Goal: Task Accomplishment & Management: Use online tool/utility

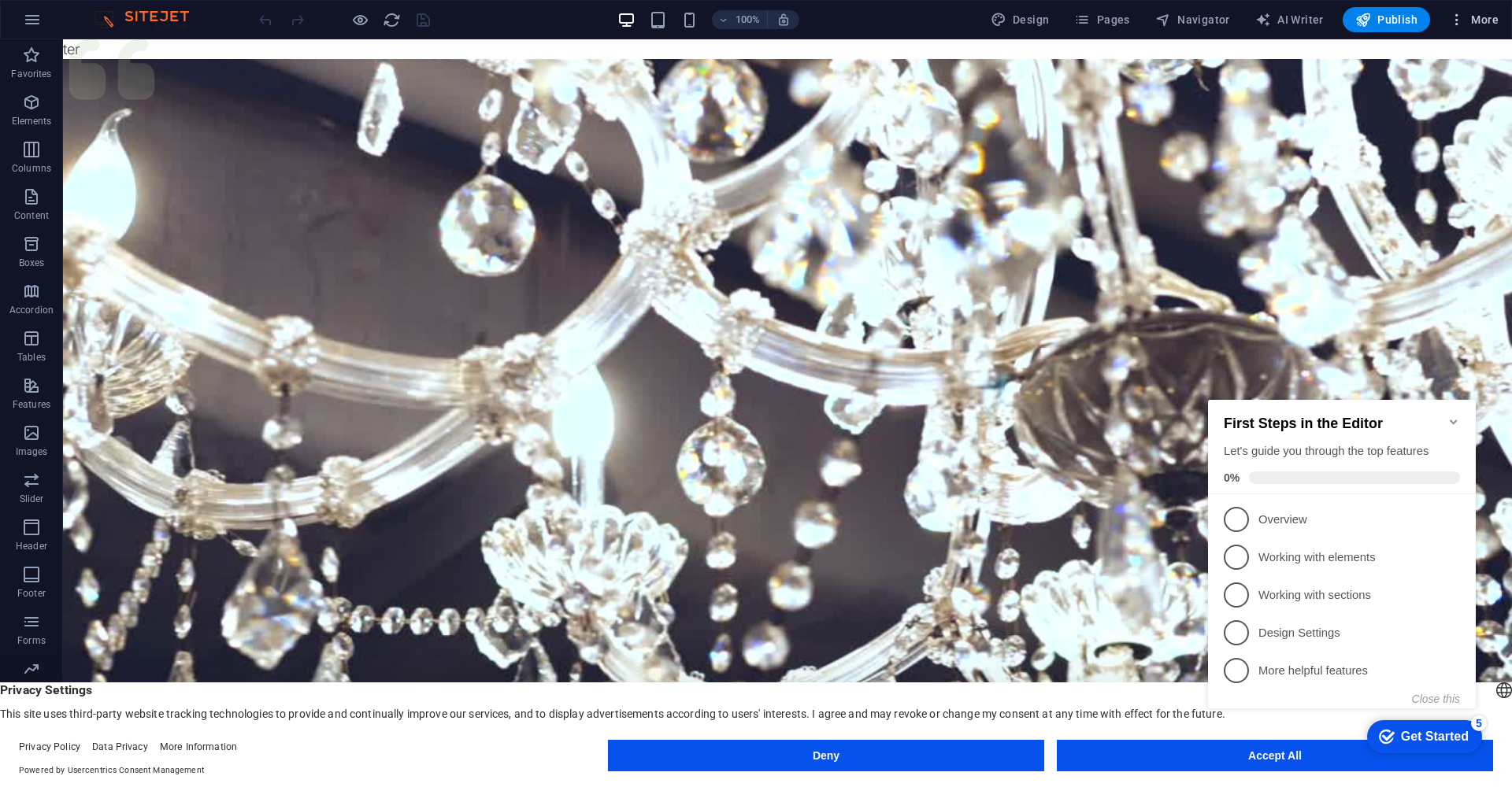
click at [1470, 24] on span "More" at bounding box center [1473, 19] width 49 height 16
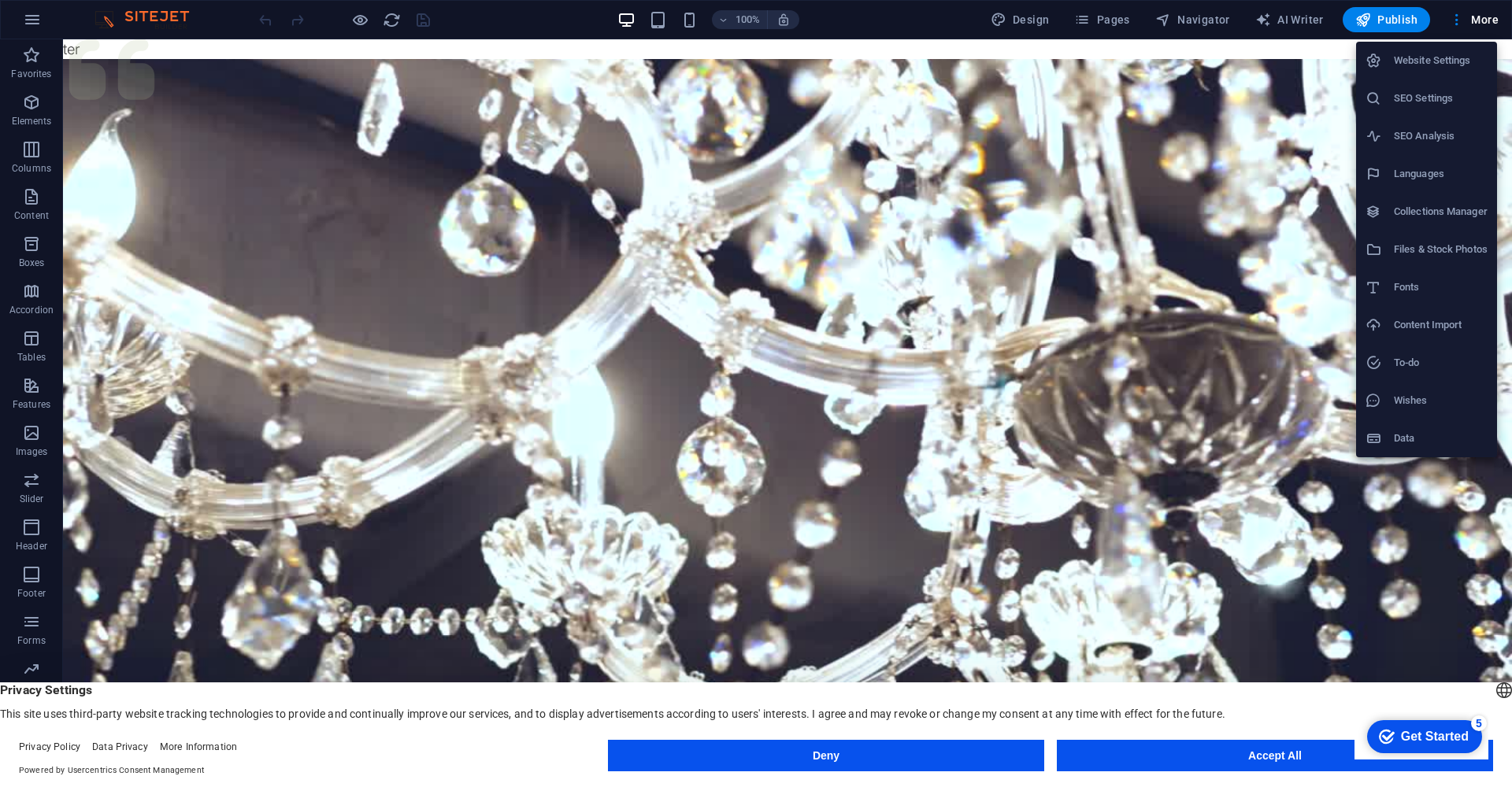
click at [1401, 23] on div at bounding box center [756, 393] width 1512 height 787
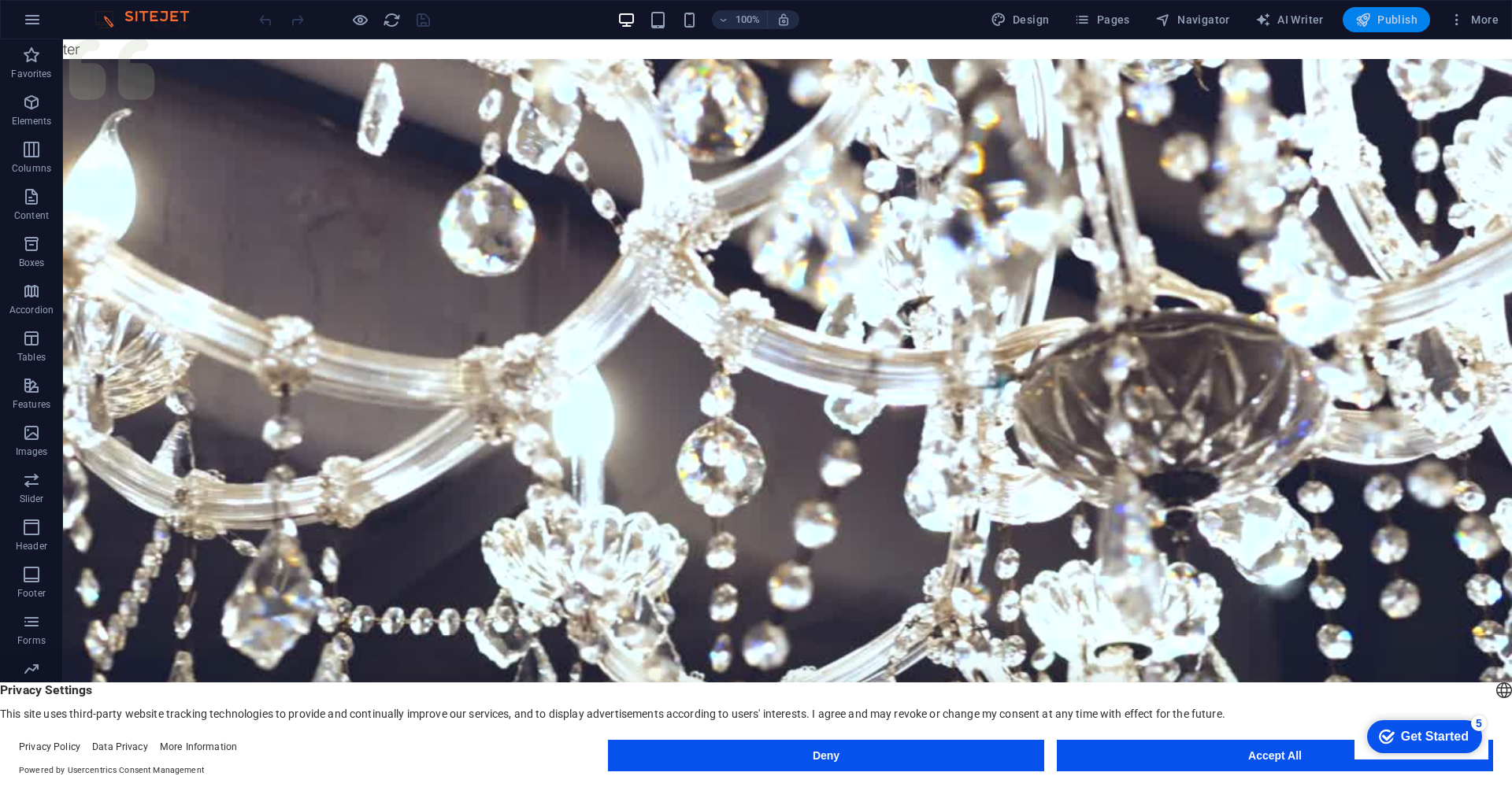
click at [1373, 17] on span "Publish" at bounding box center [1386, 19] width 62 height 16
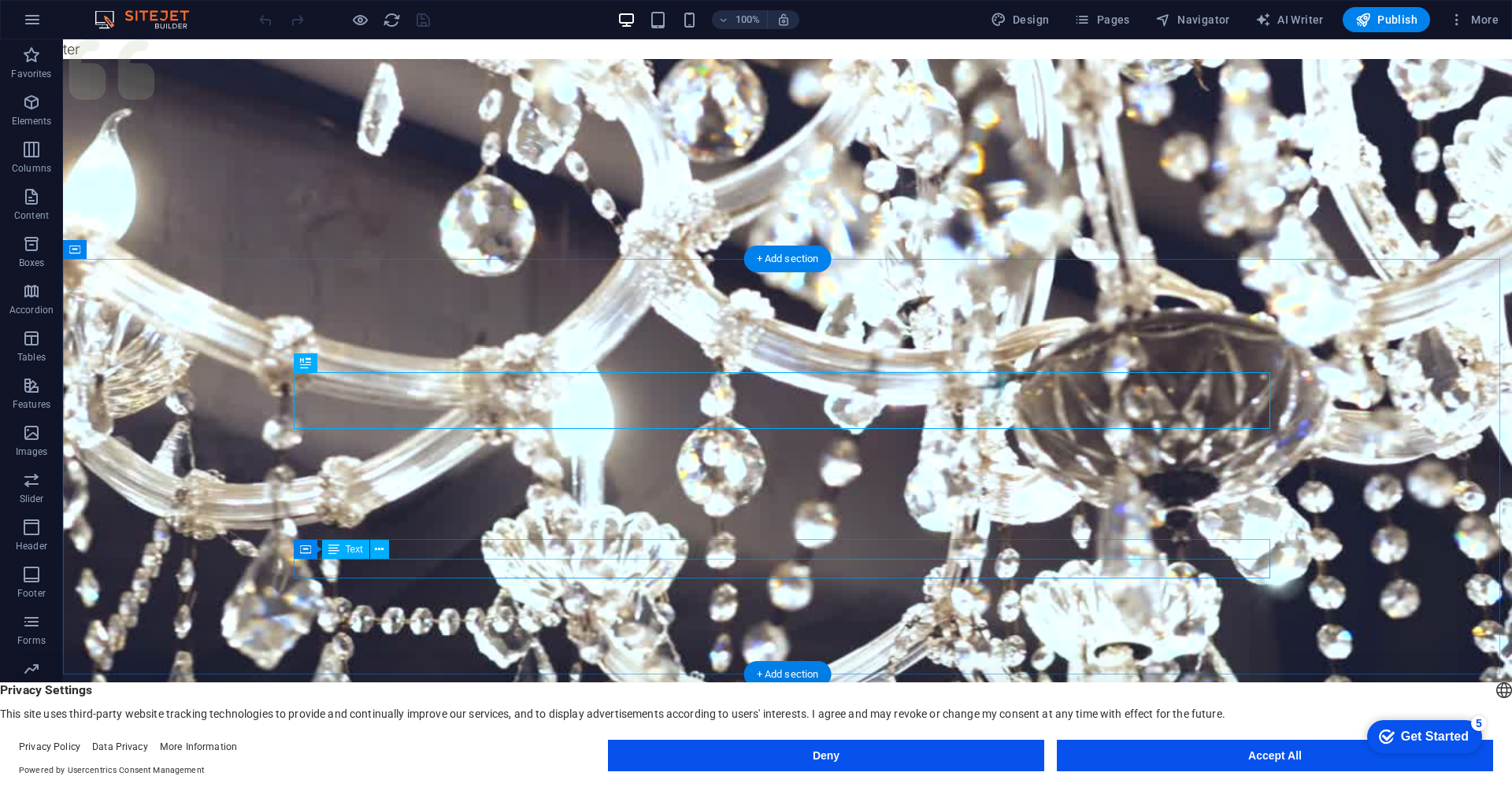
scroll to position [509, 0]
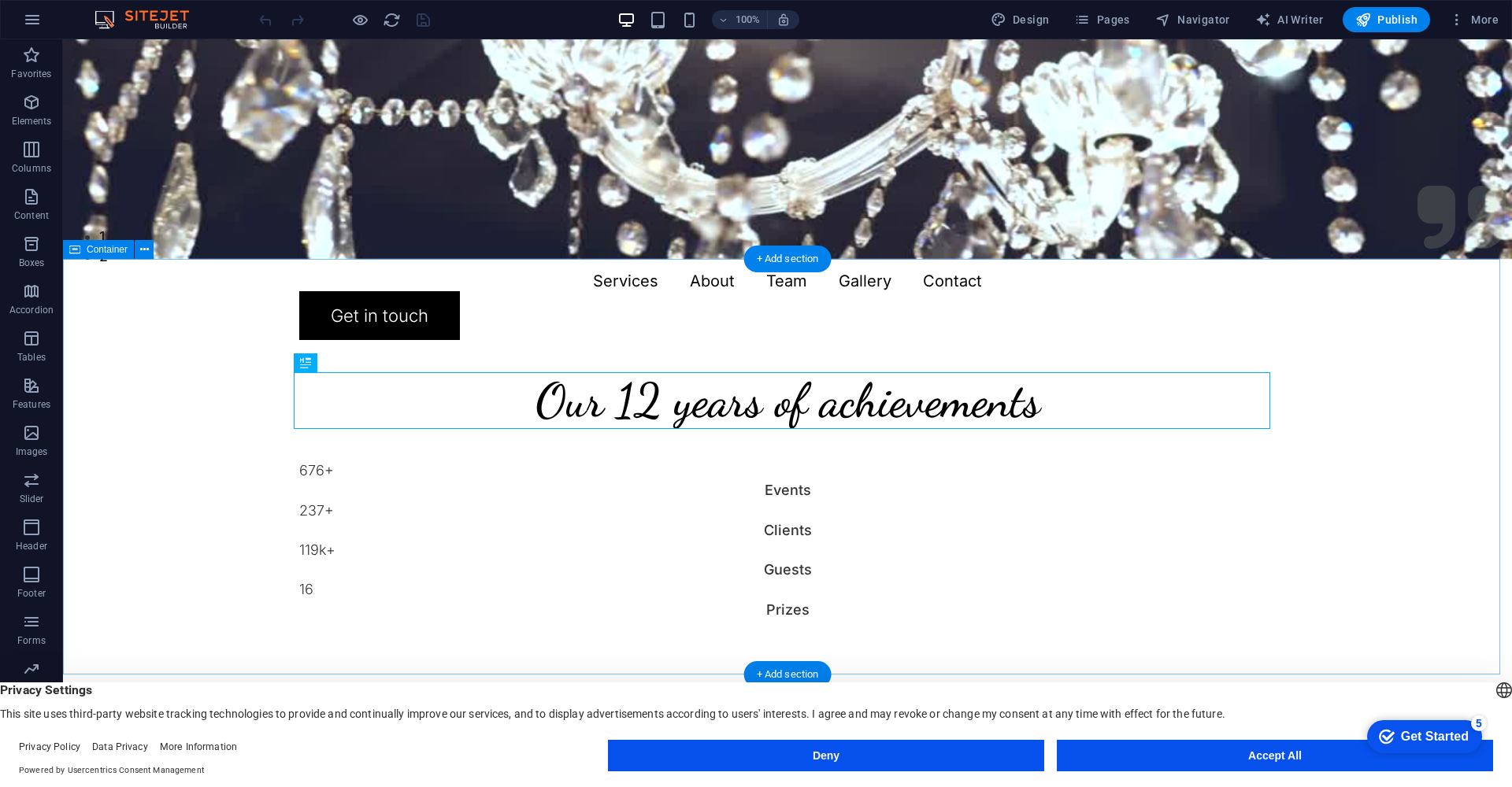
click at [1182, 772] on div "Deny Accept All" at bounding box center [1051, 759] width 885 height 38
click at [1183, 757] on button "Accept All" at bounding box center [1274, 756] width 436 height 31
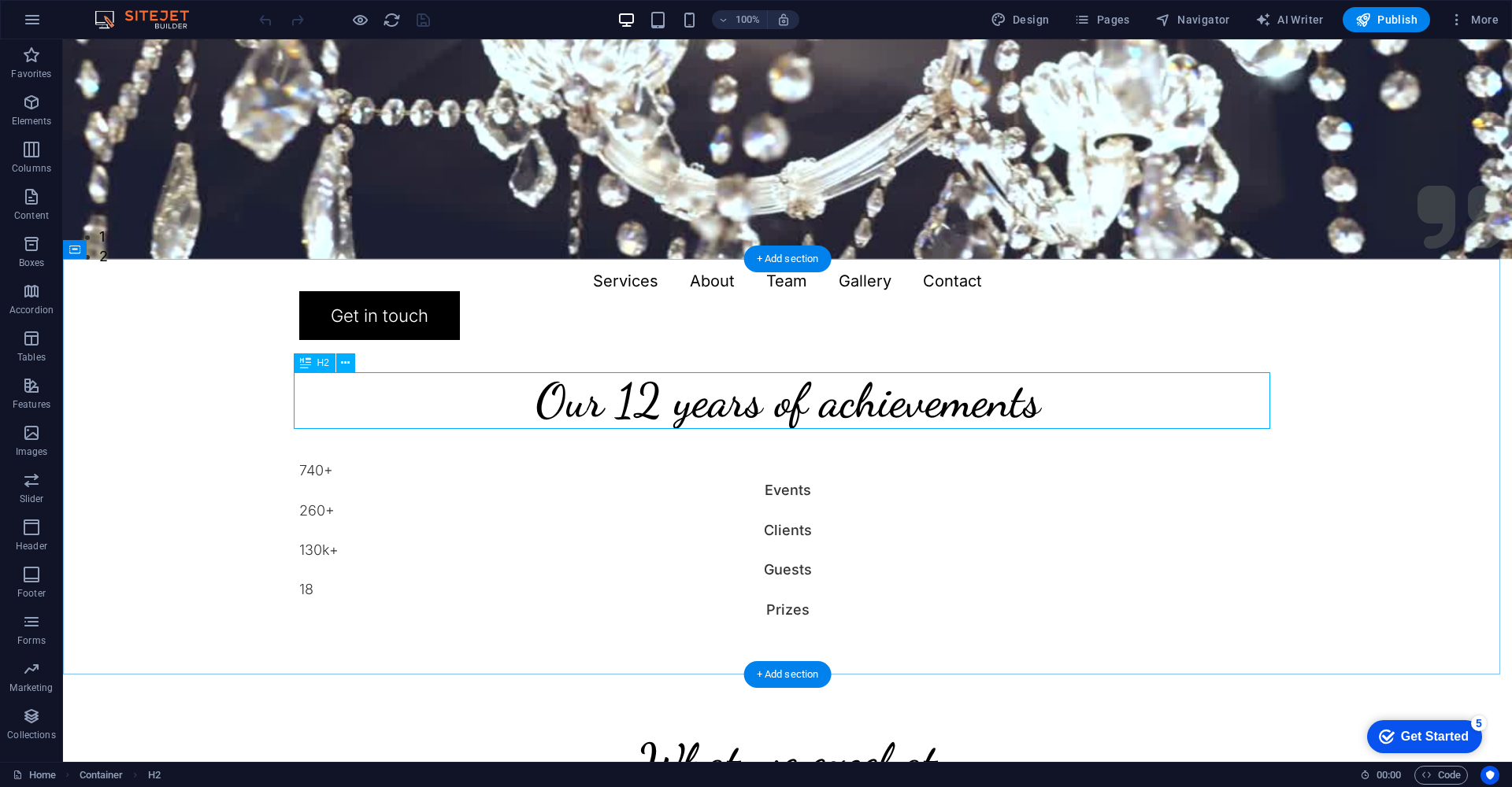
click at [821, 400] on div "Our 12 years of achievements" at bounding box center [788, 400] width 977 height 57
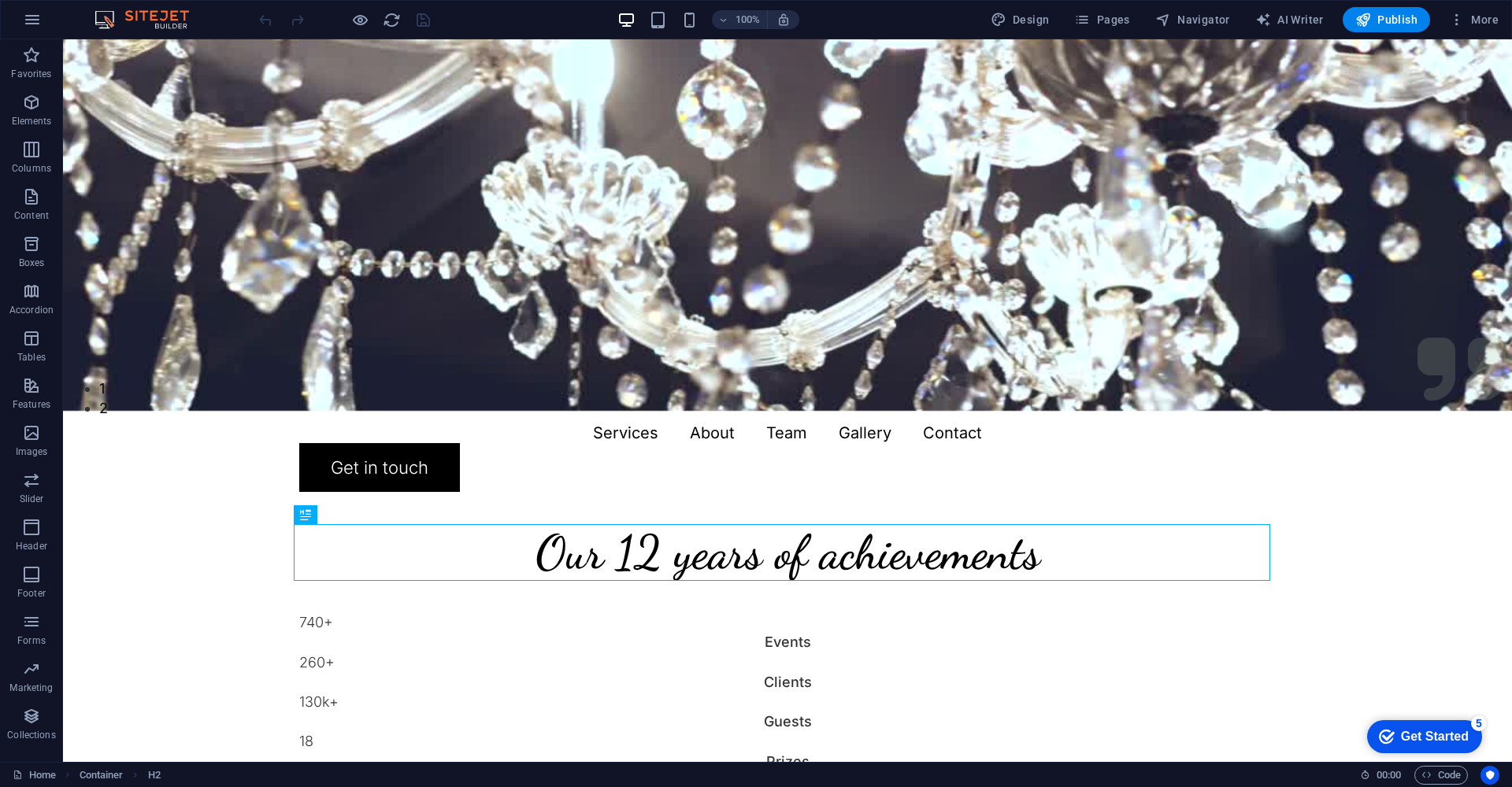
scroll to position [0, 0]
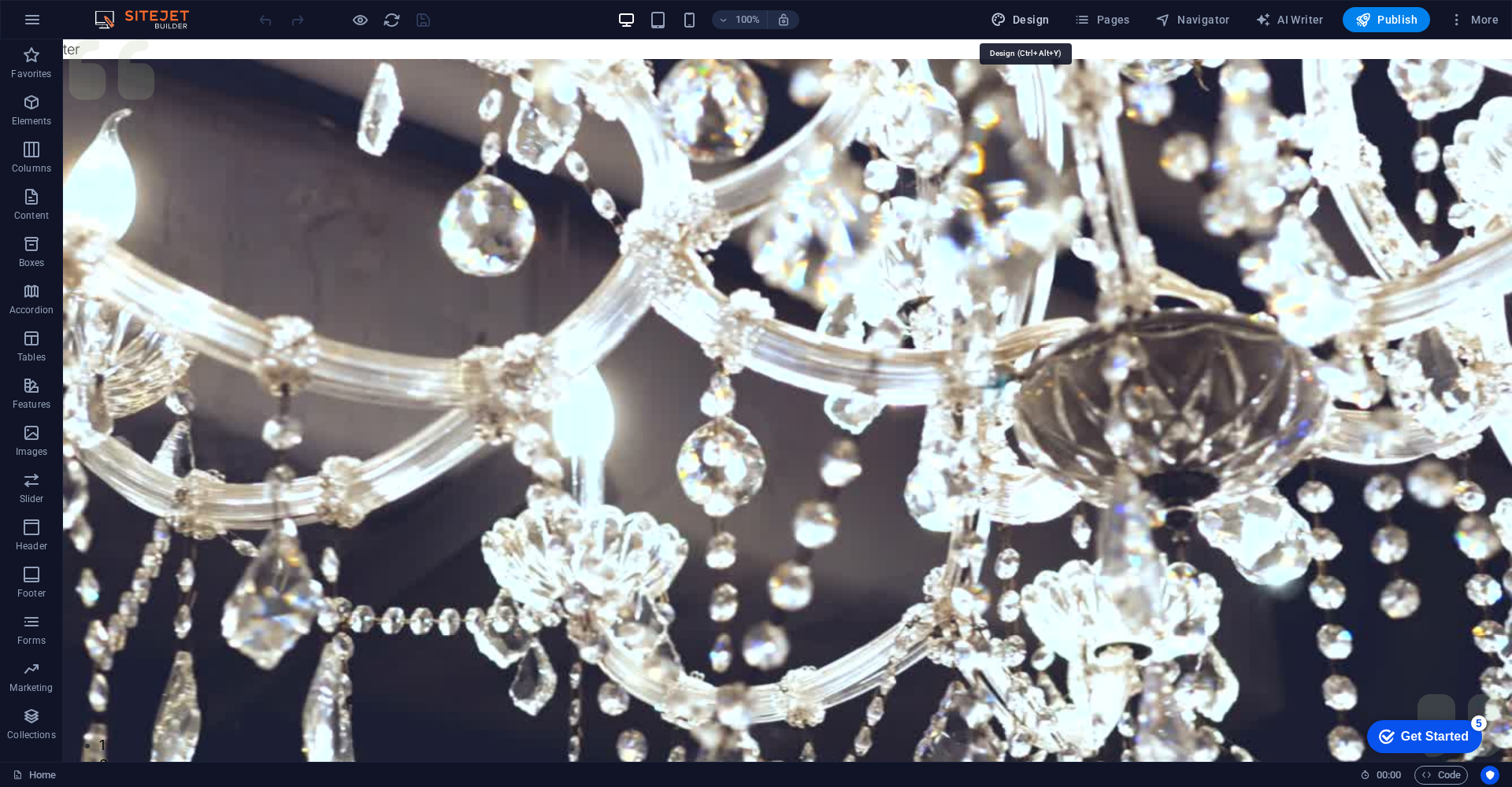
click at [1030, 20] on span "Design" at bounding box center [1020, 19] width 59 height 16
select select "px"
select select "300"
select select "px"
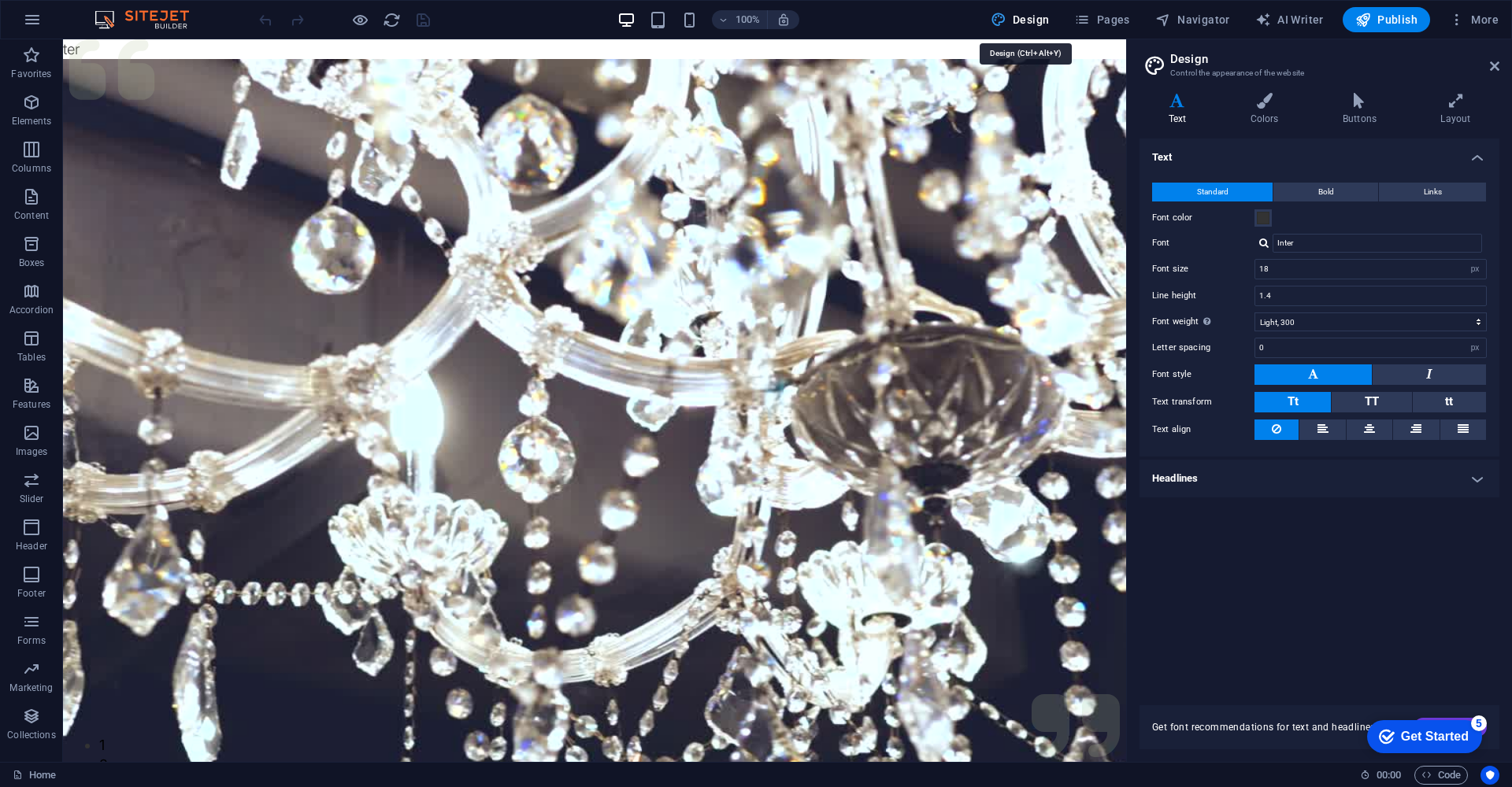
click at [1001, 17] on icon "button" at bounding box center [998, 19] width 16 height 16
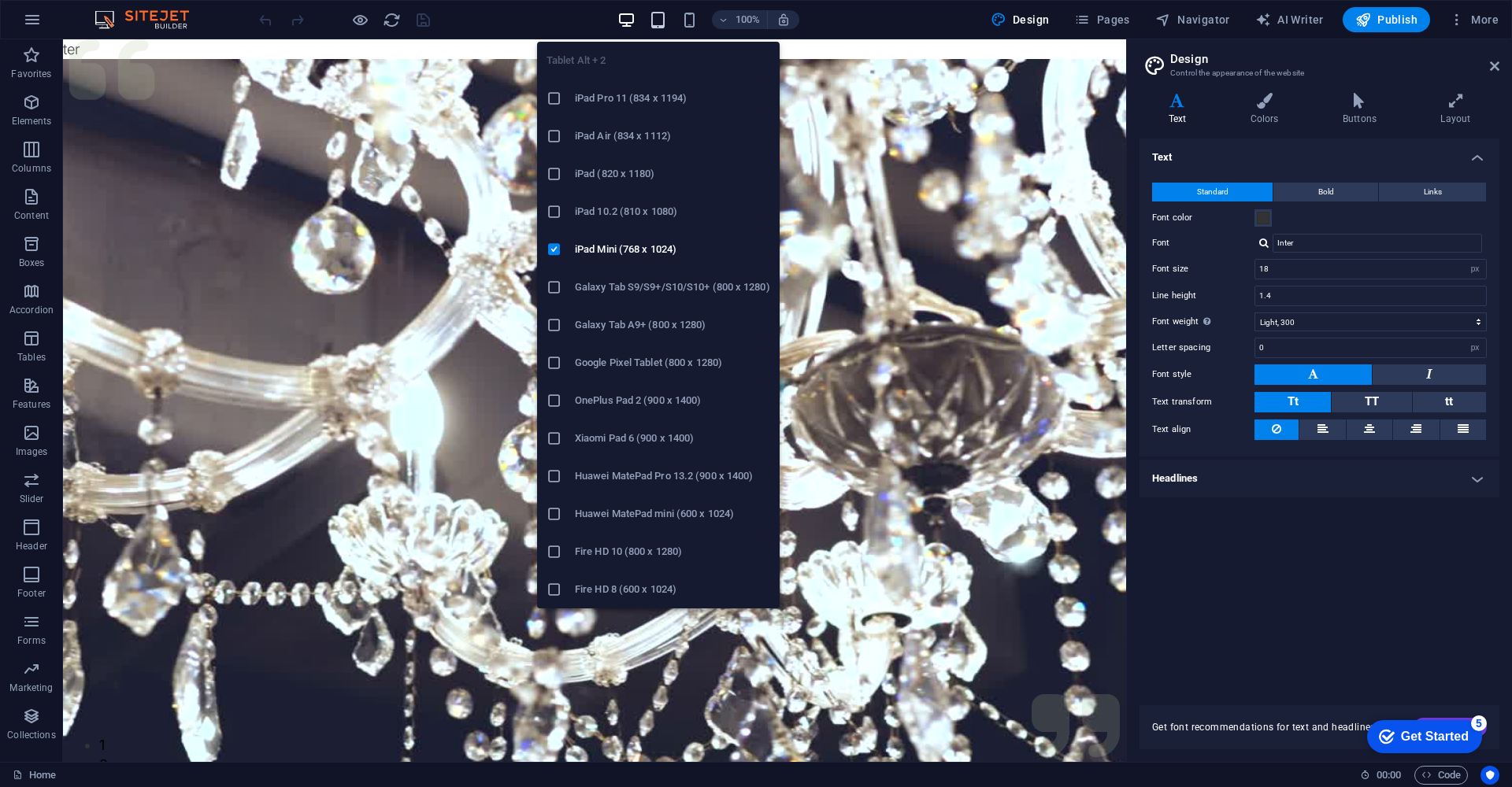
click at [663, 25] on icon "button" at bounding box center [657, 20] width 18 height 18
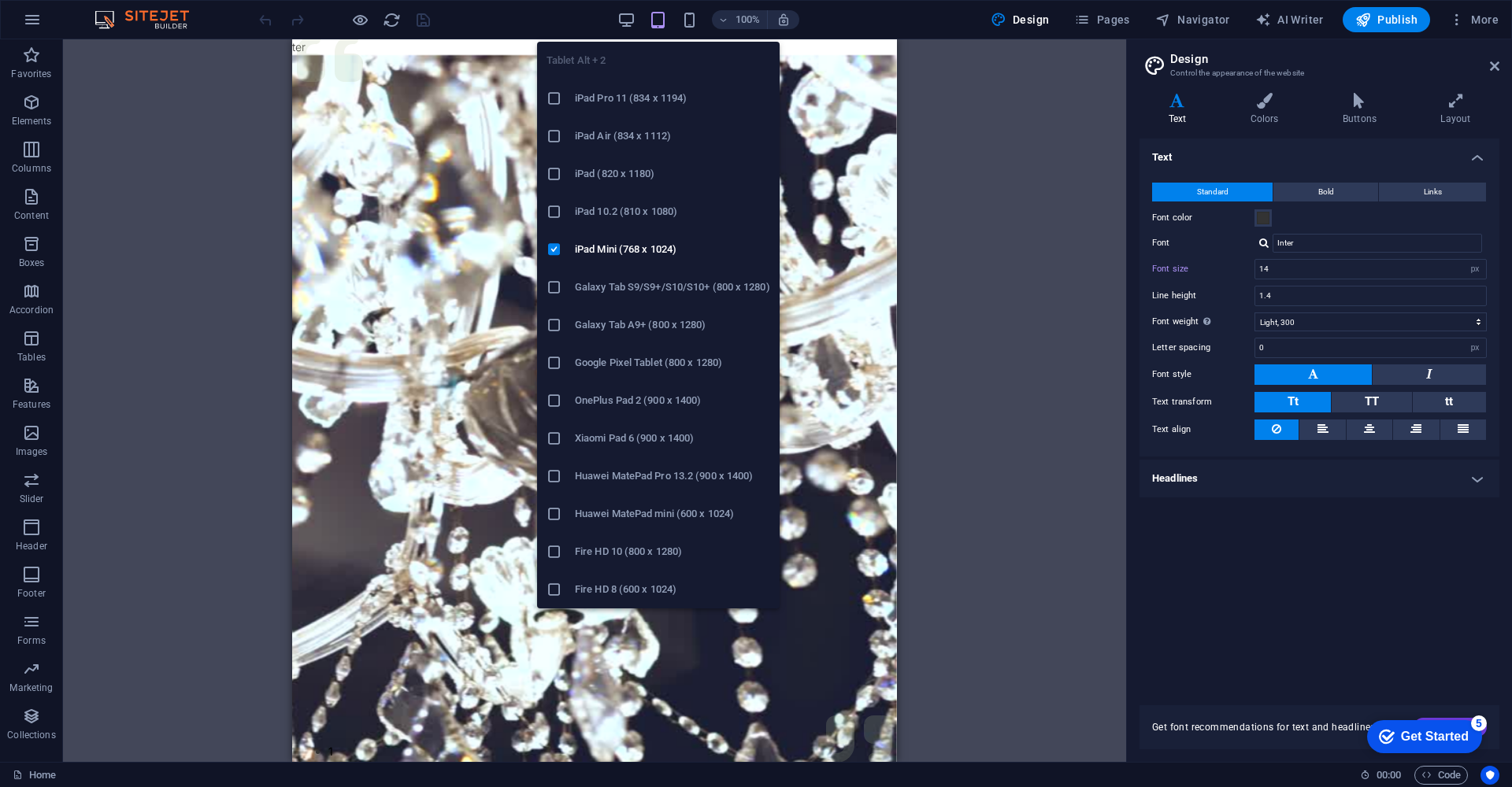
type input "14"
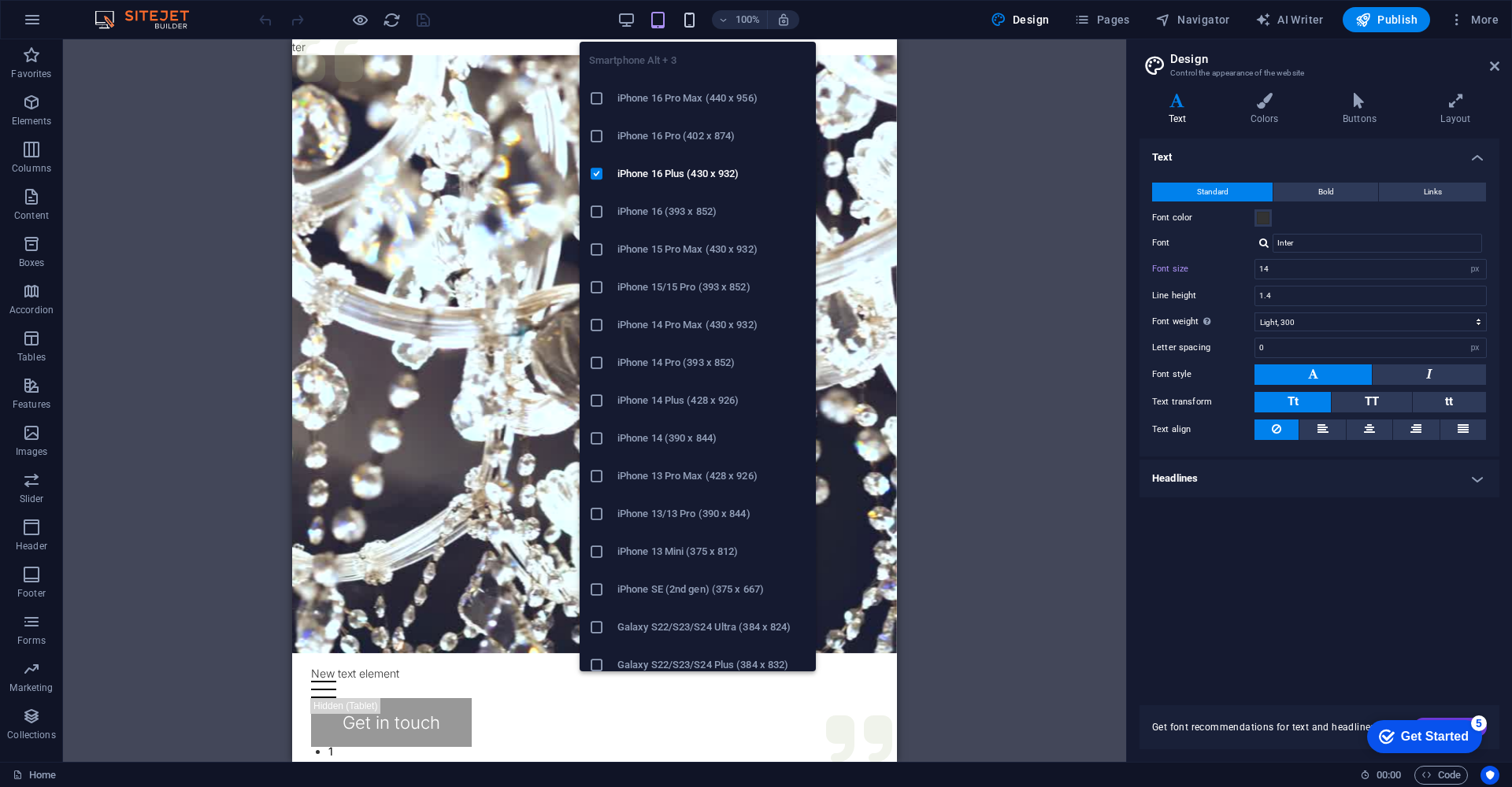
click at [696, 25] on icon "button" at bounding box center [690, 20] width 18 height 18
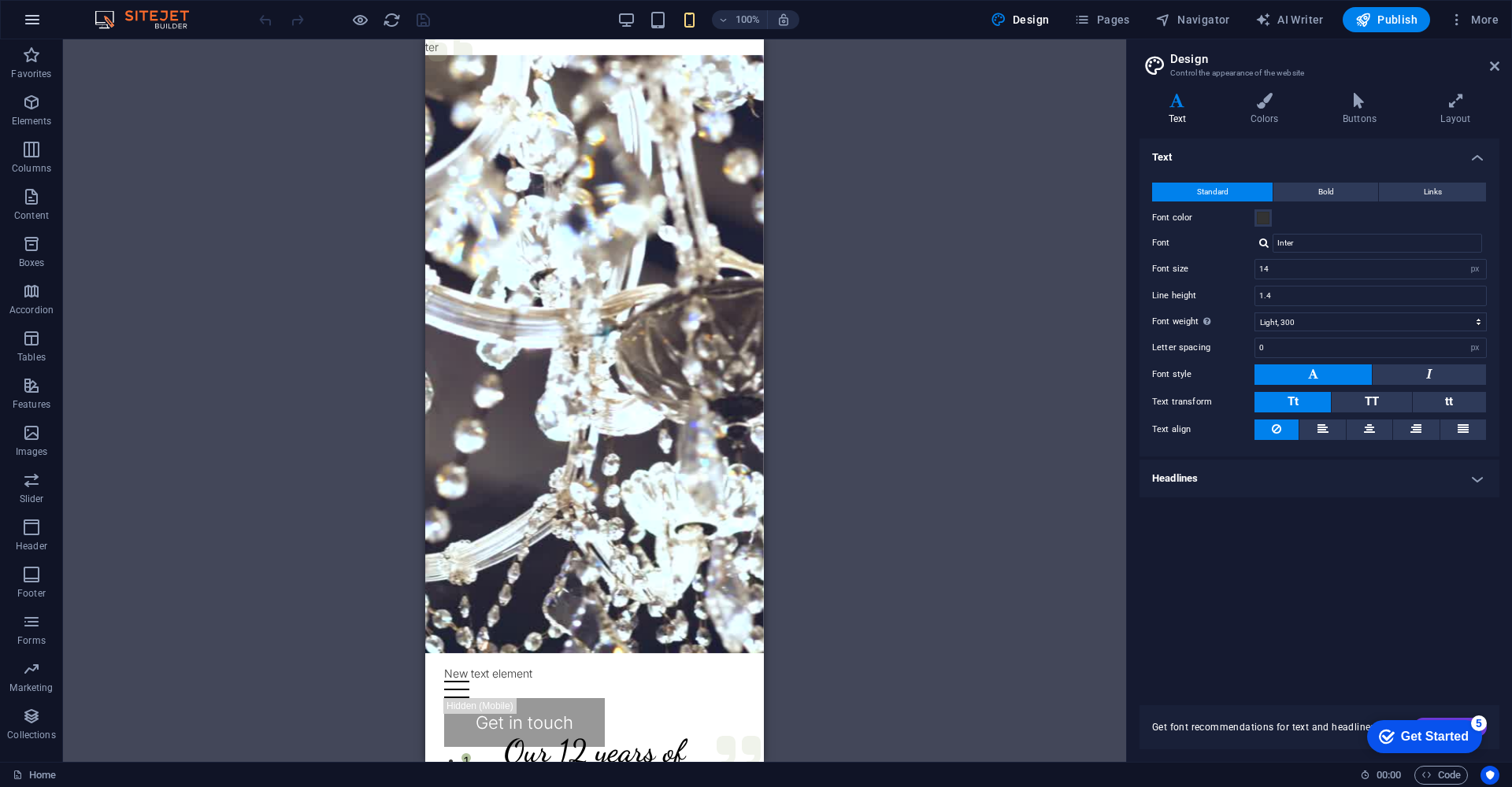
click at [47, 30] on button "button" at bounding box center [32, 20] width 38 height 38
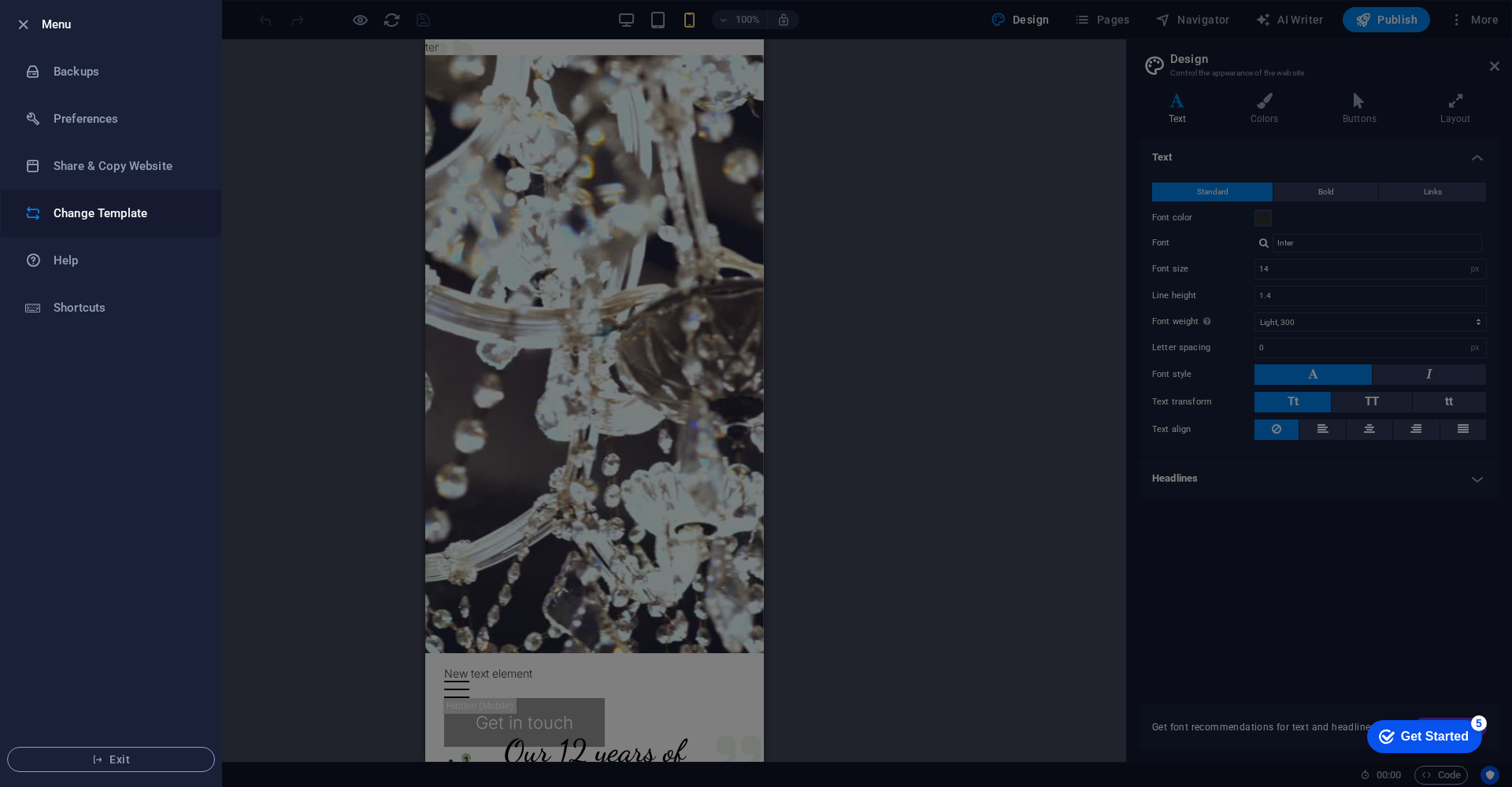
click at [132, 222] on li "Change Template" at bounding box center [111, 213] width 221 height 48
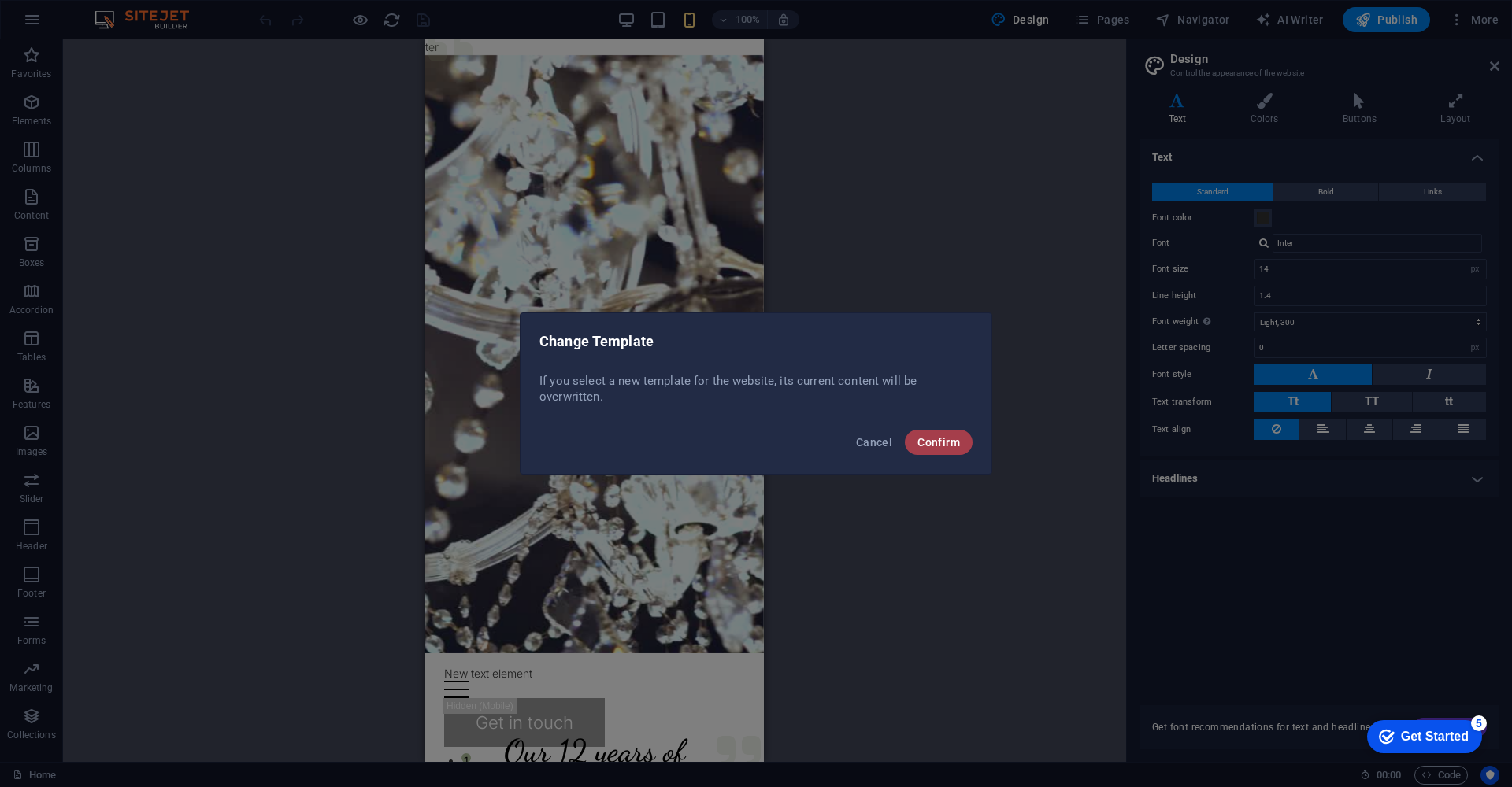
click at [939, 454] on button "Confirm" at bounding box center [938, 442] width 68 height 25
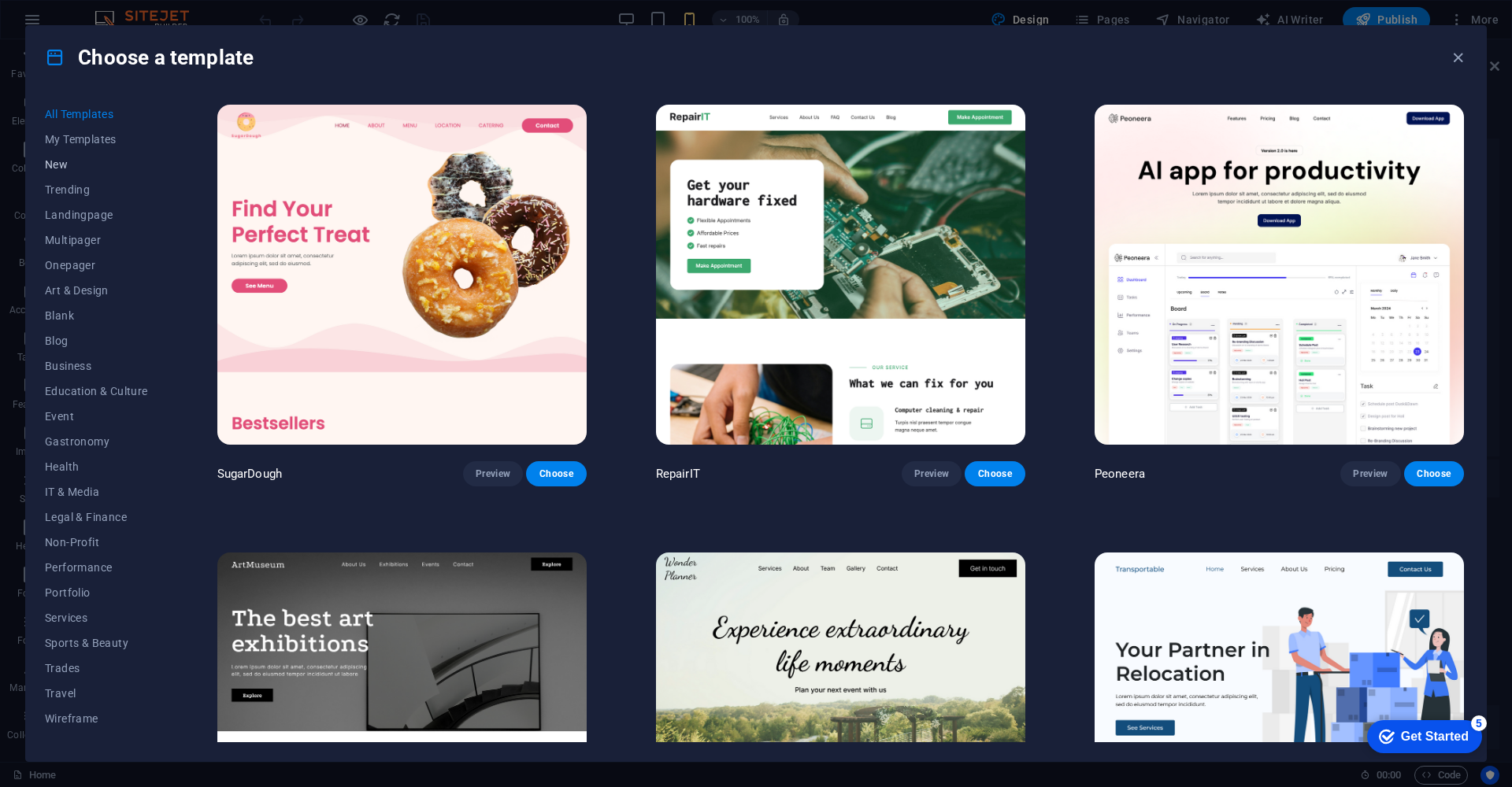
click at [53, 162] on span "New" at bounding box center [97, 164] width 103 height 12
click at [58, 164] on span "New" at bounding box center [97, 164] width 103 height 12
click at [493, 469] on span "Preview" at bounding box center [493, 474] width 34 height 12
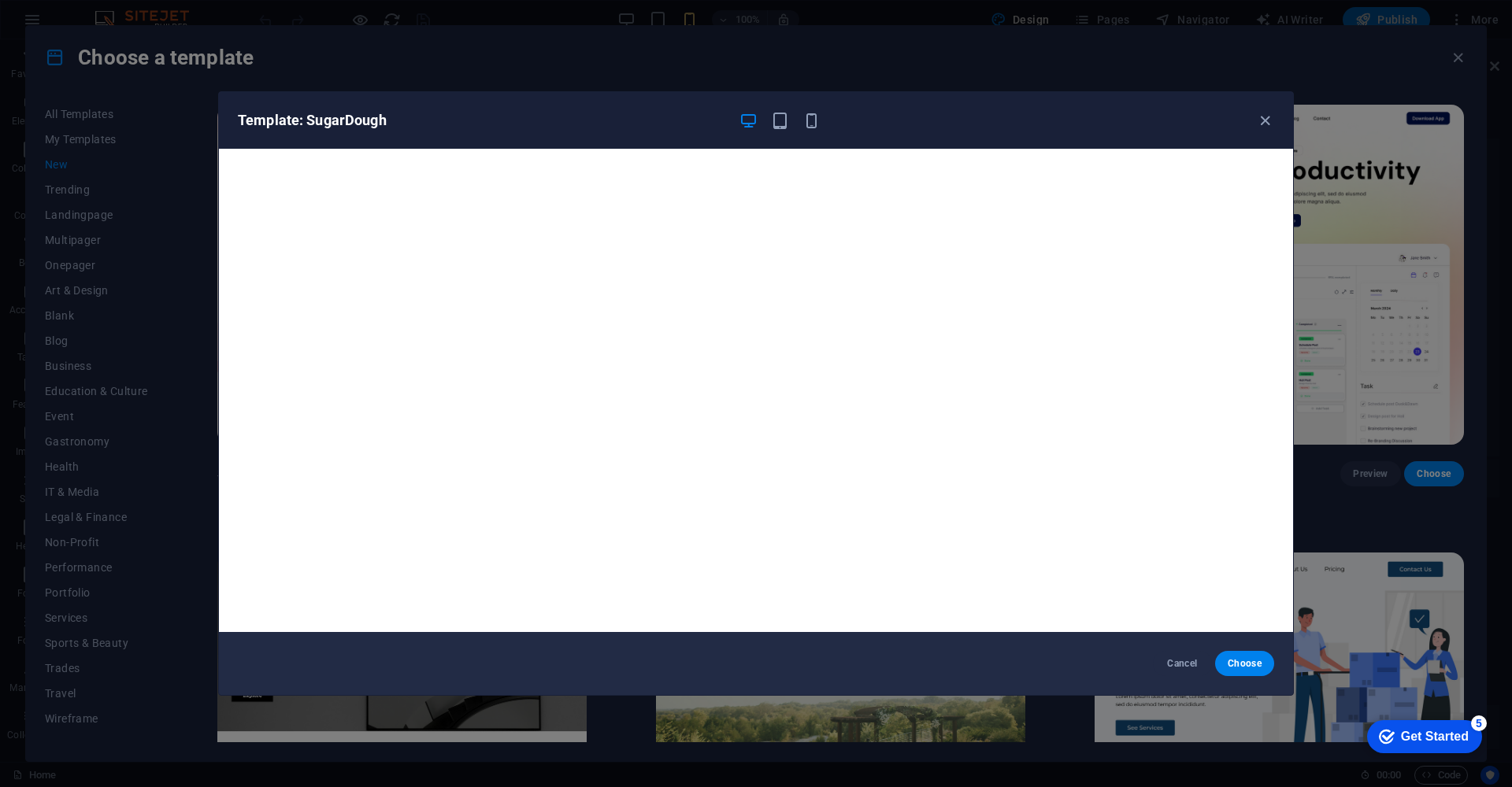
scroll to position [4, 0]
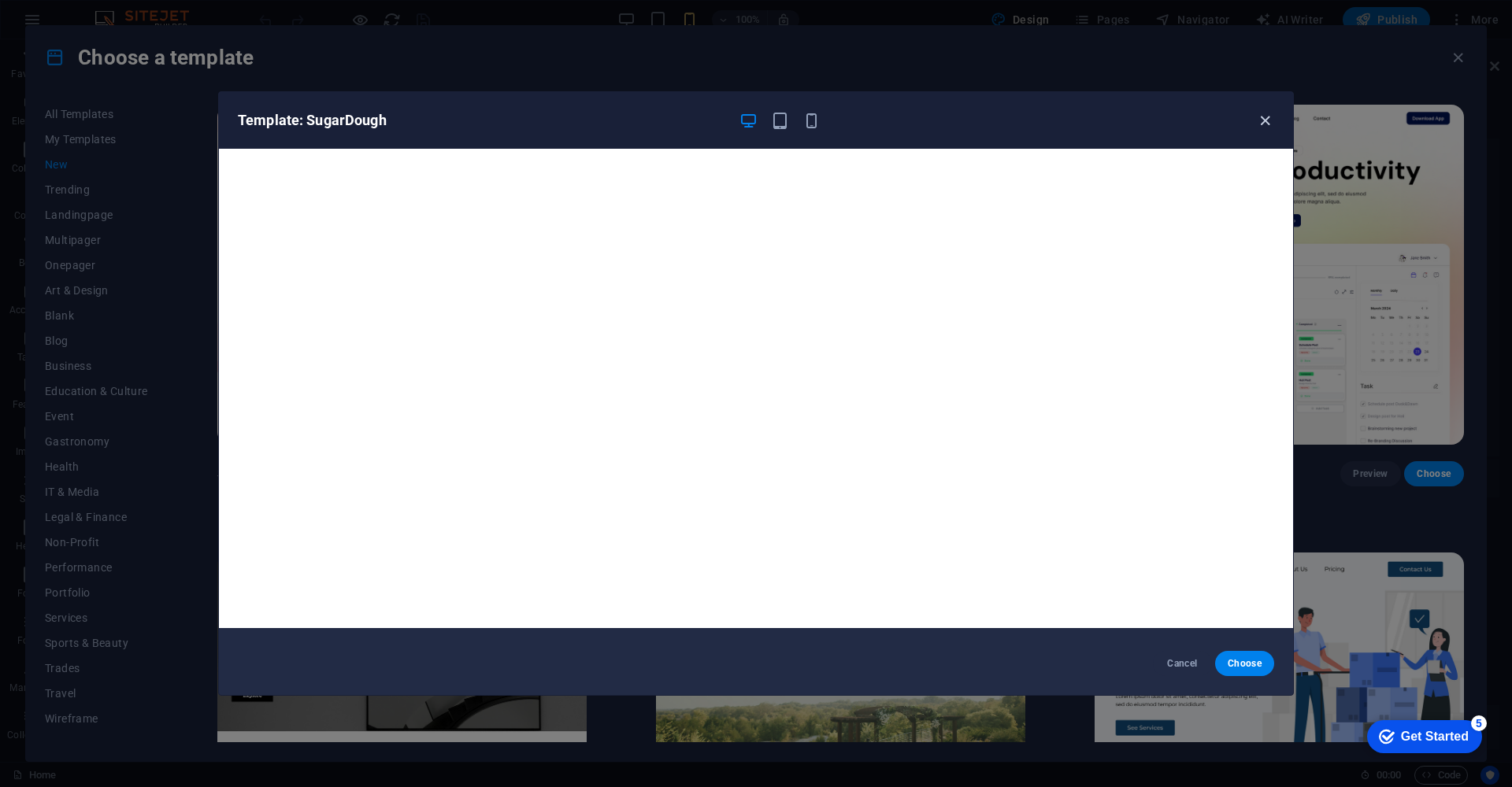
click at [1267, 121] on icon "button" at bounding box center [1265, 121] width 18 height 18
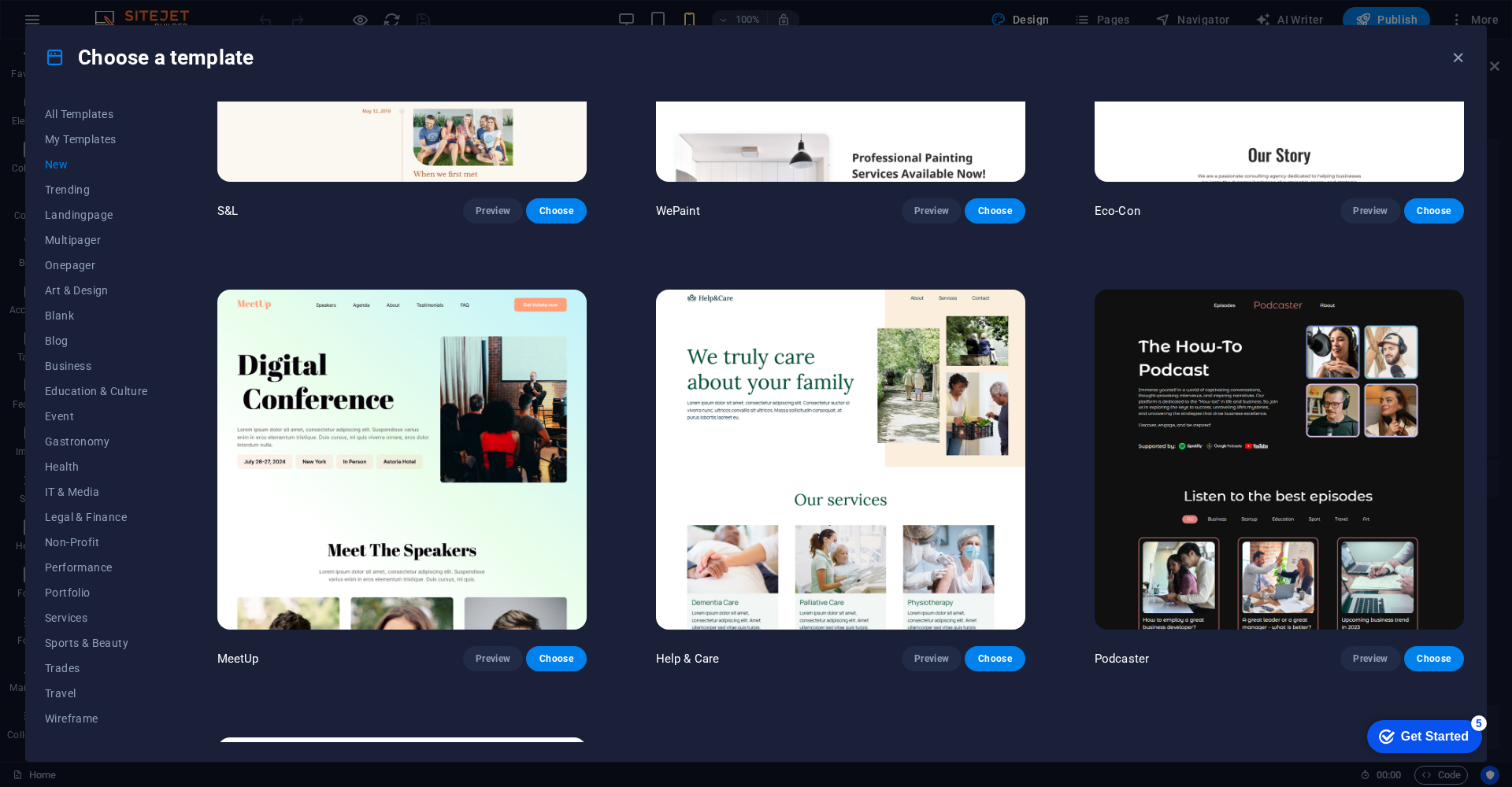
scroll to position [1253, 0]
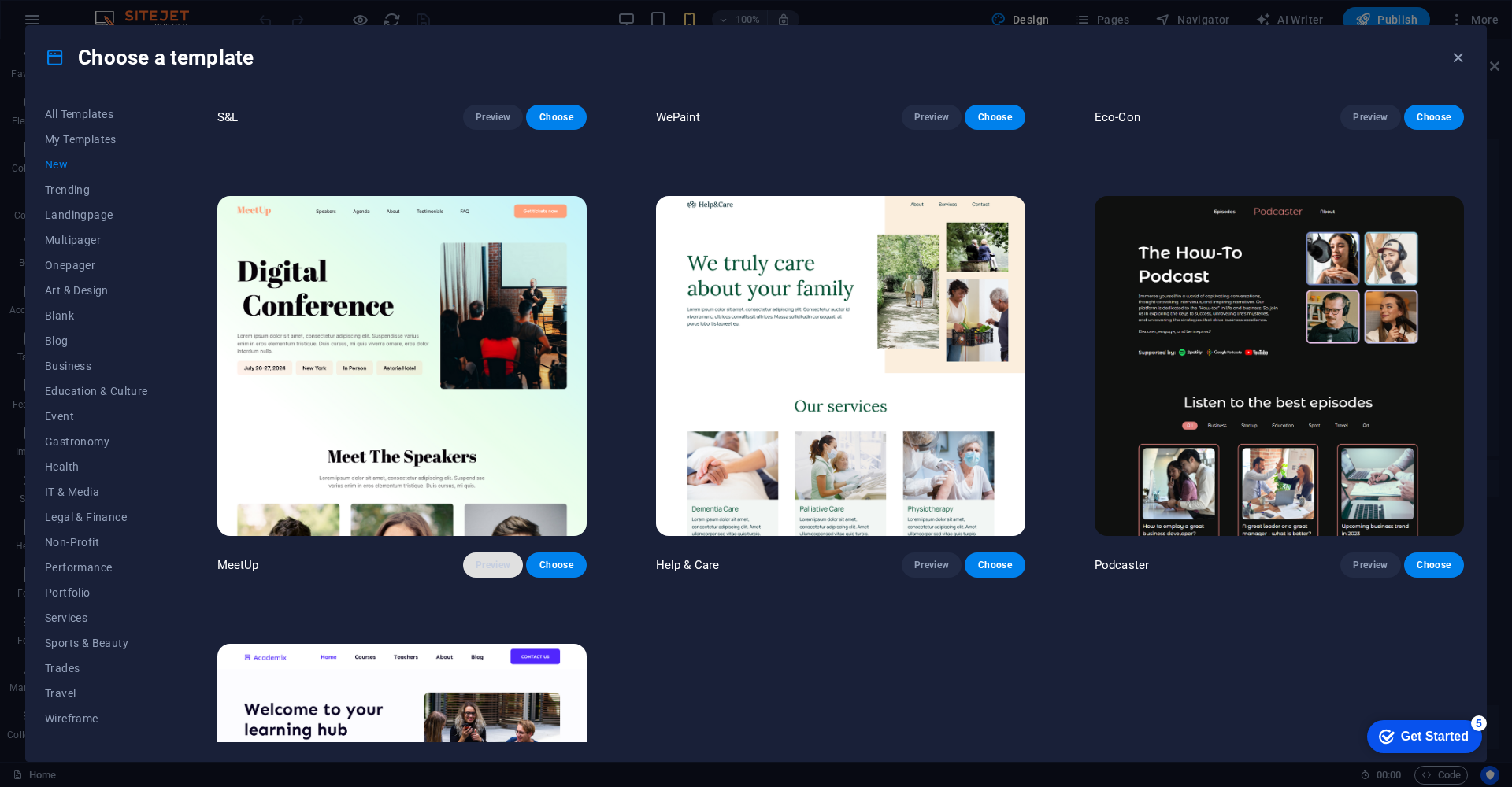
click at [472, 557] on button "Preview" at bounding box center [493, 565] width 60 height 25
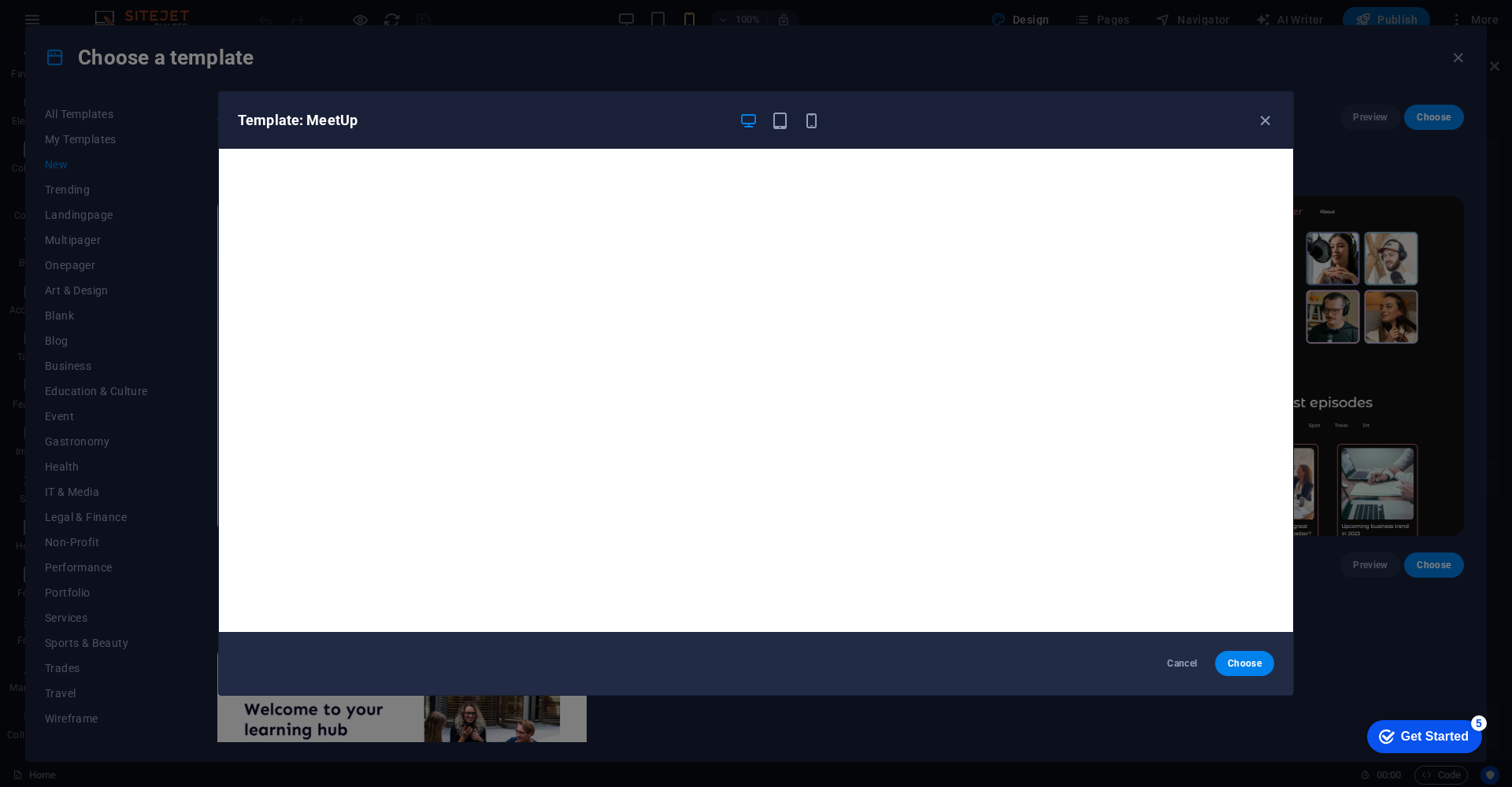
click at [194, 139] on div "Template: MeetUp Cancel Choose" at bounding box center [756, 393] width 1512 height 787
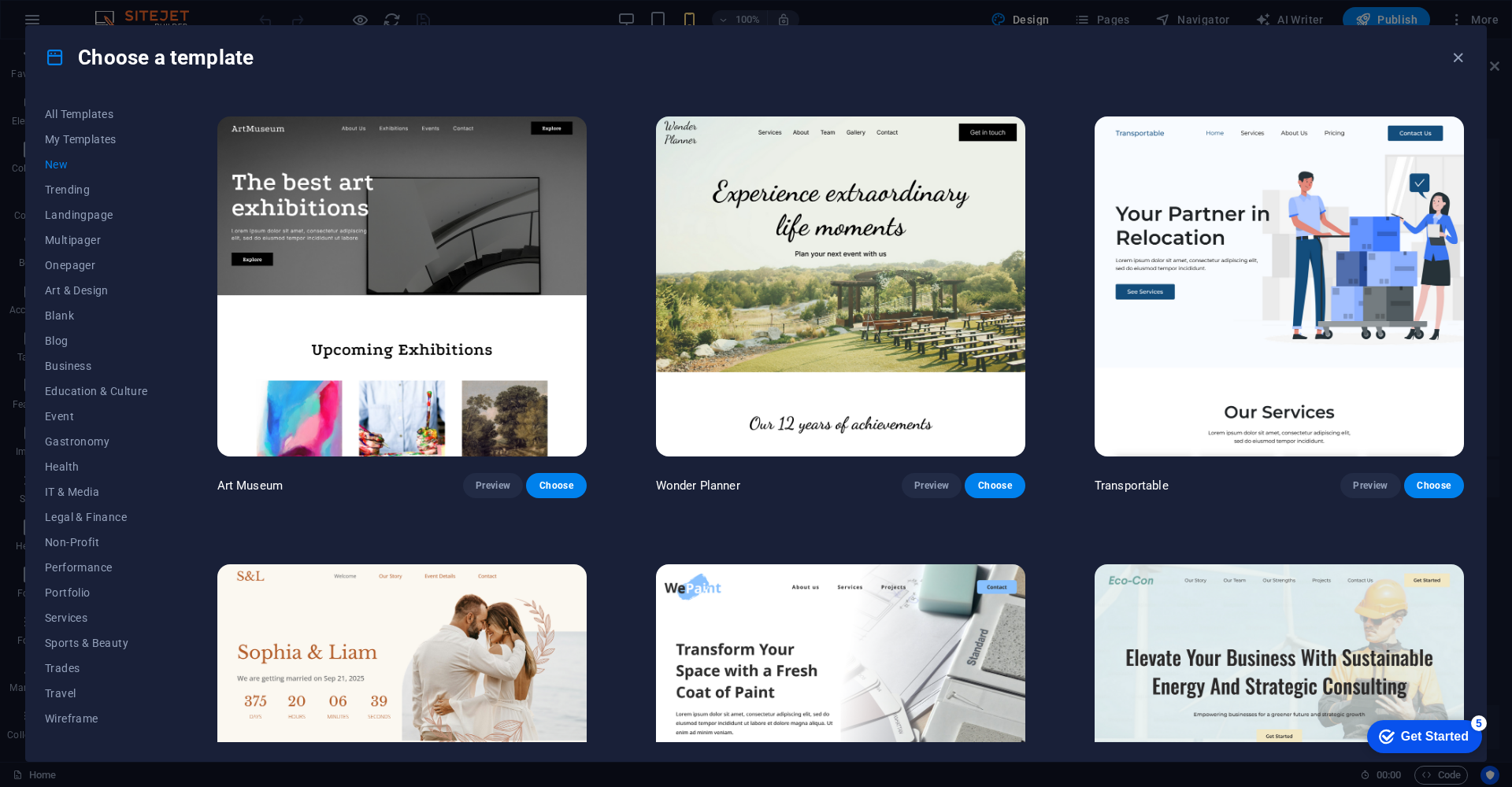
scroll to position [0, 0]
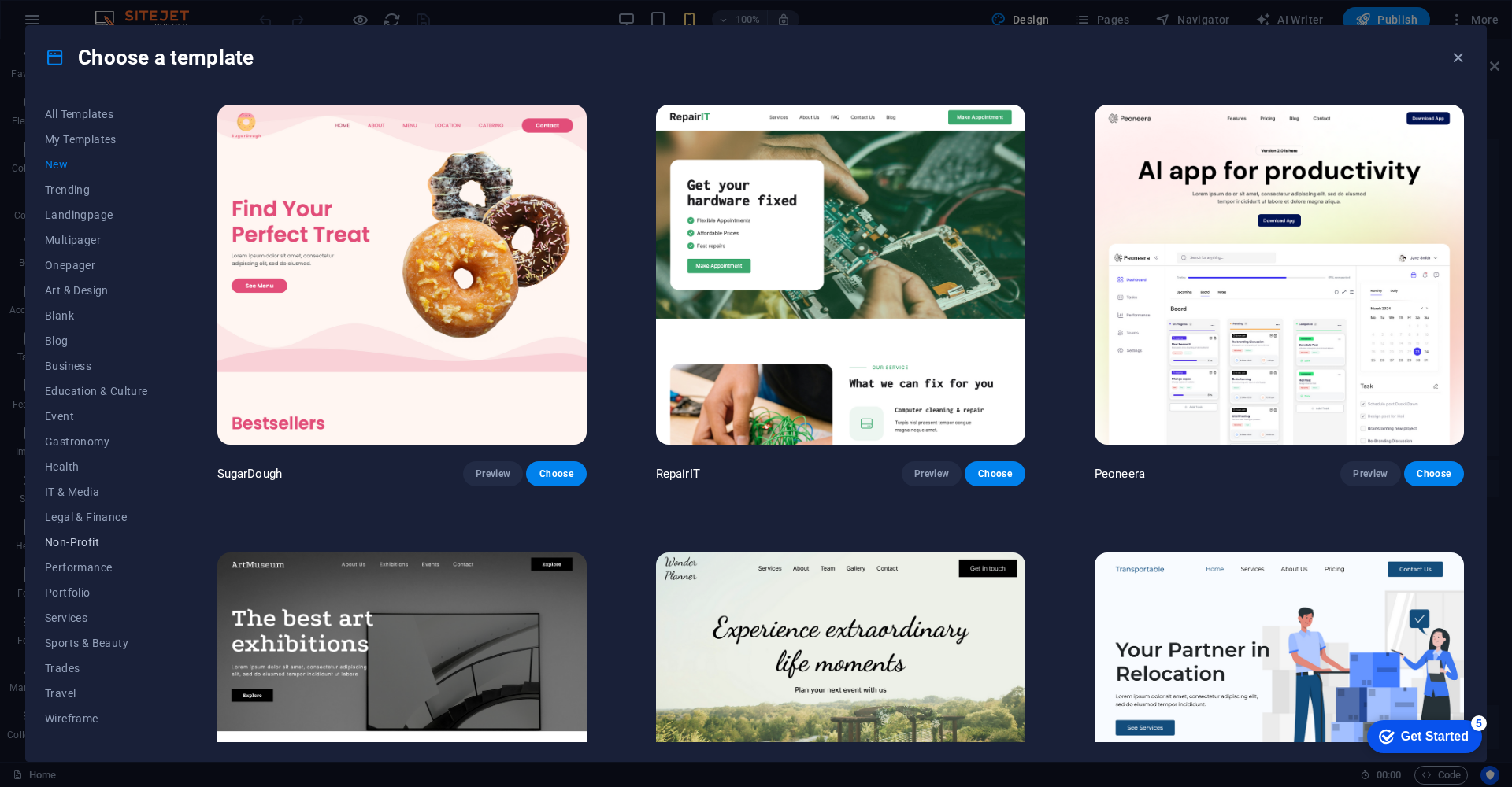
click at [80, 542] on span "Non-Profit" at bounding box center [97, 542] width 103 height 12
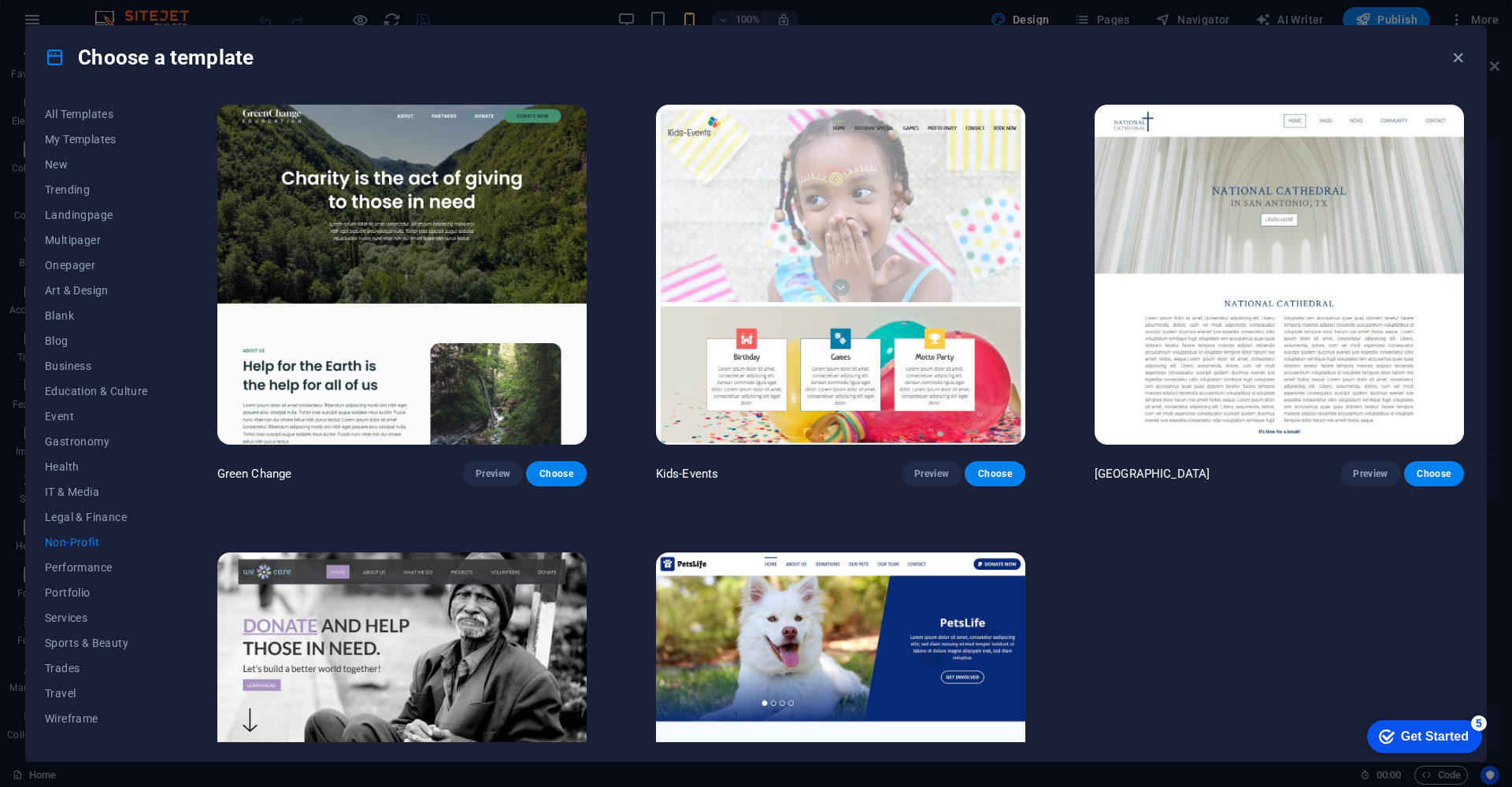
scroll to position [16, 0]
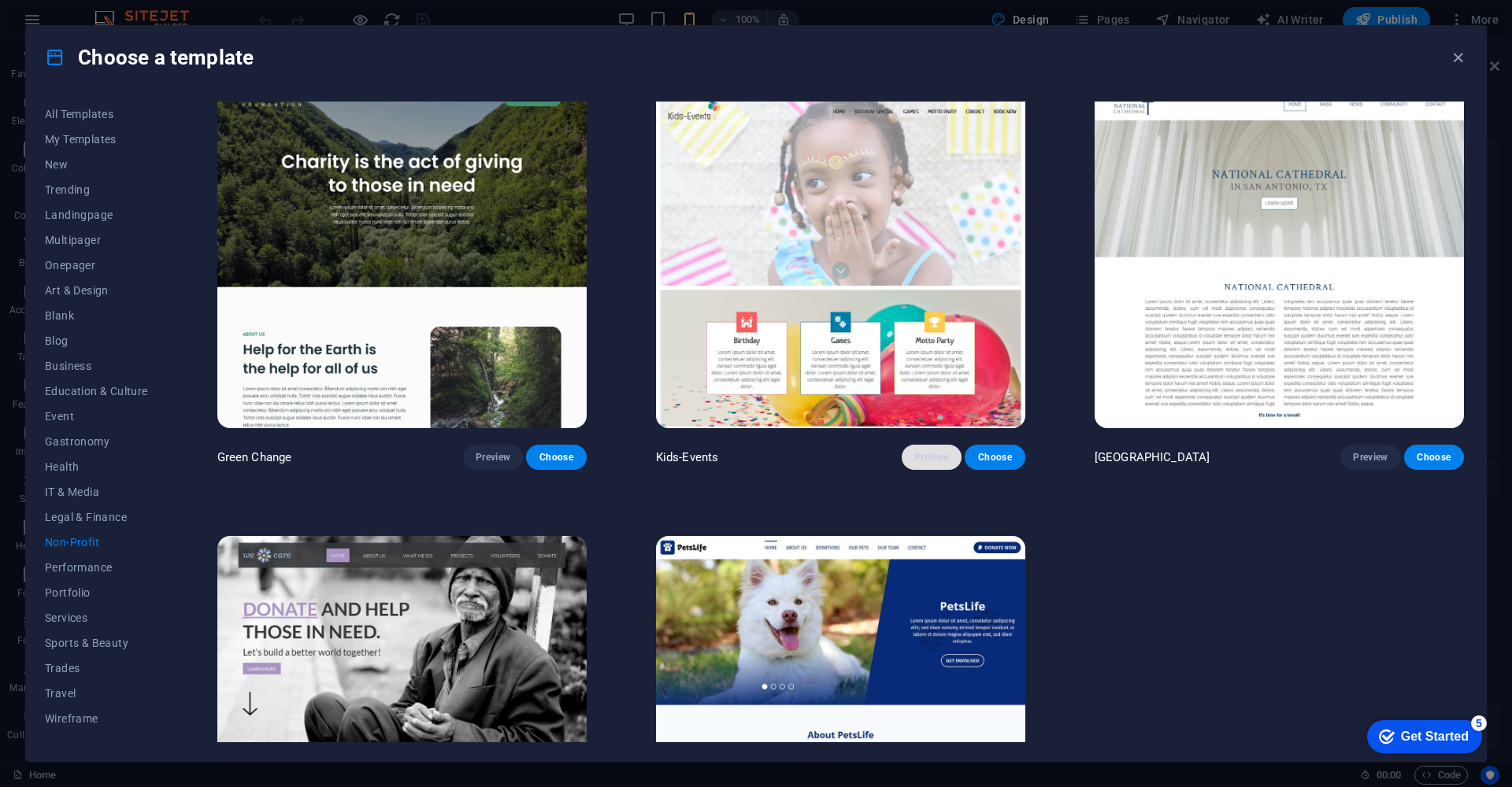
click at [935, 457] on span "Preview" at bounding box center [932, 457] width 34 height 12
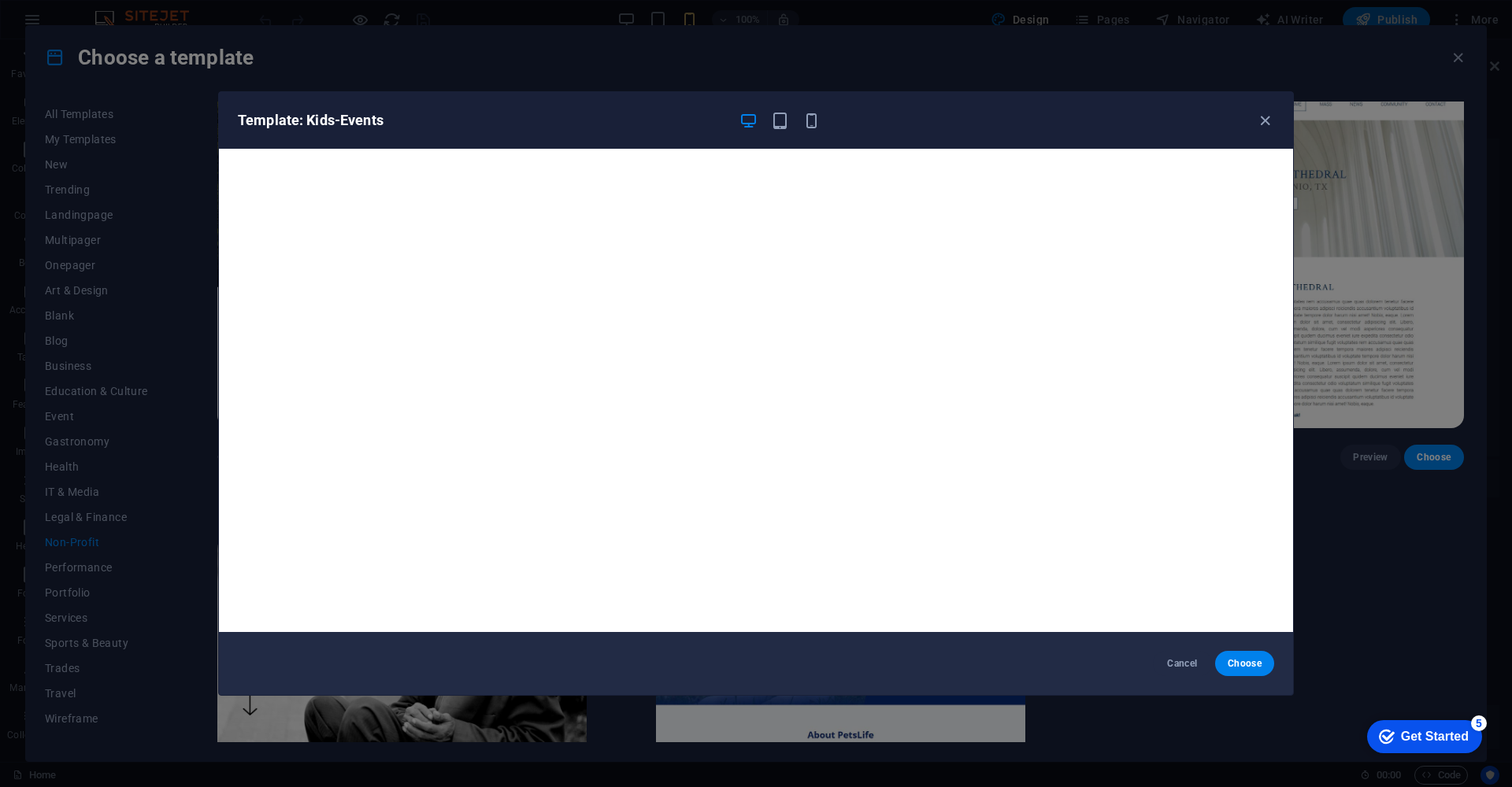
scroll to position [4, 0]
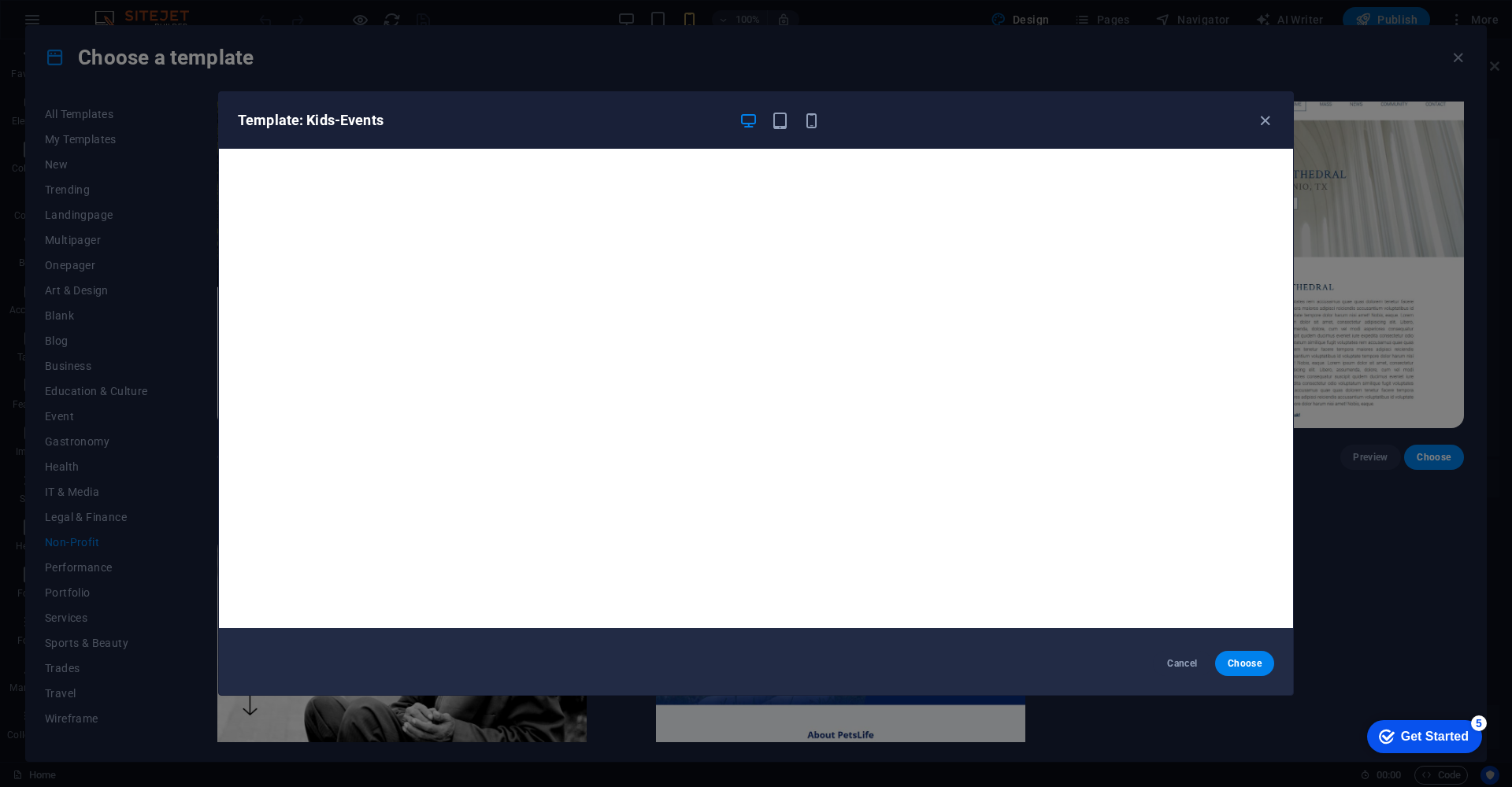
click at [661, 51] on div "Template: Kids-Events Cancel Choose" at bounding box center [756, 393] width 1512 height 787
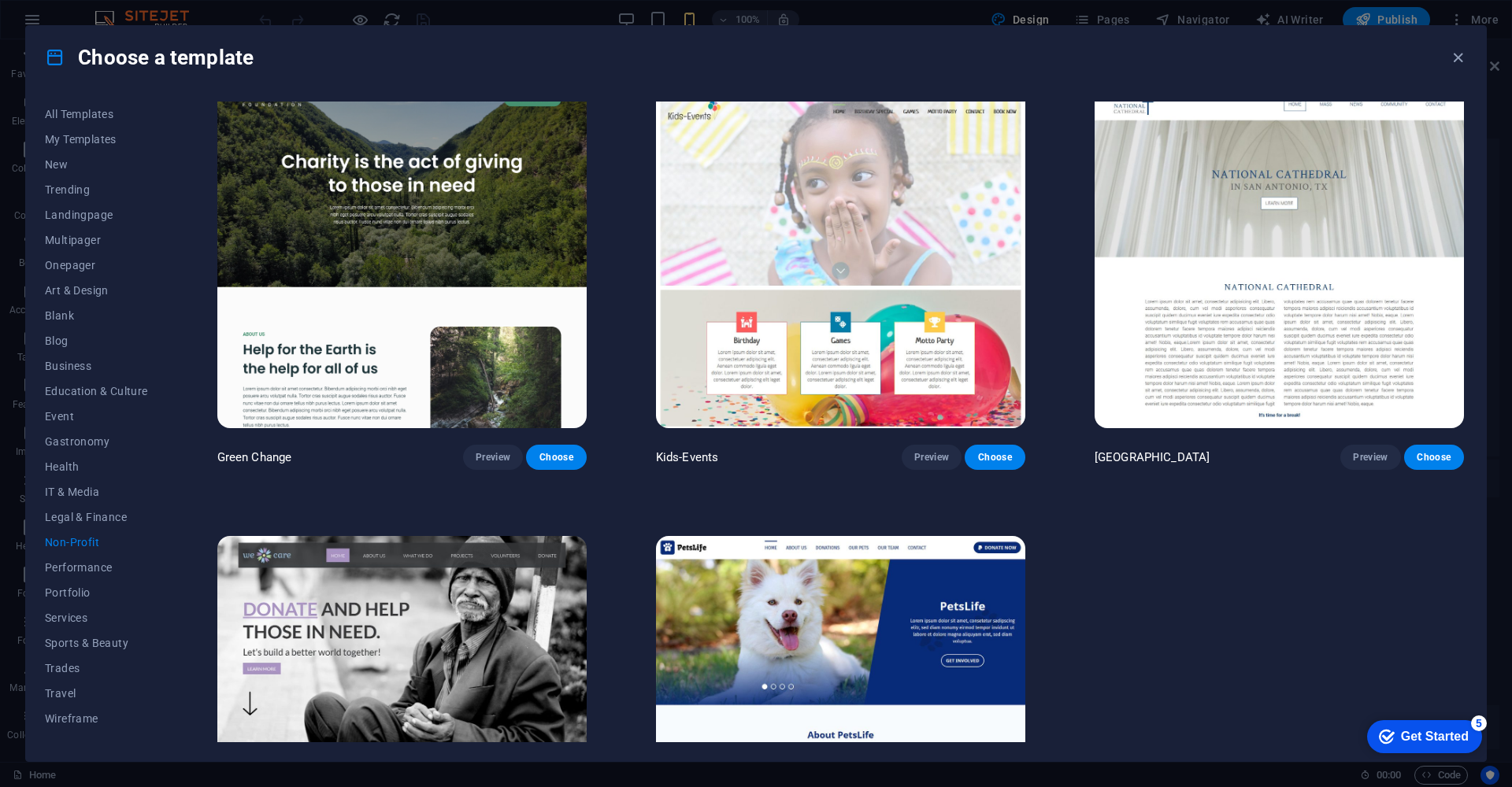
scroll to position [189, 0]
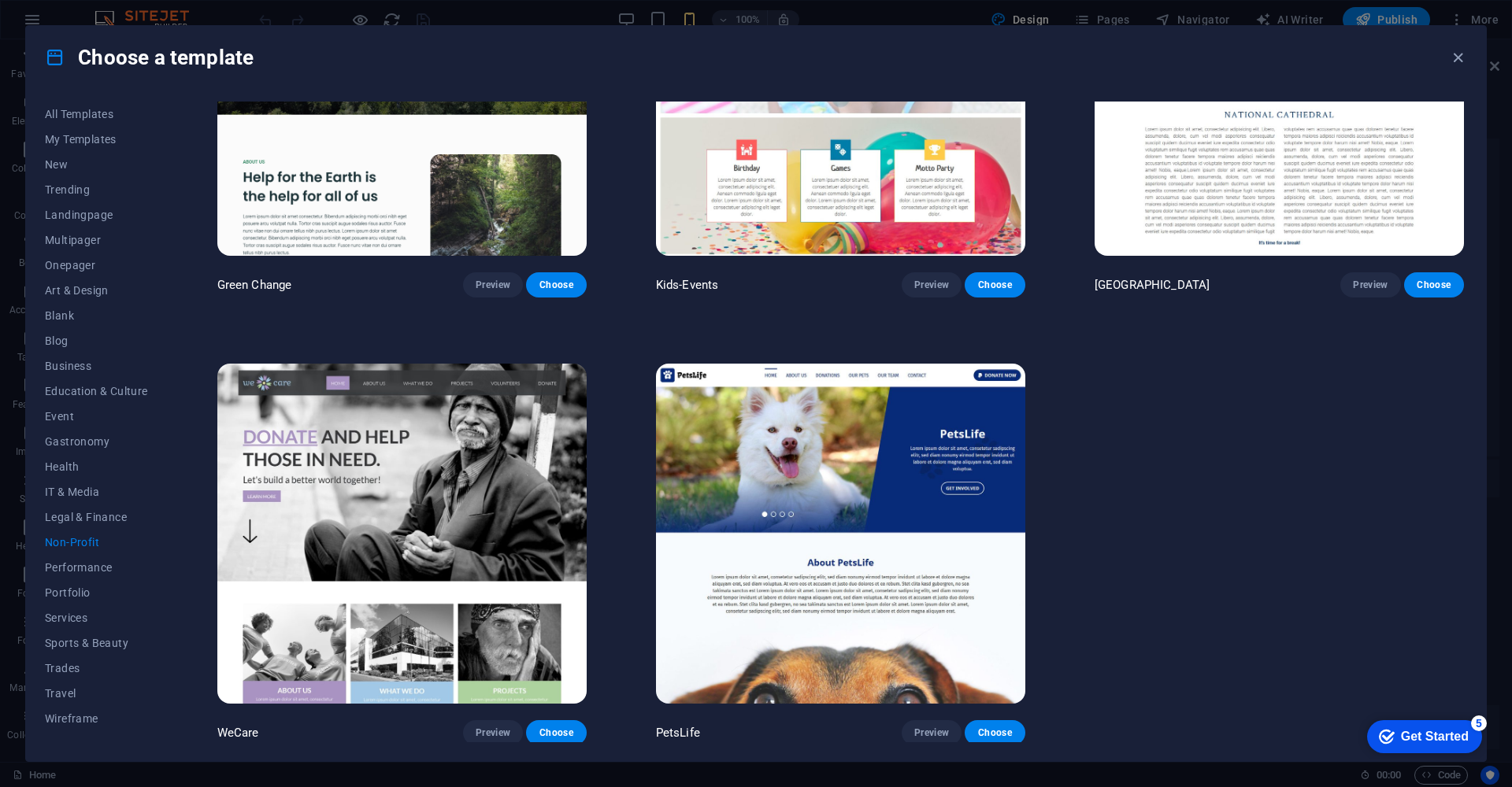
click at [473, 460] on img at bounding box center [402, 533] width 369 height 340
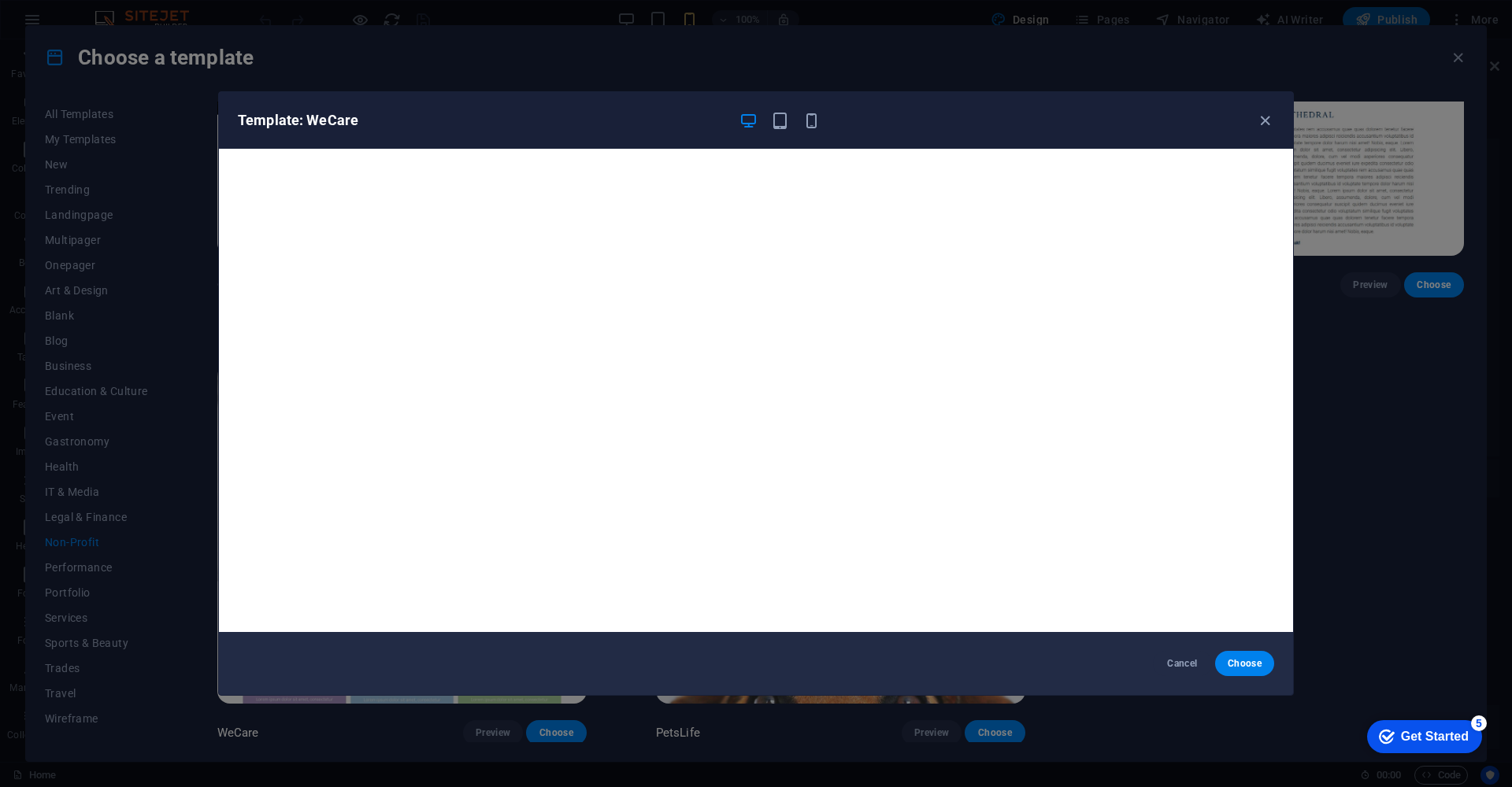
scroll to position [4, 0]
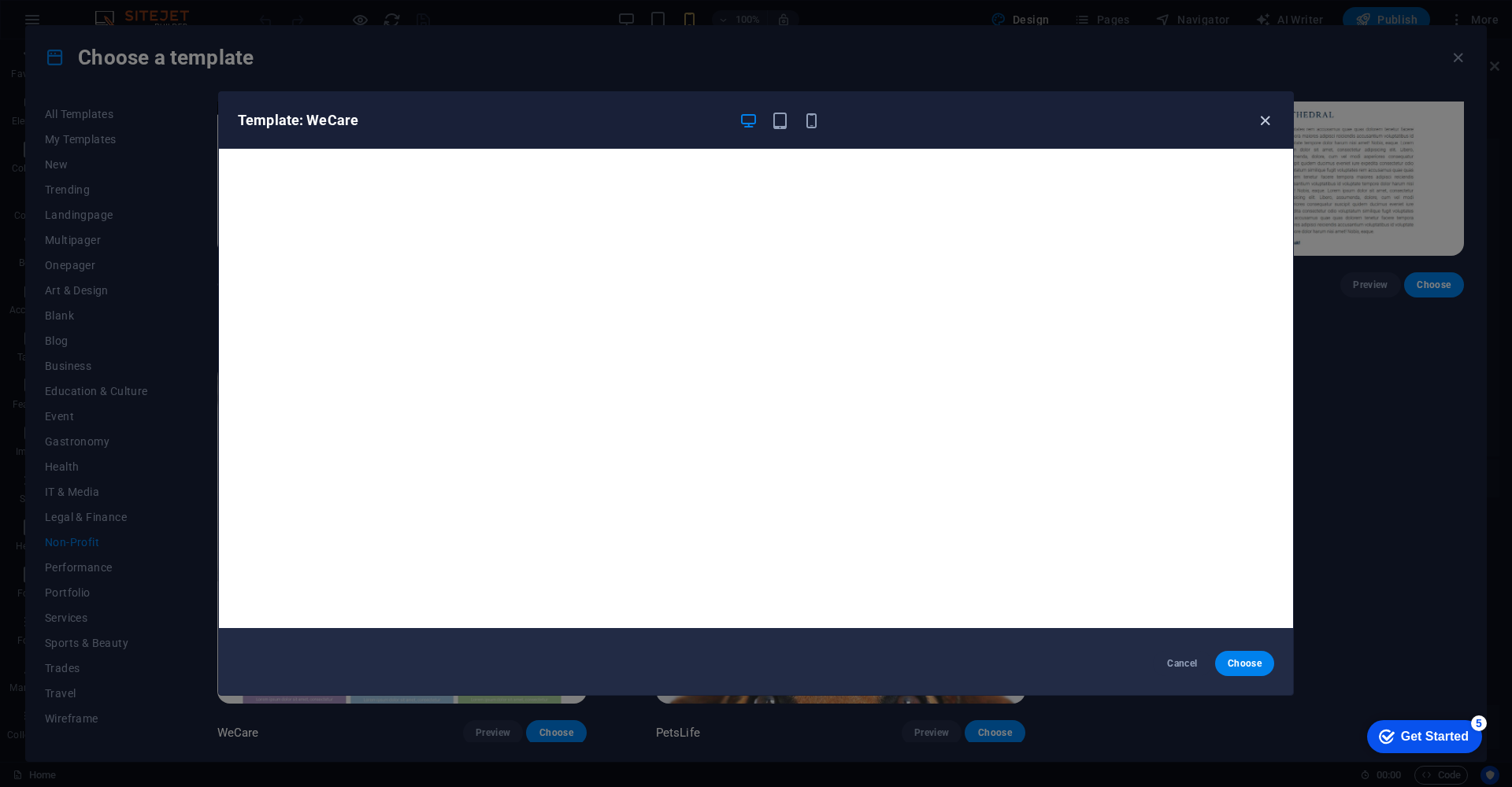
click at [1262, 117] on icon "button" at bounding box center [1265, 121] width 18 height 18
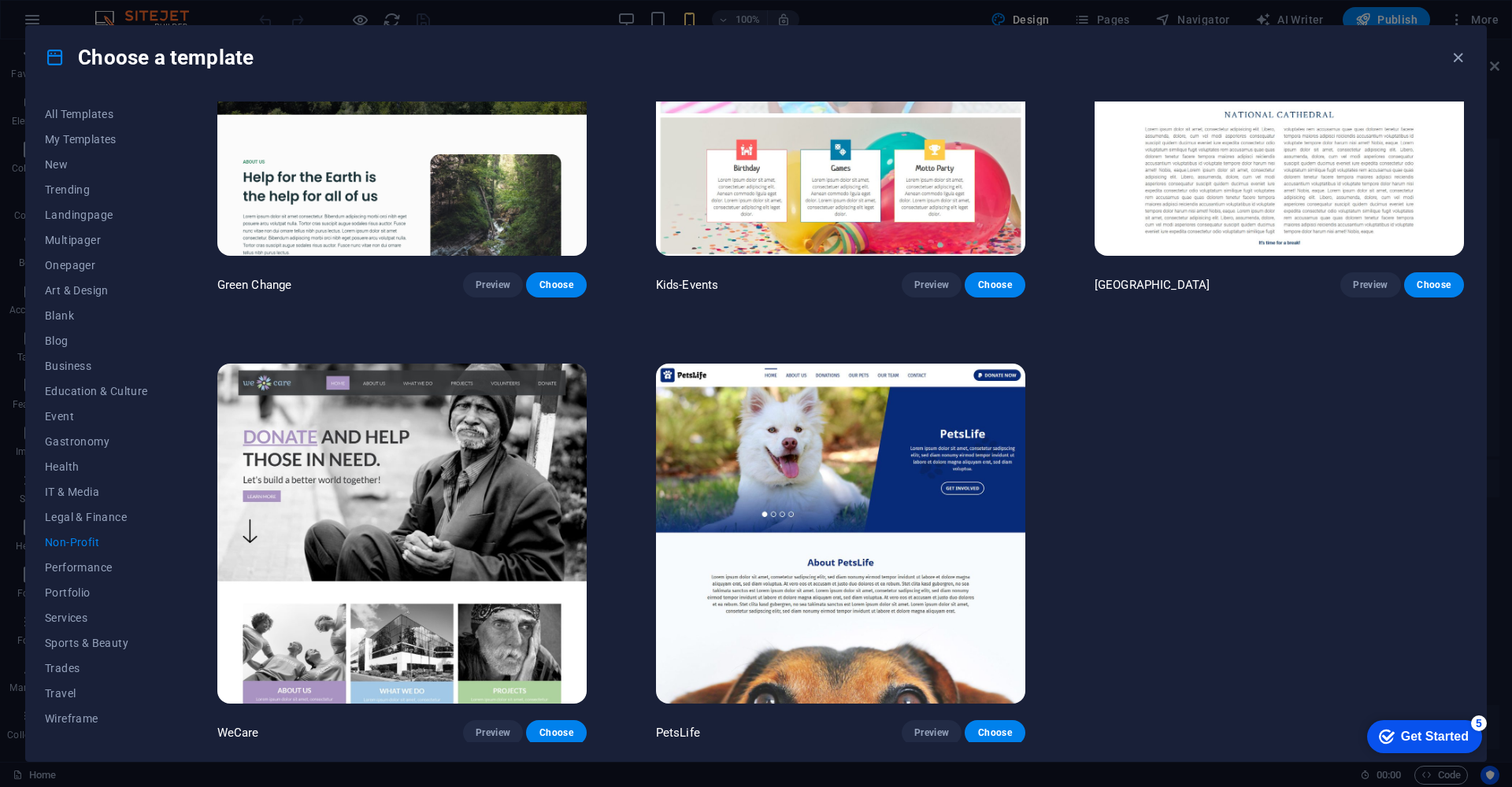
click at [1266, 121] on icon "button" at bounding box center [1265, 121] width 18 height 18
click at [1264, 119] on icon "button" at bounding box center [1265, 121] width 18 height 18
click at [71, 268] on span "Onepager" at bounding box center [97, 265] width 103 height 12
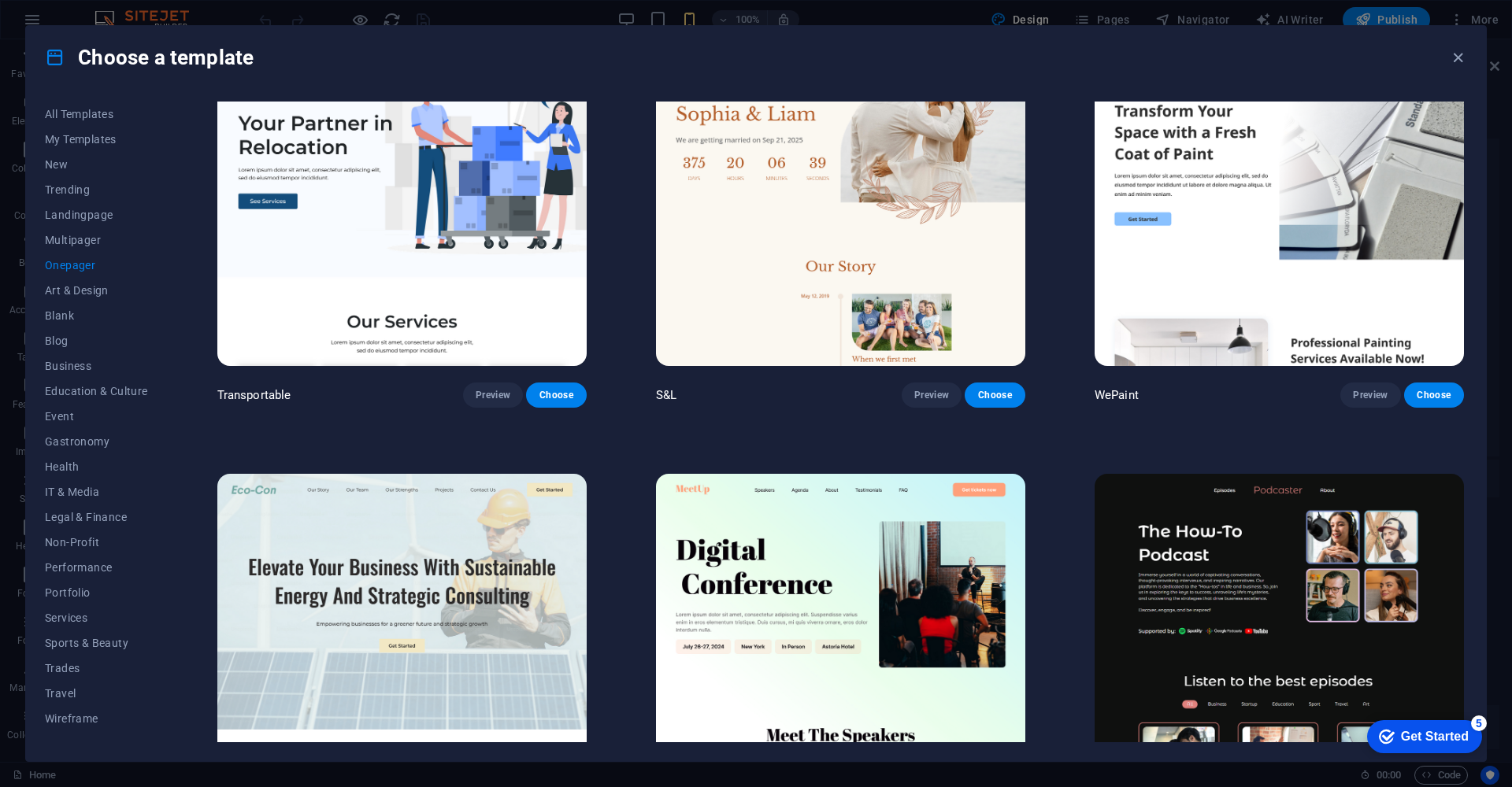
scroll to position [0, 0]
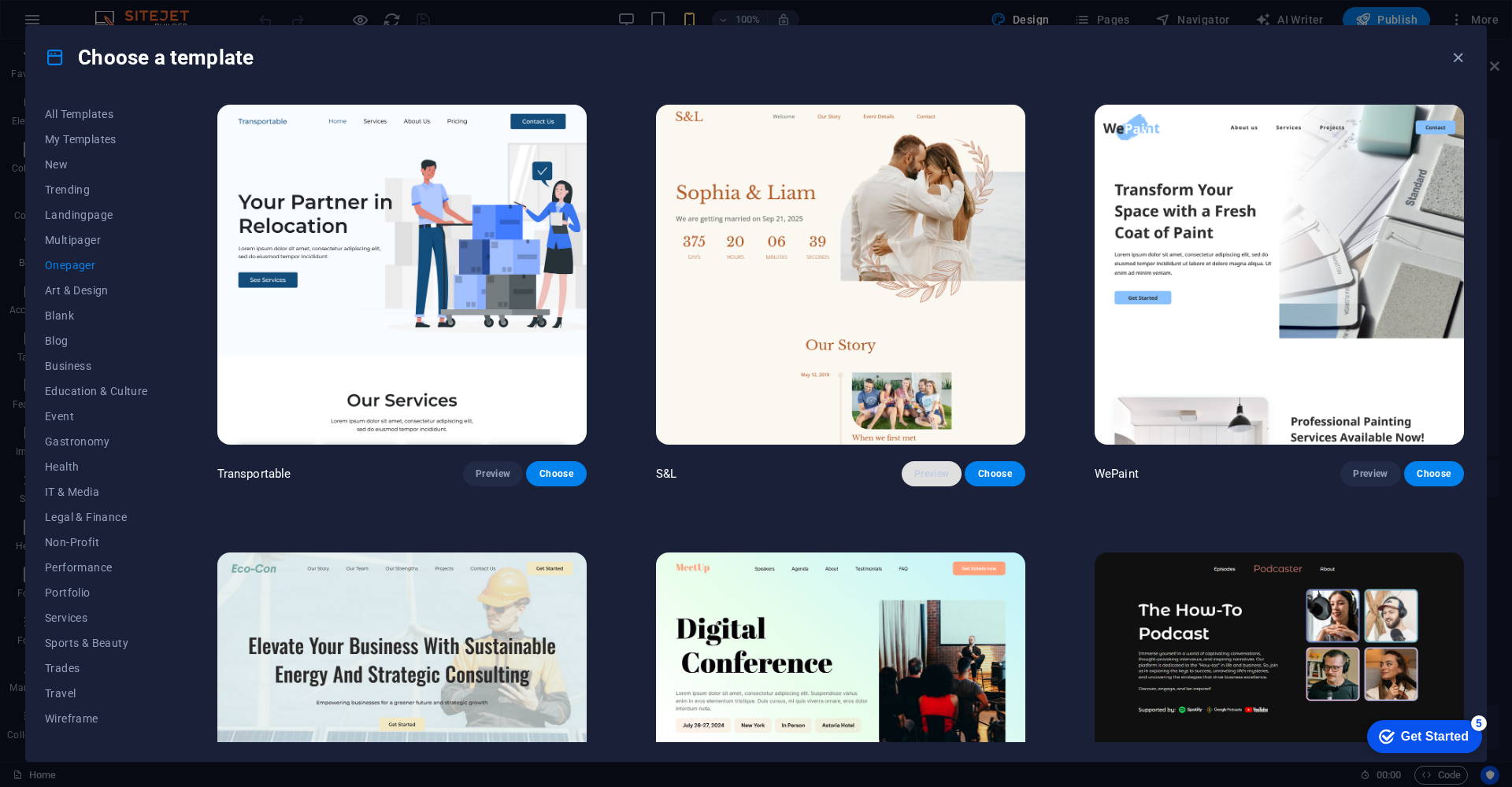
click at [914, 472] on span "Preview" at bounding box center [932, 474] width 34 height 12
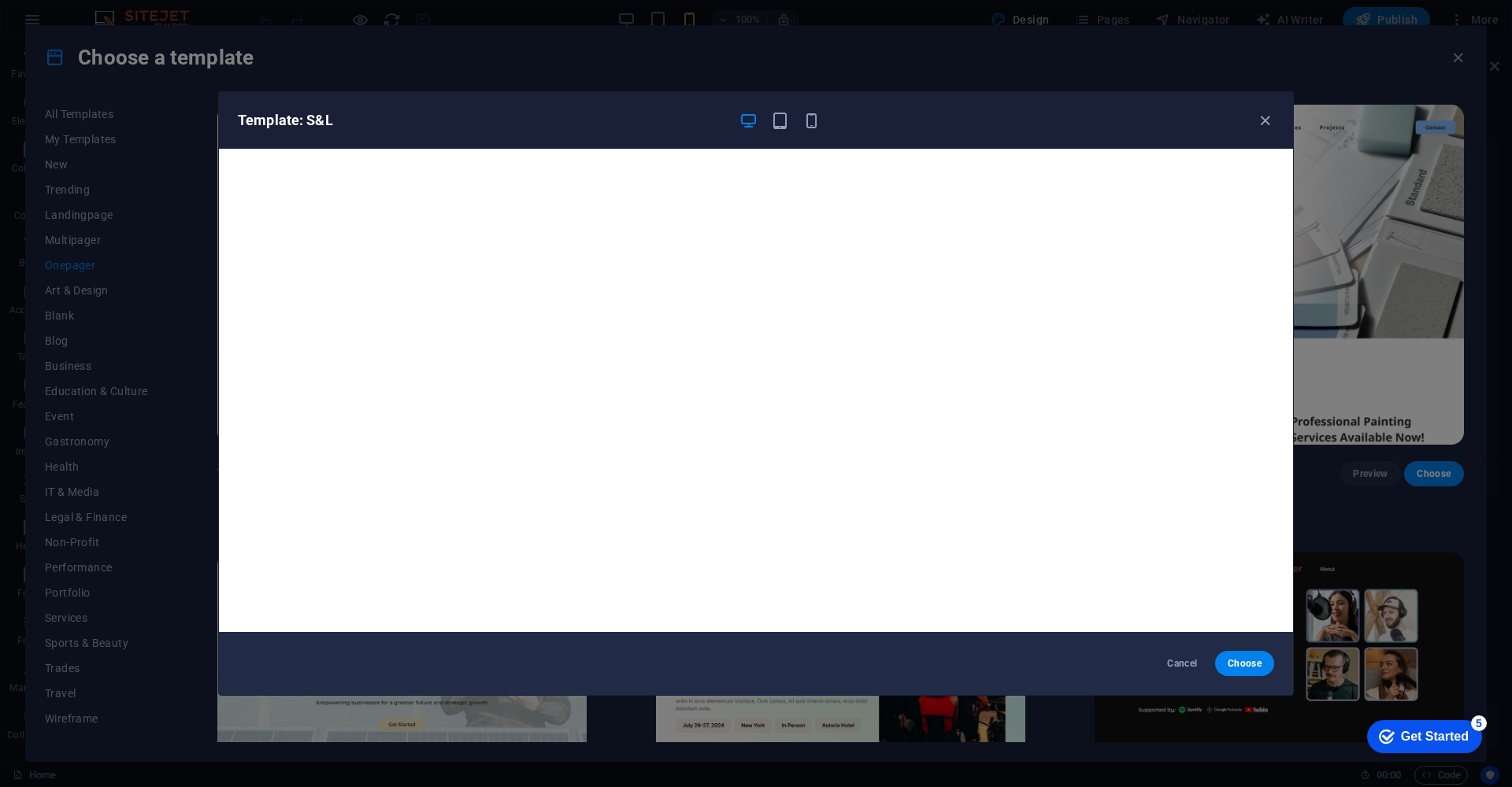
click at [293, 62] on div "Template: S&L Cancel Choose" at bounding box center [756, 393] width 1512 height 787
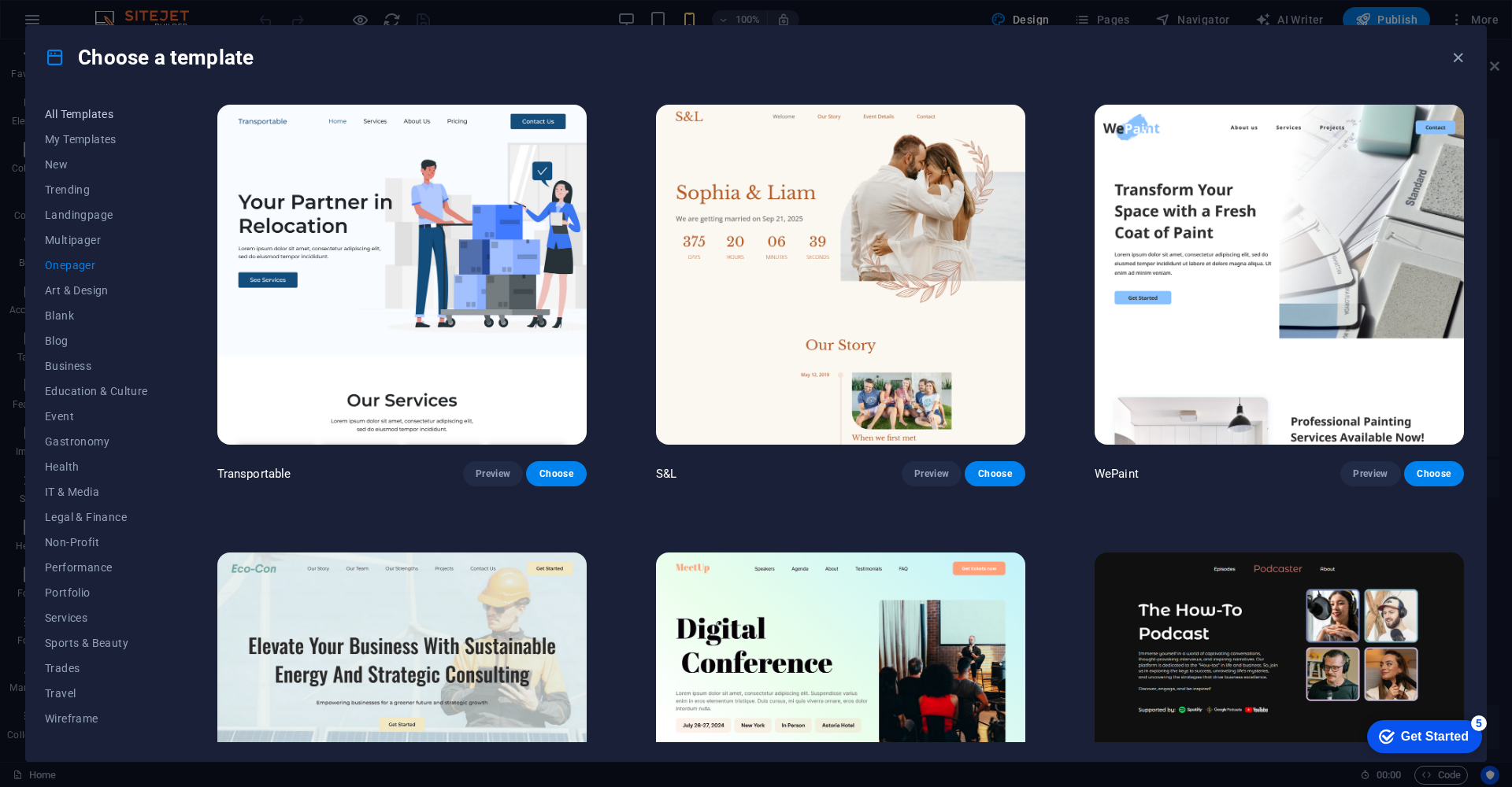
click at [97, 113] on span "All Templates" at bounding box center [97, 113] width 103 height 12
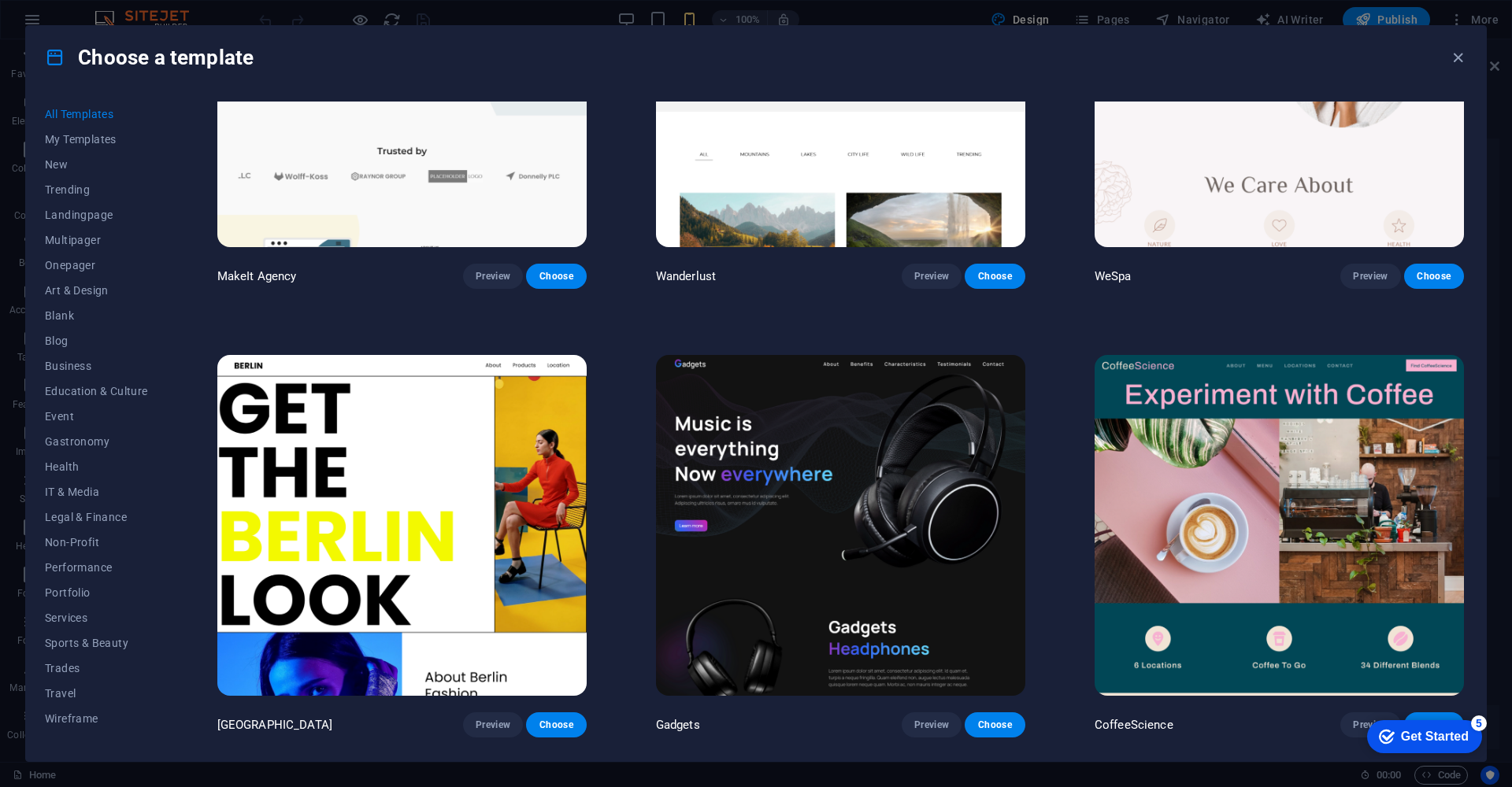
scroll to position [4367, 0]
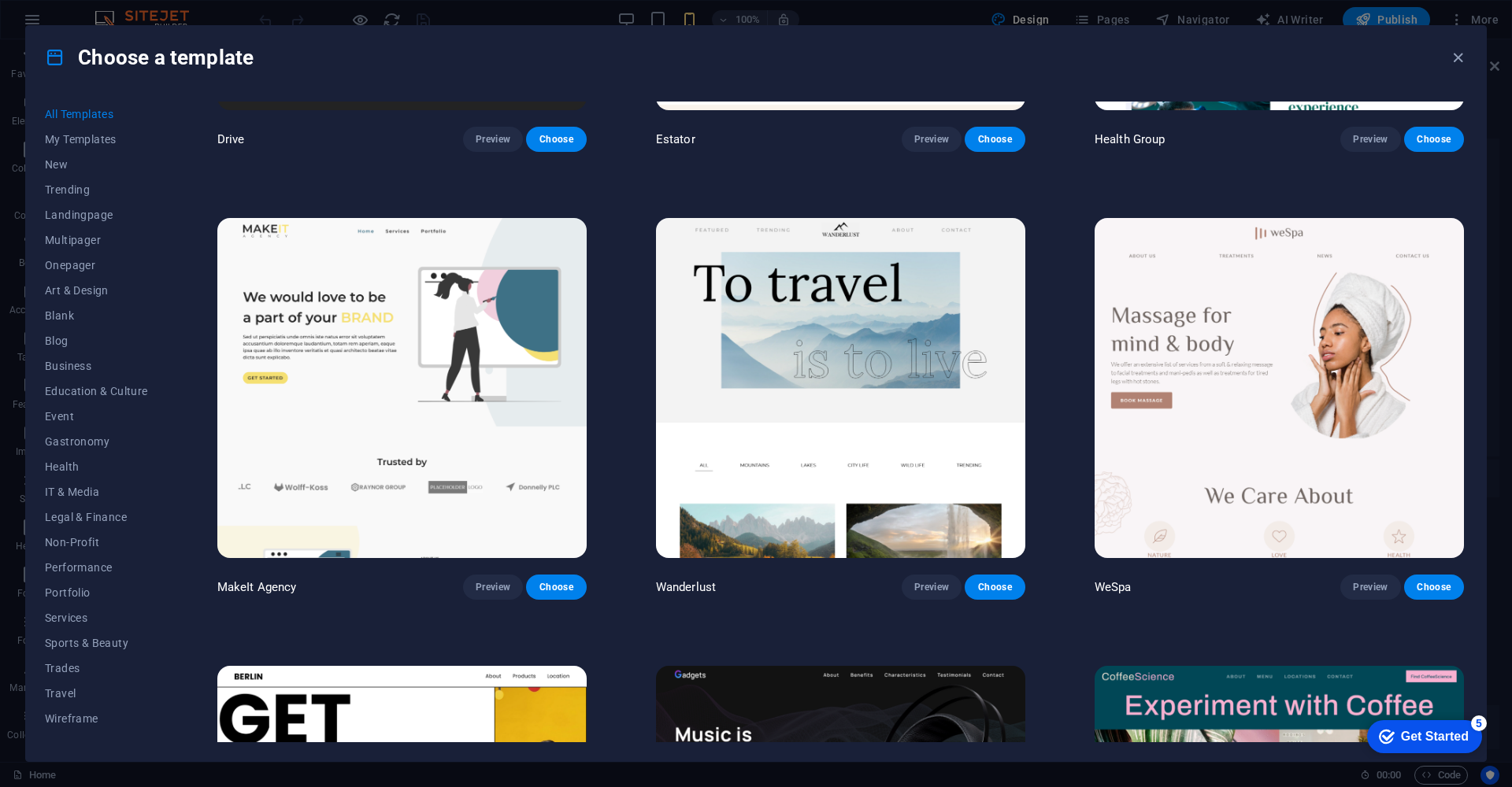
click at [1240, 312] on img at bounding box center [1279, 388] width 369 height 340
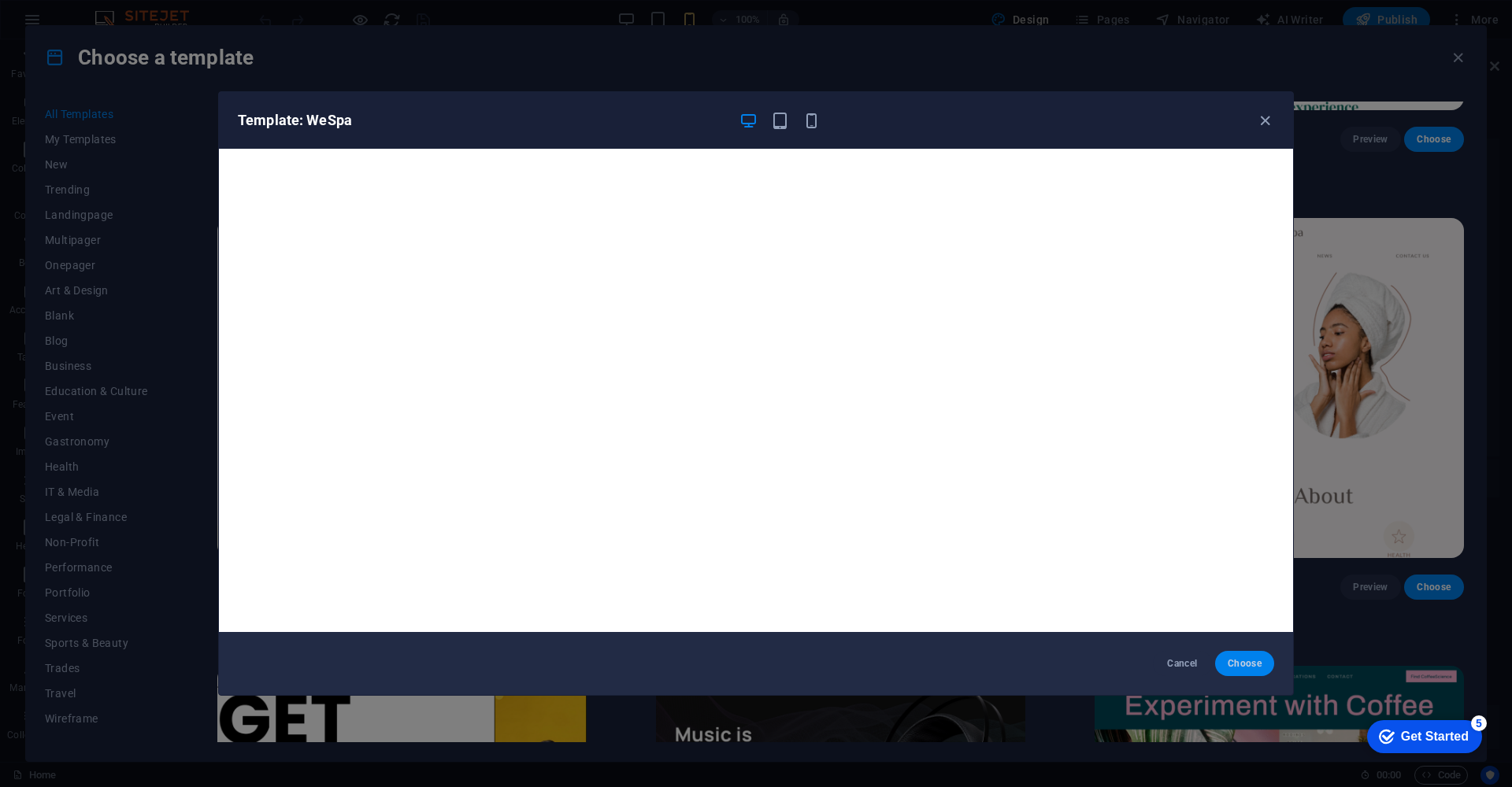
click at [1239, 665] on span "Choose" at bounding box center [1244, 663] width 34 height 12
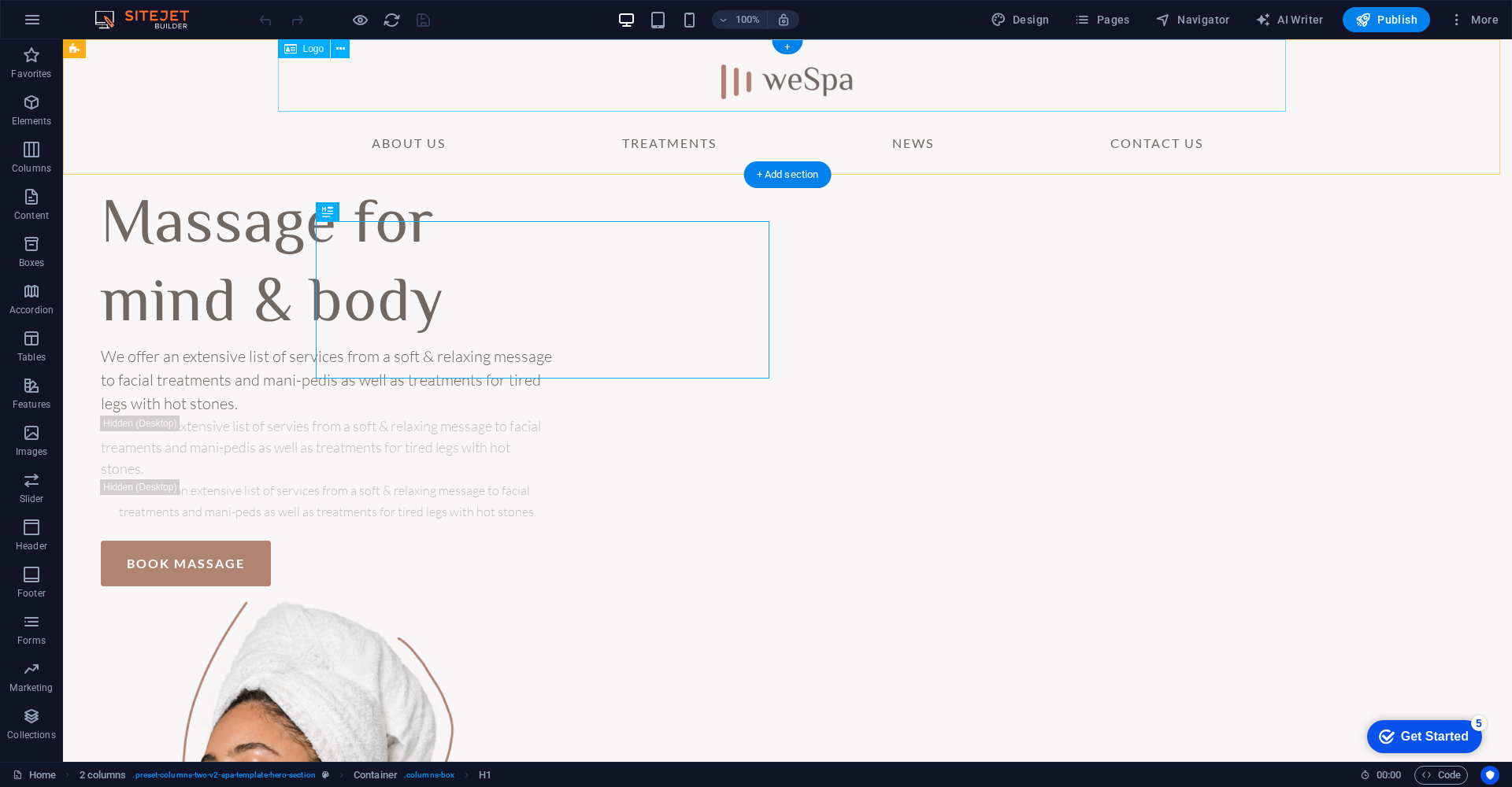
click at [804, 79] on div at bounding box center [787, 75] width 1008 height 72
click at [798, 85] on div at bounding box center [787, 75] width 1008 height 72
select select "px"
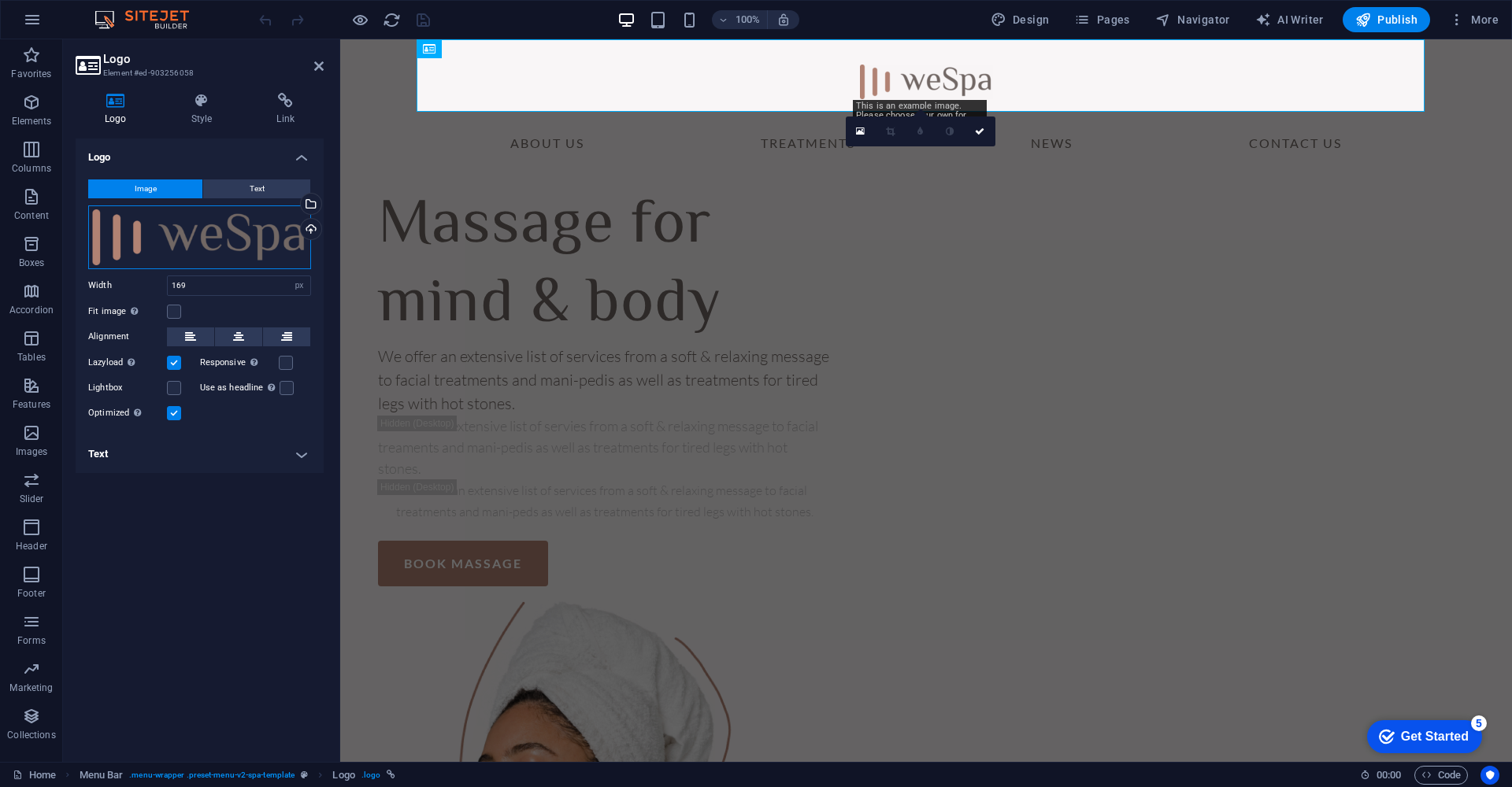
click at [199, 236] on div "Drag files here, click to choose files or select files from Files or our free s…" at bounding box center [199, 237] width 222 height 64
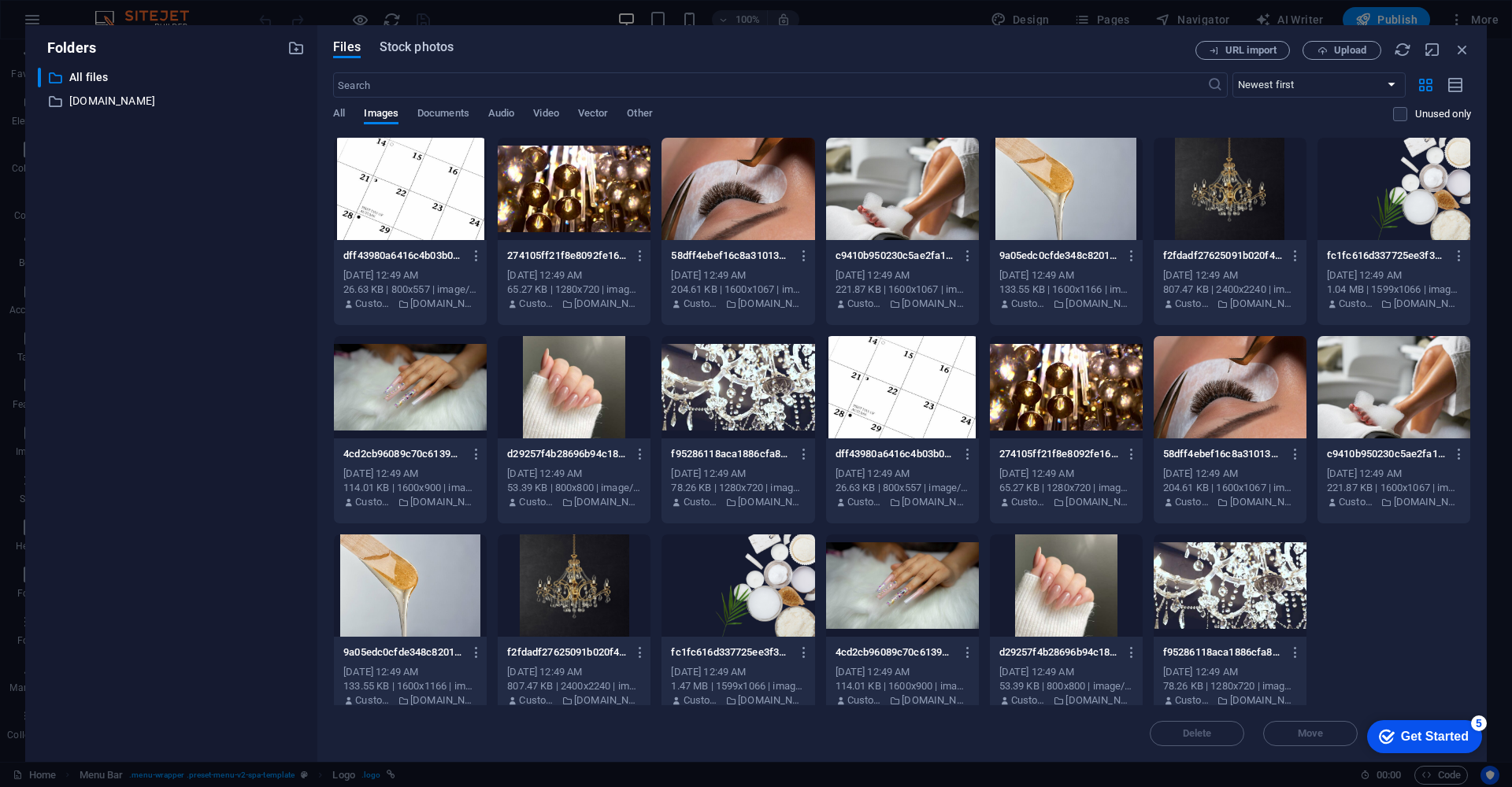
click at [432, 45] on span "Stock photos" at bounding box center [416, 47] width 74 height 19
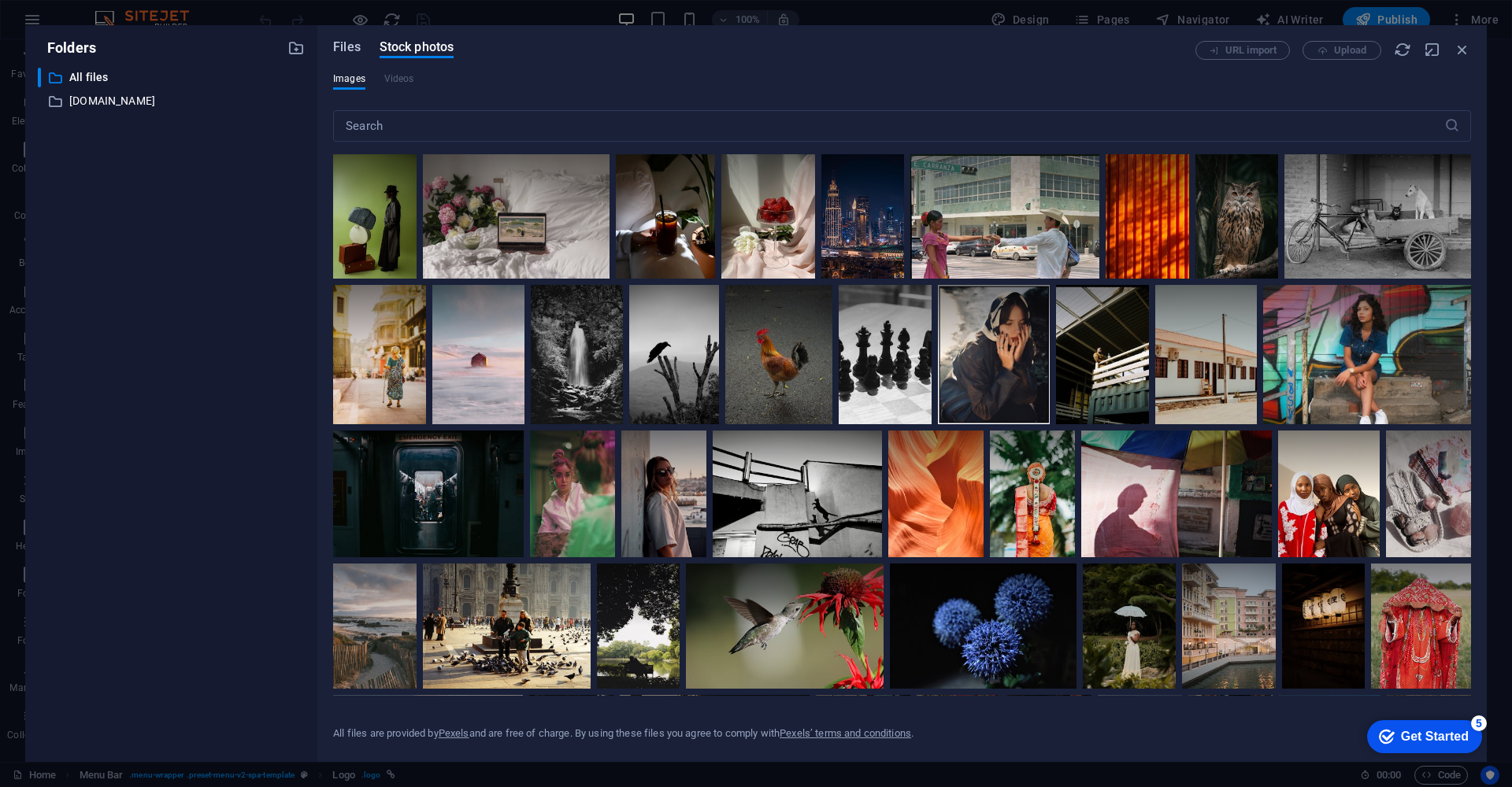
click at [342, 43] on span "Files" at bounding box center [347, 47] width 28 height 19
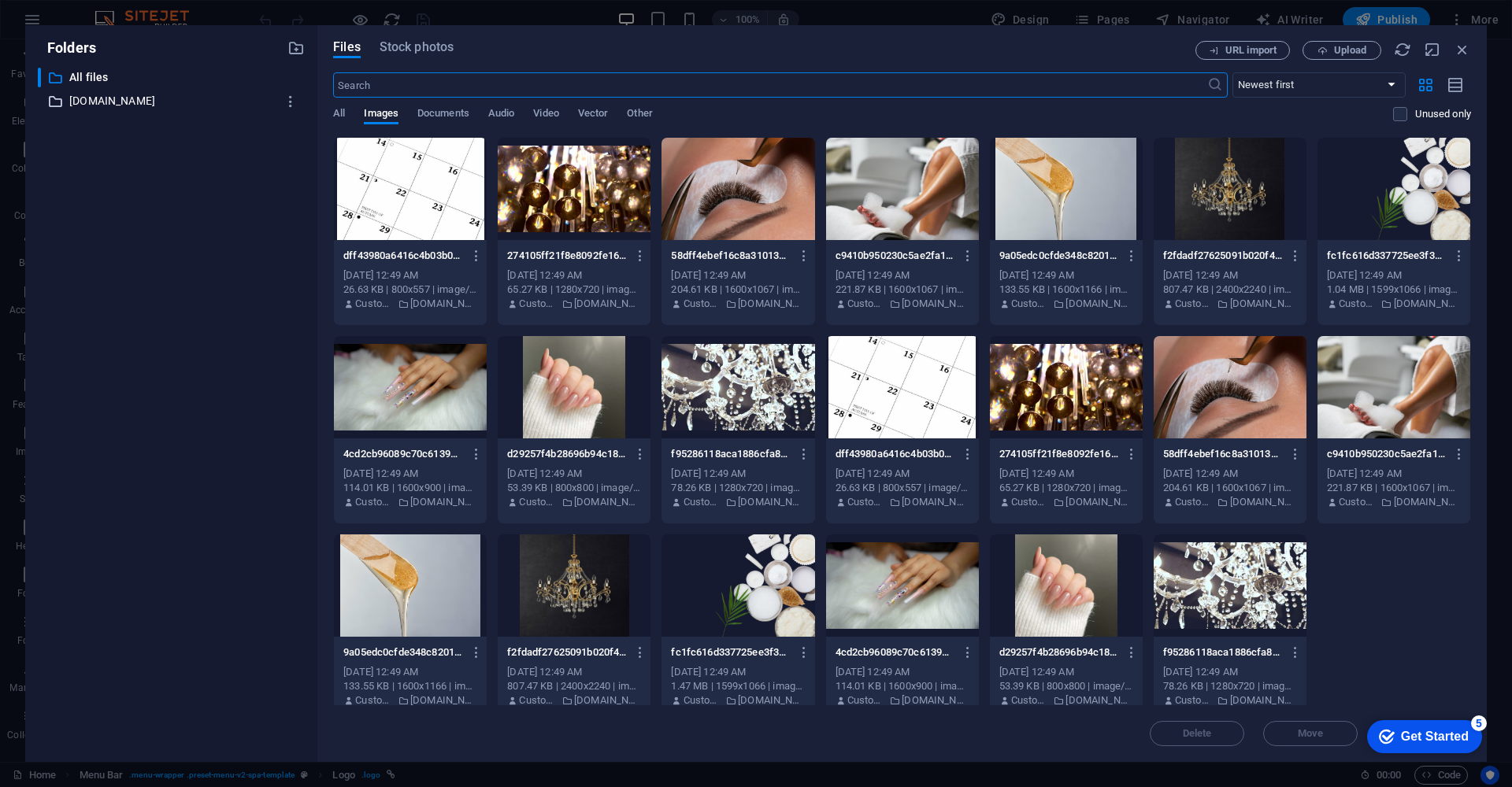
click at [118, 98] on p "[DOMAIN_NAME]" at bounding box center [172, 101] width 206 height 18
click at [85, 77] on p "All files" at bounding box center [172, 77] width 206 height 18
click at [1462, 48] on icon "button" at bounding box center [1462, 49] width 17 height 17
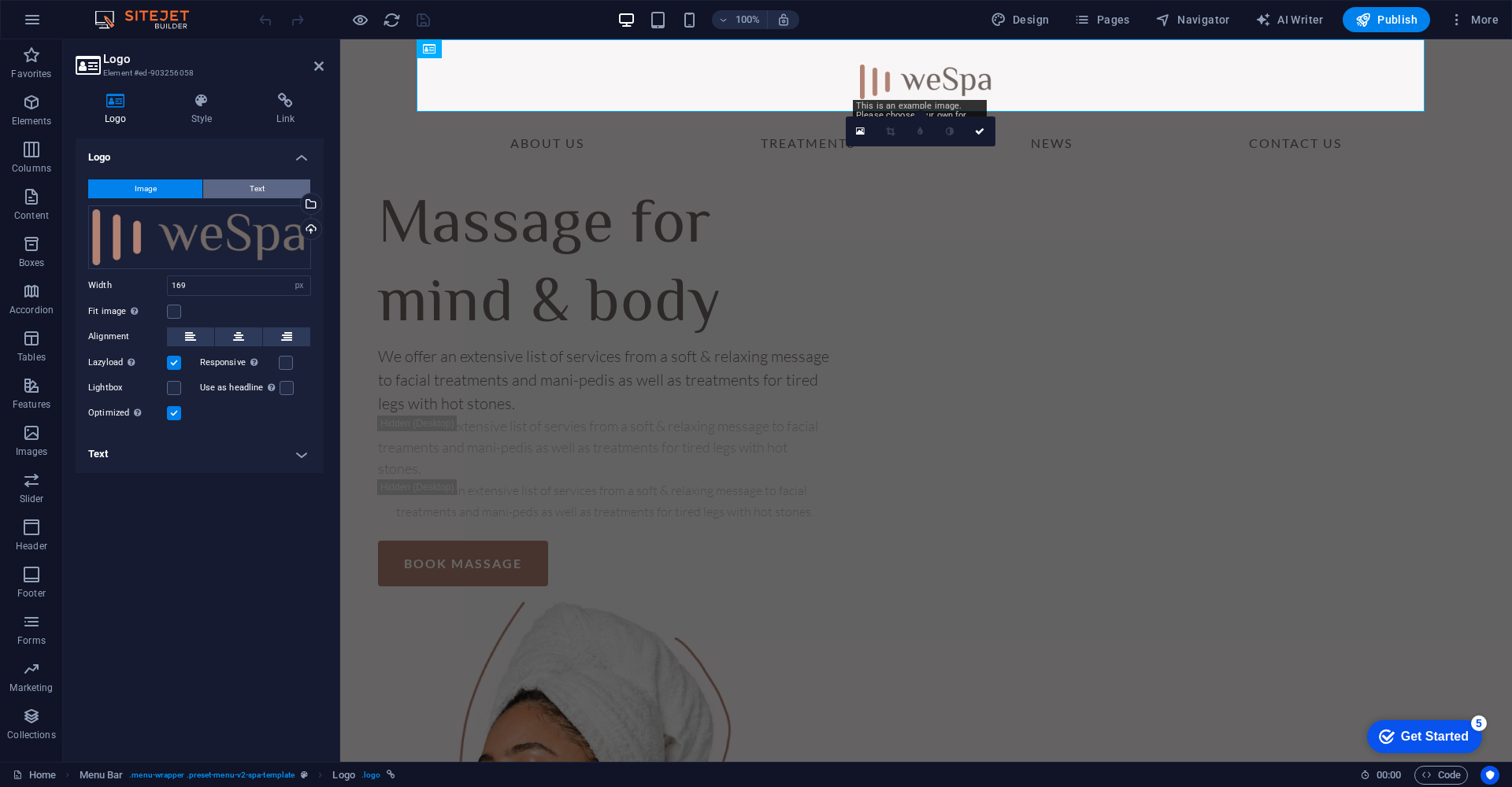
click at [245, 191] on button "Text" at bounding box center [257, 189] width 107 height 19
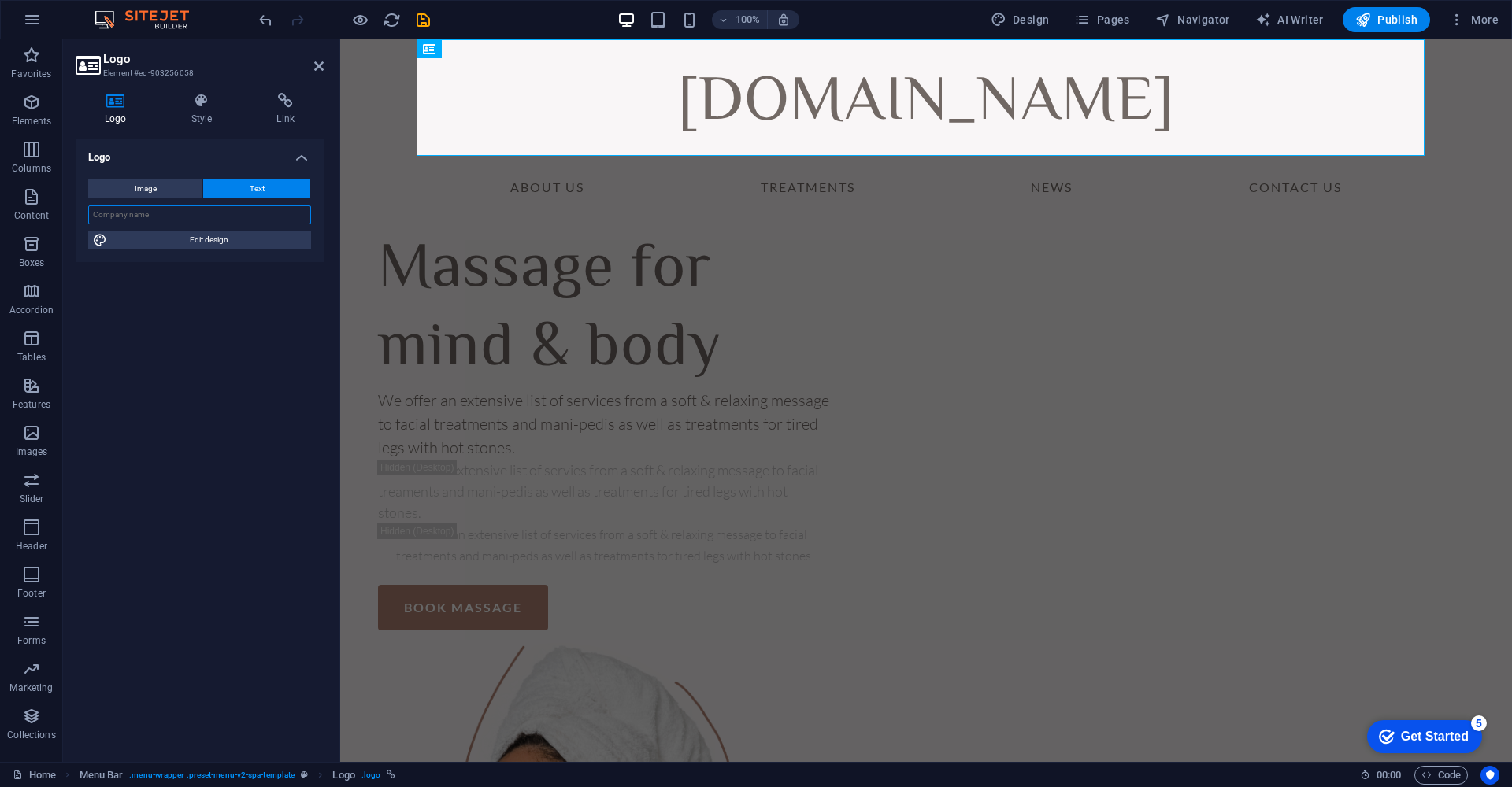
click at [165, 217] on input "text" at bounding box center [199, 214] width 222 height 19
click at [162, 218] on input "text" at bounding box center [199, 214] width 222 height 19
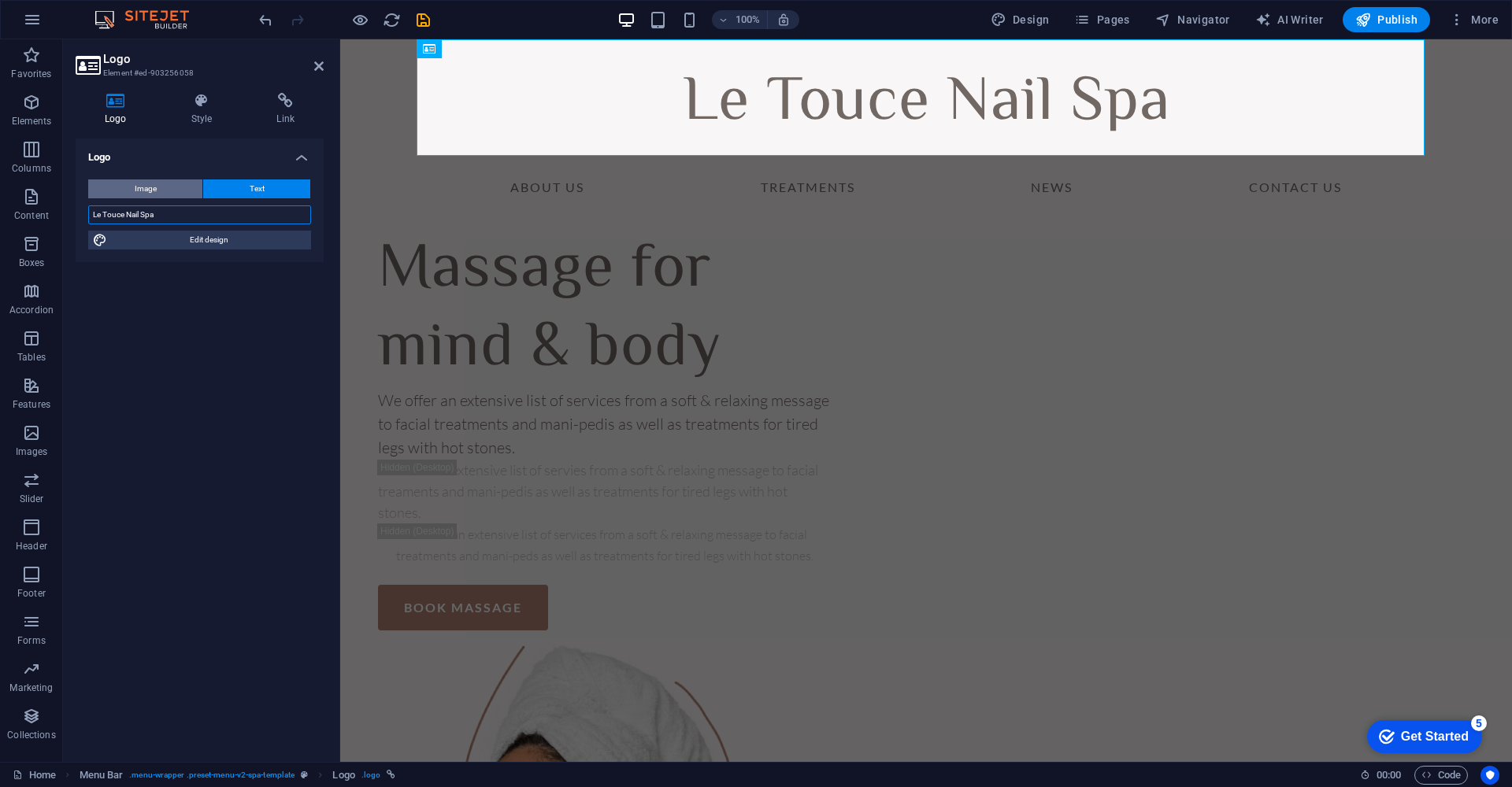
type input "Le Touce Nail Spa"
click at [135, 185] on span "Image" at bounding box center [145, 189] width 22 height 19
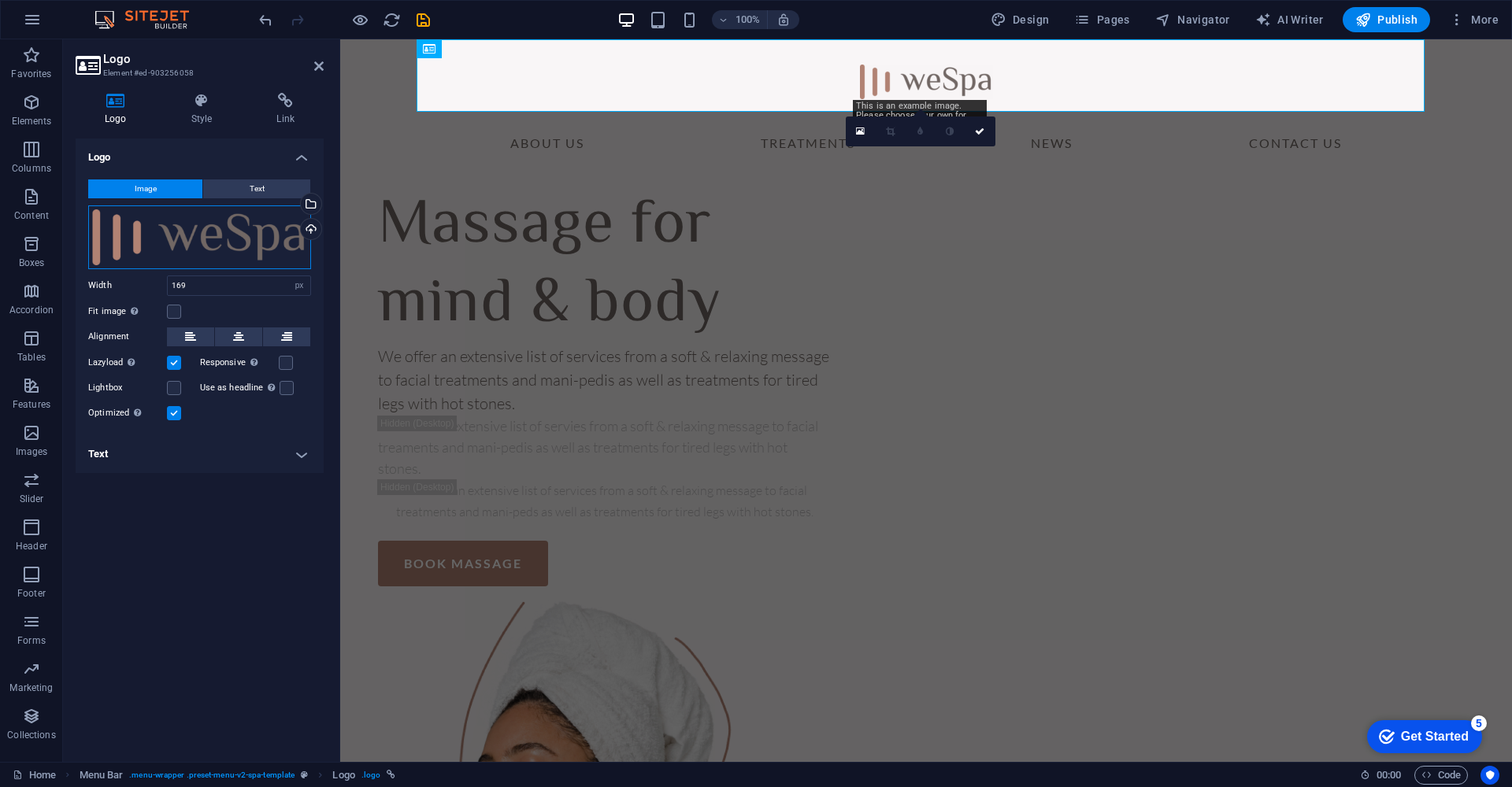
click at [265, 236] on div "Drag files here, click to choose files or select files from Files or our free s…" at bounding box center [199, 237] width 222 height 64
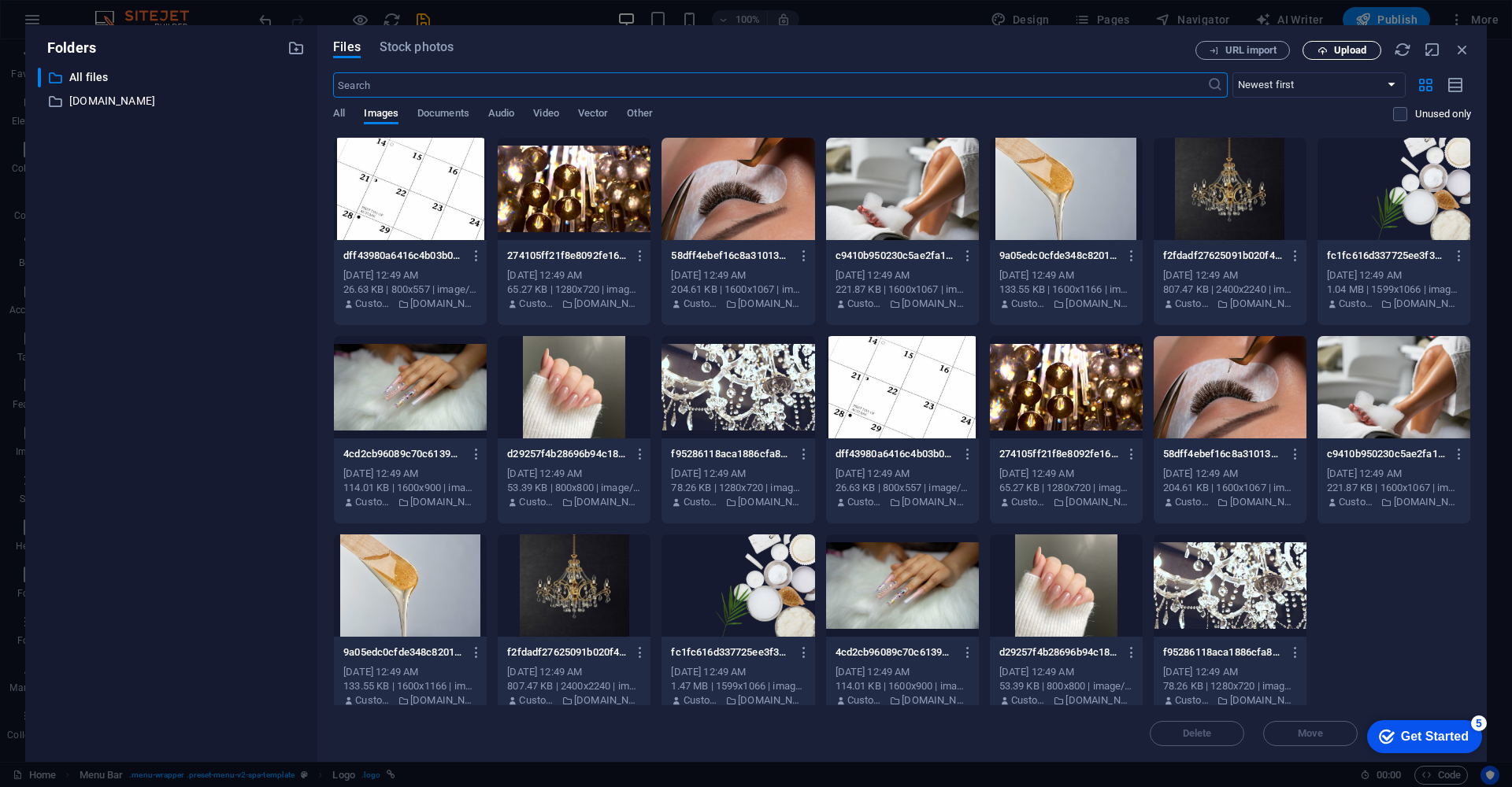
click at [1336, 50] on span "Upload" at bounding box center [1349, 51] width 32 height 10
click at [1335, 48] on span "Upload" at bounding box center [1349, 51] width 32 height 10
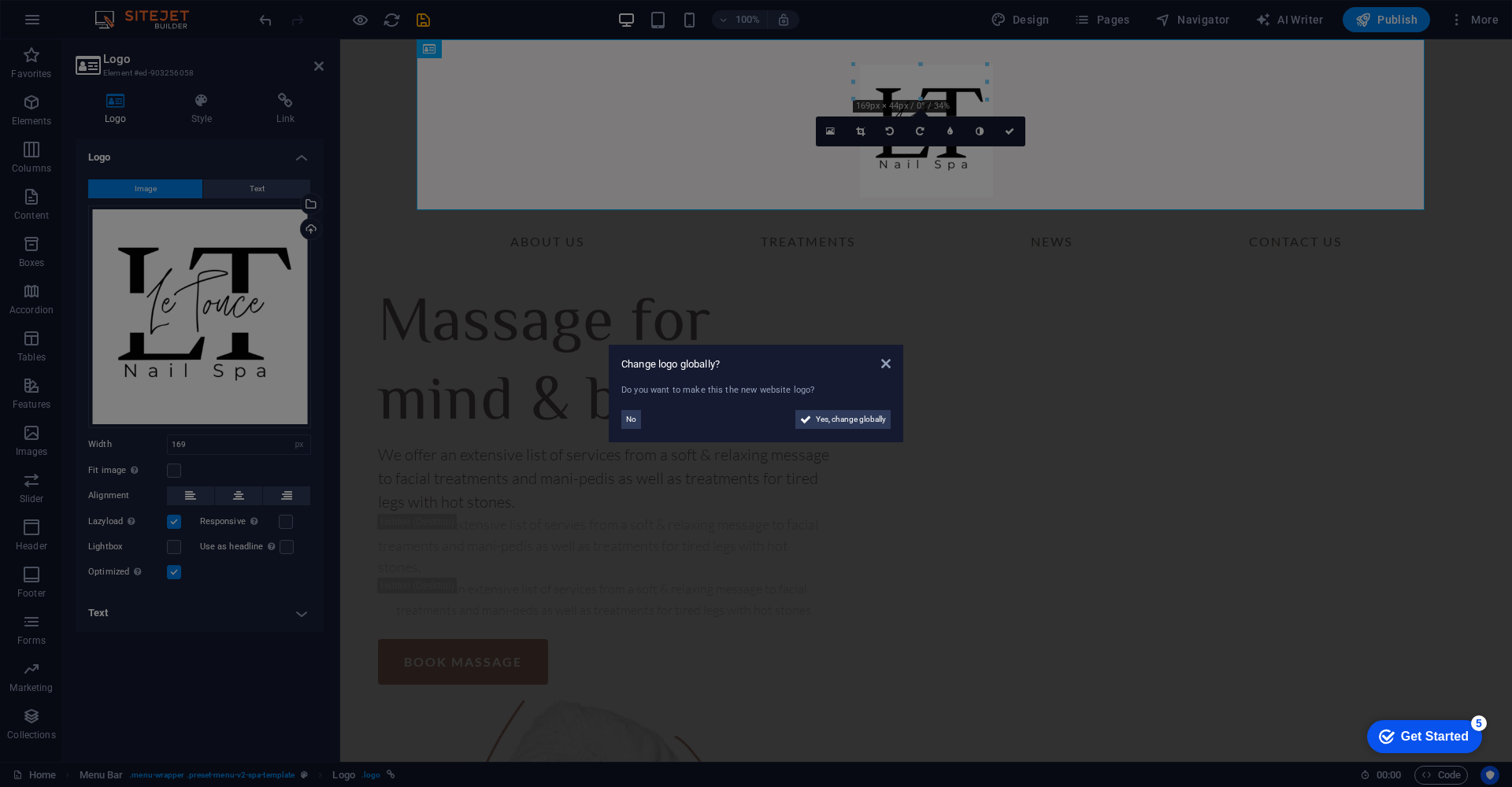
click at [314, 279] on aside "Change logo globally? Do you want to make this the new website logo? No Yes, ch…" at bounding box center [756, 393] width 1512 height 787
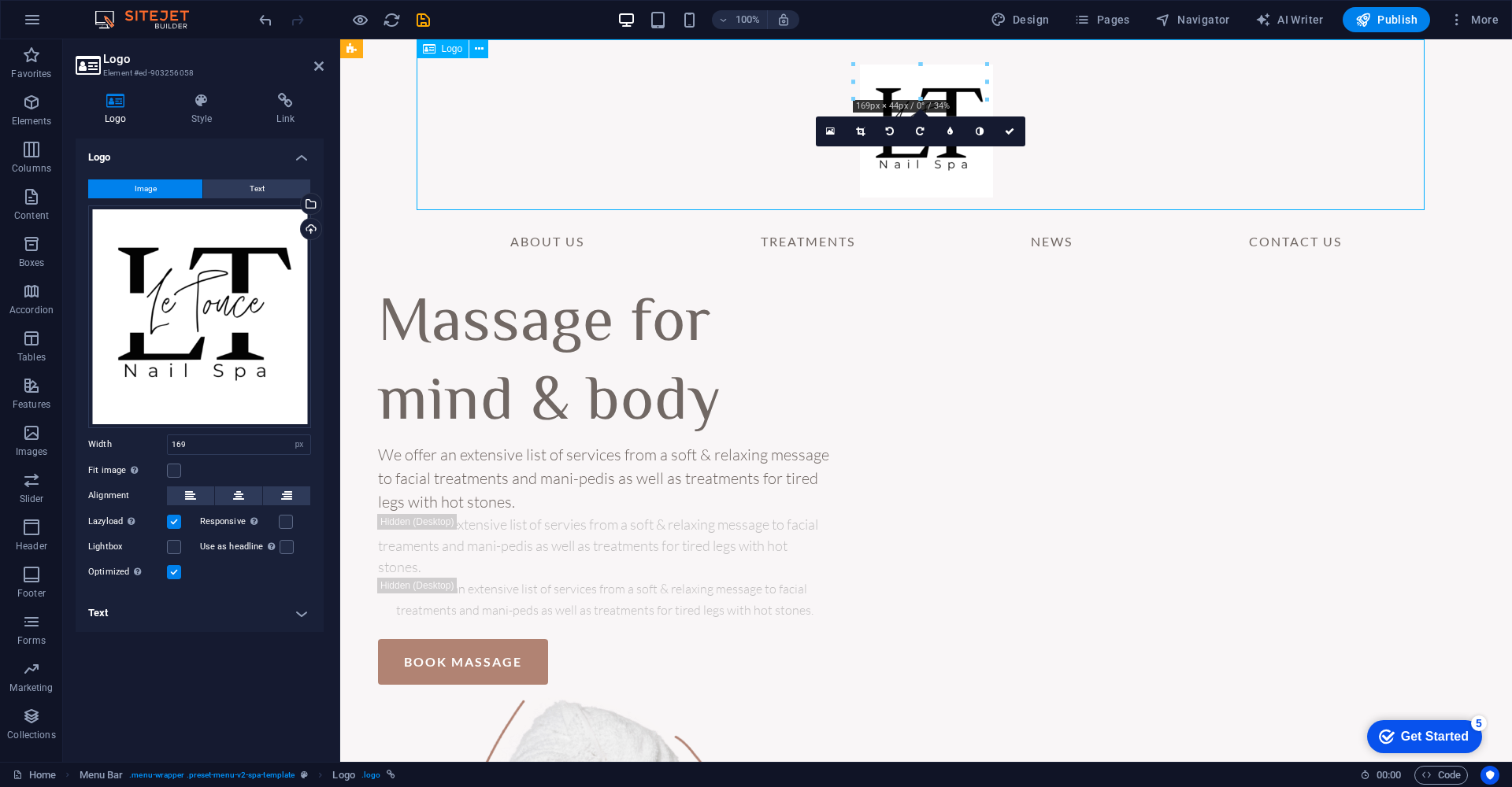
drag, startPoint x: 574, startPoint y: 139, endPoint x: 820, endPoint y: 149, distance: 246.2
click at [390, 107] on div "About Us Treatments News Contact Us" at bounding box center [925, 156] width 1171 height 234
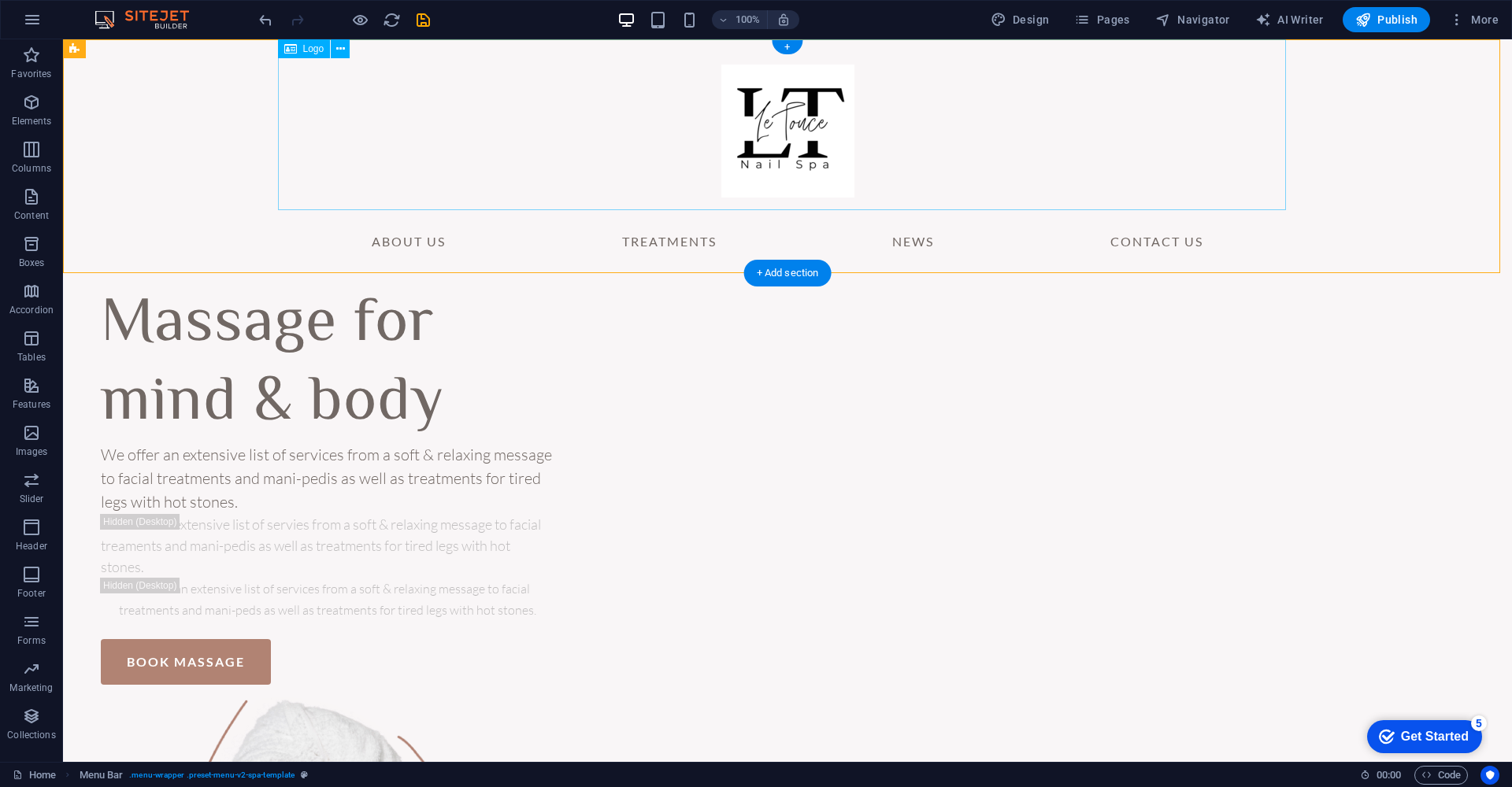
click at [784, 119] on div at bounding box center [787, 125] width 1008 height 171
click at [743, 140] on div at bounding box center [787, 125] width 1008 height 171
select select "px"
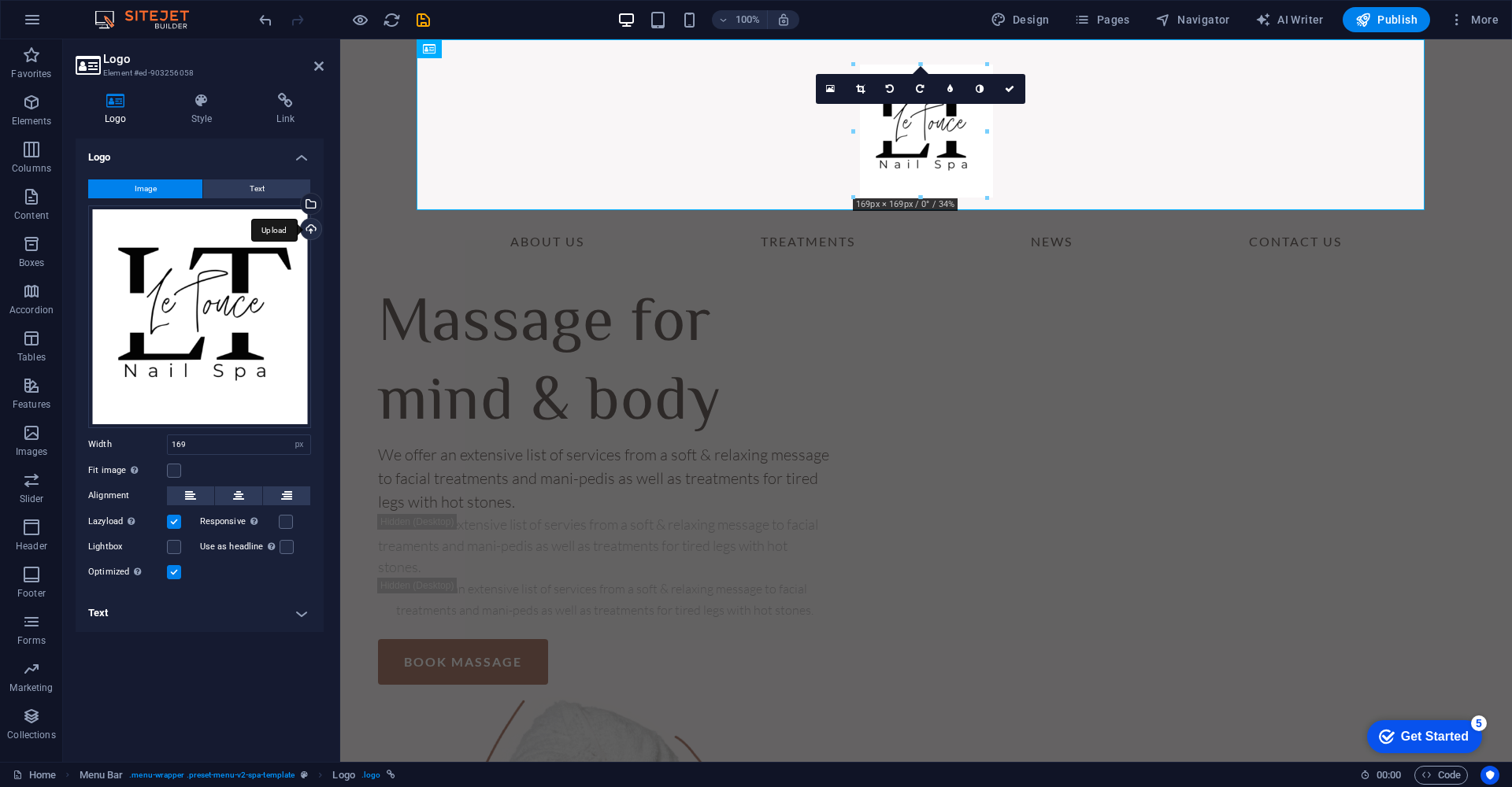
click at [308, 227] on div "Upload" at bounding box center [309, 231] width 24 height 24
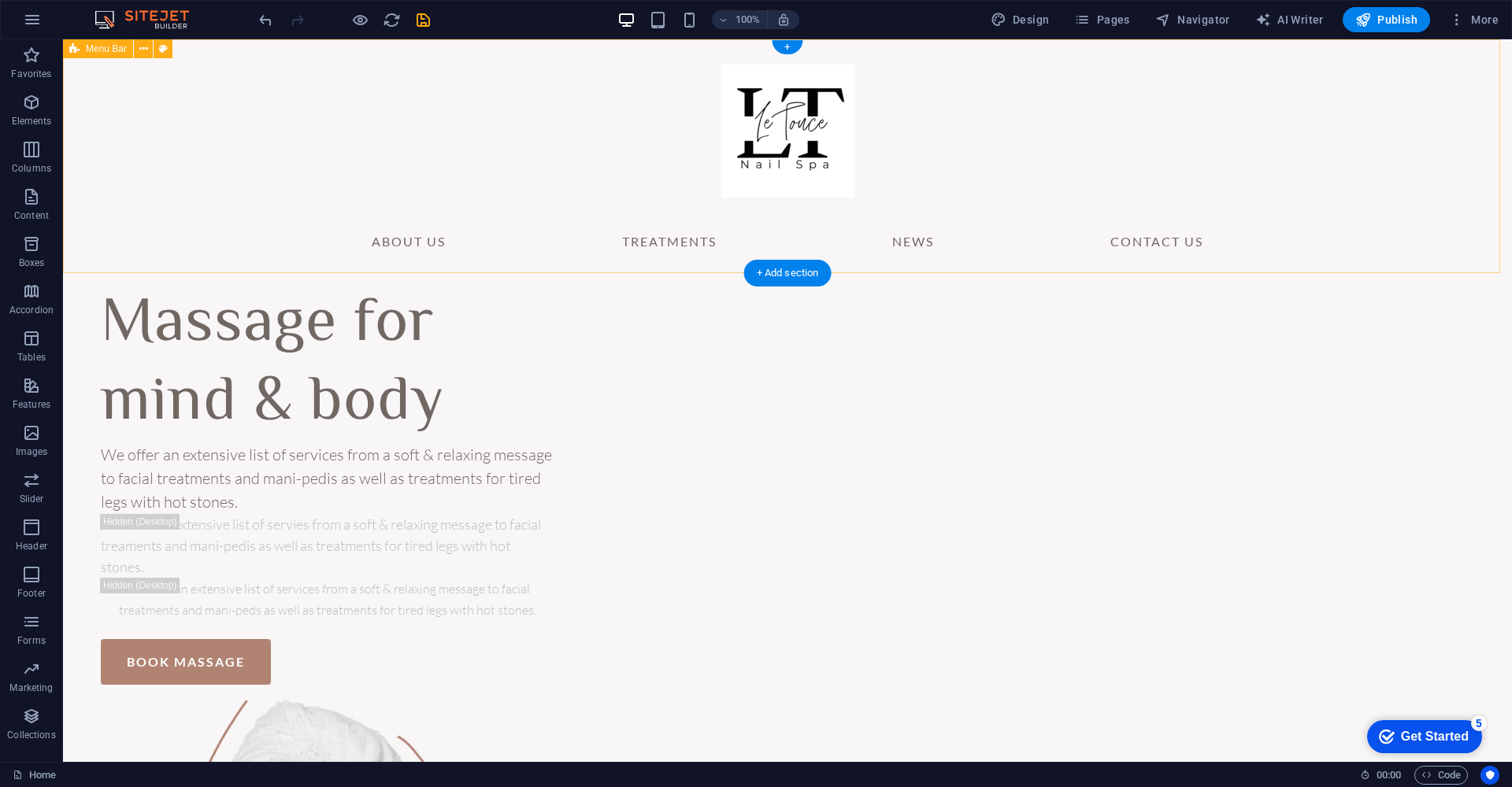
click at [212, 144] on div "About Us Treatments News Contact Us" at bounding box center [787, 156] width 1449 height 234
click at [822, 149] on div at bounding box center [787, 125] width 1008 height 171
select select "px"
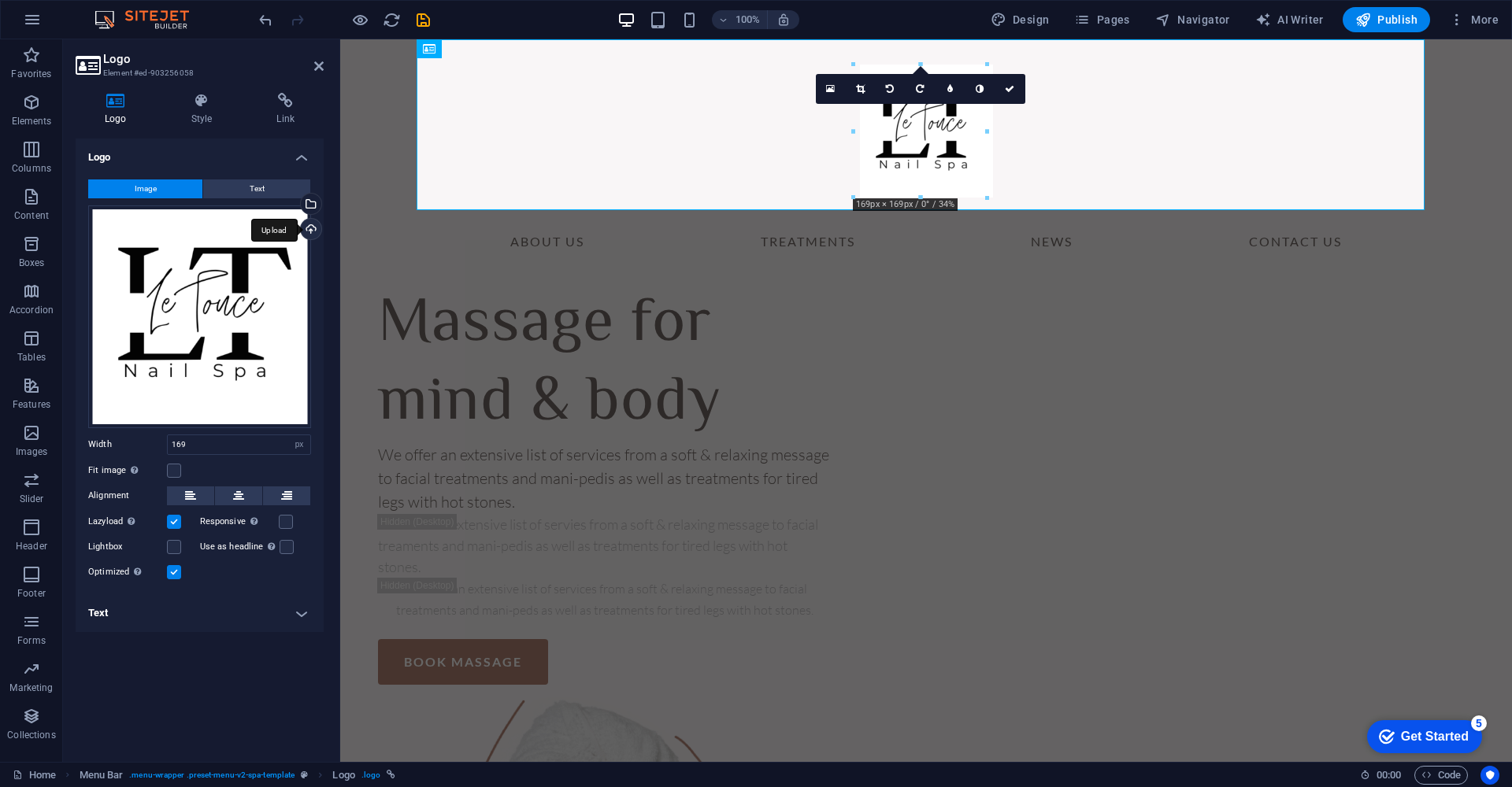
click at [310, 226] on div "Upload" at bounding box center [309, 231] width 24 height 24
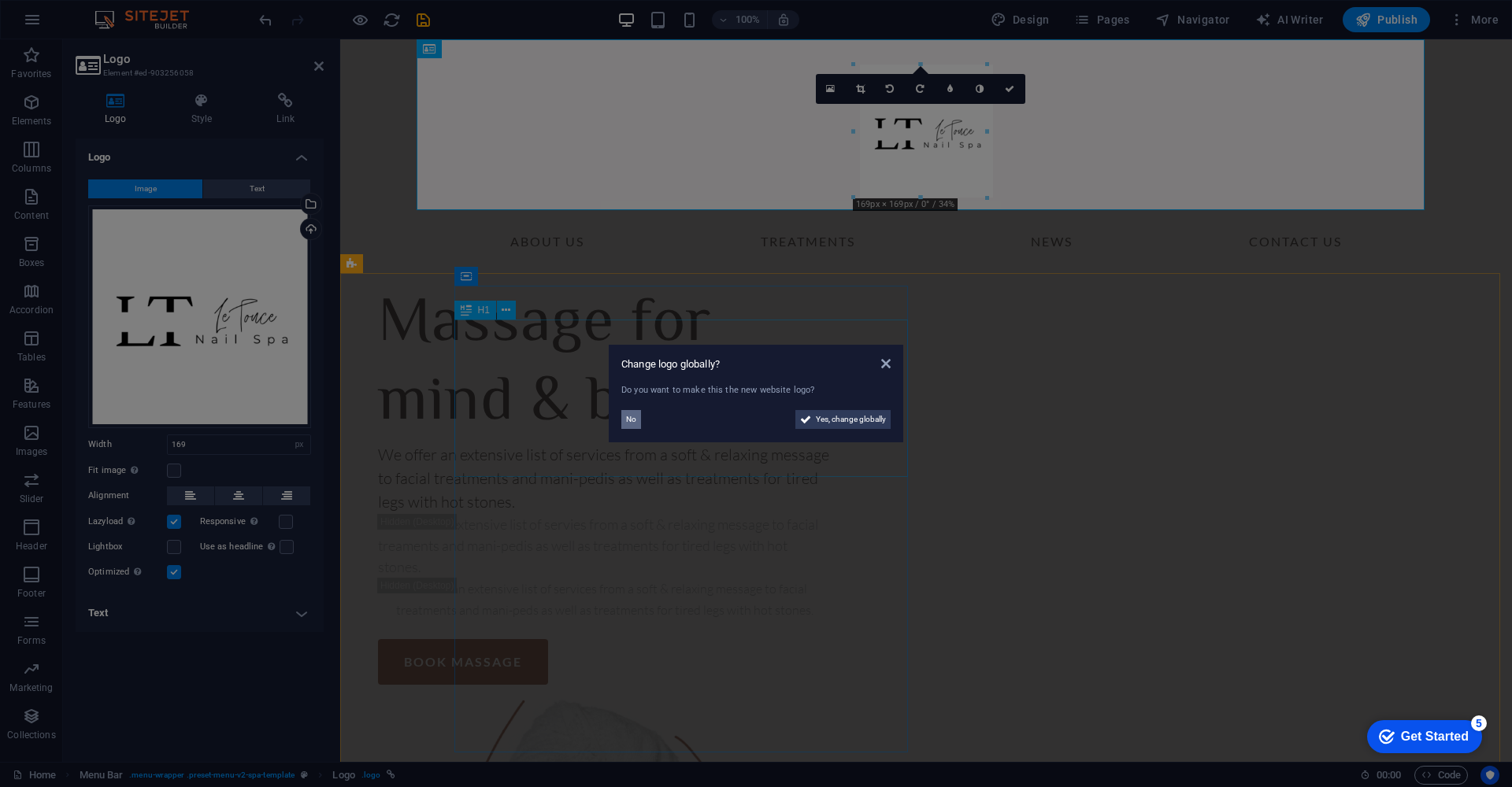
click at [629, 420] on span "No" at bounding box center [631, 419] width 10 height 19
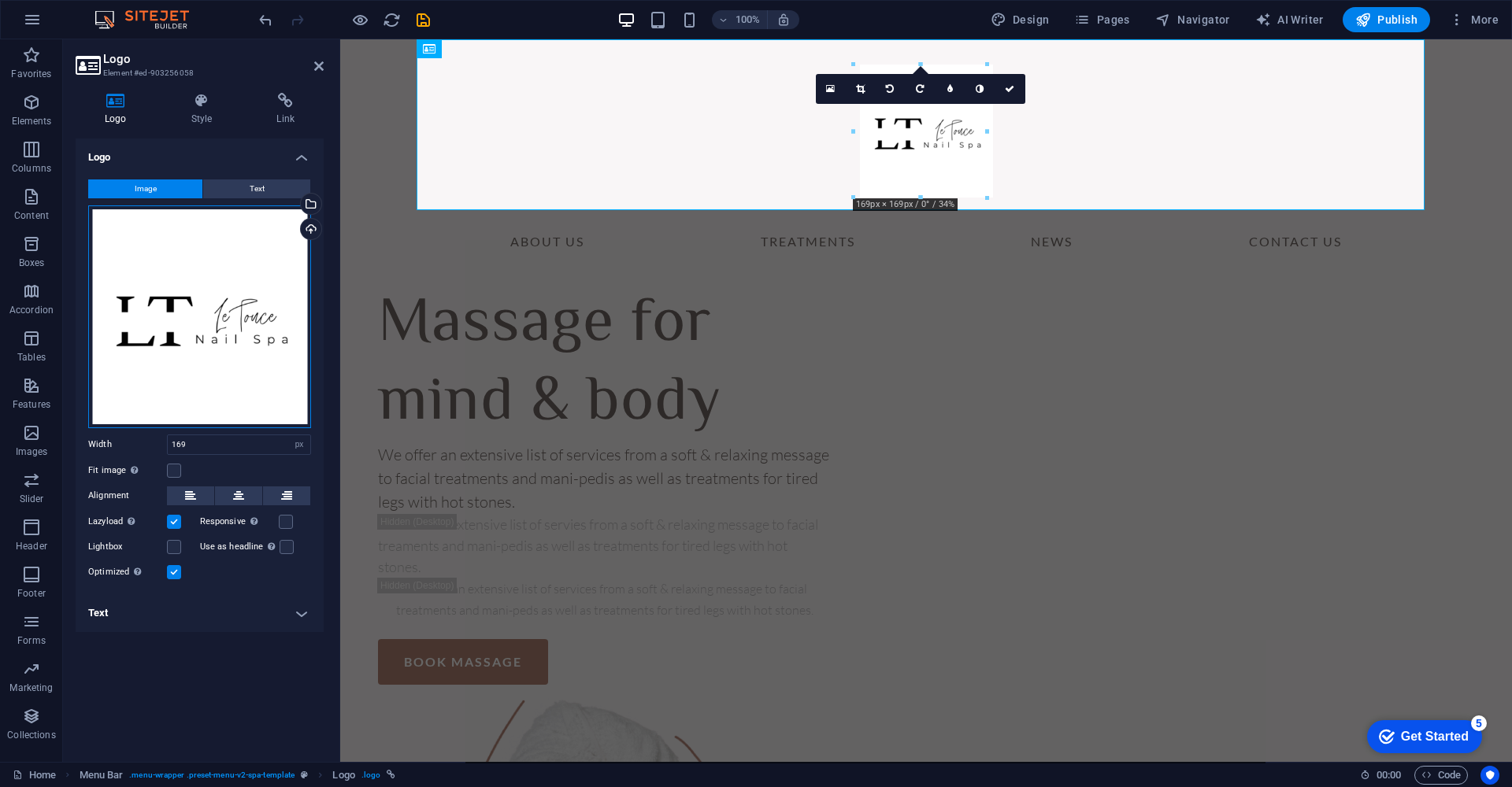
click at [202, 265] on div "Drag files here, click to choose files or select files from Files or our free s…" at bounding box center [199, 316] width 222 height 222
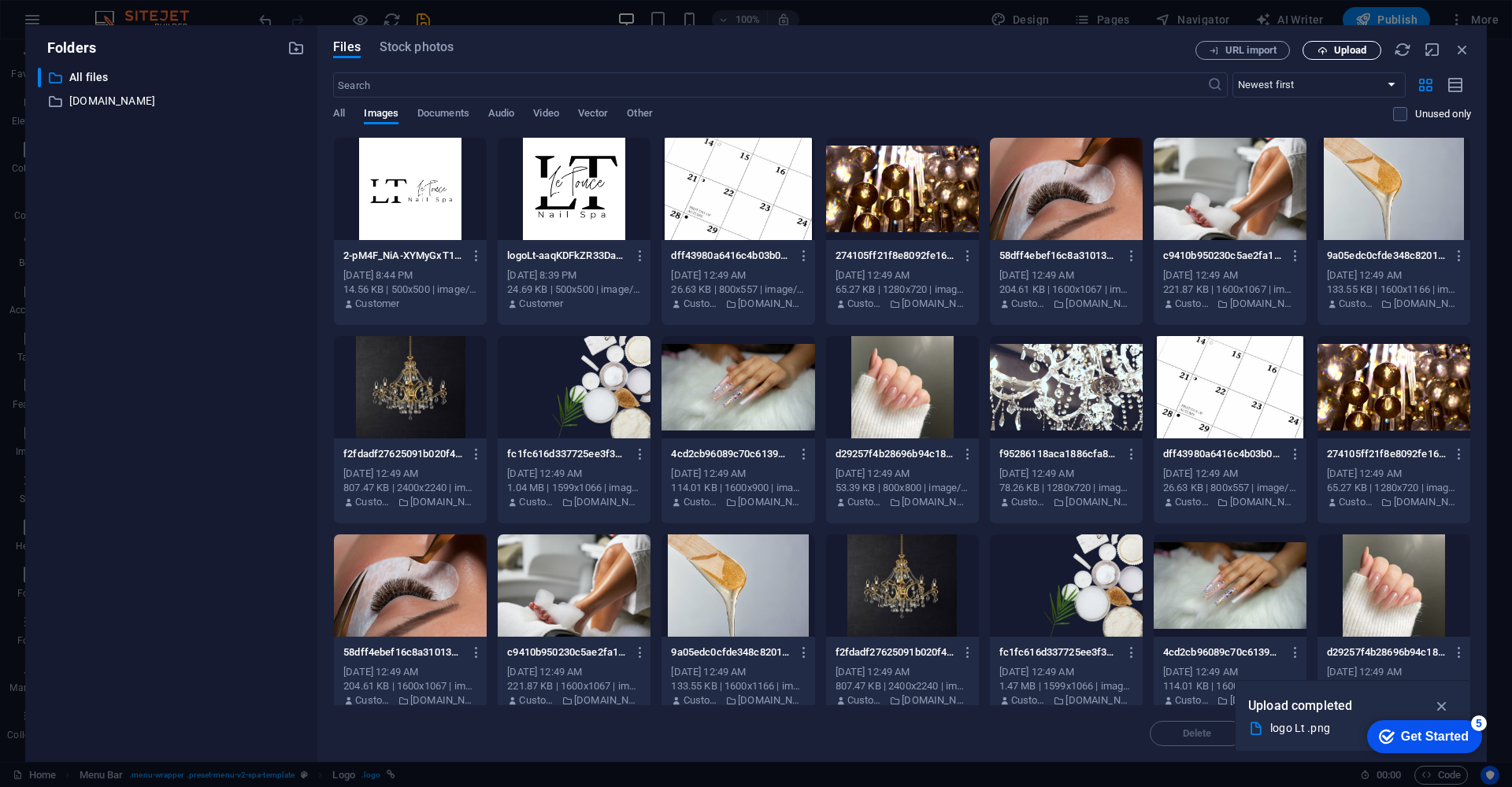
click at [1353, 52] on span "Upload" at bounding box center [1349, 51] width 32 height 10
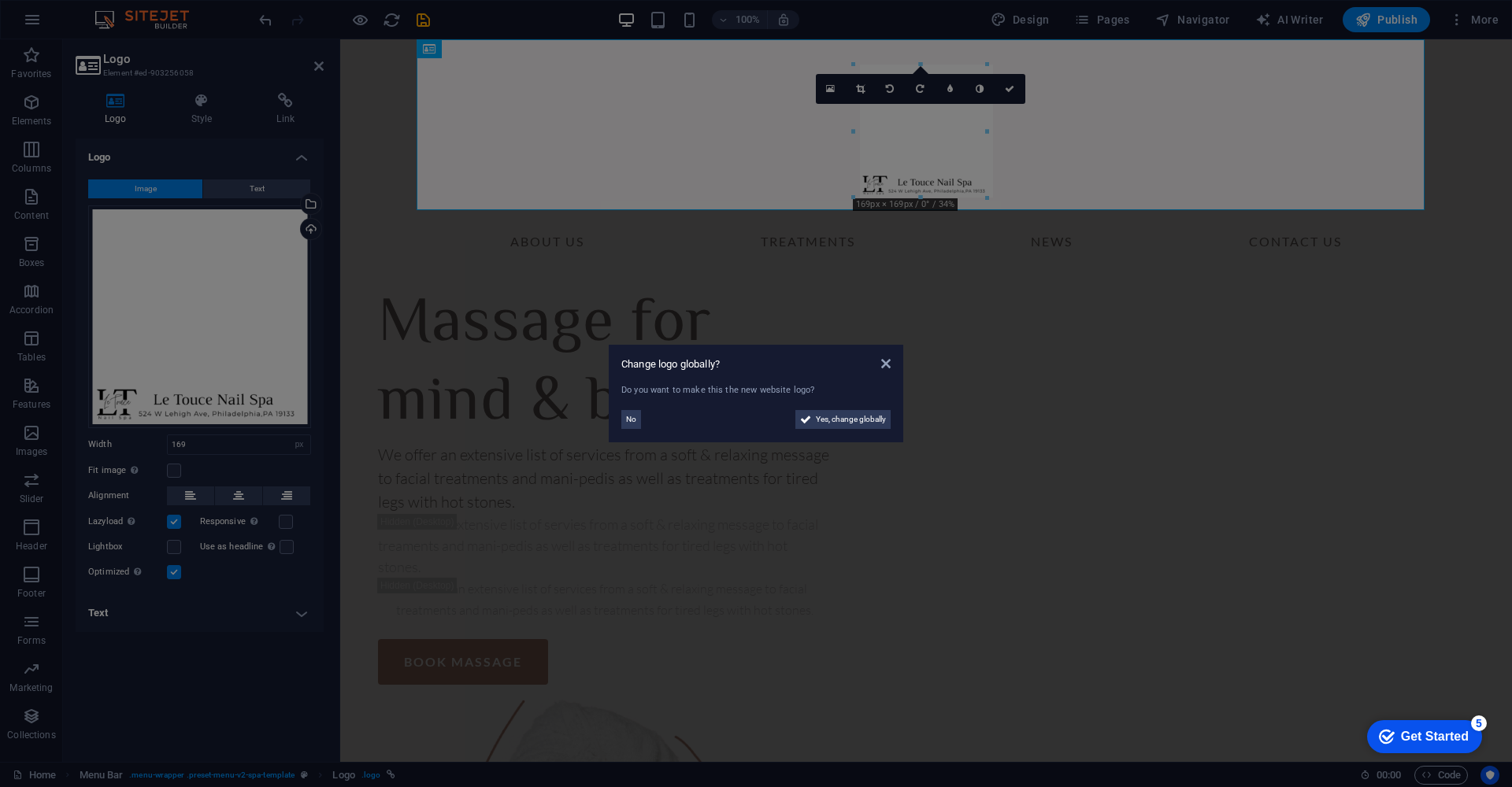
click at [207, 625] on aside "Change logo globally? Do you want to make this the new website logo? No Yes, ch…" at bounding box center [756, 393] width 1512 height 787
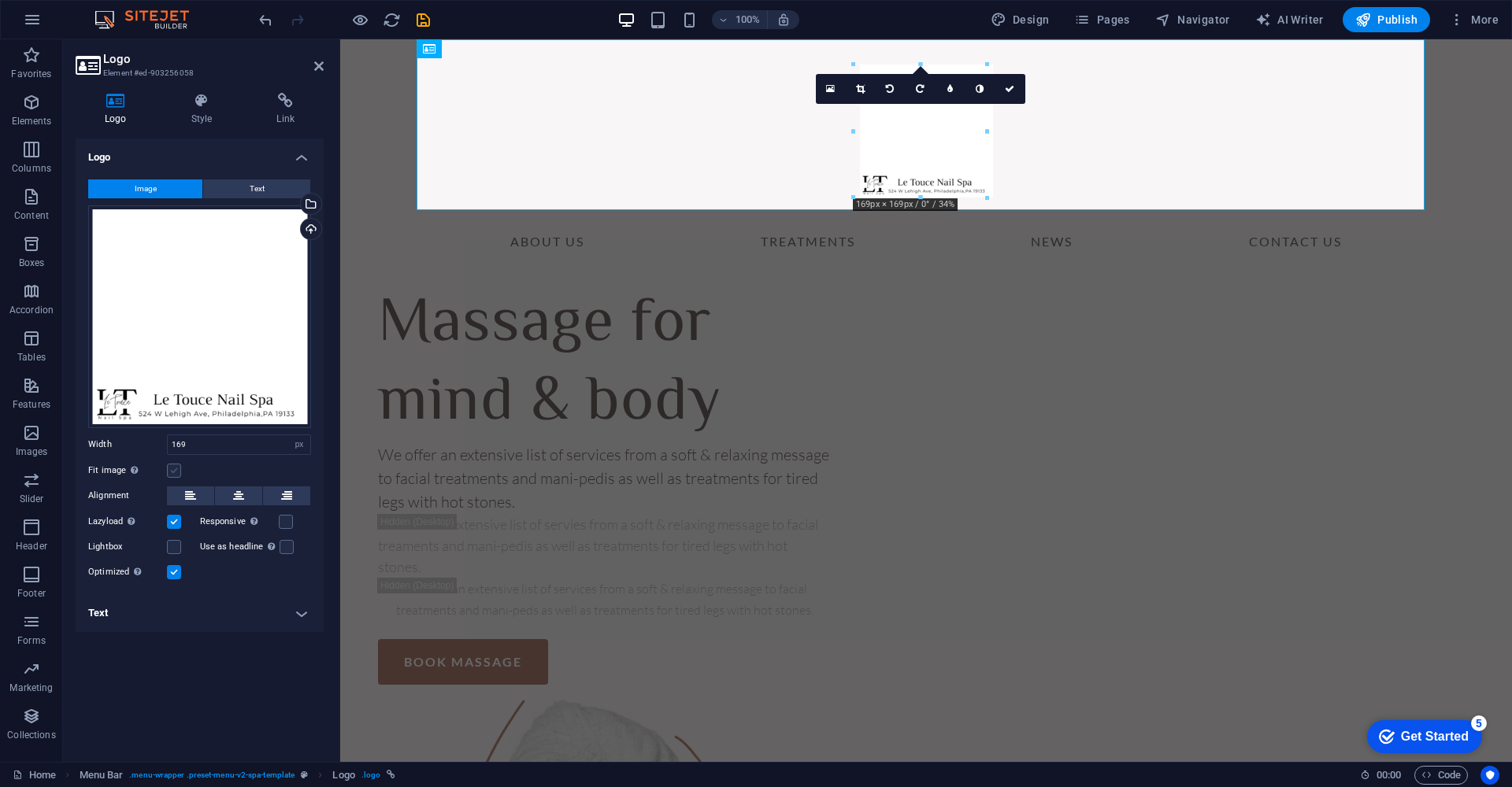
click at [175, 473] on label at bounding box center [173, 470] width 14 height 14
click at [0, 0] on input "Fit image Automatically fit image to a fixed width and height" at bounding box center [0, 0] width 0 height 0
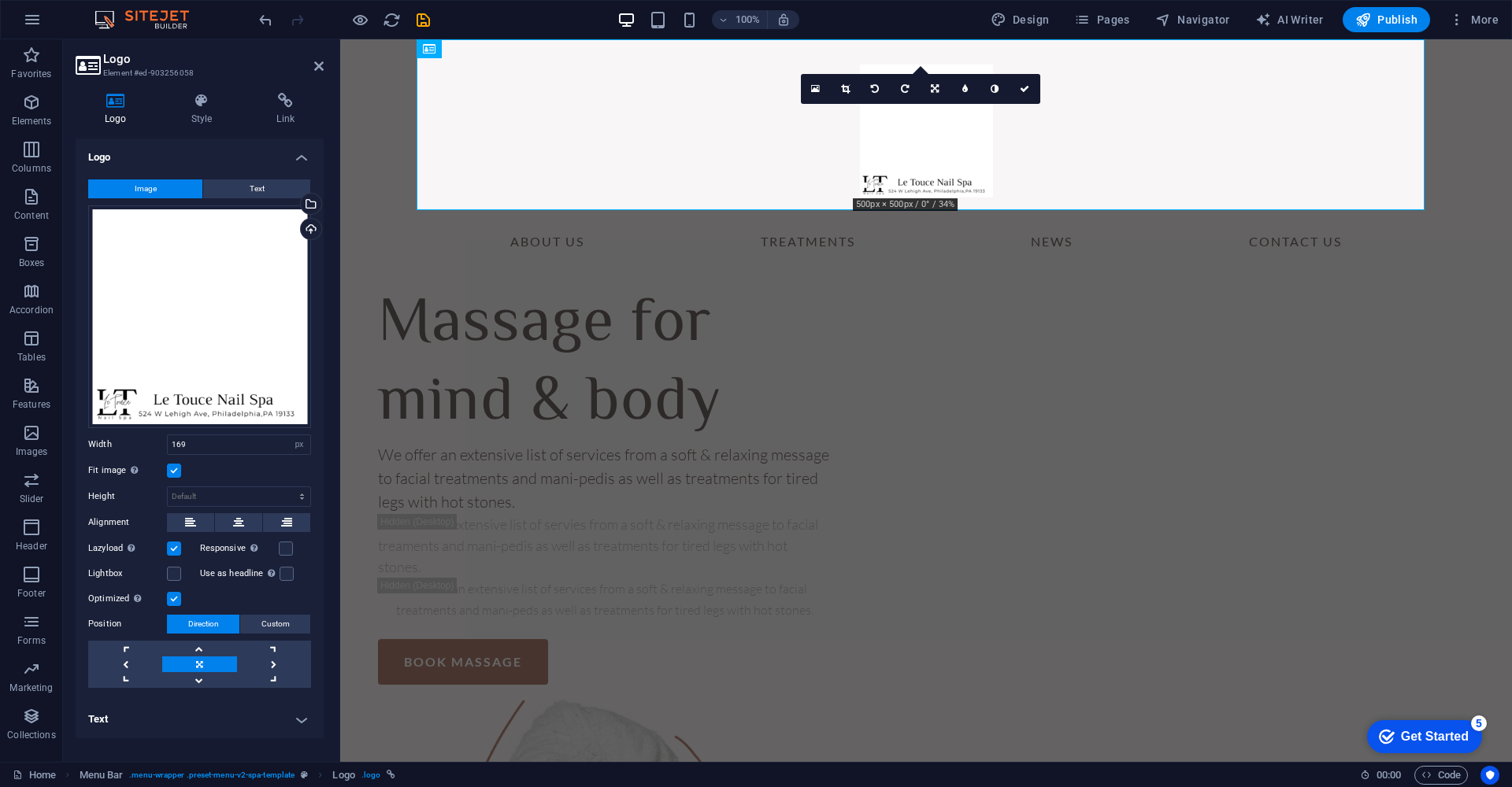
click at [192, 661] on link at bounding box center [199, 664] width 74 height 16
drag, startPoint x: 213, startPoint y: 403, endPoint x: 207, endPoint y: 325, distance: 78.2
click at [207, 325] on div "Drag files here, click to choose files or select files from Files or our free s…" at bounding box center [199, 316] width 222 height 222
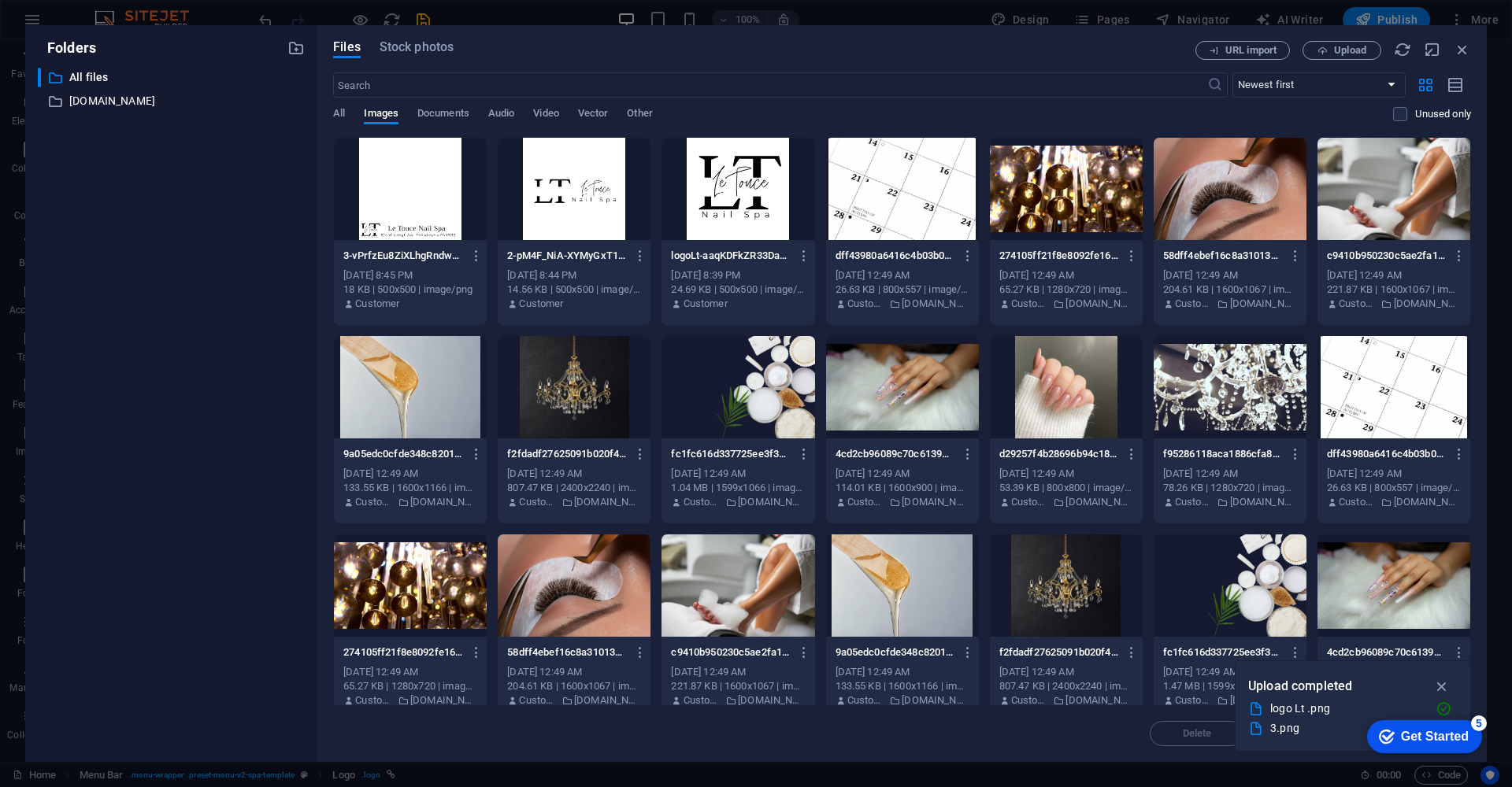
click at [609, 186] on div at bounding box center [574, 189] width 153 height 103
click at [1445, 690] on icon "button" at bounding box center [1442, 686] width 18 height 17
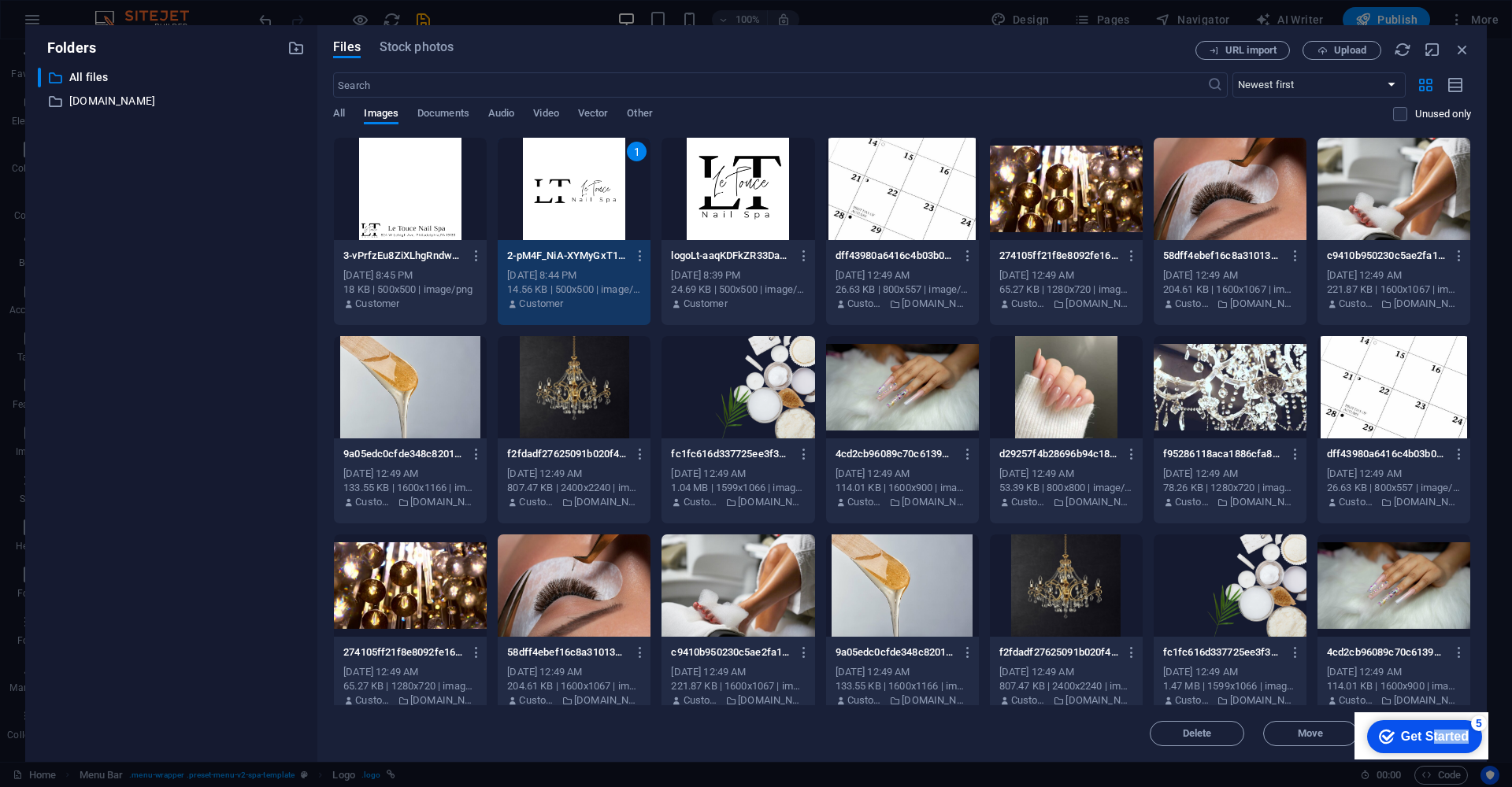
drag, startPoint x: 1428, startPoint y: 732, endPoint x: 1355, endPoint y: 786, distance: 90.8
click html "checkmark Get Started 5 First Steps in the Editor Let's guide you through the t…"
click at [587, 194] on div "1" at bounding box center [574, 189] width 153 height 103
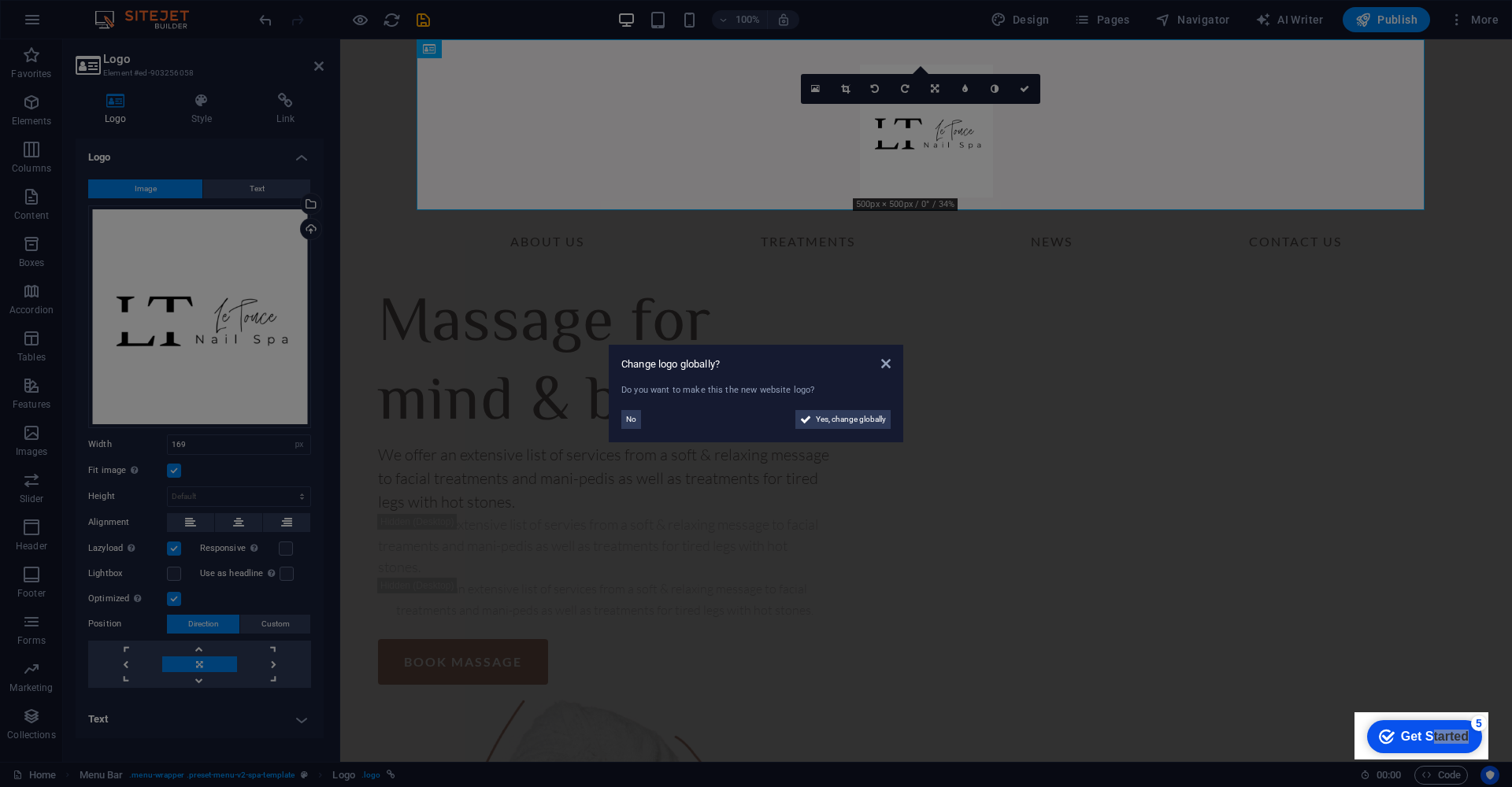
click at [848, 94] on aside "Change logo globally? Do you want to make this the new website logo? No Yes, ch…" at bounding box center [756, 393] width 1512 height 787
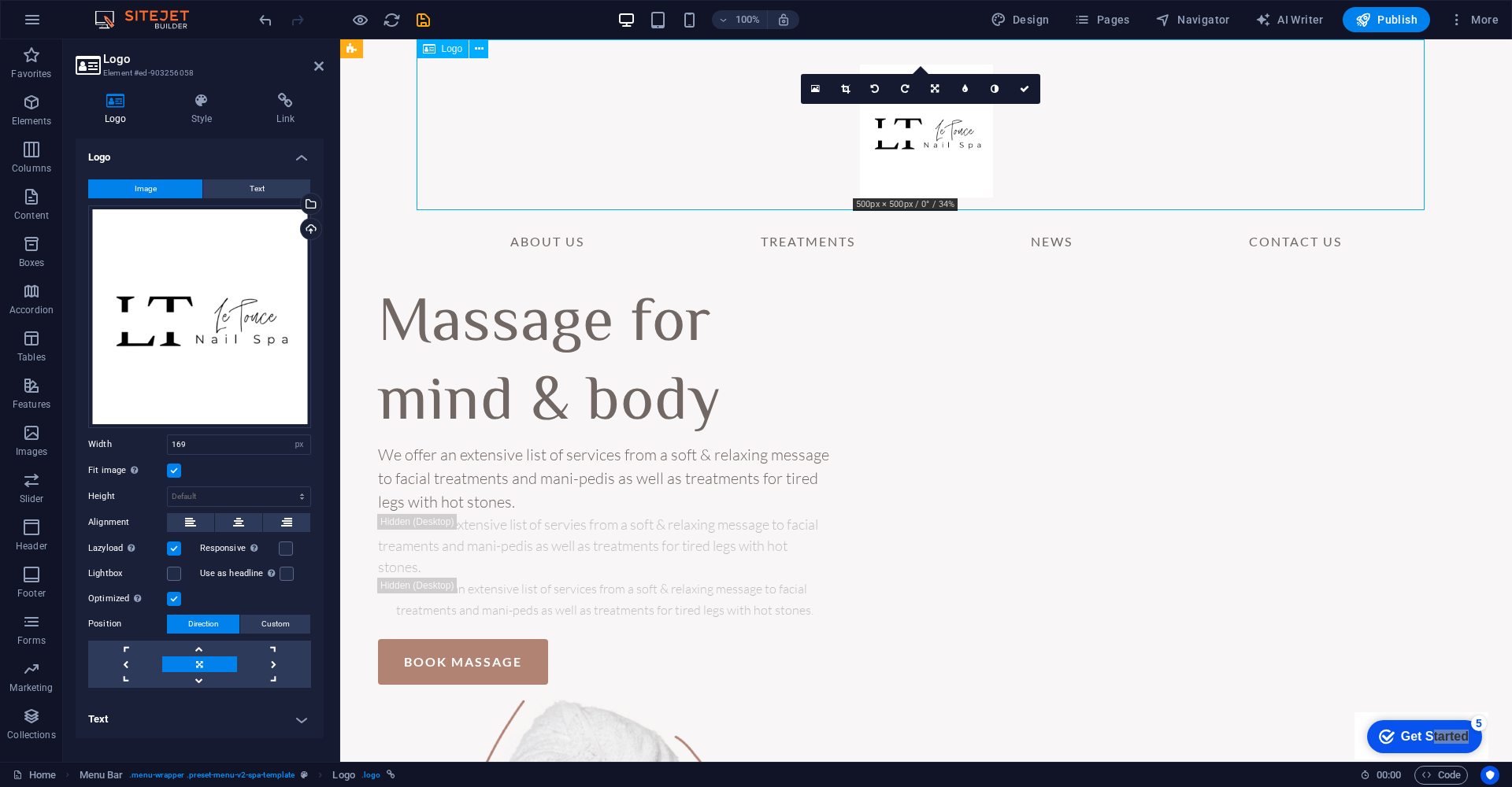
drag, startPoint x: 875, startPoint y: 153, endPoint x: 679, endPoint y: 145, distance: 196.2
click at [679, 145] on div at bounding box center [926, 125] width 1008 height 171
click at [893, 157] on div at bounding box center [926, 125] width 1008 height 171
click at [845, 91] on icon at bounding box center [845, 89] width 9 height 10
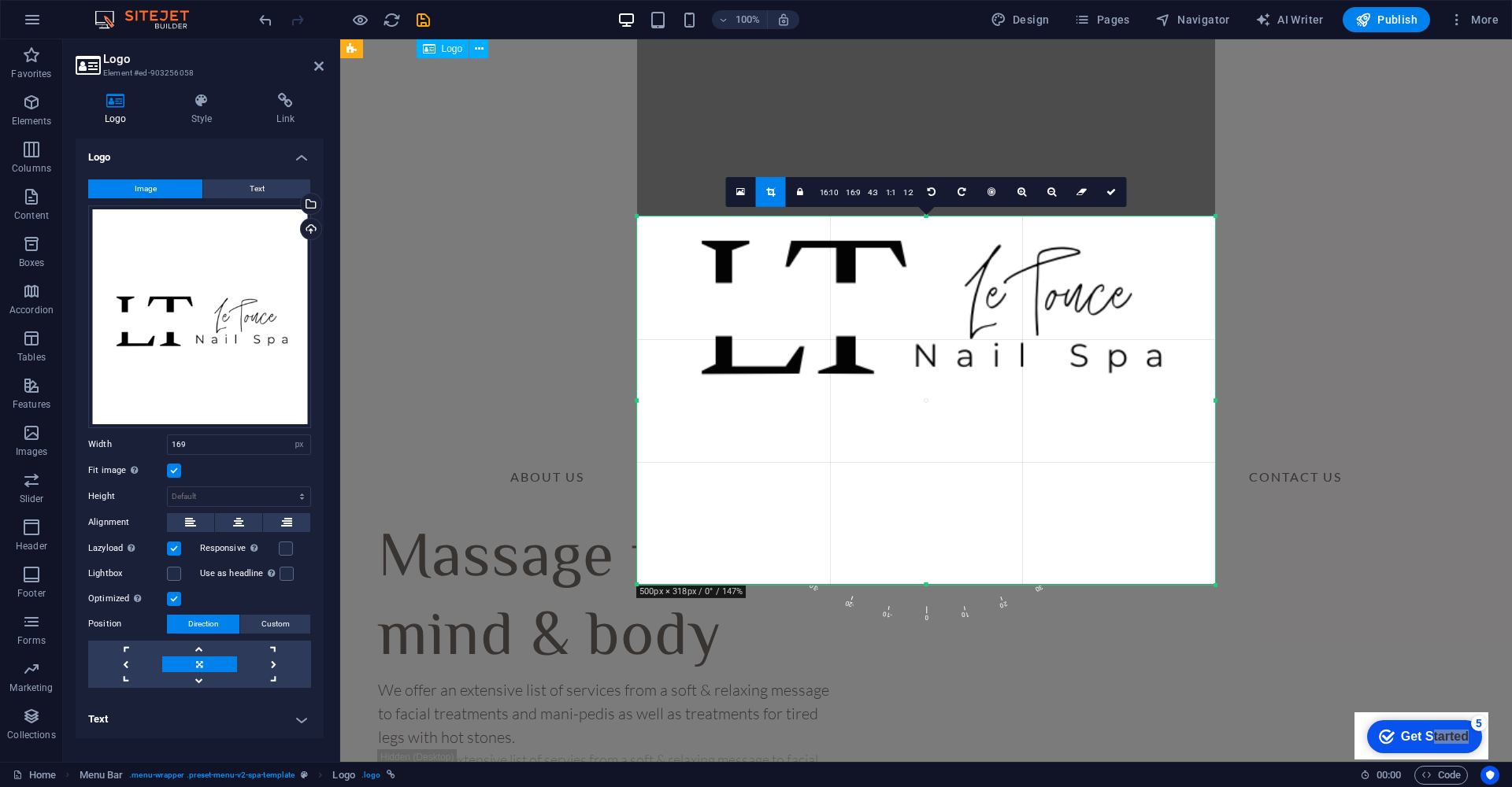
drag, startPoint x: 928, startPoint y: 111, endPoint x: 916, endPoint y: 321, distance: 210.3
click at [916, 321] on div "180 170 160 150 140 130 120 110 100 90 80 70 60 50 40 30 20 10 0 -10 -20 -30 -4…" at bounding box center [926, 400] width 578 height 368
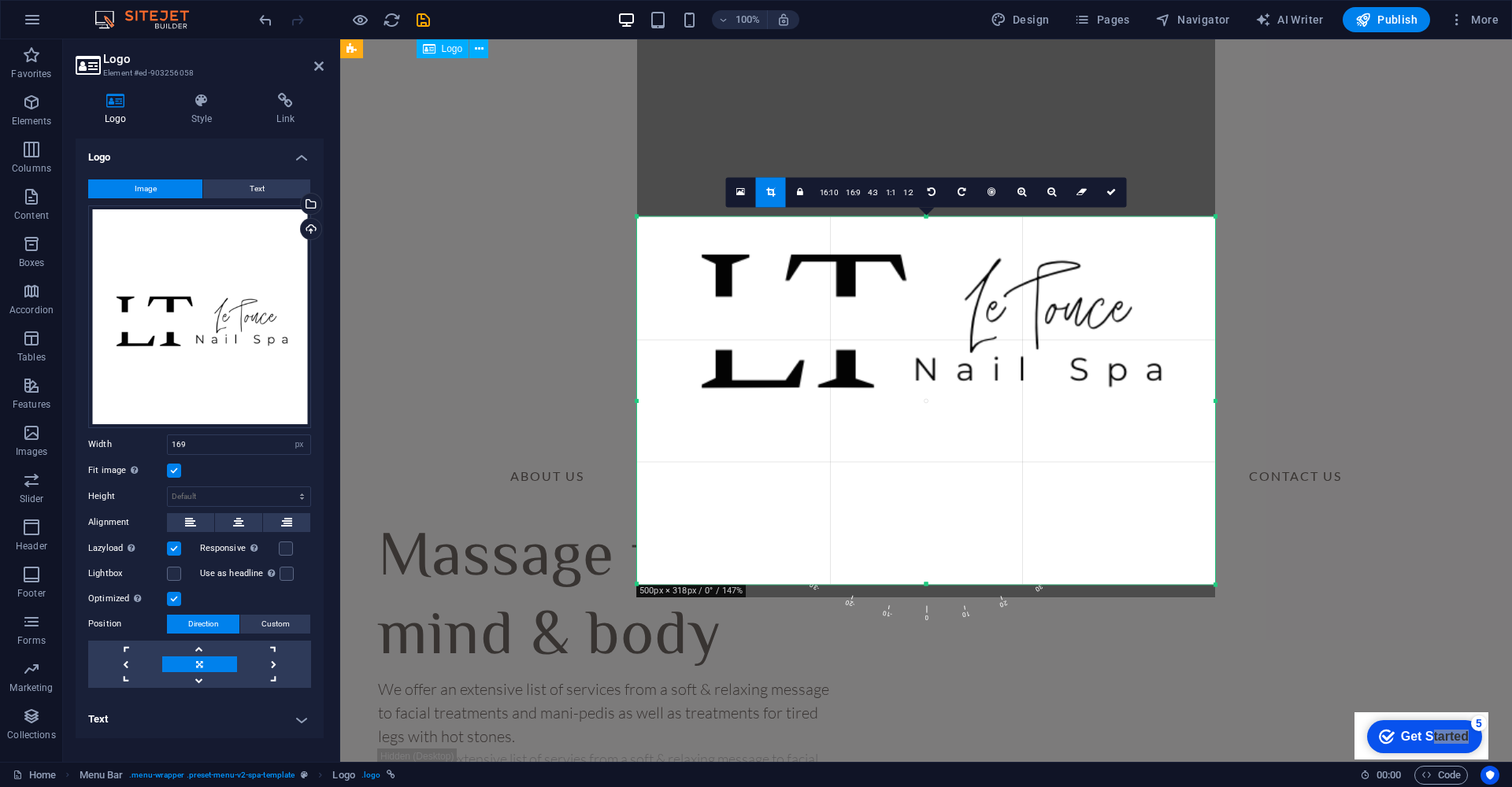
drag, startPoint x: 923, startPoint y: 582, endPoint x: 923, endPoint y: 595, distance: 13.0
click at [923, 584] on div "180 170 160 150 140 130 120 110 100 90 80 70 60 50 40 30 20 10 0 -10 -20 -30 -4…" at bounding box center [926, 400] width 578 height 368
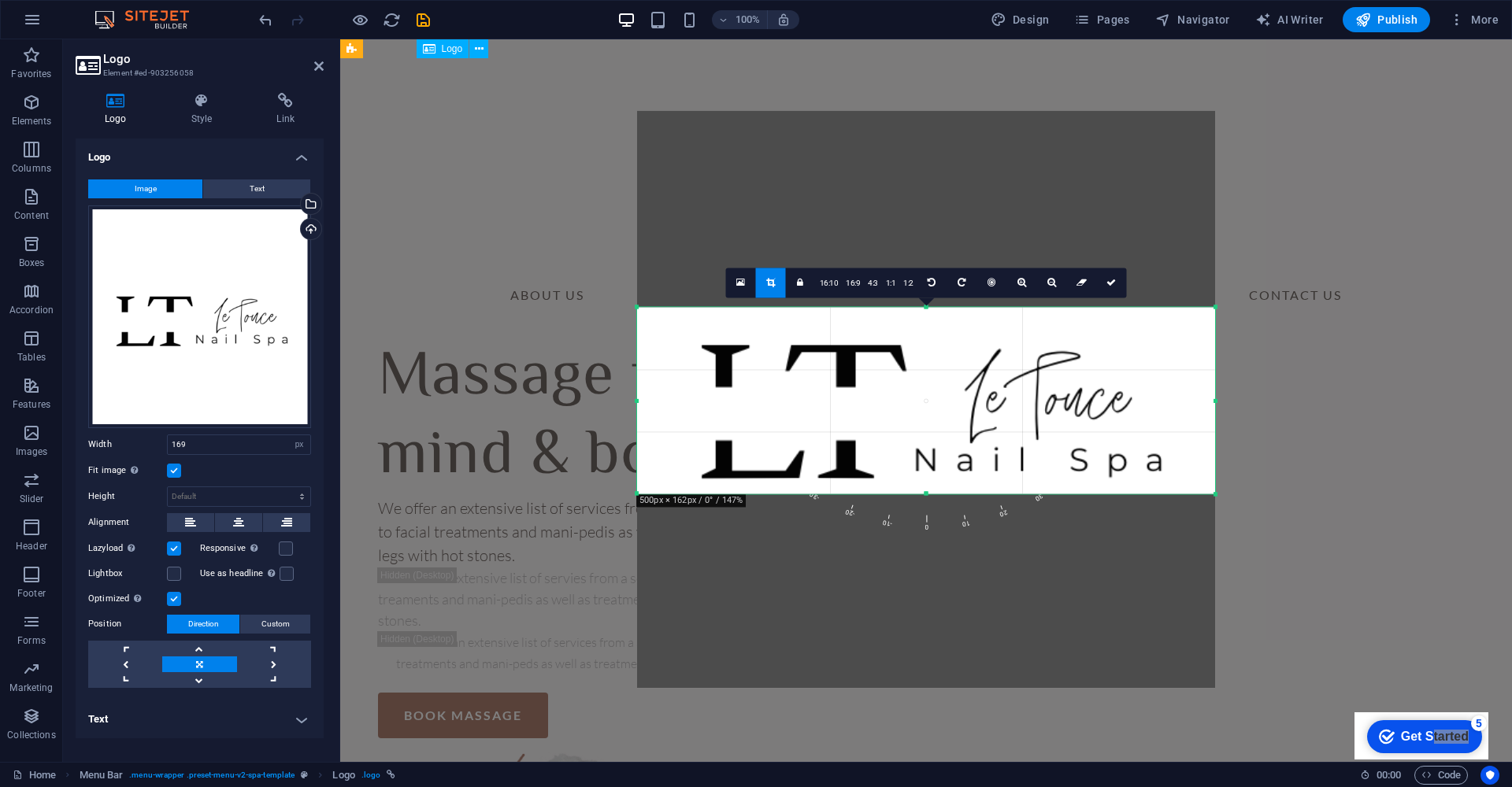
drag, startPoint x: 927, startPoint y: 584, endPoint x: 925, endPoint y: 403, distance: 181.0
click at [925, 403] on div "180 170 160 150 140 130 120 110 100 90 80 70 60 50 40 30 20 10 0 -10 -20 -30 -4…" at bounding box center [926, 400] width 578 height 186
click at [1109, 284] on icon at bounding box center [1111, 283] width 10 height 10
type input "734"
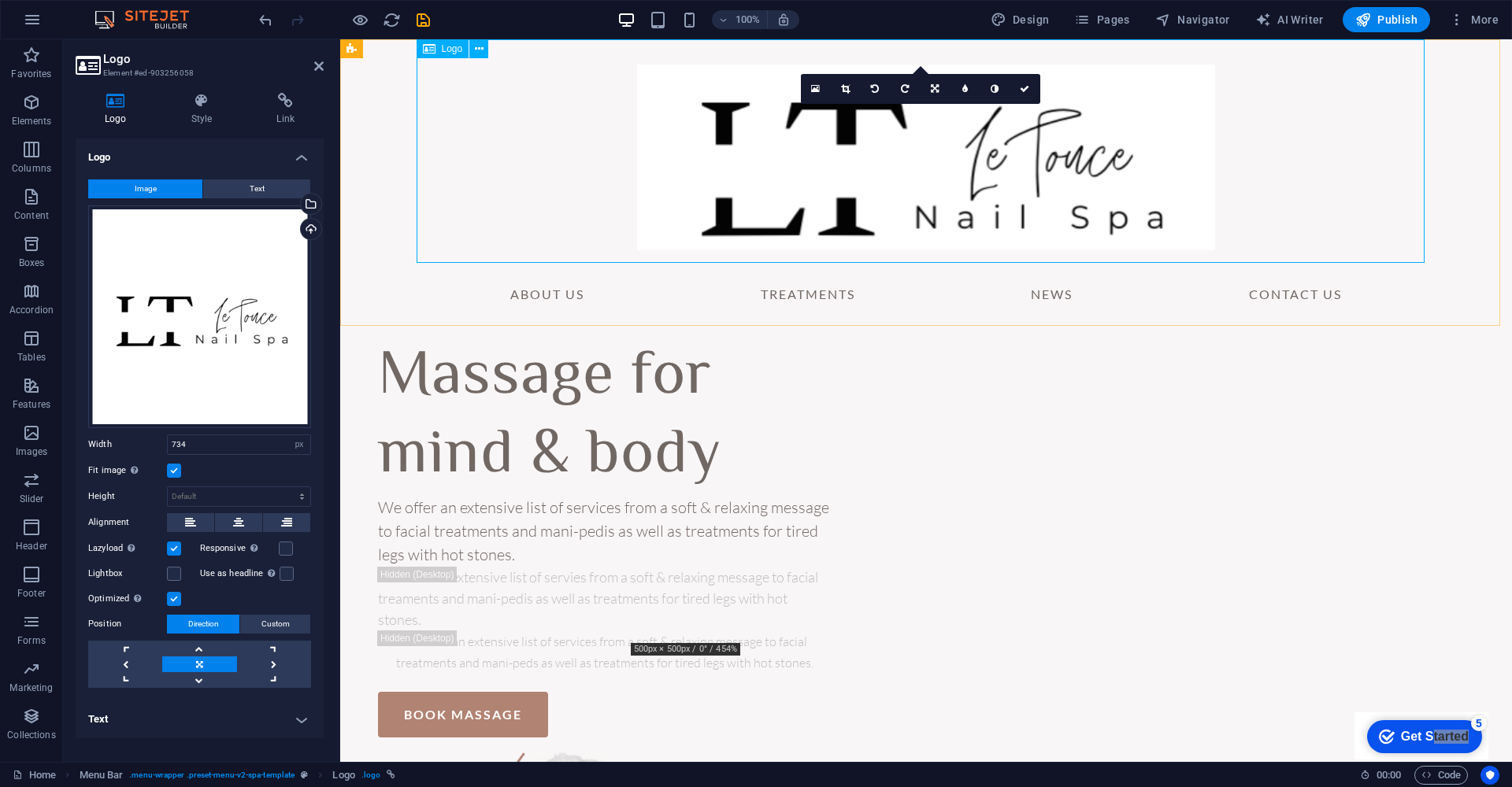
click at [743, 162] on div at bounding box center [926, 151] width 1008 height 223
click at [805, 85] on link at bounding box center [816, 89] width 30 height 30
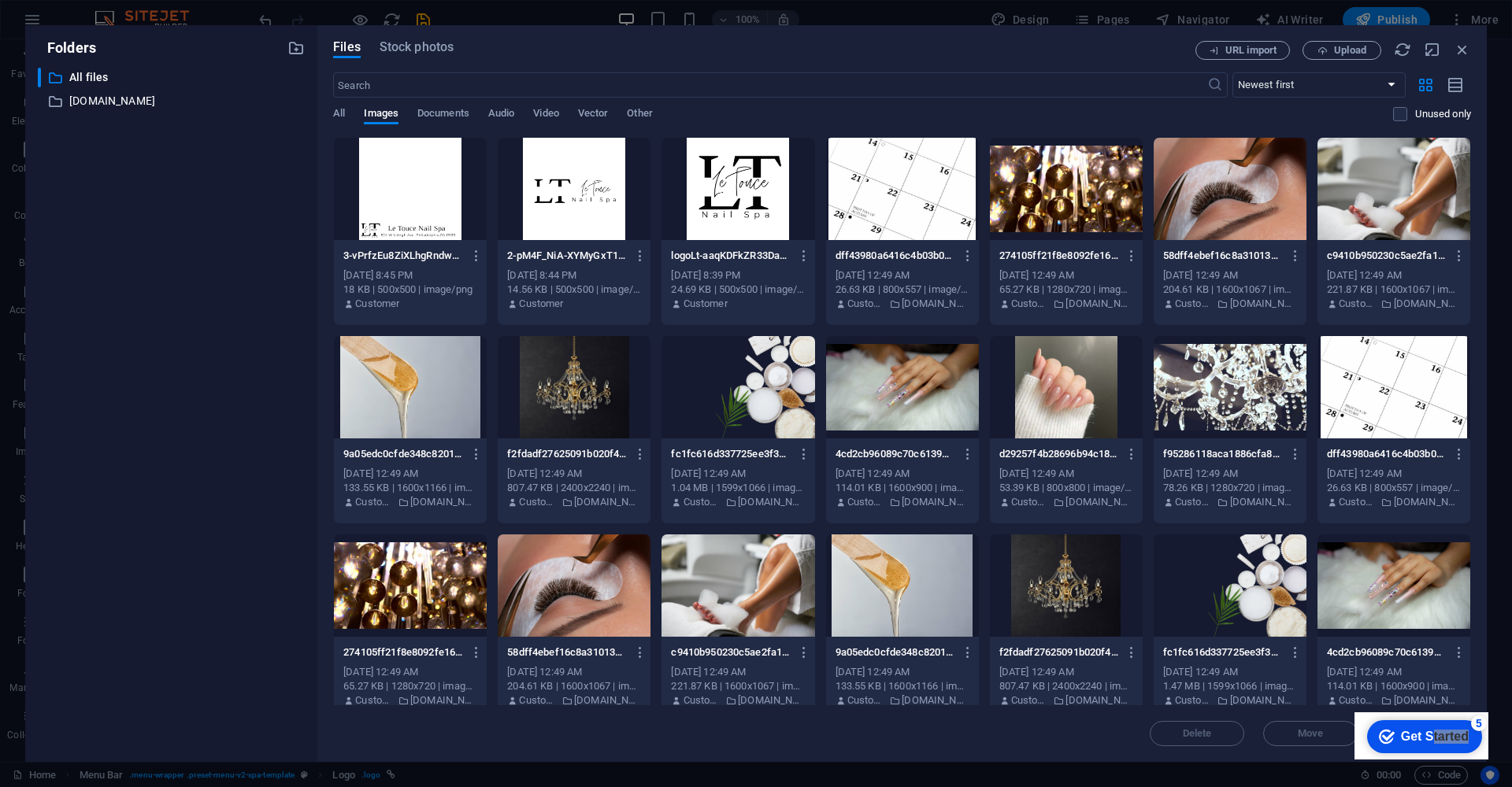
click at [1249, 387] on div at bounding box center [1230, 387] width 153 height 103
click at [1199, 387] on div "1" at bounding box center [1230, 387] width 153 height 103
click at [1199, 387] on div at bounding box center [1230, 387] width 153 height 103
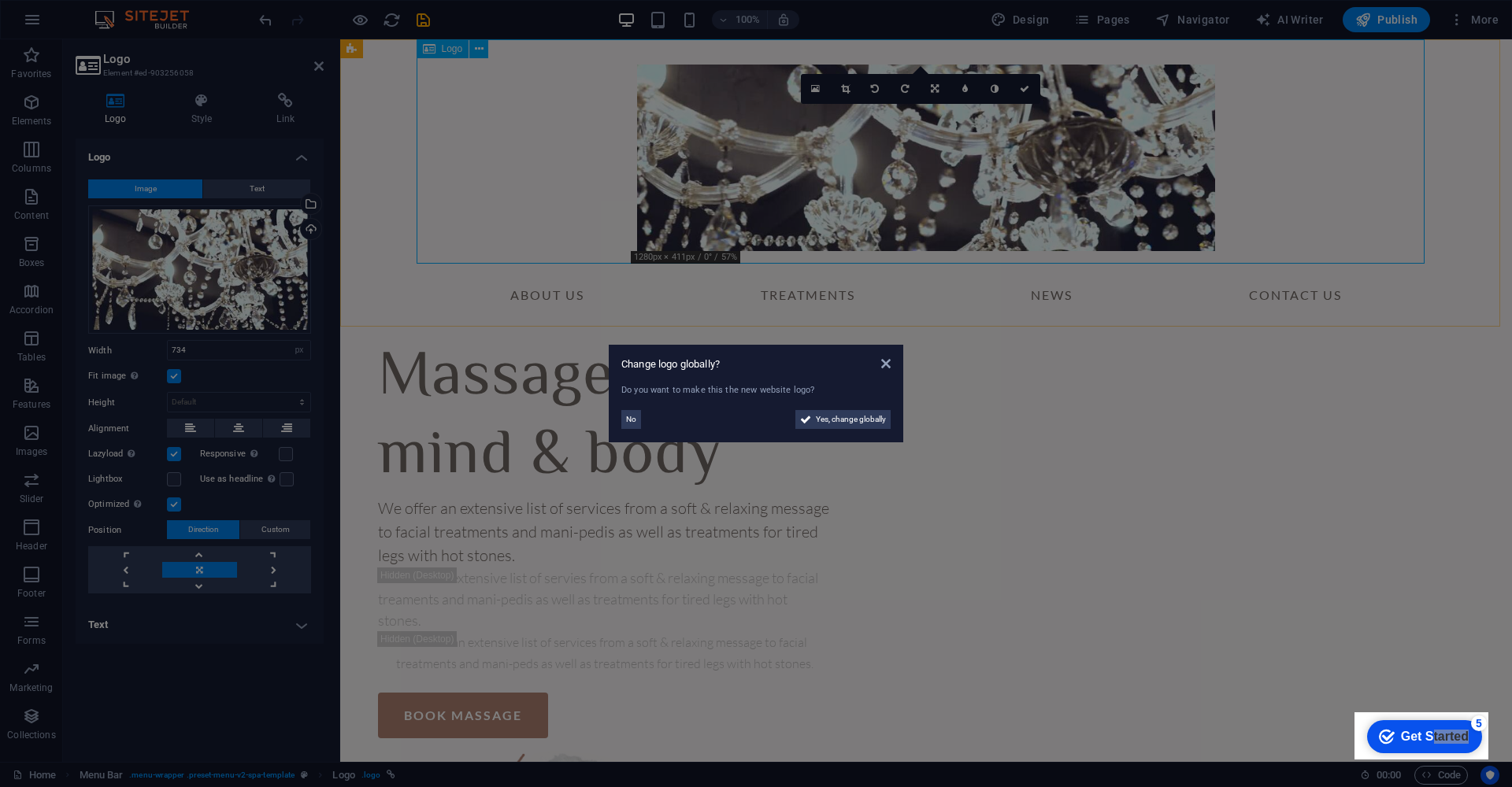
click at [809, 167] on aside "Change logo globally? Do you want to make this the new website logo? No Yes, ch…" at bounding box center [756, 393] width 1512 height 787
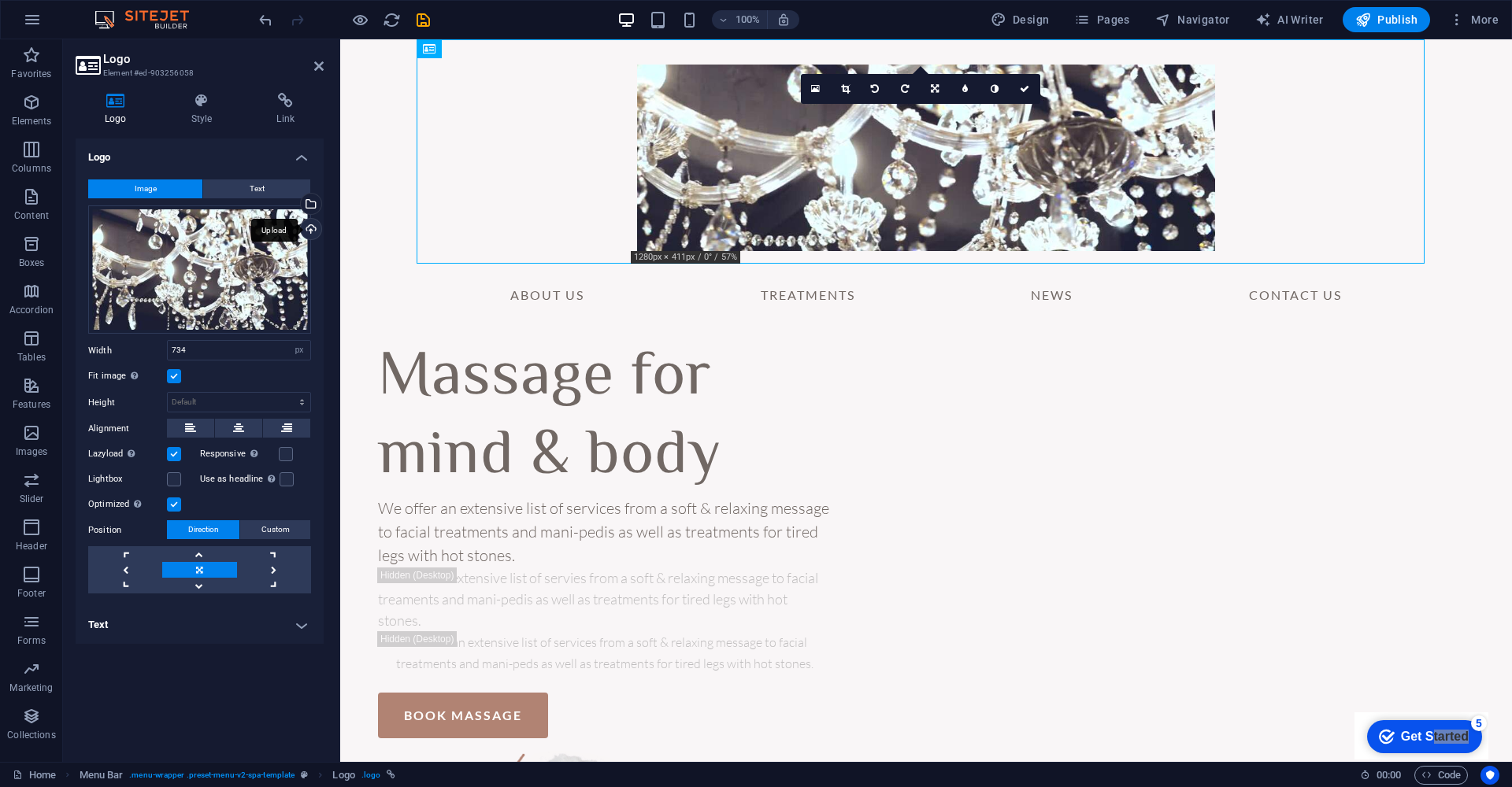
click at [314, 229] on div "Upload" at bounding box center [309, 231] width 24 height 24
click at [312, 206] on div "Select files from the file manager, stock photos, or upload file(s)" at bounding box center [309, 205] width 24 height 24
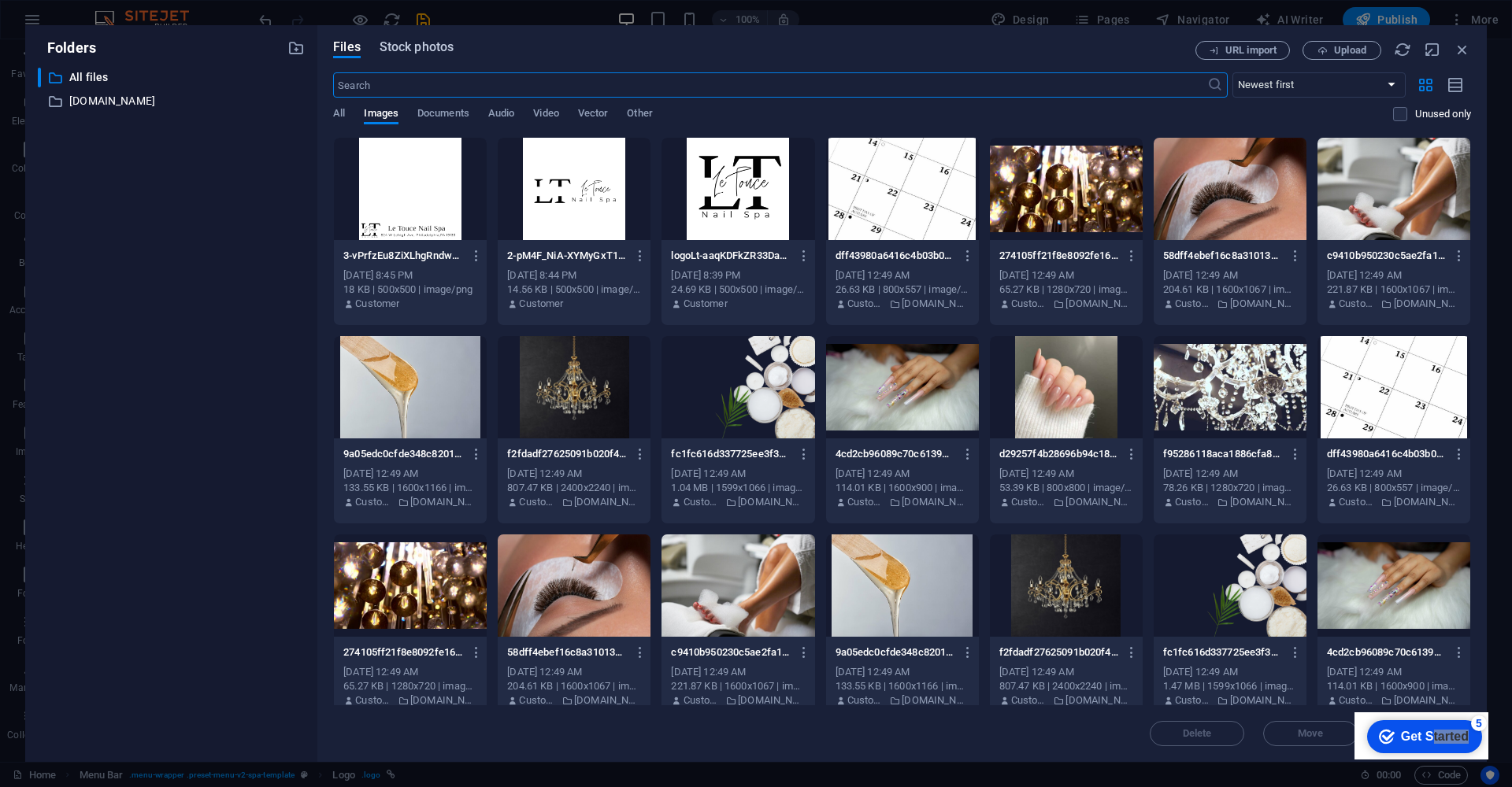
click at [433, 56] on button "Stock photos" at bounding box center [416, 49] width 74 height 17
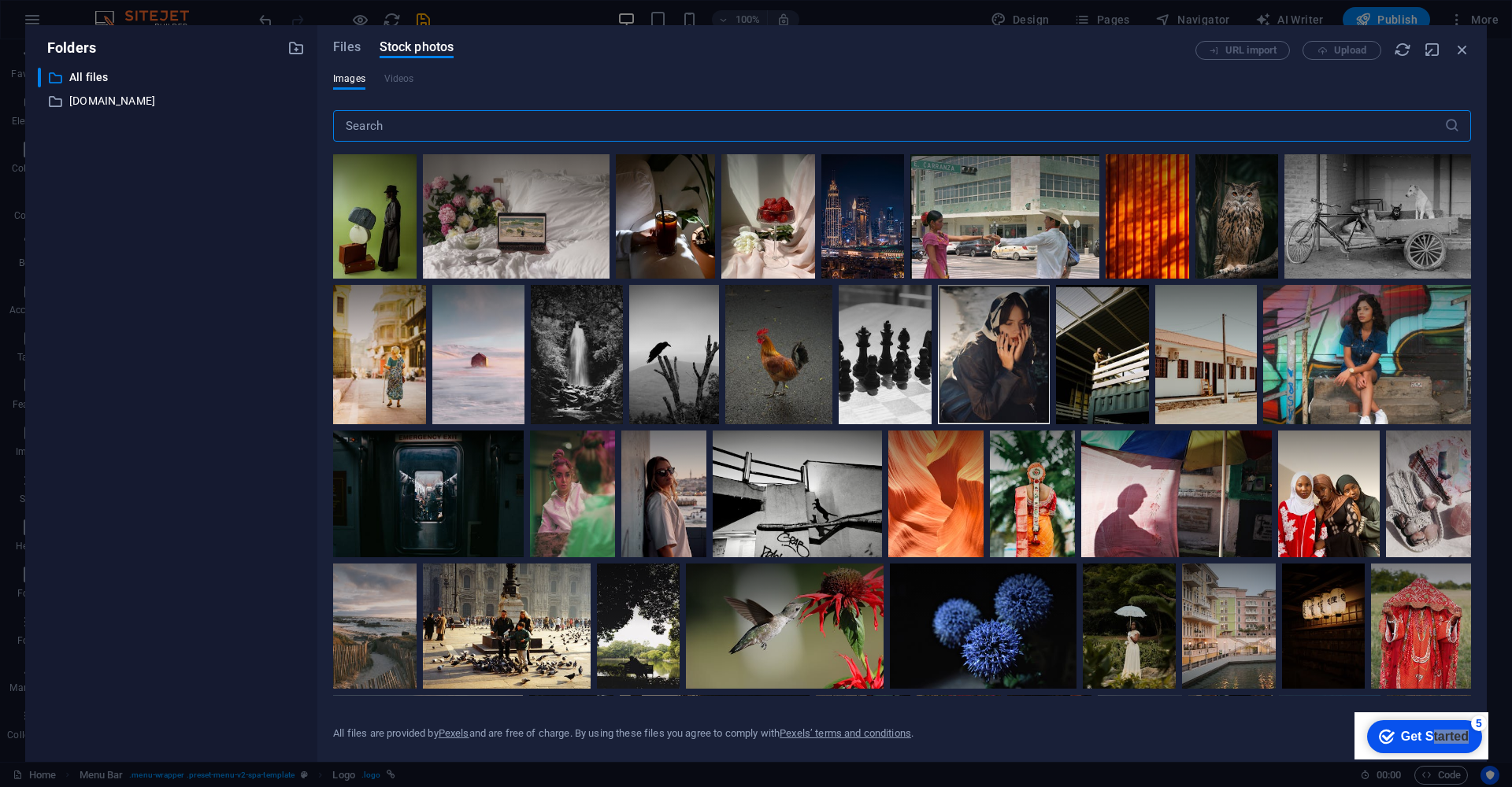
click at [627, 126] on input "text" at bounding box center [889, 126] width 1111 height 31
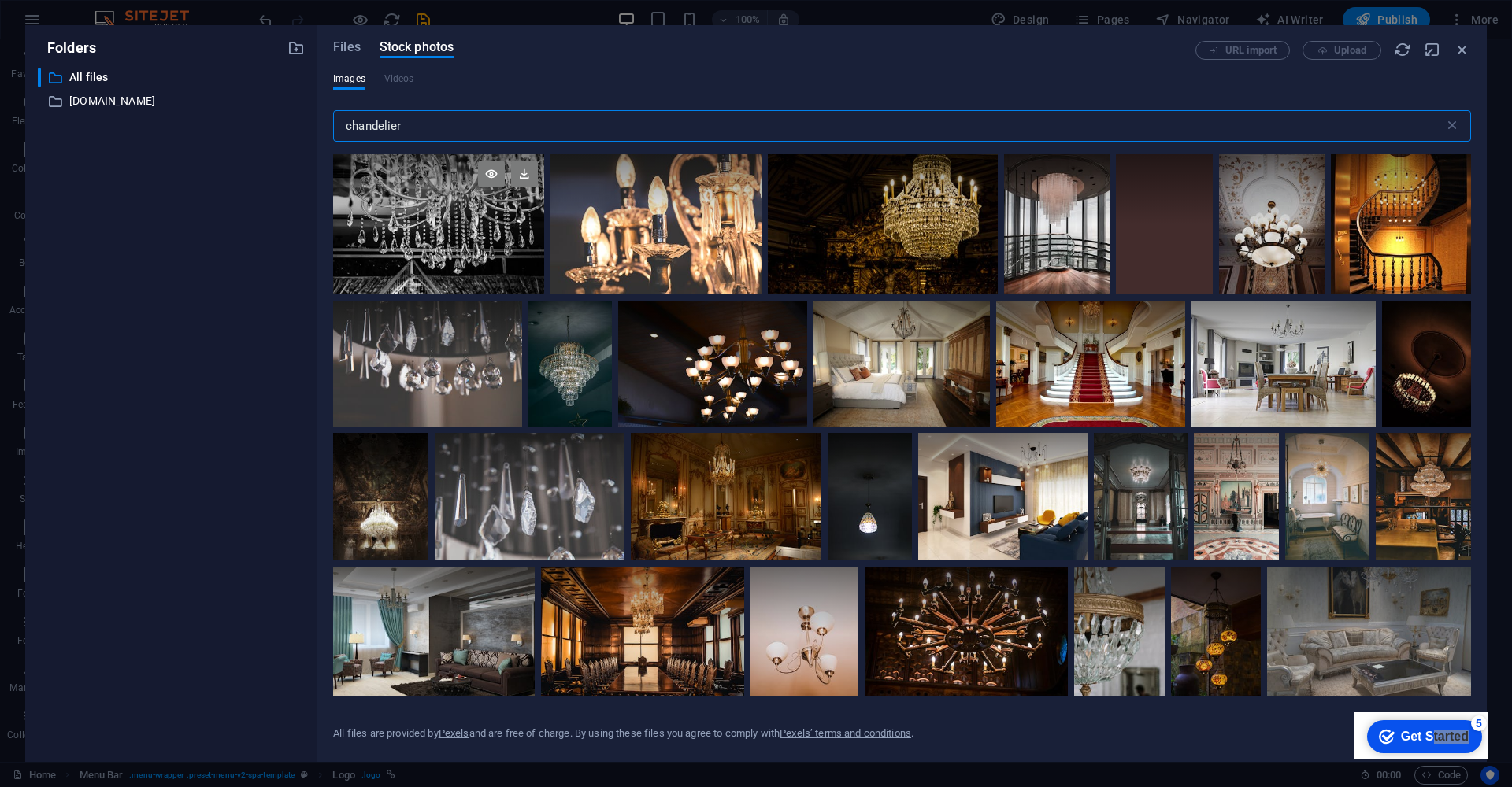
type input "chandelier"
click at [435, 191] on div at bounding box center [438, 189] width 211 height 70
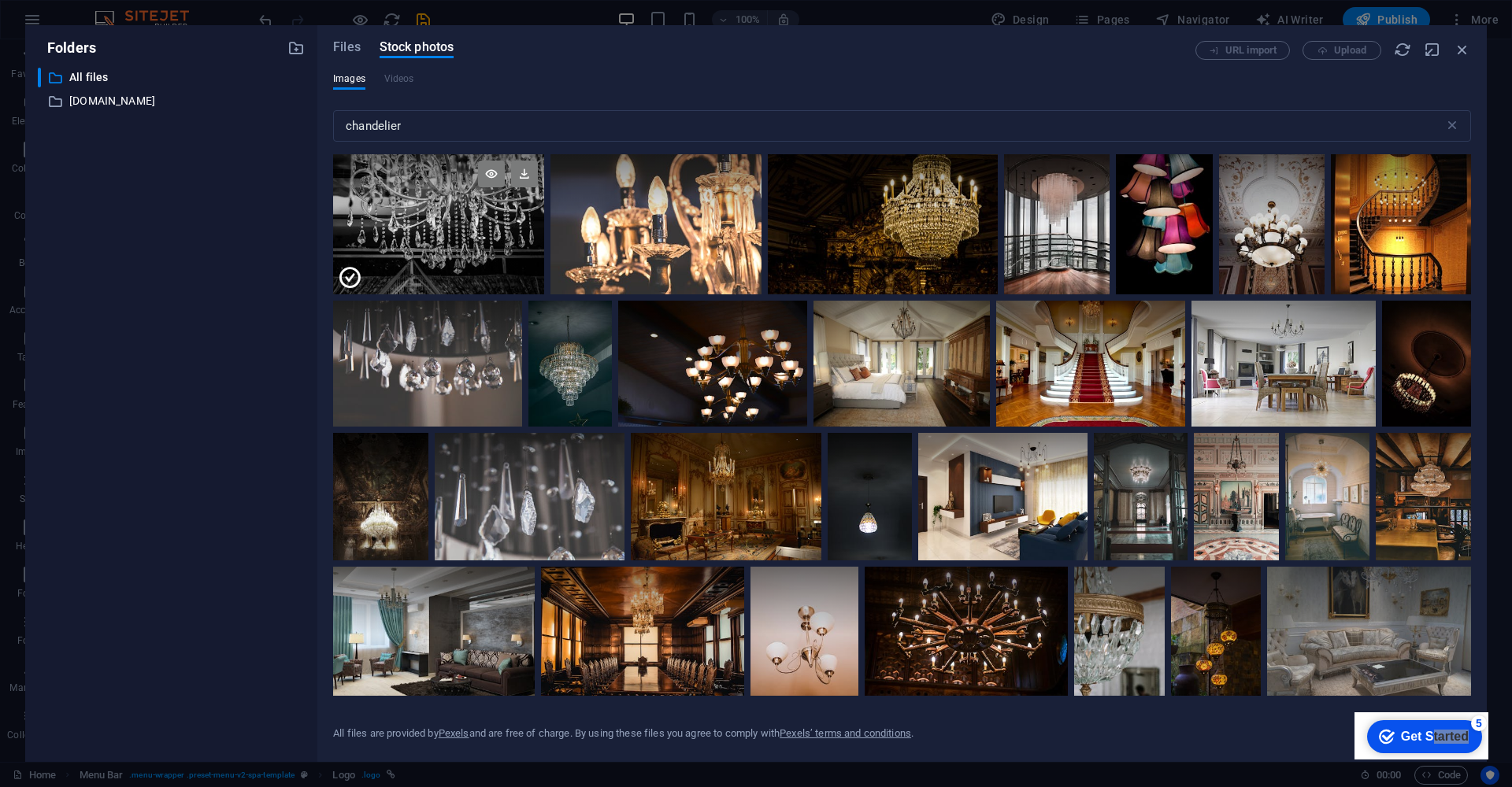
click at [421, 213] on div at bounding box center [438, 189] width 211 height 70
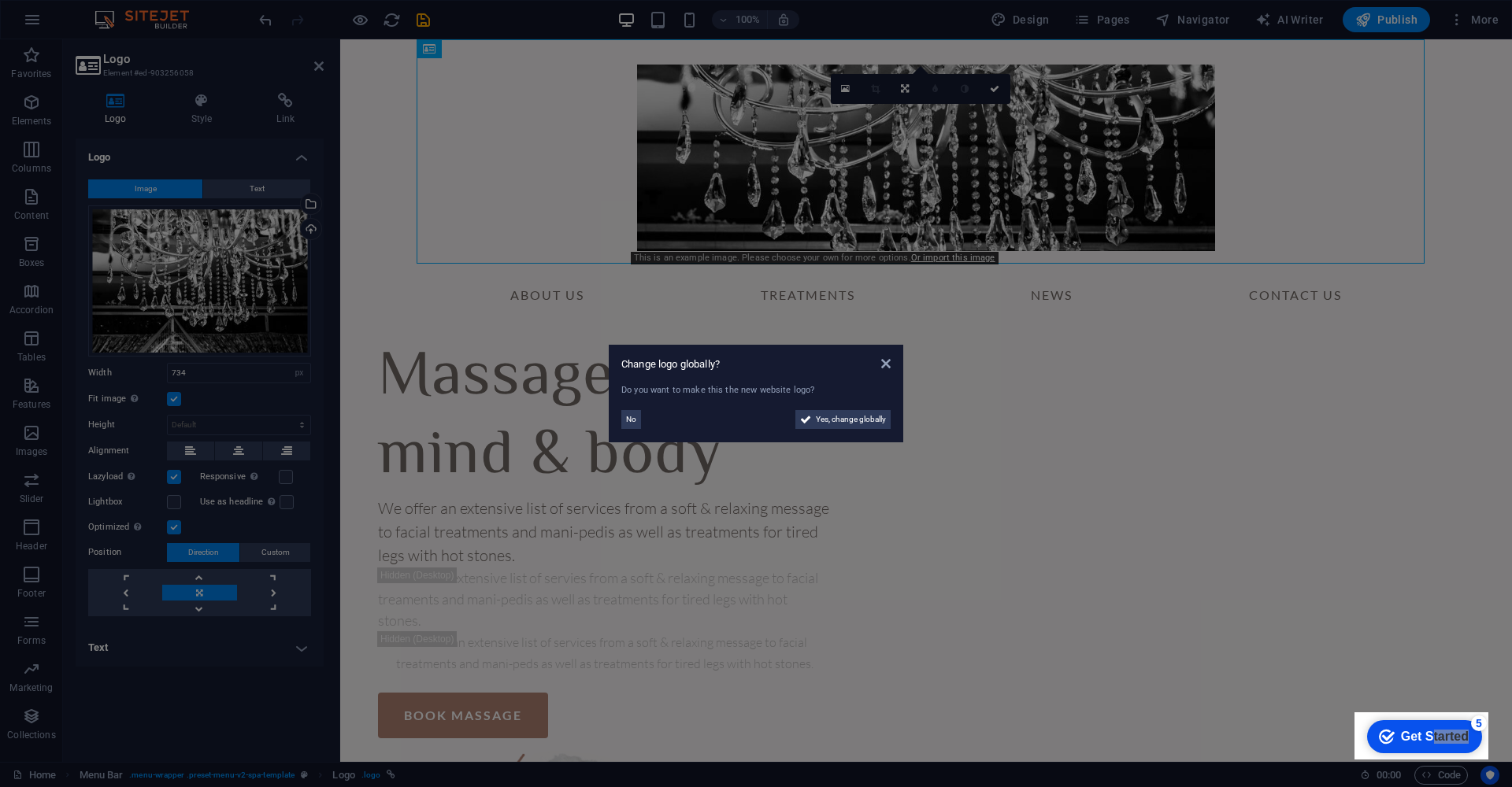
click at [717, 174] on aside "Change logo globally? Do you want to make this the new website logo? No Yes, ch…" at bounding box center [756, 393] width 1512 height 787
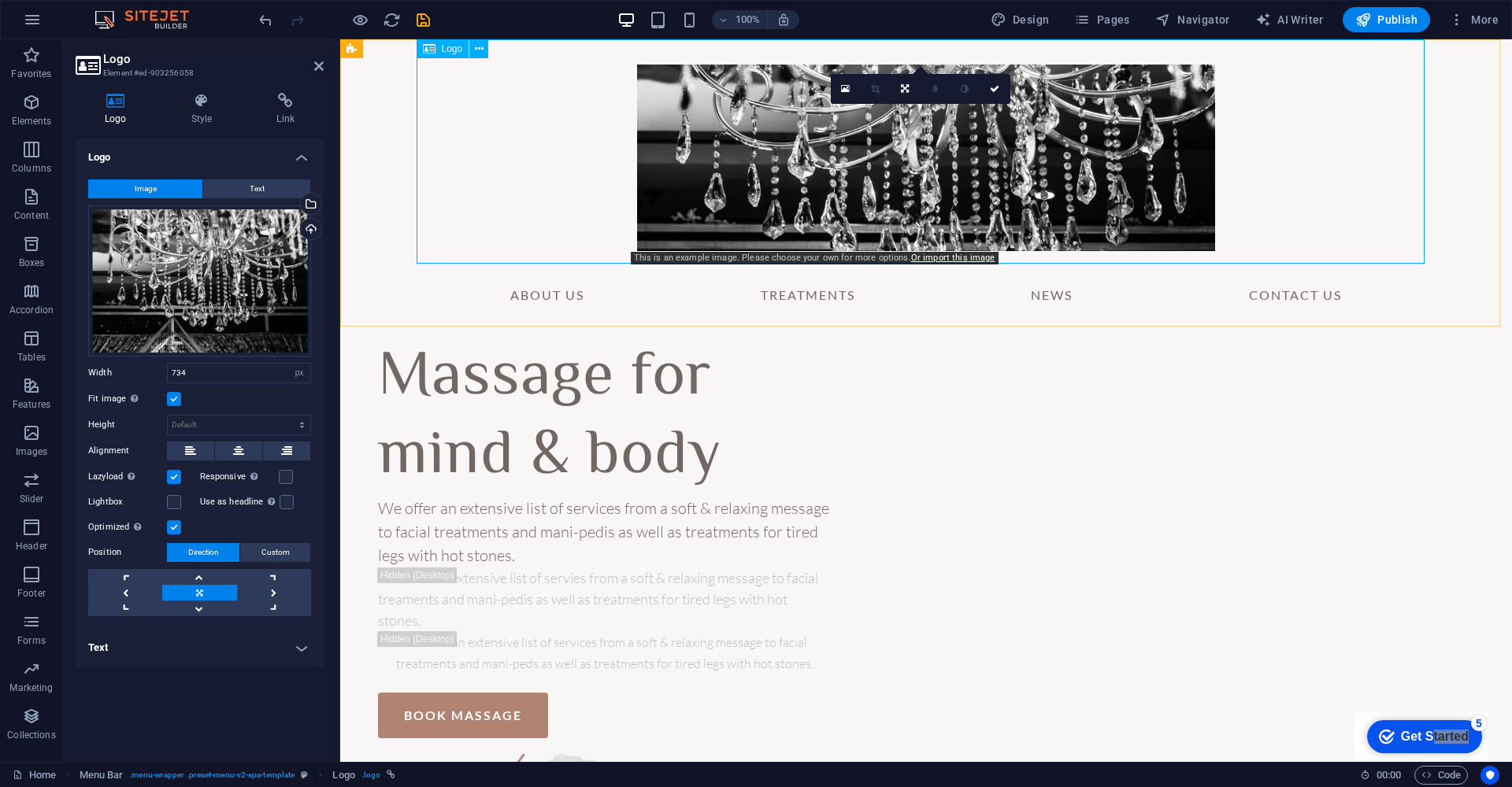
click at [746, 166] on div at bounding box center [926, 151] width 1008 height 224
click at [900, 89] on icon at bounding box center [905, 89] width 8 height 10
drag, startPoint x: 756, startPoint y: 177, endPoint x: 653, endPoint y: 110, distance: 122.9
click at [653, 110] on div at bounding box center [926, 151] width 1008 height 224
click at [907, 87] on icon at bounding box center [905, 89] width 8 height 10
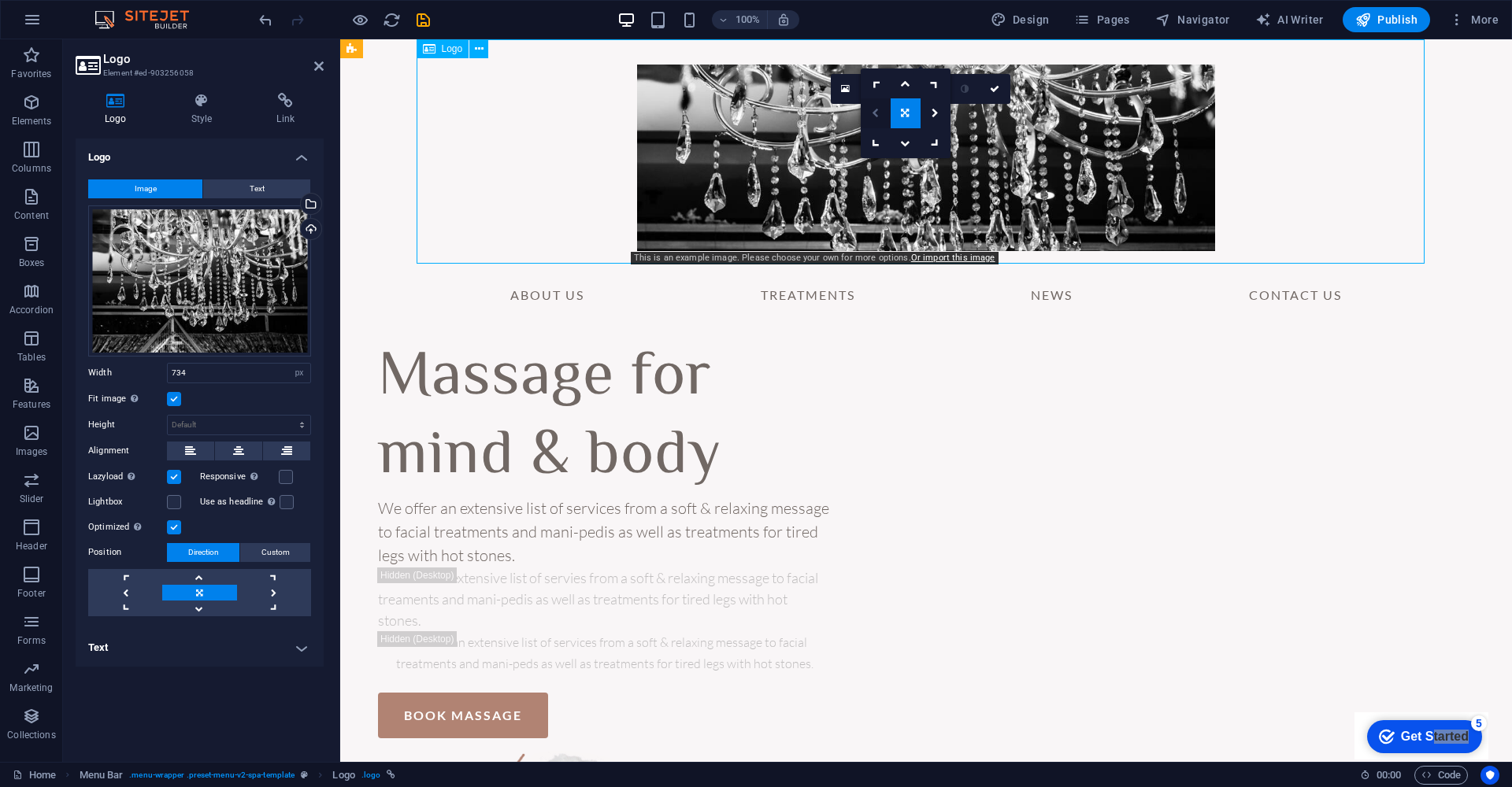
drag, startPoint x: 905, startPoint y: 121, endPoint x: 883, endPoint y: 111, distance: 24.2
click at [883, 111] on div at bounding box center [905, 112] width 89 height 89
click at [904, 84] on link at bounding box center [905, 89] width 30 height 30
click at [907, 85] on icon at bounding box center [905, 84] width 10 height 10
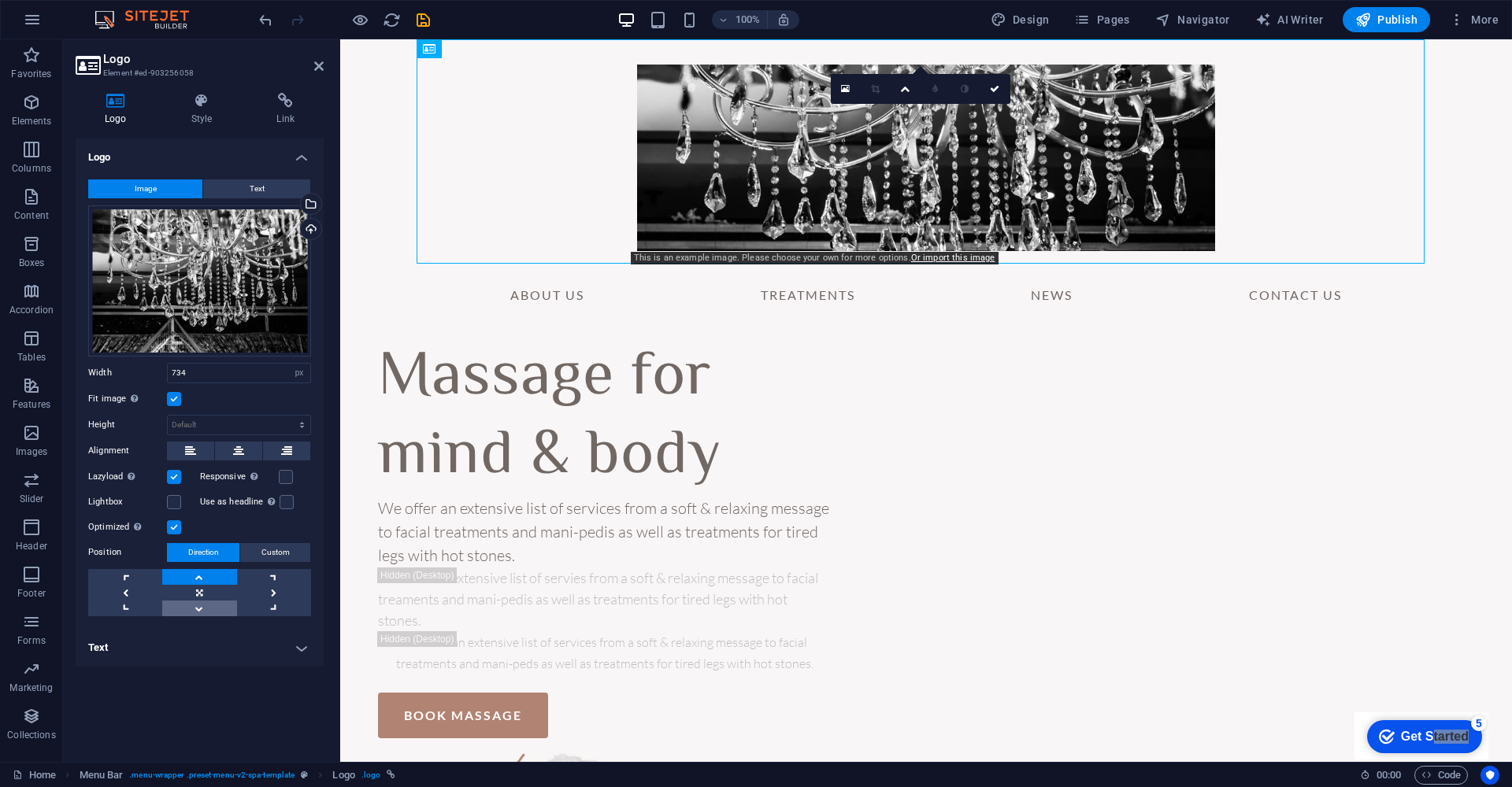
click at [189, 610] on link at bounding box center [199, 608] width 74 height 16
click at [194, 593] on link at bounding box center [199, 593] width 74 height 16
select select "px"
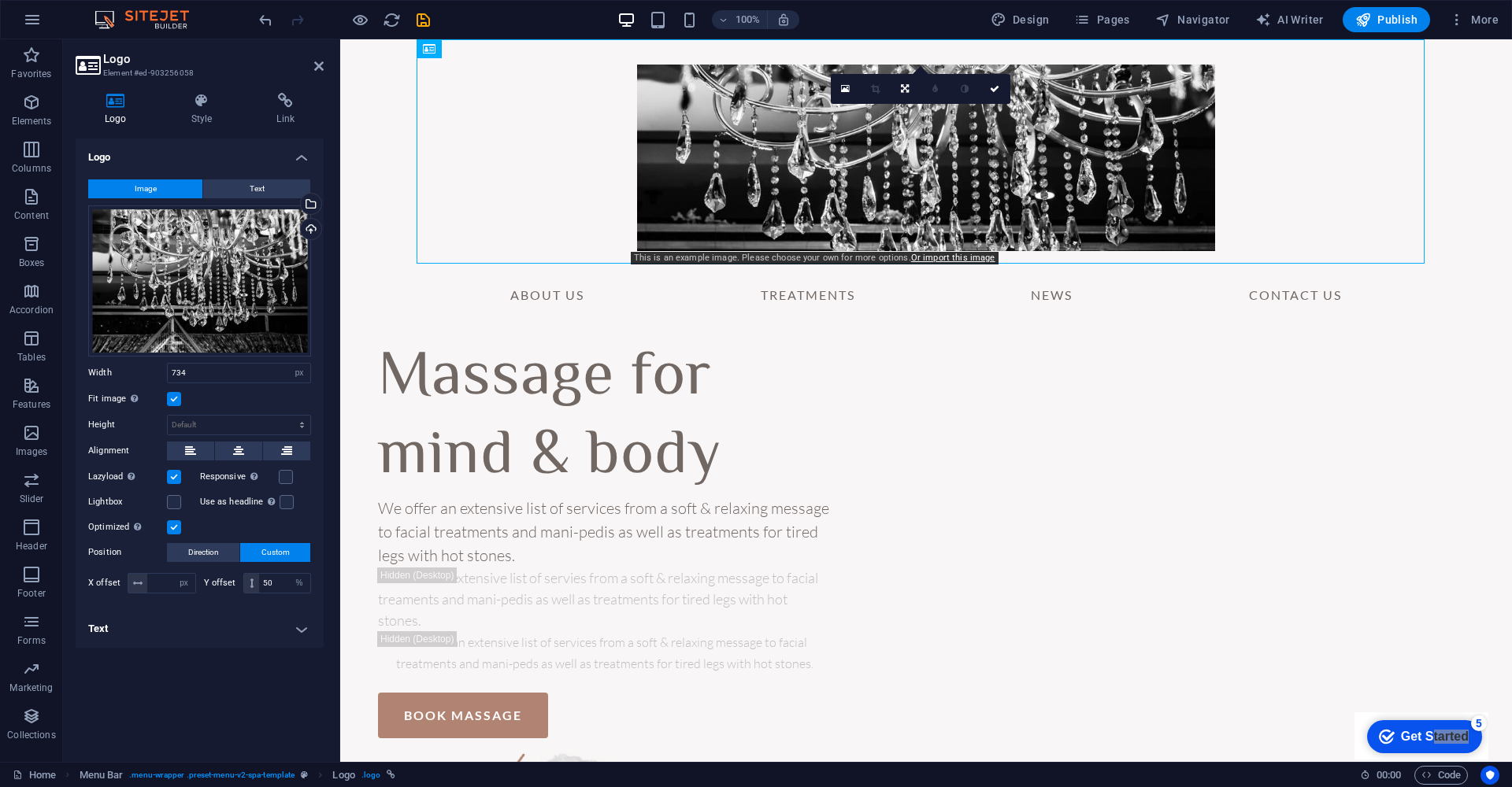
click at [176, 402] on label at bounding box center [173, 399] width 14 height 14
click at [0, 0] on input "Fit image Automatically fit image to a fixed width and height" at bounding box center [0, 0] width 0 height 0
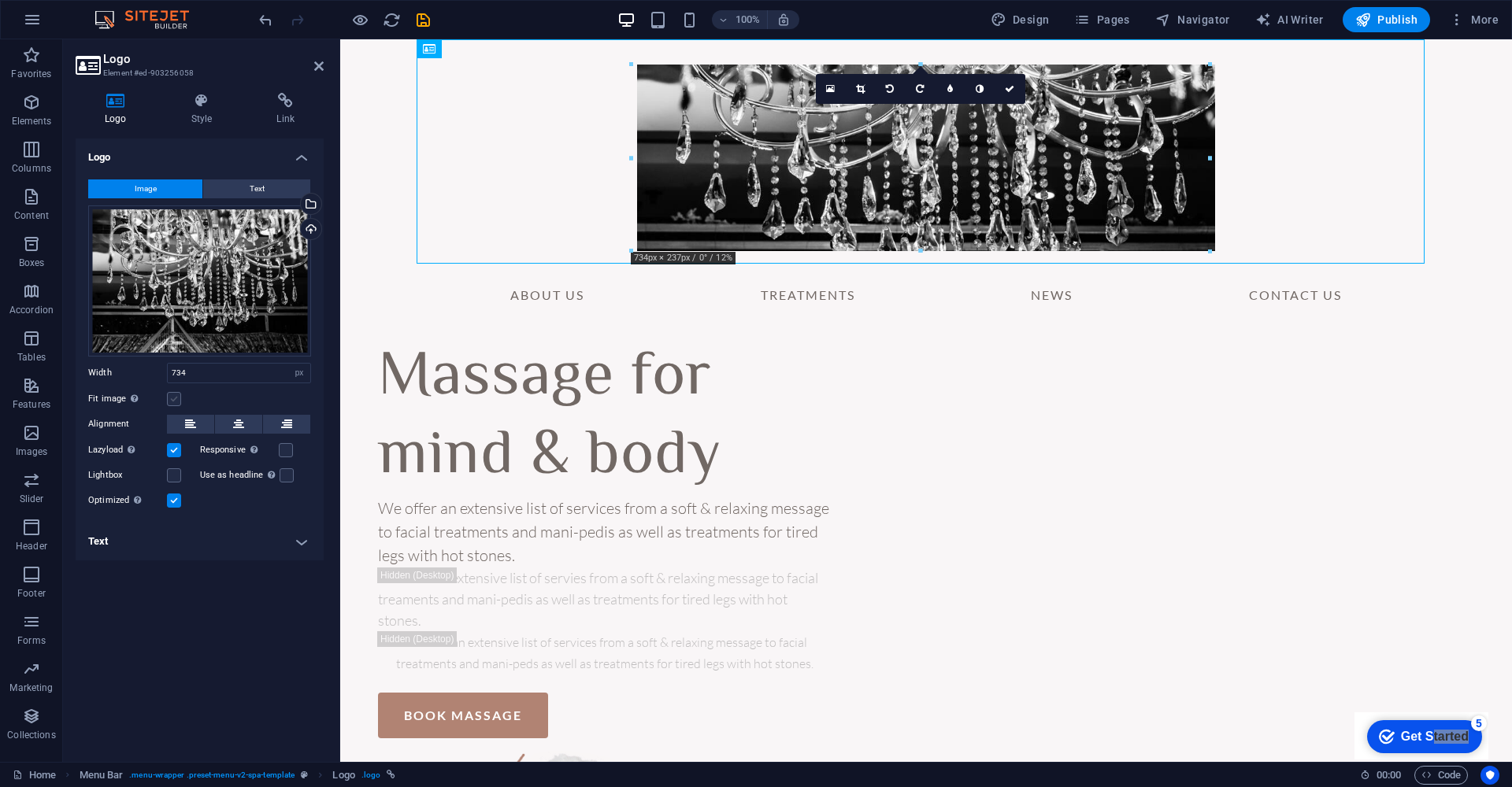
click at [176, 402] on label at bounding box center [173, 399] width 14 height 14
click at [0, 0] on input "Fit image Automatically fit image to a fixed width and height" at bounding box center [0, 0] width 0 height 0
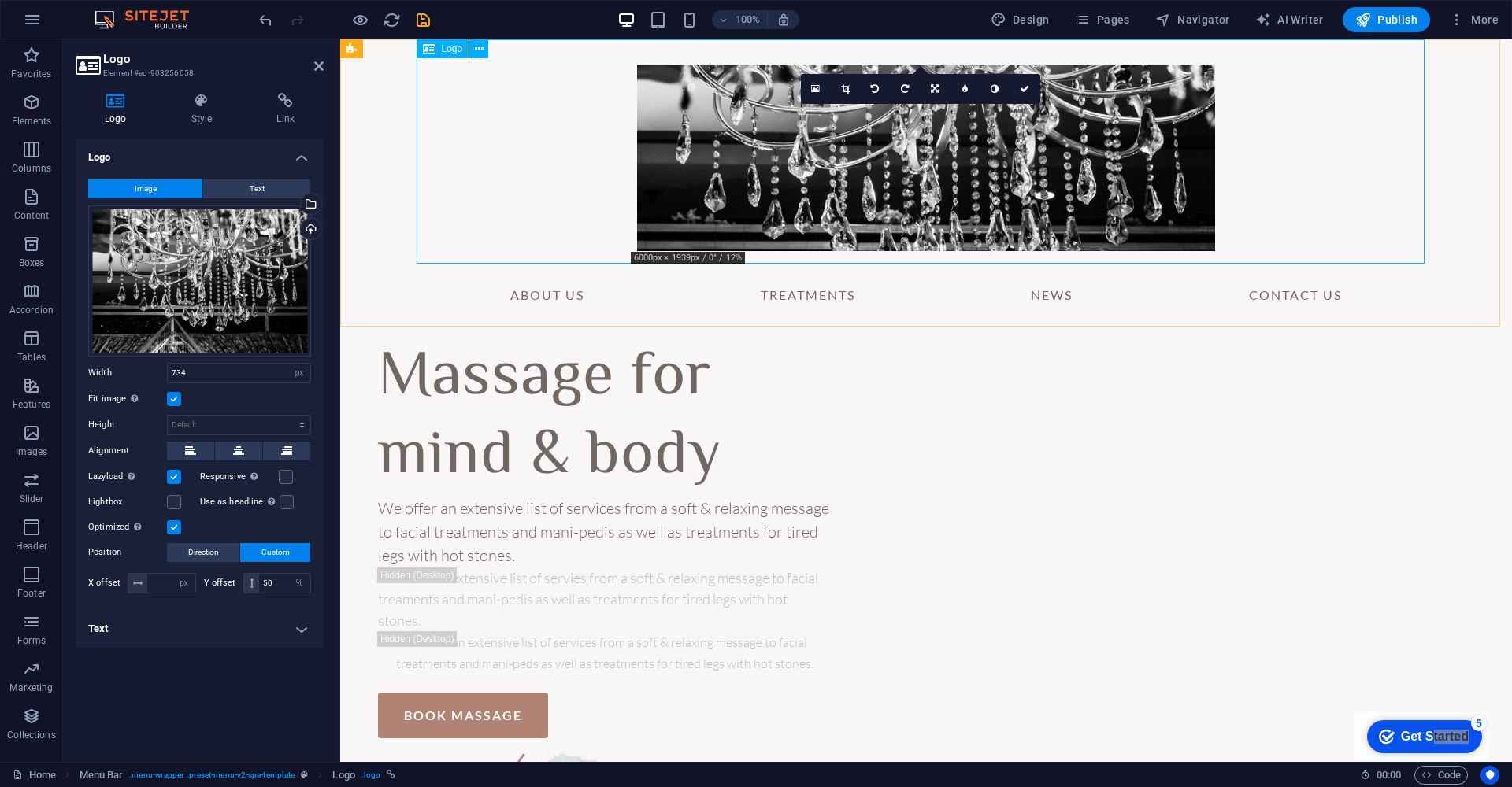
click at [883, 185] on div at bounding box center [926, 151] width 1008 height 224
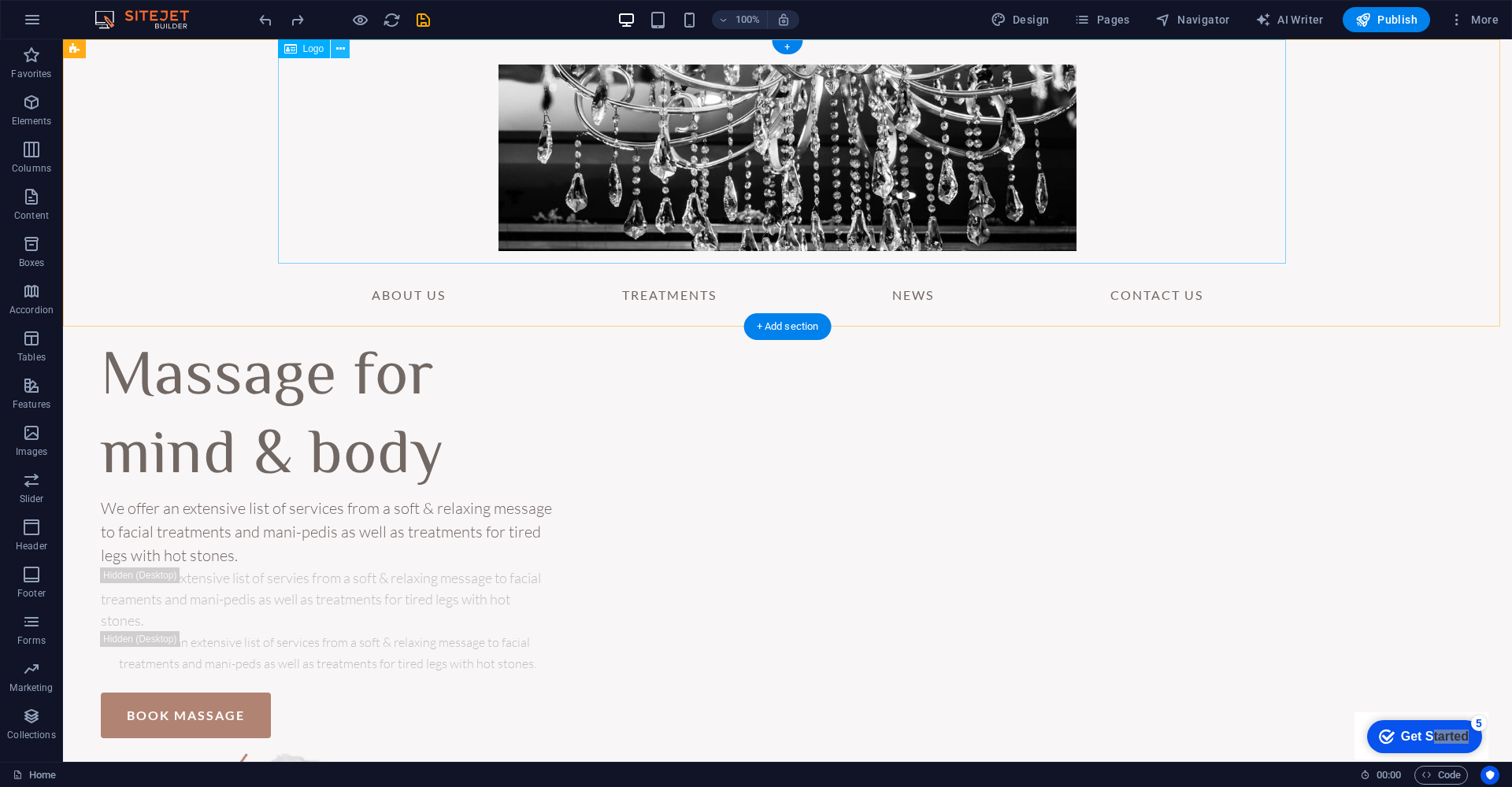
click at [339, 51] on icon at bounding box center [341, 49] width 9 height 16
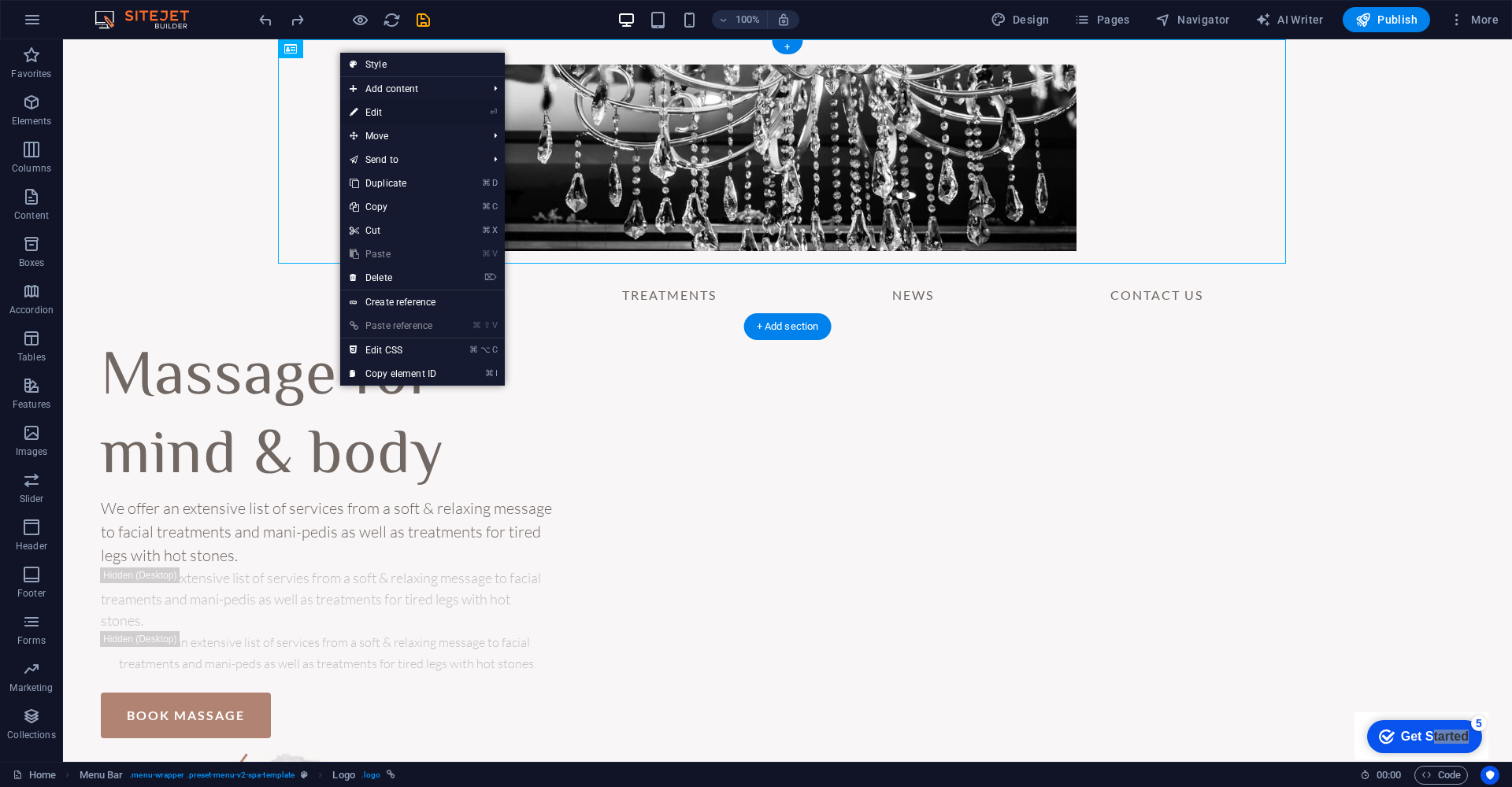
click at [380, 109] on link "⏎ Edit" at bounding box center [392, 112] width 106 height 24
select select "px"
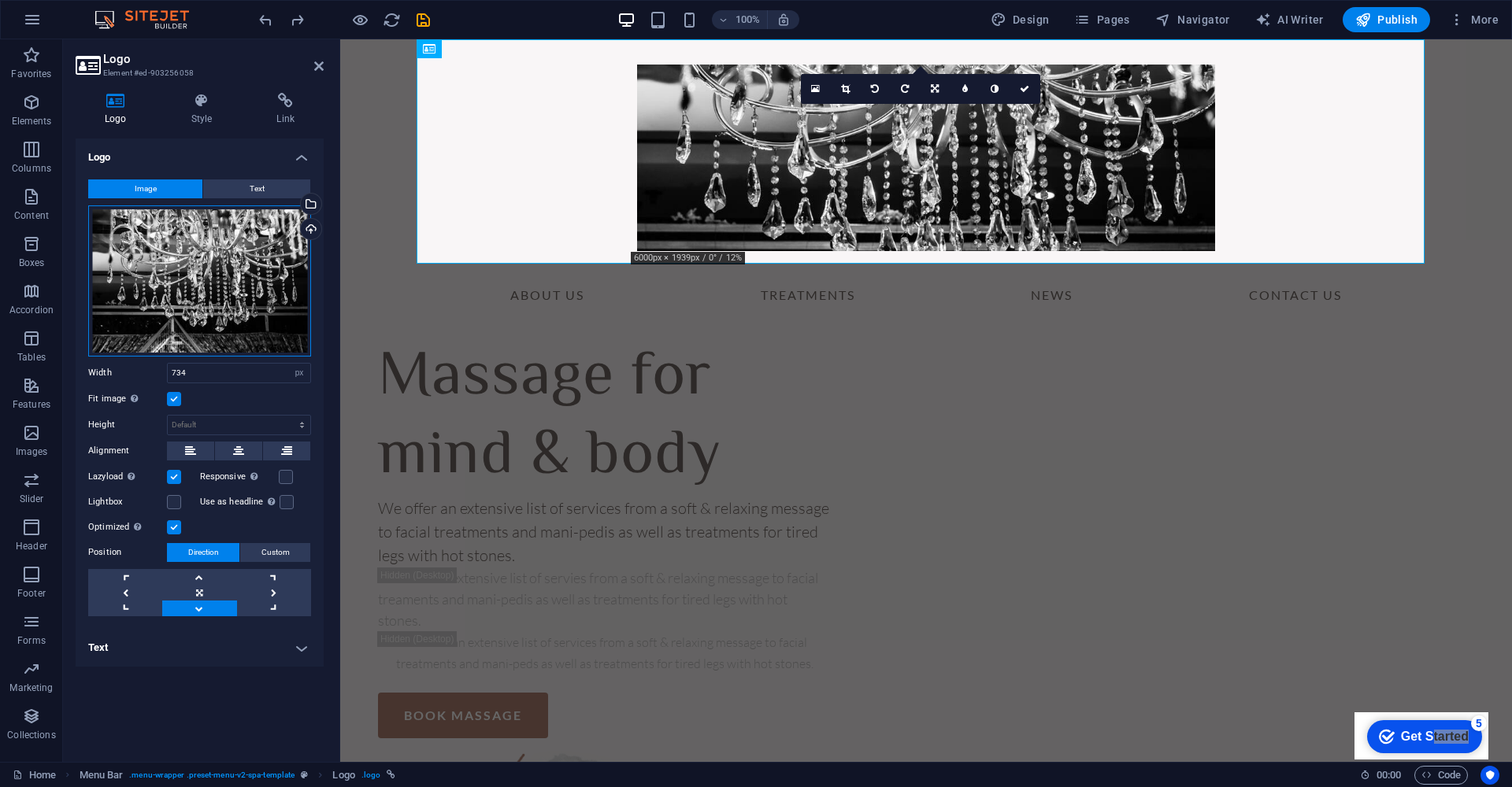
click at [222, 296] on div "Drag files here, click to choose files or select files from Files or our free s…" at bounding box center [199, 281] width 222 height 151
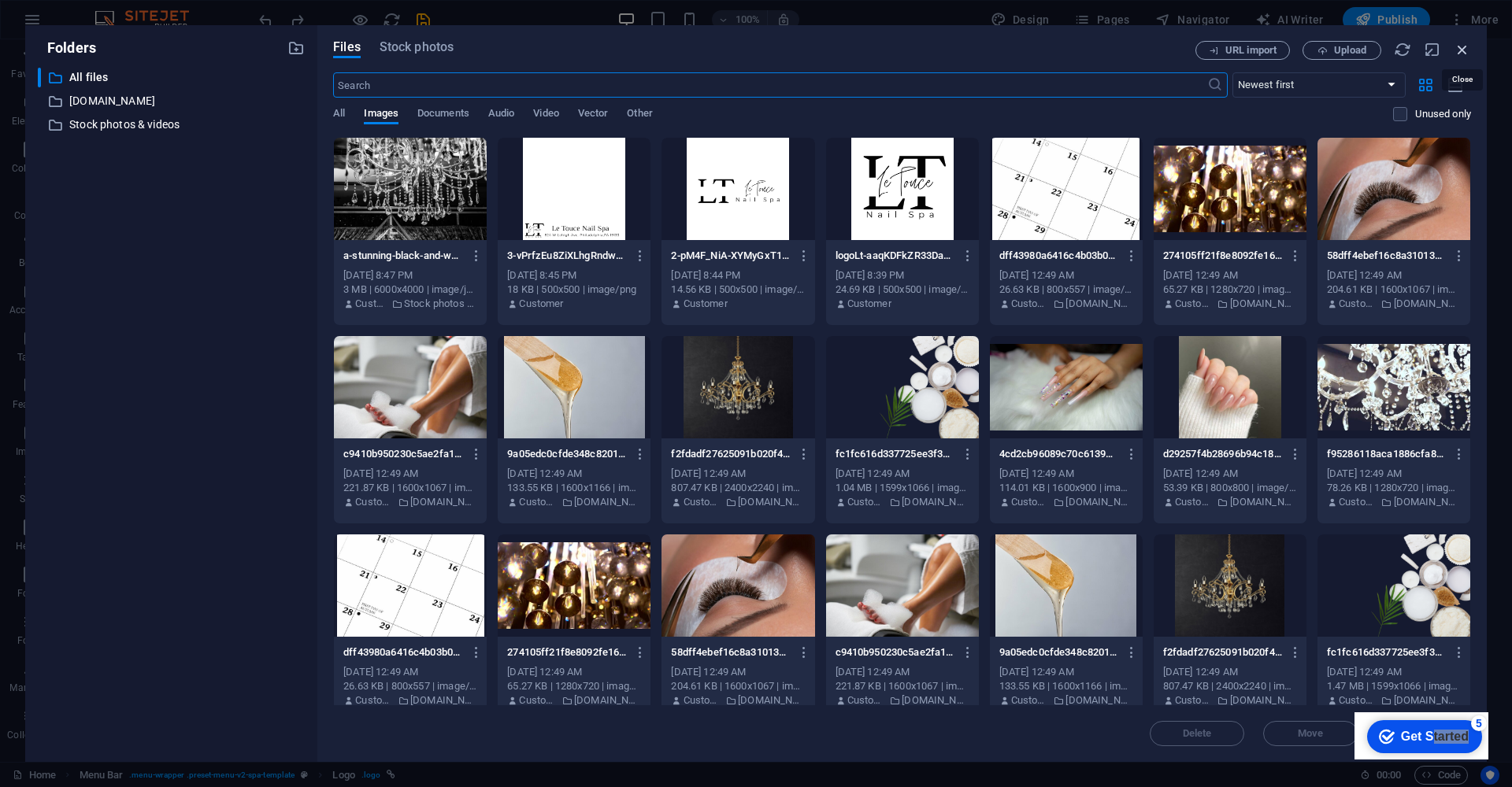
click at [1463, 51] on icon "button" at bounding box center [1462, 49] width 17 height 17
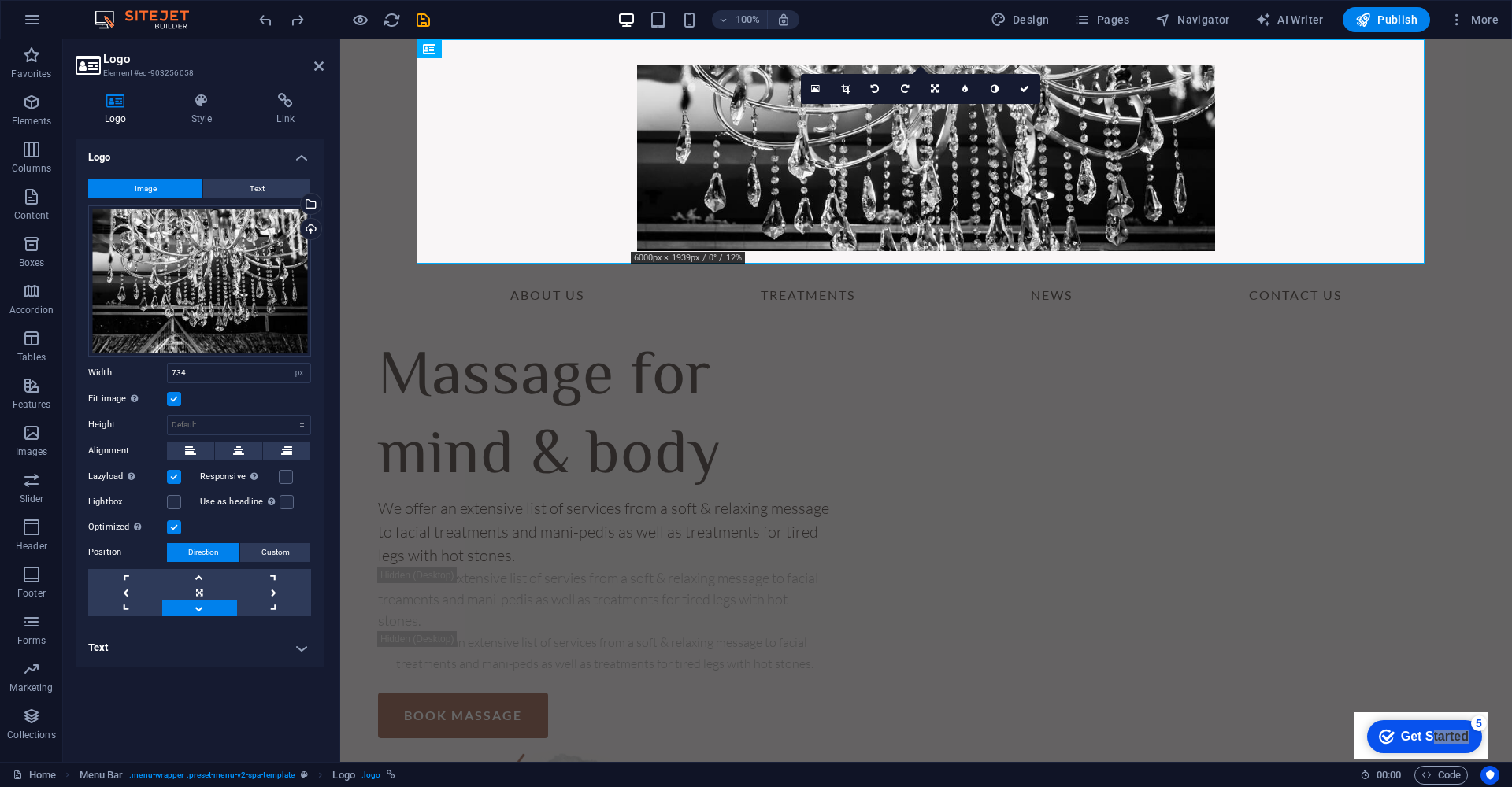
click at [301, 648] on h4 "Text" at bounding box center [199, 647] width 248 height 38
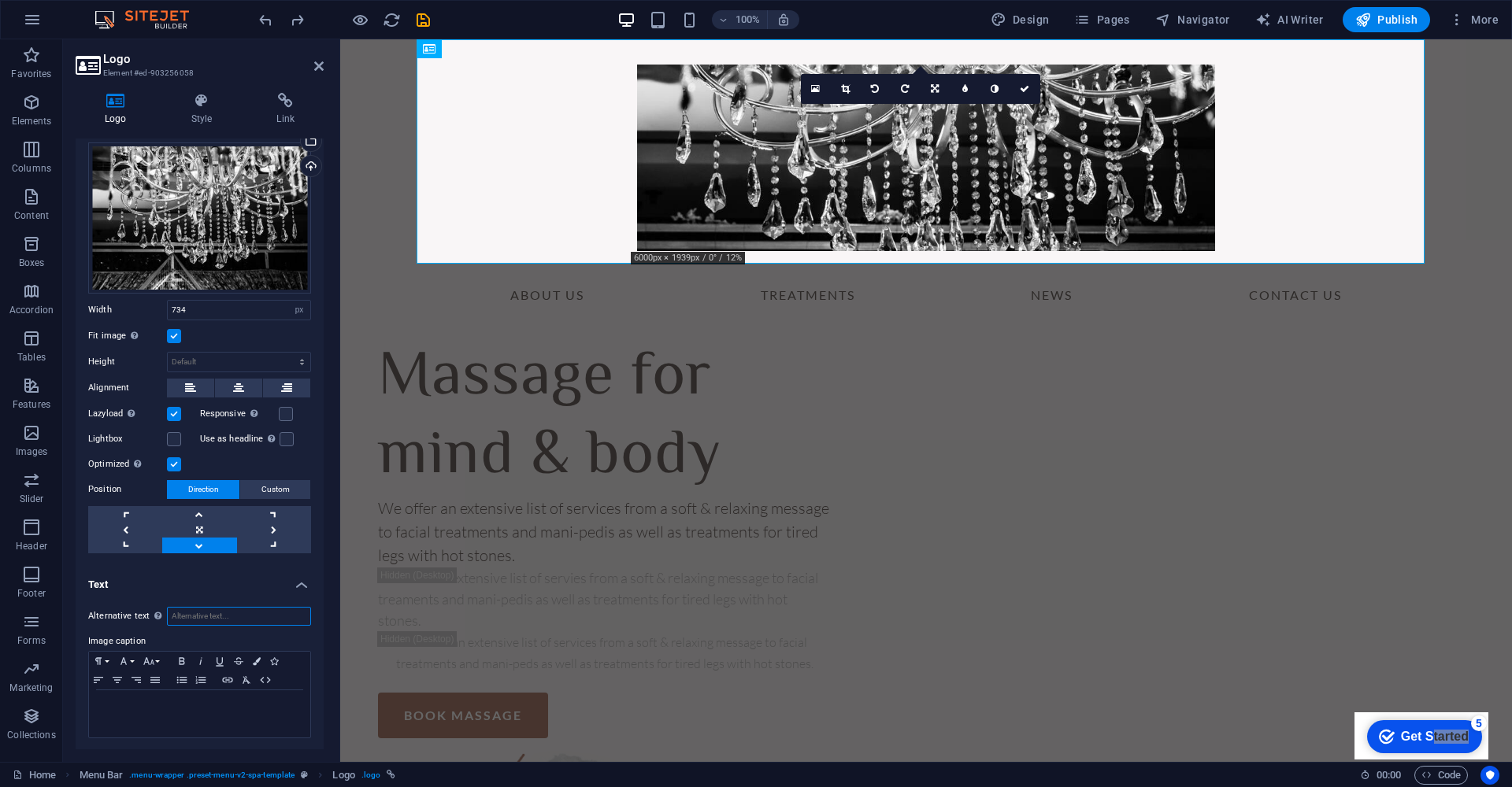
click at [226, 610] on input "Alternative text The alternative text is used by devices that cannot display im…" at bounding box center [239, 616] width 144 height 19
type input "L"
click at [211, 722] on div at bounding box center [199, 714] width 222 height 48
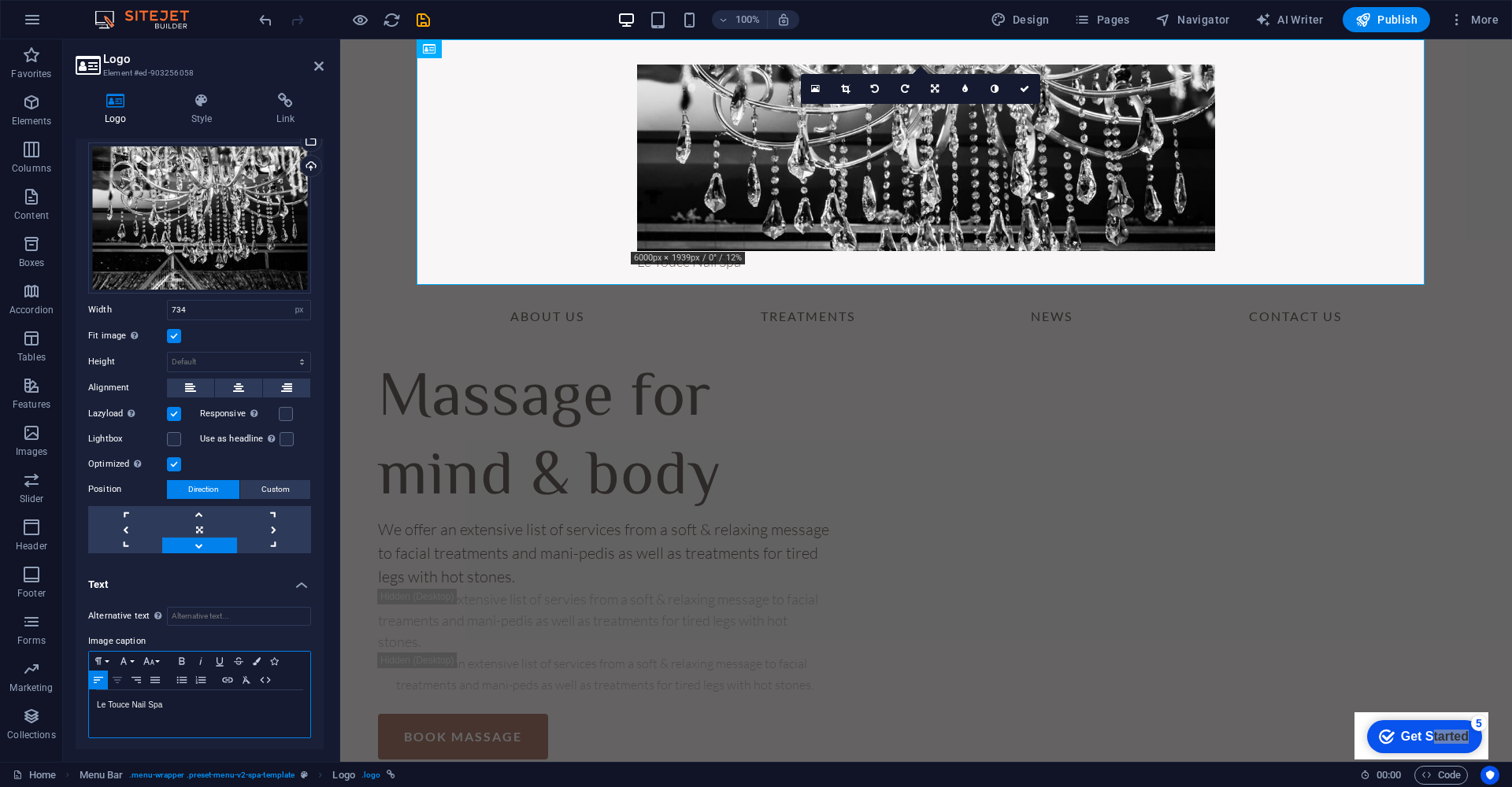
click at [112, 679] on icon "button" at bounding box center [117, 679] width 19 height 12
click at [678, 172] on div "Le Touce Nail Spa" at bounding box center [926, 162] width 1008 height 245
click at [847, 89] on icon at bounding box center [845, 89] width 9 height 10
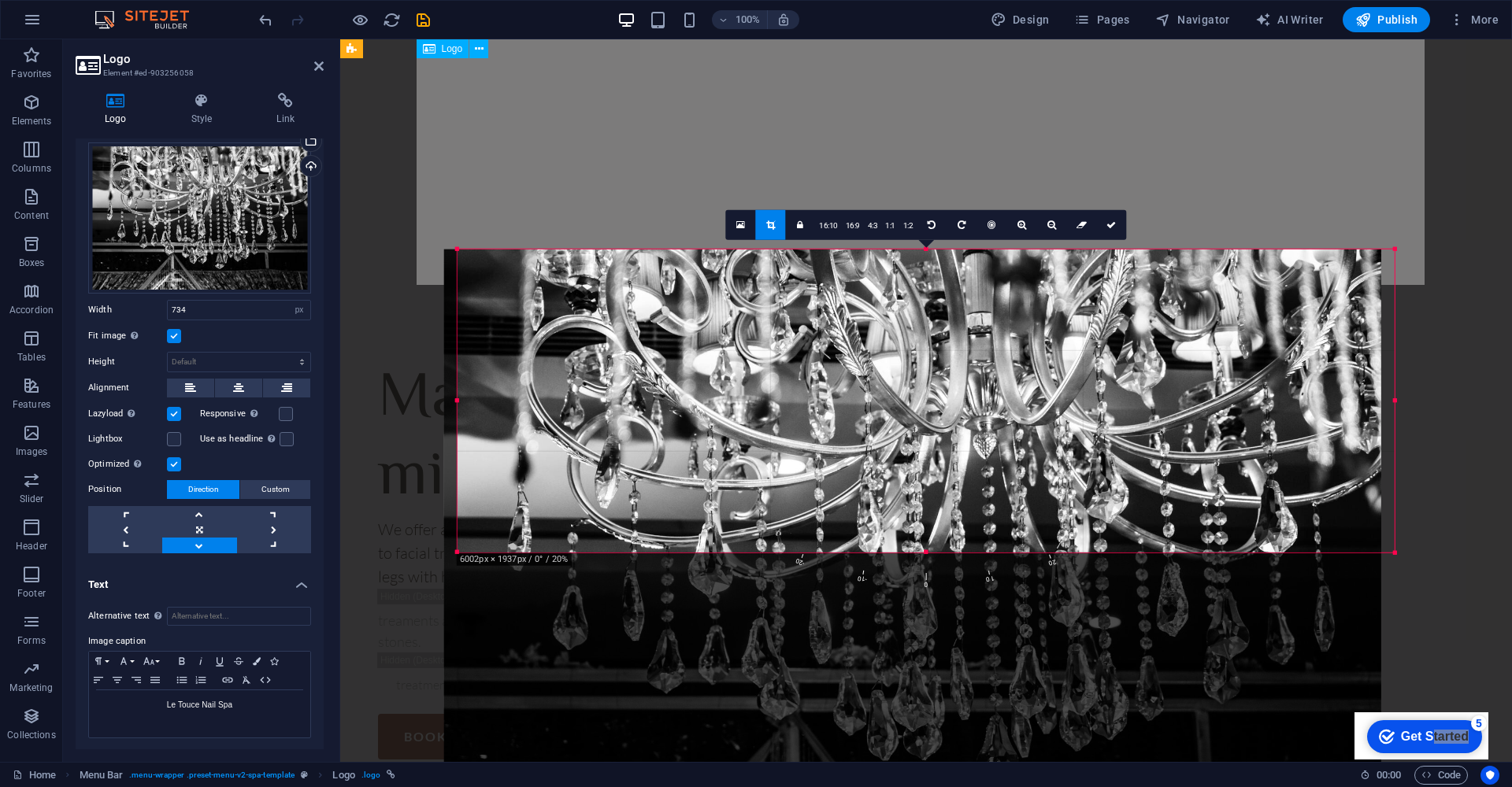
drag, startPoint x: 797, startPoint y: 336, endPoint x: 784, endPoint y: 494, distance: 158.5
click at [784, 494] on div at bounding box center [913, 561] width 937 height 625
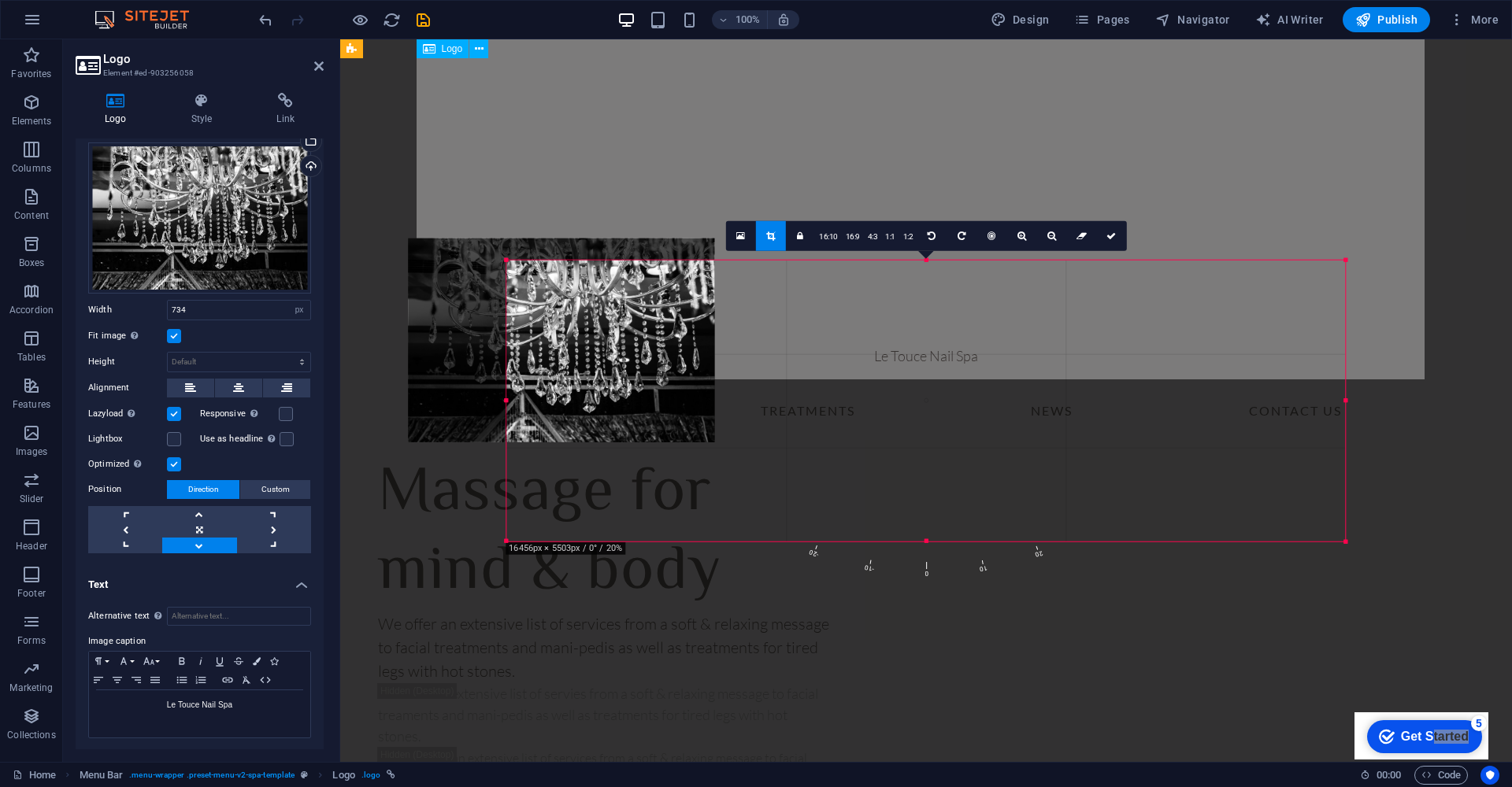
drag, startPoint x: 458, startPoint y: 249, endPoint x: 559, endPoint y: 272, distance: 103.6
click at [559, 272] on div "180 170 160 150 140 130 120 110 100 90 80 70 60 50 40 30 20 10 0 -10 -20 -30 -4…" at bounding box center [926, 401] width 839 height 281
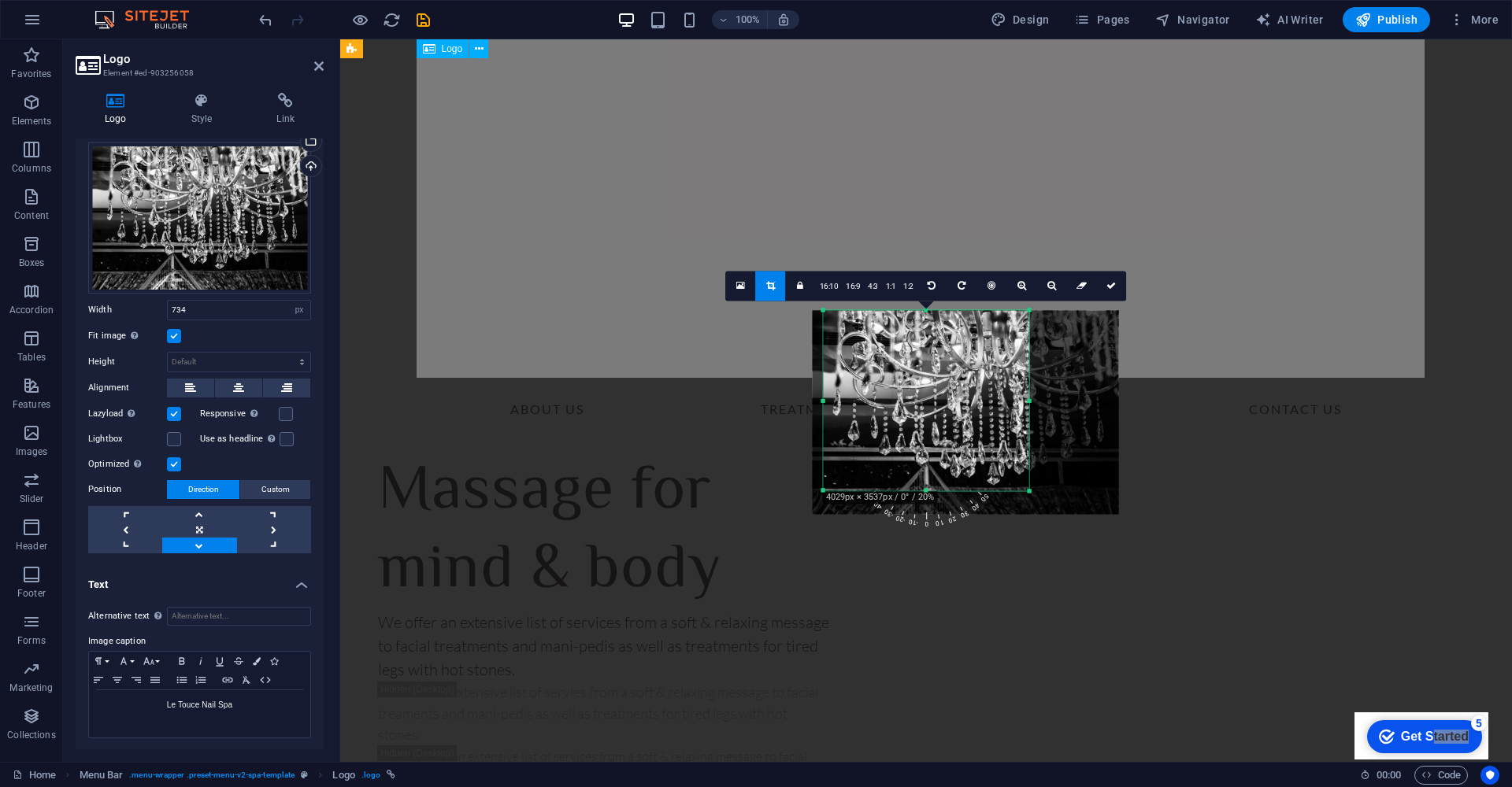
drag, startPoint x: 830, startPoint y: 348, endPoint x: 919, endPoint y: 371, distance: 91.9
click at [919, 371] on div at bounding box center [965, 412] width 305 height 204
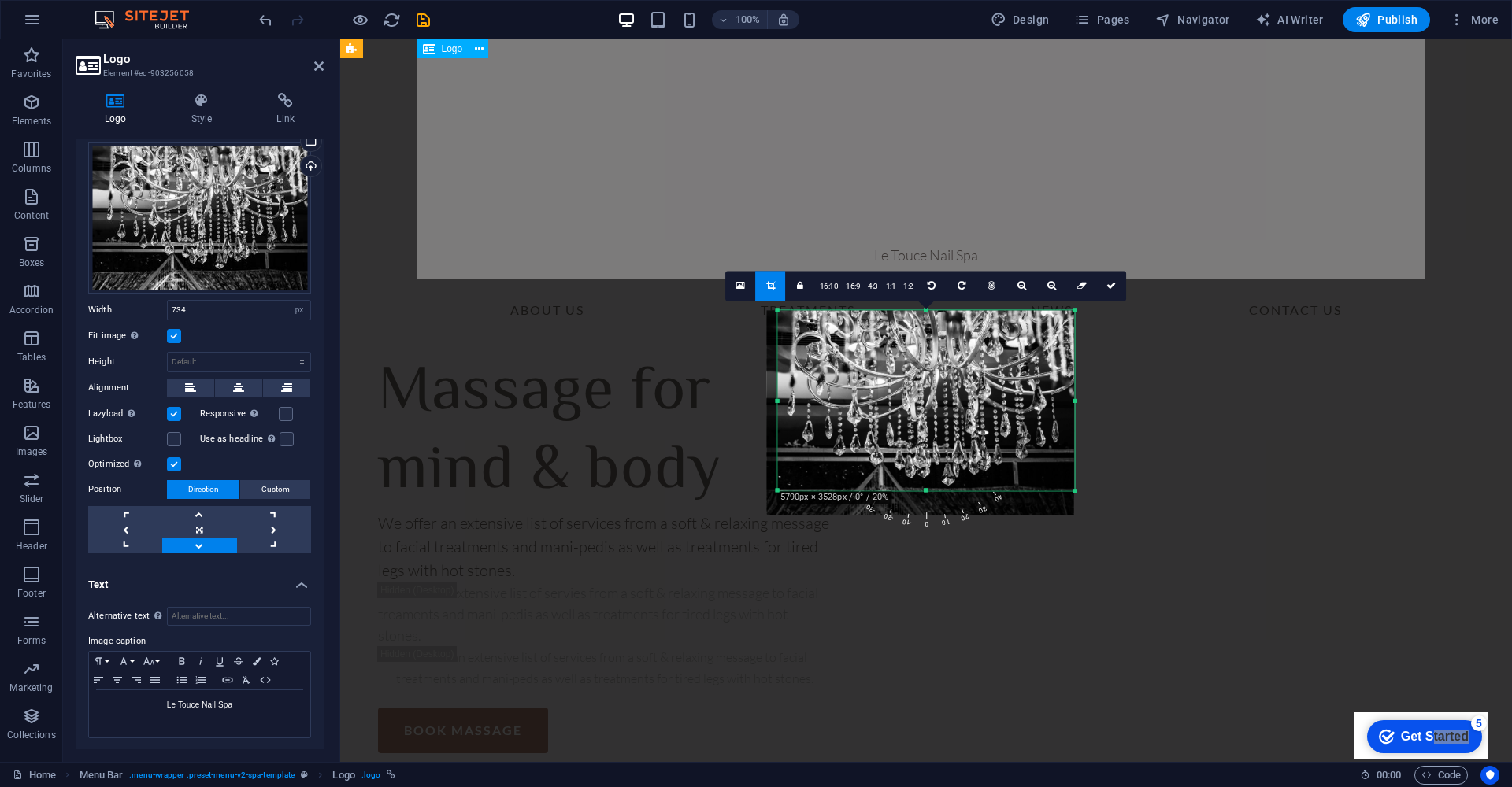
drag, startPoint x: 1030, startPoint y: 405, endPoint x: 1121, endPoint y: 405, distance: 91.0
click at [1121, 405] on div "Drag here to replace the existing content. Press “Ctrl” if you want to create a…" at bounding box center [925, 400] width 1171 height 723
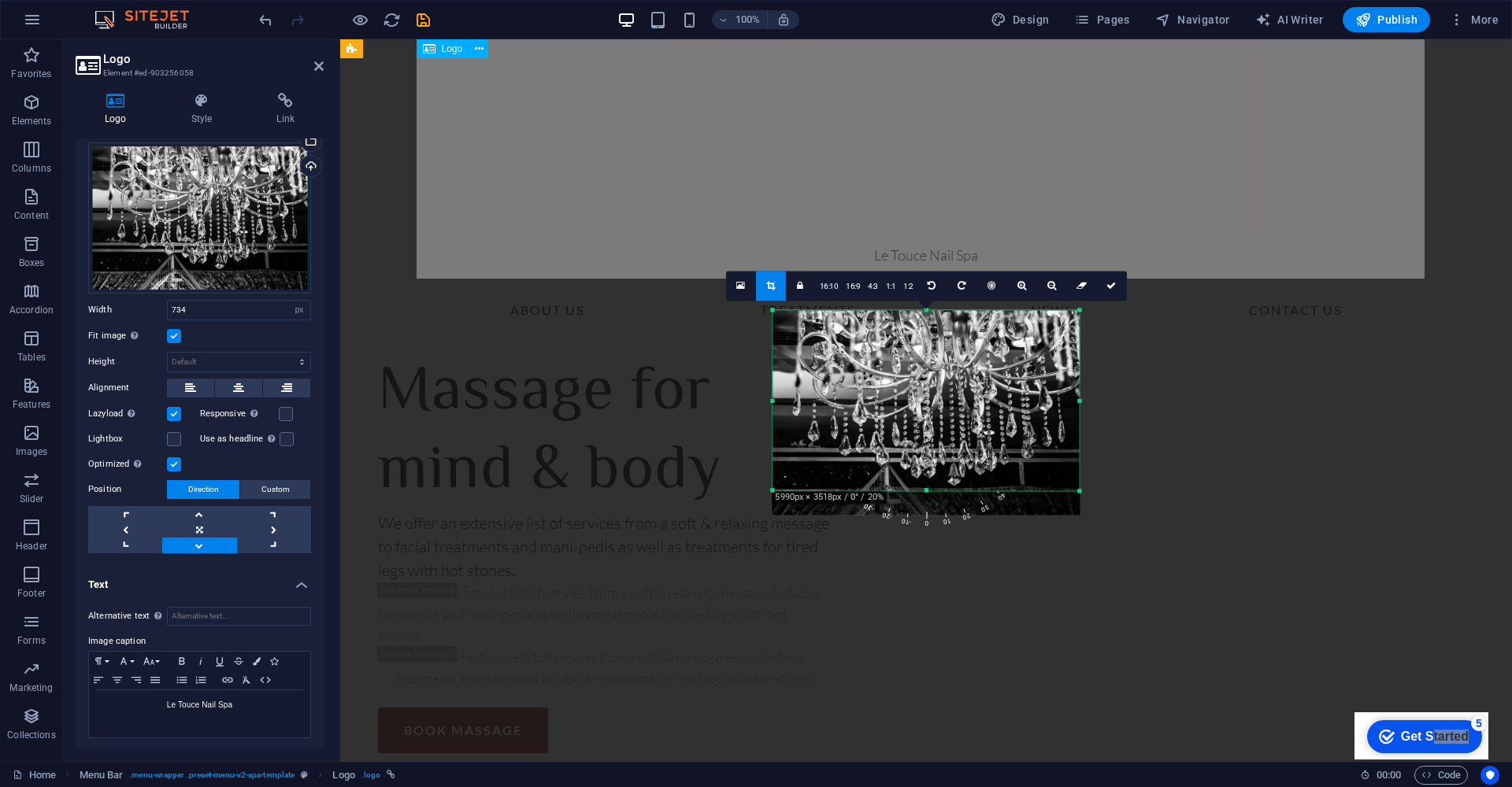
drag, startPoint x: 780, startPoint y: 401, endPoint x: 769, endPoint y: 400, distance: 11.0
click at [772, 400] on div "180 170 160 150 140 130 120 110 100 90 80 70 60 50 40 30 20 10 0 -10 -20 -30 -4…" at bounding box center [925, 400] width 306 height 181
click at [809, 359] on div at bounding box center [926, 412] width 307 height 204
drag, startPoint x: 1114, startPoint y: 286, endPoint x: 755, endPoint y: 252, distance: 360.6
click at [1114, 286] on icon at bounding box center [1111, 286] width 10 height 10
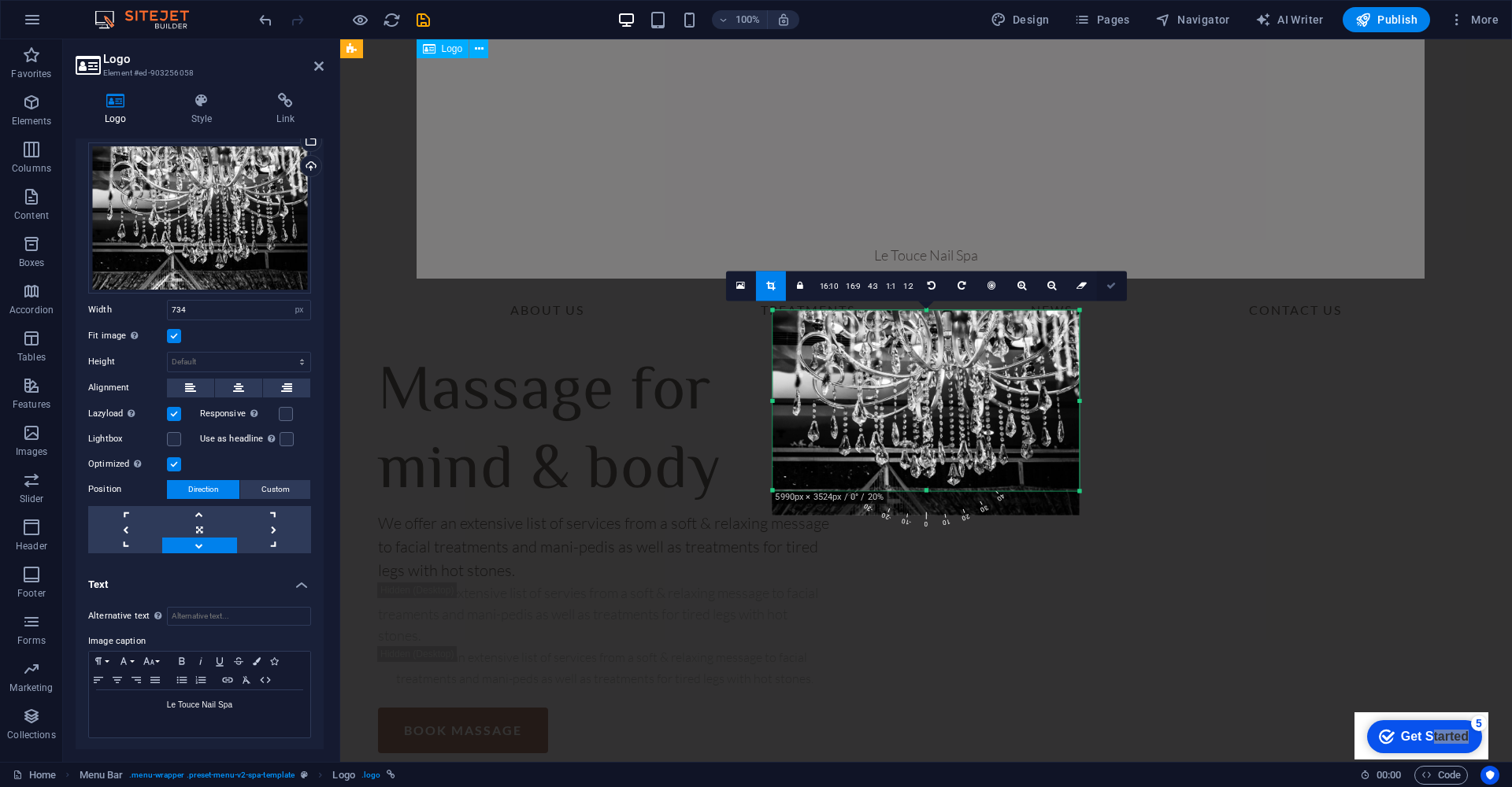
type input "389"
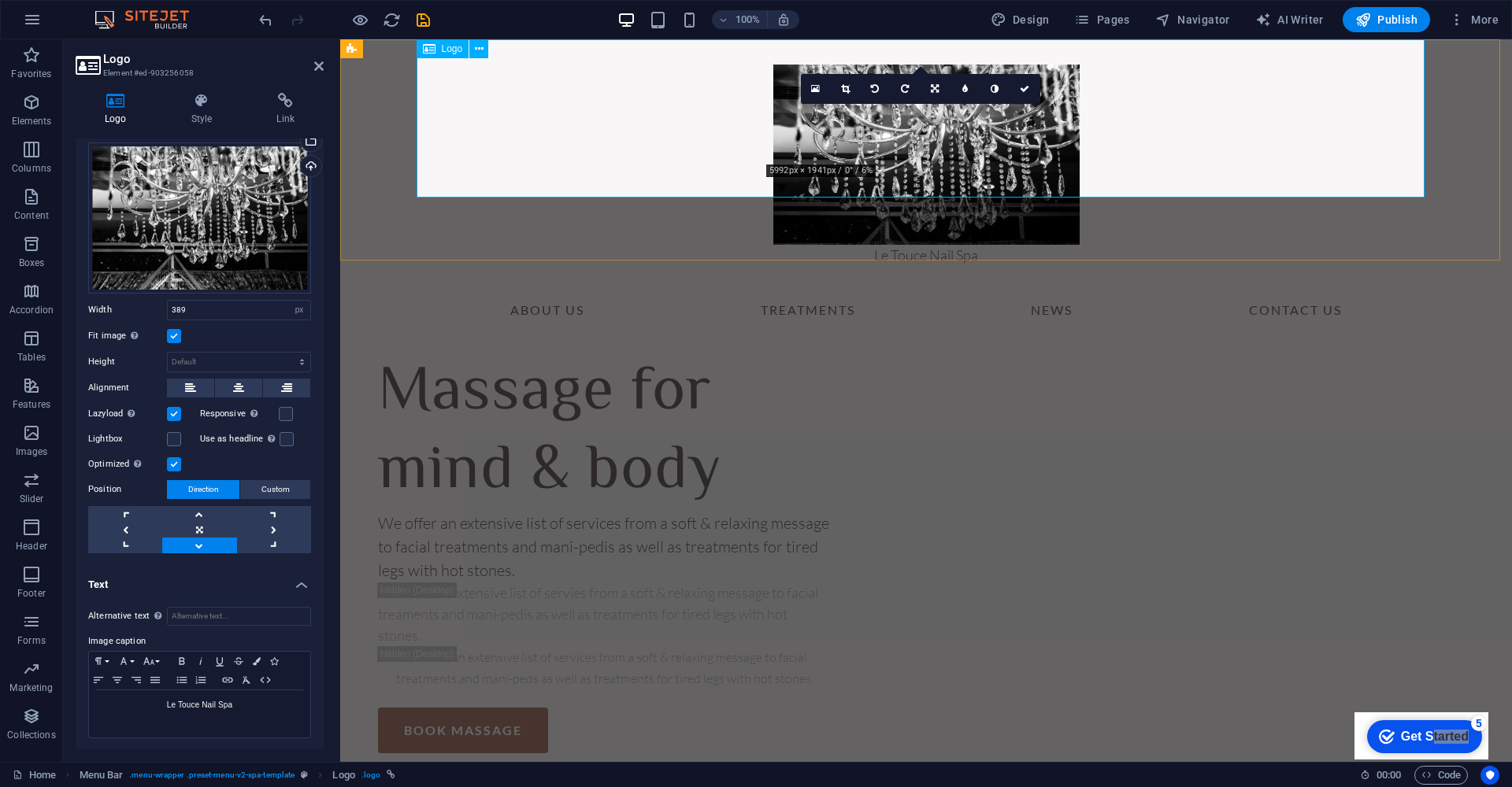
click at [1025, 132] on div "Le Touce Nail Spa" at bounding box center [926, 159] width 1008 height 240
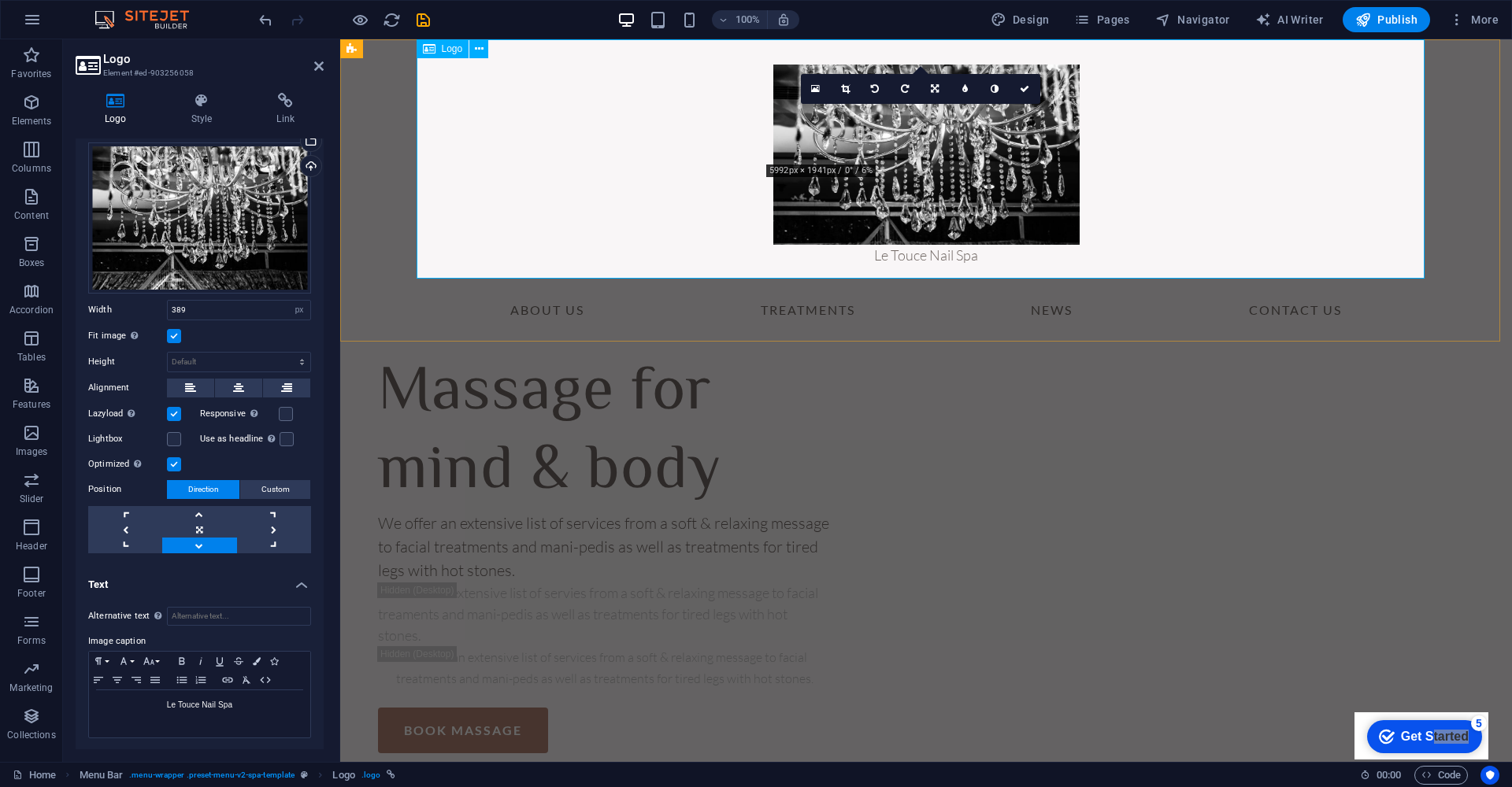
click at [981, 152] on div "Le Touce Nail Spa" at bounding box center [926, 159] width 1008 height 240
click at [480, 49] on icon at bounding box center [479, 49] width 9 height 16
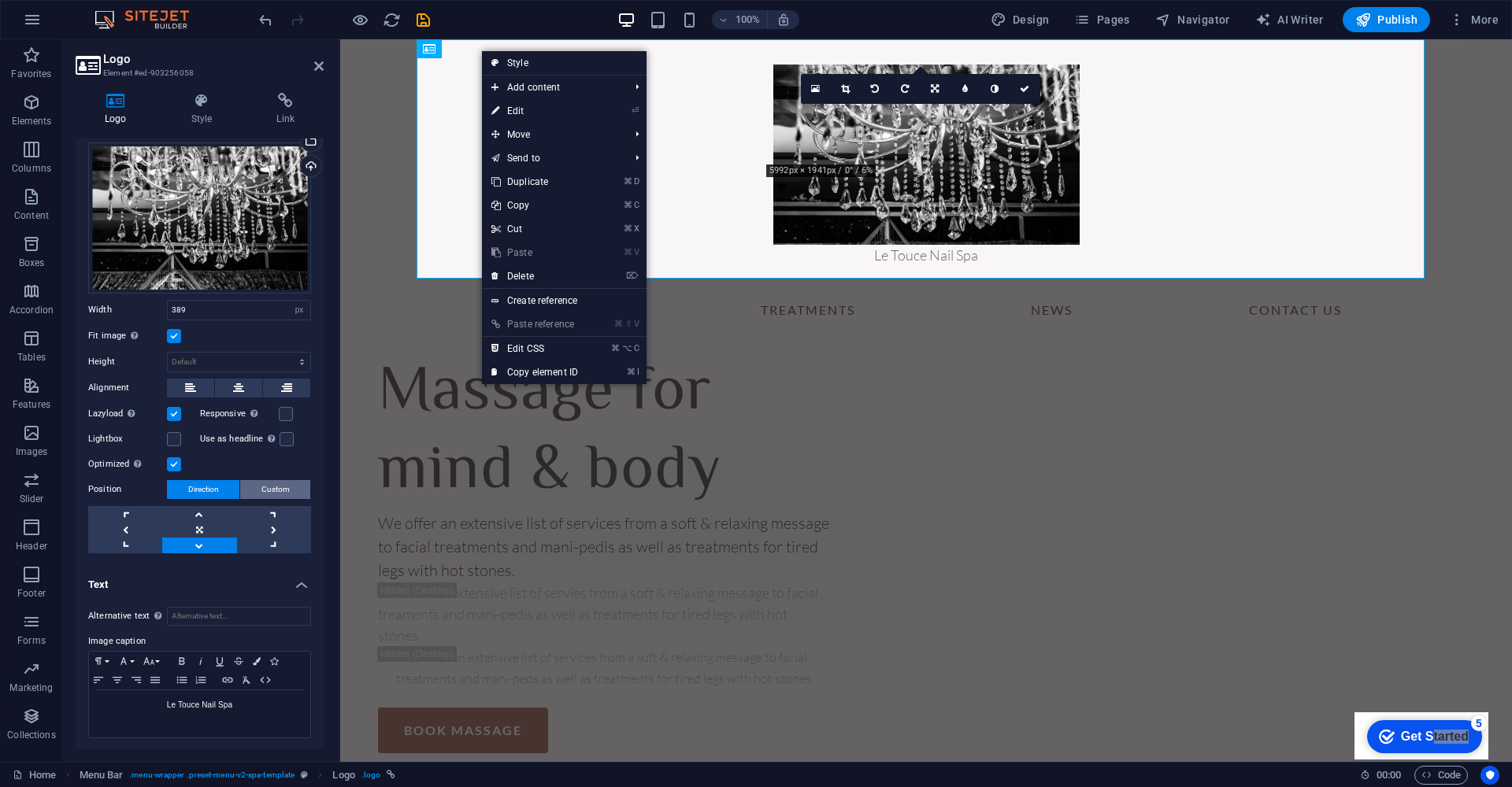
click at [258, 486] on button "Custom" at bounding box center [275, 489] width 70 height 19
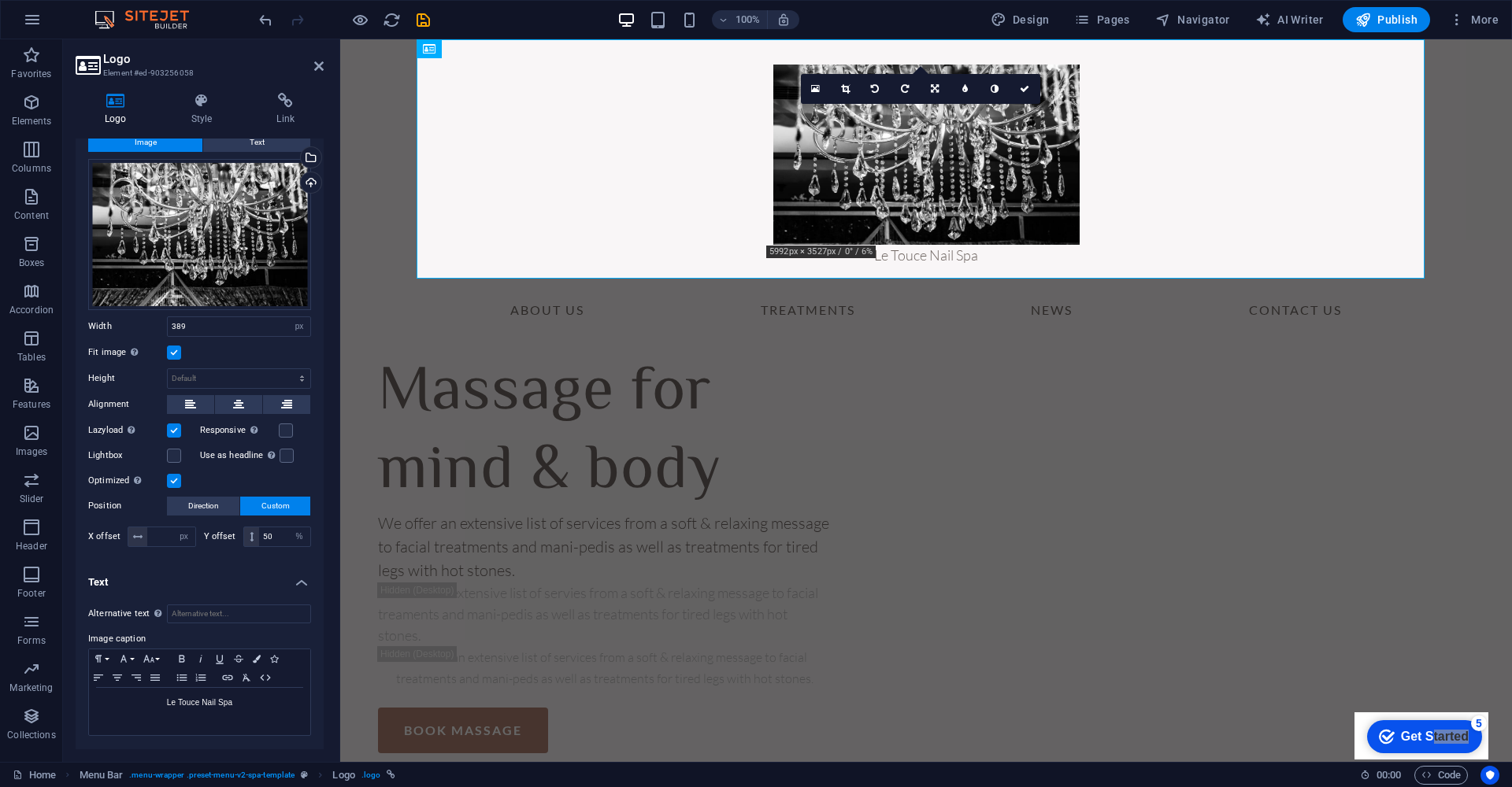
scroll to position [44, 0]
click at [794, 159] on div "Le Touce Nail Spa" at bounding box center [926, 159] width 1008 height 240
click at [844, 167] on div "Le Touce Nail Spa" at bounding box center [926, 159] width 1008 height 240
drag, startPoint x: 80, startPoint y: 239, endPoint x: 300, endPoint y: 297, distance: 227.5
click at [917, 160] on div "Le Touce Nail Spa" at bounding box center [926, 159] width 1008 height 240
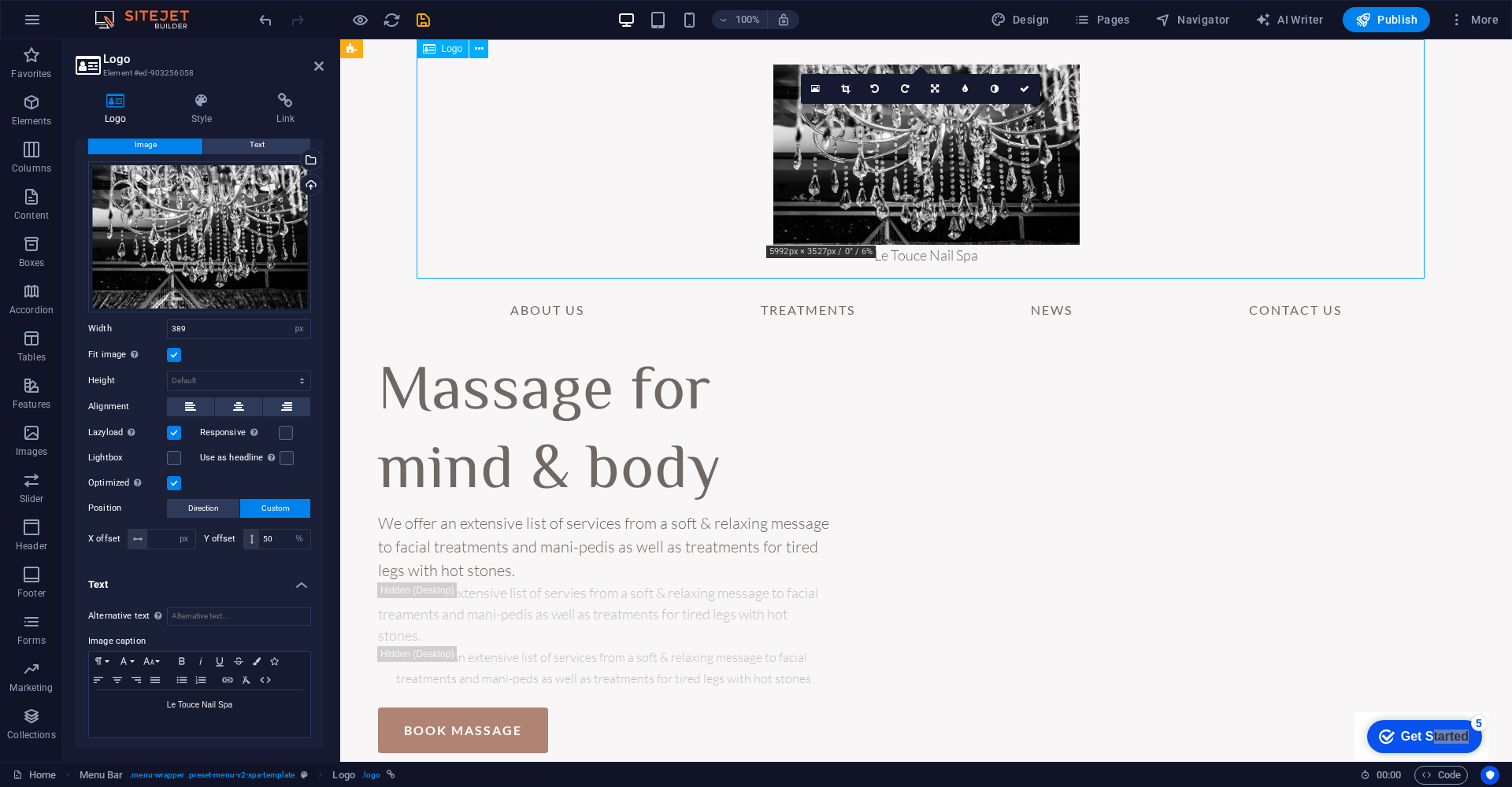
drag, startPoint x: 917, startPoint y: 160, endPoint x: 639, endPoint y: 147, distance: 278.3
click at [639, 147] on div "Le Touce Nail Spa" at bounding box center [926, 159] width 1008 height 240
click at [283, 455] on label at bounding box center [286, 458] width 14 height 14
click at [0, 0] on input "Use as headline The image will be wrapped in an H1 headline tag. Useful for giv…" at bounding box center [0, 0] width 0 height 0
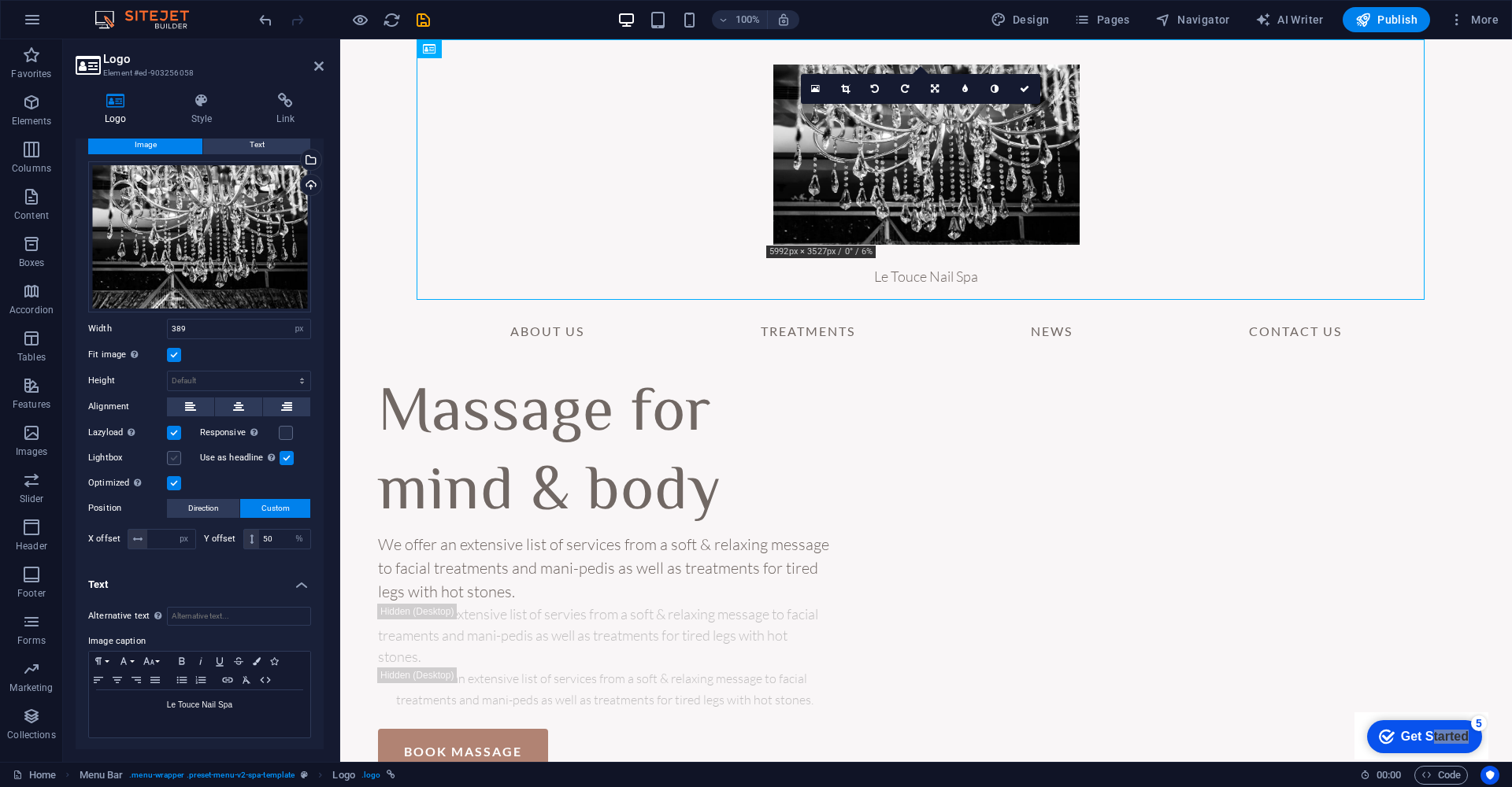
click at [178, 460] on label at bounding box center [173, 458] width 14 height 14
click at [0, 0] on input "Lightbox" at bounding box center [0, 0] width 0 height 0
click at [172, 460] on label at bounding box center [173, 458] width 14 height 14
click at [0, 0] on input "Lightbox" at bounding box center [0, 0] width 0 height 0
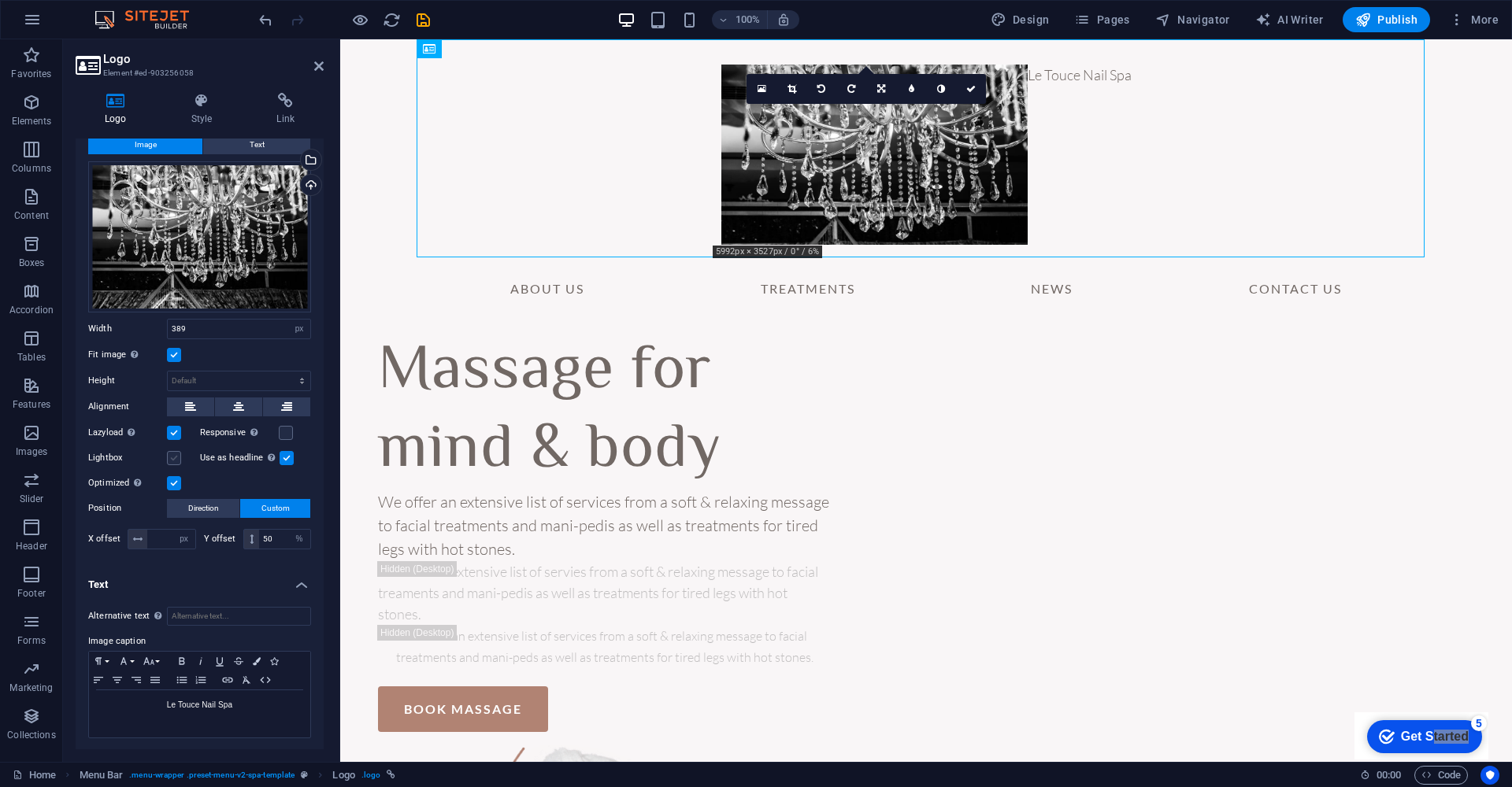
click at [172, 460] on label at bounding box center [173, 458] width 14 height 14
click at [0, 0] on input "Lightbox" at bounding box center [0, 0] width 0 height 0
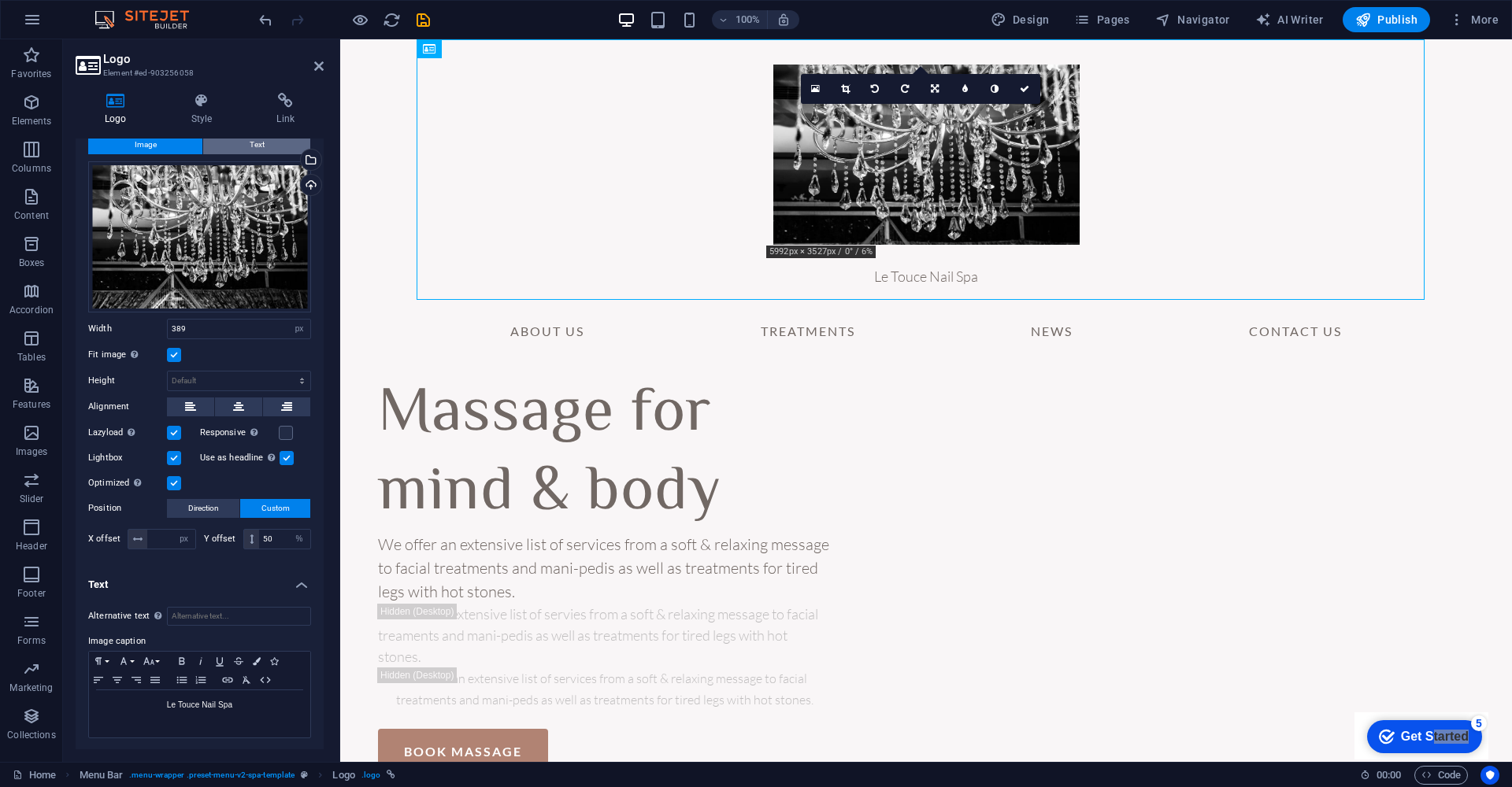
scroll to position [0, 0]
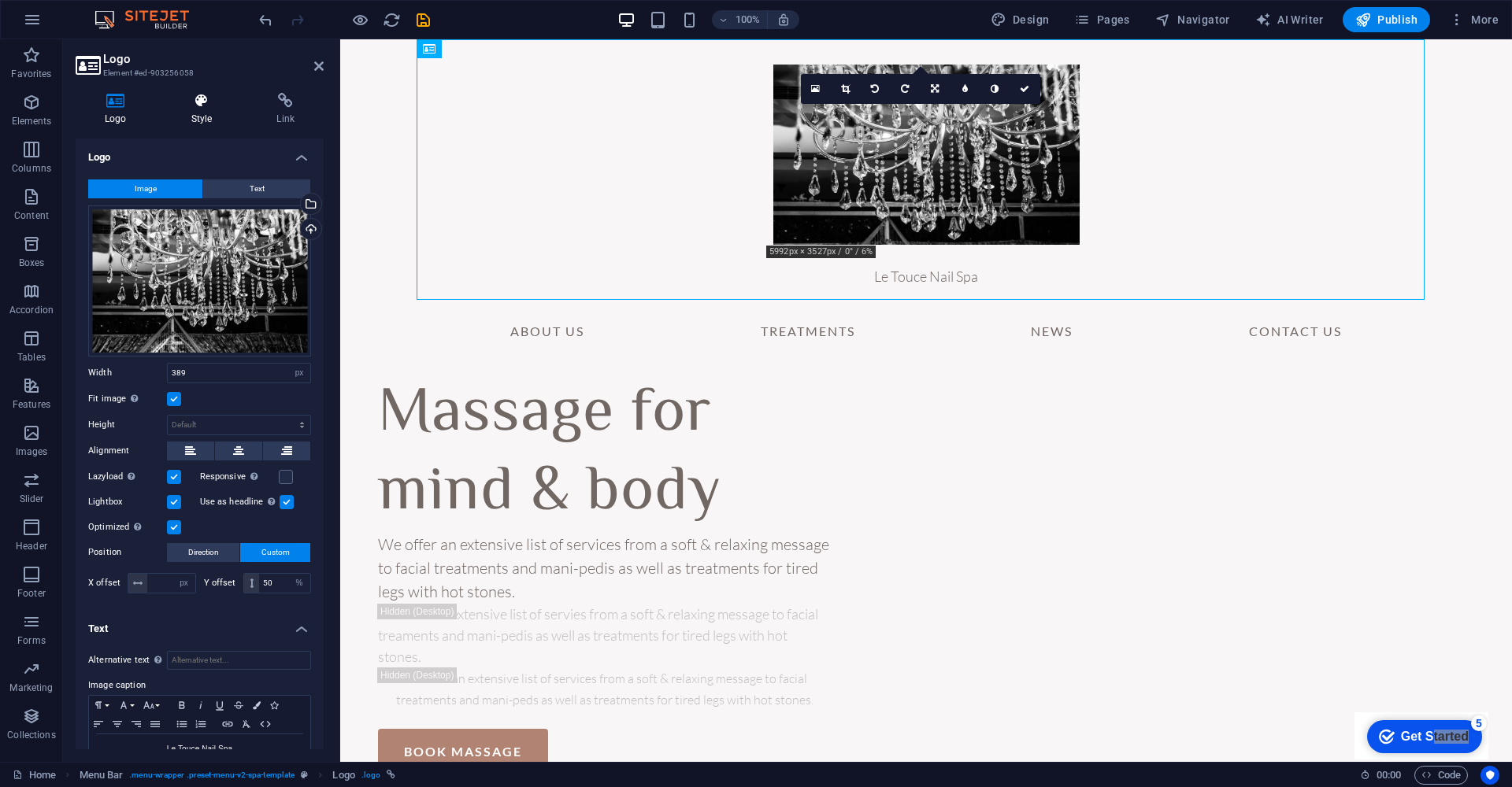
click at [204, 103] on icon at bounding box center [202, 100] width 80 height 16
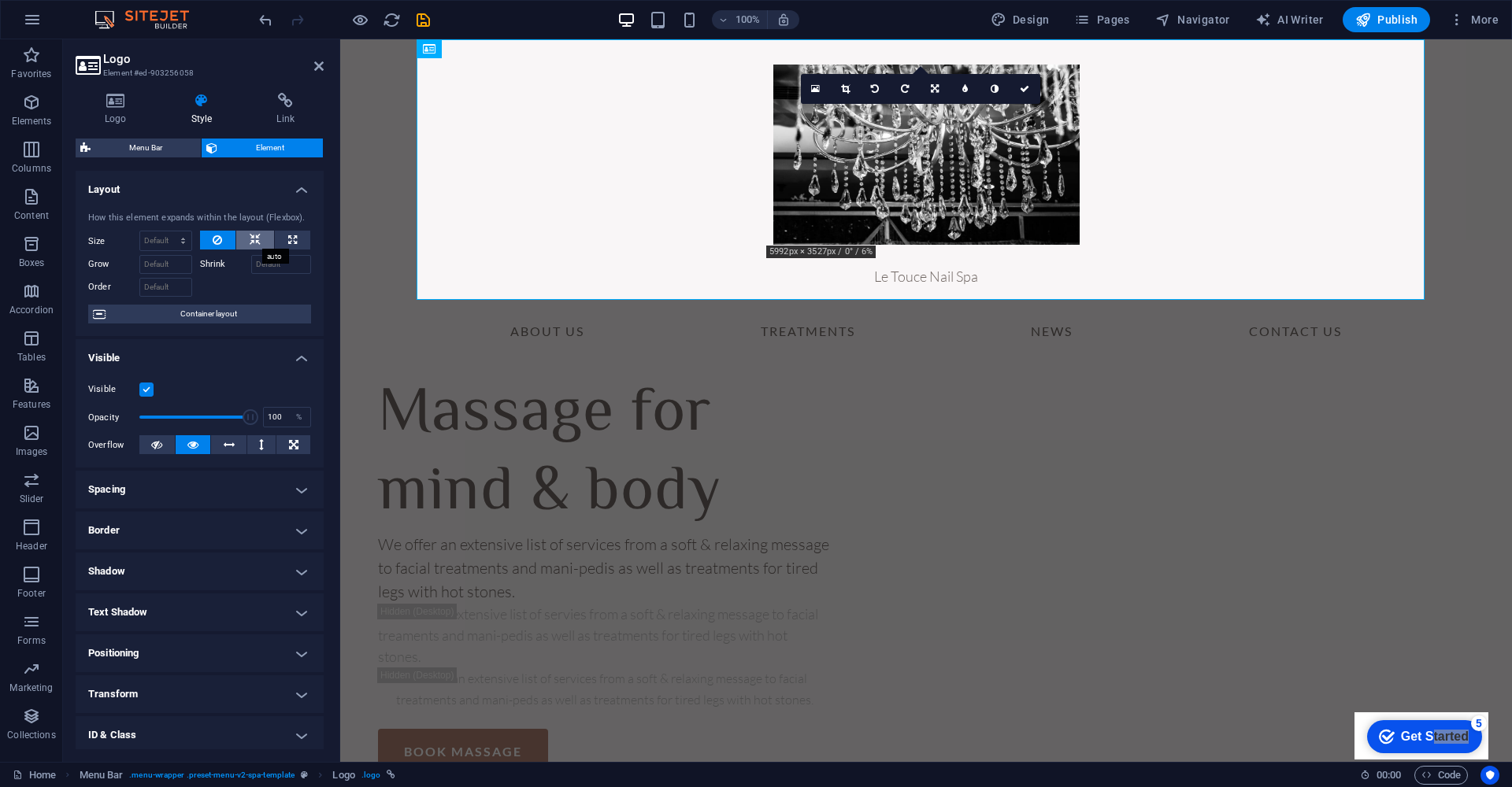
click at [242, 241] on button at bounding box center [255, 240] width 38 height 19
click at [299, 236] on button at bounding box center [292, 240] width 35 height 19
type input "100"
select select "%"
drag, startPoint x: 243, startPoint y: 417, endPoint x: 143, endPoint y: 421, distance: 100.1
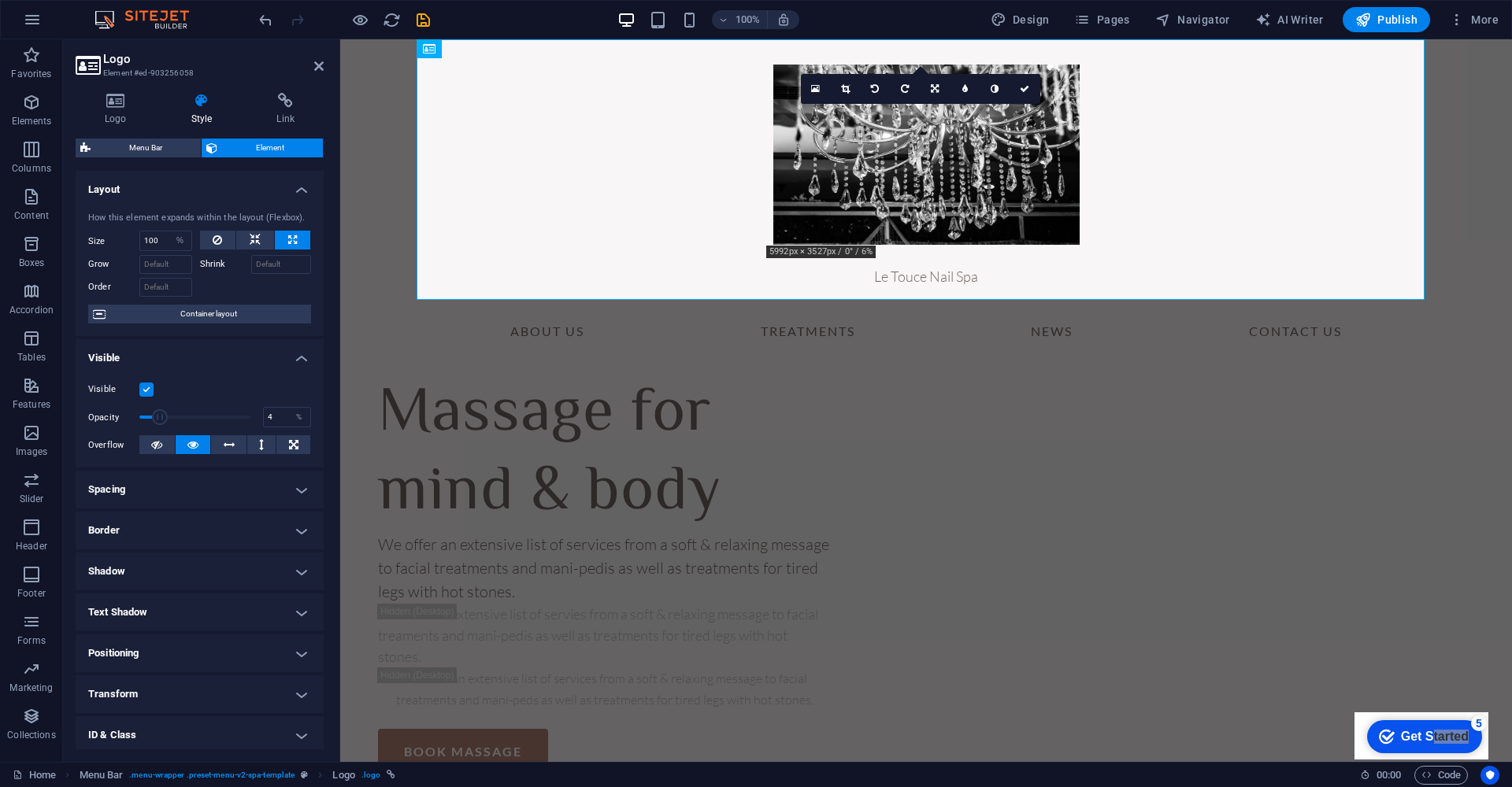
click at [152, 421] on span at bounding box center [159, 417] width 16 height 16
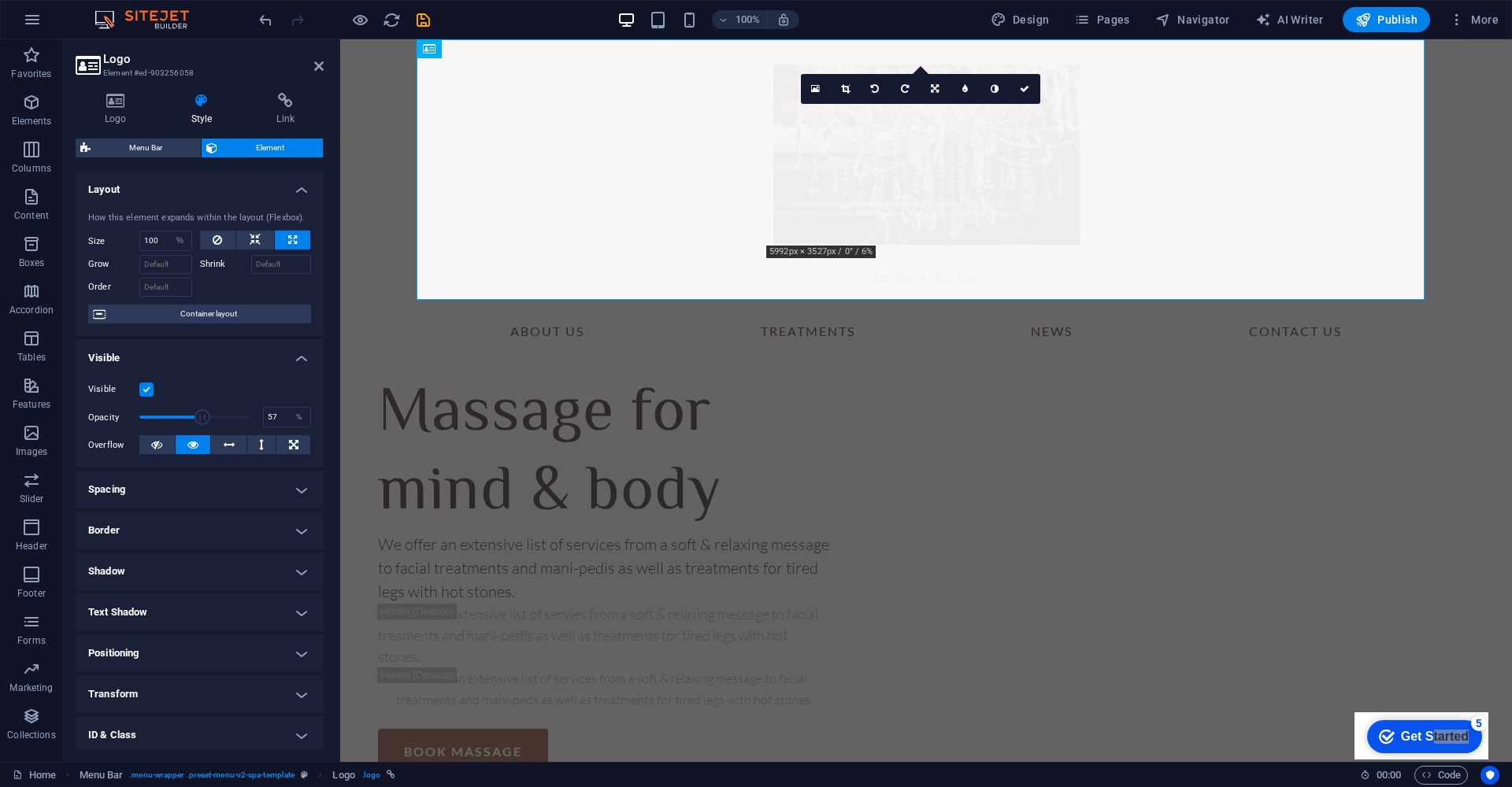
drag, startPoint x: 146, startPoint y: 419, endPoint x: 200, endPoint y: 420, distance: 54.0
click at [200, 420] on span at bounding box center [202, 417] width 16 height 16
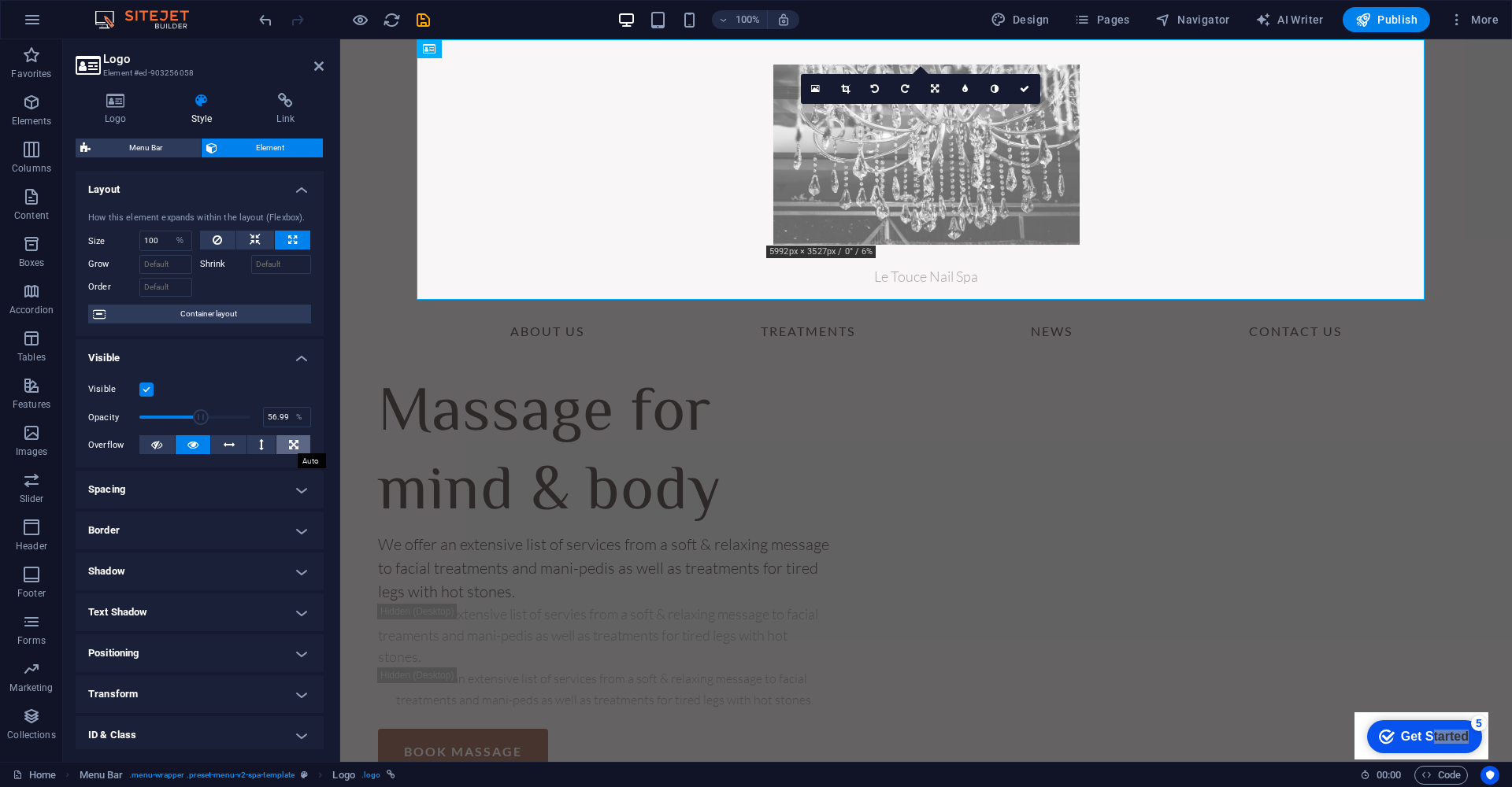
click at [289, 446] on icon at bounding box center [294, 444] width 10 height 19
drag, startPoint x: 196, startPoint y: 414, endPoint x: 236, endPoint y: 414, distance: 40.0
click at [236, 414] on span at bounding box center [234, 417] width 16 height 16
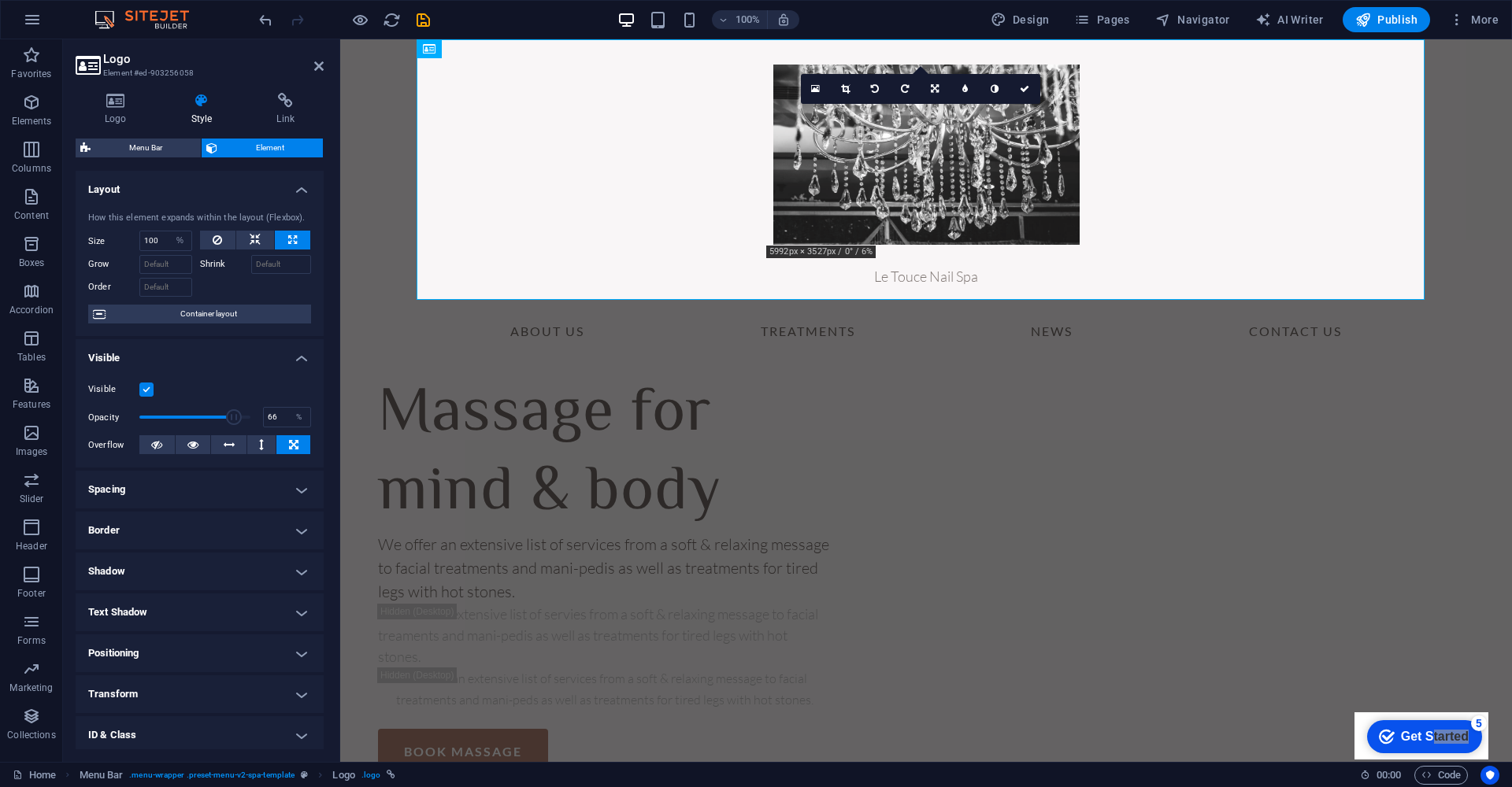
type input "65"
drag, startPoint x: 236, startPoint y: 414, endPoint x: 209, endPoint y: 419, distance: 27.5
click at [209, 419] on span at bounding box center [211, 417] width 16 height 16
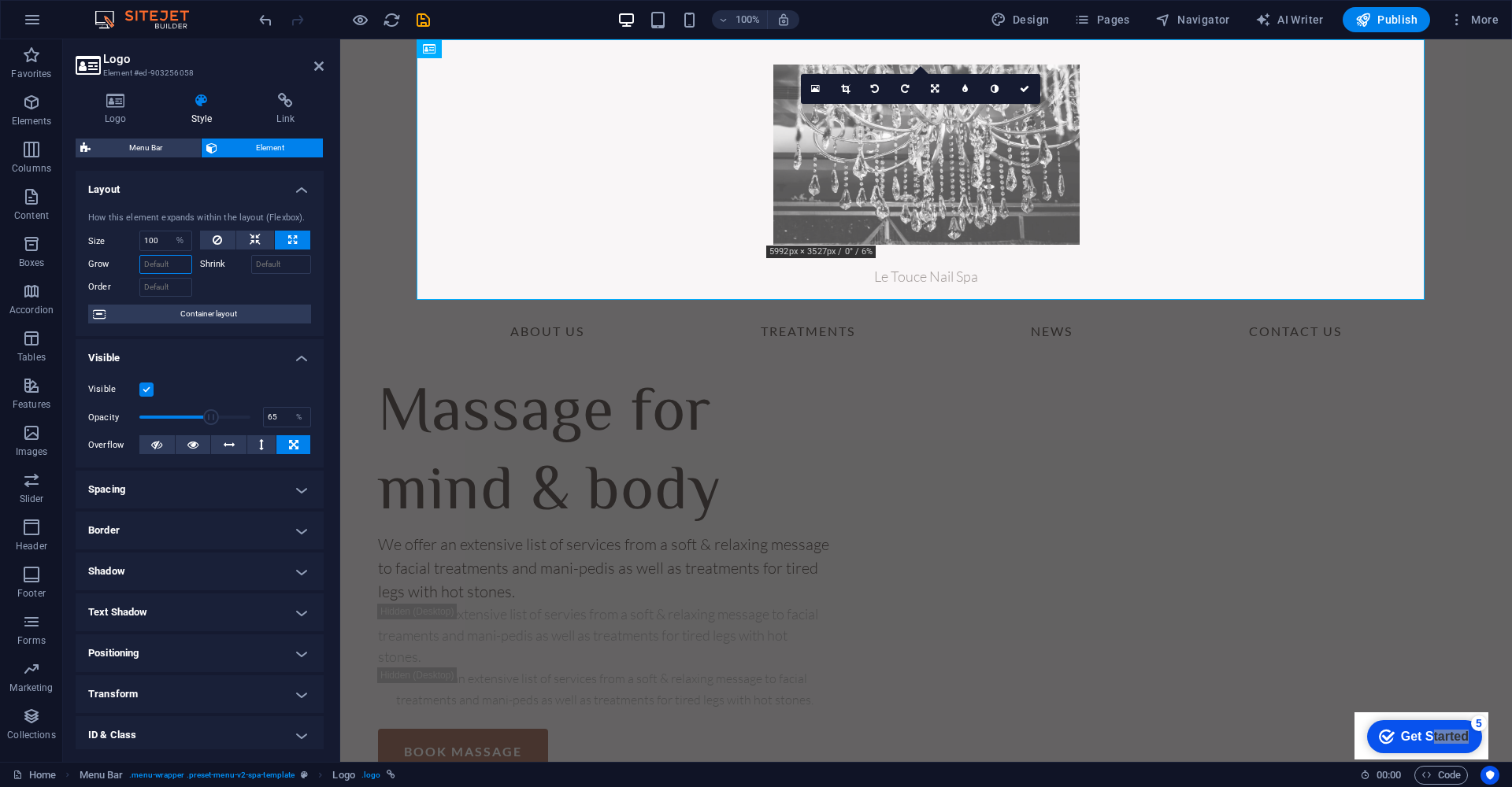
click at [175, 265] on input "Grow" at bounding box center [166, 264] width 53 height 19
type input "100"
click at [251, 295] on div at bounding box center [256, 286] width 112 height 23
click at [250, 231] on icon at bounding box center [254, 240] width 11 height 19
select select "DISABLED_OPTION_VALUE"
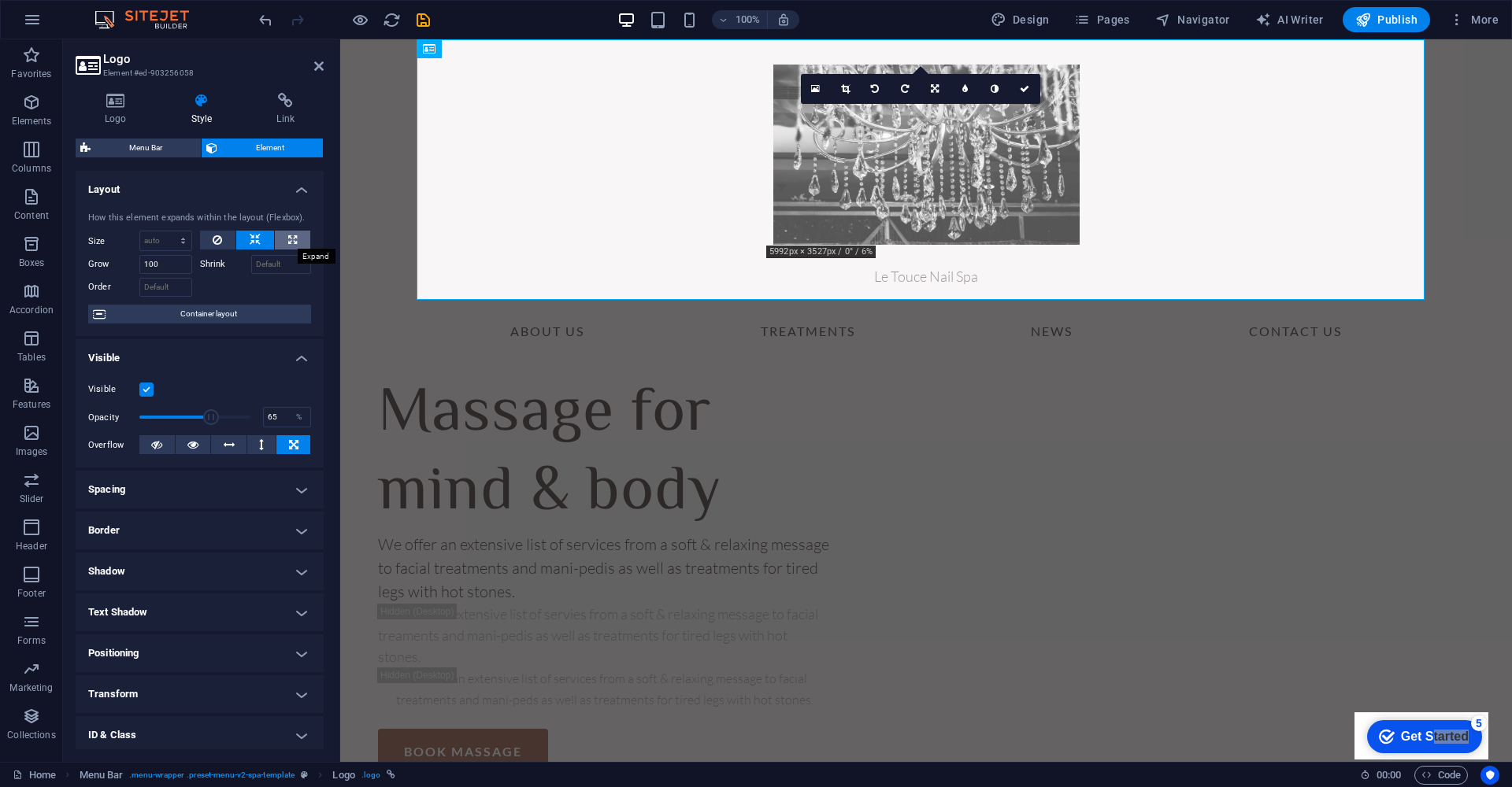
click at [292, 236] on icon at bounding box center [292, 240] width 9 height 19
type input "100"
select select "%"
click at [164, 241] on input "100" at bounding box center [166, 240] width 51 height 19
type input "1"
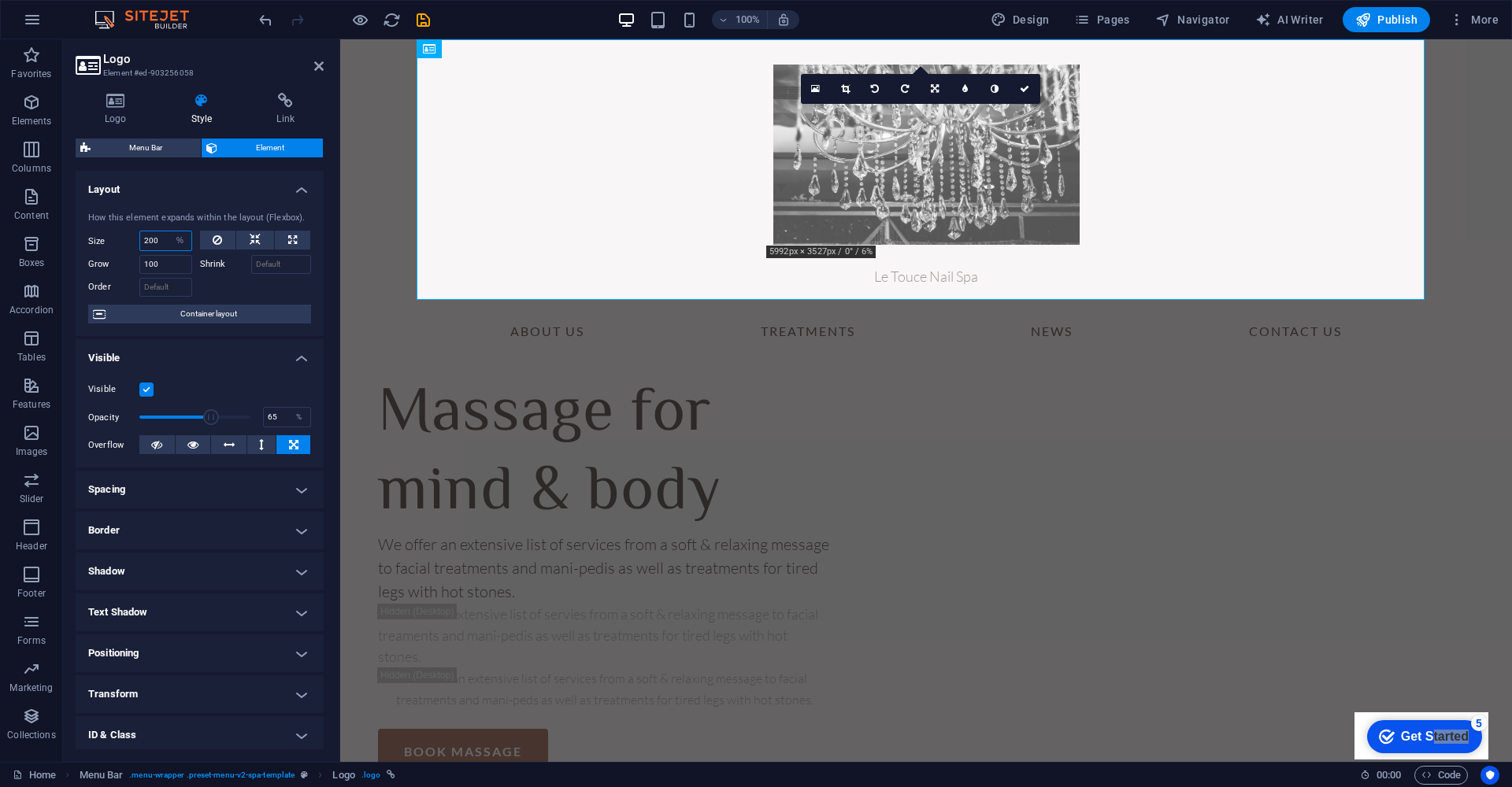
type input "200"
click at [226, 284] on div at bounding box center [256, 286] width 112 height 23
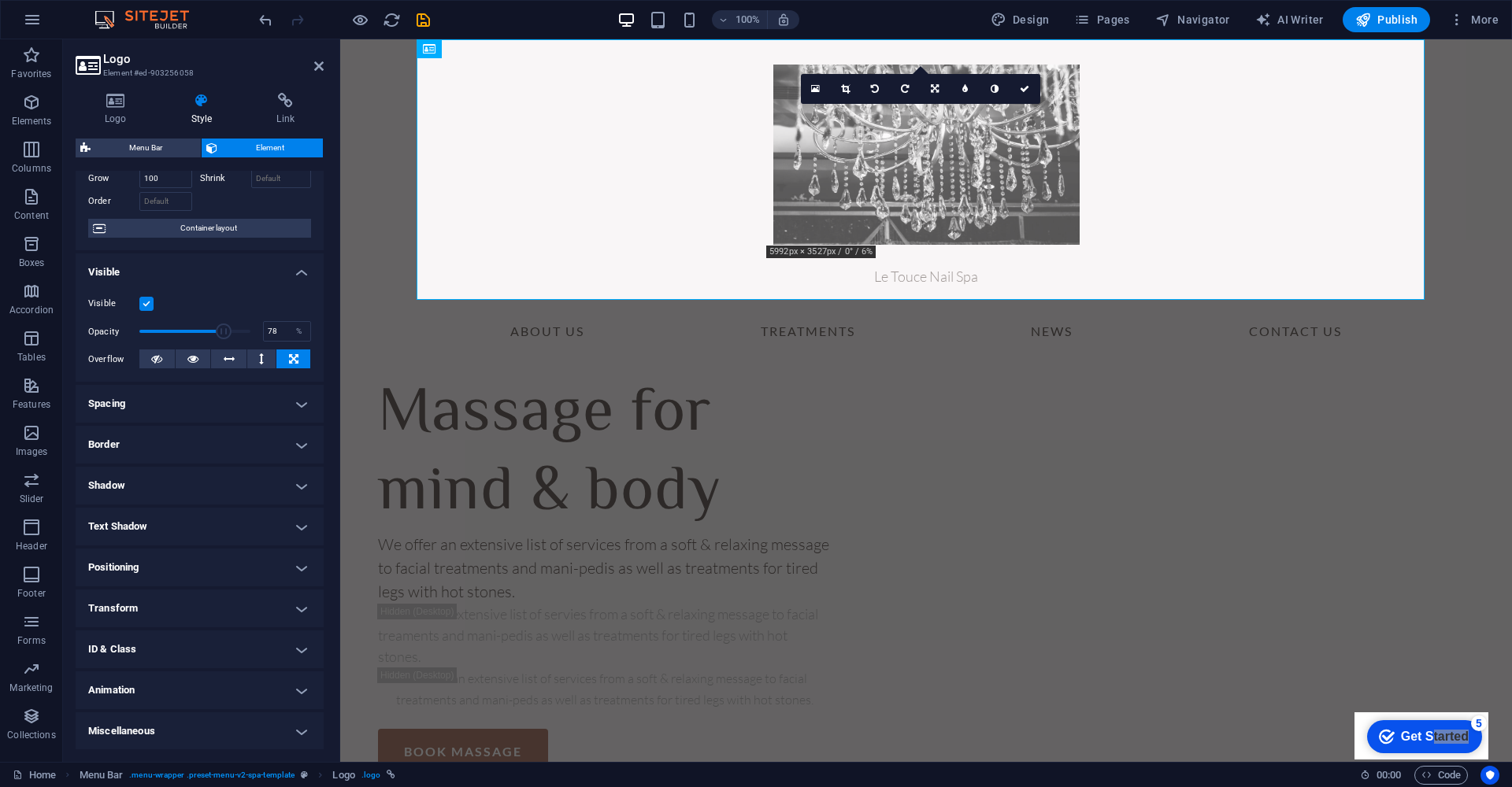
drag, startPoint x: 210, startPoint y: 332, endPoint x: 222, endPoint y: 332, distance: 12.0
click at [222, 332] on span at bounding box center [223, 331] width 16 height 16
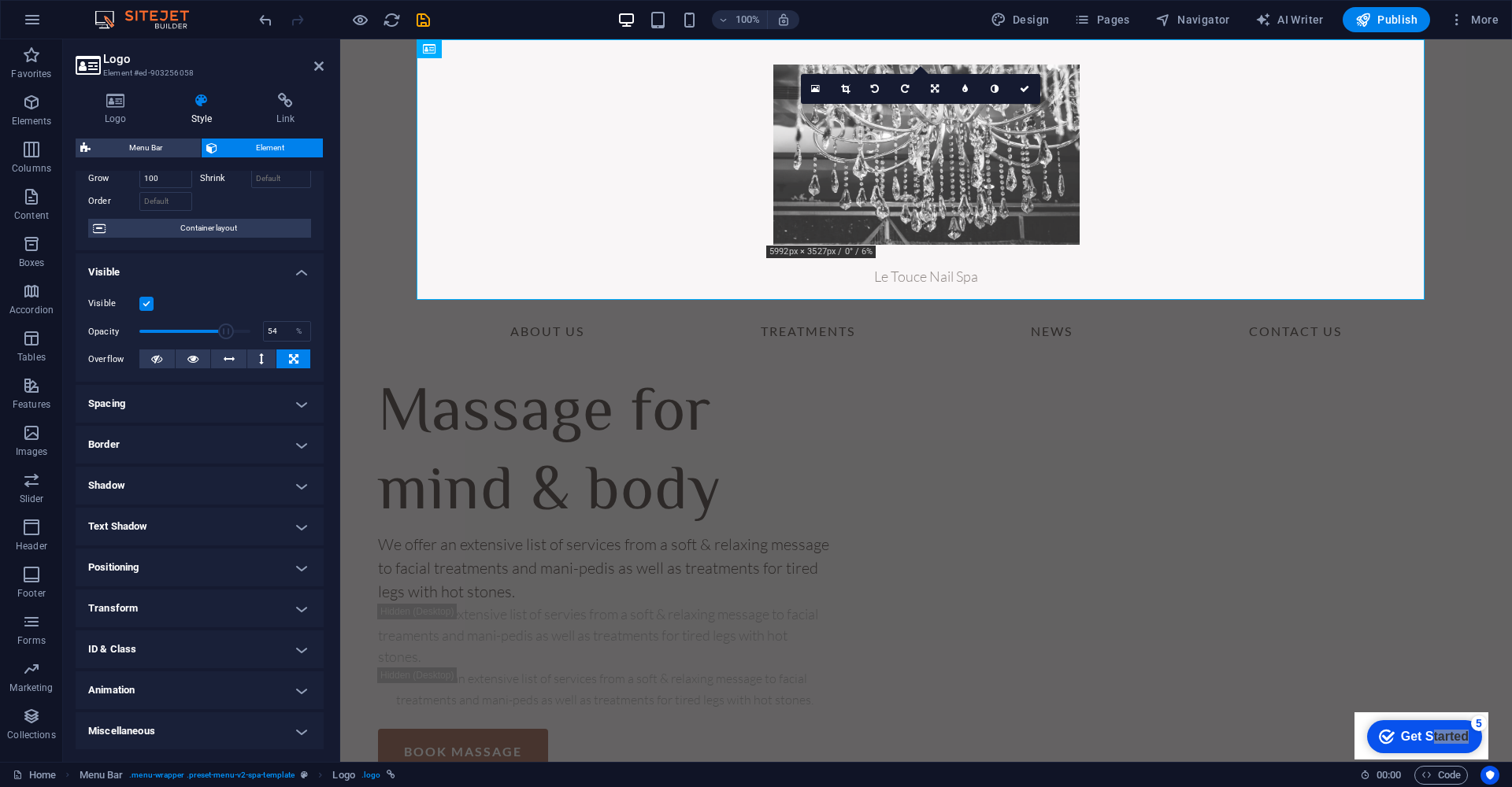
type input "52"
drag, startPoint x: 224, startPoint y: 332, endPoint x: 195, endPoint y: 334, distance: 29.1
click at [195, 334] on span at bounding box center [196, 331] width 16 height 16
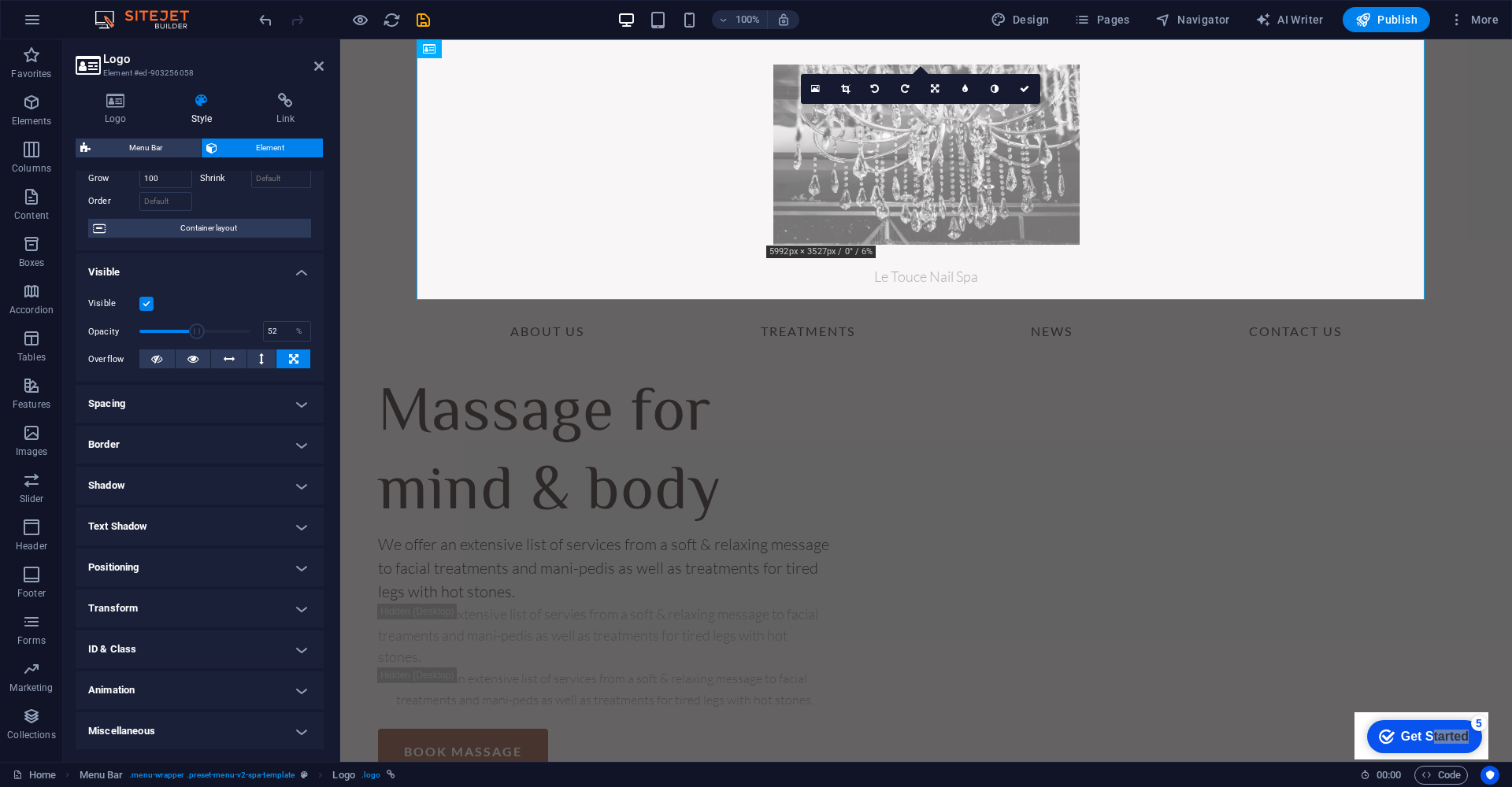
scroll to position [0, 0]
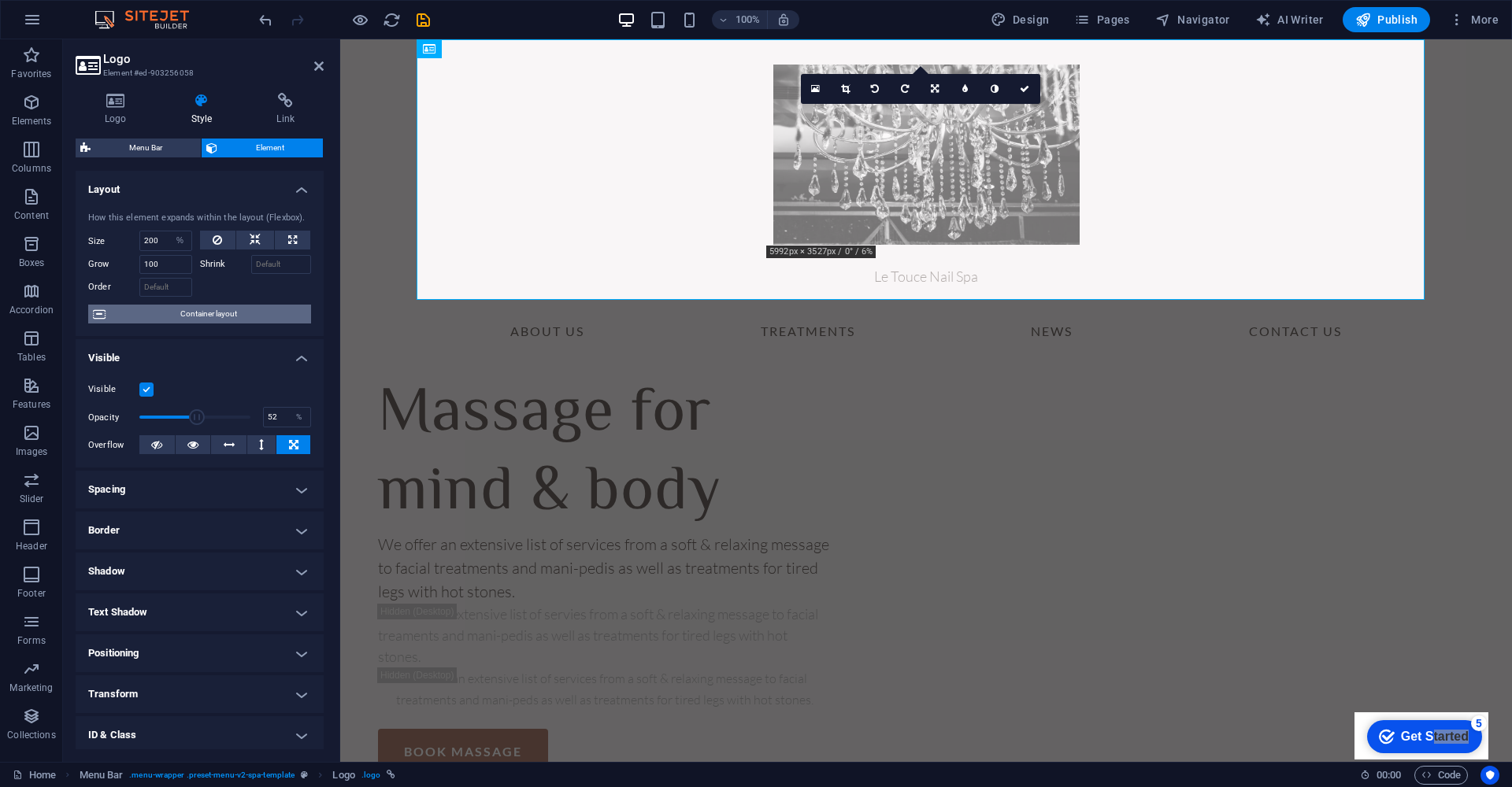
click at [204, 318] on span "Container layout" at bounding box center [208, 313] width 196 height 19
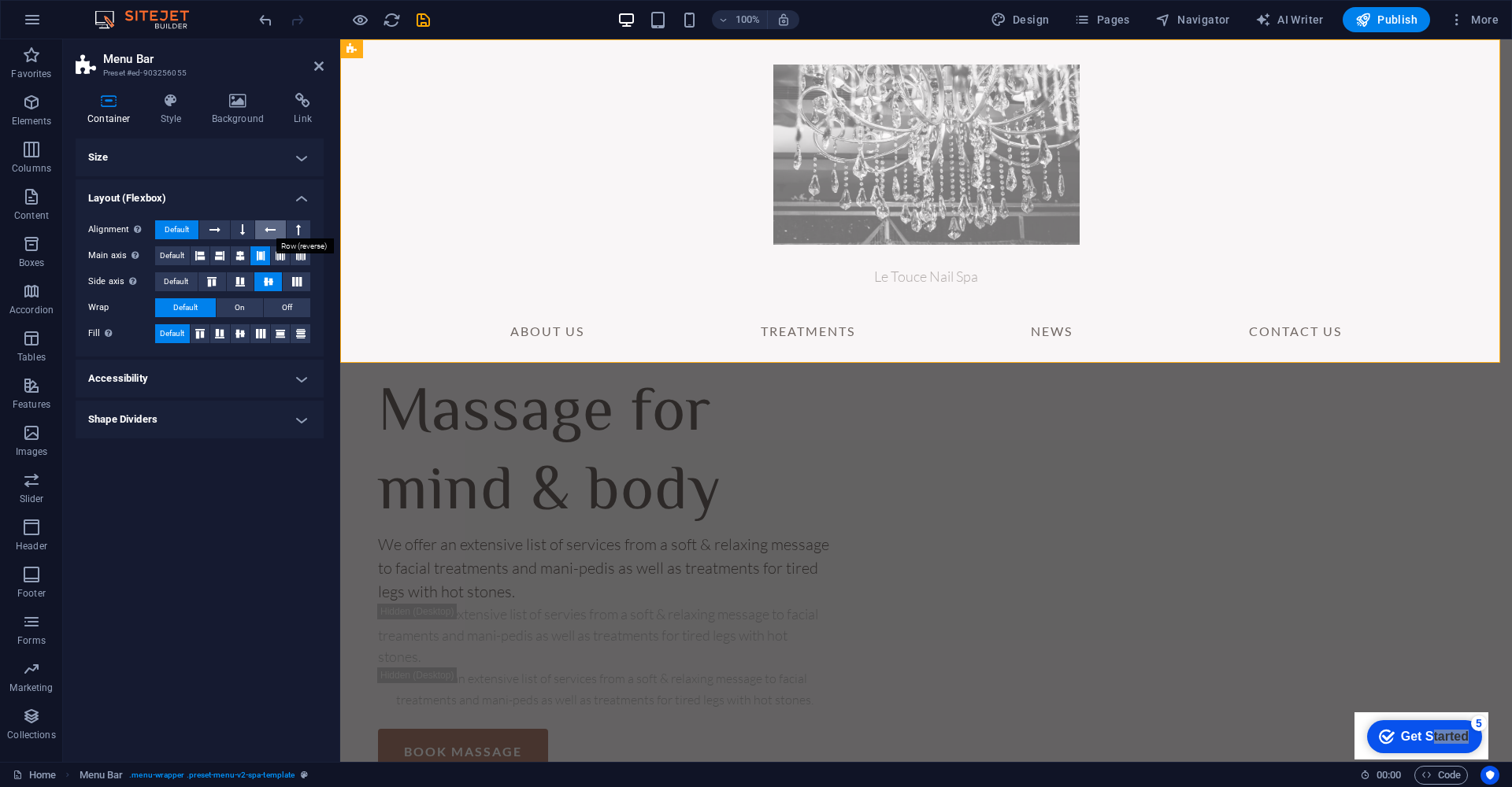
click at [272, 228] on icon at bounding box center [269, 230] width 11 height 19
click at [181, 227] on span "Default" at bounding box center [176, 230] width 25 height 19
click at [296, 163] on h4 "Size" at bounding box center [199, 158] width 248 height 38
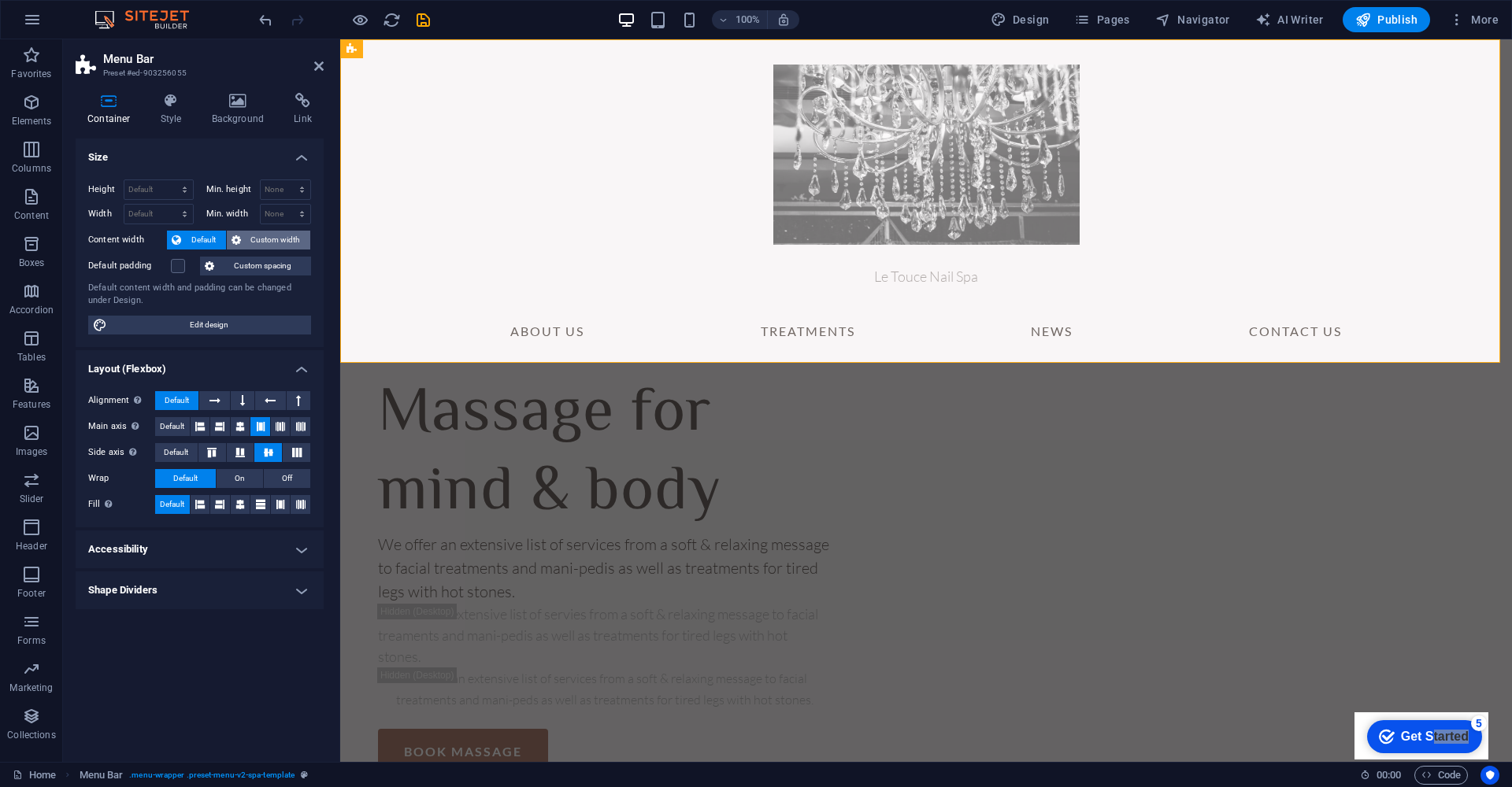
click at [257, 241] on span "Custom width" at bounding box center [276, 240] width 61 height 19
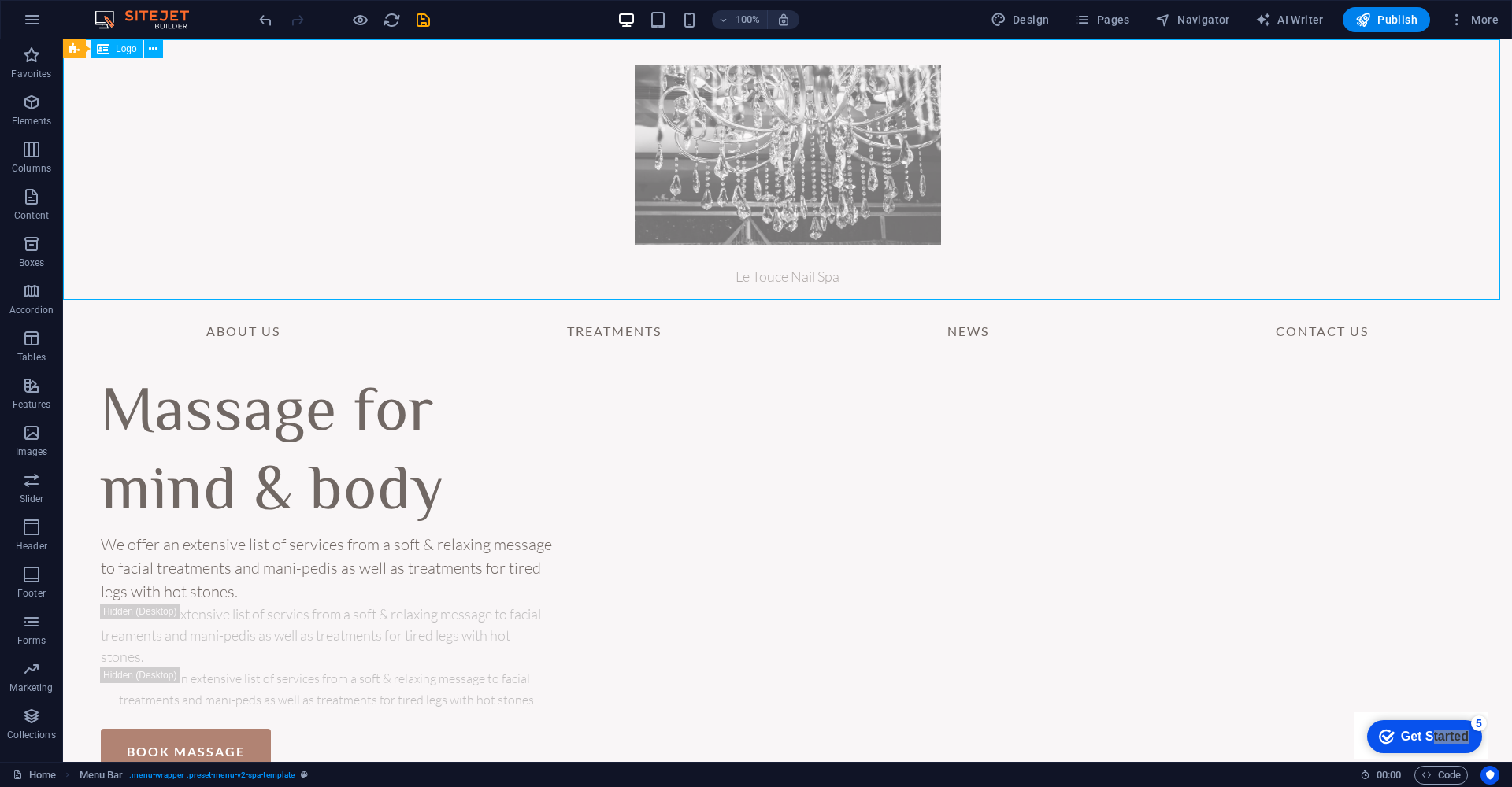
drag, startPoint x: 493, startPoint y: 234, endPoint x: 724, endPoint y: 237, distance: 231.0
click at [716, 242] on div "Le Touce Nail Spa" at bounding box center [787, 170] width 1449 height 261
click at [650, 157] on div "Le Touce Nail Spa" at bounding box center [787, 170] width 1449 height 261
click at [750, 162] on div "Le Touce Nail Spa" at bounding box center [787, 170] width 1449 height 261
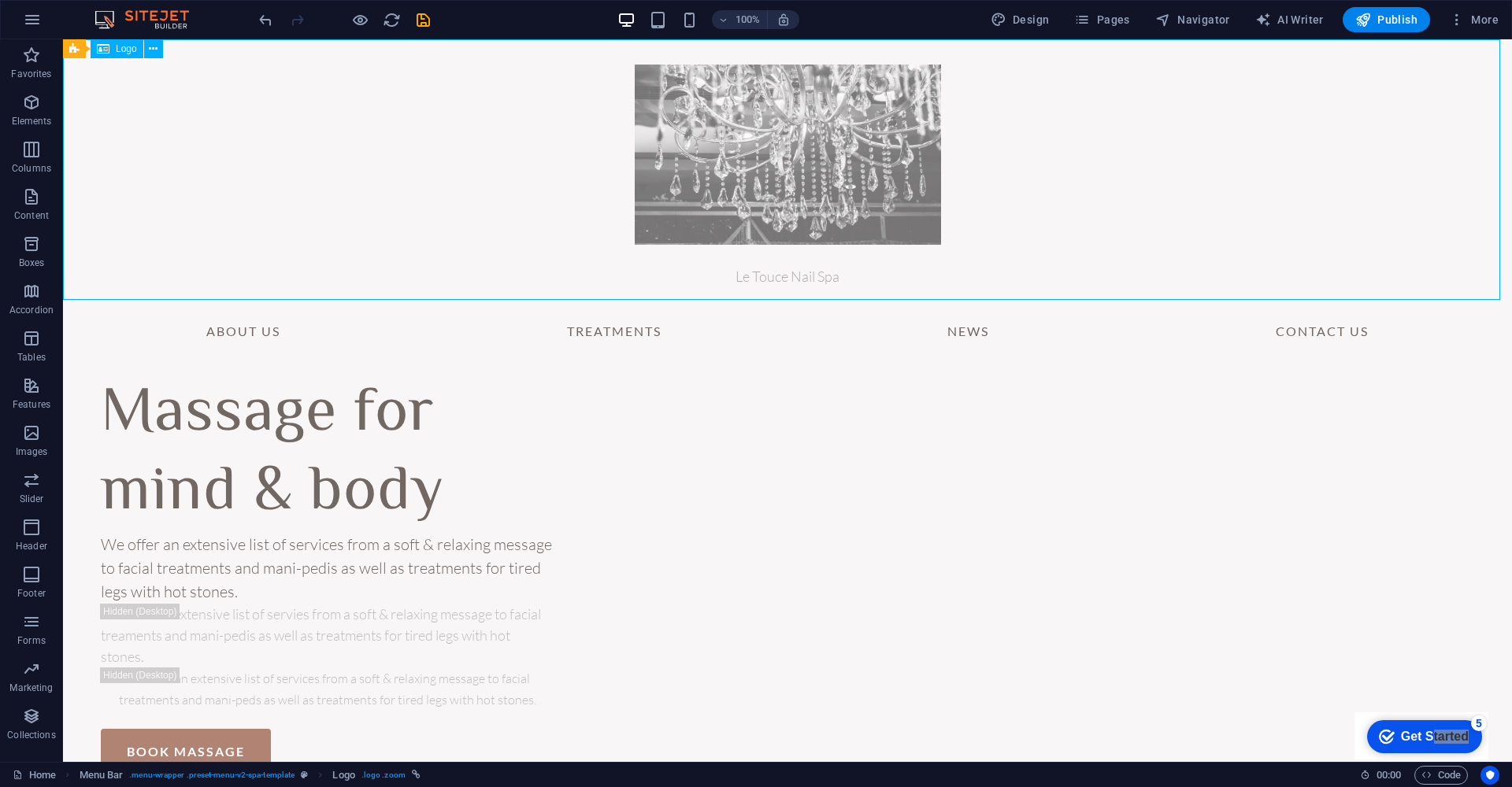
click at [750, 162] on div "Le Touce Nail Spa" at bounding box center [787, 170] width 1449 height 261
select select "%"
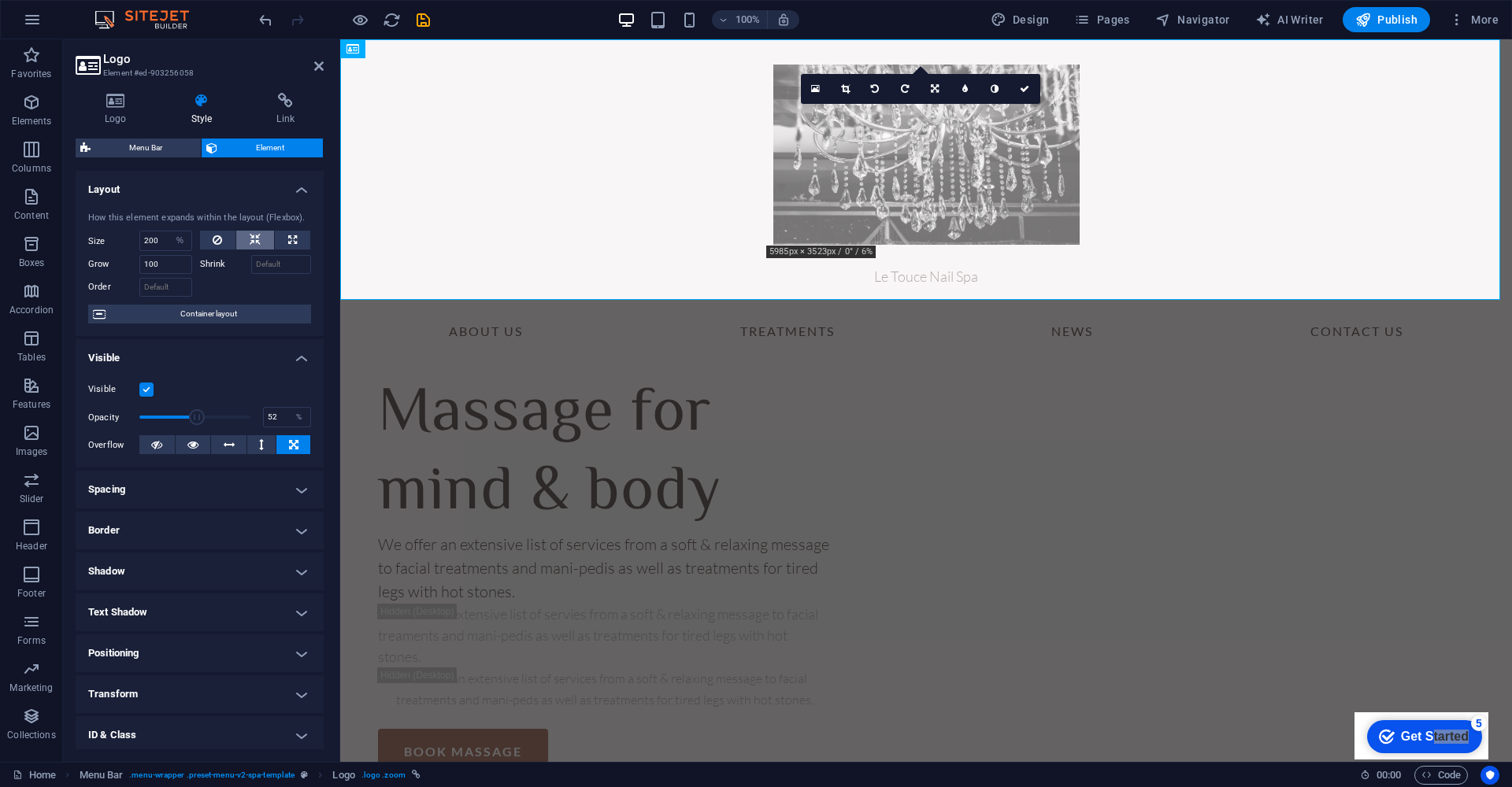
click at [257, 239] on icon at bounding box center [254, 240] width 11 height 19
select select "1/6"
type input "16.66"
select select "%"
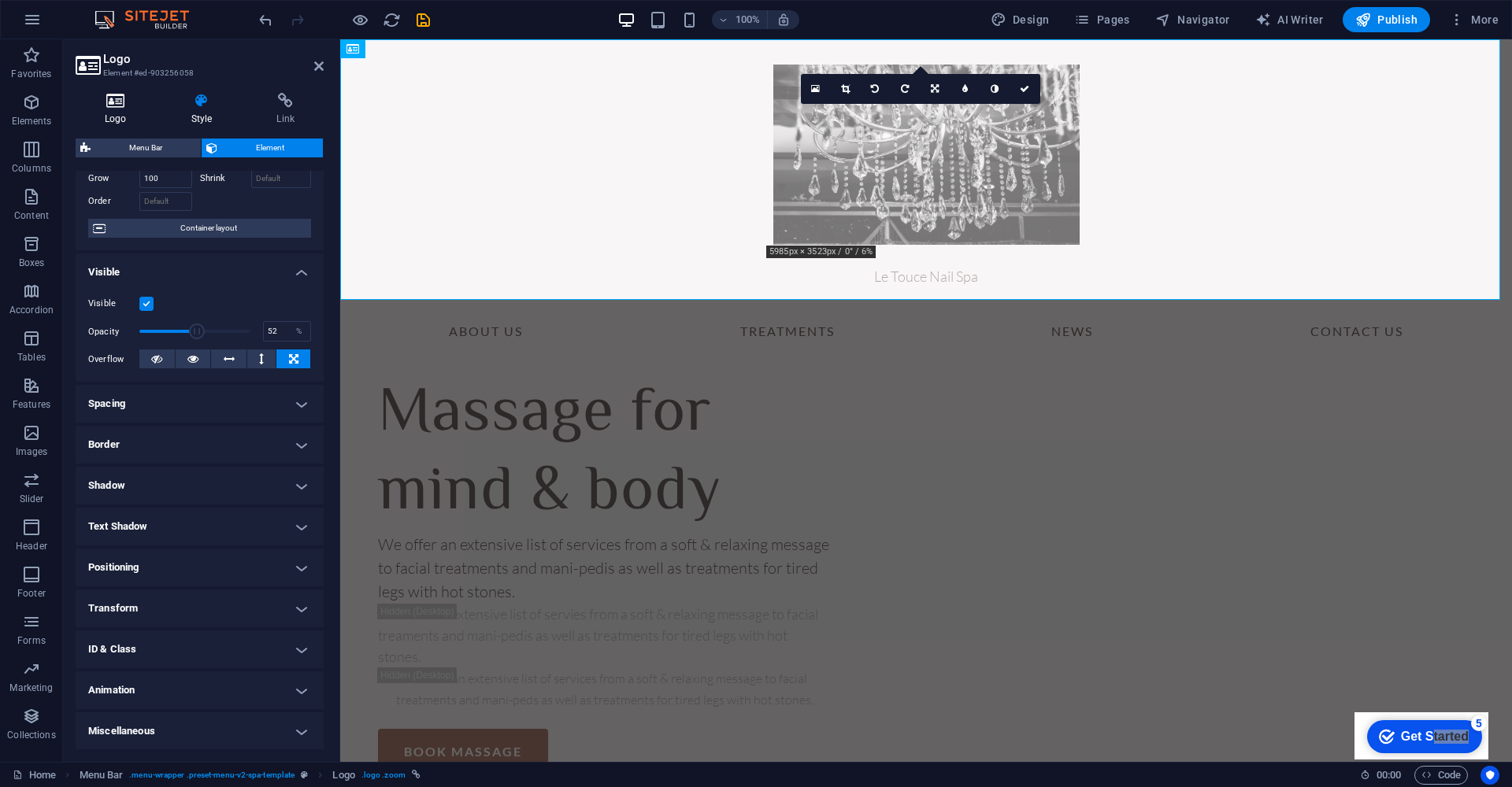
click at [107, 111] on h4 "Logo" at bounding box center [119, 109] width 87 height 33
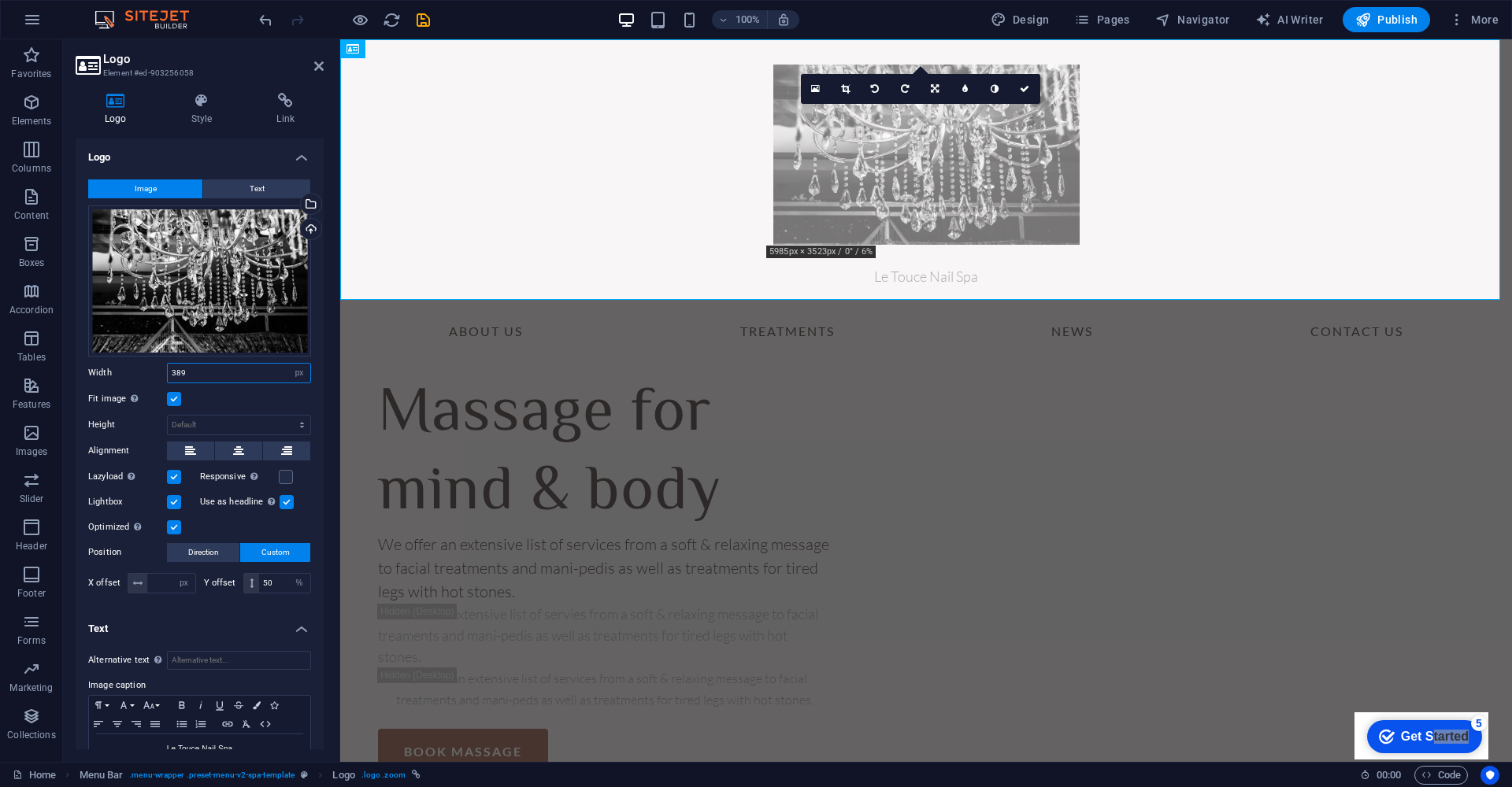
click at [222, 373] on input "389" at bounding box center [239, 373] width 143 height 19
drag, startPoint x: 222, startPoint y: 373, endPoint x: 68, endPoint y: 351, distance: 155.6
click at [68, 351] on div "Logo Style Link Logo Image Text Drag files here, click to choose files or selec…" at bounding box center [199, 421] width 273 height 682
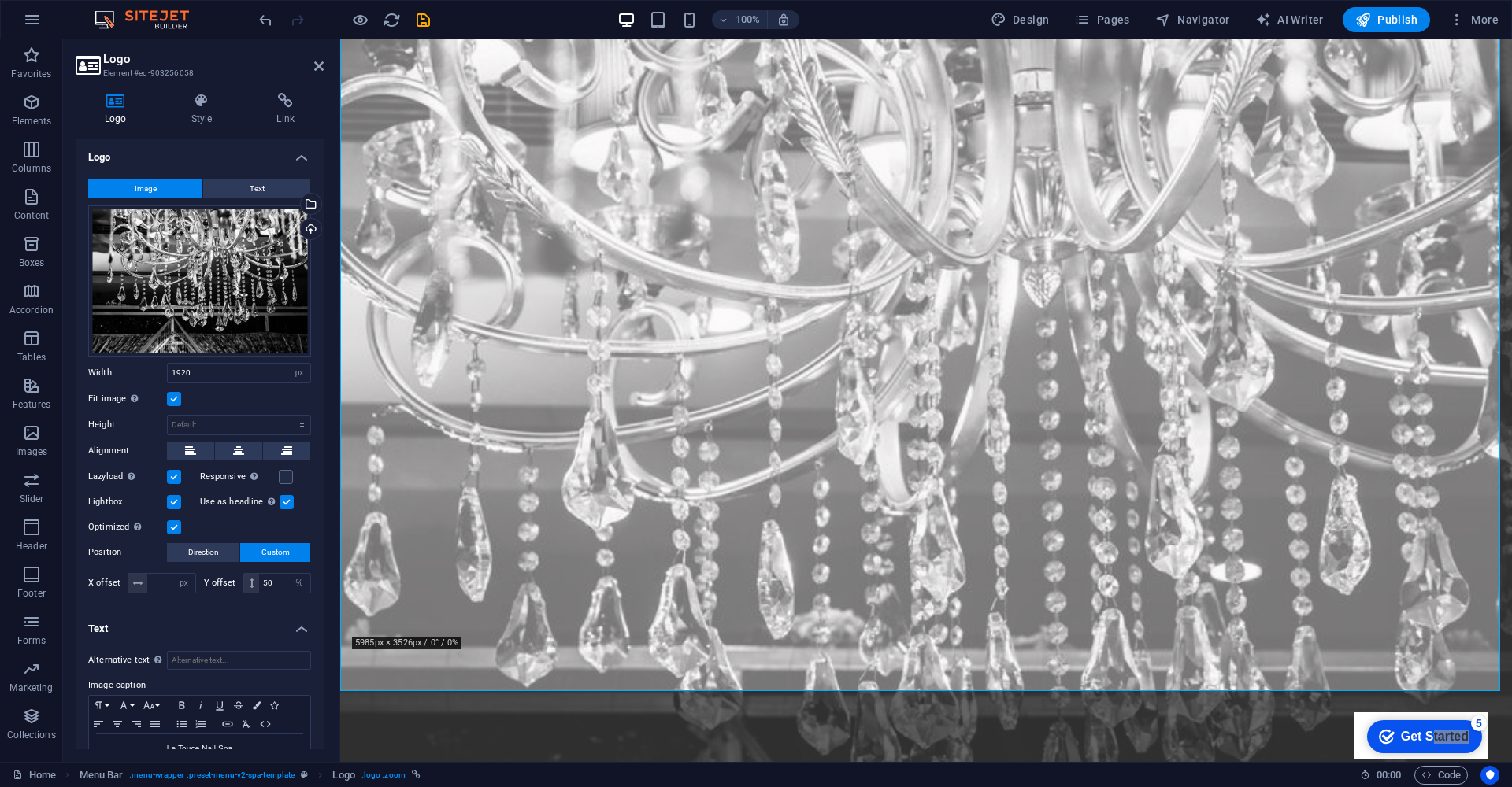
scroll to position [18, 0]
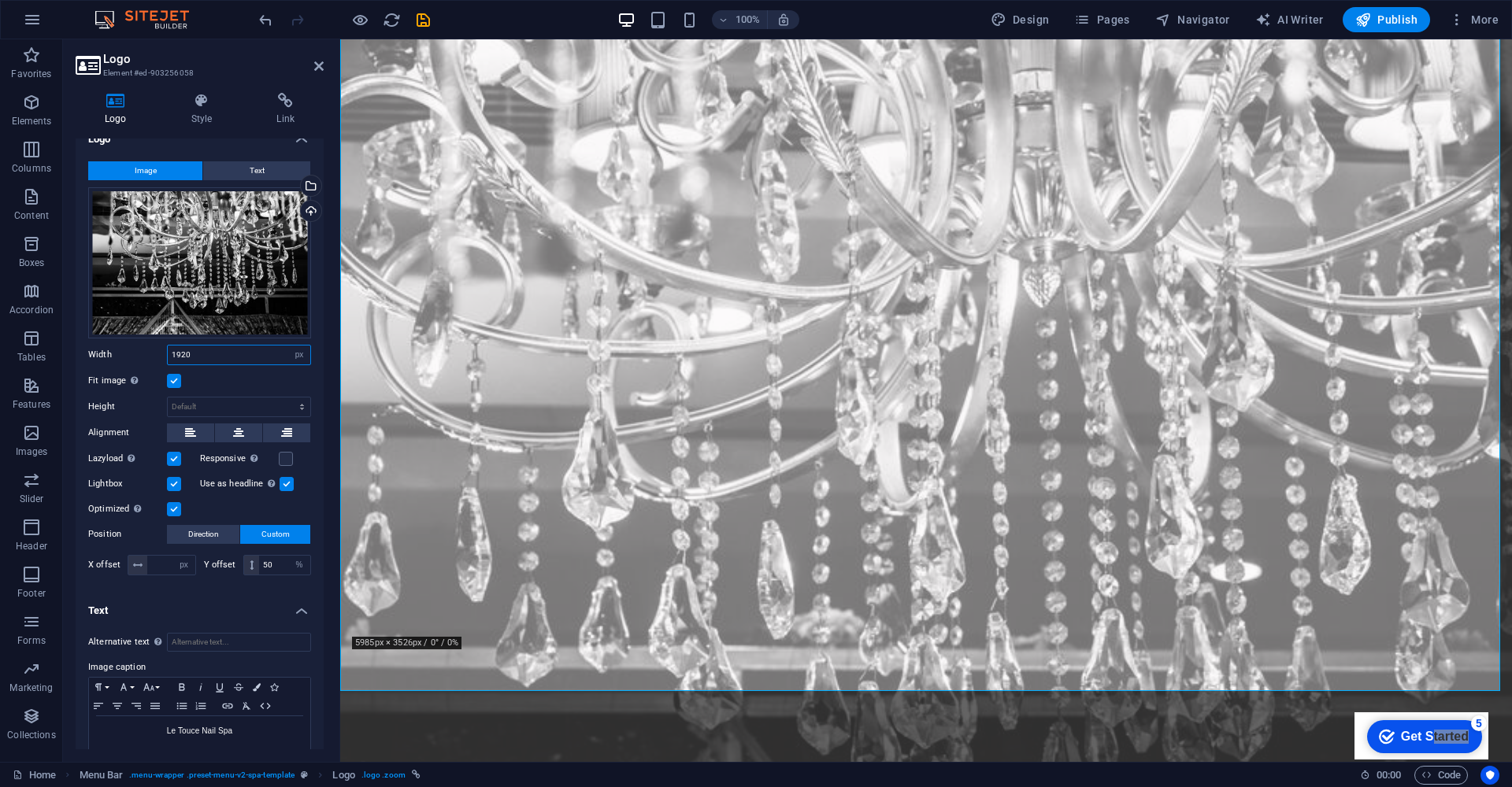
drag, startPoint x: 201, startPoint y: 354, endPoint x: 154, endPoint y: 355, distance: 47.0
click at [154, 355] on div "Width 1920 Default auto px rem % em vh vw" at bounding box center [199, 355] width 222 height 21
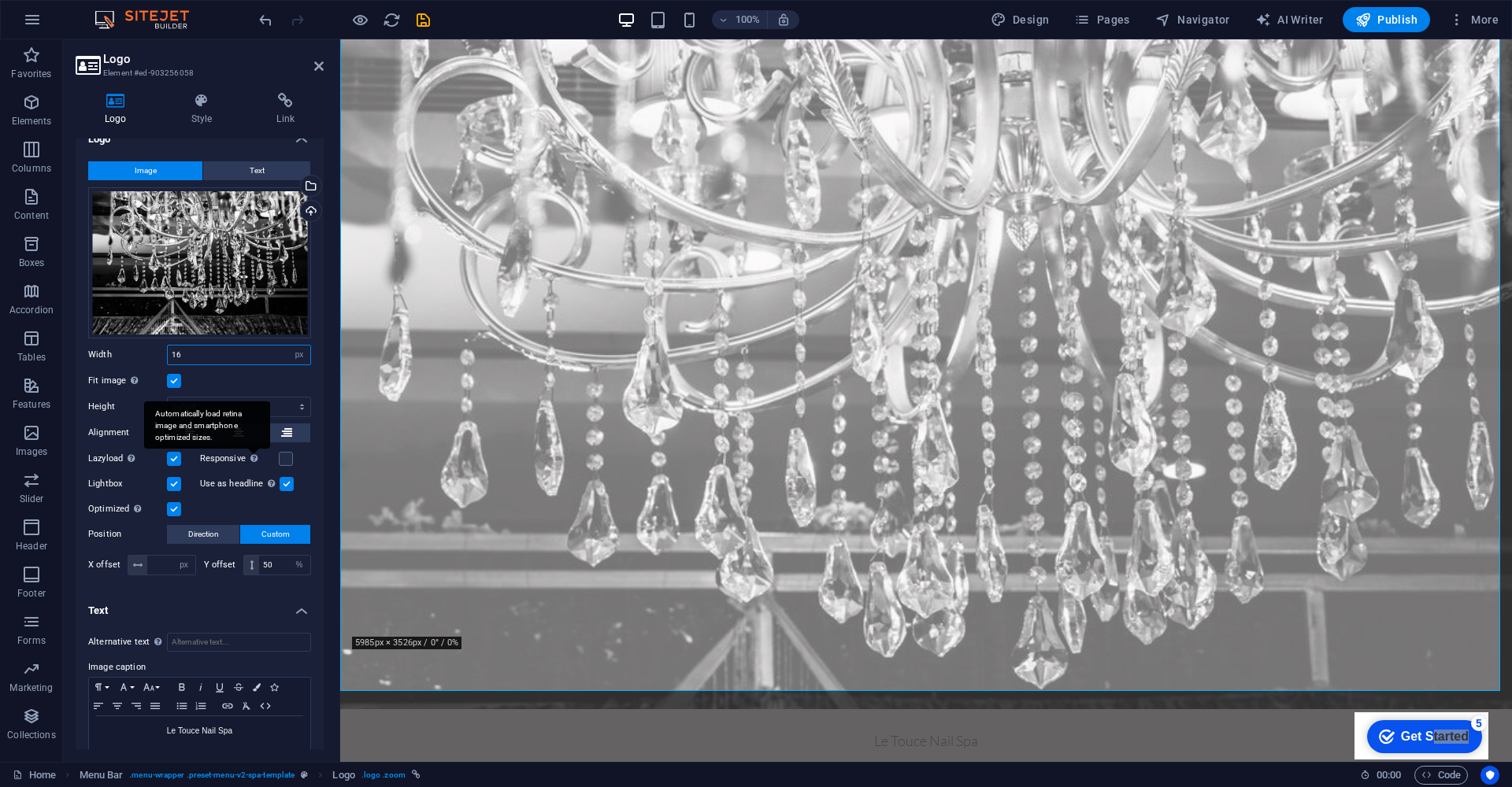
type input "1"
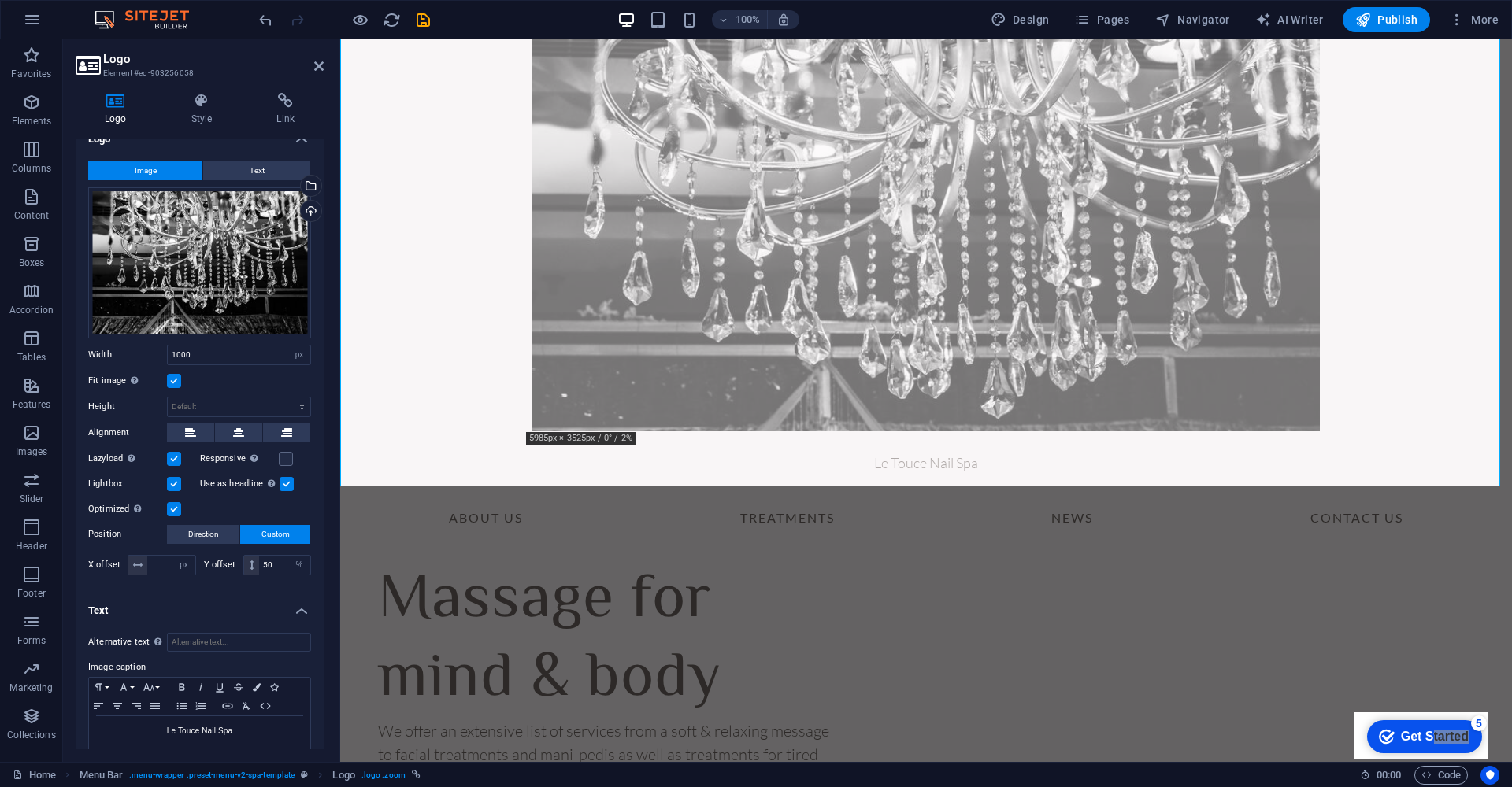
click at [174, 378] on label at bounding box center [173, 381] width 14 height 14
click at [0, 0] on input "Fit image Automatically fit image to a fixed width and height" at bounding box center [0, 0] width 0 height 0
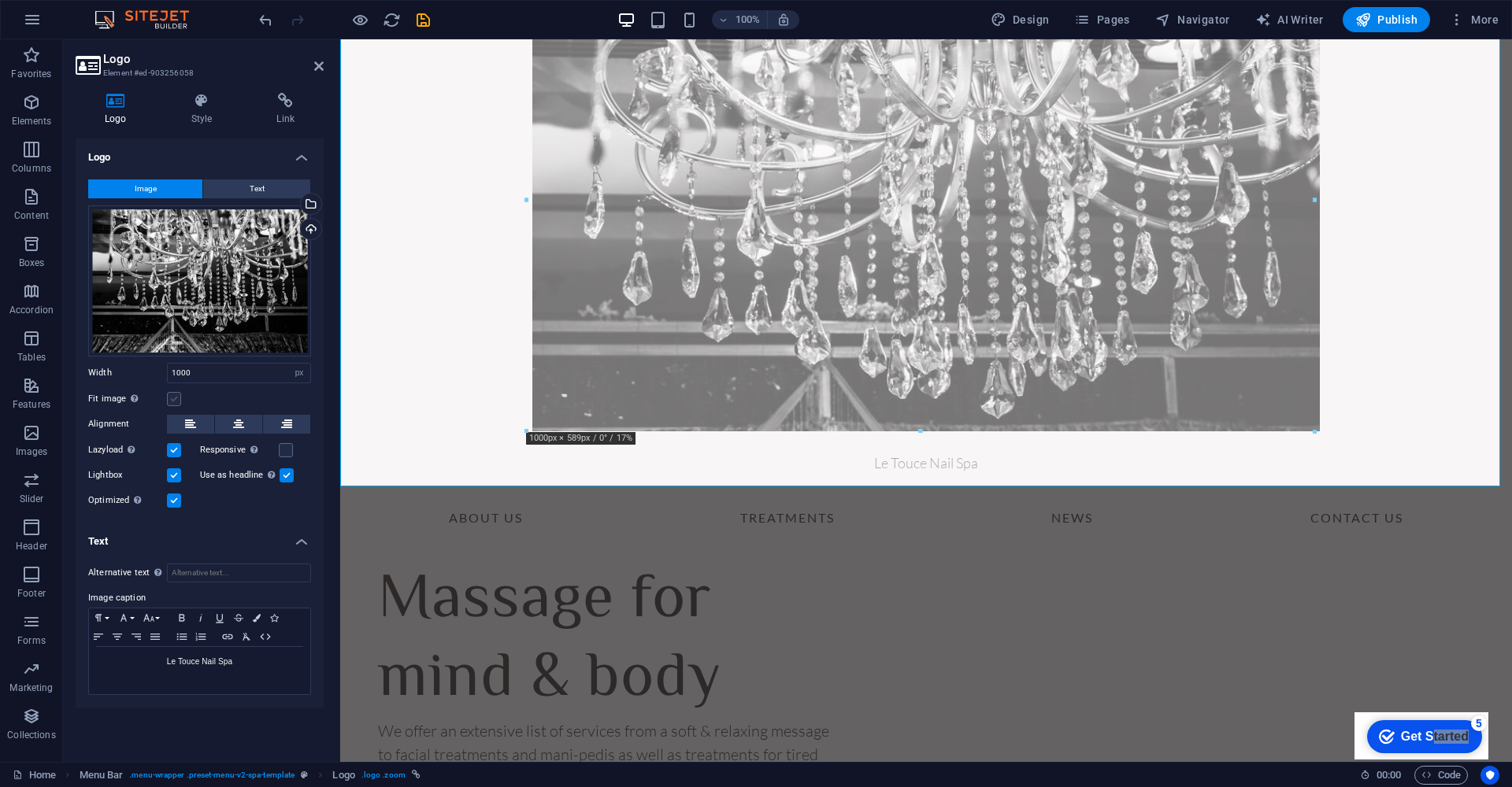
scroll to position [0, 0]
click at [190, 373] on input "1000" at bounding box center [239, 373] width 143 height 19
type input "1"
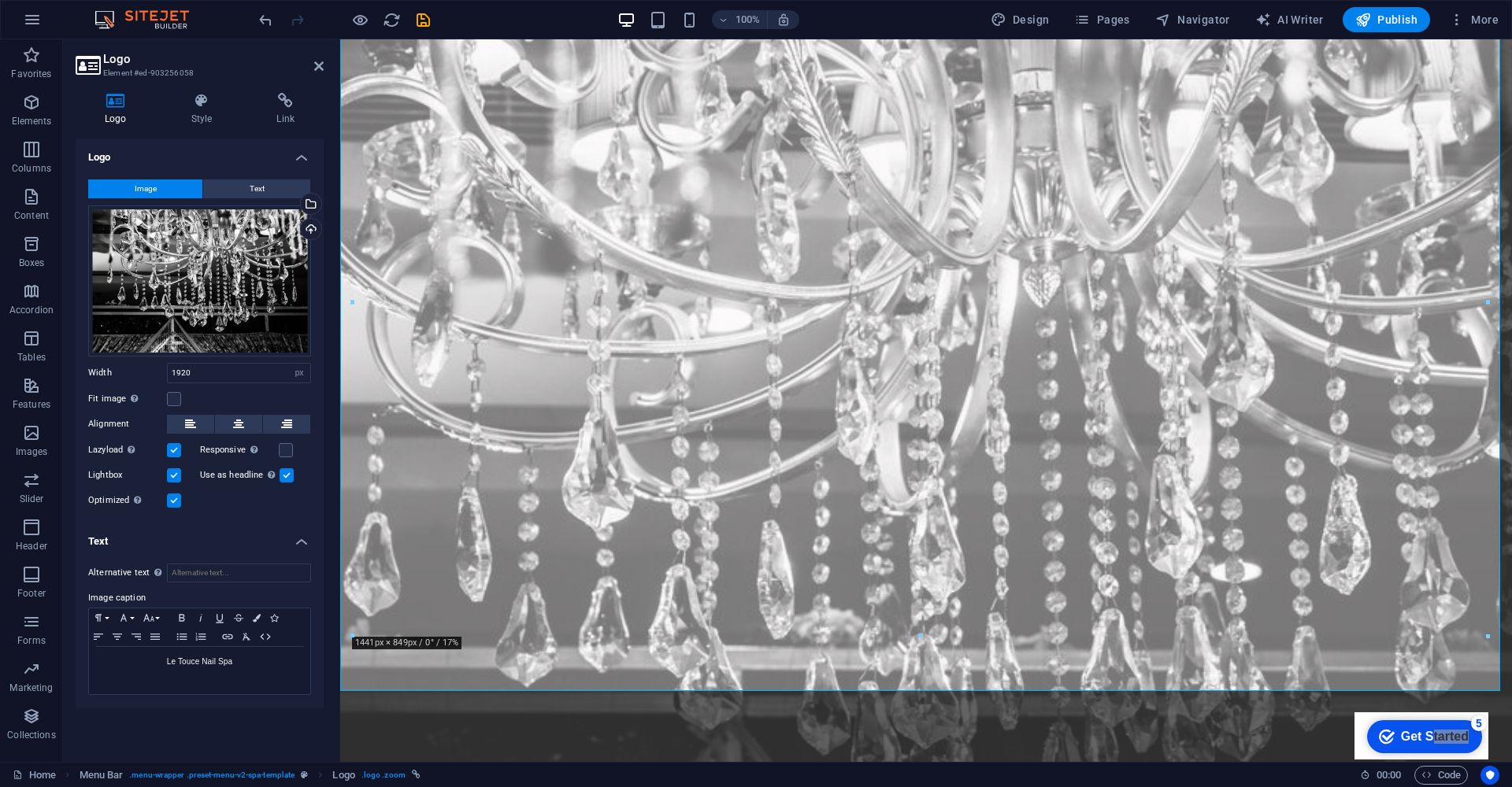
click at [218, 394] on div "Fit image Automatically fit image to a fixed width and height" at bounding box center [199, 399] width 222 height 19
click at [193, 374] on input "1920" at bounding box center [239, 373] width 143 height 19
drag, startPoint x: 195, startPoint y: 373, endPoint x: 118, endPoint y: 367, distance: 77.2
click at [118, 367] on div "Width 1920 Default auto px rem % em vh vw" at bounding box center [199, 373] width 222 height 21
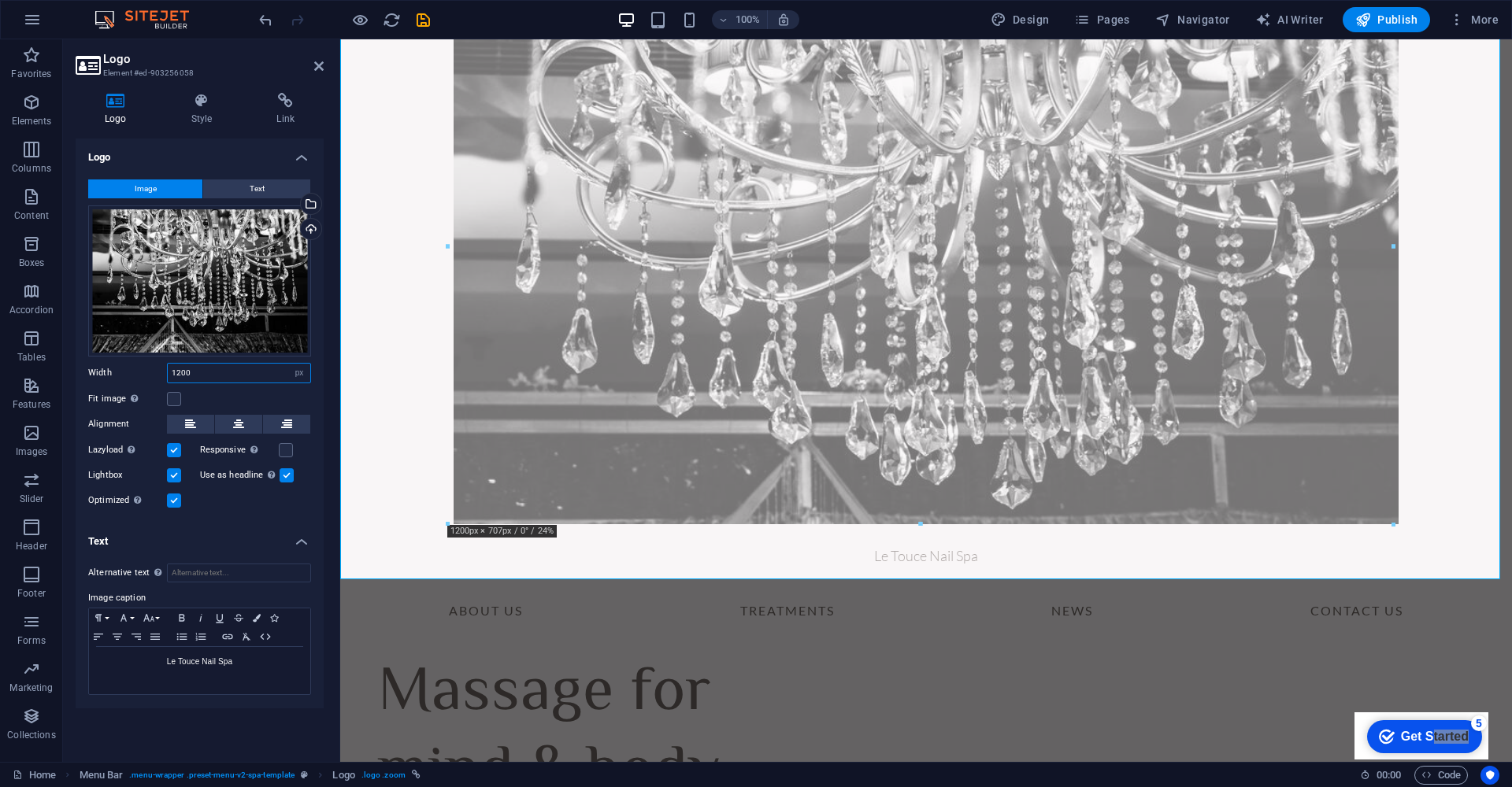
type input "1200"
click at [268, 395] on div "Fit image Automatically fit image to a fixed width and height" at bounding box center [199, 399] width 222 height 19
click at [256, 373] on input "1200" at bounding box center [239, 373] width 143 height 19
drag, startPoint x: 256, startPoint y: 373, endPoint x: 126, endPoint y: 365, distance: 130.2
click at [126, 365] on div "Width 1200 Default auto px rem % em vh vw" at bounding box center [199, 373] width 222 height 21
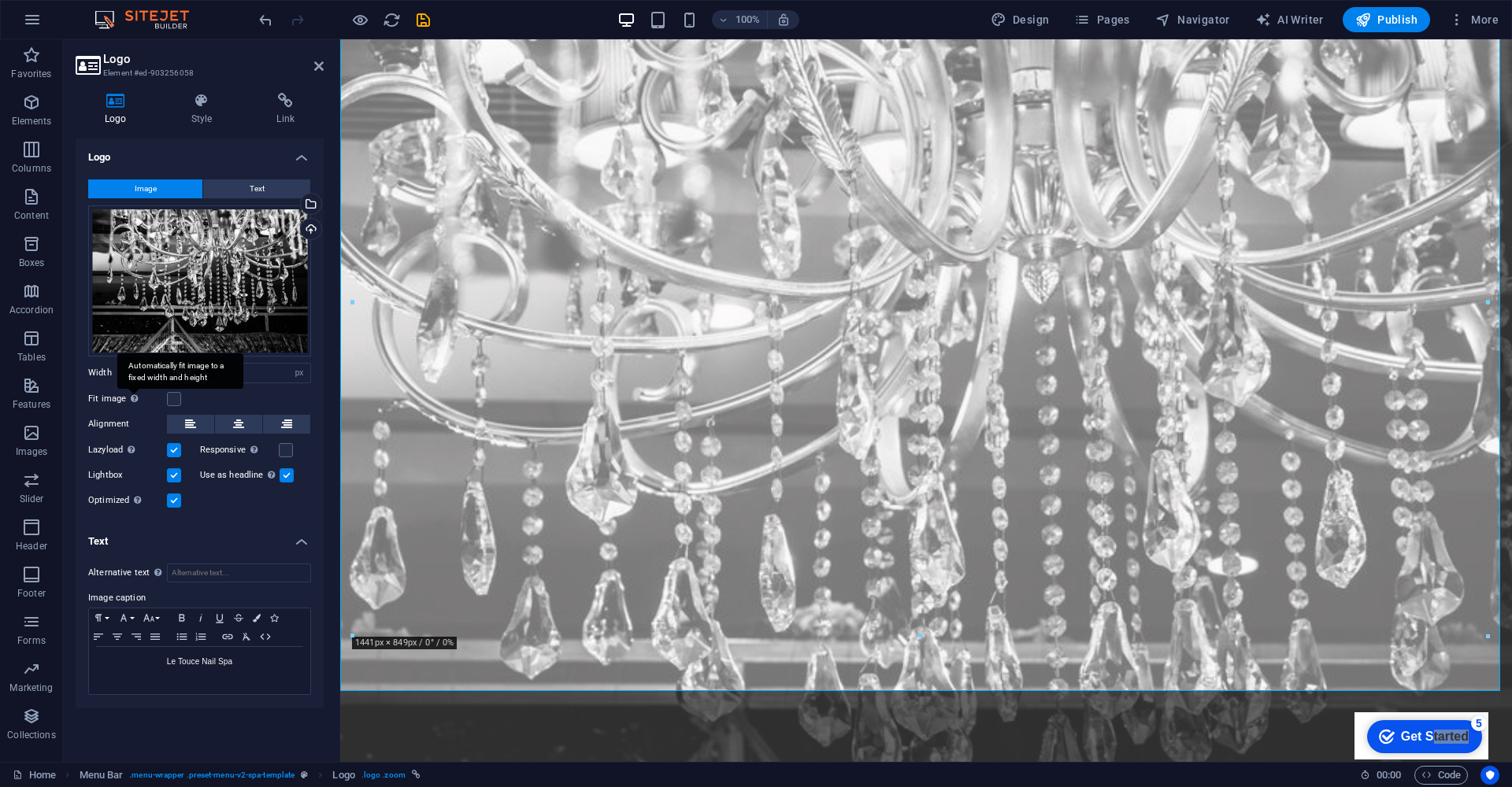
click at [153, 378] on div "Automatically fit image to a fixed width and height" at bounding box center [180, 371] width 126 height 35
click at [0, 0] on input "Fit image Automatically fit image to a fixed width and height" at bounding box center [0, 0] width 0 height 0
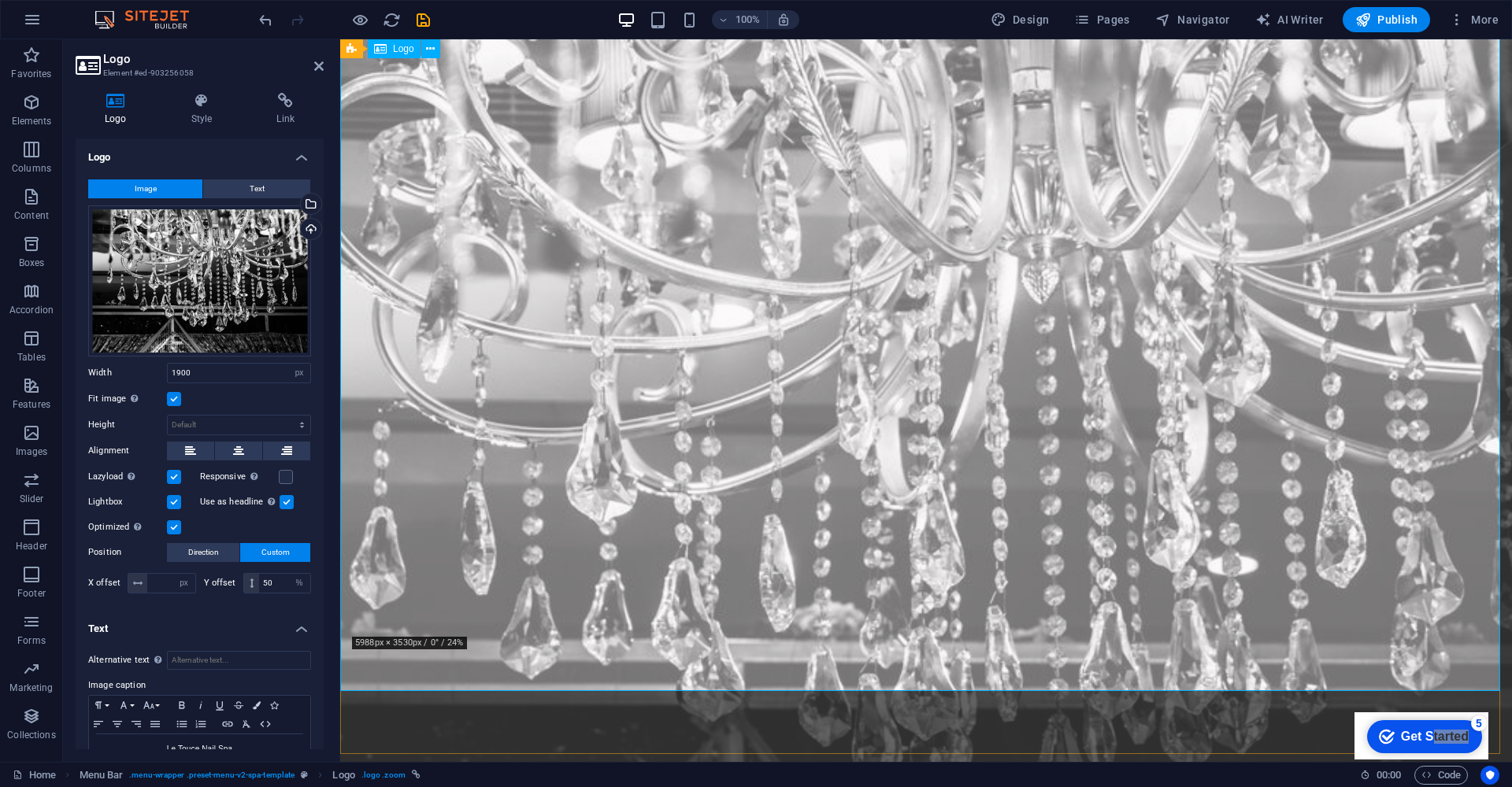
click at [513, 602] on div "Le Touce Nail Spa" at bounding box center [925, 423] width 1171 height 961
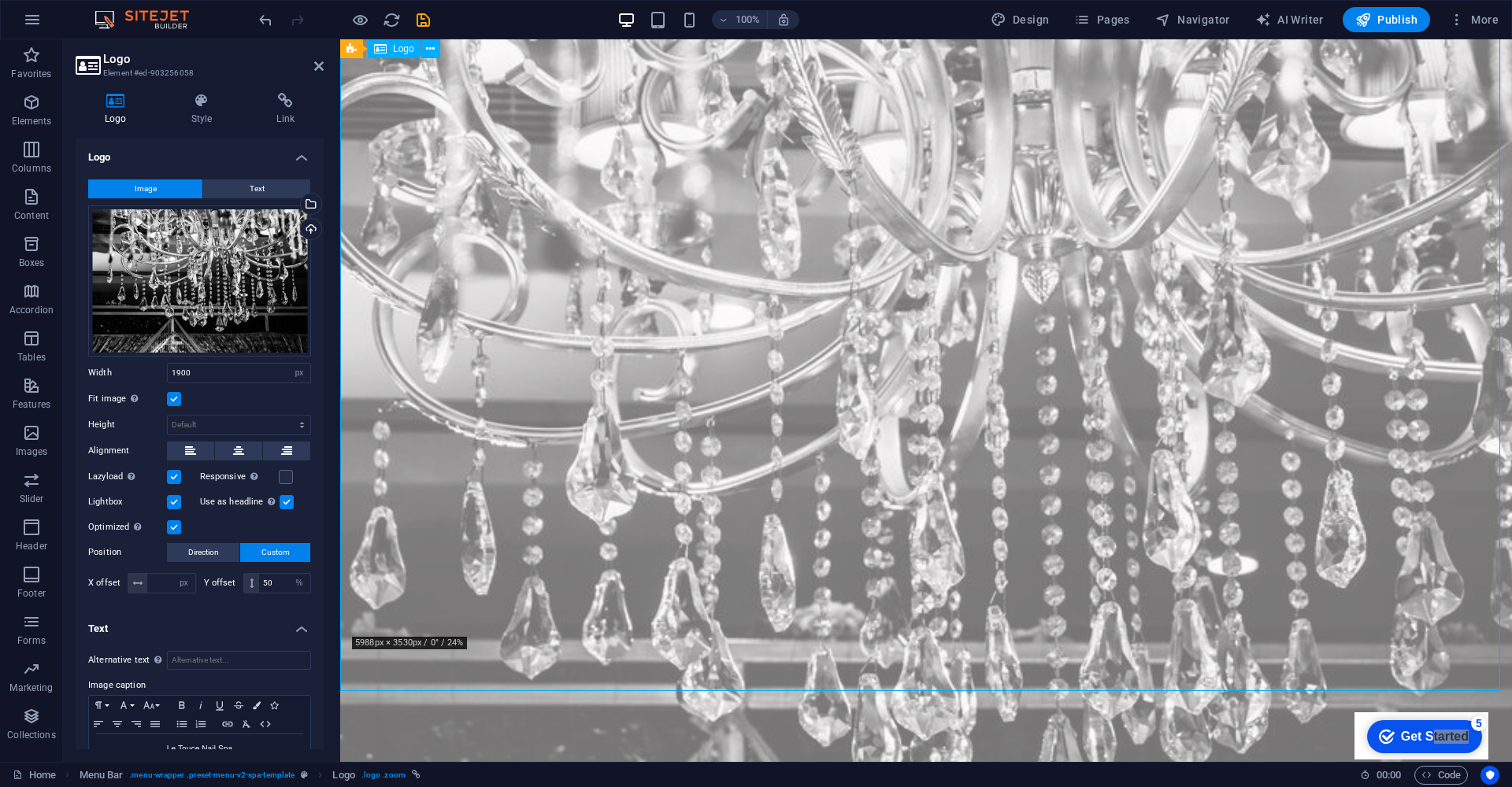
drag, startPoint x: 513, startPoint y: 602, endPoint x: 497, endPoint y: 608, distance: 17.1
click at [497, 608] on div "Le Touce Nail Spa" at bounding box center [925, 423] width 1171 height 961
click at [533, 552] on div "Le Touce Nail Spa" at bounding box center [925, 423] width 1171 height 961
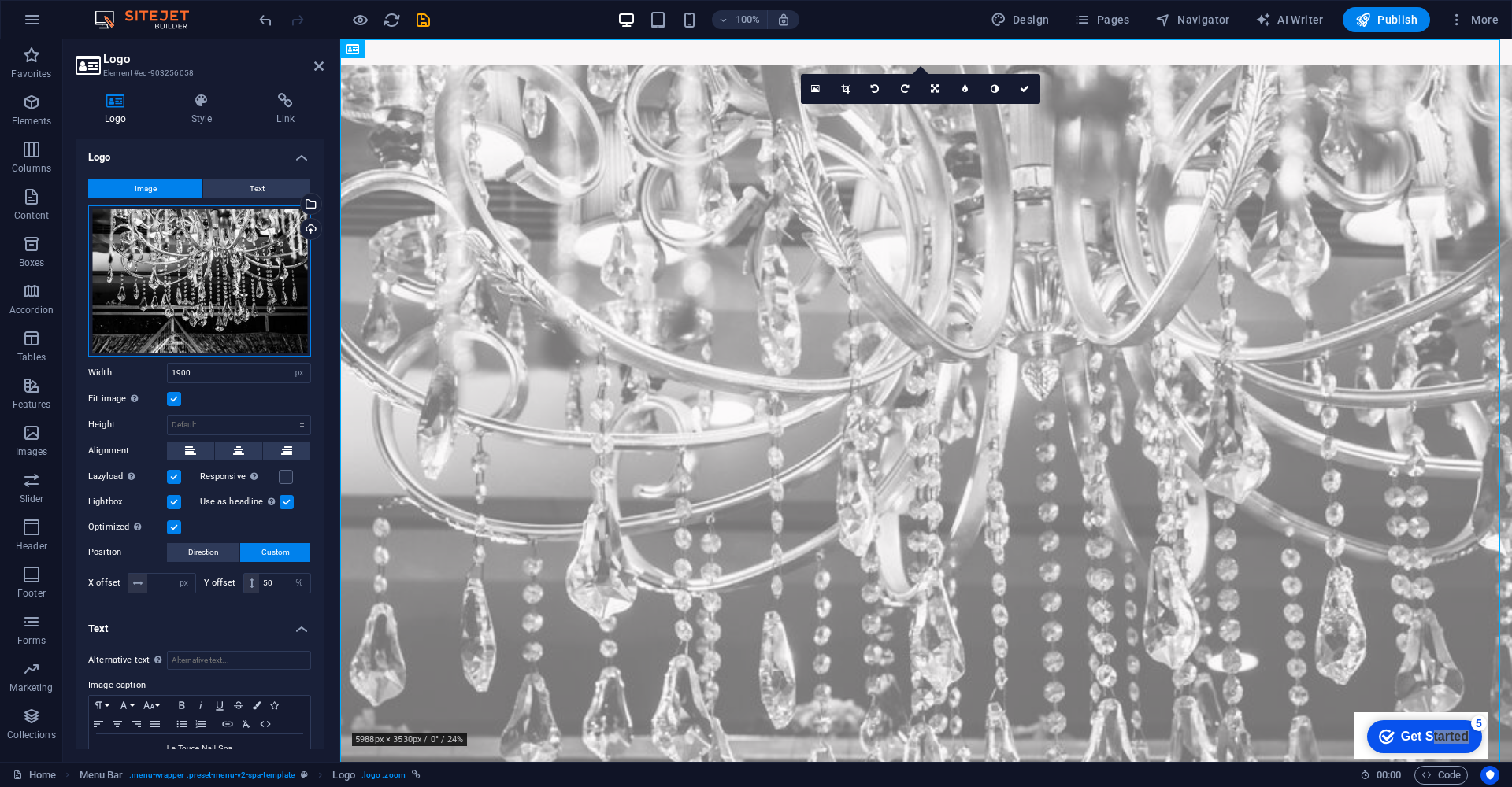
click at [208, 304] on div "Drag files here, click to choose files or select files from Files or our free s…" at bounding box center [199, 281] width 222 height 151
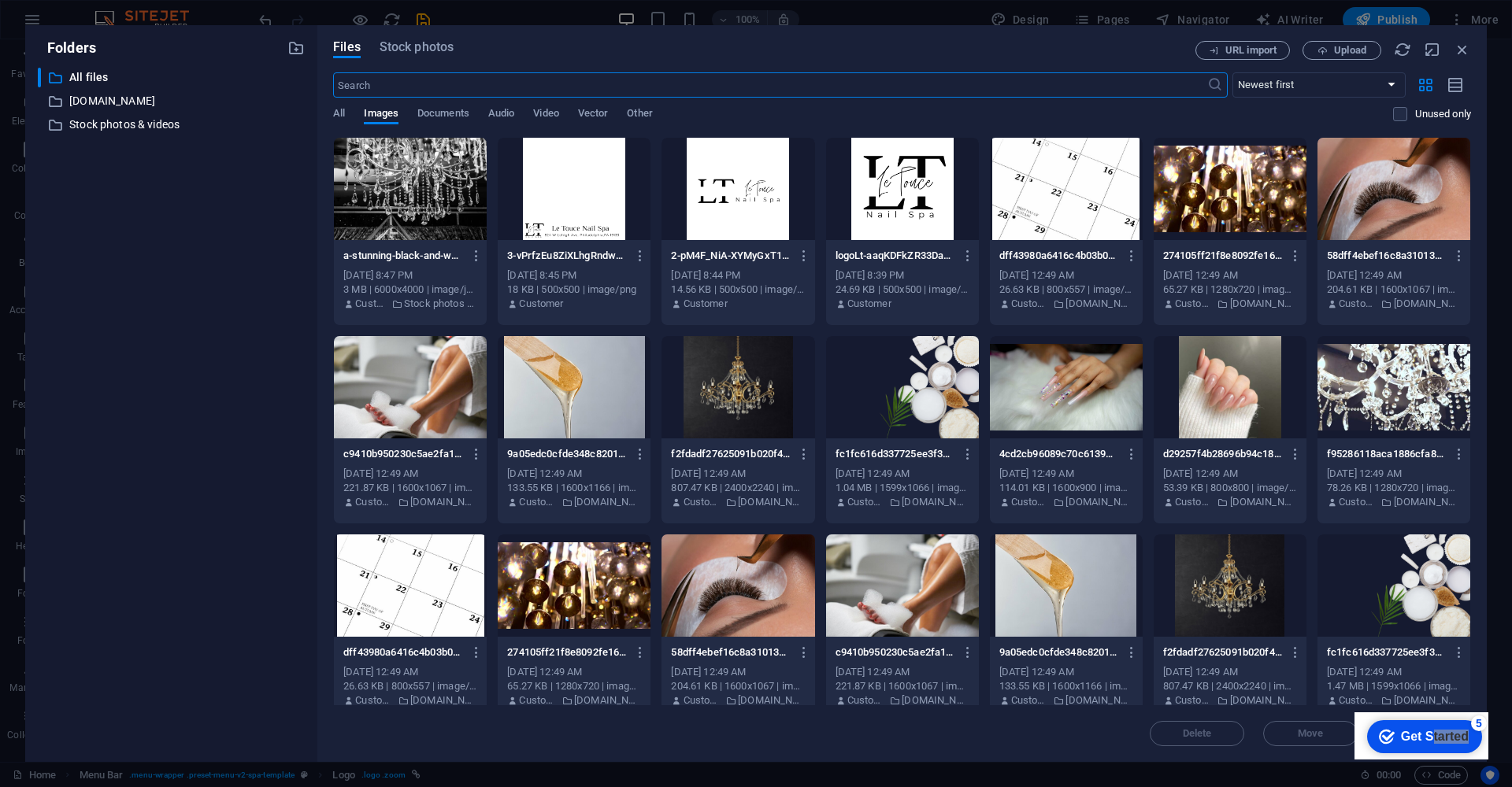
click at [767, 217] on div at bounding box center [738, 189] width 153 height 103
click at [730, 185] on div "1" at bounding box center [738, 189] width 153 height 103
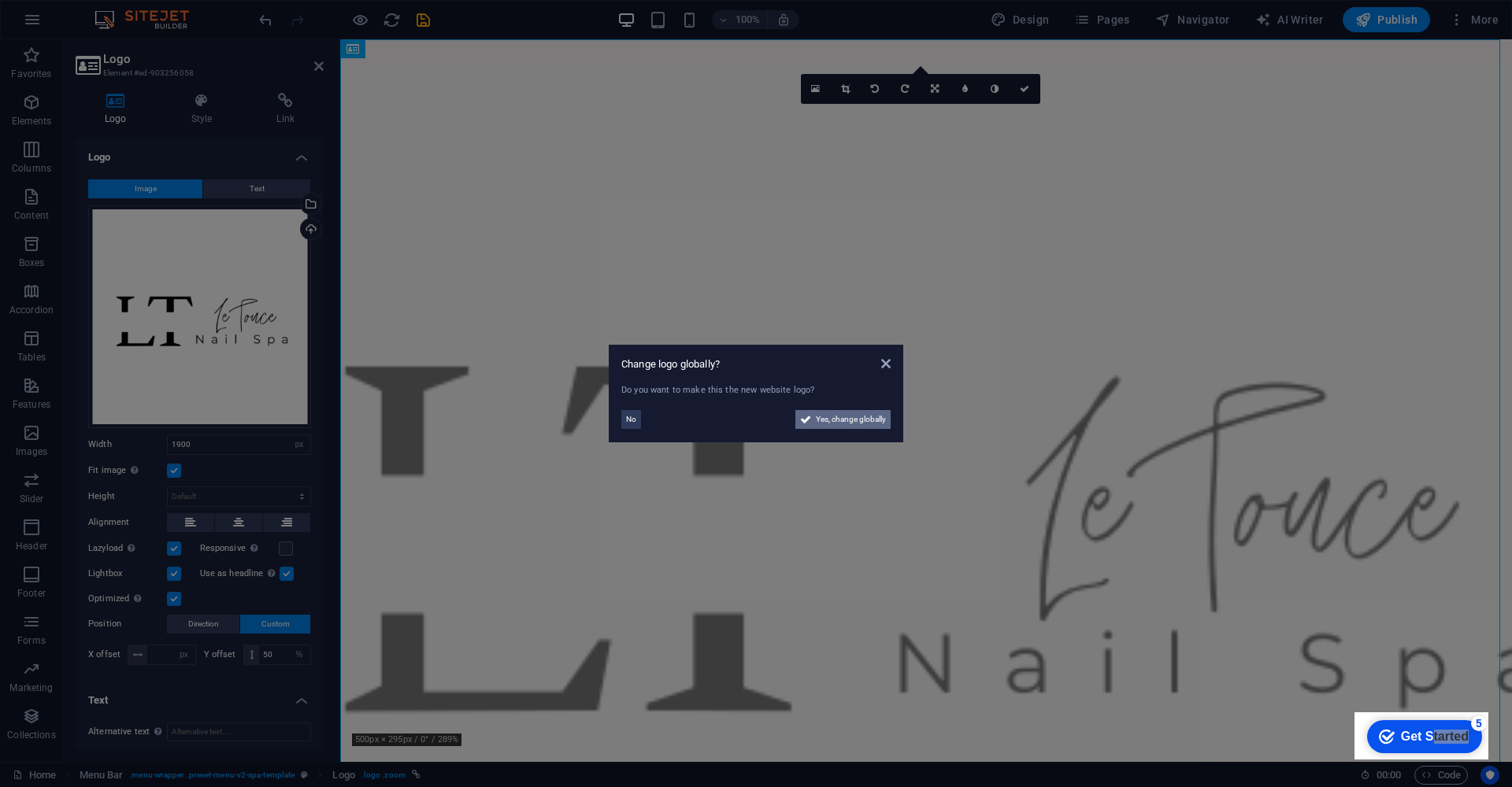
click at [831, 416] on span "Yes, change globally" at bounding box center [850, 419] width 70 height 19
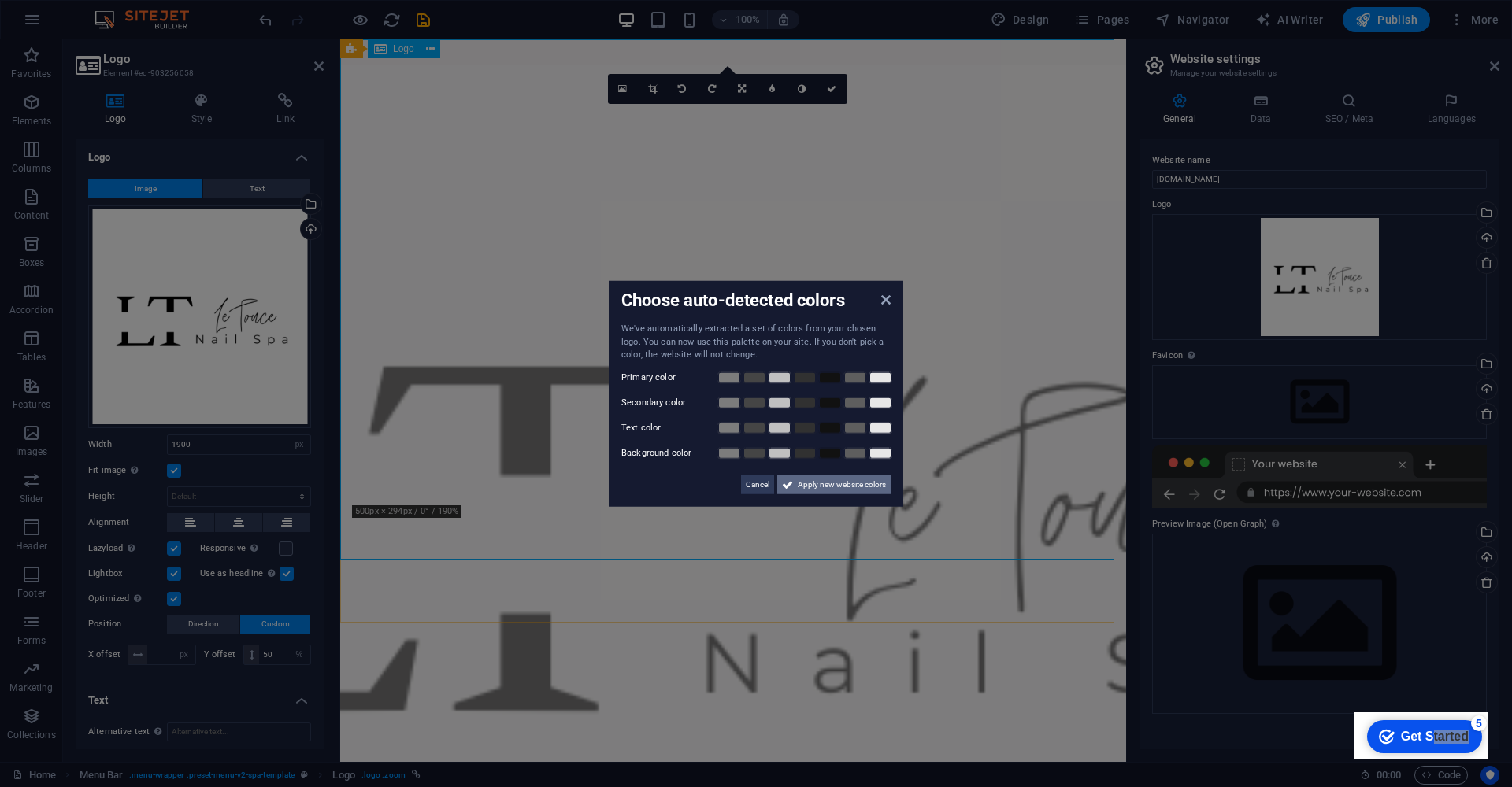
drag, startPoint x: 824, startPoint y: 487, endPoint x: 470, endPoint y: 447, distance: 356.3
click at [824, 487] on span "Apply new website colors" at bounding box center [841, 483] width 88 height 19
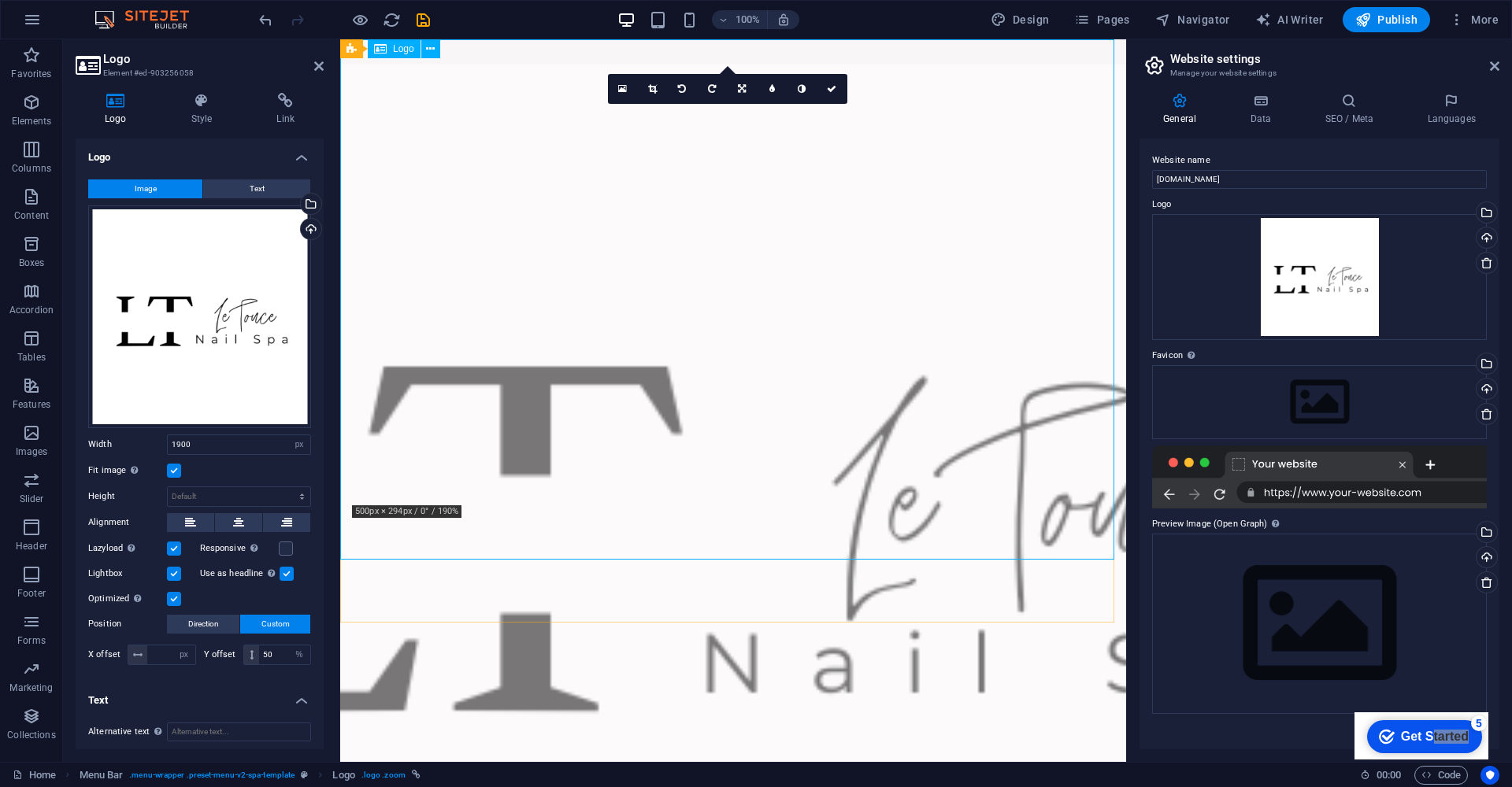
scroll to position [112, 0]
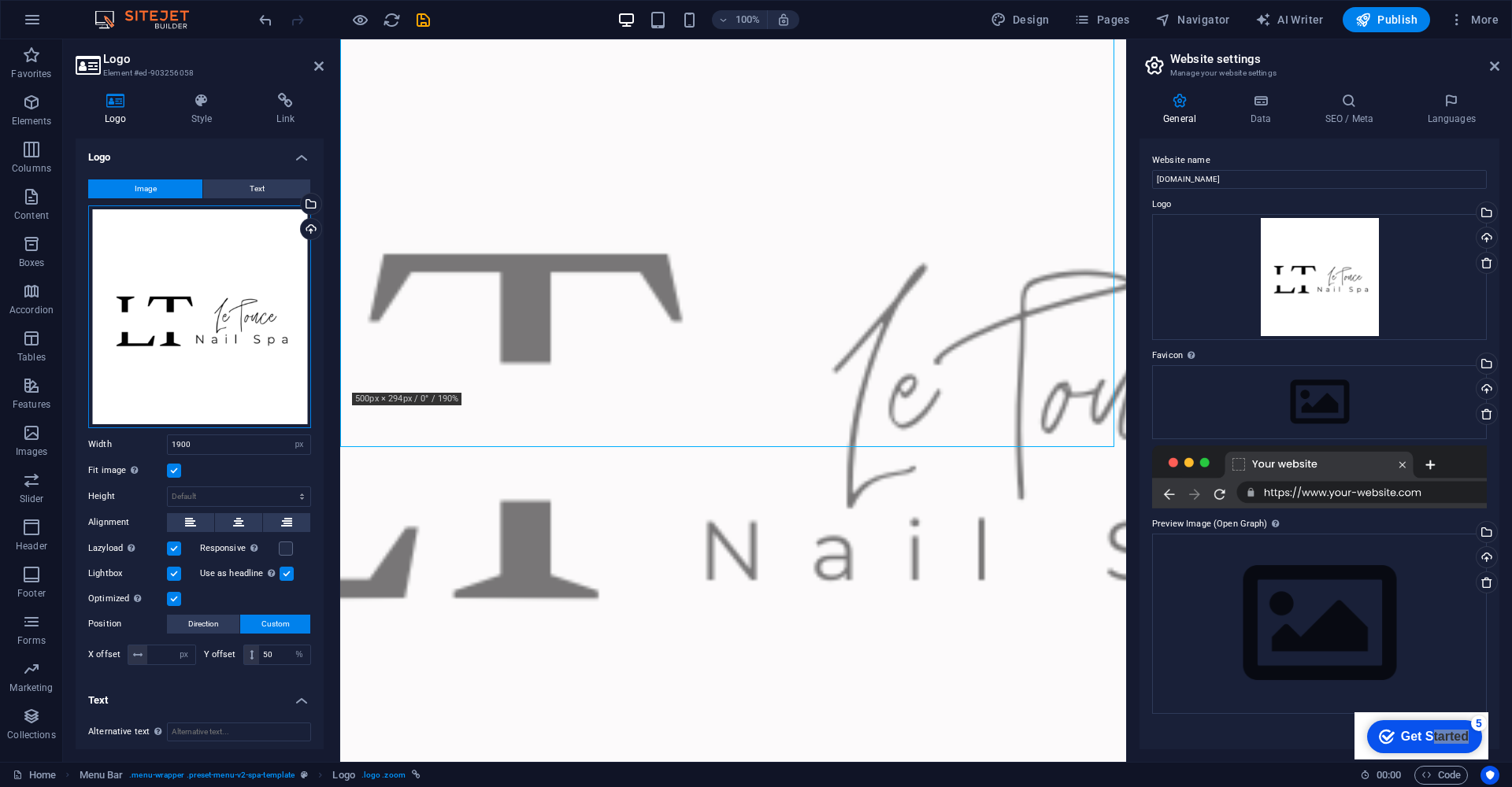
click at [167, 322] on div "Drag files here, click to choose files or select files from Files or our free s…" at bounding box center [199, 316] width 222 height 222
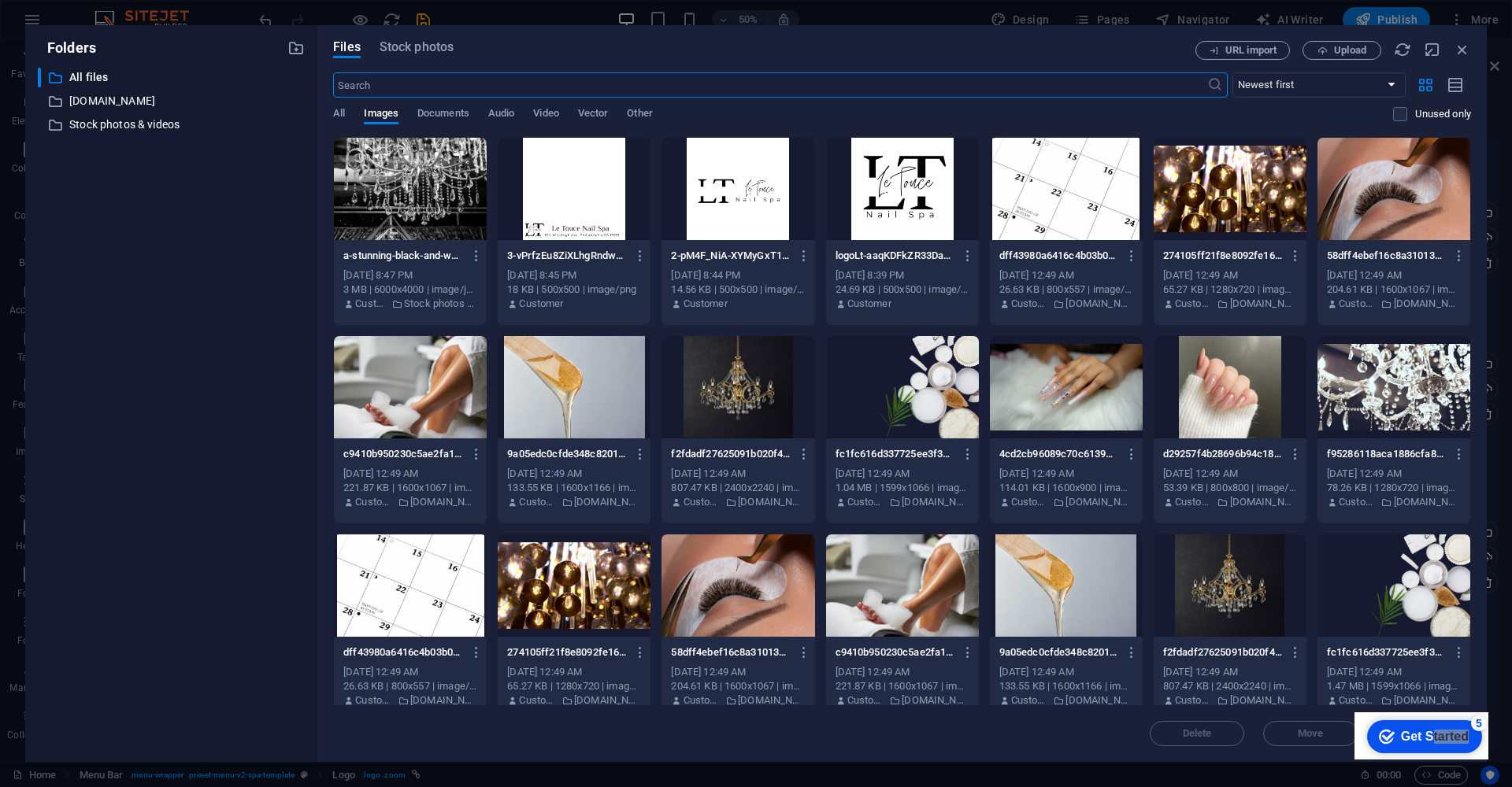
click at [873, 197] on div at bounding box center [902, 189] width 153 height 103
click at [876, 199] on div "1" at bounding box center [902, 189] width 153 height 103
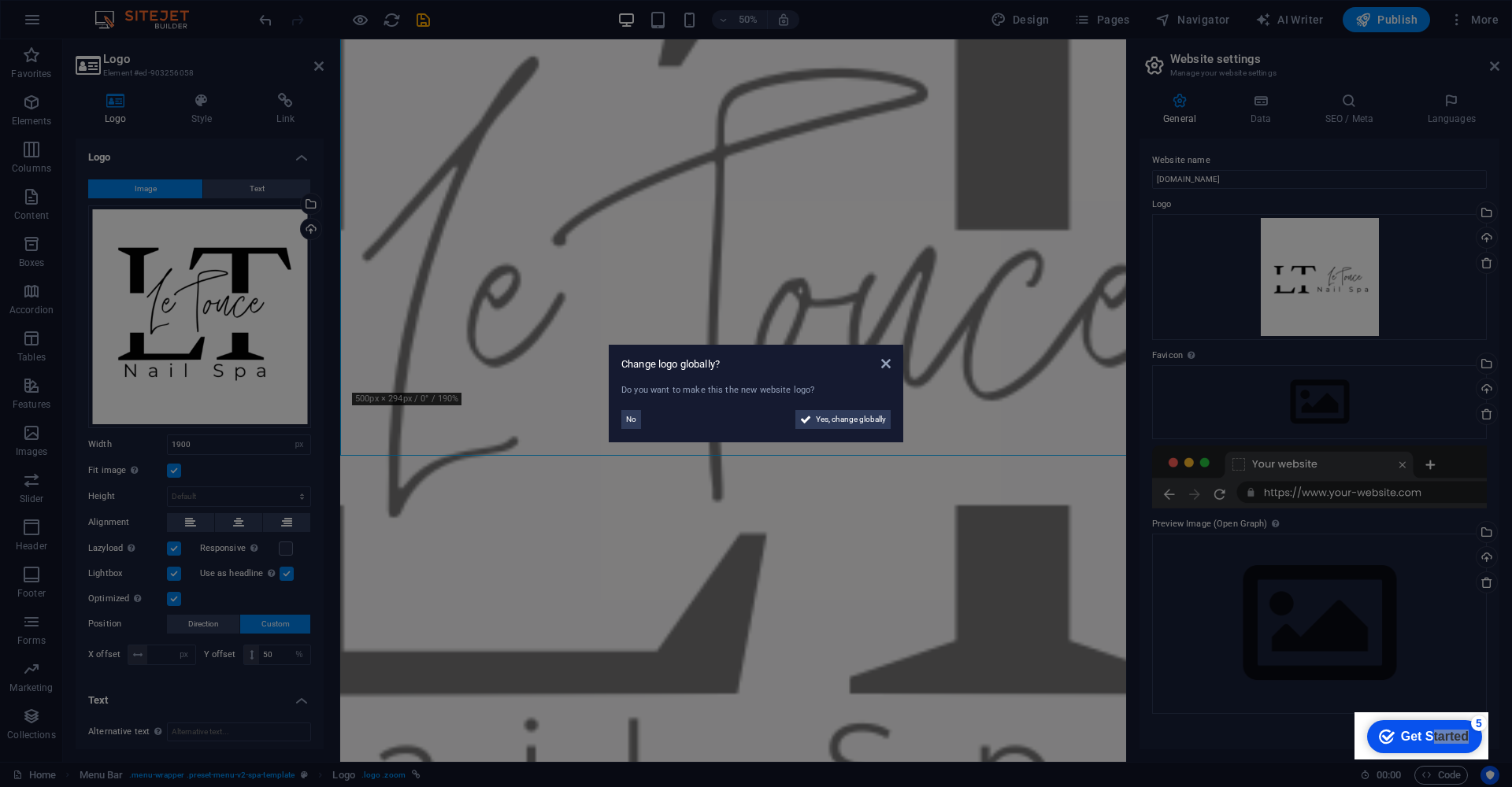
click at [877, 199] on aside "Change logo globally? Do you want to make this the new website logo? No Yes, ch…" at bounding box center [756, 393] width 1512 height 787
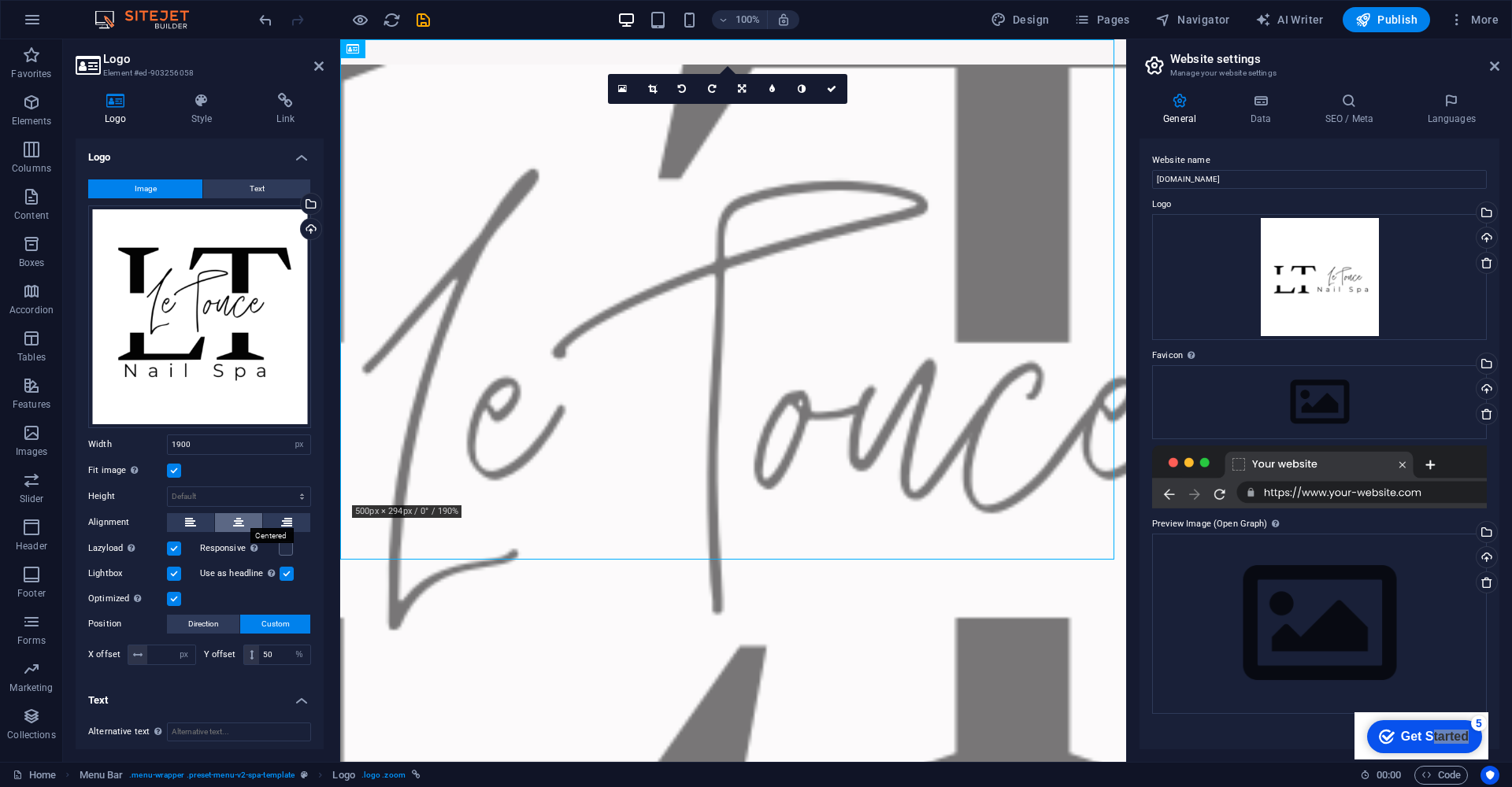
scroll to position [10, 0]
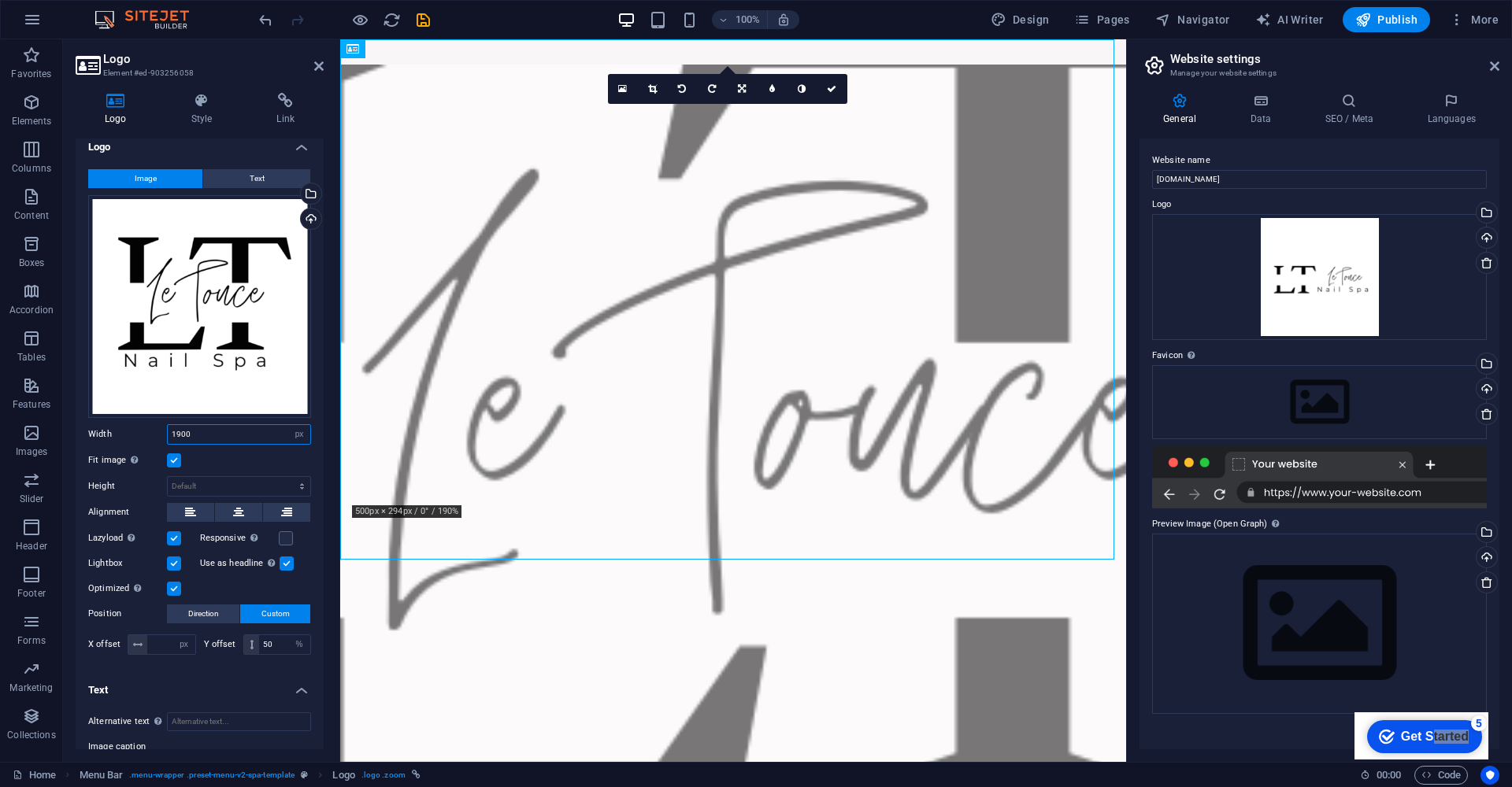
drag, startPoint x: 203, startPoint y: 434, endPoint x: 161, endPoint y: 419, distance: 44.6
click at [161, 419] on div "Image Text Drag files here, click to choose files or select files from Files or…" at bounding box center [199, 414] width 248 height 515
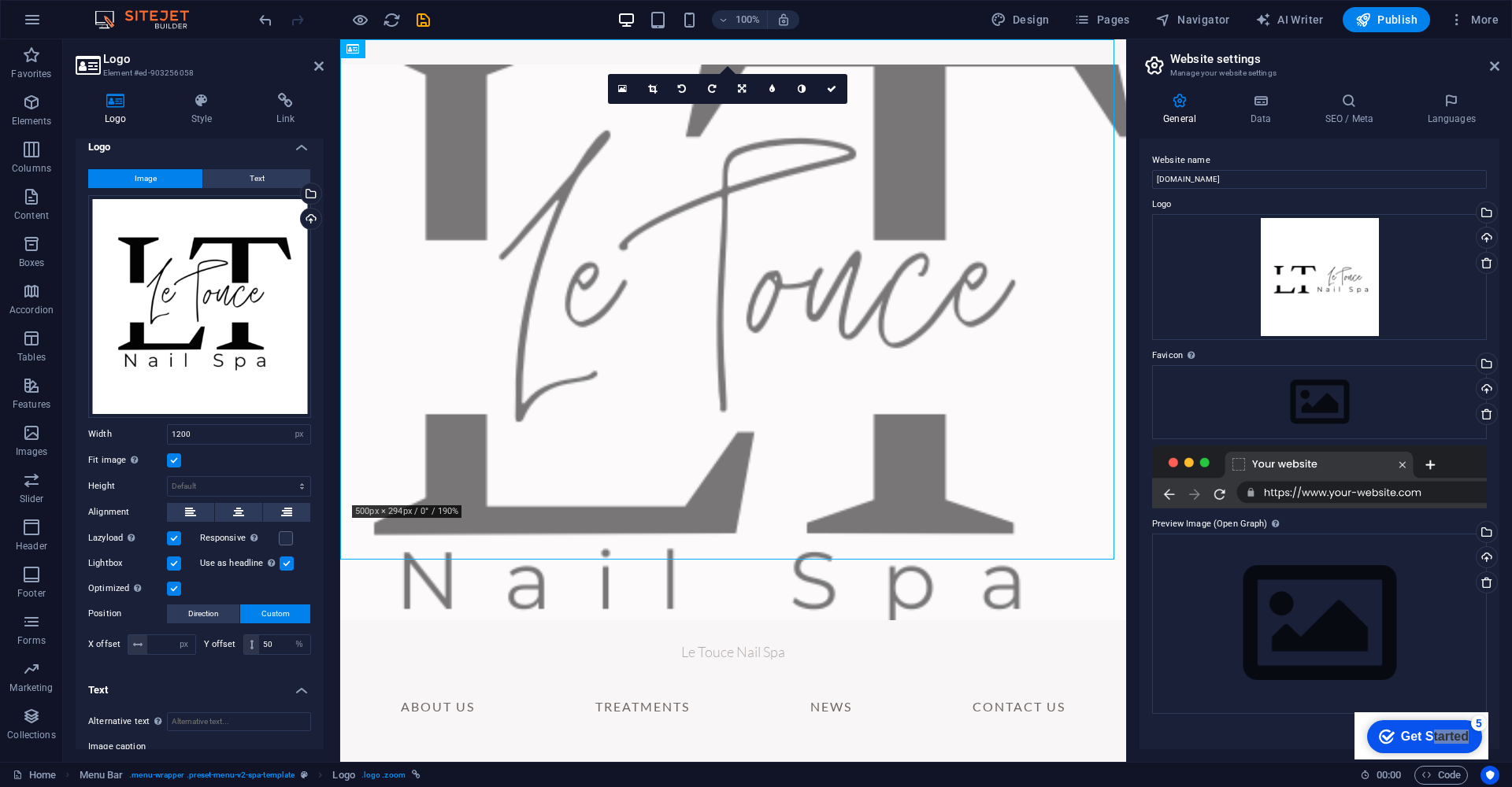
click at [133, 439] on div "Width 1200 Default auto px rem % em vh vw" at bounding box center [199, 434] width 222 height 21
click at [222, 434] on input "1200" at bounding box center [239, 434] width 143 height 19
drag, startPoint x: 195, startPoint y: 430, endPoint x: 124, endPoint y: 436, distance: 71.3
click at [124, 436] on div "Width 1200 Default auto px rem % em vh vw" at bounding box center [199, 434] width 222 height 21
type input "1"
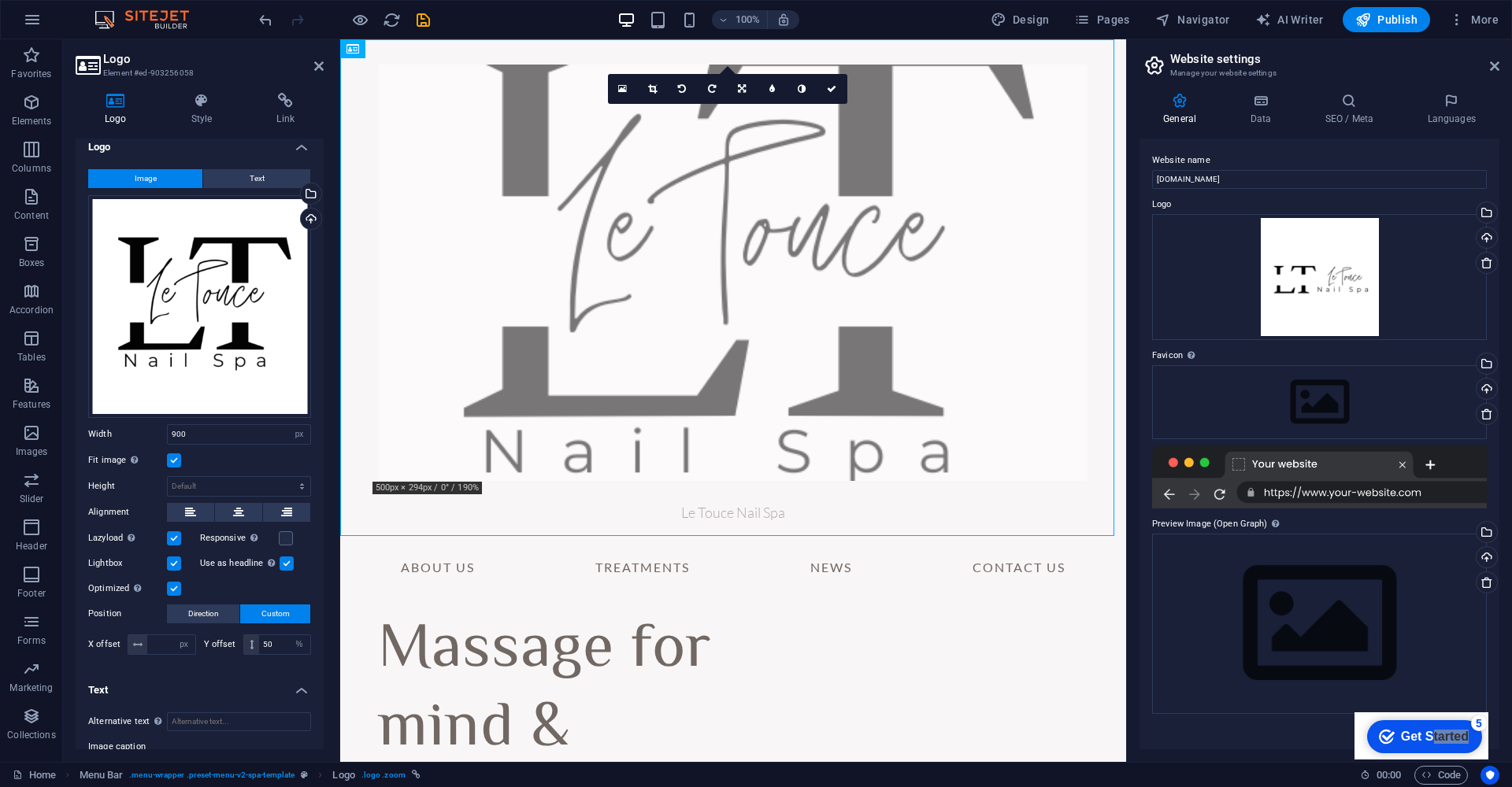
click at [113, 435] on div "Width 900 Default auto px rem % em vh vw" at bounding box center [199, 434] width 222 height 21
drag, startPoint x: 207, startPoint y: 430, endPoint x: 140, endPoint y: 432, distance: 67.0
click at [140, 432] on div "Width 900 Default auto px rem % em vh vw" at bounding box center [199, 434] width 222 height 21
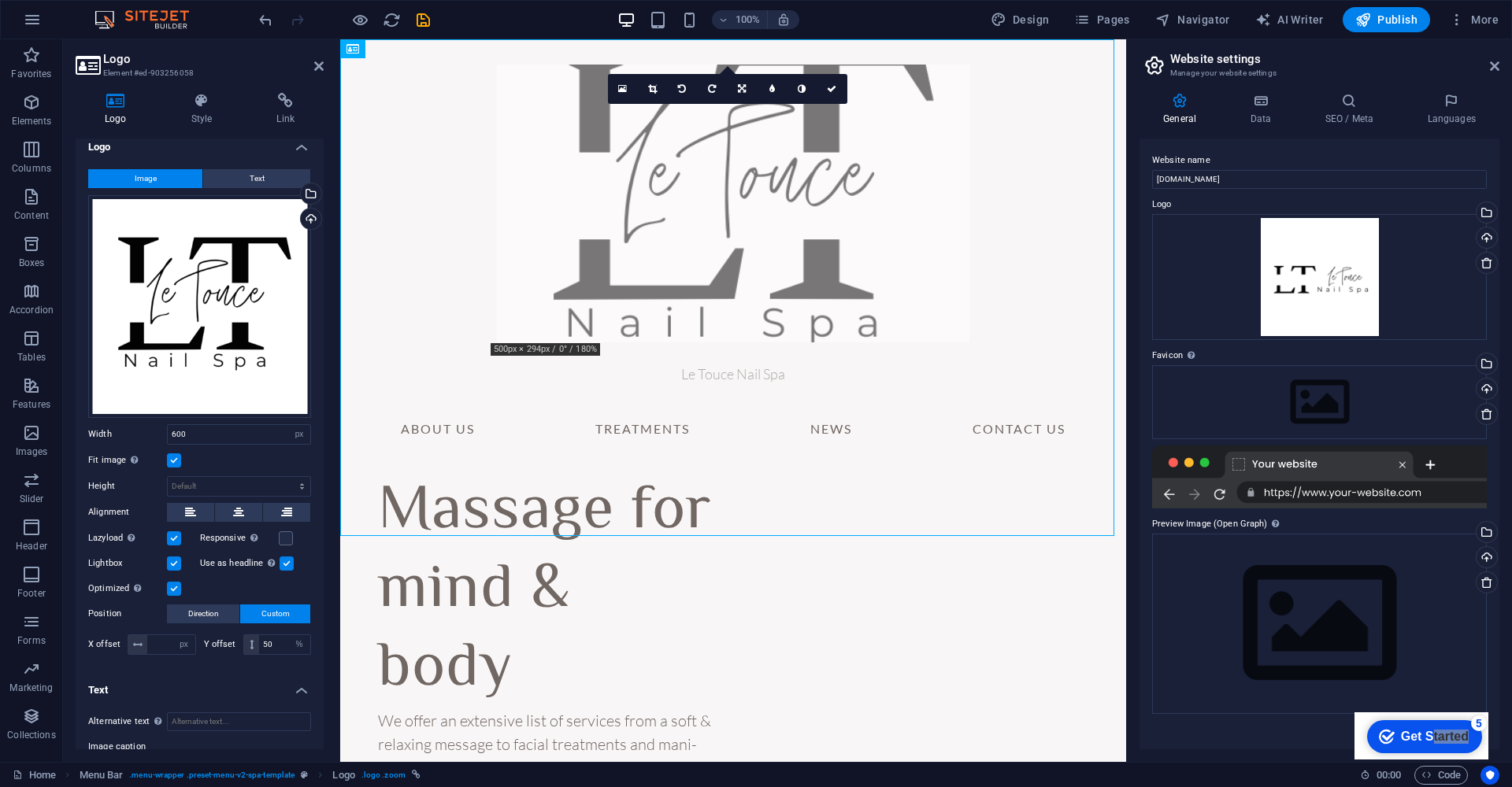
click at [149, 442] on div "Image Text Drag files here, click to choose files or select files from Files or…" at bounding box center [199, 414] width 248 height 515
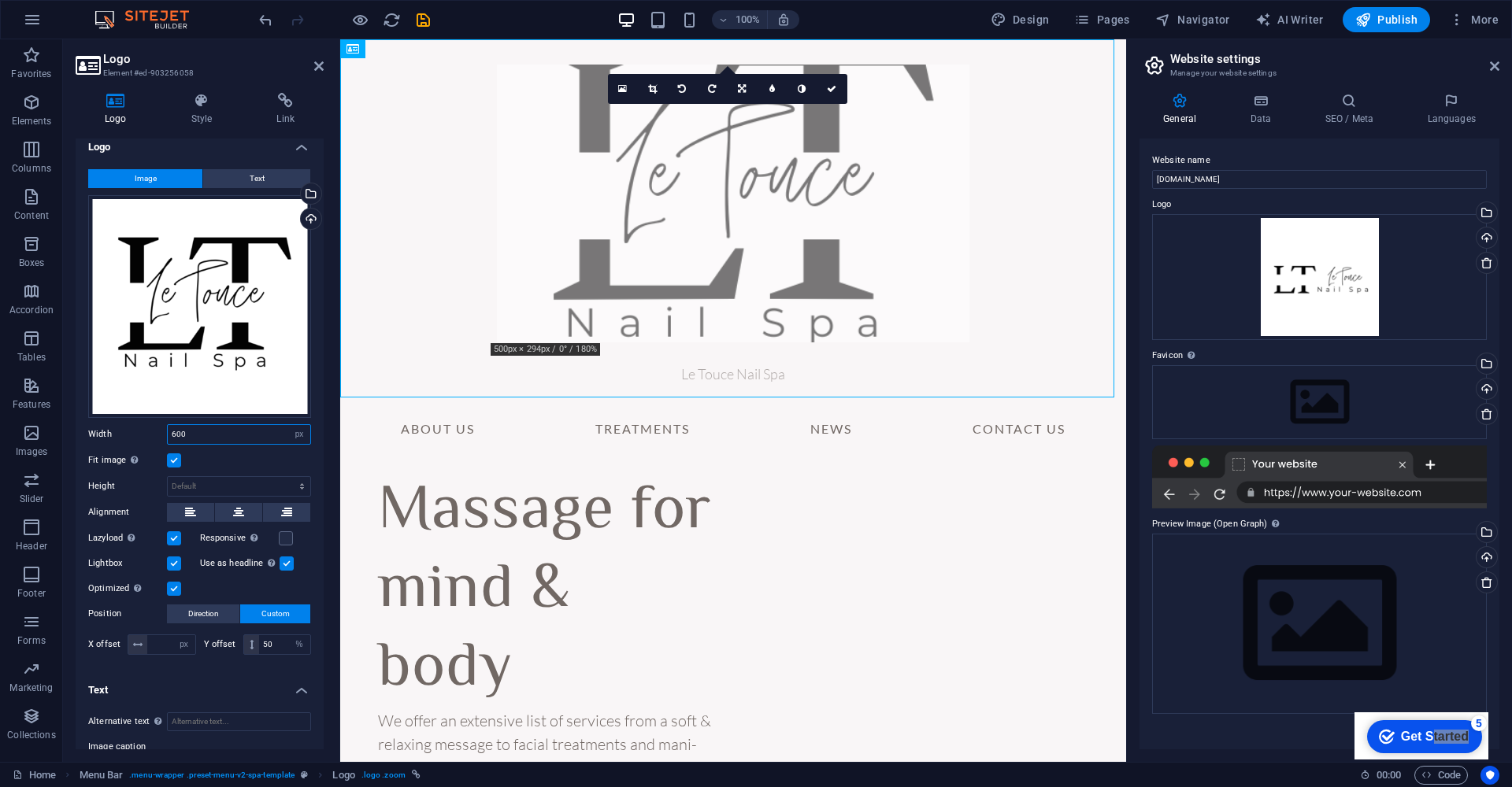
drag, startPoint x: 220, startPoint y: 435, endPoint x: 137, endPoint y: 435, distance: 83.0
click at [137, 435] on div "Width 600 Default auto px rem % em vh vw" at bounding box center [199, 434] width 222 height 21
drag, startPoint x: 200, startPoint y: 434, endPoint x: 152, endPoint y: 424, distance: 49.0
click at [152, 424] on div "Width 600 Default auto px rem % em vh vw" at bounding box center [199, 434] width 222 height 21
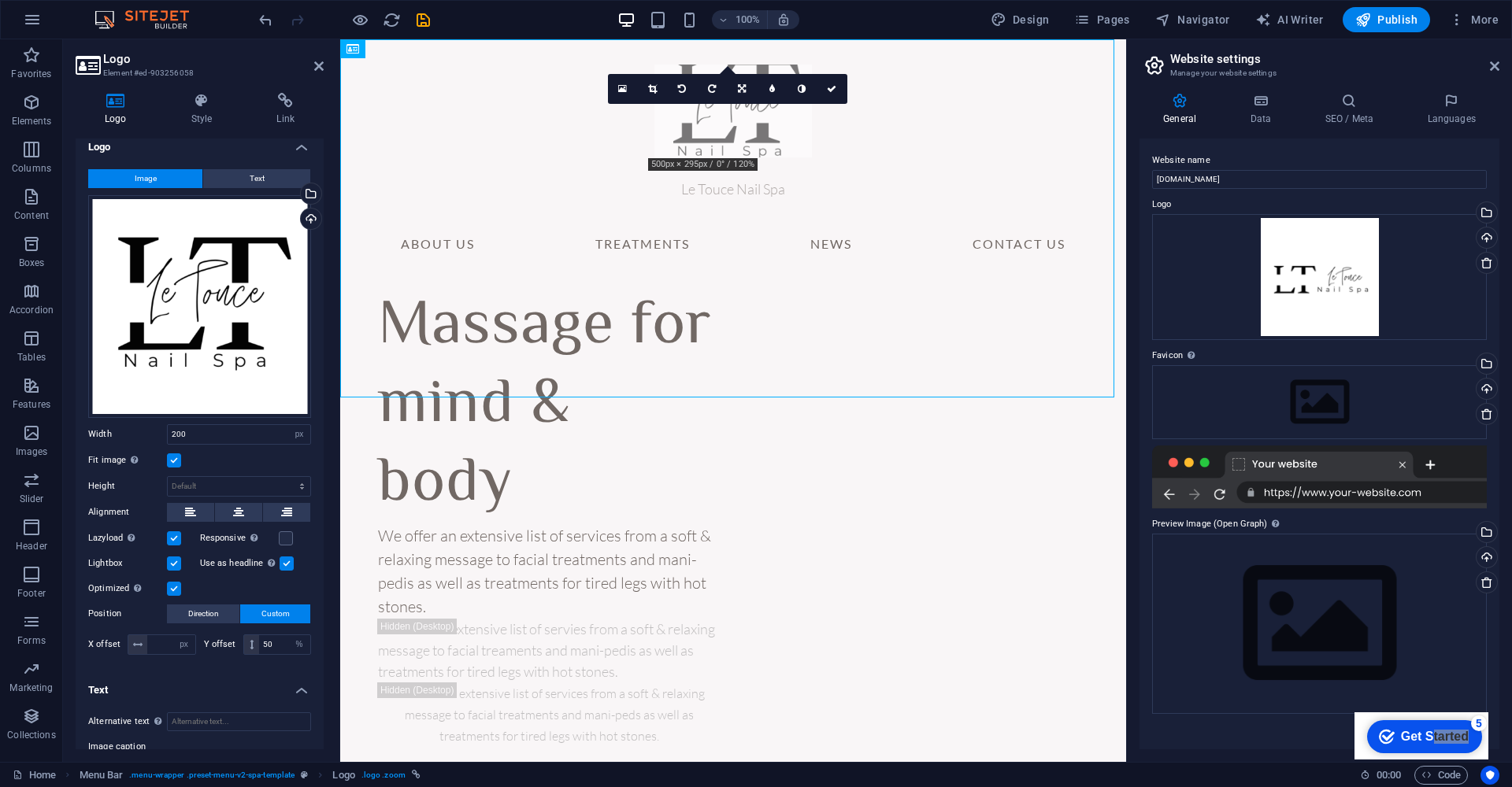
click at [152, 424] on div "Width 200 Default auto px rem % em vh vw" at bounding box center [199, 434] width 222 height 21
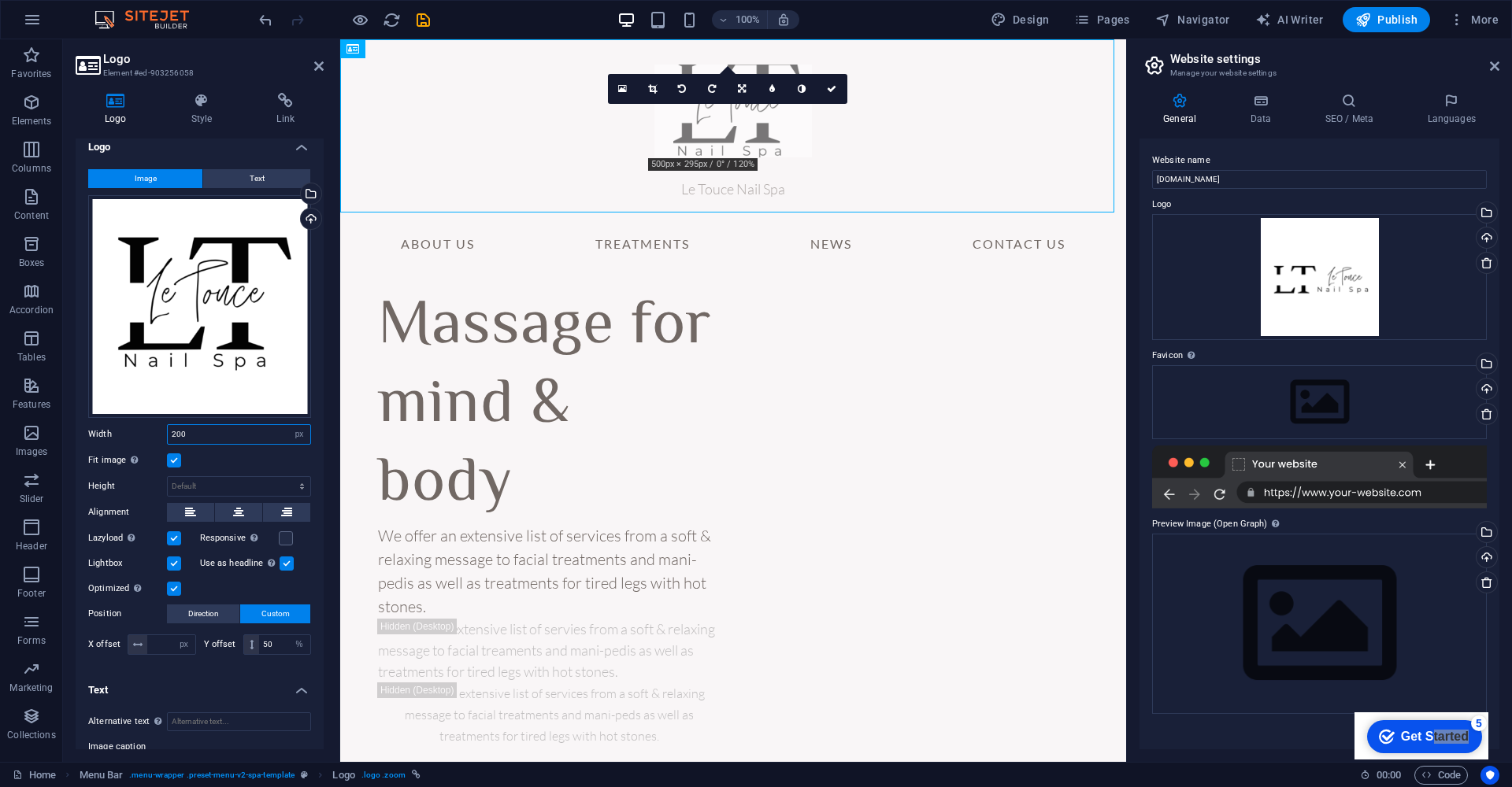
drag, startPoint x: 229, startPoint y: 430, endPoint x: 139, endPoint y: 429, distance: 90.0
click at [139, 429] on div "Width 200 Default auto px rem % em vh vw" at bounding box center [199, 434] width 222 height 21
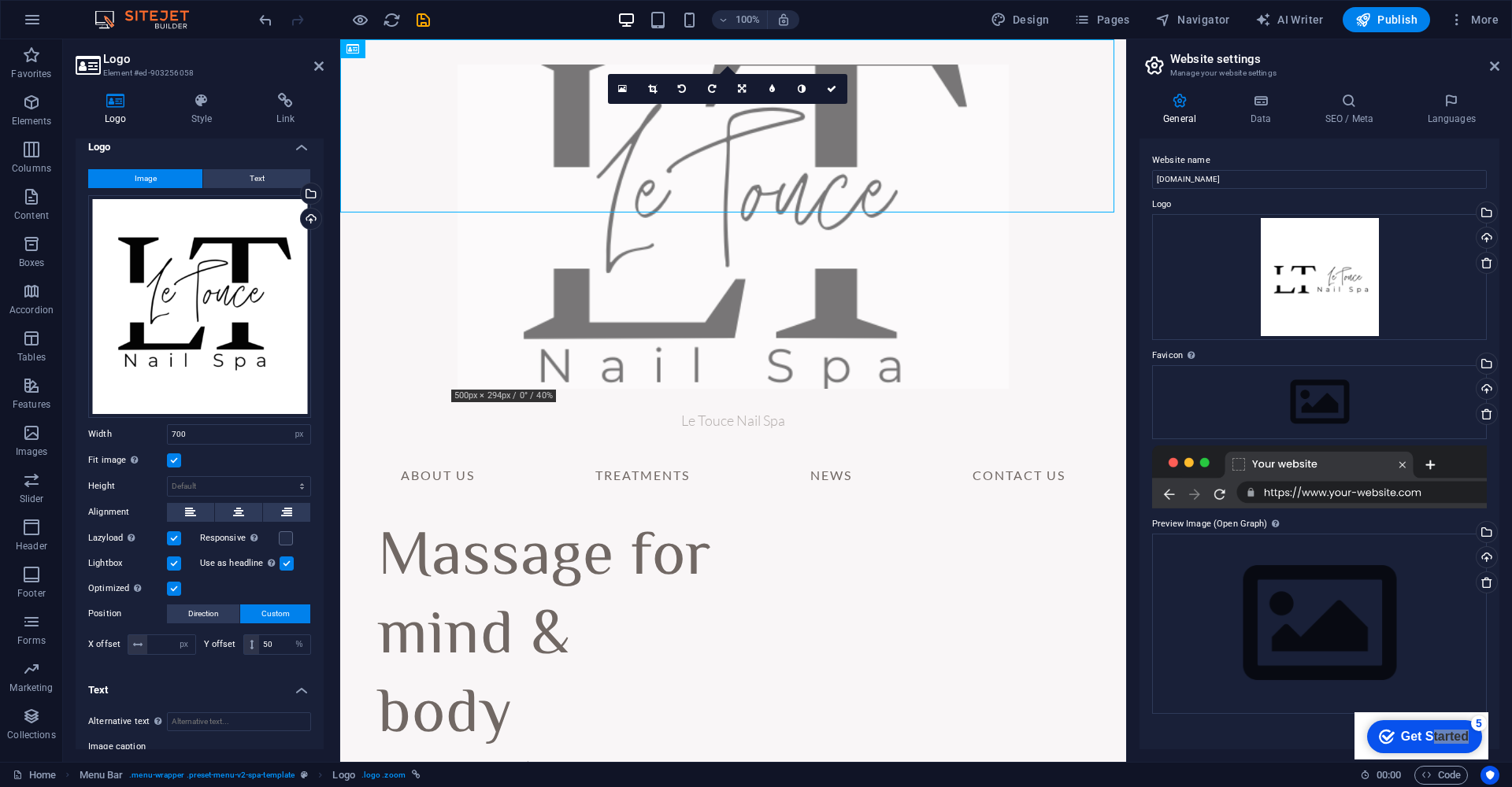
click at [143, 430] on label "Width" at bounding box center [127, 434] width 79 height 9
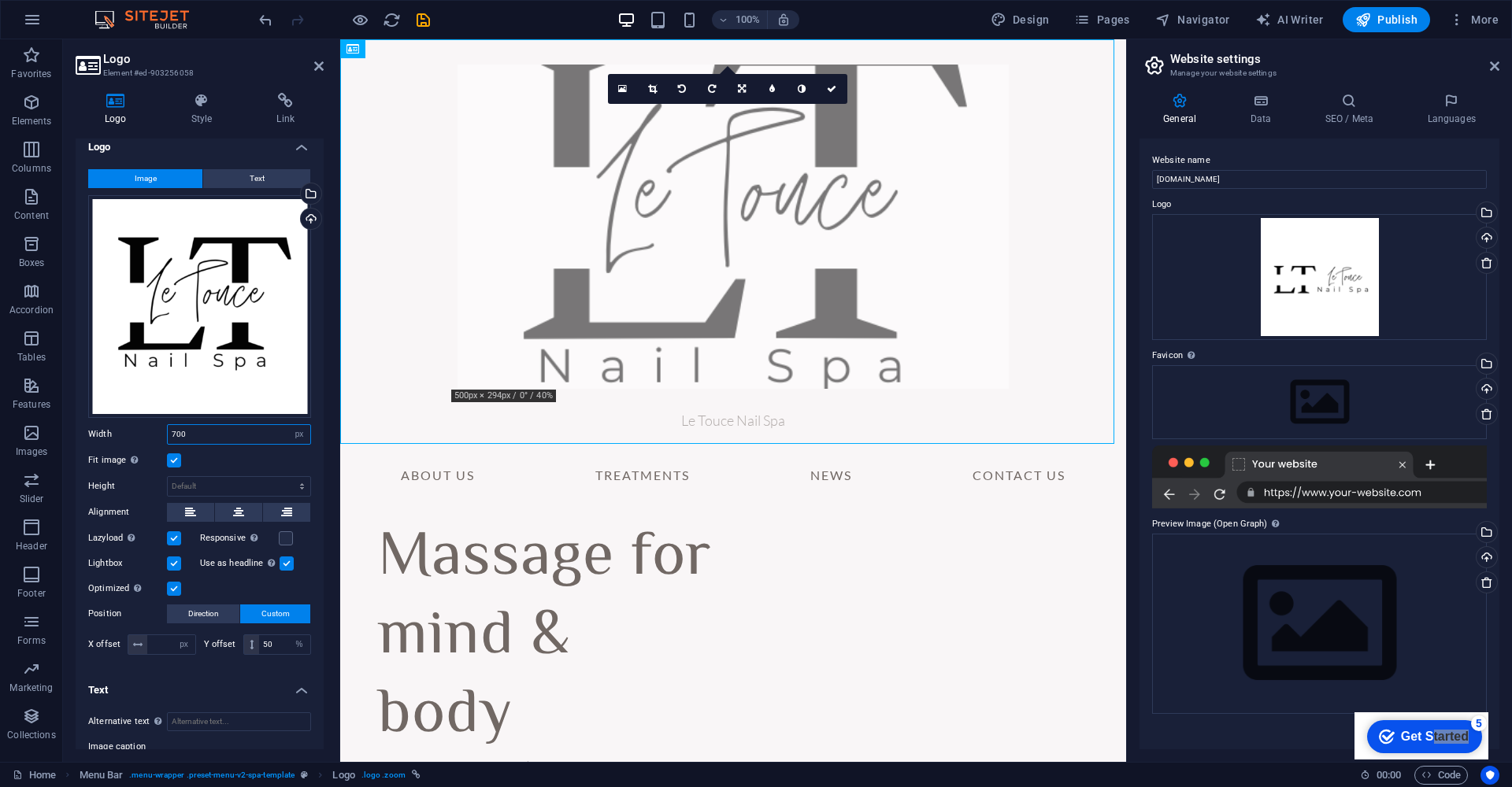
click at [220, 435] on input "700" at bounding box center [239, 434] width 143 height 19
click at [303, 222] on div "Upload" at bounding box center [309, 220] width 24 height 24
click at [209, 433] on input "700" at bounding box center [239, 434] width 143 height 19
click at [310, 194] on div "Select files from the file manager, stock photos, or upload file(s)" at bounding box center [309, 195] width 24 height 24
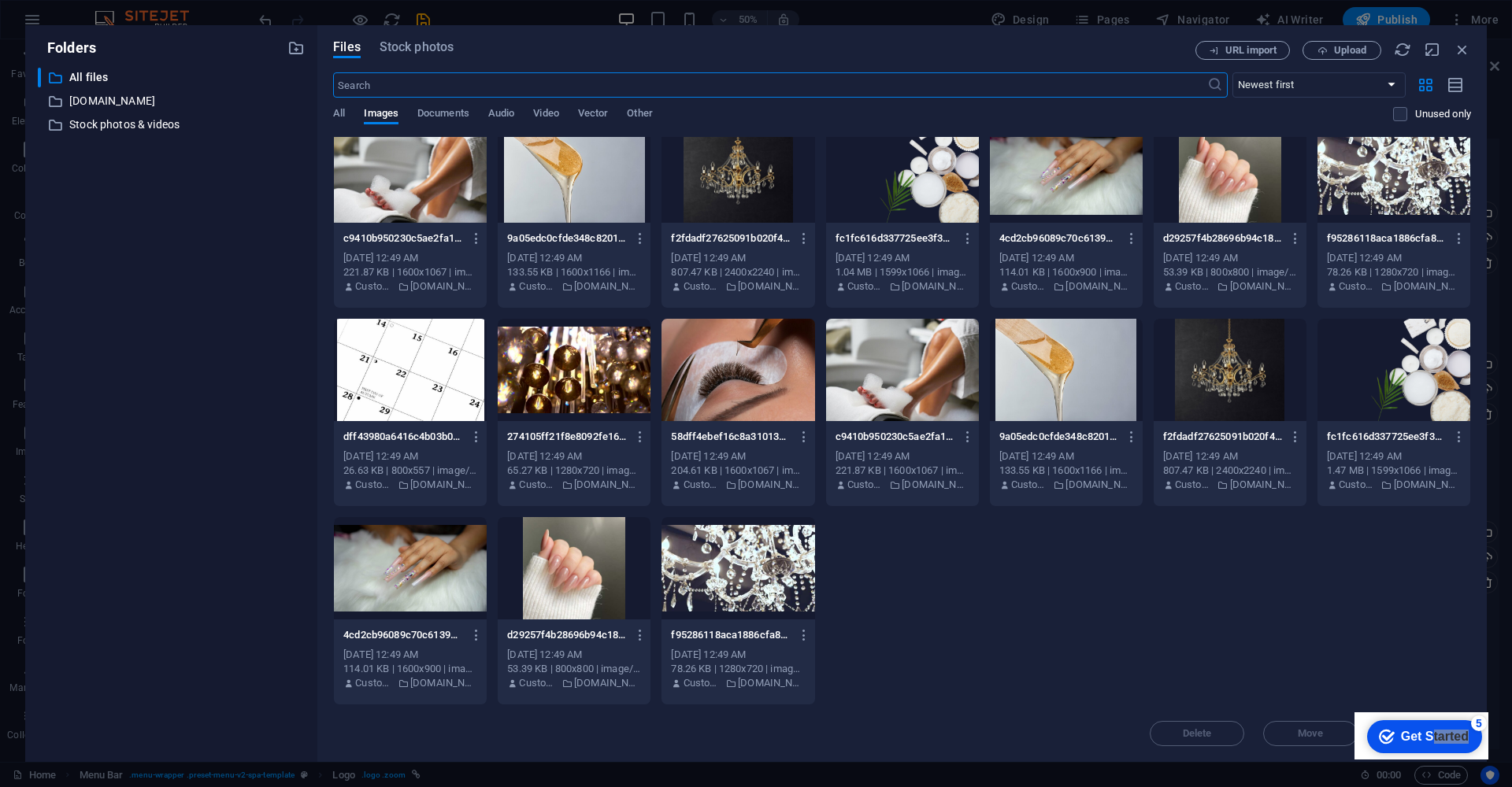
scroll to position [0, 0]
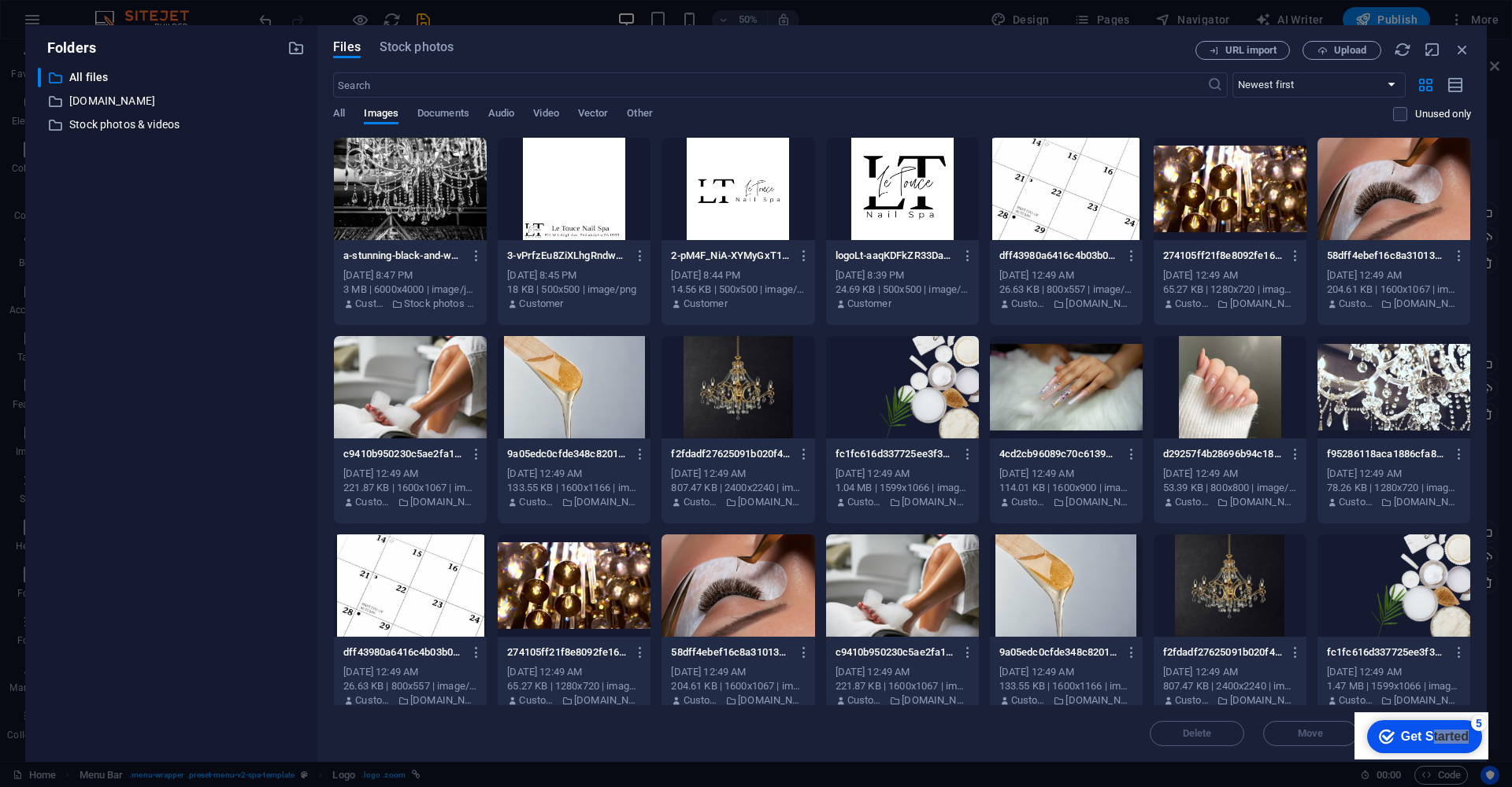
click at [421, 366] on div at bounding box center [410, 387] width 153 height 103
click at [419, 396] on div "1" at bounding box center [410, 387] width 153 height 103
click at [419, 396] on div at bounding box center [410, 387] width 153 height 103
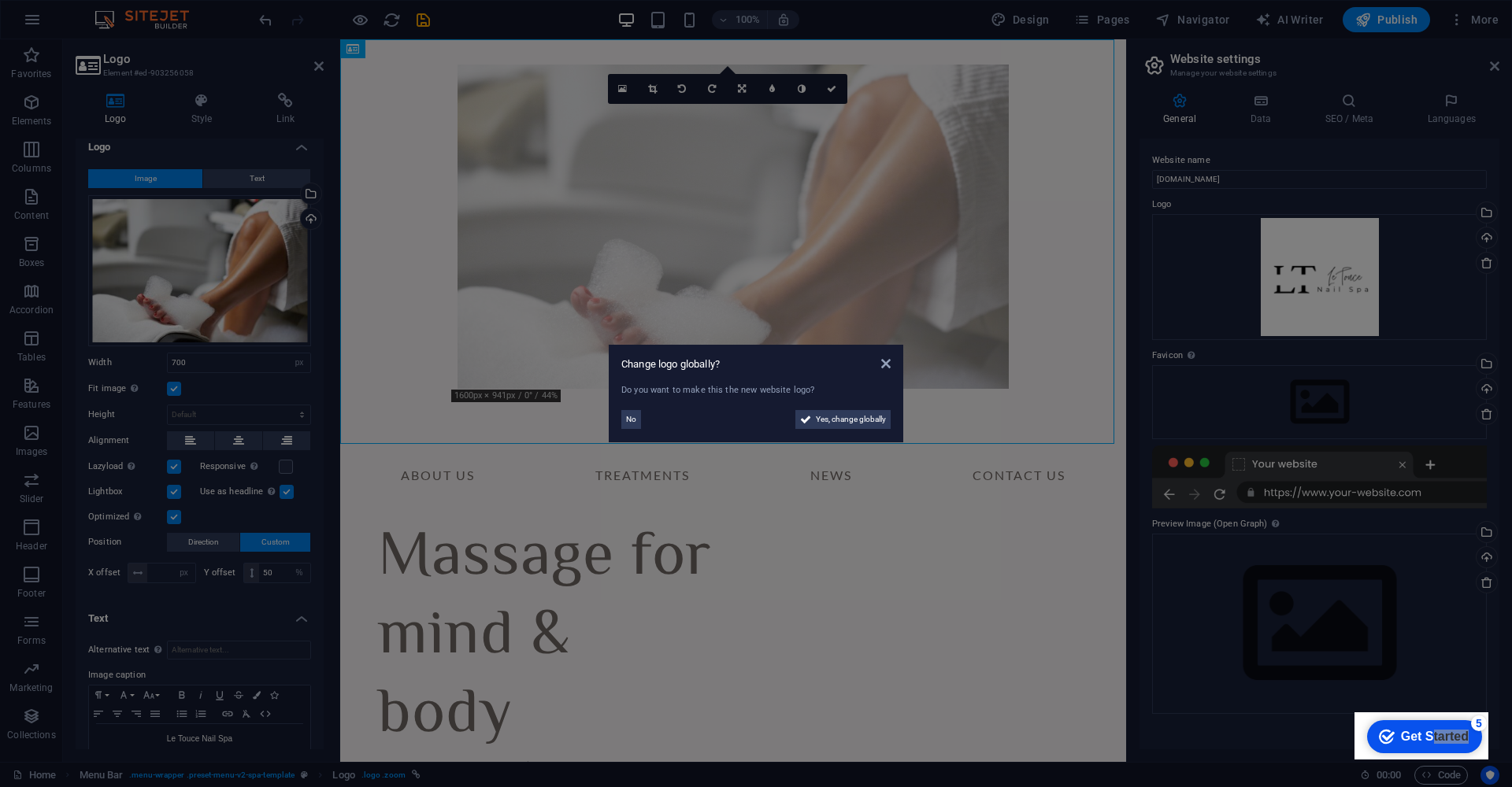
click at [637, 429] on div "Do you want to make this the new website logo? No Yes, change globally" at bounding box center [756, 407] width 269 height 46
drag, startPoint x: 635, startPoint y: 419, endPoint x: 144, endPoint y: 371, distance: 493.3
click at [635, 419] on span "No" at bounding box center [631, 419] width 10 height 19
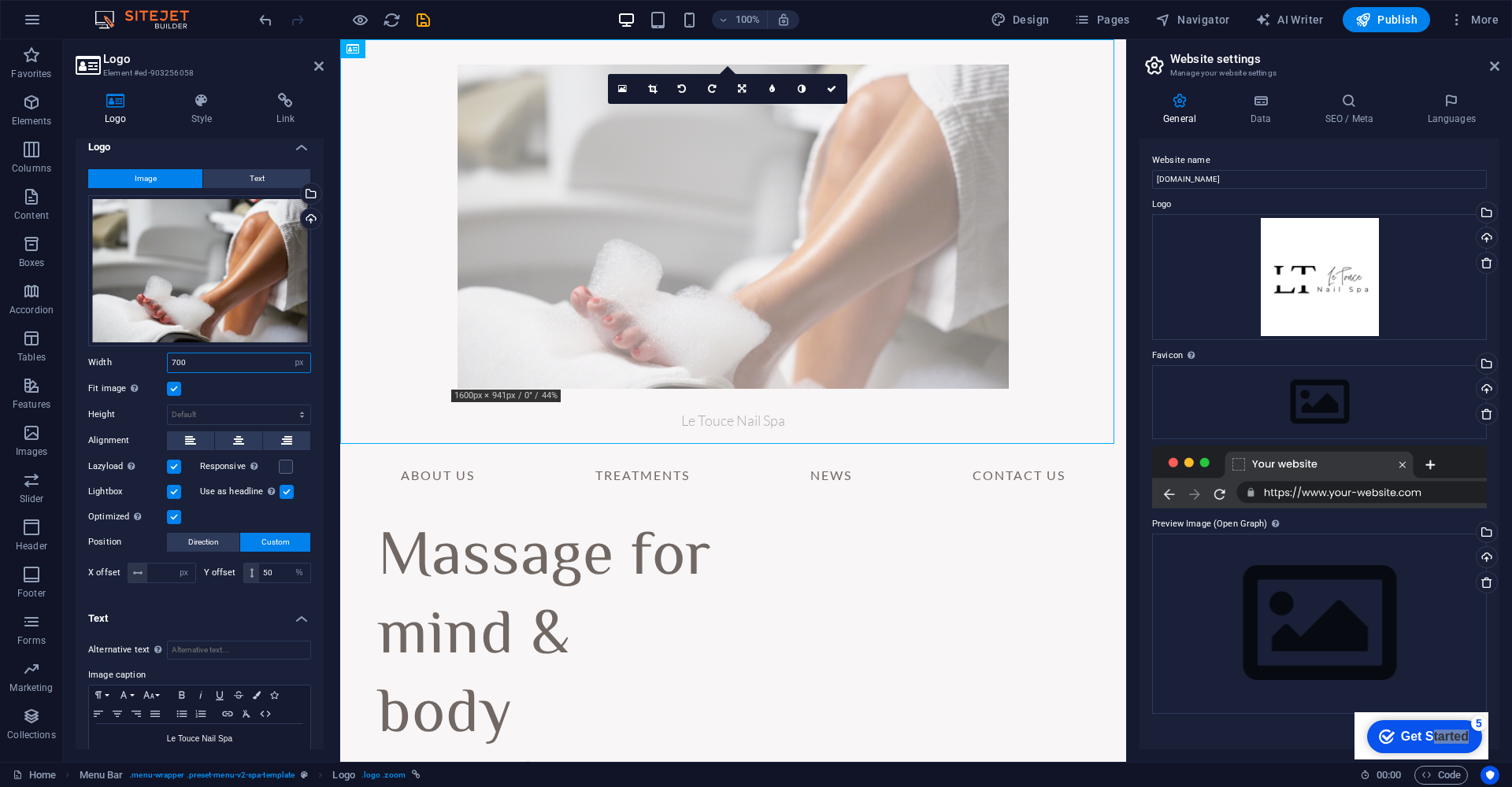
drag, startPoint x: 193, startPoint y: 358, endPoint x: 91, endPoint y: 360, distance: 102.0
click at [91, 360] on div "Width 700 Default auto px rem % em vh vw" at bounding box center [199, 363] width 222 height 21
type input "1600"
click at [121, 370] on div "Width 1600 Default auto px rem % em vh vw" at bounding box center [199, 363] width 222 height 21
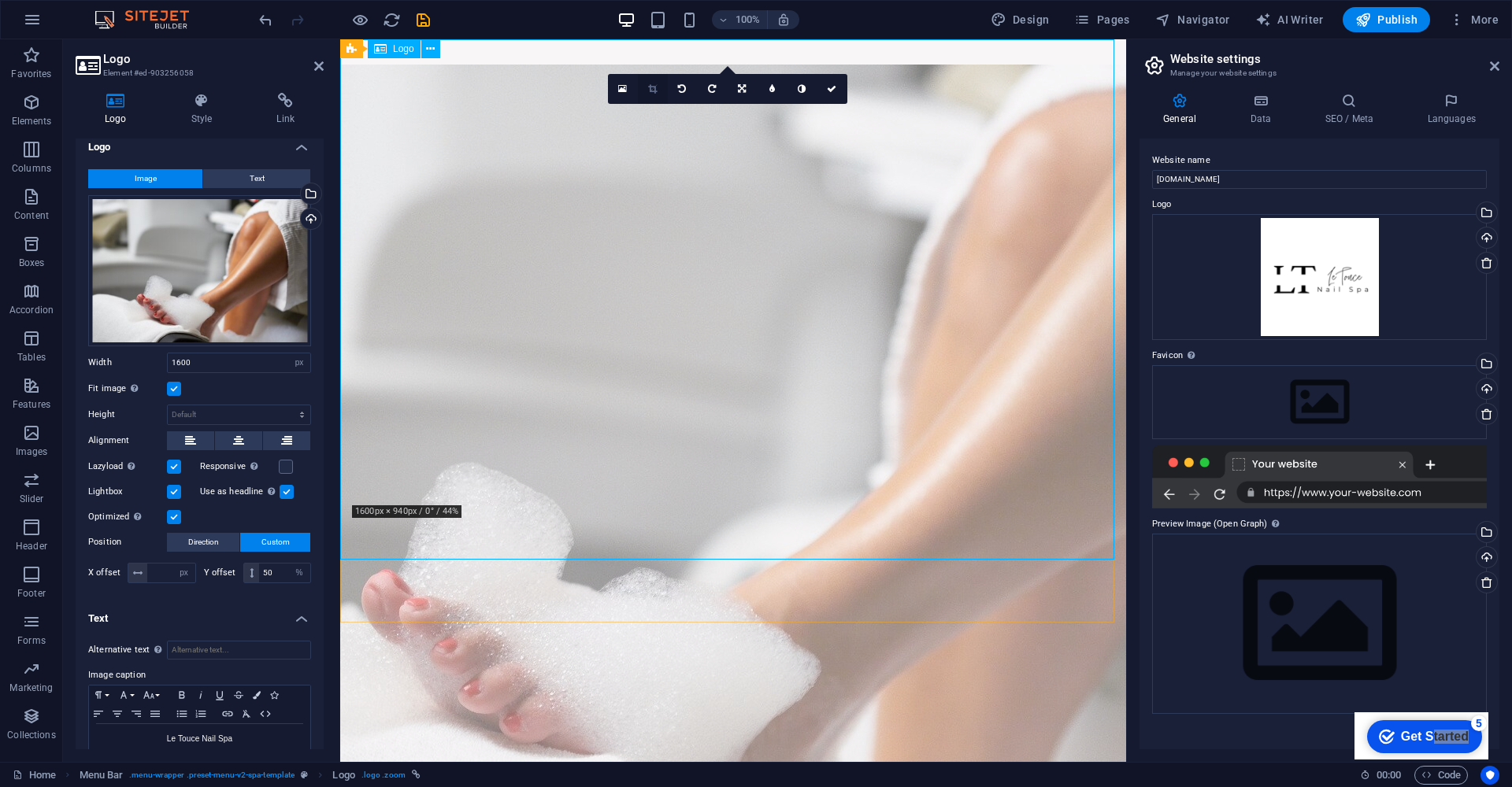
click at [650, 90] on icon at bounding box center [653, 89] width 9 height 10
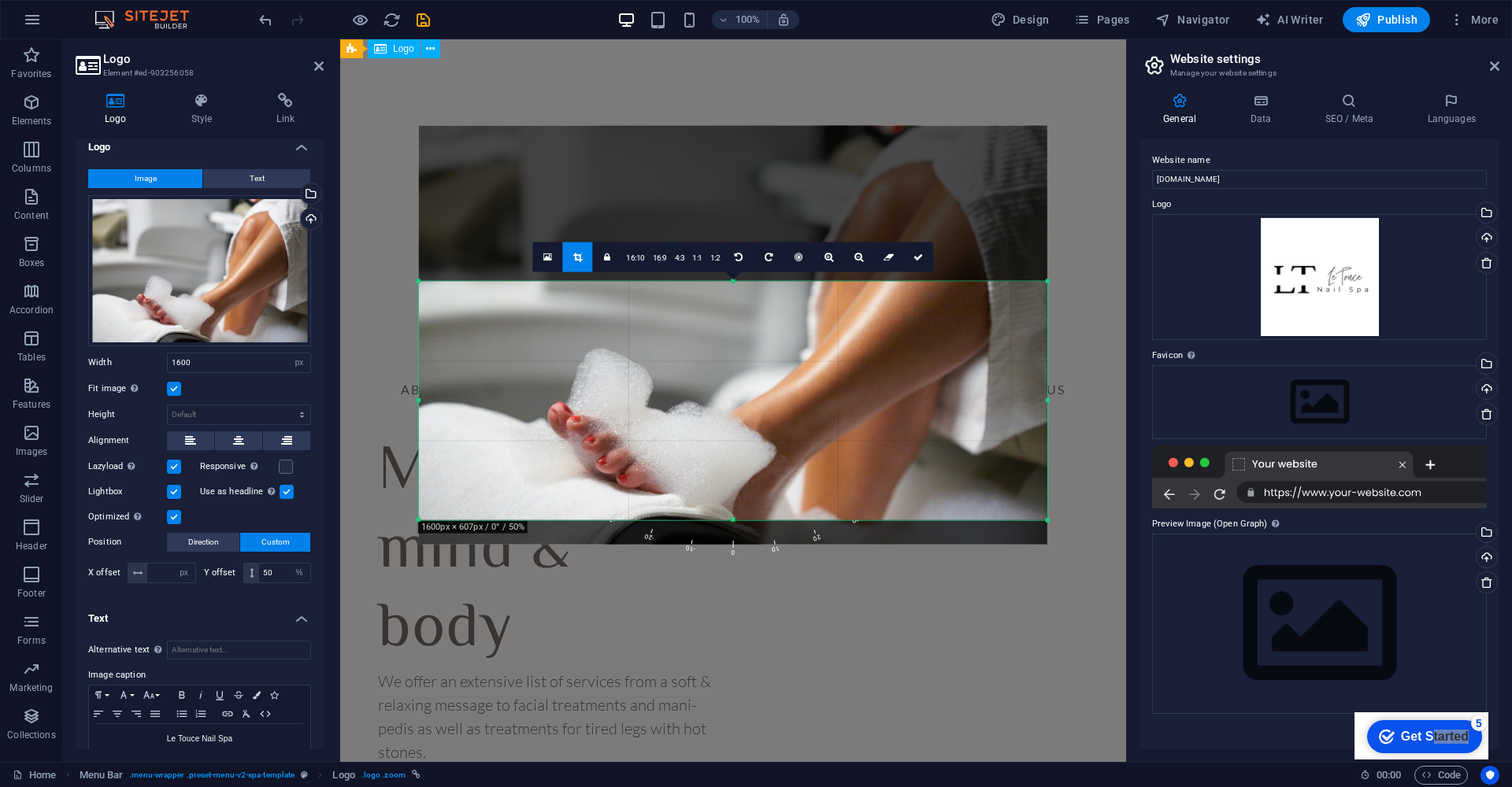
drag, startPoint x: 733, startPoint y: 217, endPoint x: 717, endPoint y: 348, distance: 132.0
click at [717, 348] on div "180 170 160 150 140 130 120 110 100 90 80 70 60 50 40 30 20 10 0 -10 -20 -30 -4…" at bounding box center [733, 400] width 629 height 239
click at [921, 259] on icon at bounding box center [919, 258] width 10 height 10
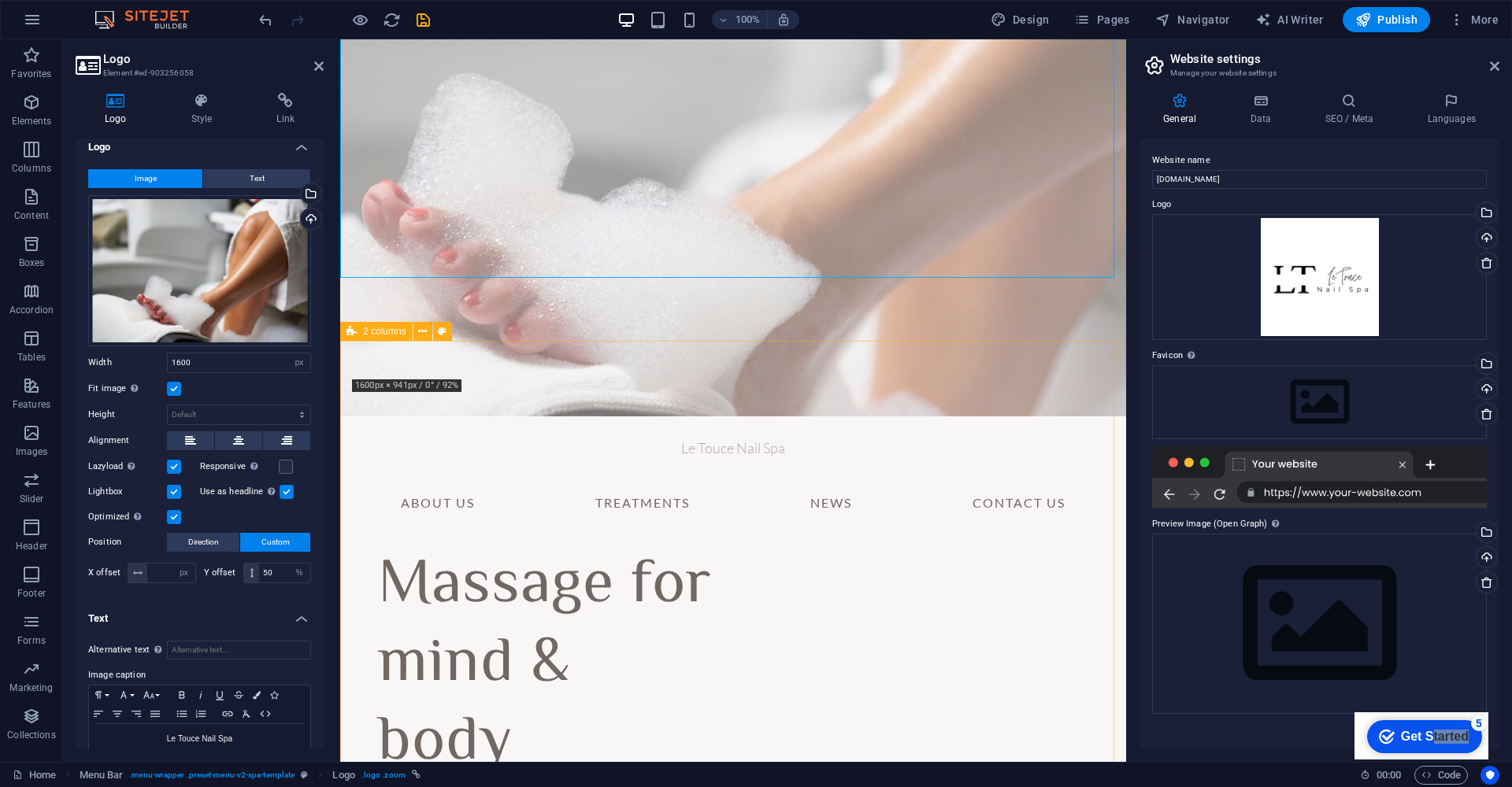
scroll to position [38, 0]
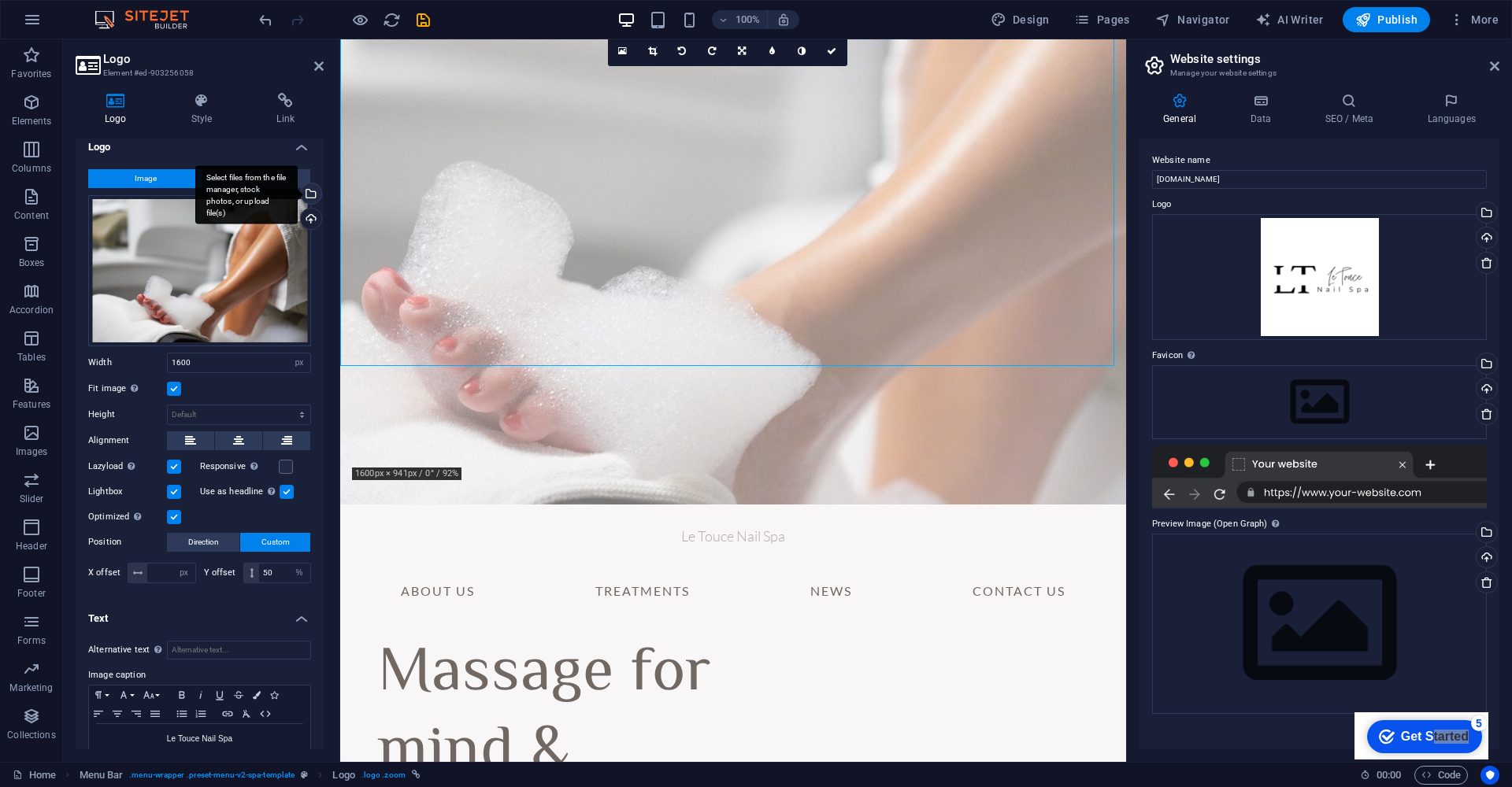
click at [307, 198] on div "Select files from the file manager, stock photos, or upload file(s)" at bounding box center [309, 195] width 24 height 24
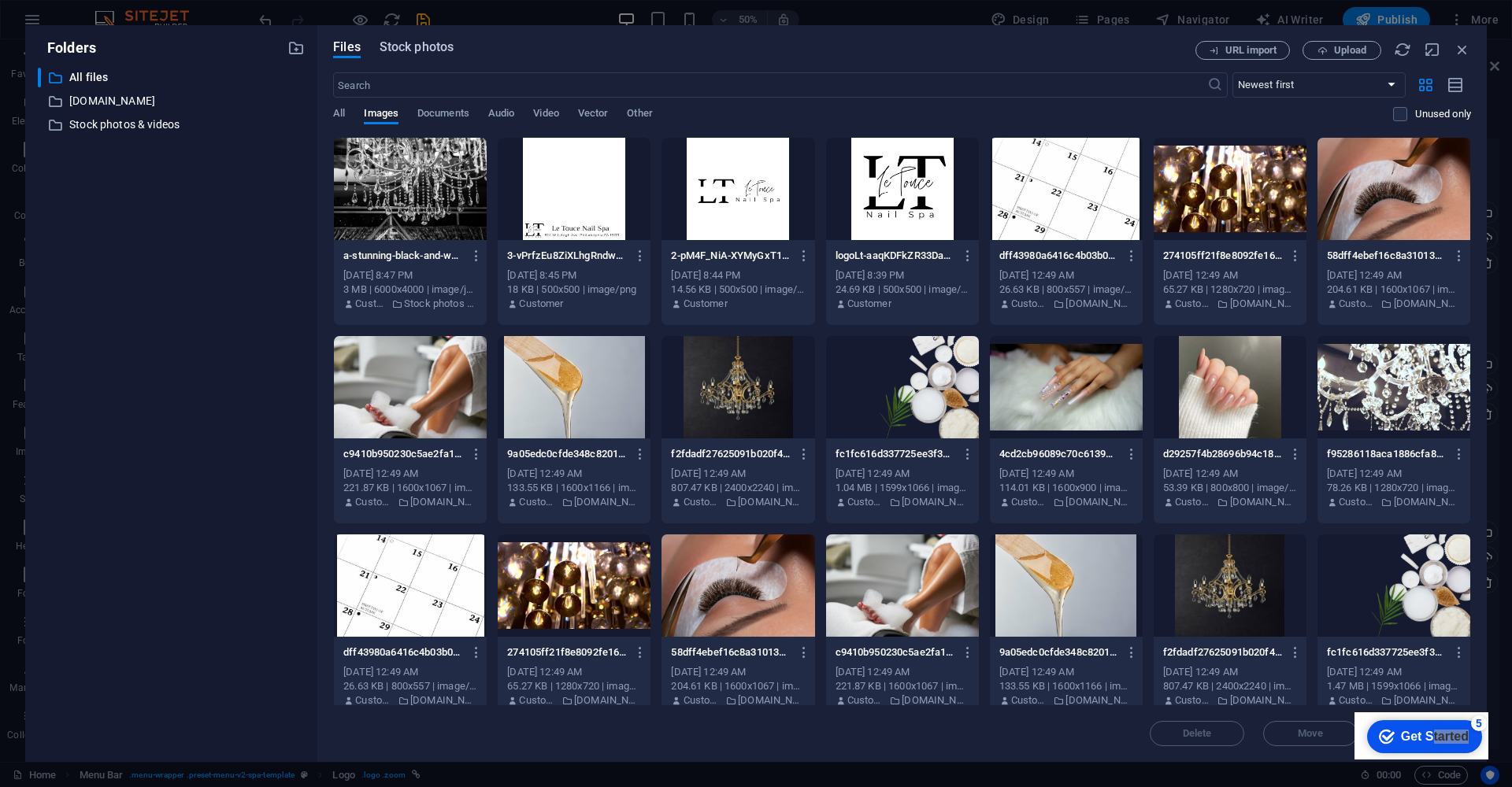
click at [399, 47] on span "Stock photos" at bounding box center [416, 47] width 74 height 19
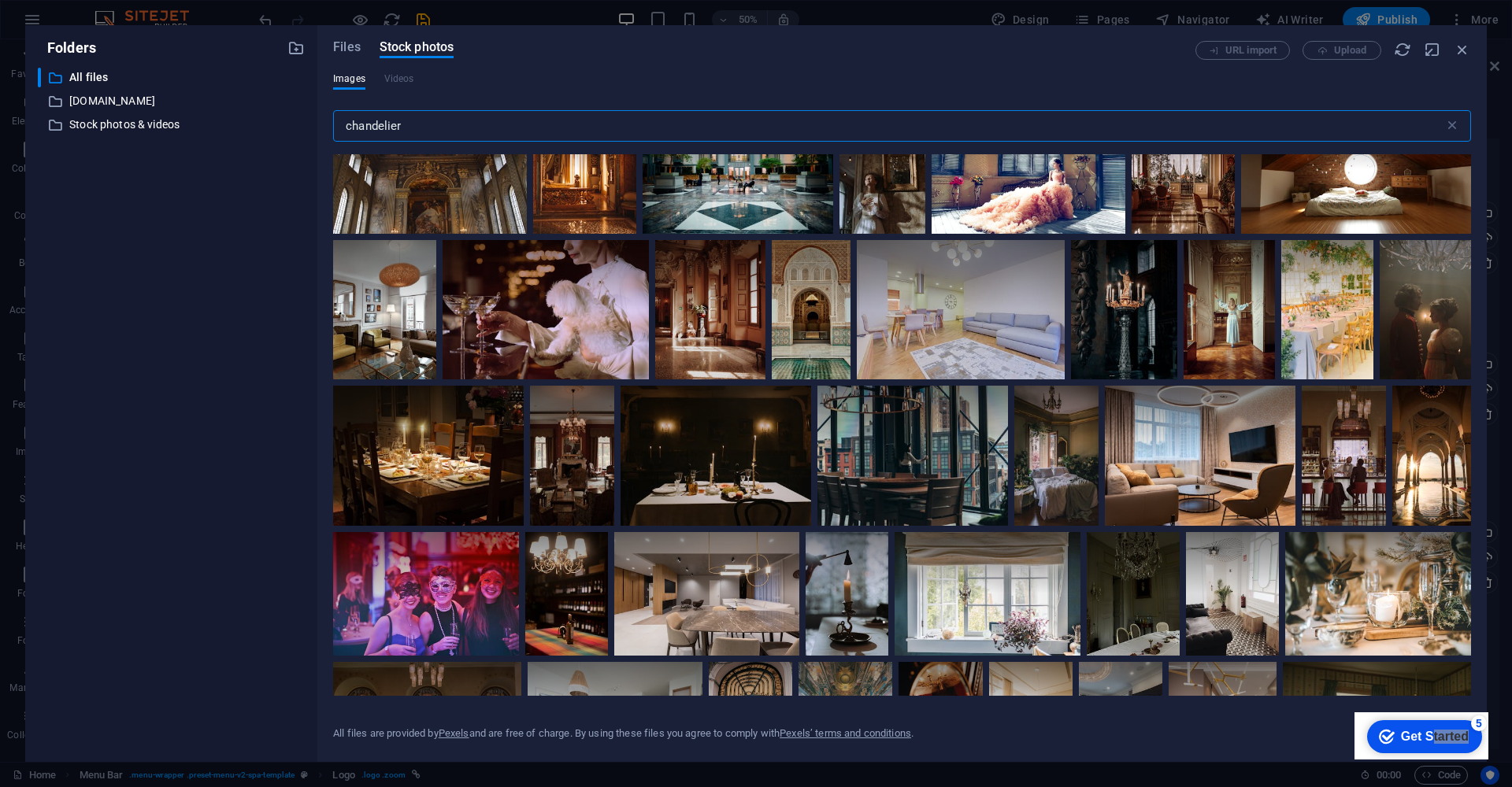
scroll to position [3917, 0]
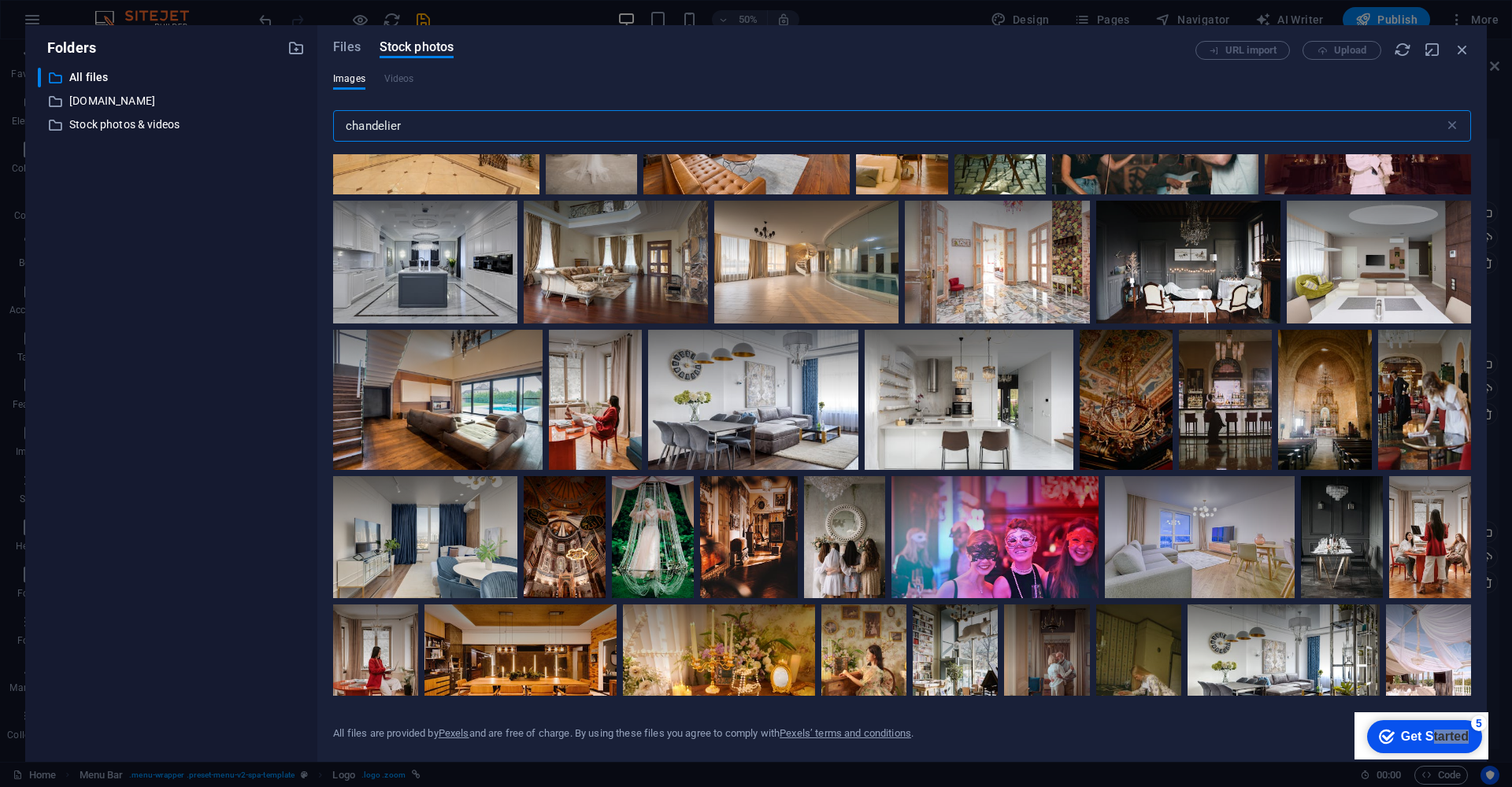
click at [426, 115] on input "chandelier" at bounding box center [889, 126] width 1111 height 31
drag, startPoint x: 426, startPoint y: 132, endPoint x: 252, endPoint y: 113, distance: 175.0
click at [252, 113] on div "Folders ​ All files All files ​ preview.canva.site preview.canva.site ​ Stock p…" at bounding box center [756, 394] width 1461 height 737
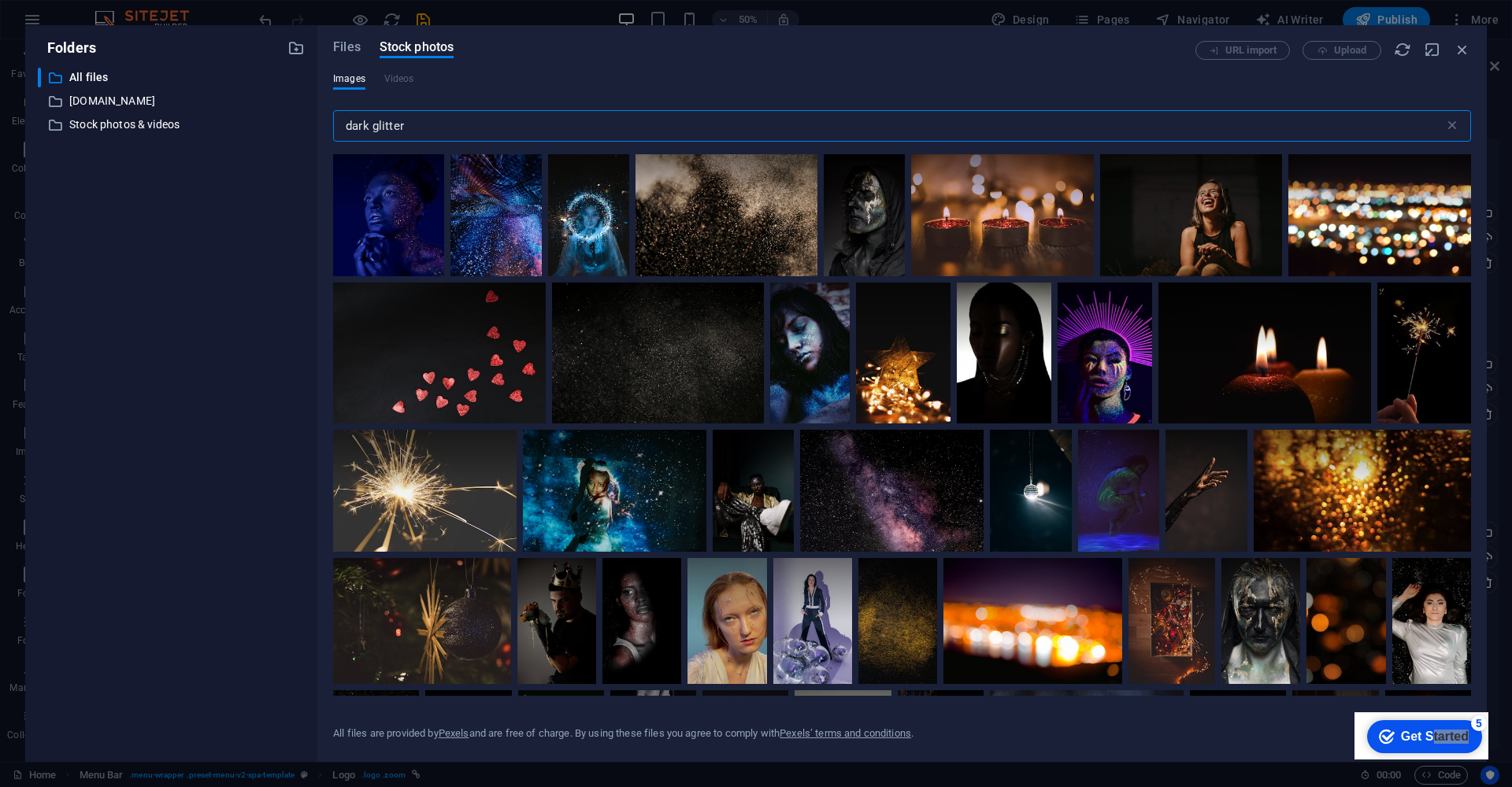
drag, startPoint x: 413, startPoint y: 130, endPoint x: 373, endPoint y: 137, distance: 40.6
click at [373, 130] on input "dark glitter" at bounding box center [889, 126] width 1111 height 31
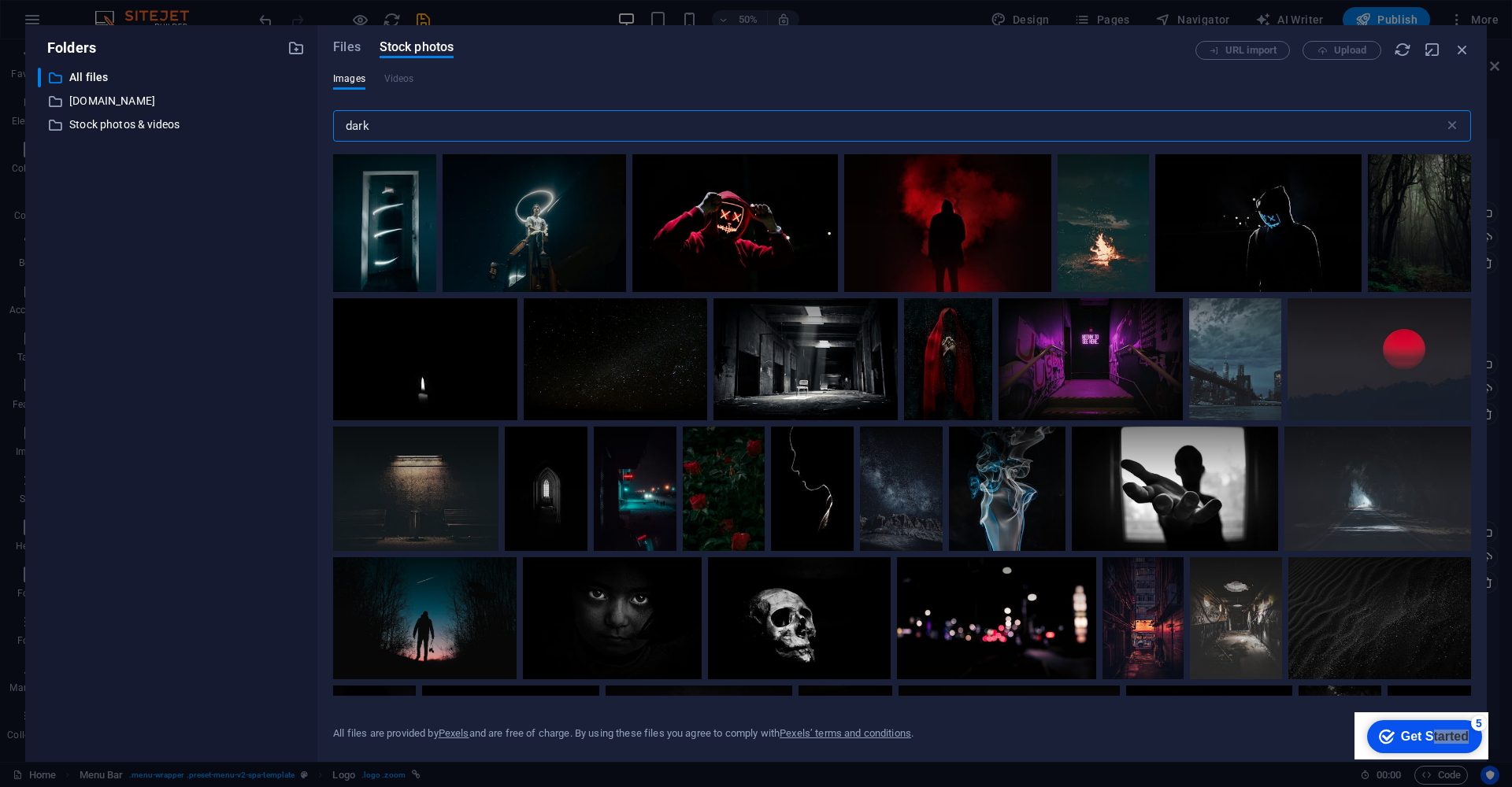
click at [467, 121] on input "dark" at bounding box center [889, 126] width 1111 height 31
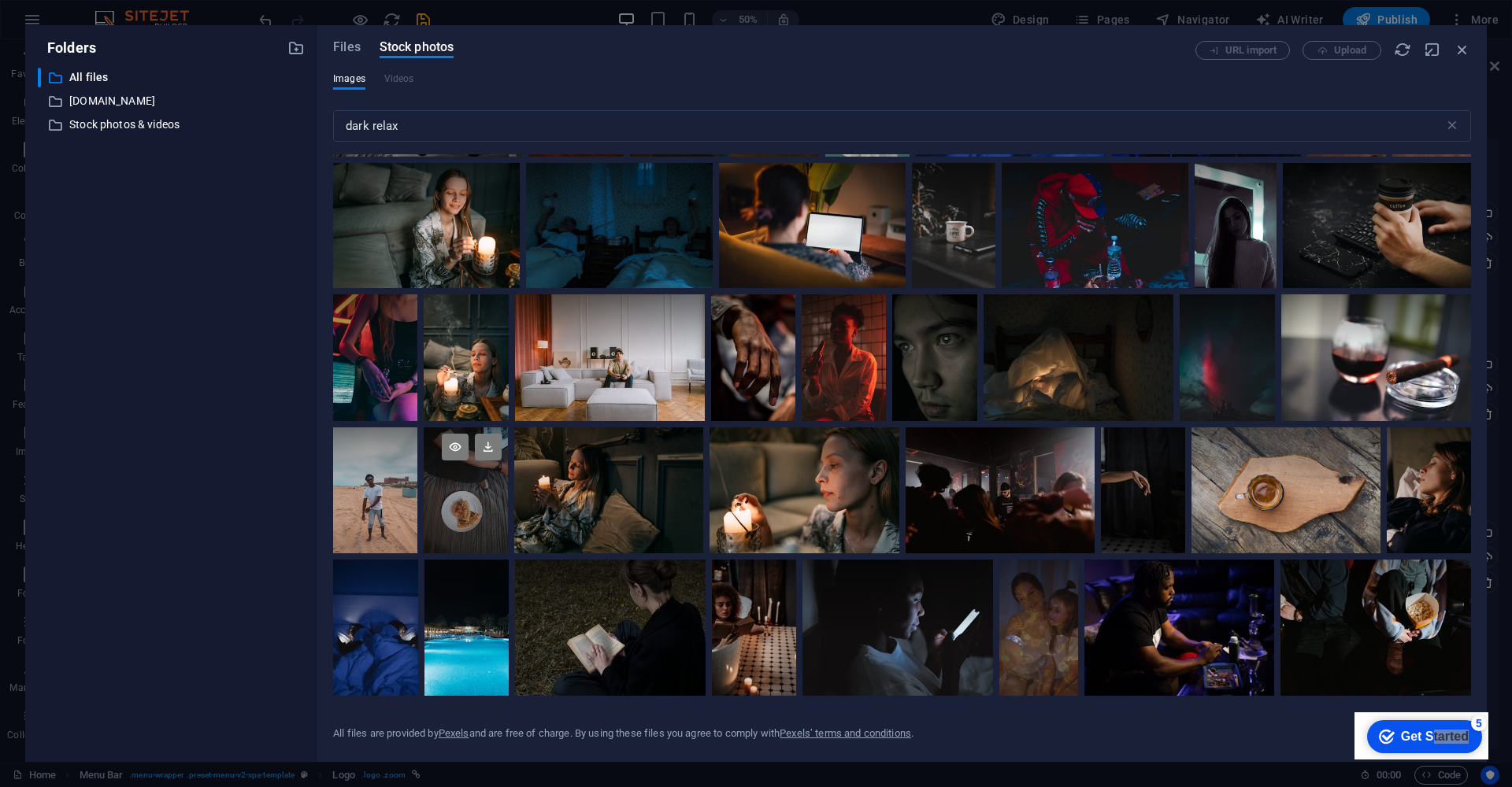
scroll to position [2054, 0]
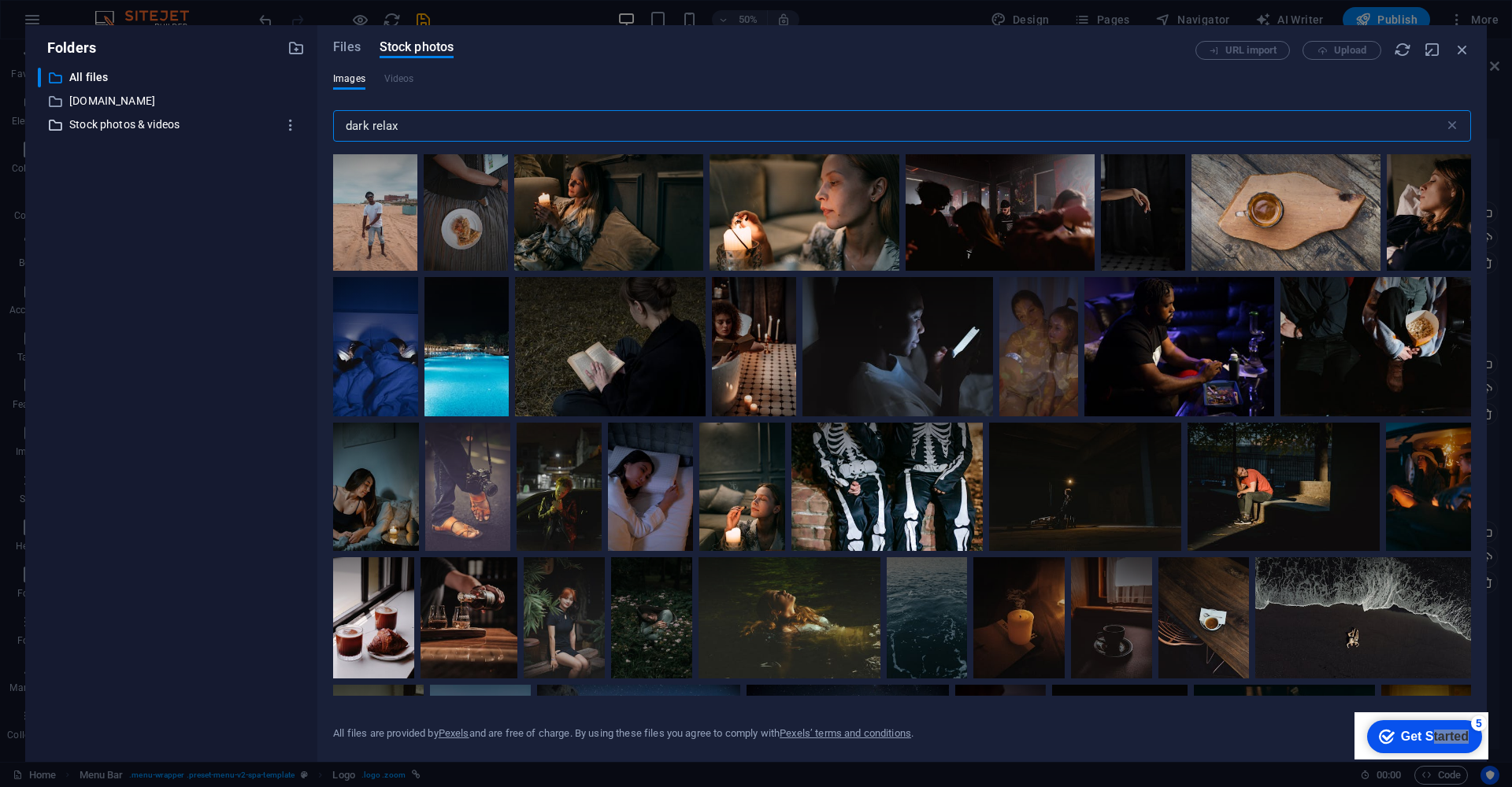
drag, startPoint x: 421, startPoint y: 135, endPoint x: 298, endPoint y: 120, distance: 123.9
click at [298, 120] on div "Folders ​ All files All files ​ preview.canva.site preview.canva.site ​ Stock p…" at bounding box center [756, 394] width 1461 height 737
click at [428, 126] on input "dark relax" at bounding box center [889, 126] width 1111 height 31
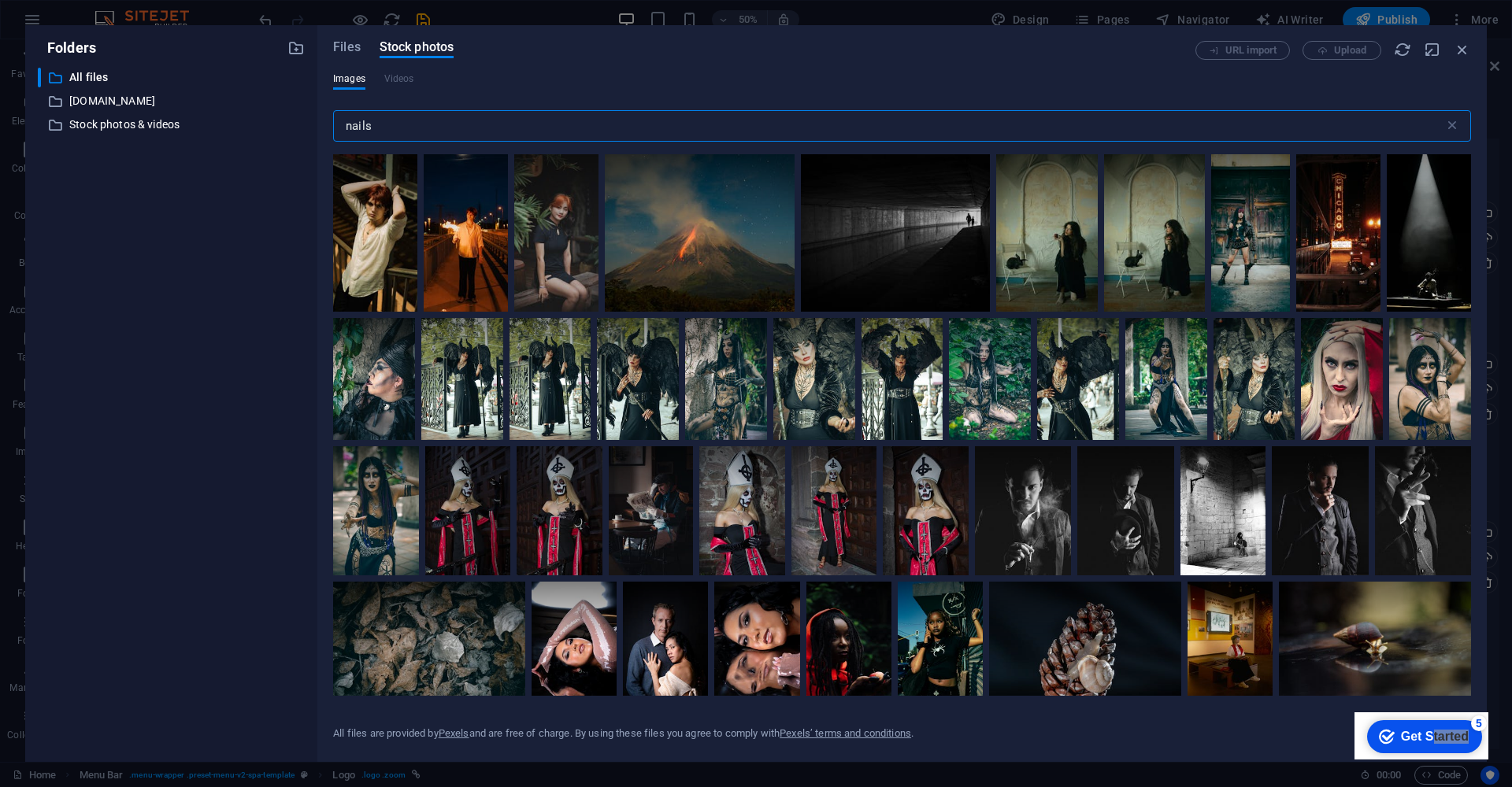
type input "nails"
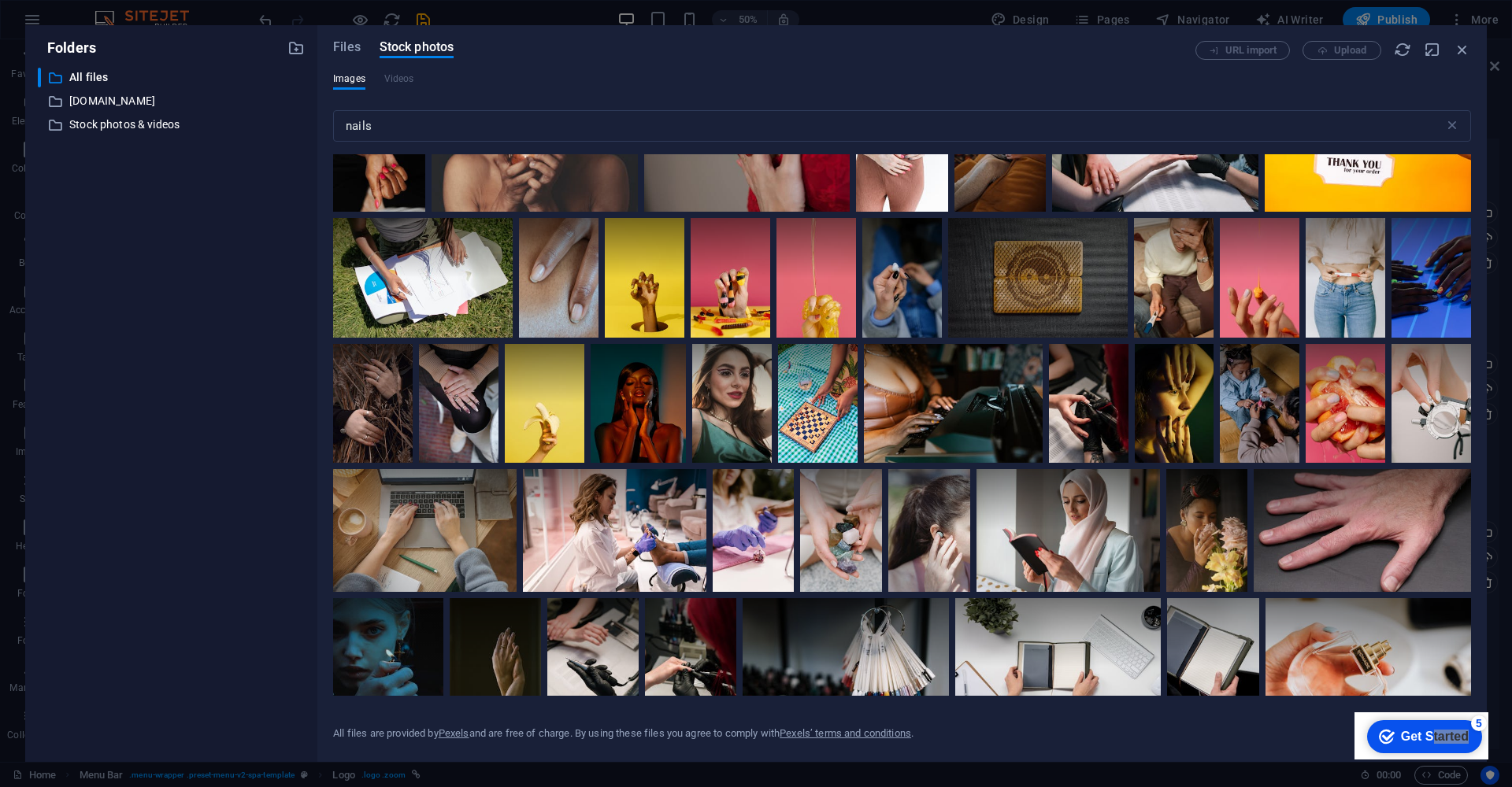
scroll to position [4871, 0]
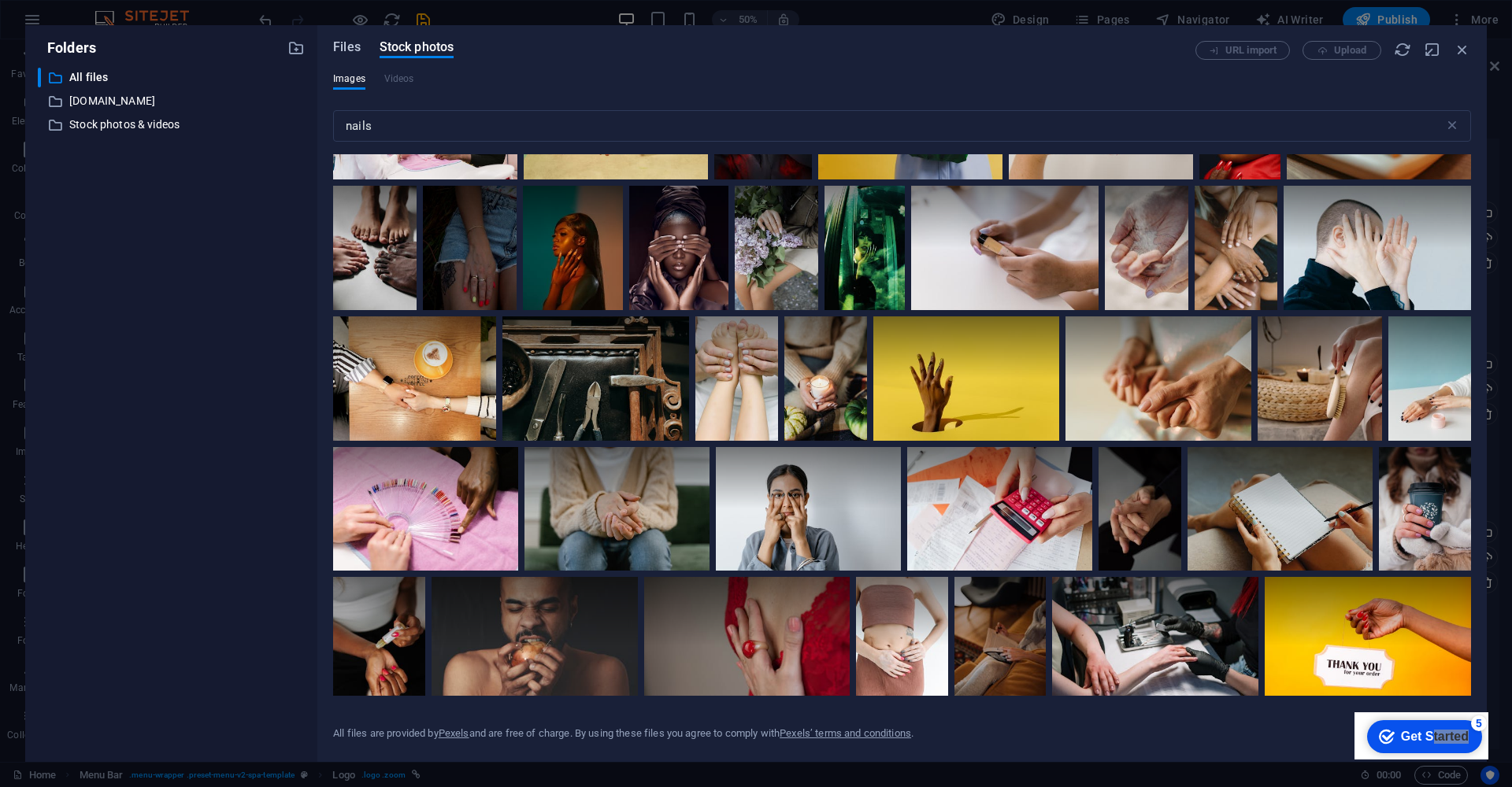
click at [346, 48] on span "Files" at bounding box center [347, 47] width 28 height 19
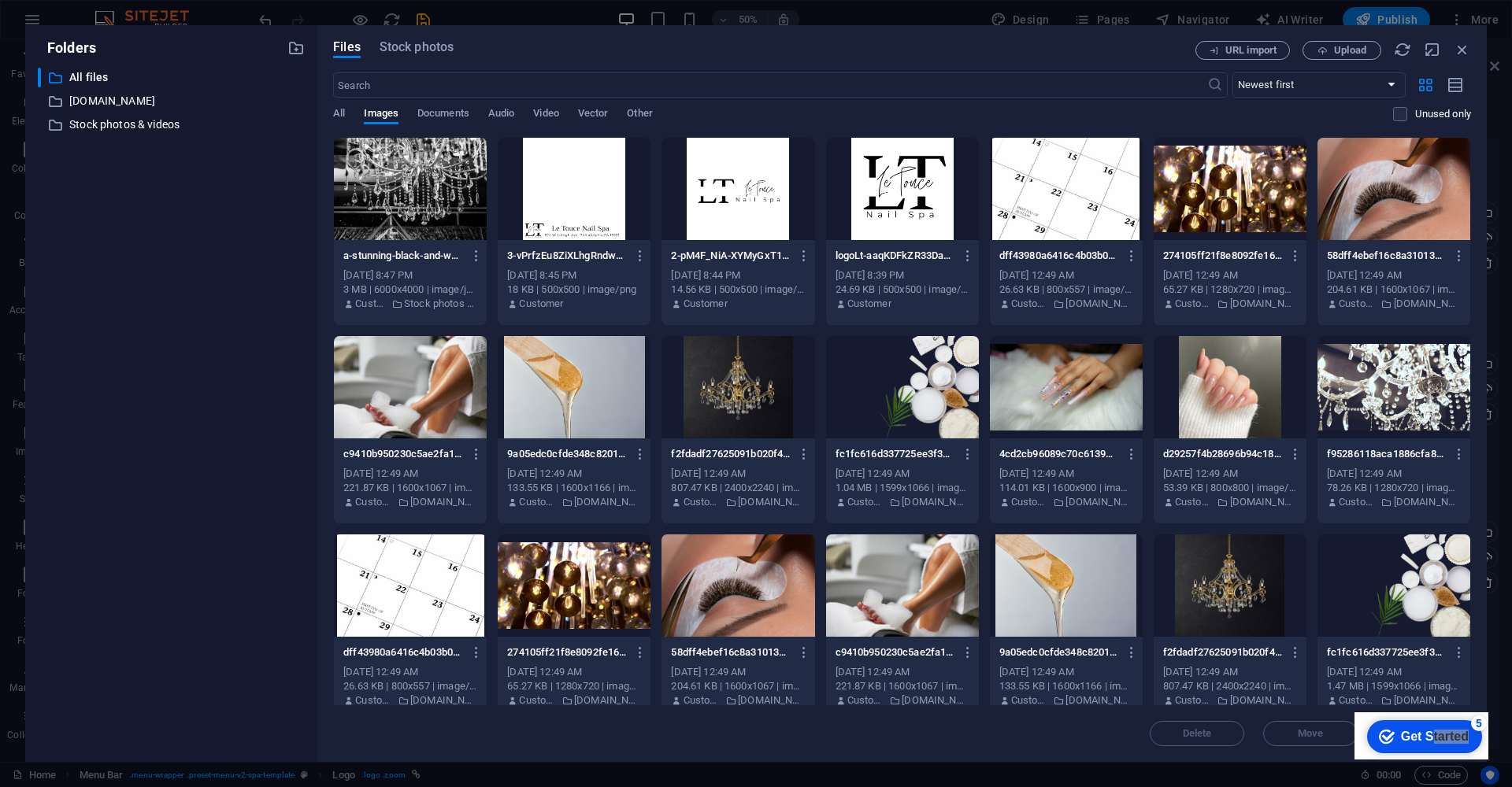
click at [699, 208] on div at bounding box center [738, 189] width 153 height 103
click at [741, 179] on div "1" at bounding box center [738, 189] width 153 height 103
drag, startPoint x: 741, startPoint y: 179, endPoint x: 402, endPoint y: 139, distance: 341.4
click at [741, 179] on div at bounding box center [738, 189] width 153 height 103
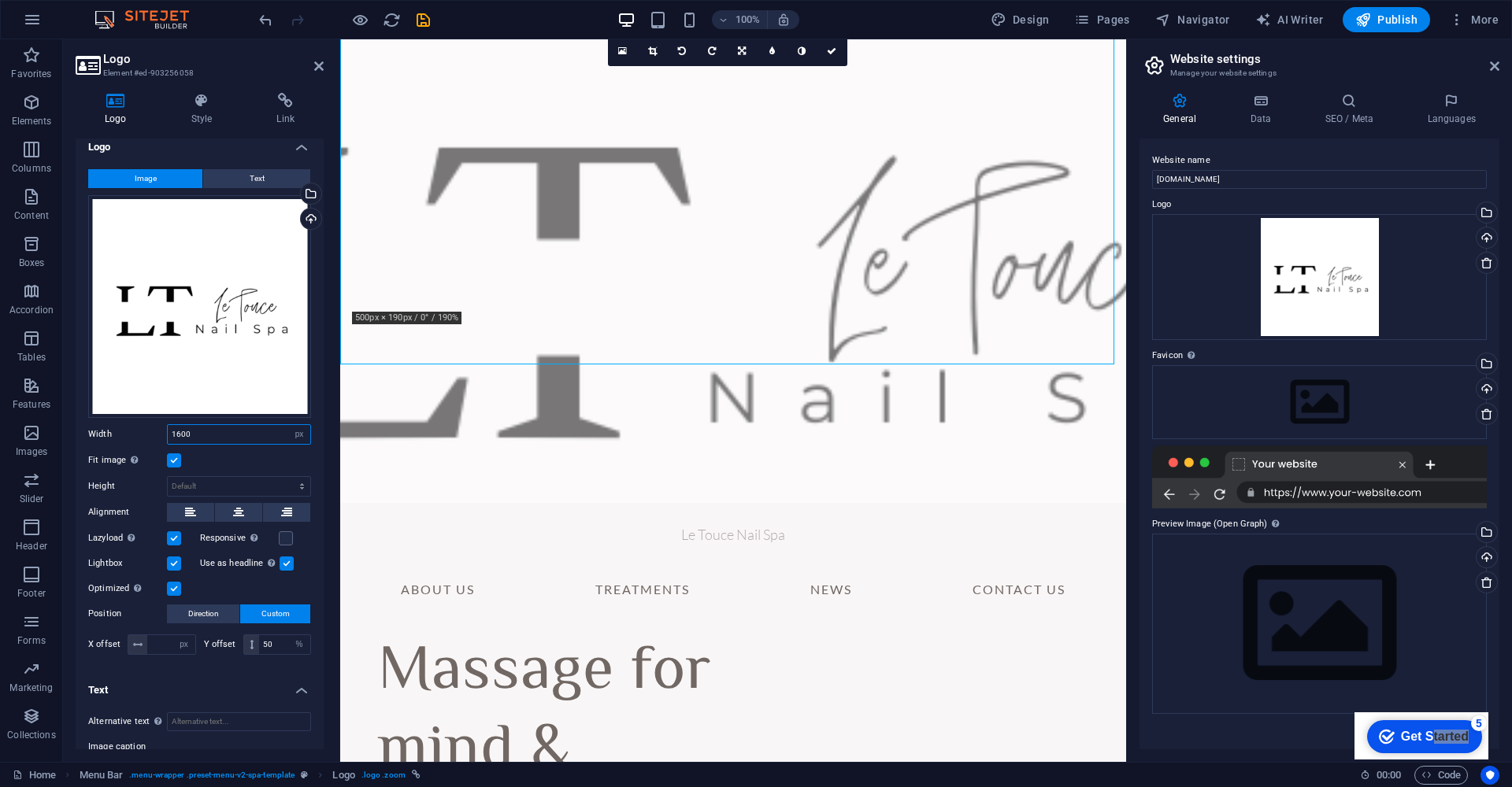
drag, startPoint x: 240, startPoint y: 430, endPoint x: 103, endPoint y: 429, distance: 137.0
click at [103, 429] on div "Width 1600 Default auto px rem % em vh vw" at bounding box center [199, 434] width 222 height 21
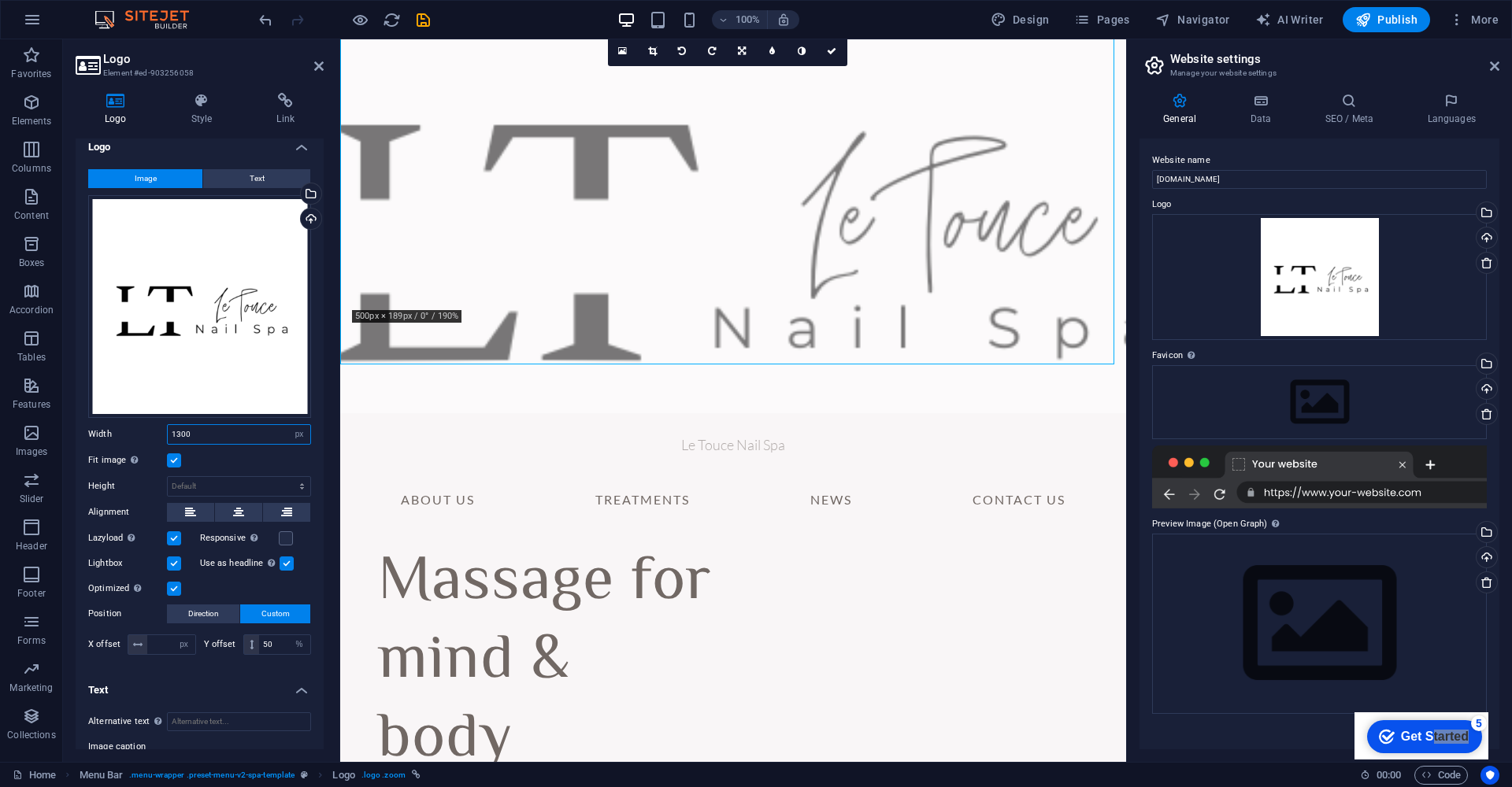
type input "1300"
click at [147, 430] on label "Width" at bounding box center [127, 434] width 79 height 9
drag, startPoint x: 832, startPoint y: 52, endPoint x: 722, endPoint y: 30, distance: 112.2
click at [832, 52] on icon at bounding box center [832, 52] width 10 height 10
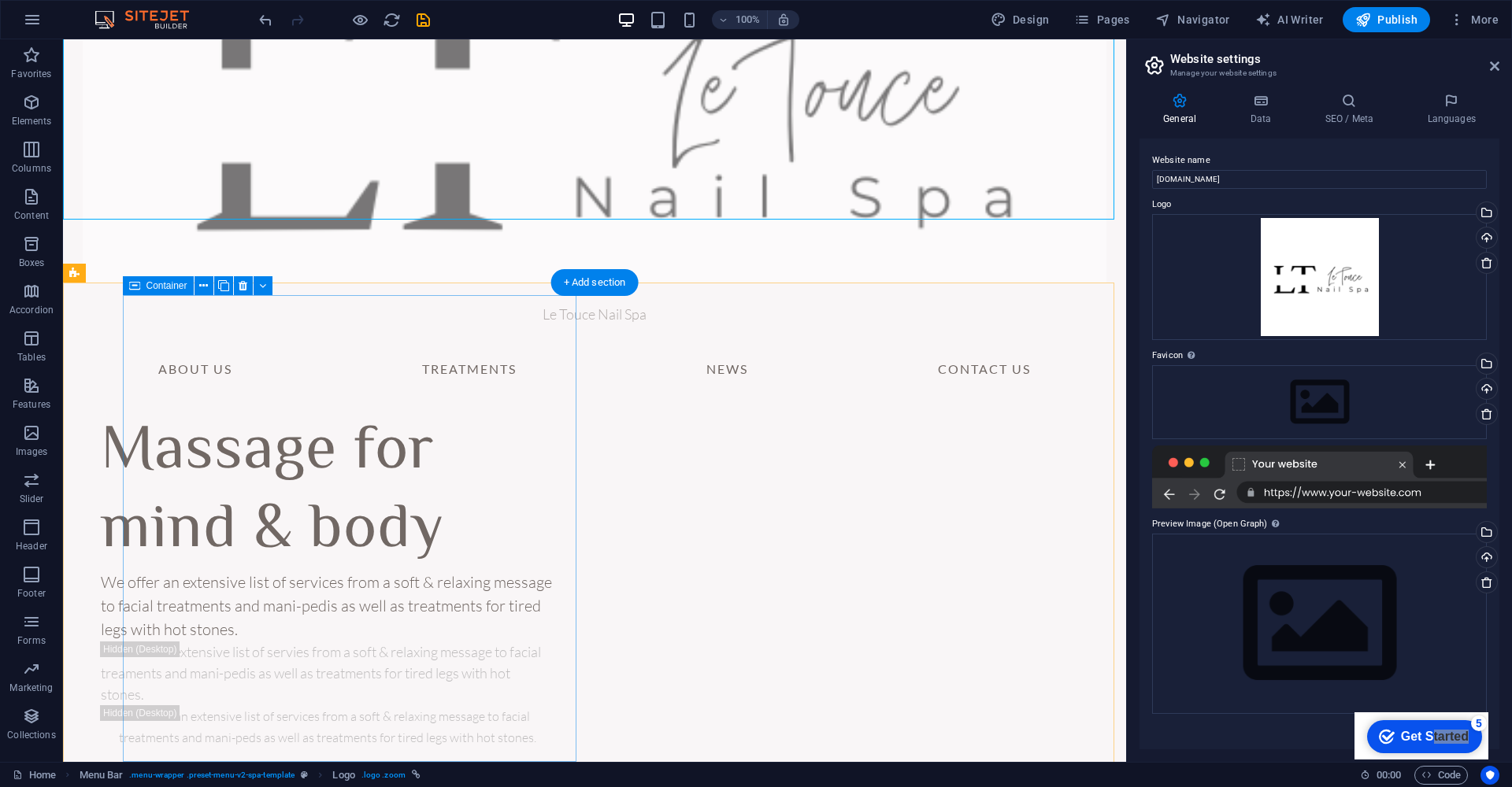
scroll to position [286, 0]
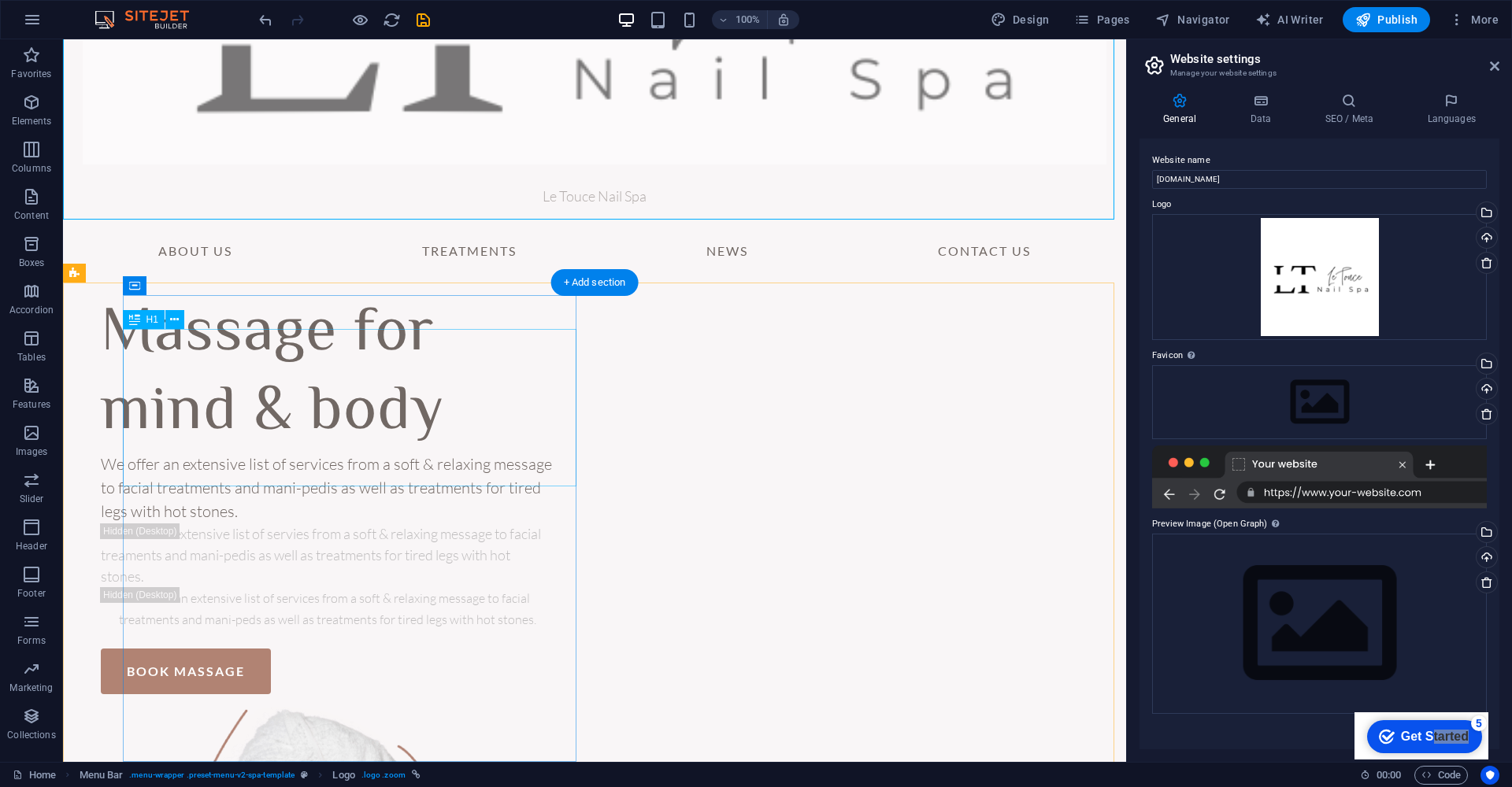
click at [286, 398] on div "Massage for mind & body" at bounding box center [328, 374] width 454 height 158
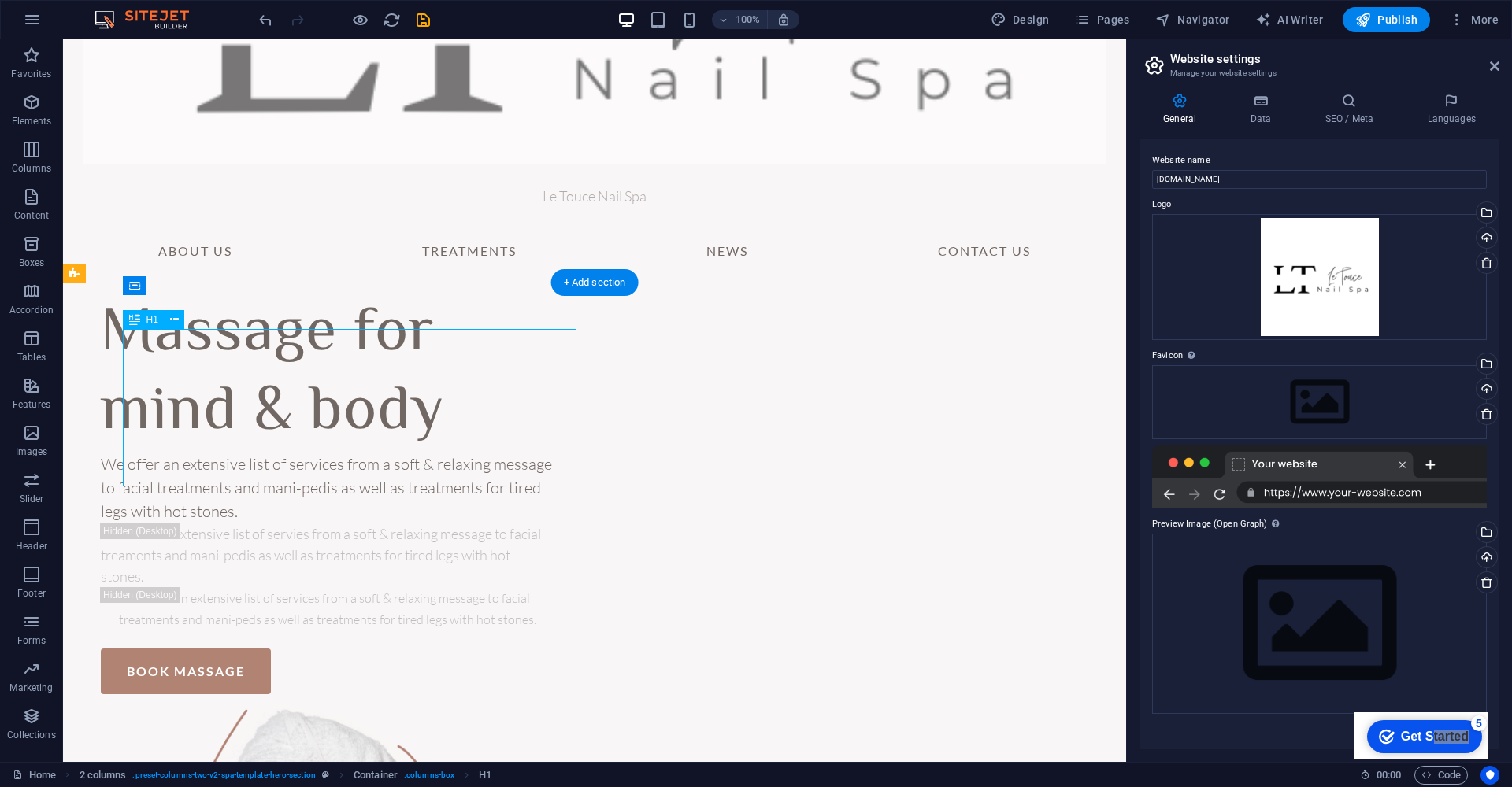
click at [420, 366] on div "Massage for mind & body" at bounding box center [328, 374] width 454 height 158
click at [467, 453] on div "Massage for mind & body" at bounding box center [328, 374] width 454 height 158
click at [426, 445] on div "Massage for mind & body" at bounding box center [328, 374] width 454 height 158
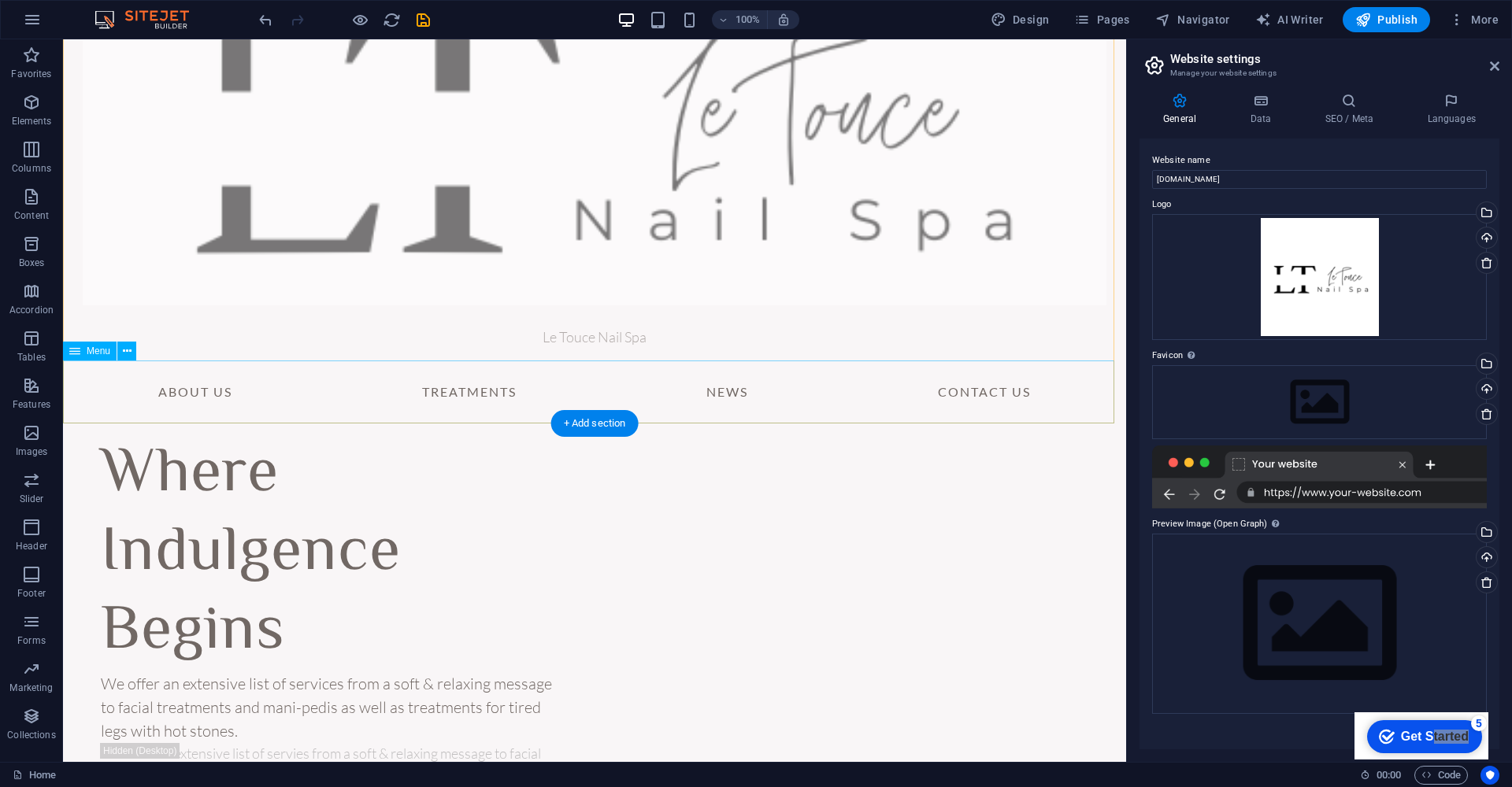
scroll to position [261, 0]
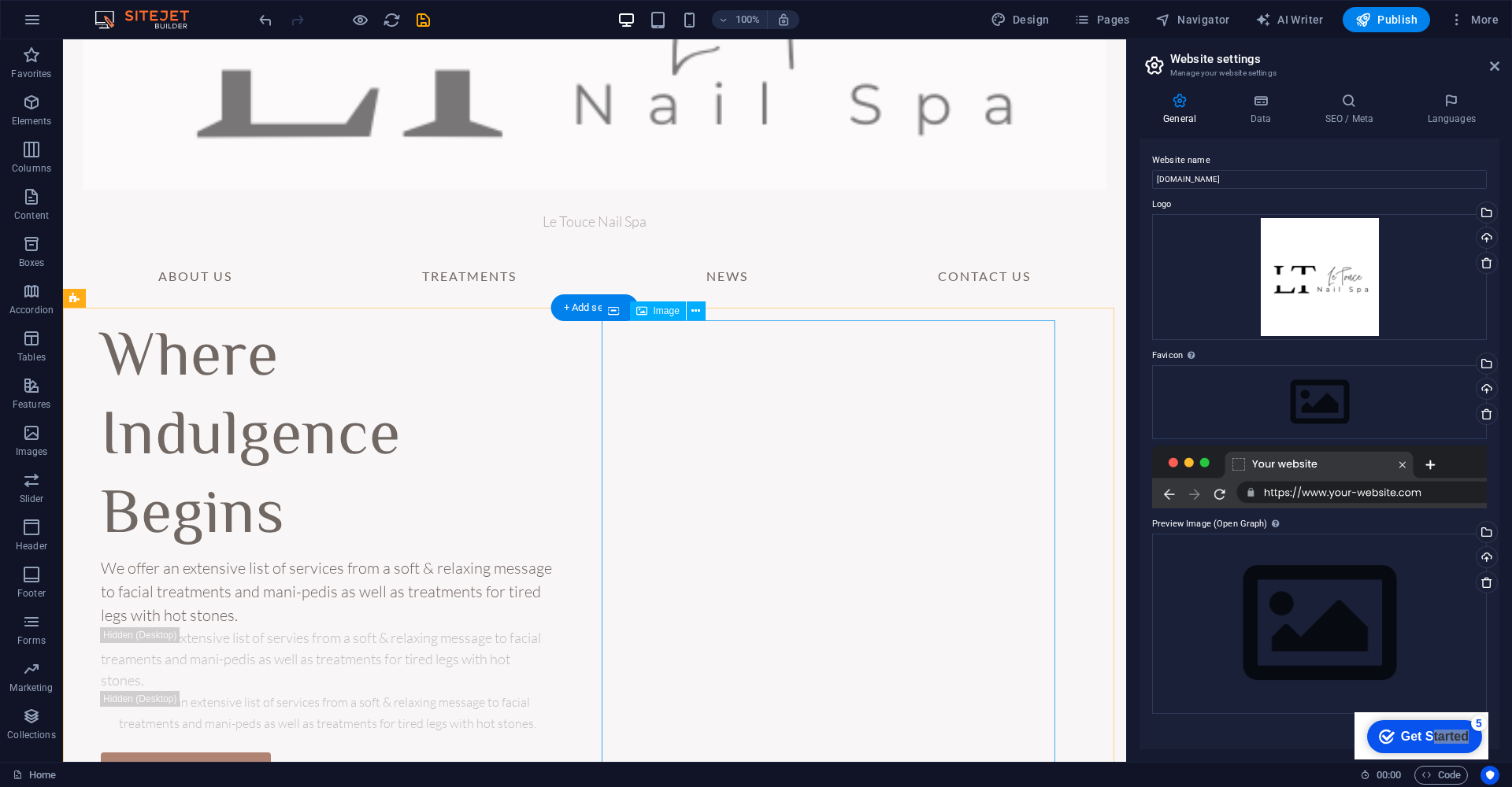
select select "%"
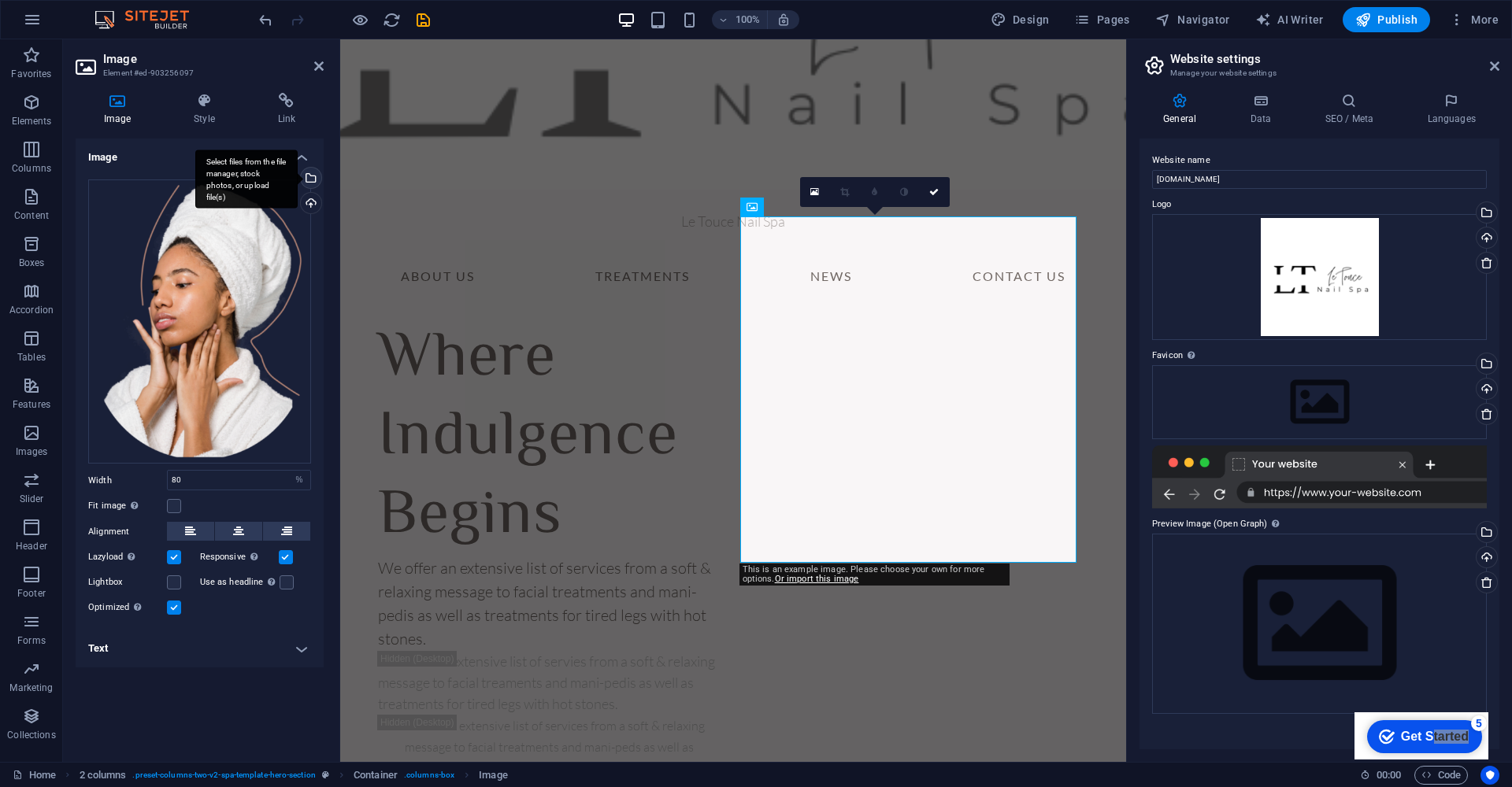
click at [298, 180] on div "Select files from the file manager, stock photos, or upload file(s)" at bounding box center [246, 179] width 103 height 59
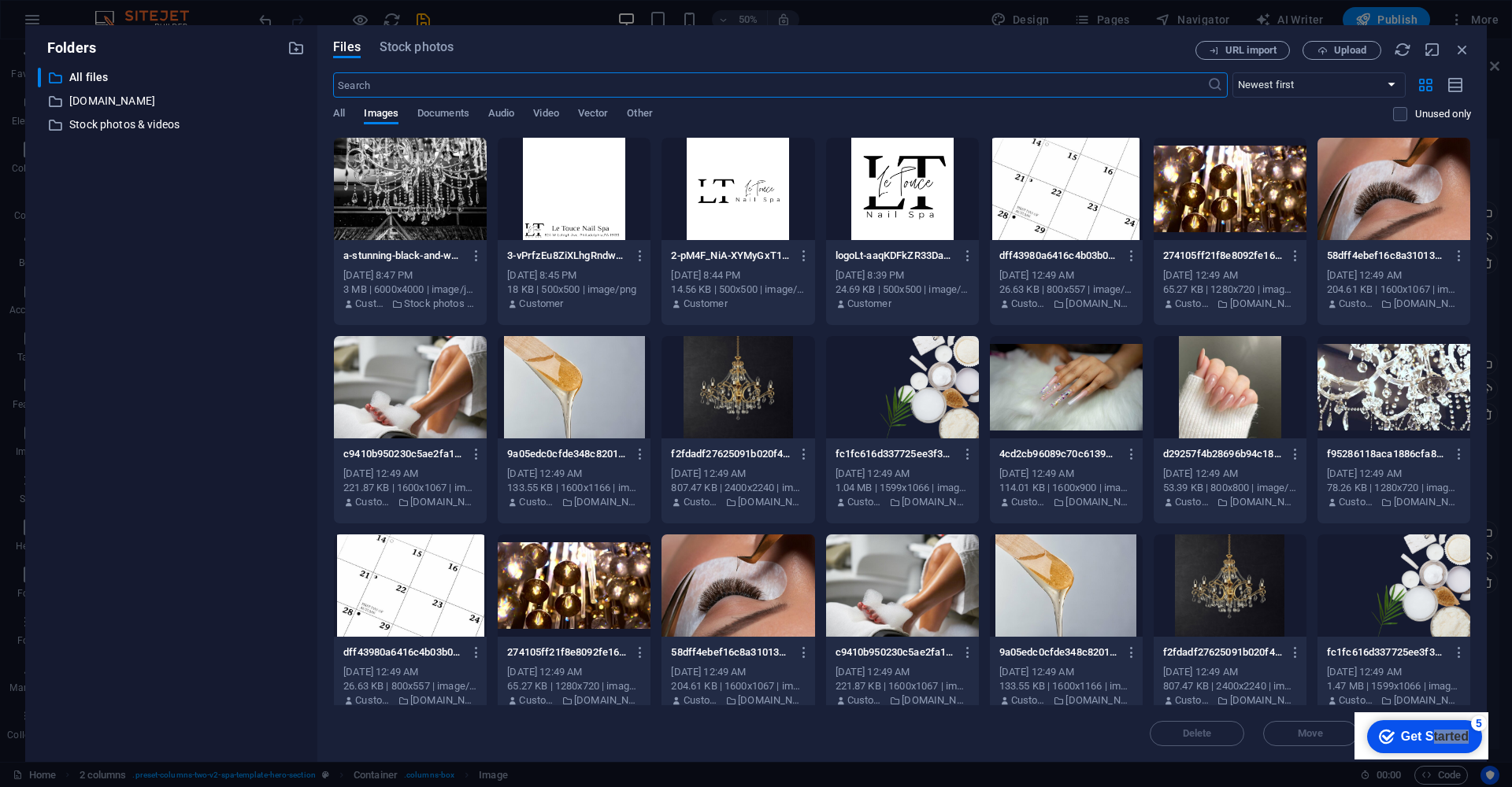
click at [415, 389] on div at bounding box center [410, 387] width 153 height 103
click at [367, 377] on div "1" at bounding box center [410, 387] width 153 height 103
click at [367, 377] on div at bounding box center [410, 387] width 153 height 103
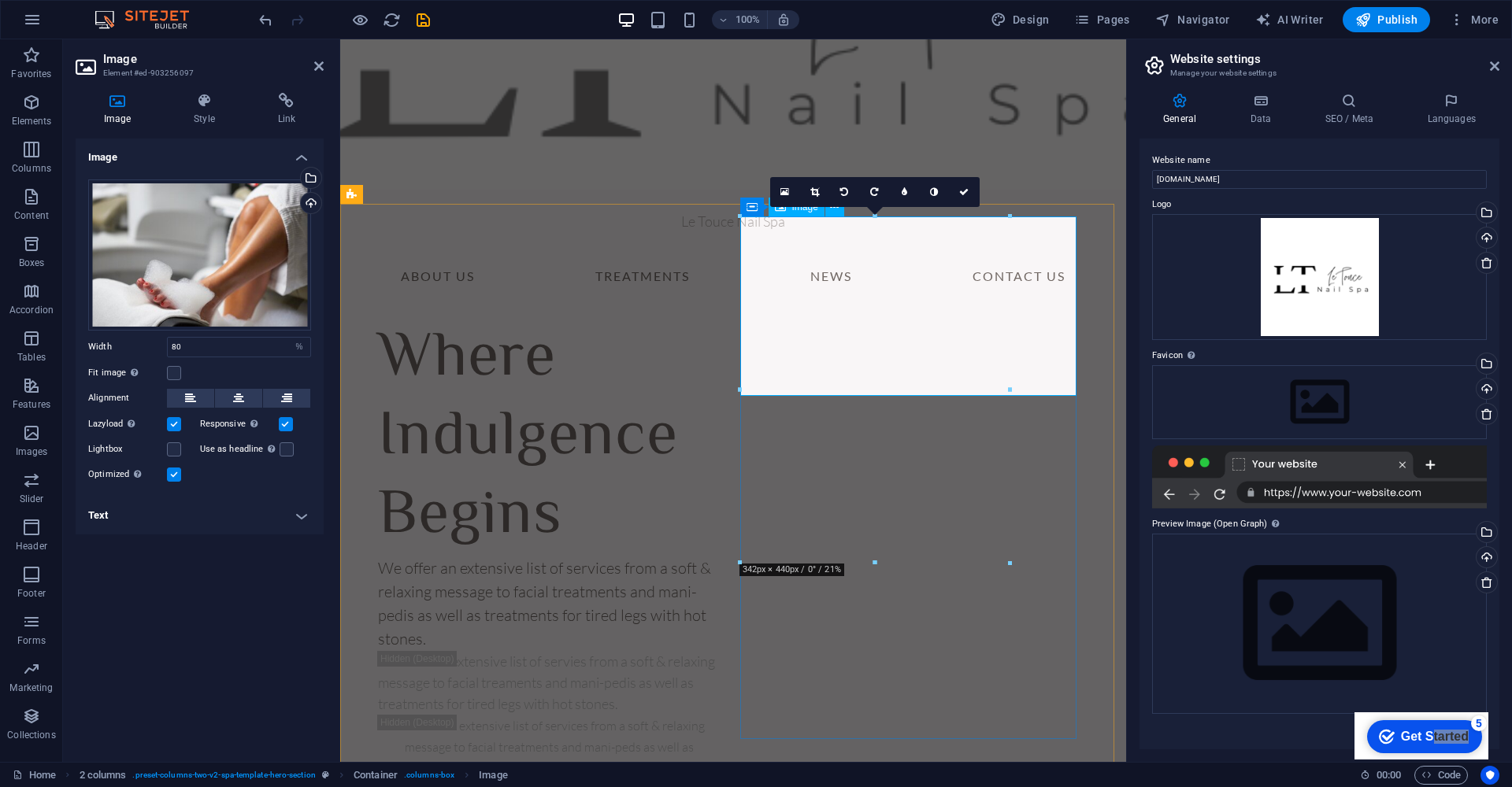
drag, startPoint x: 197, startPoint y: 350, endPoint x: 148, endPoint y: 346, distance: 49.2
click at [148, 346] on div "Width 80 Default auto px rem % em vh vw" at bounding box center [199, 347] width 222 height 21
type input "100"
click at [224, 550] on div "Image Drag files here, click to choose files or select files from Files or our …" at bounding box center [199, 444] width 248 height 611
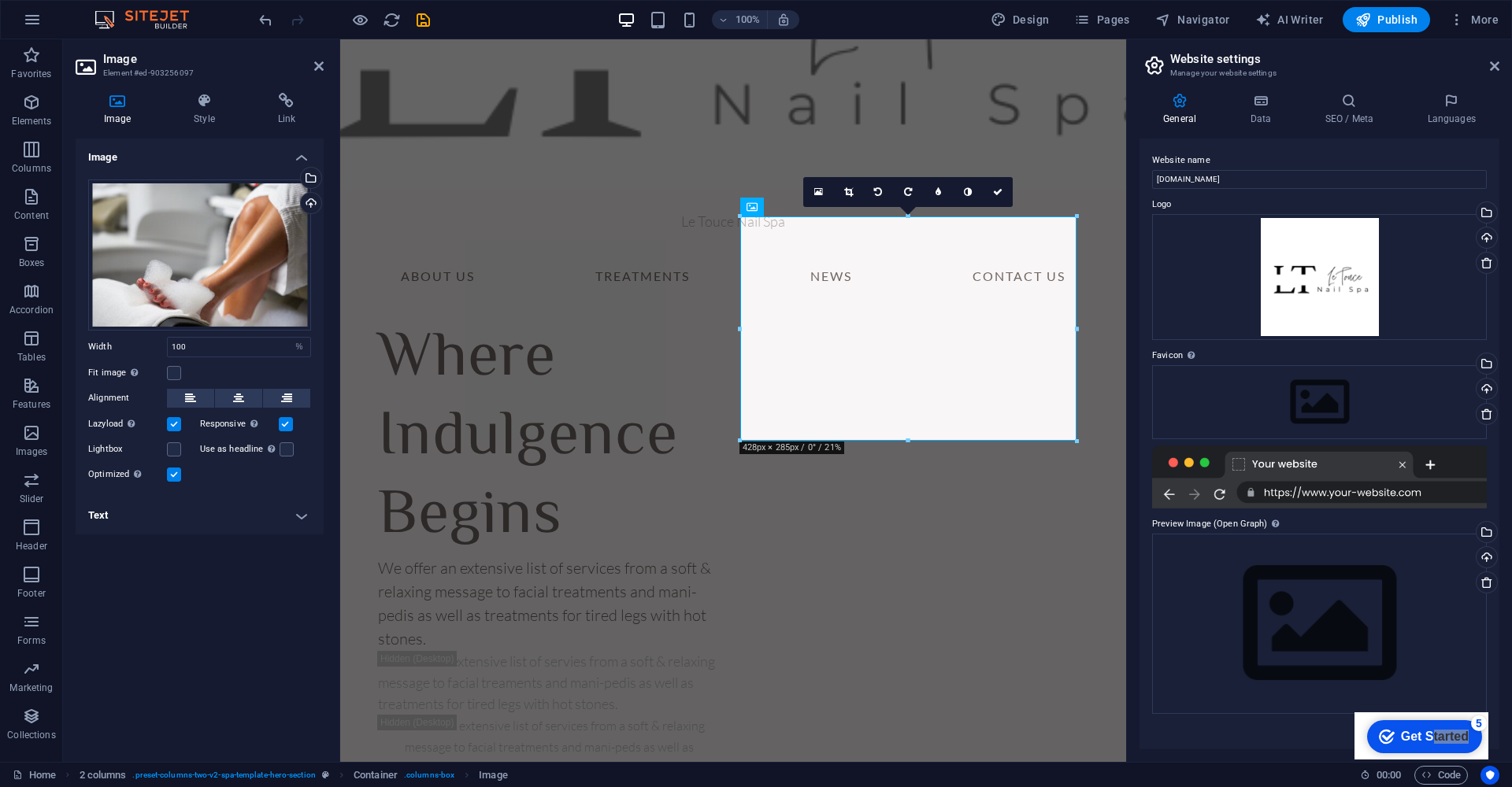
click at [222, 550] on div "Image Drag files here, click to choose files or select files from Files or our …" at bounding box center [199, 444] width 248 height 611
click at [433, 556] on div "We offer an extensive list of services from a soft & relaxing message to facial…" at bounding box center [548, 603] width 342 height 94
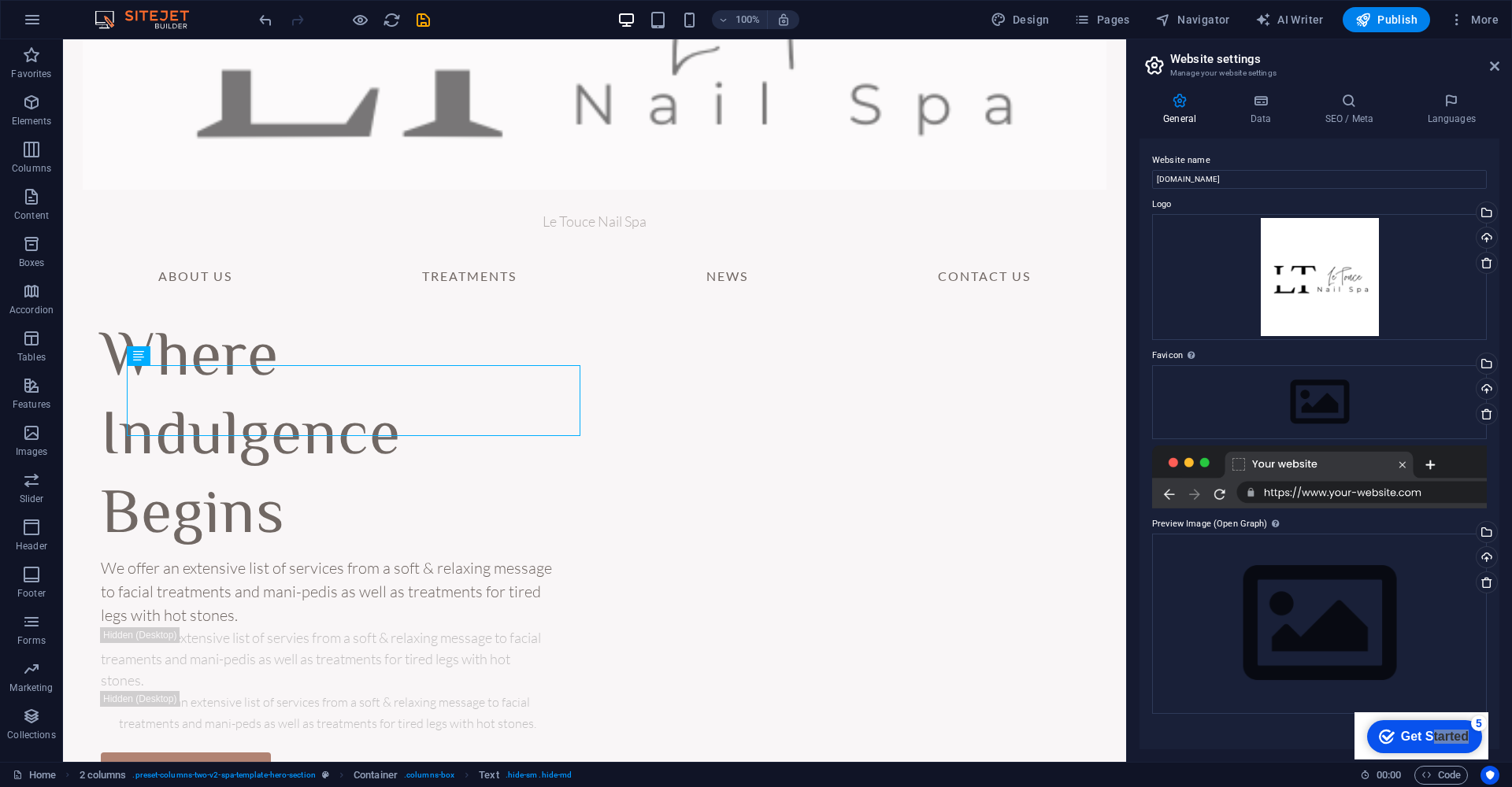
scroll to position [453, 0]
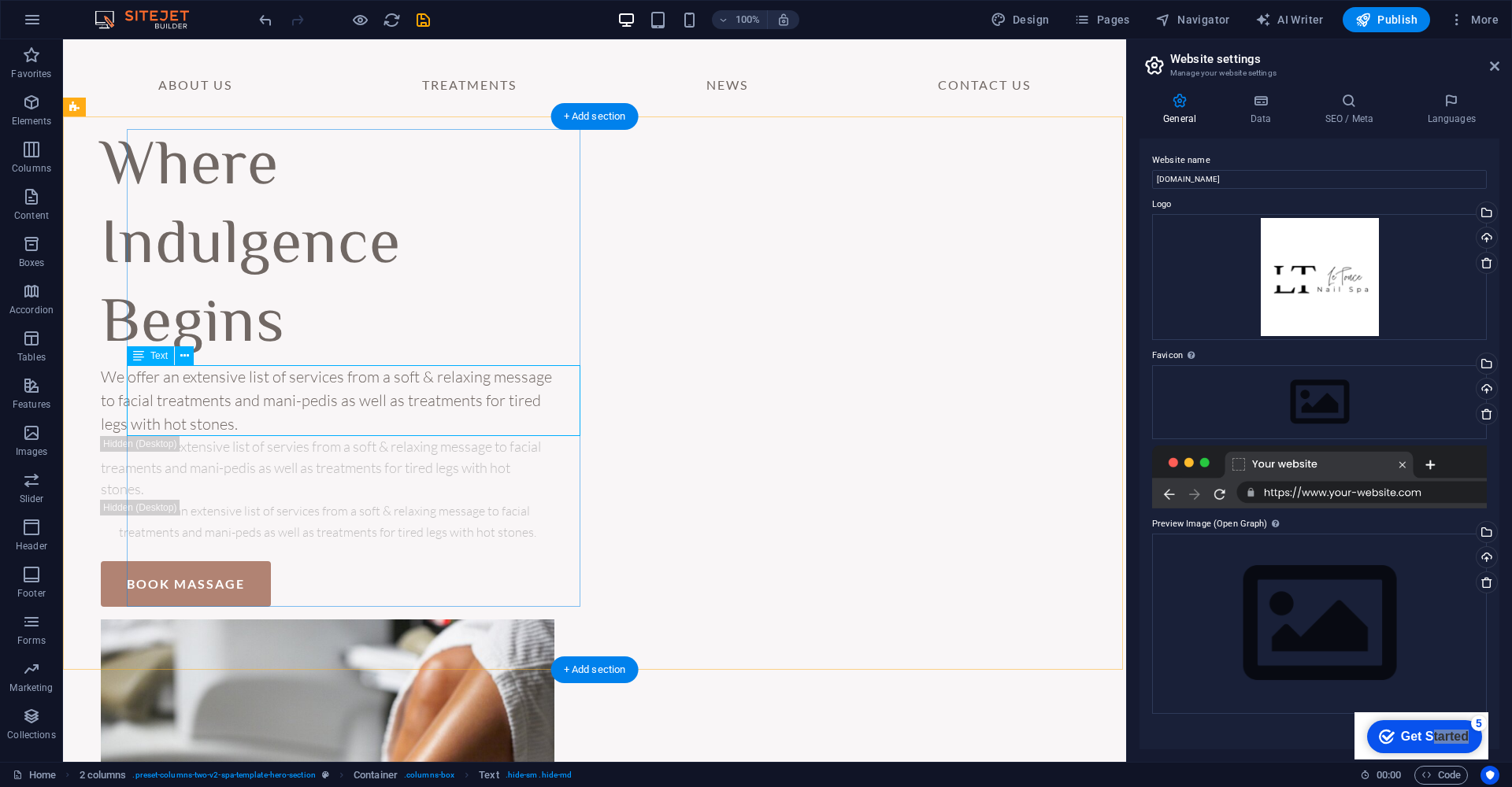
click at [287, 390] on div "We offer an extensive list of services from a soft & relaxing message to facial…" at bounding box center [328, 400] width 454 height 71
click at [264, 419] on div "We offer an extensive list of services from a soft & relaxing message to facial…" at bounding box center [328, 400] width 454 height 71
click at [259, 423] on div "We offer an extensive list of services from a soft & relaxing message to facial…" at bounding box center [328, 400] width 454 height 71
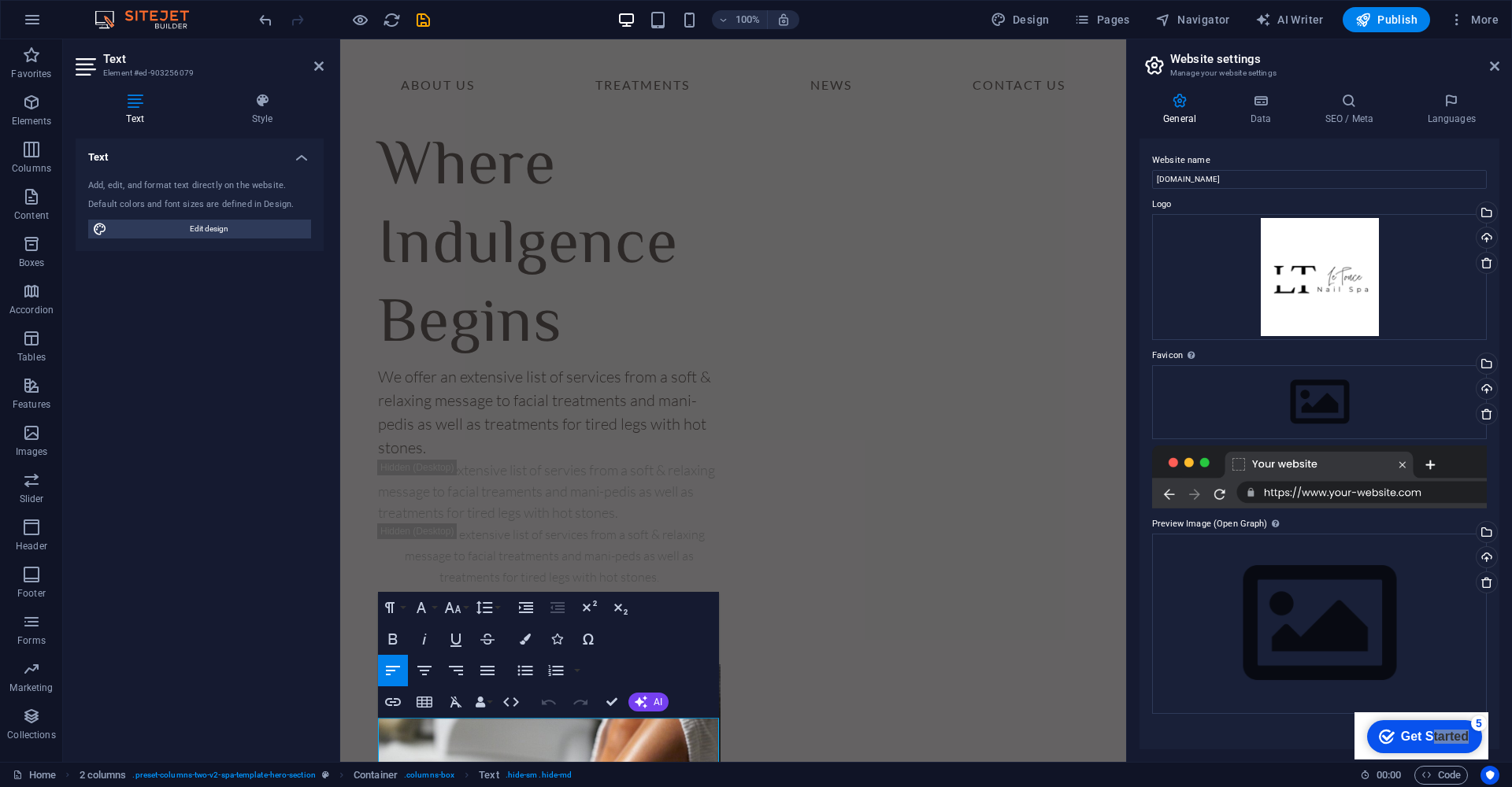
scroll to position [0, 0]
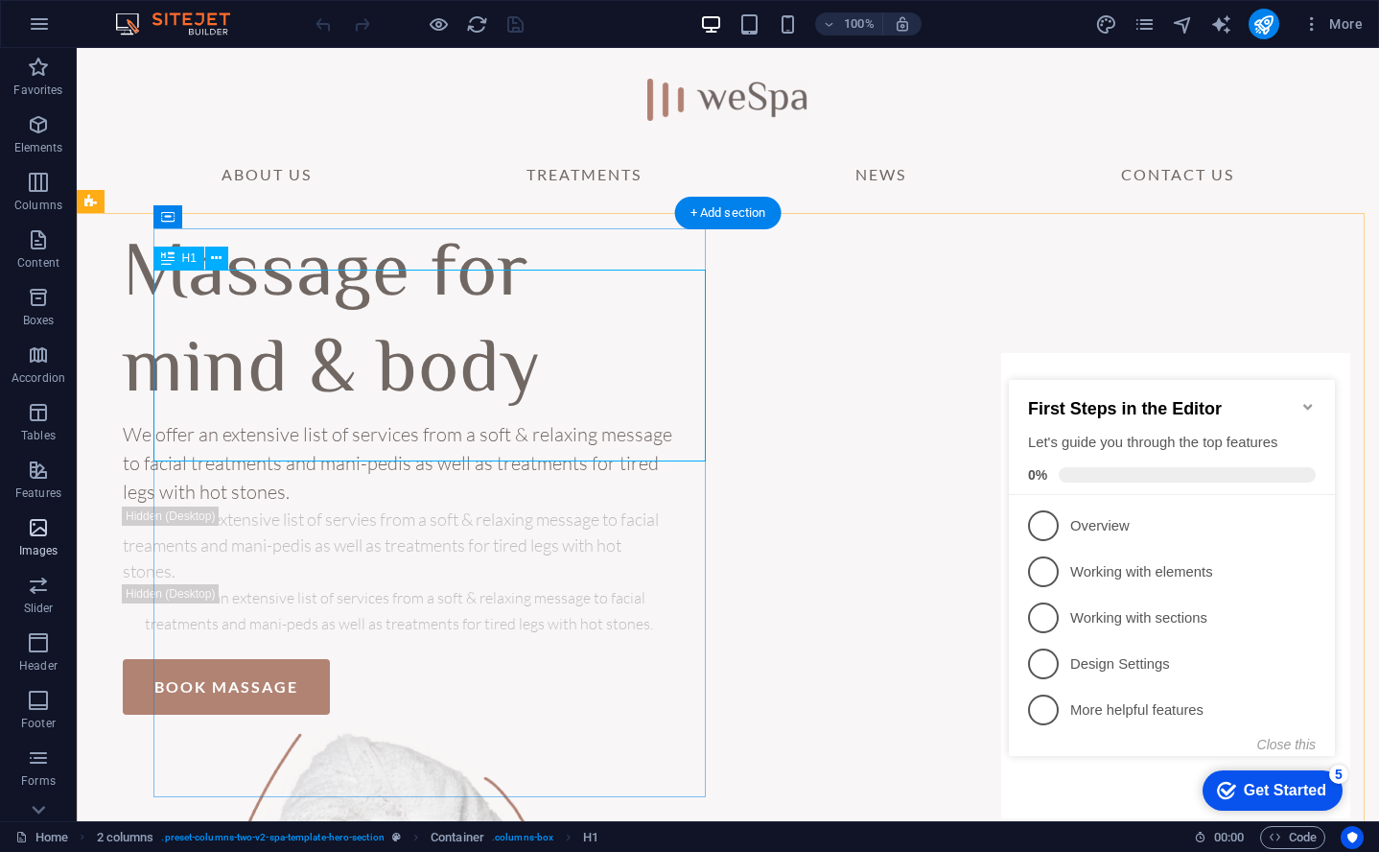
click at [280, 405] on div "Massage for mind & body" at bounding box center [399, 324] width 553 height 192
click at [324, 391] on div "Massage for mind & body" at bounding box center [399, 324] width 553 height 192
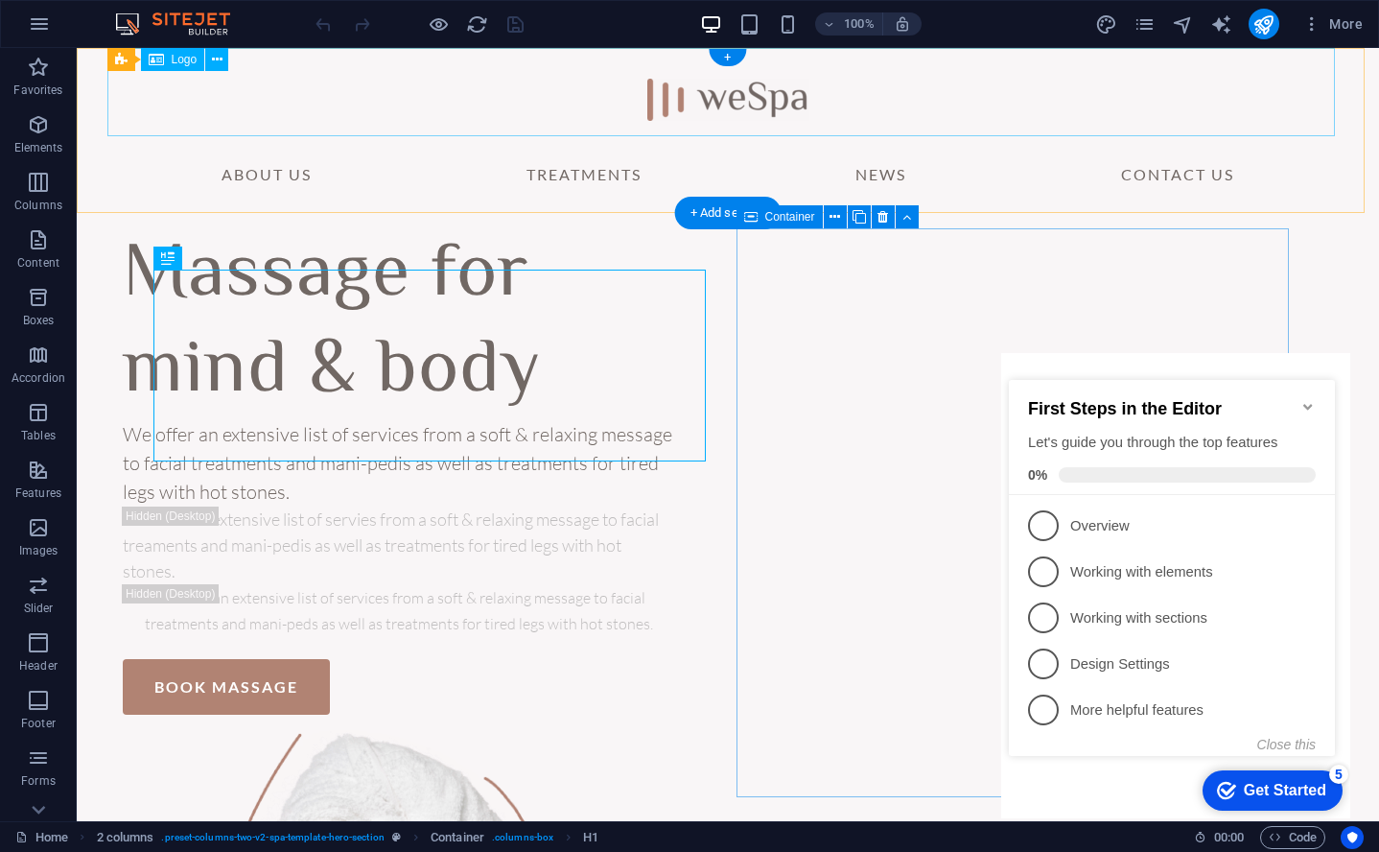
click at [698, 105] on div at bounding box center [728, 92] width 1228 height 88
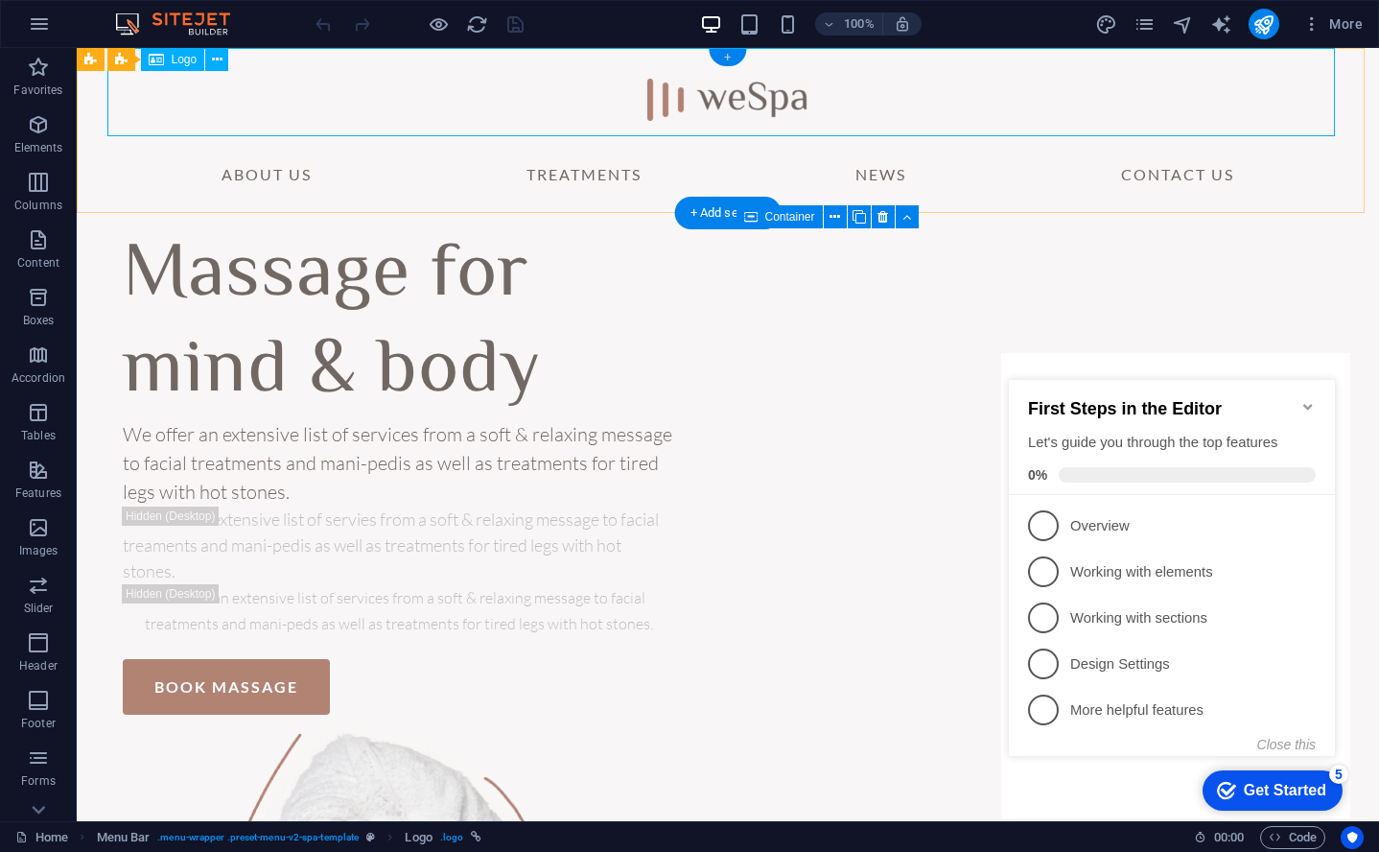
click at [733, 59] on div "+" at bounding box center [727, 57] width 37 height 17
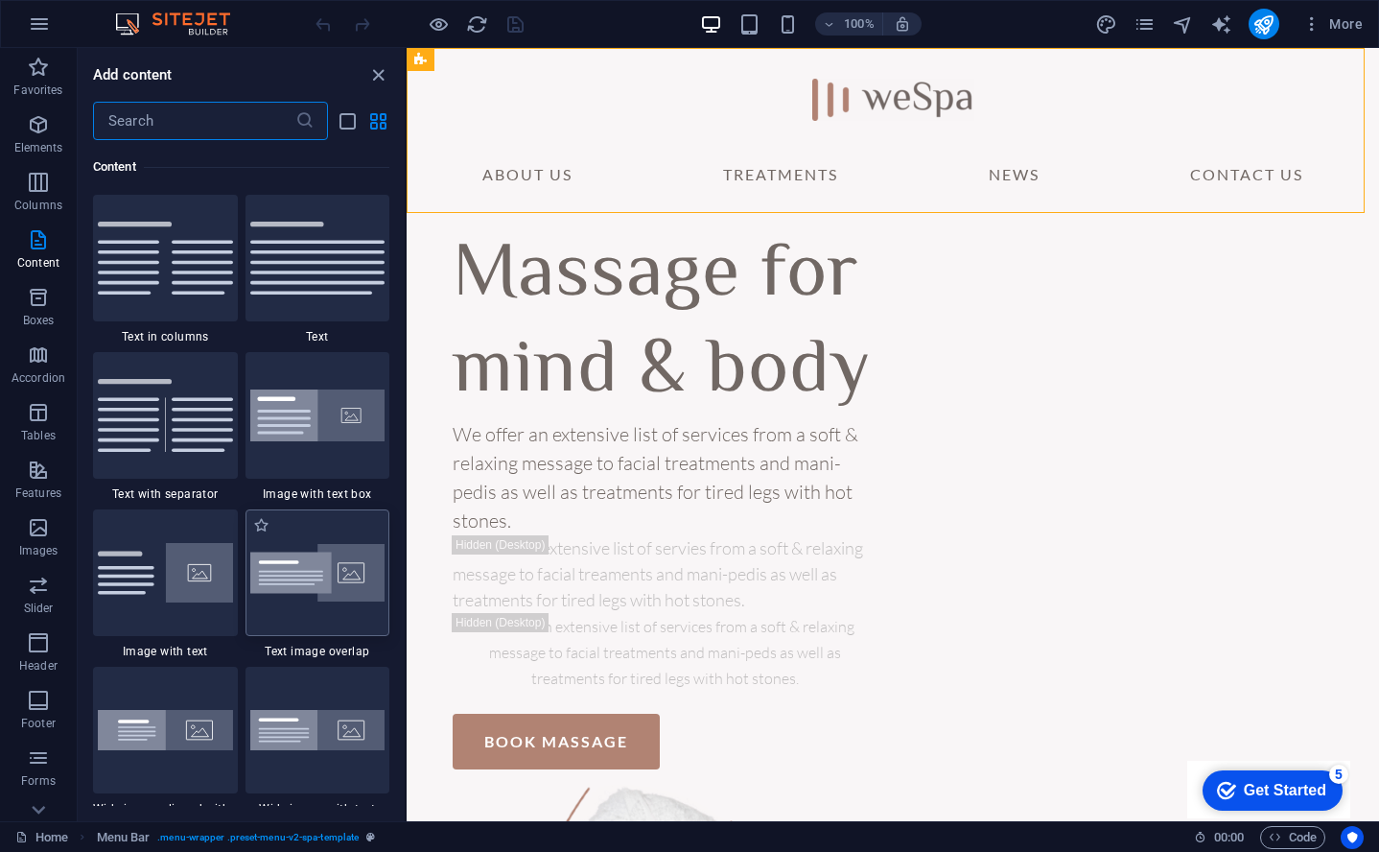
scroll to position [3859, 0]
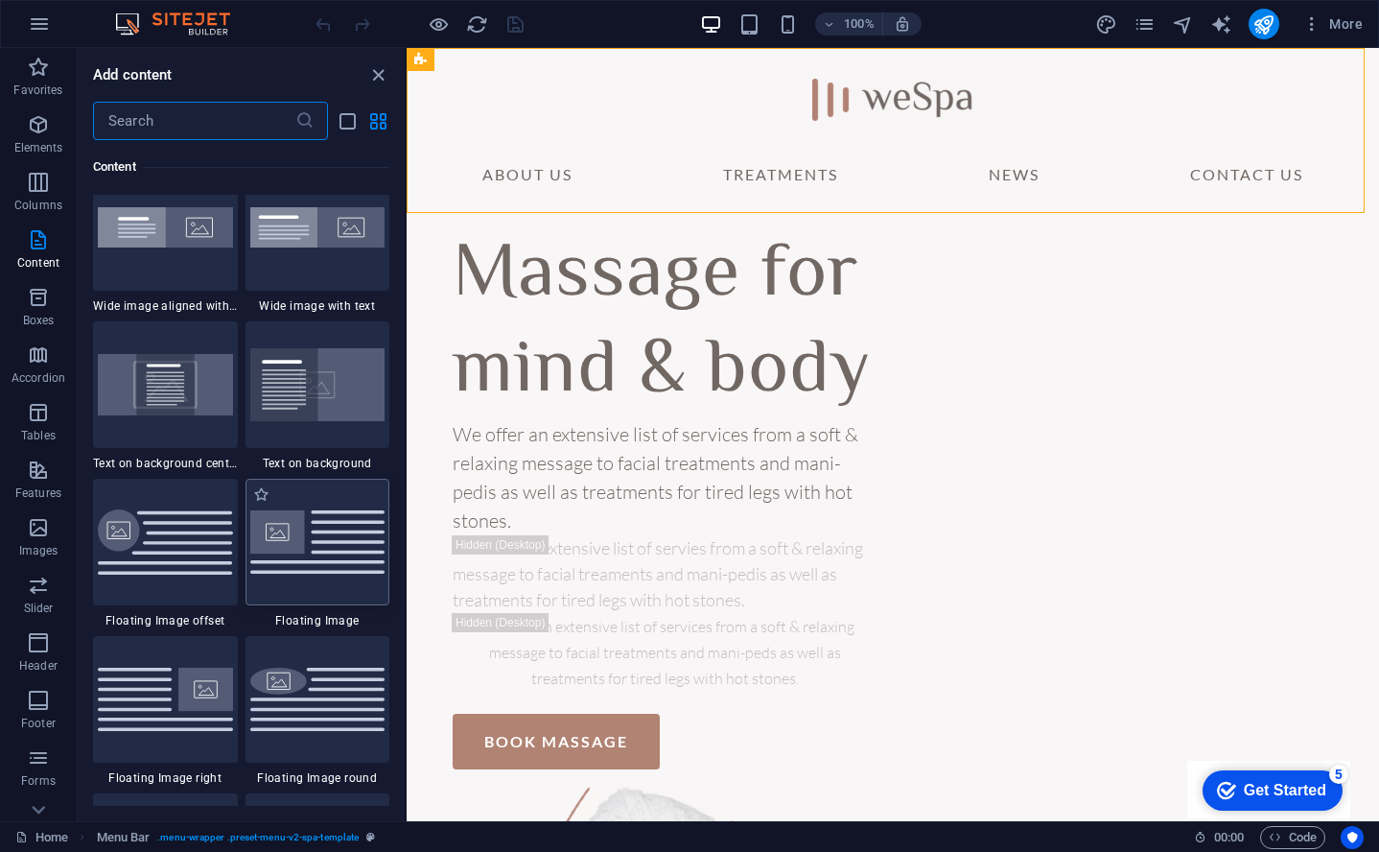
click at [328, 574] on img at bounding box center [317, 541] width 135 height 63
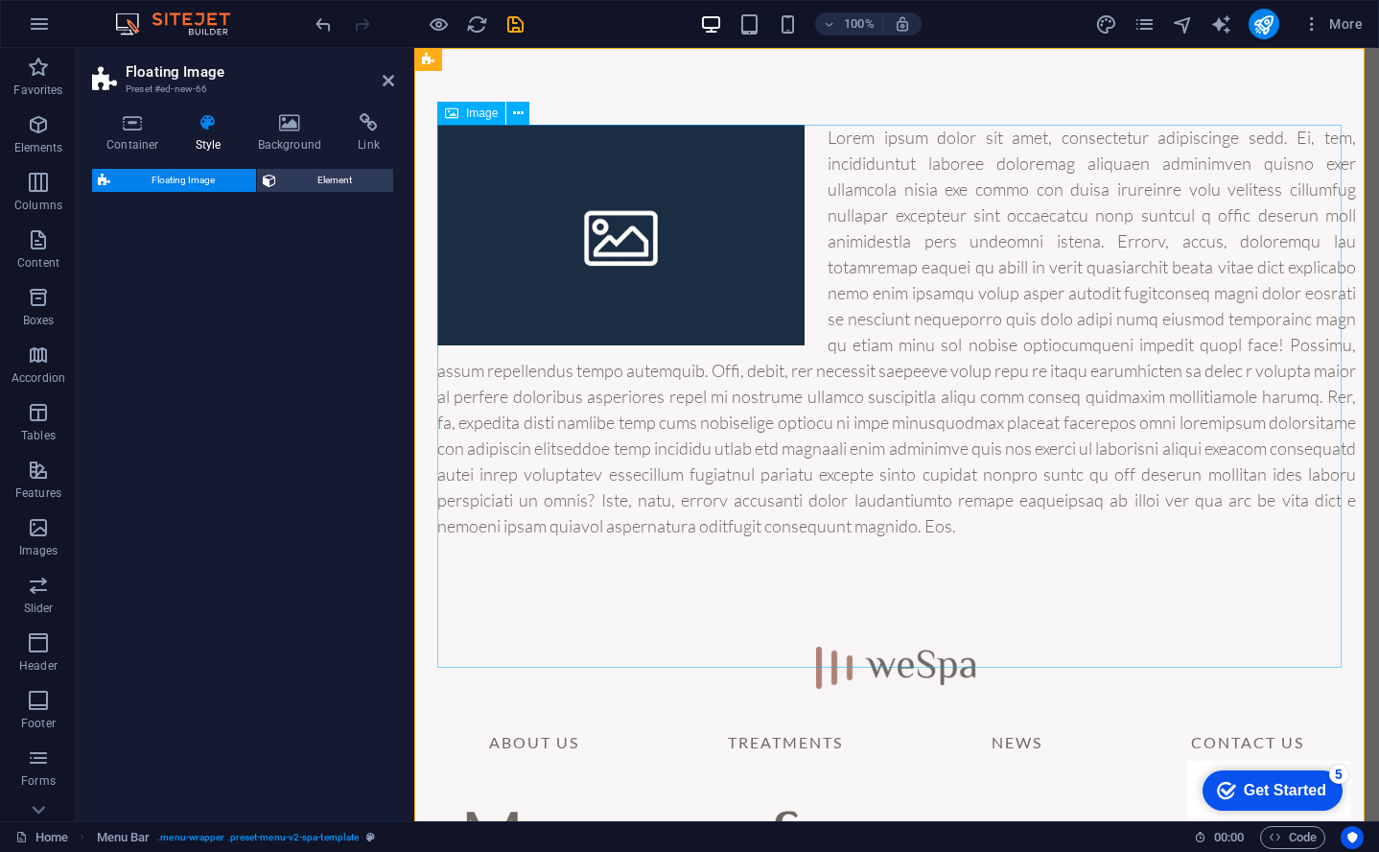
select select "%"
select select "rem"
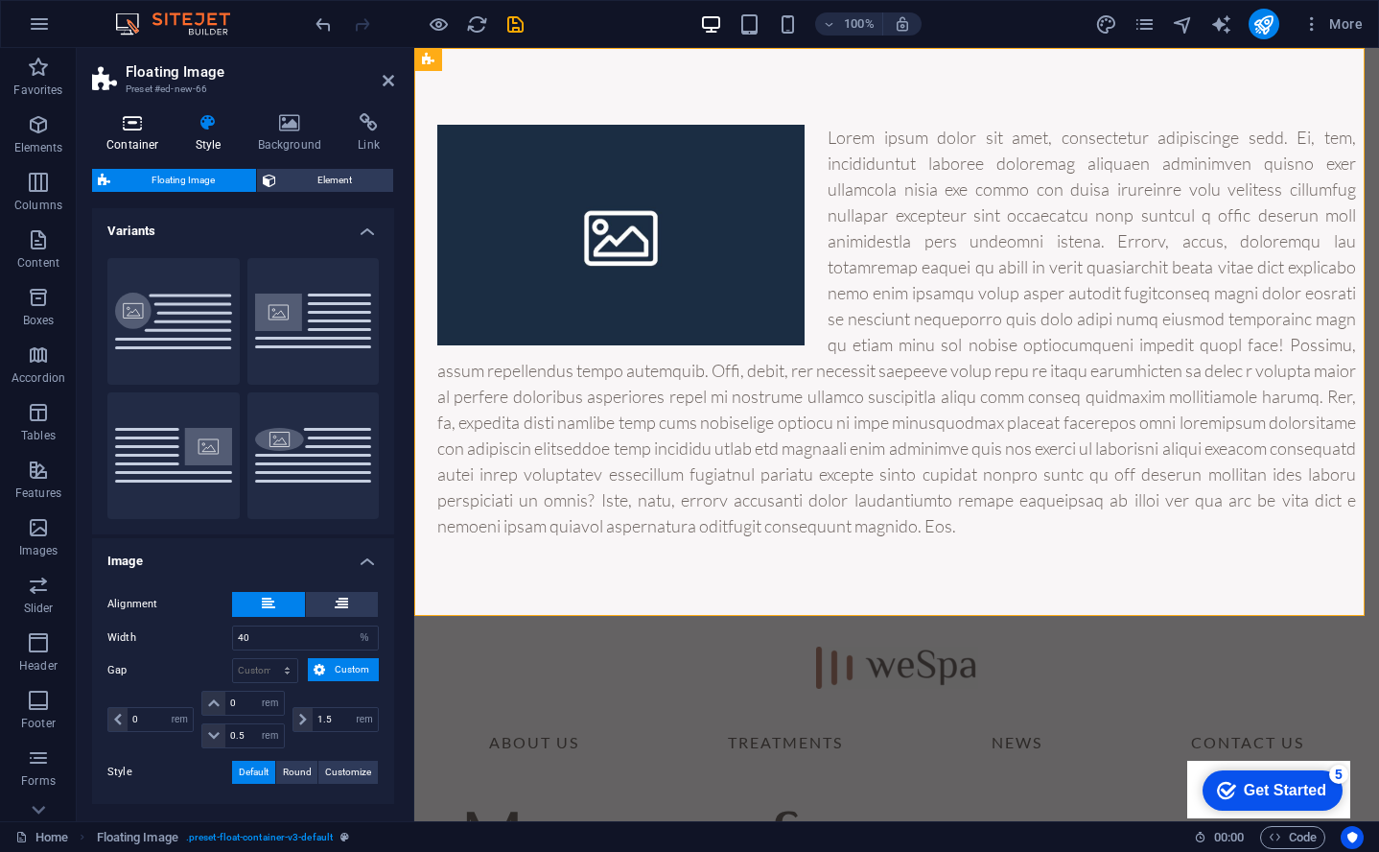
click at [131, 129] on icon at bounding box center [133, 122] width 82 height 19
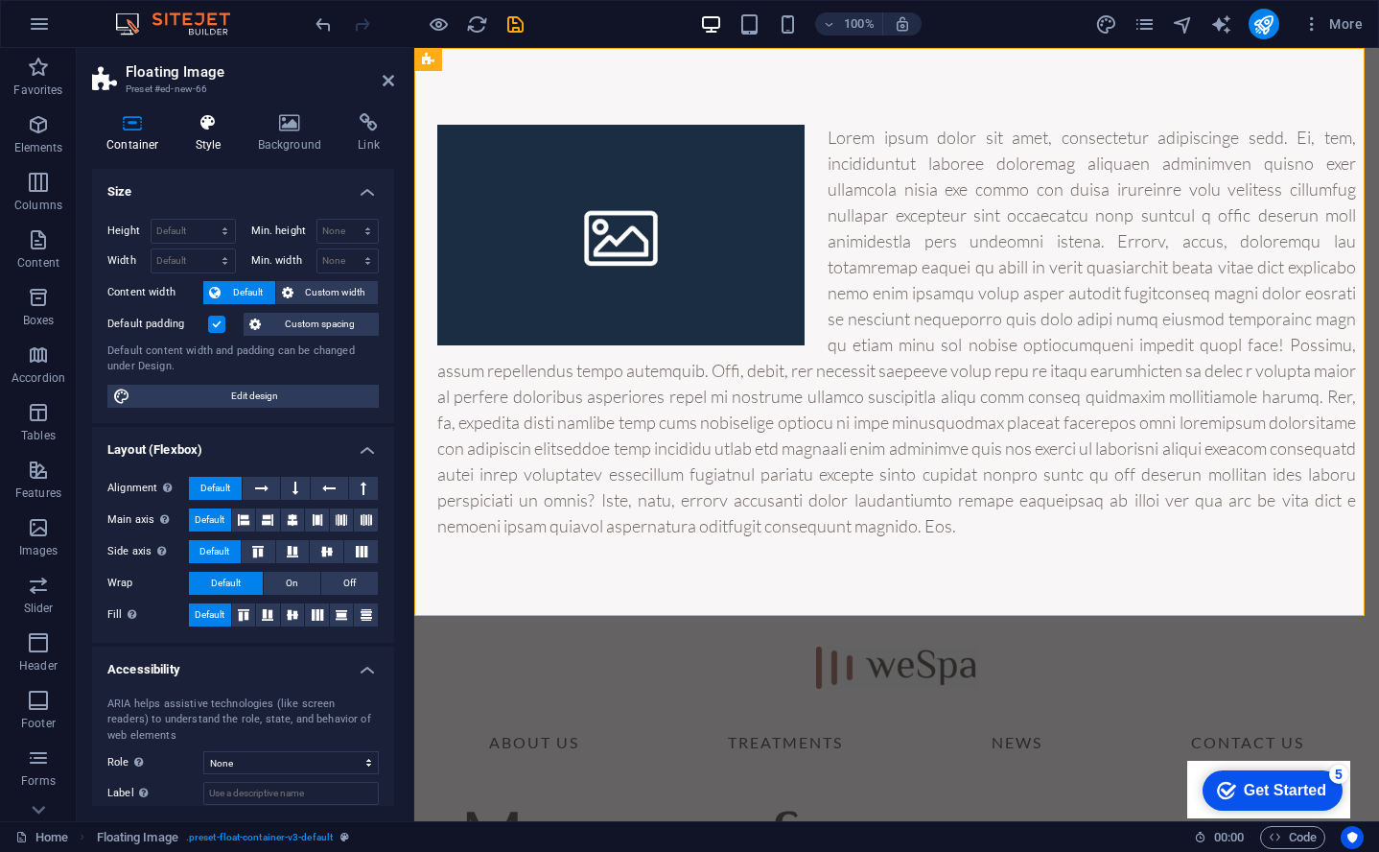
click at [209, 123] on icon at bounding box center [208, 122] width 55 height 19
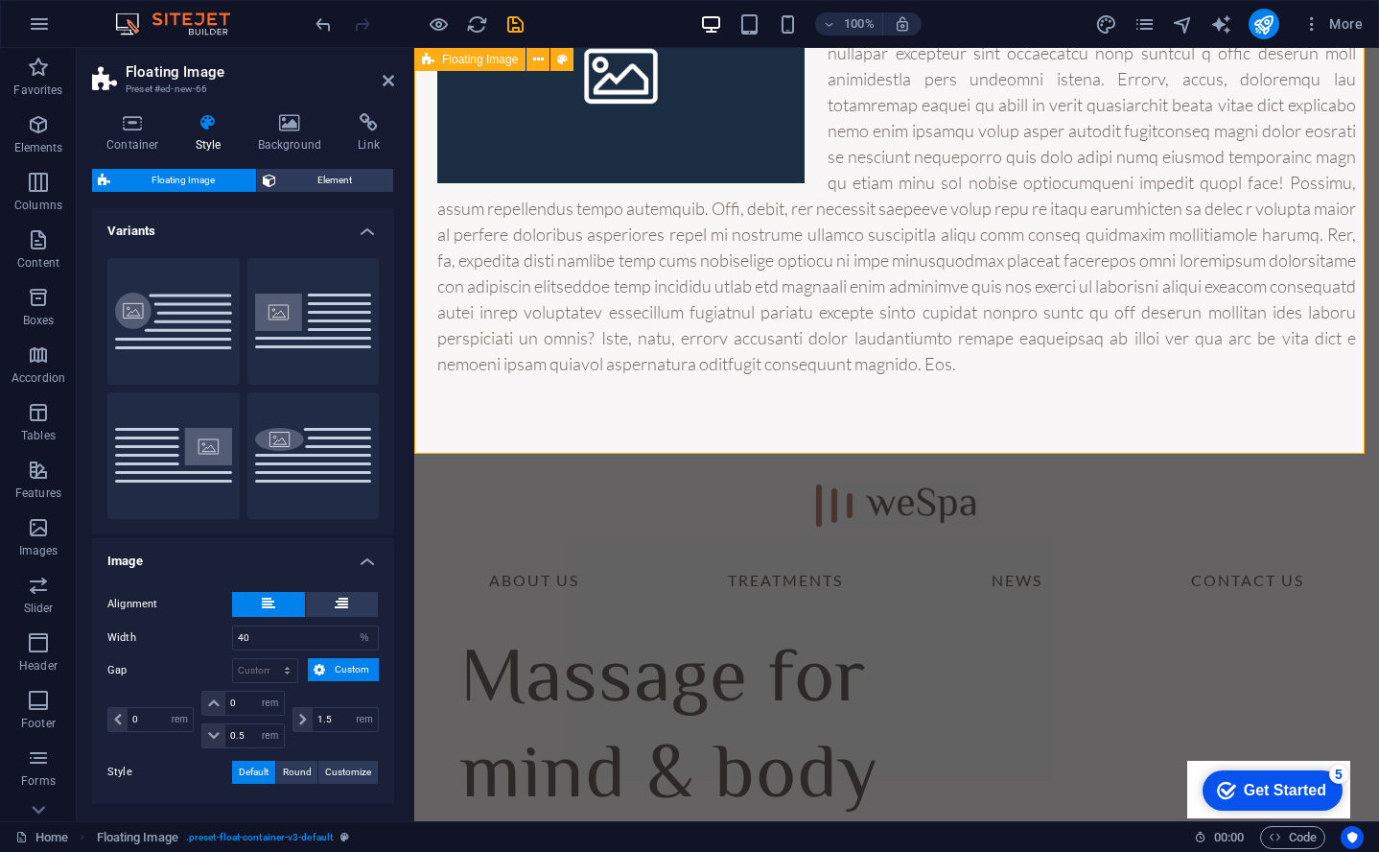
scroll to position [0, 0]
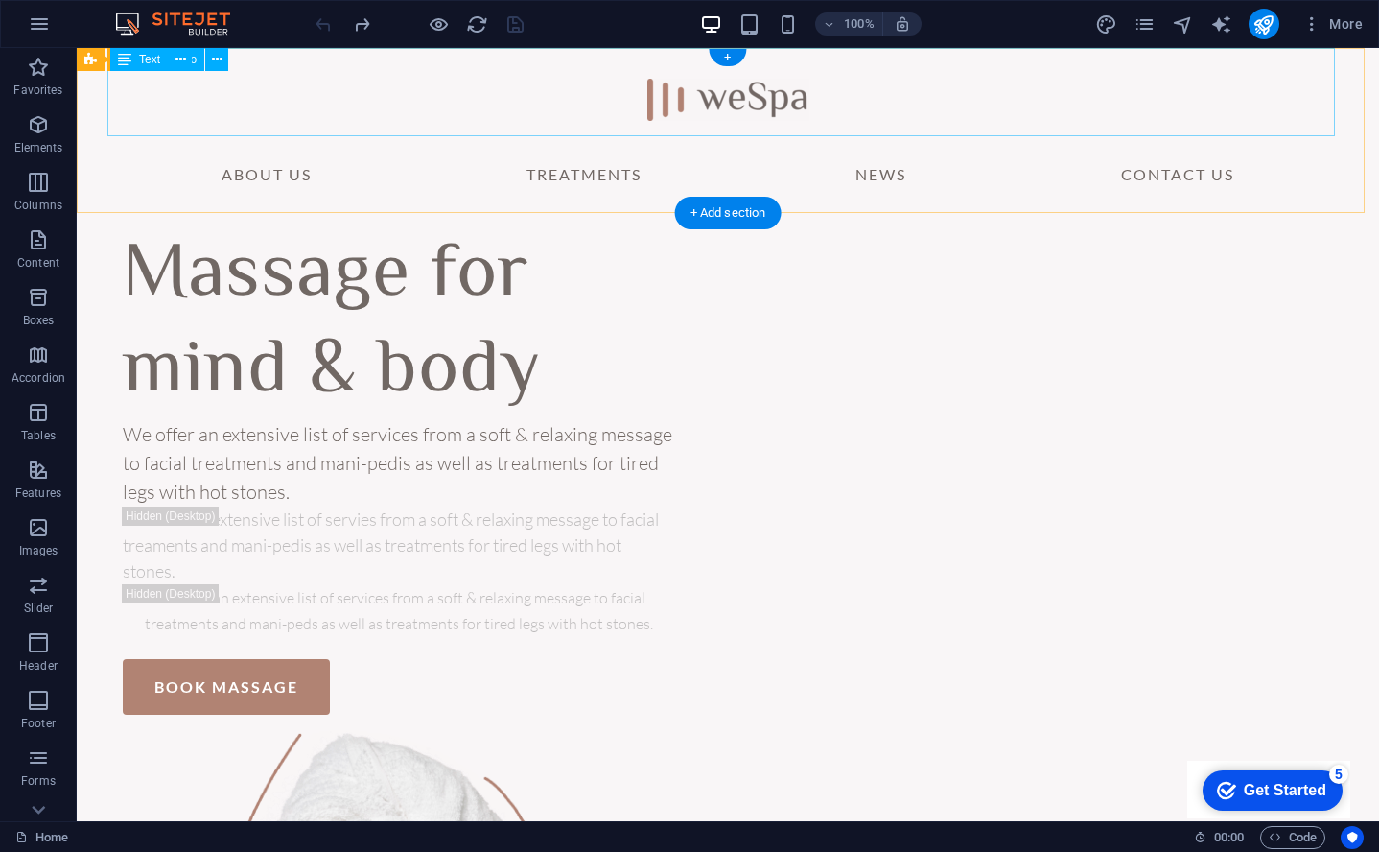
click at [746, 102] on div at bounding box center [728, 92] width 1228 height 88
click at [762, 96] on div at bounding box center [728, 92] width 1228 height 88
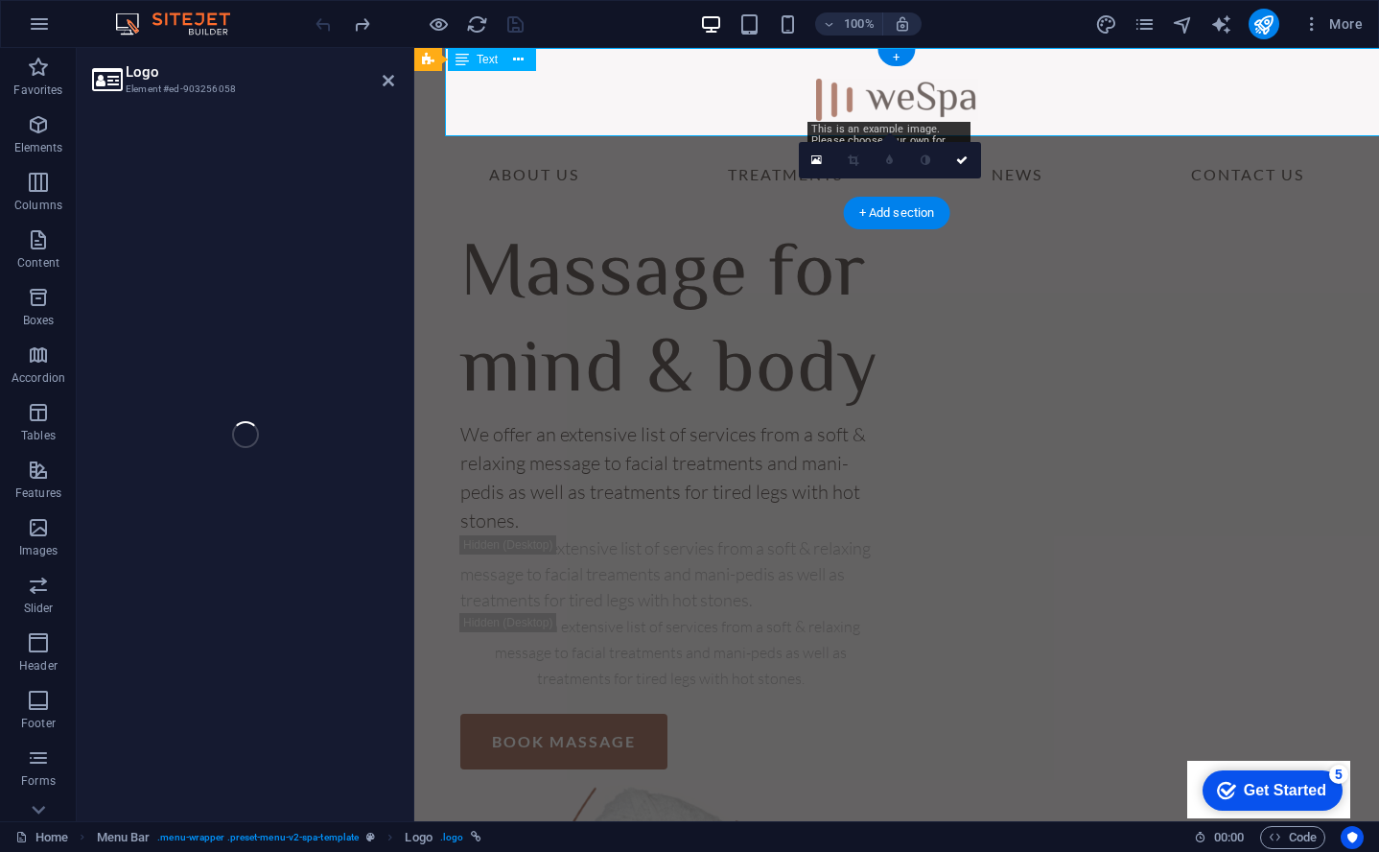
select select "px"
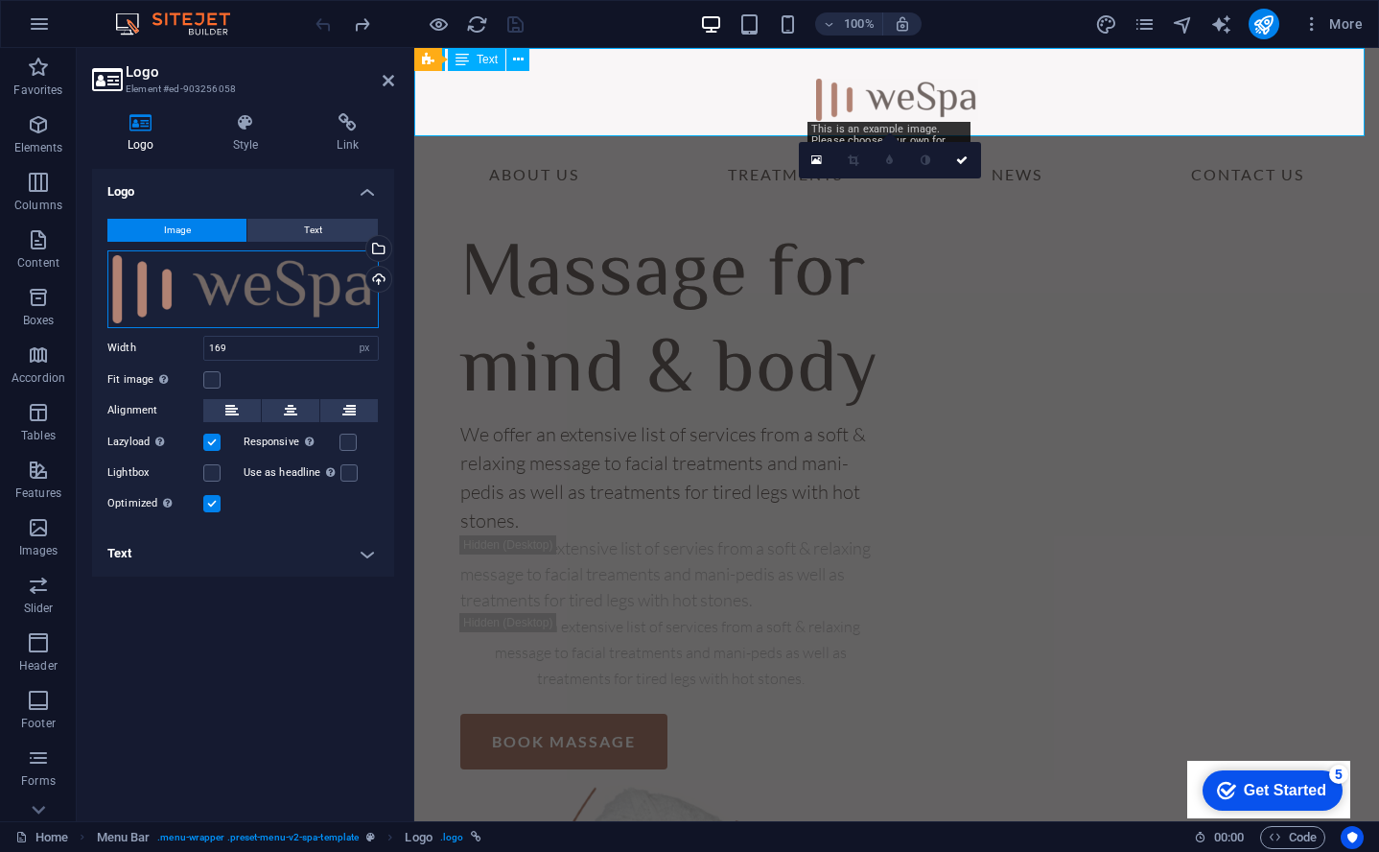
click at [262, 290] on div "Drag files here, click to choose files or select files from Files or our free s…" at bounding box center [242, 289] width 271 height 78
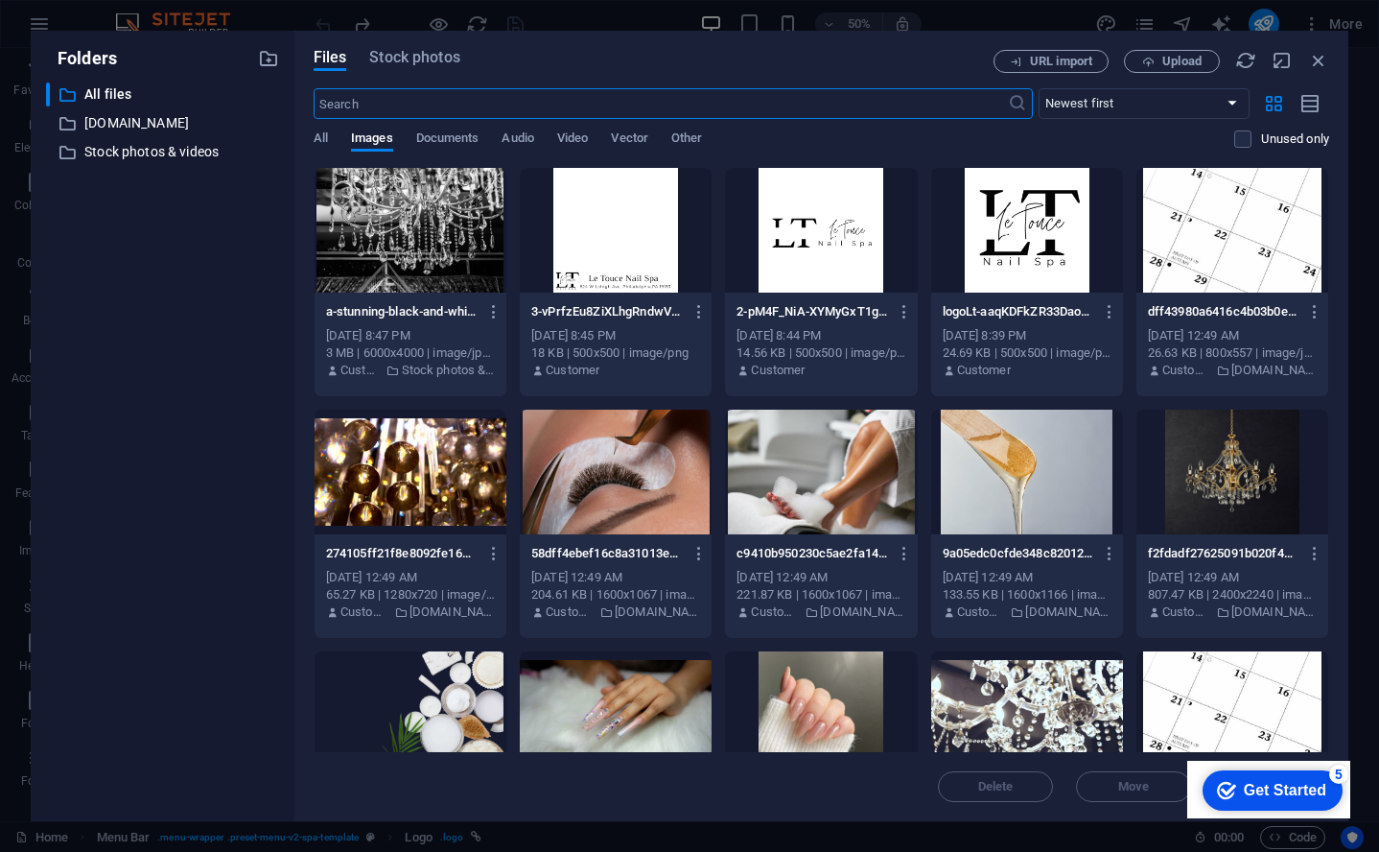
click at [812, 220] on div at bounding box center [821, 230] width 192 height 125
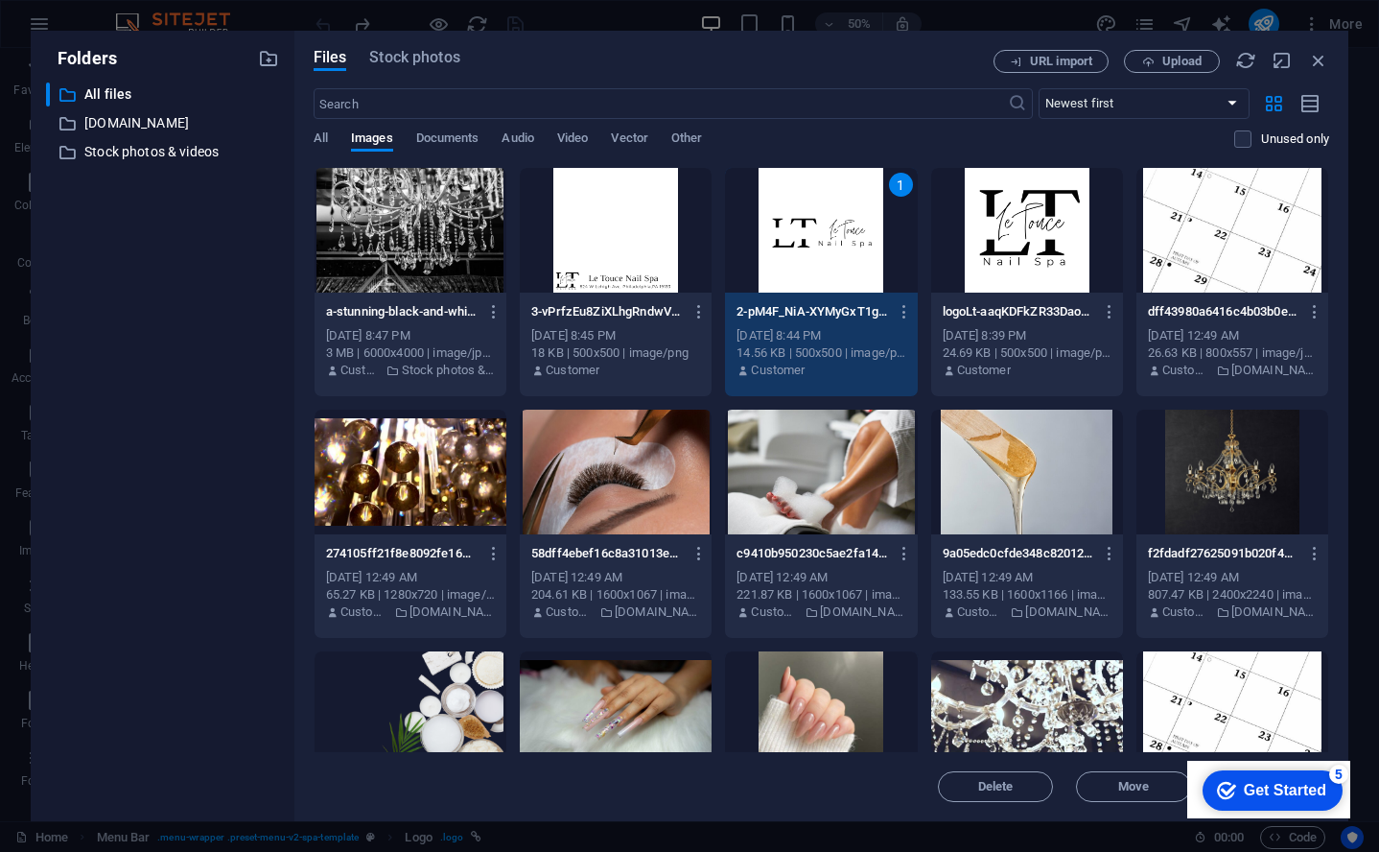
click at [825, 220] on div "1" at bounding box center [821, 230] width 192 height 125
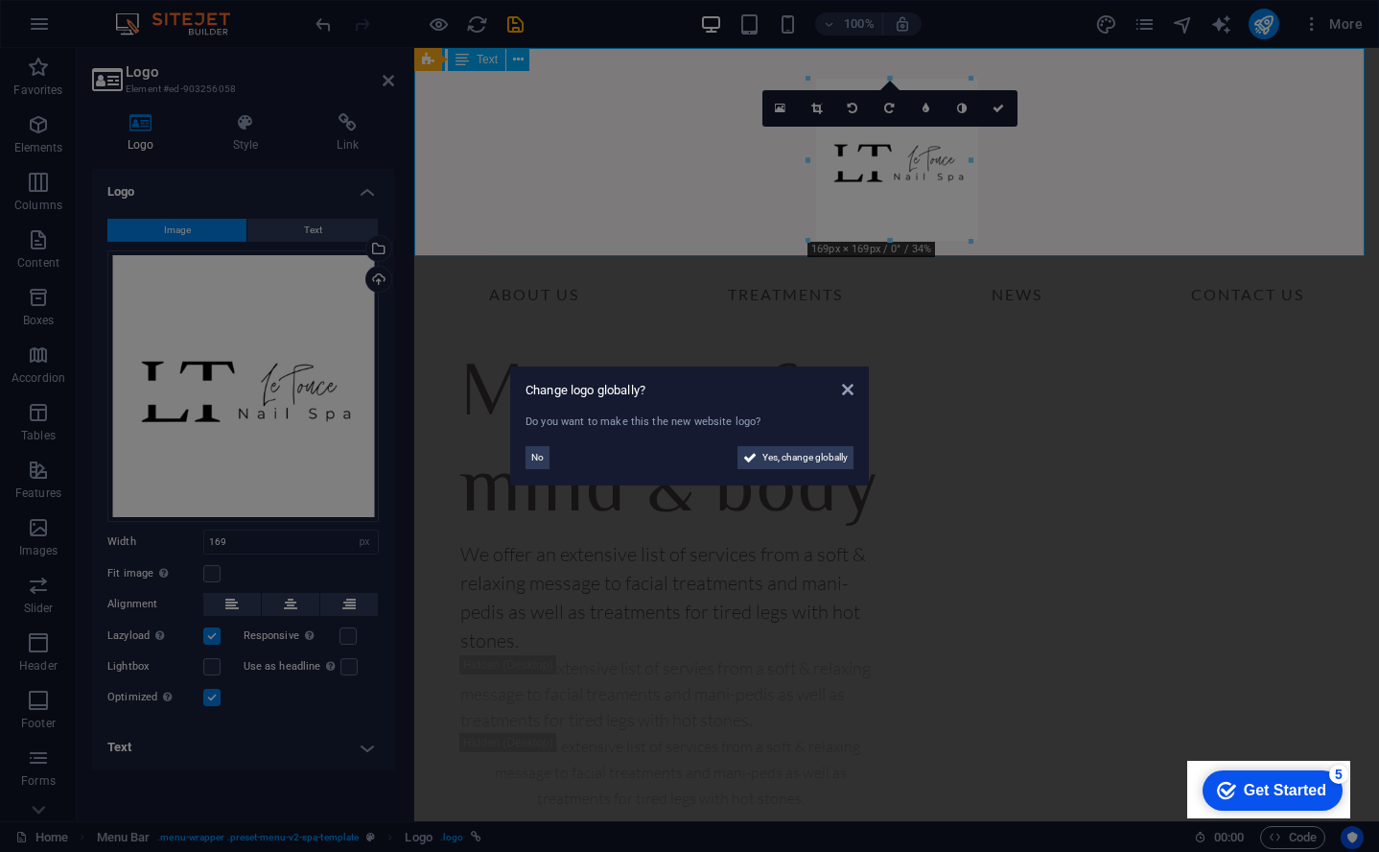
click at [285, 537] on aside "Change logo globally? Do you want to make this the new website logo? No Yes, ch…" at bounding box center [689, 426] width 1379 height 852
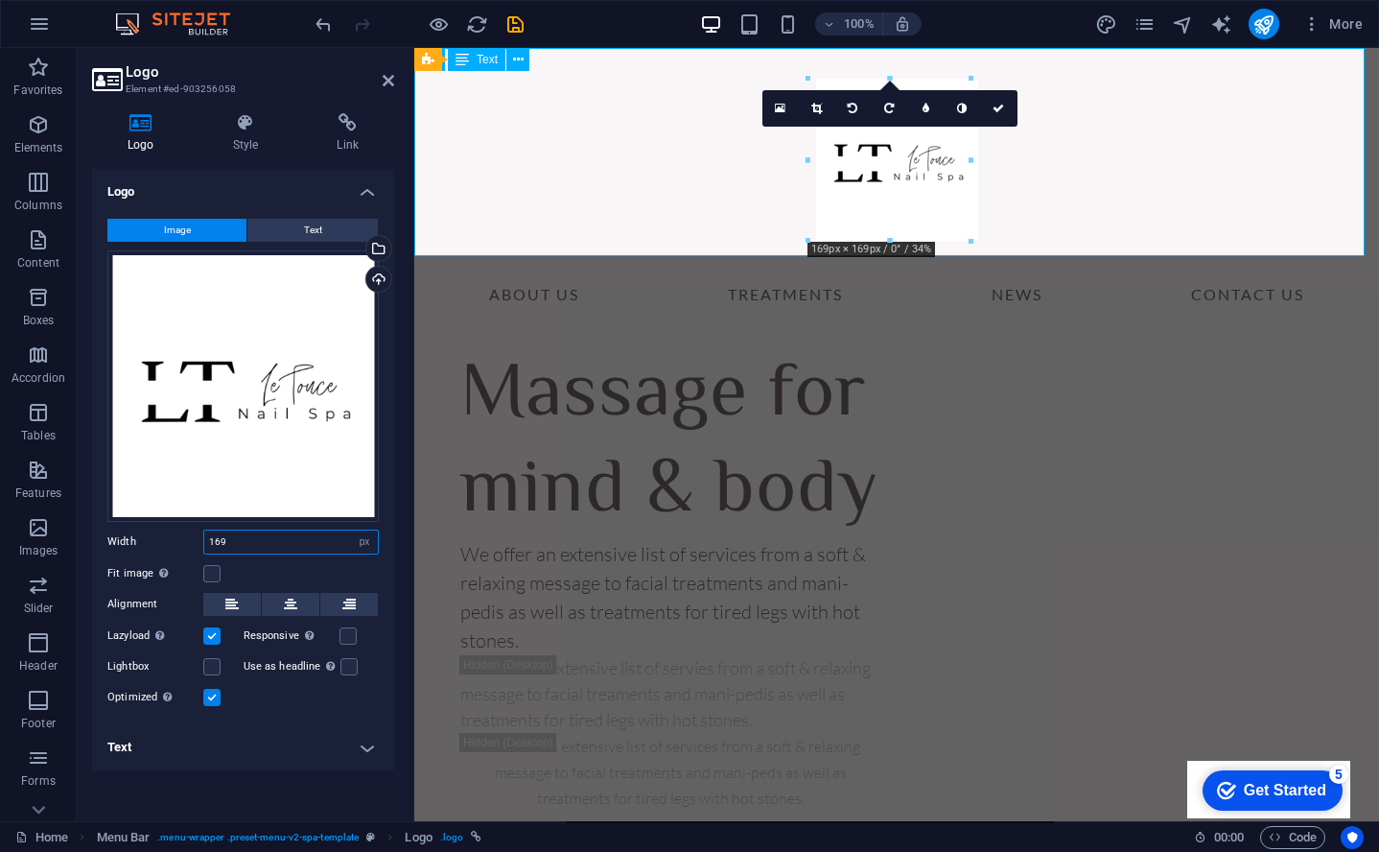
drag, startPoint x: 264, startPoint y: 542, endPoint x: 130, endPoint y: 536, distance: 134.4
click at [130, 536] on div "Width 169 Default auto px rem % em vh vw" at bounding box center [242, 542] width 271 height 25
type input "1000"
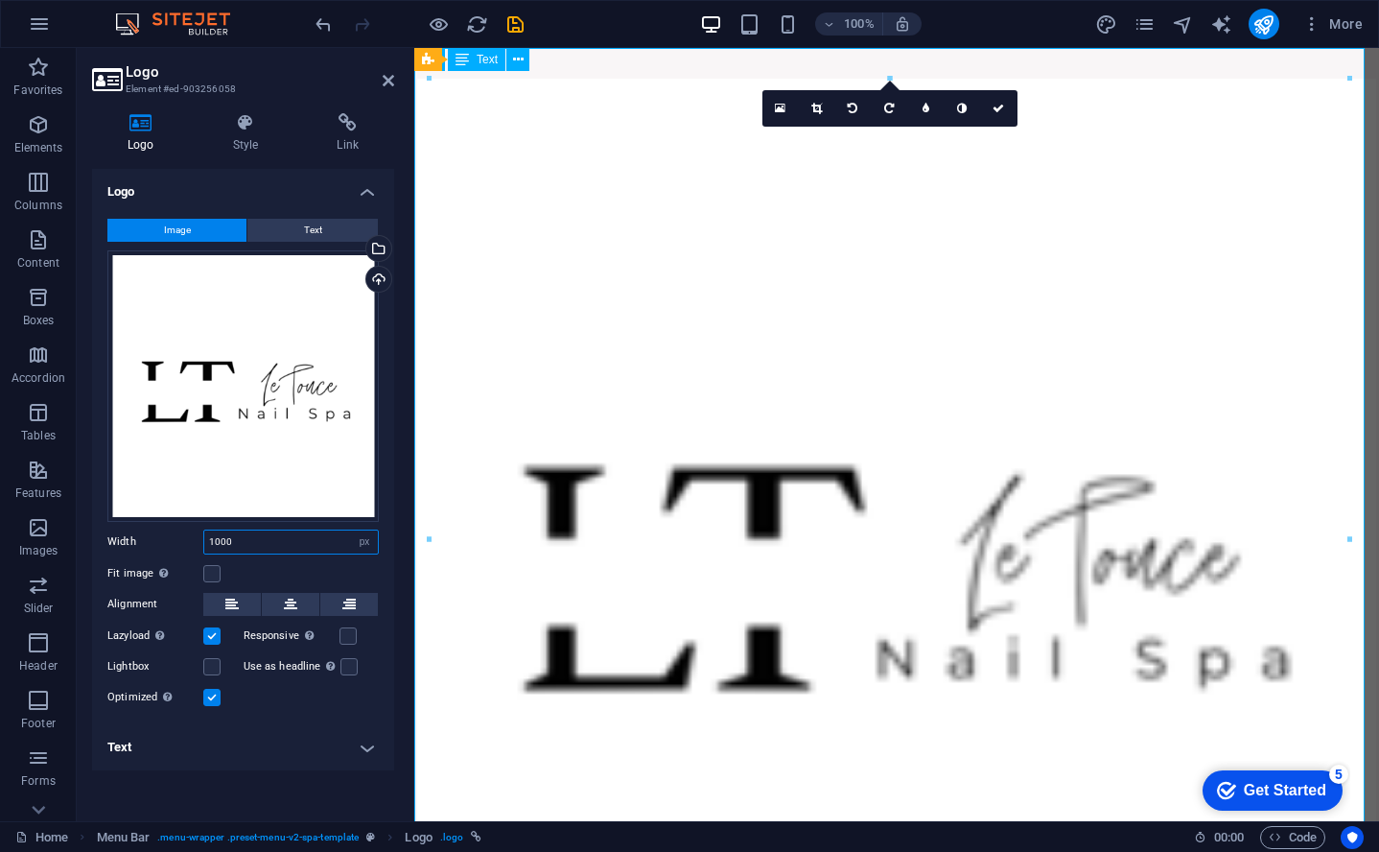
drag, startPoint x: 253, startPoint y: 543, endPoint x: 150, endPoint y: 537, distance: 103.8
click at [150, 537] on div "Width 1000 Default auto px rem % em vh vw" at bounding box center [242, 542] width 271 height 25
click at [209, 568] on label at bounding box center [211, 573] width 17 height 17
click at [0, 0] on input "Fit image Automatically fit image to a fixed width and height" at bounding box center [0, 0] width 0 height 0
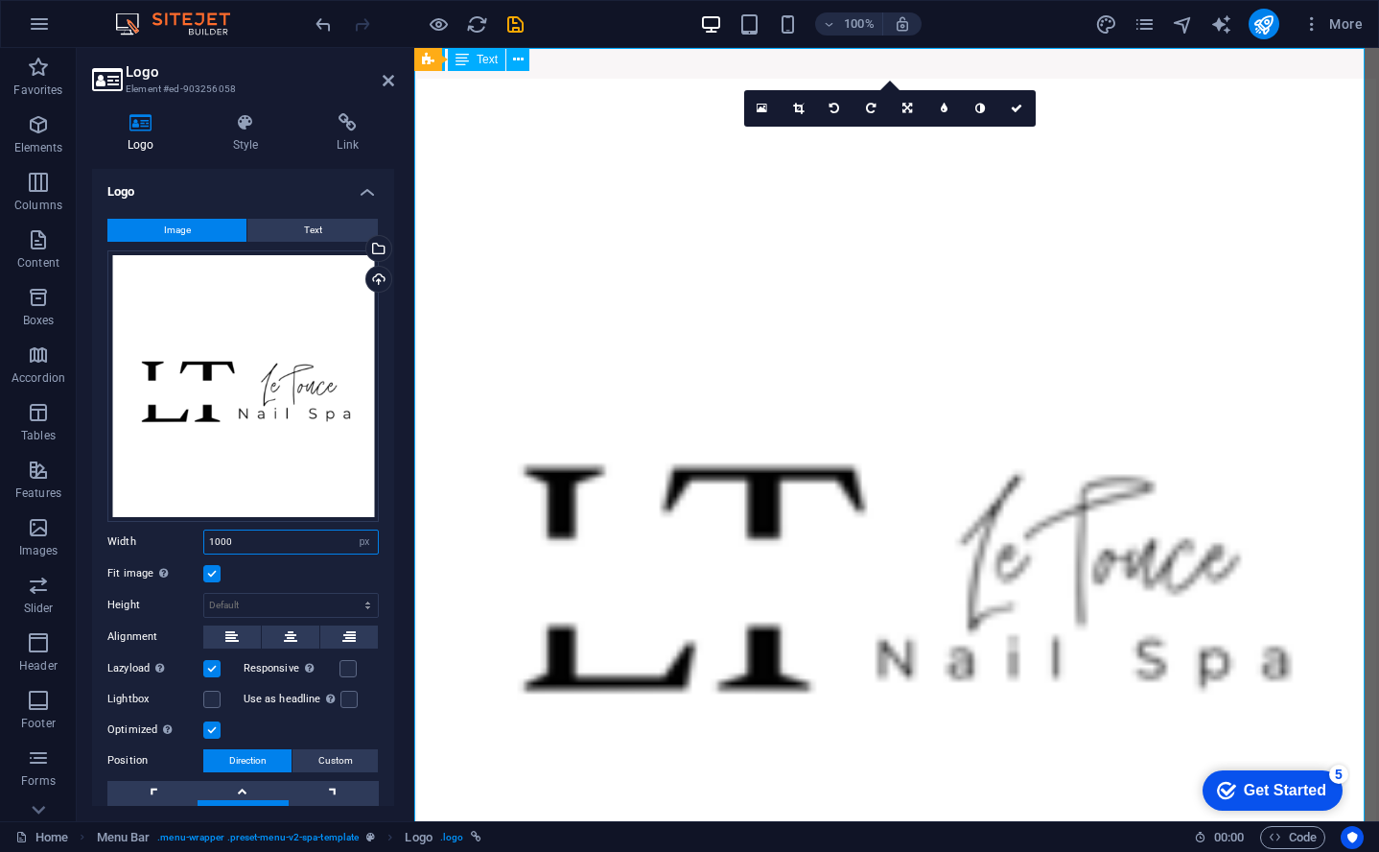
click at [235, 536] on input "1000" at bounding box center [291, 541] width 174 height 23
drag, startPoint x: 235, startPoint y: 536, endPoint x: 187, endPoint y: 532, distance: 48.1
click at [187, 532] on div "Width 1000 Default auto px rem % em vh vw" at bounding box center [242, 542] width 271 height 25
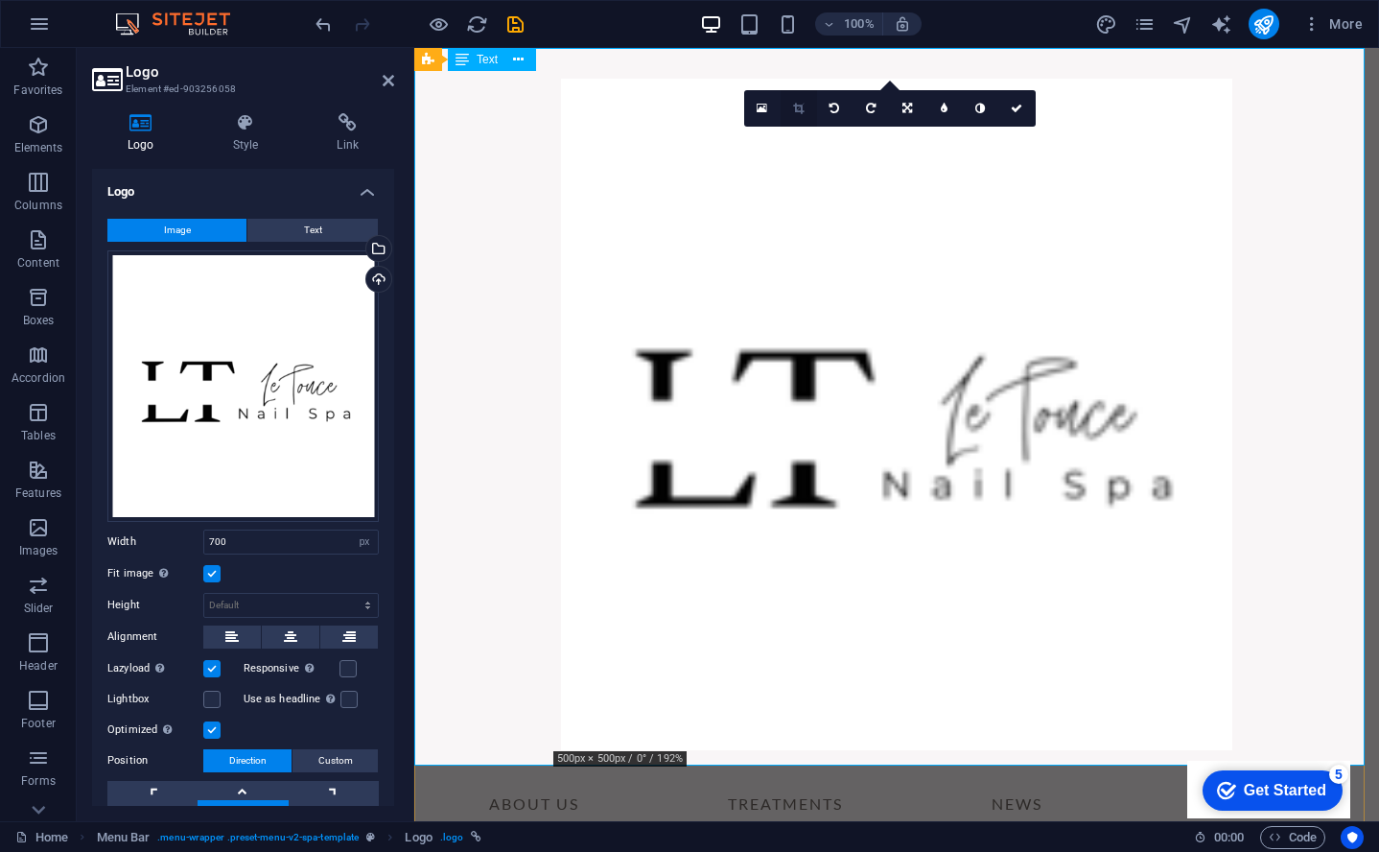
click at [797, 107] on icon at bounding box center [798, 109] width 11 height 12
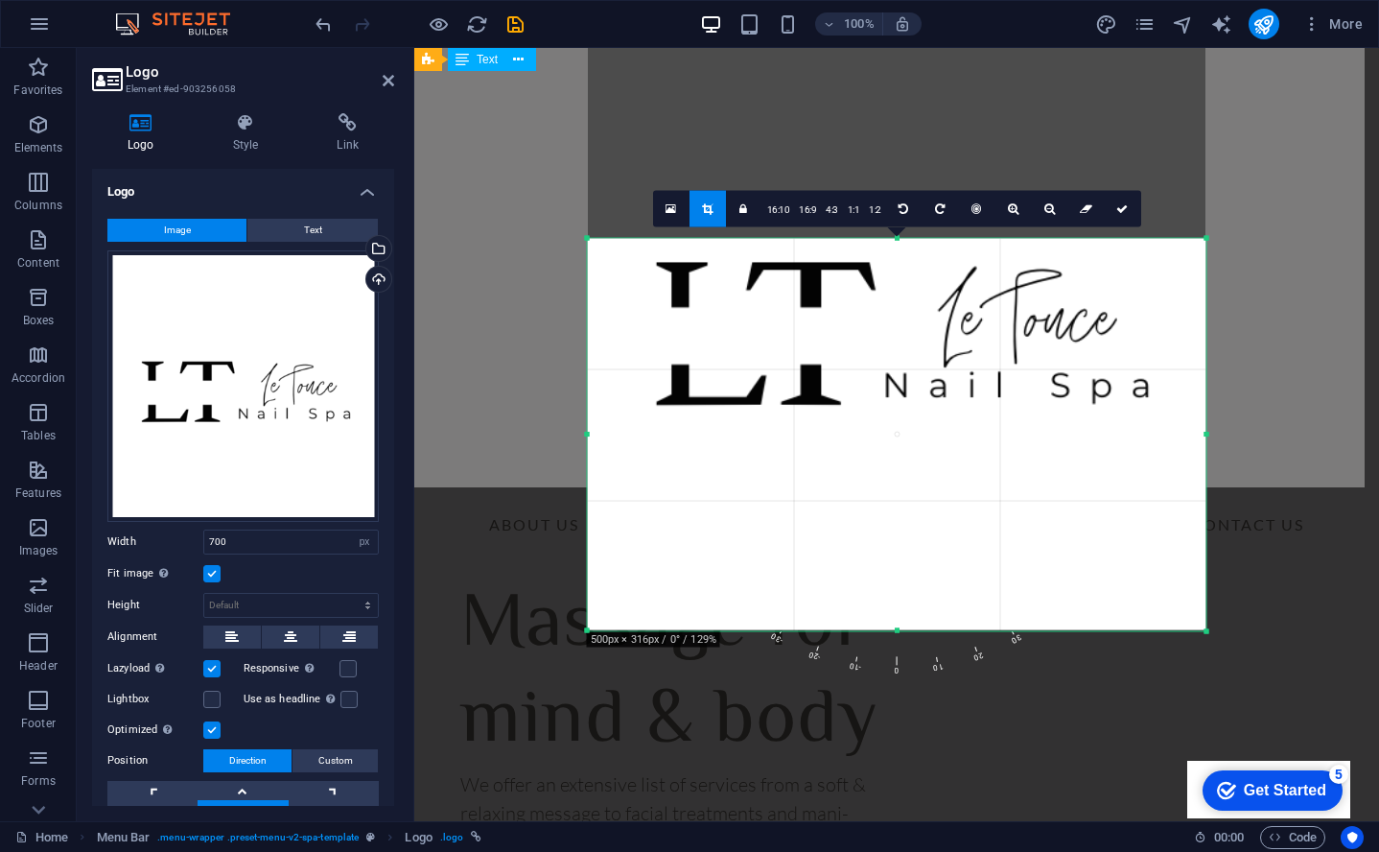
drag, startPoint x: 896, startPoint y: 128, endPoint x: 873, endPoint y: 355, distance: 228.5
click at [873, 355] on div "180 170 160 150 140 130 120 110 100 90 80 70 60 50 40 30 20 10 0 -10 -20 -30 -4…" at bounding box center [897, 435] width 619 height 392
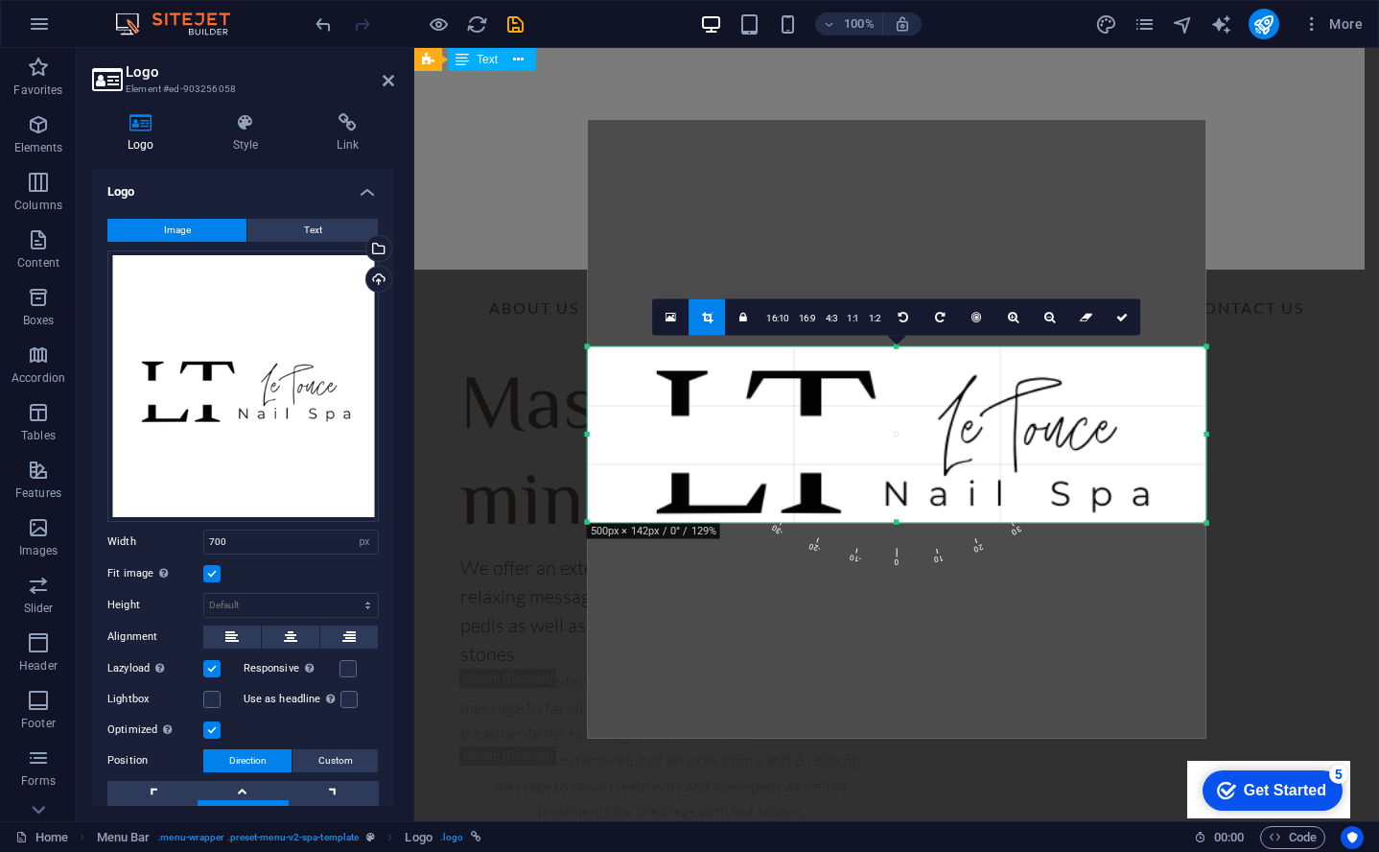
drag, startPoint x: 899, startPoint y: 631, endPoint x: 862, endPoint y: 415, distance: 218.9
click at [862, 415] on div "180 170 160 150 140 130 120 110 100 90 80 70 60 50 40 30 20 10 0 -10 -20 -30 -4…" at bounding box center [897, 435] width 619 height 176
click at [1117, 314] on icon at bounding box center [1123, 318] width 12 height 12
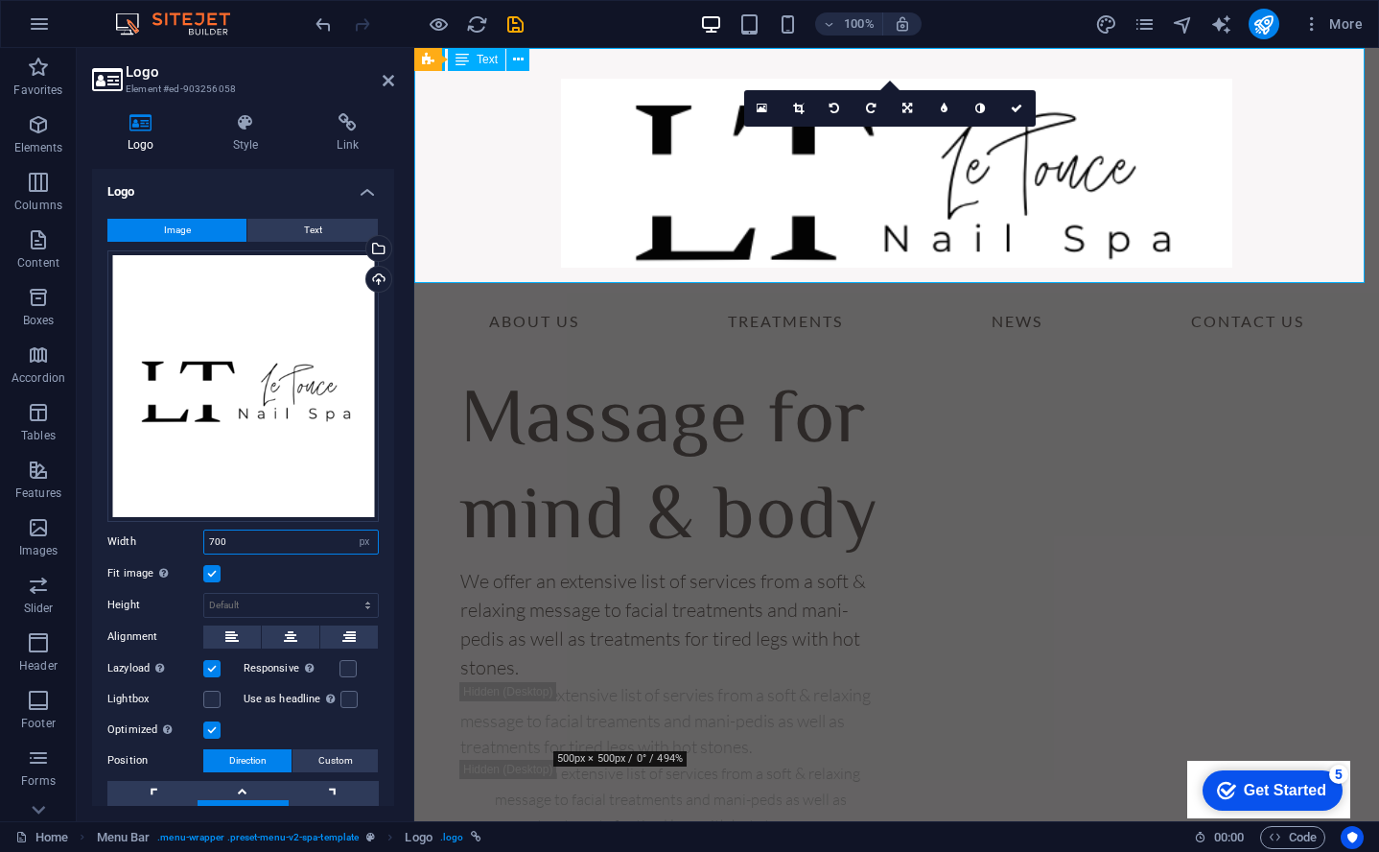
drag, startPoint x: 234, startPoint y: 531, endPoint x: 106, endPoint y: 530, distance: 128.6
click at [106, 530] on div "Image Text Drag files here, click to choose files or select files from Files or…" at bounding box center [243, 528] width 302 height 650
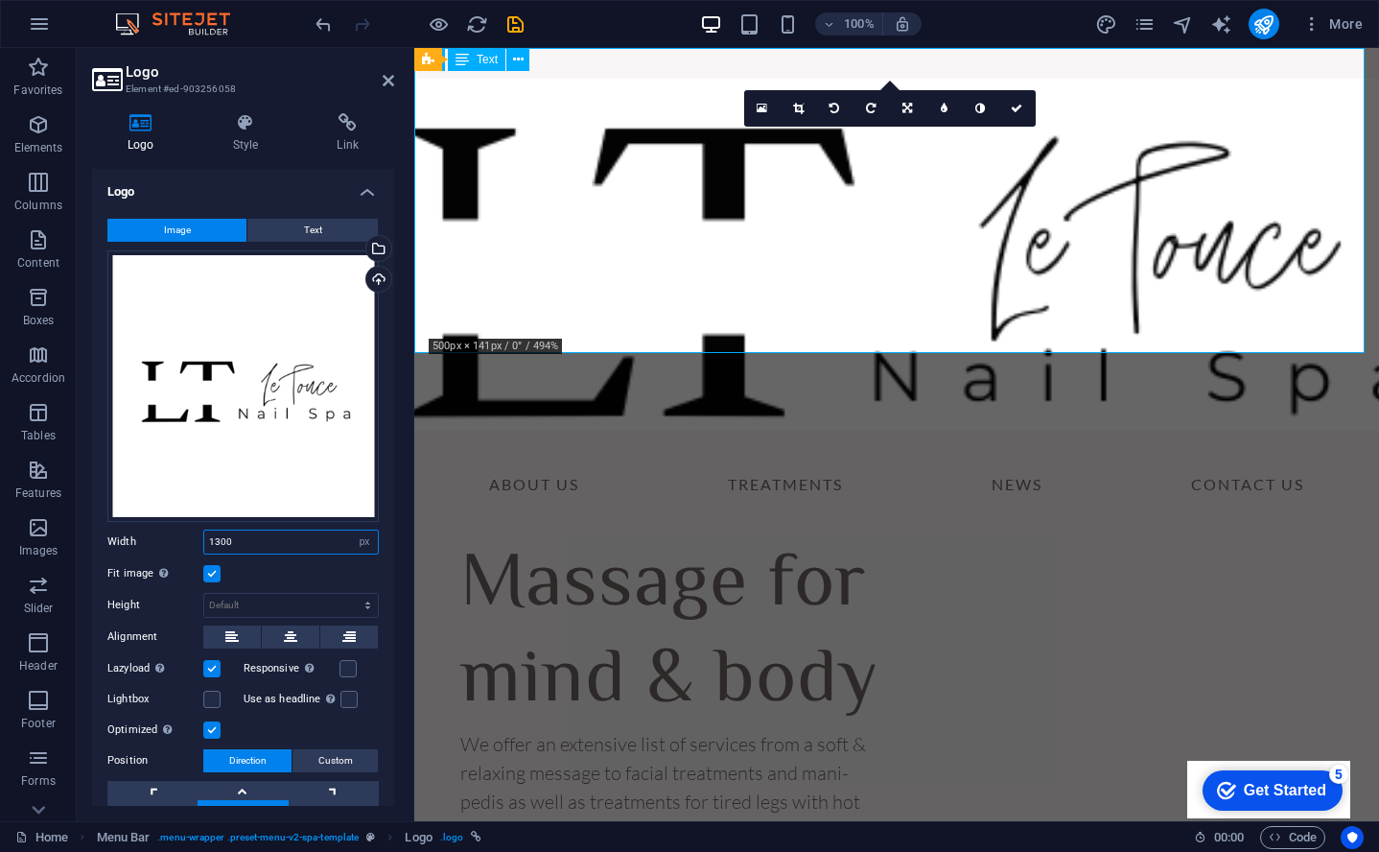
type input "1300"
click at [399, 302] on div "Logo Style Link Logo Image Text Drag files here, click to choose files or selec…" at bounding box center [243, 459] width 333 height 723
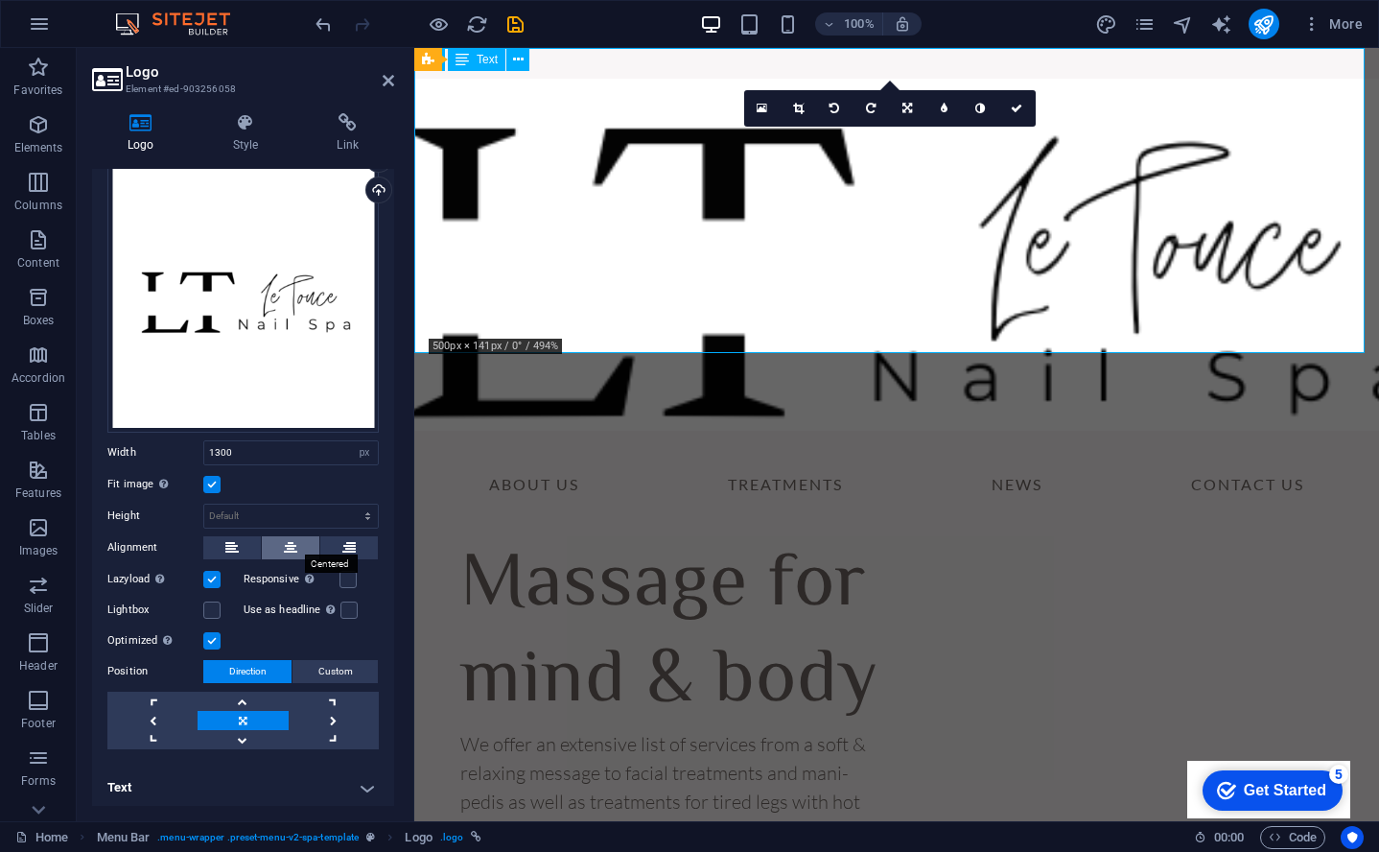
click at [280, 544] on button at bounding box center [291, 547] width 58 height 23
click at [244, 697] on link at bounding box center [243, 701] width 90 height 19
click at [243, 697] on link at bounding box center [243, 701] width 90 height 19
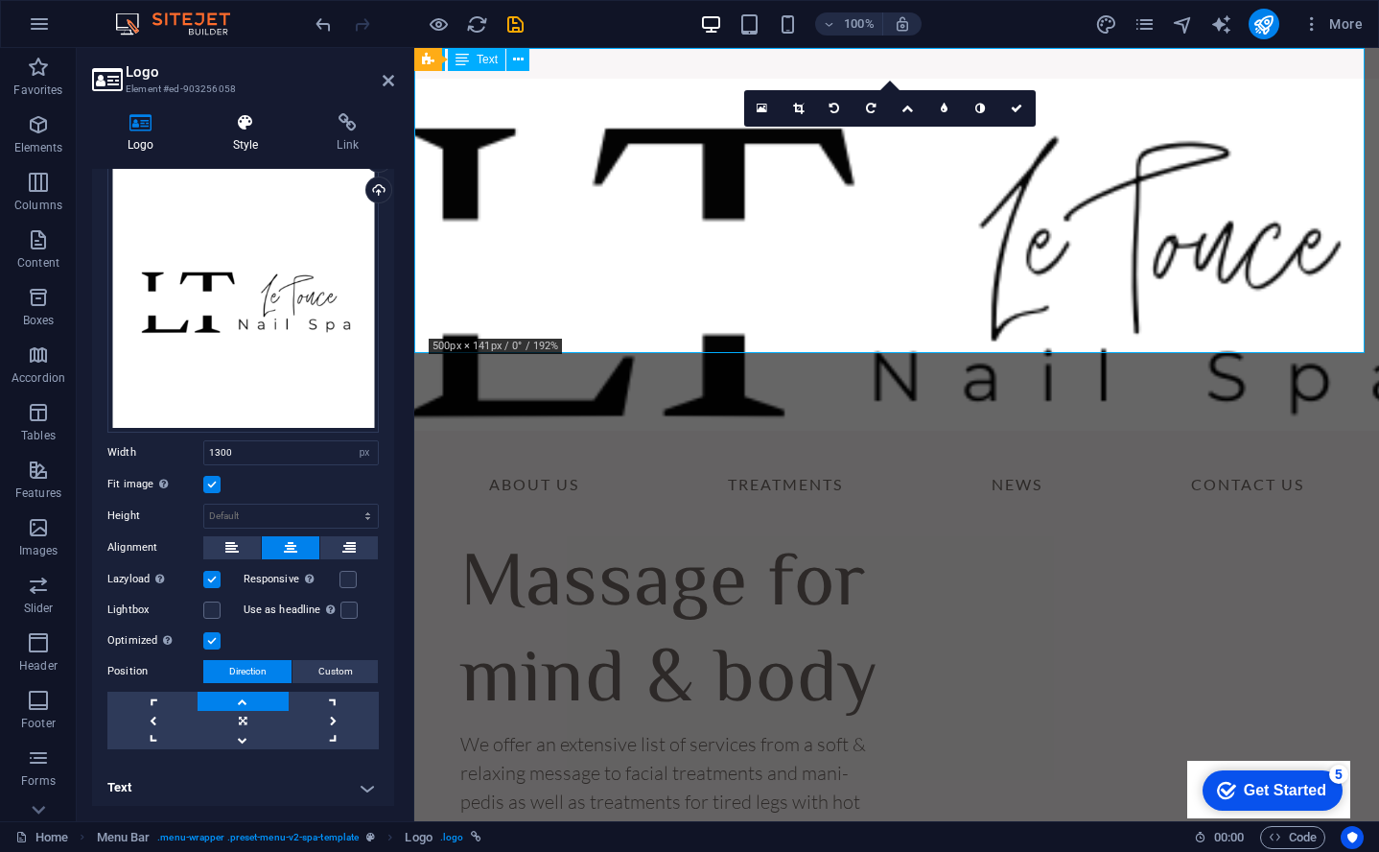
click at [251, 136] on h4 "Style" at bounding box center [250, 133] width 105 height 40
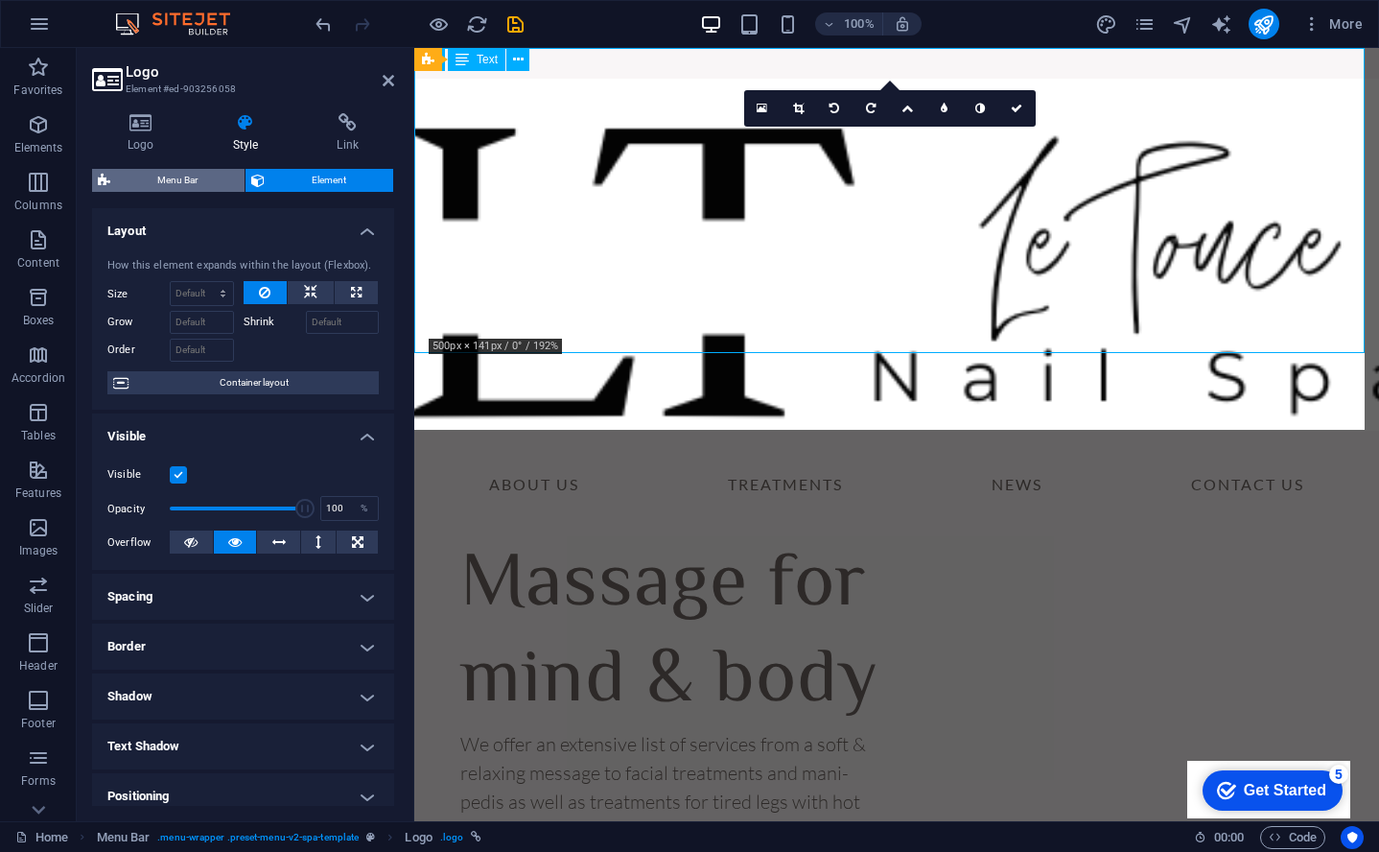
click at [203, 177] on span "Menu Bar" at bounding box center [177, 180] width 123 height 23
select select "rem"
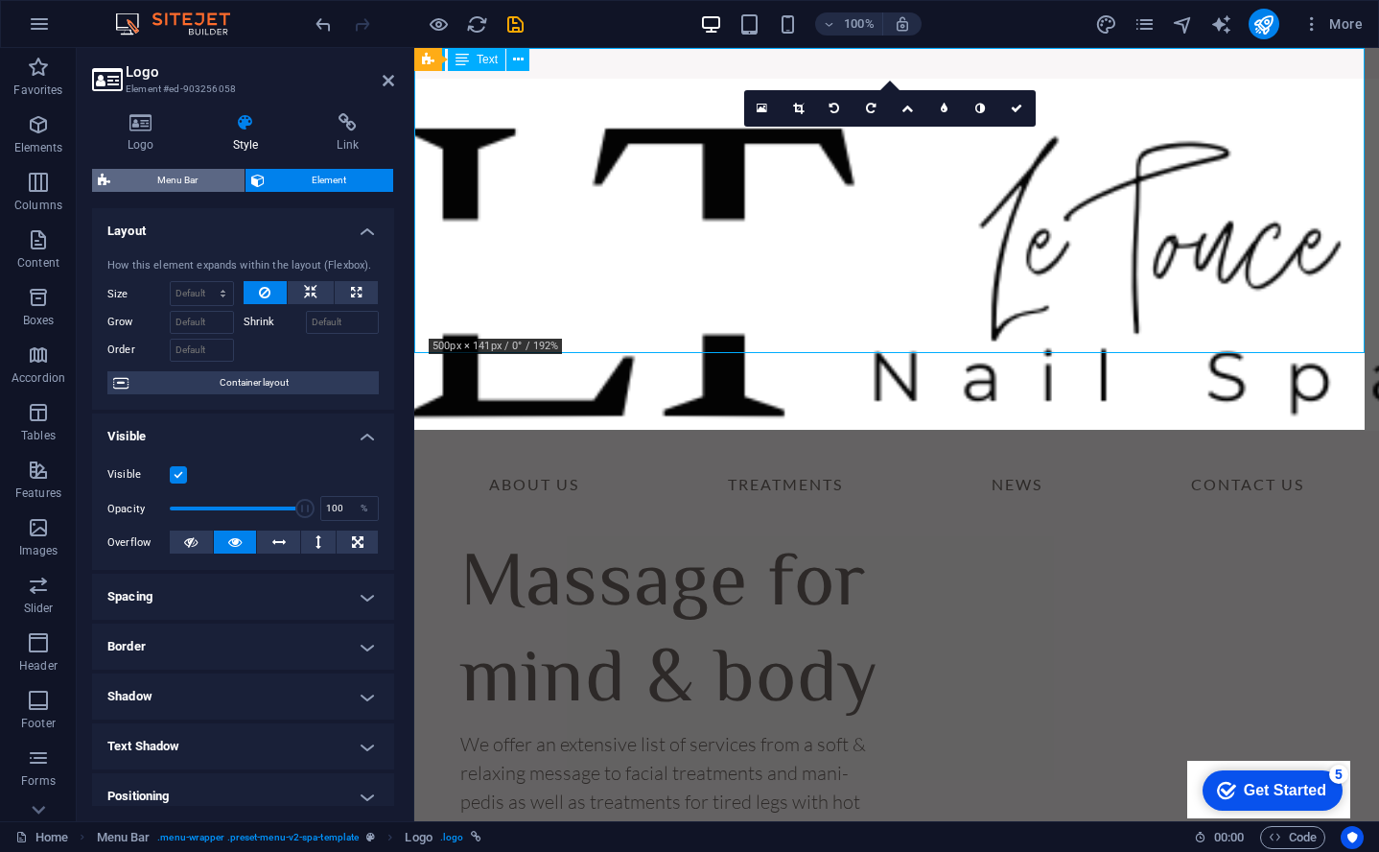
select select "rem"
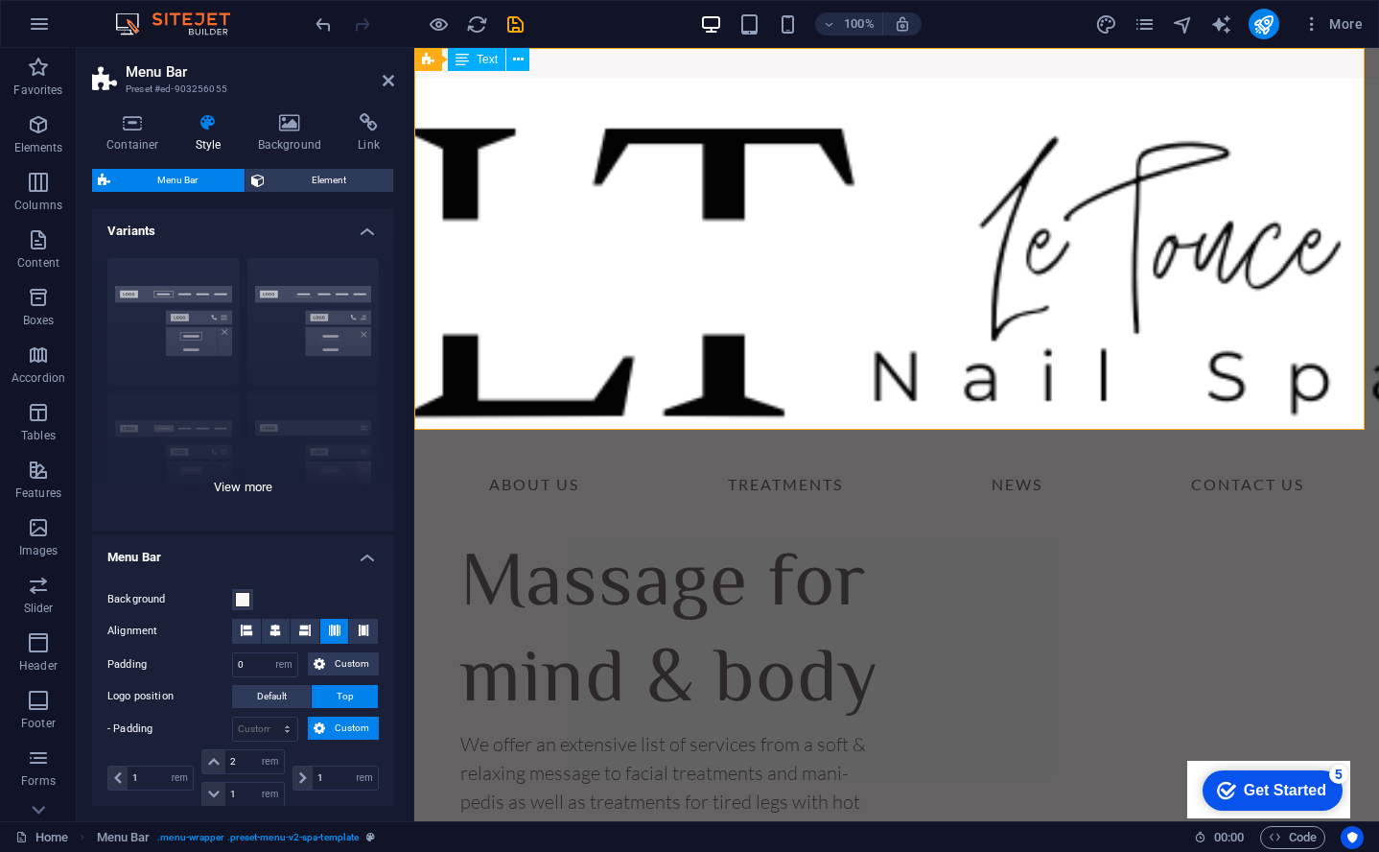
click at [293, 342] on div "Border Centered Default Fixed Loki Trigger Wide XXL" at bounding box center [243, 387] width 302 height 288
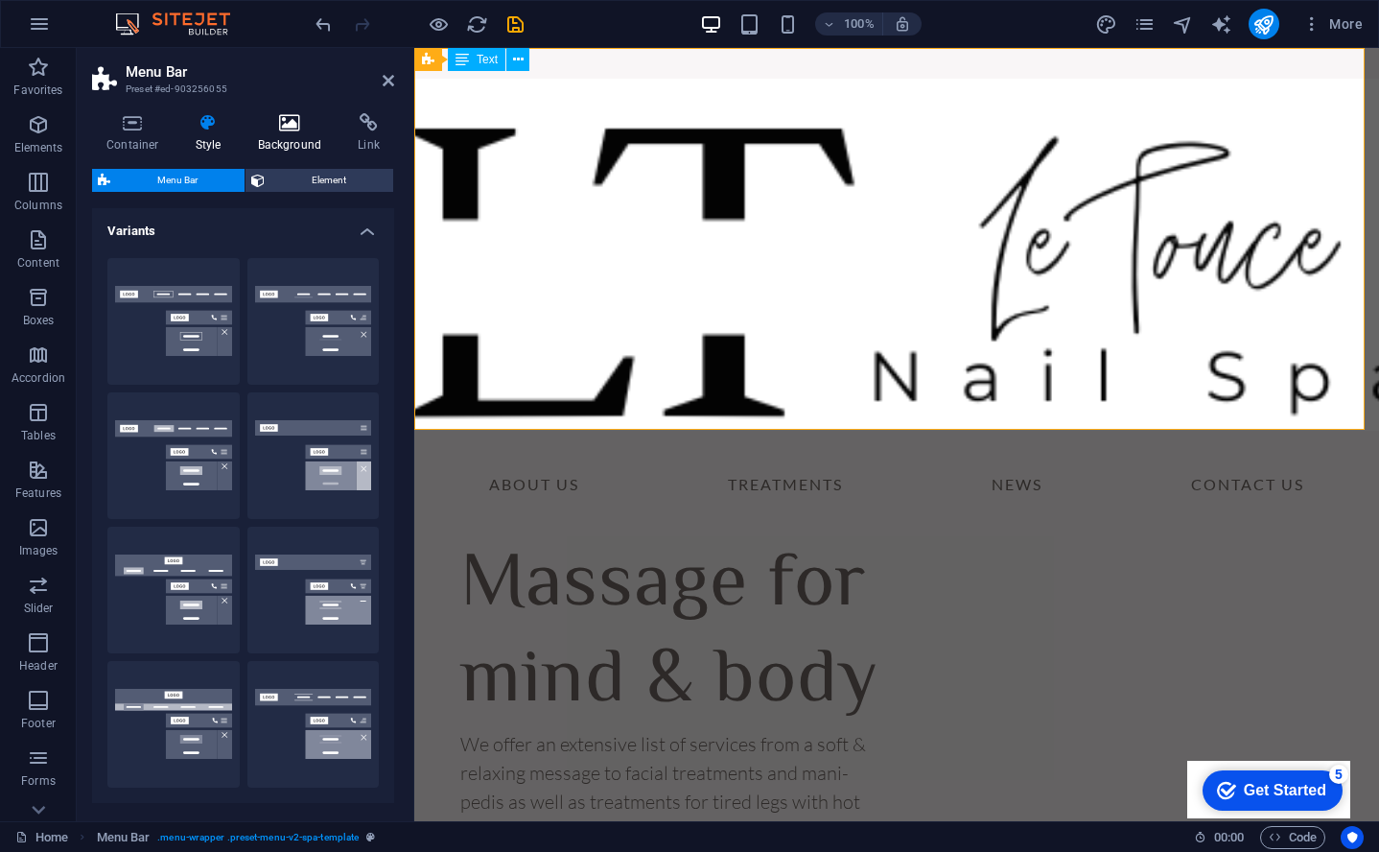
click at [295, 130] on icon at bounding box center [290, 122] width 93 height 19
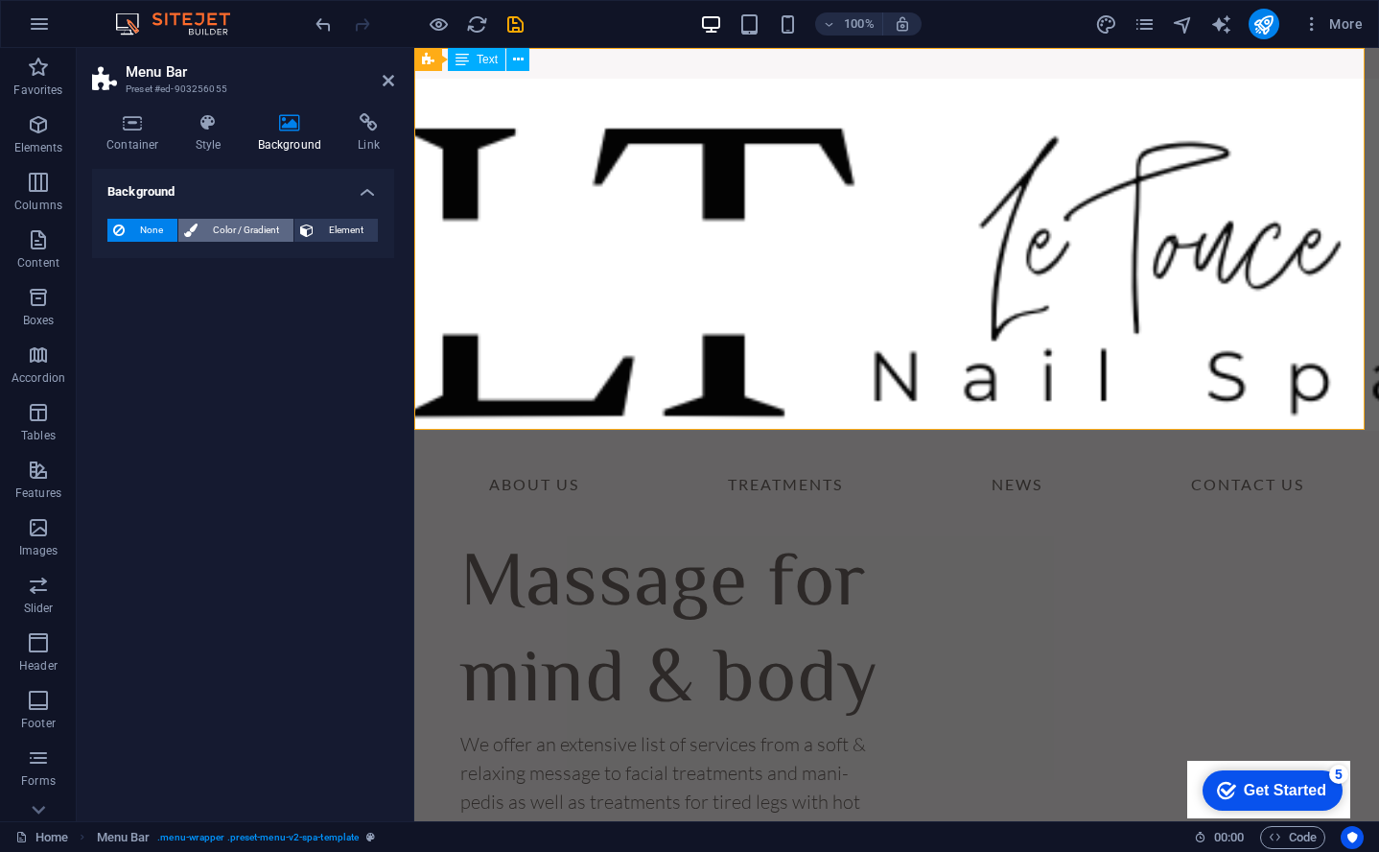
click at [204, 229] on span "Color / Gradient" at bounding box center [245, 230] width 84 height 23
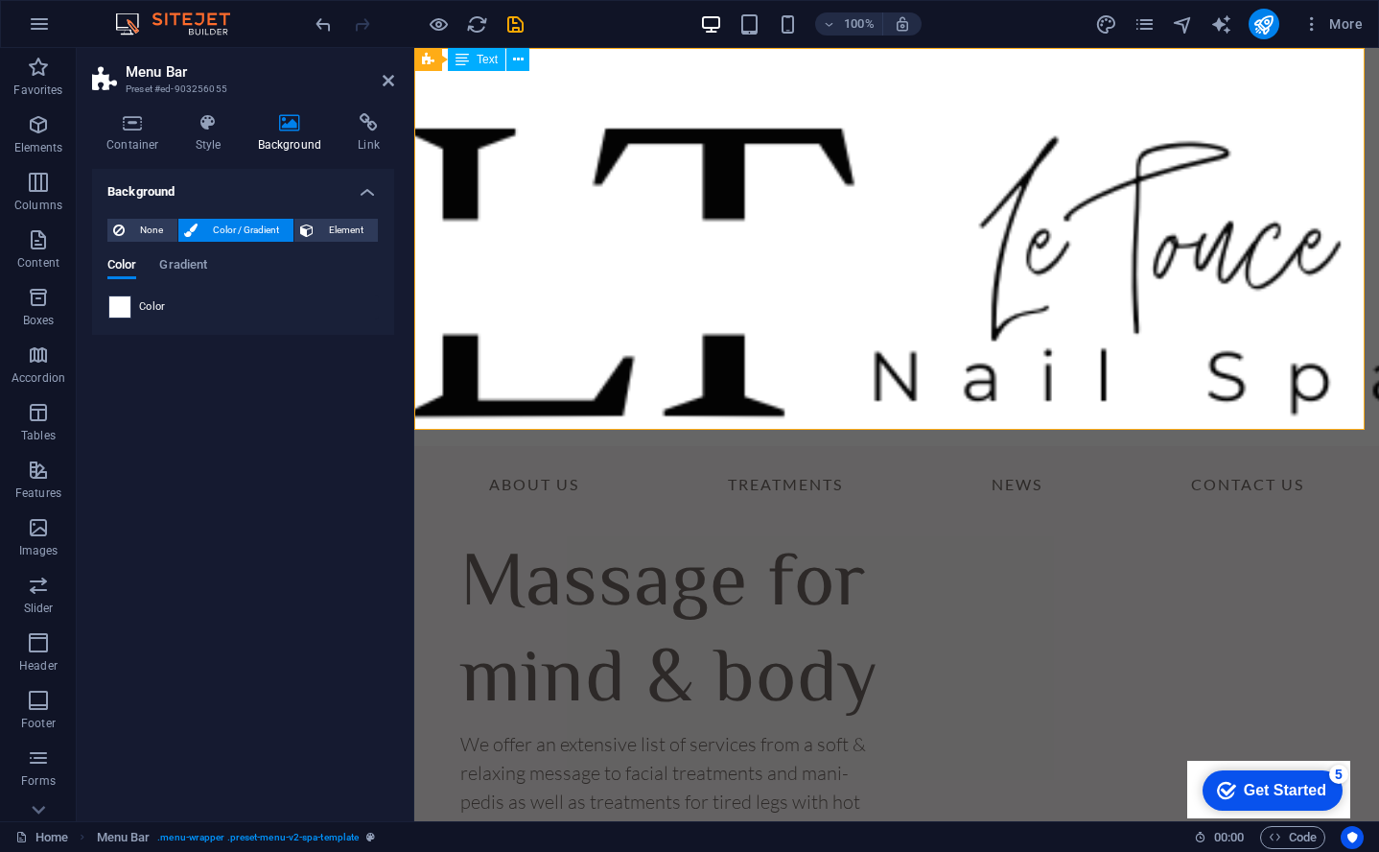
click at [124, 301] on span at bounding box center [119, 306] width 21 height 21
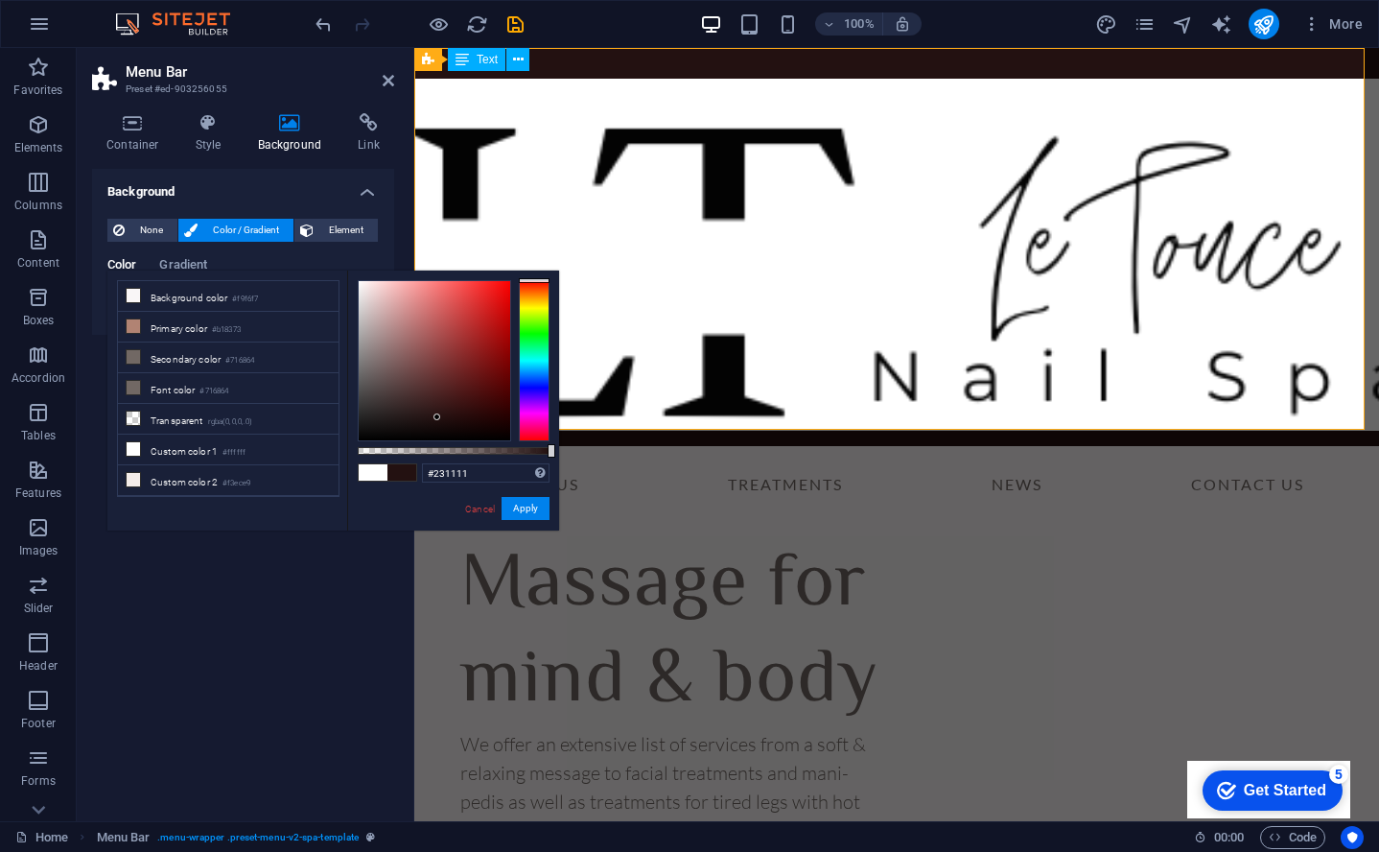
drag, startPoint x: 356, startPoint y: 281, endPoint x: 437, endPoint y: 417, distance: 158.8
click at [437, 417] on div at bounding box center [437, 416] width 7 height 7
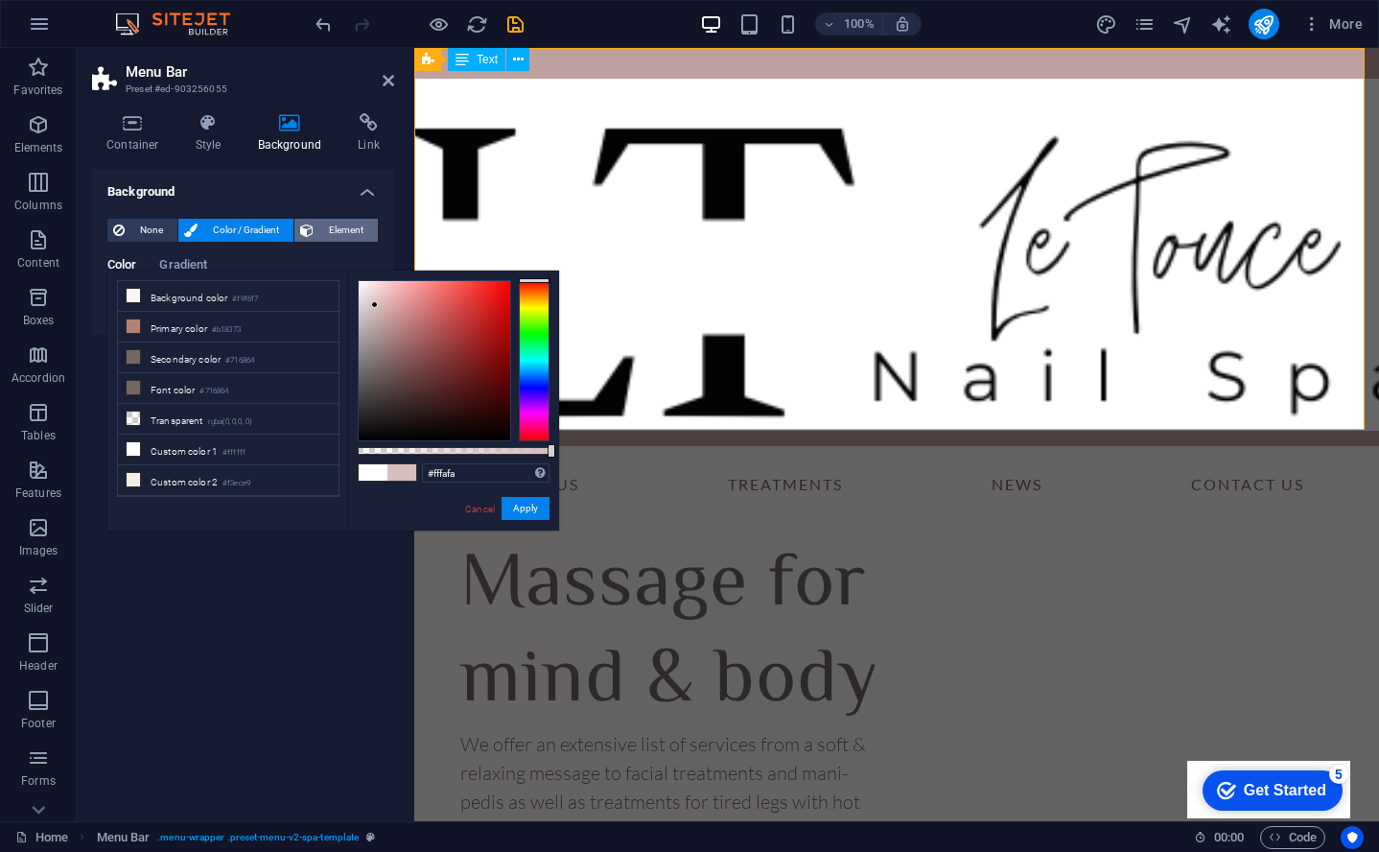
type input "#ffffff"
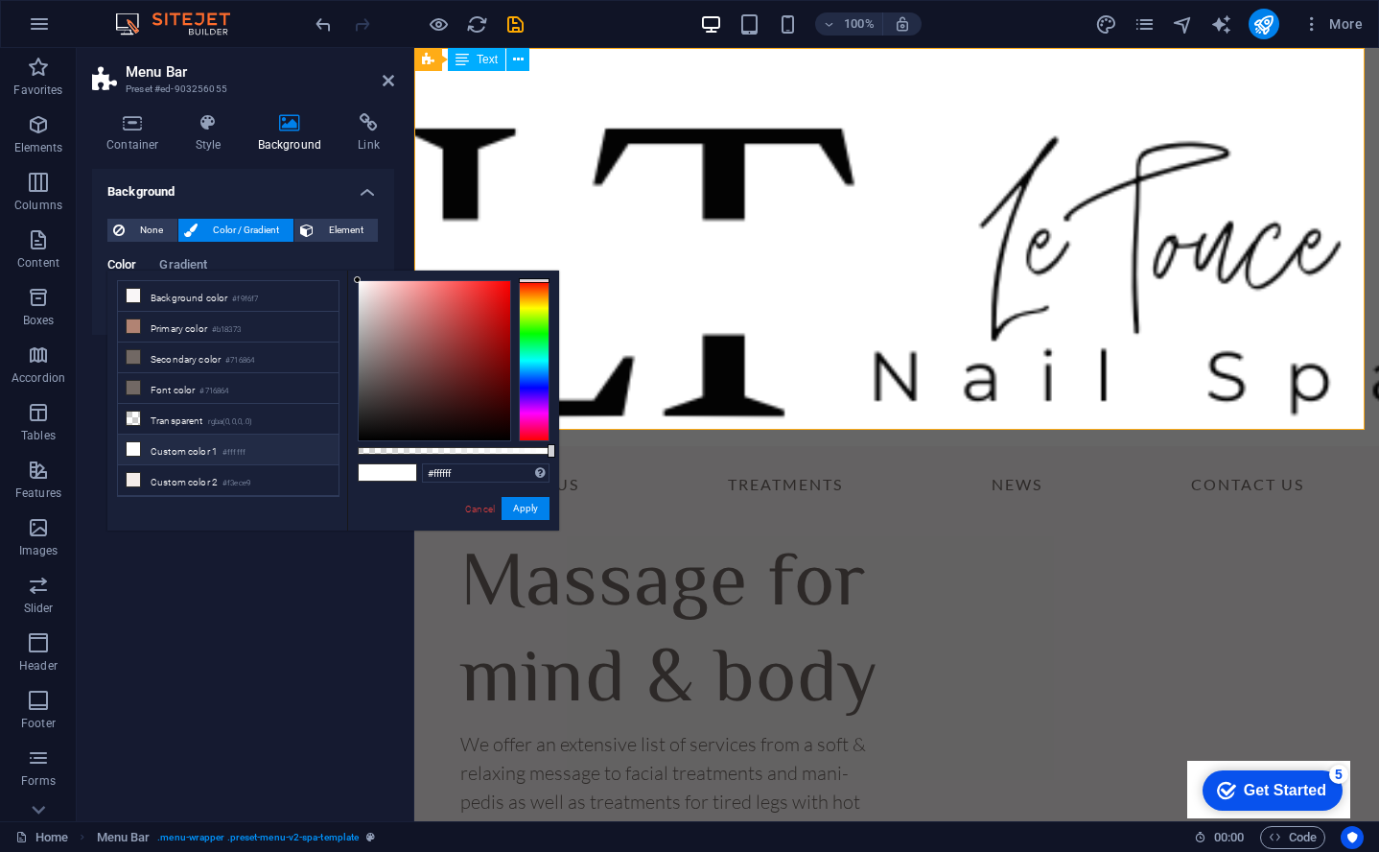
drag, startPoint x: 437, startPoint y: 417, endPoint x: 288, endPoint y: 207, distance: 257.9
click at [288, 207] on body "letoucenailspa.com Home Favorites Elements Columns Content Boxes Accordion Tabl…" at bounding box center [689, 426] width 1379 height 852
click at [532, 508] on button "Apply" at bounding box center [526, 508] width 48 height 23
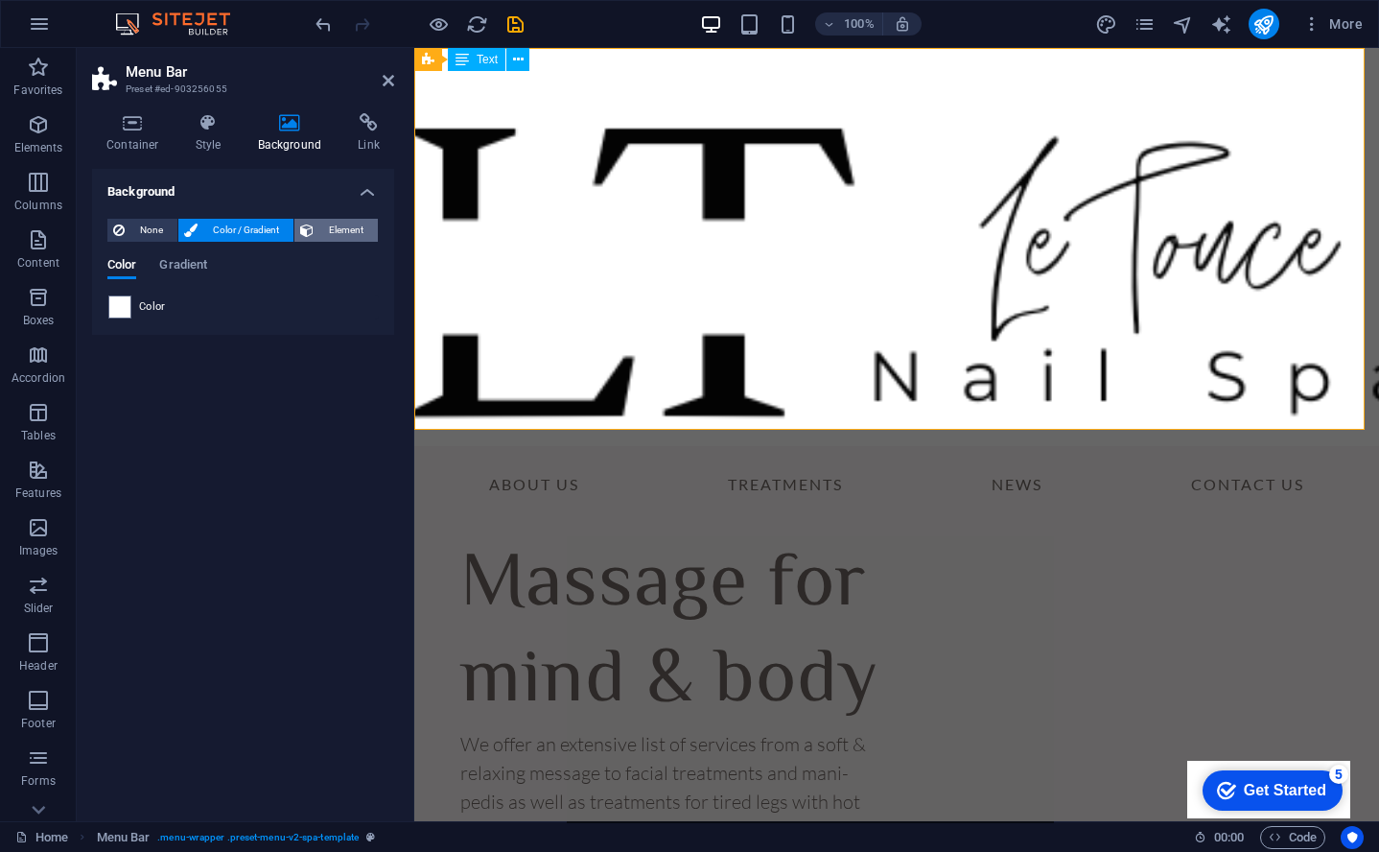
click at [348, 224] on span "Element" at bounding box center [345, 230] width 53 height 23
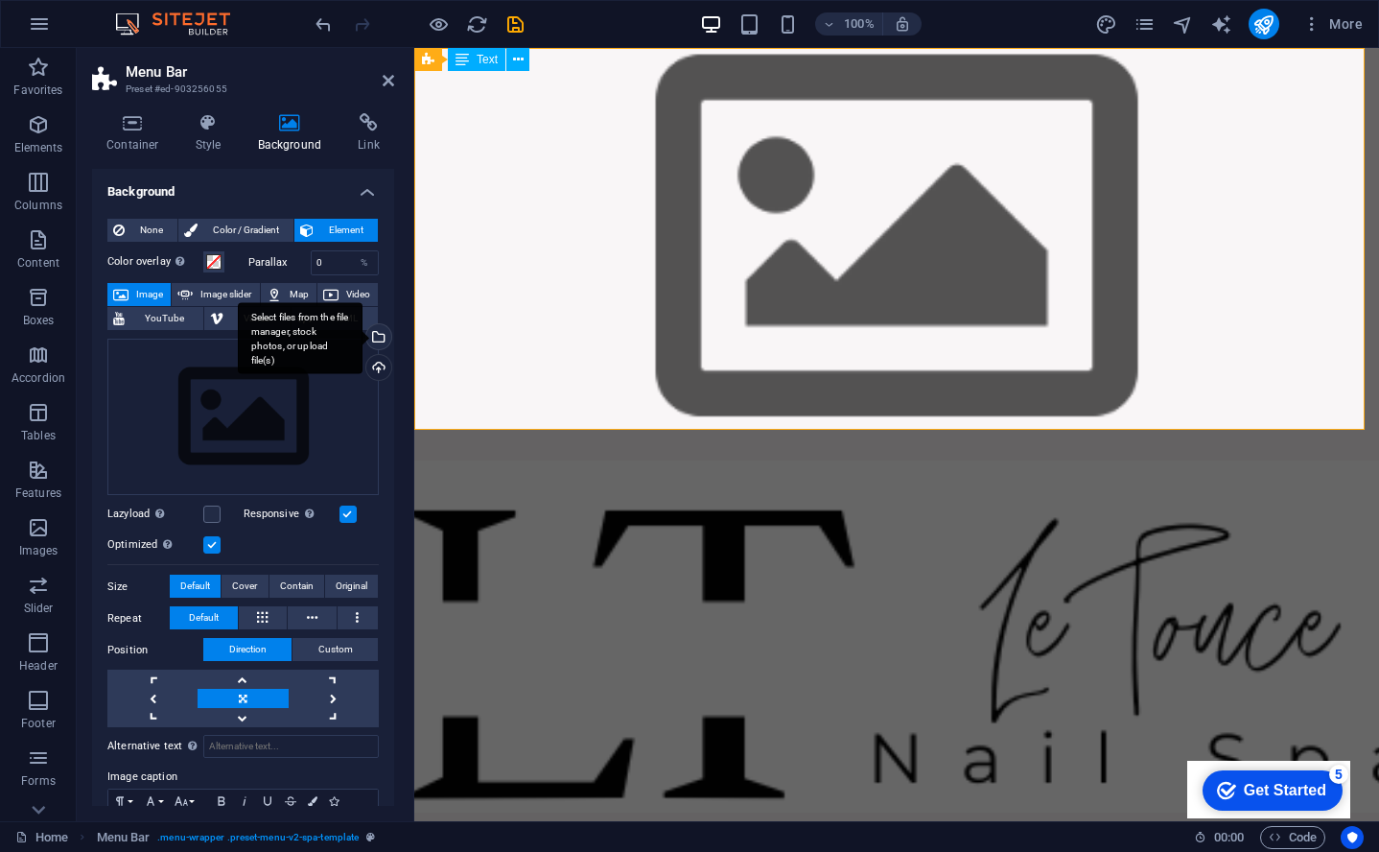
click at [377, 343] on div "Select files from the file manager, stock photos, or upload file(s)" at bounding box center [377, 338] width 29 height 29
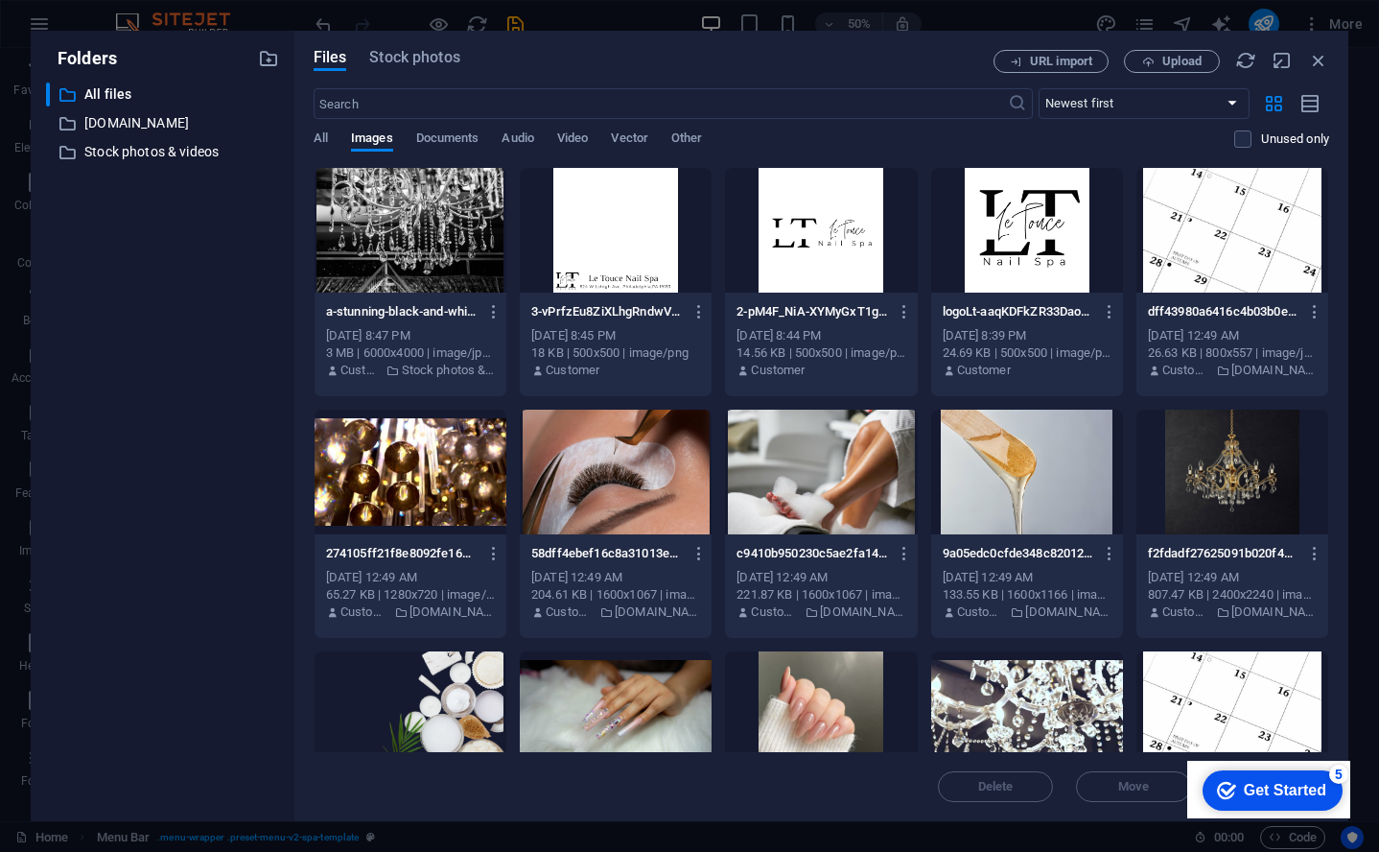
click at [377, 210] on div at bounding box center [411, 230] width 192 height 125
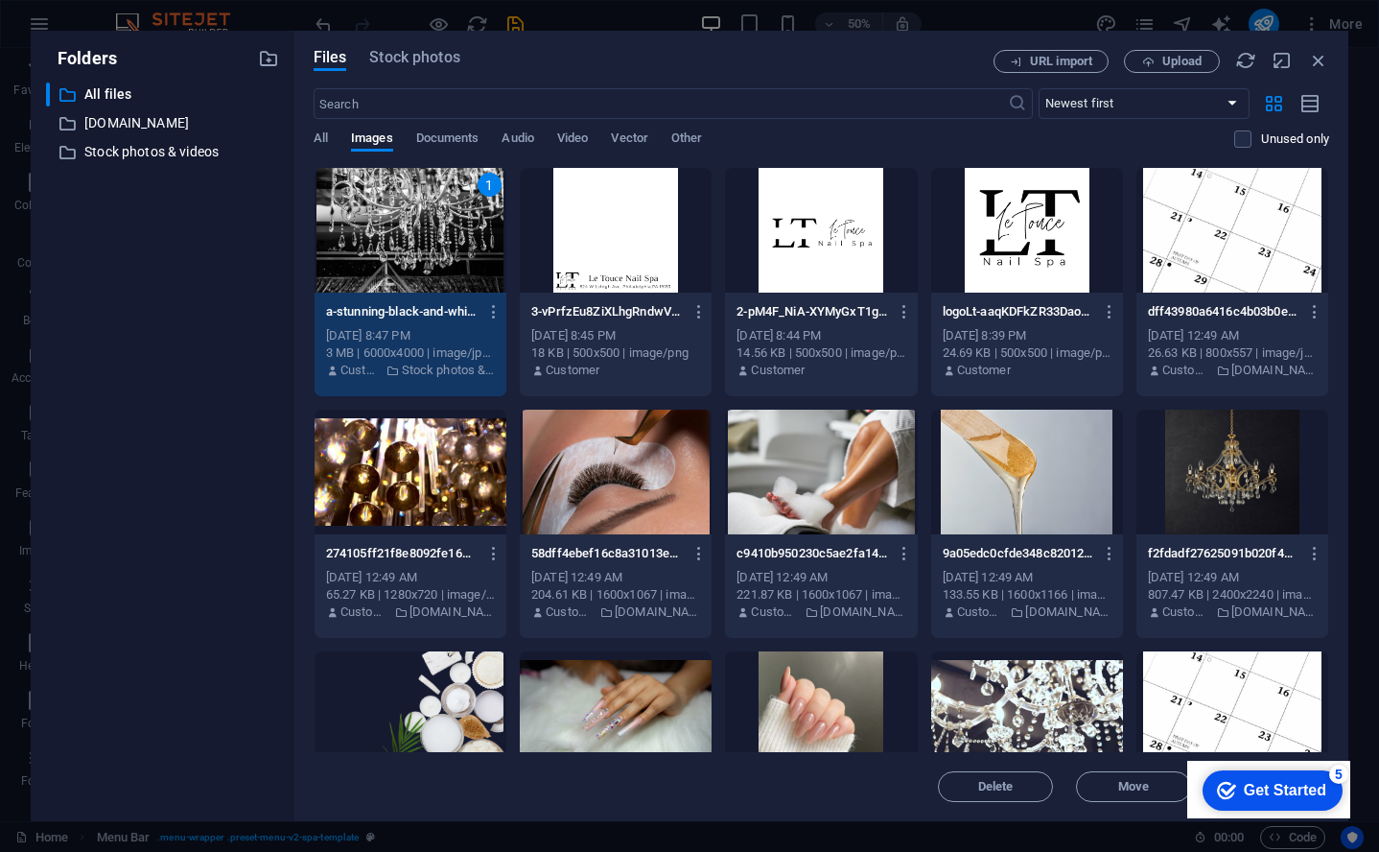
click at [393, 249] on div "1" at bounding box center [411, 230] width 192 height 125
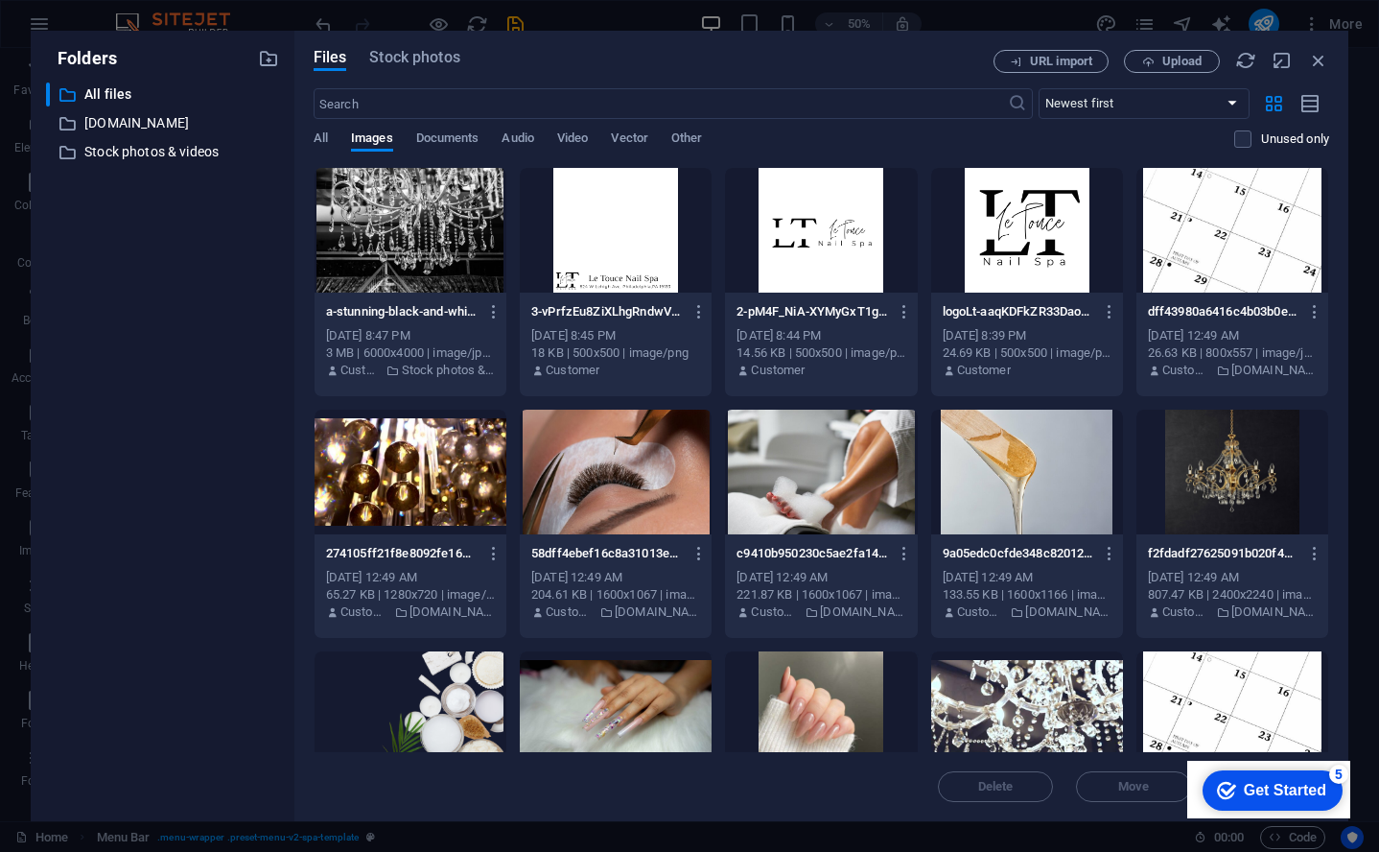
click at [393, 249] on div at bounding box center [411, 230] width 192 height 125
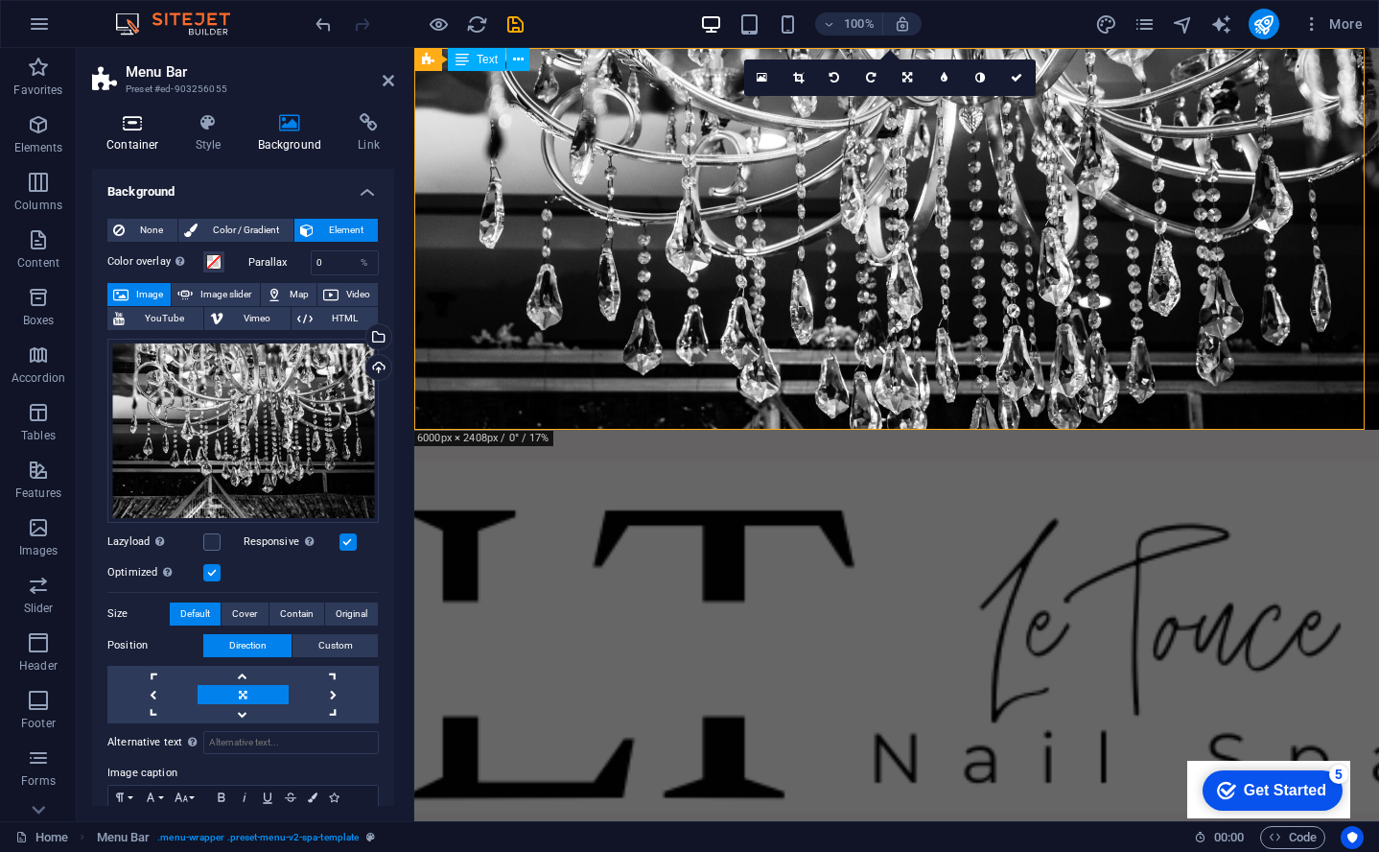
click at [148, 129] on icon at bounding box center [133, 122] width 82 height 19
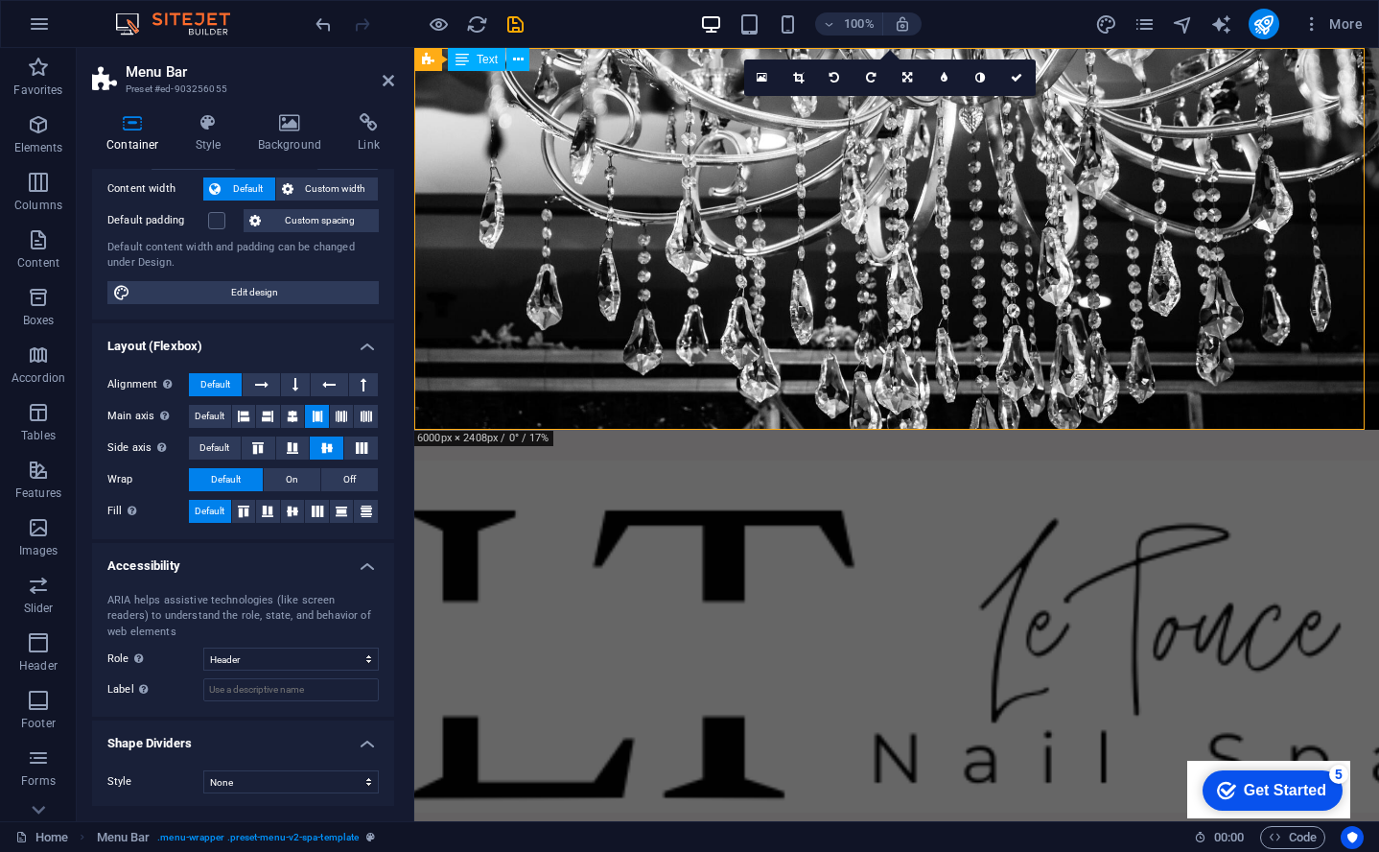
scroll to position [0, 0]
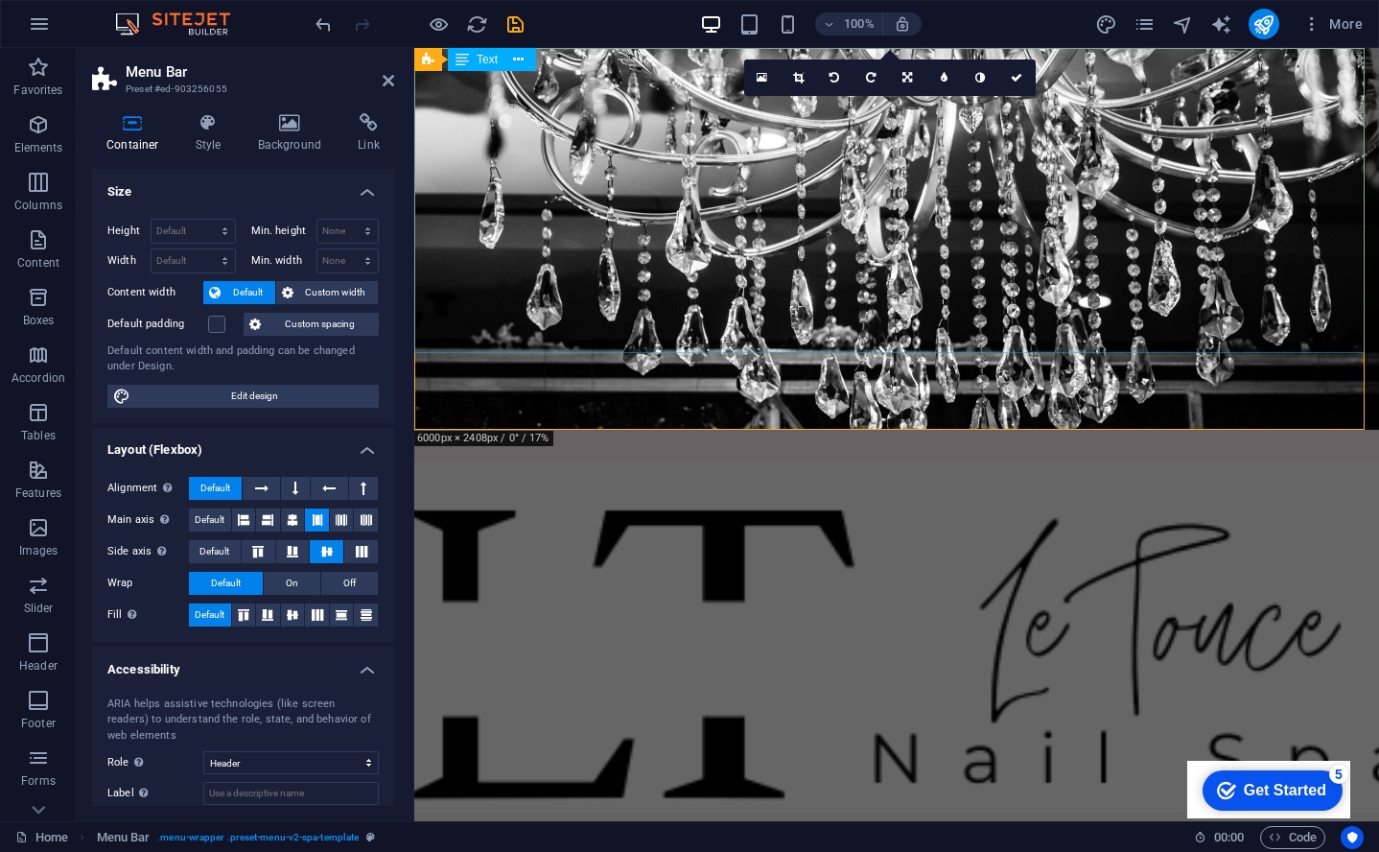
click at [660, 430] on div at bounding box center [896, 629] width 965 height 398
click at [568, 430] on div at bounding box center [896, 629] width 965 height 398
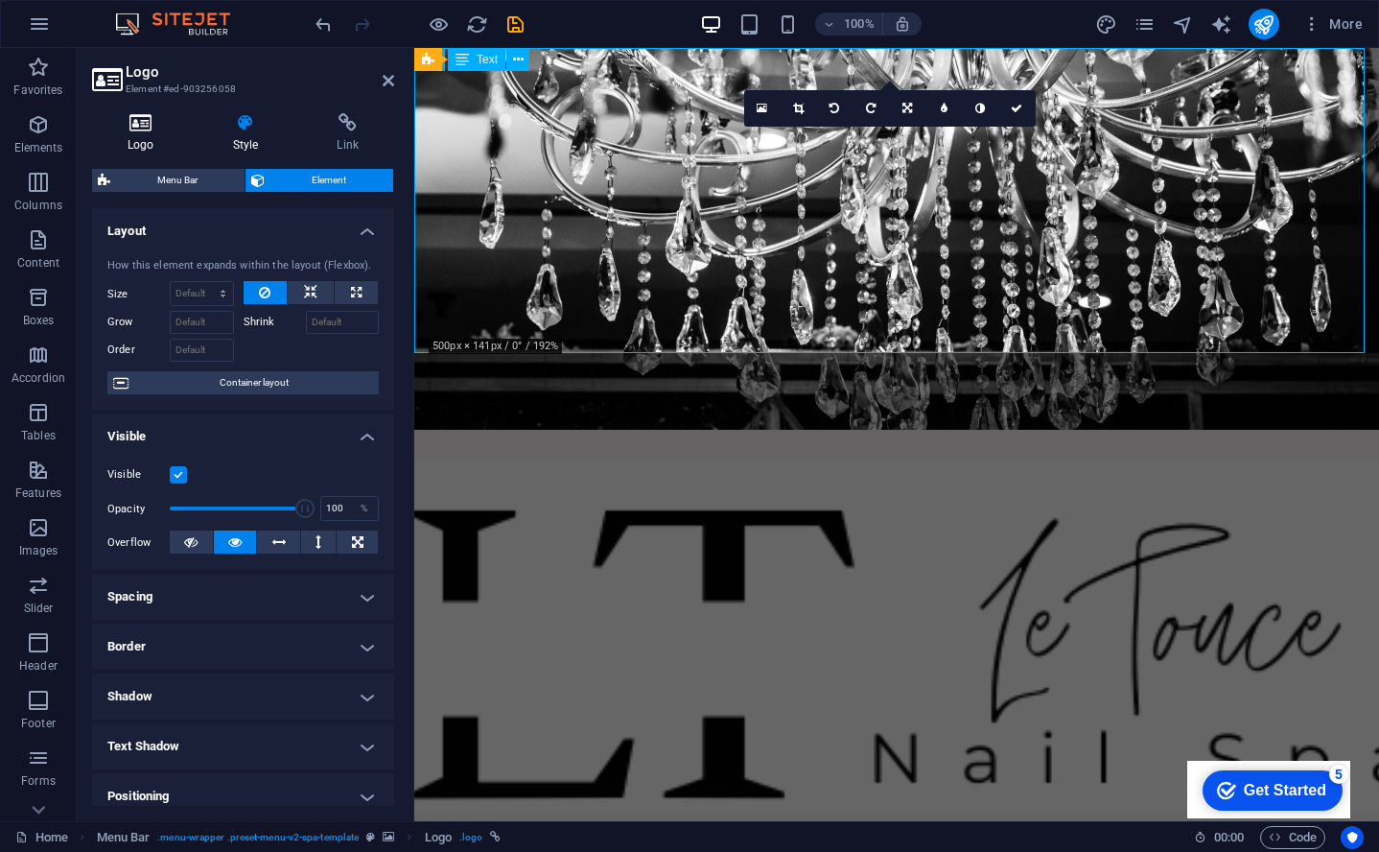
click at [151, 124] on icon at bounding box center [141, 122] width 98 height 19
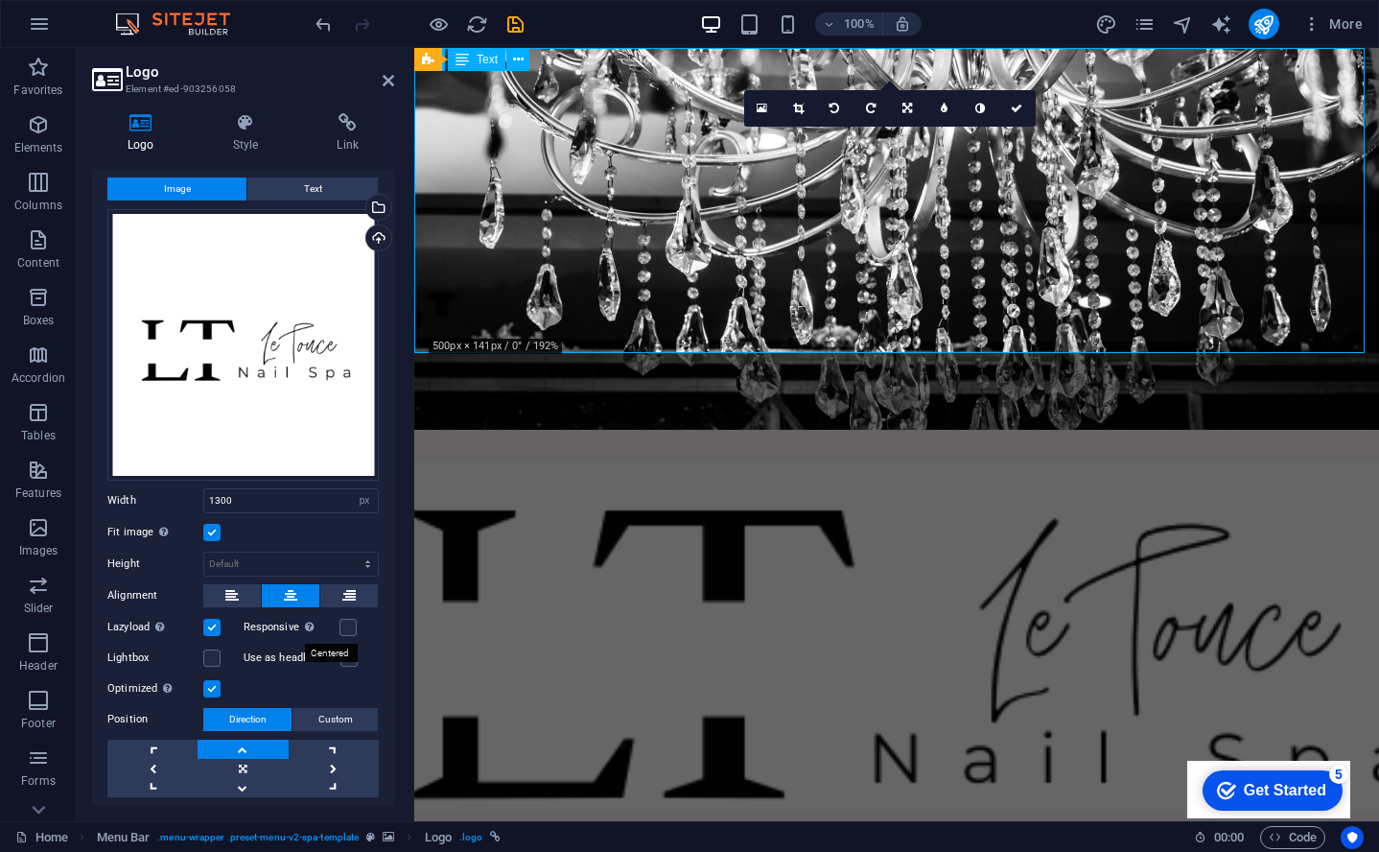
scroll to position [89, 0]
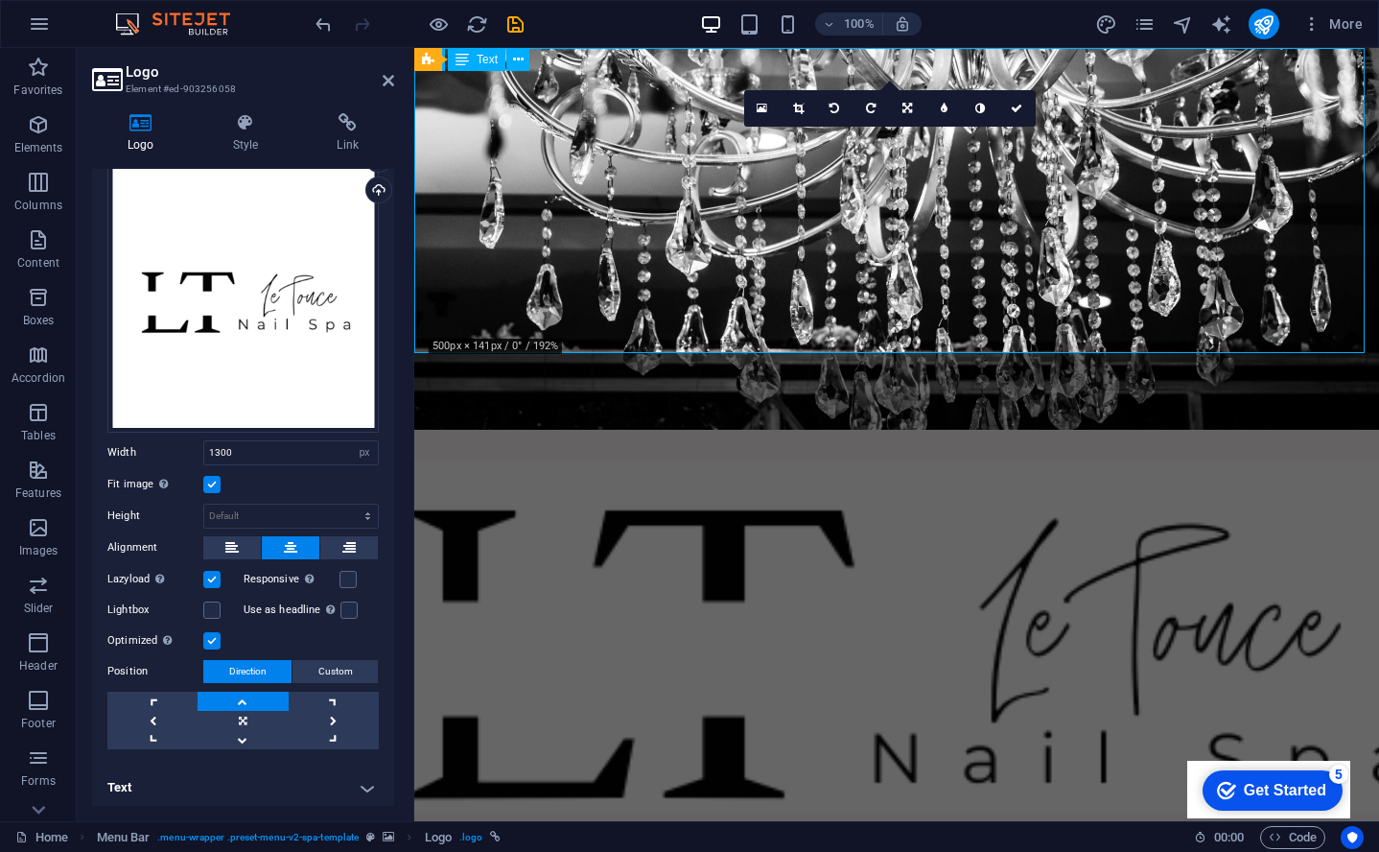
click at [352, 786] on h4 "Text" at bounding box center [243, 788] width 302 height 46
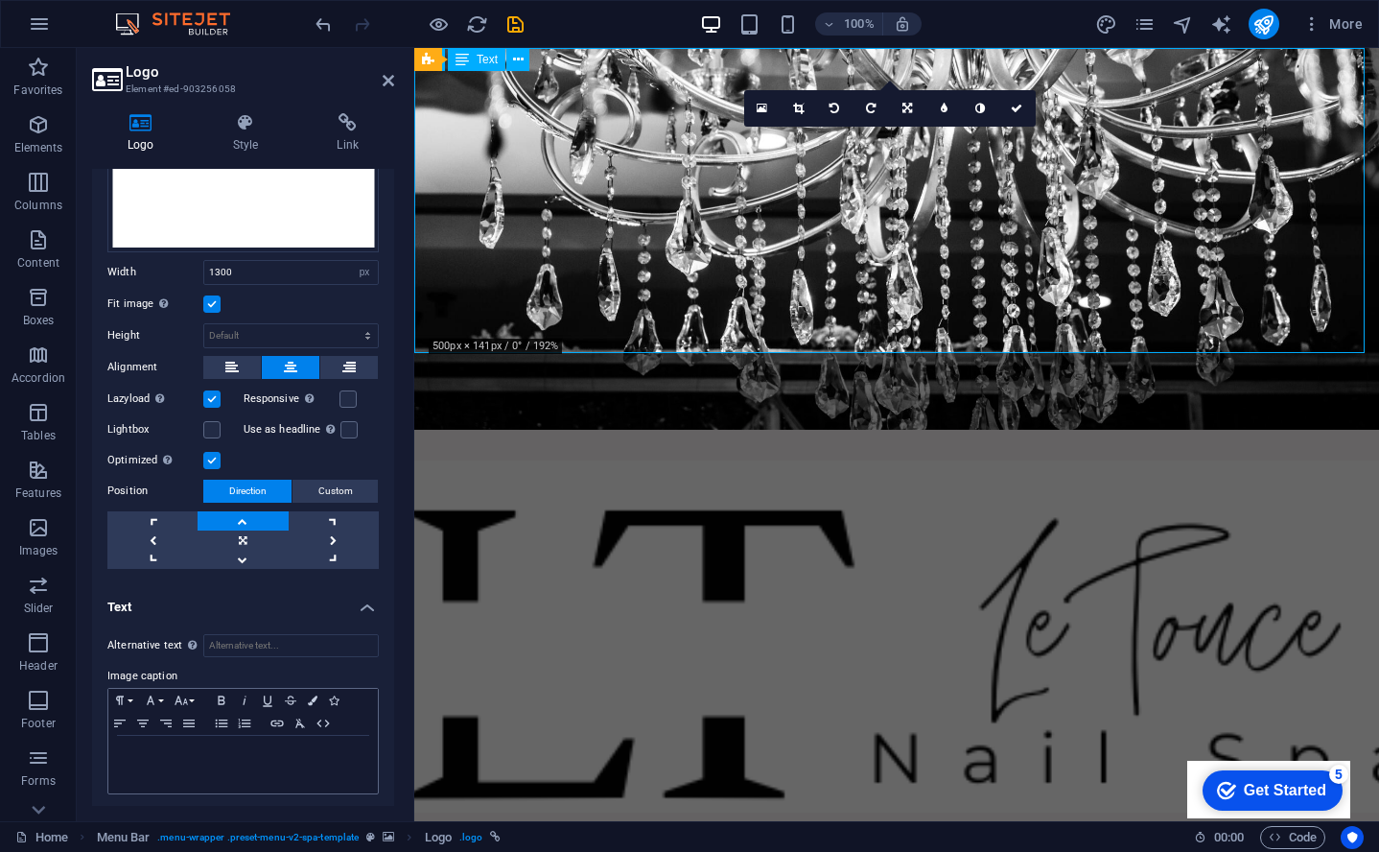
scroll to position [0, 0]
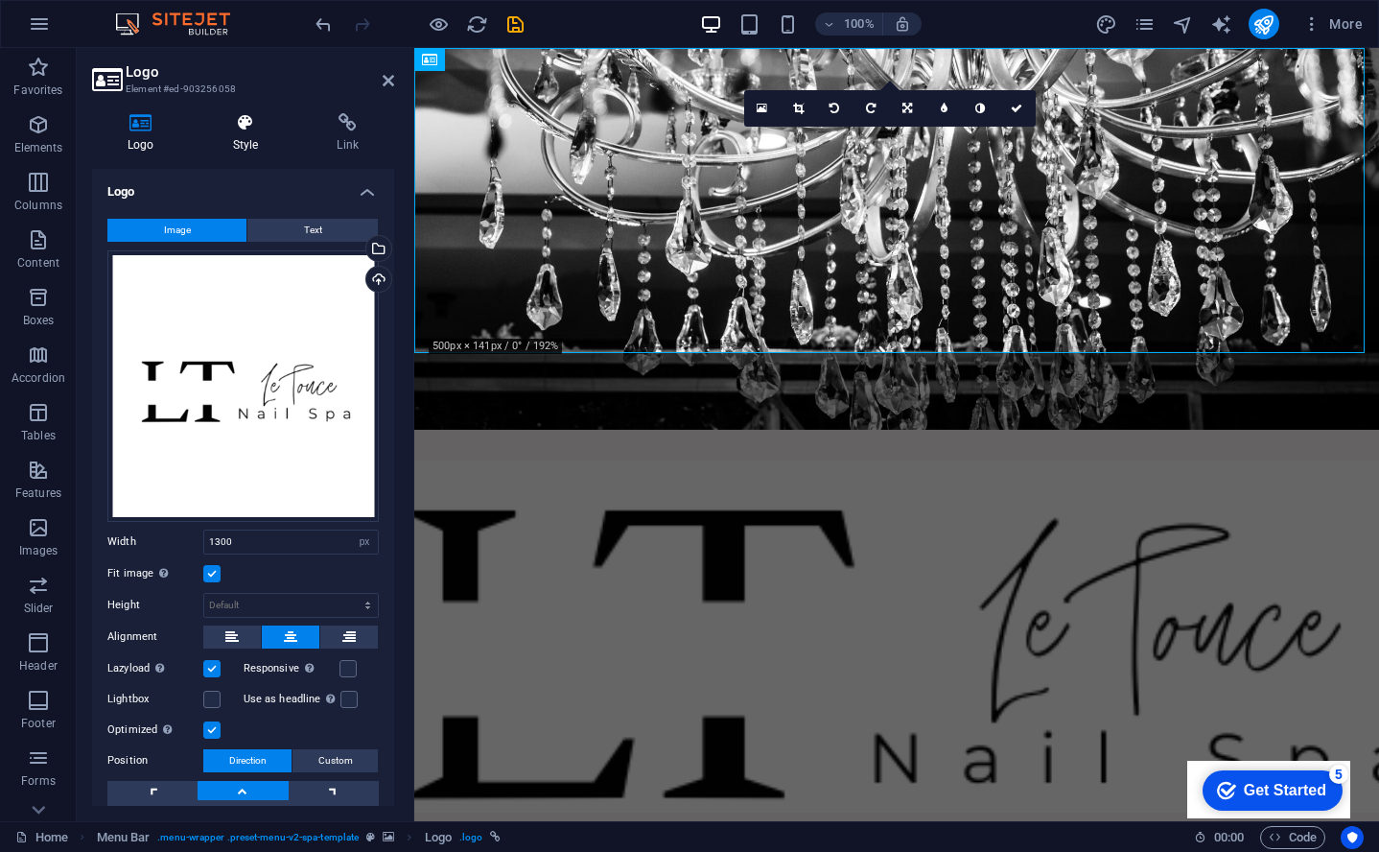
click at [243, 129] on icon at bounding box center [246, 122] width 97 height 19
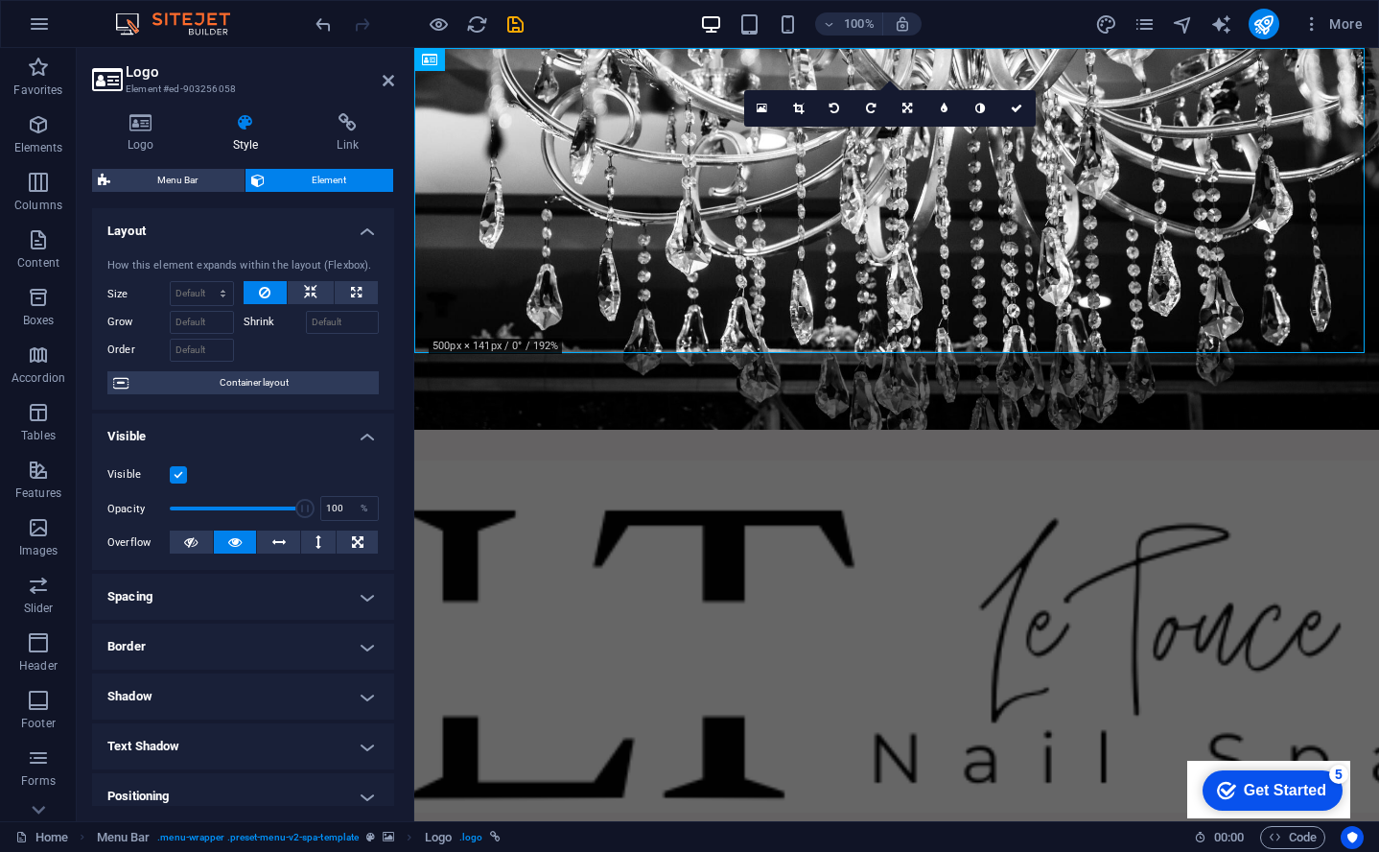
click at [365, 596] on h4 "Spacing" at bounding box center [243, 597] width 302 height 46
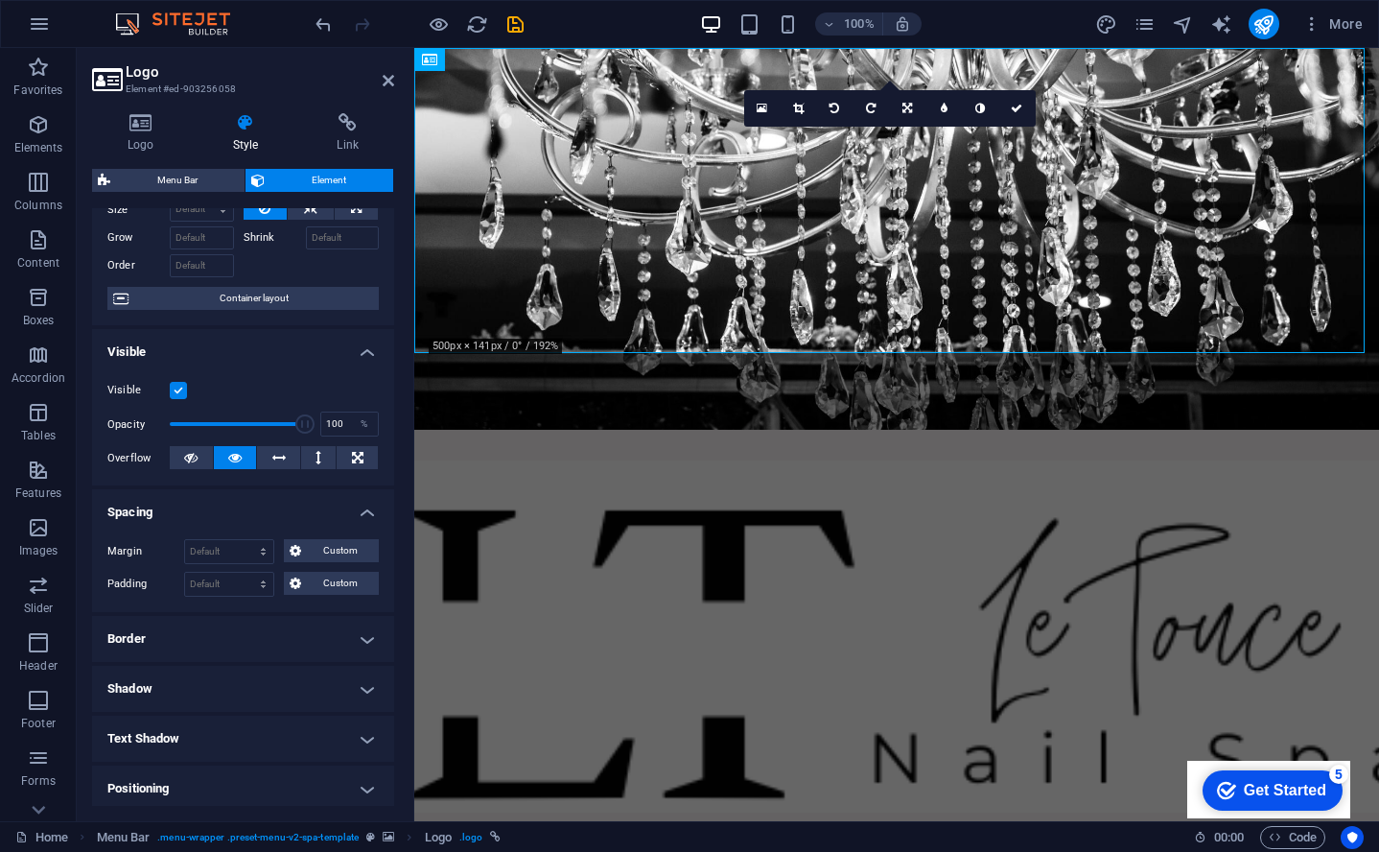
scroll to position [118, 0]
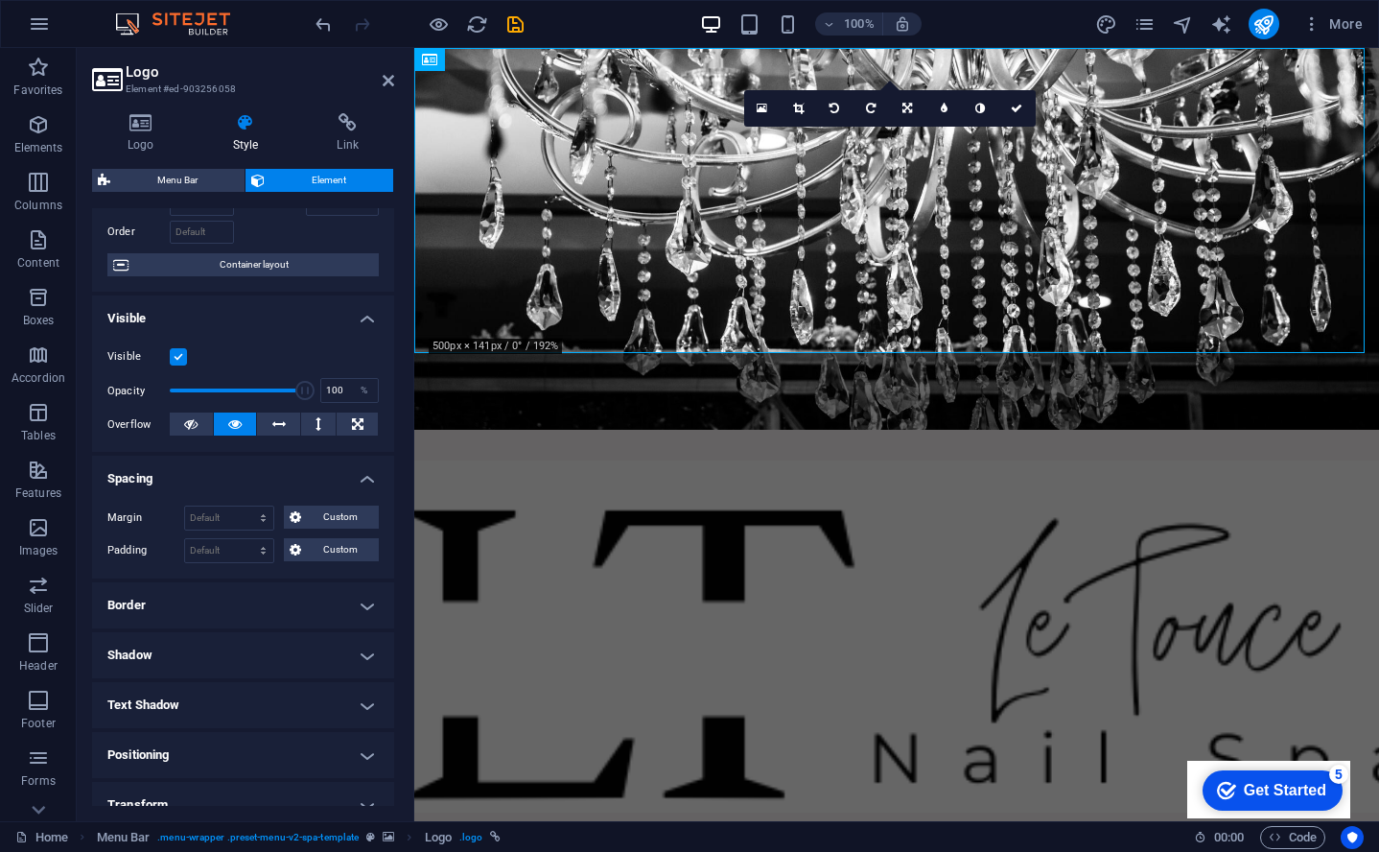
click at [365, 584] on h4 "Border" at bounding box center [243, 605] width 302 height 46
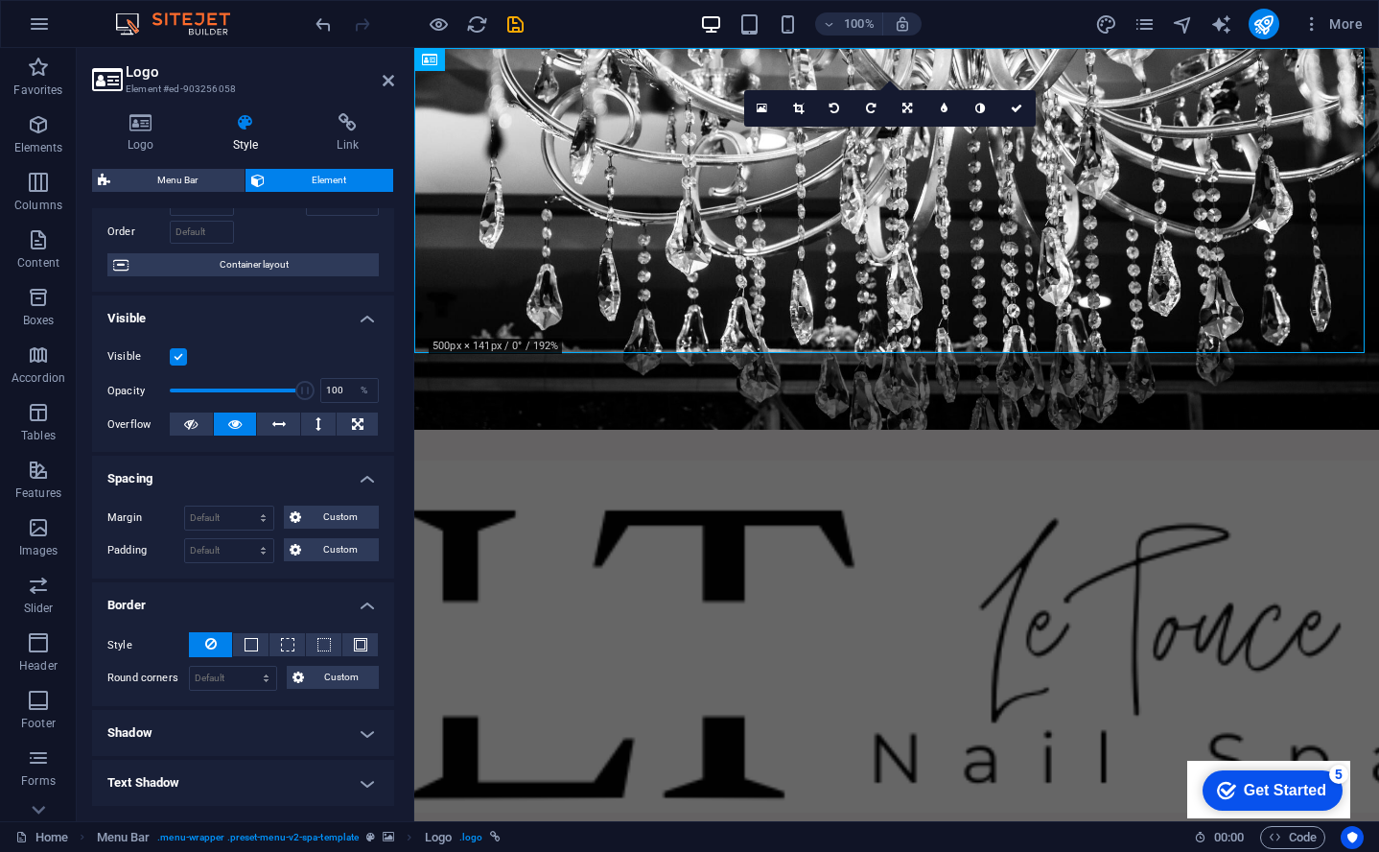
scroll to position [366, 0]
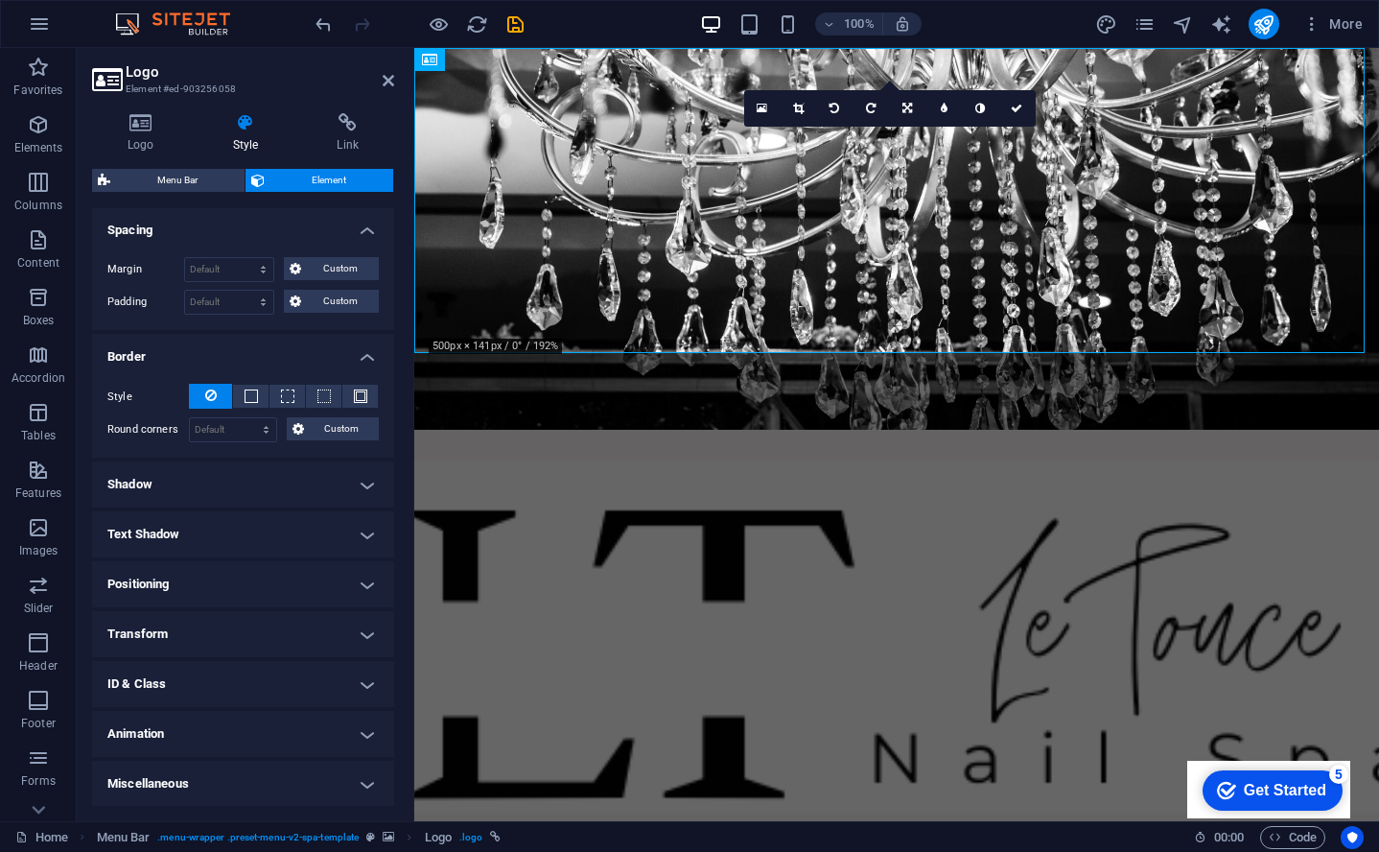
click at [354, 487] on h4 "Shadow" at bounding box center [243, 484] width 302 height 46
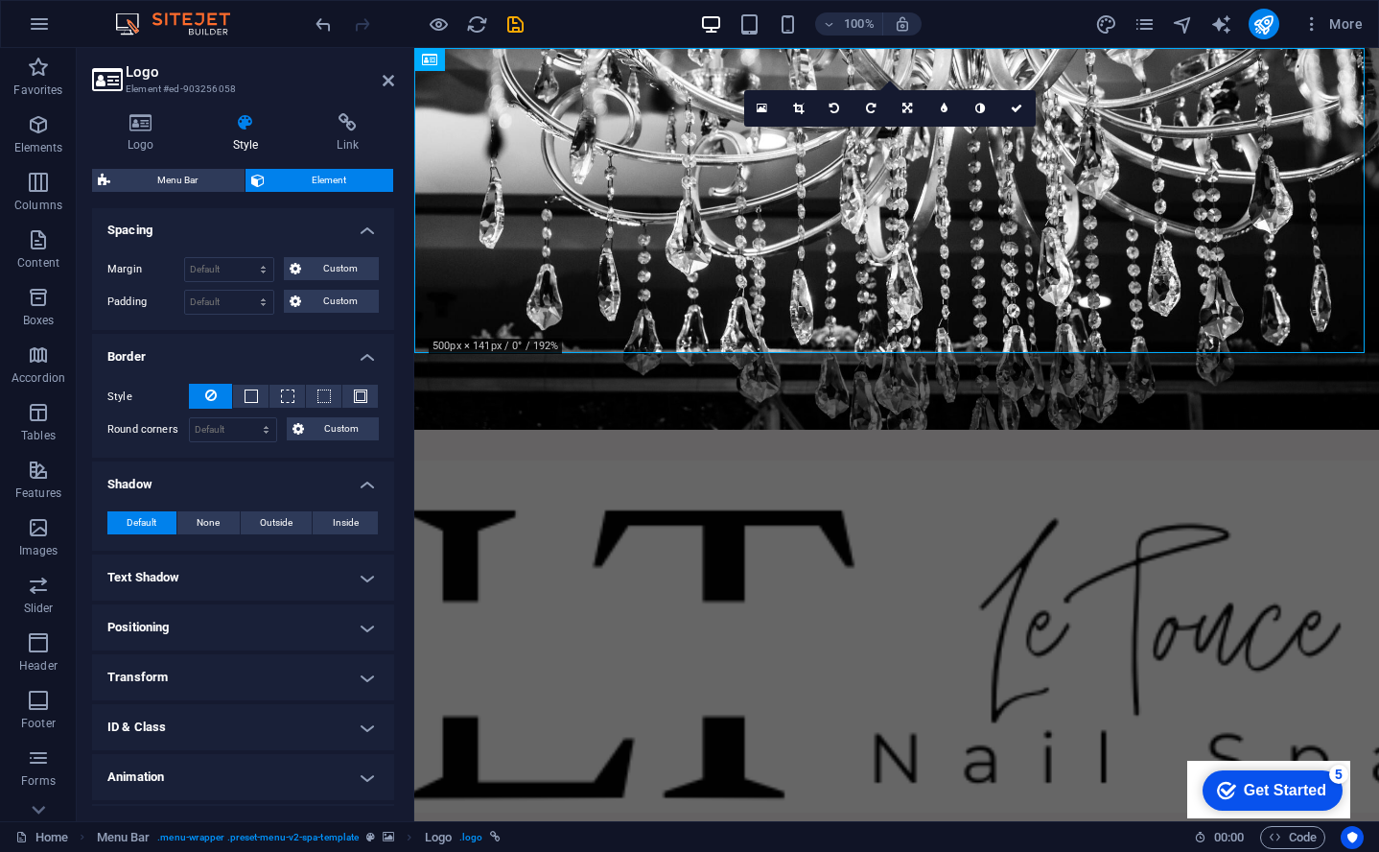
scroll to position [410, 0]
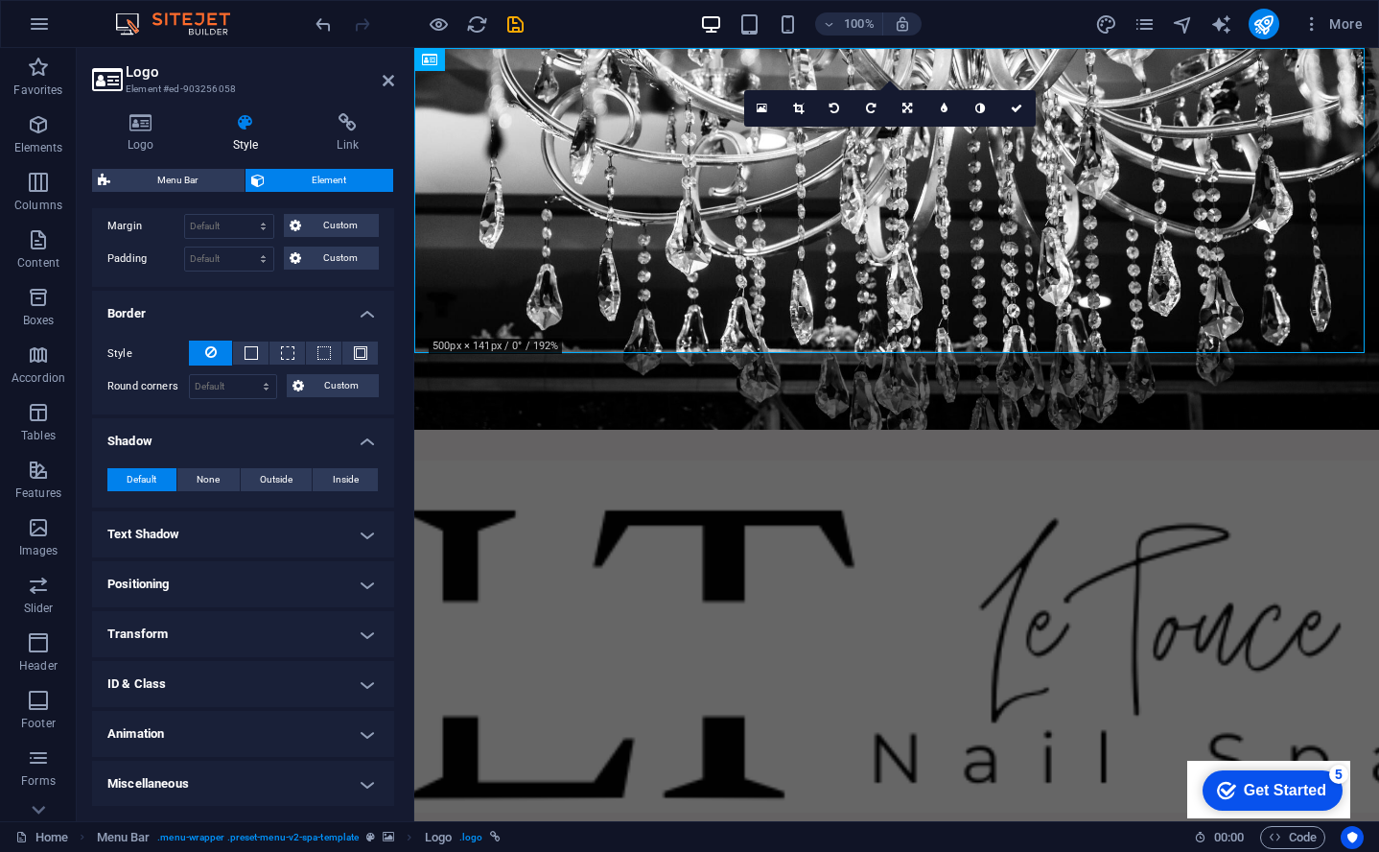
click at [351, 530] on h4 "Text Shadow" at bounding box center [243, 534] width 302 height 46
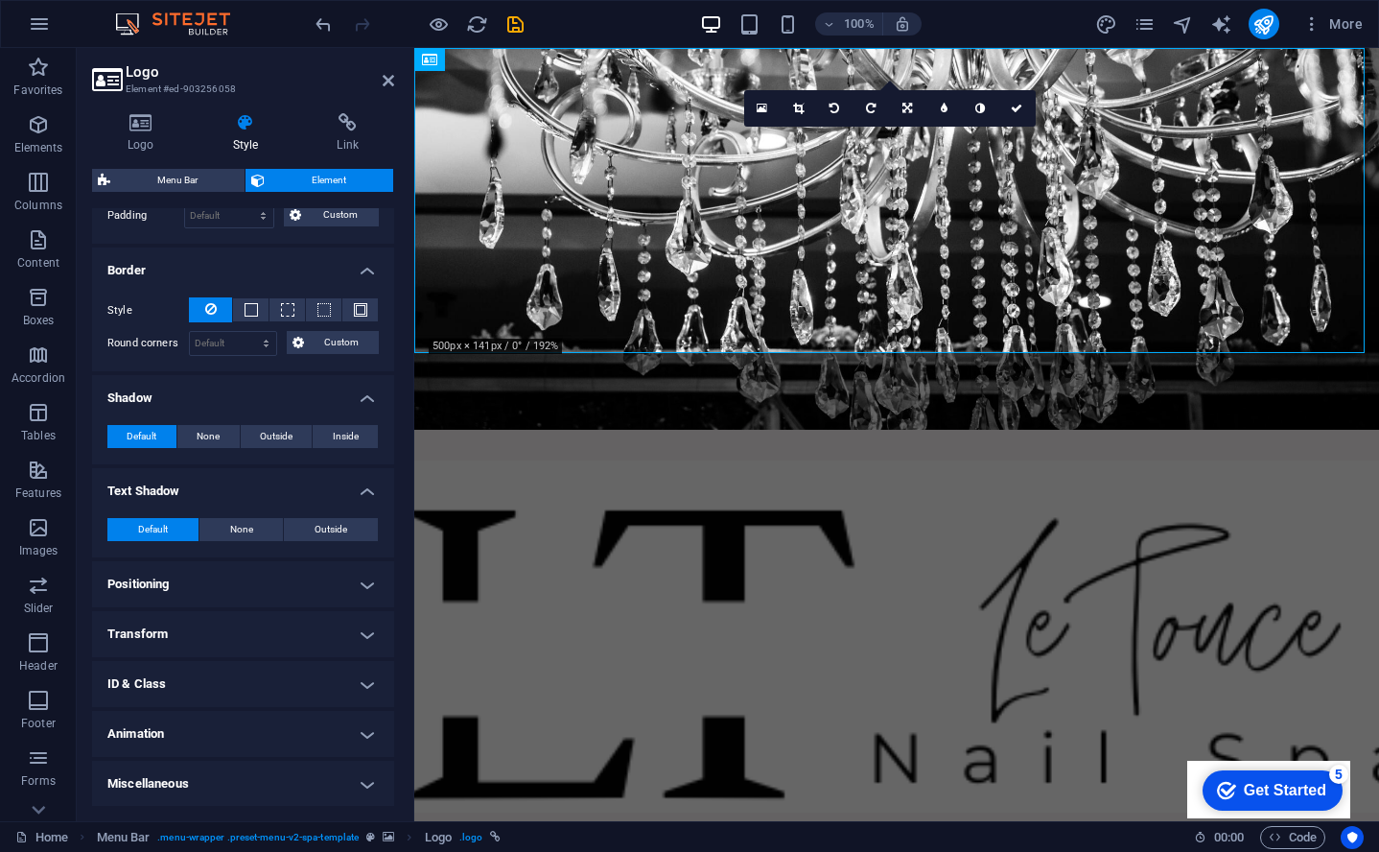
scroll to position [44, 0]
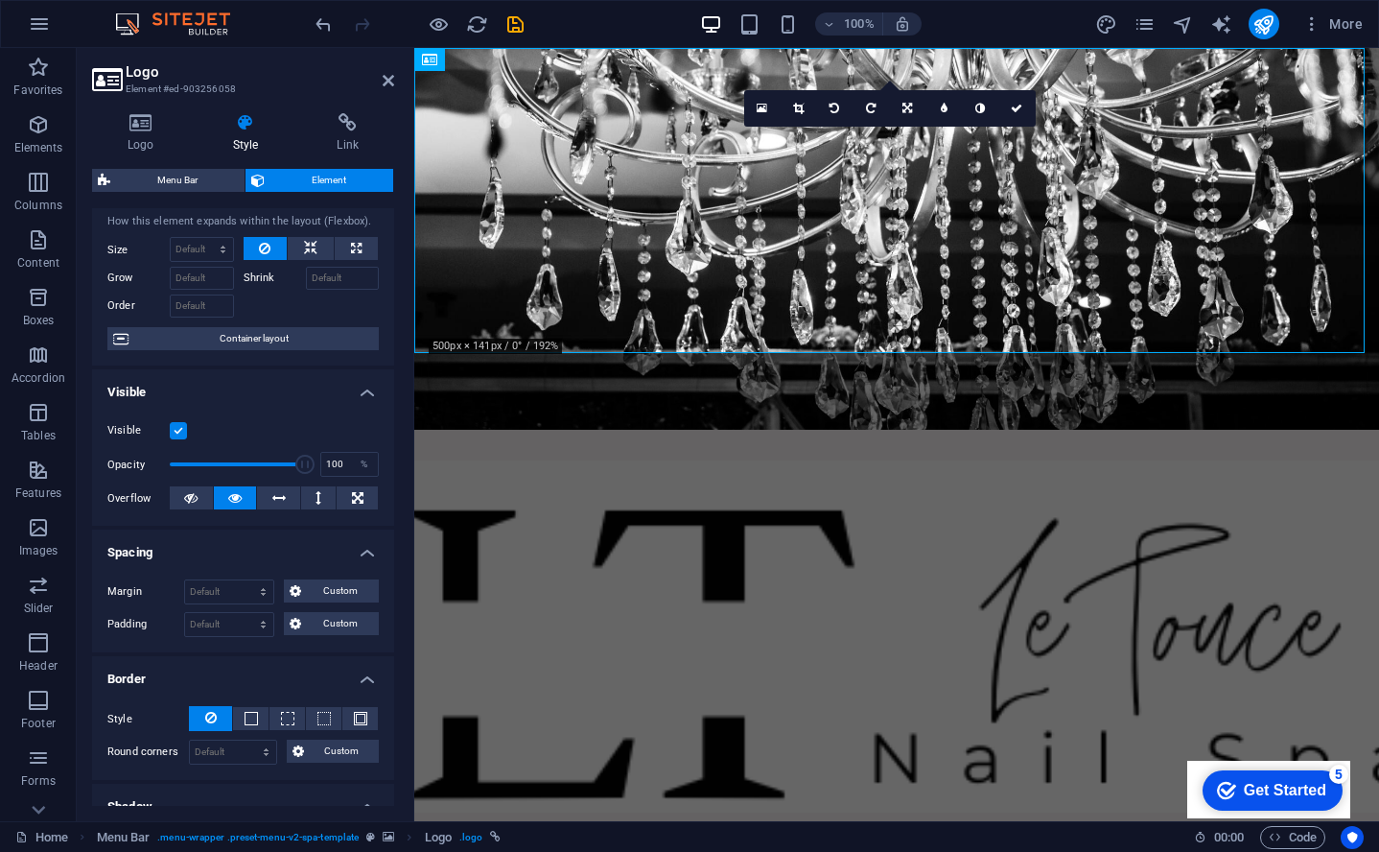
click at [258, 128] on icon at bounding box center [246, 122] width 97 height 19
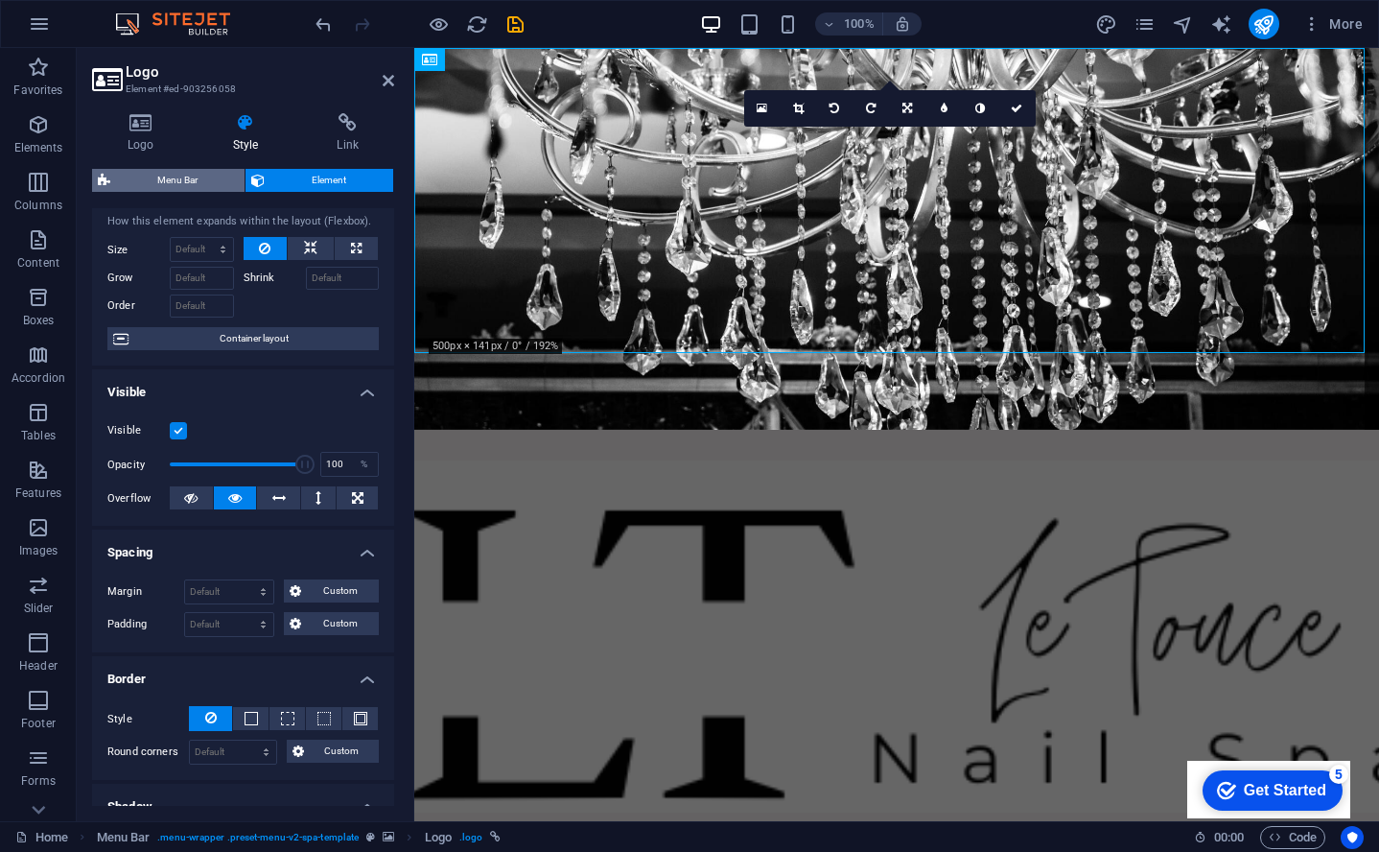
click at [196, 186] on span "Menu Bar" at bounding box center [177, 180] width 123 height 23
select select "rem"
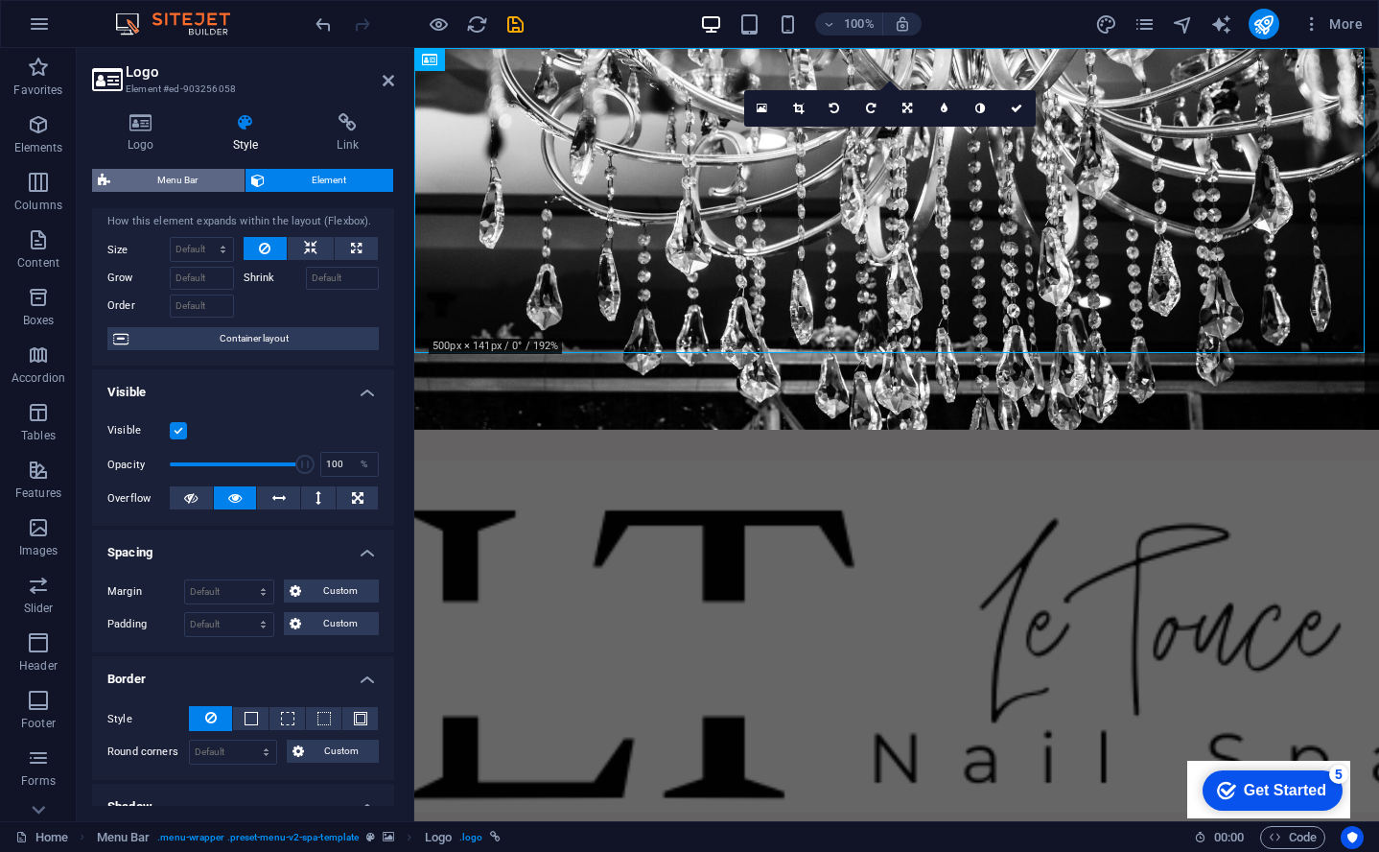
select select "rem"
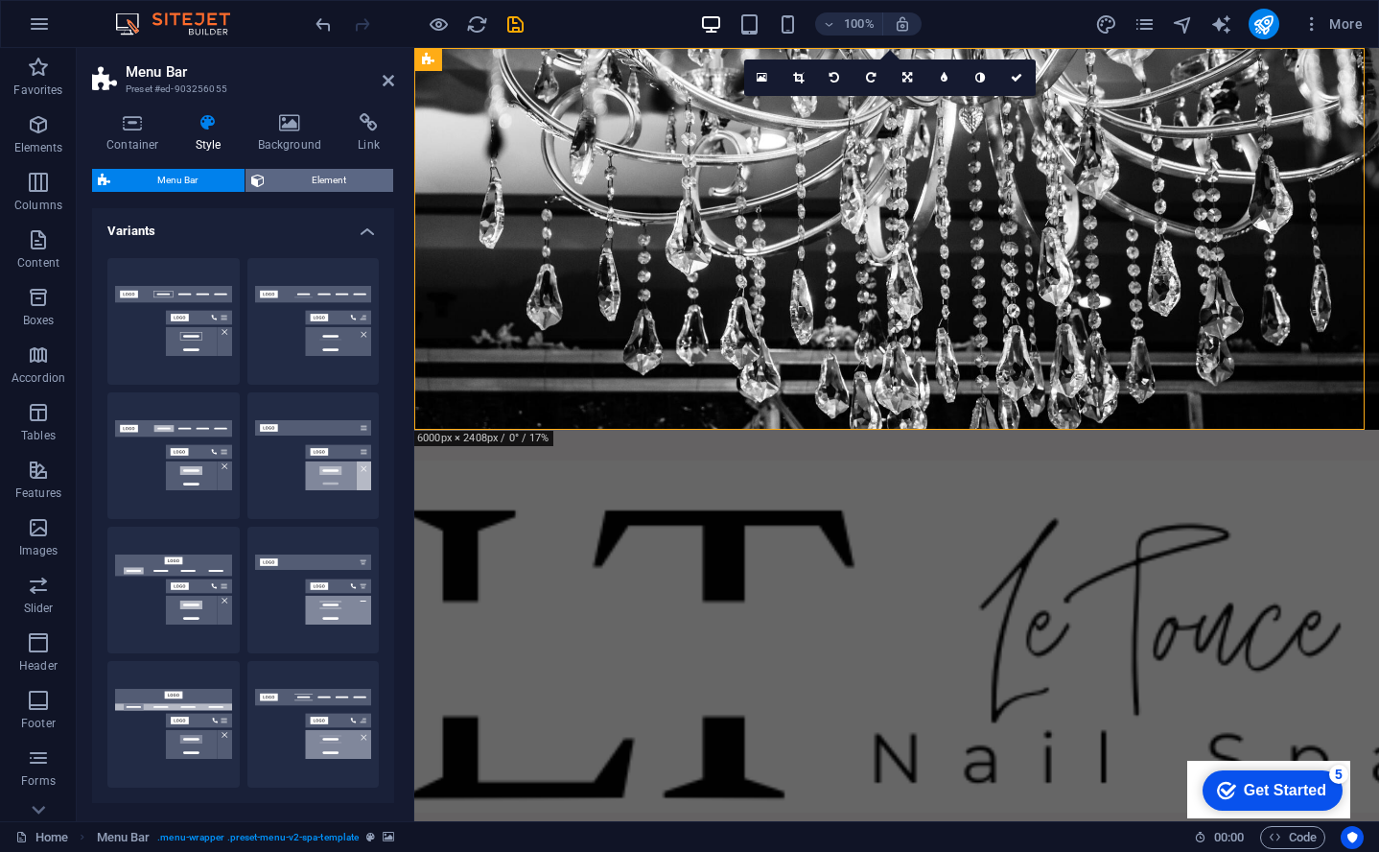
click at [305, 182] on span "Element" at bounding box center [329, 180] width 117 height 23
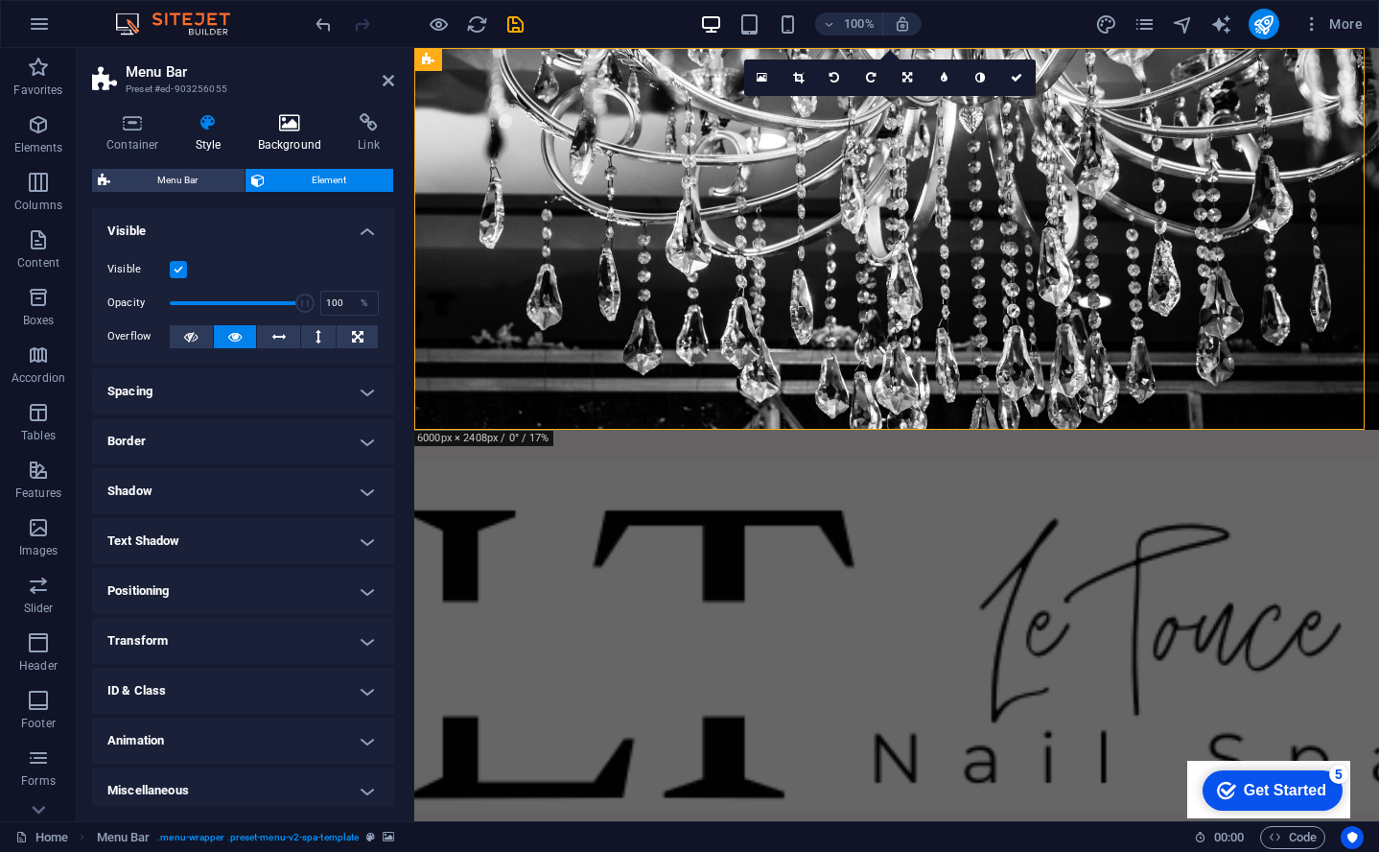
click at [286, 130] on icon at bounding box center [290, 122] width 93 height 19
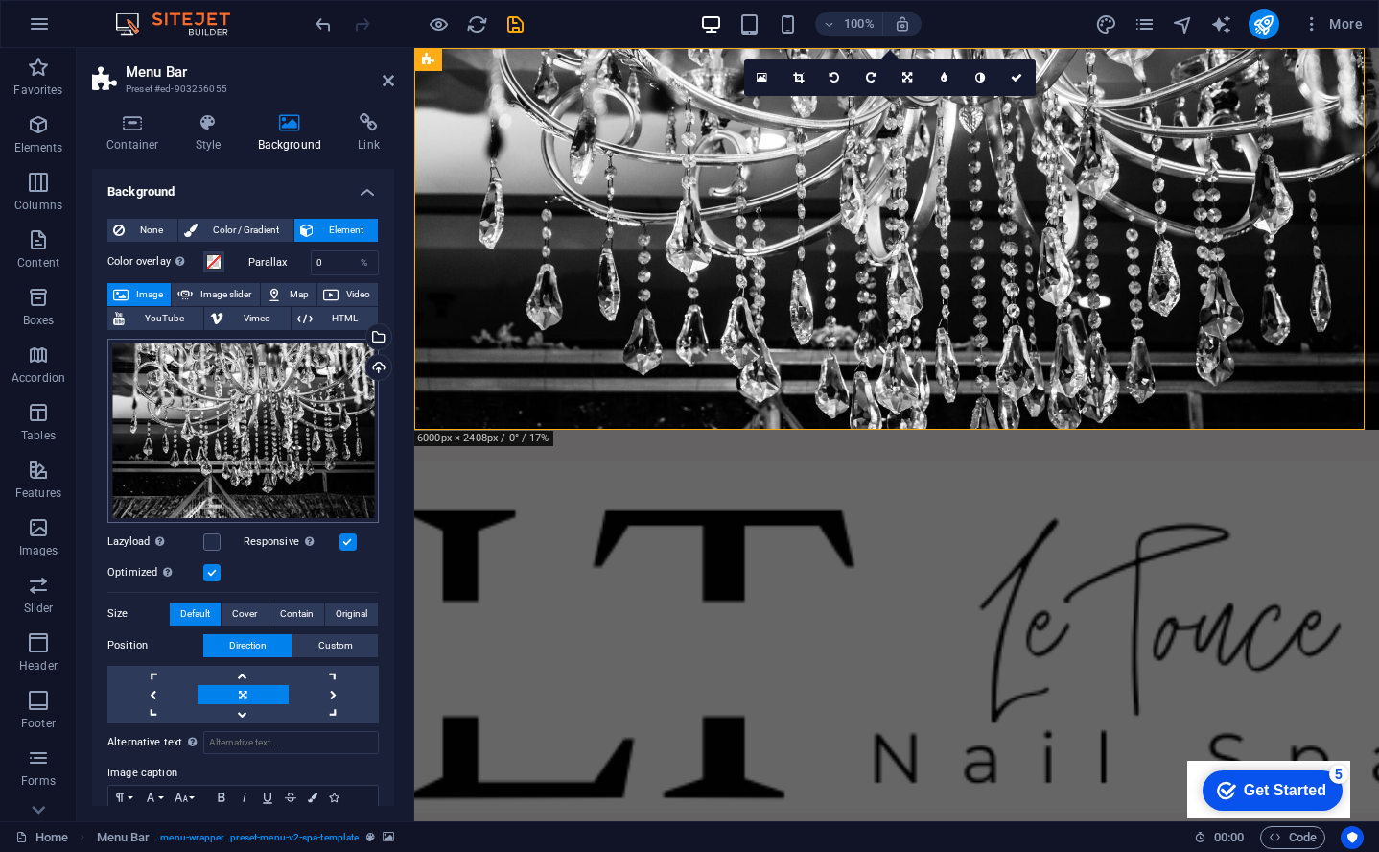
scroll to position [99, 0]
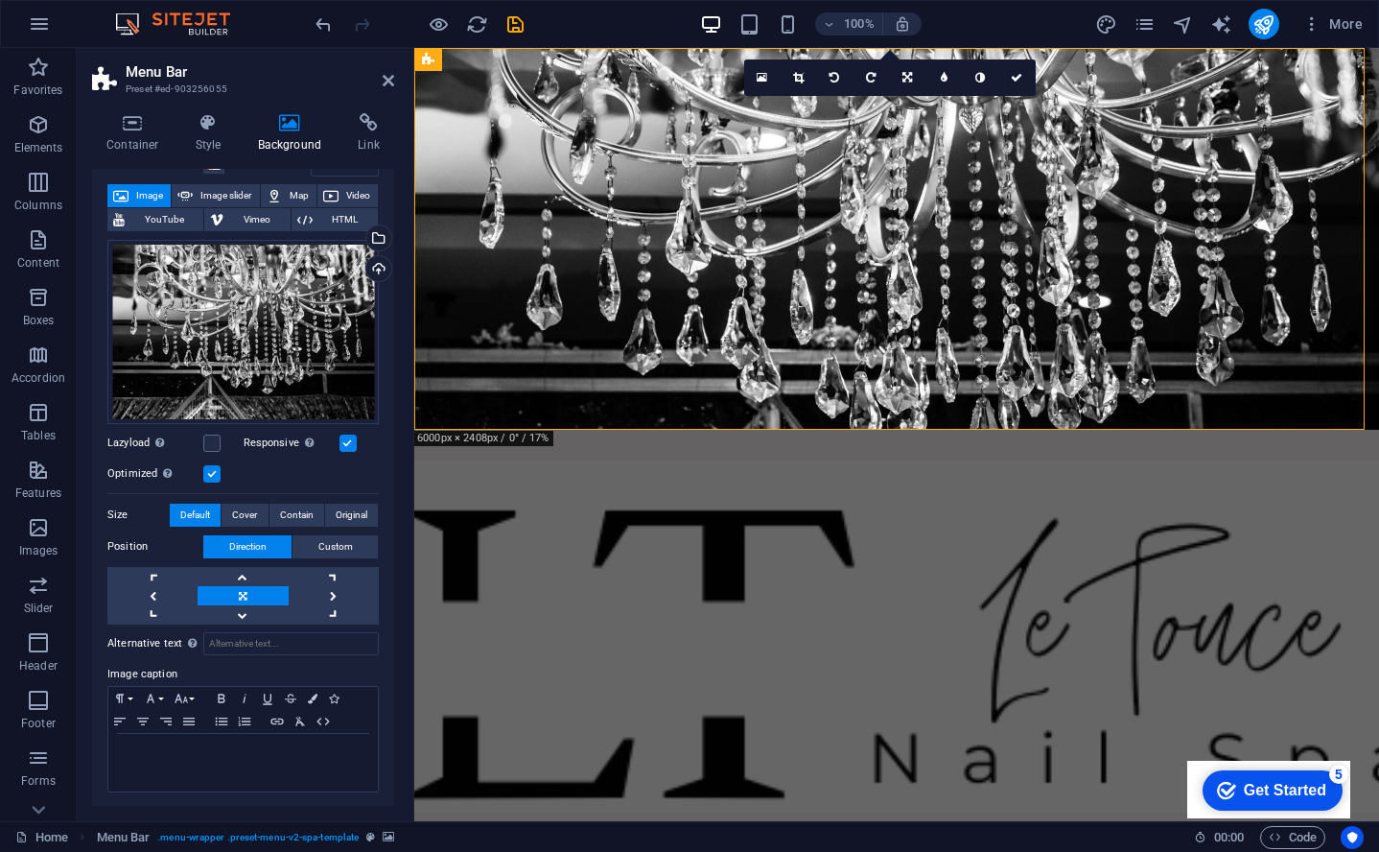
click at [288, 131] on icon at bounding box center [290, 122] width 93 height 19
click at [369, 133] on h4 "Link" at bounding box center [368, 133] width 51 height 40
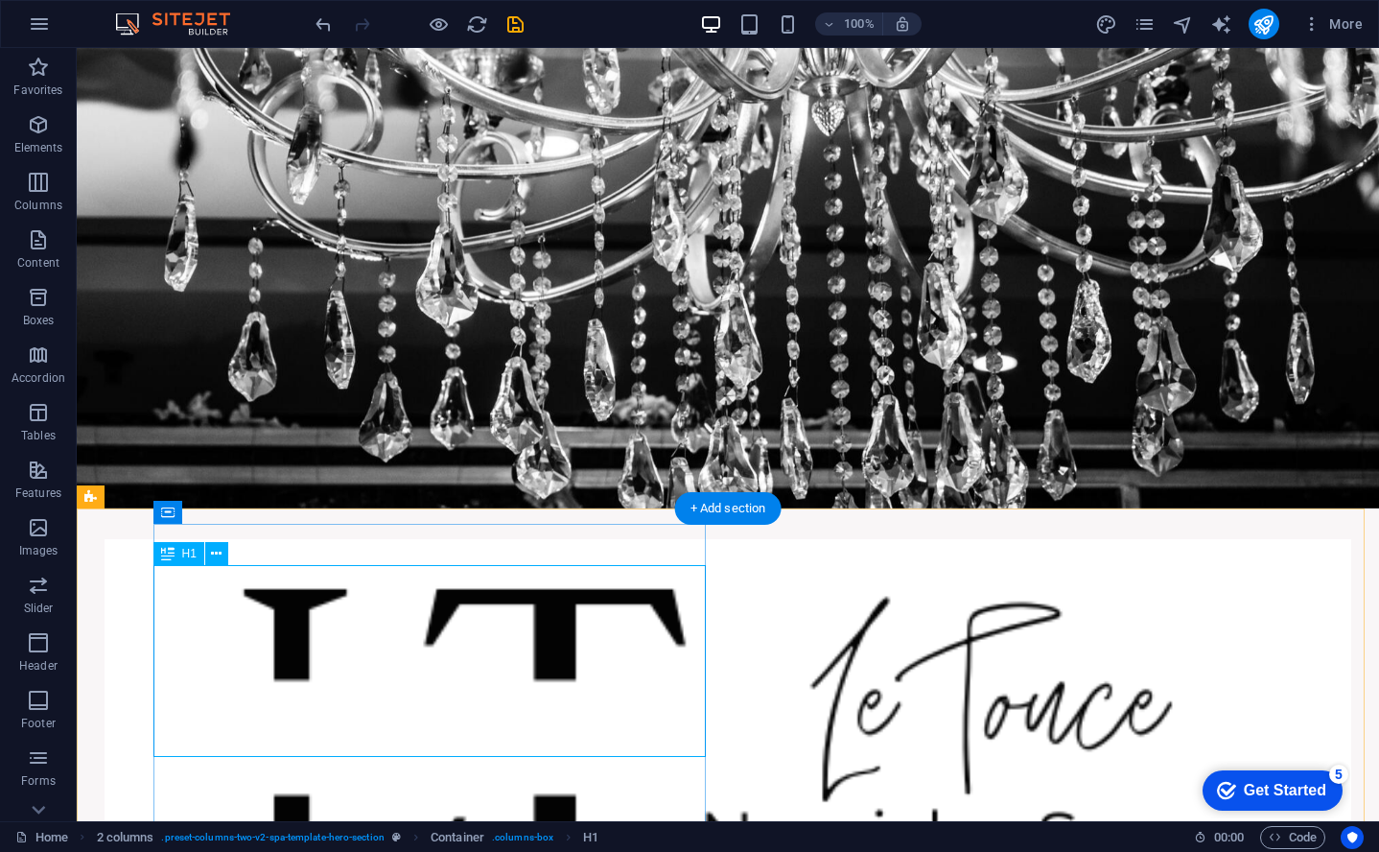
scroll to position [330, 0]
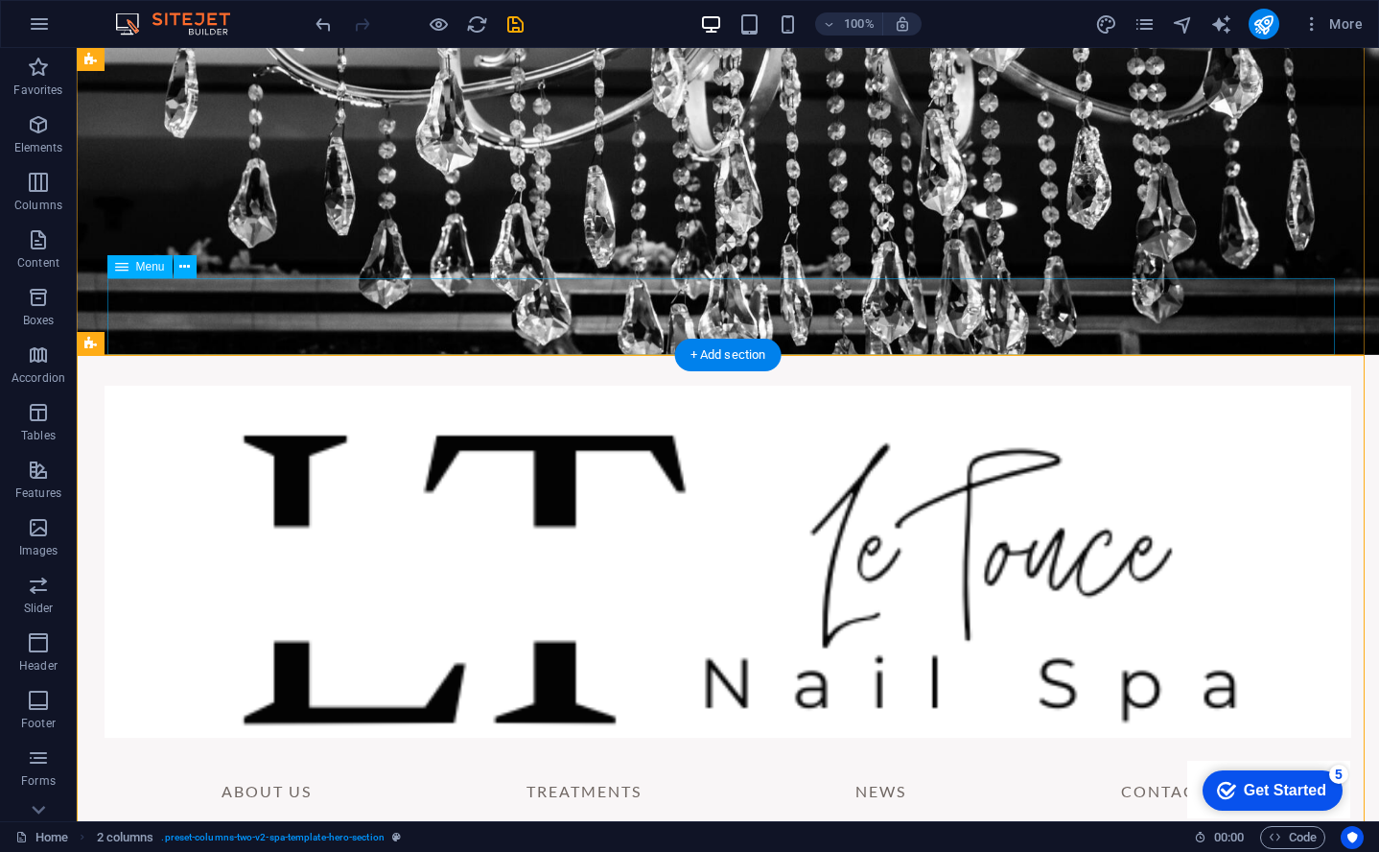
scroll to position [0, 0]
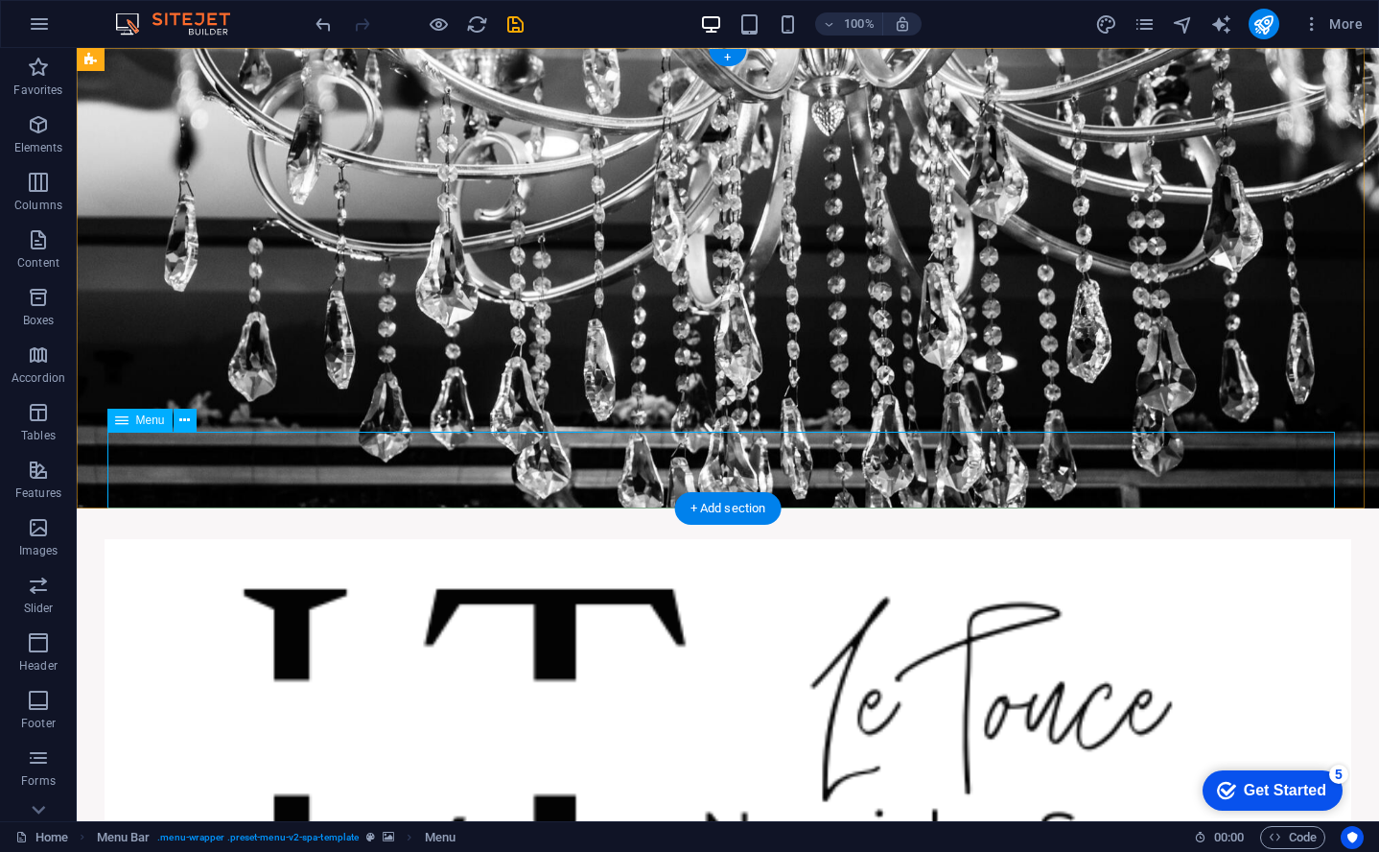
click at [182, 420] on icon at bounding box center [184, 421] width 11 height 20
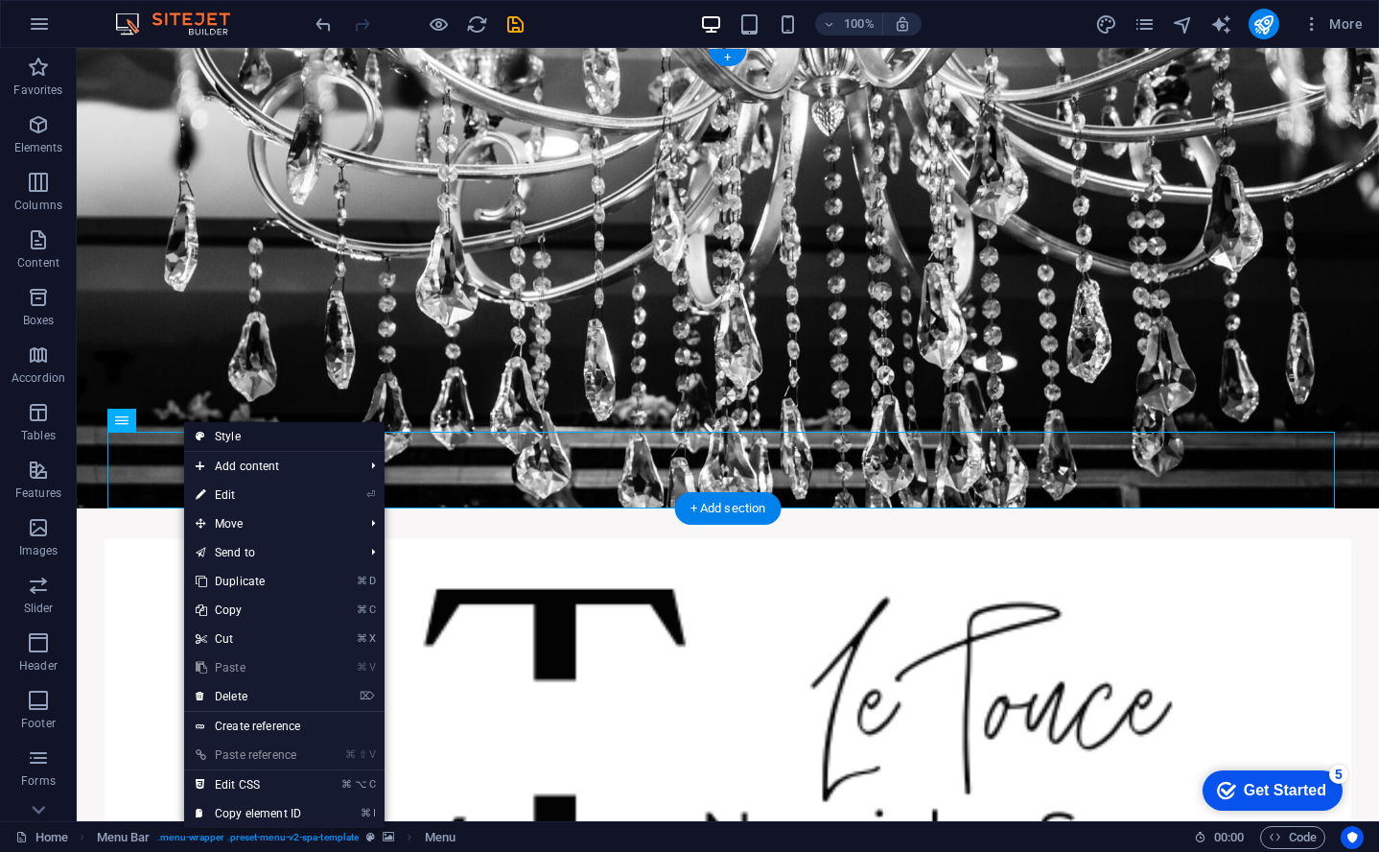
click at [253, 432] on link "Style" at bounding box center [284, 436] width 200 height 29
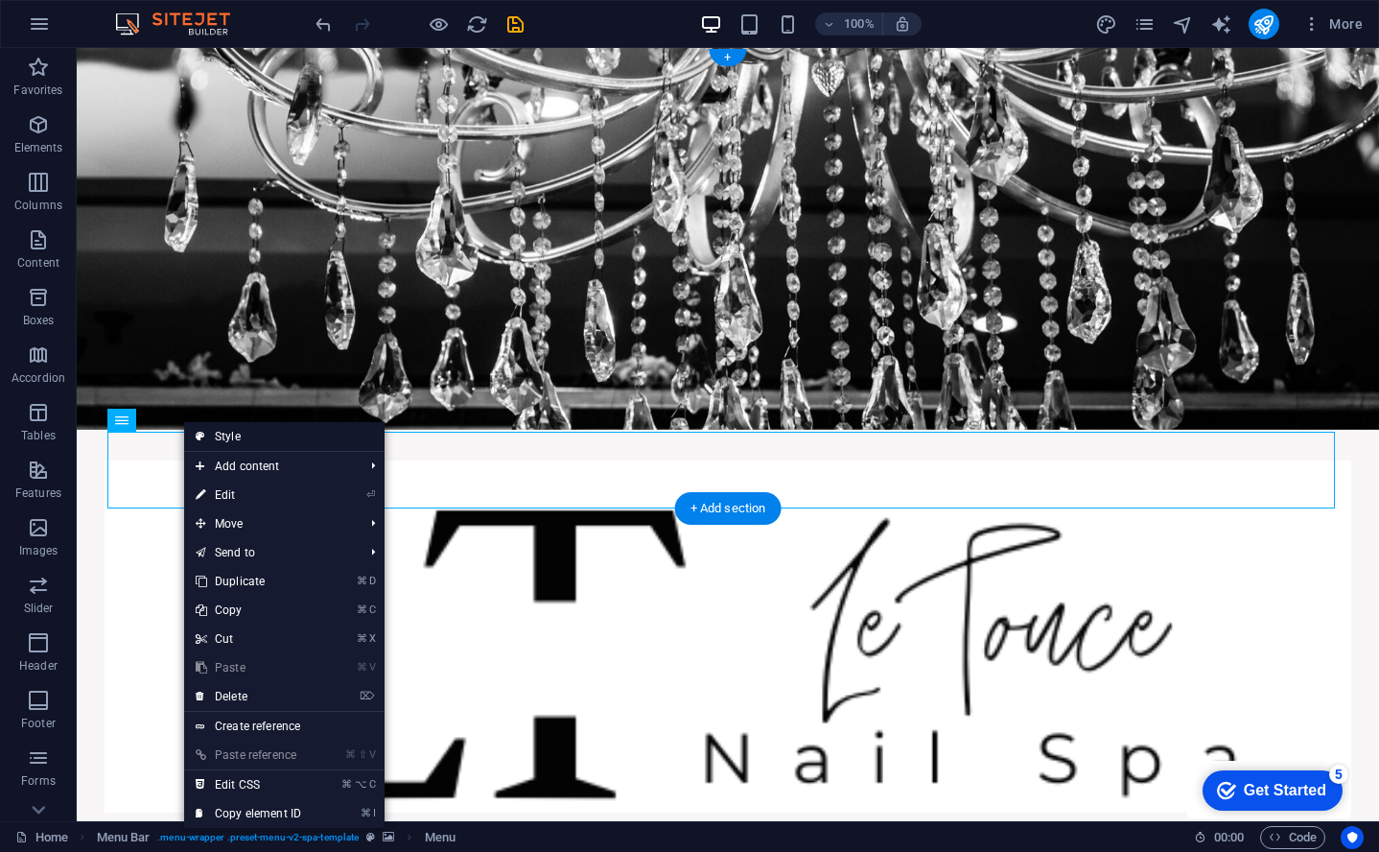
select select "rem"
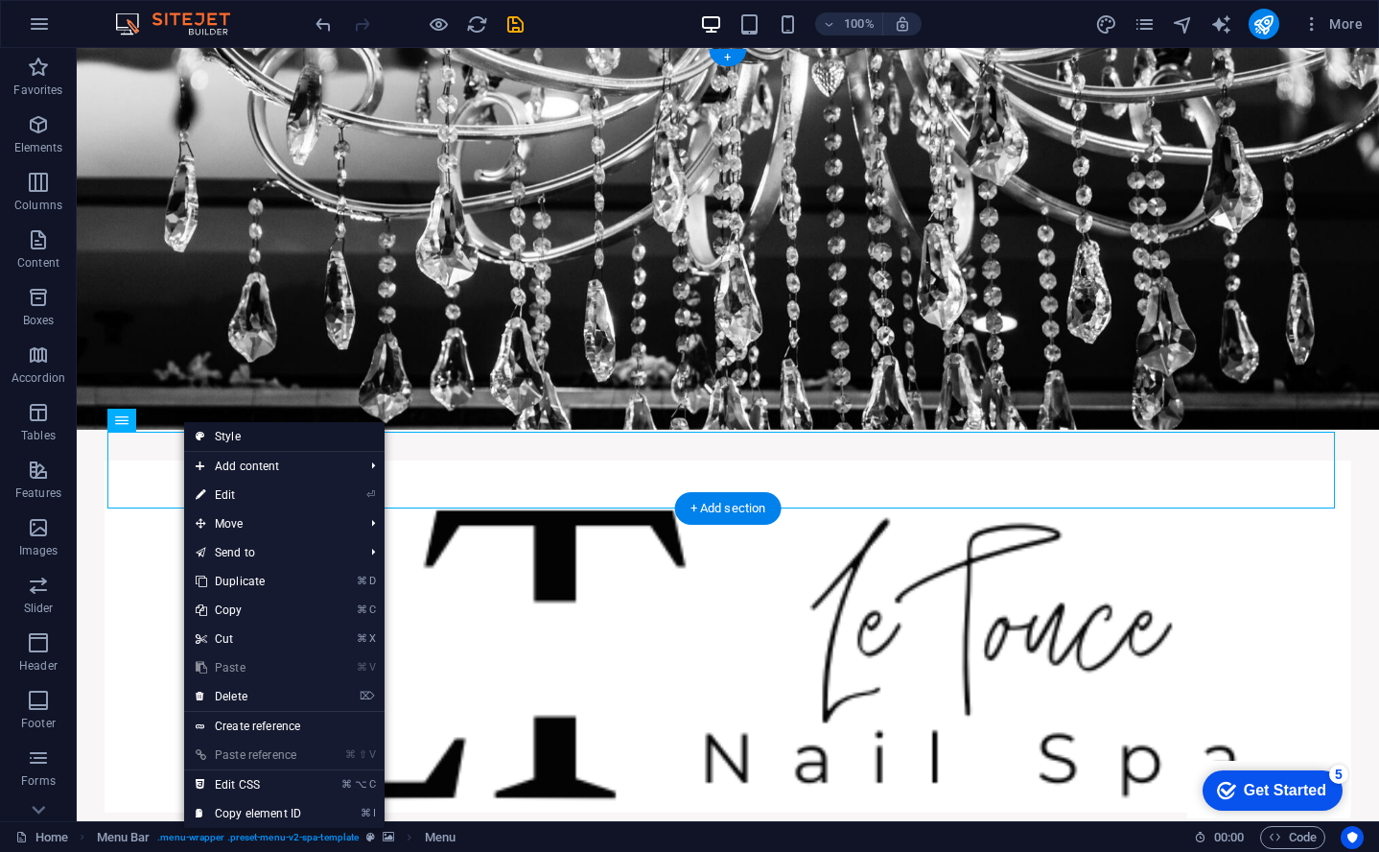
select select "rem"
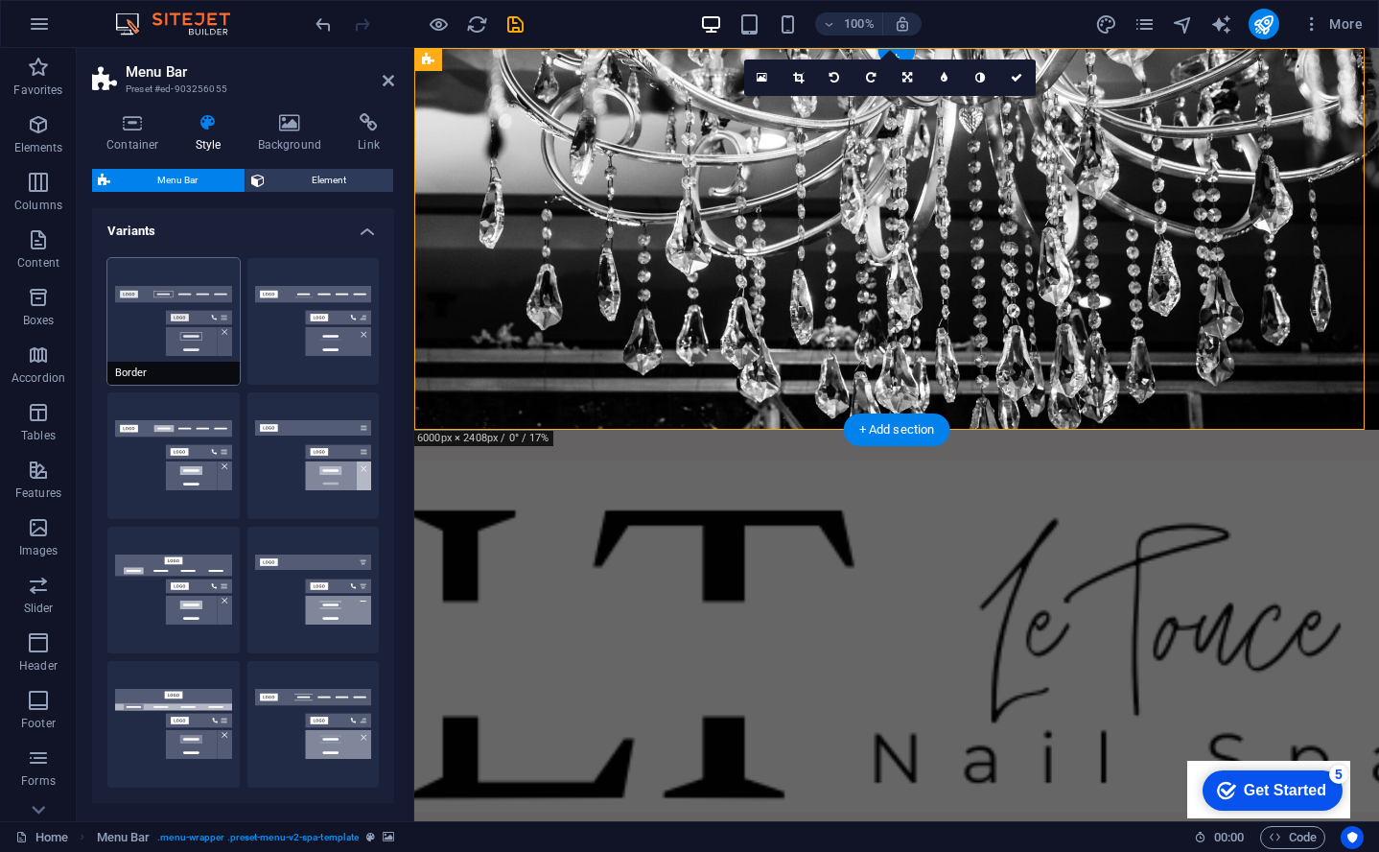
click at [173, 300] on button "Border" at bounding box center [173, 321] width 132 height 127
type input "1"
click at [324, 304] on button "Centered" at bounding box center [314, 321] width 132 height 127
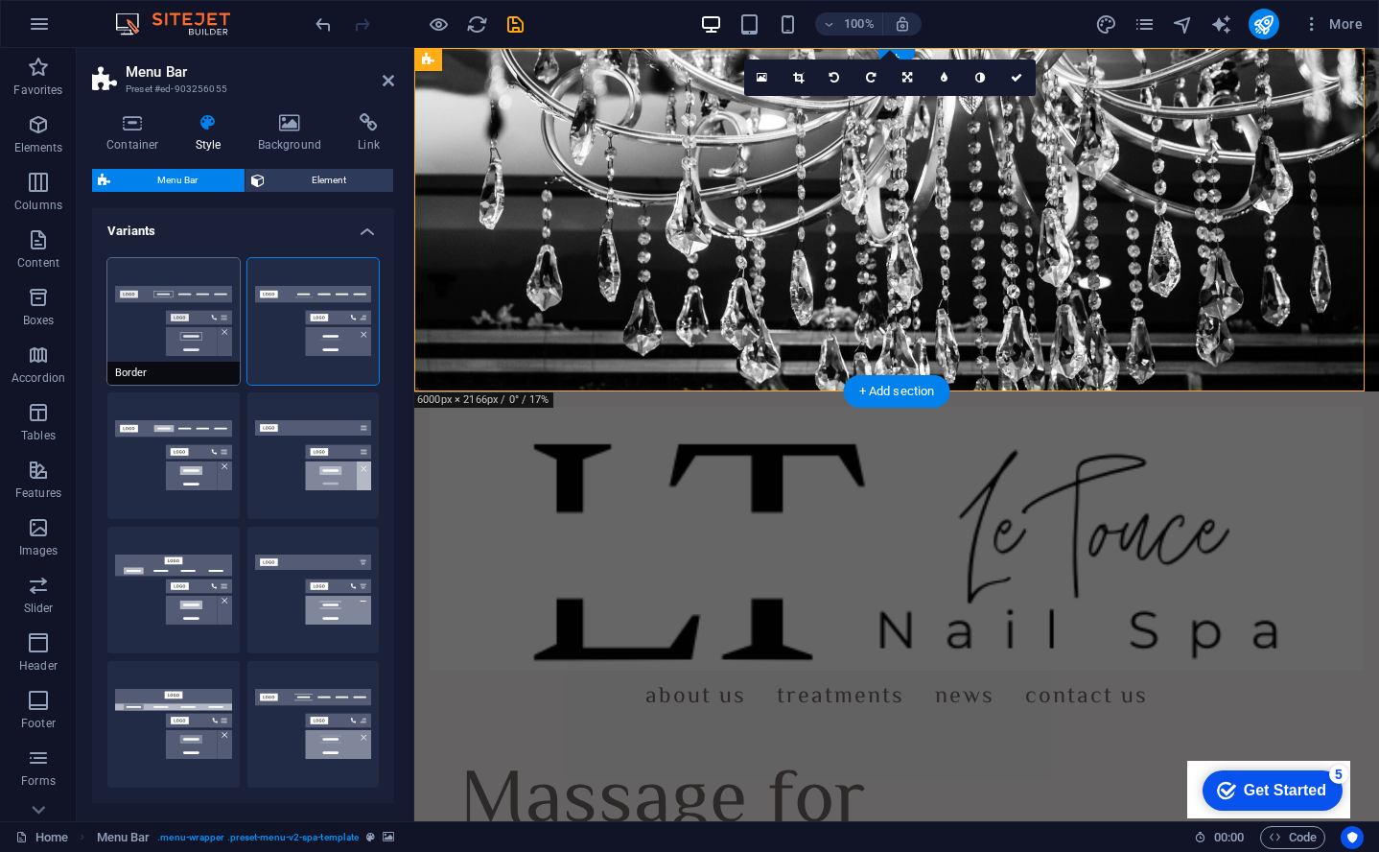
click at [180, 320] on button "Border" at bounding box center [173, 321] width 132 height 127
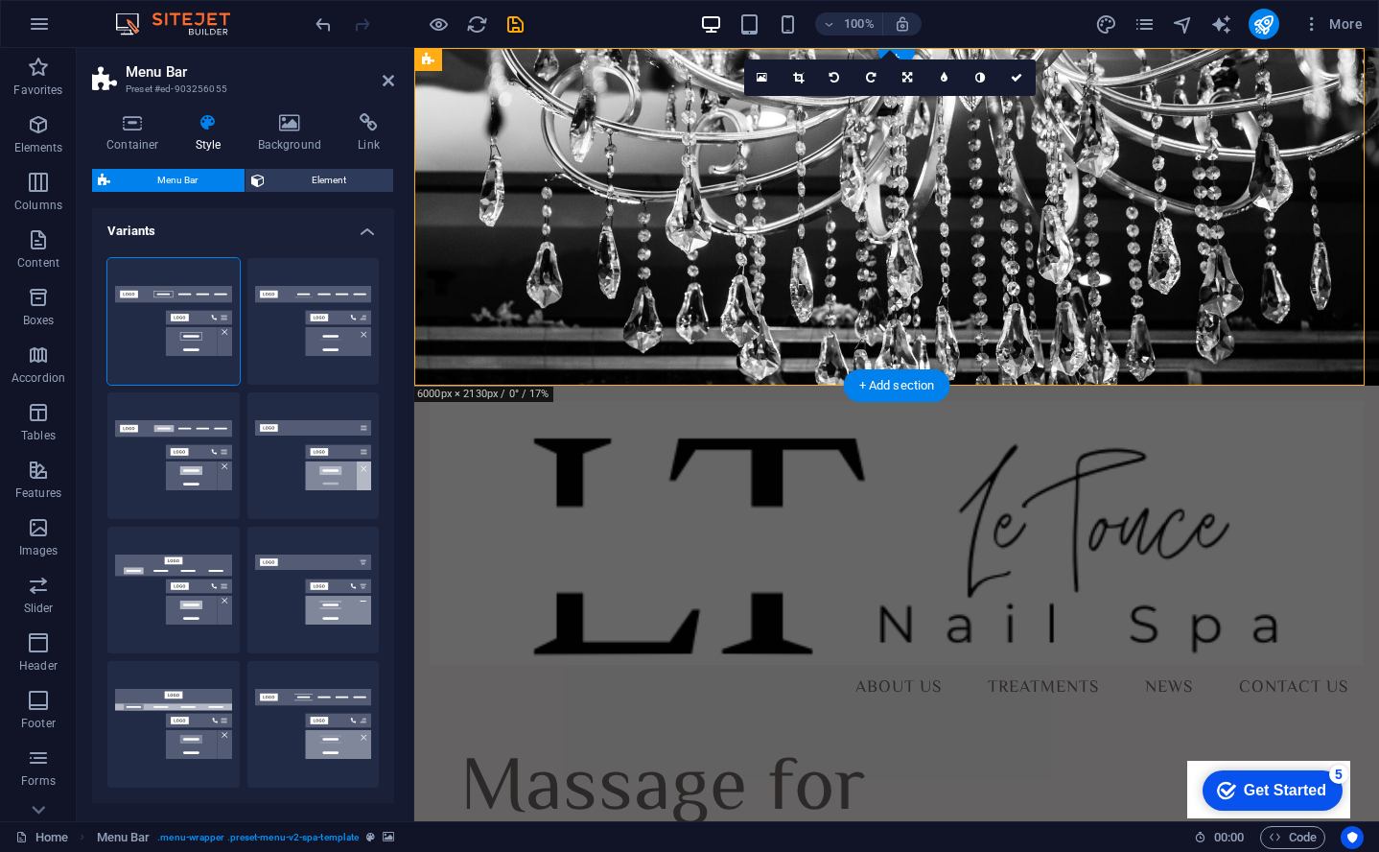
click at [217, 131] on icon at bounding box center [208, 122] width 55 height 19
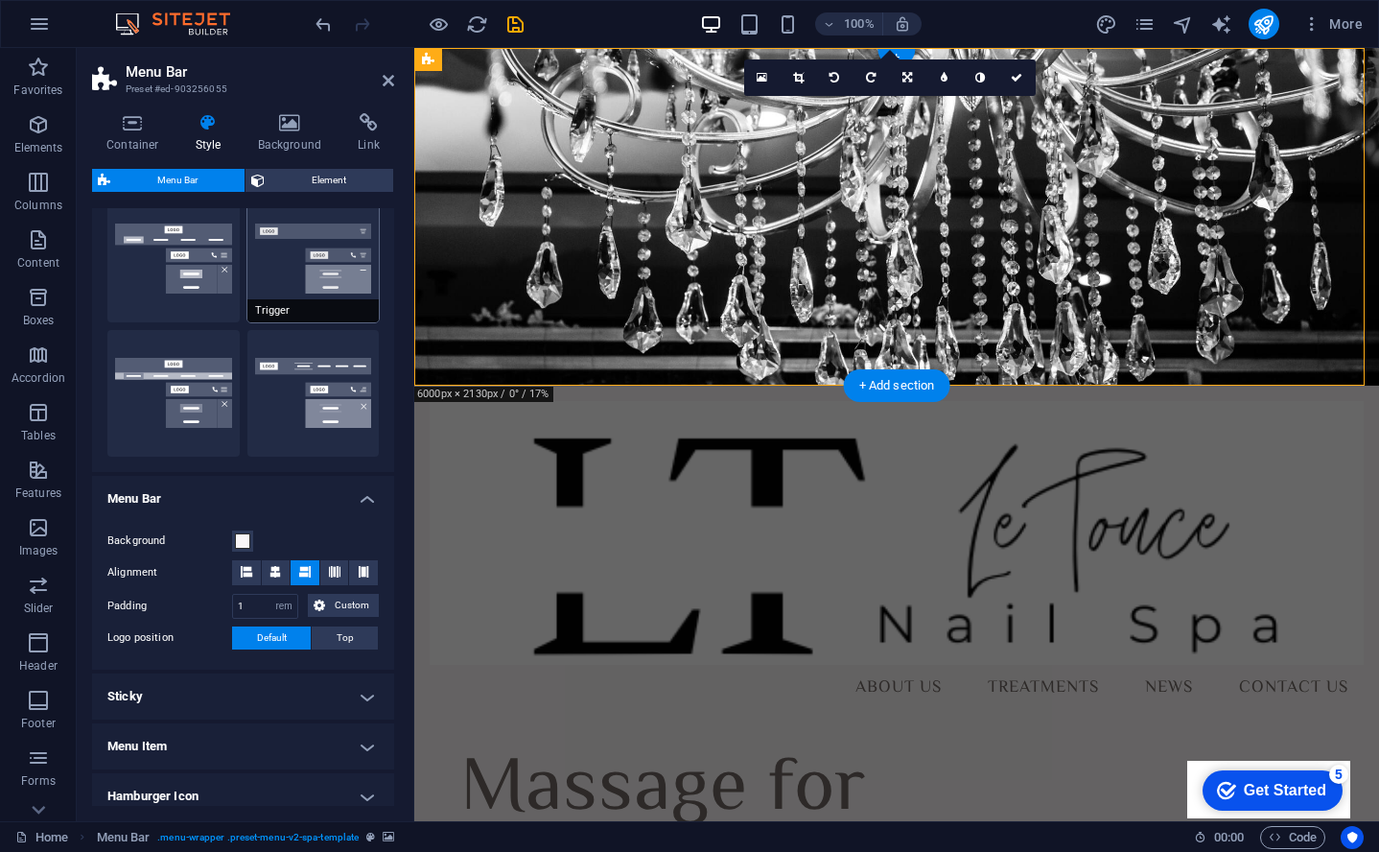
scroll to position [520, 0]
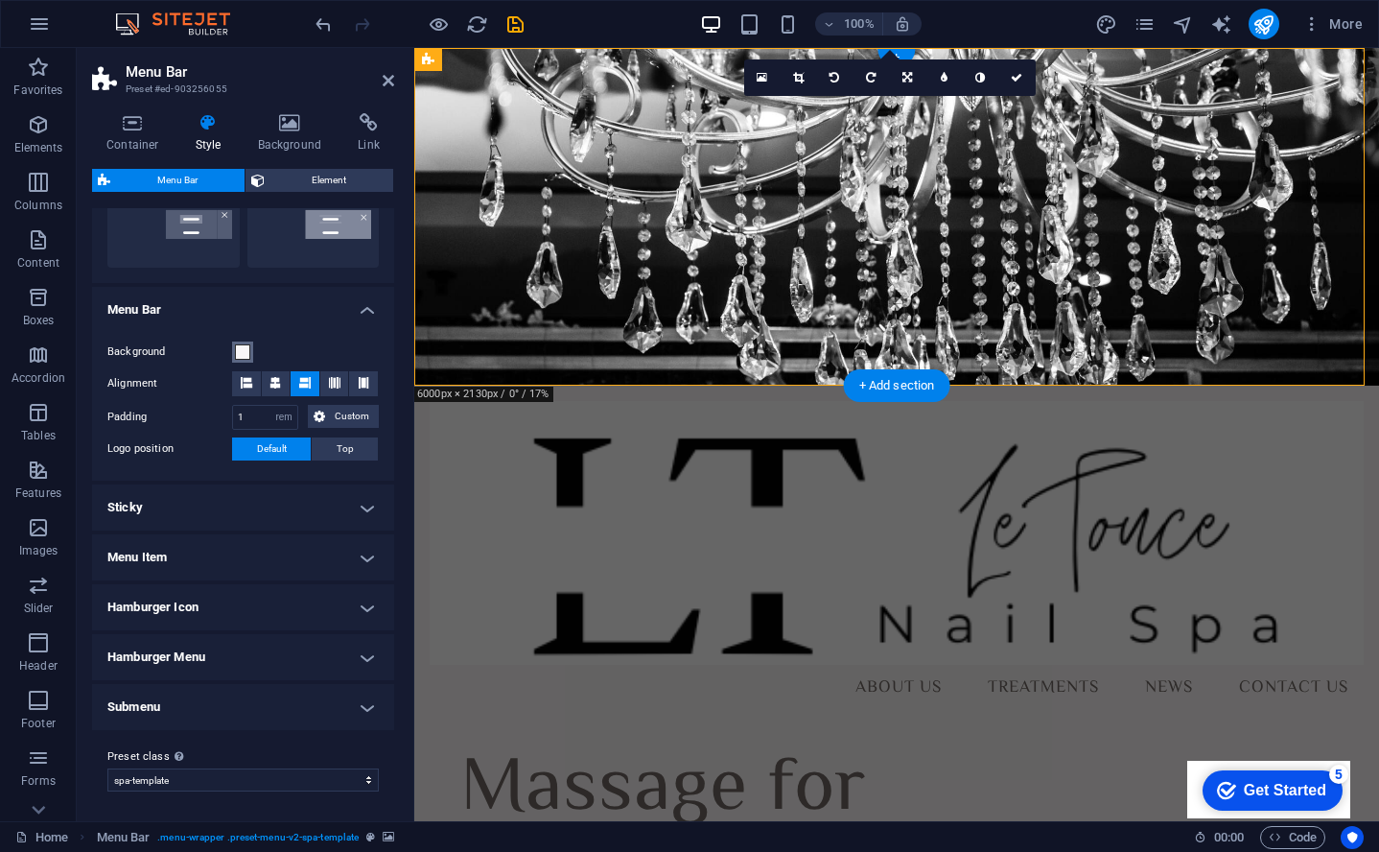
click at [242, 352] on span at bounding box center [242, 351] width 15 height 15
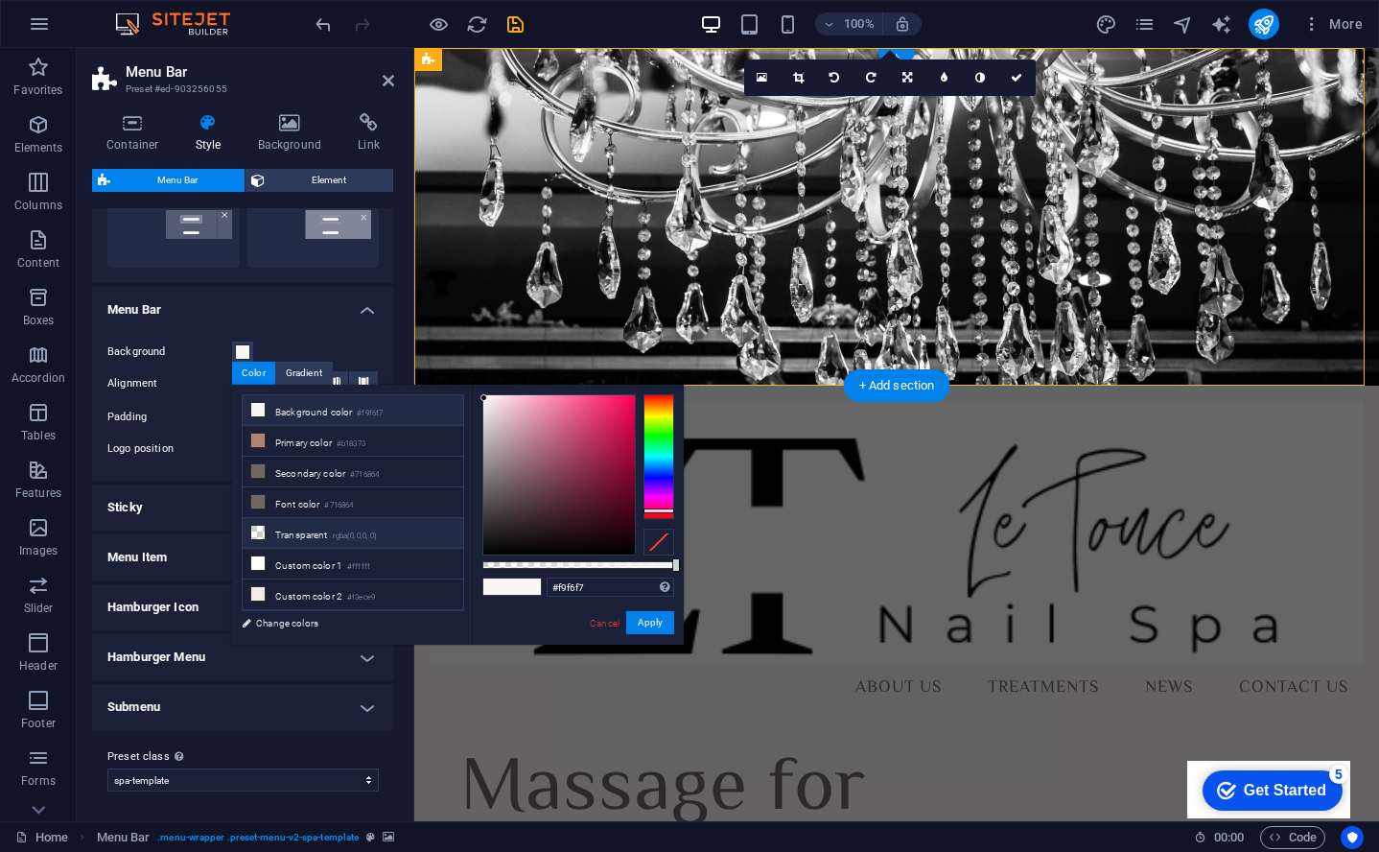
click at [273, 537] on li "Transparent rgba(0,0,0,.0)" at bounding box center [353, 533] width 221 height 31
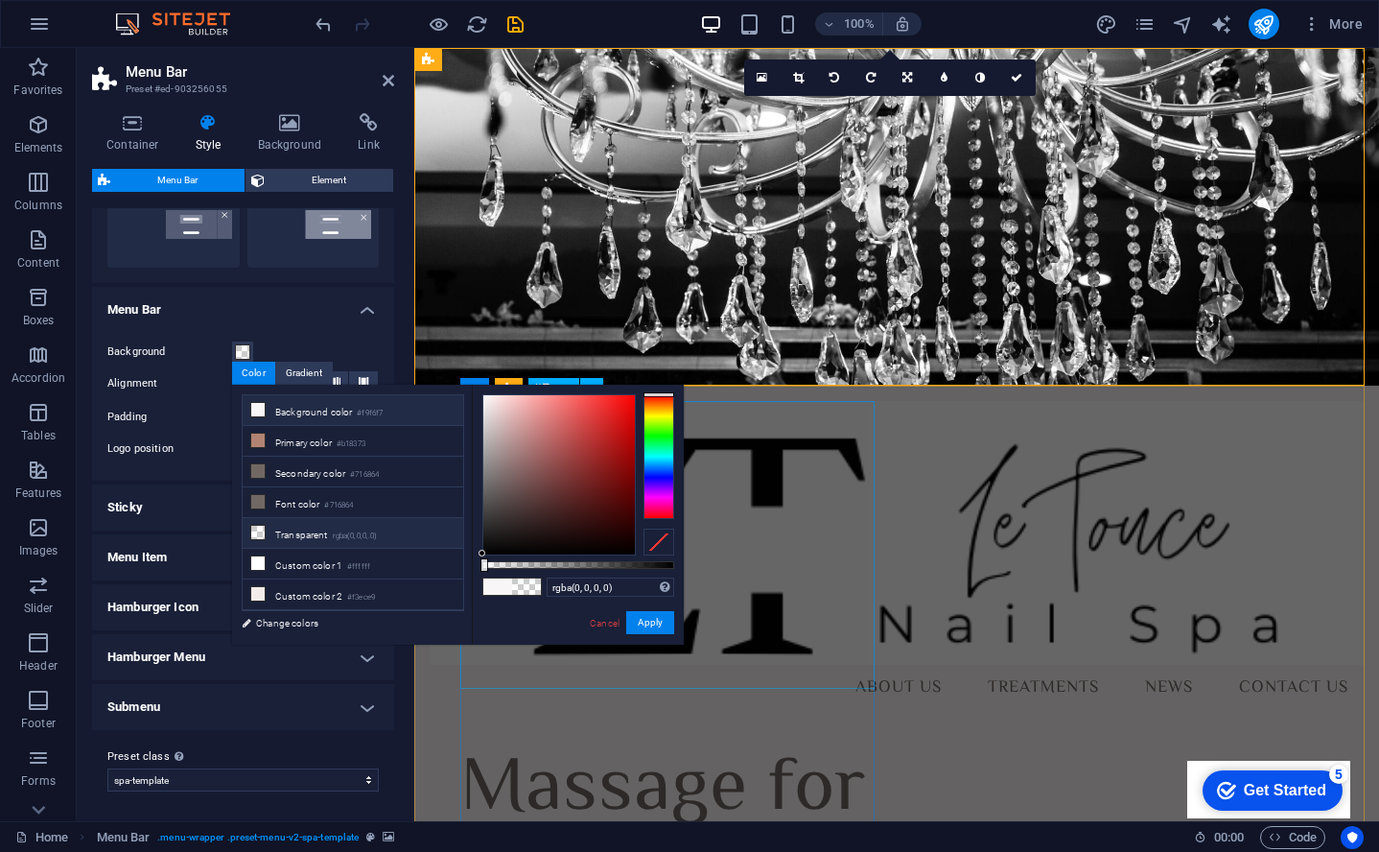
click at [282, 416] on li "Background color #f9f6f7" at bounding box center [353, 410] width 221 height 31
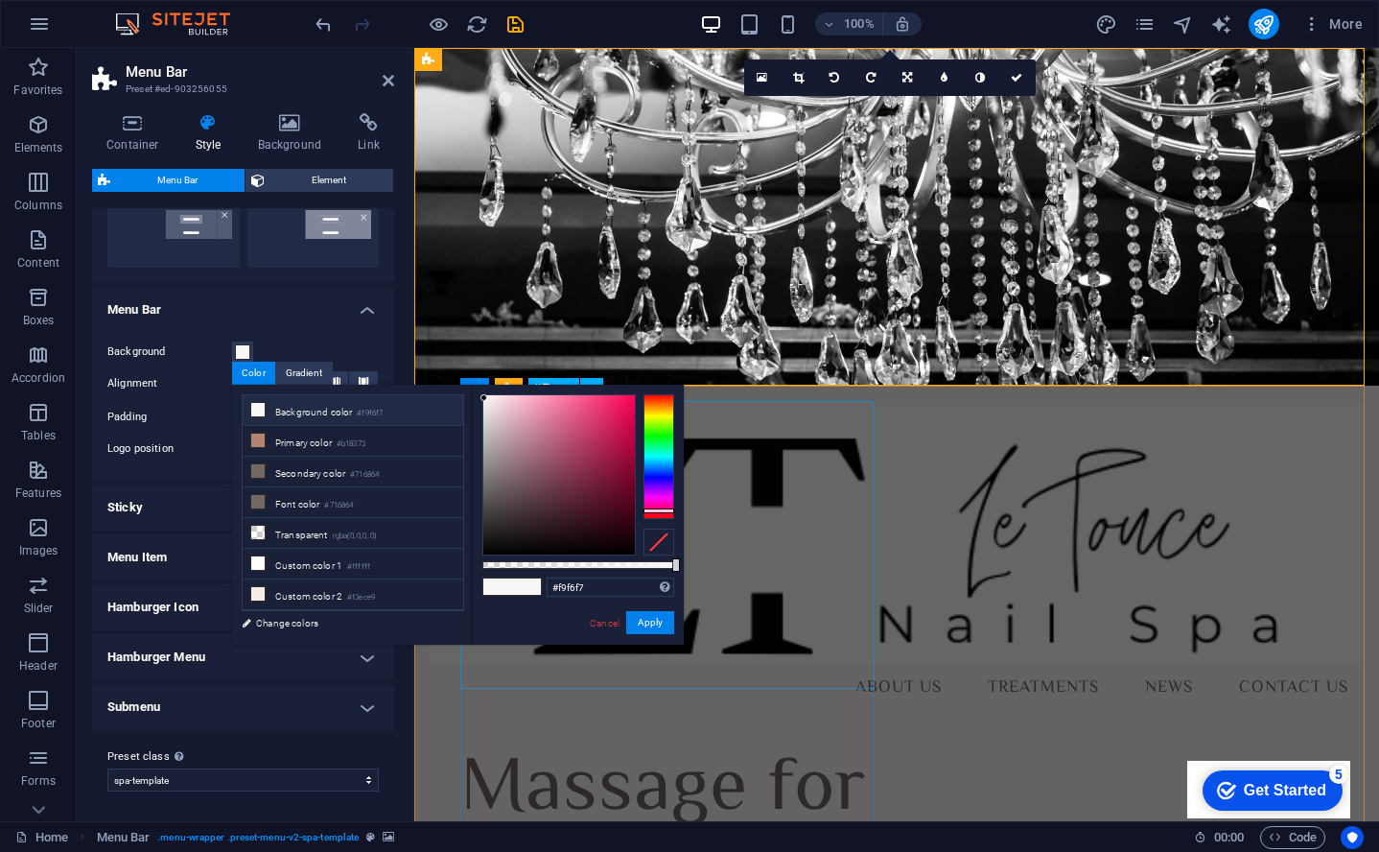
click at [282, 416] on li "Background color #f9f6f7" at bounding box center [353, 410] width 221 height 31
click at [379, 476] on small "#716864" at bounding box center [364, 474] width 29 height 13
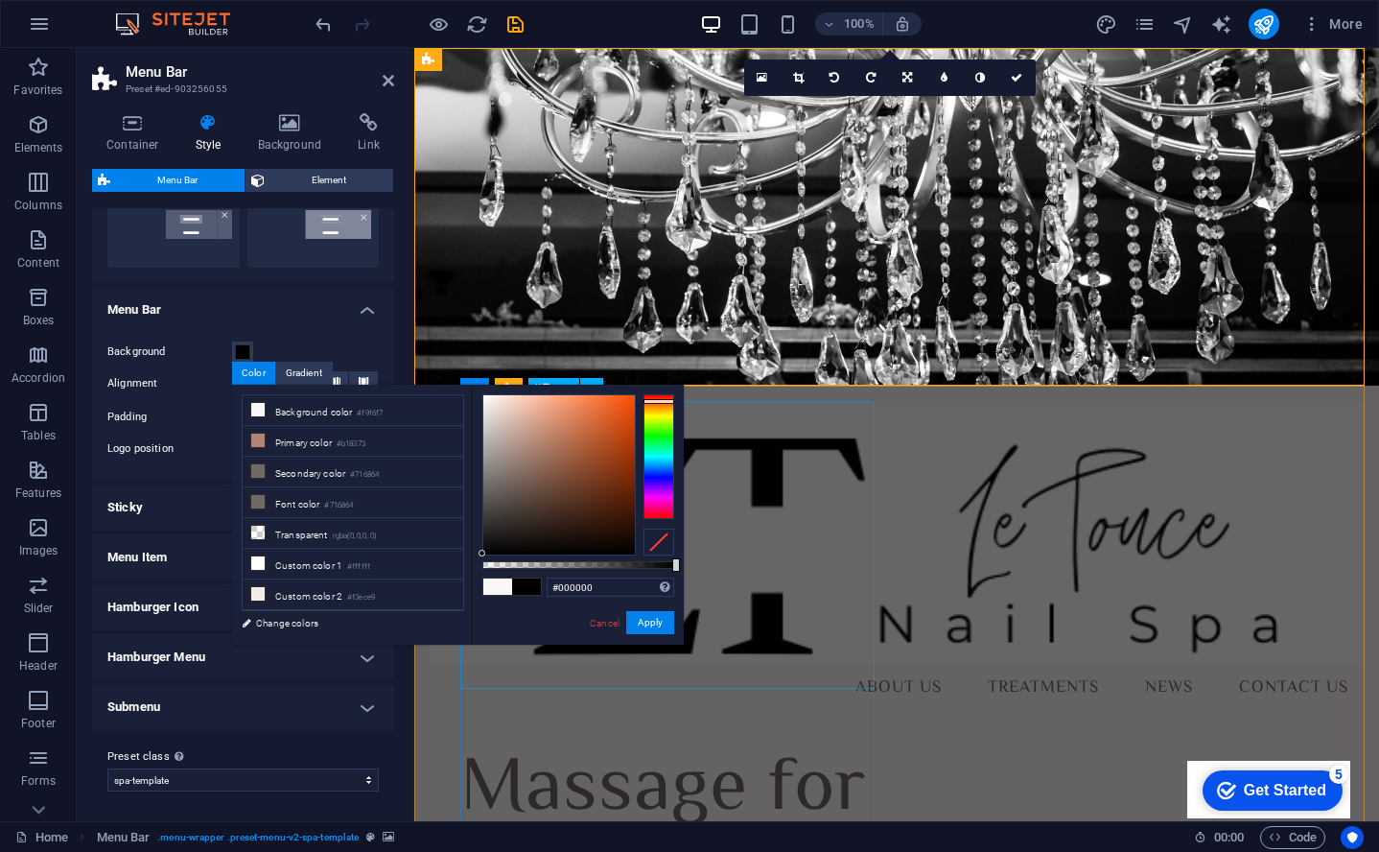
drag, startPoint x: 498, startPoint y: 483, endPoint x: 395, endPoint y: 648, distance: 194.3
click at [404, 673] on body "letoucenailspa.com Home Favorites Elements Columns Content Boxes Accordion Tabl…" at bounding box center [689, 426] width 1379 height 852
click at [283, 442] on li "Primary color #b18373" at bounding box center [353, 441] width 221 height 31
click at [268, 442] on li "Primary color #b18373" at bounding box center [353, 441] width 221 height 31
type input "#000000"
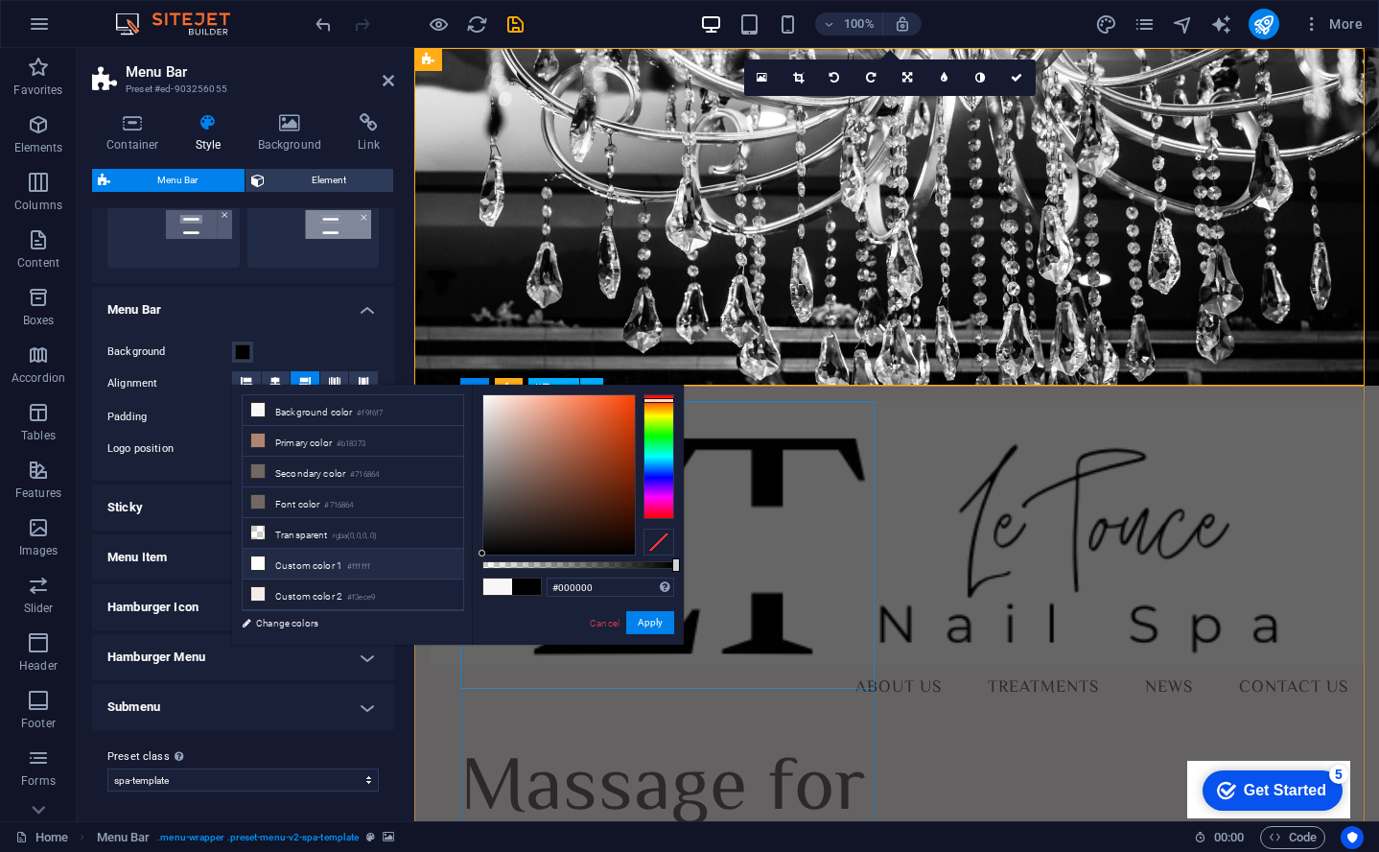
drag, startPoint x: 537, startPoint y: 444, endPoint x: 396, endPoint y: 564, distance: 185.1
click at [396, 564] on div "less Background color #f9f6f7 Primary color #b18373 Secondary color #716864 Fon…" at bounding box center [458, 515] width 452 height 260
click at [672, 625] on button "Apply" at bounding box center [650, 622] width 48 height 23
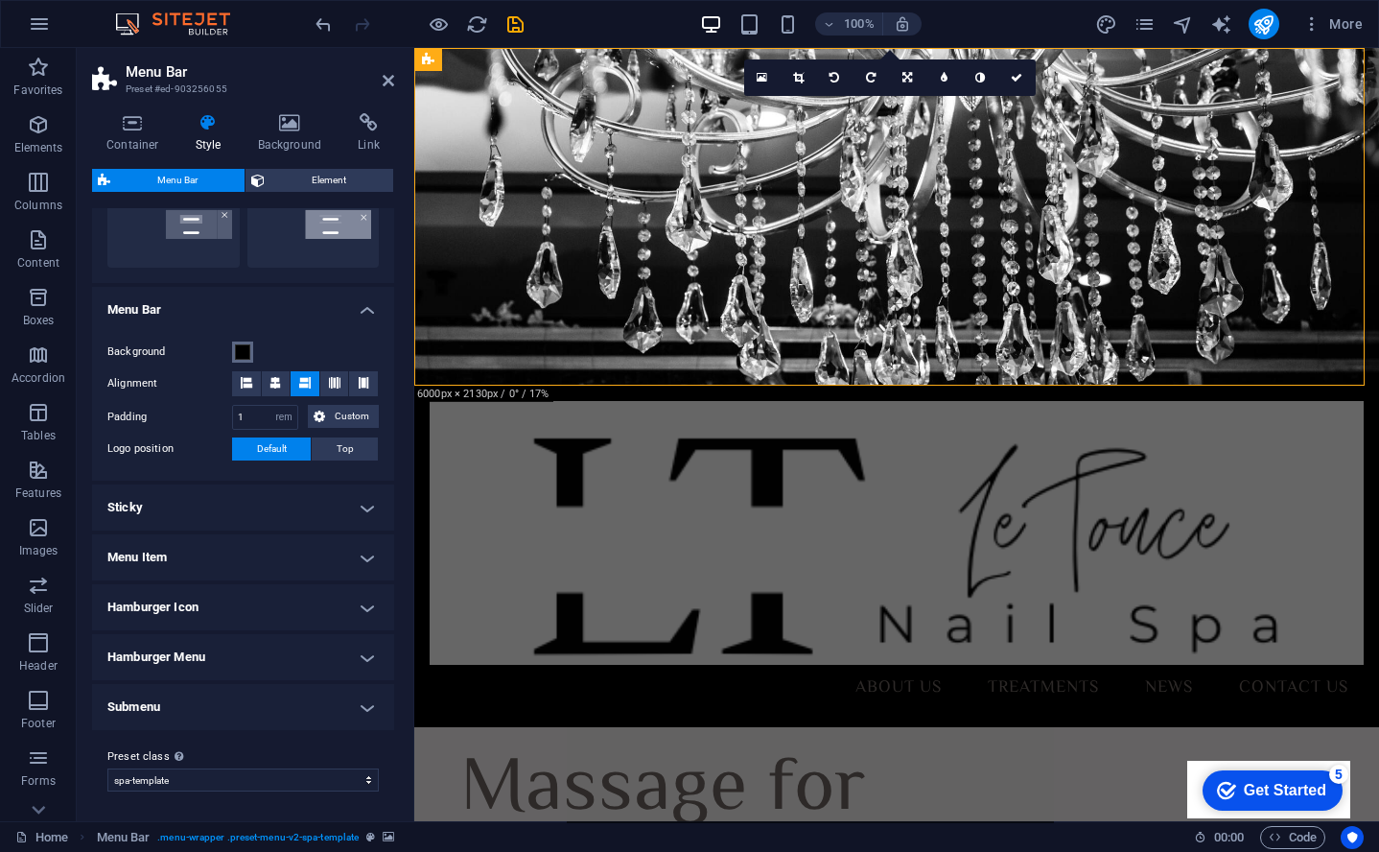
click at [244, 355] on span at bounding box center [242, 351] width 15 height 15
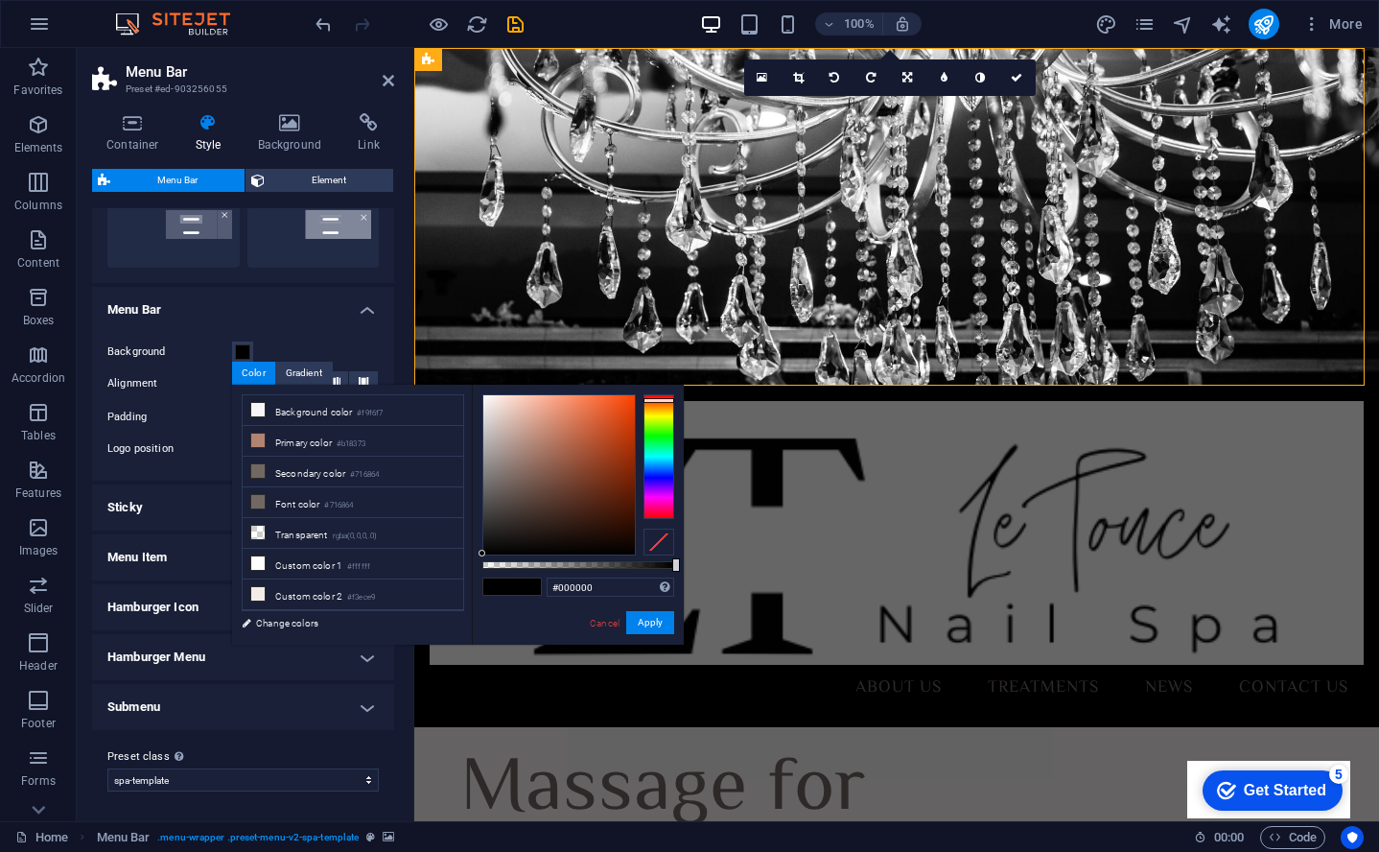
click at [185, 419] on label "Padding" at bounding box center [169, 417] width 125 height 23
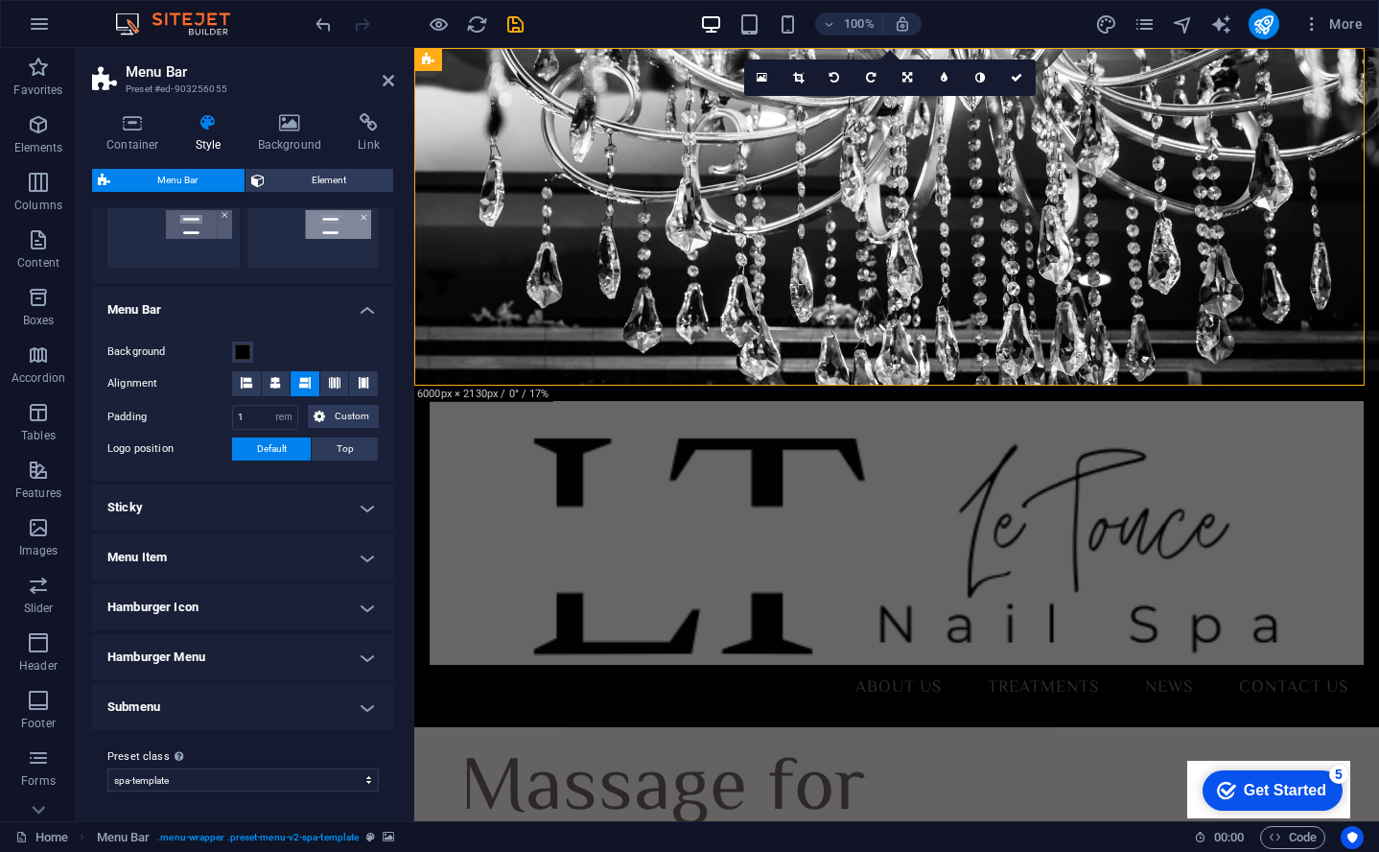
click at [622, 374] on figure at bounding box center [896, 217] width 965 height 338
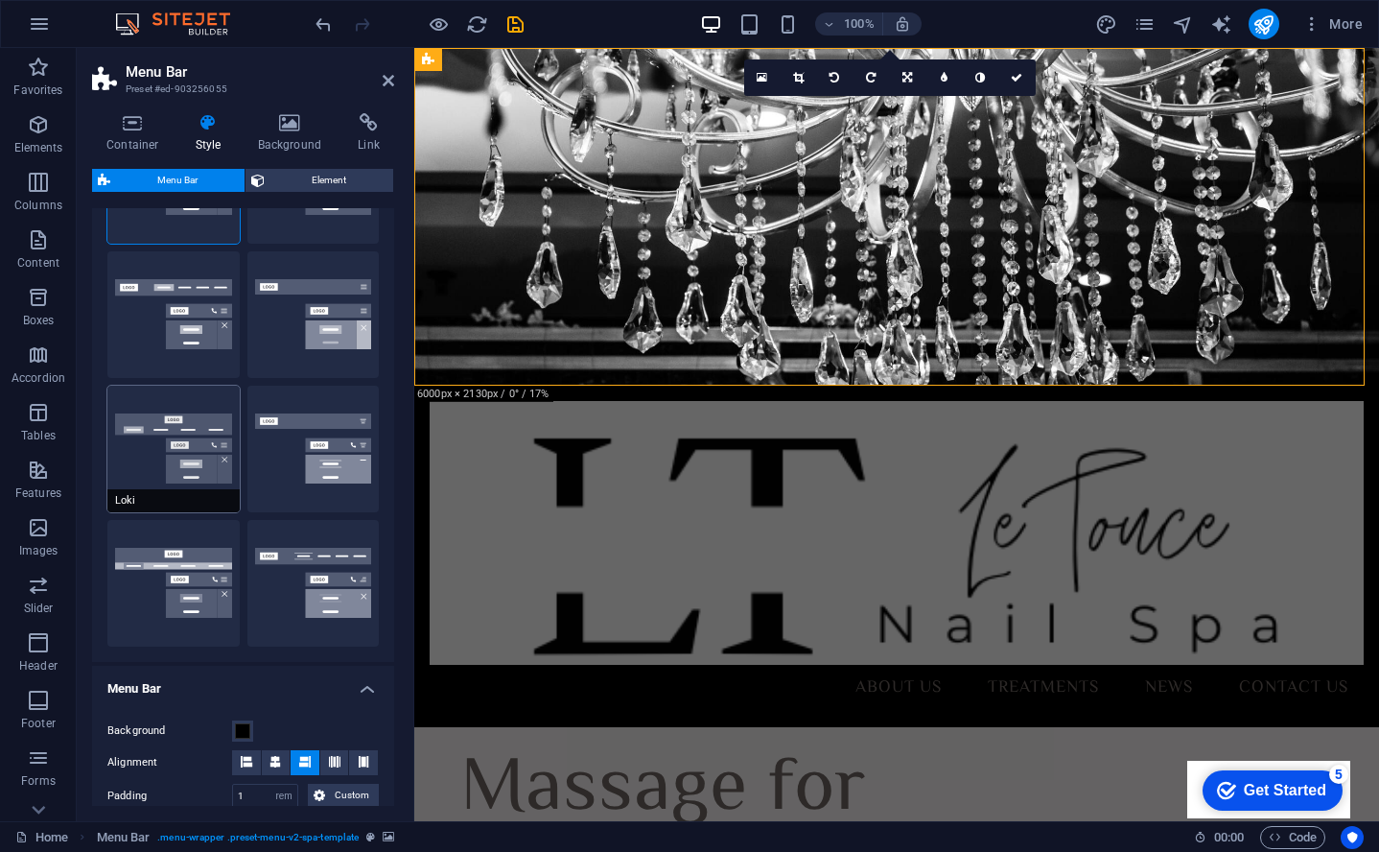
click at [153, 476] on button "Loki" at bounding box center [173, 449] width 132 height 127
type input "0"
select select "DISABLED_OPTION_VALUE"
type input "2"
type input "1"
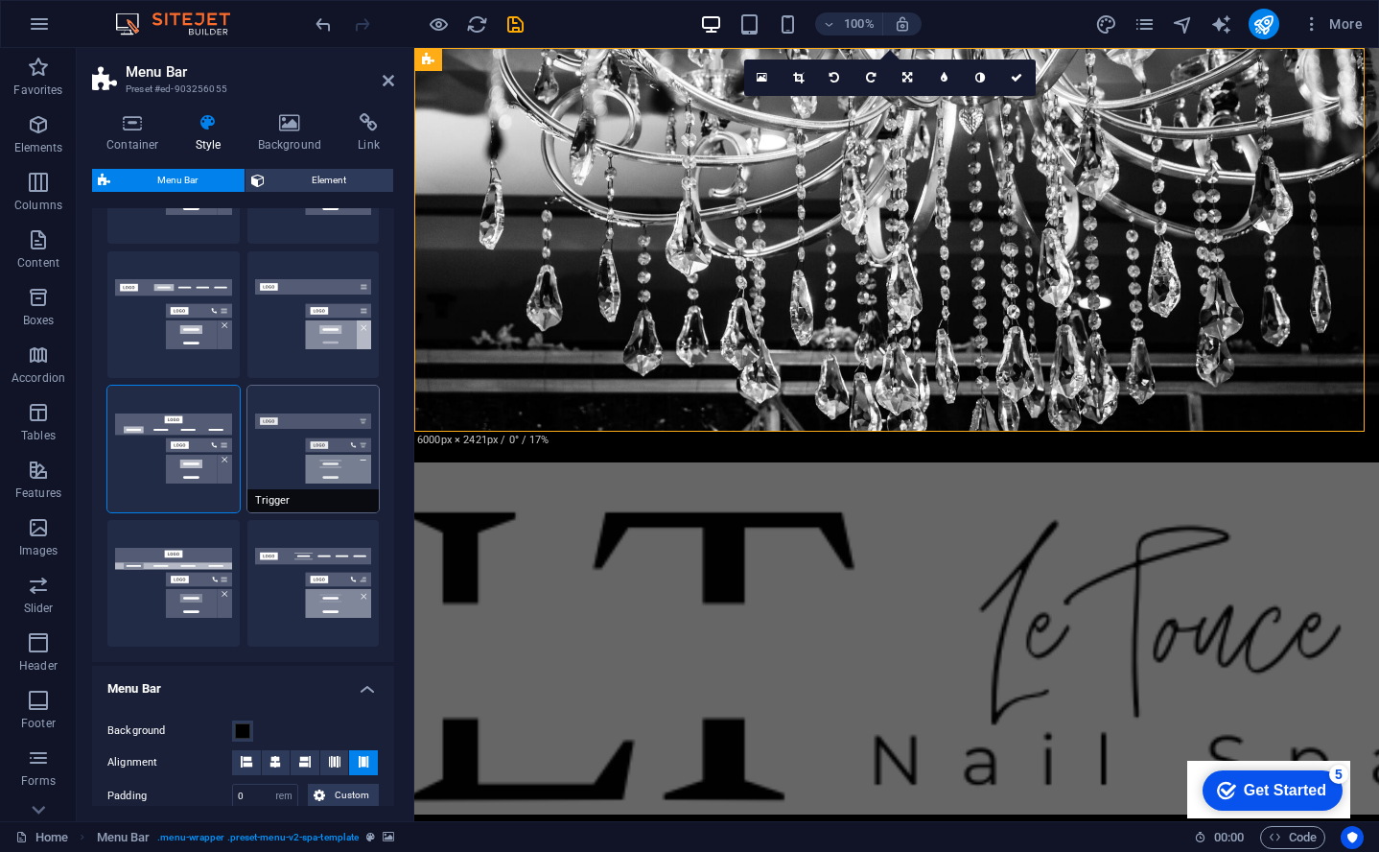
click at [301, 448] on button "Trigger" at bounding box center [314, 449] width 132 height 127
type input "1"
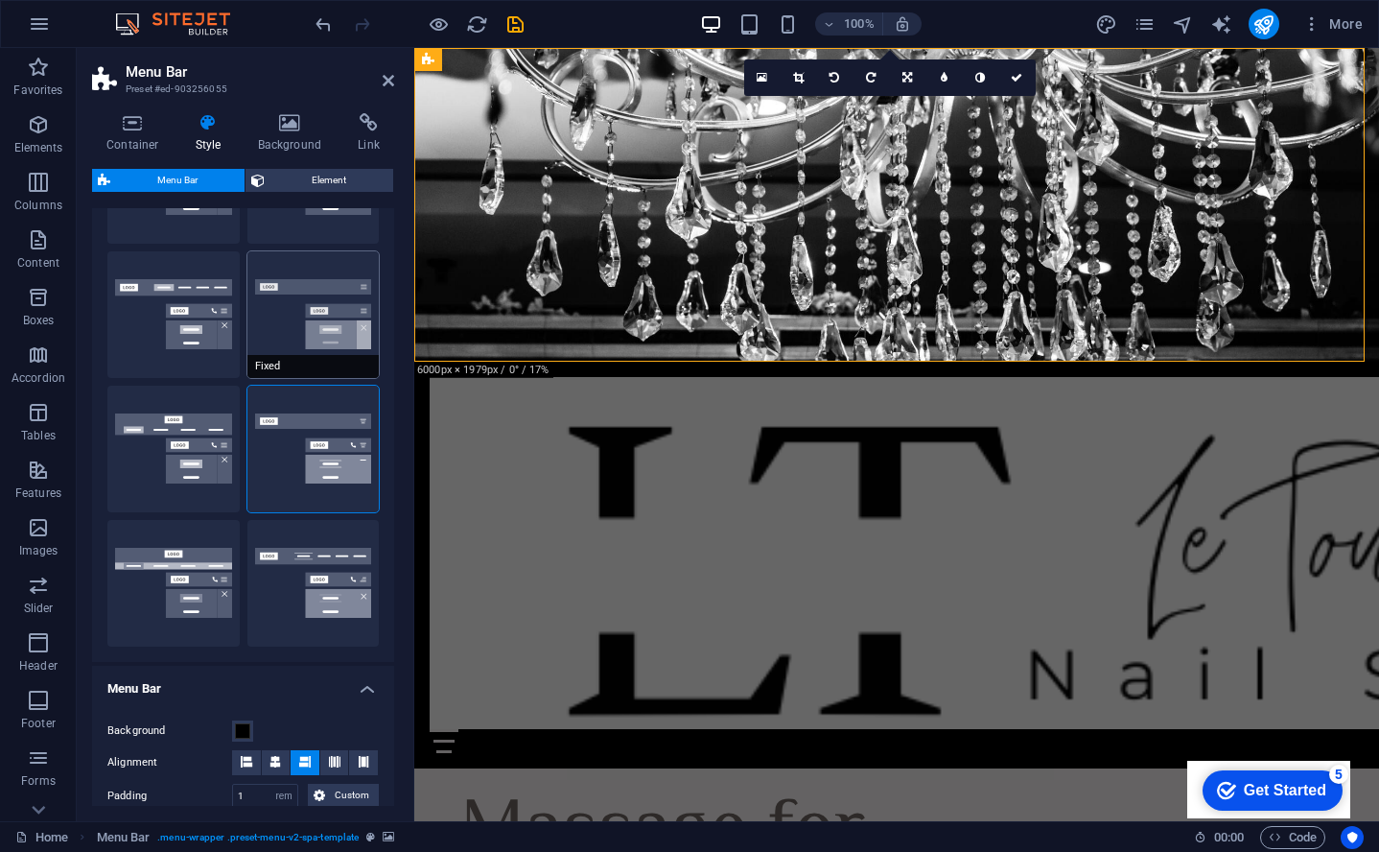
click at [292, 278] on button "Fixed" at bounding box center [314, 314] width 132 height 127
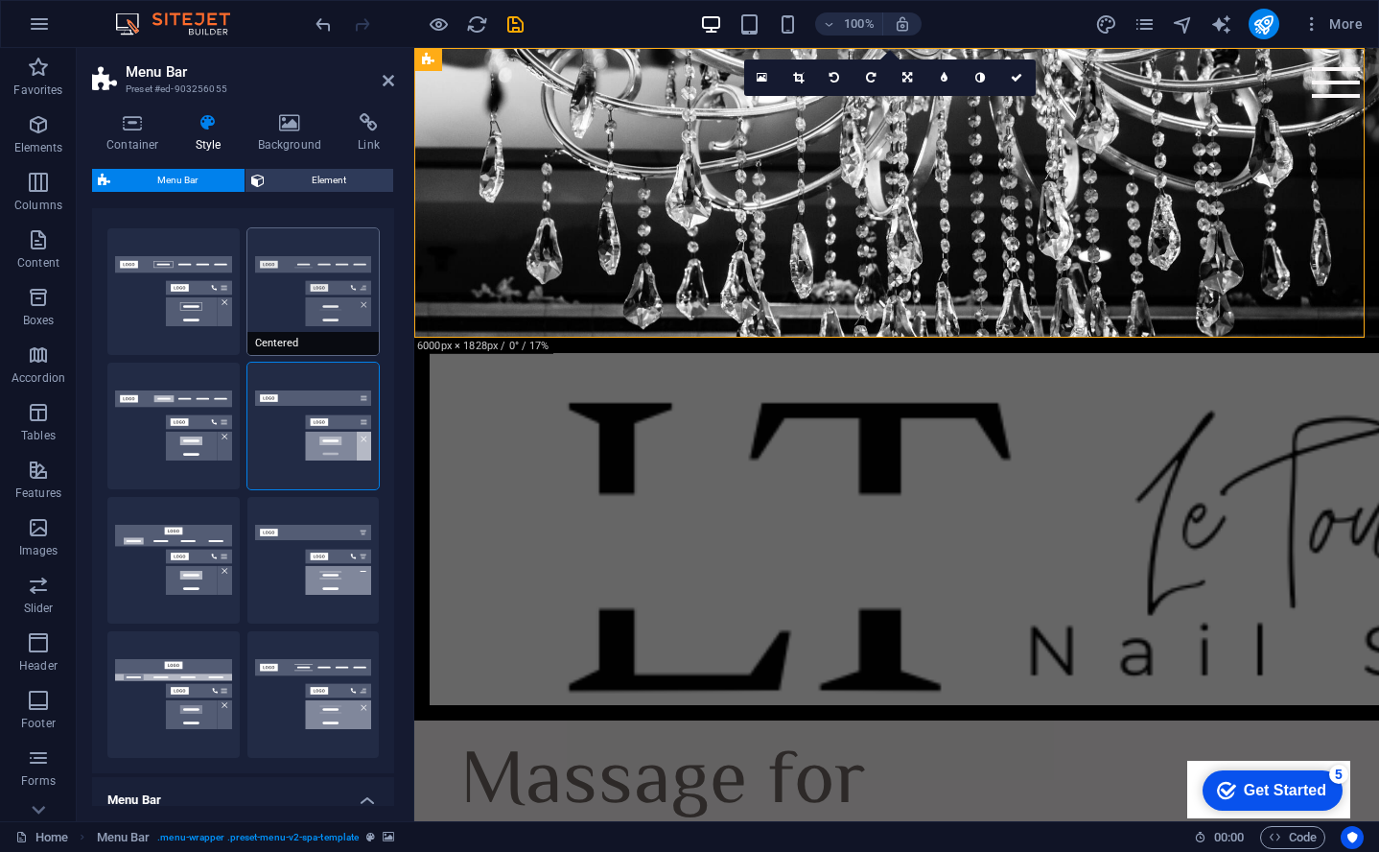
scroll to position [0, 0]
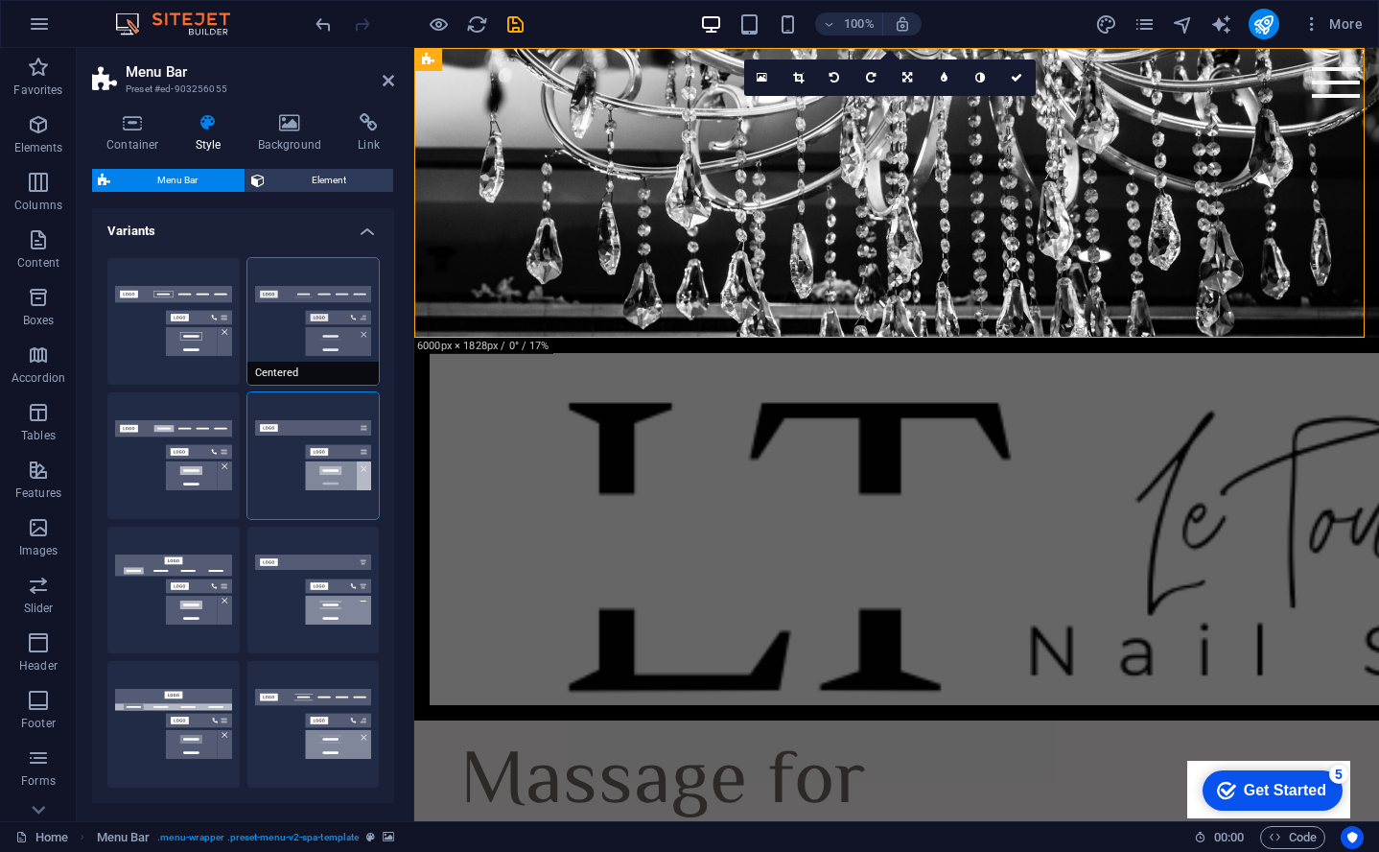
click at [324, 344] on button "Centered" at bounding box center [314, 321] width 132 height 127
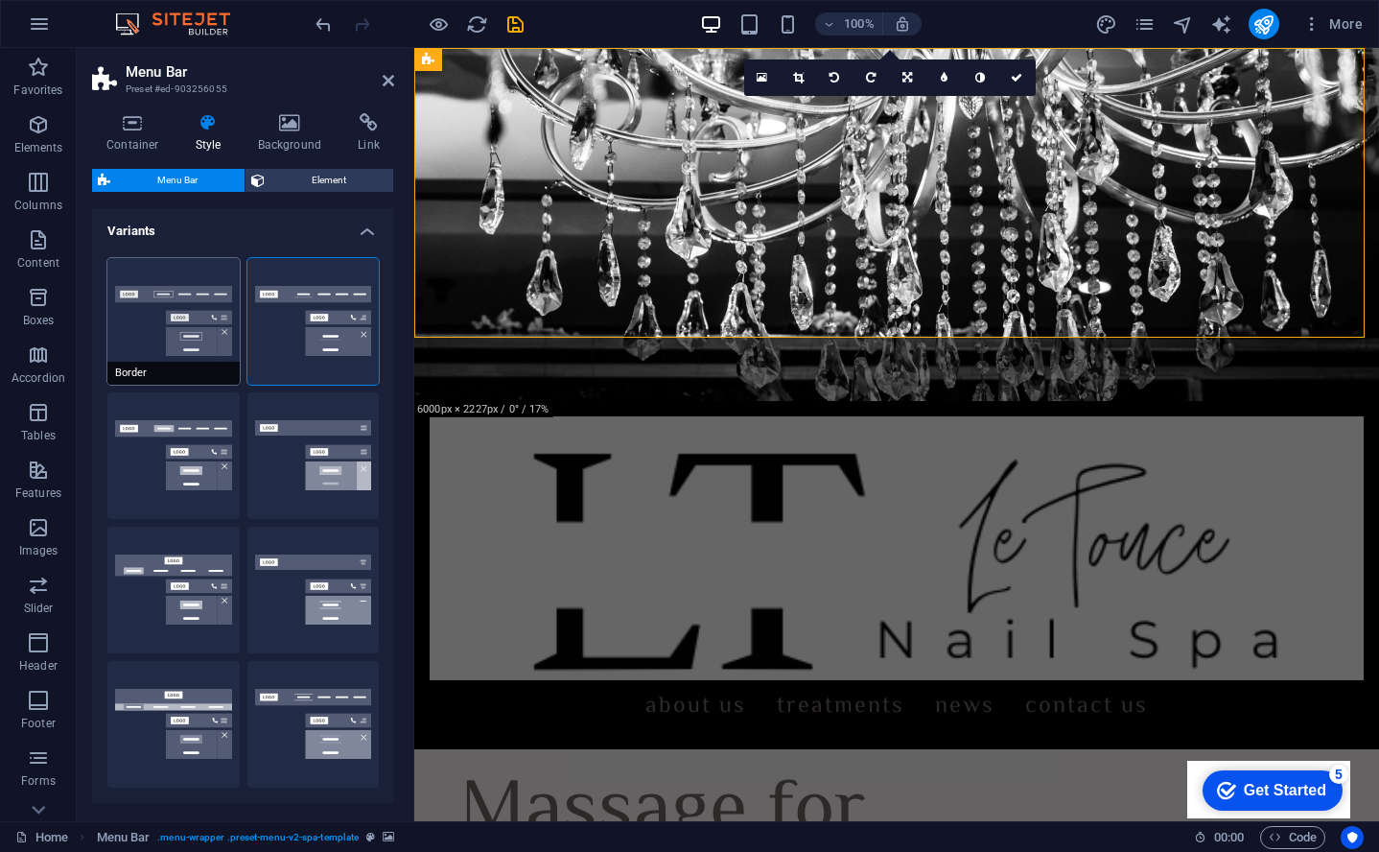
click at [198, 316] on button "Border" at bounding box center [173, 321] width 132 height 127
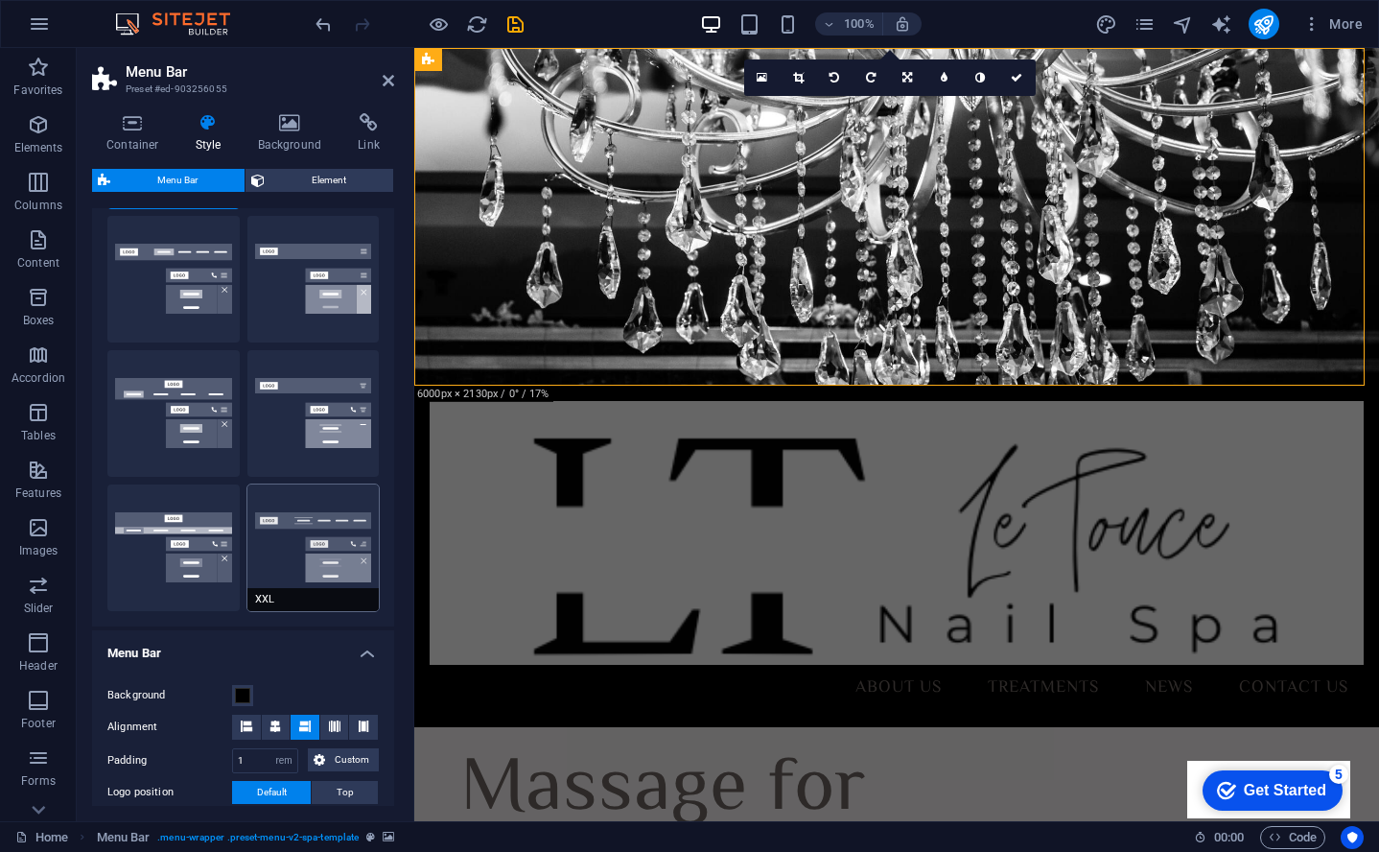
scroll to position [500, 0]
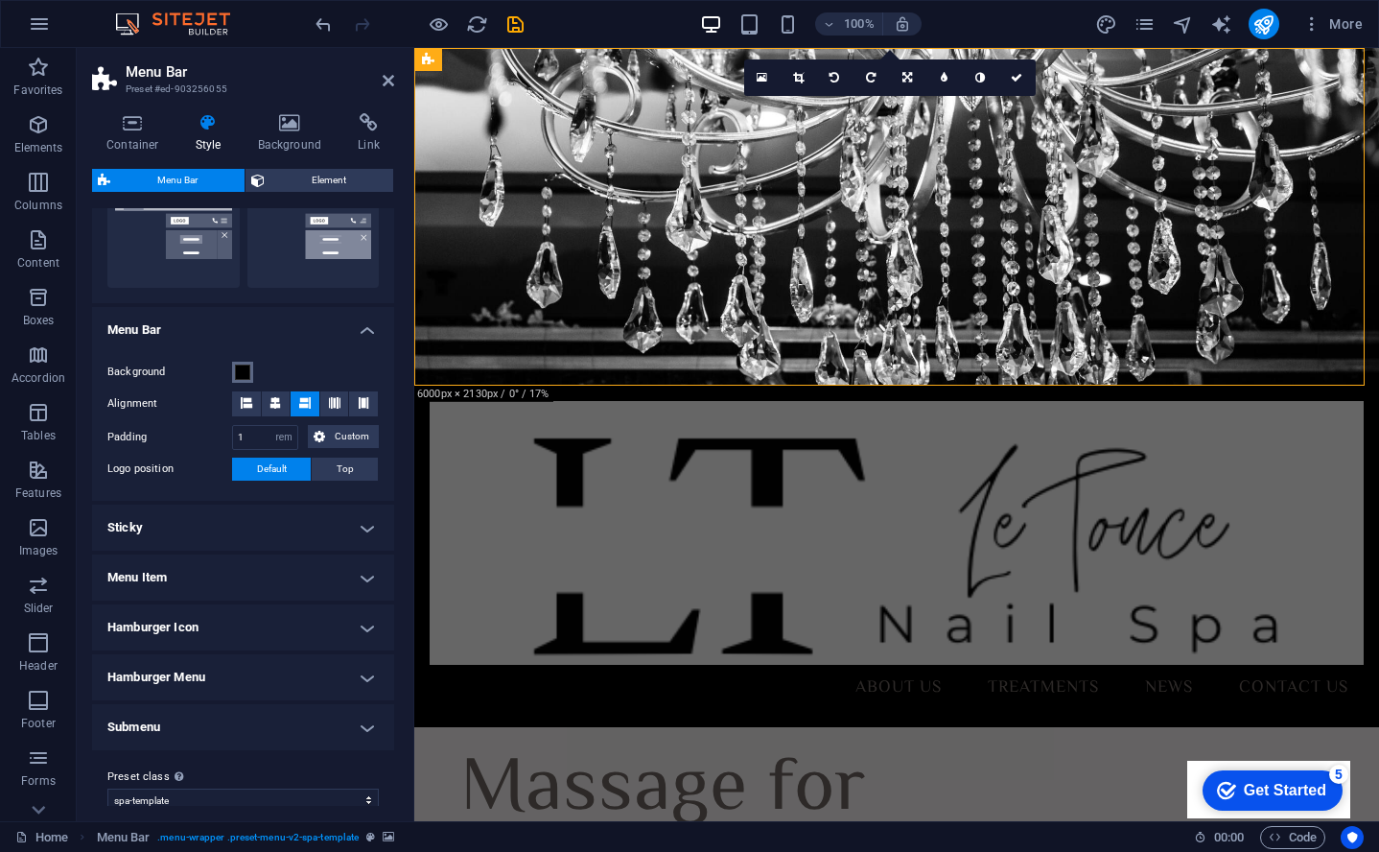
click at [247, 375] on span at bounding box center [242, 372] width 15 height 15
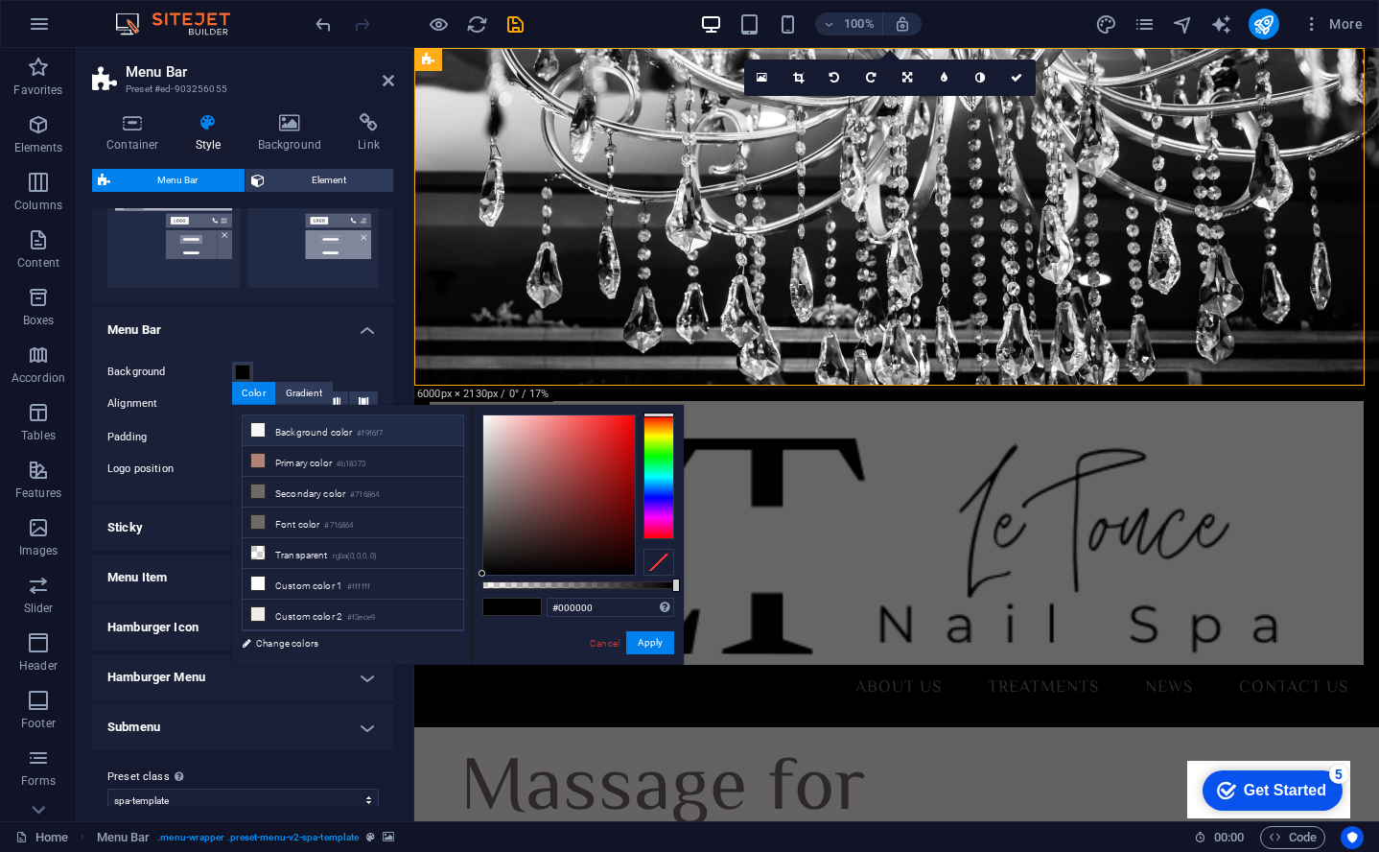
click at [294, 436] on li "Background color #f9f6f7" at bounding box center [353, 430] width 221 height 31
type input "#f9f6f7"
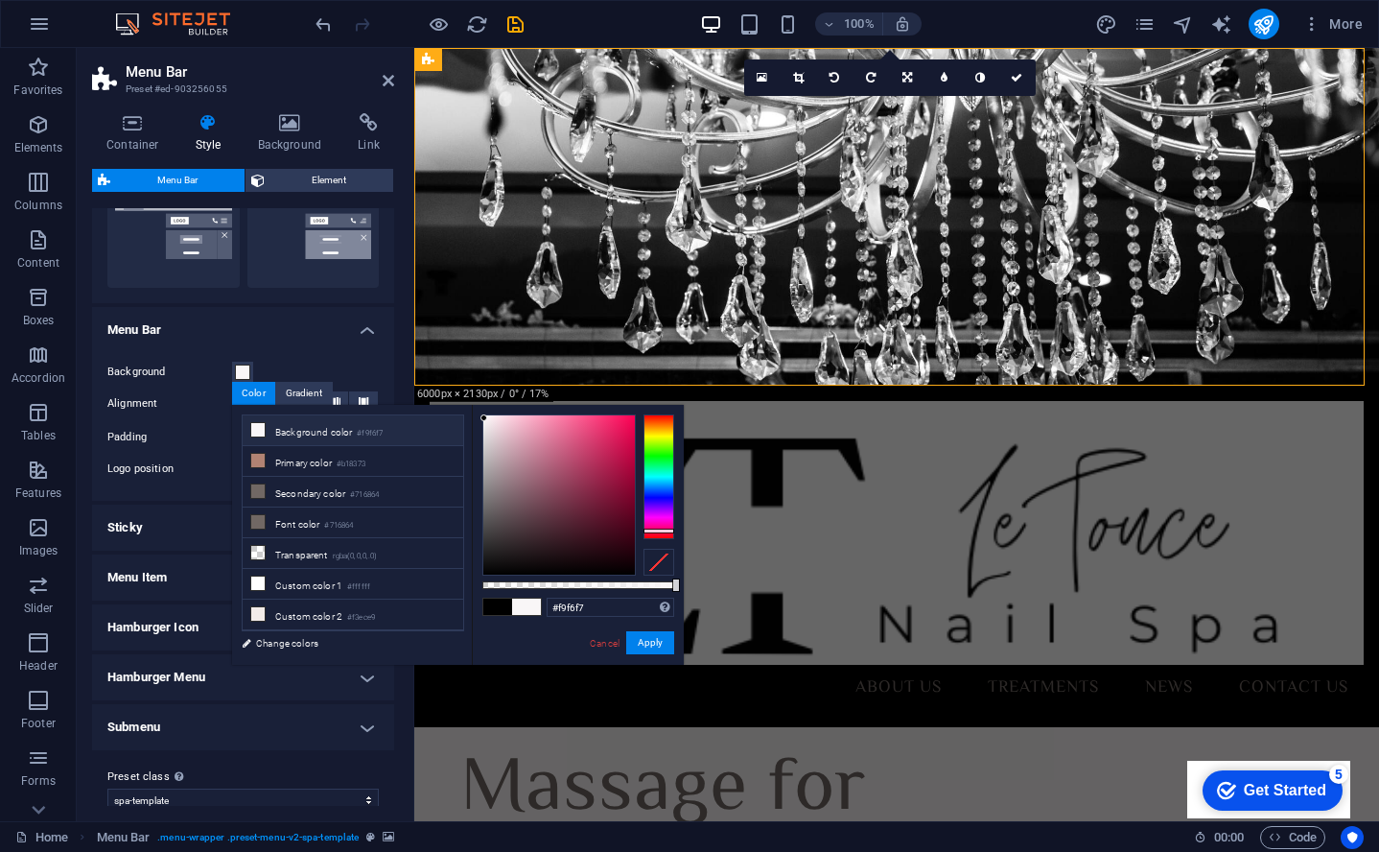
click at [294, 436] on li "Background color #f9f6f7" at bounding box center [353, 430] width 221 height 31
drag, startPoint x: 662, startPoint y: 649, endPoint x: 42, endPoint y: 596, distance: 622.0
click at [662, 649] on button "Apply" at bounding box center [650, 642] width 48 height 23
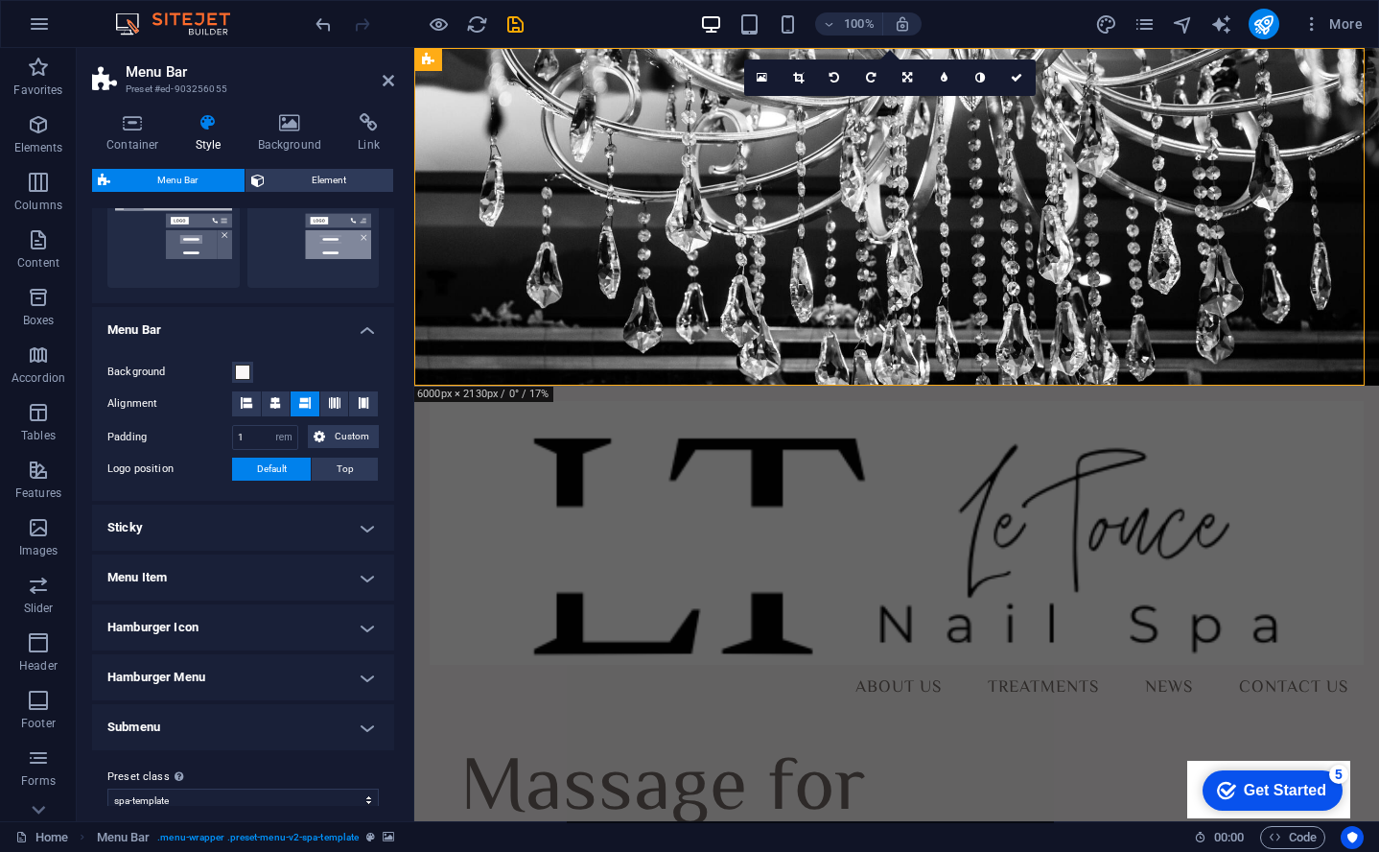
click at [213, 579] on h4 "Menu Item" at bounding box center [243, 577] width 302 height 46
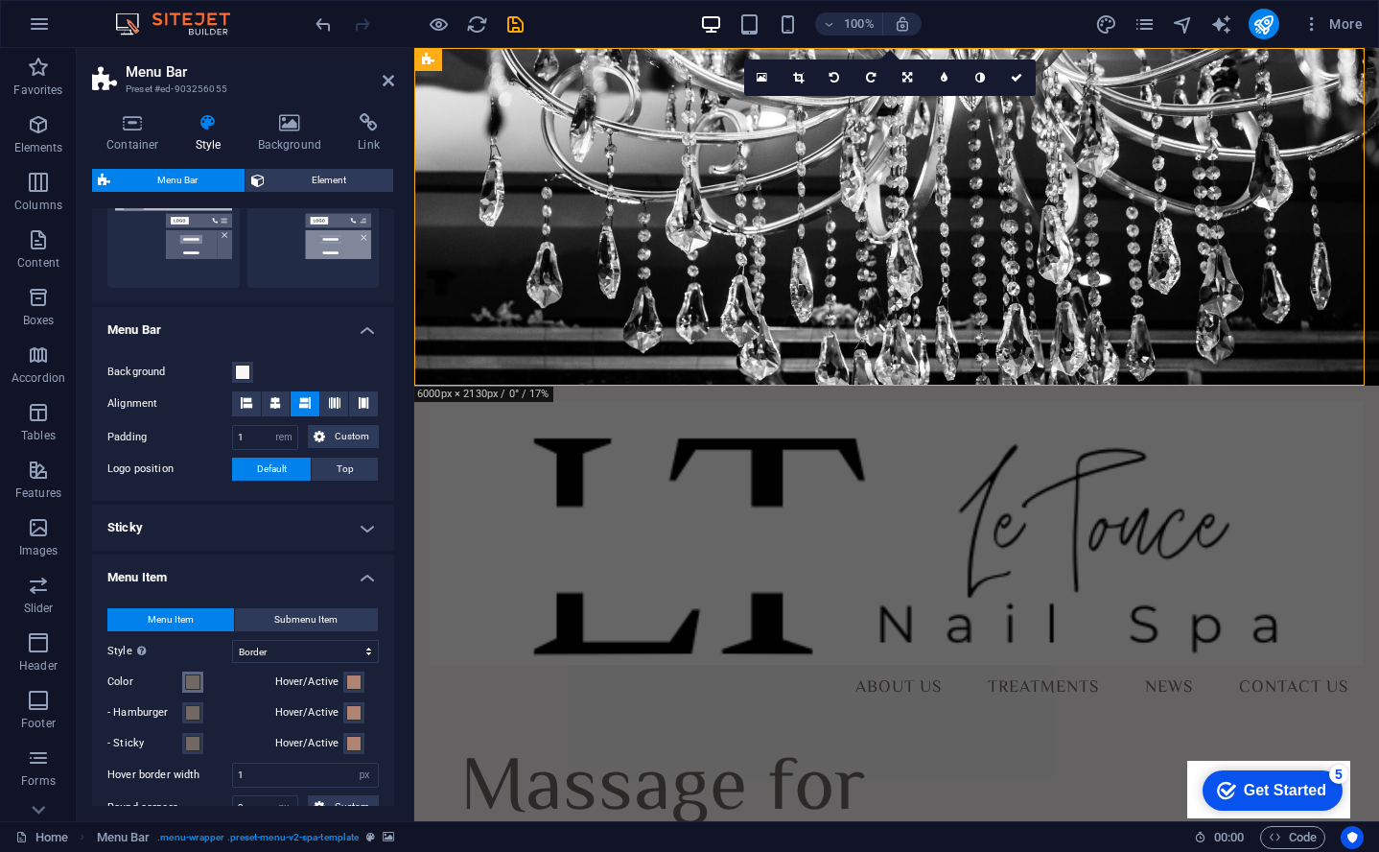
click at [194, 683] on span at bounding box center [192, 681] width 15 height 15
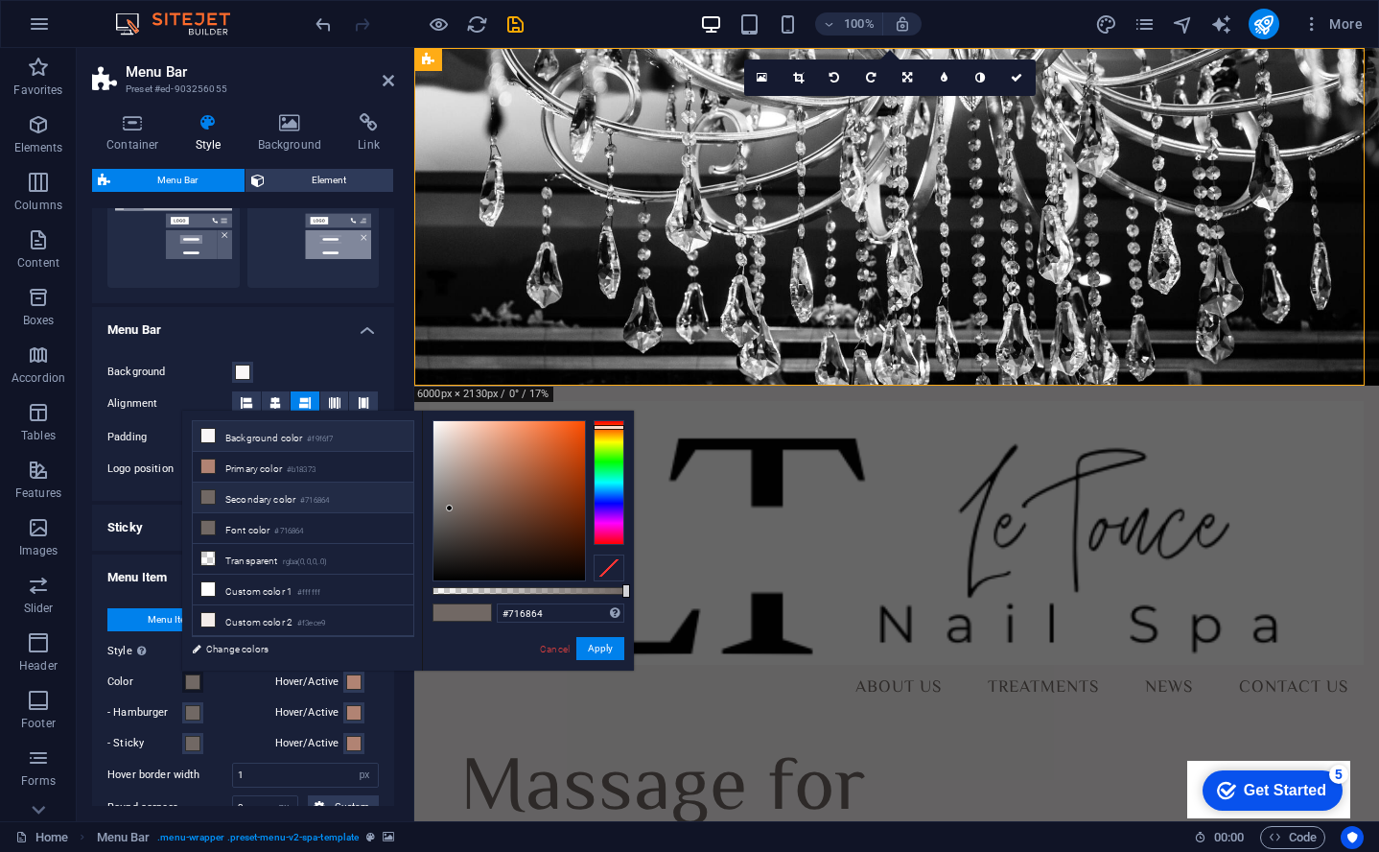
click at [209, 436] on icon at bounding box center [207, 435] width 13 height 13
type input "#f9f6f7"
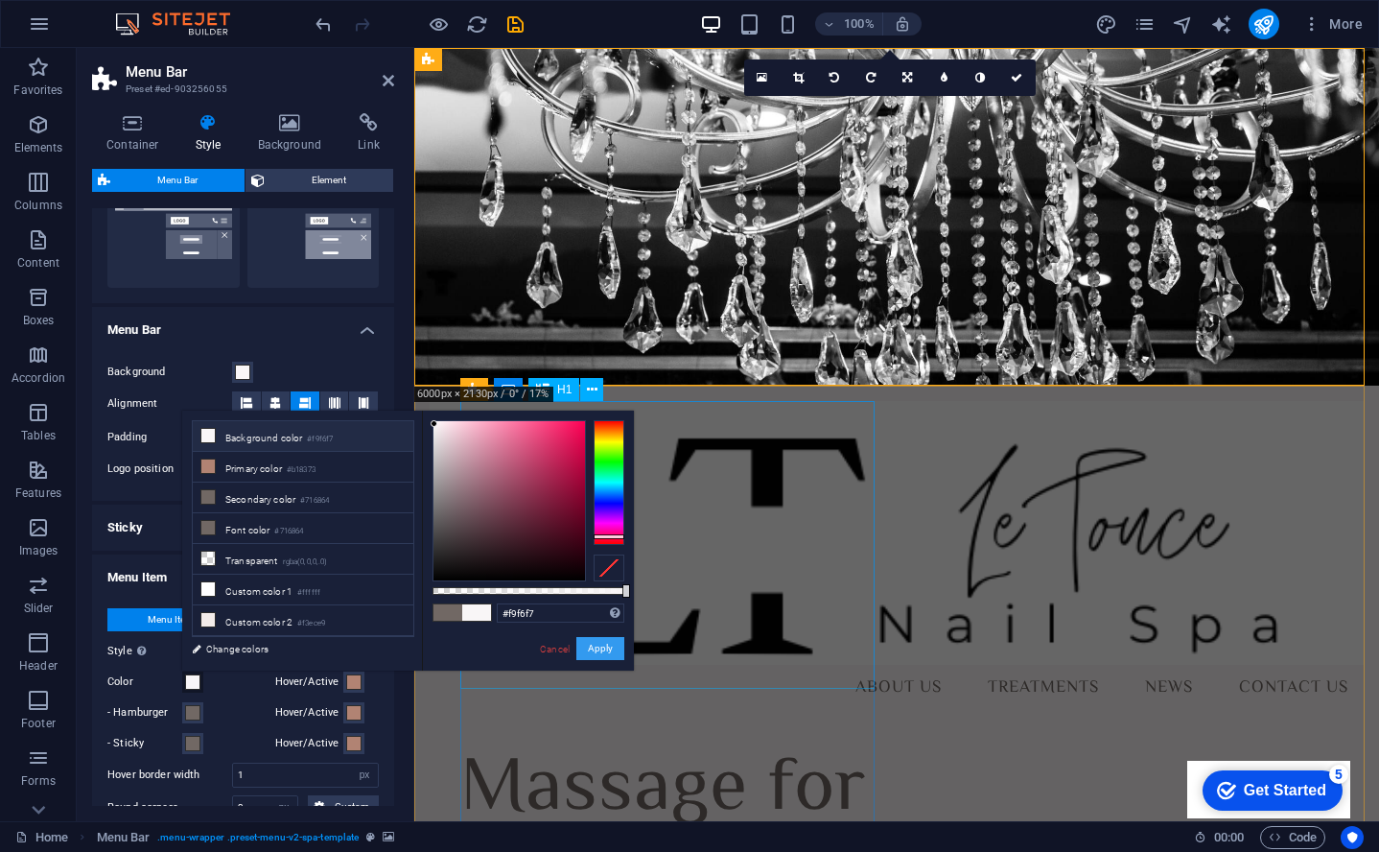
click at [610, 648] on button "Apply" at bounding box center [601, 648] width 48 height 23
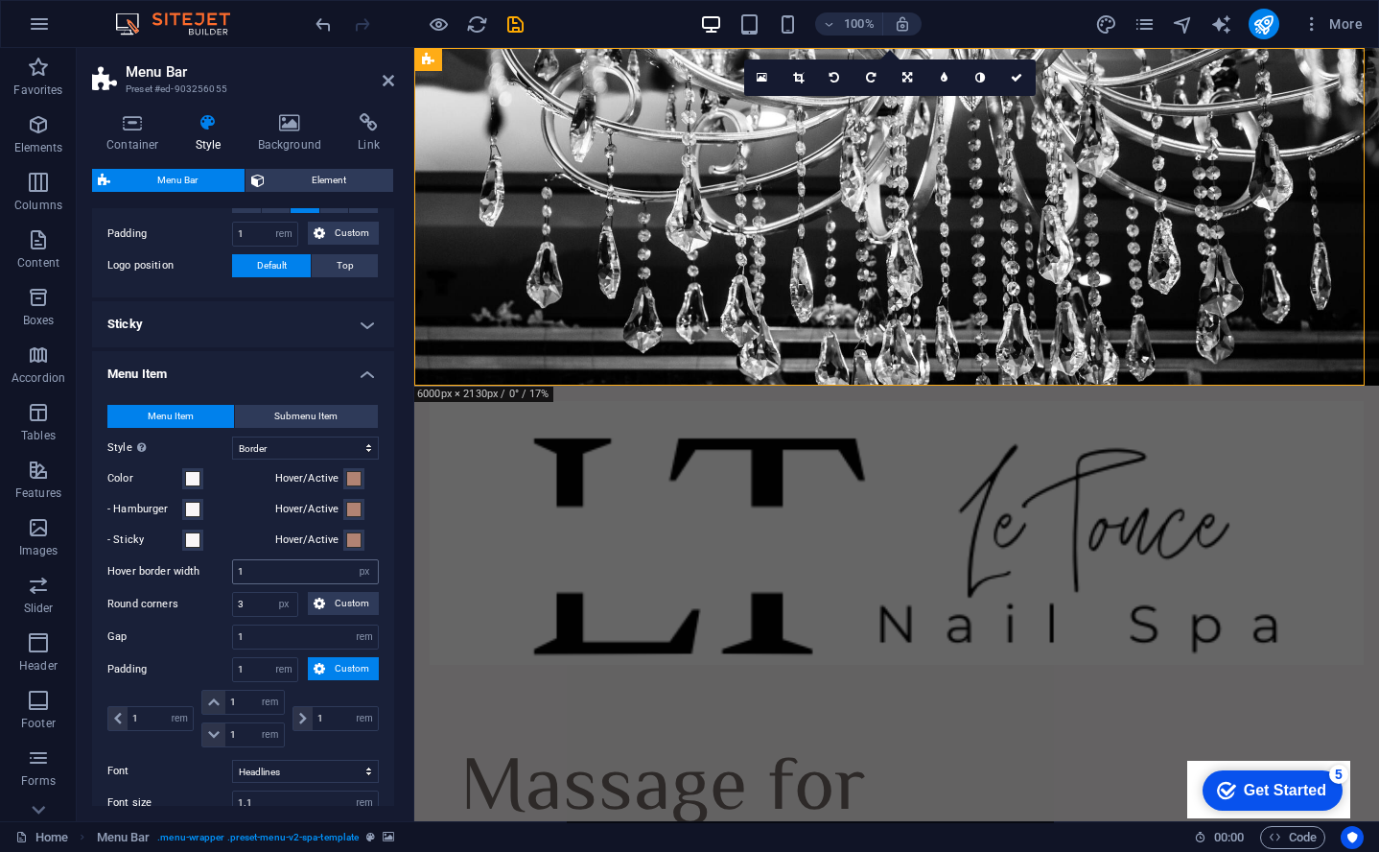
scroll to position [851, 0]
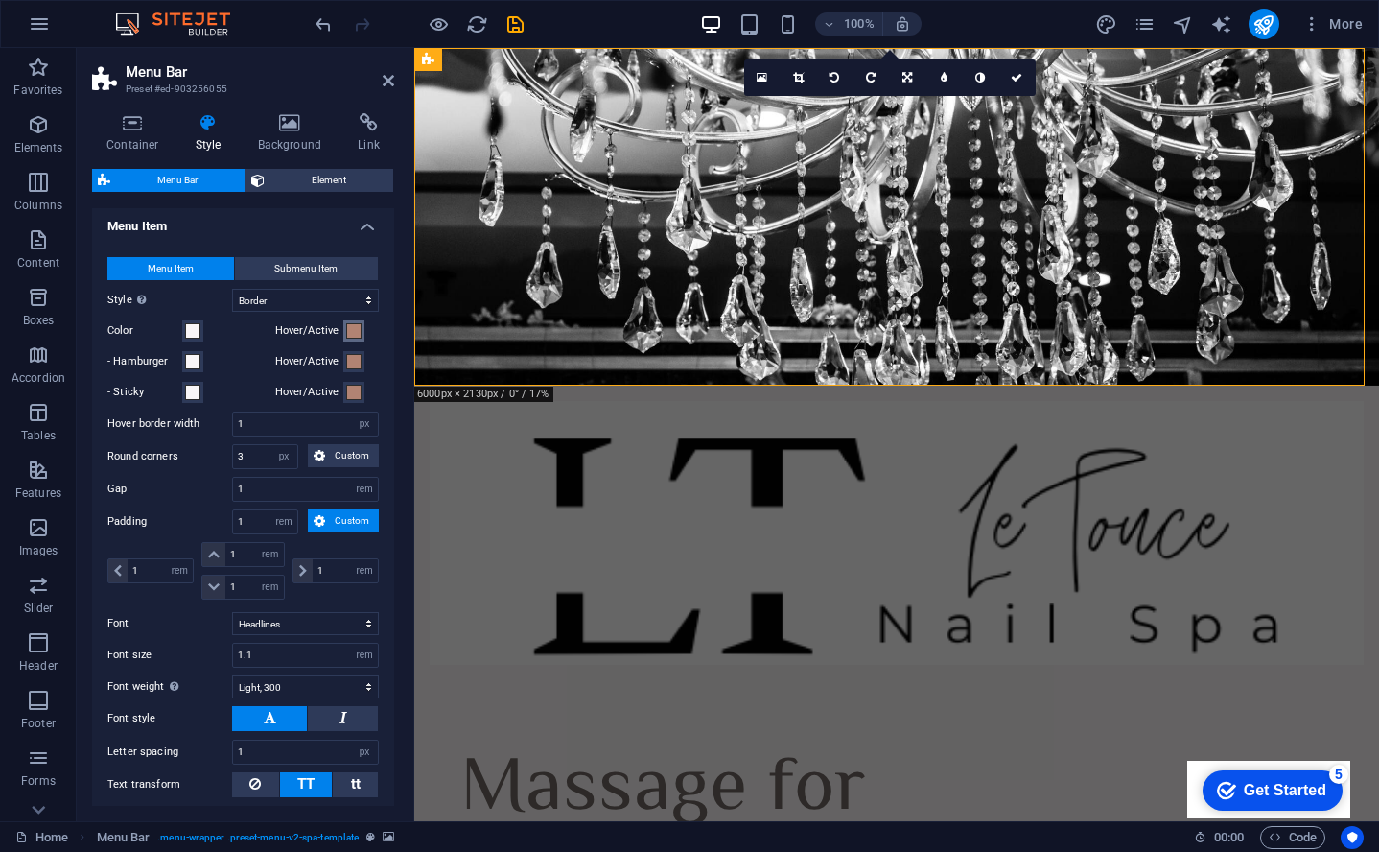
click at [353, 324] on span at bounding box center [353, 330] width 15 height 15
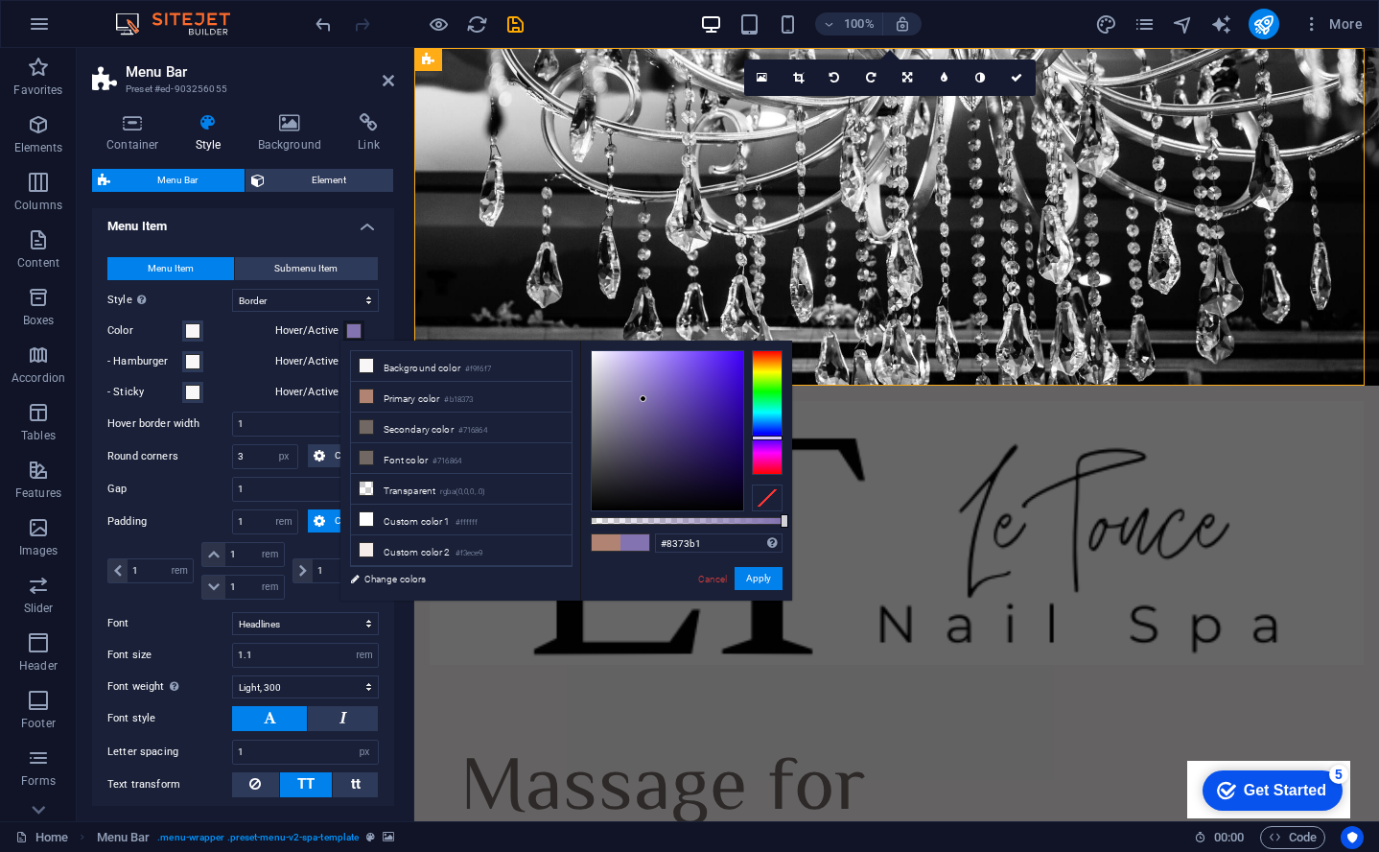
drag, startPoint x: 777, startPoint y: 357, endPoint x: 776, endPoint y: 437, distance: 80.6
click at [776, 437] on div at bounding box center [767, 438] width 31 height 5
type input "#8f8f8f"
drag, startPoint x: 642, startPoint y: 400, endPoint x: 483, endPoint y: 420, distance: 159.6
click at [483, 420] on div "less Background color #f9f6f7 Primary color #b18373 Secondary color #716864 Fon…" at bounding box center [567, 471] width 452 height 260
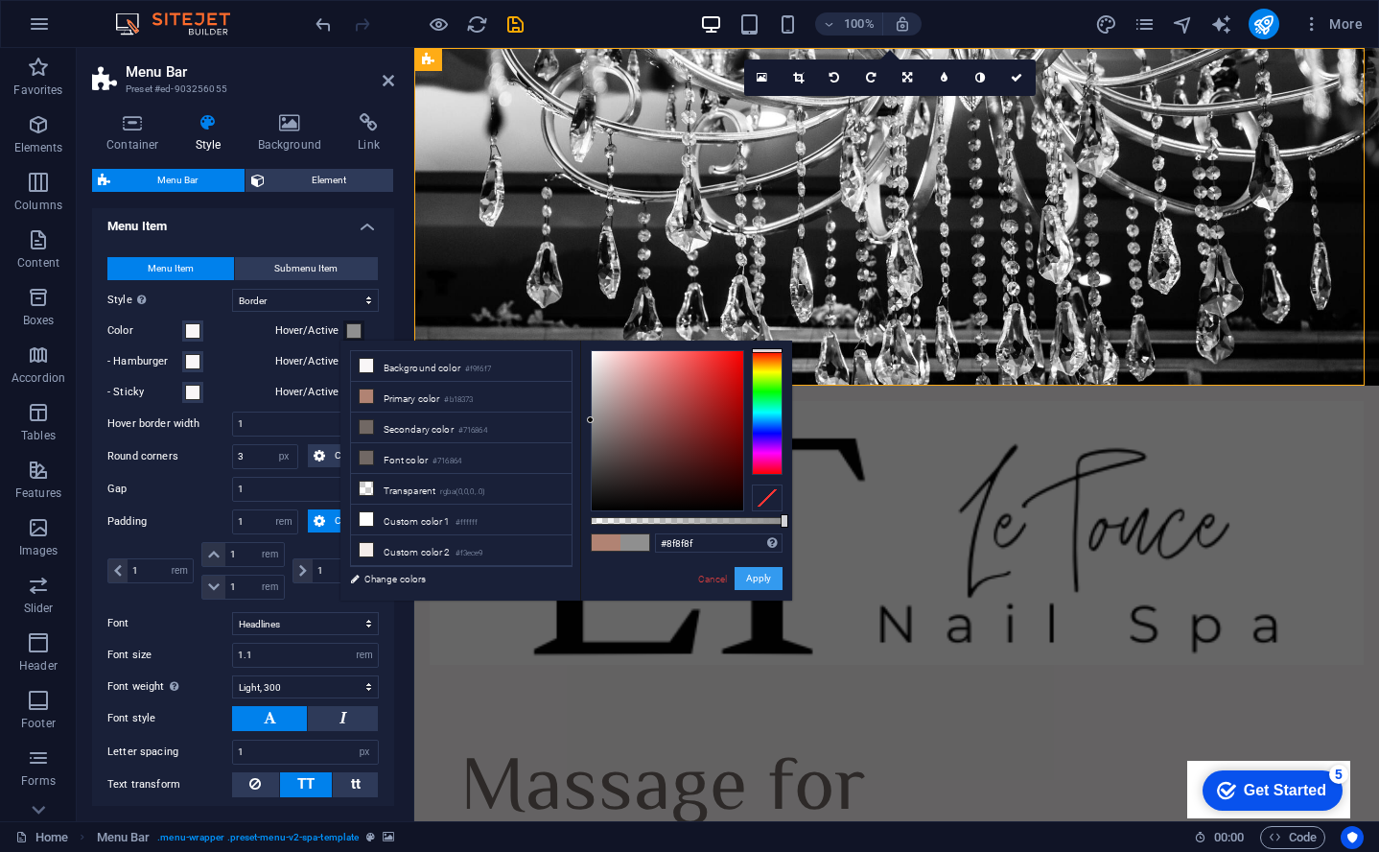
click at [751, 573] on button "Apply" at bounding box center [759, 578] width 48 height 23
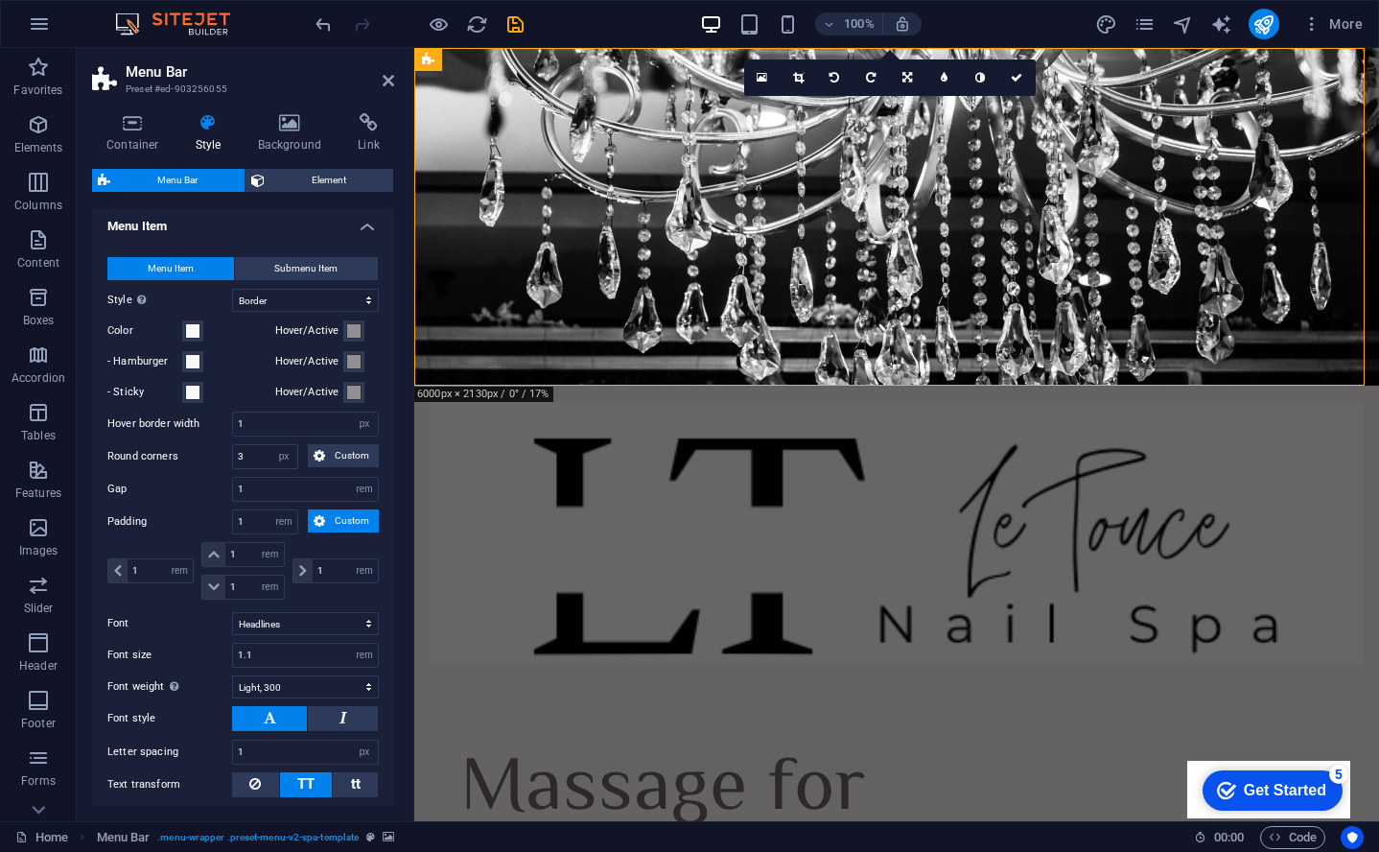
click at [362, 363] on div "Hover/Active" at bounding box center [327, 361] width 104 height 23
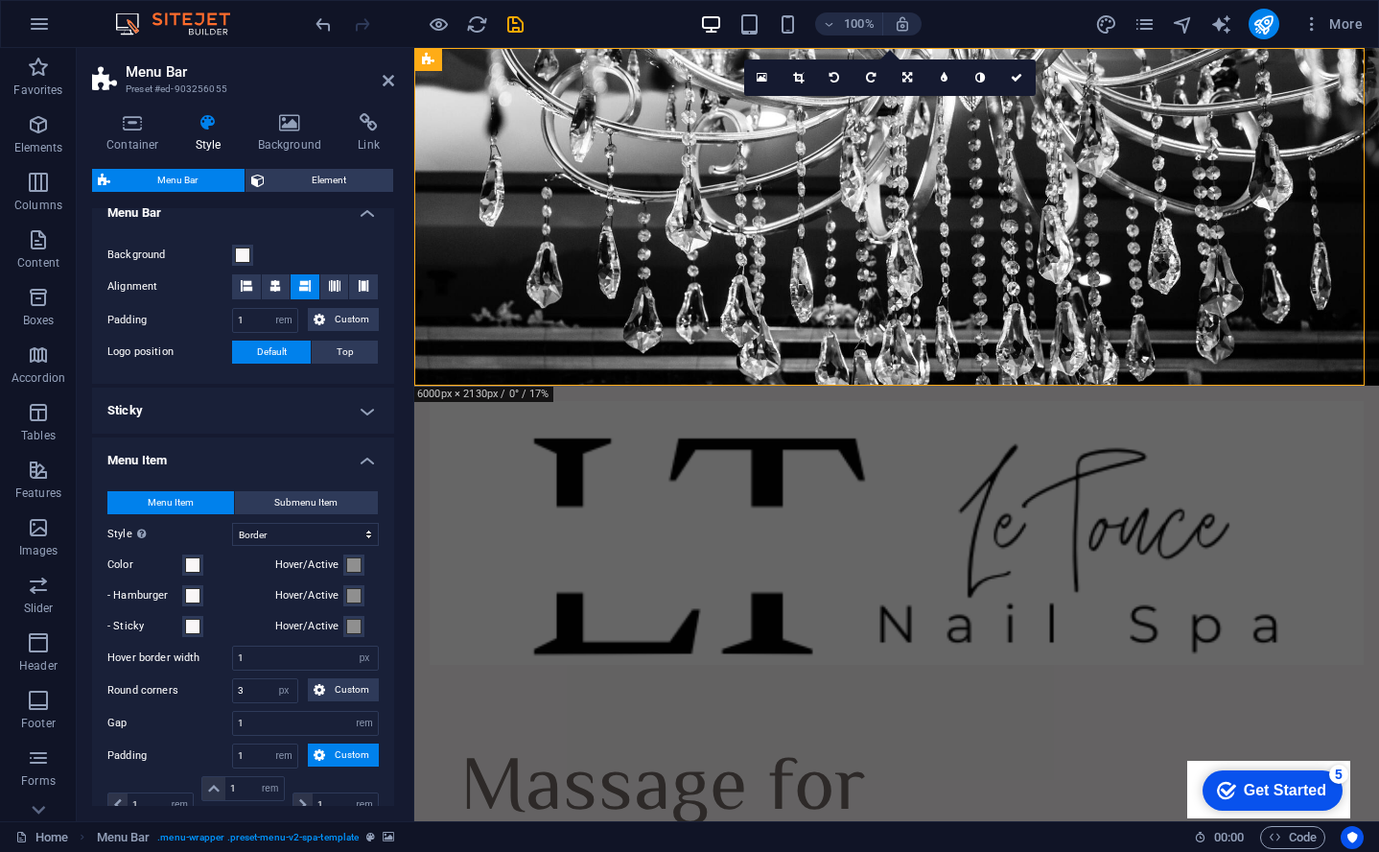
scroll to position [230, 0]
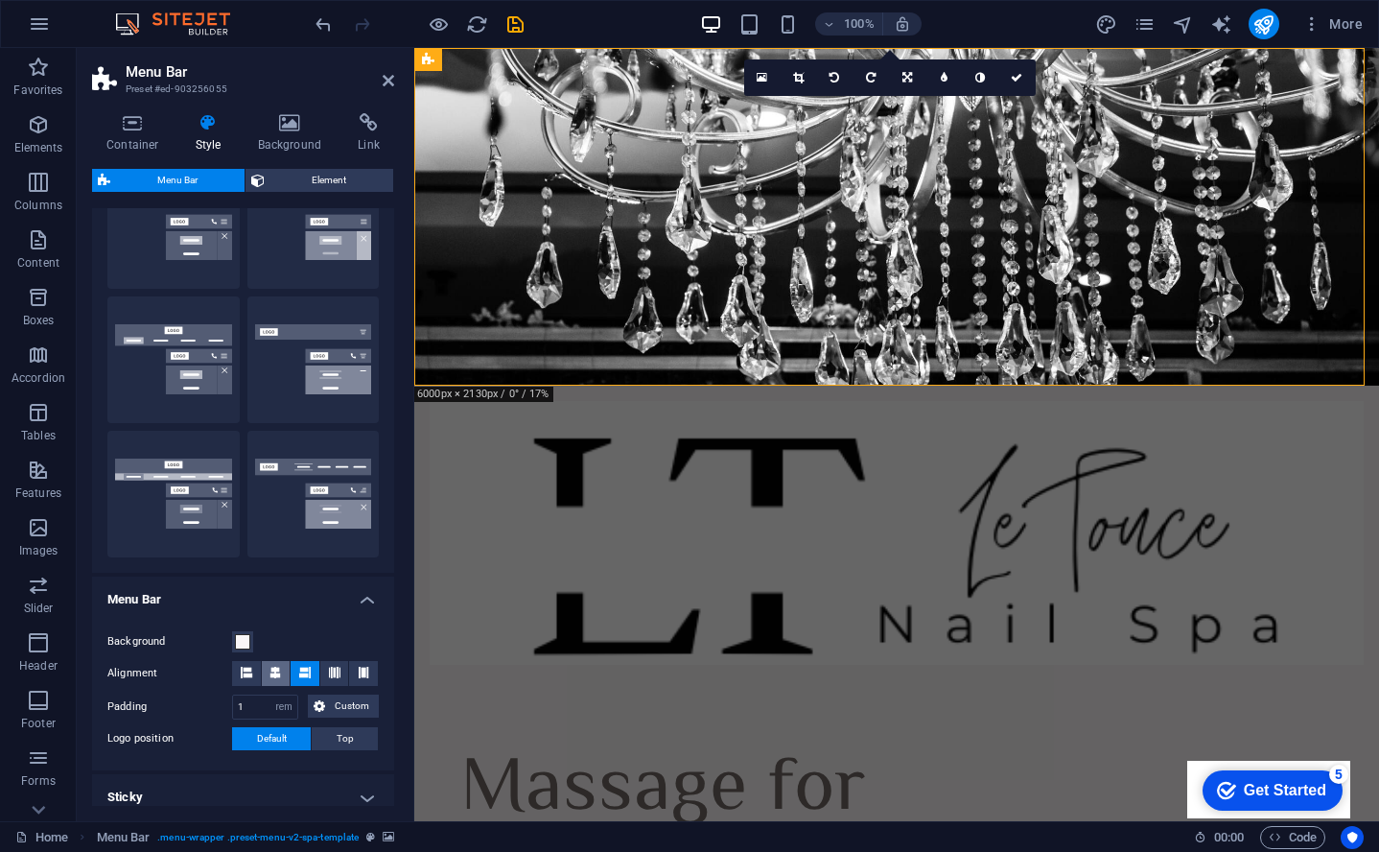
click at [277, 672] on icon at bounding box center [276, 673] width 12 height 12
click at [202, 479] on button "Wide" at bounding box center [173, 494] width 132 height 127
type input "0"
type input "2"
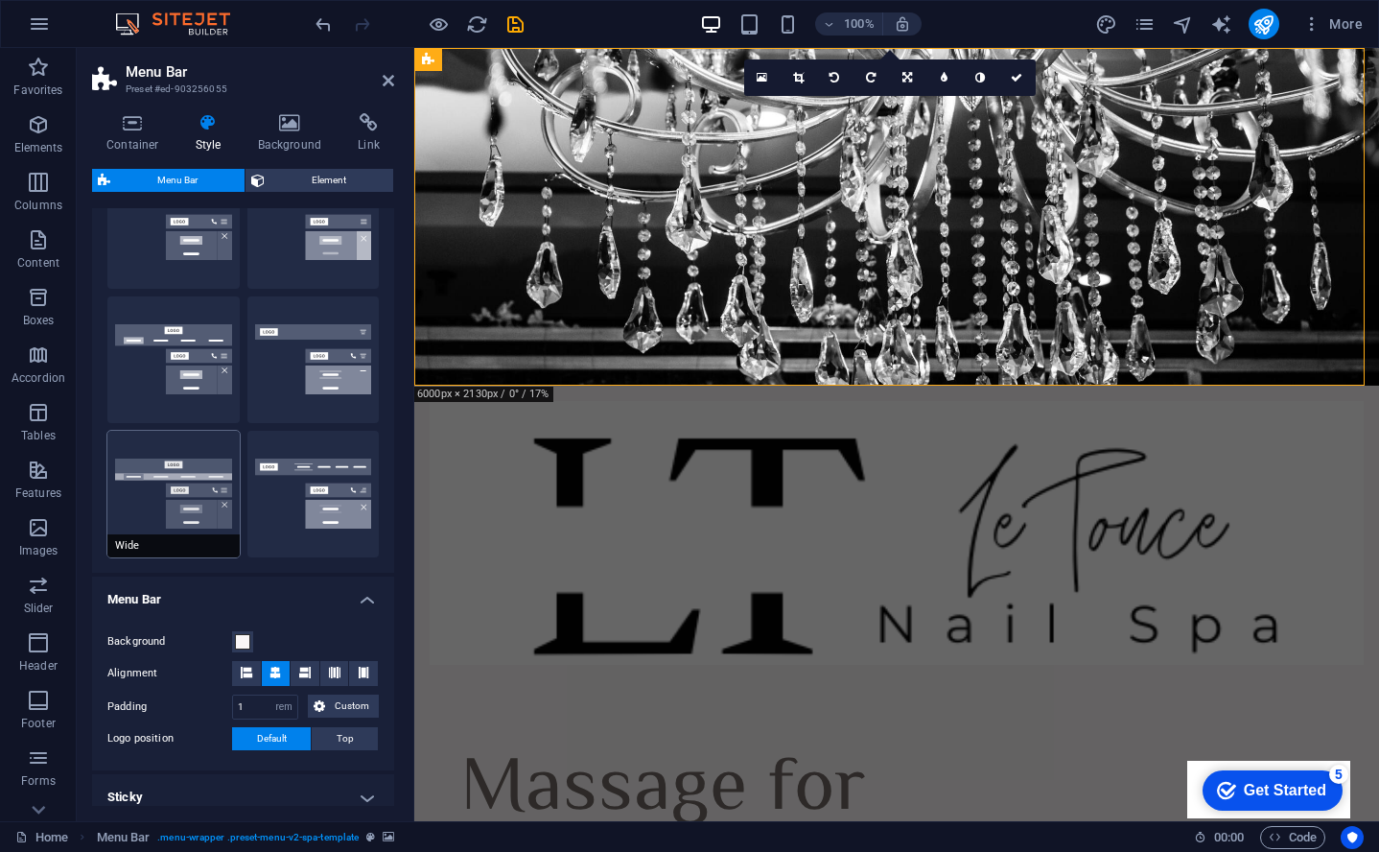
type input "2"
select select "hover_box_bottom"
type input "0"
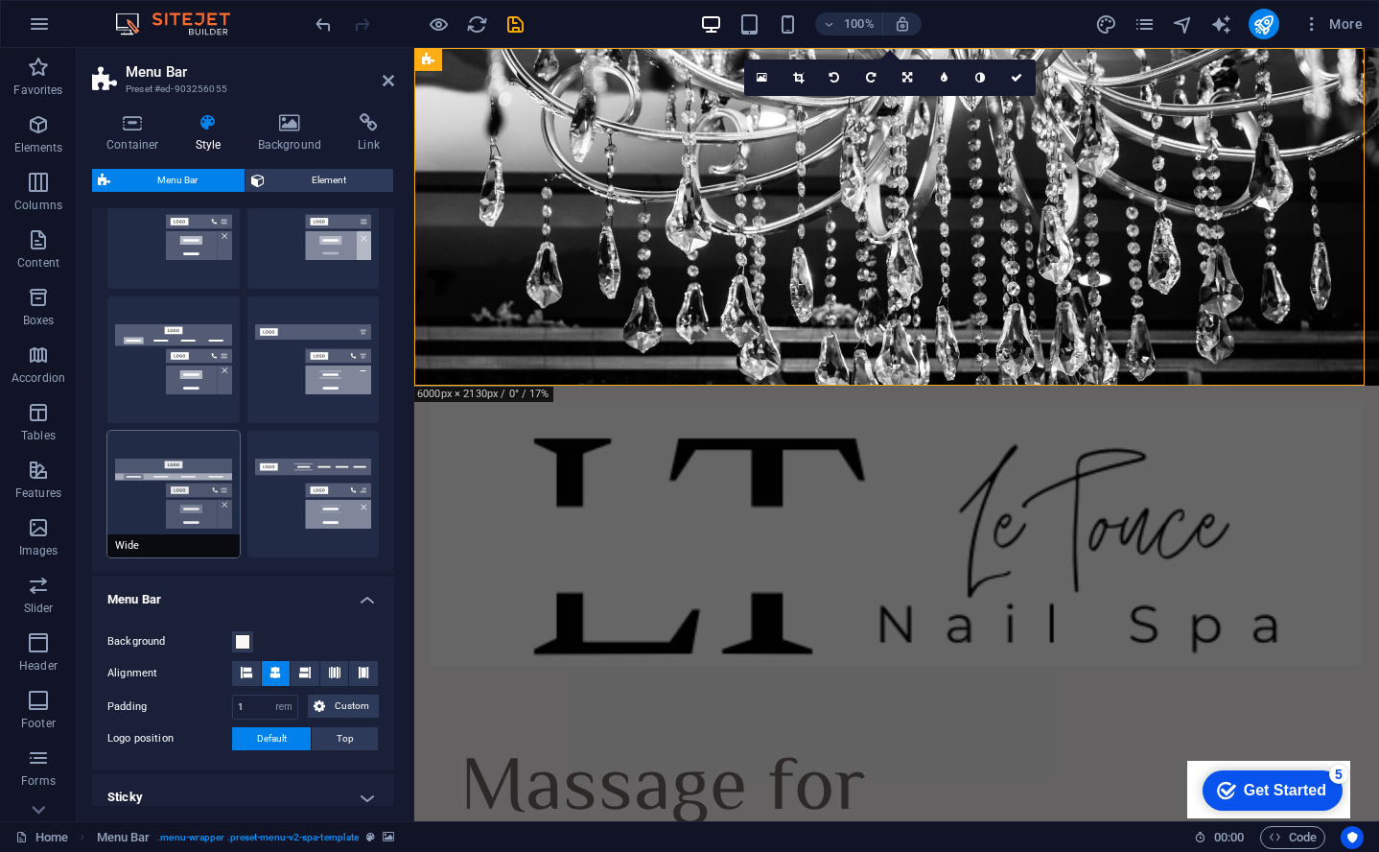
type input "2"
select select "link-default-font"
select select "px"
select select
type input "0"
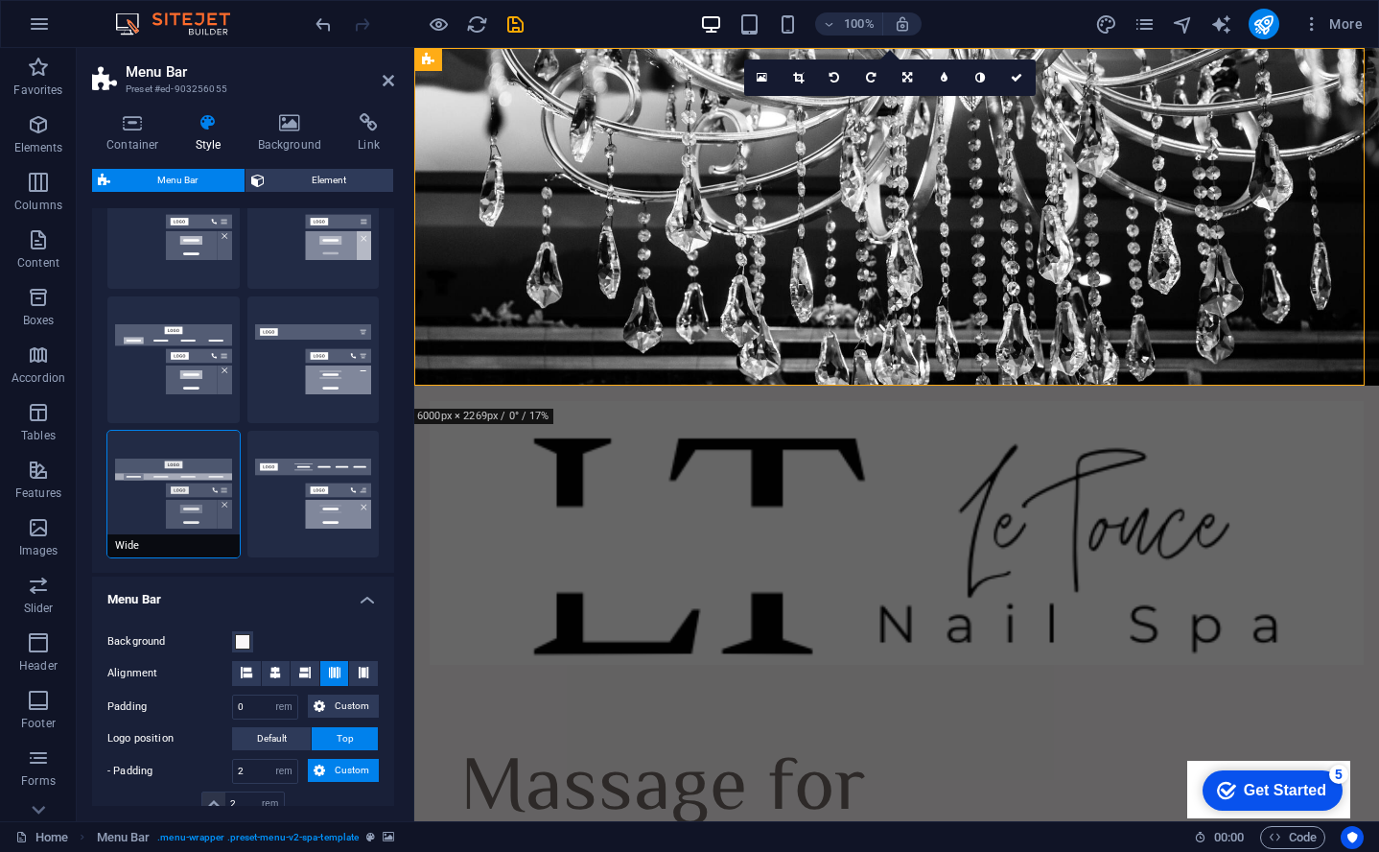
type input "18"
select select "300"
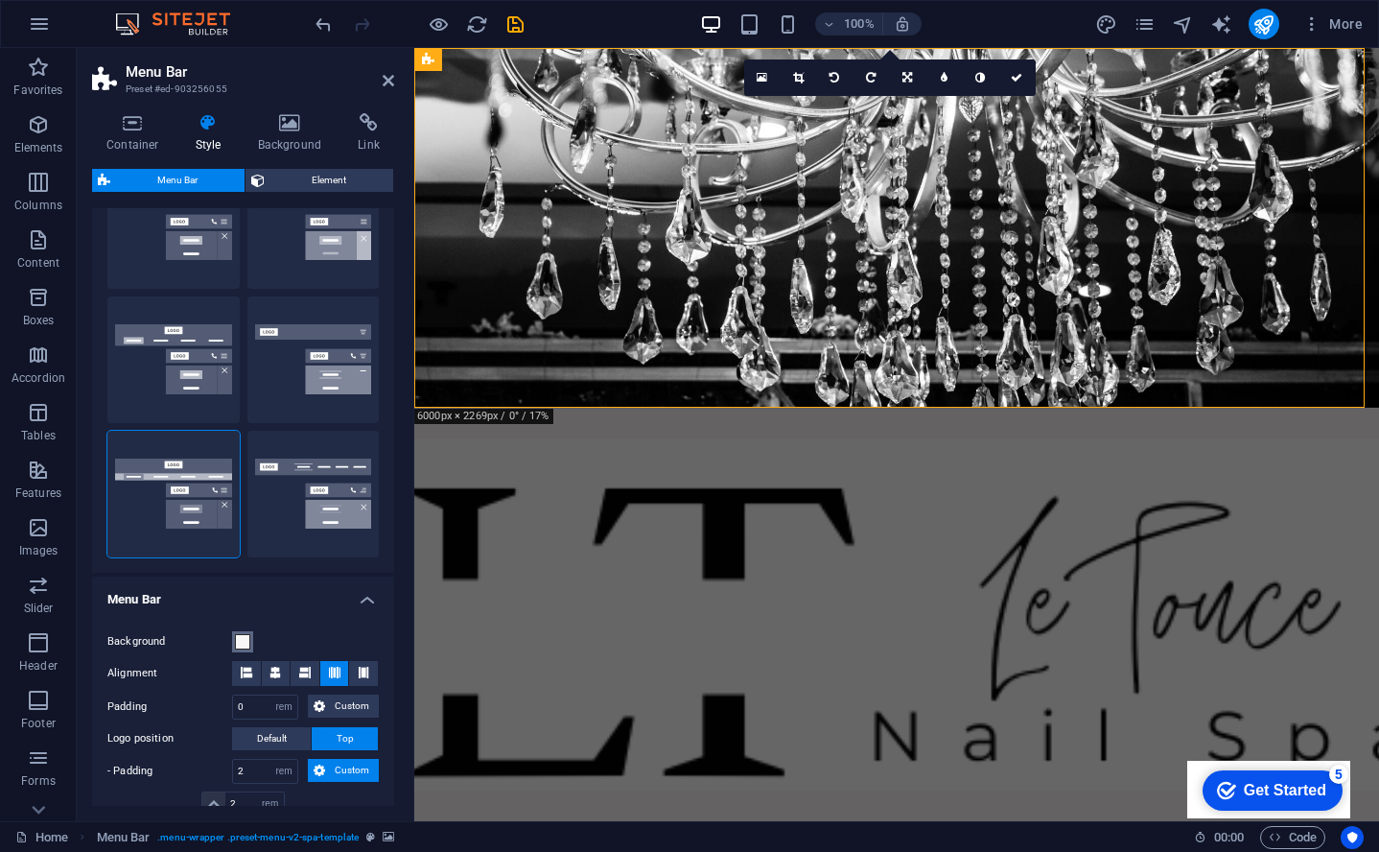
click at [242, 643] on span at bounding box center [242, 641] width 15 height 15
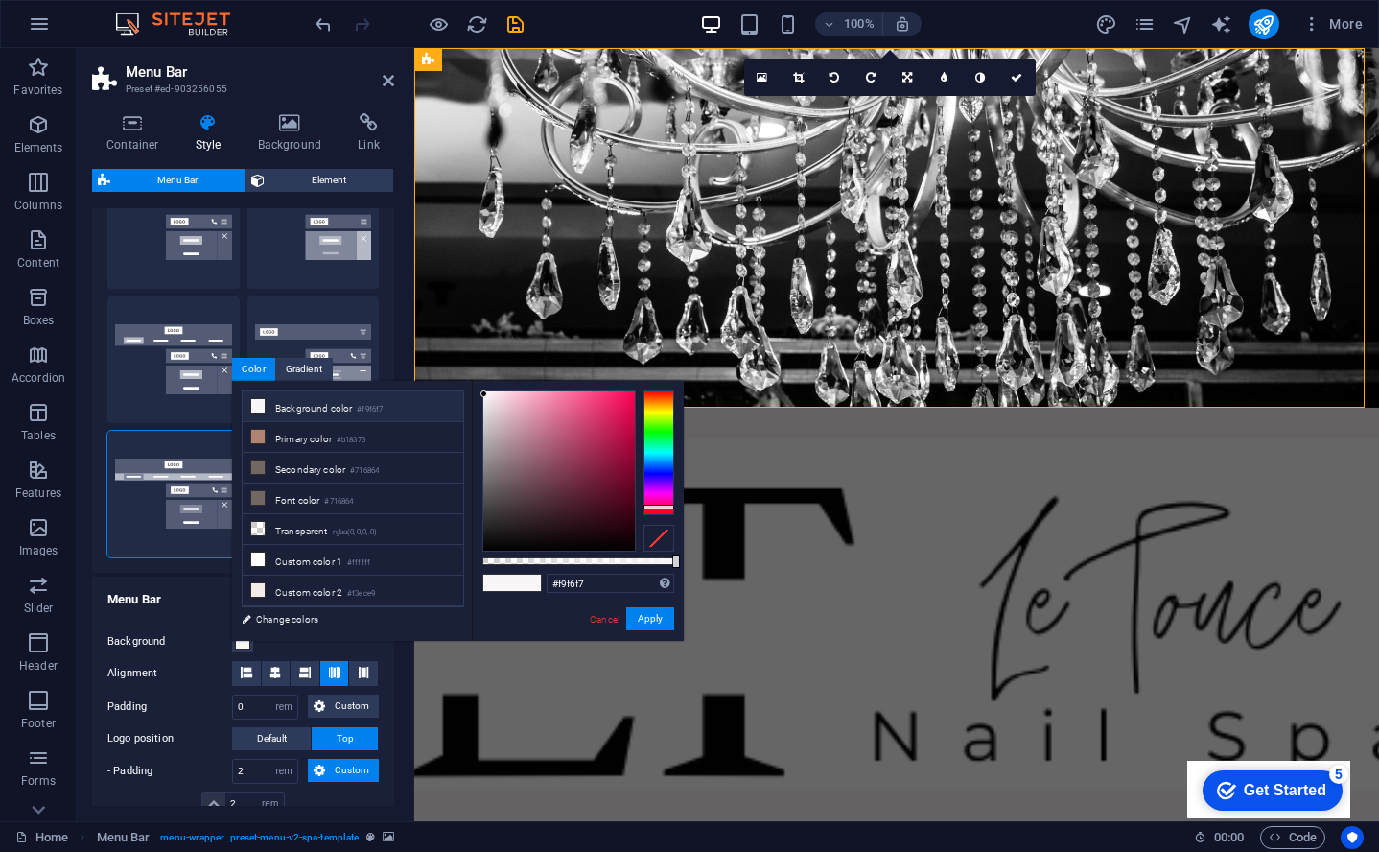
type input "#000000"
click at [485, 551] on div at bounding box center [559, 470] width 153 height 161
click at [653, 619] on button "Apply" at bounding box center [650, 618] width 48 height 23
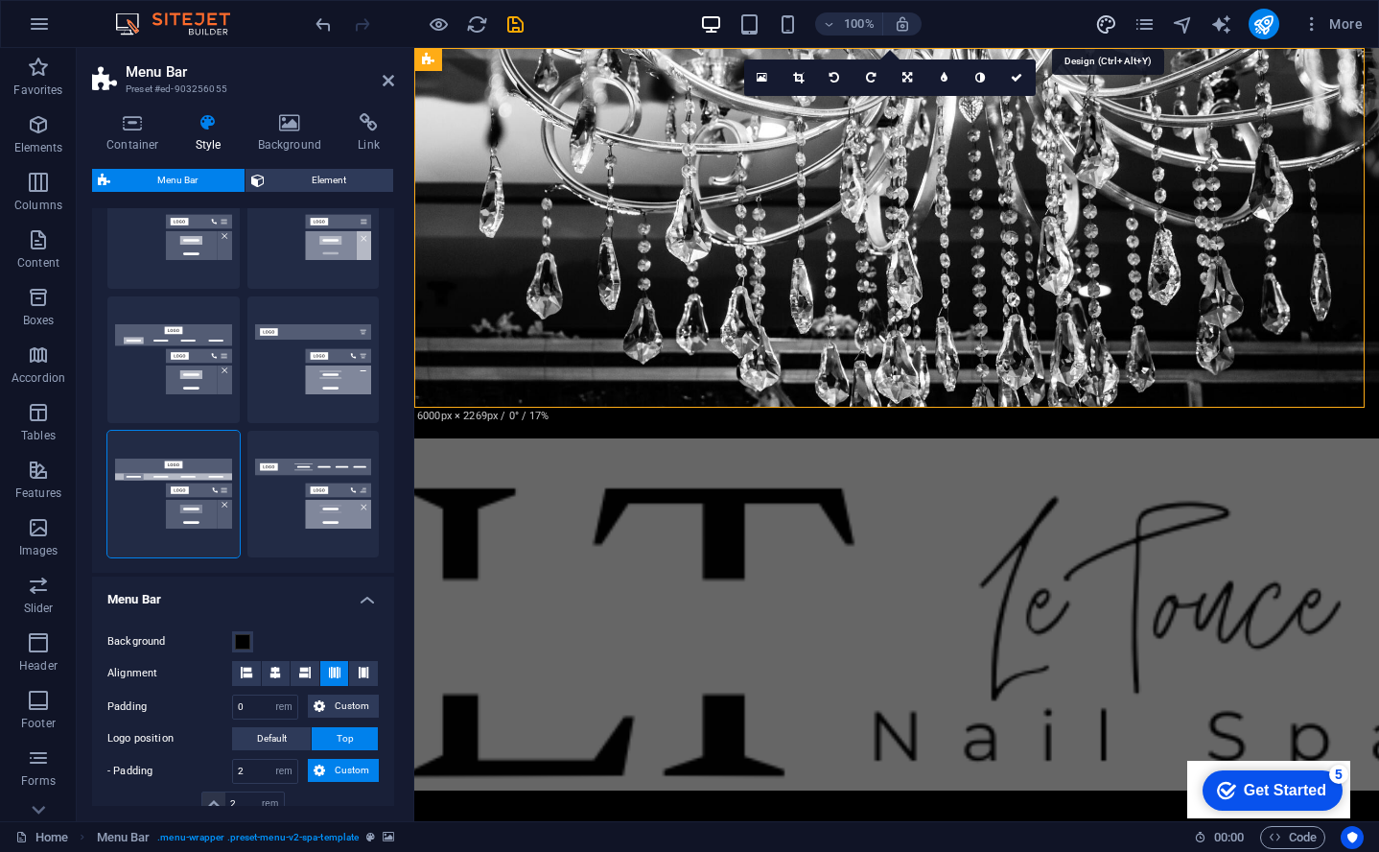
click at [1112, 20] on icon "design" at bounding box center [1107, 24] width 22 height 22
select select "700"
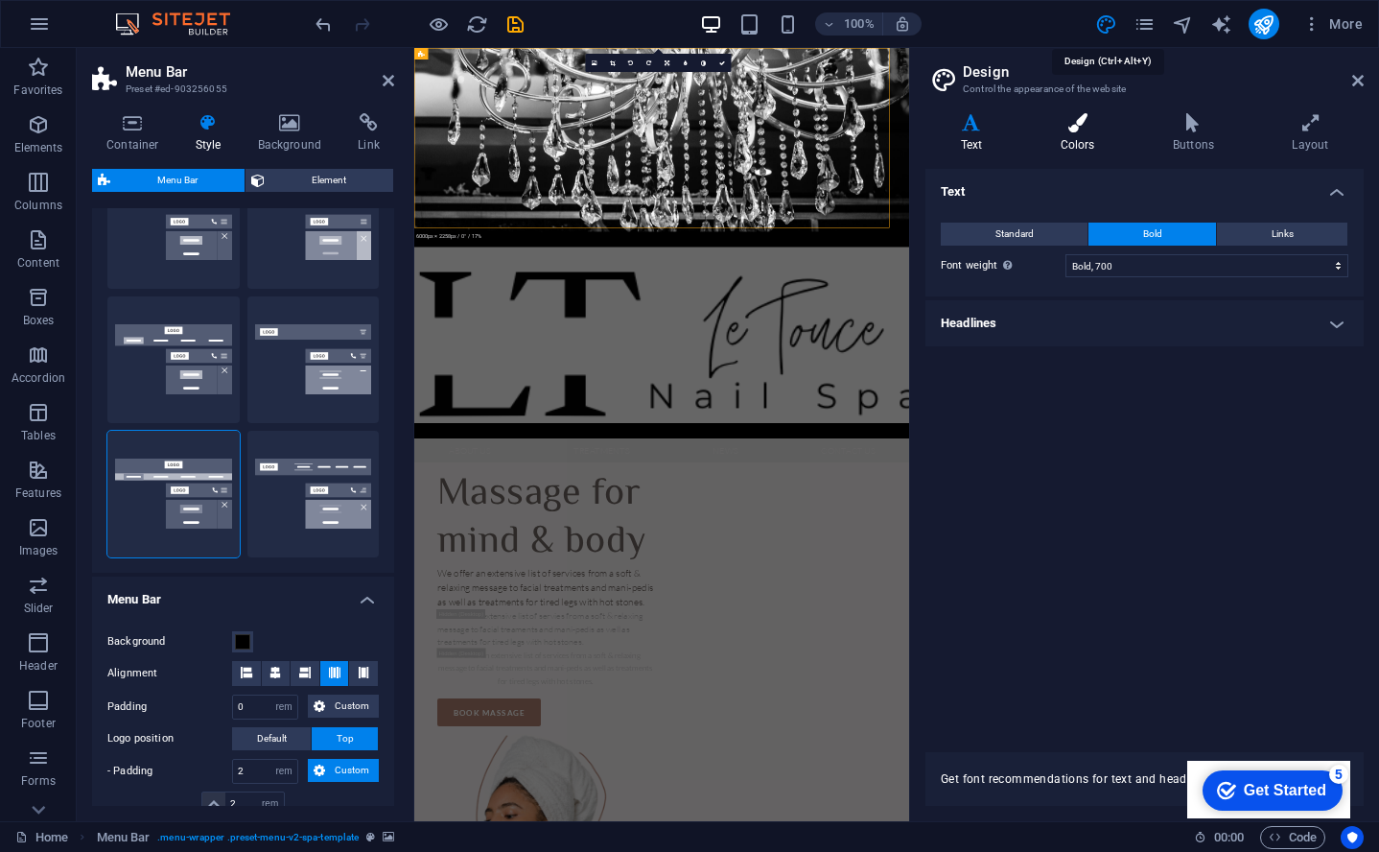
click at [1069, 132] on h4 "Colors" at bounding box center [1082, 133] width 112 height 40
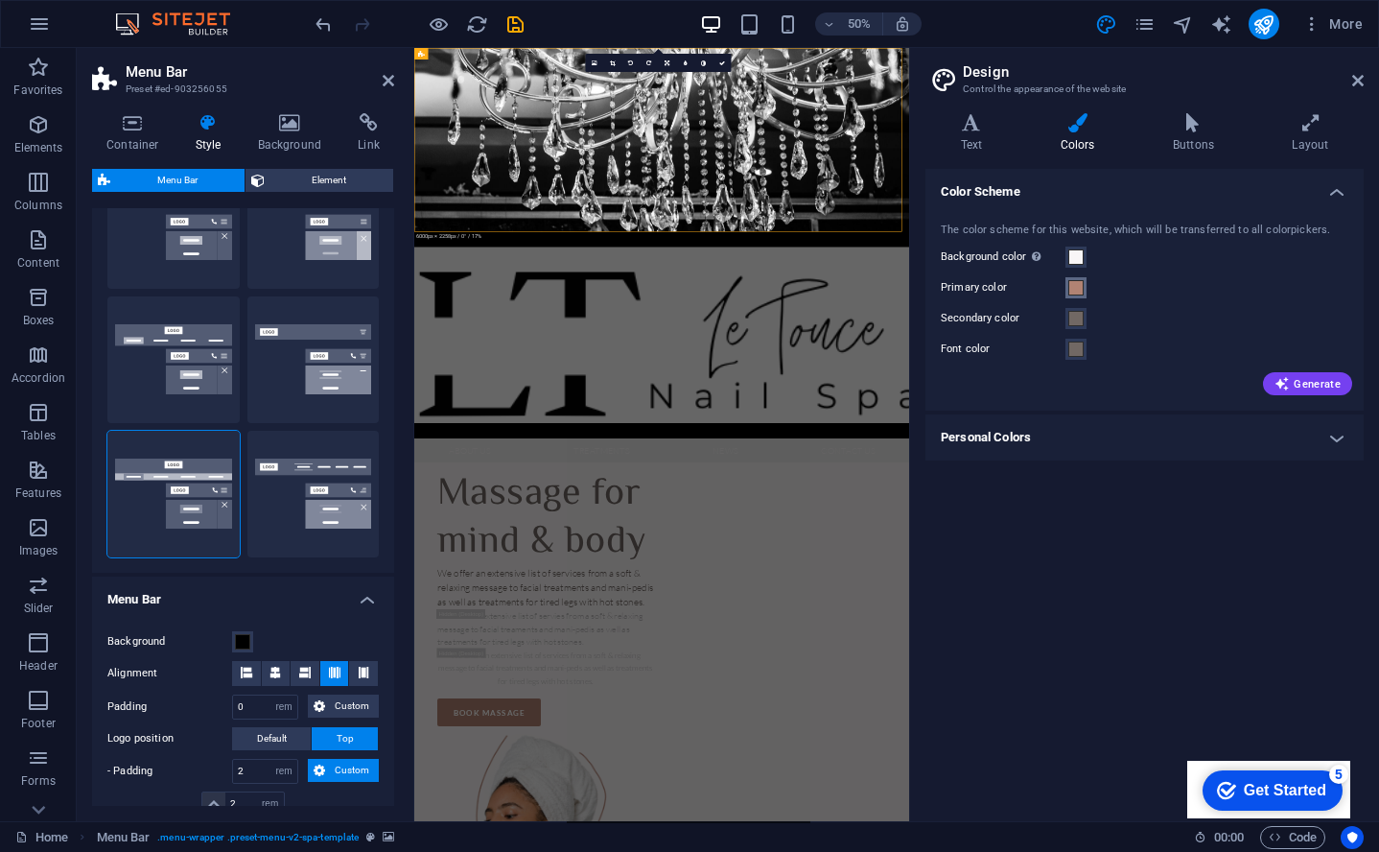
click at [1075, 291] on span at bounding box center [1076, 287] width 15 height 15
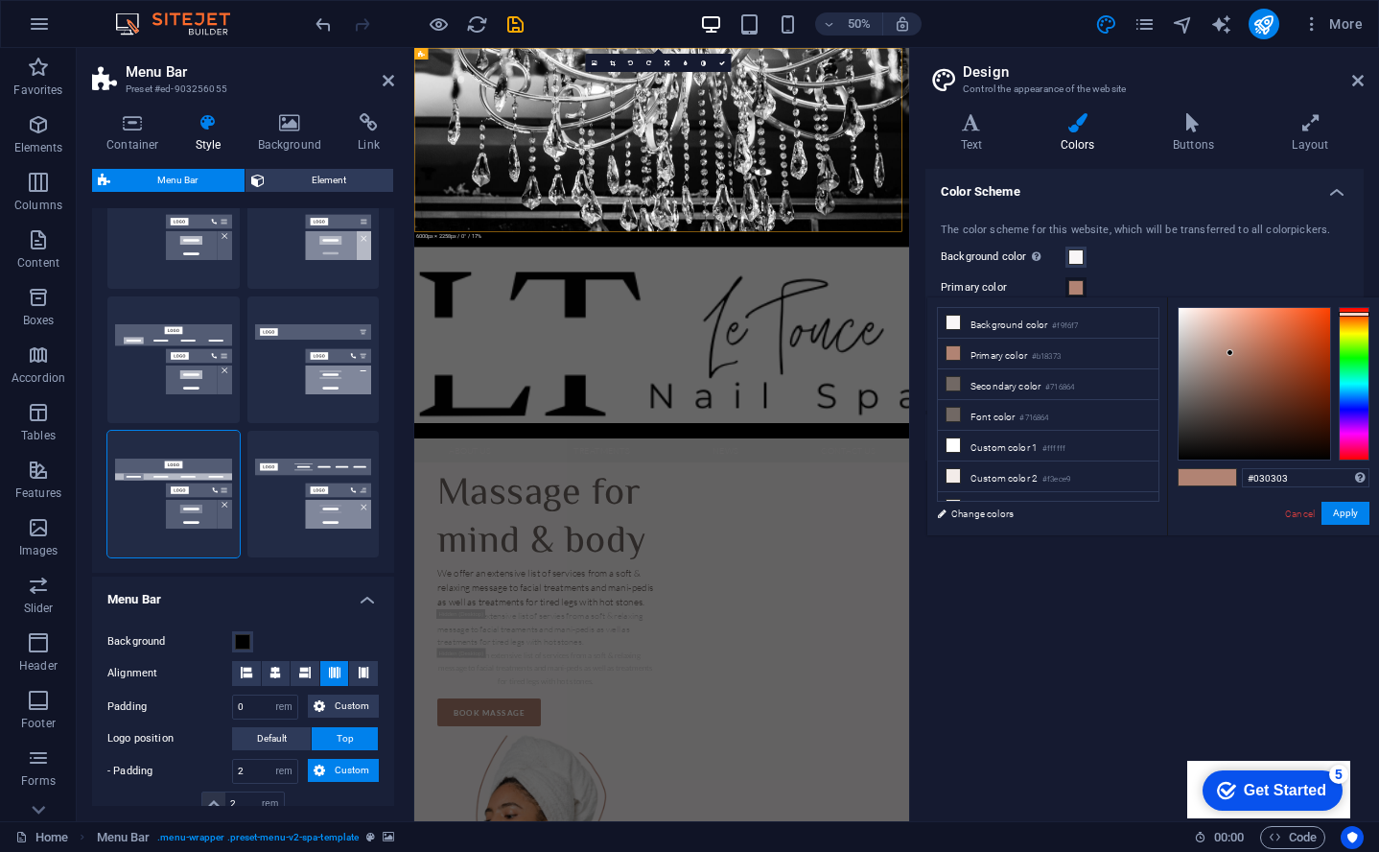
click at [1184, 457] on div at bounding box center [1255, 384] width 152 height 152
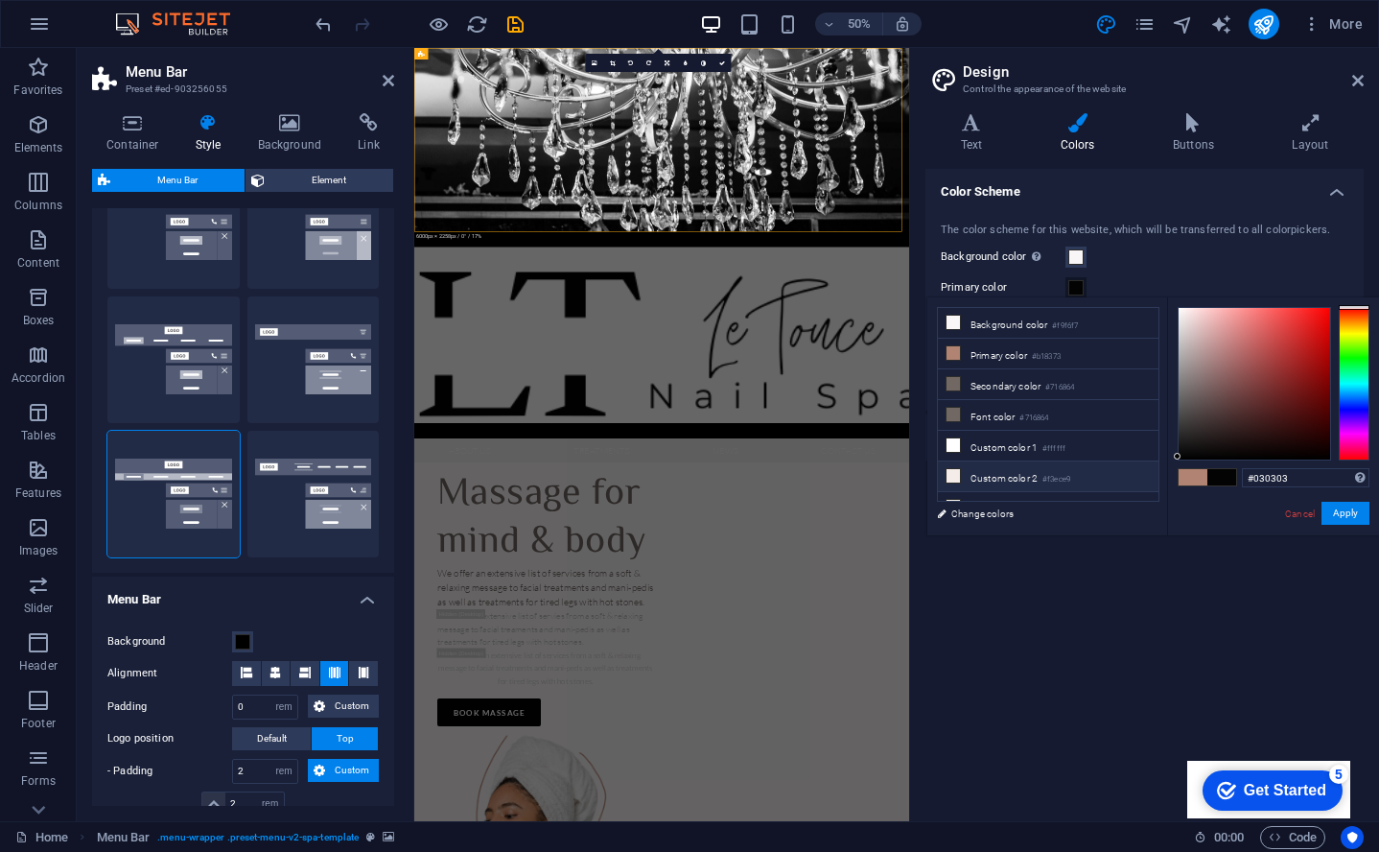
type input "#000000"
drag, startPoint x: 1185, startPoint y: 456, endPoint x: 1140, endPoint y: 483, distance: 52.5
click at [1140, 483] on div "less Background color #f9f6f7 Primary color #b18373 Secondary color #716864 Fon…" at bounding box center [1154, 416] width 452 height 238
click at [1356, 518] on button "Apply" at bounding box center [1346, 513] width 48 height 23
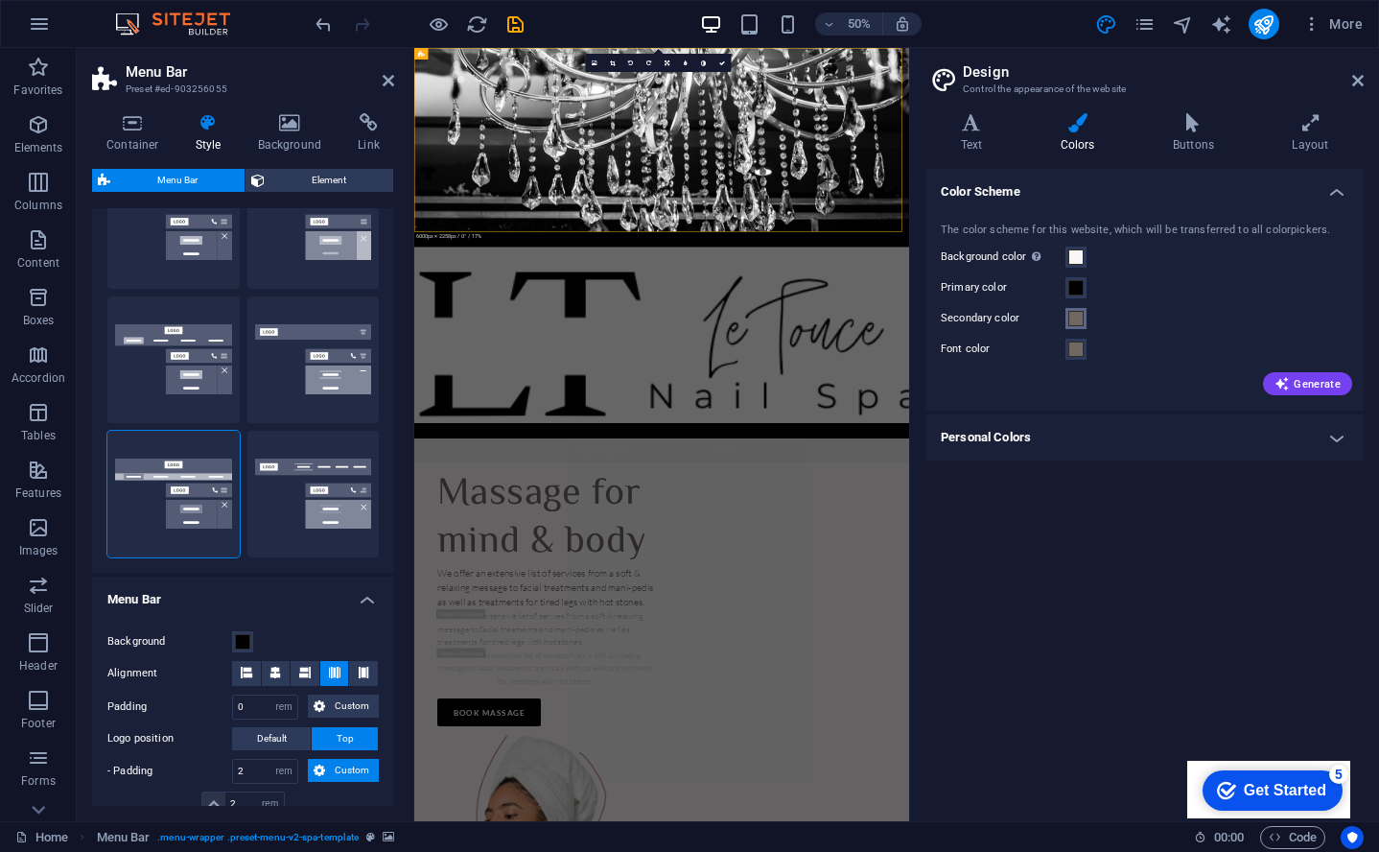
click at [1080, 319] on span at bounding box center [1076, 318] width 15 height 15
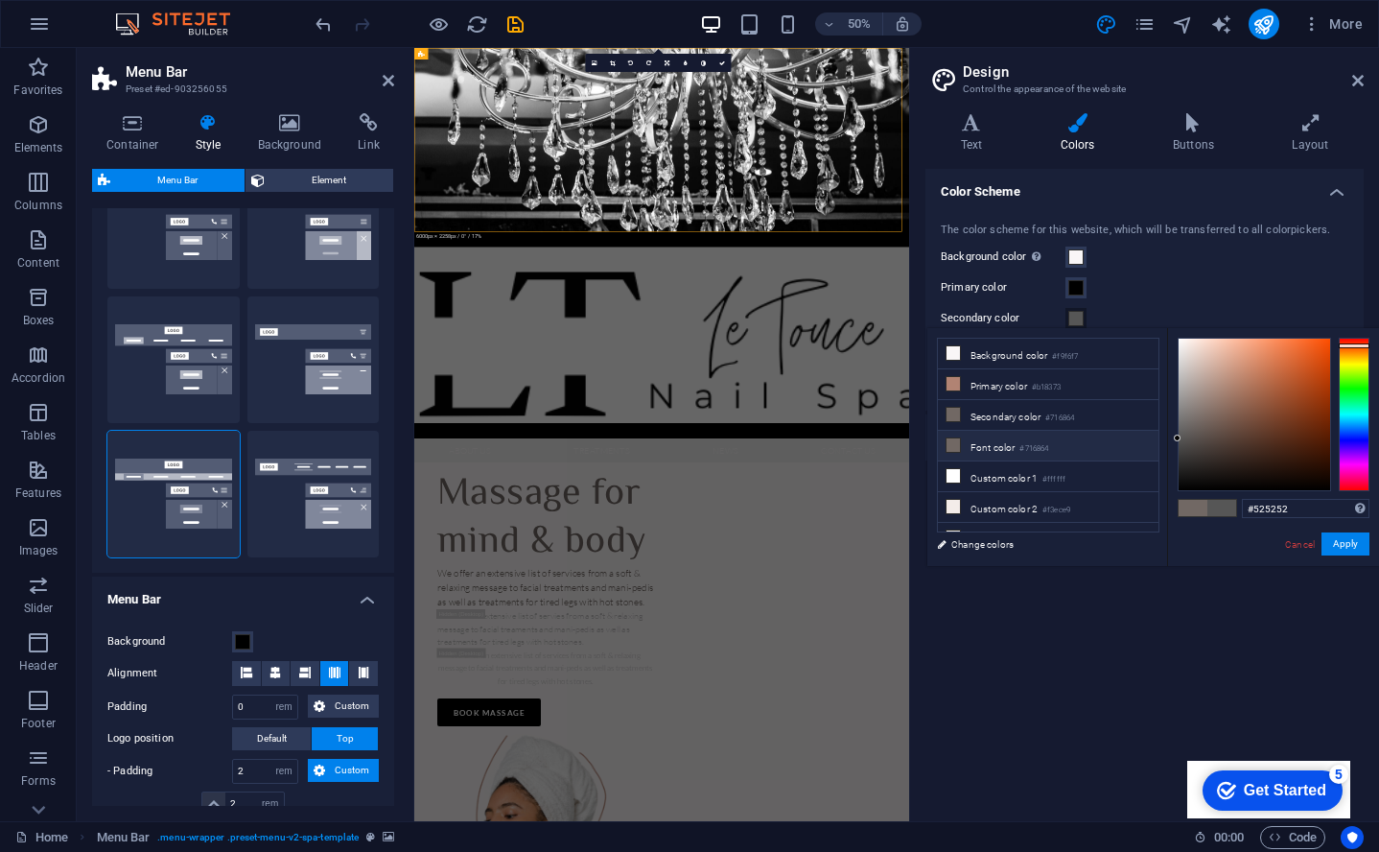
drag, startPoint x: 1194, startPoint y: 421, endPoint x: 1105, endPoint y: 440, distance: 91.3
click at [1102, 440] on div "less Background color #f9f6f7 Primary color #b18373 Secondary color #716864 Fon…" at bounding box center [1154, 447] width 452 height 238
drag, startPoint x: 1181, startPoint y: 441, endPoint x: 1167, endPoint y: 447, distance: 14.6
click at [1167, 447] on div "#474747 Supported formats #0852ed rgb(8, 82, 237) rgba(8, 82, 237, 90%) hsv(221…" at bounding box center [1273, 586] width 212 height 516
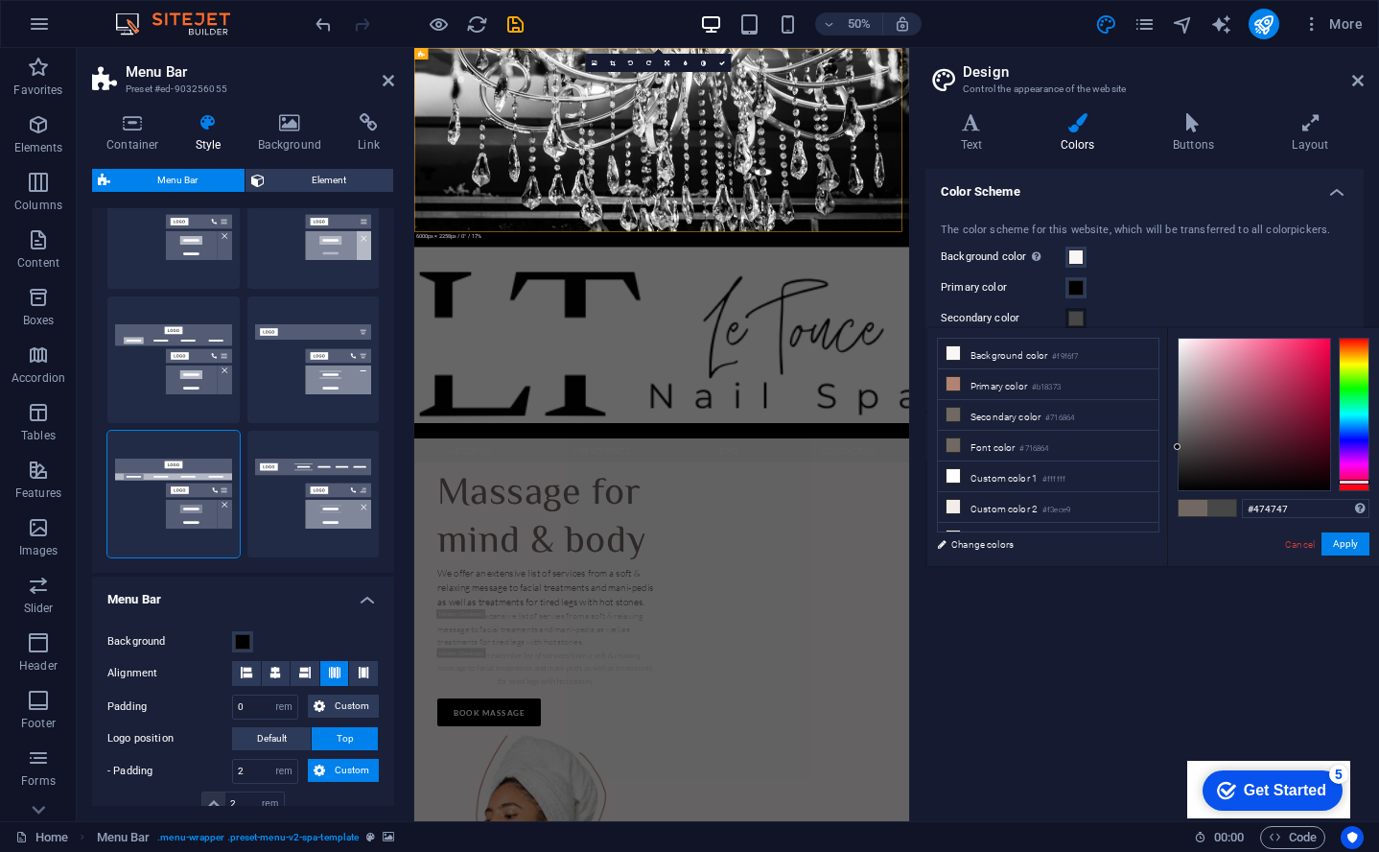
drag, startPoint x: 1354, startPoint y: 341, endPoint x: 1344, endPoint y: 478, distance: 137.5
click at [1345, 479] on div at bounding box center [1354, 414] width 31 height 153
type input "#898989"
drag, startPoint x: 1178, startPoint y: 448, endPoint x: 1157, endPoint y: 408, distance: 45.5
click at [1157, 408] on div "less Background color #f9f6f7 Primary color #b18373 Secondary color #716864 Fon…" at bounding box center [1154, 447] width 452 height 238
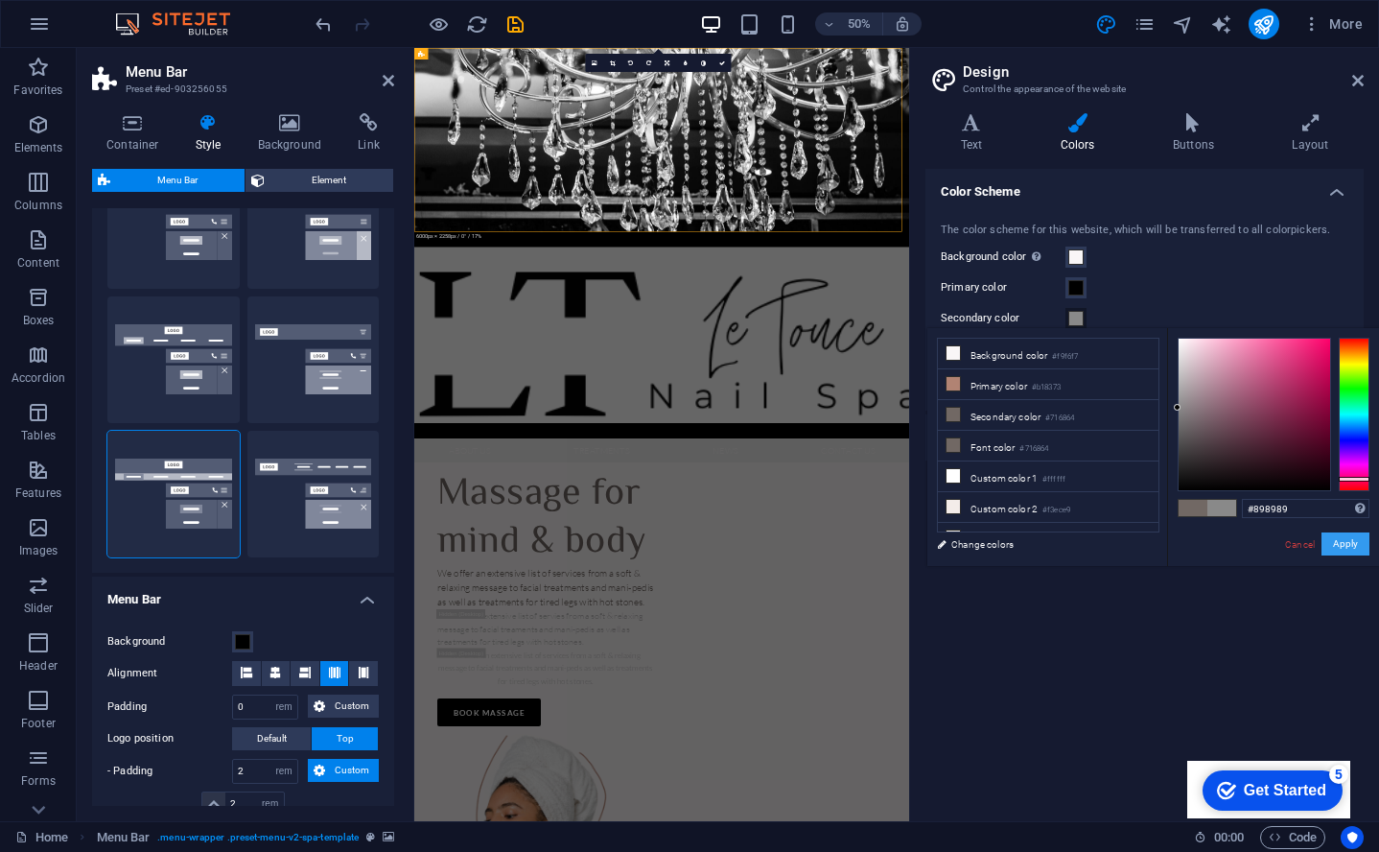
click at [1362, 549] on button "Apply" at bounding box center [1346, 543] width 48 height 23
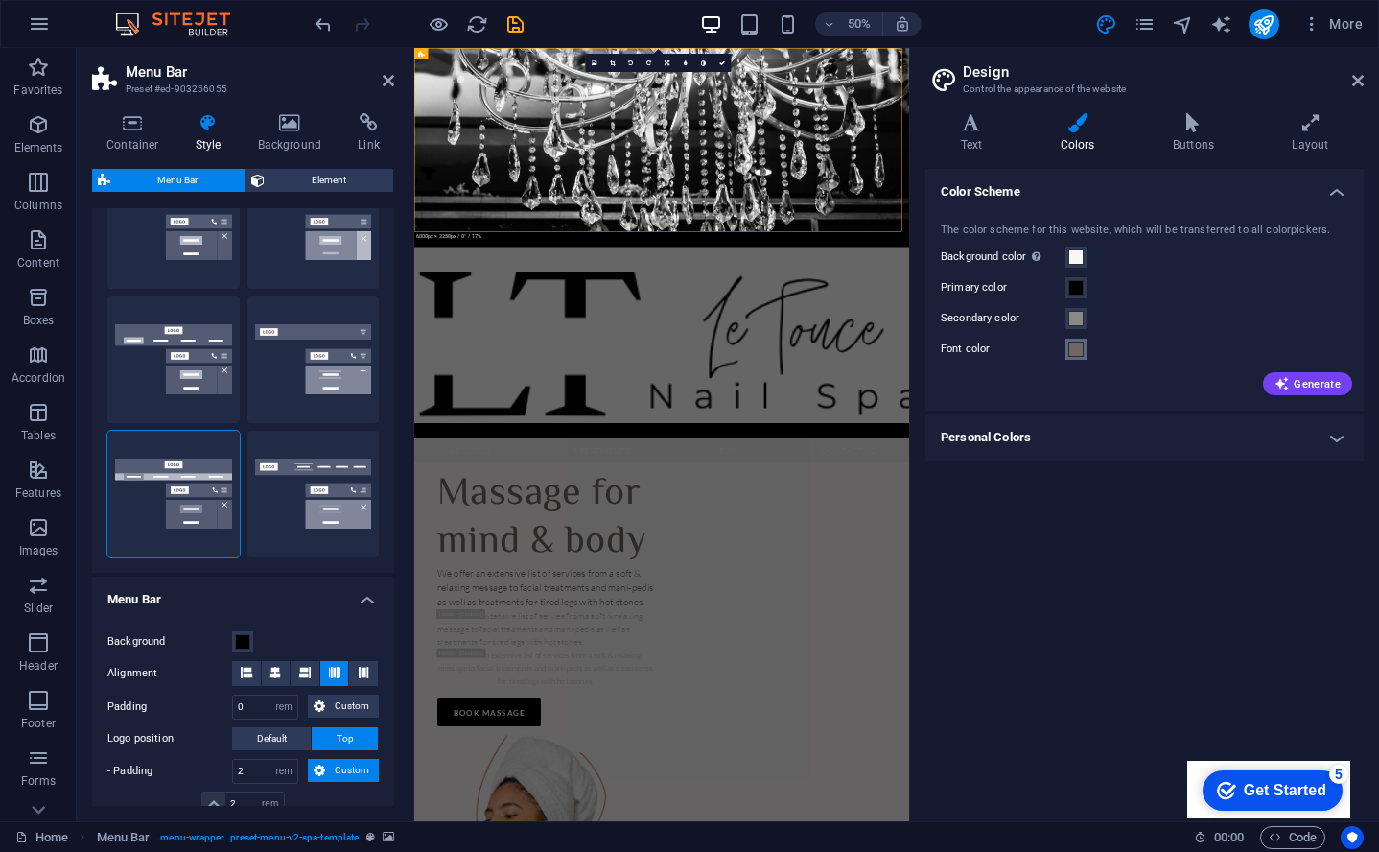
click at [1069, 345] on span at bounding box center [1076, 349] width 15 height 15
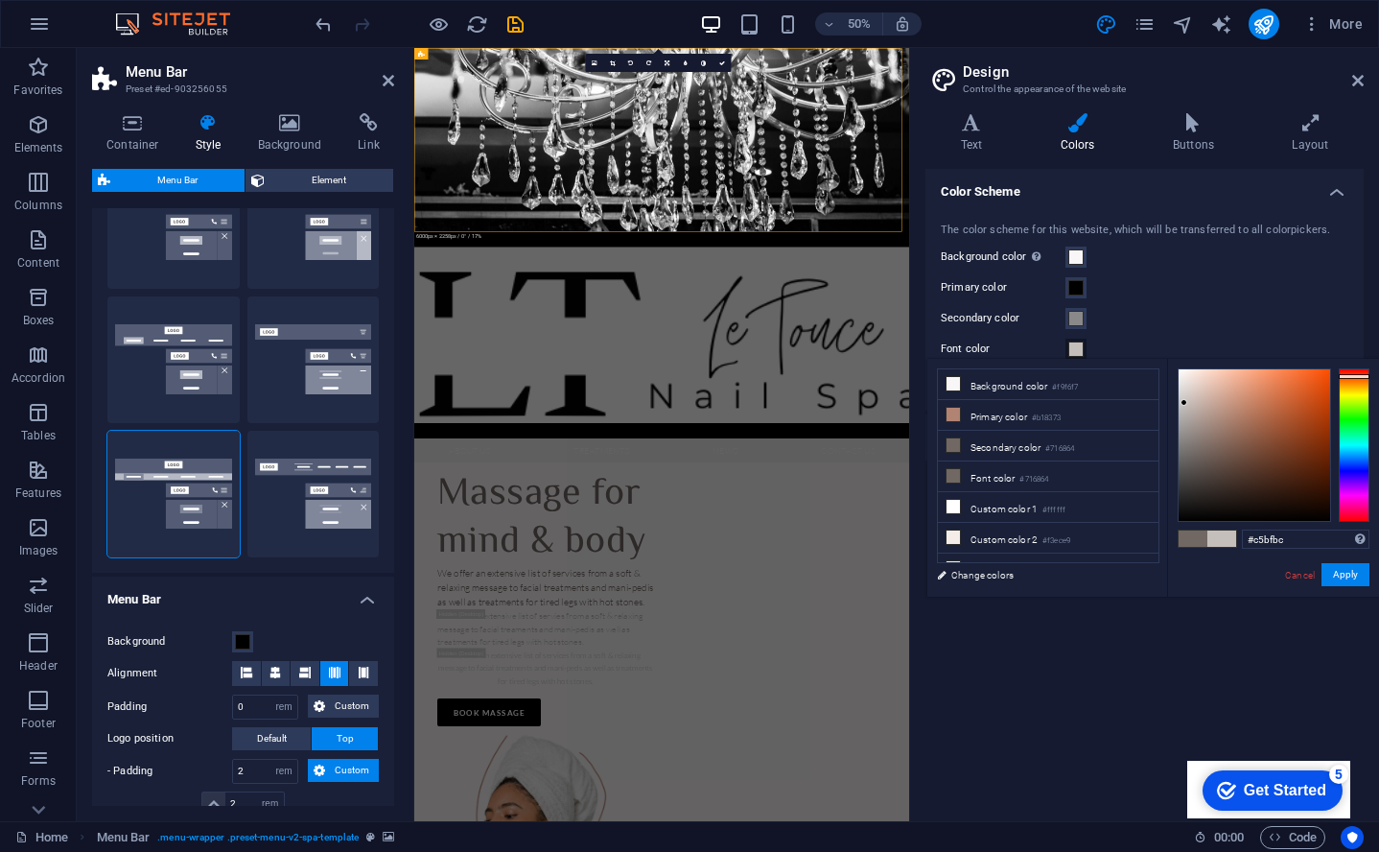
drag, startPoint x: 1195, startPoint y: 454, endPoint x: 1185, endPoint y: 403, distance: 51.9
click at [1185, 403] on div at bounding box center [1184, 402] width 7 height 7
drag, startPoint x: 1186, startPoint y: 404, endPoint x: 1057, endPoint y: 363, distance: 135.0
click at [1057, 363] on div "less Background color #f9f6f7 Primary color #b18373 Secondary color #716864 Fon…" at bounding box center [1154, 478] width 452 height 238
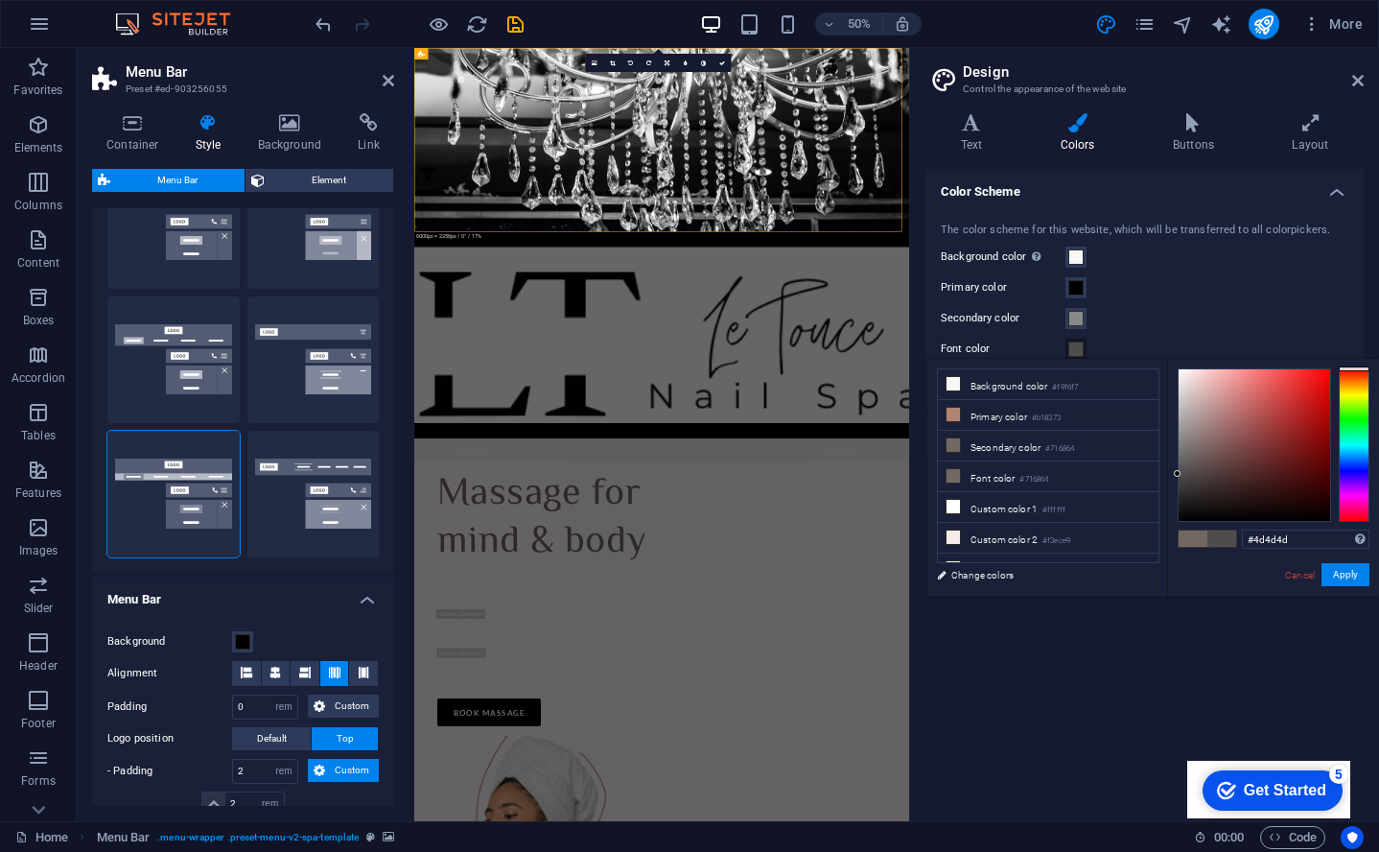
drag, startPoint x: 1176, startPoint y: 369, endPoint x: 1165, endPoint y: 474, distance: 105.2
click at [1165, 474] on div "less Background color #f9f6f7 Primary color #b18373 Secondary color #716864 Fon…" at bounding box center [1154, 478] width 452 height 238
type input "#4d4d4d"
drag, startPoint x: 1165, startPoint y: 474, endPoint x: 1162, endPoint y: 459, distance: 15.6
click at [1162, 459] on div "less Background color #f9f6f7 Primary color #b18373 Secondary color #716864 Fon…" at bounding box center [1154, 478] width 452 height 238
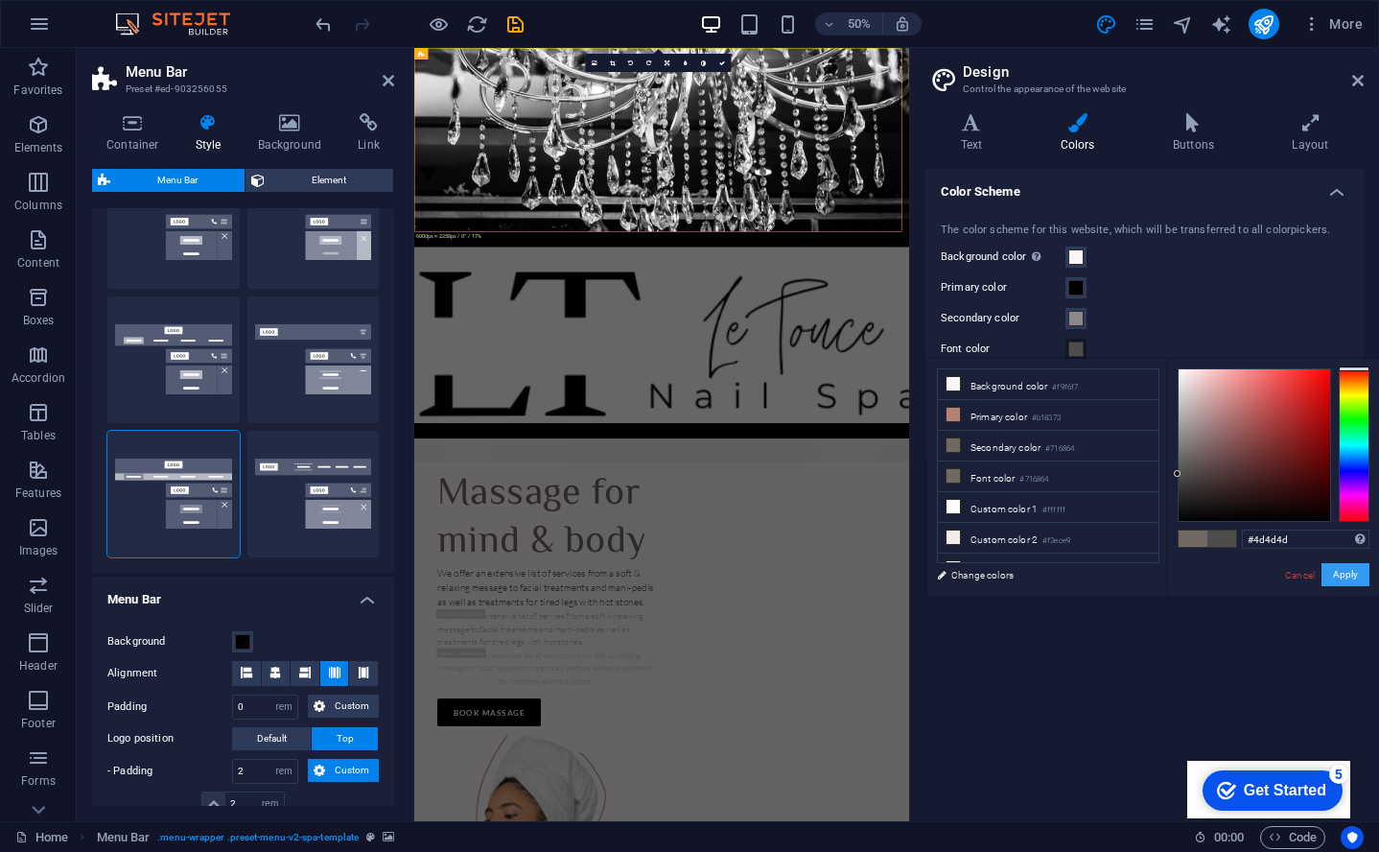
click at [1352, 576] on button "Apply" at bounding box center [1346, 574] width 48 height 23
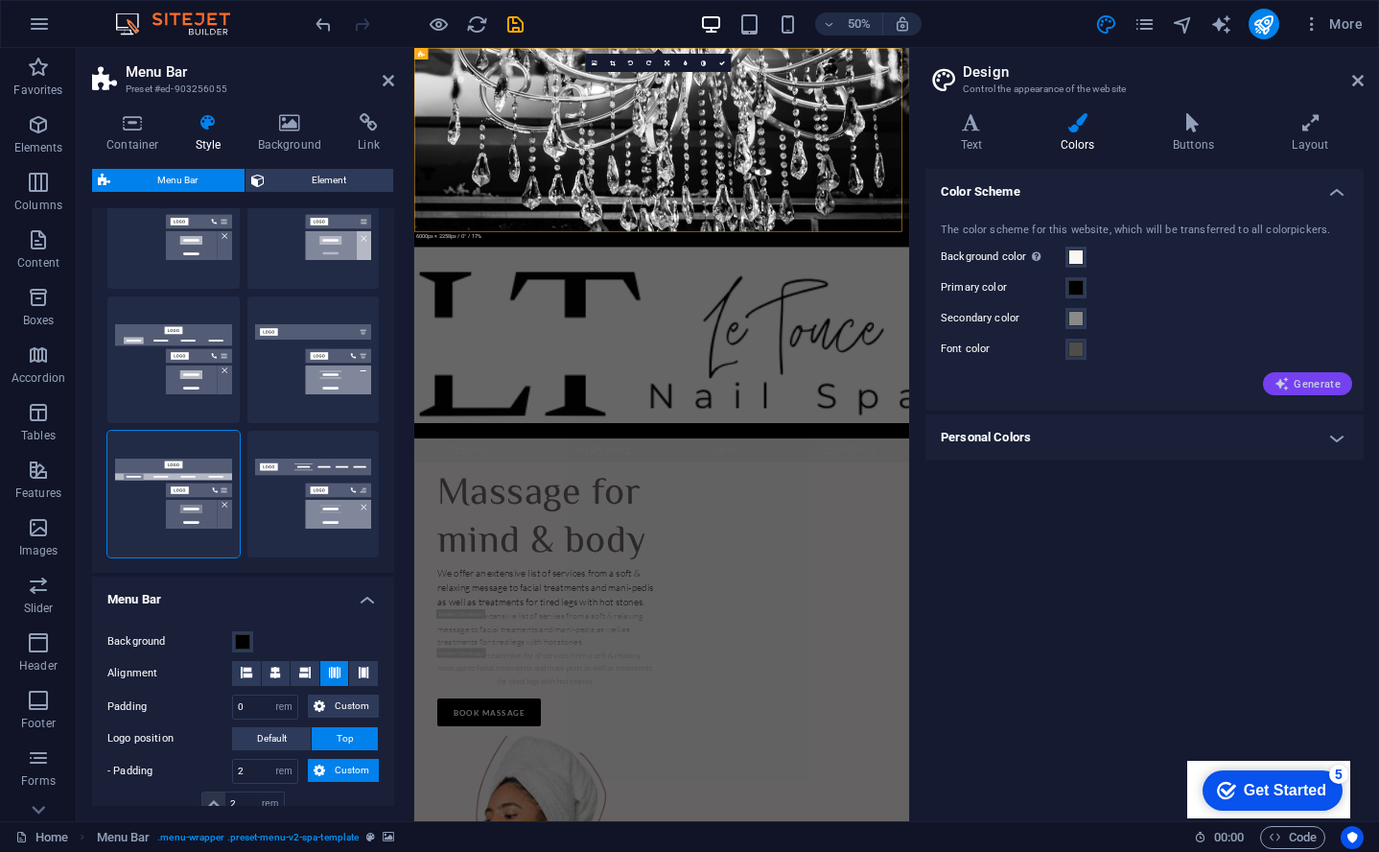
click at [1304, 378] on span "Generate" at bounding box center [1308, 383] width 66 height 15
click at [1045, 425] on h4 "Personal Colors" at bounding box center [1145, 437] width 438 height 46
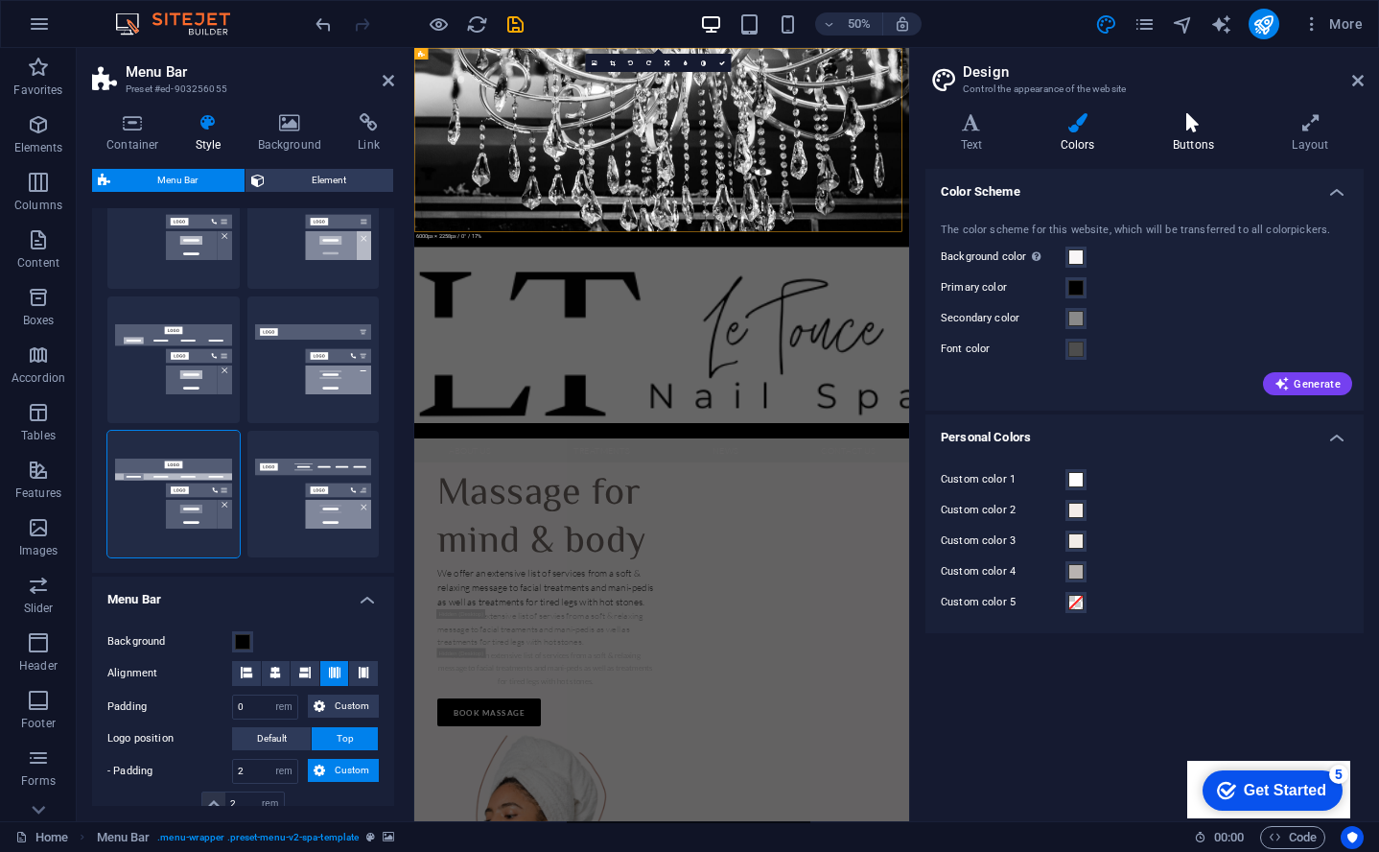
click at [1192, 137] on h4 "Buttons" at bounding box center [1197, 133] width 119 height 40
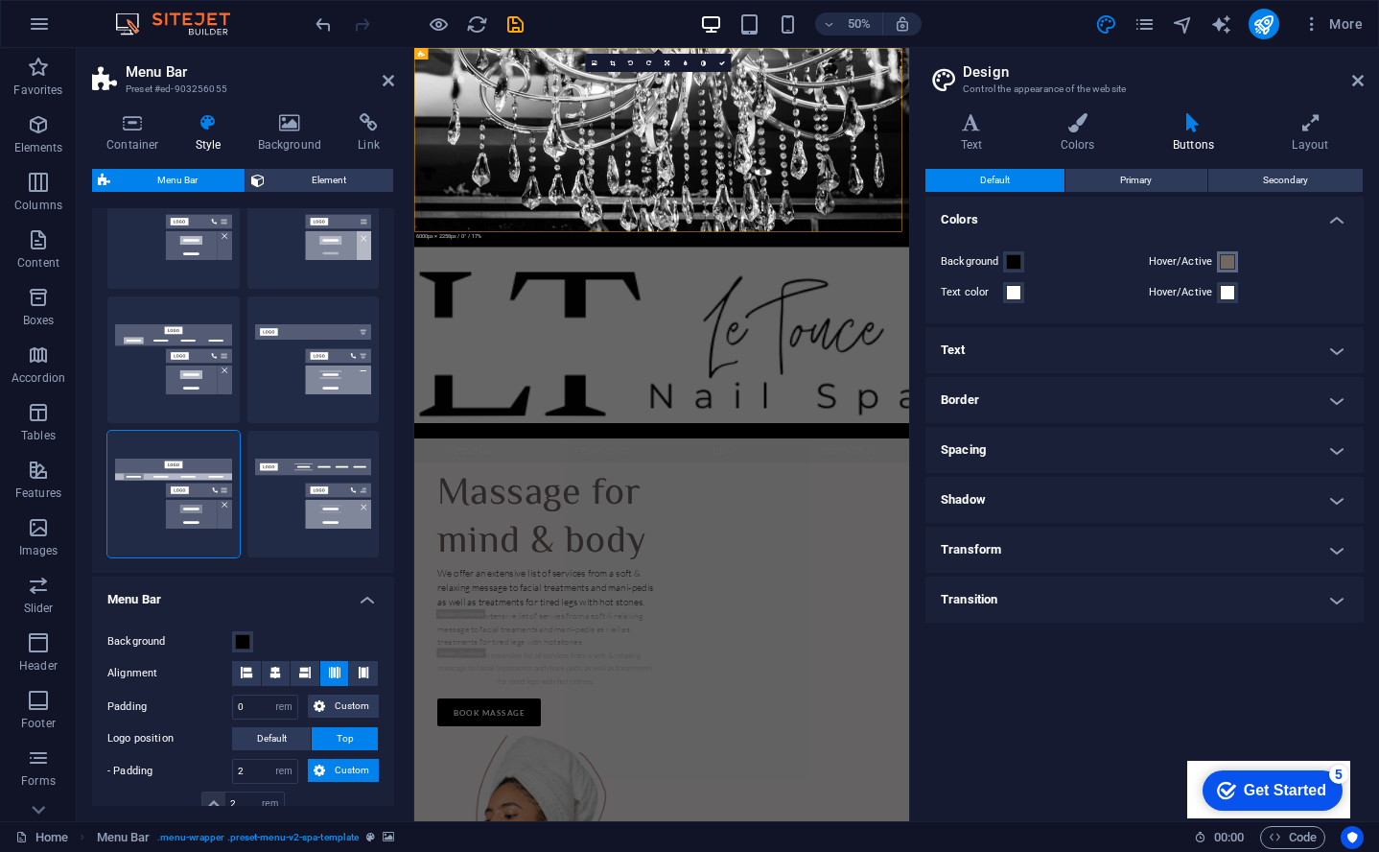
click at [1234, 265] on span at bounding box center [1227, 261] width 15 height 15
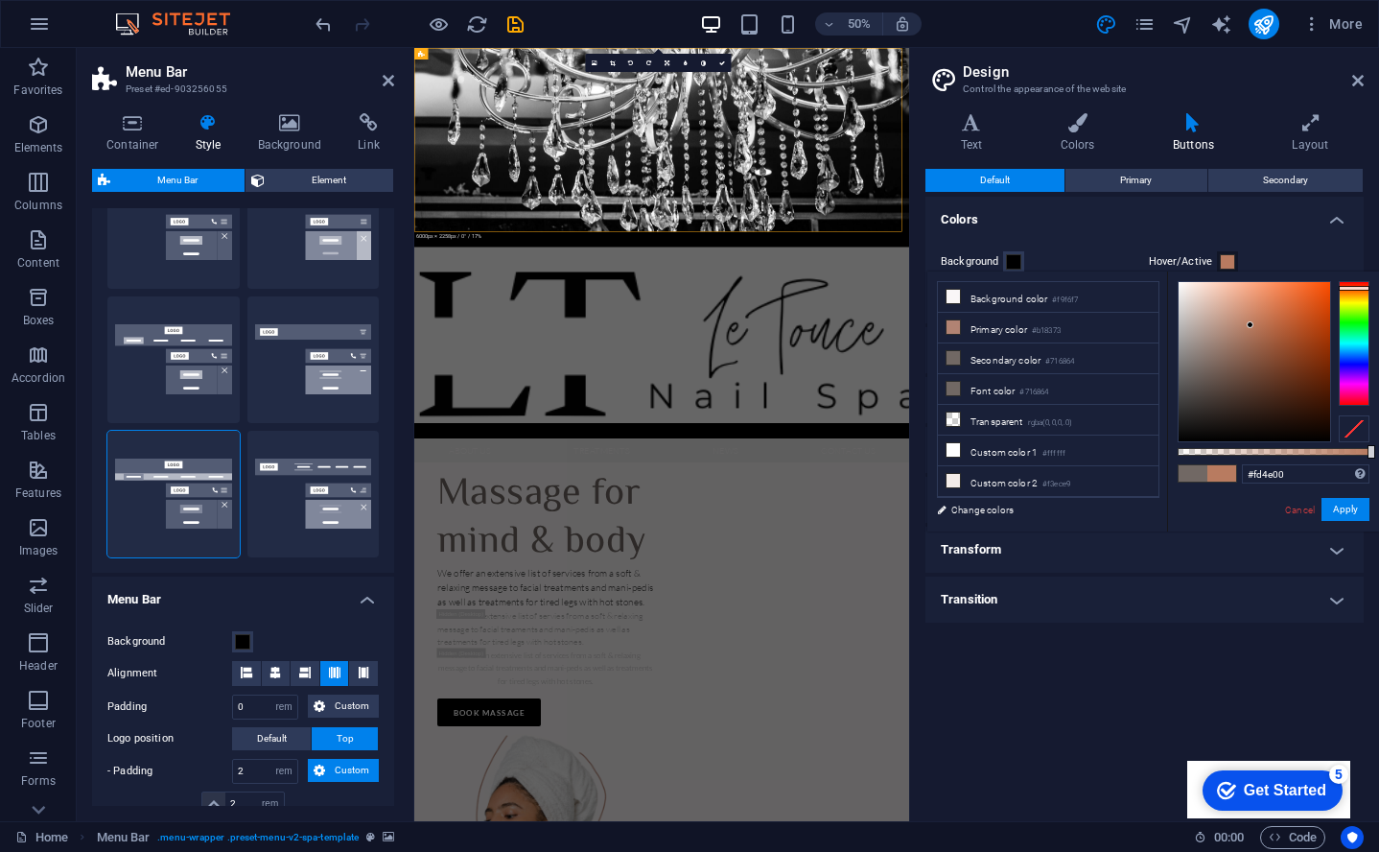
type input "#ff4e00"
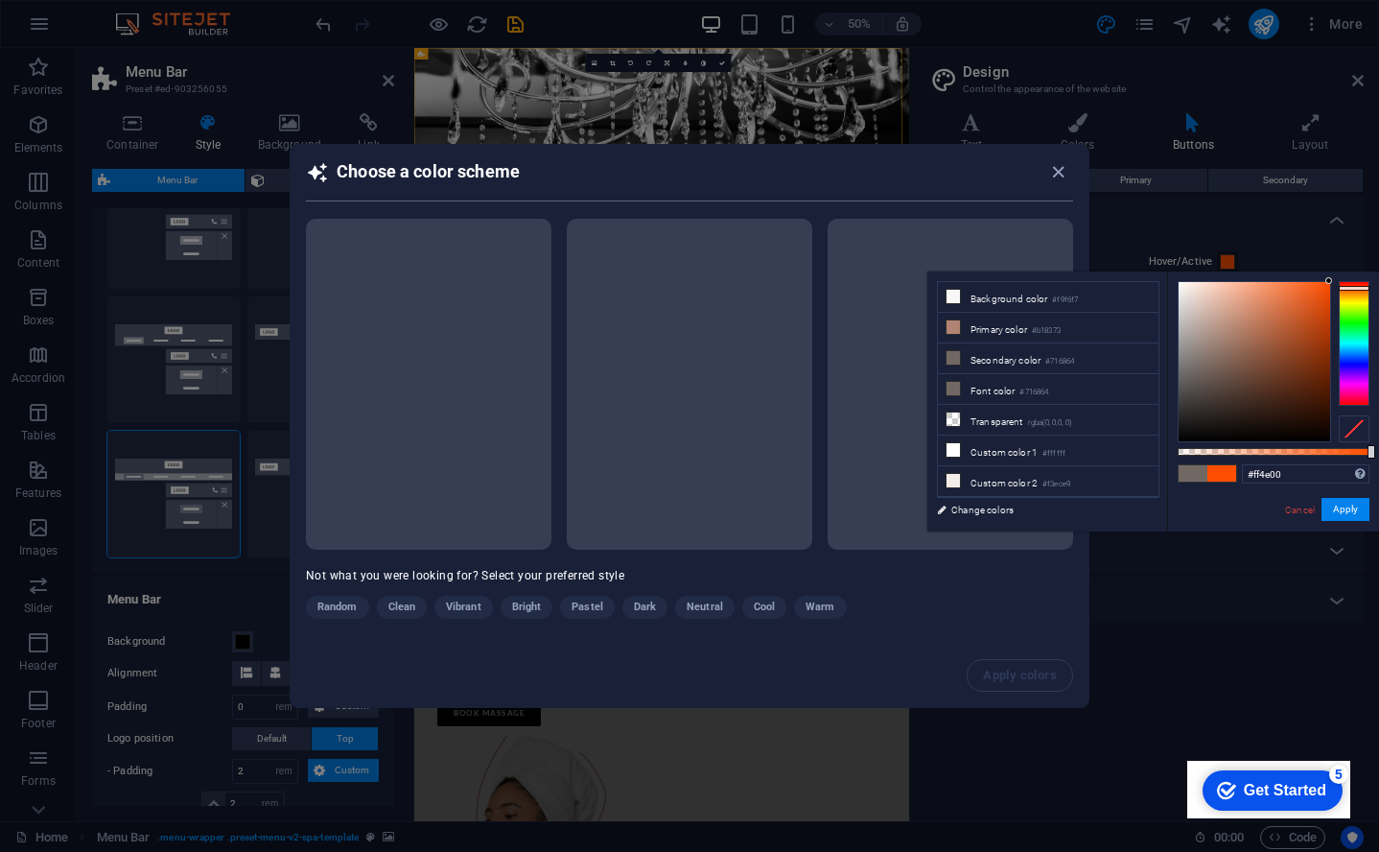
drag, startPoint x: 1192, startPoint y: 372, endPoint x: 1367, endPoint y: 332, distance: 179.2
click at [1372, 231] on body "letoucenailspa.com Home Favorites Elements Columns Content Boxes Accordion Tabl…" at bounding box center [689, 426] width 1379 height 852
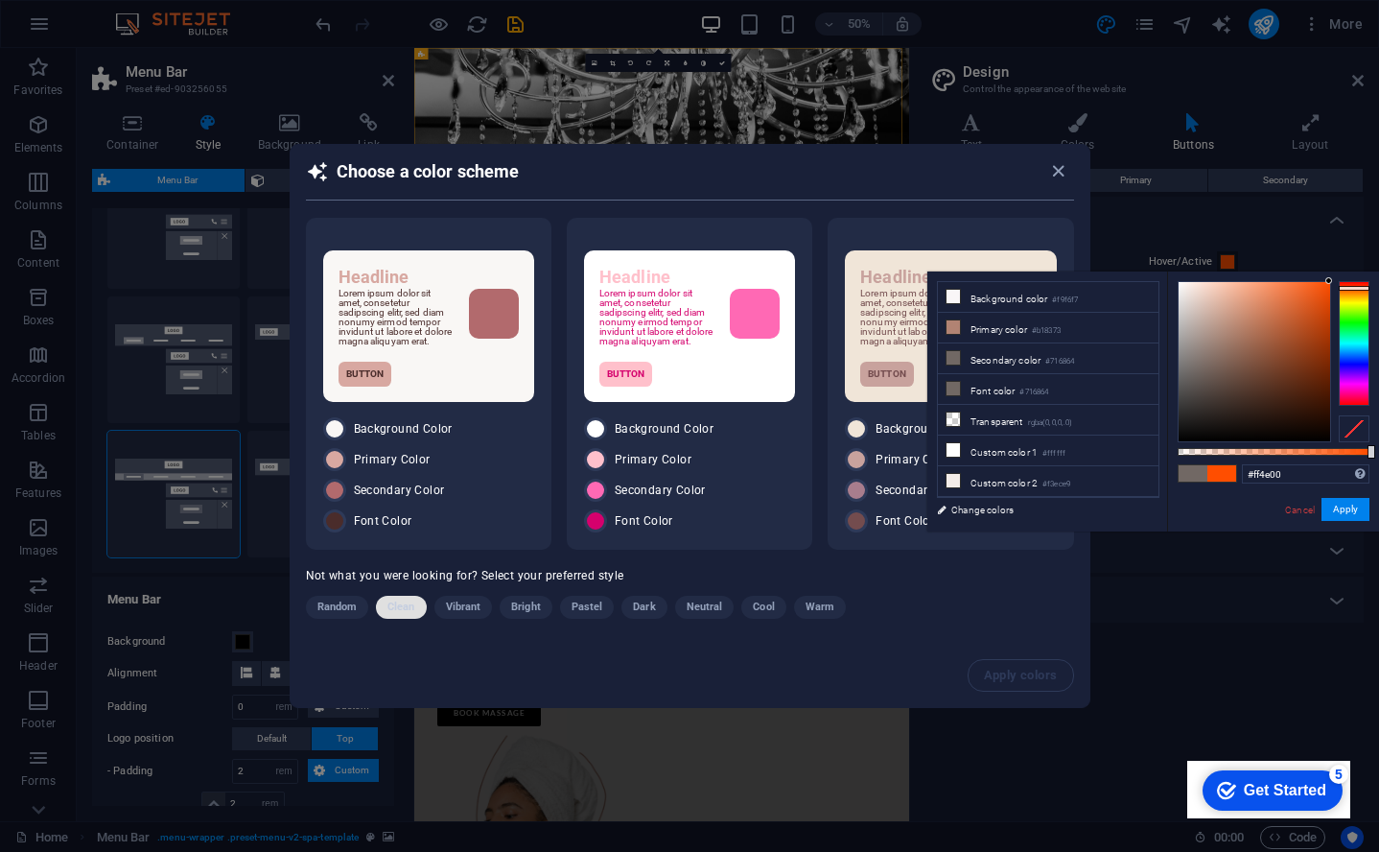
click at [421, 612] on button "Clean" at bounding box center [401, 607] width 50 height 23
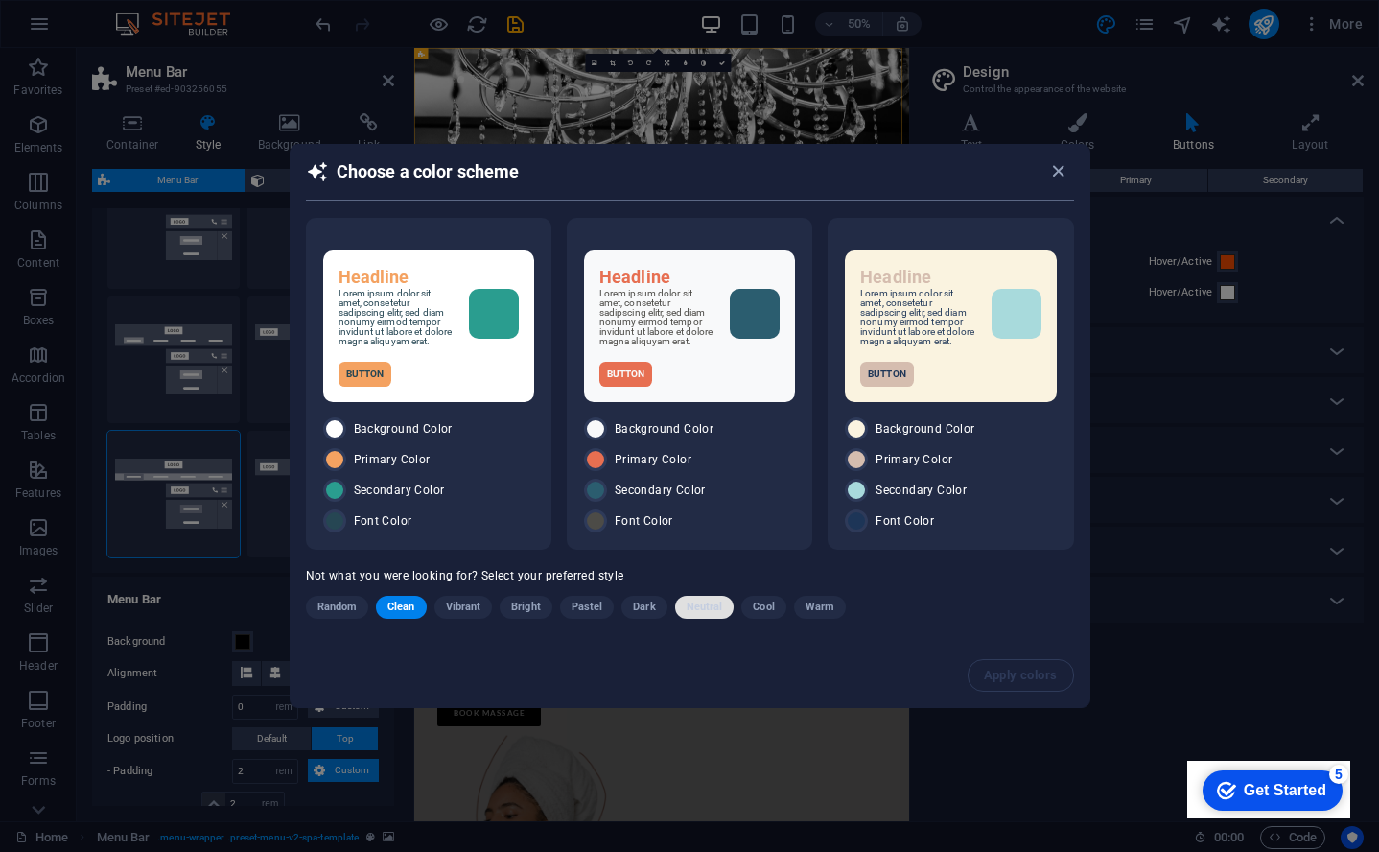
click at [705, 615] on span "Neutral" at bounding box center [705, 607] width 36 height 23
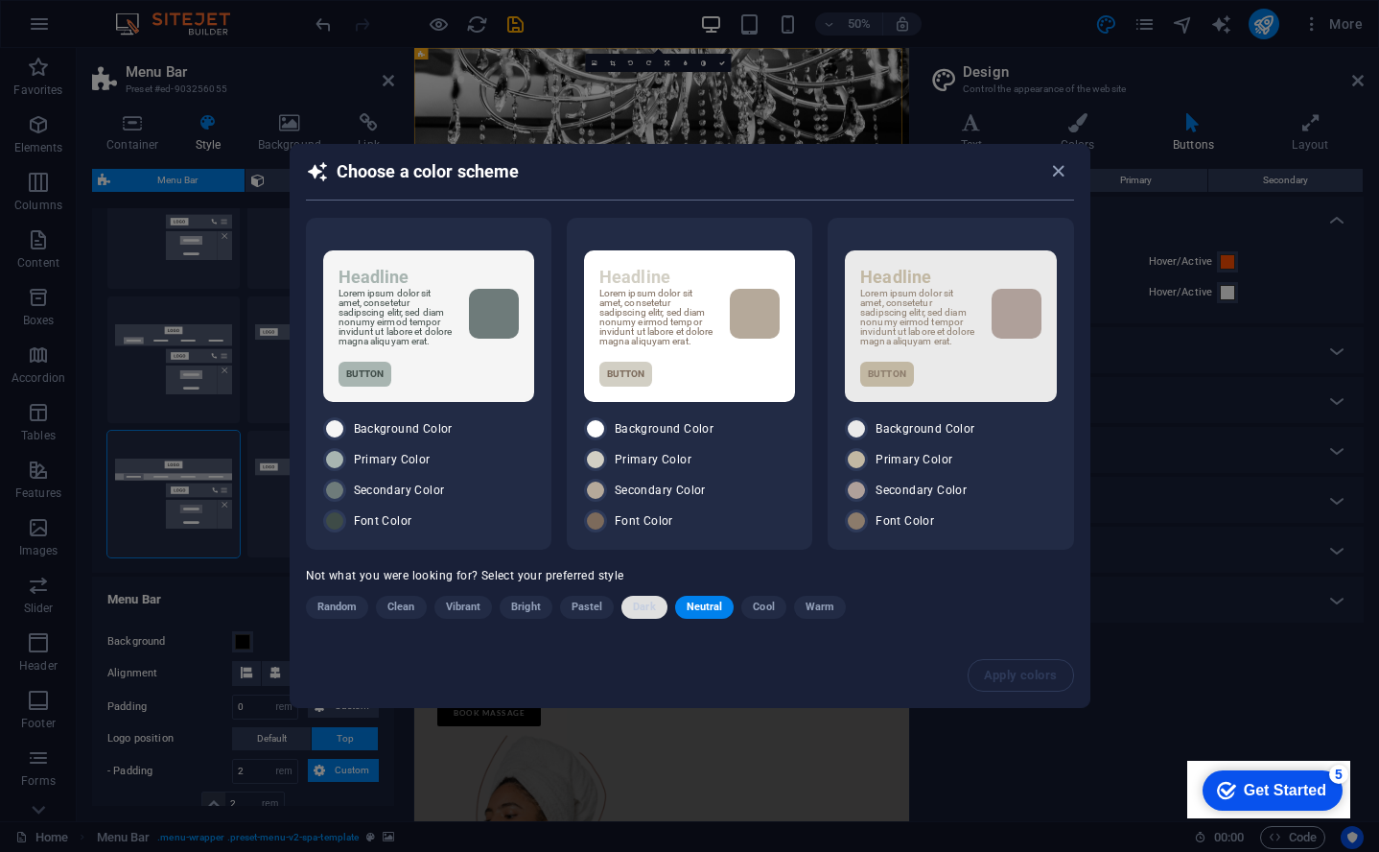
click at [642, 613] on span "Dark" at bounding box center [644, 607] width 22 height 23
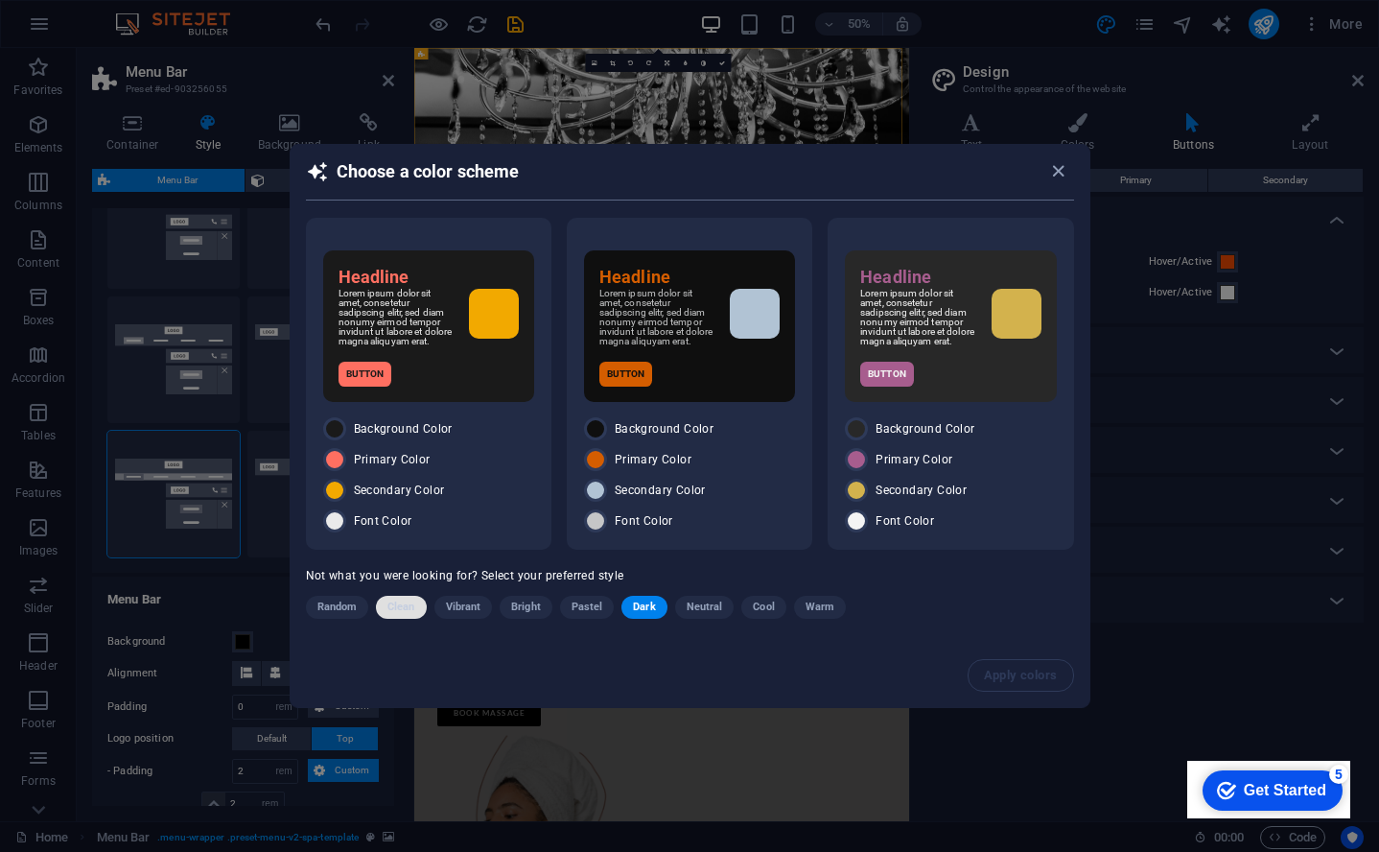
click at [389, 613] on span "Clean" at bounding box center [401, 607] width 27 height 23
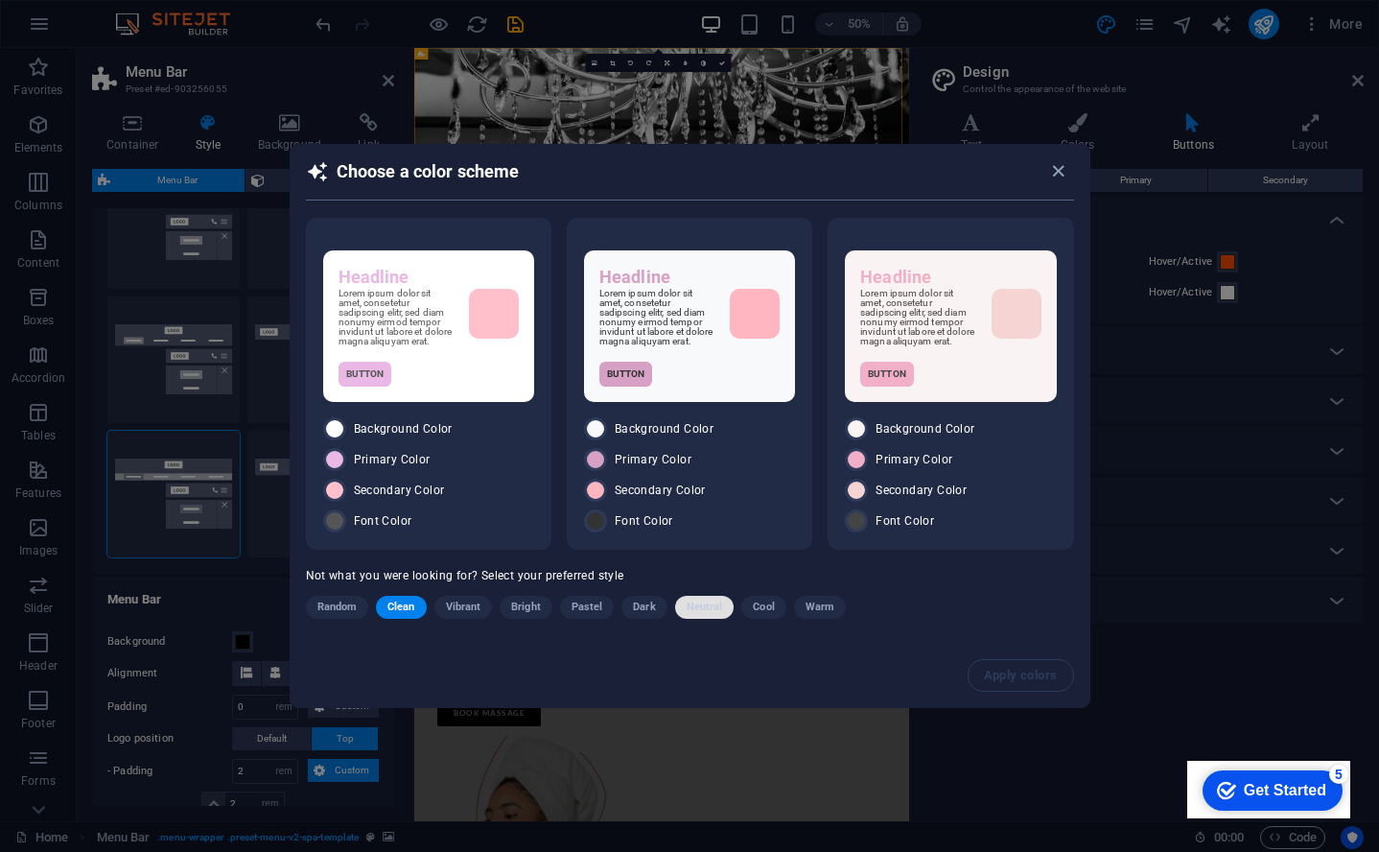
click at [719, 615] on span "Neutral" at bounding box center [705, 607] width 36 height 23
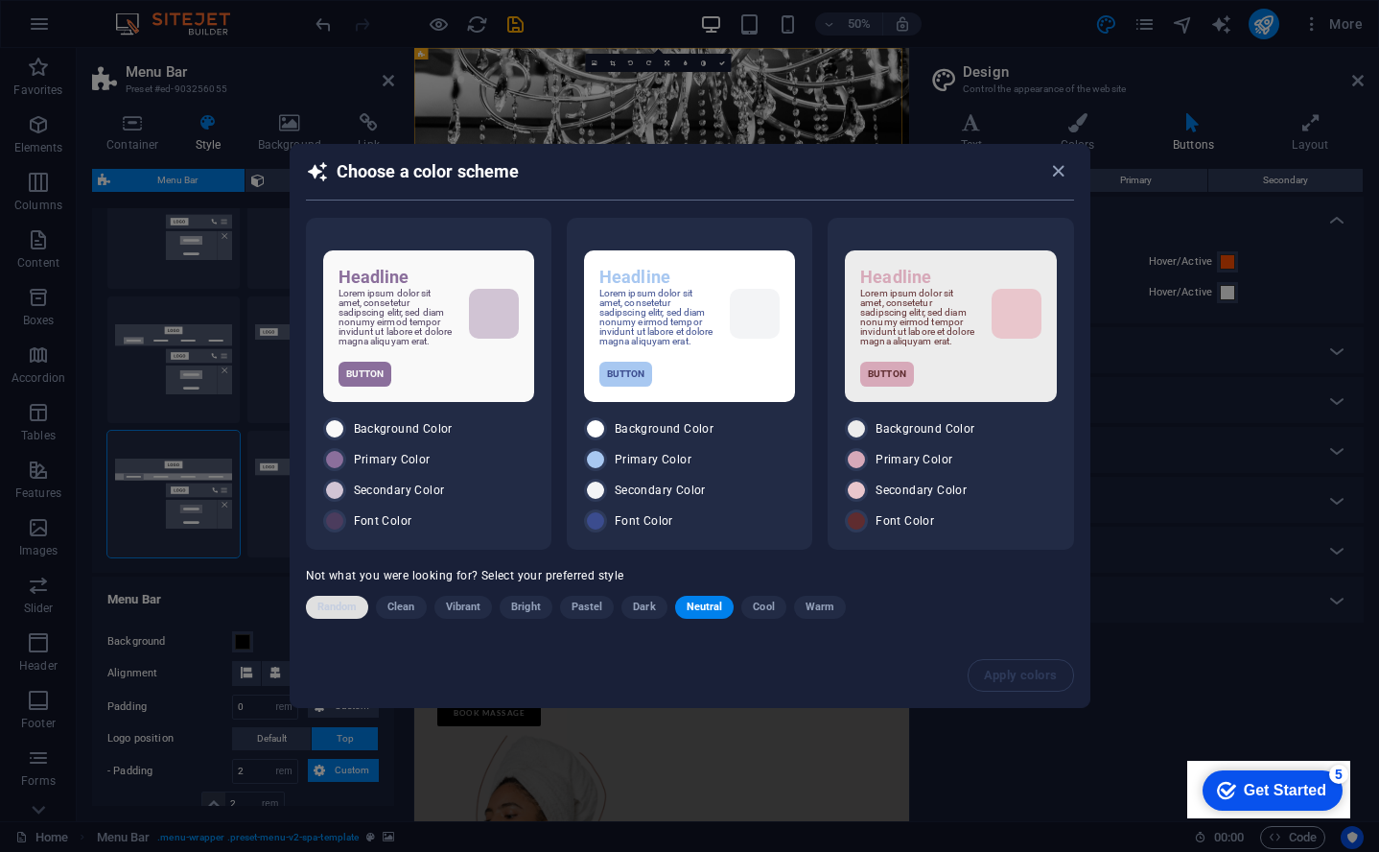
click at [352, 614] on span "Random" at bounding box center [338, 607] width 40 height 23
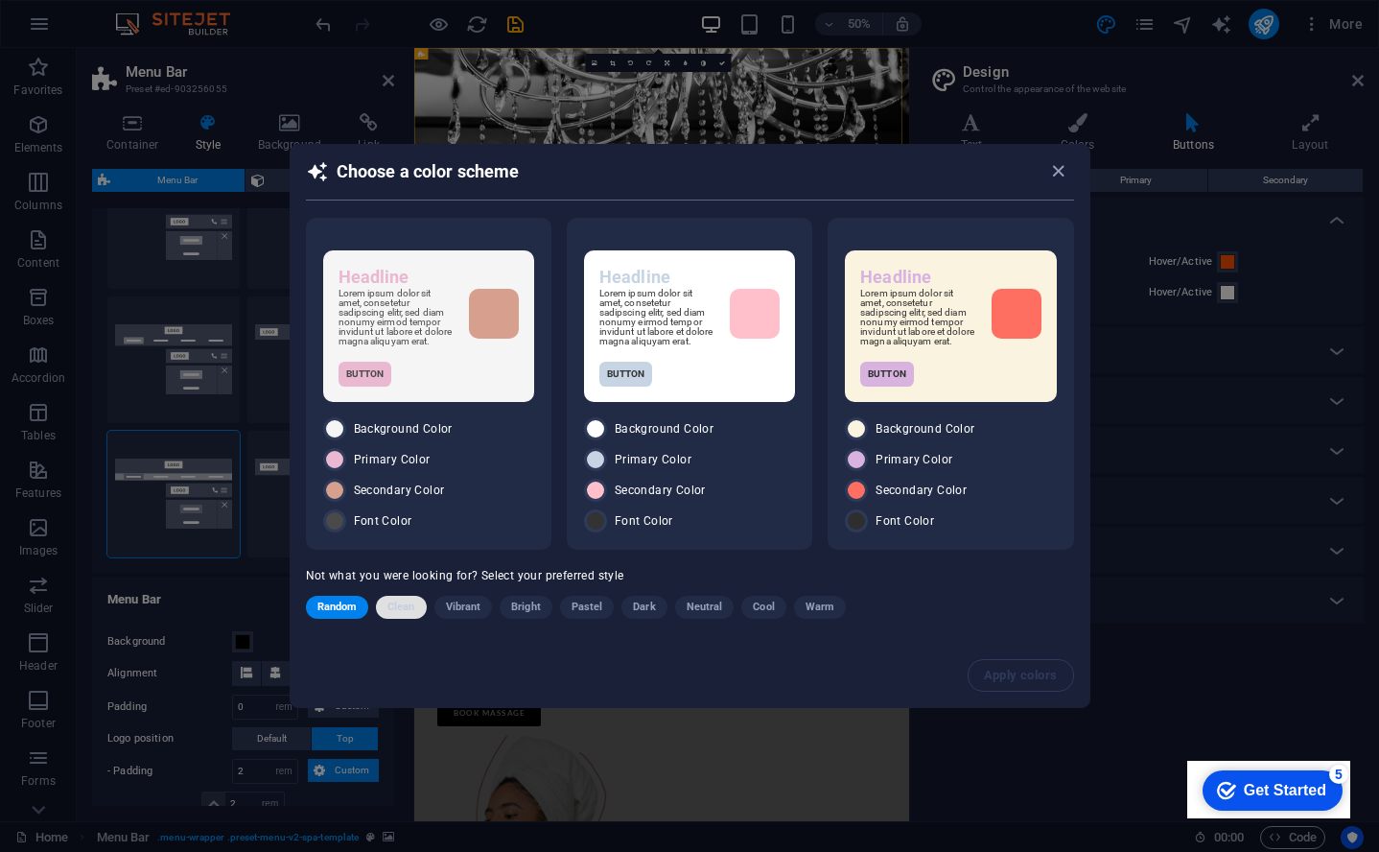
click at [405, 614] on span "Clean" at bounding box center [401, 607] width 27 height 23
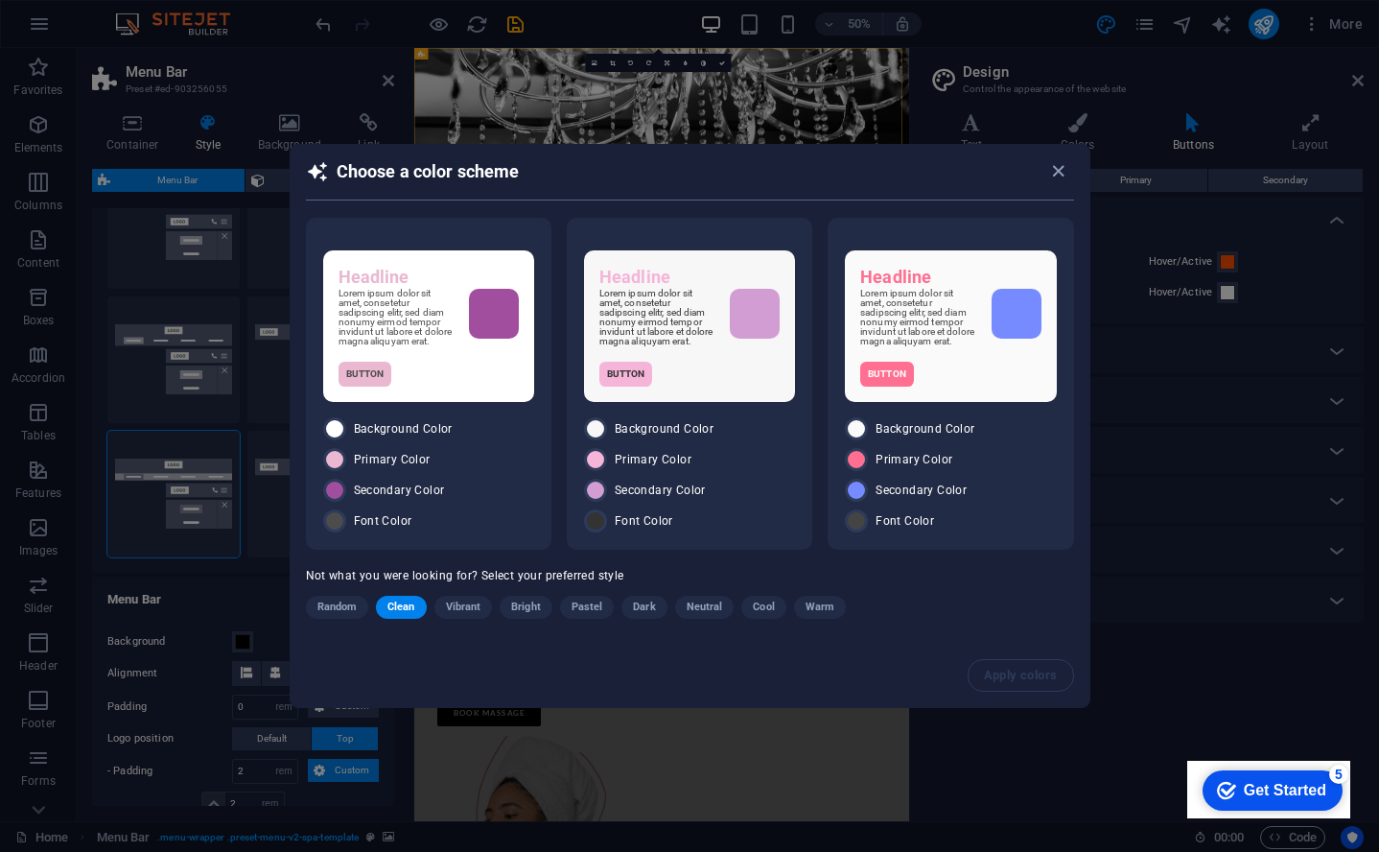
click at [461, 607] on span "Vibrant" at bounding box center [463, 607] width 35 height 23
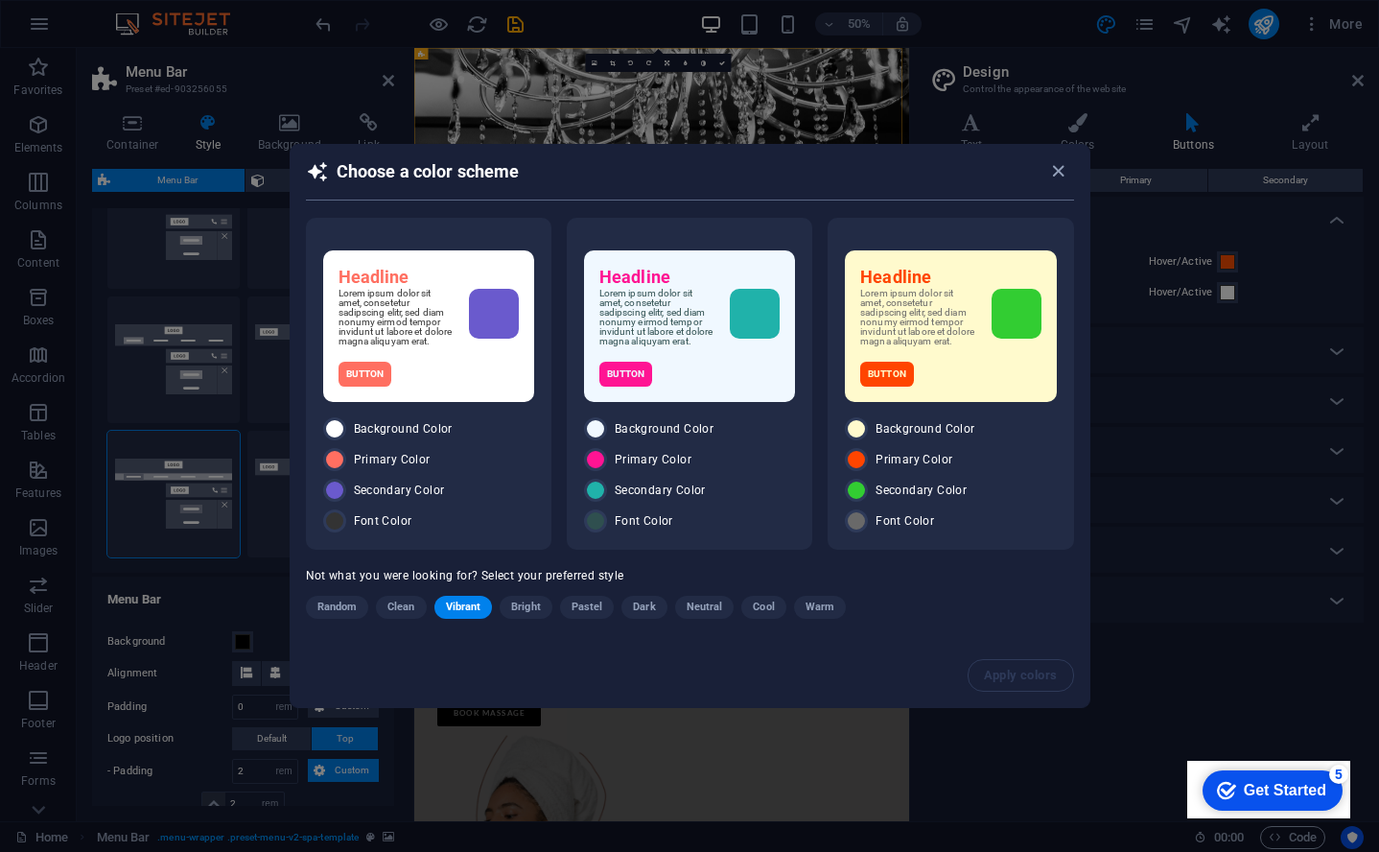
click at [405, 614] on span "Clean" at bounding box center [401, 607] width 27 height 23
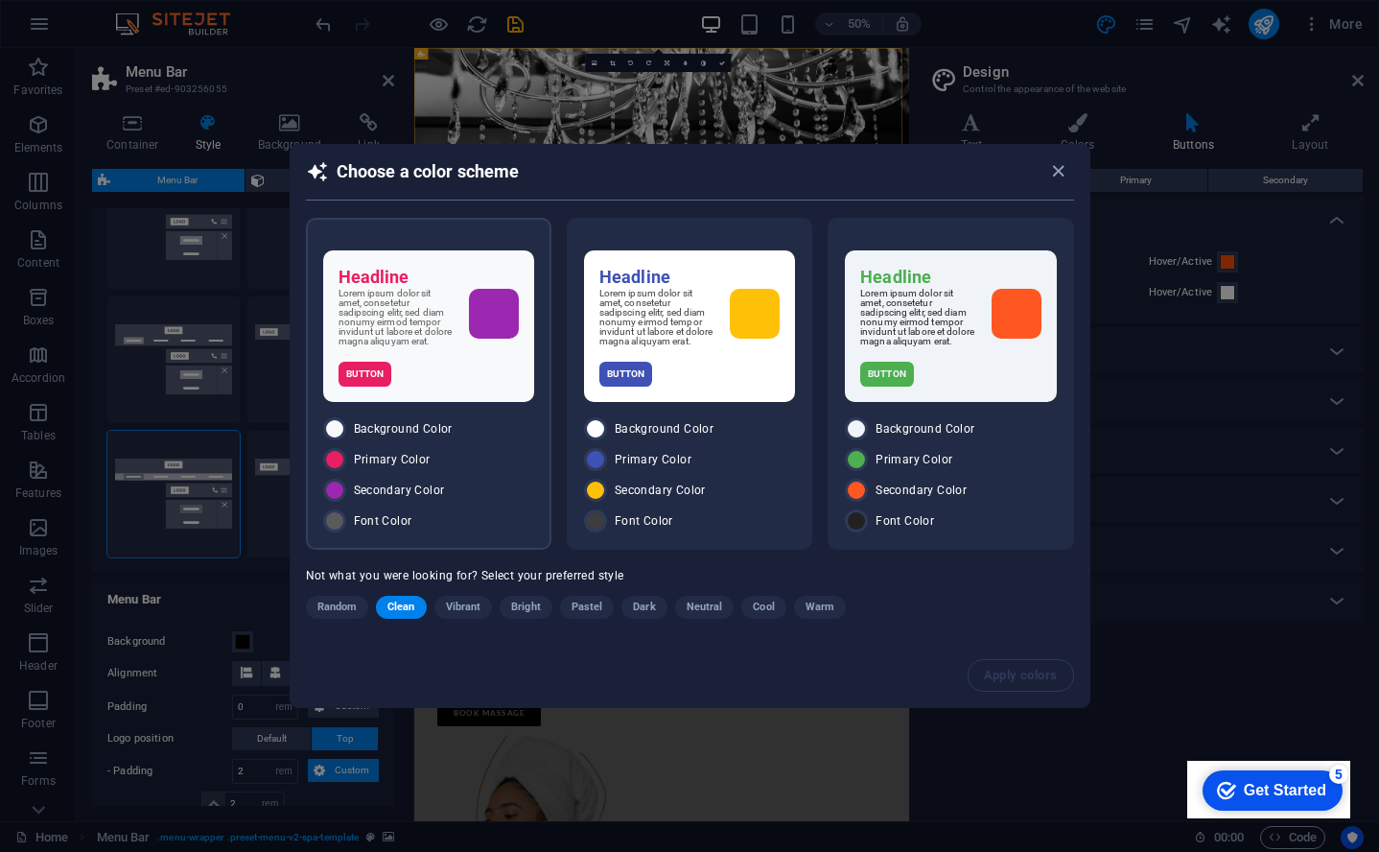
click at [449, 387] on div "Button" at bounding box center [429, 374] width 180 height 25
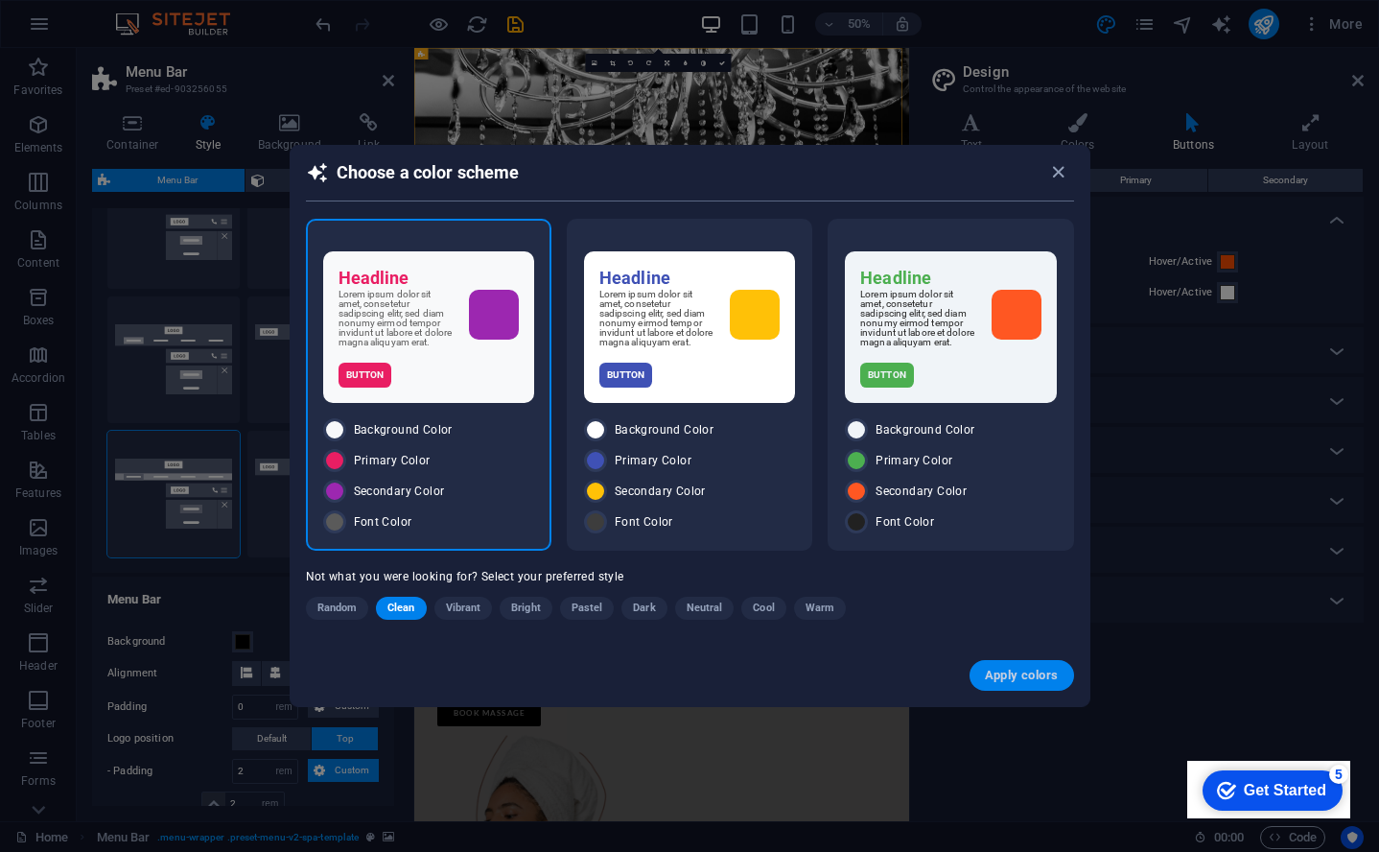
click at [1065, 674] on button "Apply colors" at bounding box center [1022, 675] width 105 height 31
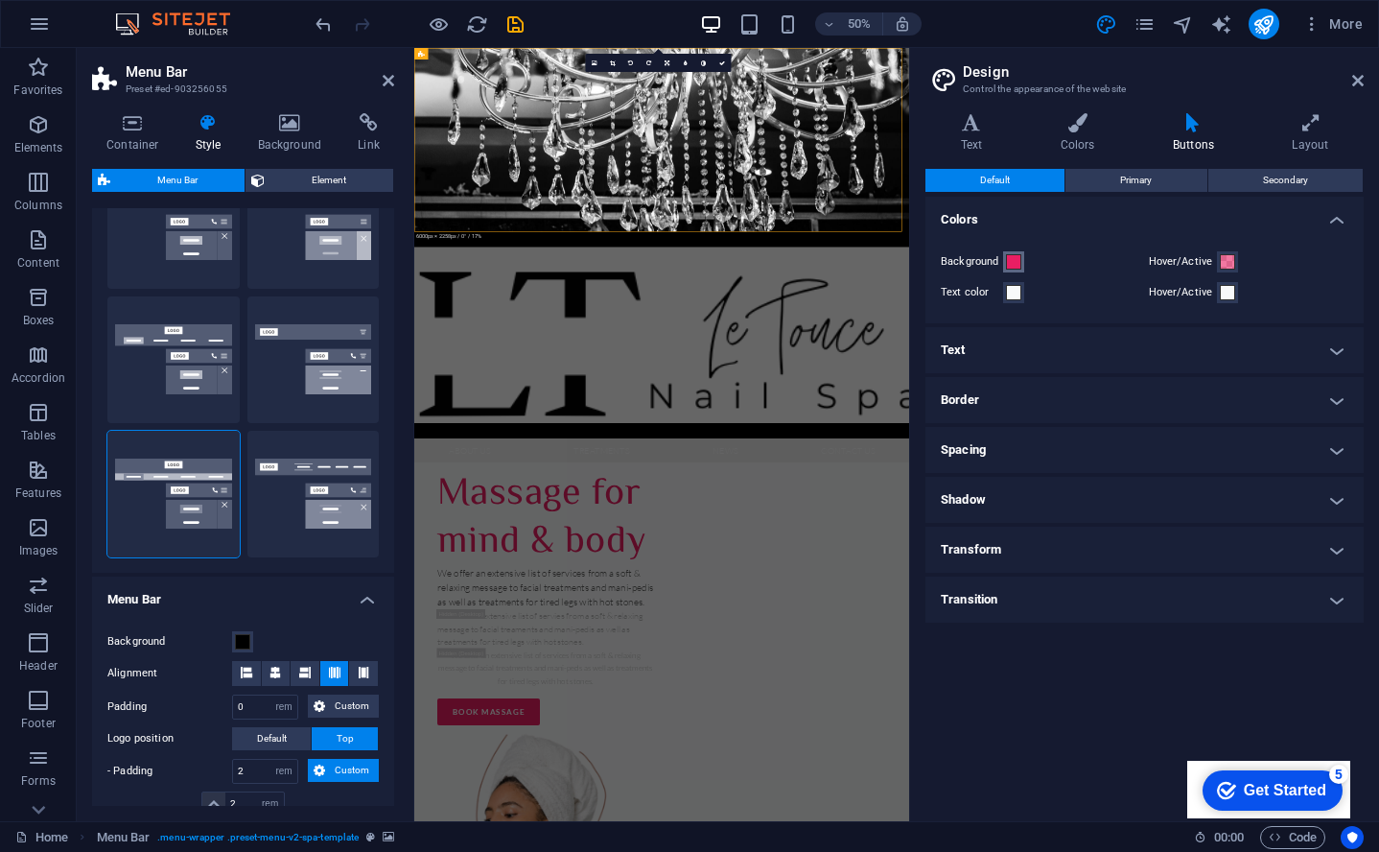
click at [1016, 263] on span at bounding box center [1013, 261] width 15 height 15
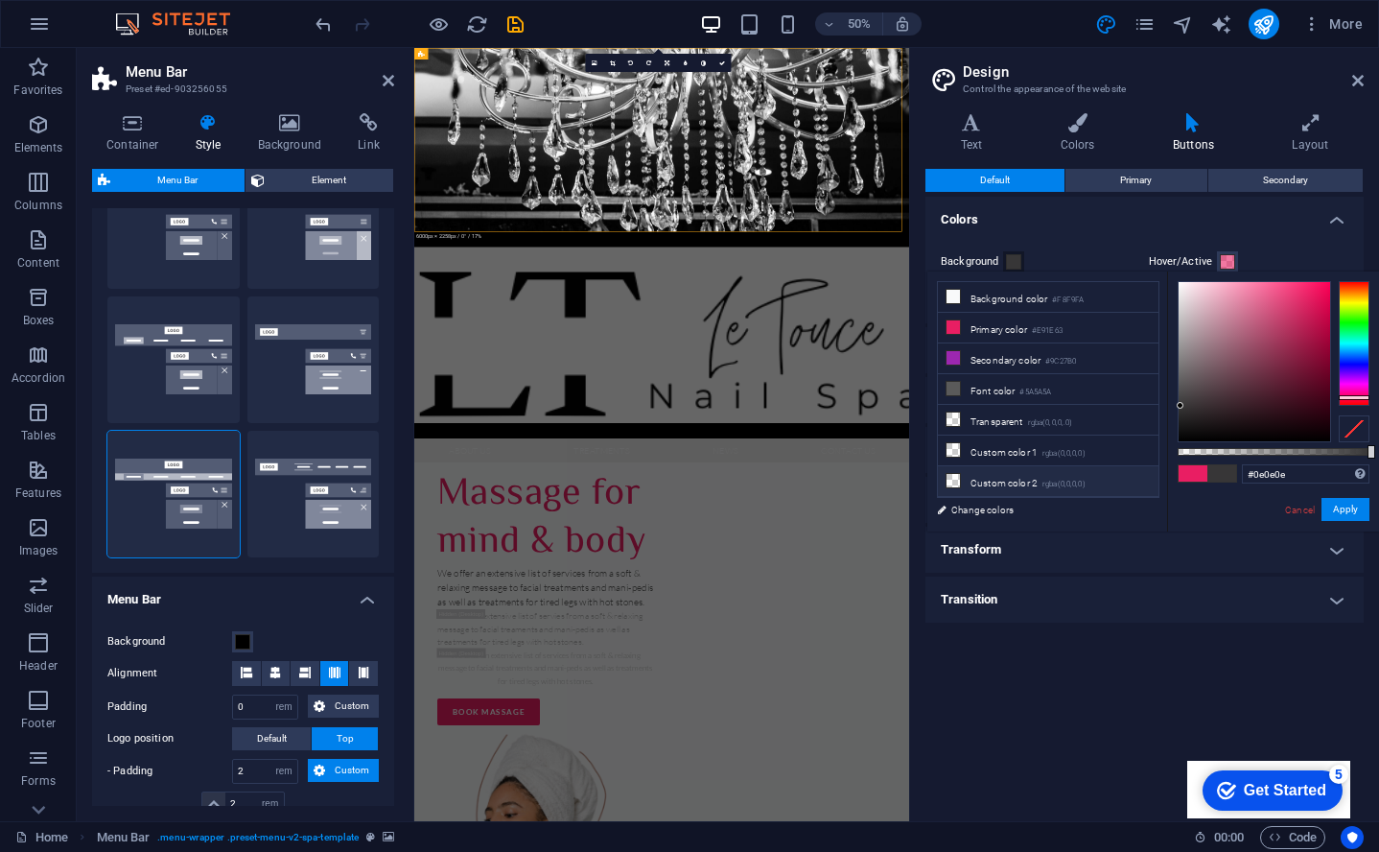
type input "#000000"
drag, startPoint x: 1311, startPoint y: 294, endPoint x: 1130, endPoint y: 483, distance: 261.9
click at [1130, 483] on div "less Background color #F8F9FA Primary color #E91E63 Secondary color #9C27B0 Fon…" at bounding box center [1154, 401] width 452 height 260
click at [1351, 509] on button "Apply" at bounding box center [1346, 509] width 48 height 23
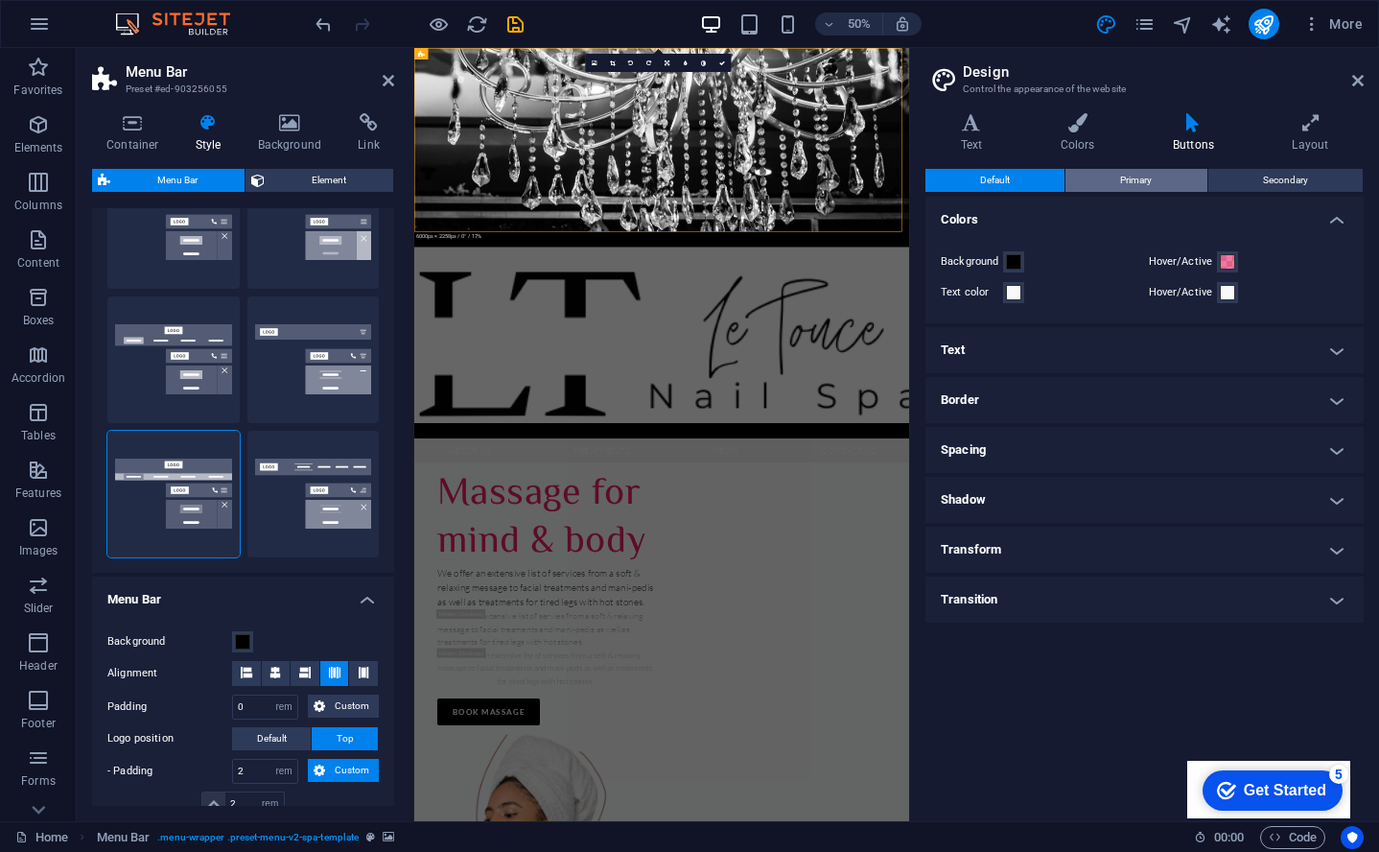
click at [1099, 175] on button "Primary" at bounding box center [1136, 180] width 141 height 23
click at [1019, 263] on span at bounding box center [1013, 261] width 15 height 15
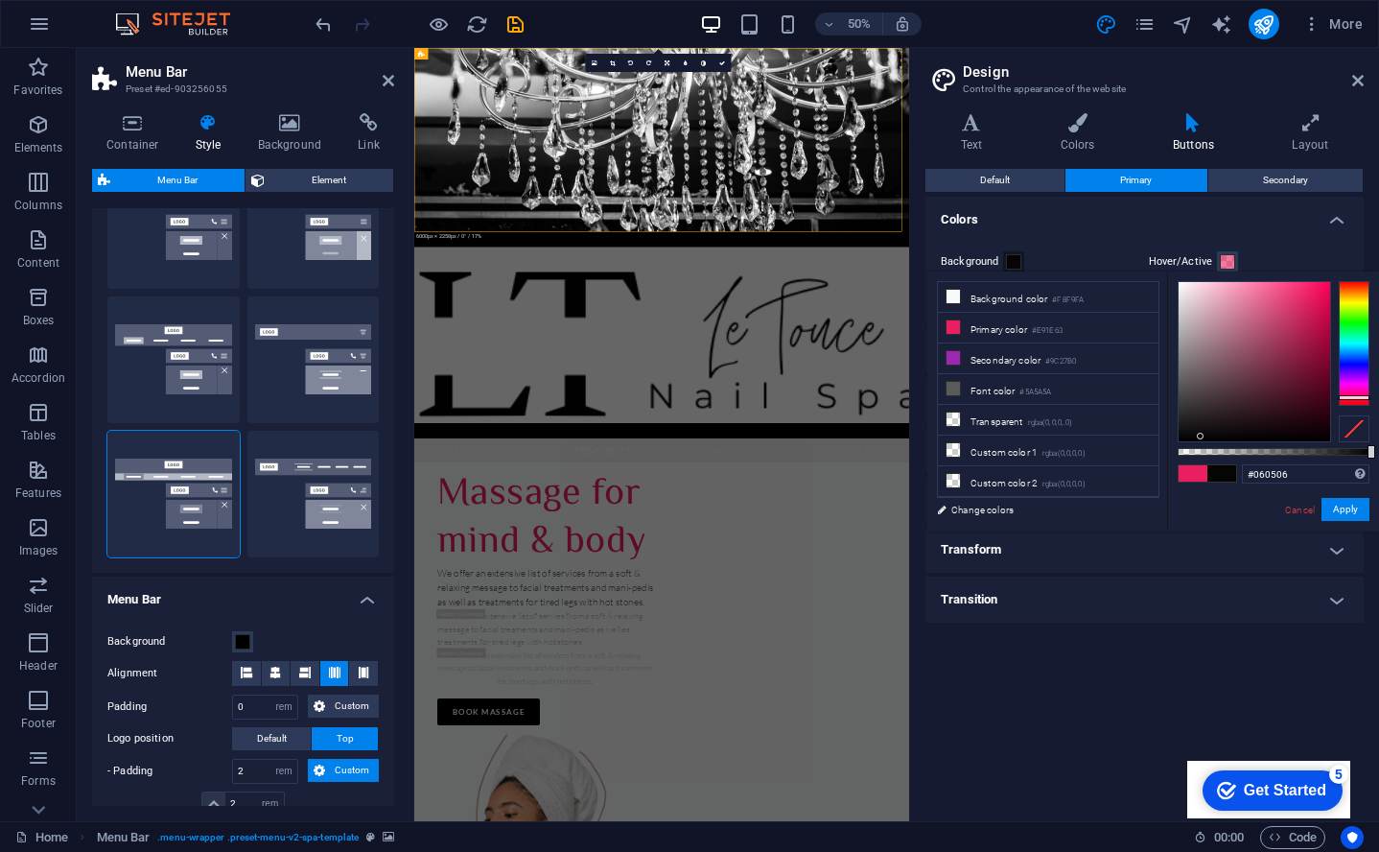
type input "#000000"
drag, startPoint x: 1310, startPoint y: 295, endPoint x: 1130, endPoint y: 486, distance: 263.3
click at [1130, 486] on div "less Background color #F8F9FA Primary color #E91E63 Secondary color #9C27B0 Fon…" at bounding box center [1154, 401] width 452 height 260
click at [1353, 510] on button "Apply" at bounding box center [1346, 509] width 48 height 23
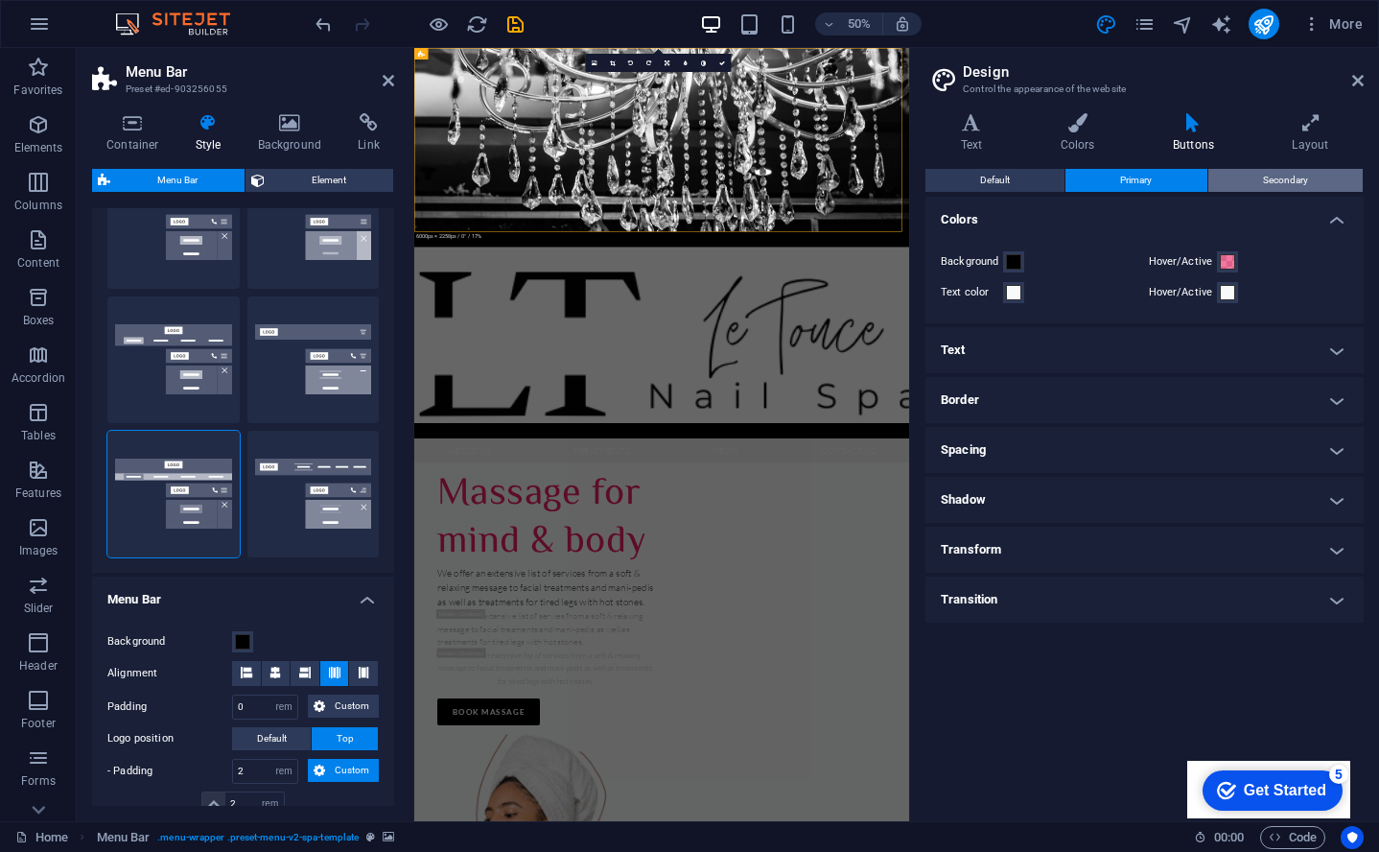
click at [1282, 173] on span "Secondary" at bounding box center [1285, 180] width 45 height 23
click at [1022, 262] on button "Background" at bounding box center [1013, 261] width 21 height 21
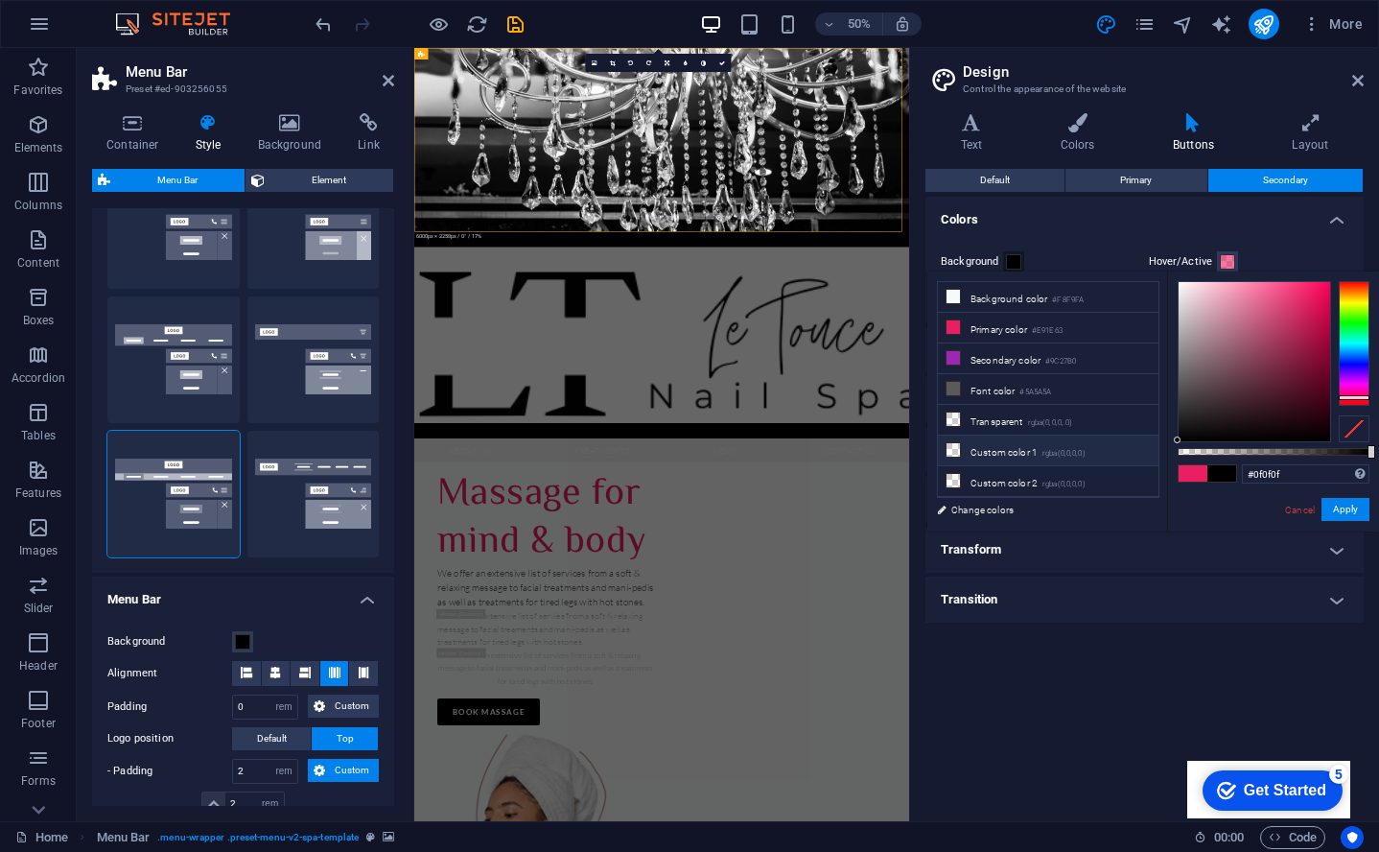
type input "#000000"
drag, startPoint x: 1310, startPoint y: 295, endPoint x: 1101, endPoint y: 497, distance: 290.4
click at [1101, 497] on div "less Background color #F8F9FA Primary color #E91E63 Secondary color #9C27B0 Fon…" at bounding box center [1154, 401] width 452 height 260
click at [1356, 518] on button "Apply" at bounding box center [1346, 509] width 48 height 23
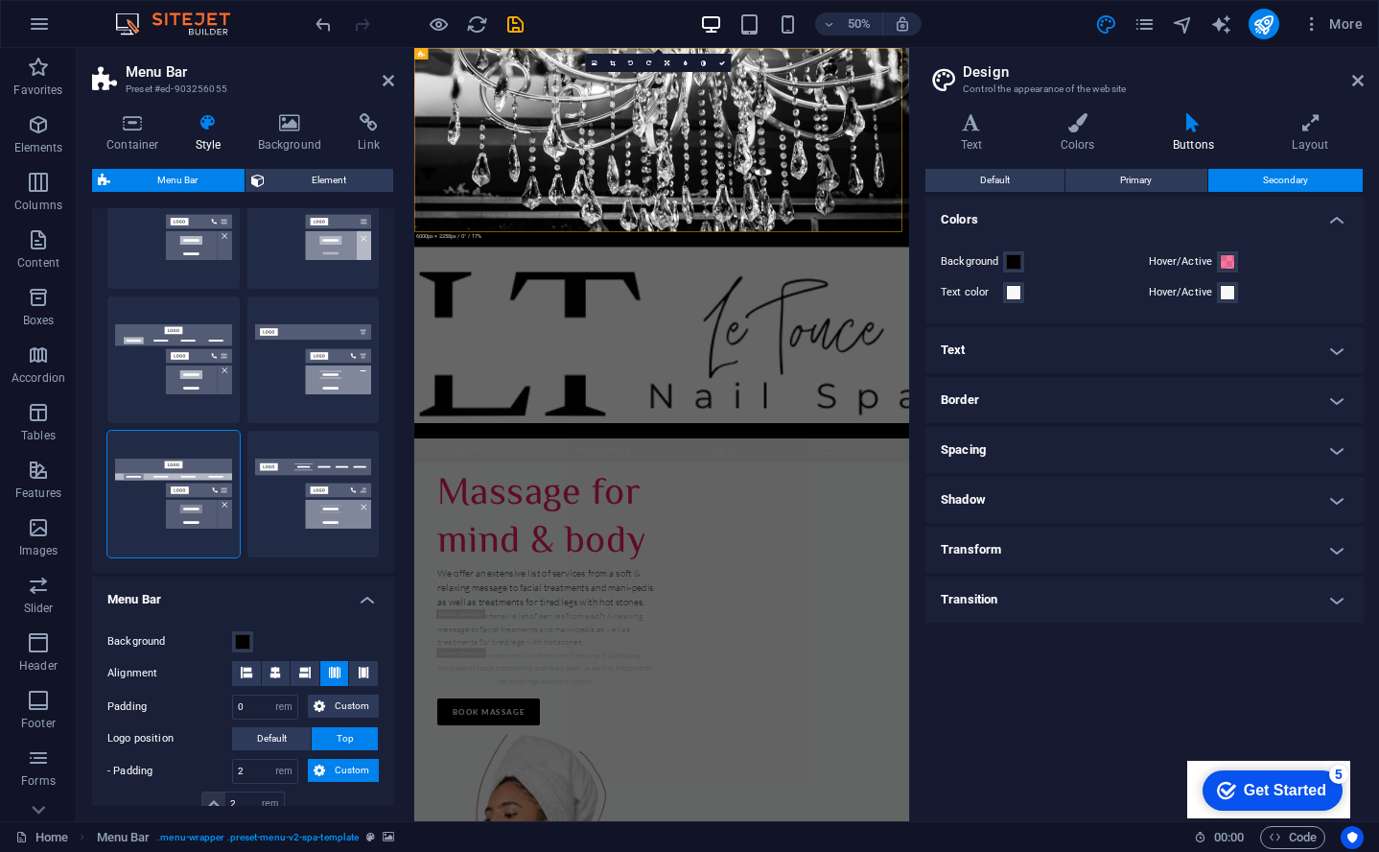
click at [1026, 341] on h4 "Text" at bounding box center [1145, 350] width 438 height 46
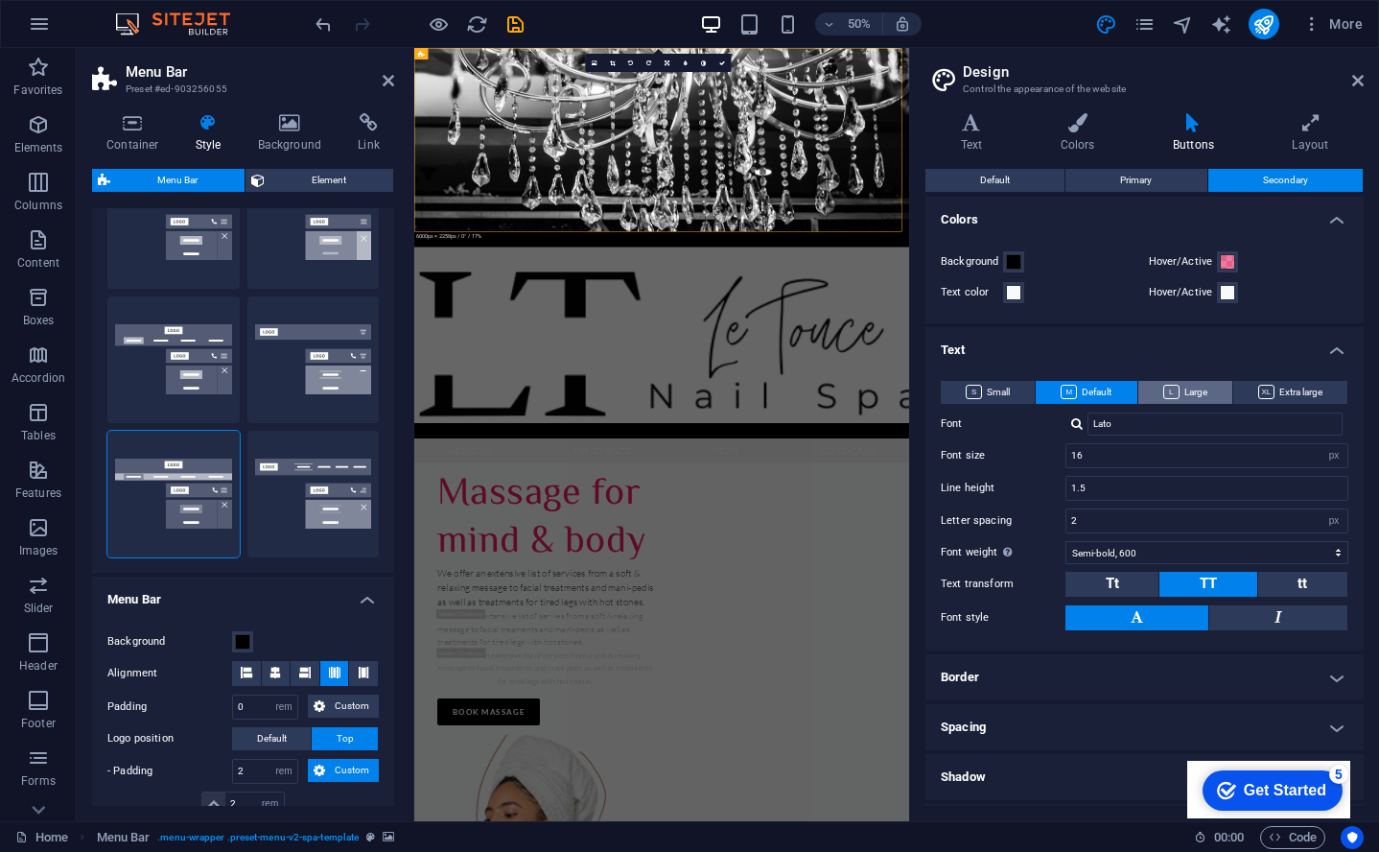
click at [1185, 394] on span "Large" at bounding box center [1186, 392] width 44 height 23
click at [1092, 394] on span "Default" at bounding box center [1086, 392] width 51 height 23
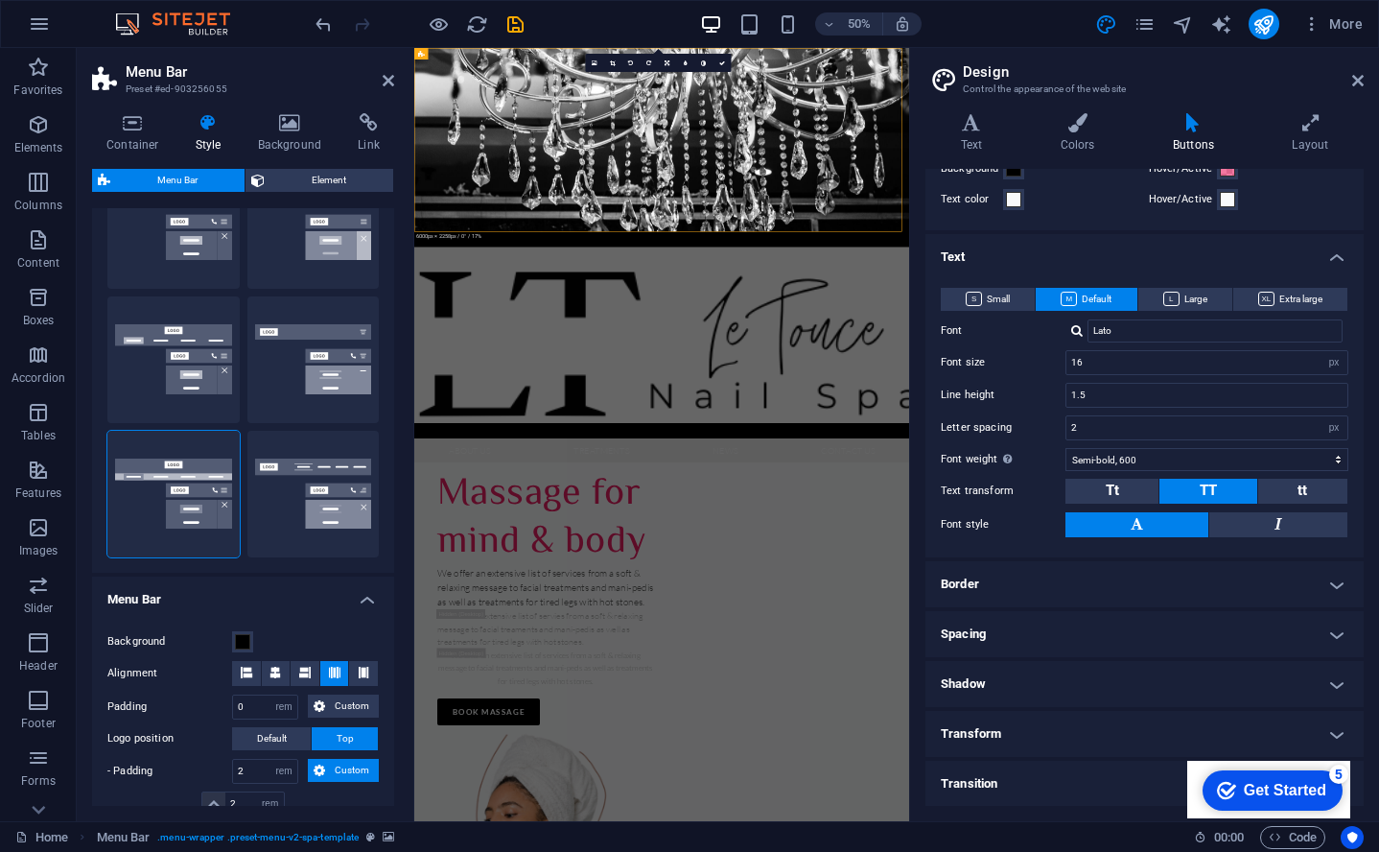
click at [1015, 585] on h4 "Border" at bounding box center [1145, 584] width 438 height 46
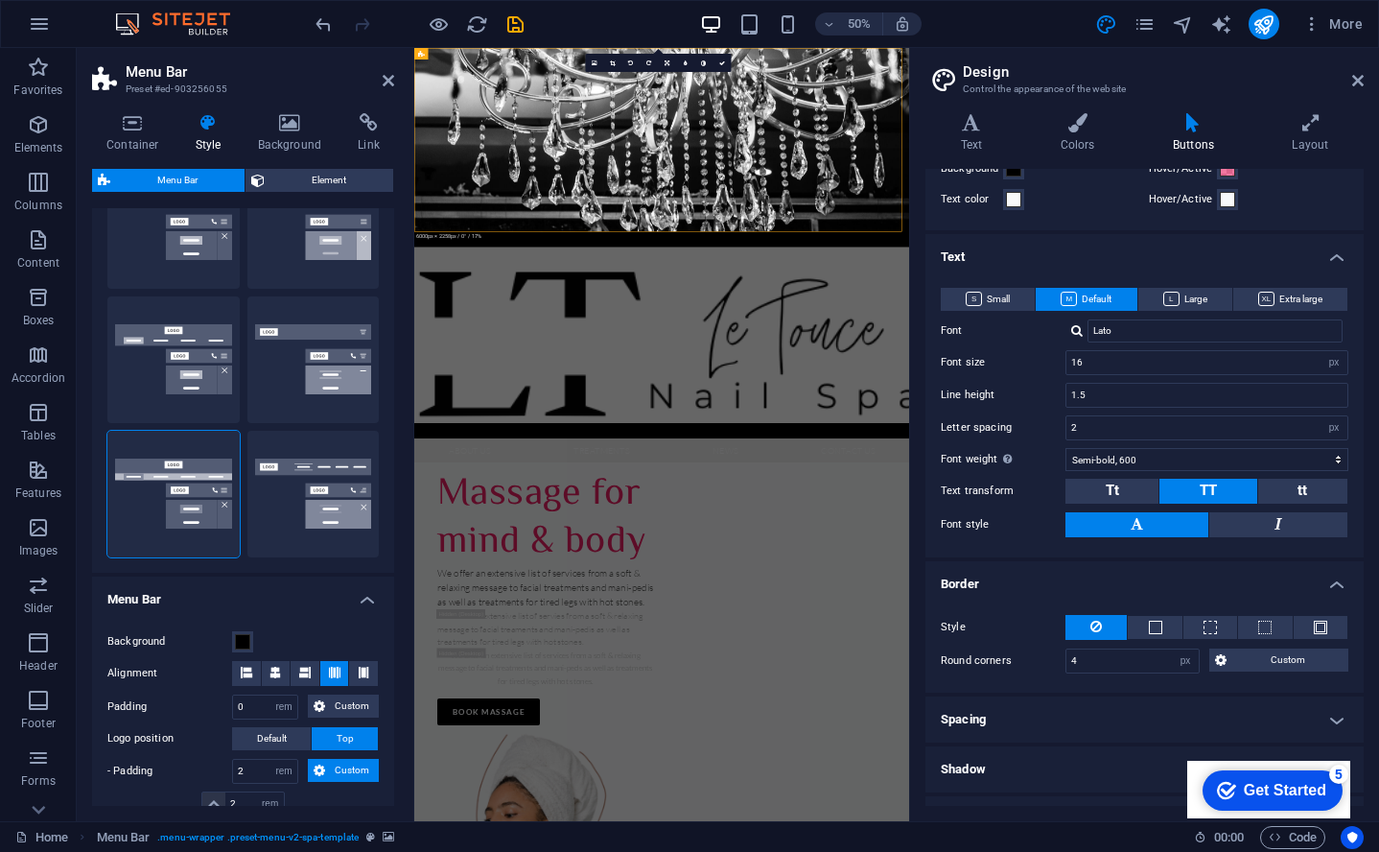
scroll to position [178, 0]
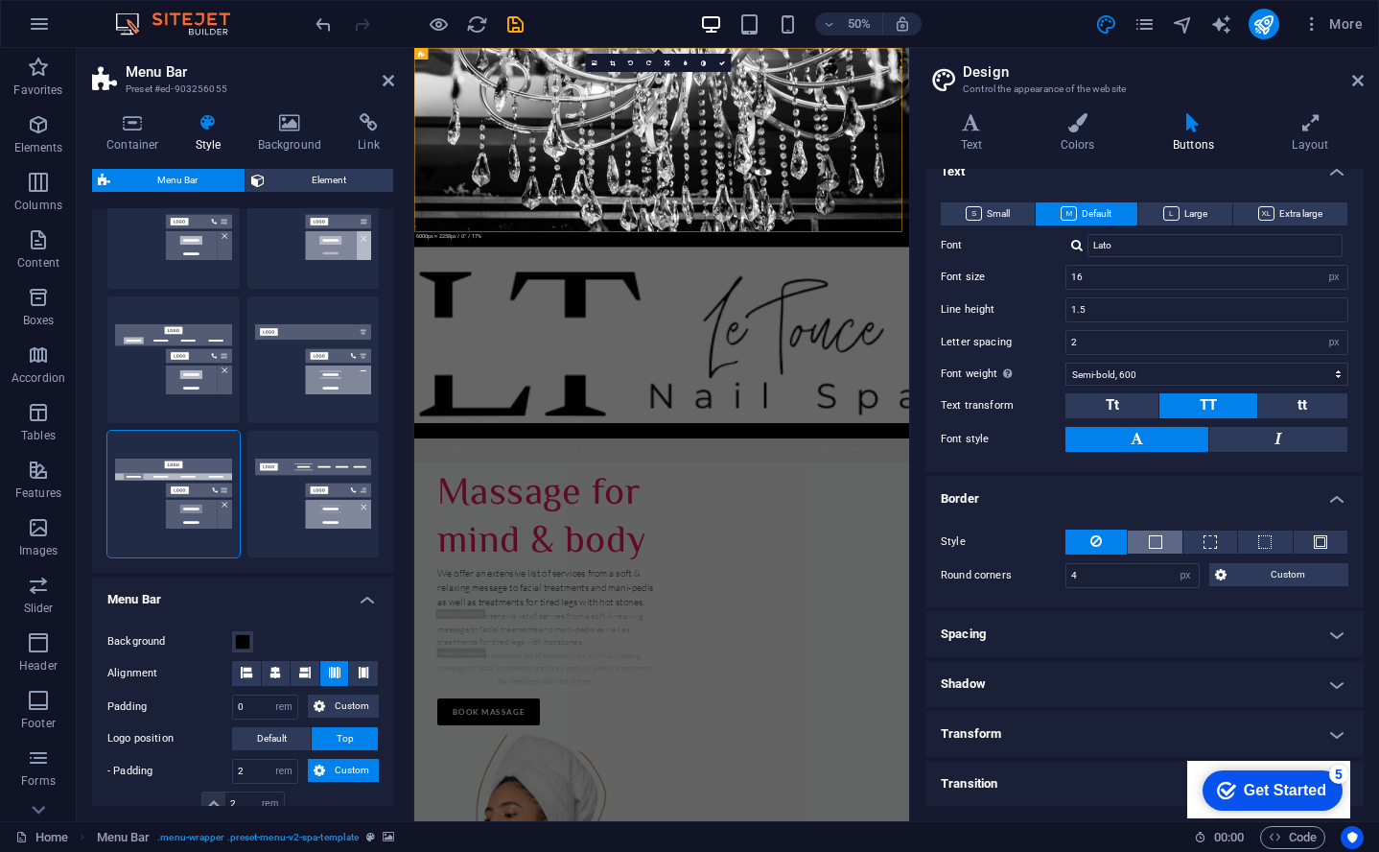
click at [1159, 531] on button at bounding box center [1155, 541] width 54 height 23
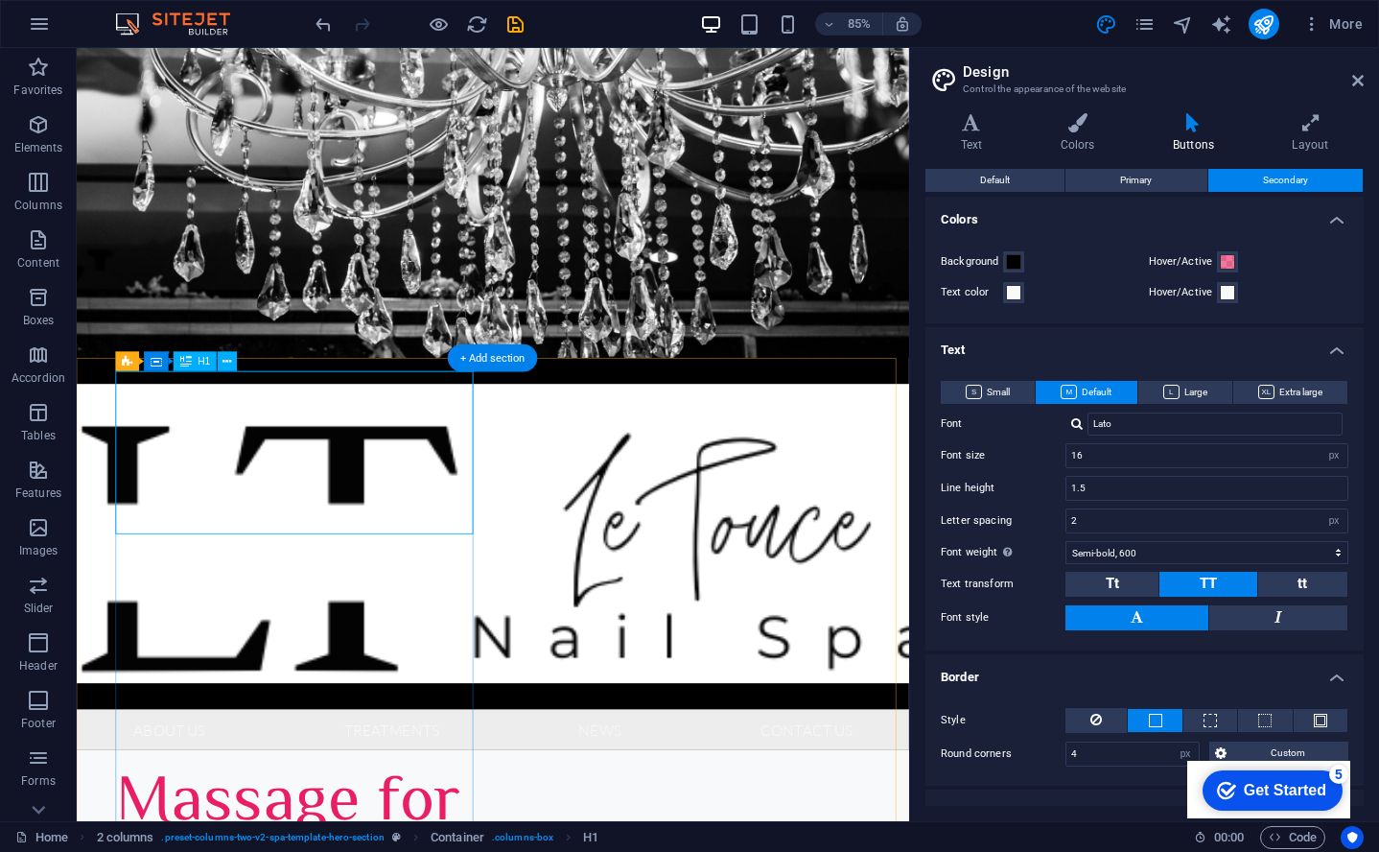
click at [435, 826] on nav "About Us Treatments News Contact Us" at bounding box center [566, 850] width 979 height 48
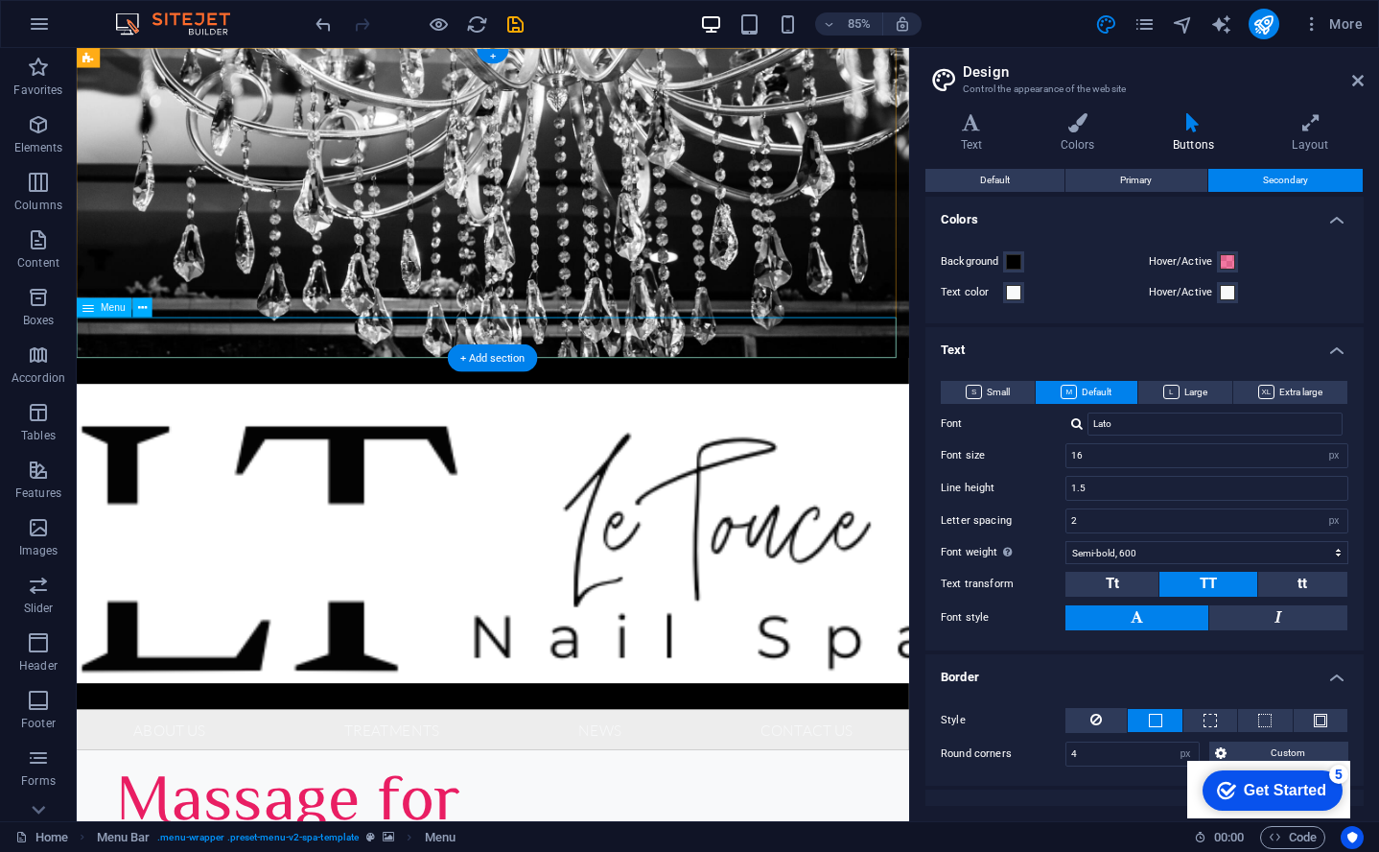
click at [92, 826] on nav "About Us Treatments News Contact Us" at bounding box center [566, 850] width 979 height 48
click at [1219, 29] on icon "text_generator" at bounding box center [1222, 24] width 22 height 22
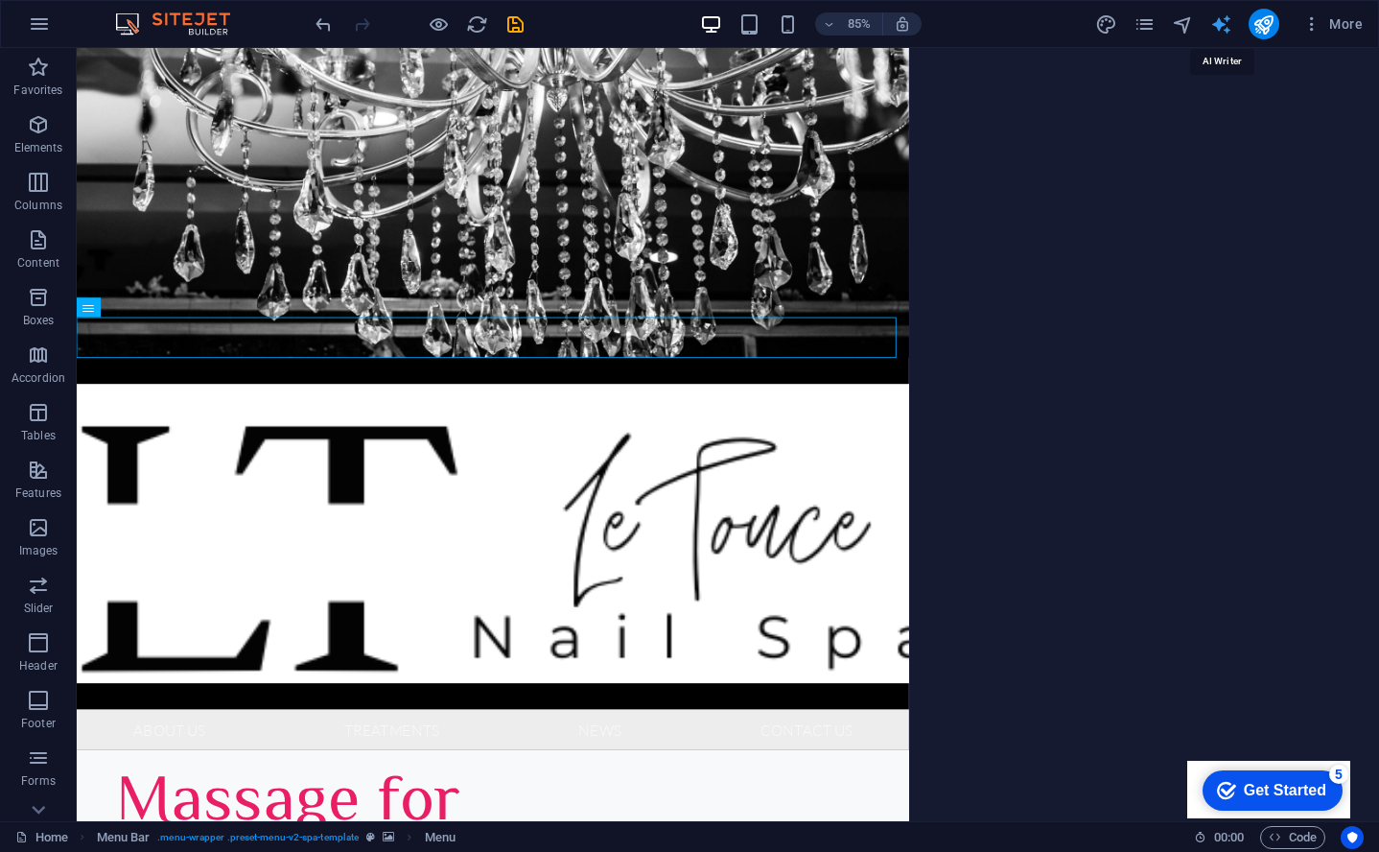
select select "English"
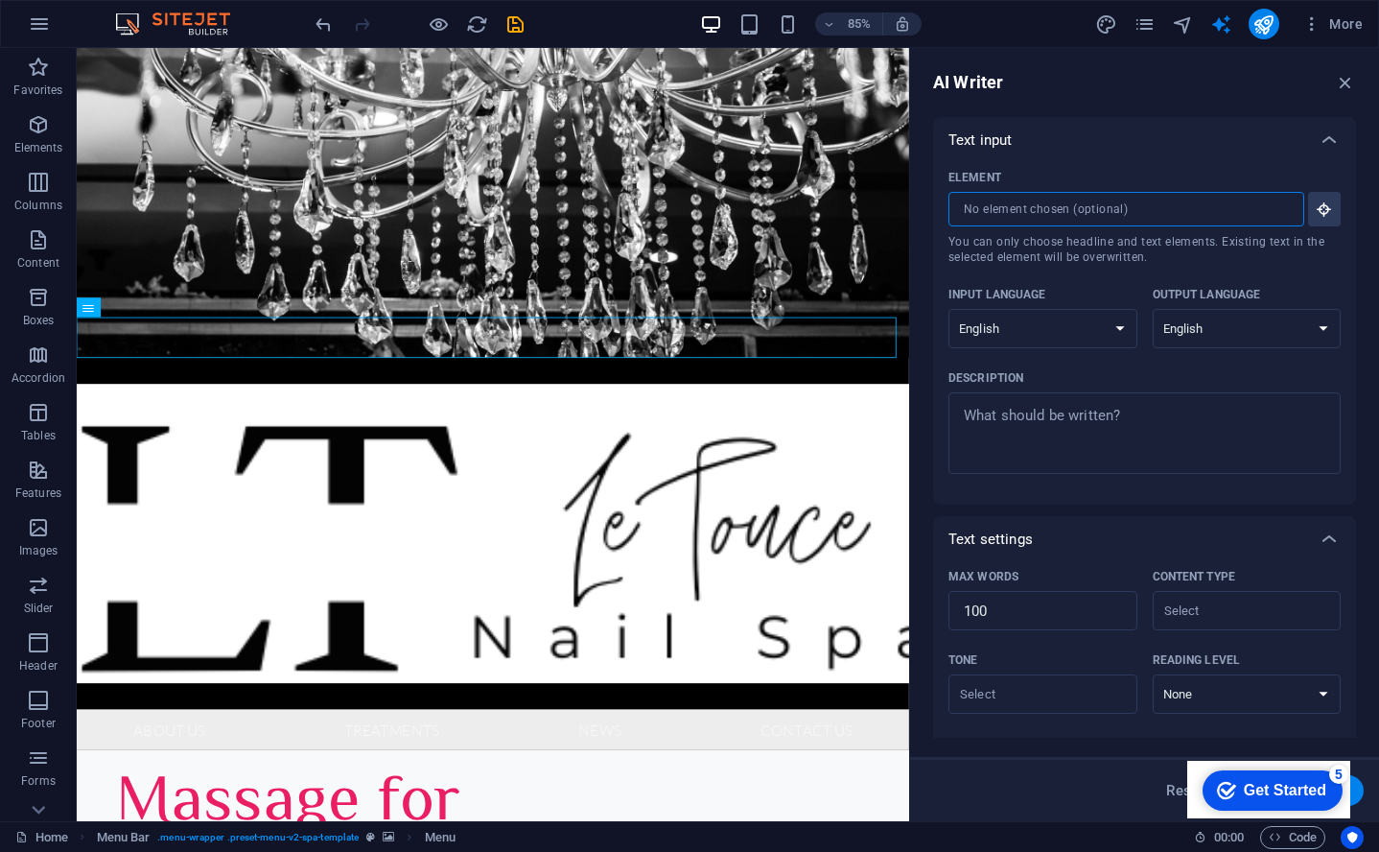
click at [1025, 215] on input "Element ​ You can only choose headline and text elements. Existing text in the …" at bounding box center [1120, 209] width 342 height 35
click at [1355, 23] on span "More" at bounding box center [1333, 23] width 60 height 19
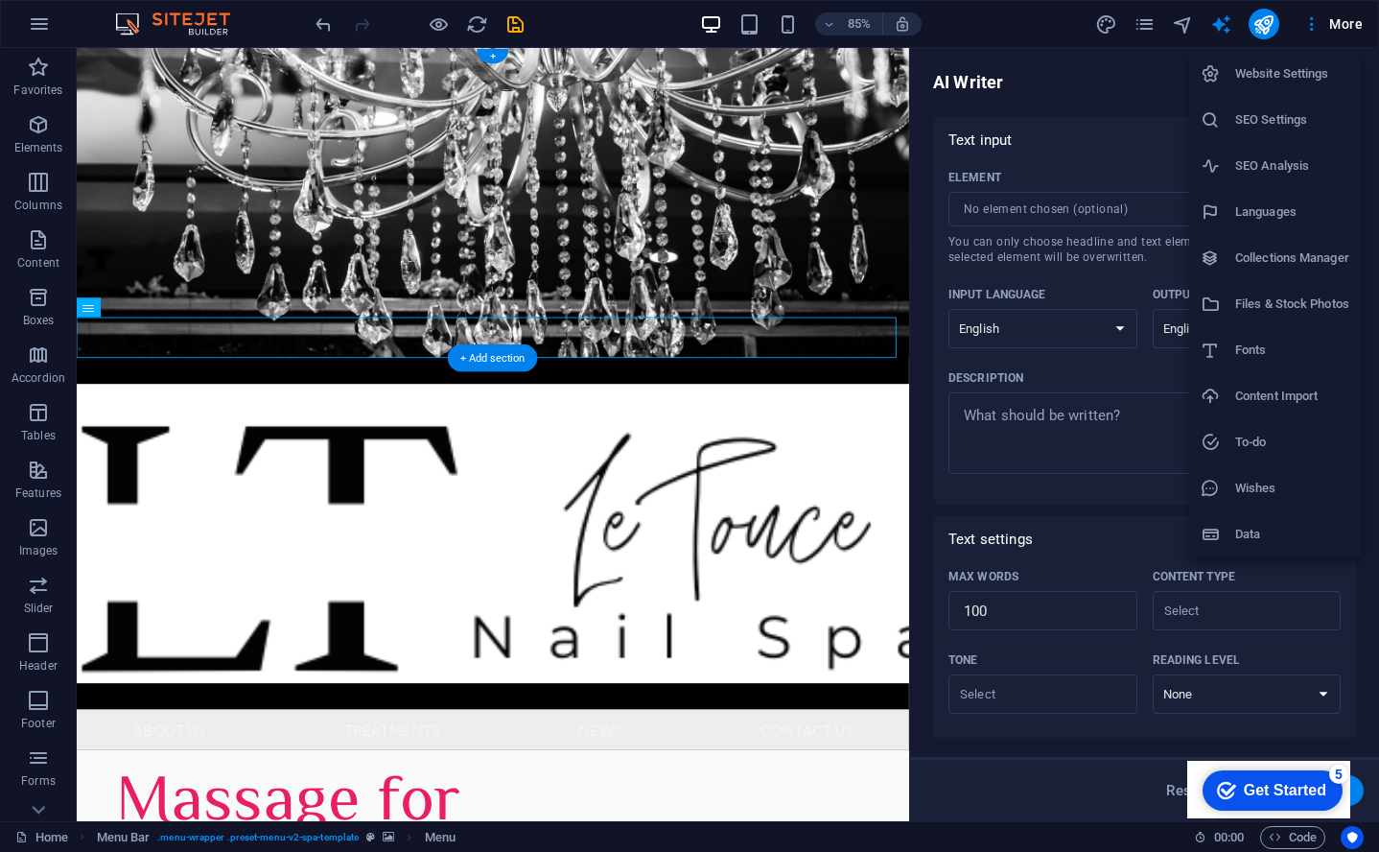
click at [1235, 22] on div at bounding box center [689, 426] width 1379 height 852
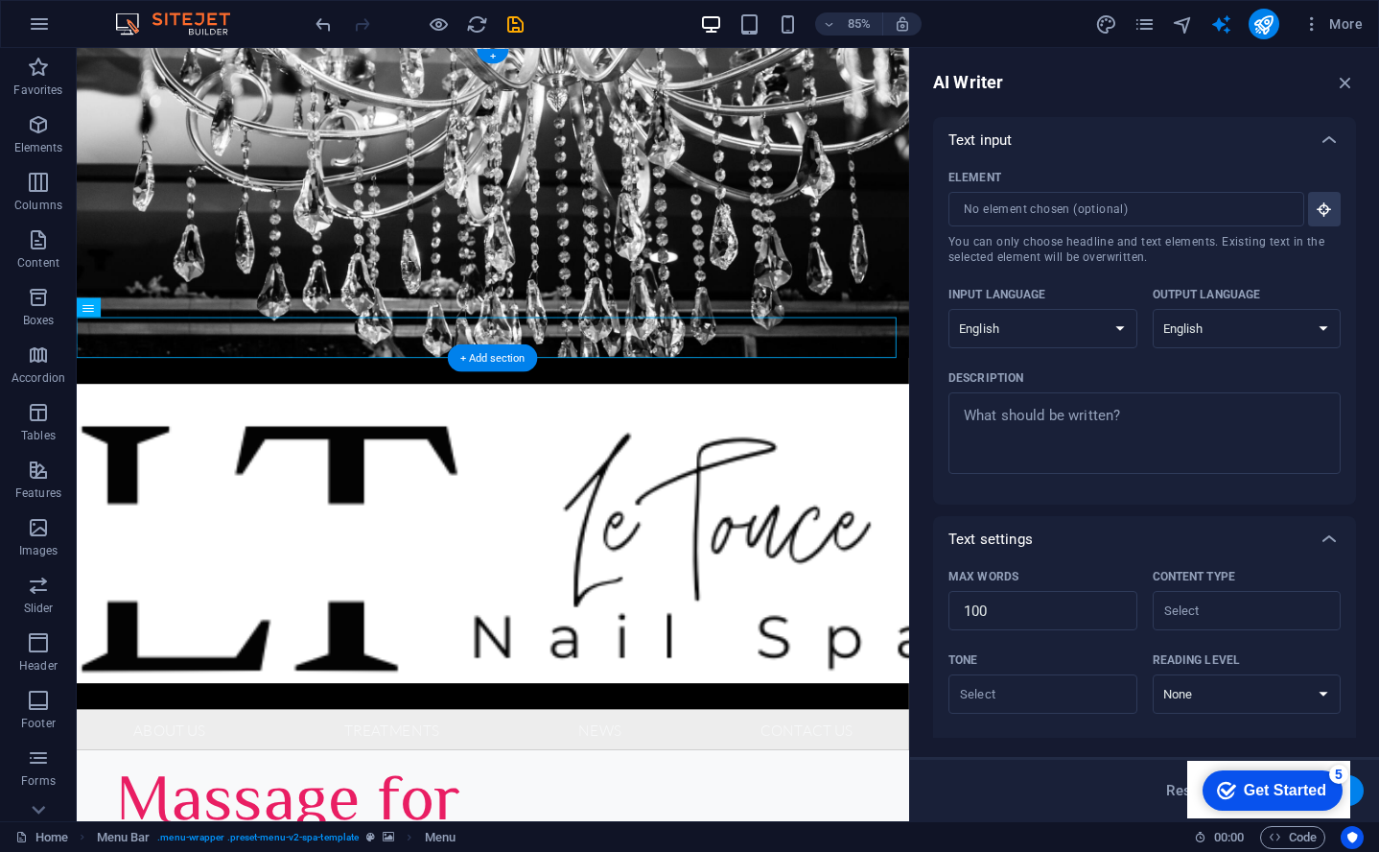
click at [1213, 28] on icon "text_generator" at bounding box center [1222, 24] width 22 height 22
click at [1101, 29] on icon "design" at bounding box center [1107, 24] width 22 height 22
select select "px"
select select "600"
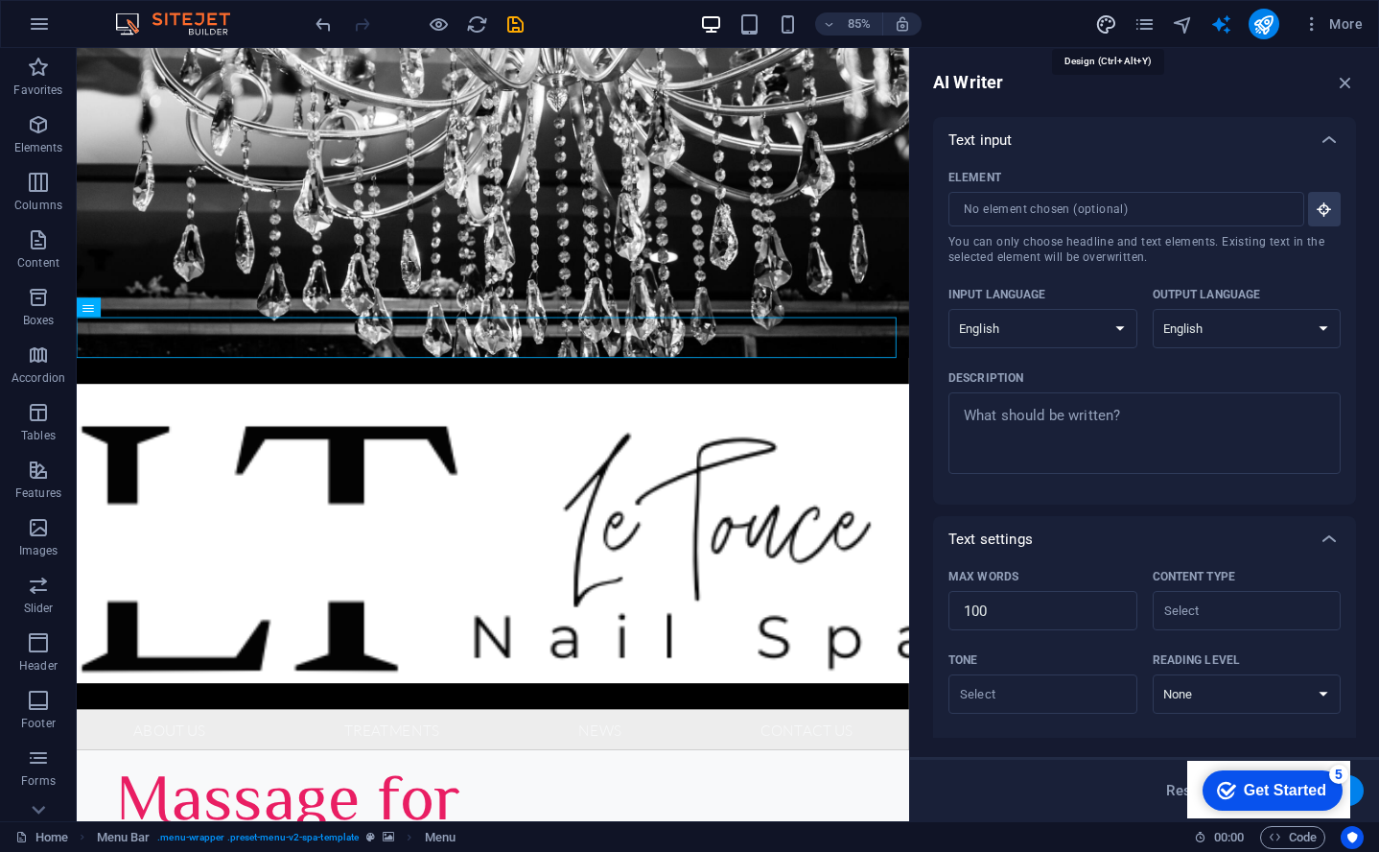
select select "px"
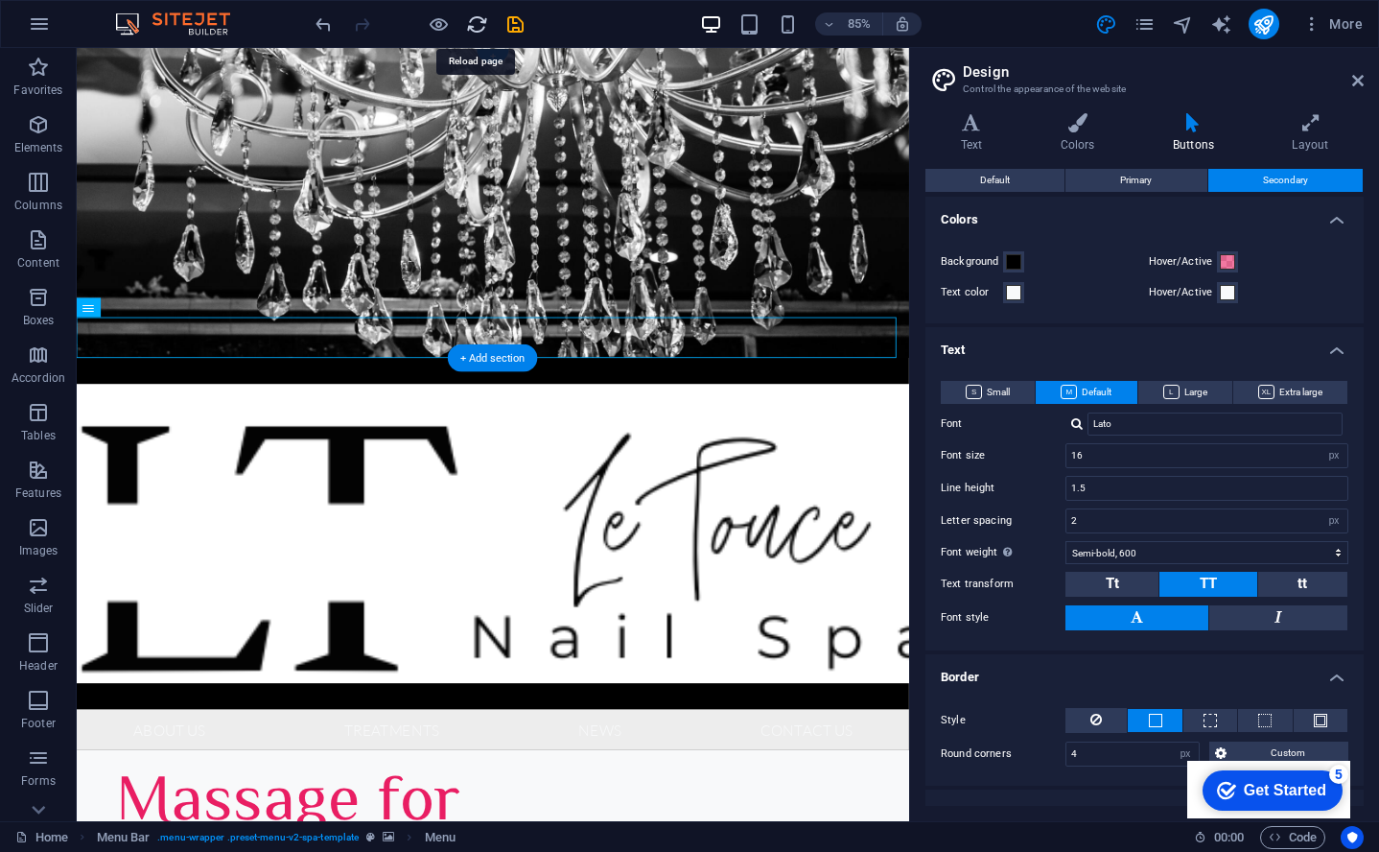
click at [470, 25] on icon "reload" at bounding box center [477, 24] width 22 height 22
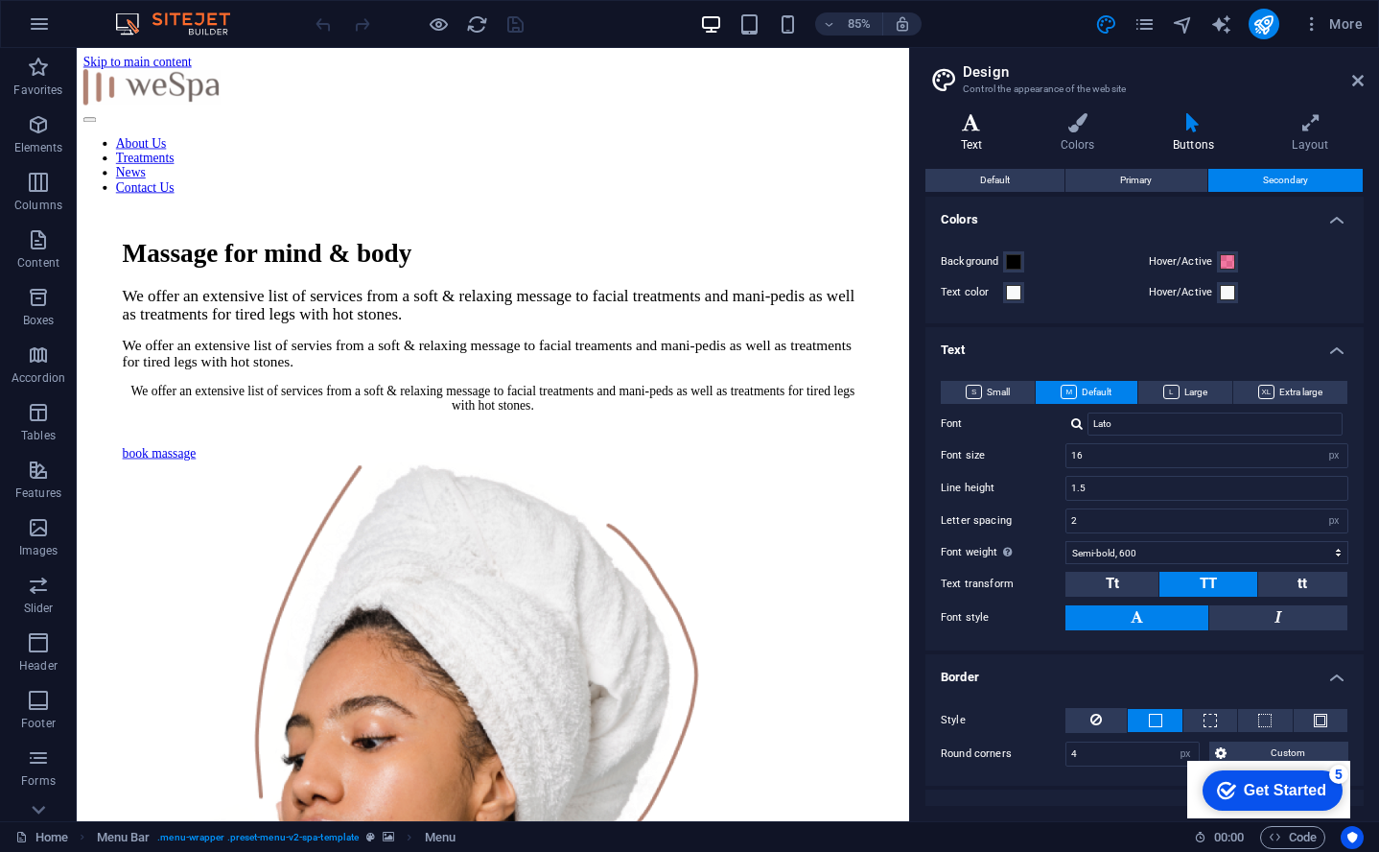
click at [994, 134] on h4 "Text" at bounding box center [976, 133] width 100 height 40
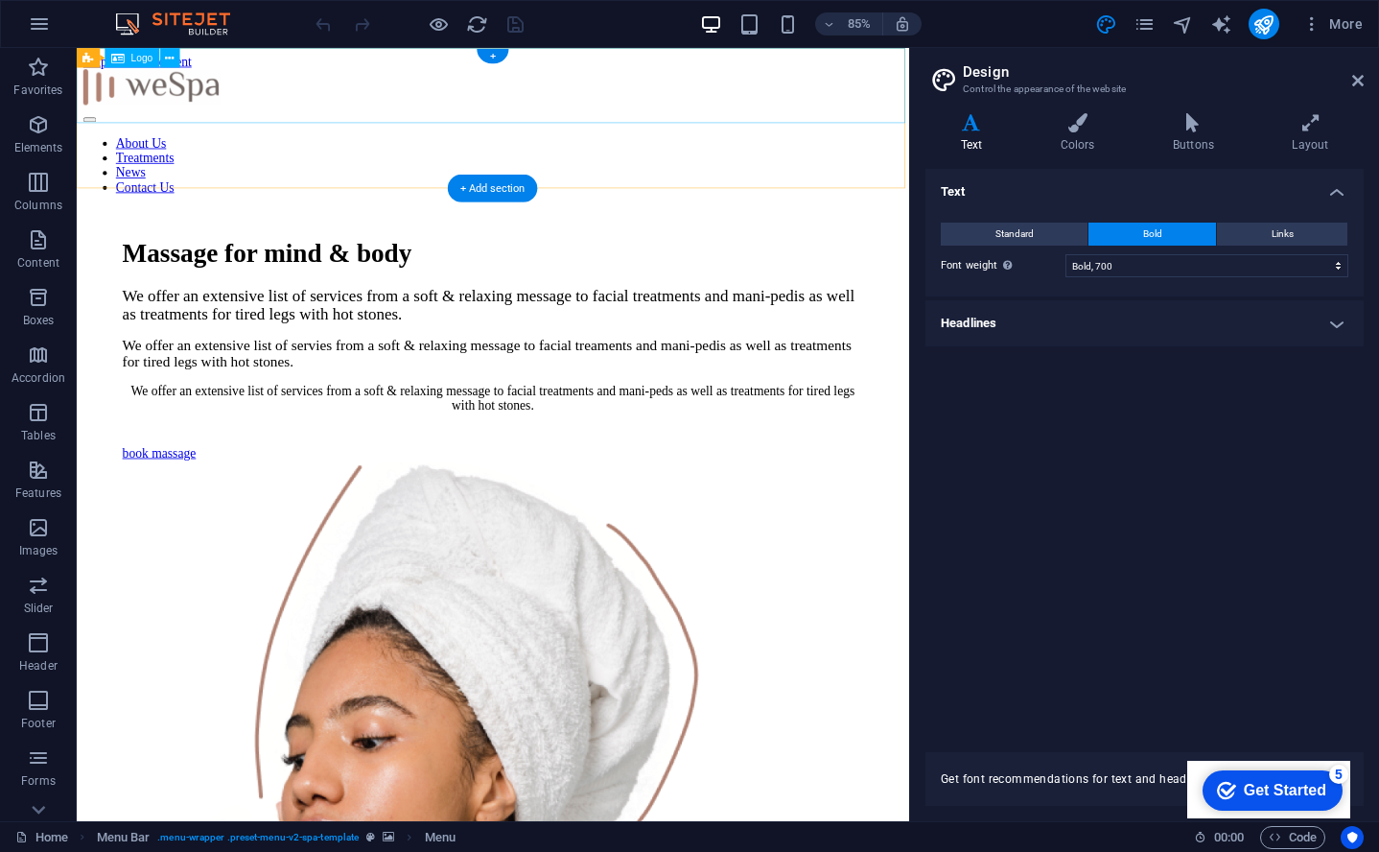
click at [915, 97] on div at bounding box center [566, 96] width 964 height 46
click at [977, 126] on icon at bounding box center [972, 122] width 92 height 19
click at [1080, 118] on icon at bounding box center [1078, 122] width 105 height 19
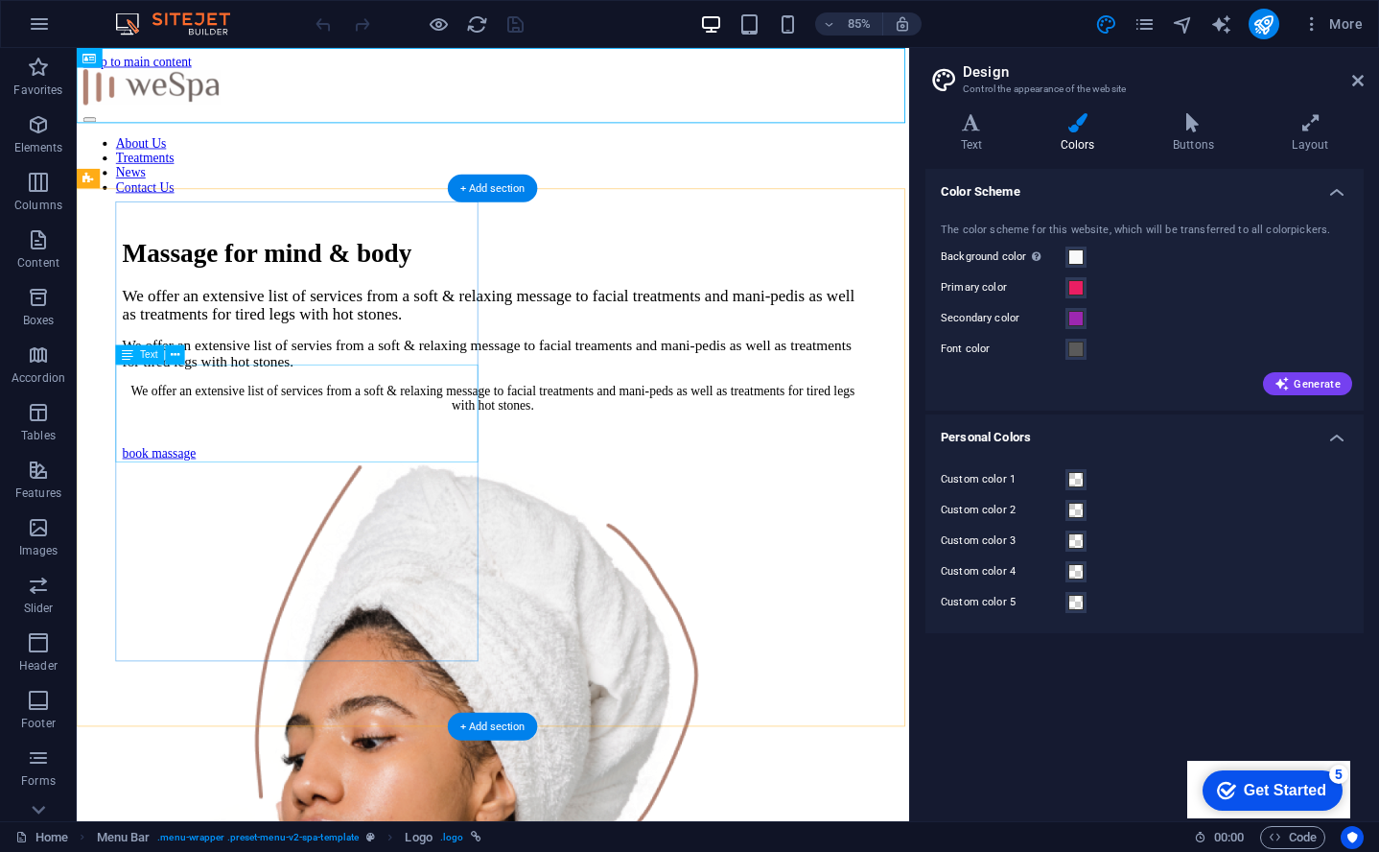
click at [372, 372] on div "We offer an extensive list of services from a soft & relaxing message to facial…" at bounding box center [566, 350] width 872 height 44
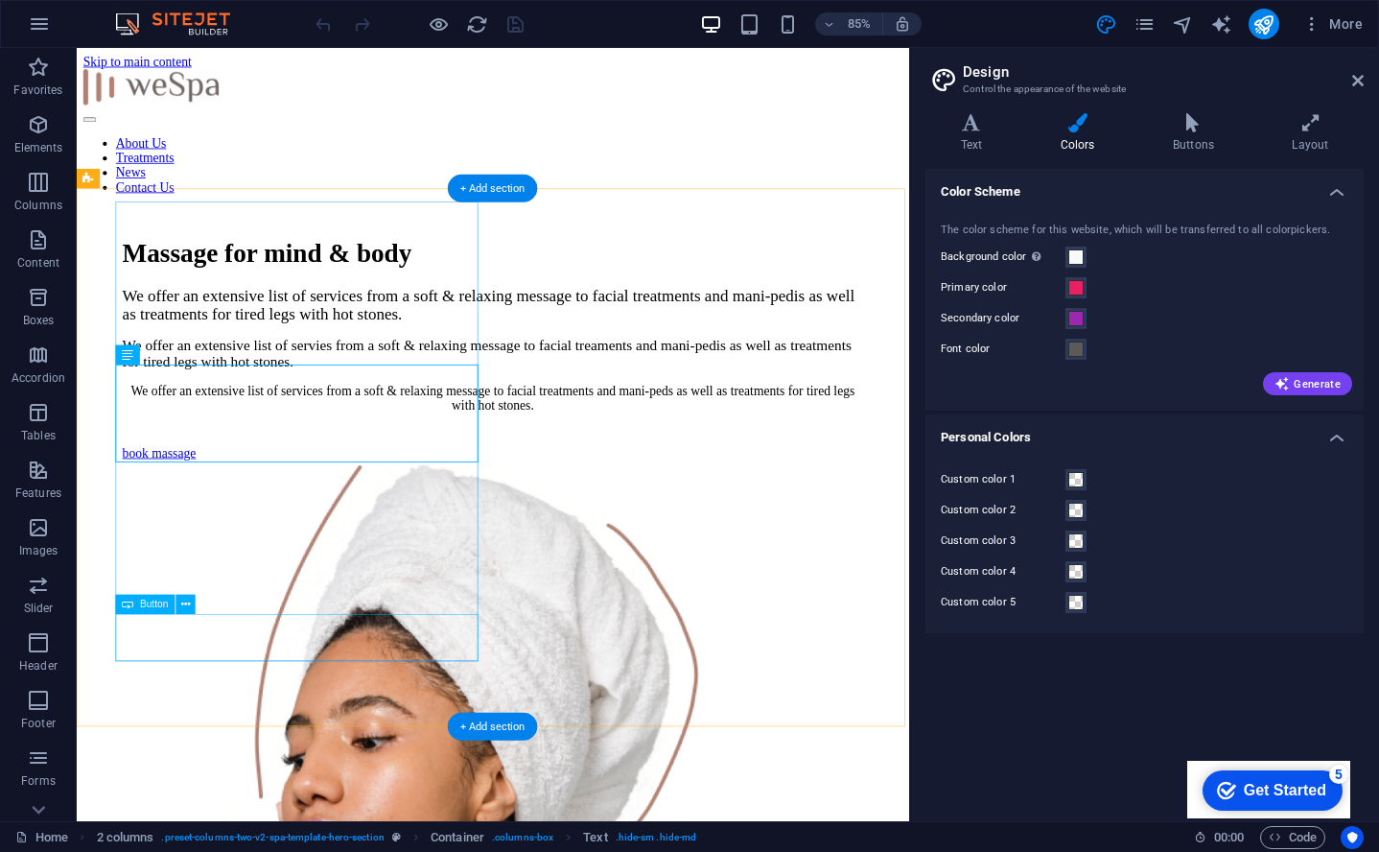
click at [256, 533] on div "book massage" at bounding box center [566, 524] width 872 height 17
click at [253, 533] on div "book massage" at bounding box center [566, 524] width 872 height 17
click at [189, 607] on icon at bounding box center [185, 604] width 9 height 17
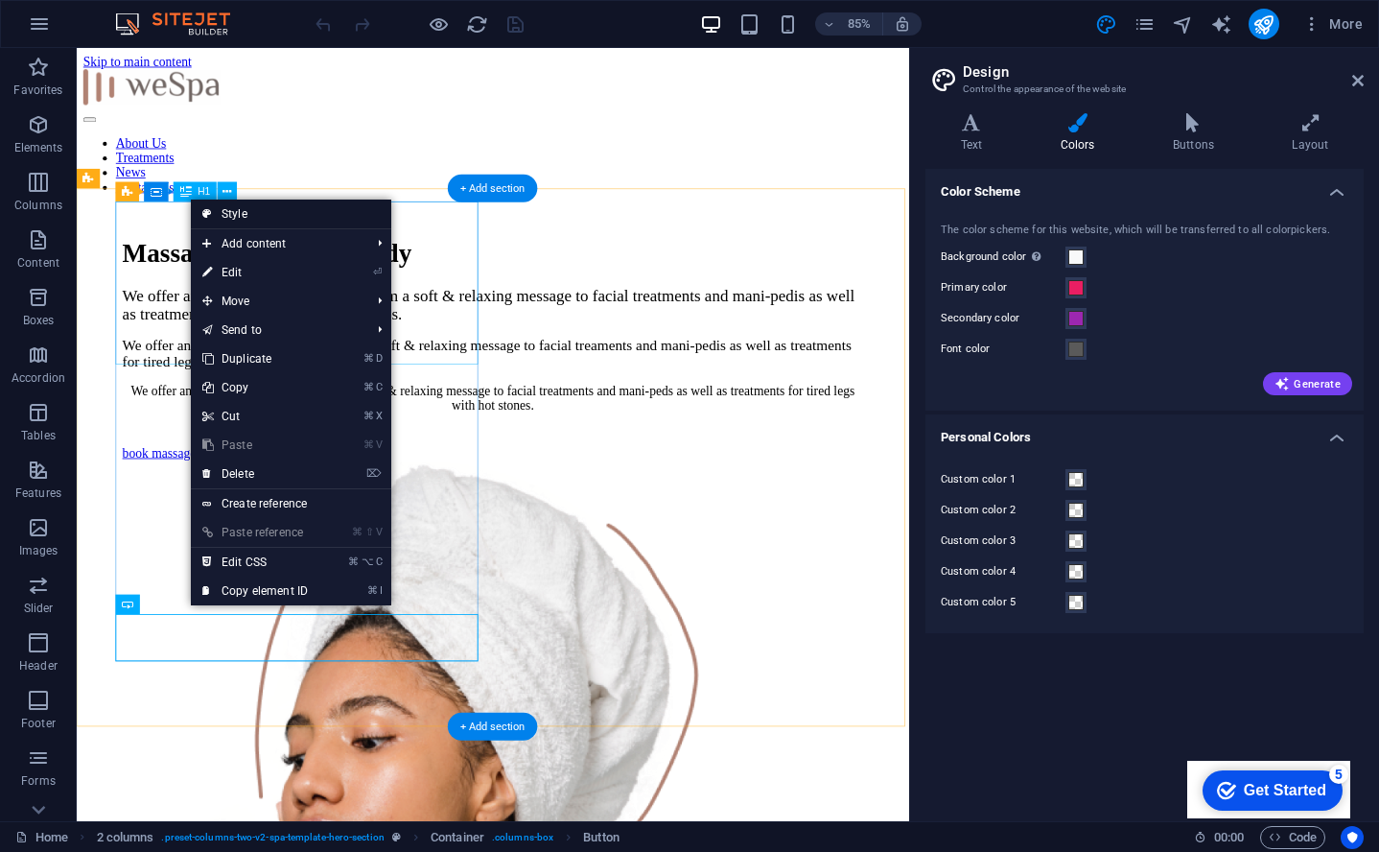
click at [329, 221] on link "Style" at bounding box center [291, 214] width 200 height 29
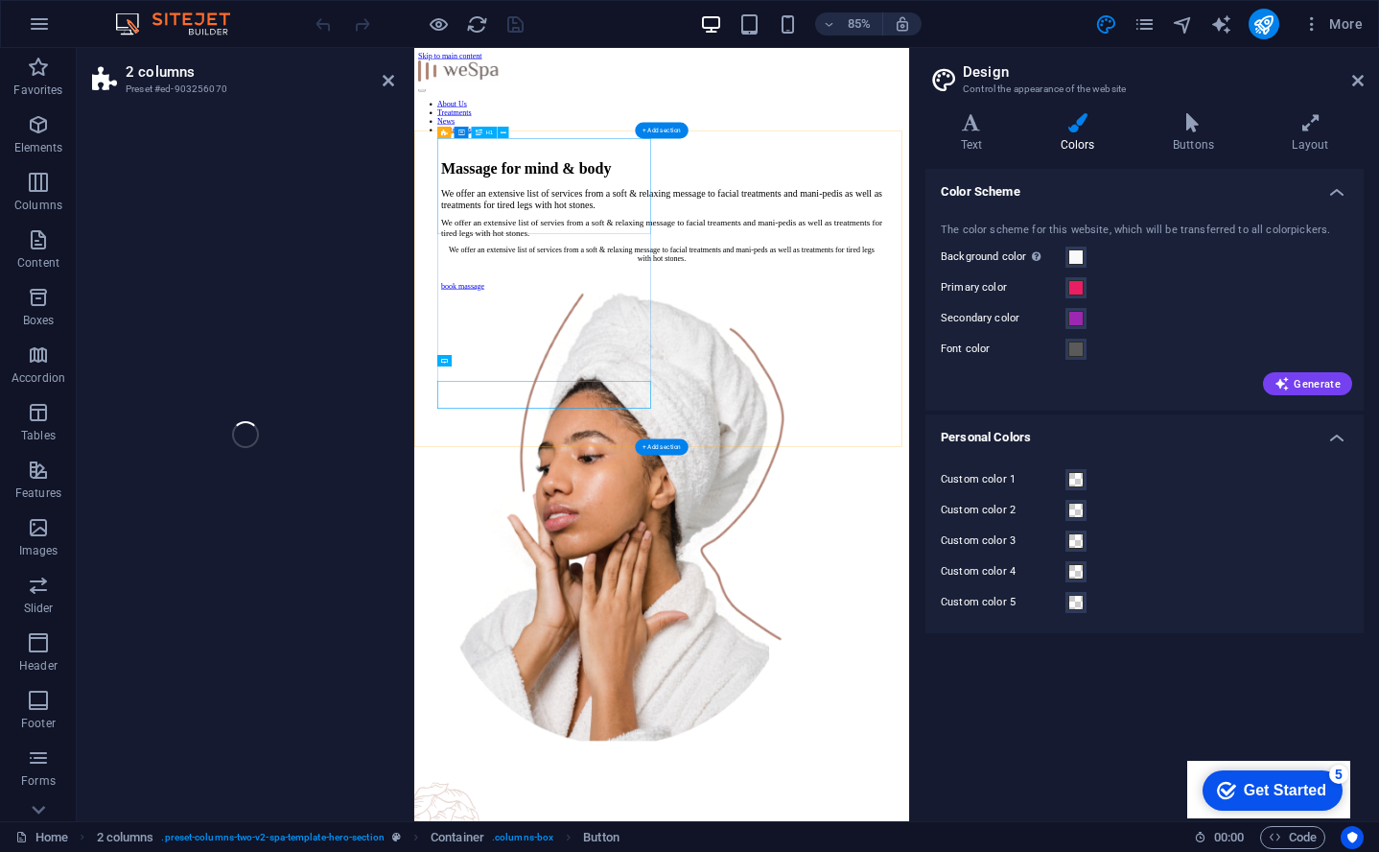
select select "rem"
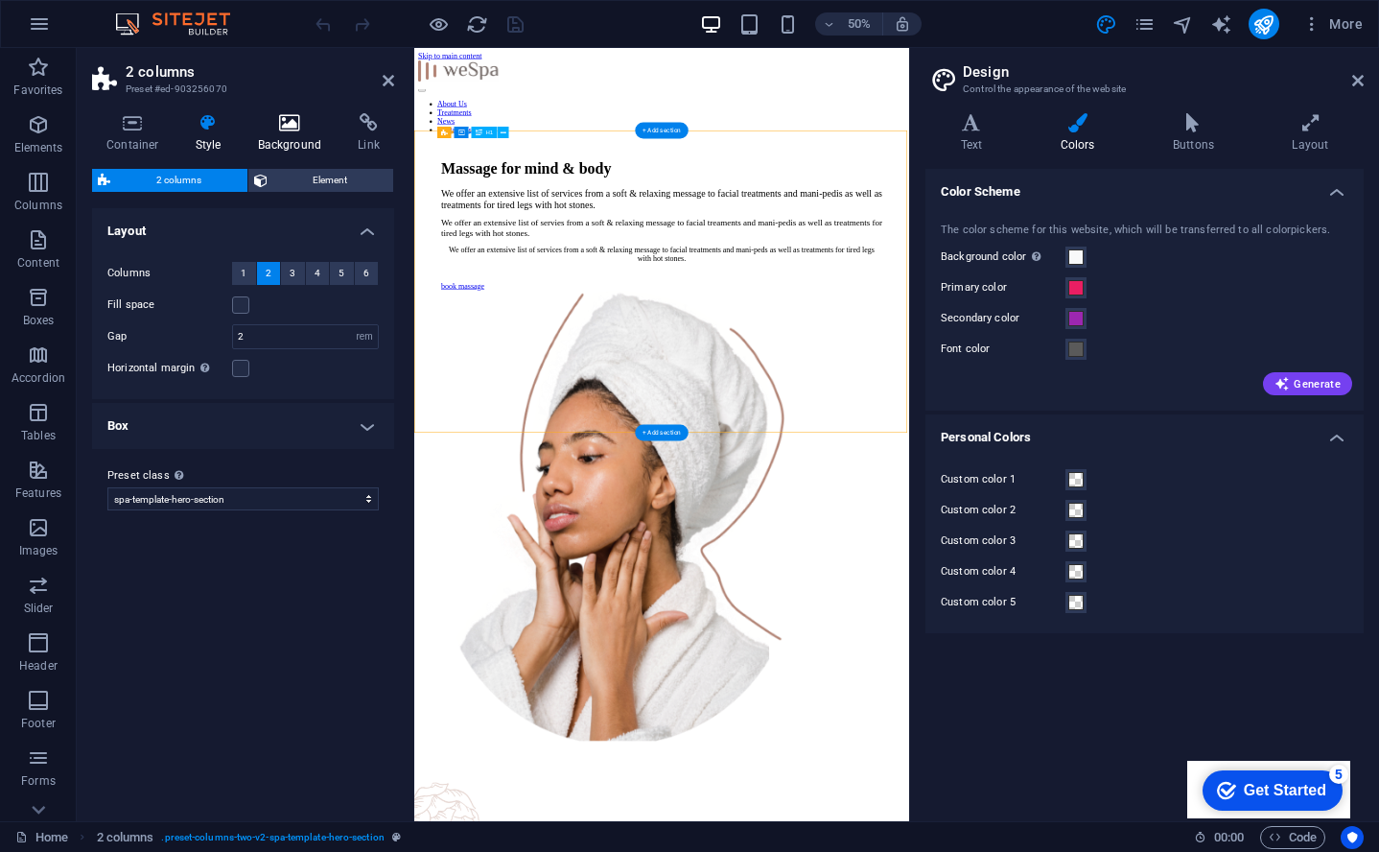
click at [266, 130] on icon at bounding box center [290, 122] width 93 height 19
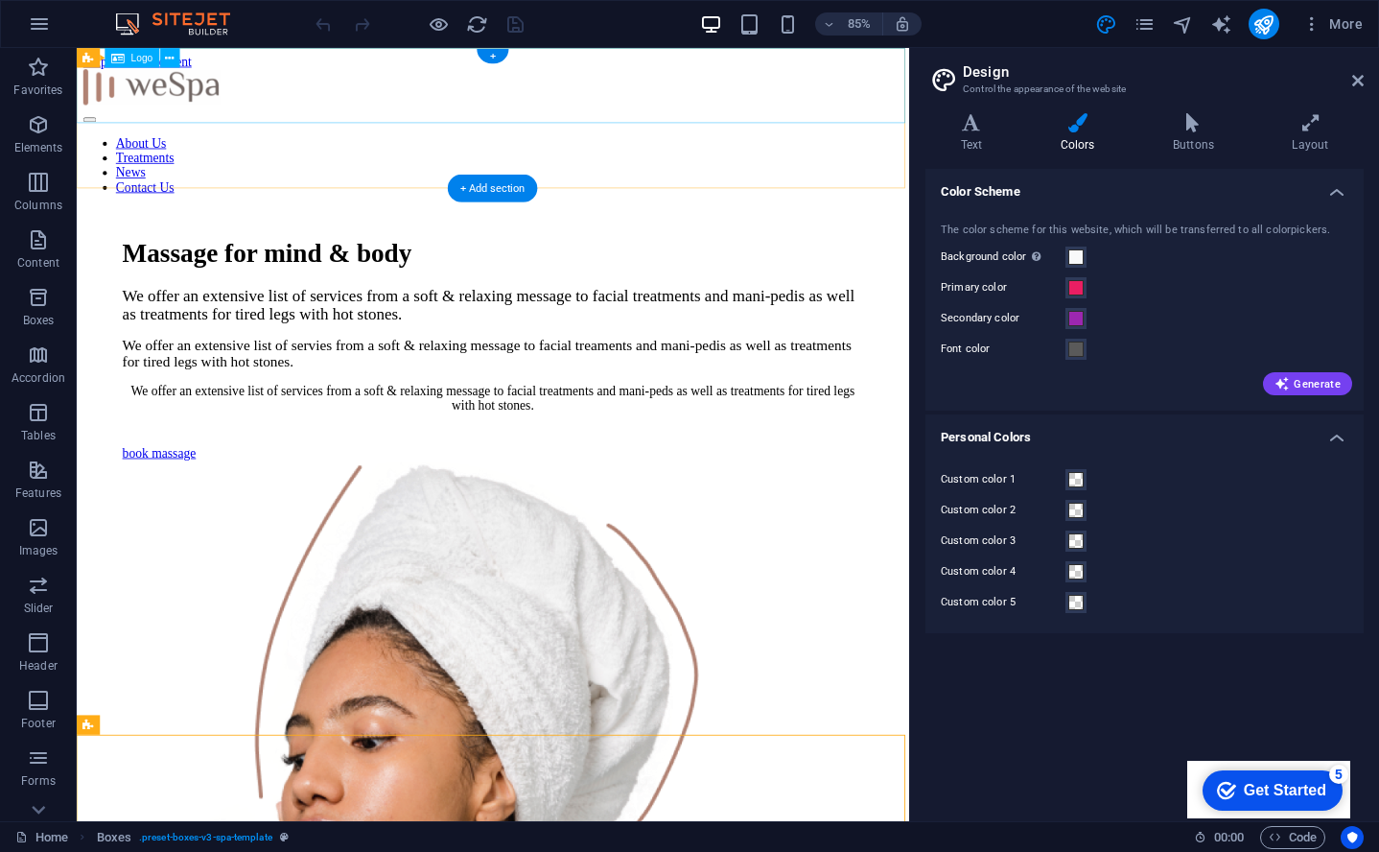
click at [555, 104] on div at bounding box center [566, 96] width 964 height 46
click at [574, 105] on div at bounding box center [566, 96] width 964 height 46
select select "px"
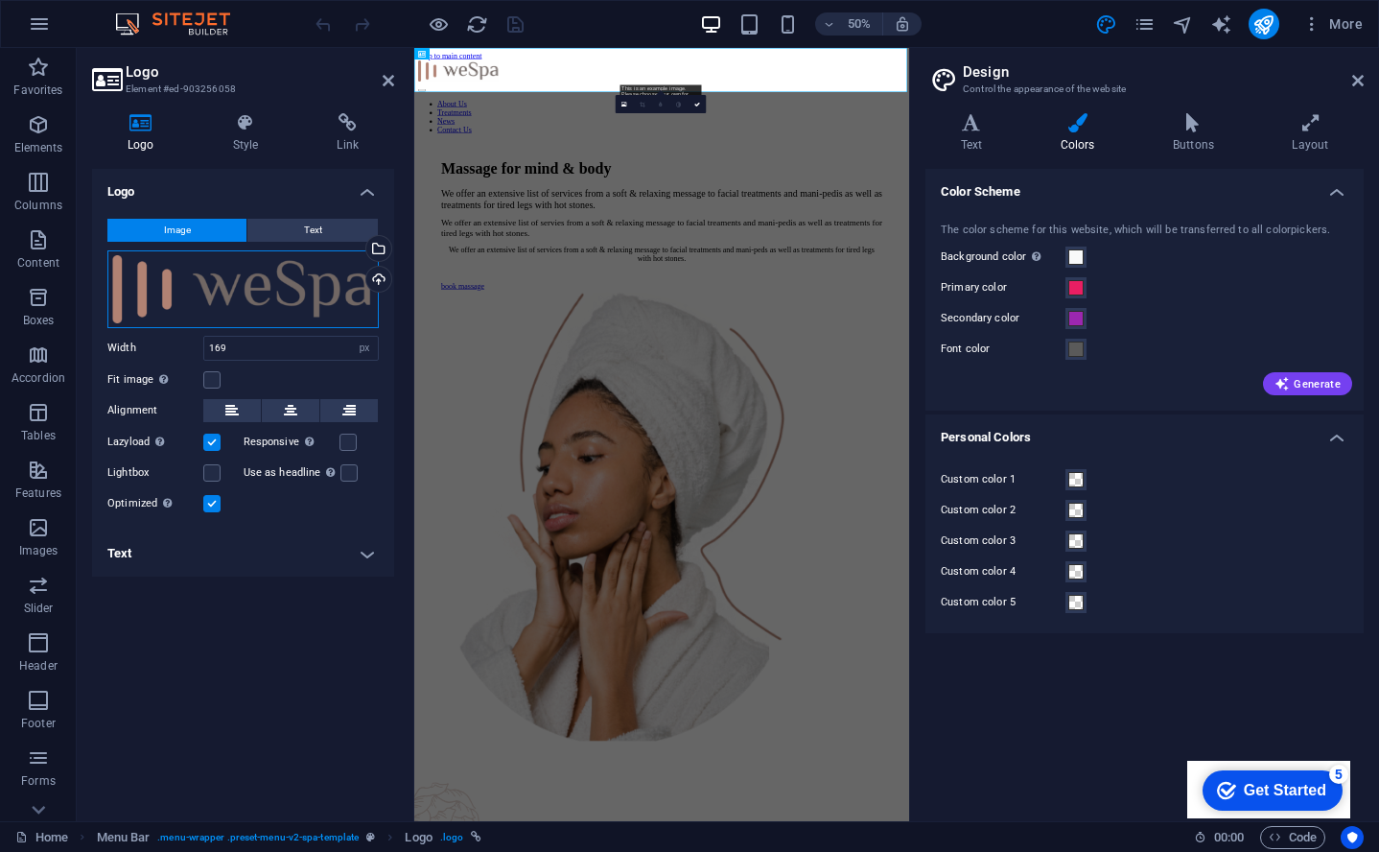
click at [264, 308] on div "Drag files here, click to choose files or select files from Files or our free s…" at bounding box center [242, 289] width 271 height 78
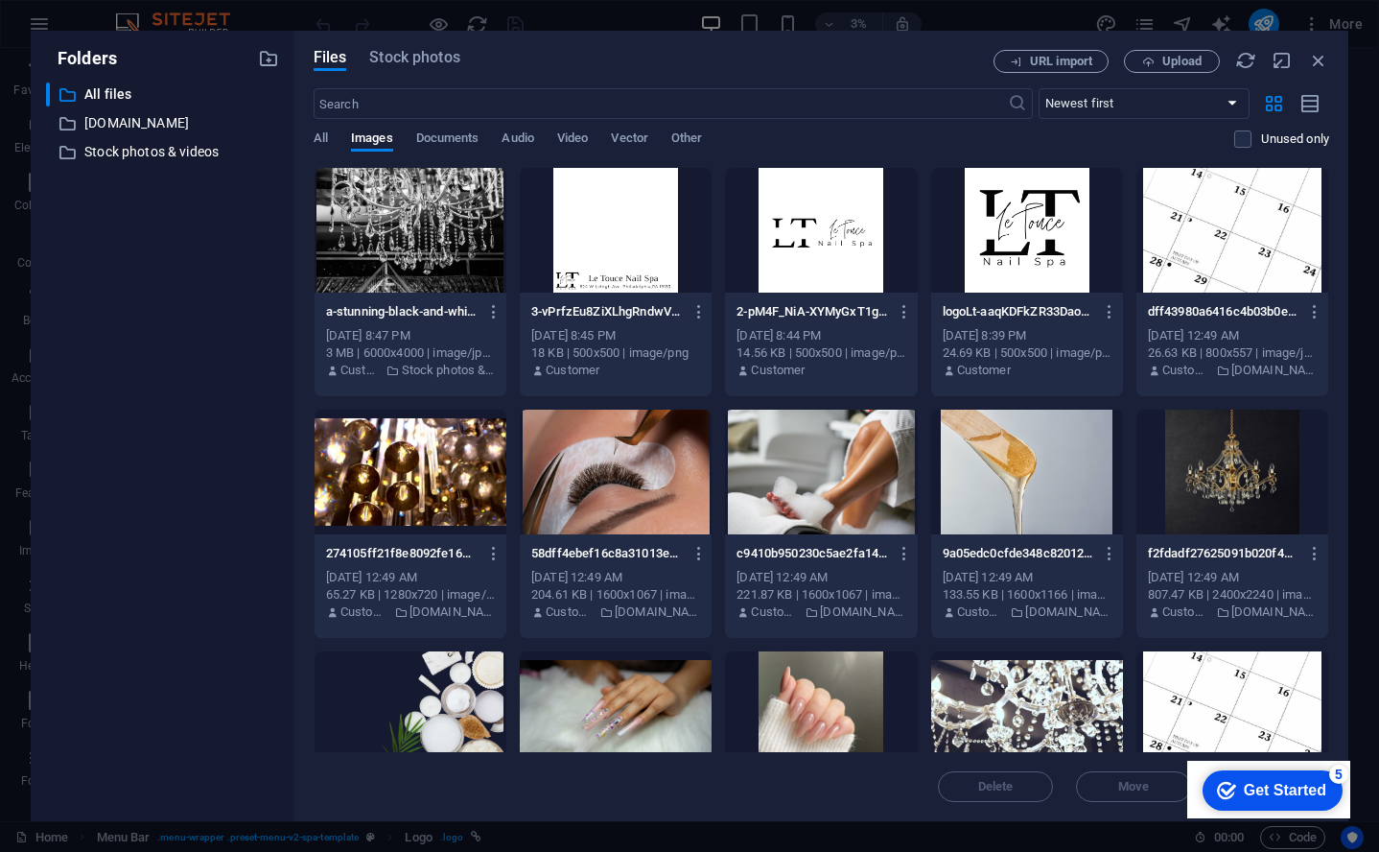
click at [1047, 214] on div at bounding box center [1027, 230] width 192 height 125
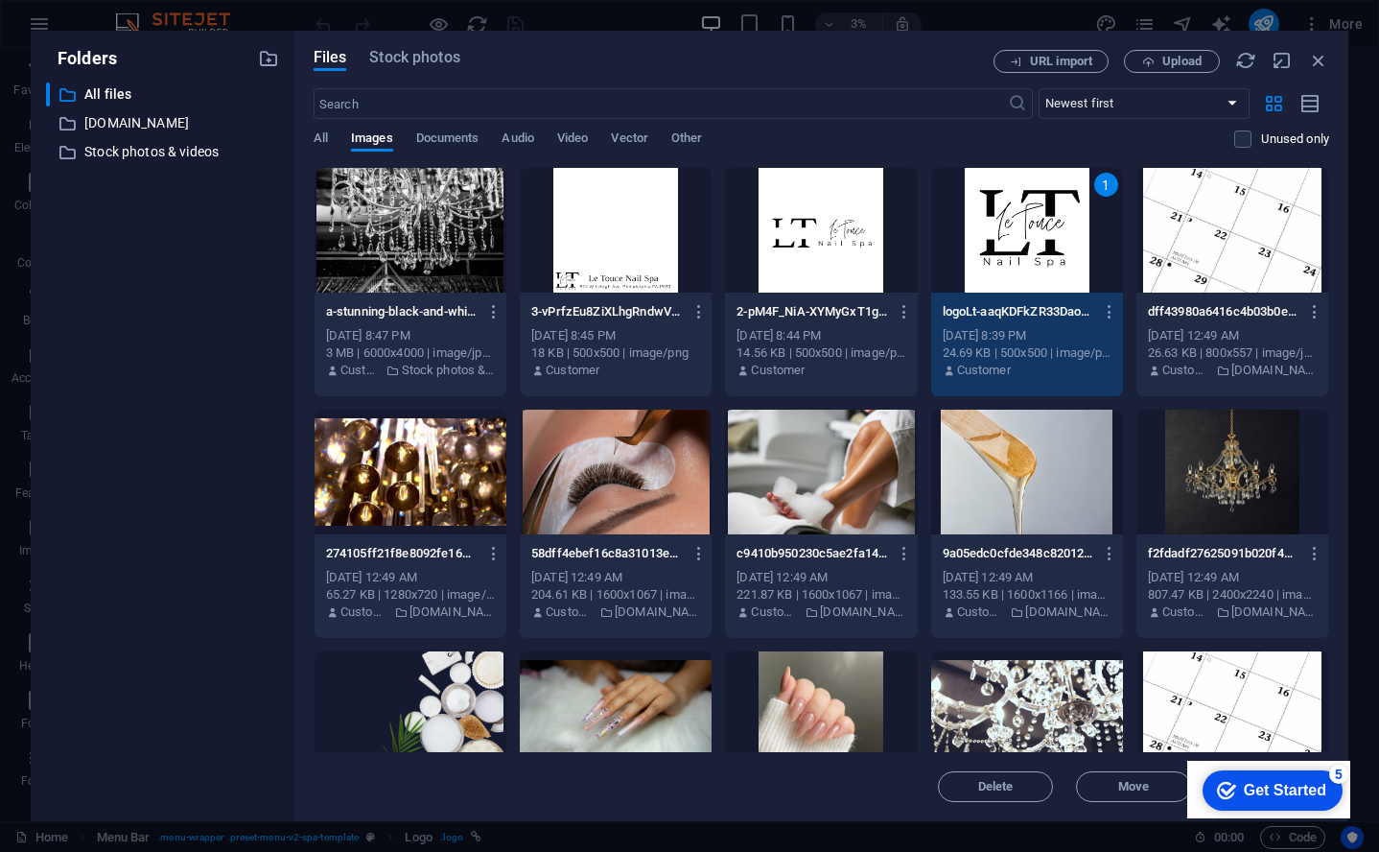
click at [1036, 199] on div "1" at bounding box center [1027, 230] width 192 height 125
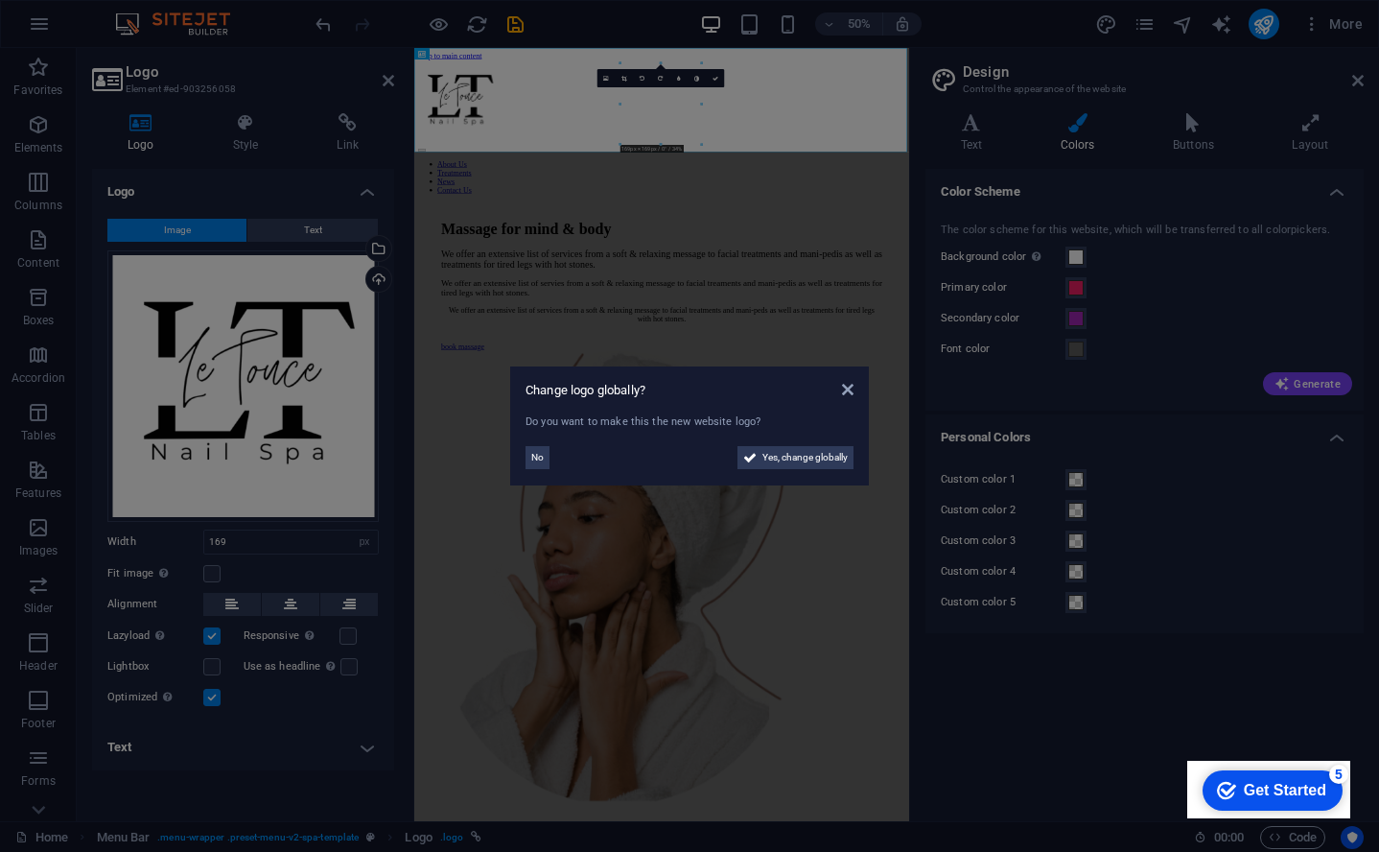
click at [254, 539] on aside "Change logo globally? Do you want to make this the new website logo? No Yes, ch…" at bounding box center [689, 426] width 1379 height 852
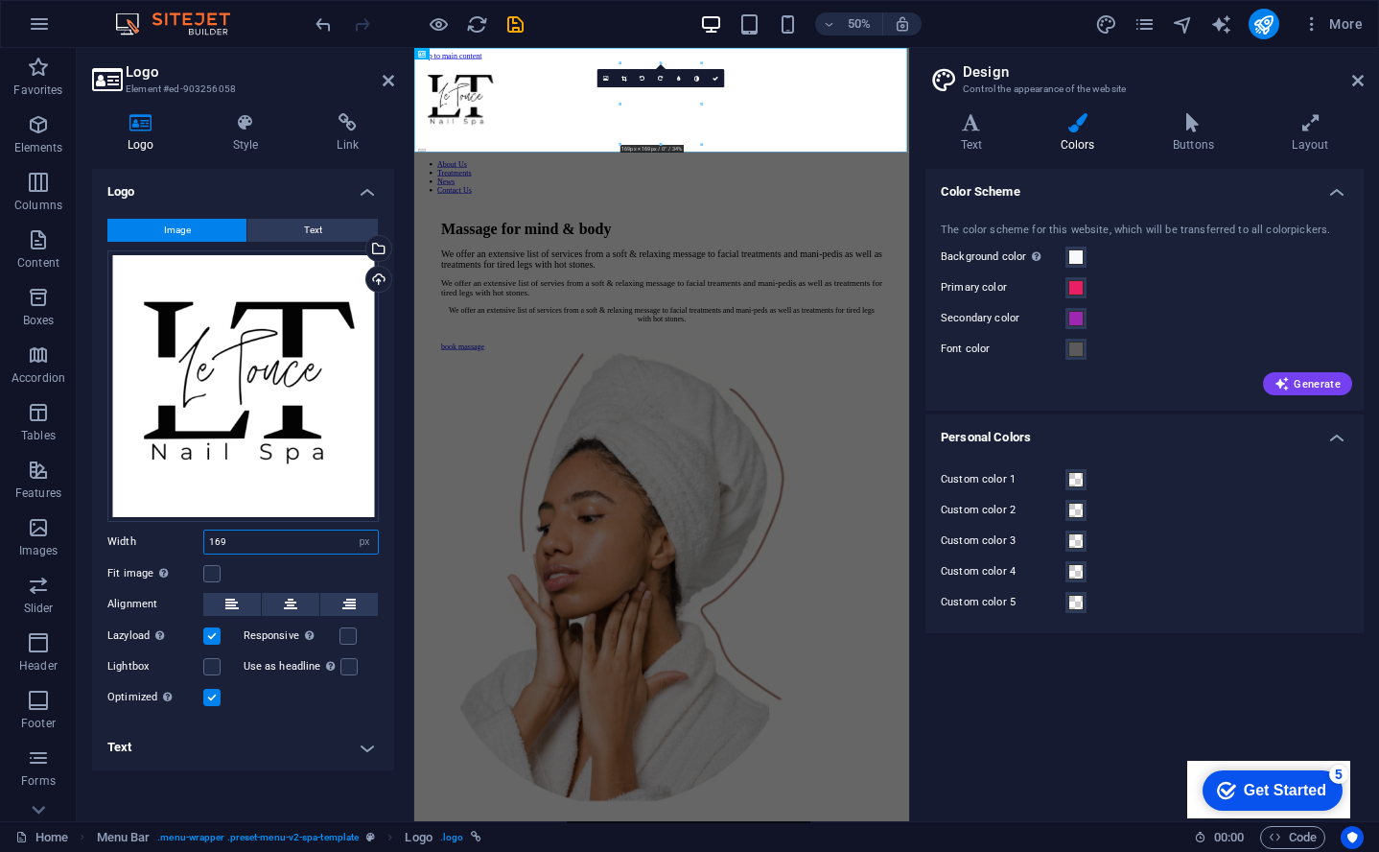
drag, startPoint x: 251, startPoint y: 539, endPoint x: 127, endPoint y: 539, distance: 124.7
click at [127, 539] on div "Width 169 Default auto px rem % em vh vw" at bounding box center [242, 542] width 271 height 25
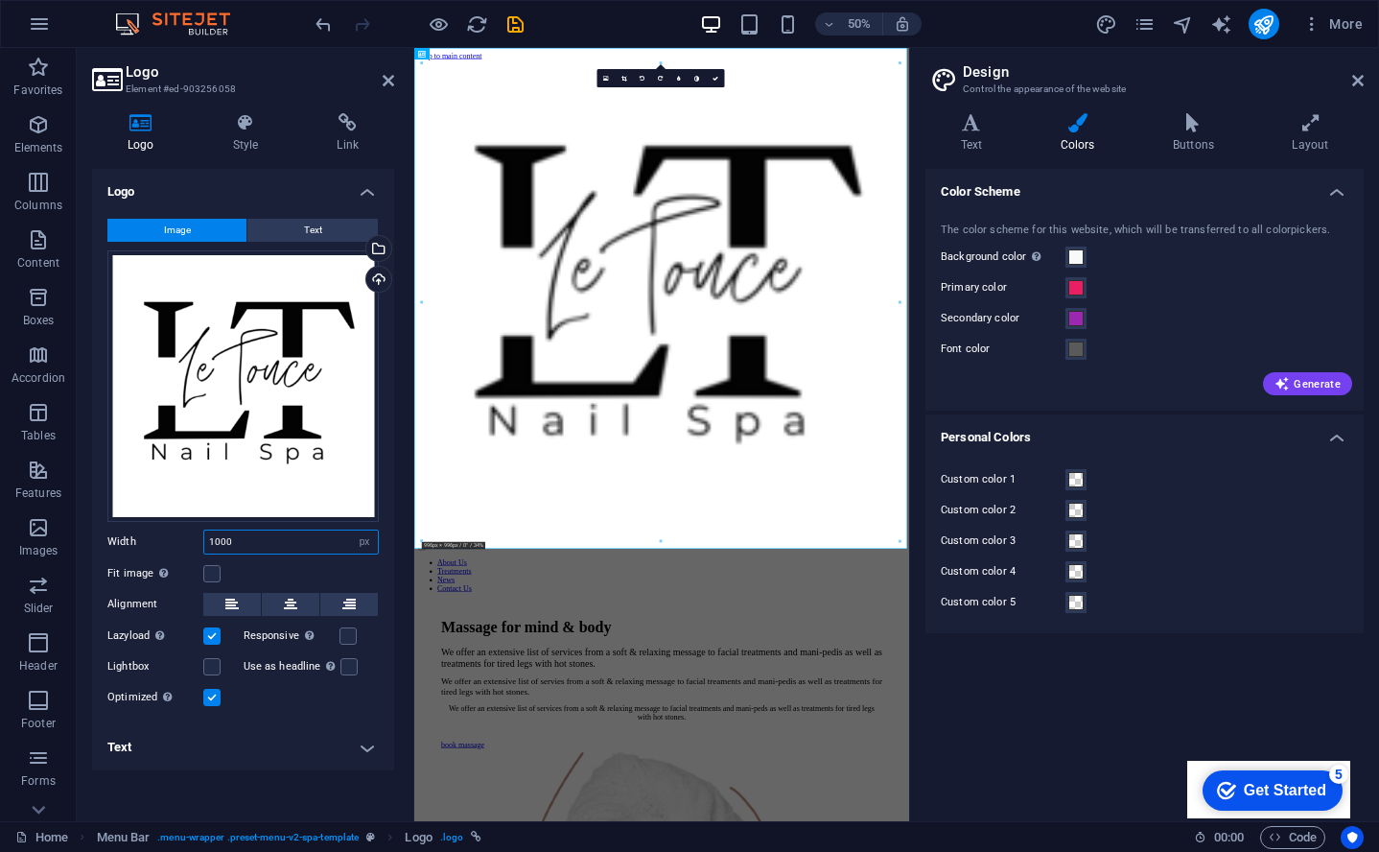
drag, startPoint x: 240, startPoint y: 541, endPoint x: 157, endPoint y: 539, distance: 82.5
click at [157, 539] on div "Width 1000 Default auto px rem % em vh vw" at bounding box center [242, 542] width 271 height 25
type input "350"
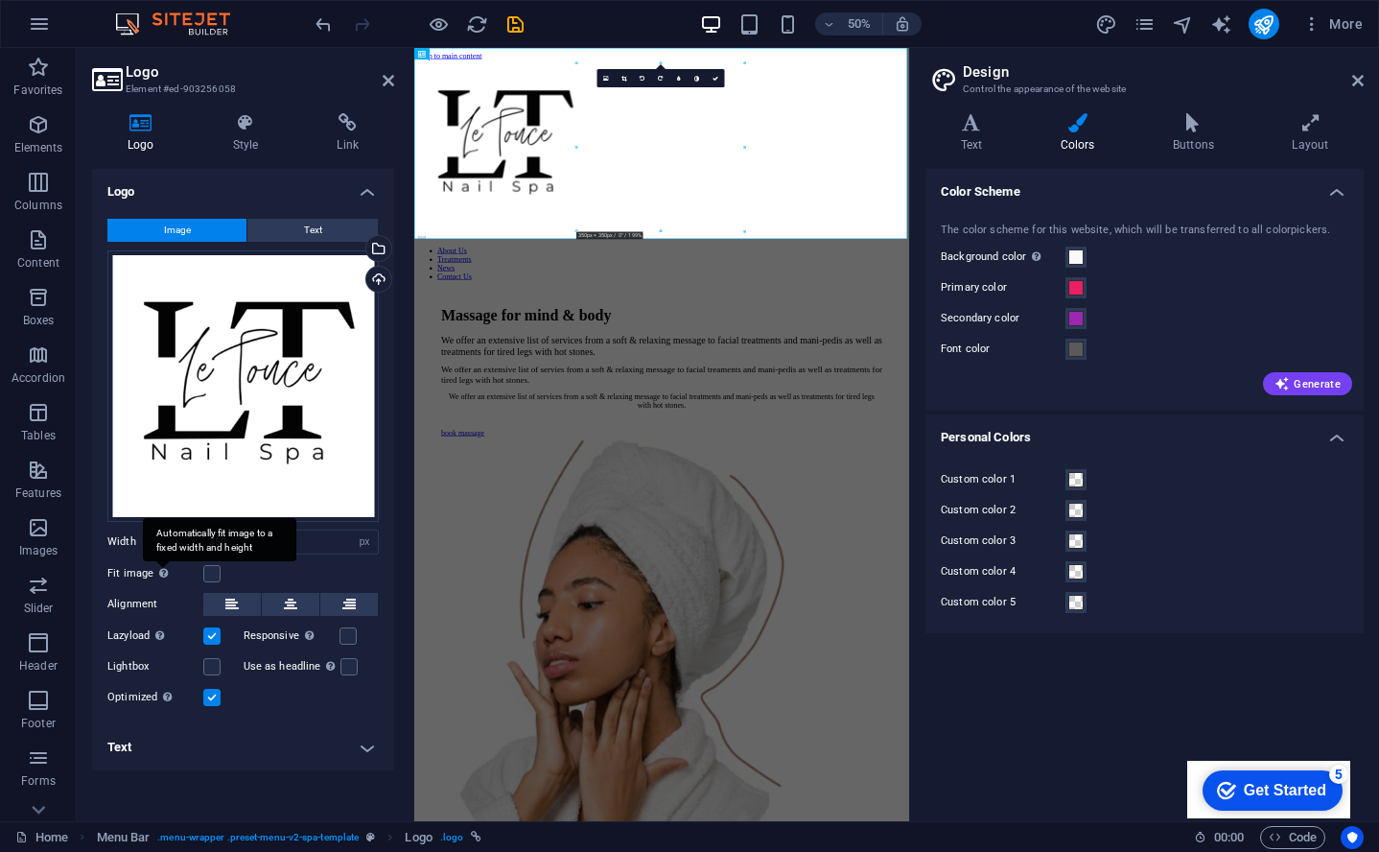
click at [160, 560] on div "Automatically fit image to a fixed width and height" at bounding box center [219, 539] width 153 height 43
click at [0, 0] on input "Fit image Automatically fit image to a fixed width and height" at bounding box center [0, 0] width 0 height 0
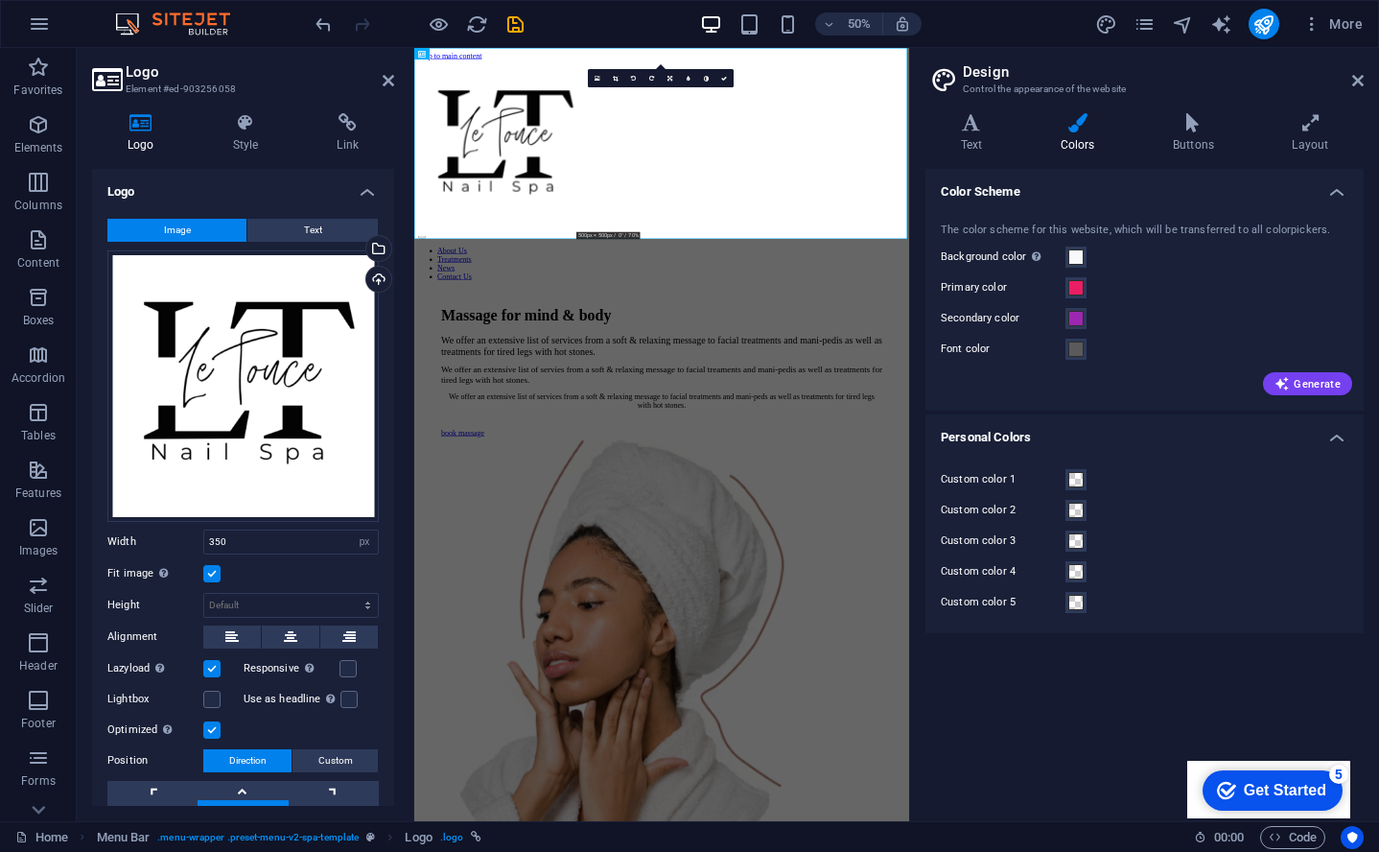
scroll to position [89, 0]
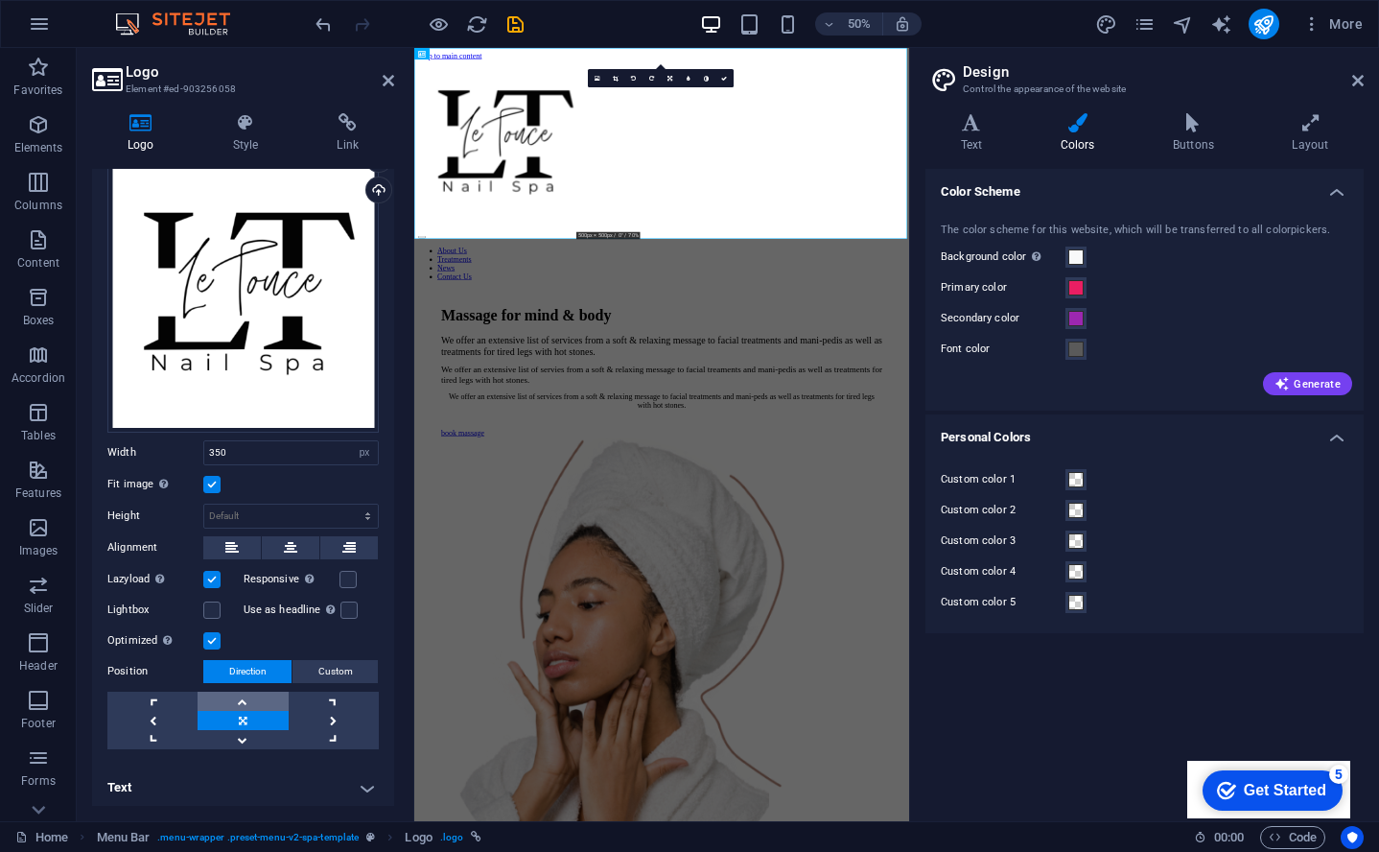
click at [235, 700] on link at bounding box center [243, 701] width 90 height 19
click at [248, 127] on icon at bounding box center [246, 122] width 97 height 19
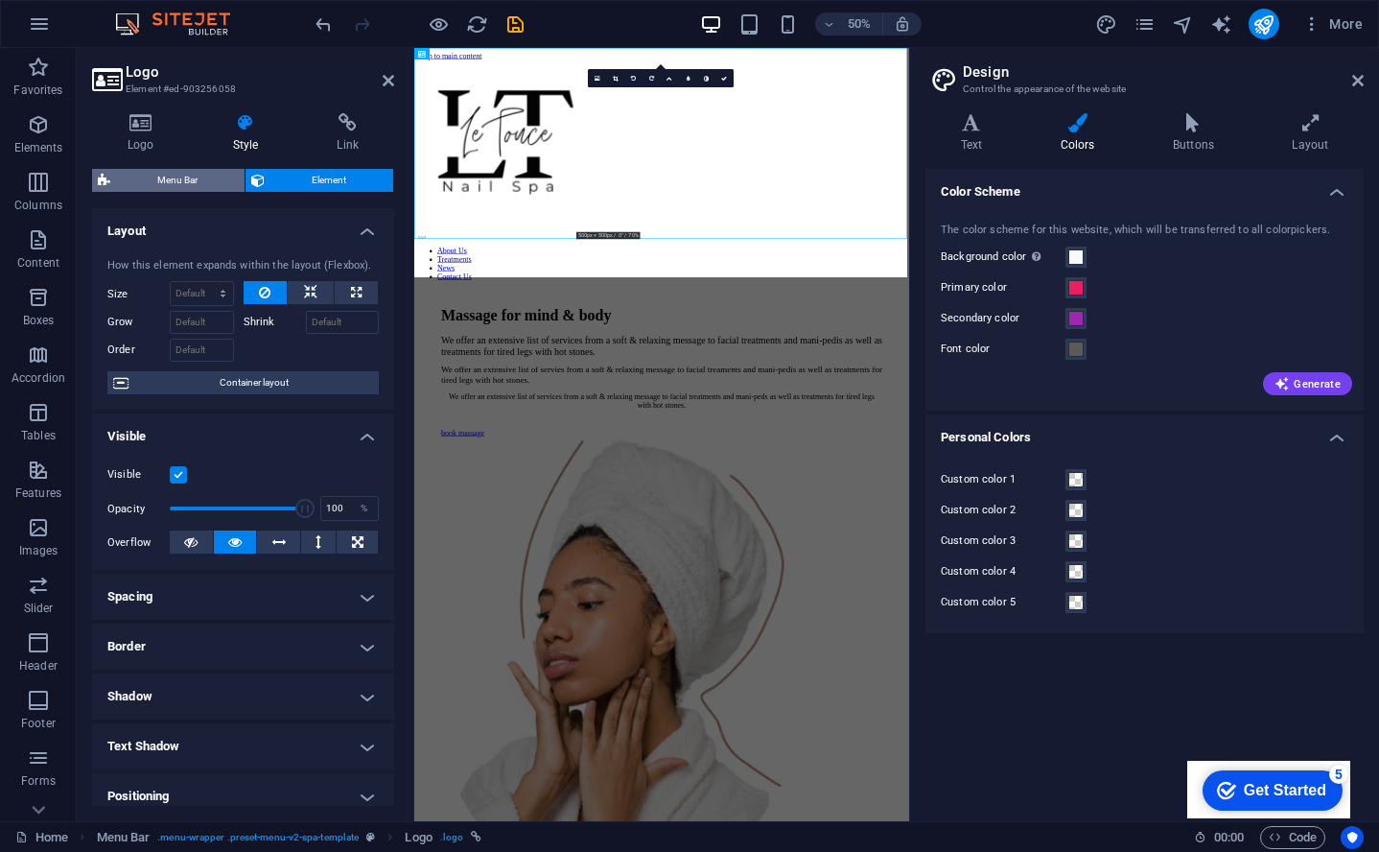
click at [197, 184] on span "Menu Bar" at bounding box center [177, 180] width 123 height 23
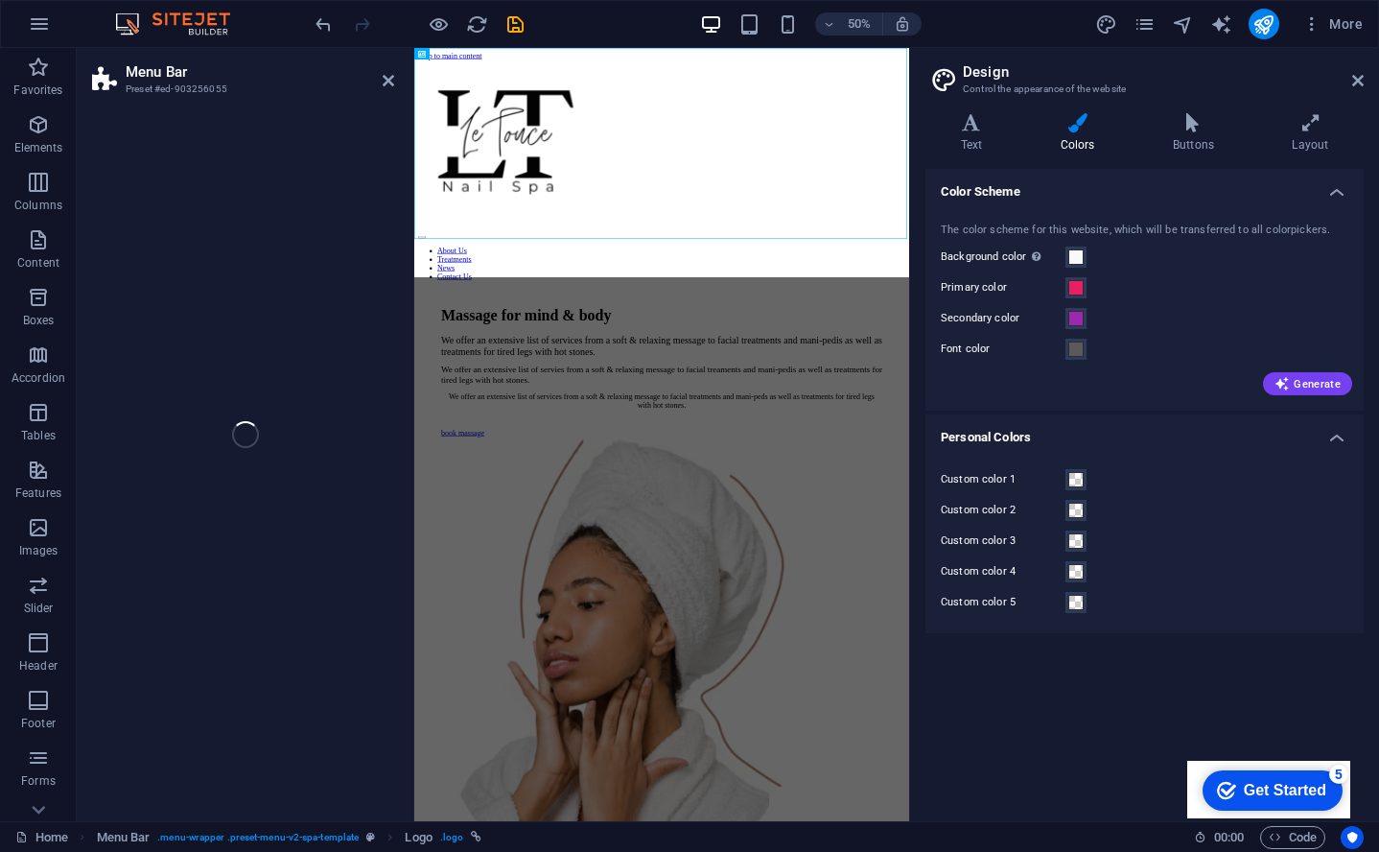
select select "rem"
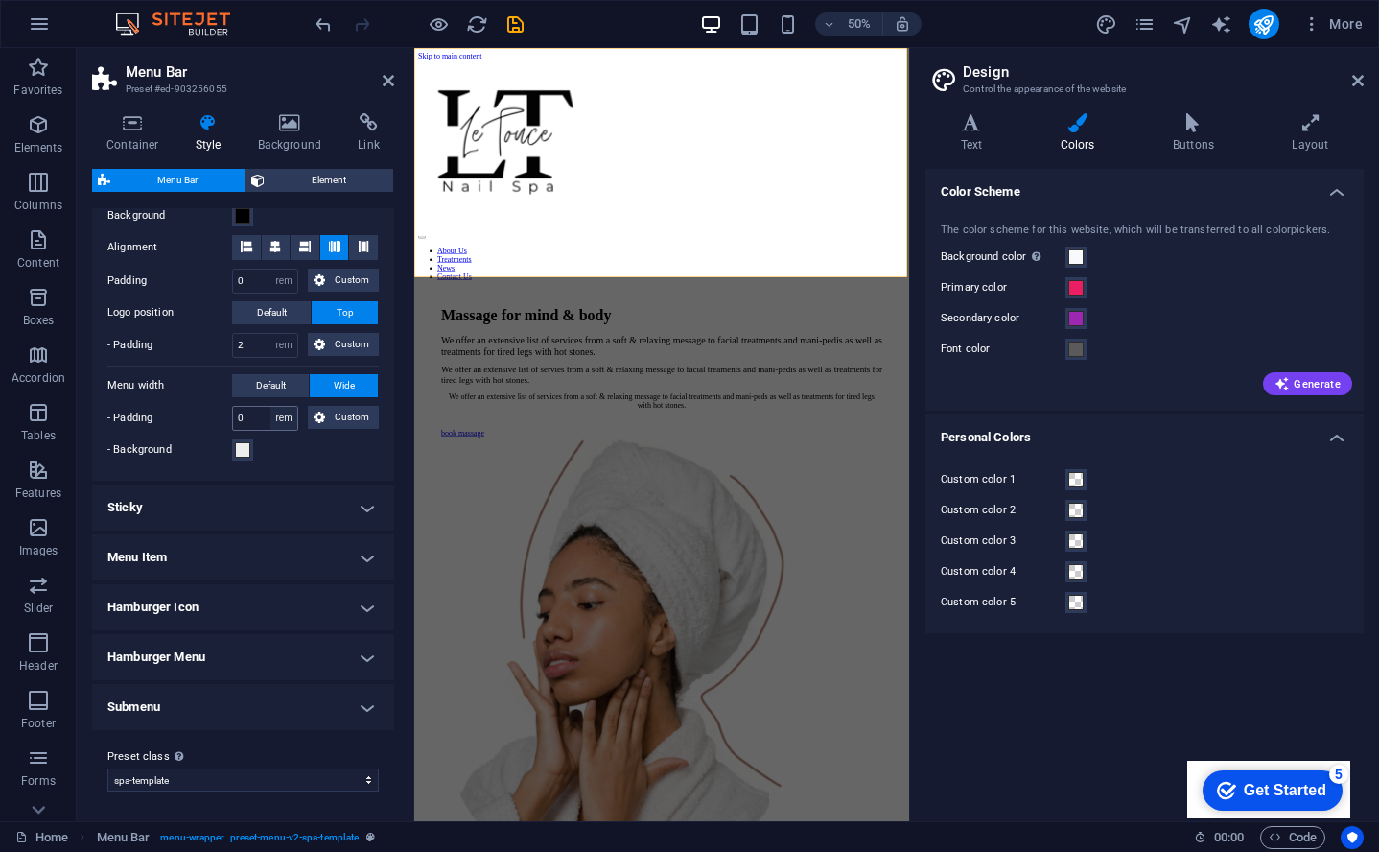
scroll to position [380, 0]
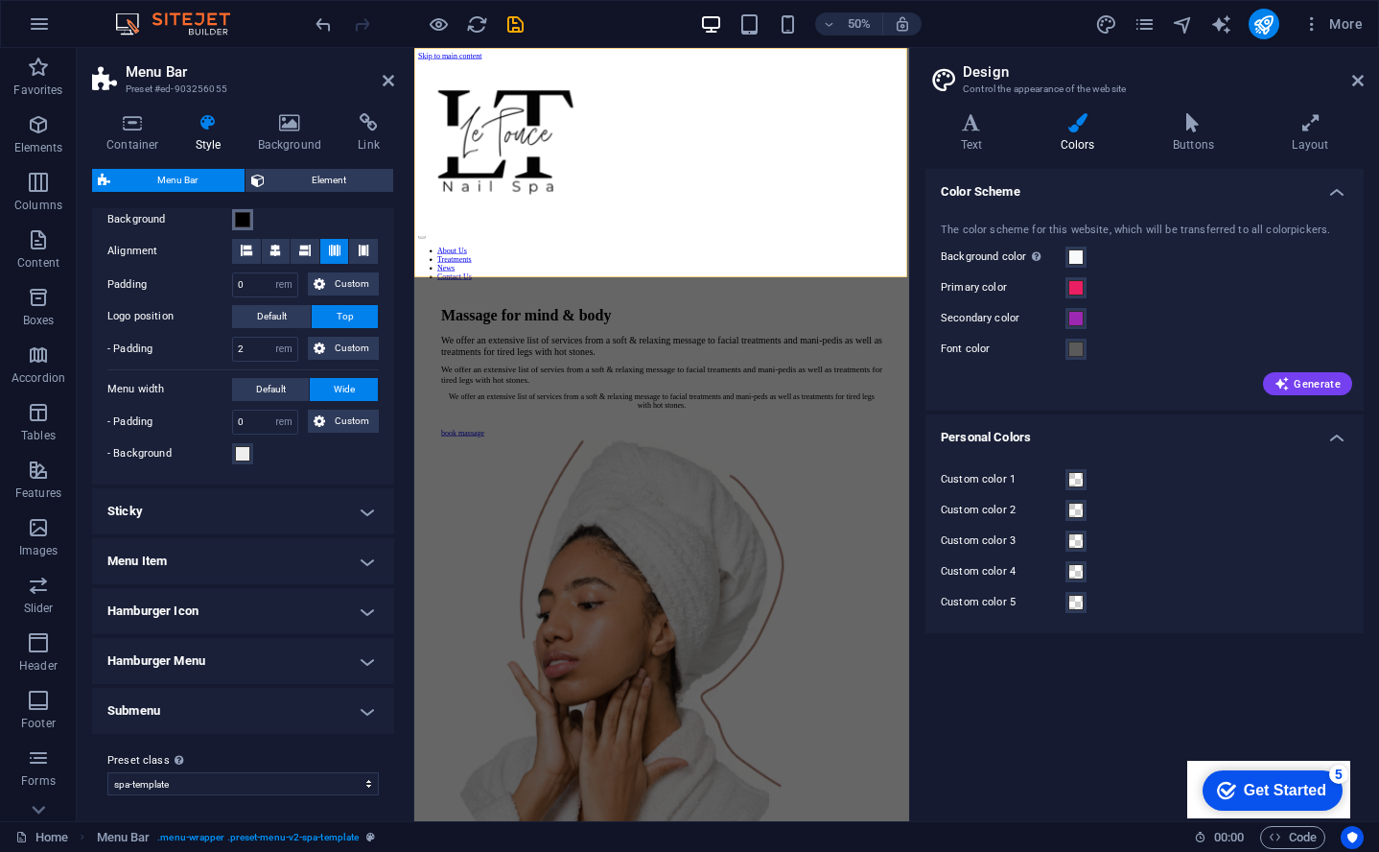
click at [241, 215] on span at bounding box center [242, 219] width 15 height 15
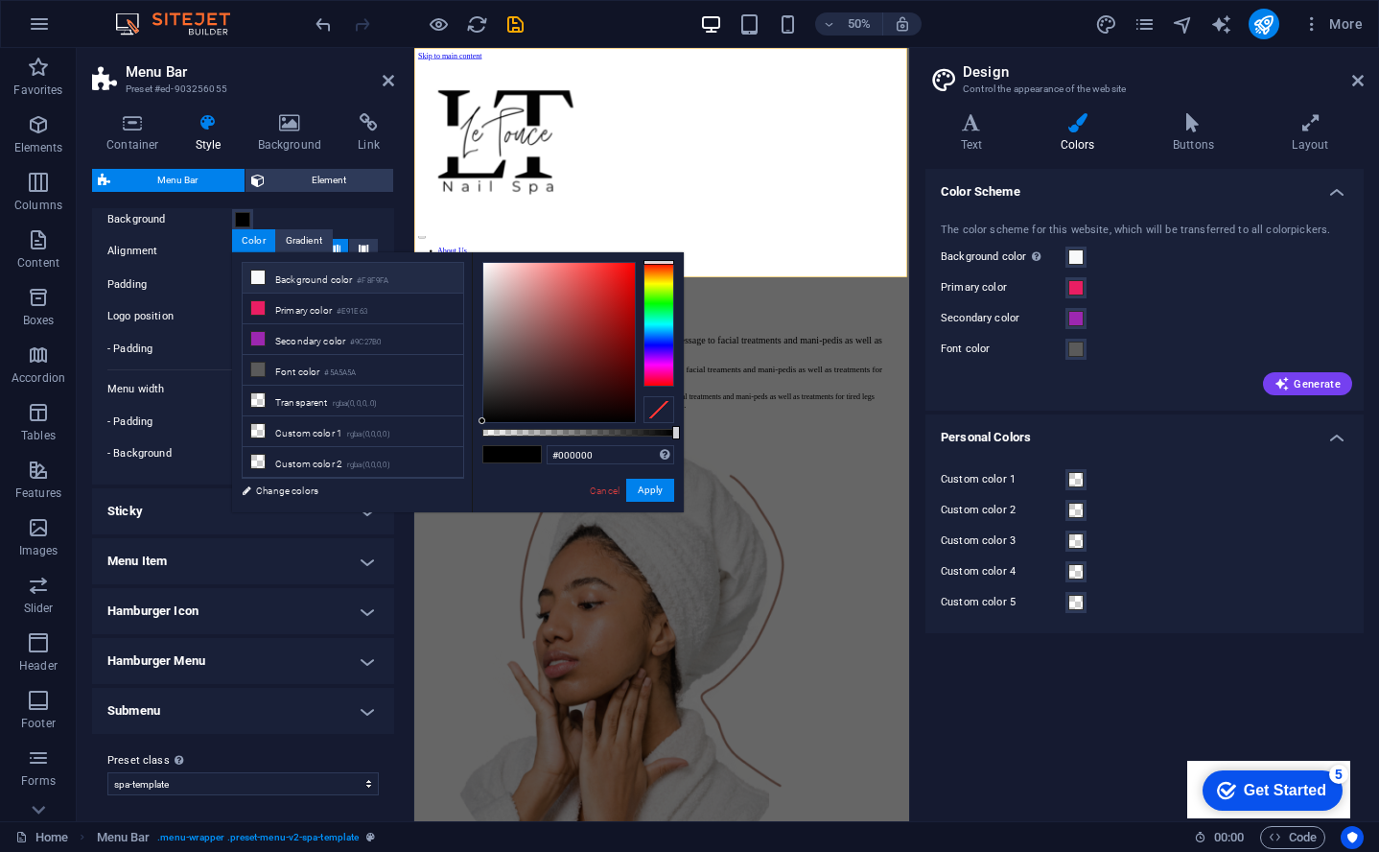
click at [376, 281] on small "#F8F9FA" at bounding box center [373, 280] width 32 height 13
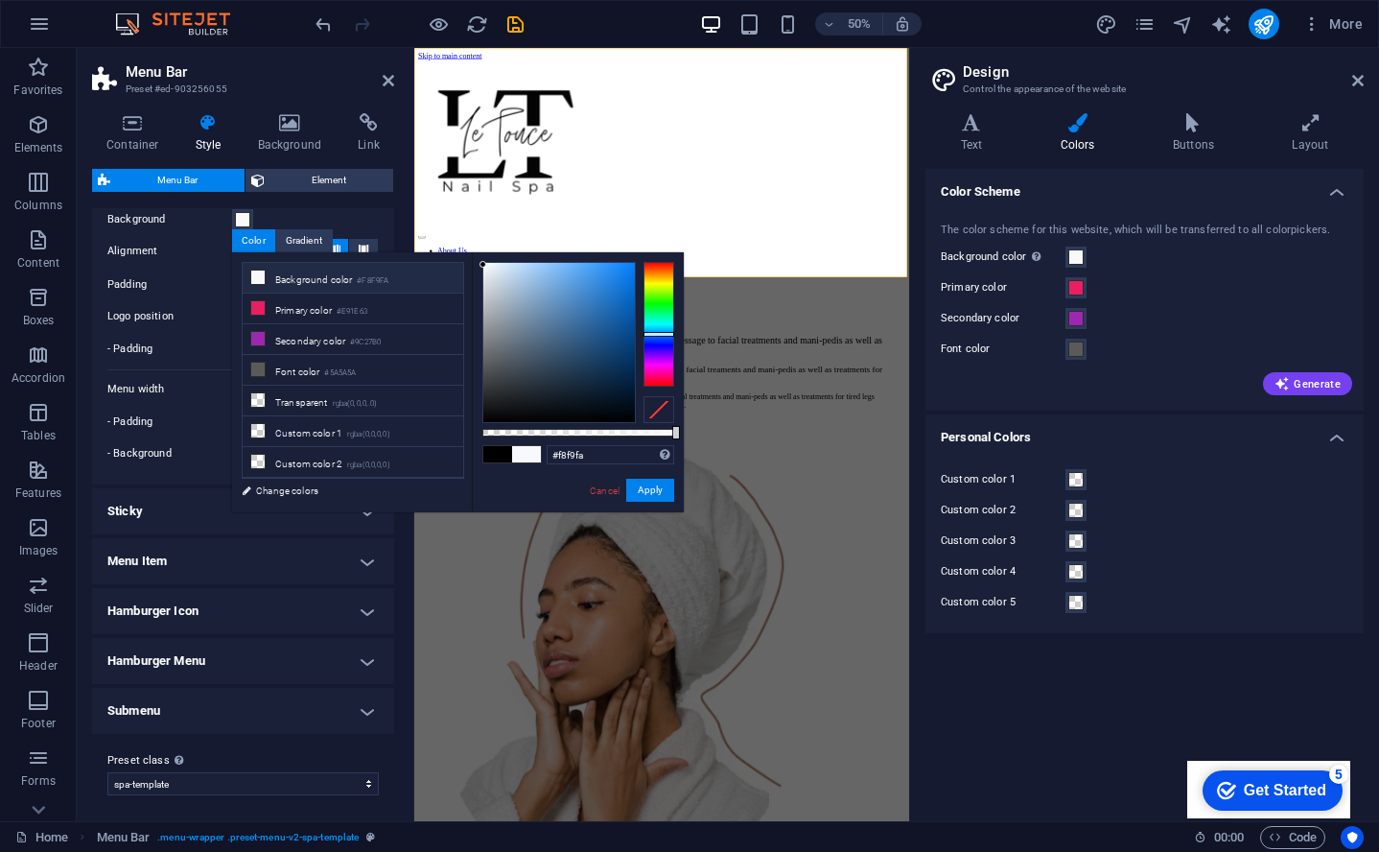
click at [533, 459] on span at bounding box center [526, 454] width 29 height 16
drag, startPoint x: 663, startPoint y: 499, endPoint x: 489, endPoint y: 898, distance: 435.2
click at [663, 499] on button "Apply" at bounding box center [650, 490] width 48 height 23
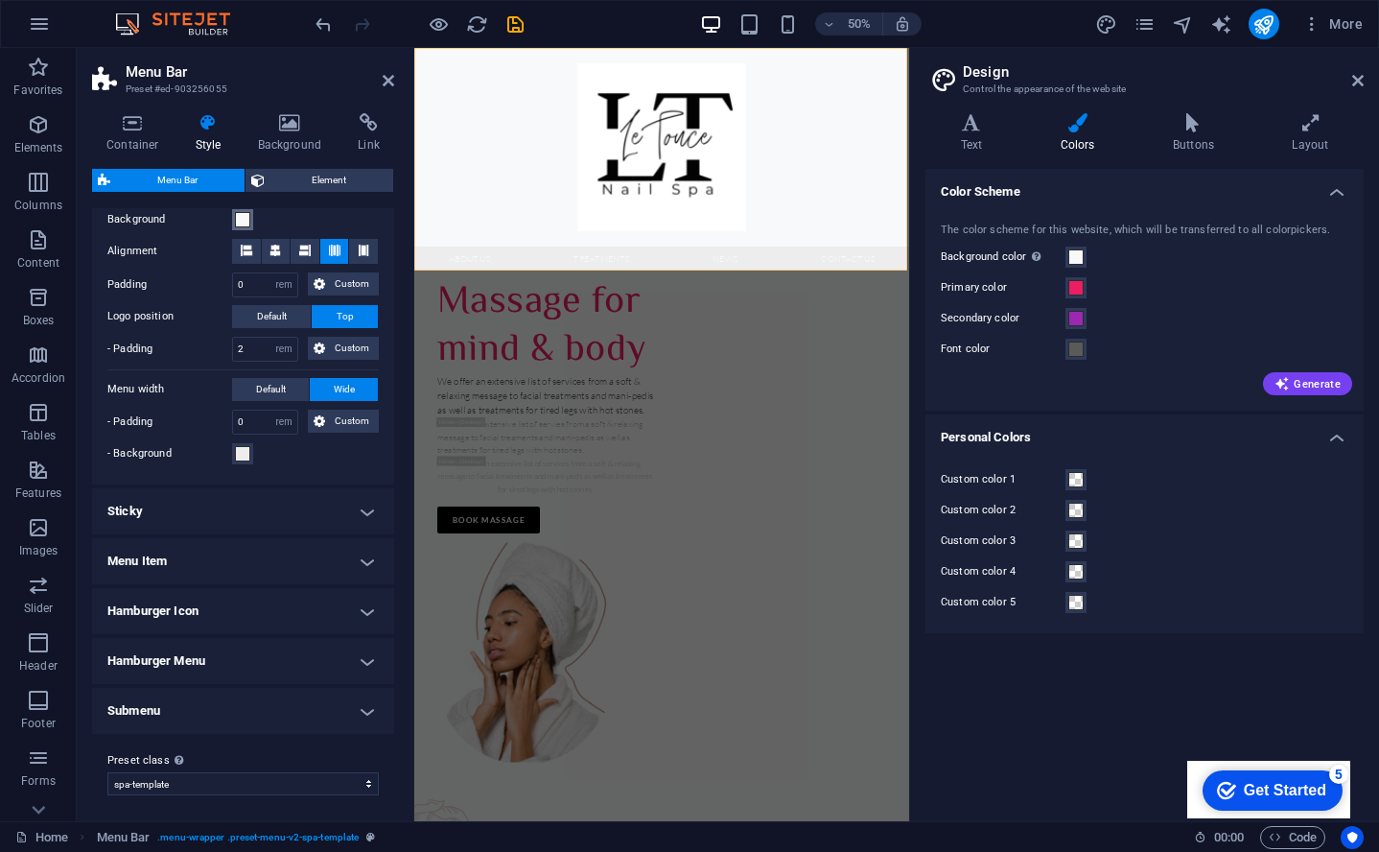
click at [245, 222] on span at bounding box center [242, 219] width 15 height 15
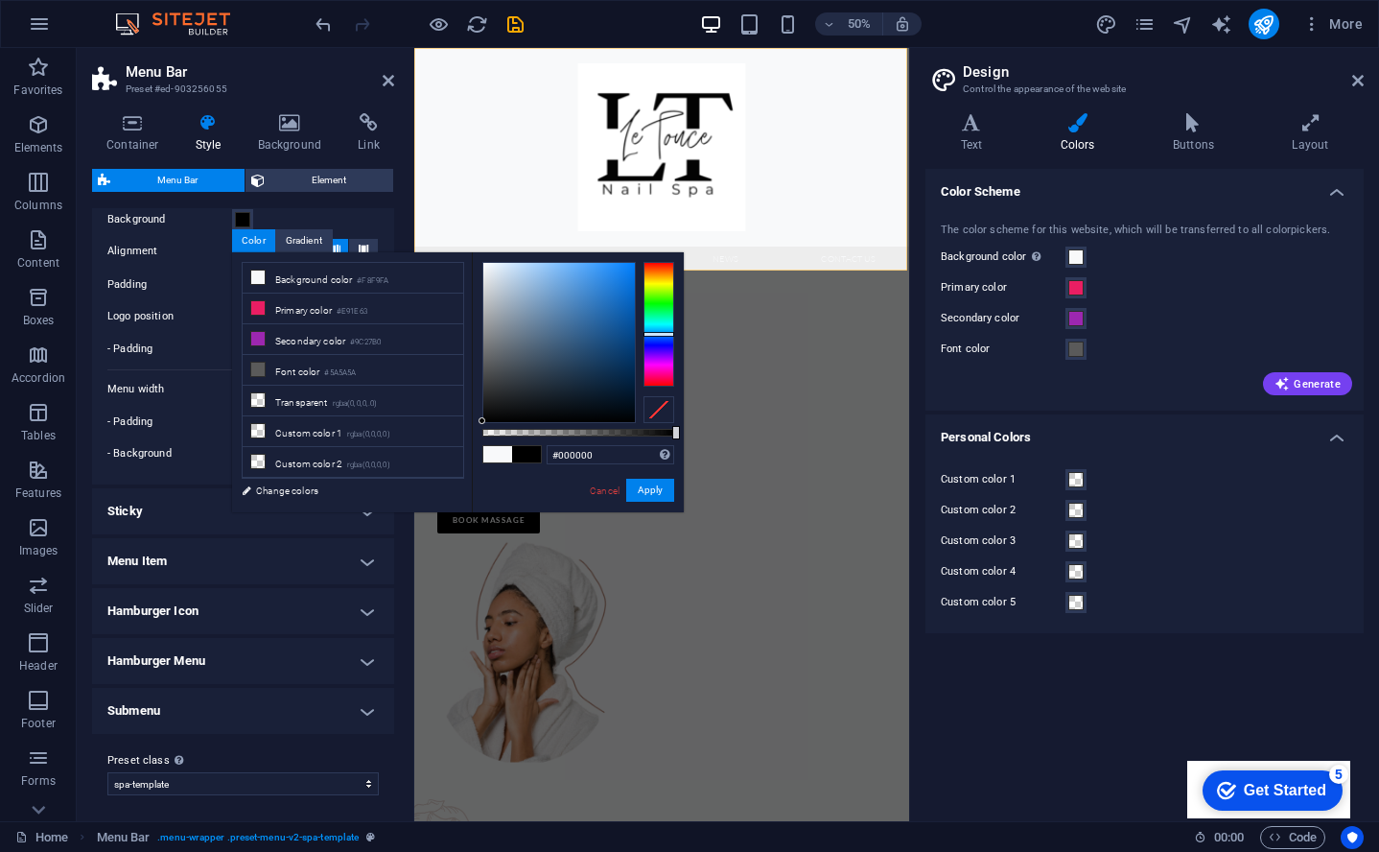
drag, startPoint x: 507, startPoint y: 414, endPoint x: 474, endPoint y: 456, distance: 52.6
click at [432, 444] on div "less Background color #F8F9FA Primary color #E91E63 Secondary color #9C27B0 Fon…" at bounding box center [458, 382] width 452 height 260
click at [649, 489] on button "Apply" at bounding box center [650, 490] width 48 height 23
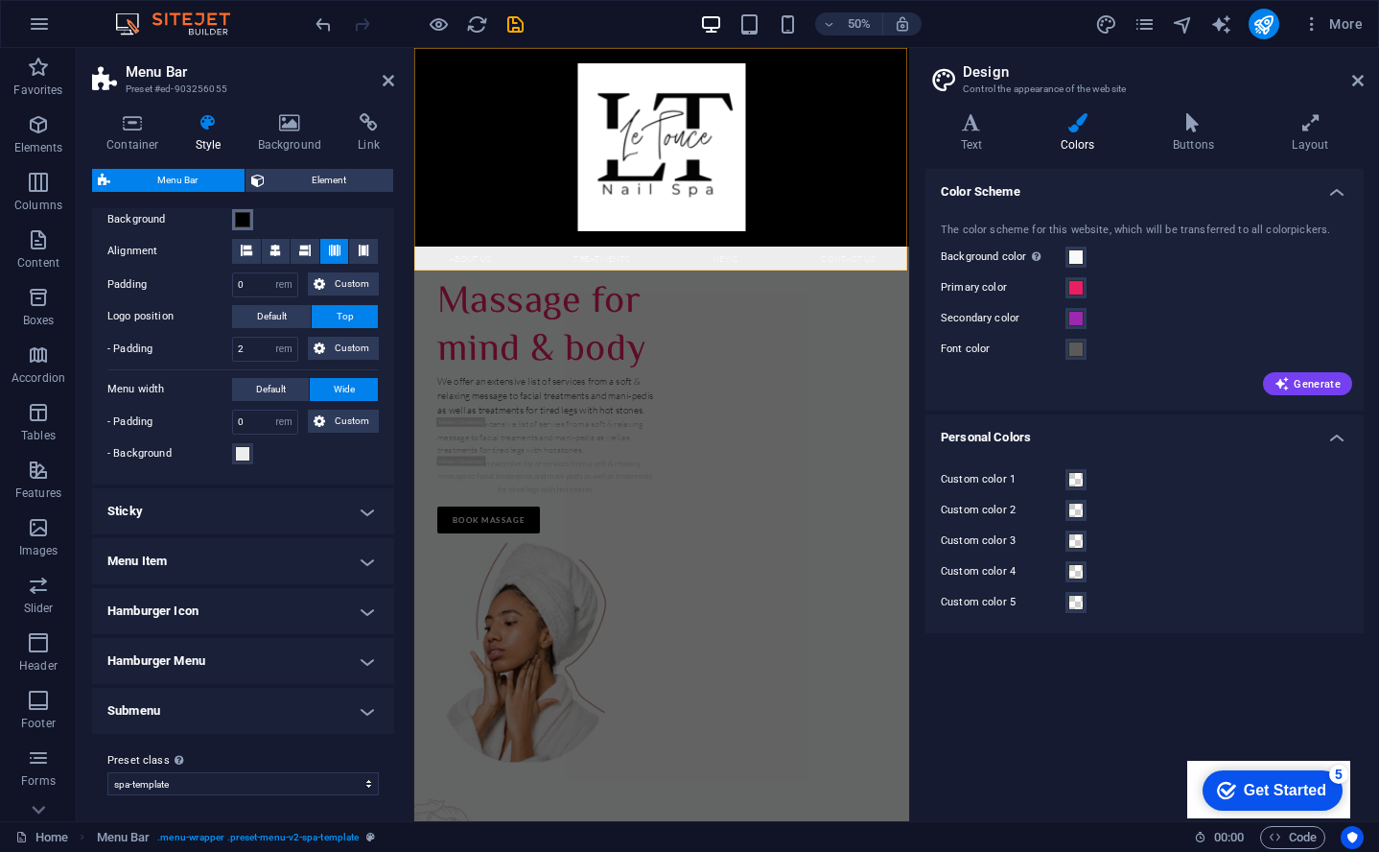
click at [248, 224] on span at bounding box center [242, 219] width 15 height 15
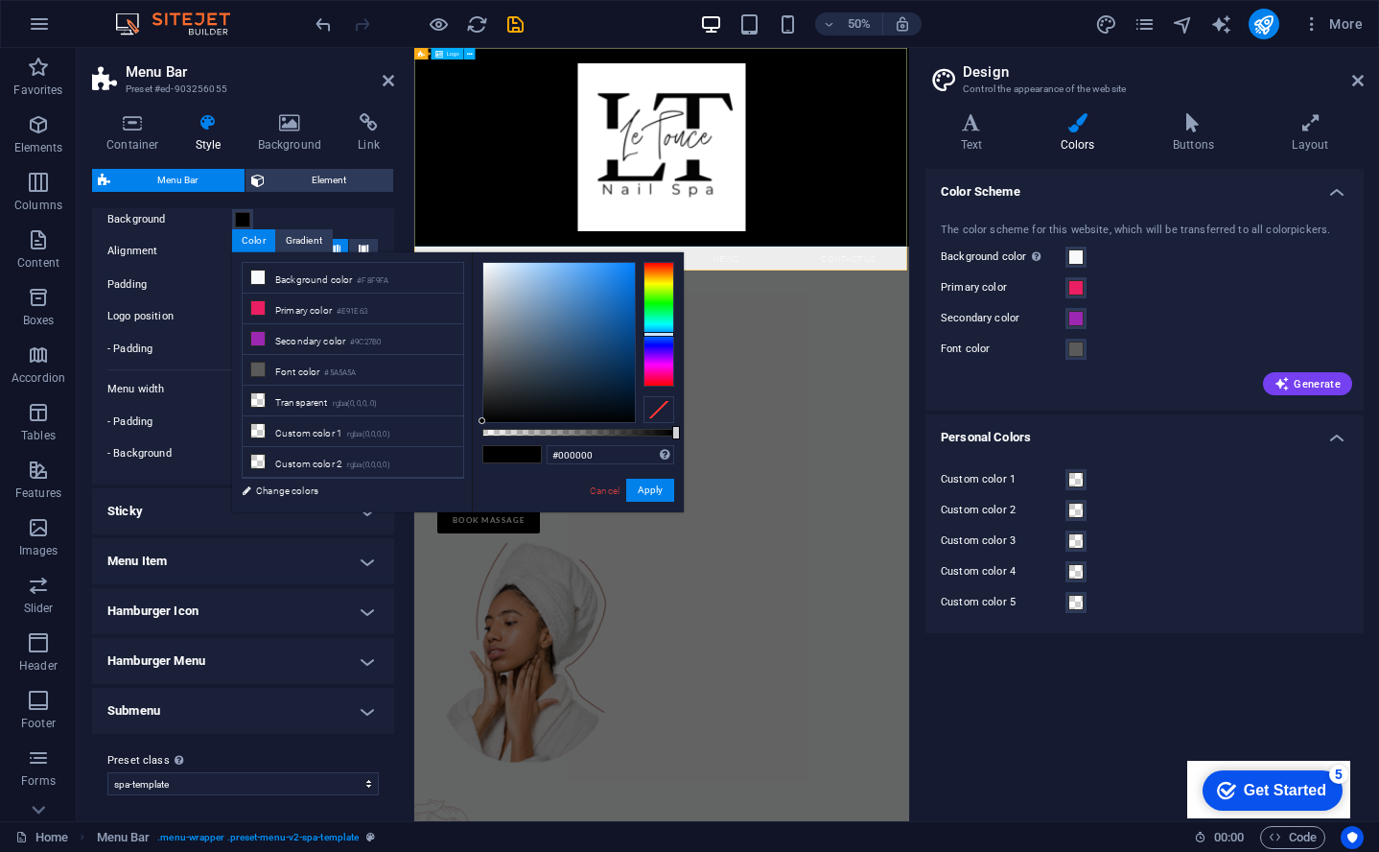
drag, startPoint x: 899, startPoint y: 471, endPoint x: 449, endPoint y: 409, distance: 454.2
click at [479, 302] on div "#000000 Supported formats #0852ed rgb(8, 82, 237) rgba(8, 82, 237, 90%) hsv(221…" at bounding box center [578, 521] width 212 height 538
click at [482, 263] on div "#000000 Supported formats #0852ed rgb(8, 82, 237) rgba(8, 82, 237, 90%) hsv(221…" at bounding box center [578, 521] width 212 height 538
type input "#f6f8fa"
click at [485, 265] on div at bounding box center [559, 342] width 152 height 159
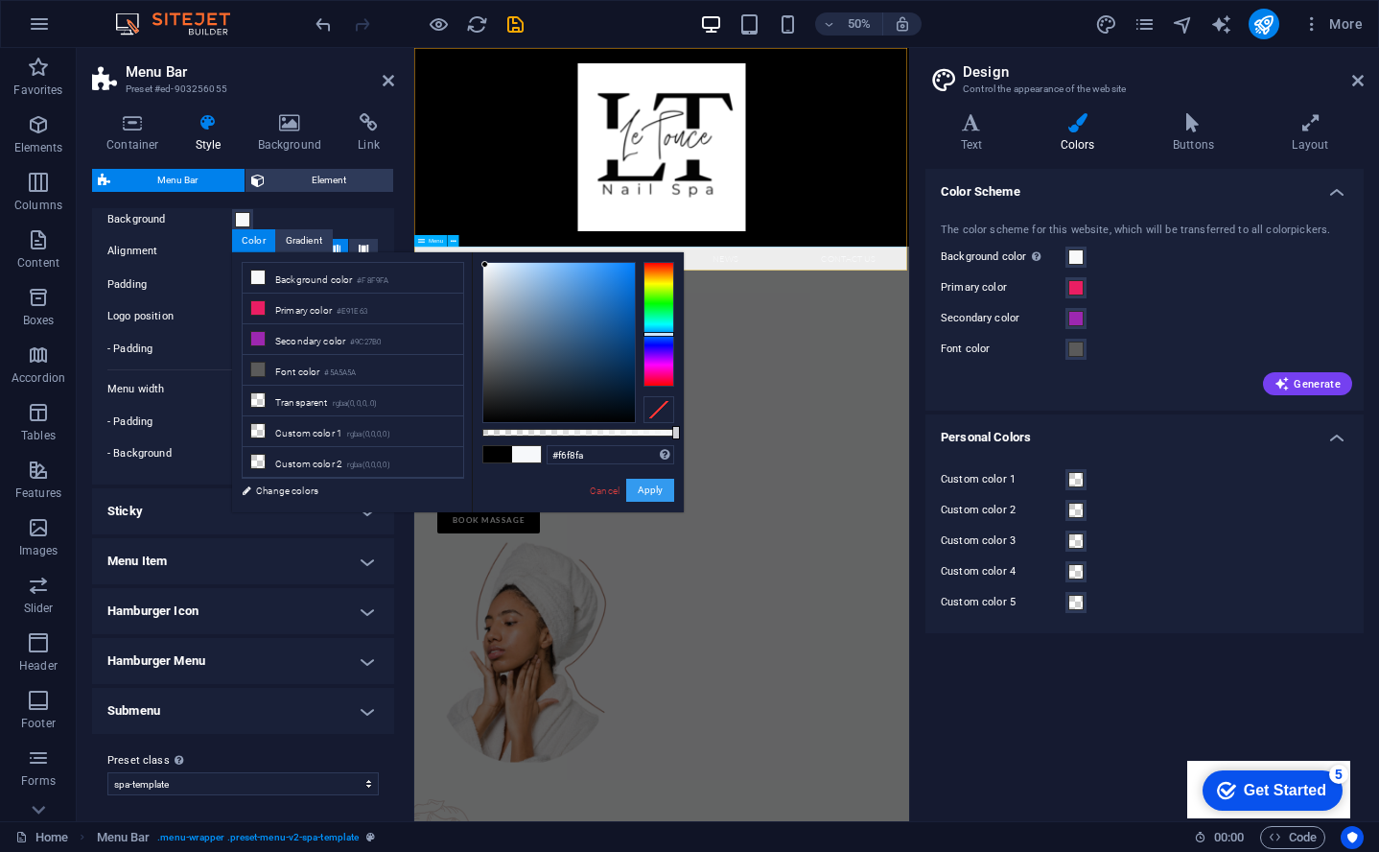
click at [654, 486] on button "Apply" at bounding box center [650, 490] width 48 height 23
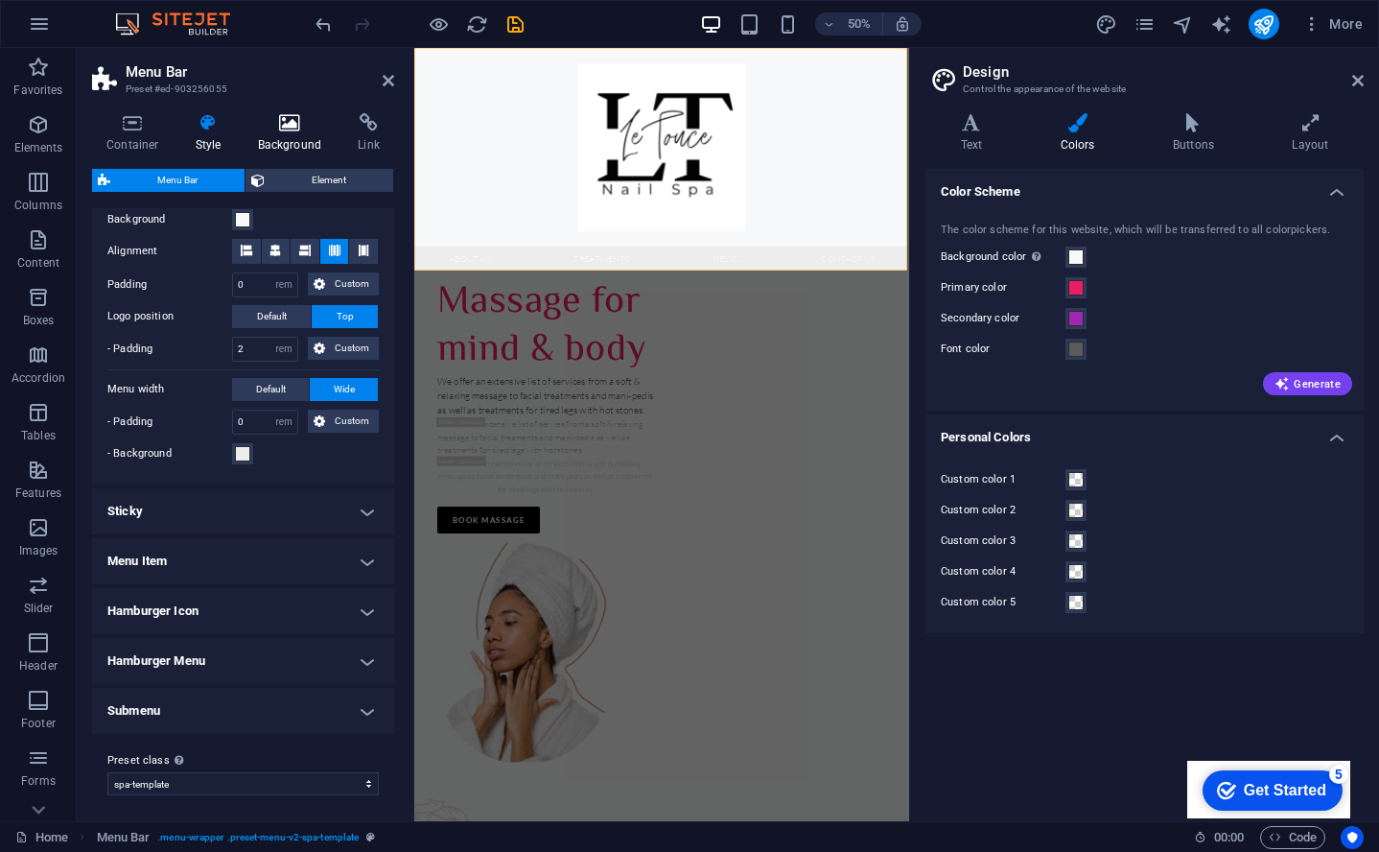
click at [290, 130] on icon at bounding box center [290, 122] width 93 height 19
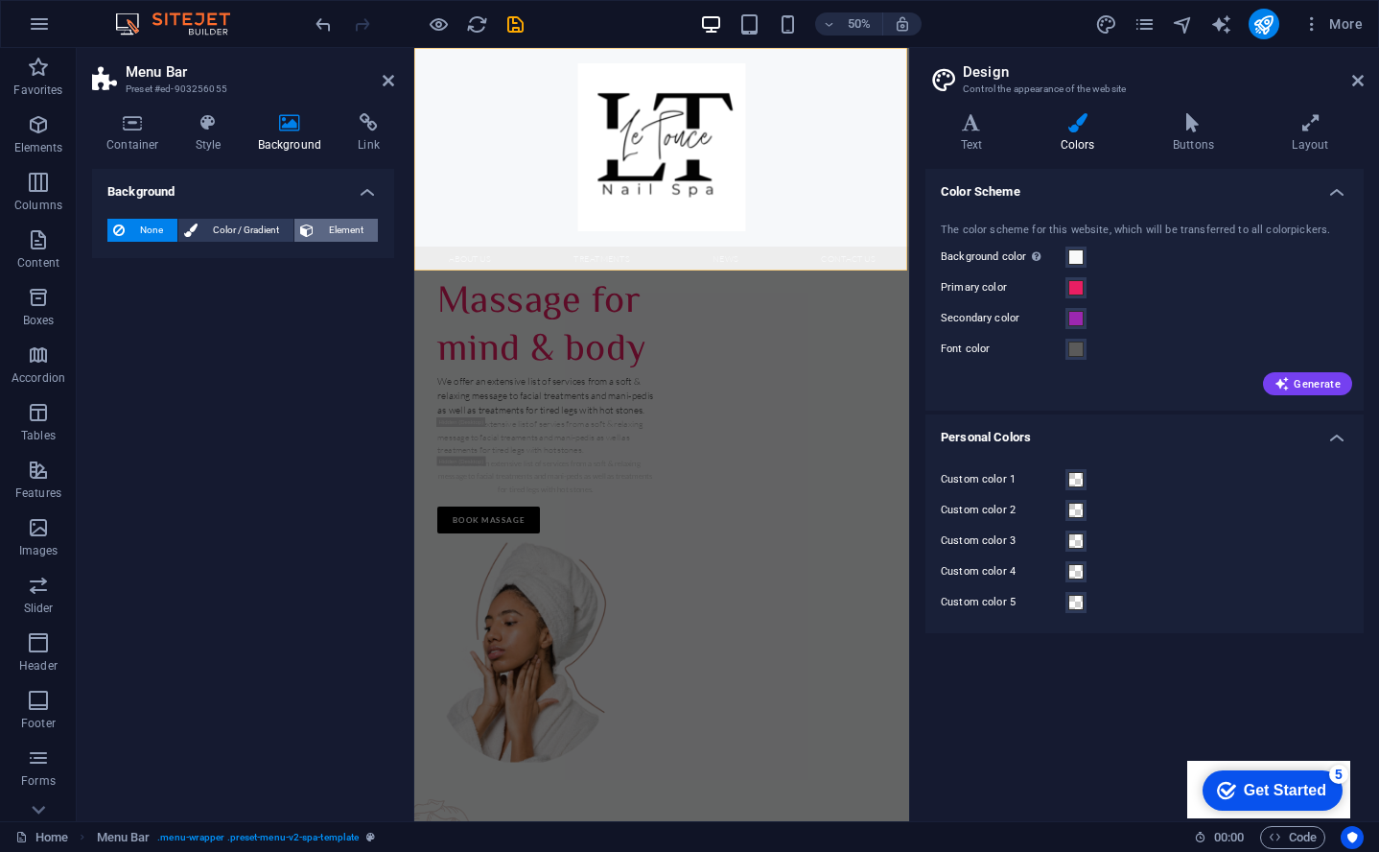
click at [344, 225] on span "Element" at bounding box center [345, 230] width 53 height 23
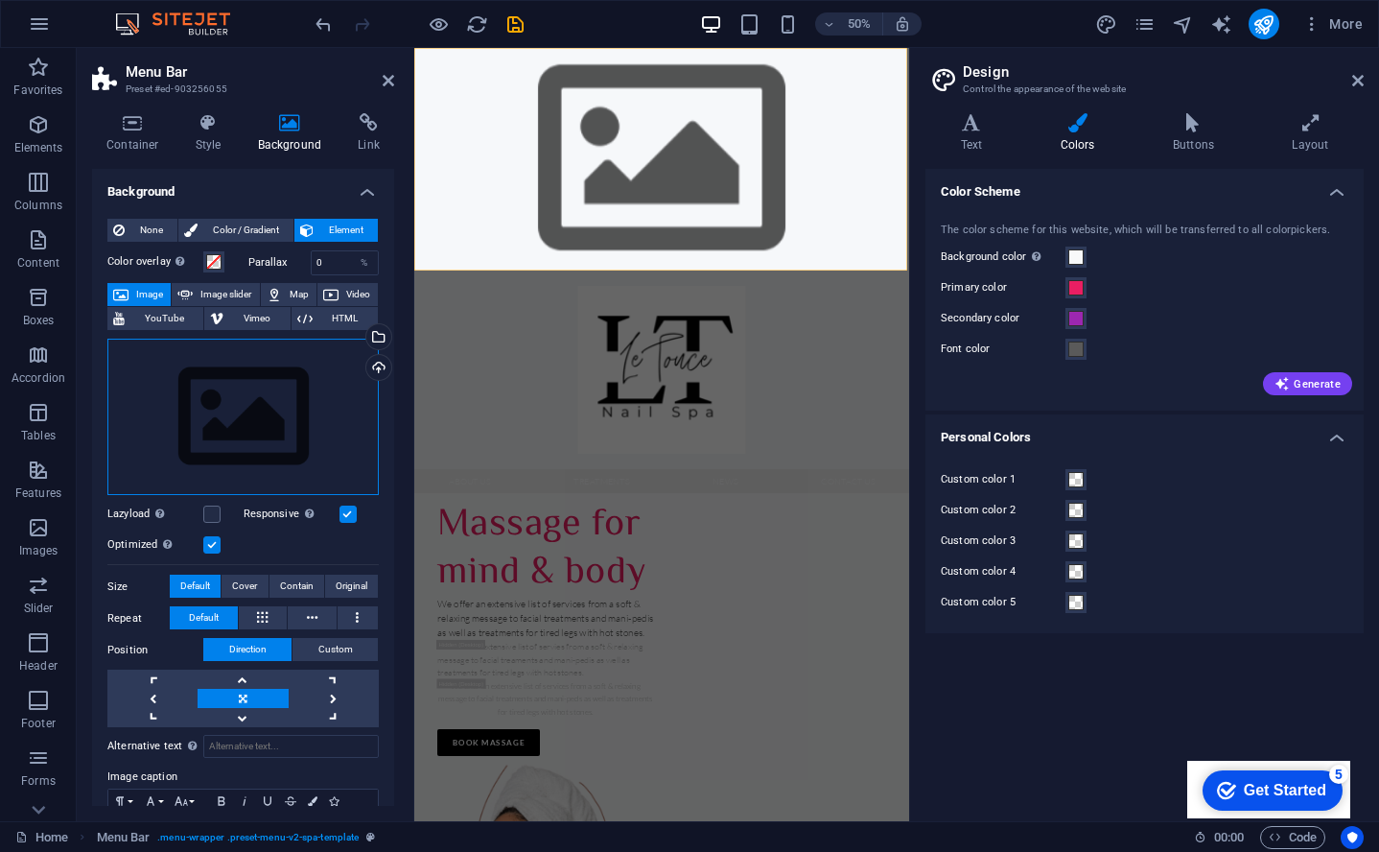
click at [259, 419] on div "Drag files here, click to choose files or select files from Files or our free s…" at bounding box center [242, 417] width 271 height 157
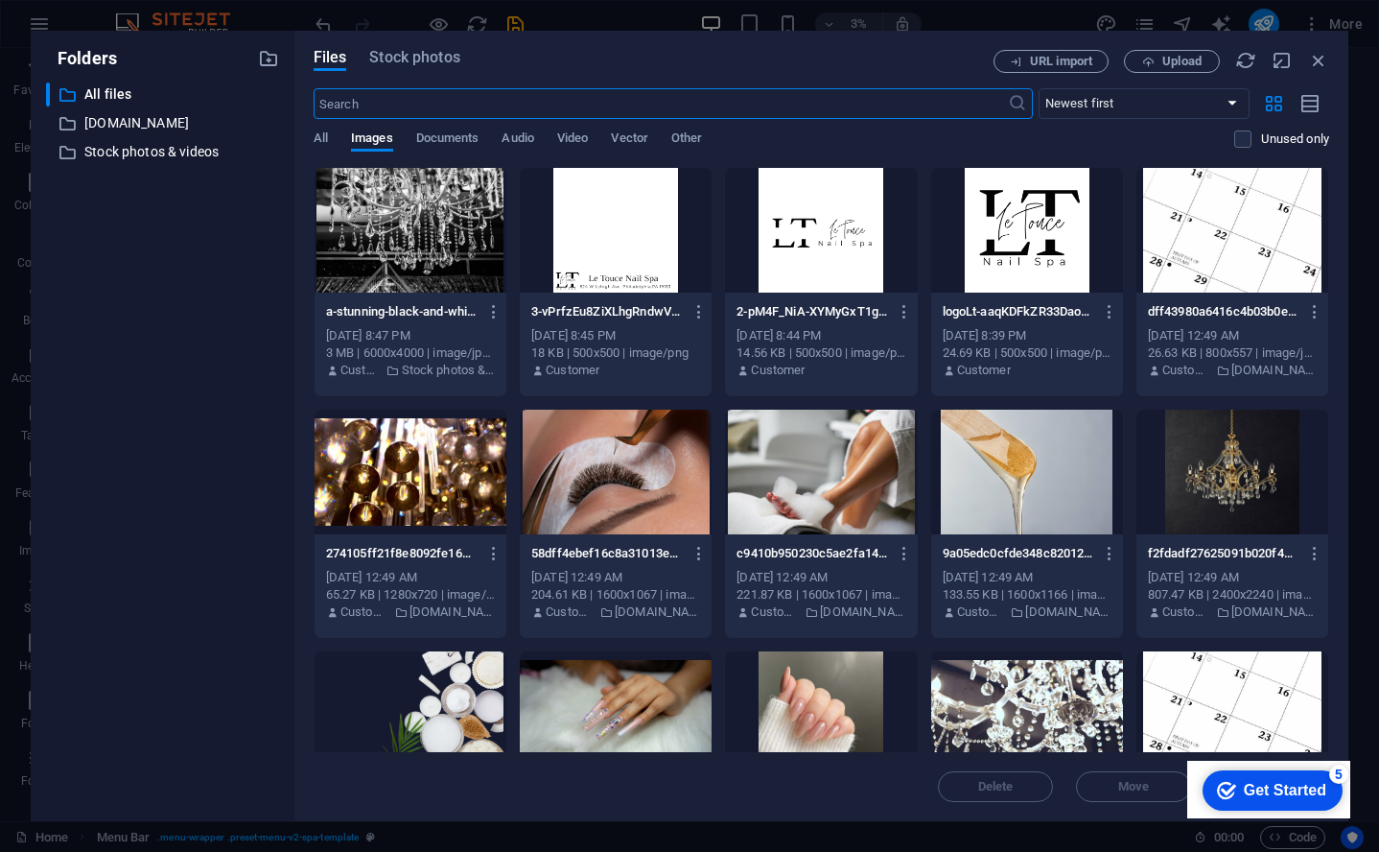
click at [419, 224] on div at bounding box center [411, 230] width 192 height 125
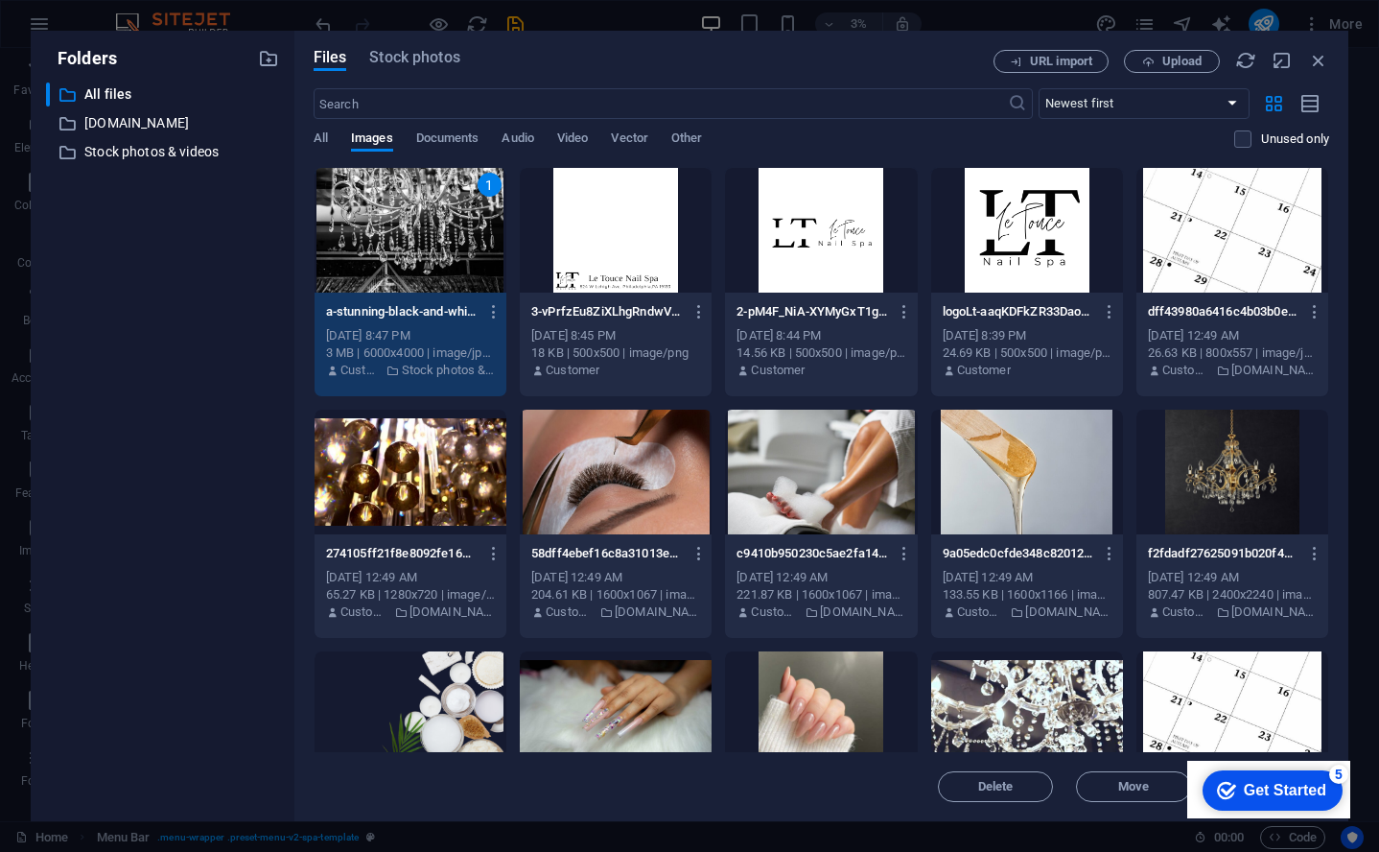
click at [434, 232] on div "1" at bounding box center [411, 230] width 192 height 125
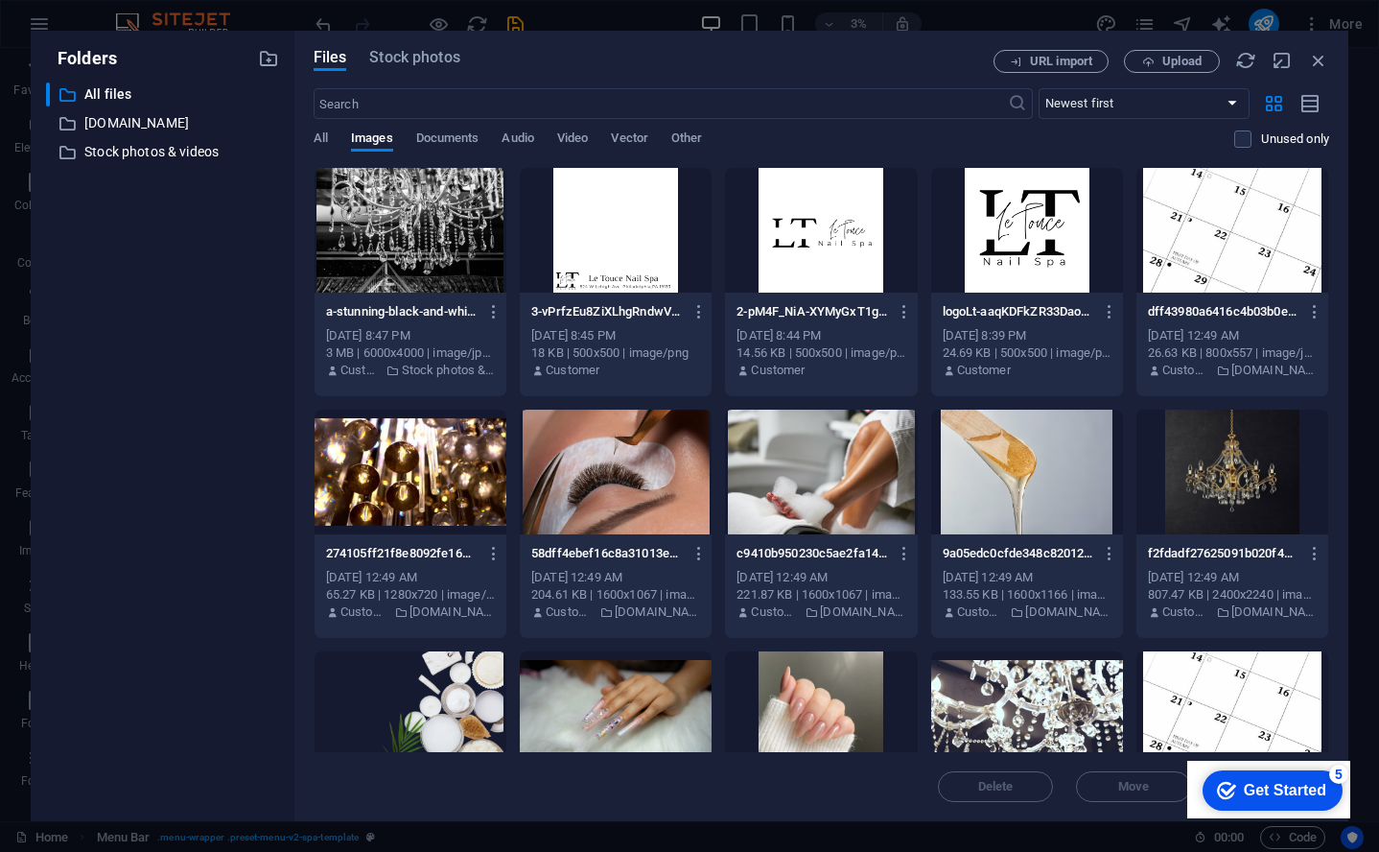
click at [434, 232] on div at bounding box center [411, 230] width 192 height 125
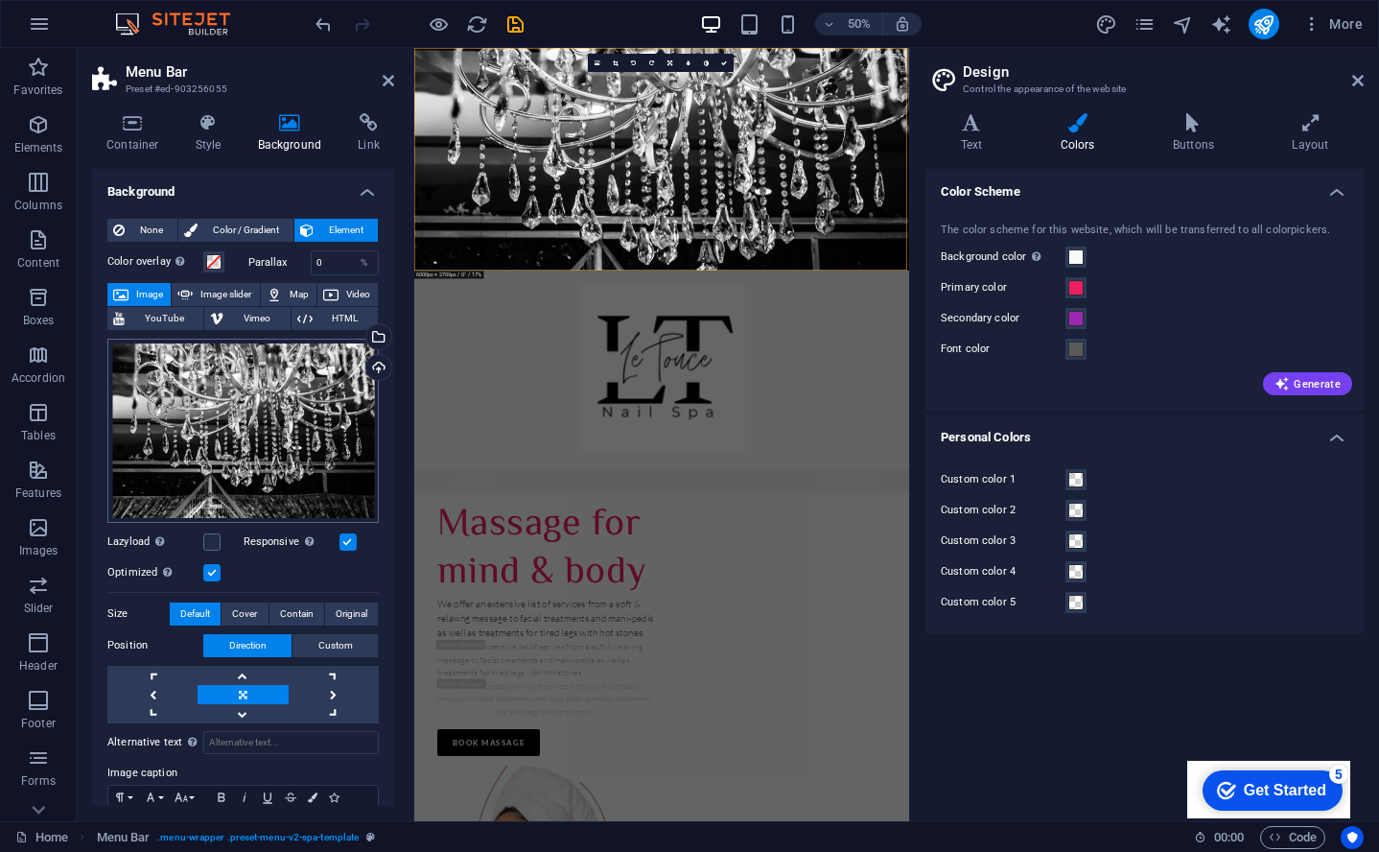
scroll to position [99, 0]
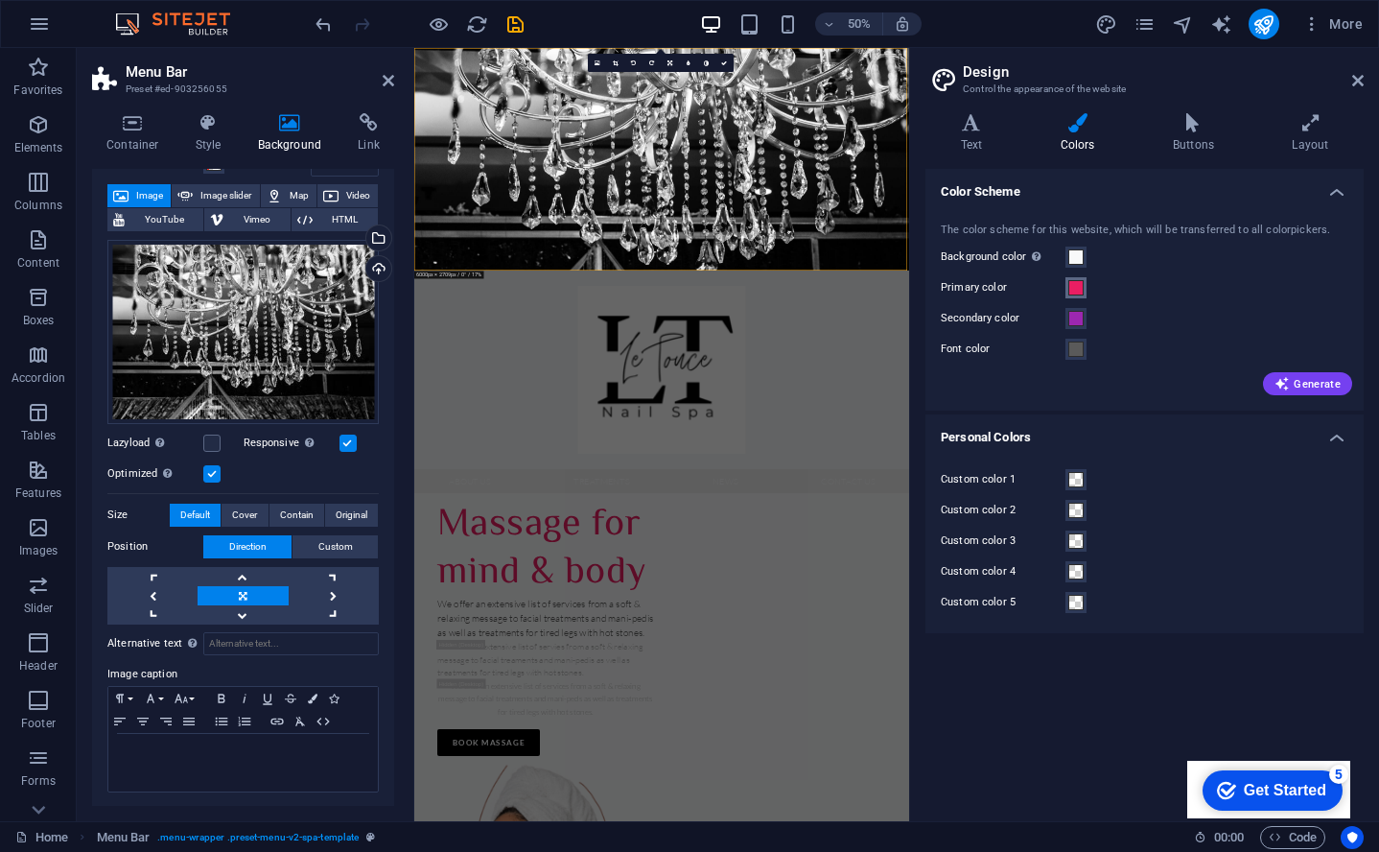
click at [1076, 283] on span at bounding box center [1076, 287] width 15 height 15
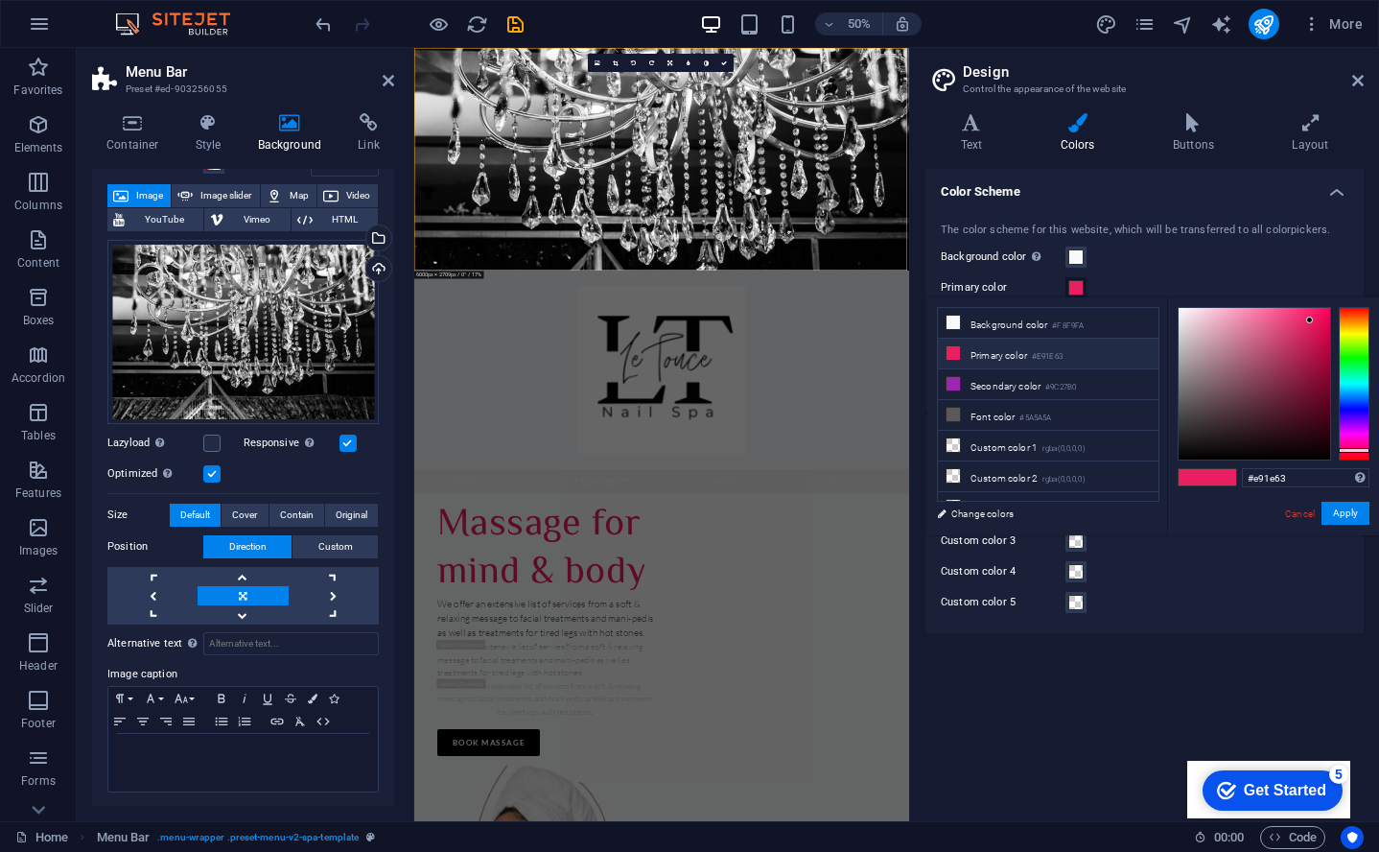
click at [1027, 355] on li "Primary color #E91E63" at bounding box center [1048, 354] width 221 height 31
type input "#000000"
drag, startPoint x: 1202, startPoint y: 456, endPoint x: 1132, endPoint y: 468, distance: 71.1
click at [1132, 468] on div "less Background color #F8F9FA Primary color #E91E63 Secondary color #9C27B0 Fon…" at bounding box center [1154, 416] width 452 height 238
click at [1361, 519] on button "Apply" at bounding box center [1346, 513] width 48 height 23
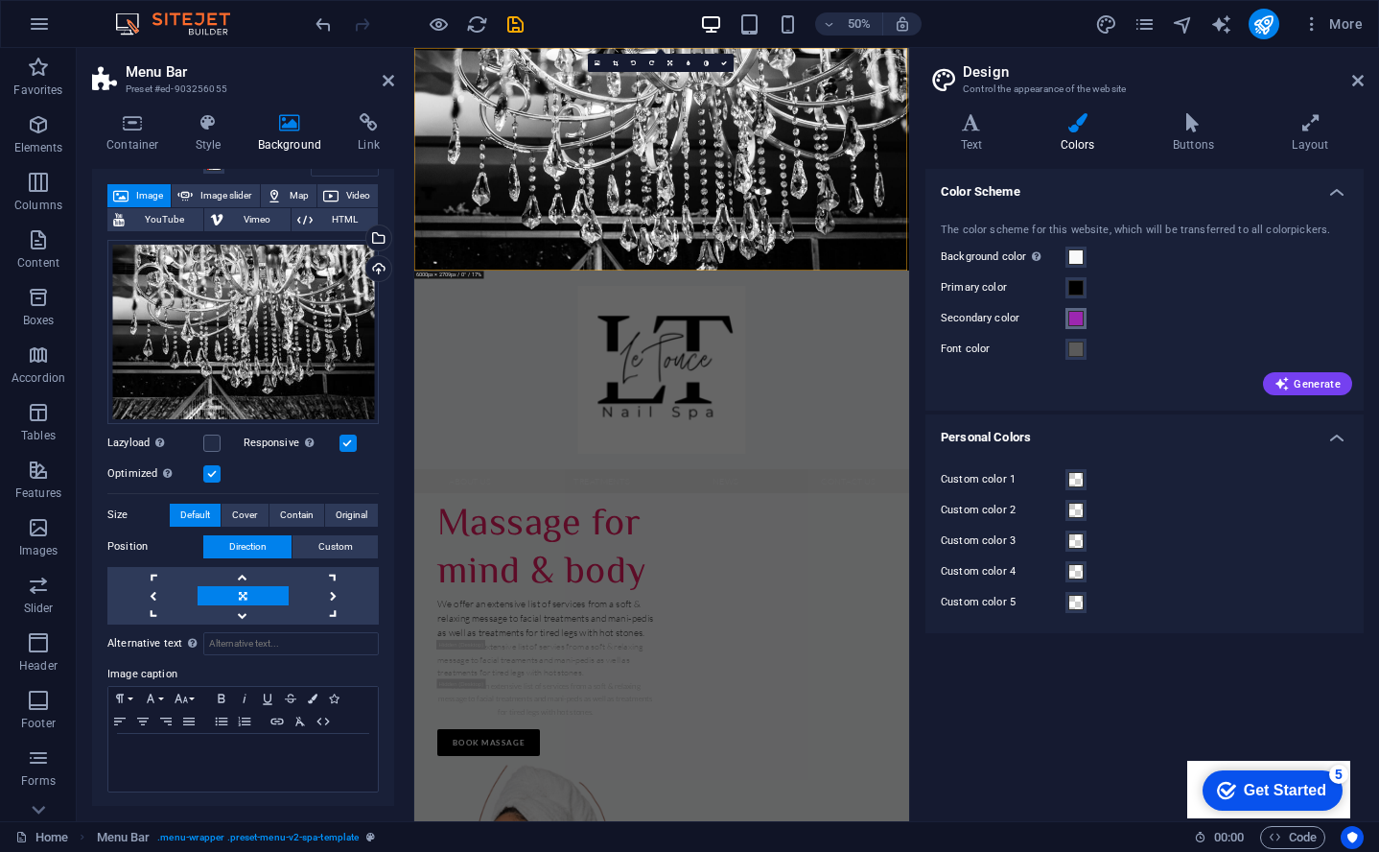
click at [1081, 324] on span at bounding box center [1076, 318] width 15 height 15
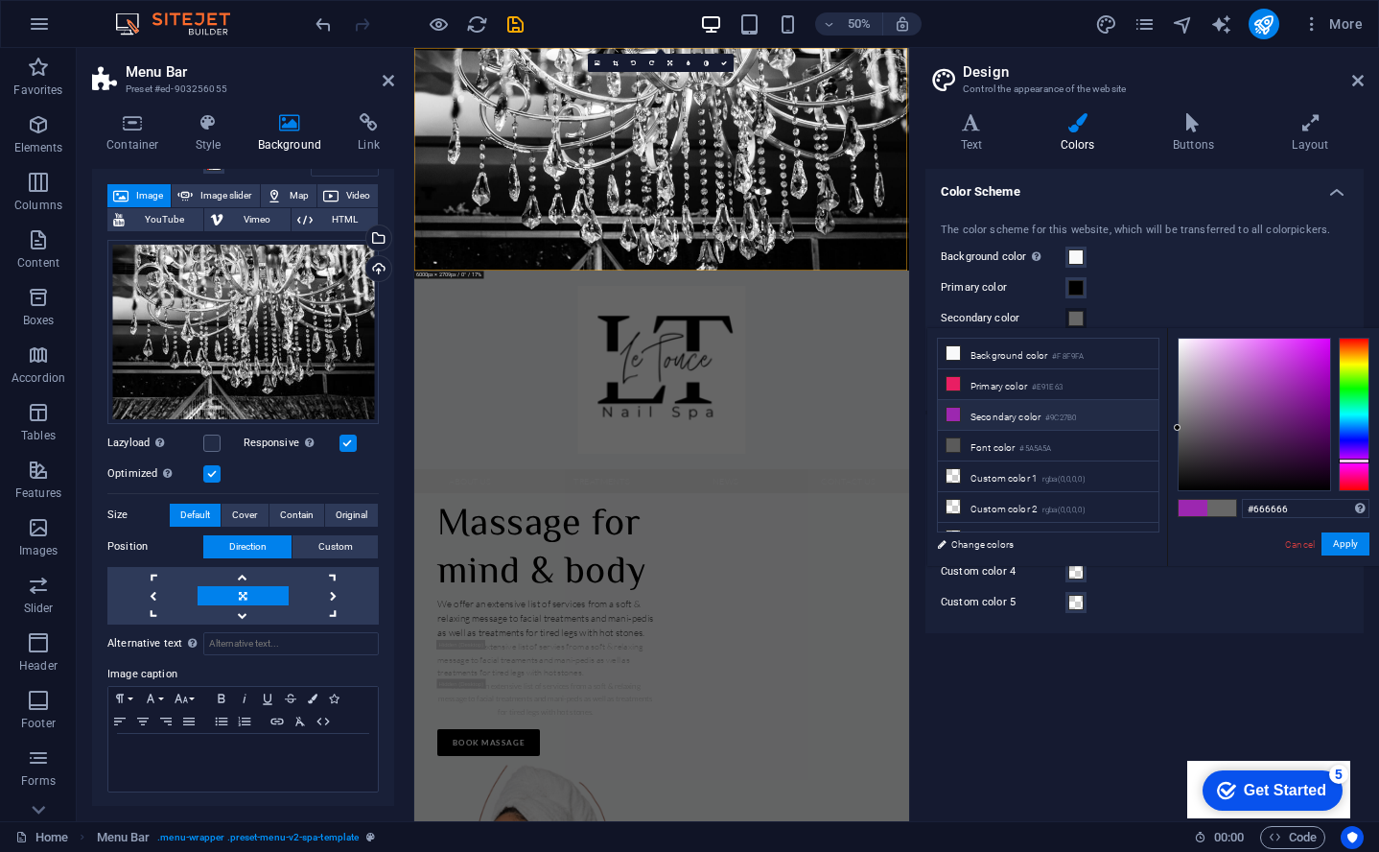
type input "#646464"
drag, startPoint x: 1297, startPoint y: 387, endPoint x: 1093, endPoint y: 430, distance: 208.8
click at [1093, 430] on div "less Background color #F8F9FA Primary color #E91E63 Secondary color #9C27B0 Fon…" at bounding box center [1154, 447] width 452 height 238
click at [1332, 544] on button "Apply" at bounding box center [1346, 543] width 48 height 23
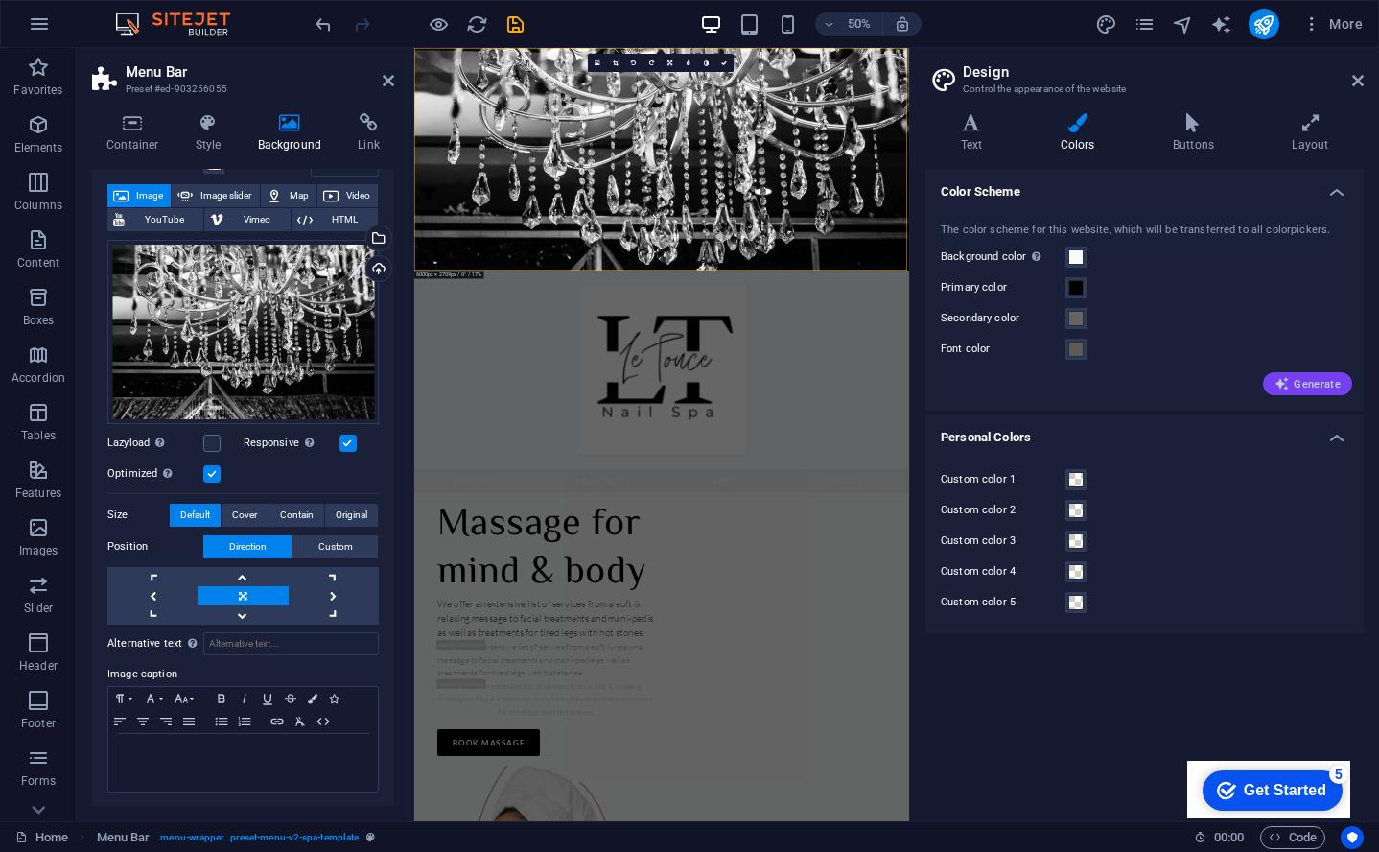
click at [1321, 389] on span "Generate" at bounding box center [1308, 383] width 66 height 15
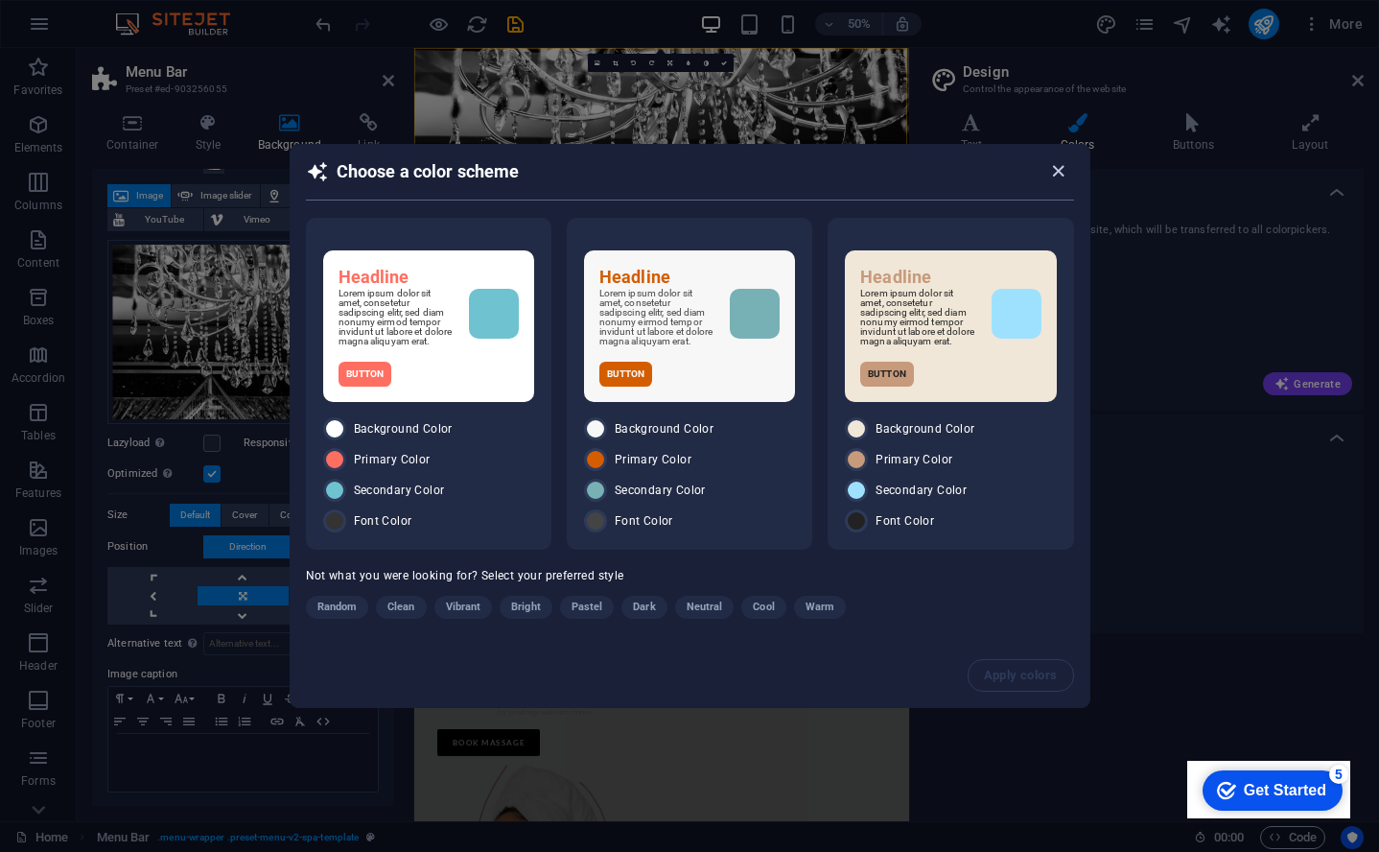
click at [1059, 168] on icon "button" at bounding box center [1059, 171] width 22 height 22
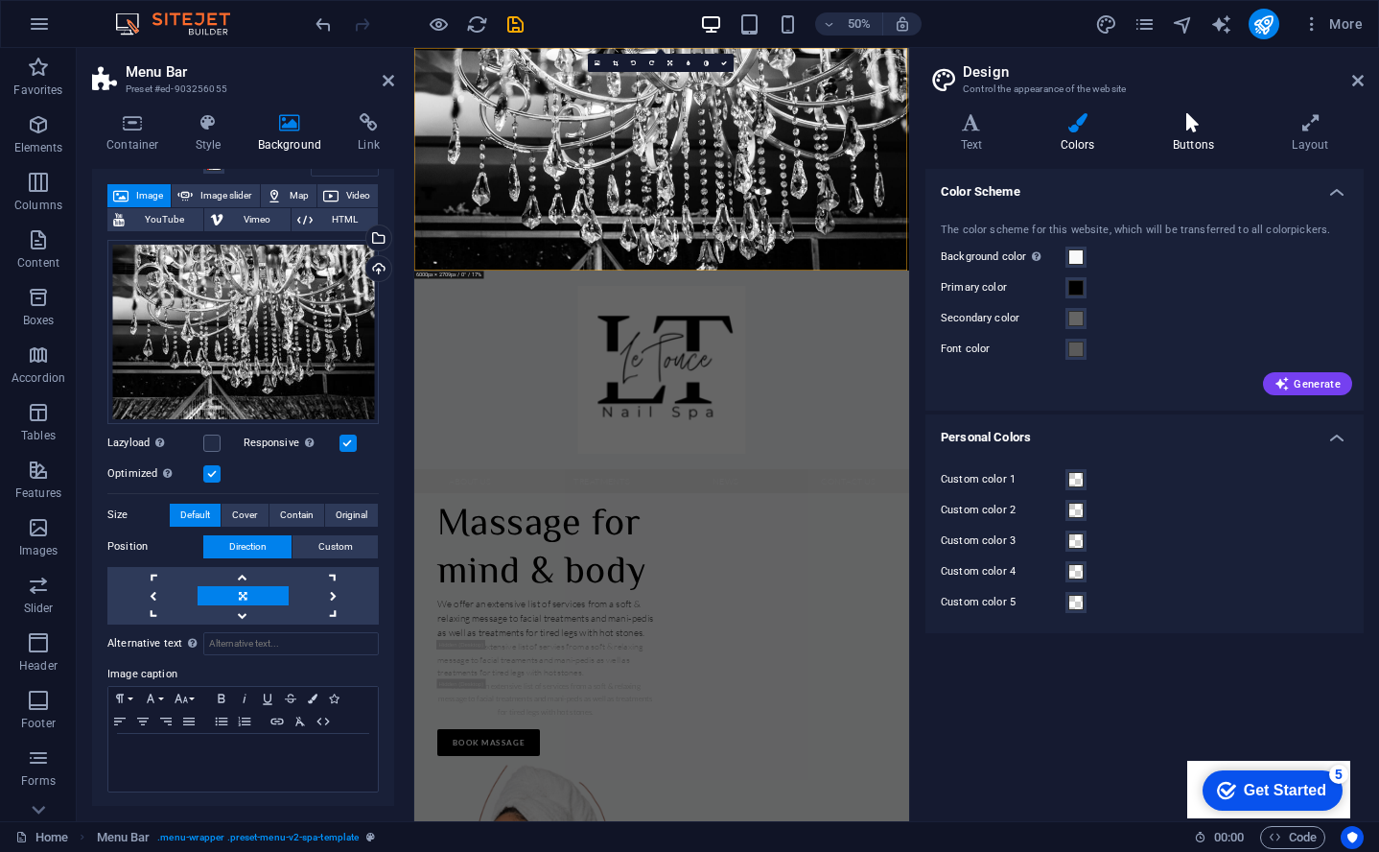
click at [1206, 132] on h4 "Buttons" at bounding box center [1197, 133] width 119 height 40
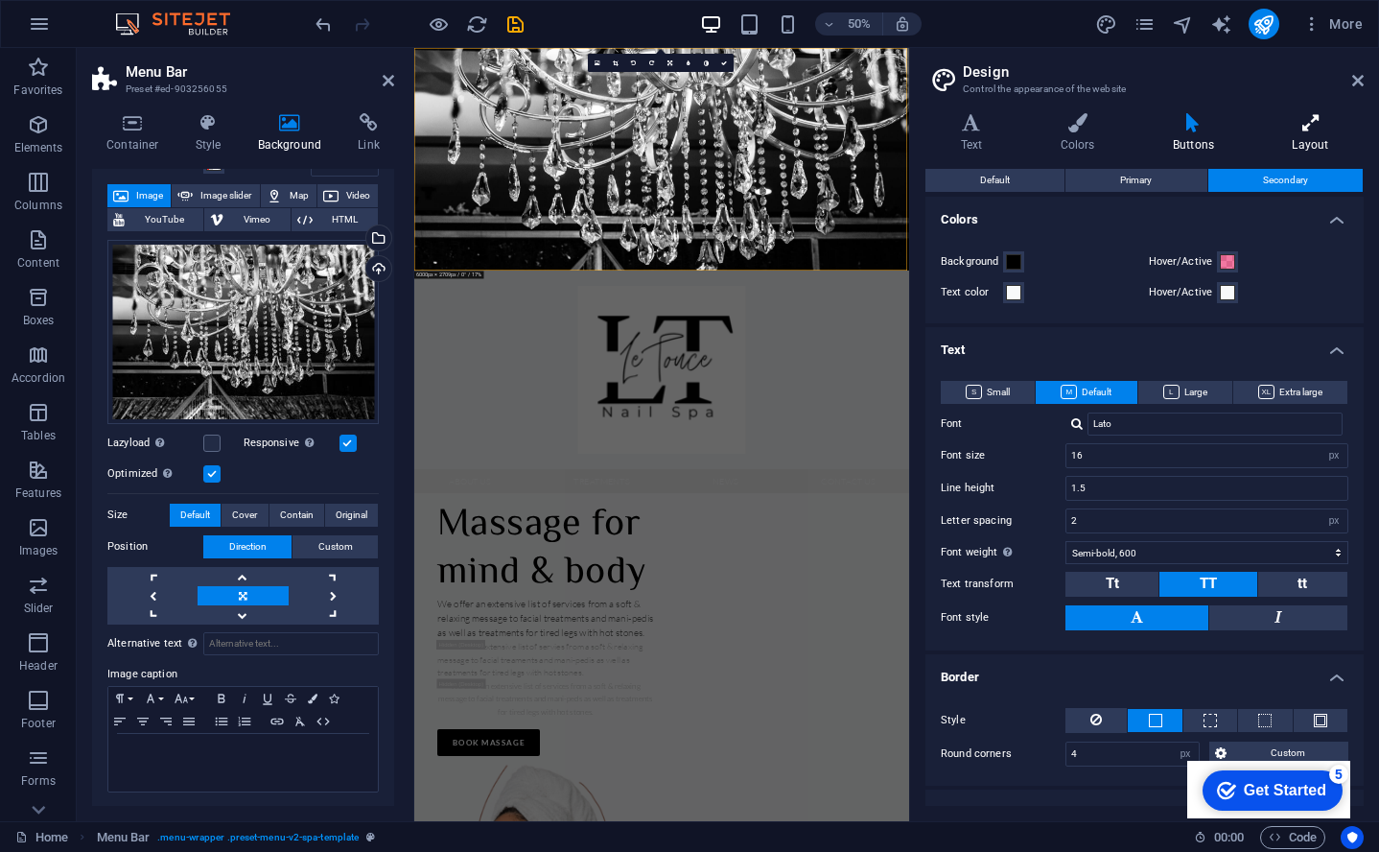
click at [1313, 126] on icon at bounding box center [1311, 122] width 106 height 19
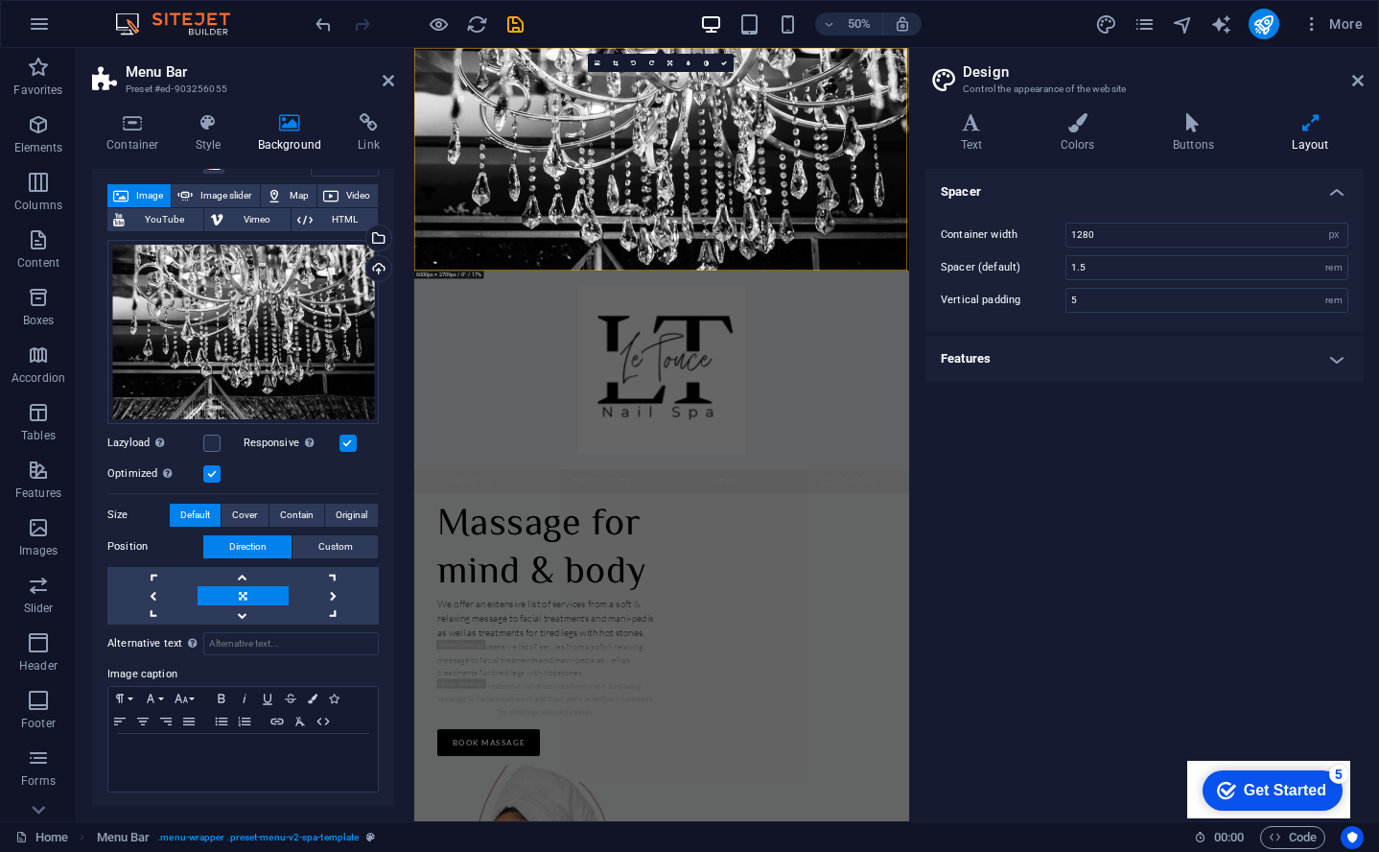
click at [1272, 786] on div "Get Started" at bounding box center [1285, 790] width 83 height 17
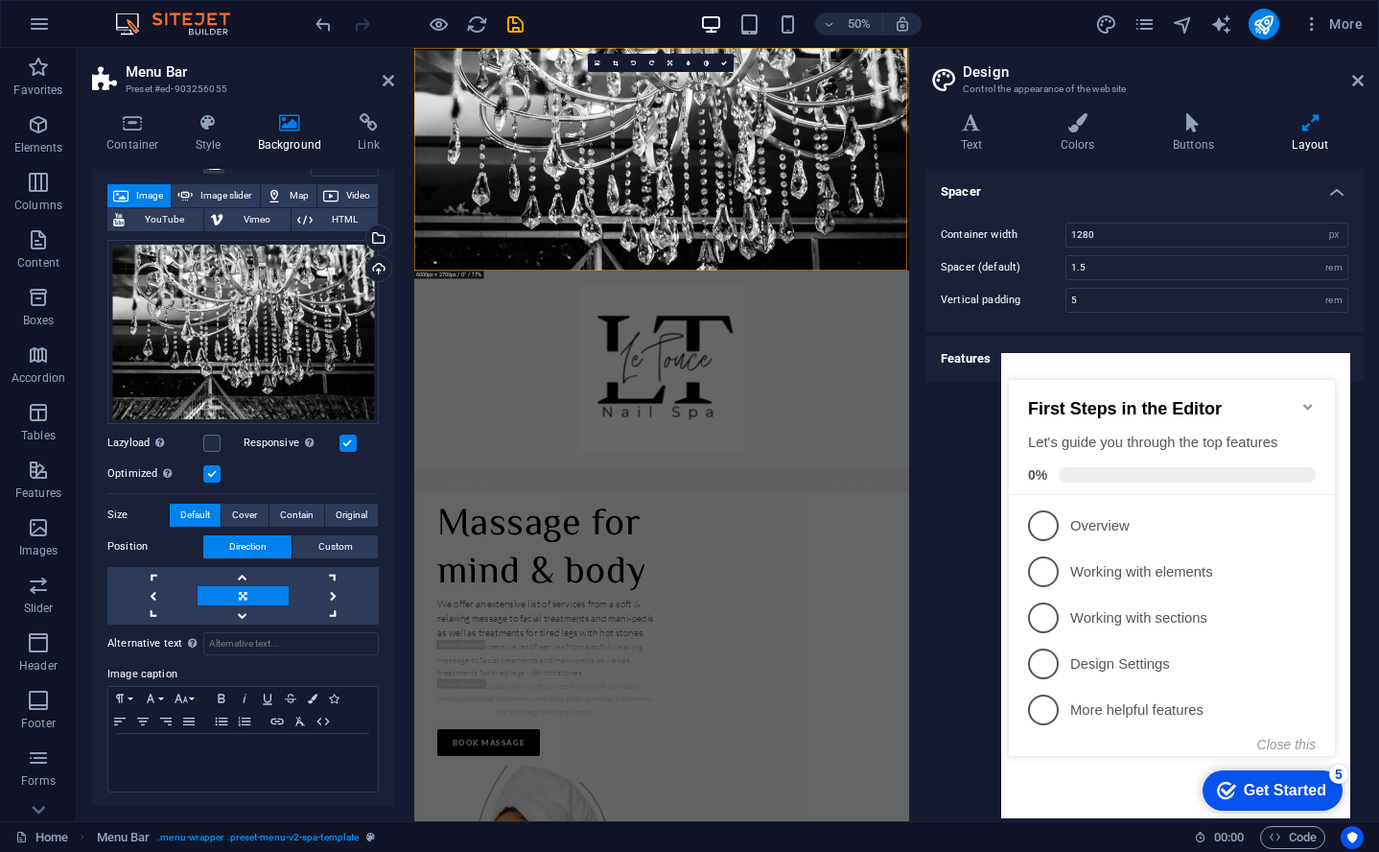
click at [1314, 399] on icon "Minimize checklist" at bounding box center [1308, 406] width 15 height 15
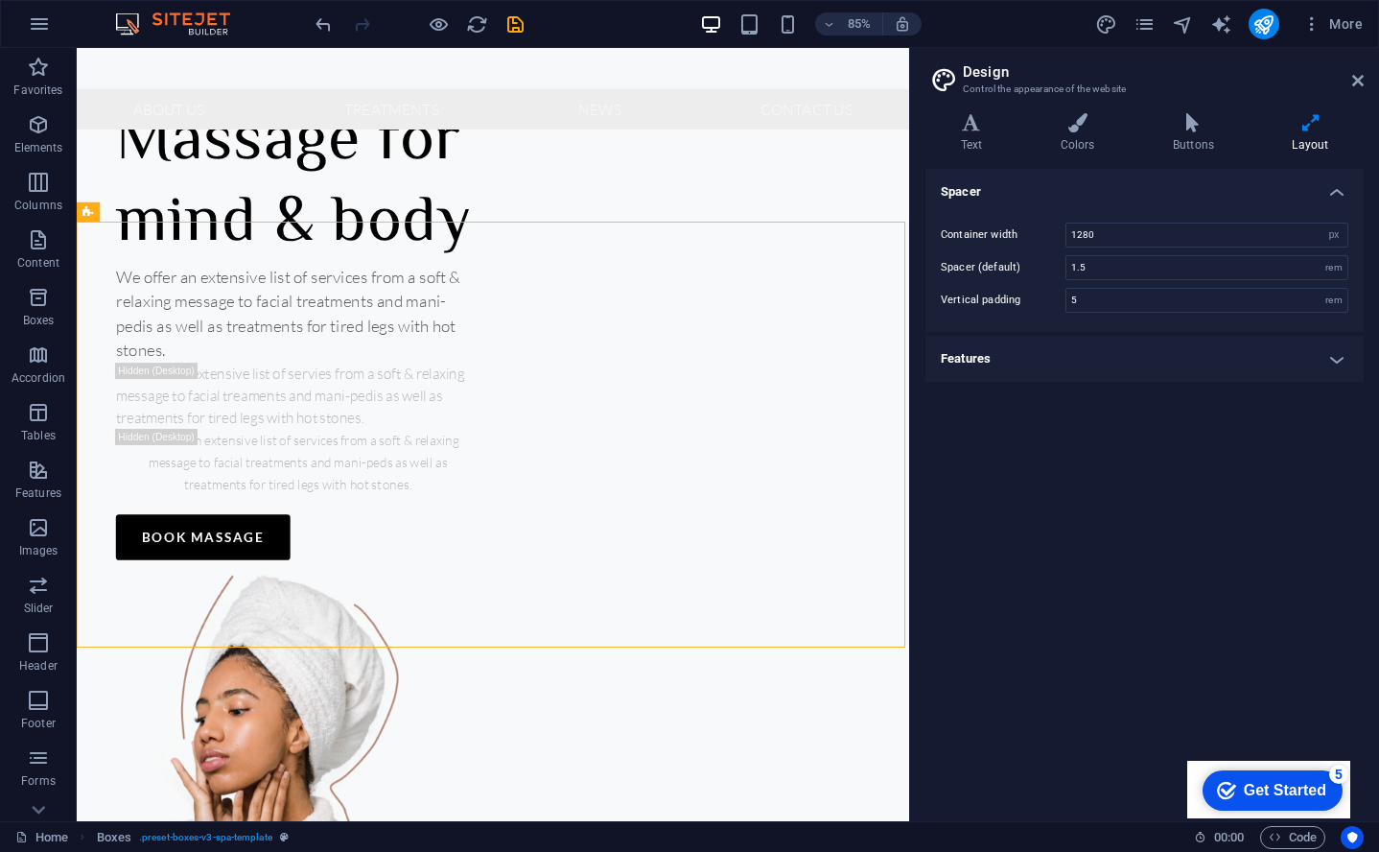
scroll to position [484, 0]
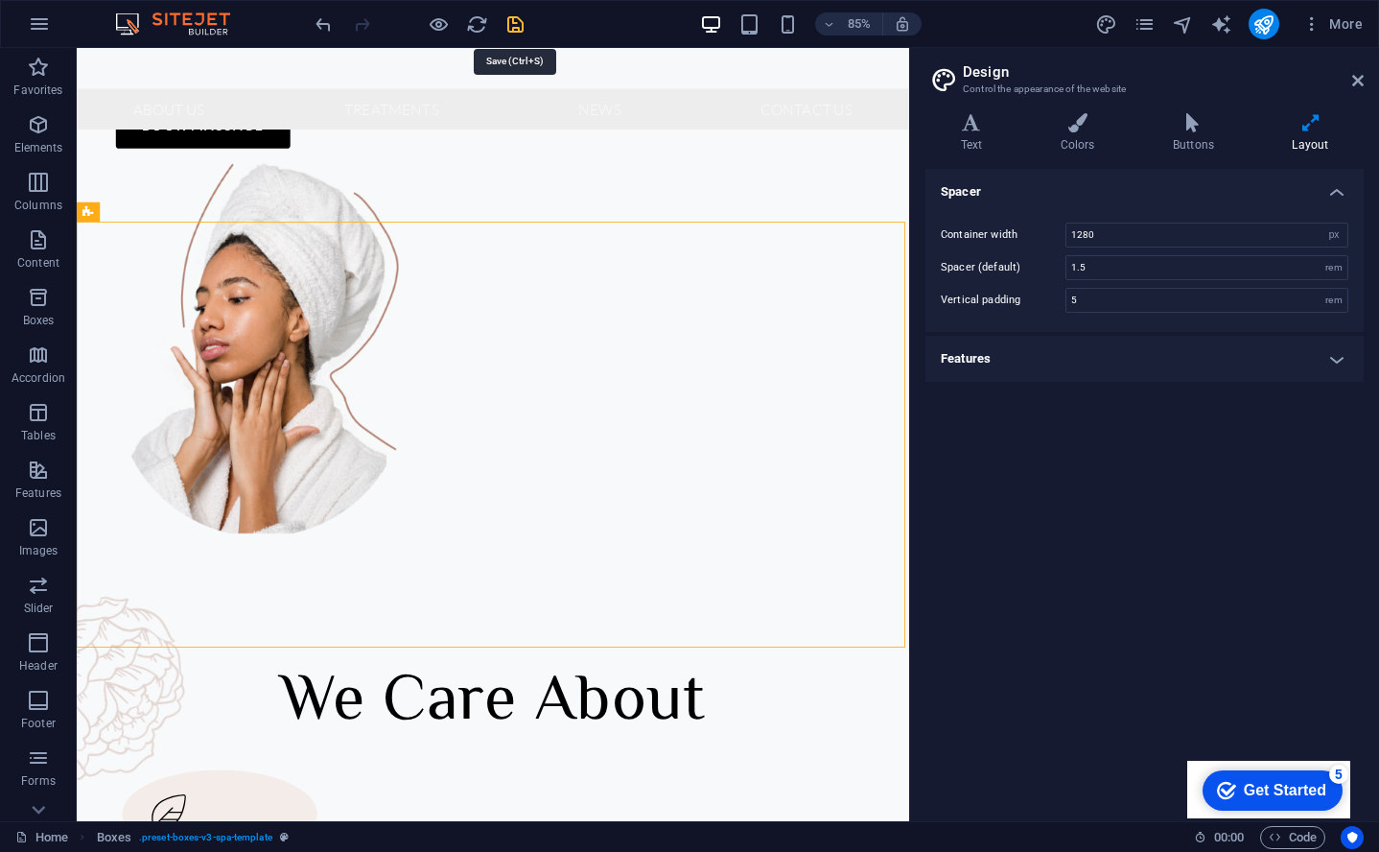
click at [520, 23] on icon "save" at bounding box center [516, 24] width 22 height 22
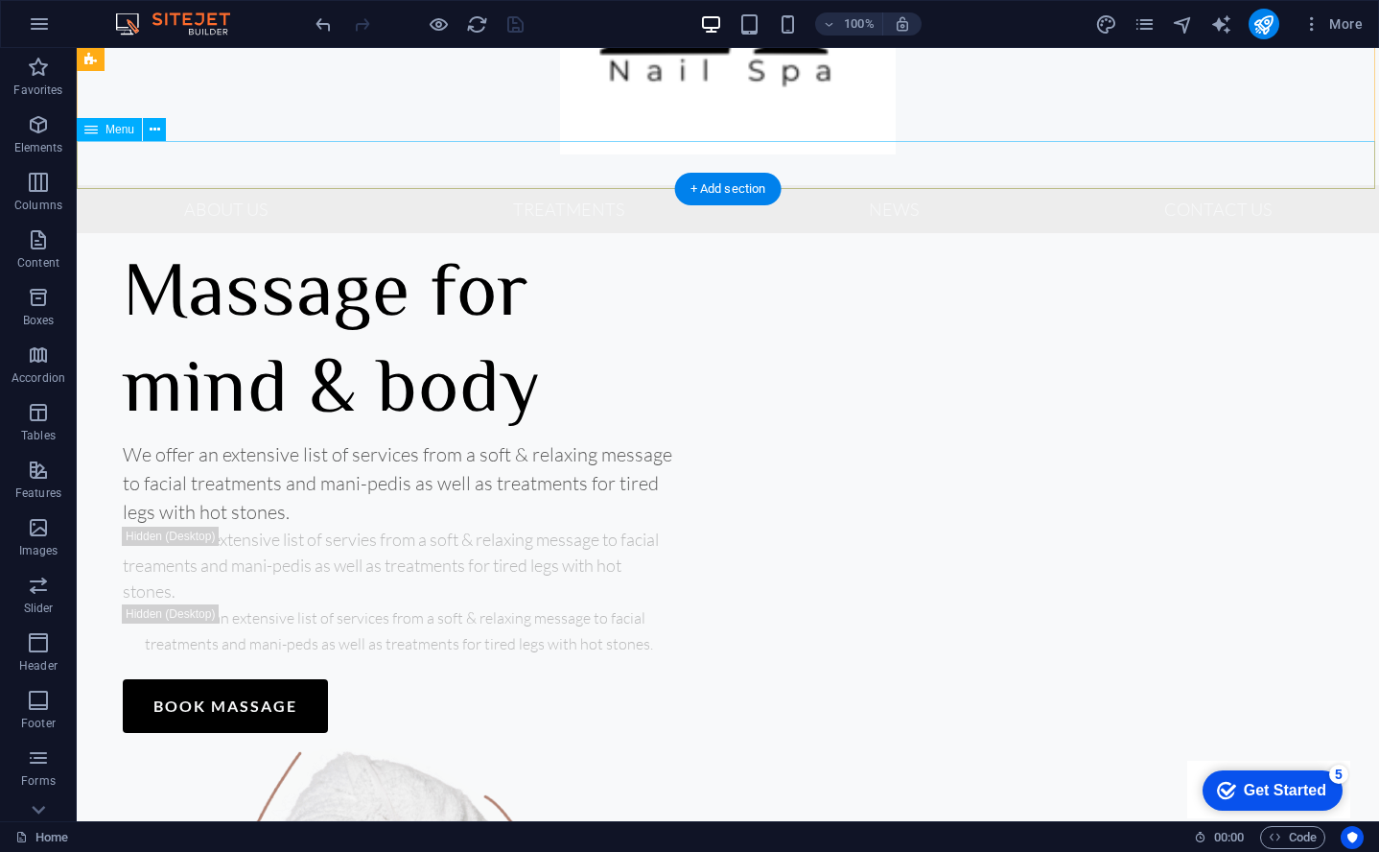
scroll to position [0, 0]
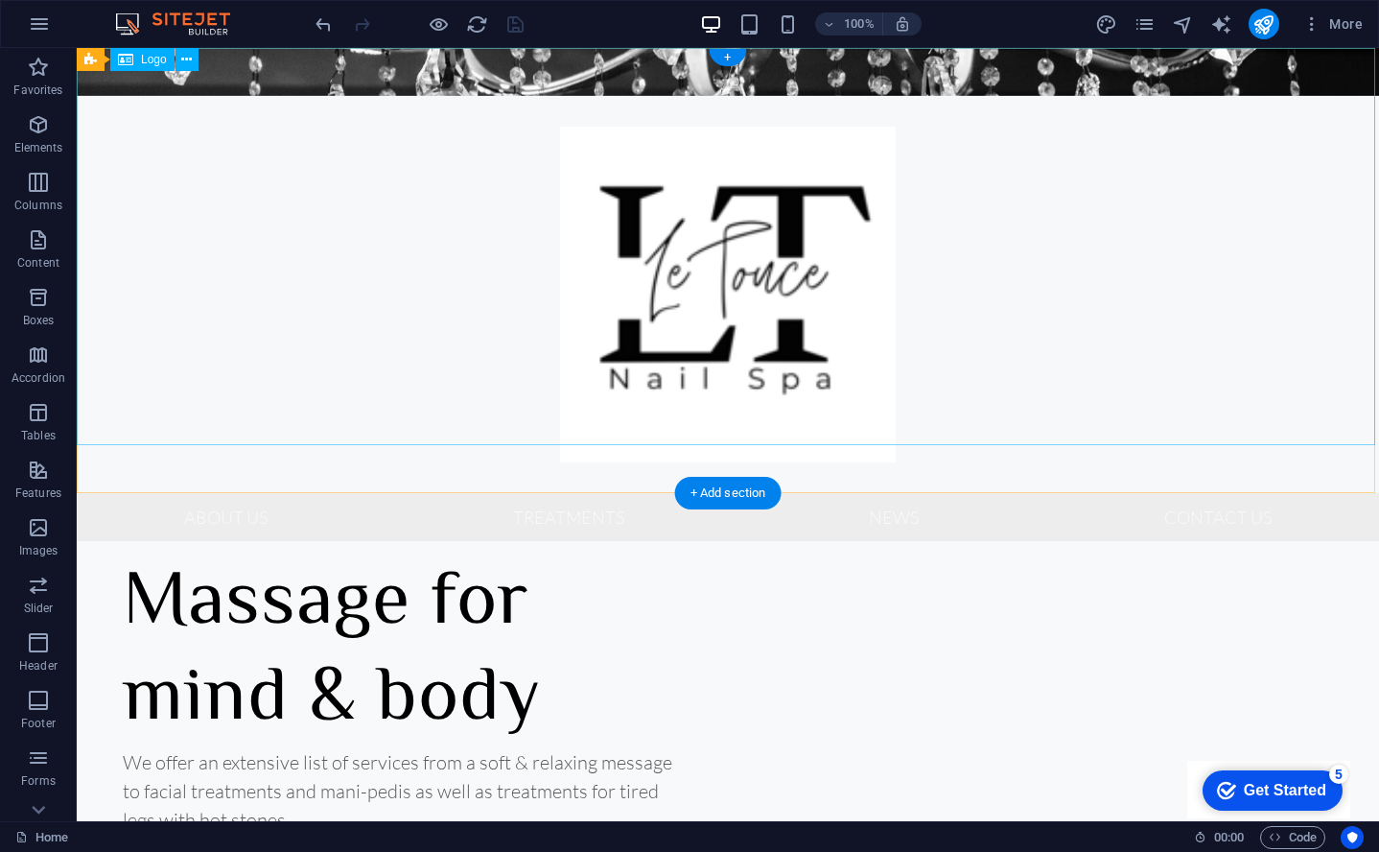
click at [1055, 223] on div at bounding box center [728, 294] width 1303 height 397
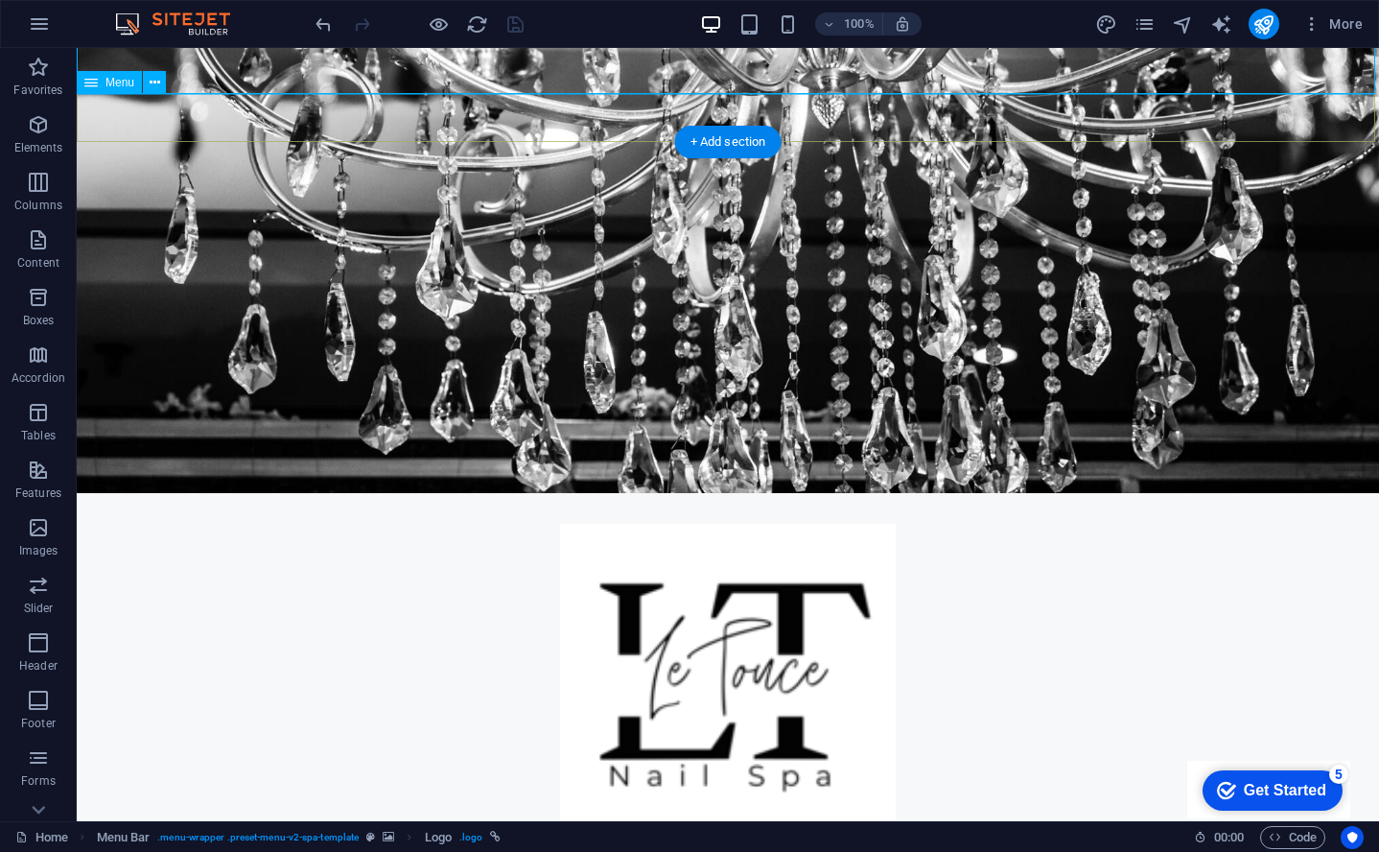
scroll to position [351, 0]
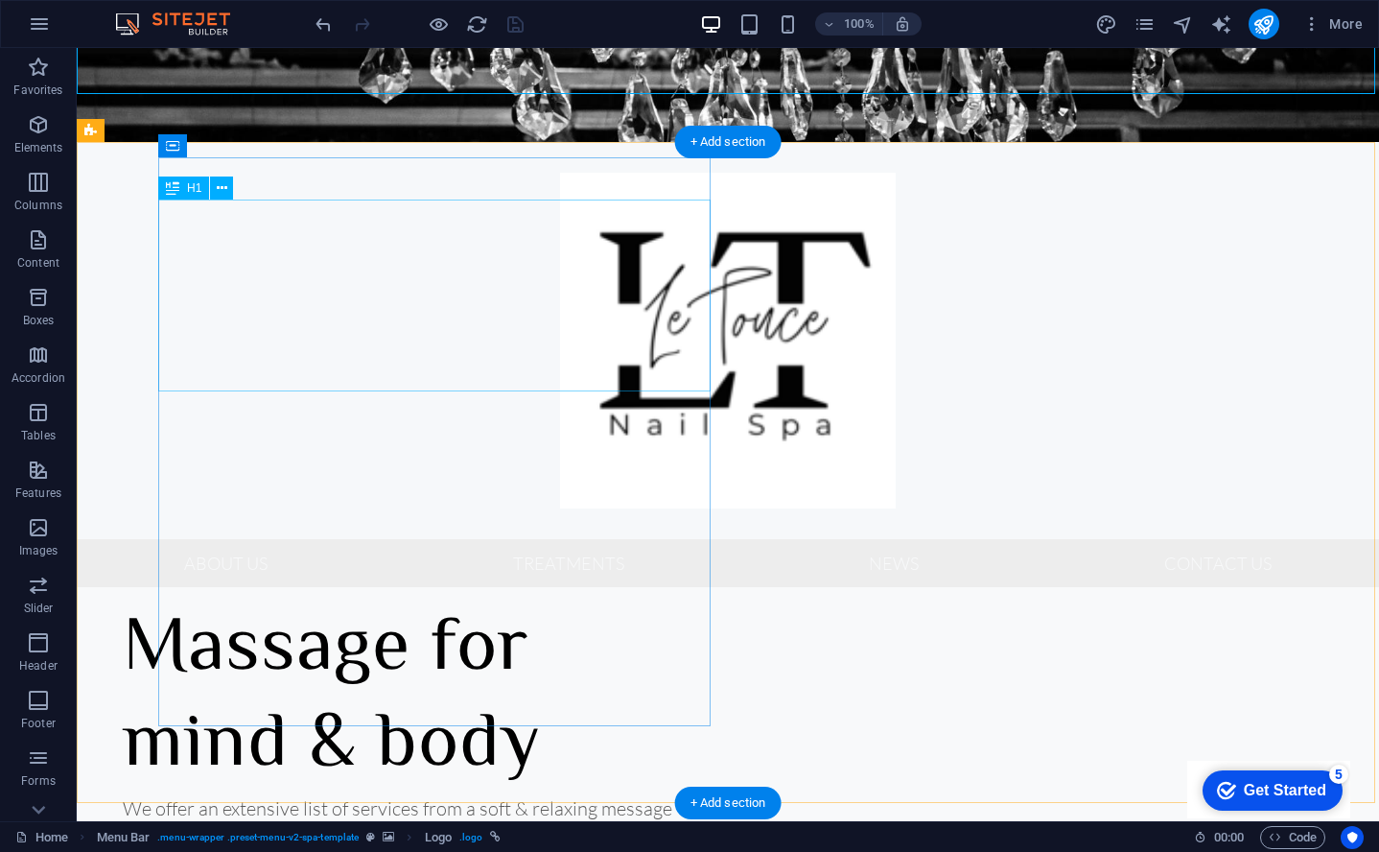
click at [419, 602] on div "Massage for mind & body" at bounding box center [399, 698] width 553 height 192
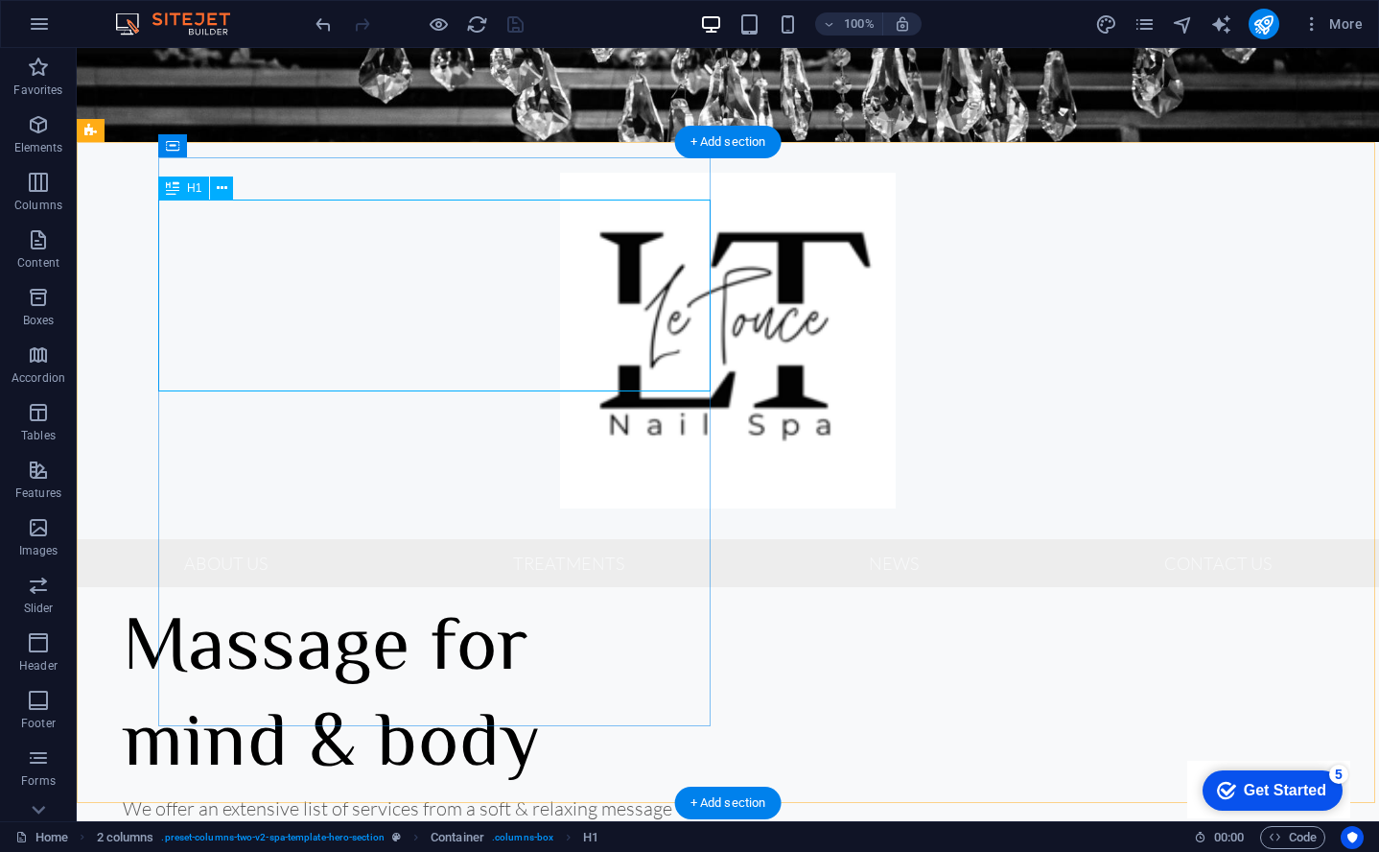
click at [345, 602] on div "Massage for mind & body" at bounding box center [399, 698] width 553 height 192
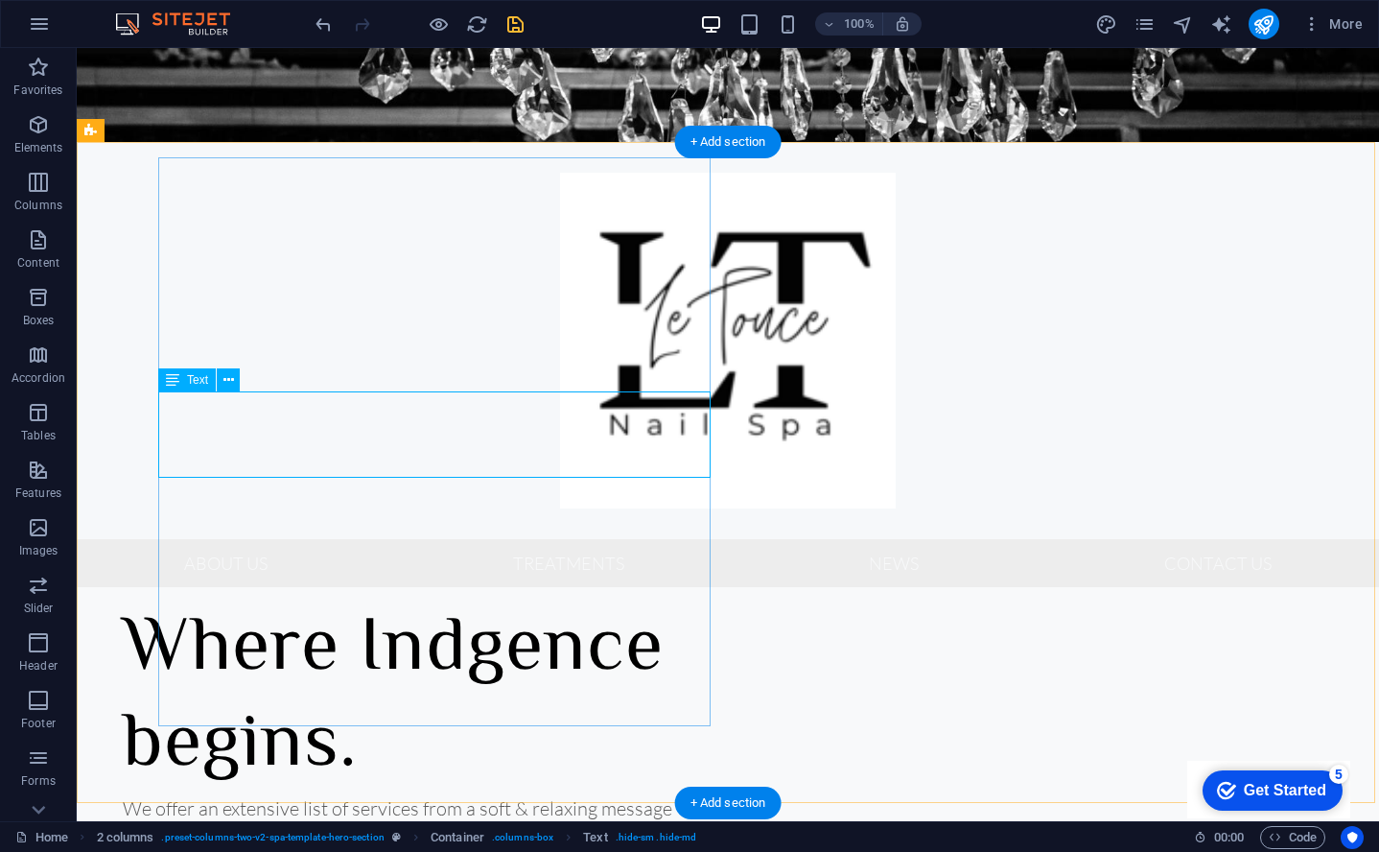
click at [341, 794] on div "We offer an extensive list of services from a soft & relaxing message to facial…" at bounding box center [399, 837] width 553 height 86
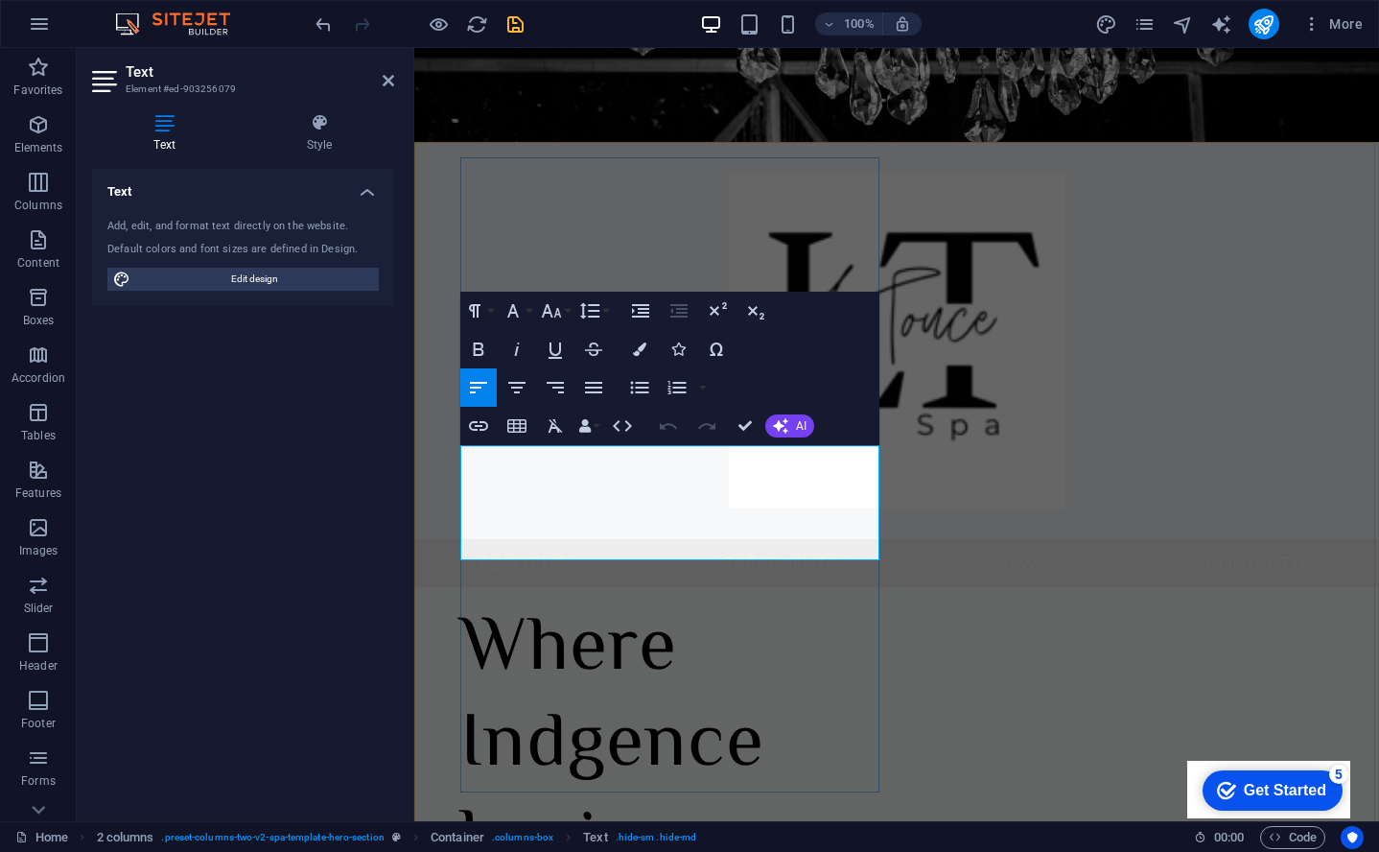
drag, startPoint x: 543, startPoint y: 548, endPoint x: 468, endPoint y: 458, distance: 117.2
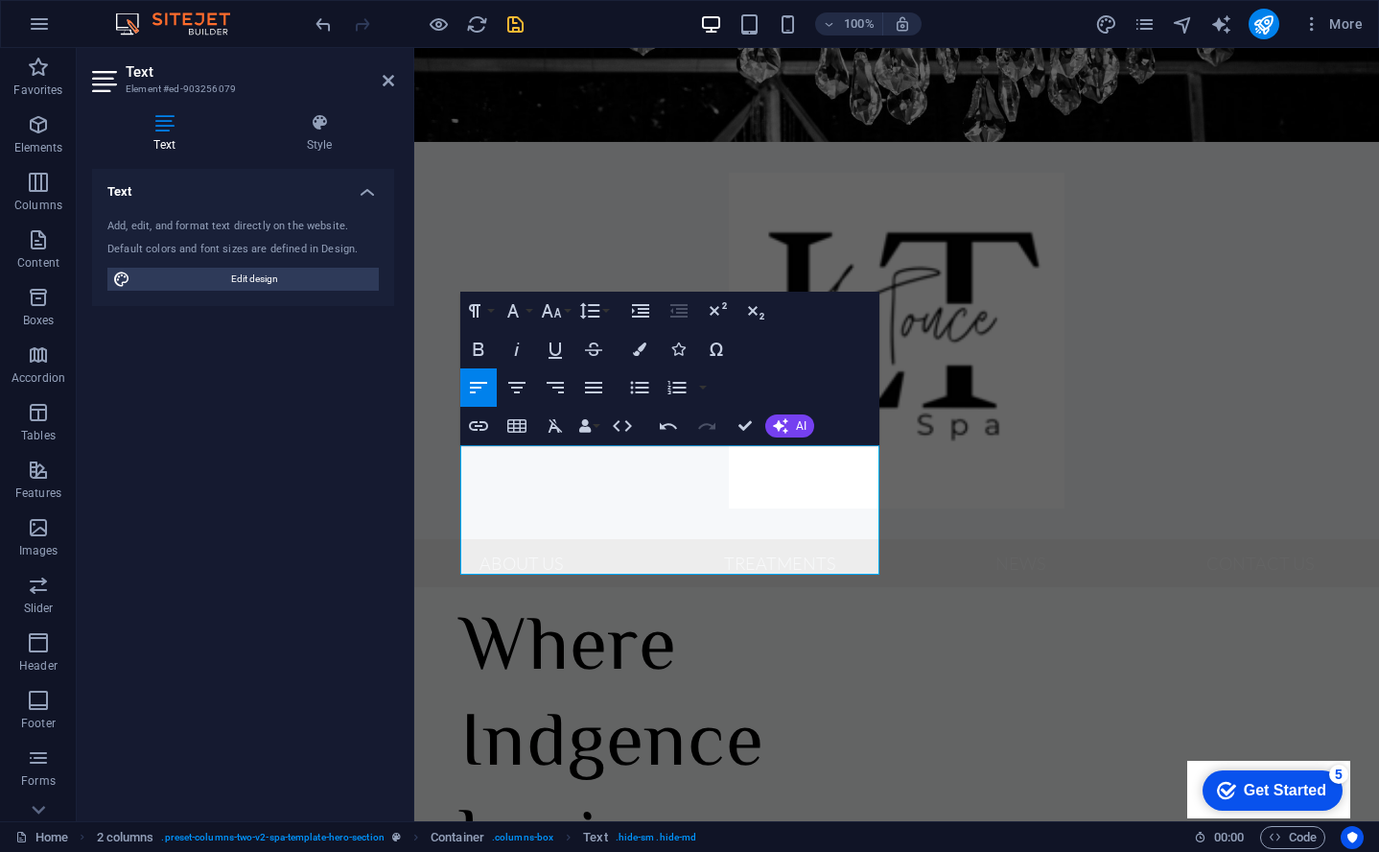
click at [399, 644] on div "Text Style Text Add, edit, and format text directly on the website. Default col…" at bounding box center [243, 459] width 333 height 723
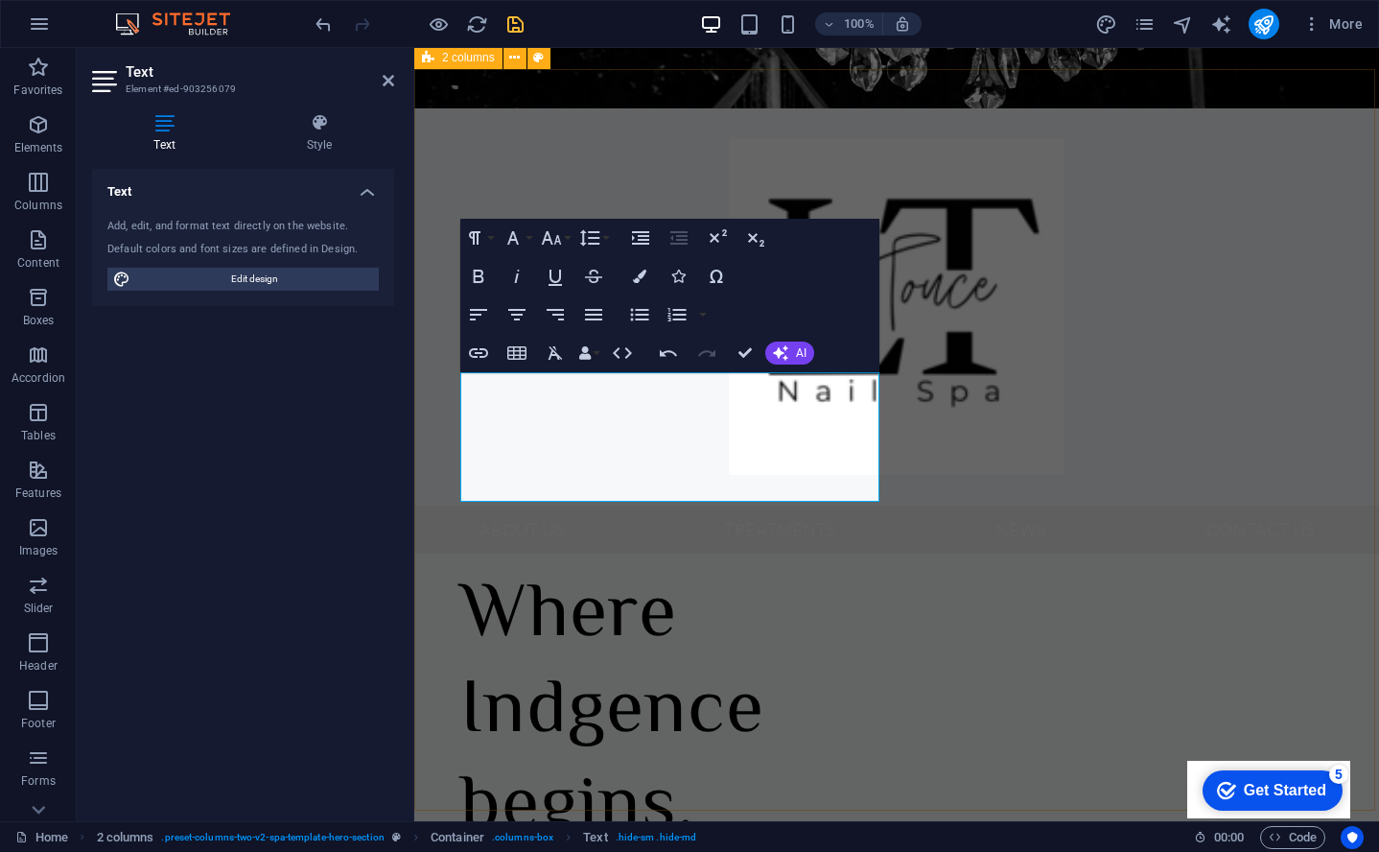
scroll to position [424, 0]
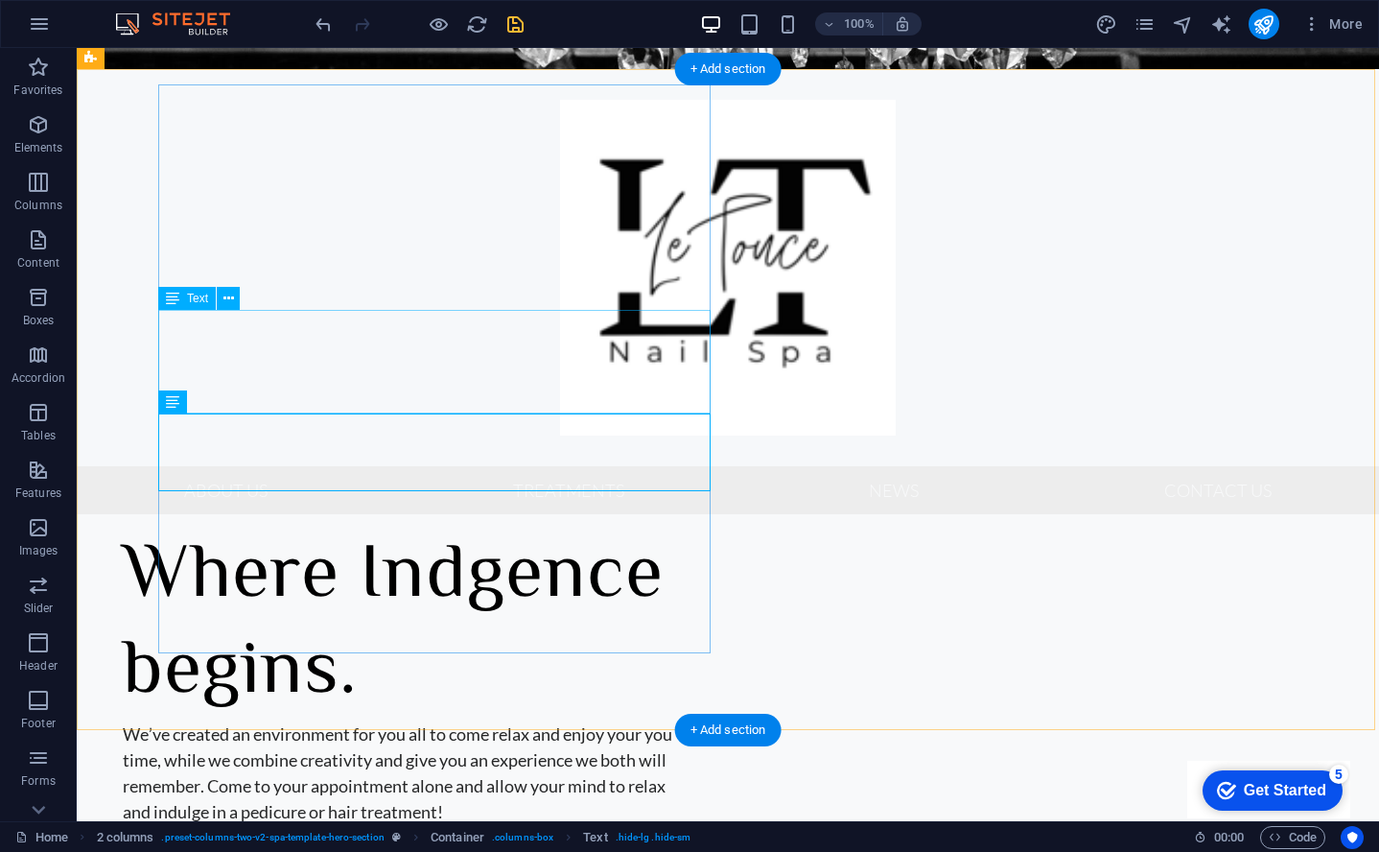
click at [401, 721] on div "We’ve created an environment for you all to come relax and enjoy your you time,…" at bounding box center [399, 773] width 553 height 104
click at [304, 721] on div "We’ve created an environment for you all to come relax and enjoy your you time,…" at bounding box center [399, 773] width 553 height 104
click at [277, 721] on div "We’ve created an environment for you all to come relax and enjoy your you time,…" at bounding box center [399, 773] width 553 height 104
click at [275, 721] on div "We’ve created an environment for you all to come relax and enjoy your you time,…" at bounding box center [399, 773] width 553 height 104
click at [284, 721] on div "We’ve created an environment for you all to come relax and enjoy your you time,…" at bounding box center [399, 773] width 553 height 104
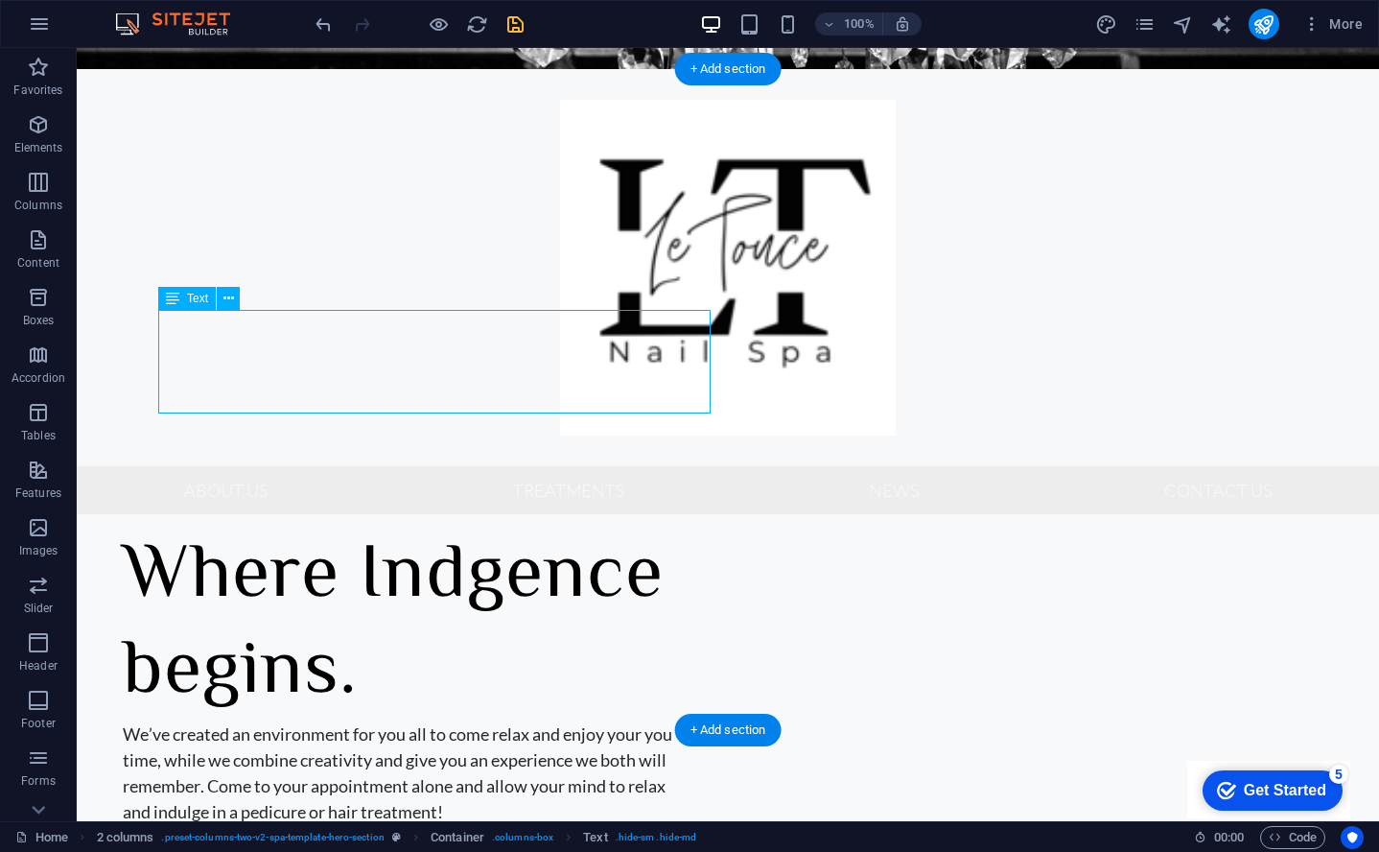
click at [280, 721] on div "We’ve created an environment for you all to come relax and enjoy your you time,…" at bounding box center [399, 773] width 553 height 104
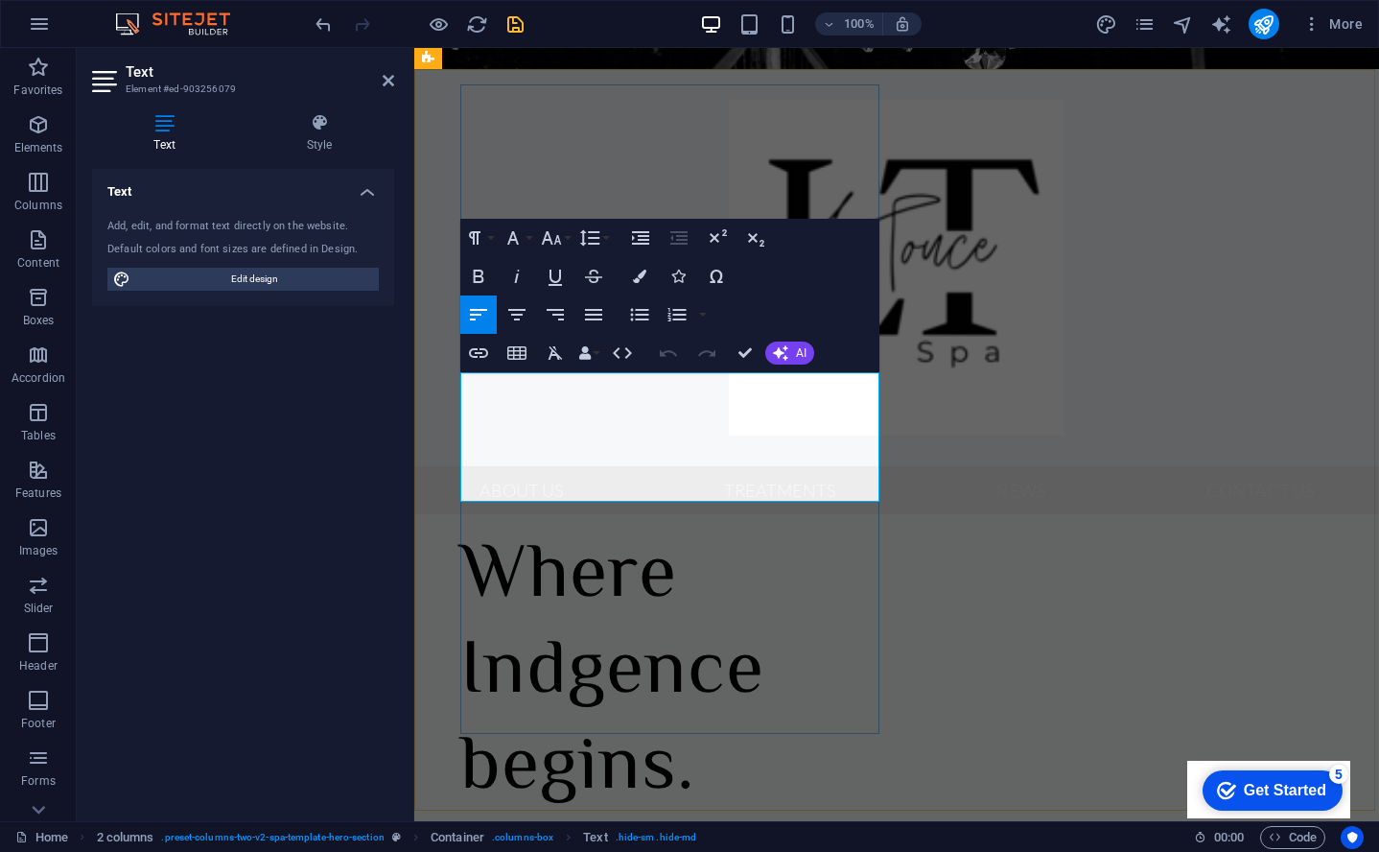
drag, startPoint x: 462, startPoint y: 461, endPoint x: 870, endPoint y: 500, distance: 409.5
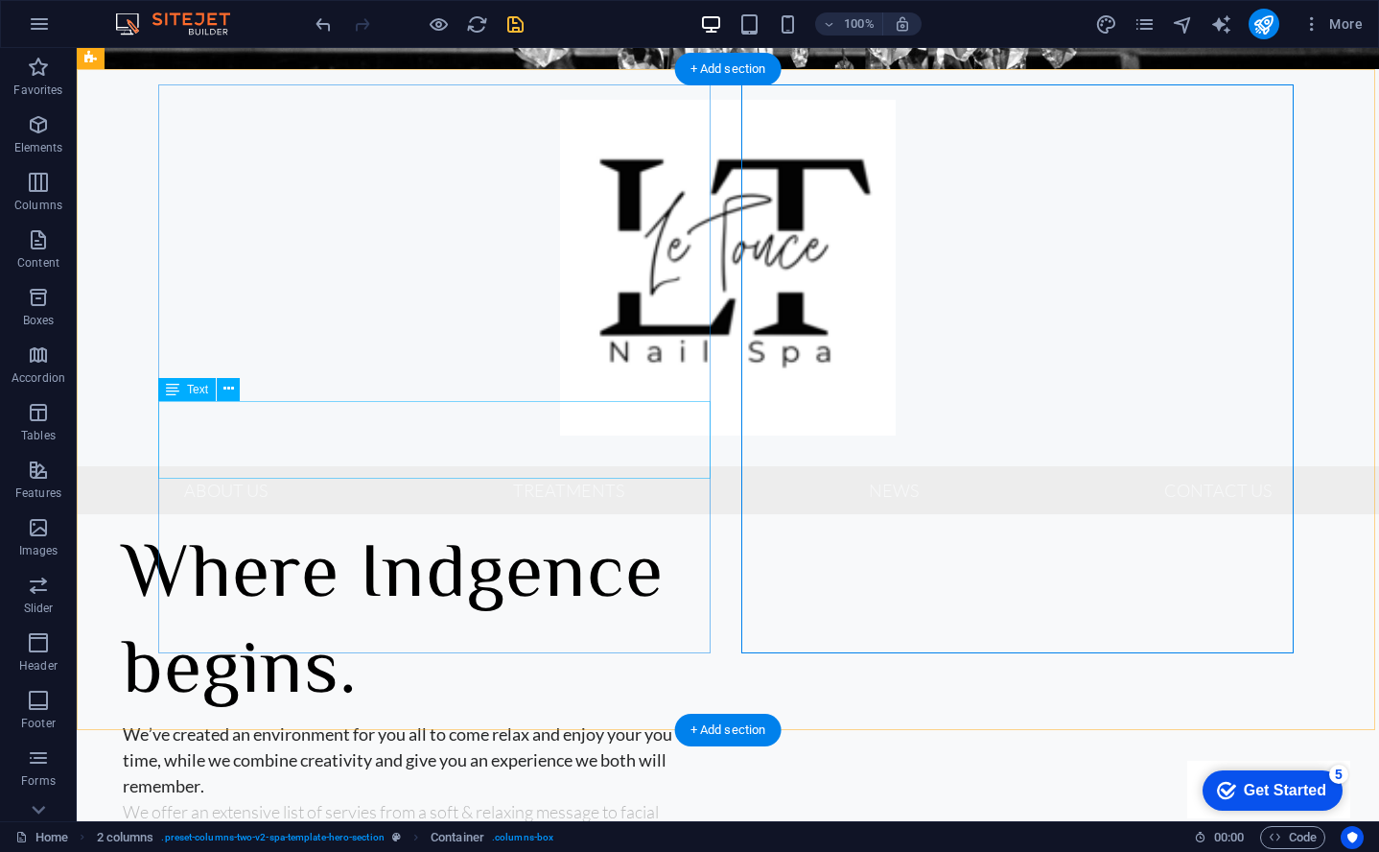
click at [356, 799] on div "We offer an extensive list of servies from a soft & relaxing message to facial …" at bounding box center [399, 838] width 553 height 78
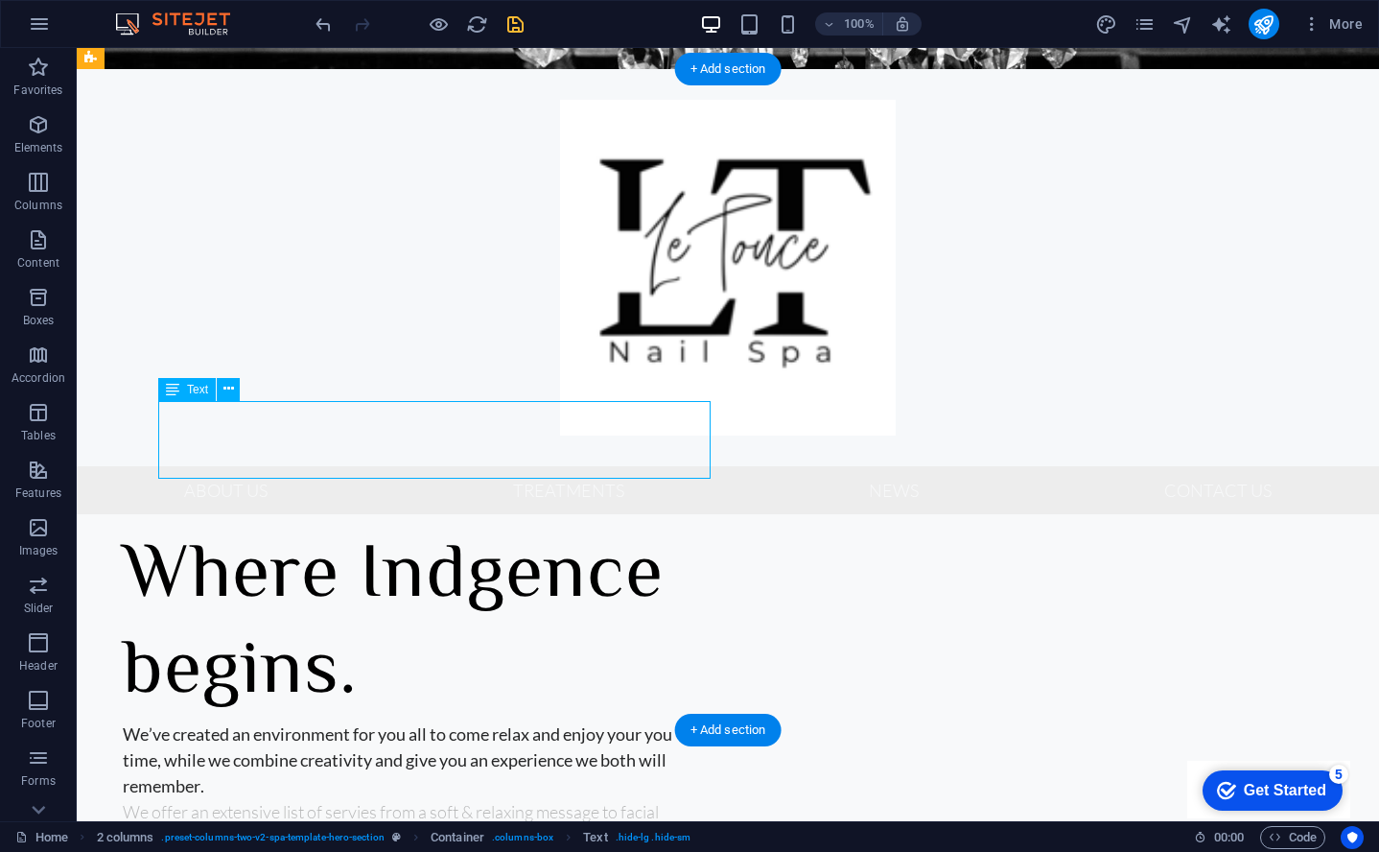
click at [200, 799] on div "We offer an extensive list of servies from a soft & relaxing message to facial …" at bounding box center [399, 838] width 553 height 78
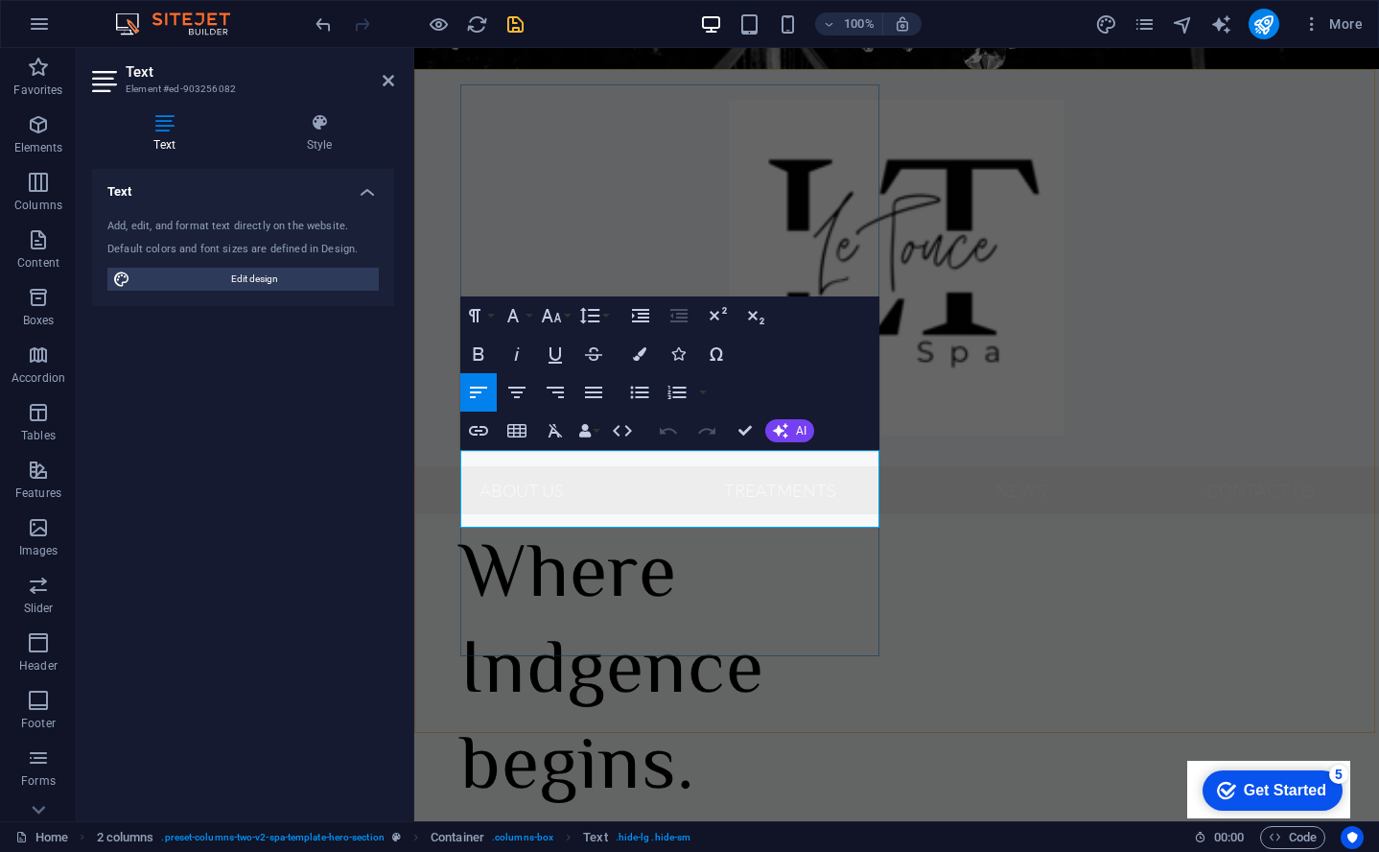
drag, startPoint x: 760, startPoint y: 466, endPoint x: 800, endPoint y: 514, distance: 62.6
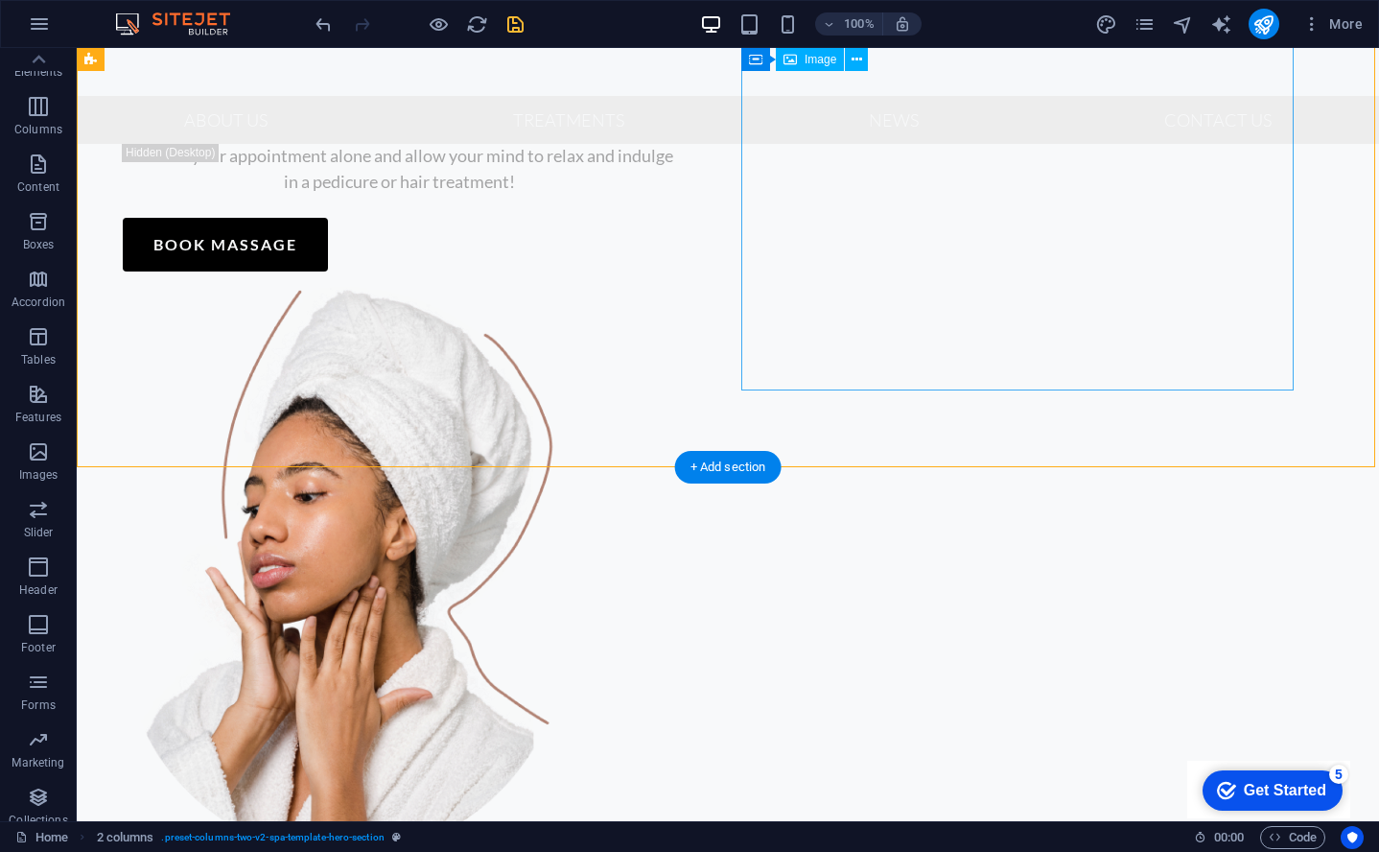
scroll to position [250, 0]
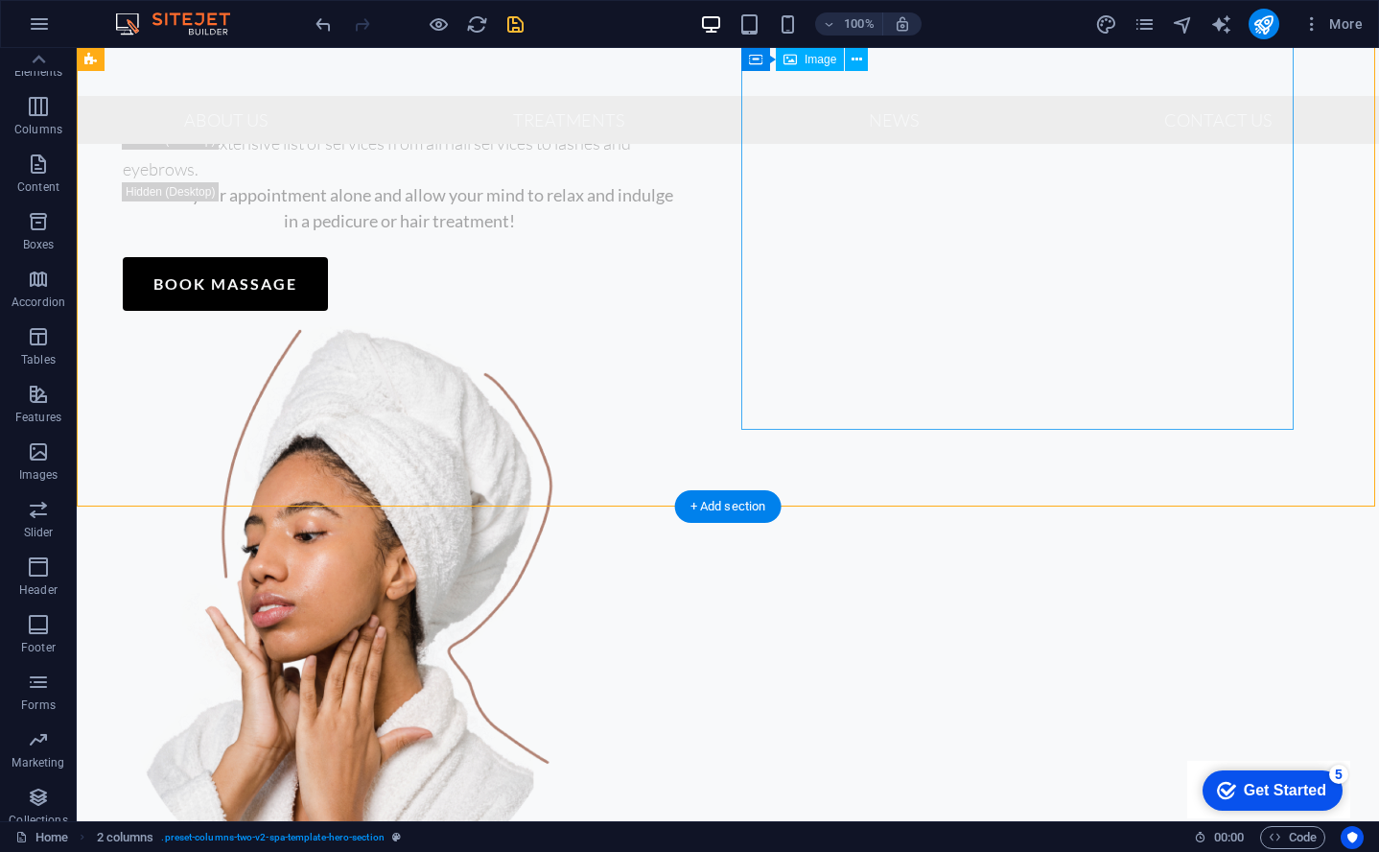
click at [675, 326] on figure at bounding box center [399, 610] width 553 height 569
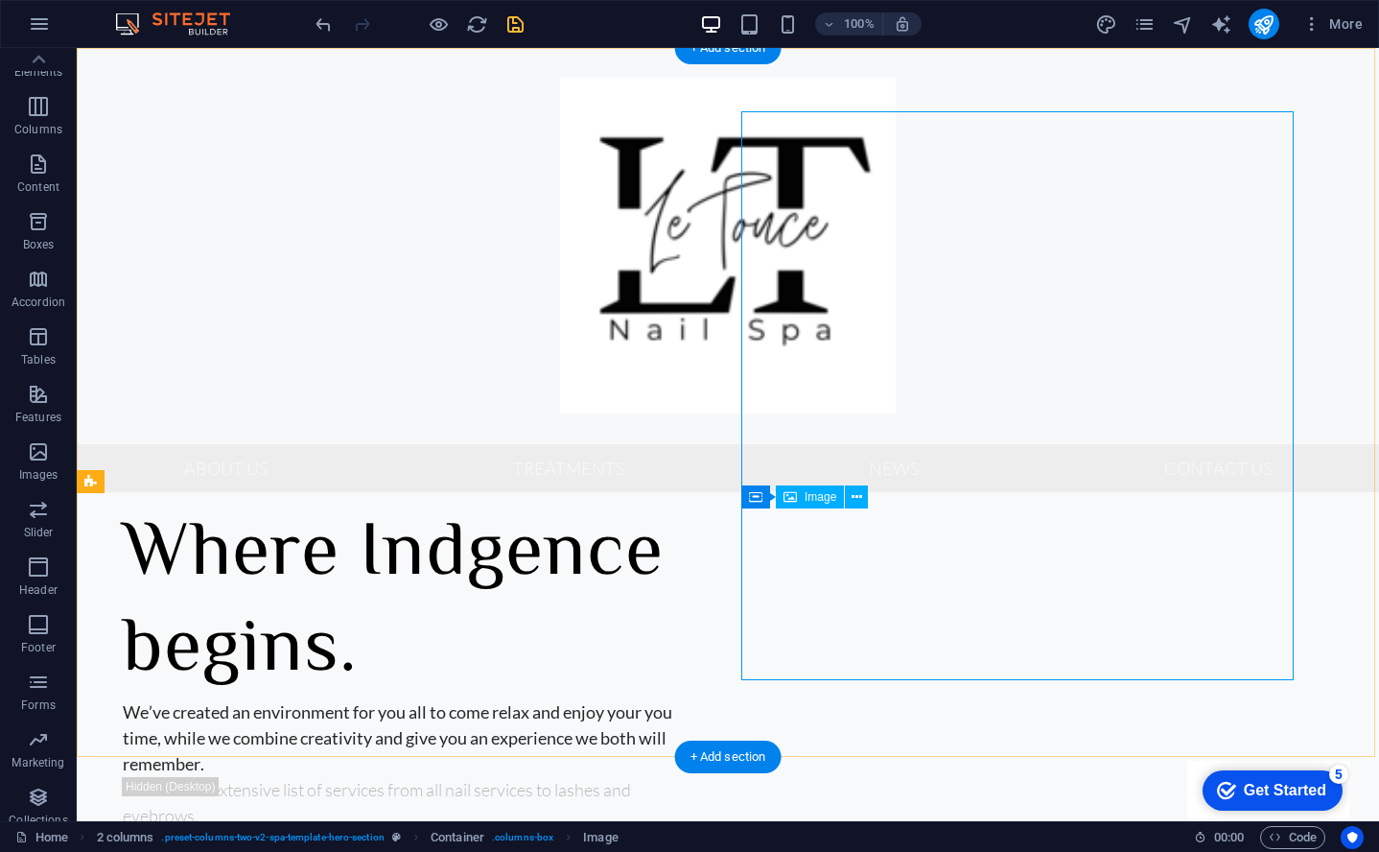
scroll to position [0, 0]
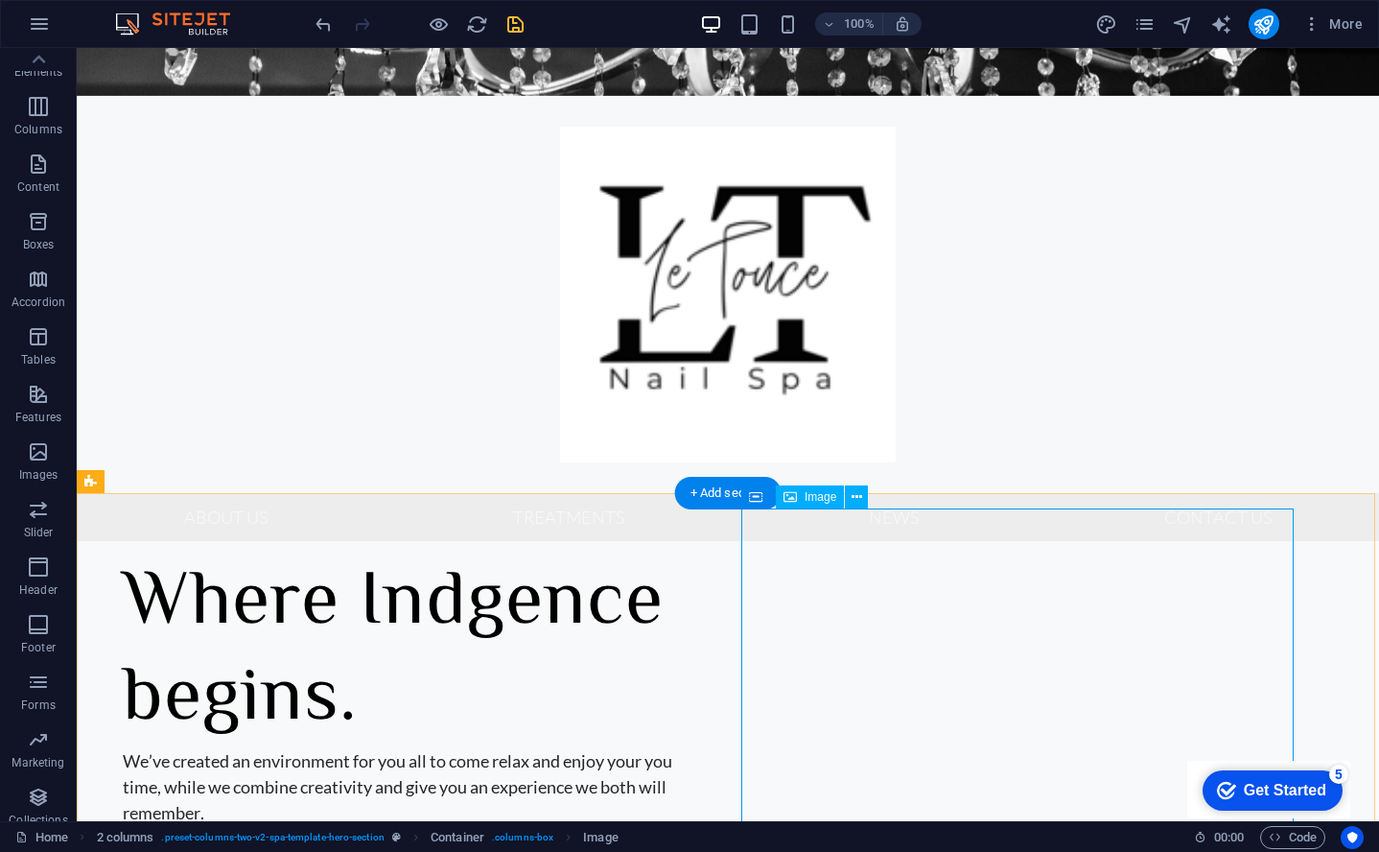
click at [802, 500] on div "Image" at bounding box center [810, 496] width 68 height 23
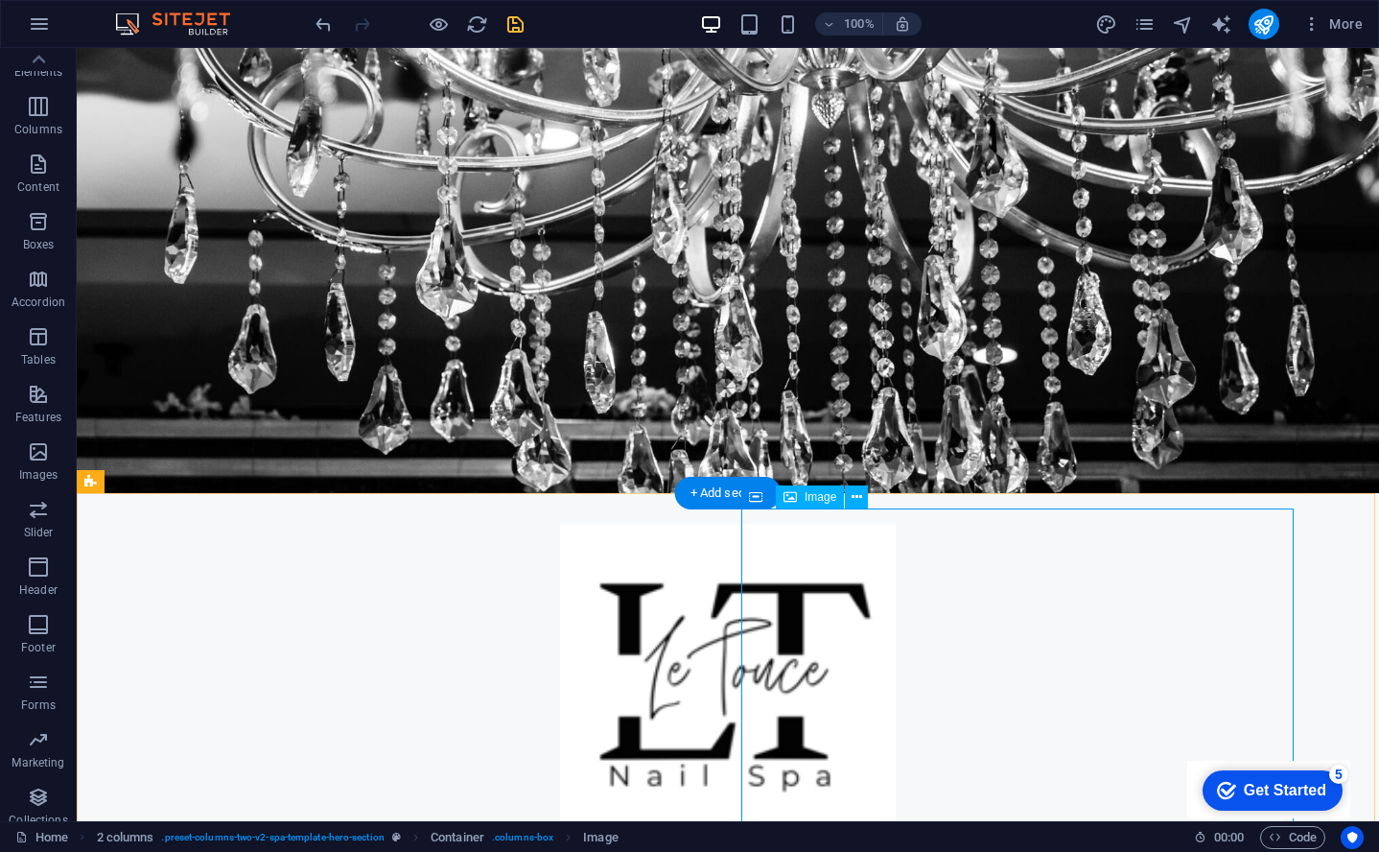
select select "%"
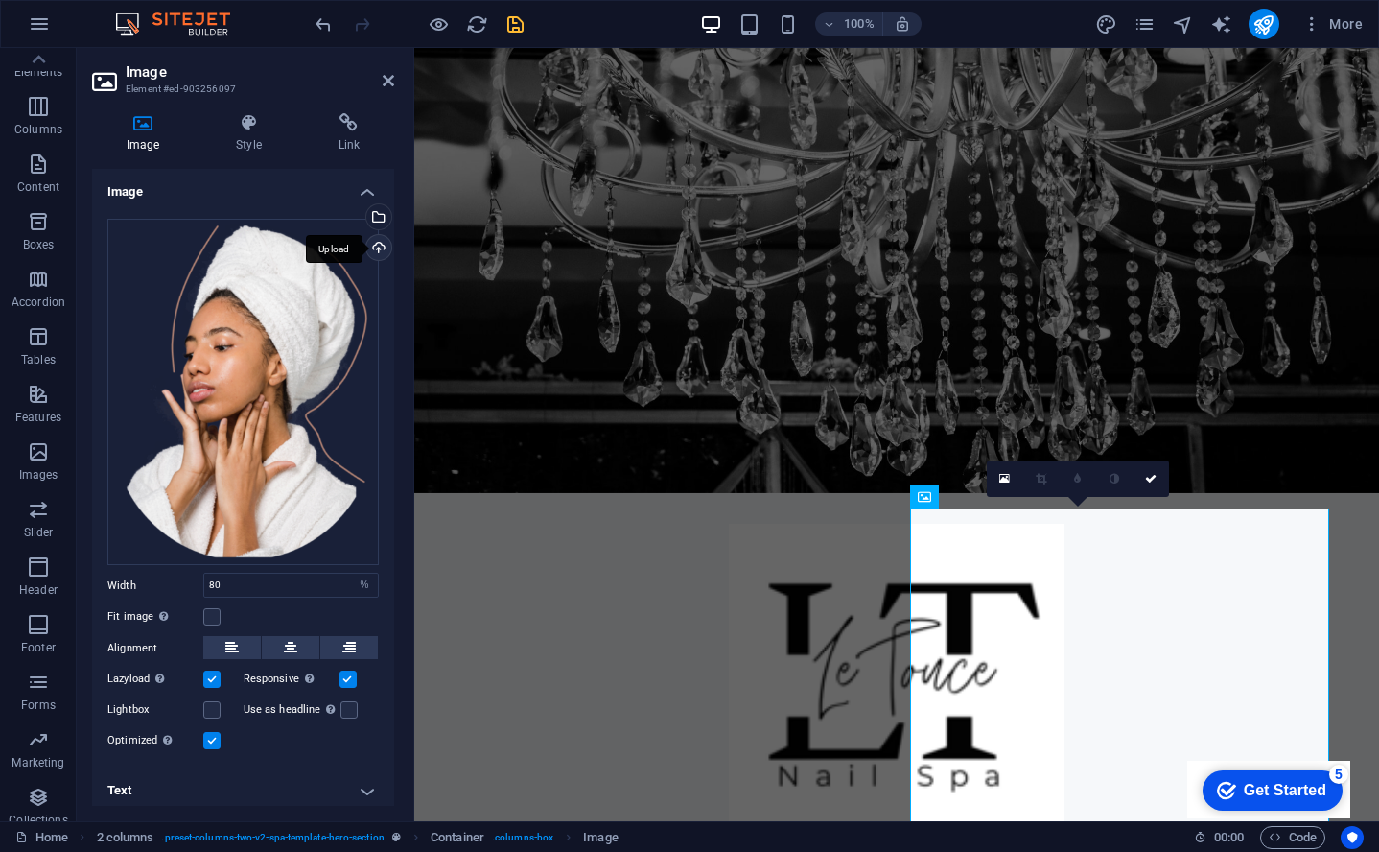
click at [371, 250] on div "Upload" at bounding box center [377, 249] width 29 height 29
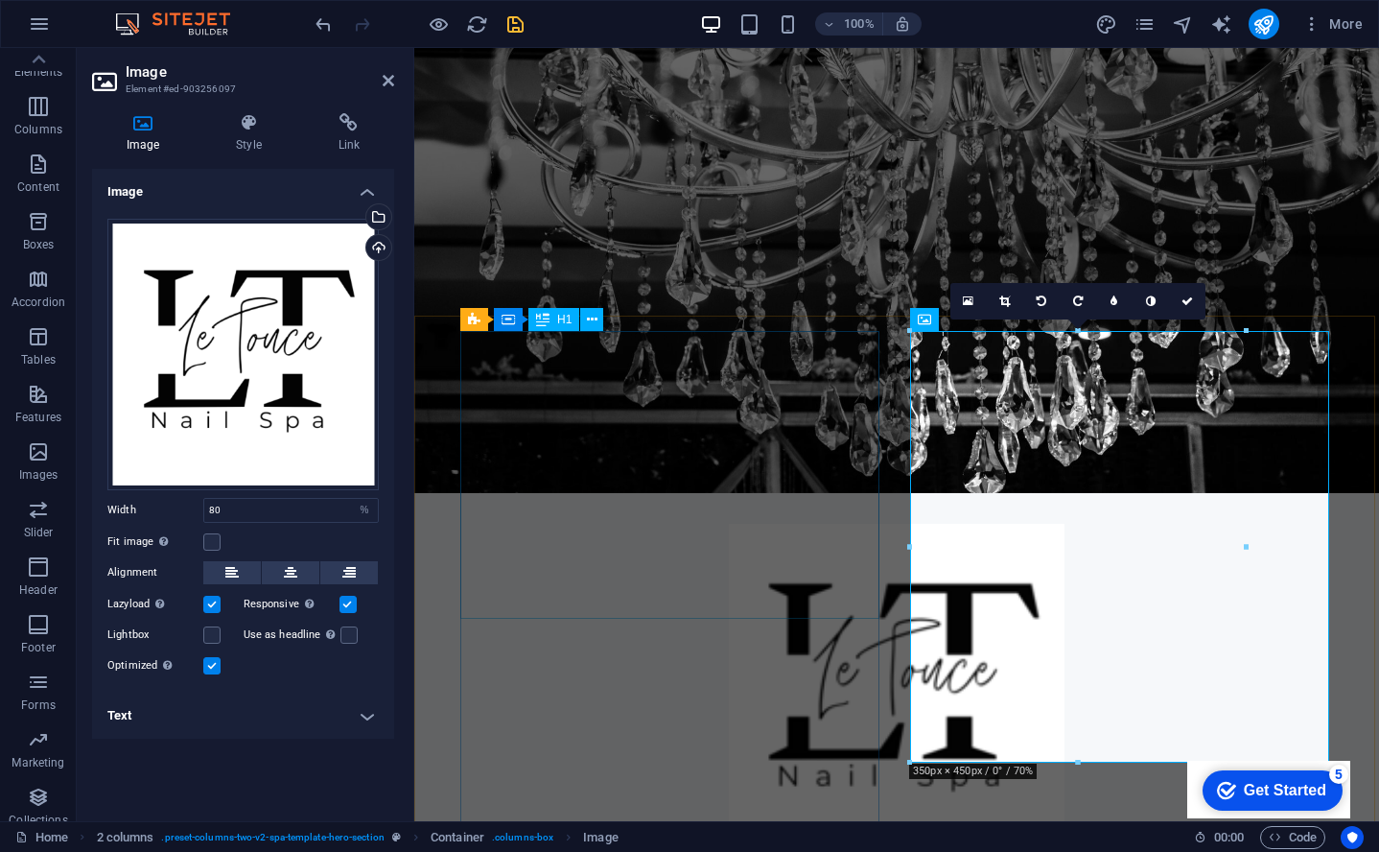
scroll to position [359, 0]
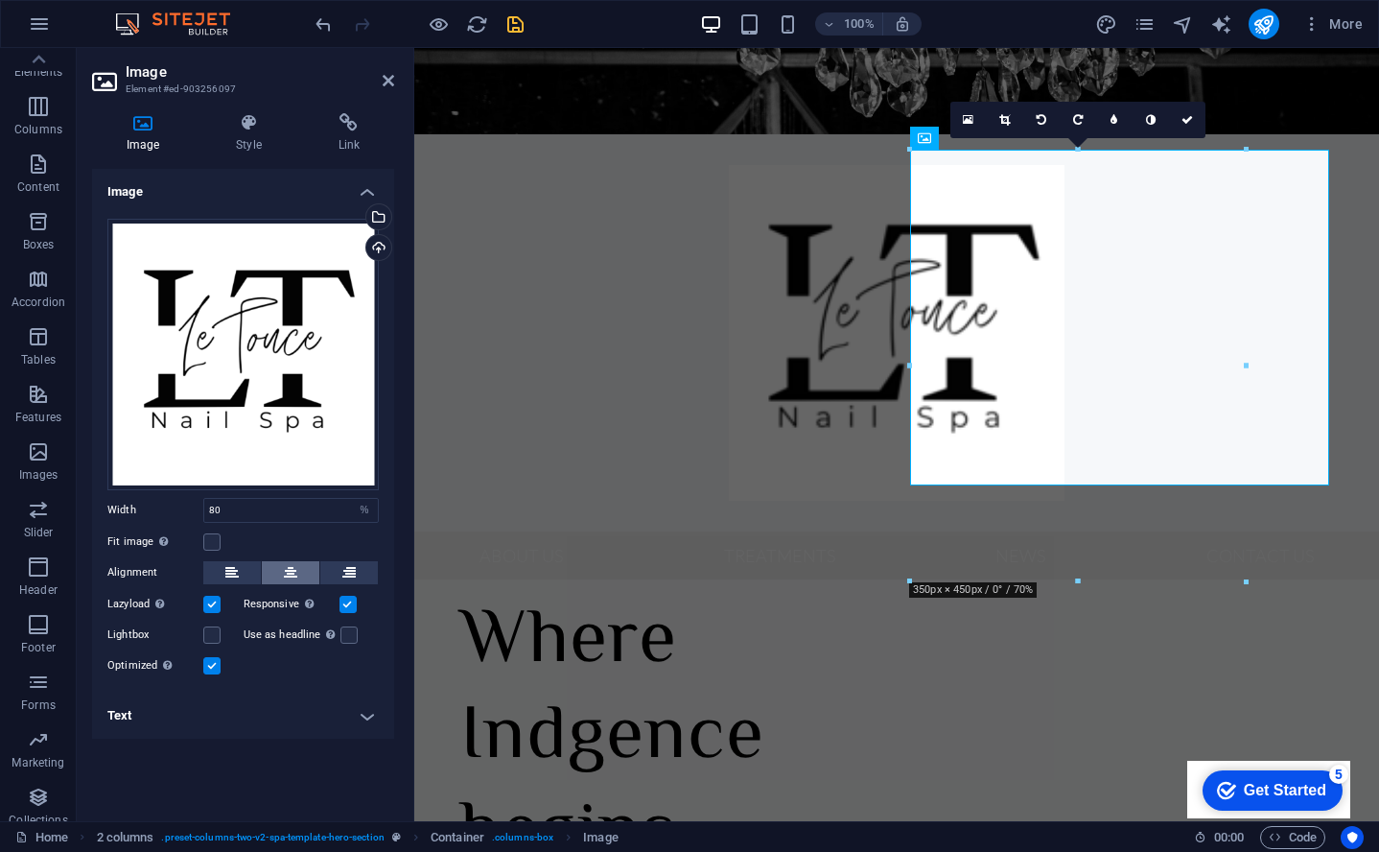
click at [293, 578] on icon at bounding box center [290, 572] width 13 height 23
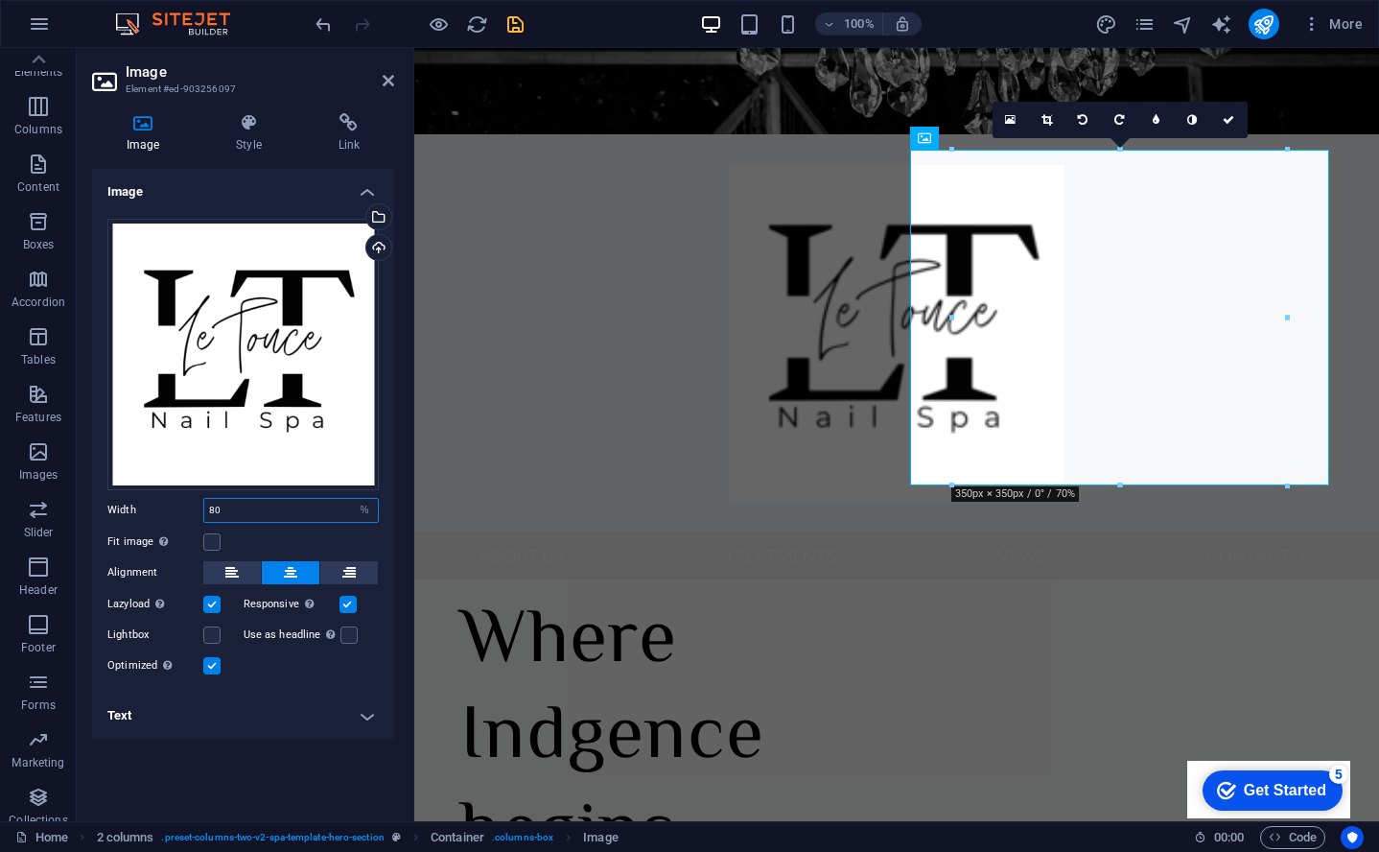
drag, startPoint x: 247, startPoint y: 506, endPoint x: 166, endPoint y: 520, distance: 81.9
click at [166, 520] on div "Width 80 Default auto px rem % em vh vw" at bounding box center [242, 510] width 271 height 25
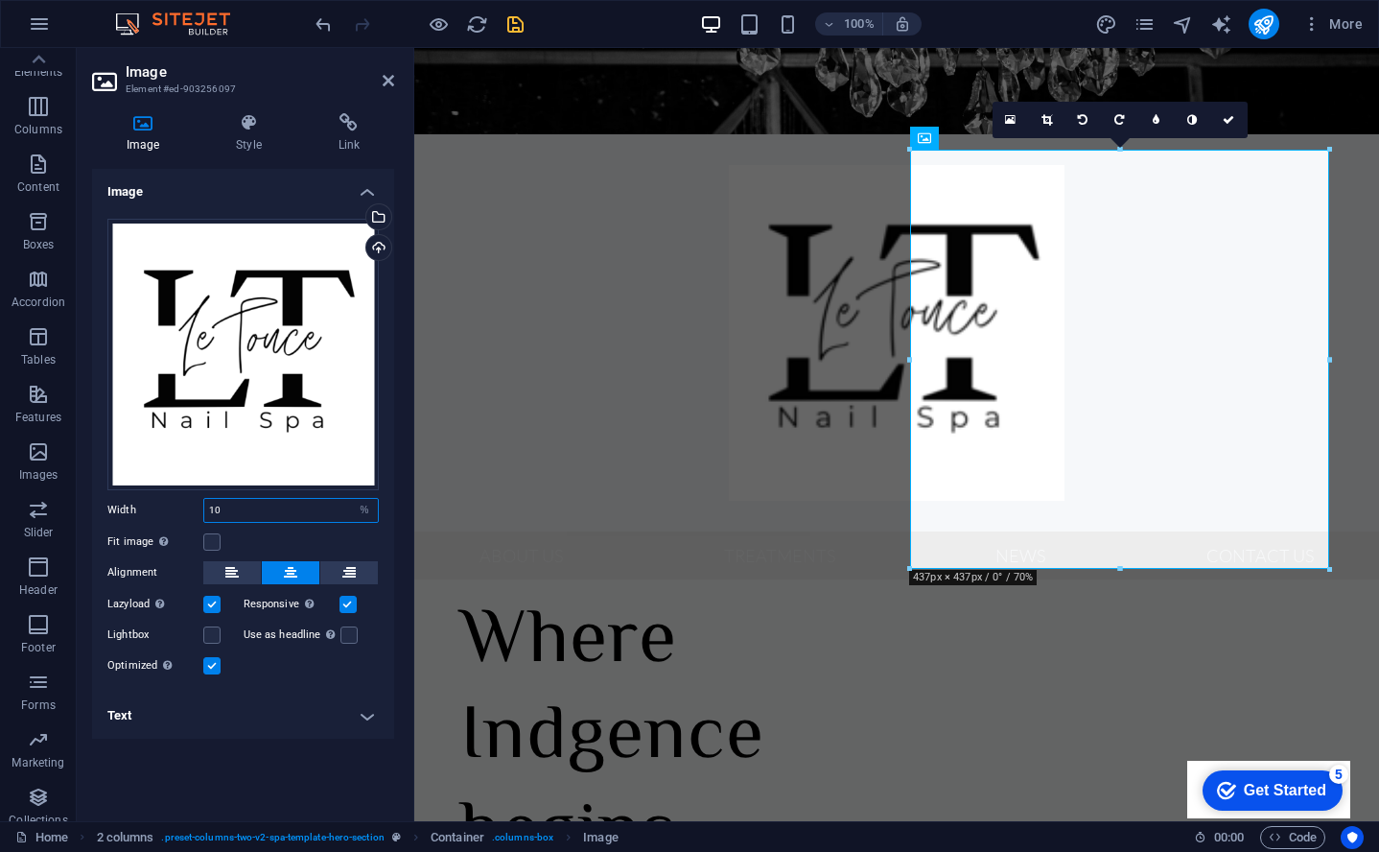
type input "1"
type input "100"
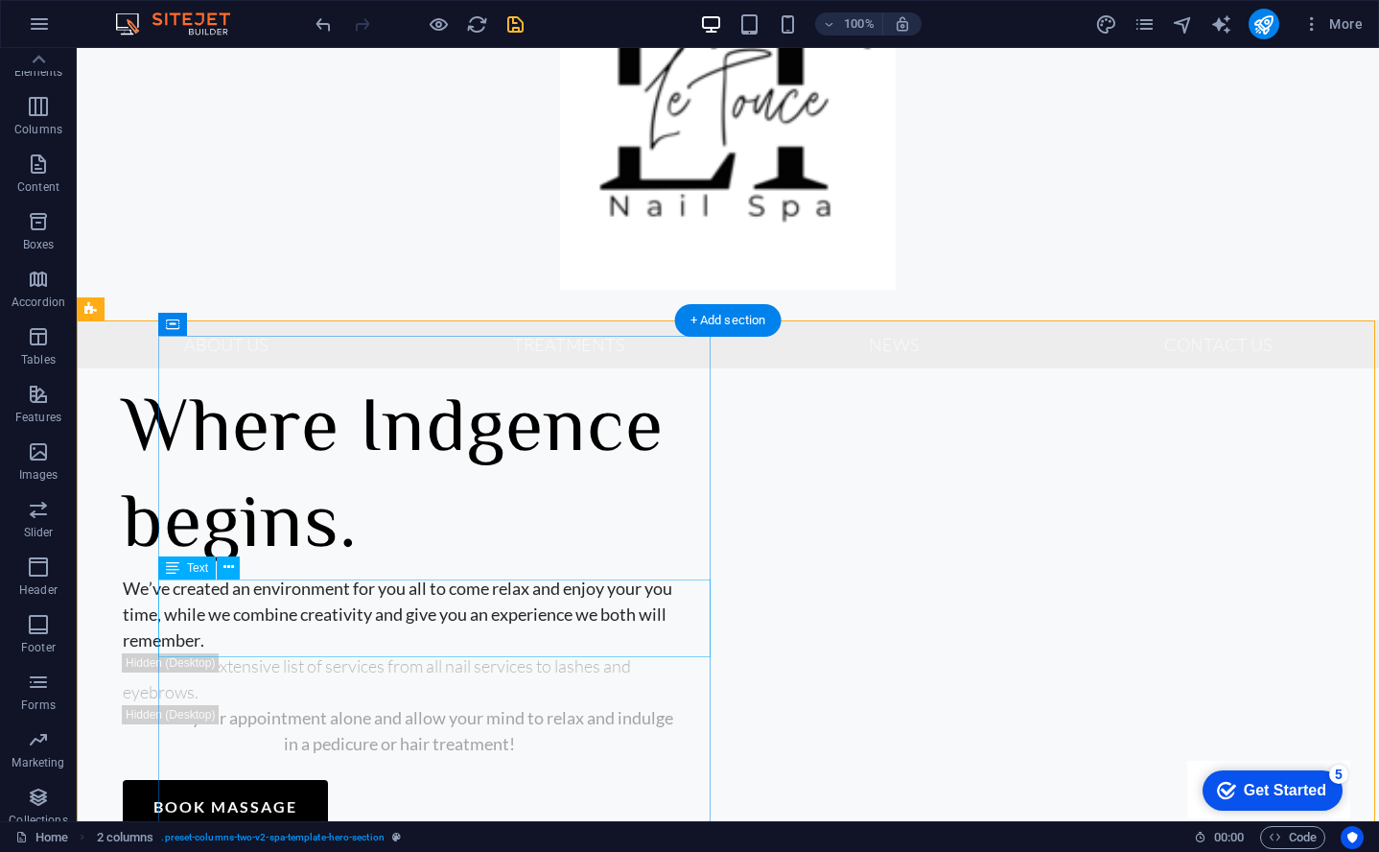
scroll to position [203, 0]
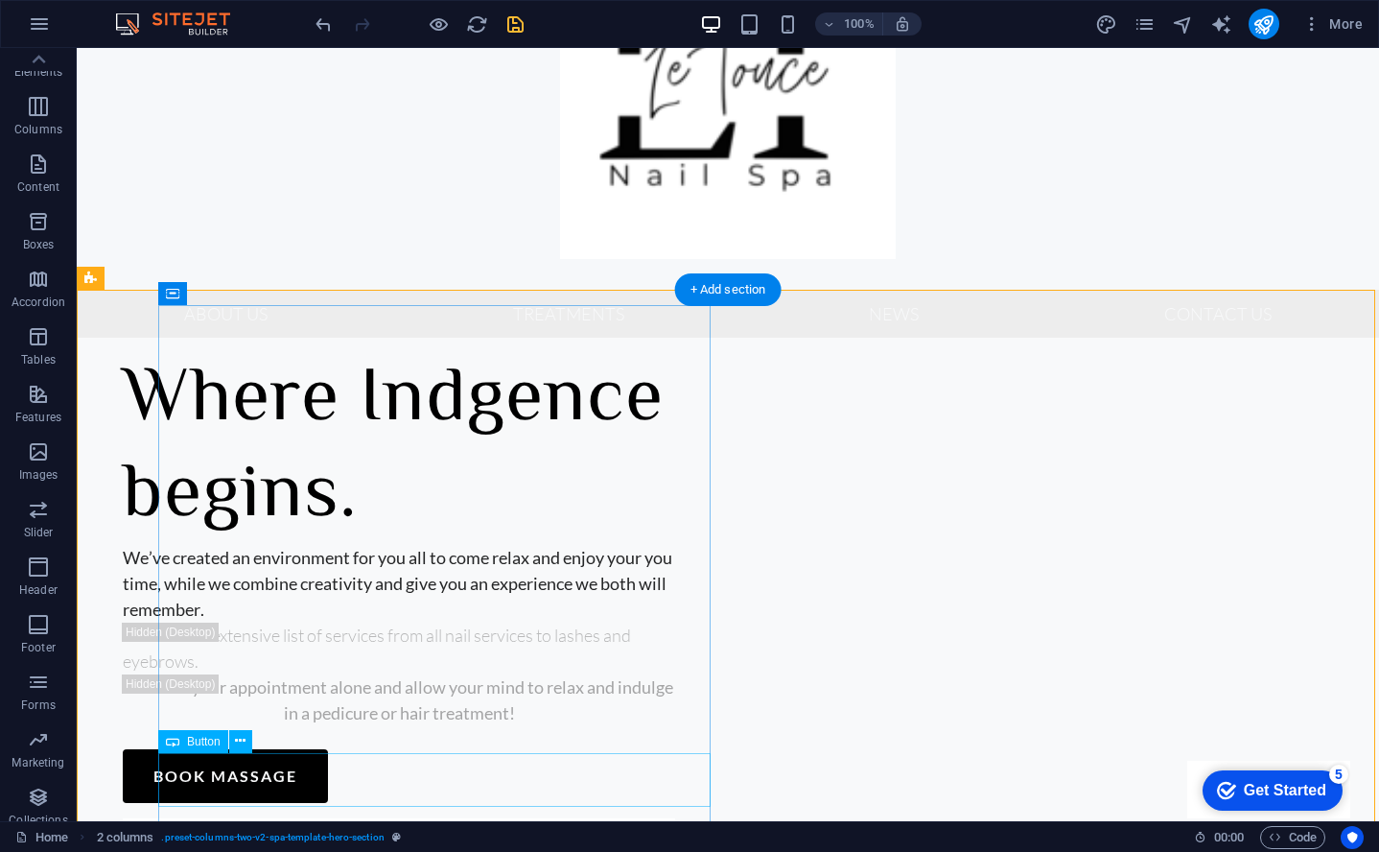
click at [302, 778] on div "book massage" at bounding box center [399, 776] width 553 height 54
click at [245, 748] on icon at bounding box center [240, 741] width 11 height 20
click at [225, 792] on div "book massage" at bounding box center [399, 776] width 553 height 54
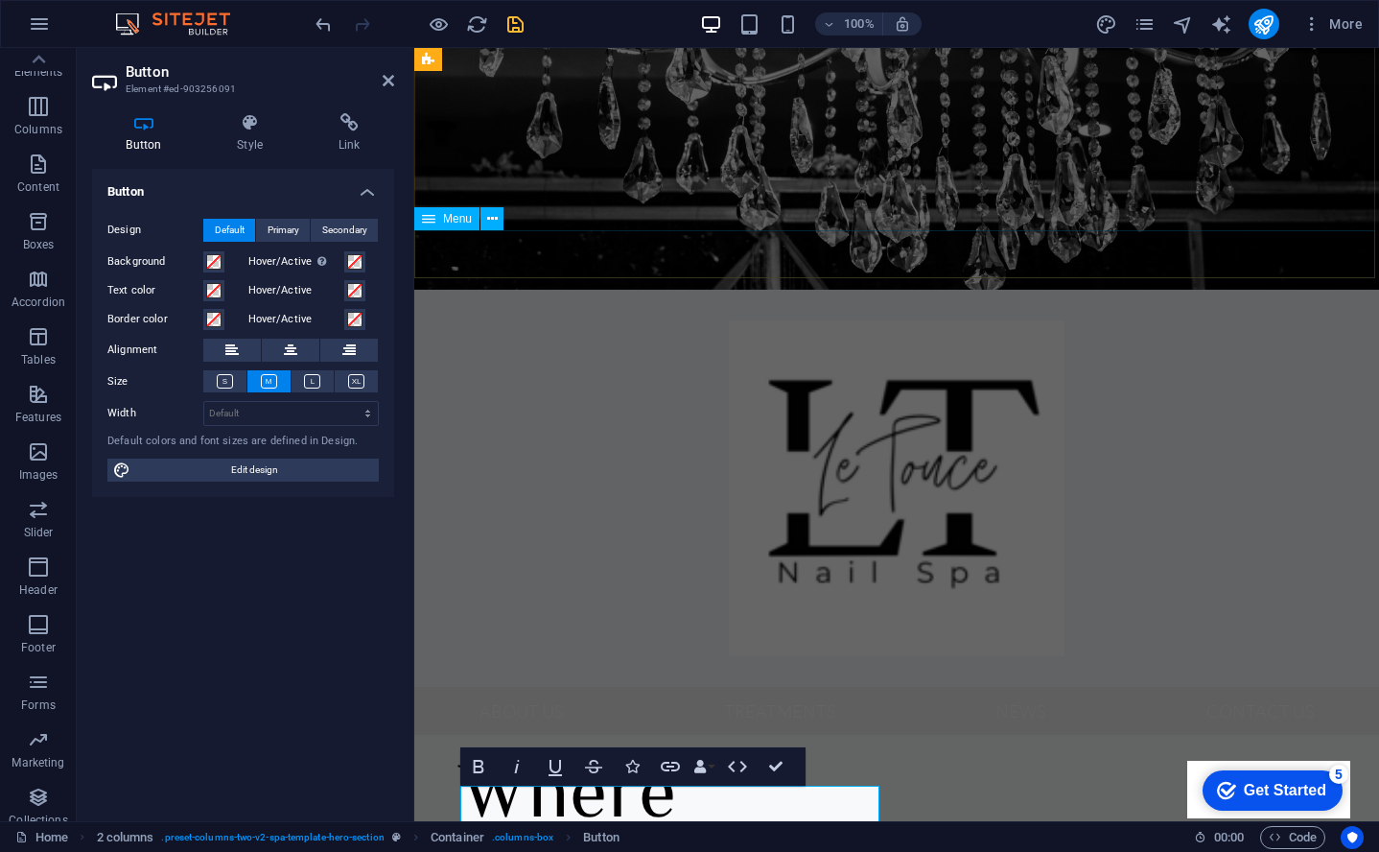
scroll to position [215, 0]
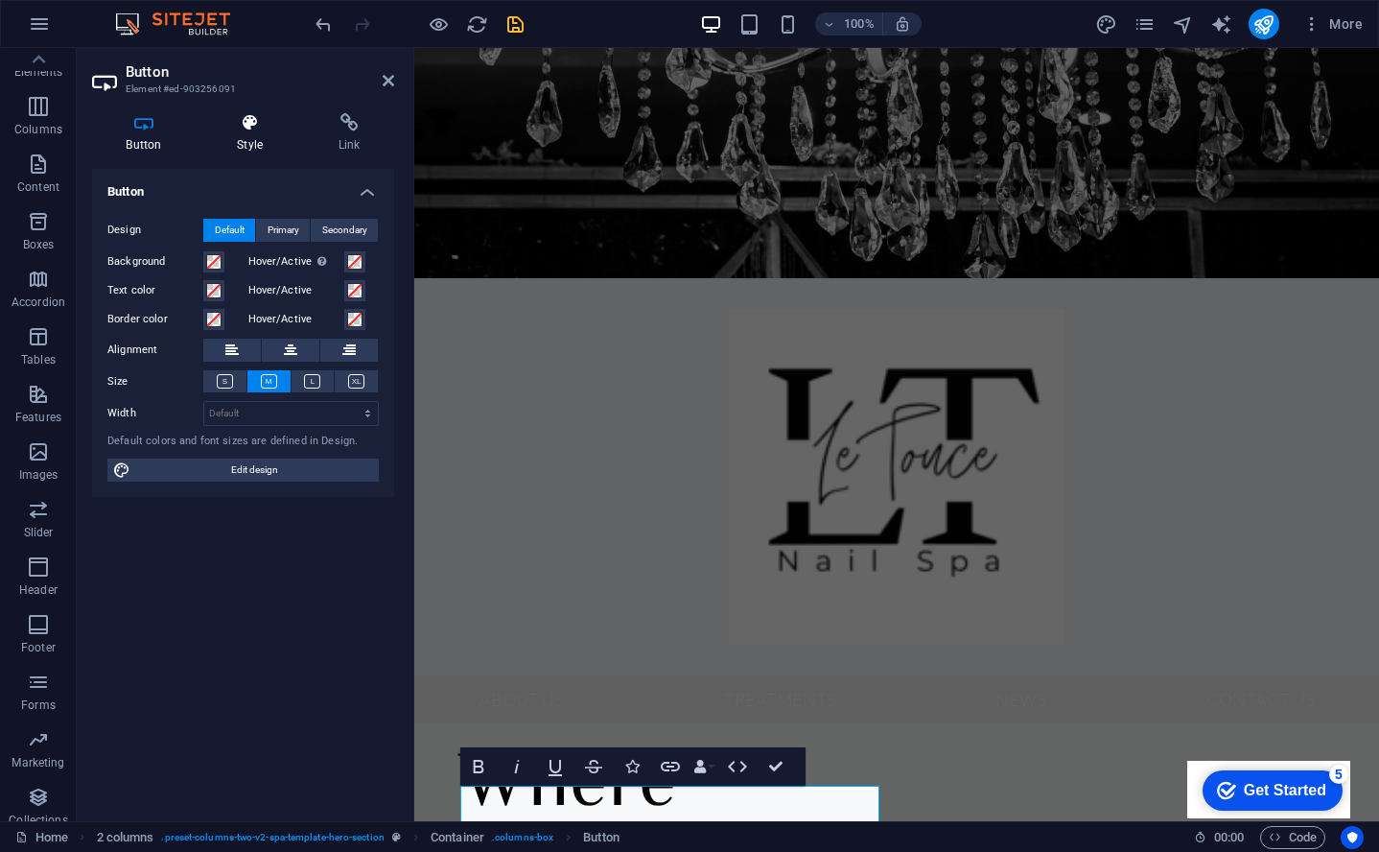
click at [249, 121] on icon at bounding box center [250, 122] width 94 height 19
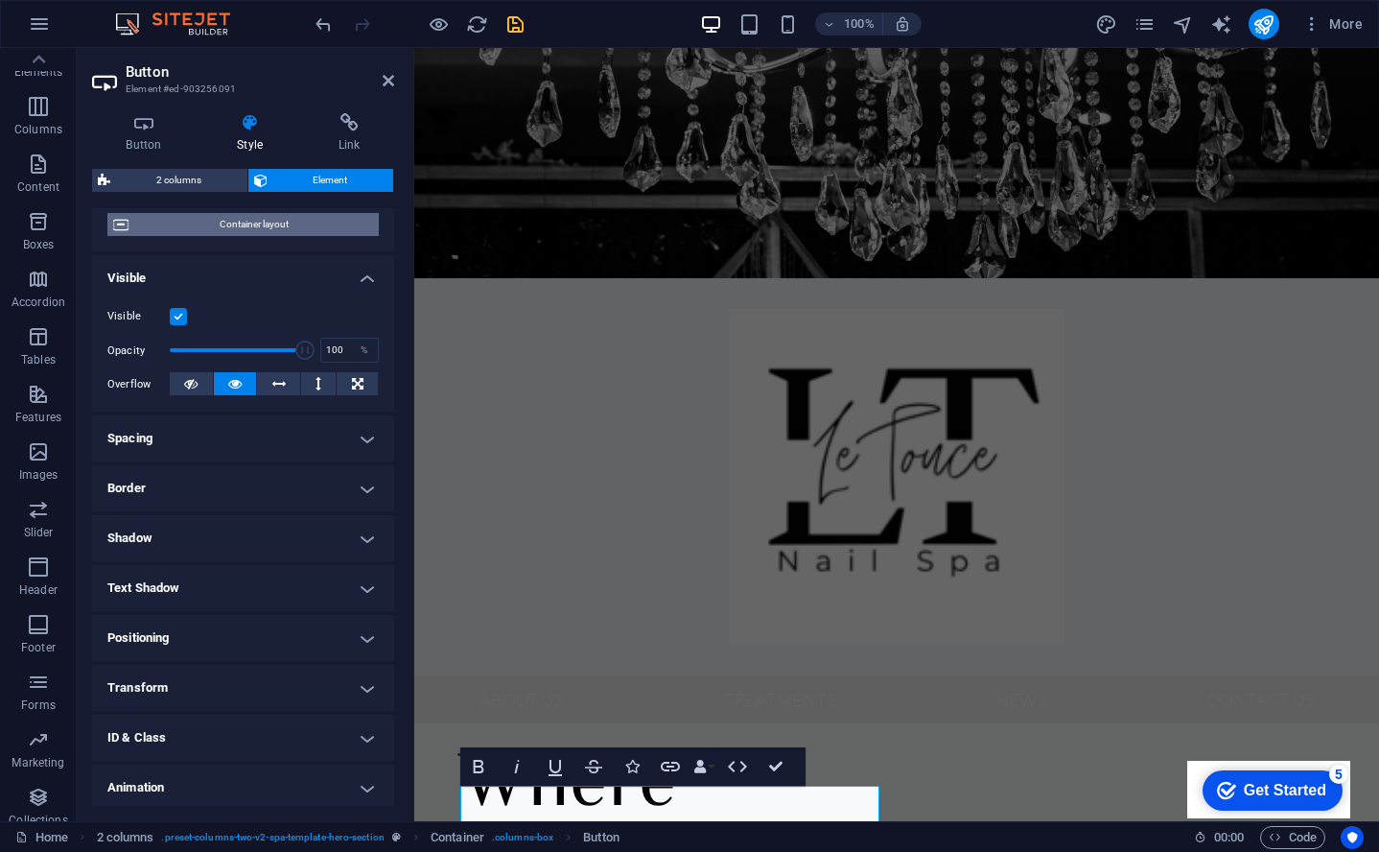
scroll to position [212, 0]
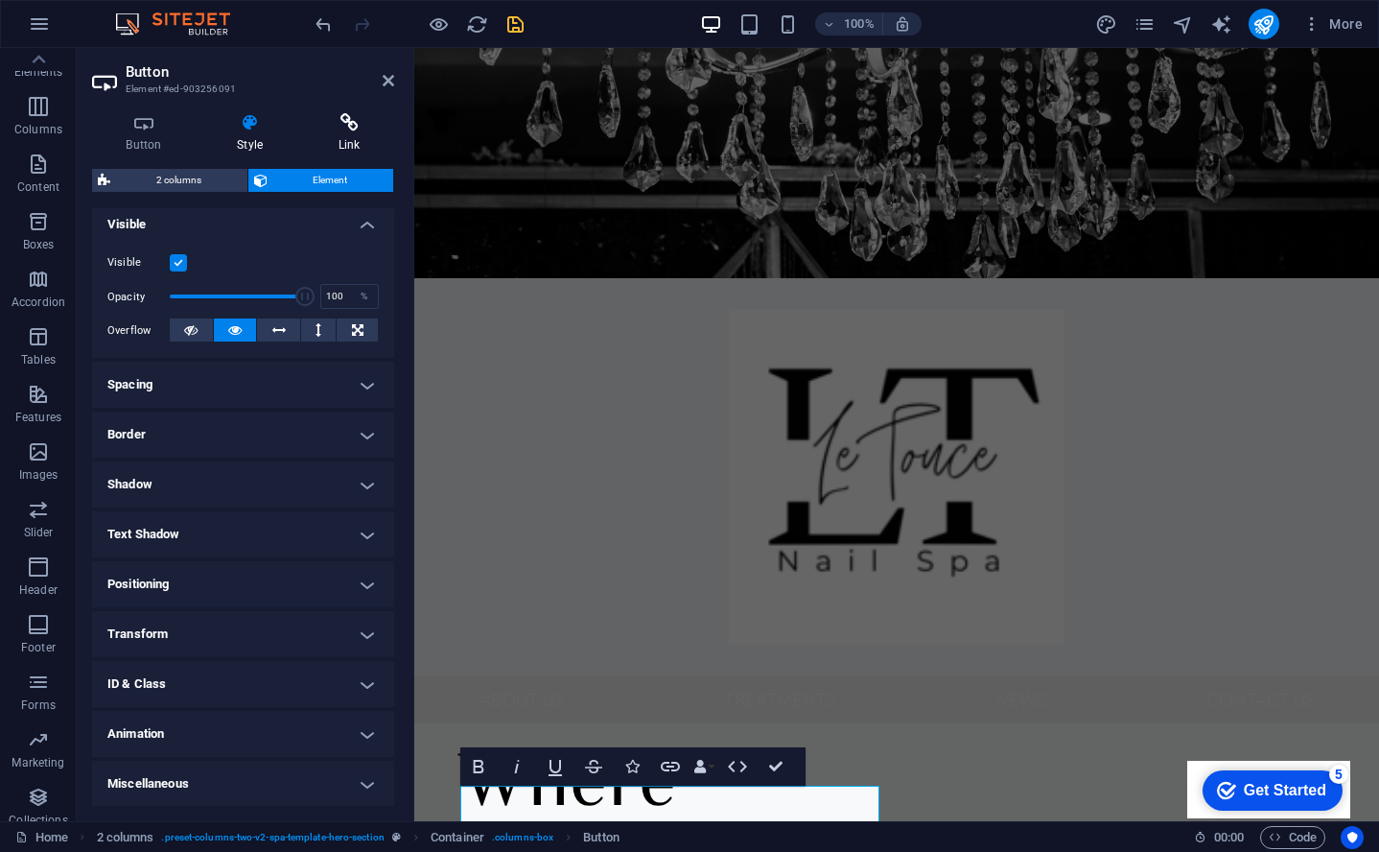
click at [351, 130] on icon at bounding box center [349, 122] width 90 height 19
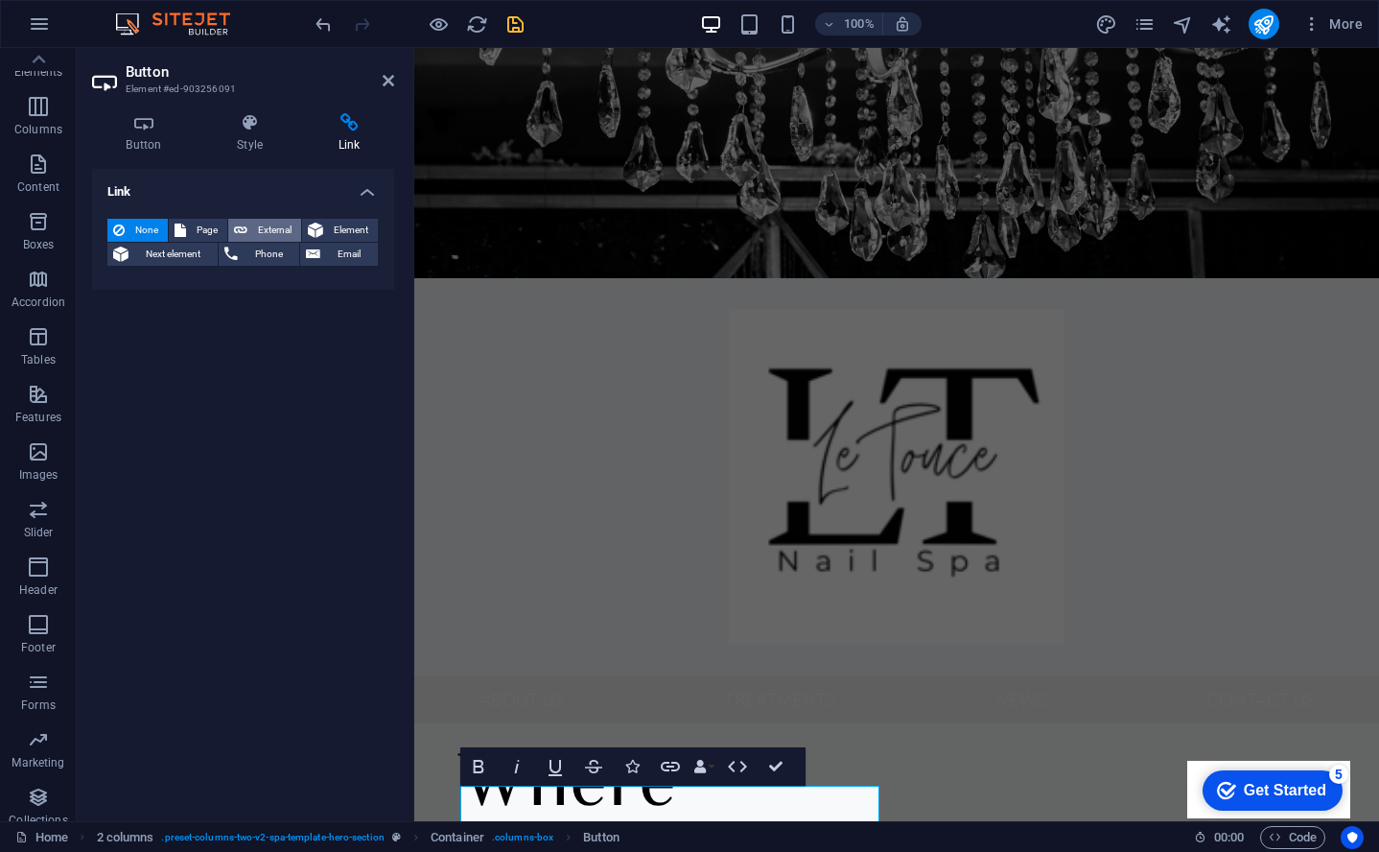
click at [259, 227] on span "External" at bounding box center [274, 230] width 42 height 23
select select "blank"
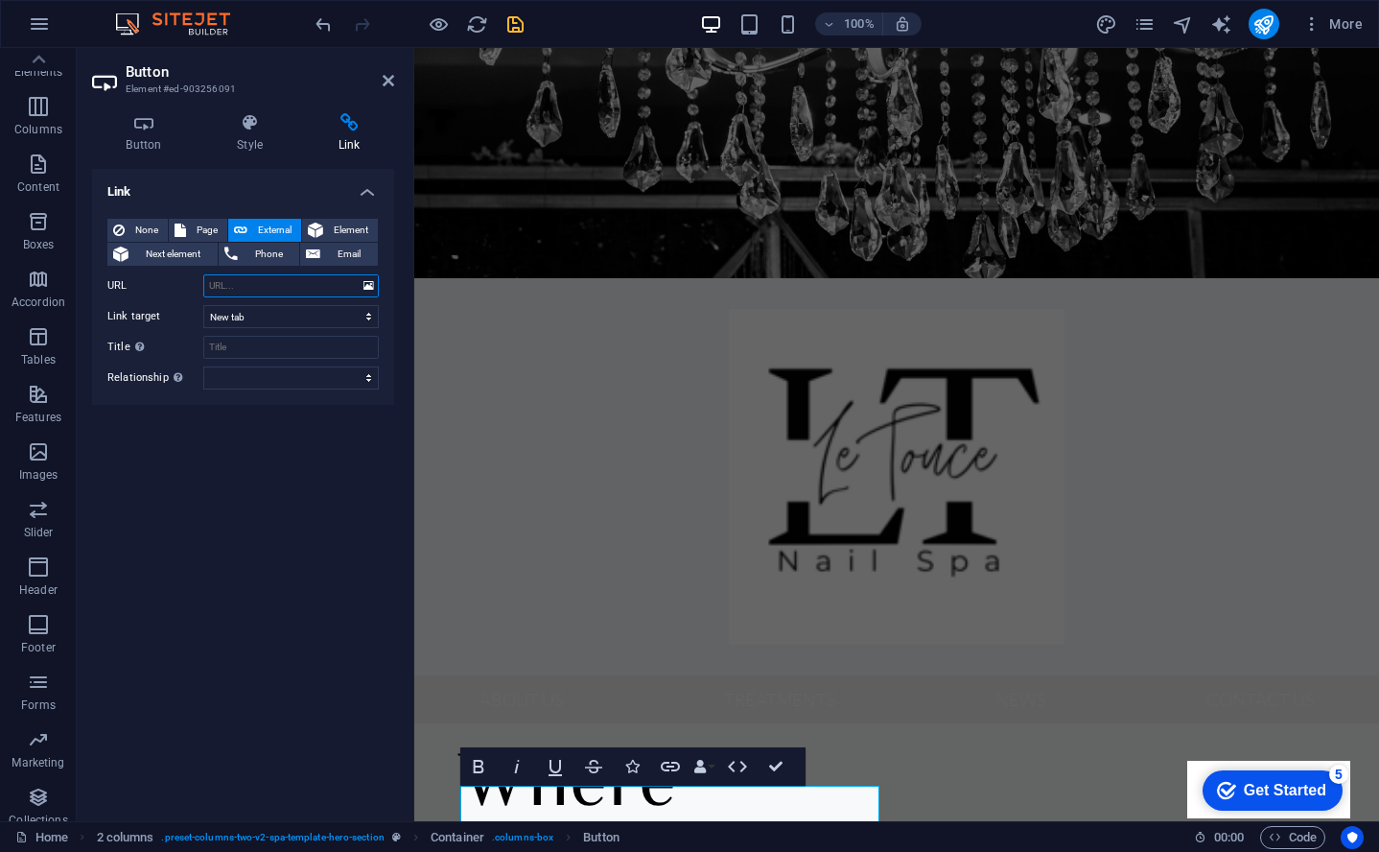
click at [281, 291] on input "URL" at bounding box center [291, 285] width 176 height 23
paste input "https://linktr.ee/Letoucenailspa"
type input "https://linktr.ee/Letoucenailspa"
select select
click at [295, 345] on input "Title Additional link description, should not be the same as the link text. The…" at bounding box center [291, 347] width 176 height 23
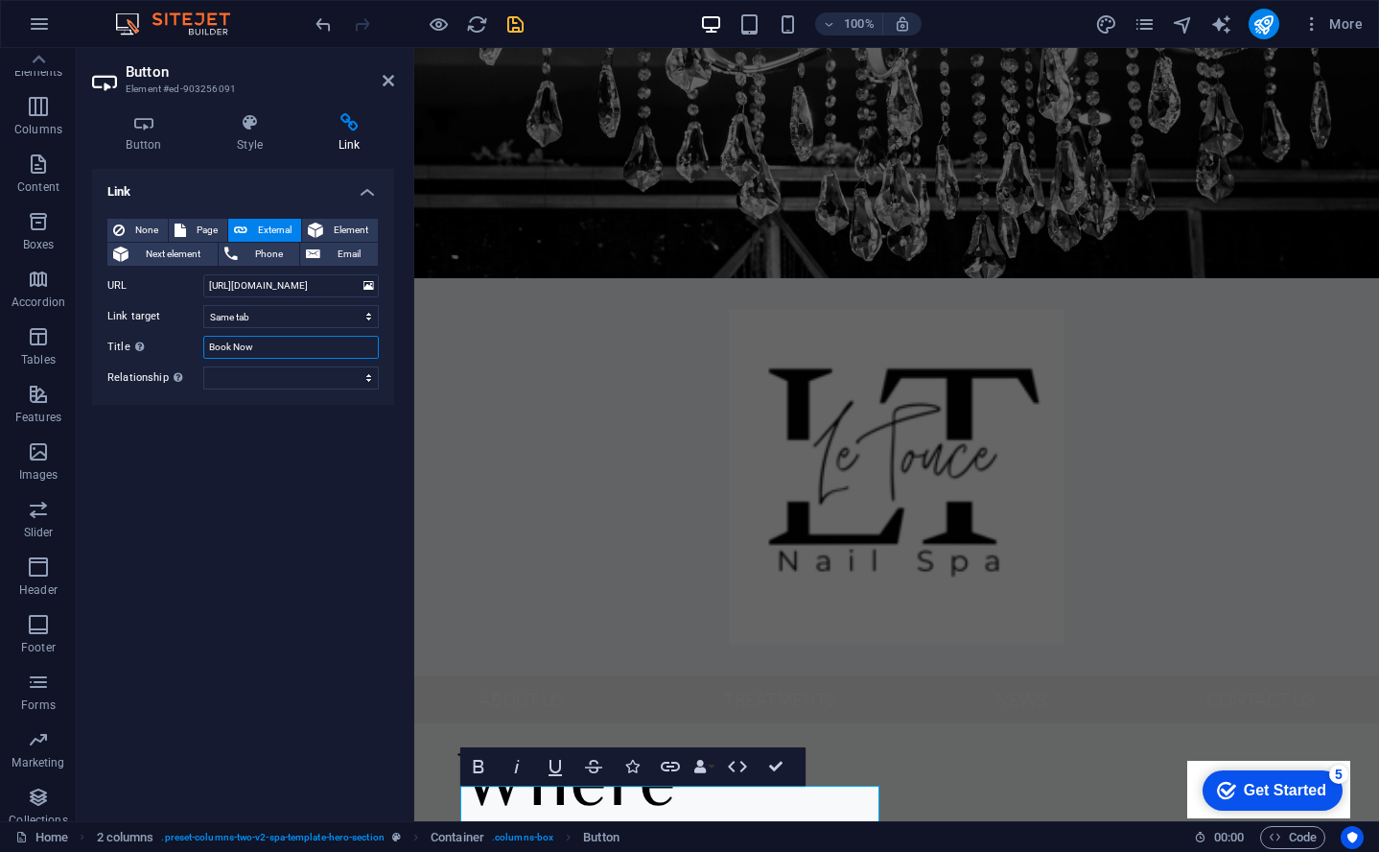
type input "Book Now"
click at [305, 456] on div "Link None Page External Element Next element Phone Email Page Home About Us Tre…" at bounding box center [243, 487] width 302 height 637
click at [513, 24] on icon "save" at bounding box center [516, 24] width 22 height 22
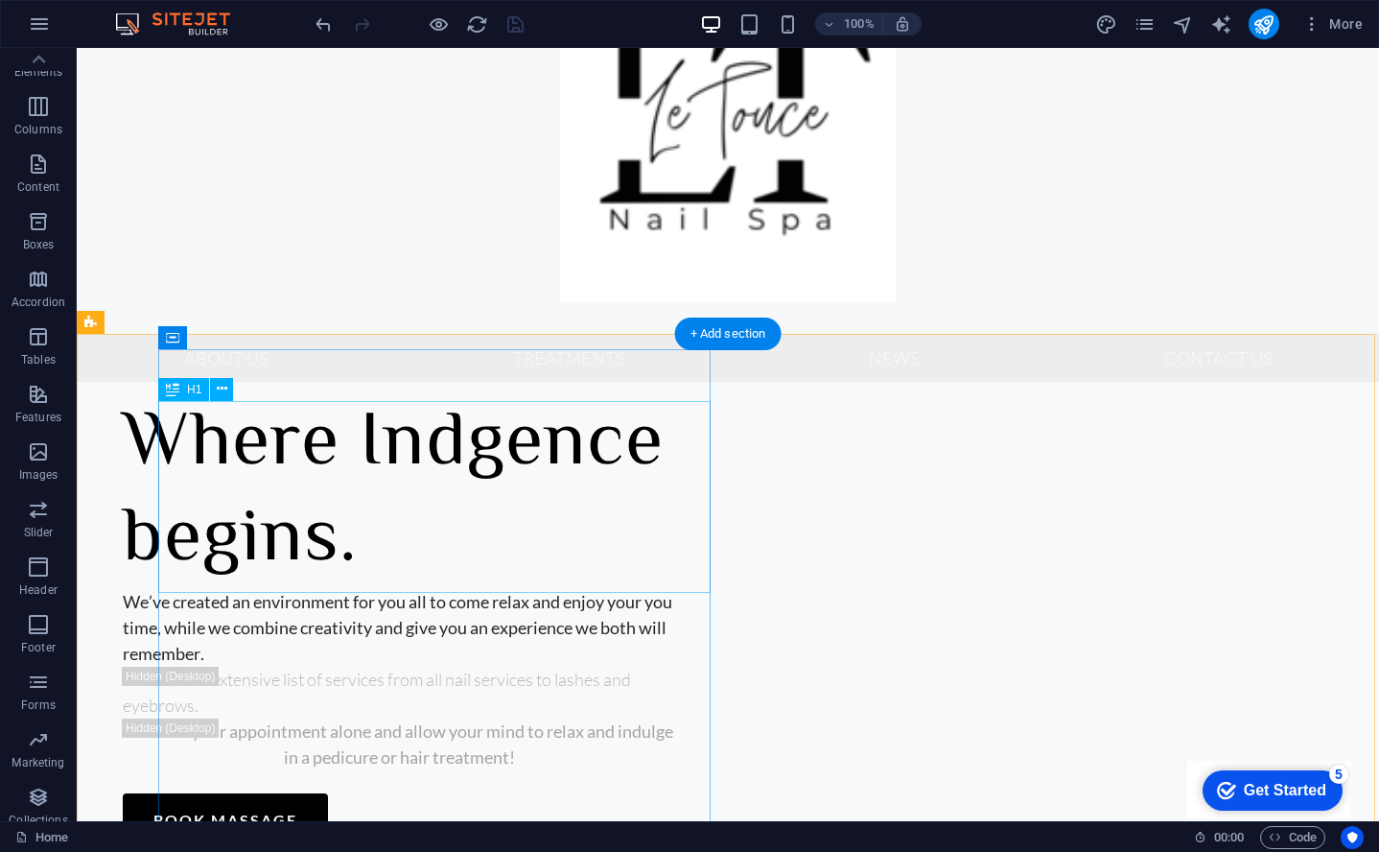
scroll to position [307, 0]
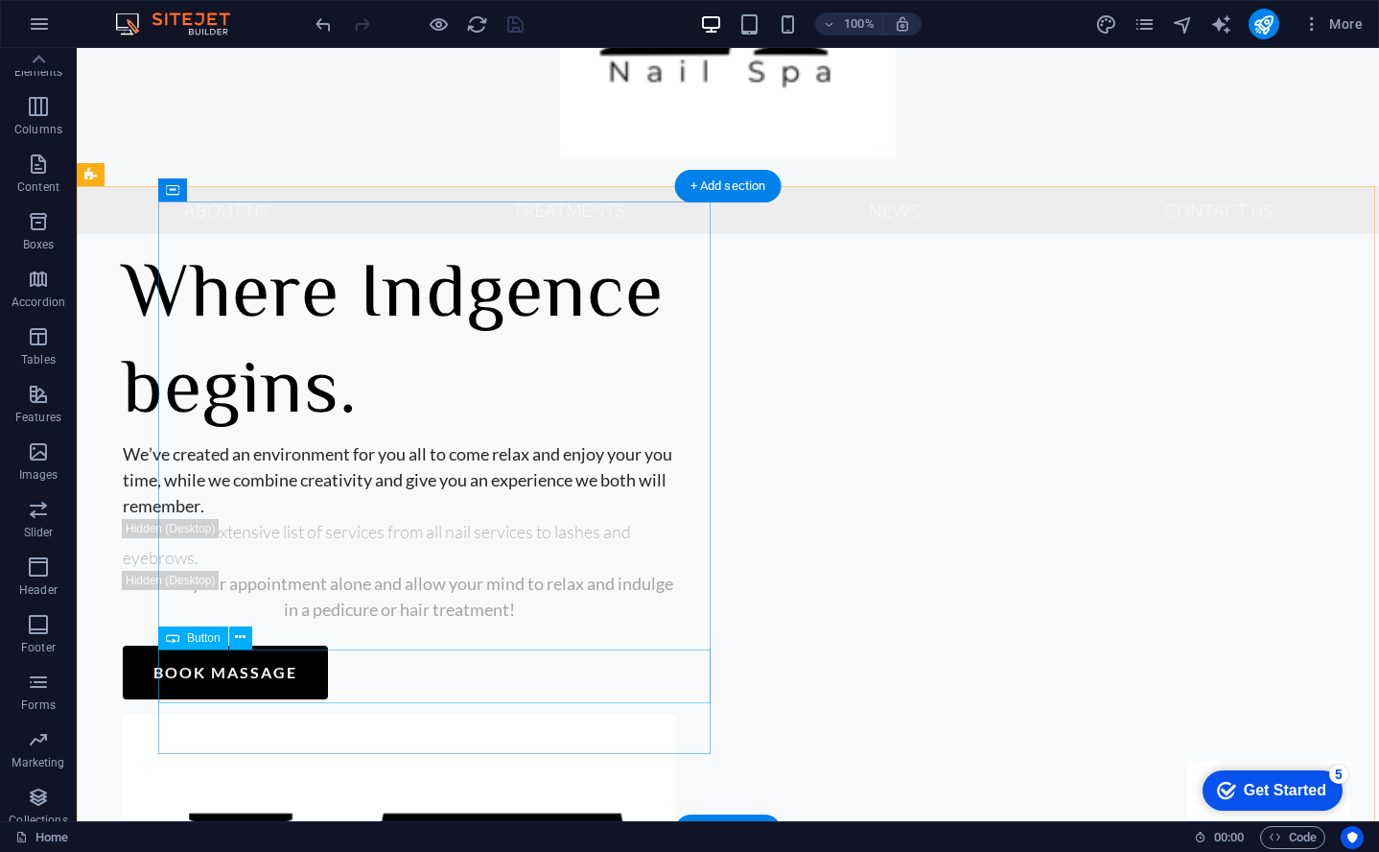
click at [286, 673] on div "book massage" at bounding box center [399, 673] width 553 height 54
click at [215, 672] on div "book massage" at bounding box center [399, 673] width 553 height 54
select select
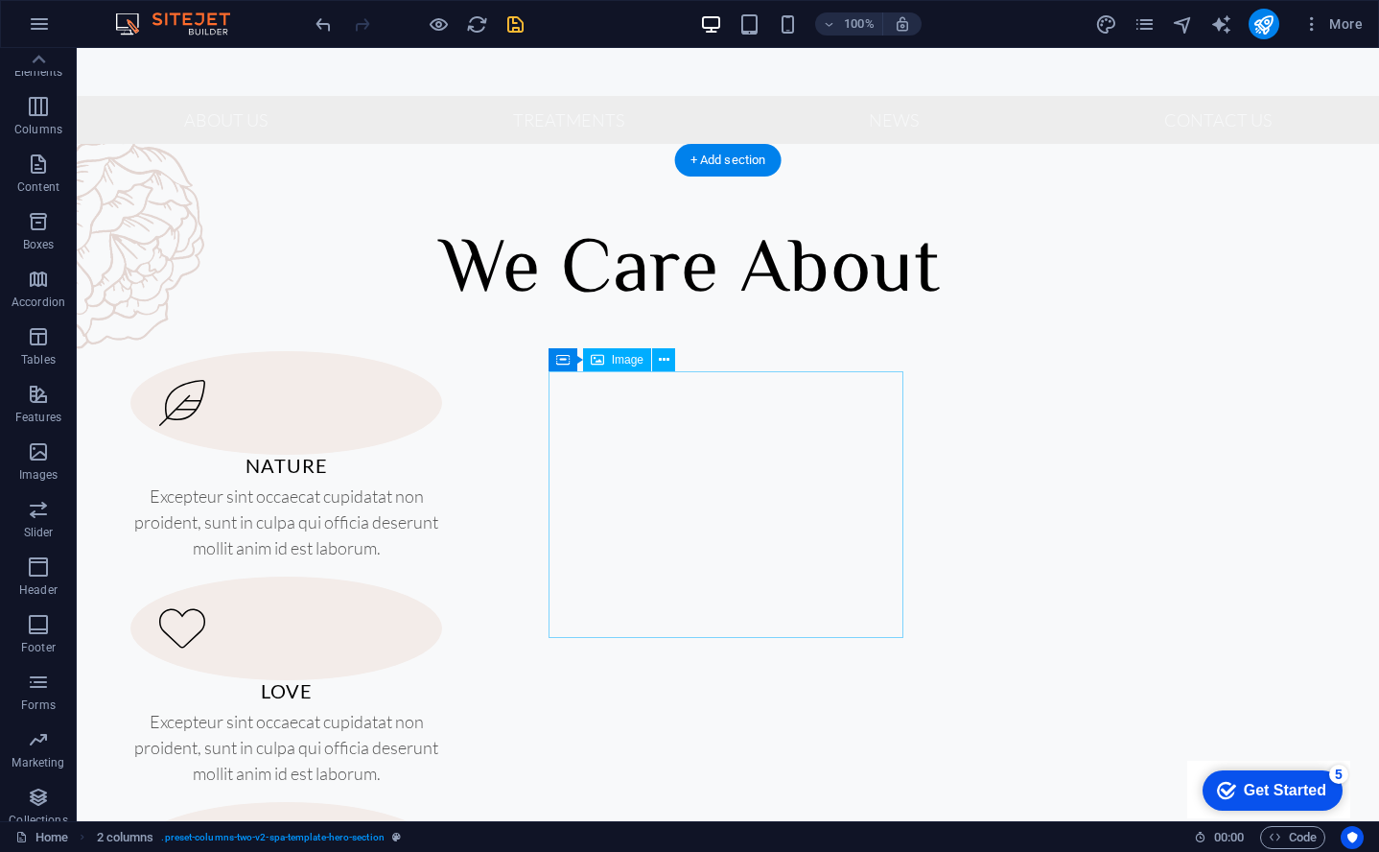
scroll to position [1013, 0]
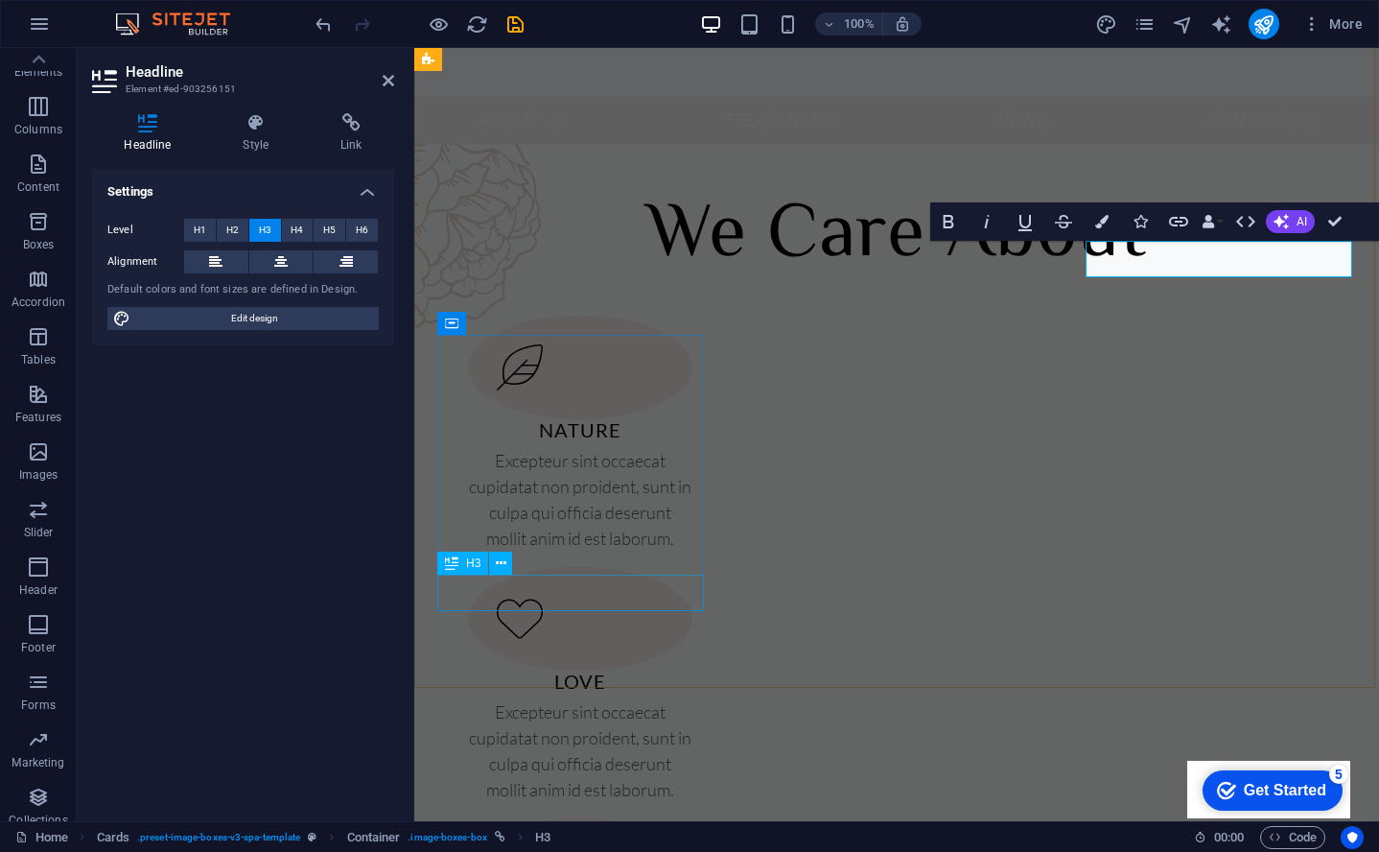
scroll to position [1442, 0]
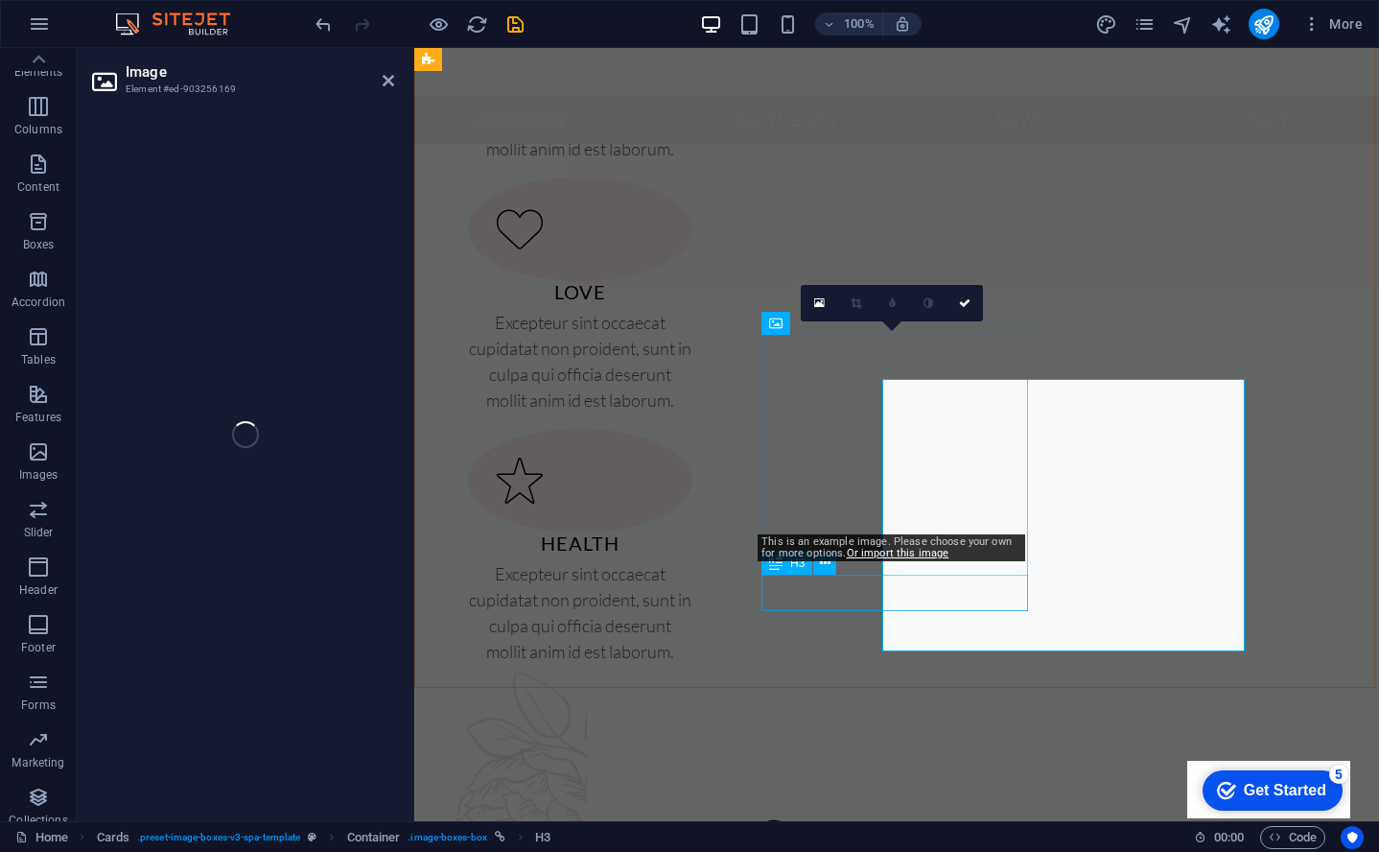
select select "%"
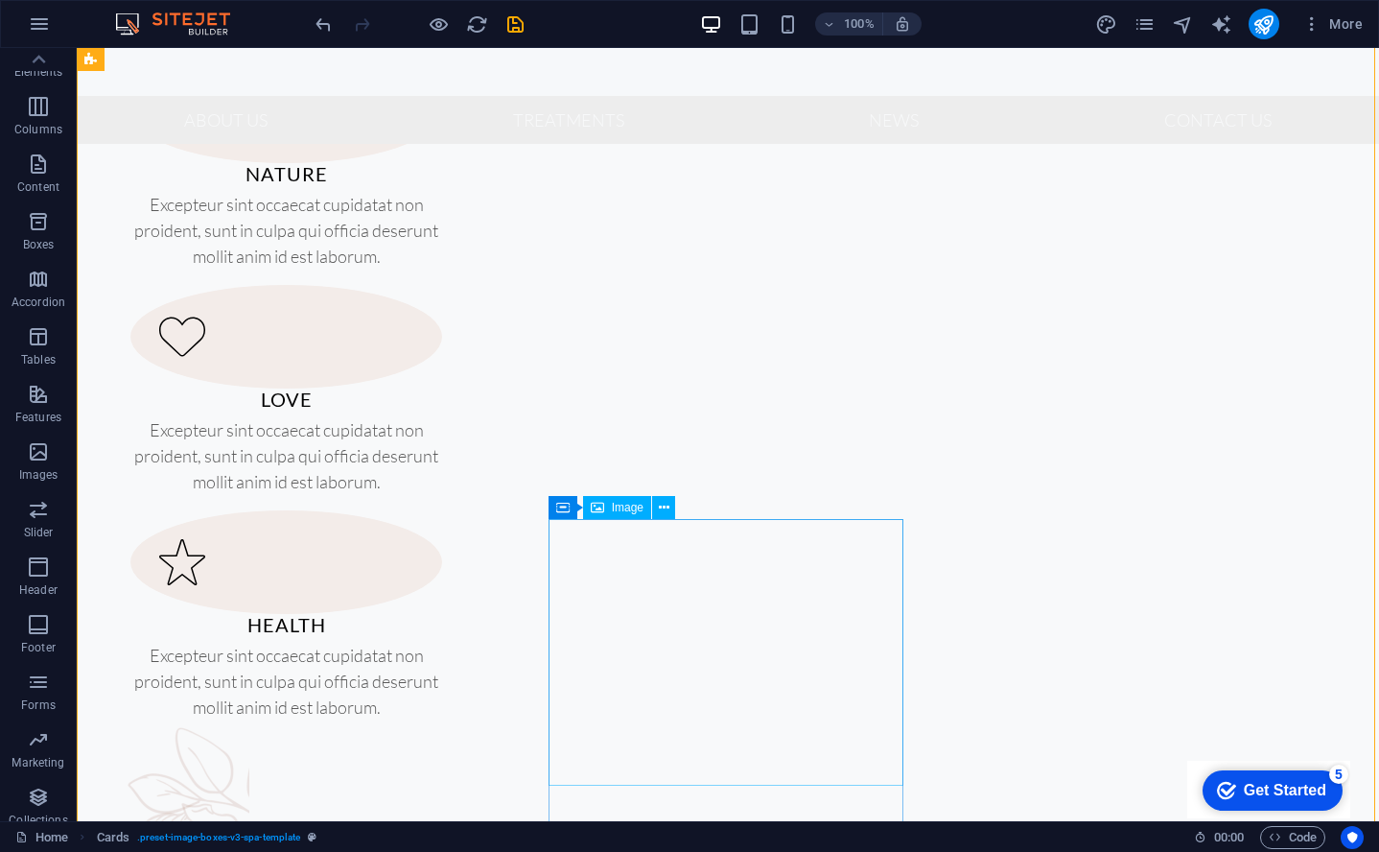
scroll to position [1305, 0]
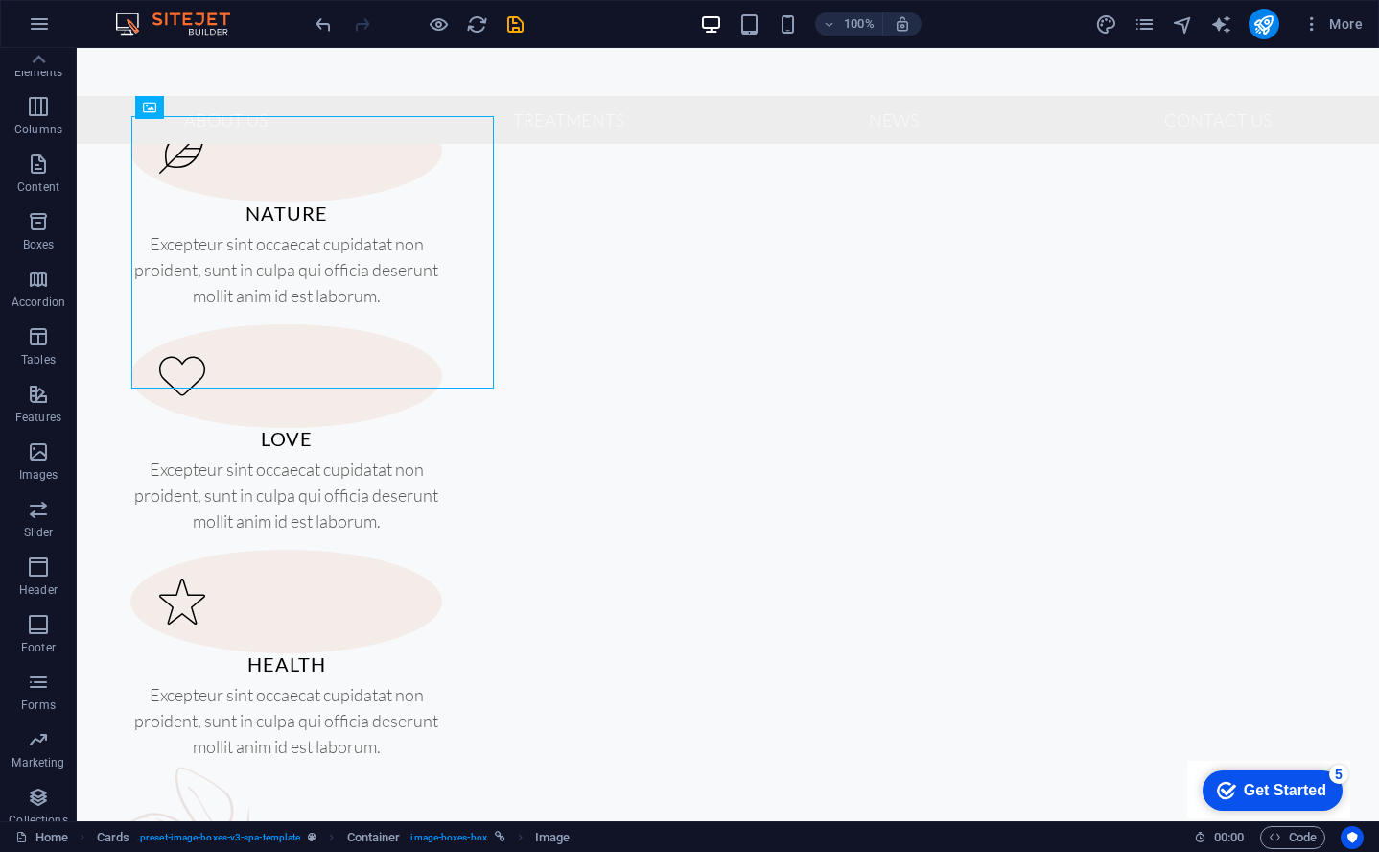
select select "%"
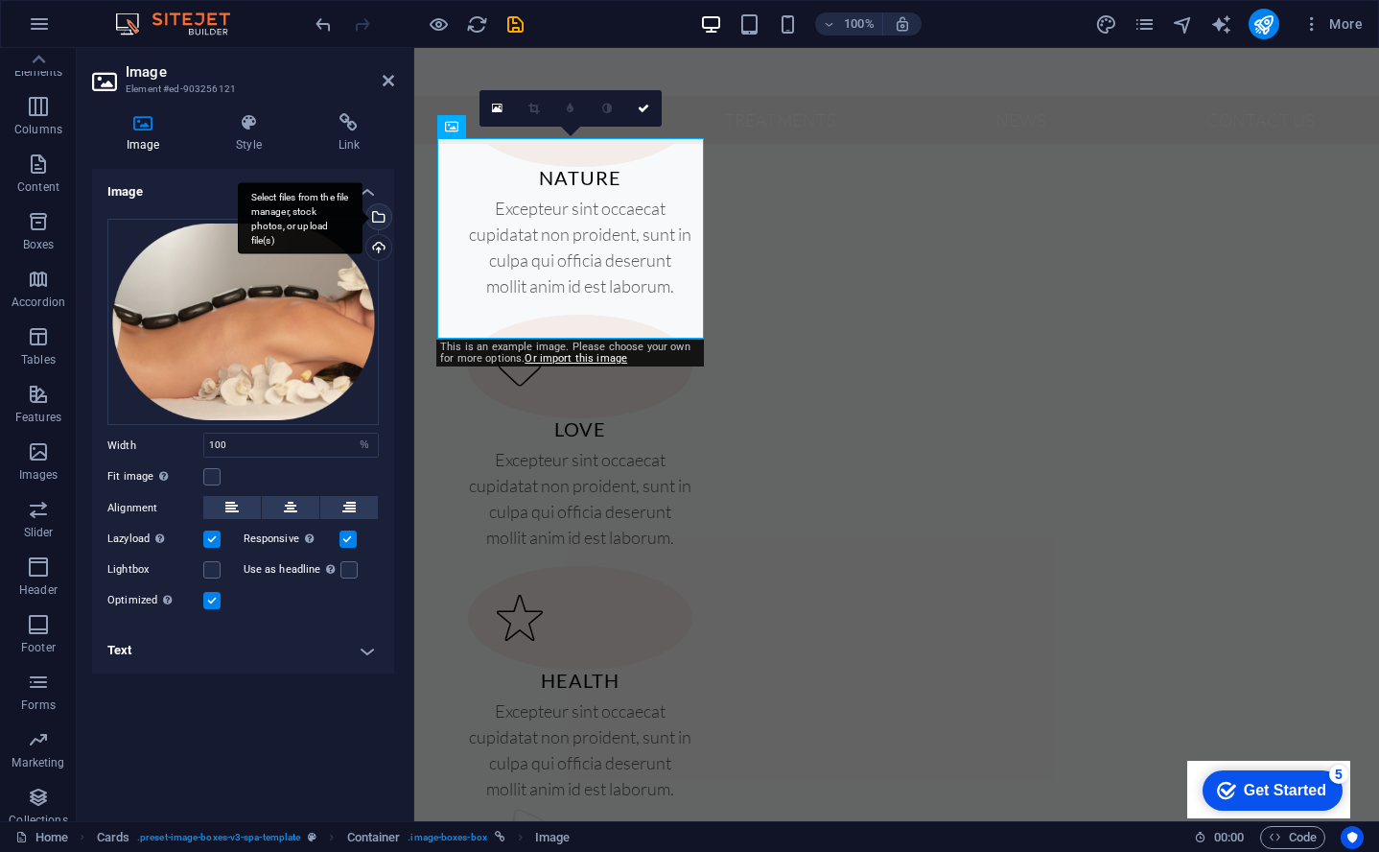
click at [363, 217] on div "Select files from the file manager, stock photos, or upload file(s)" at bounding box center [300, 218] width 125 height 72
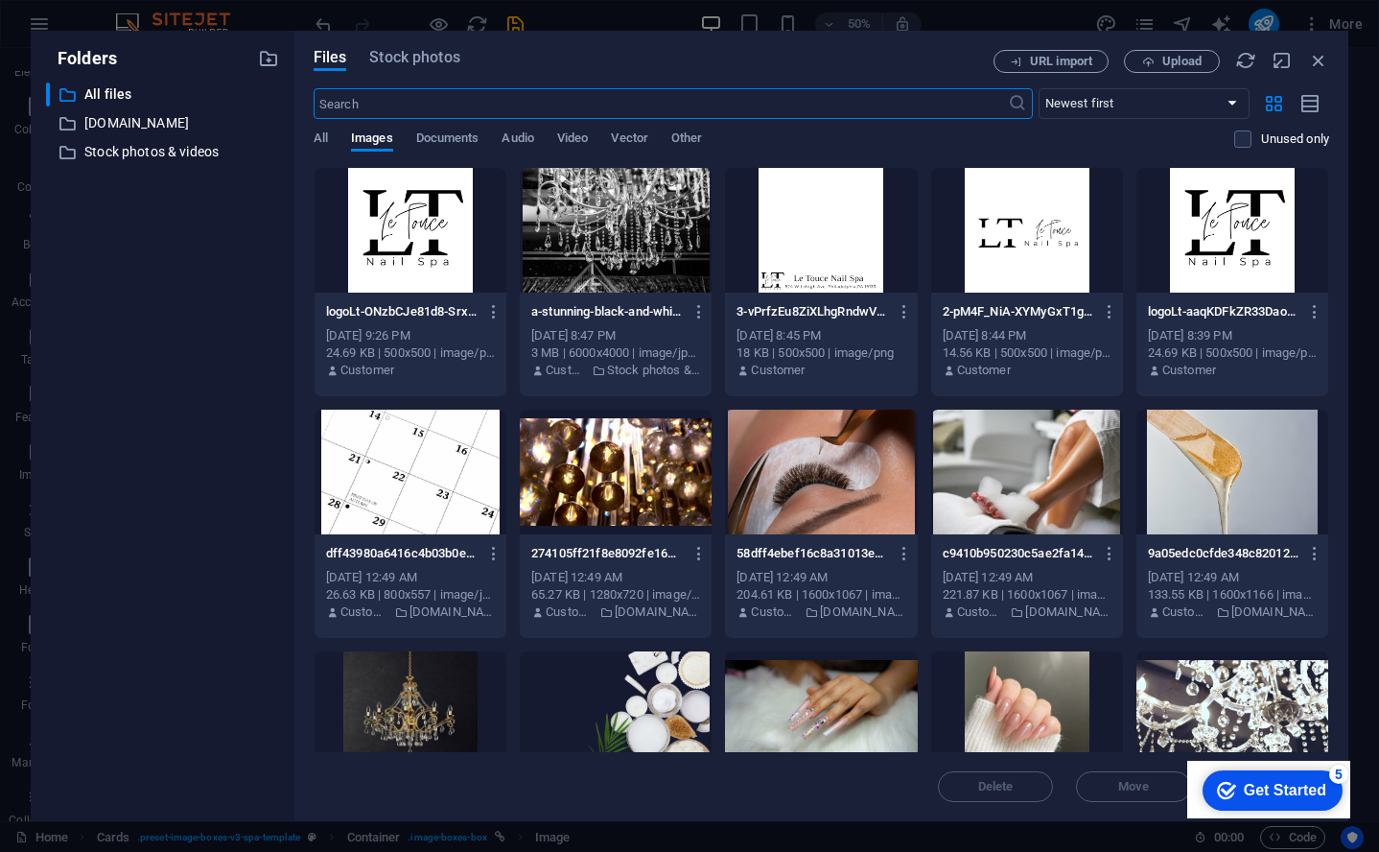
click at [731, 97] on input "text" at bounding box center [661, 103] width 695 height 31
click at [451, 51] on span "Stock photos" at bounding box center [414, 57] width 90 height 23
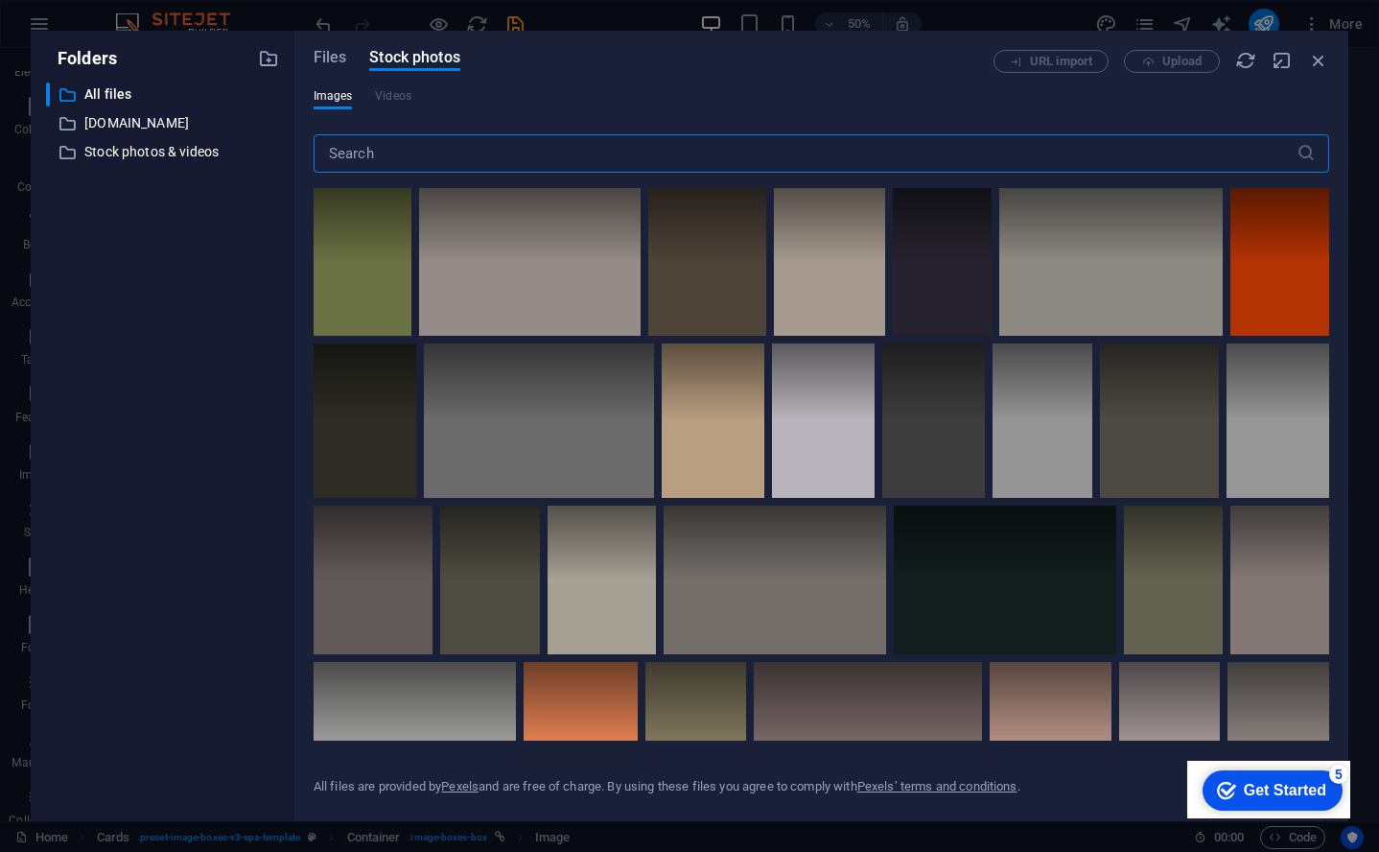
click at [550, 156] on input "text" at bounding box center [805, 153] width 983 height 38
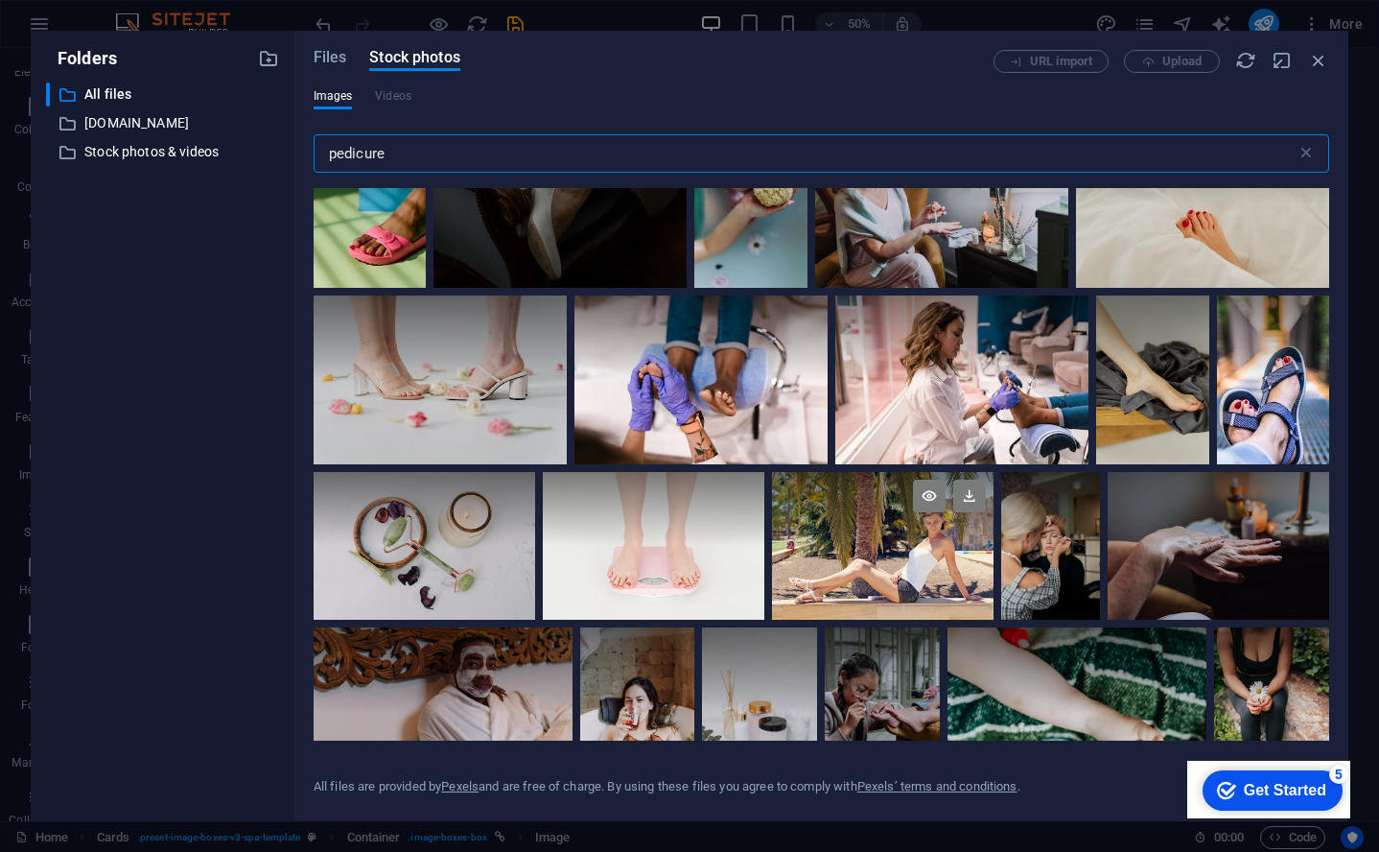
scroll to position [3016, 0]
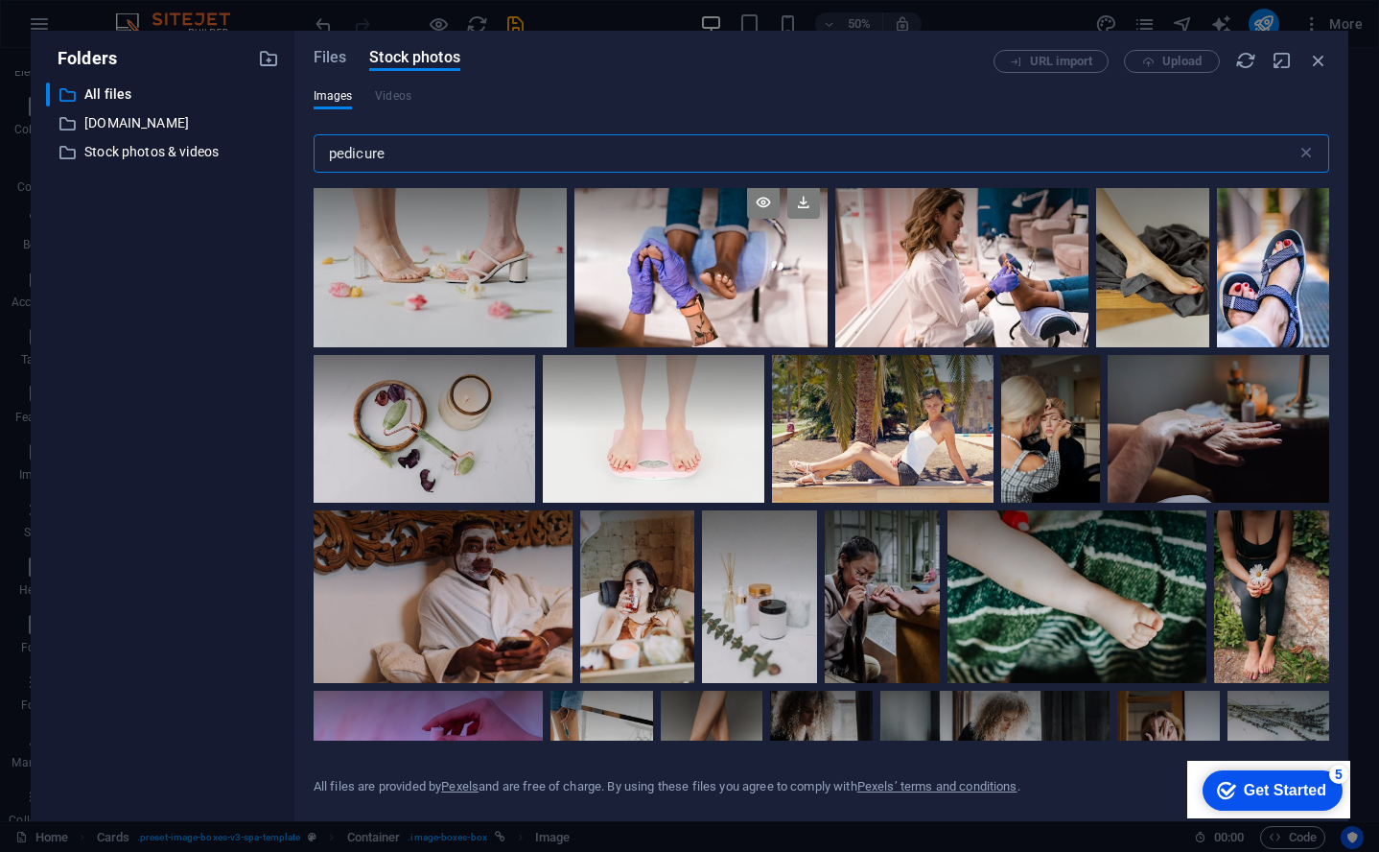
type input "pedicure"
click at [688, 277] on div at bounding box center [701, 262] width 253 height 169
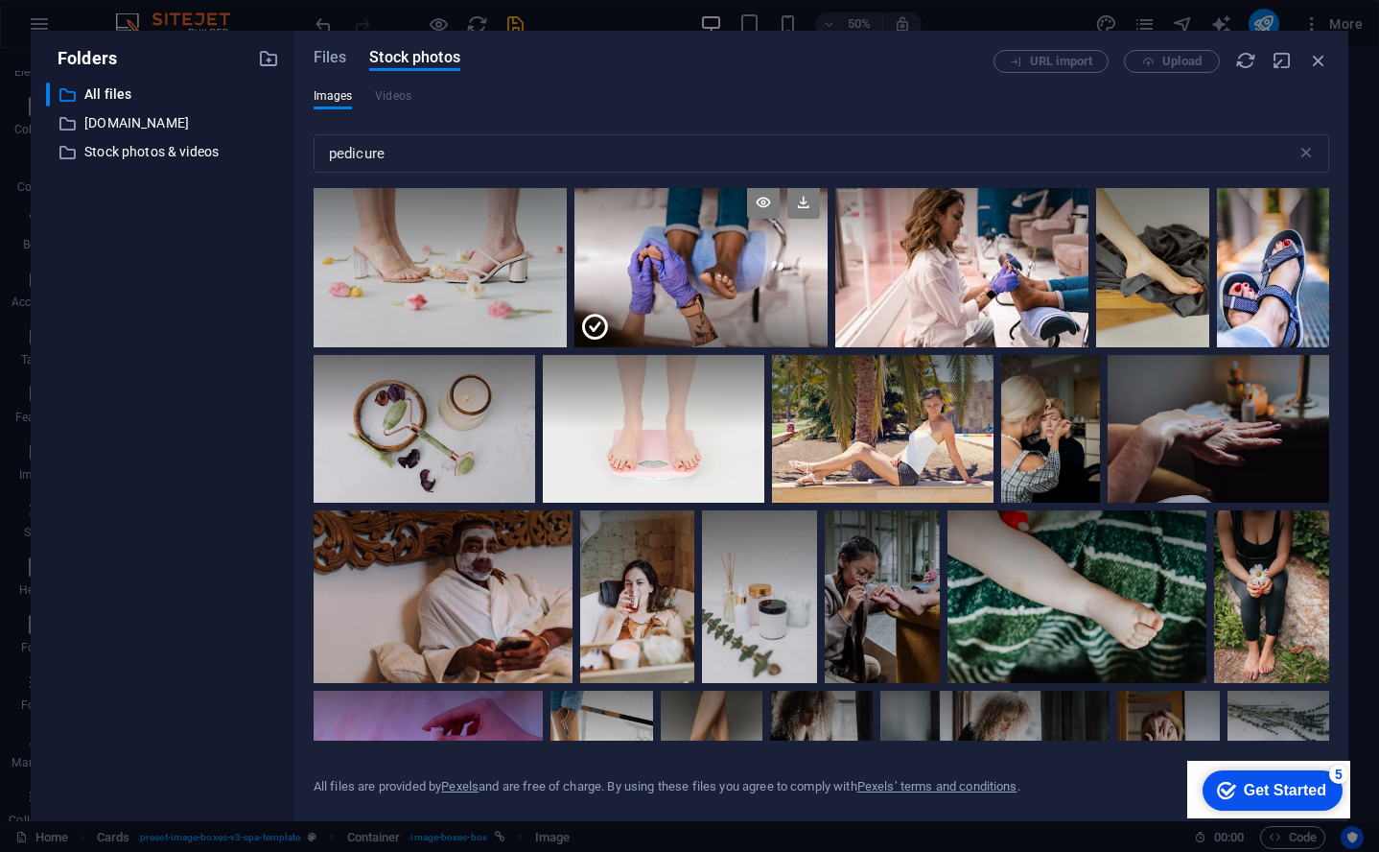
click at [639, 244] on div at bounding box center [701, 220] width 253 height 84
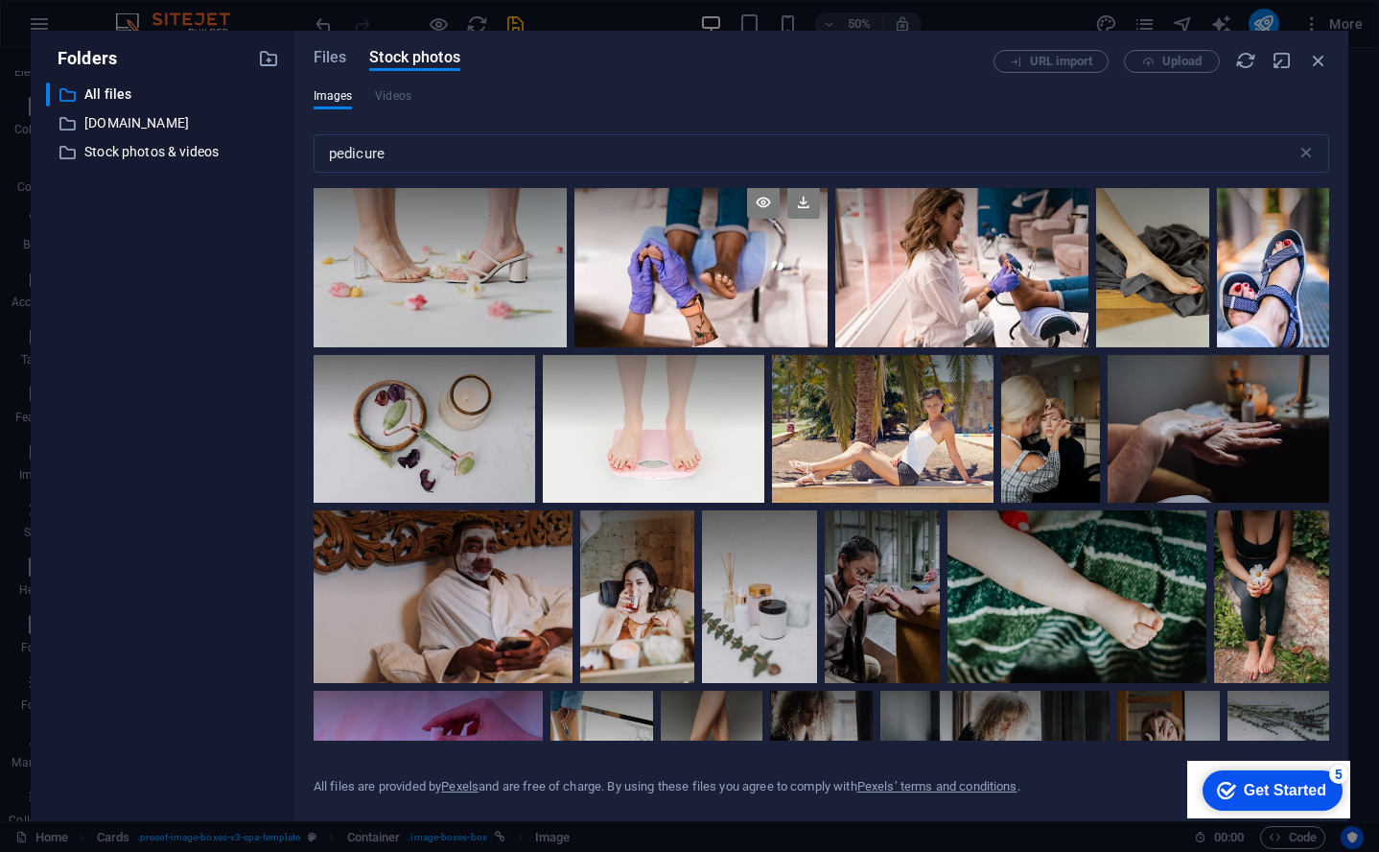
click at [639, 244] on div at bounding box center [701, 220] width 253 height 84
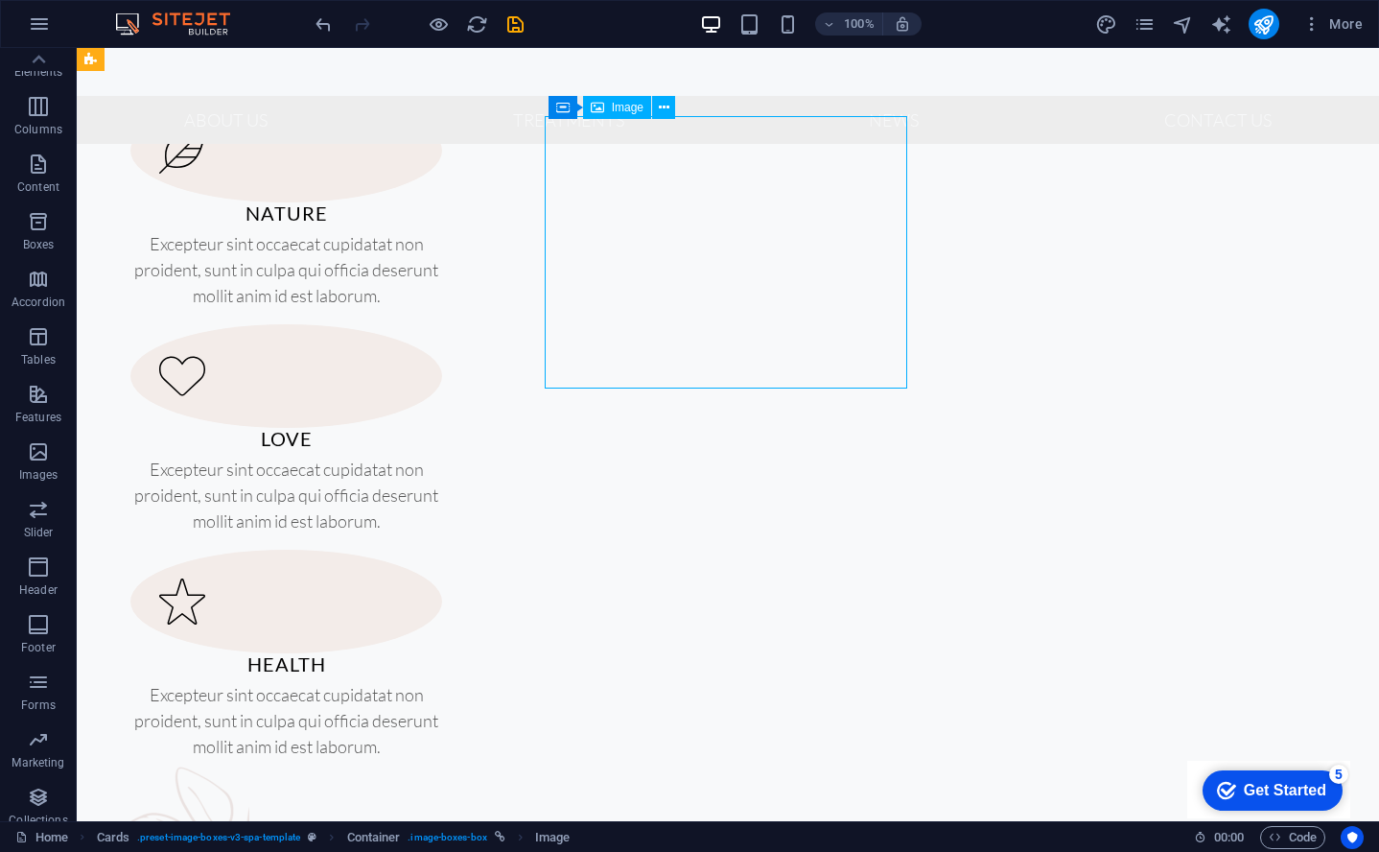
select select "%"
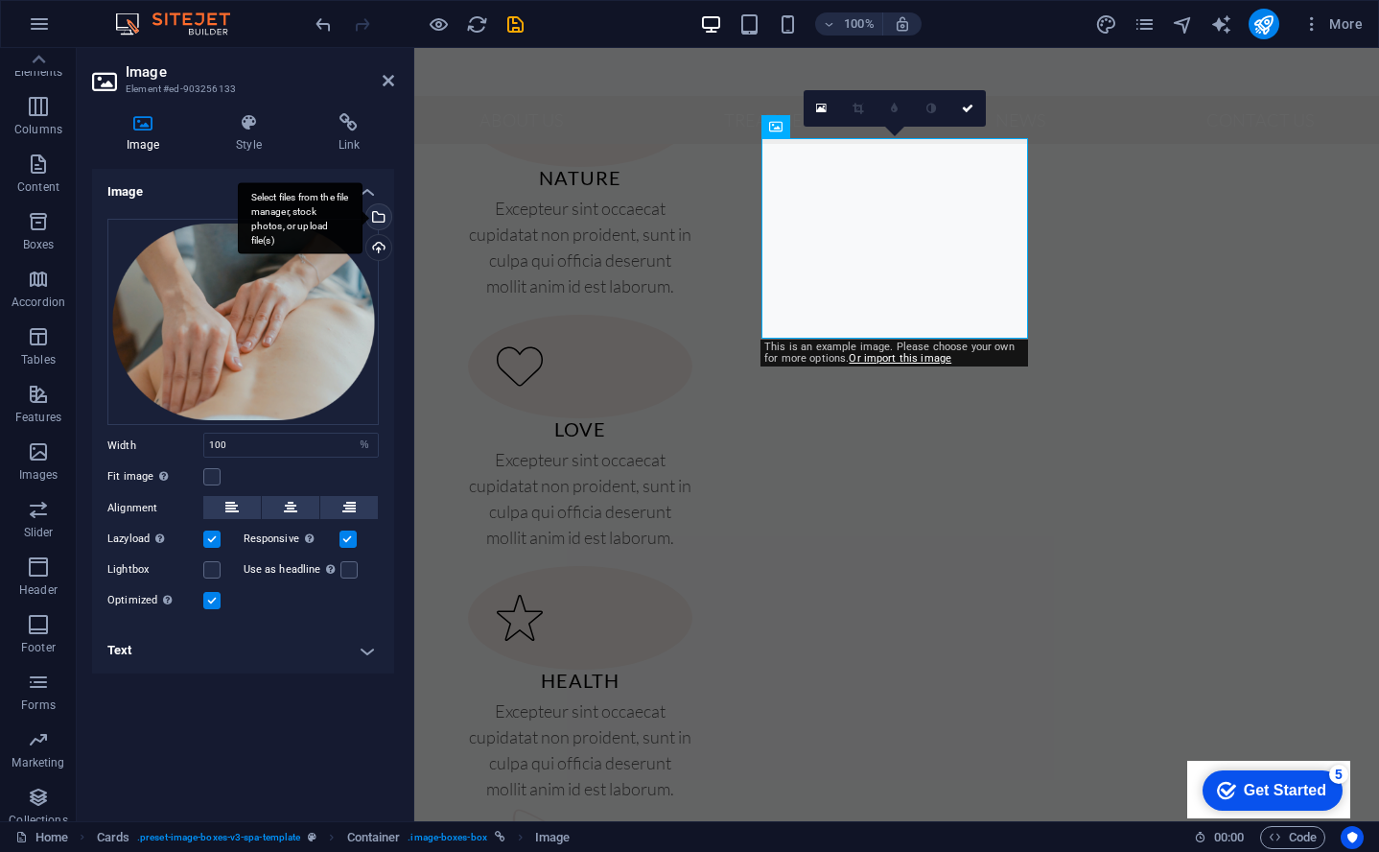
click at [382, 224] on div "Select files from the file manager, stock photos, or upload file(s)" at bounding box center [377, 218] width 29 height 29
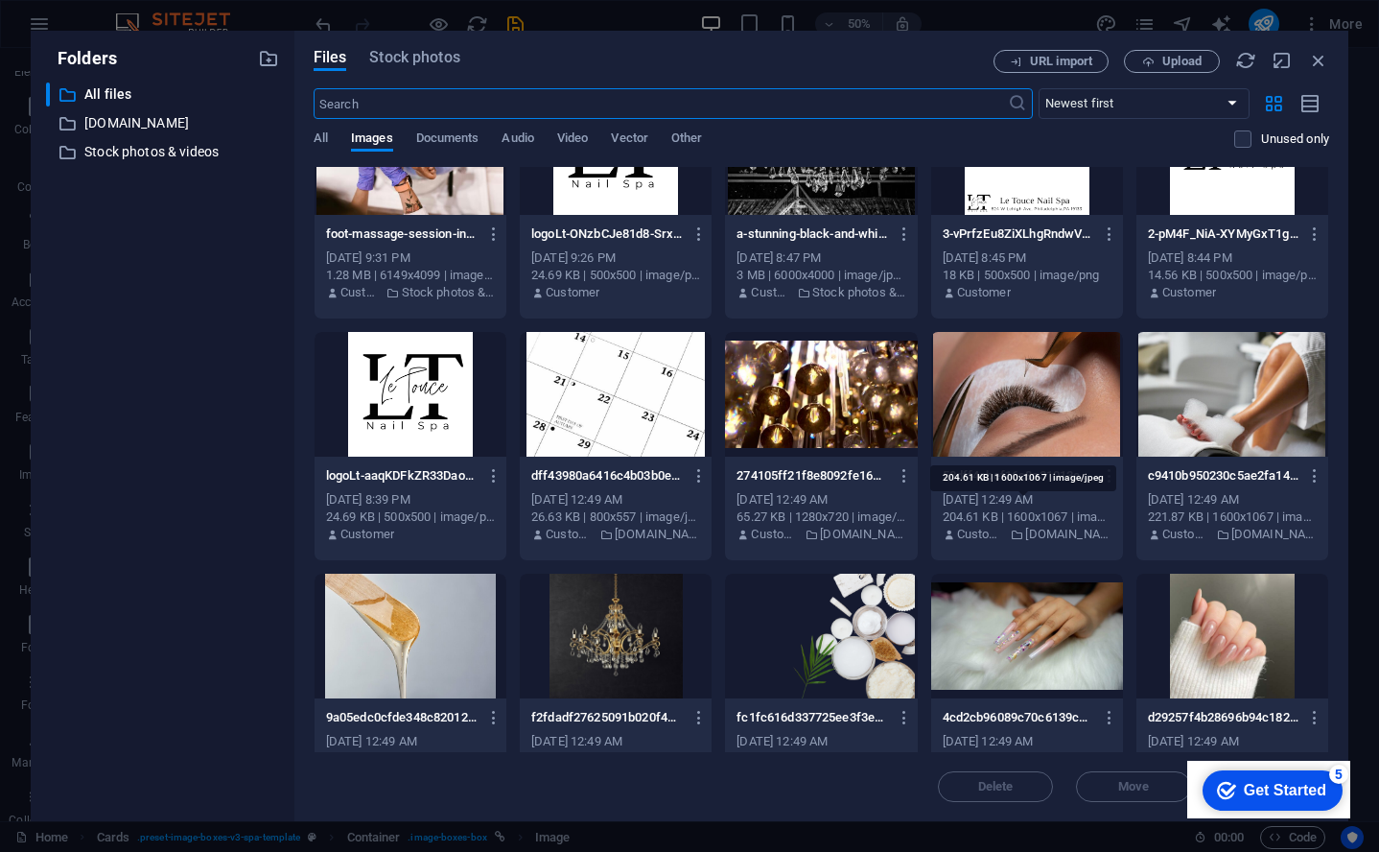
scroll to position [82, 0]
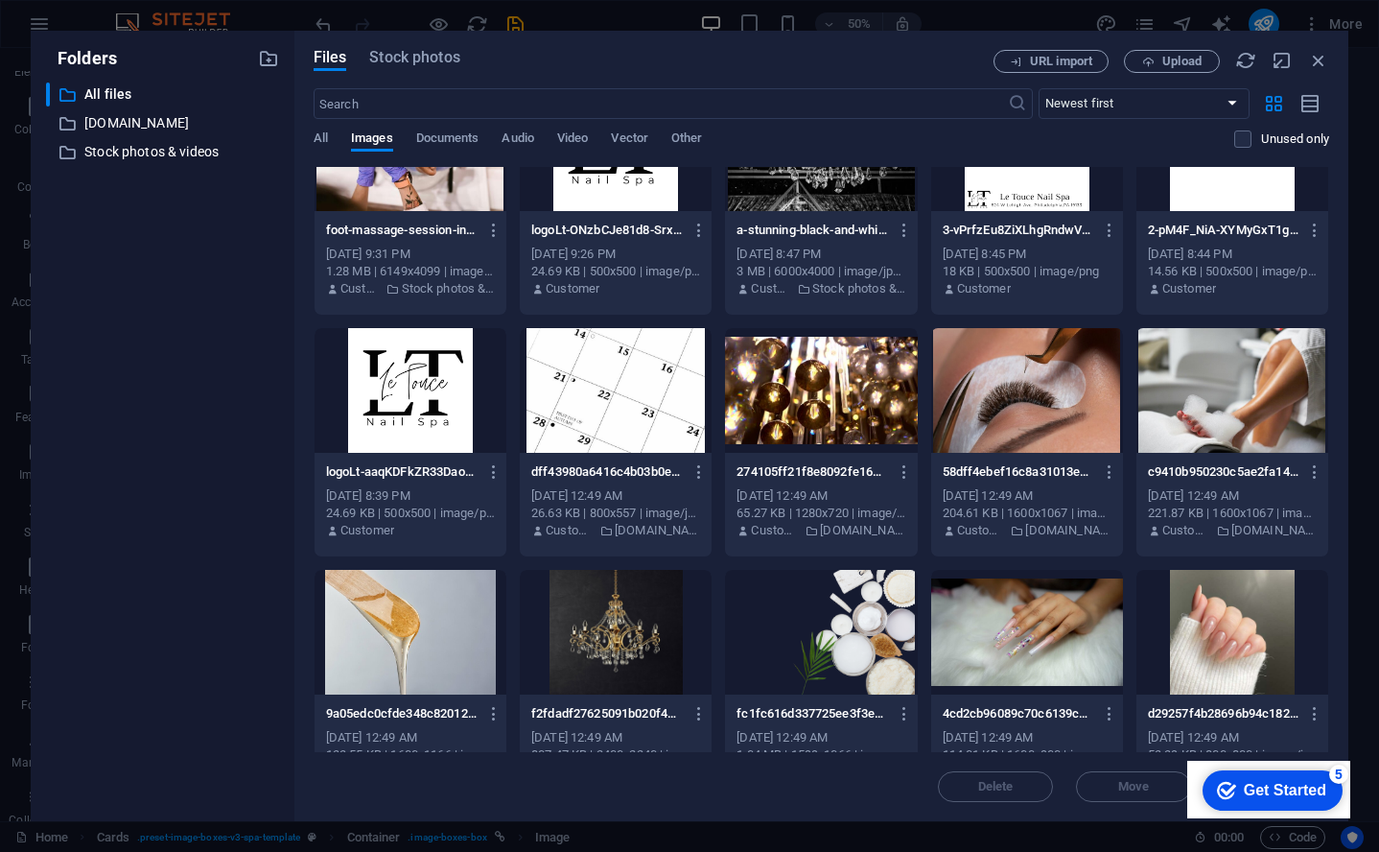
click at [1016, 629] on div at bounding box center [1027, 632] width 192 height 125
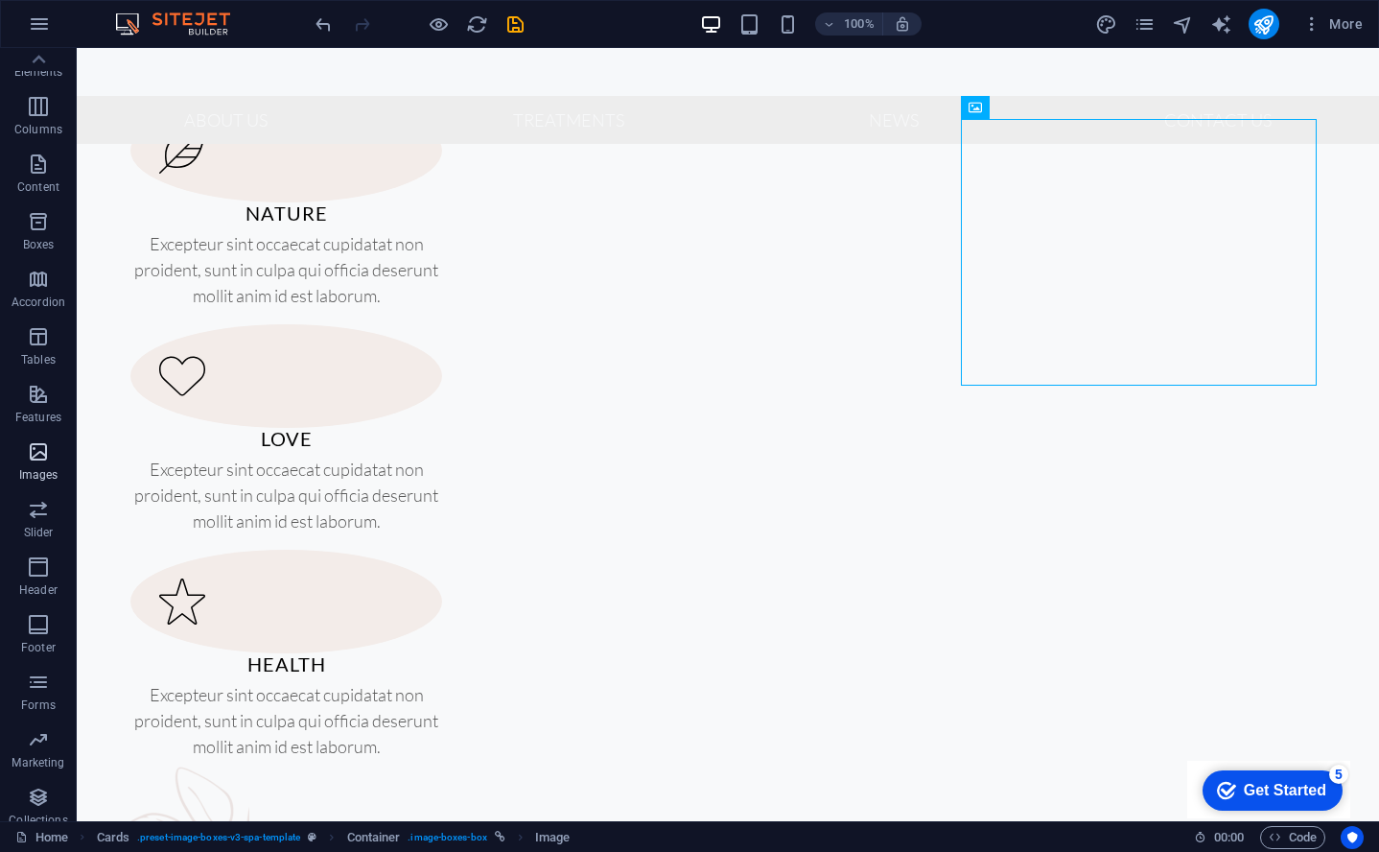
click at [35, 450] on icon "button" at bounding box center [38, 451] width 23 height 23
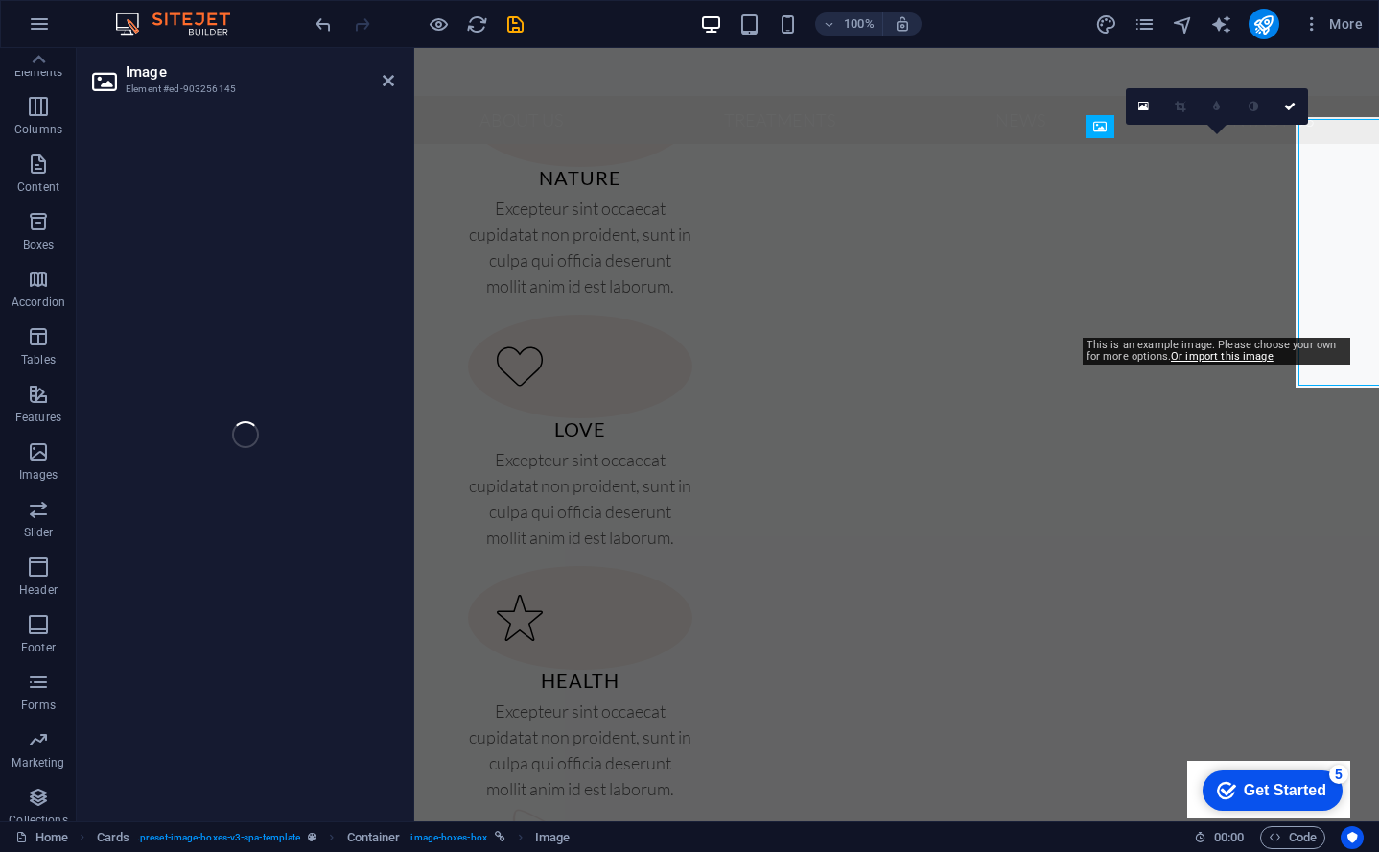
select select "%"
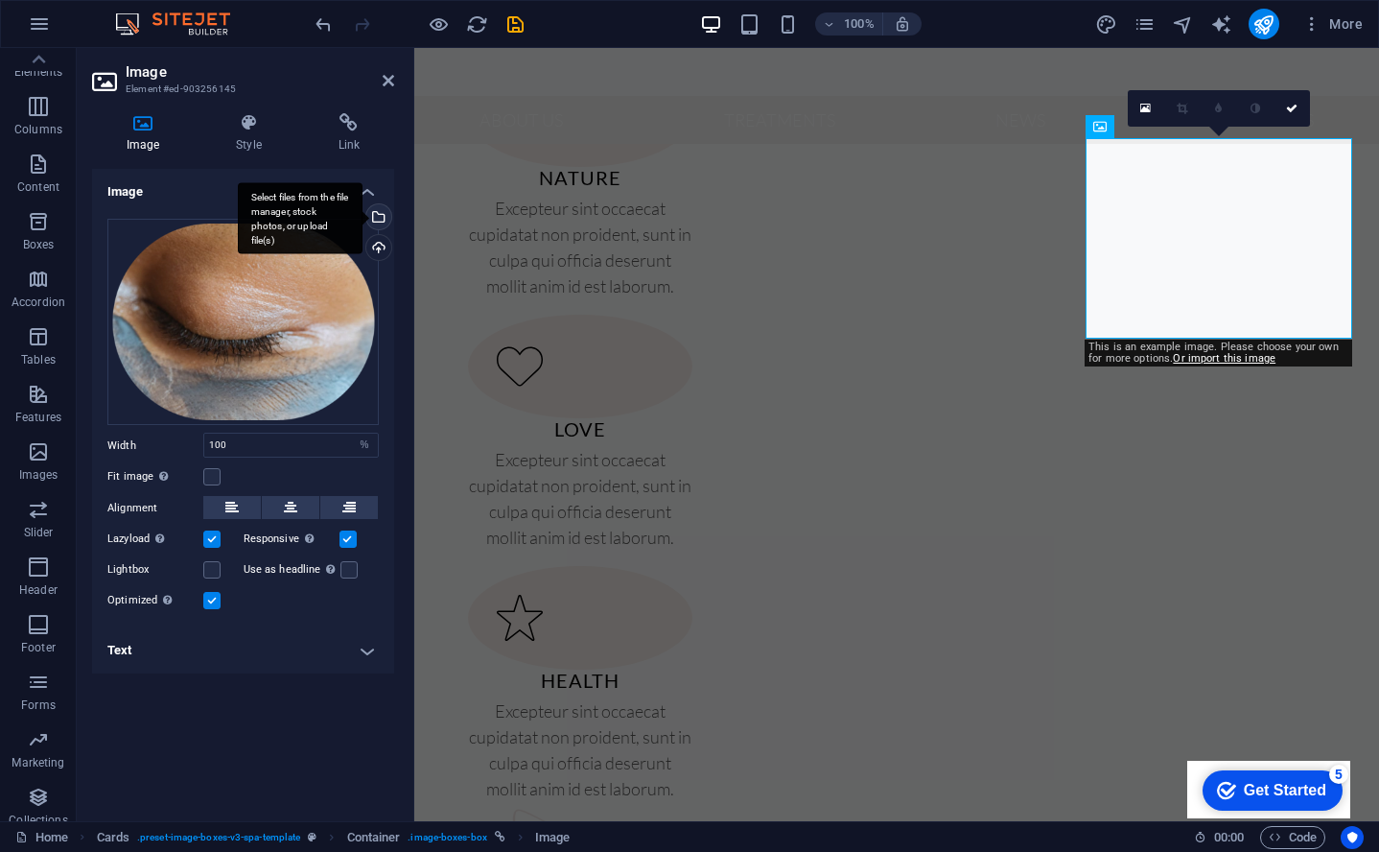
click at [389, 218] on div "Select files from the file manager, stock photos, or upload file(s)" at bounding box center [377, 218] width 29 height 29
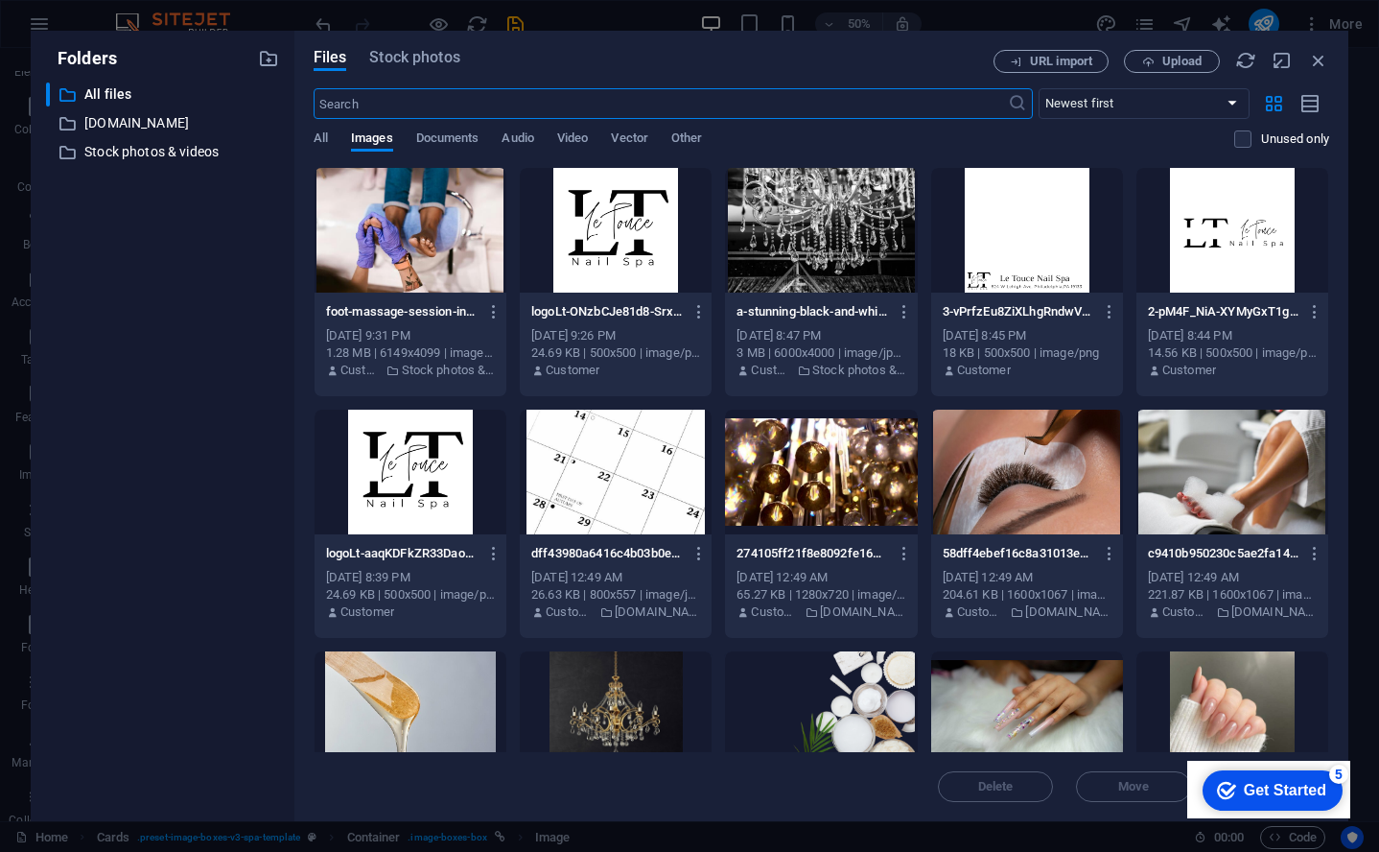
scroll to position [134, 0]
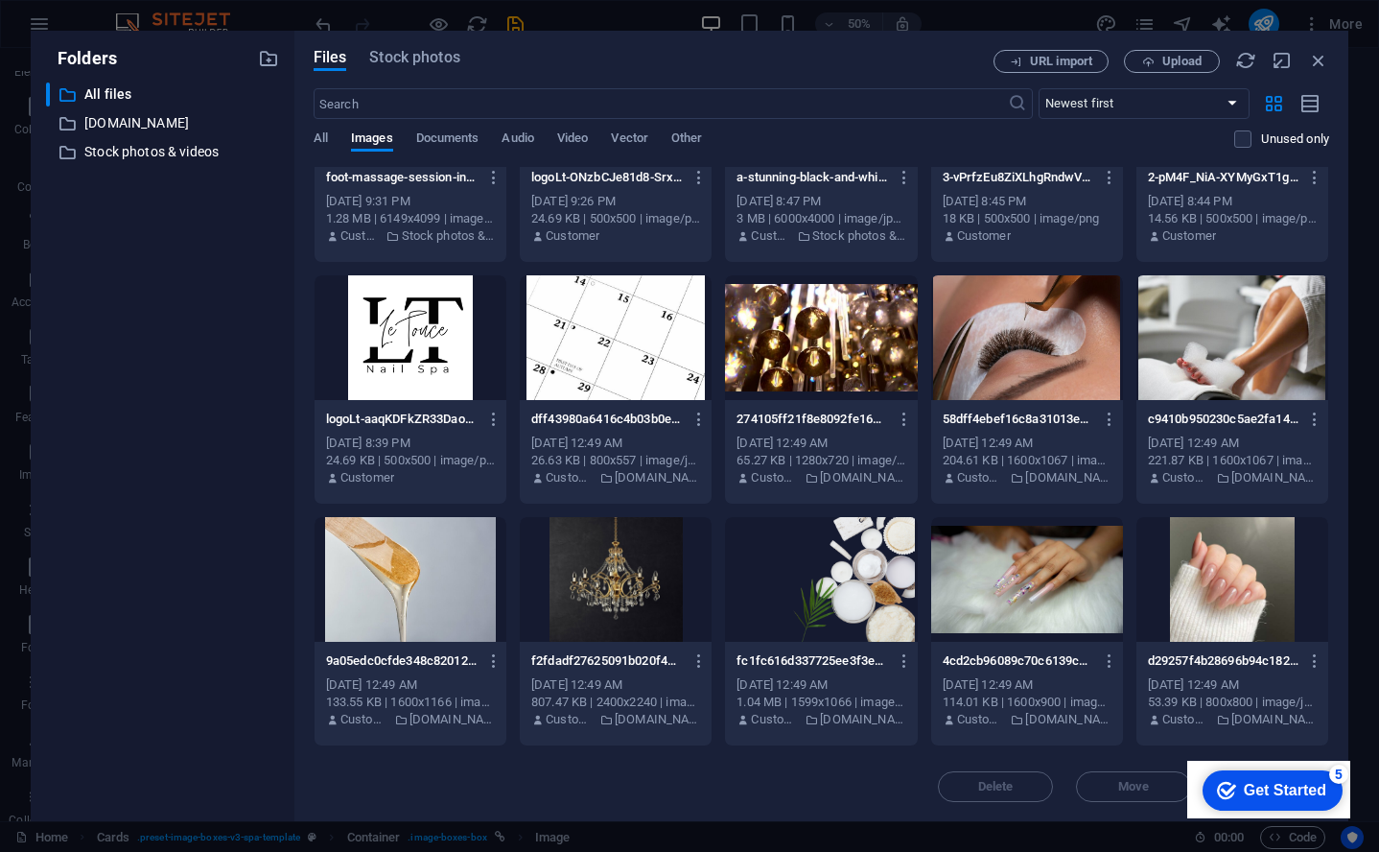
click at [1238, 570] on div at bounding box center [1233, 579] width 192 height 125
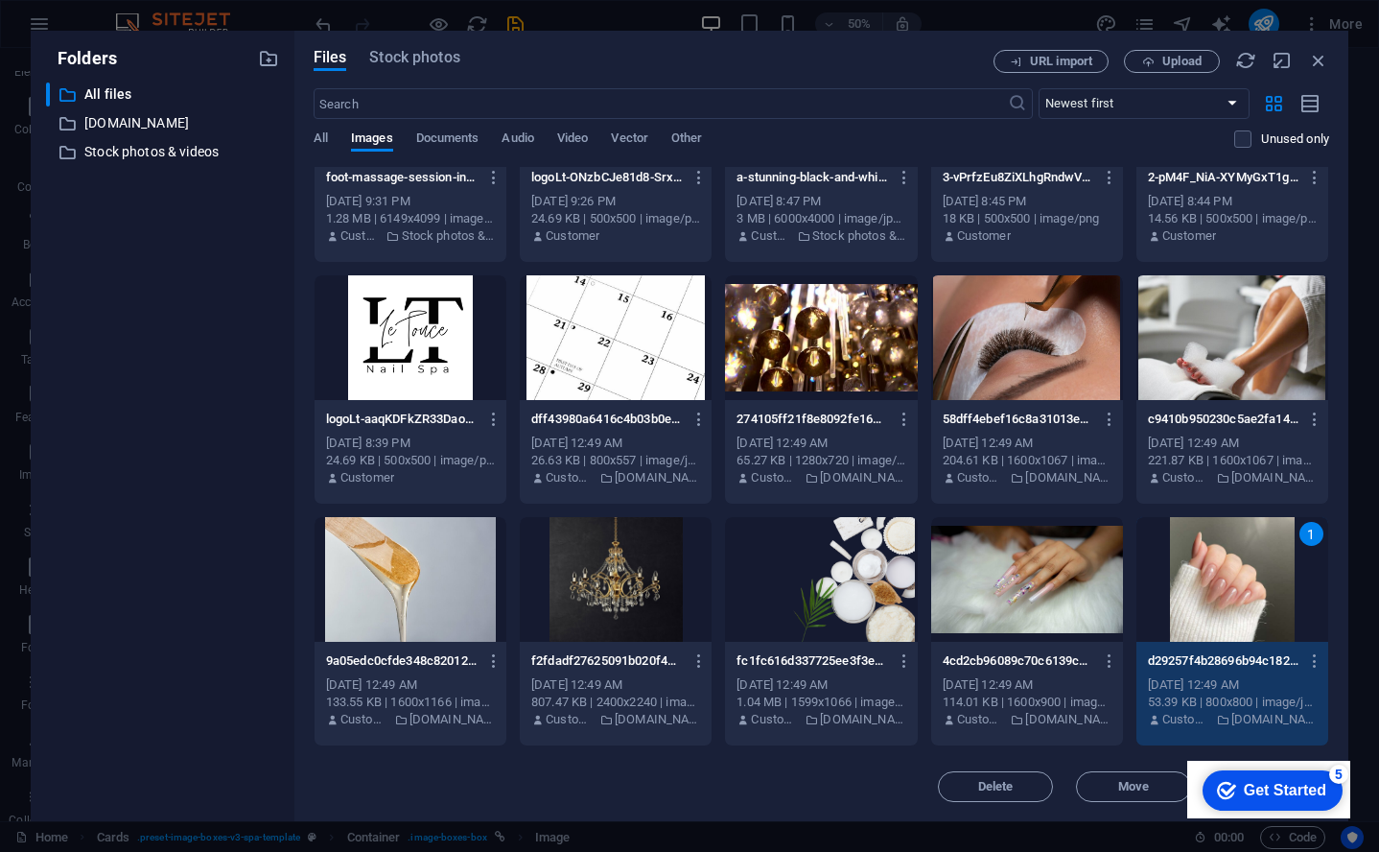
click at [1220, 606] on div "1" at bounding box center [1233, 579] width 192 height 125
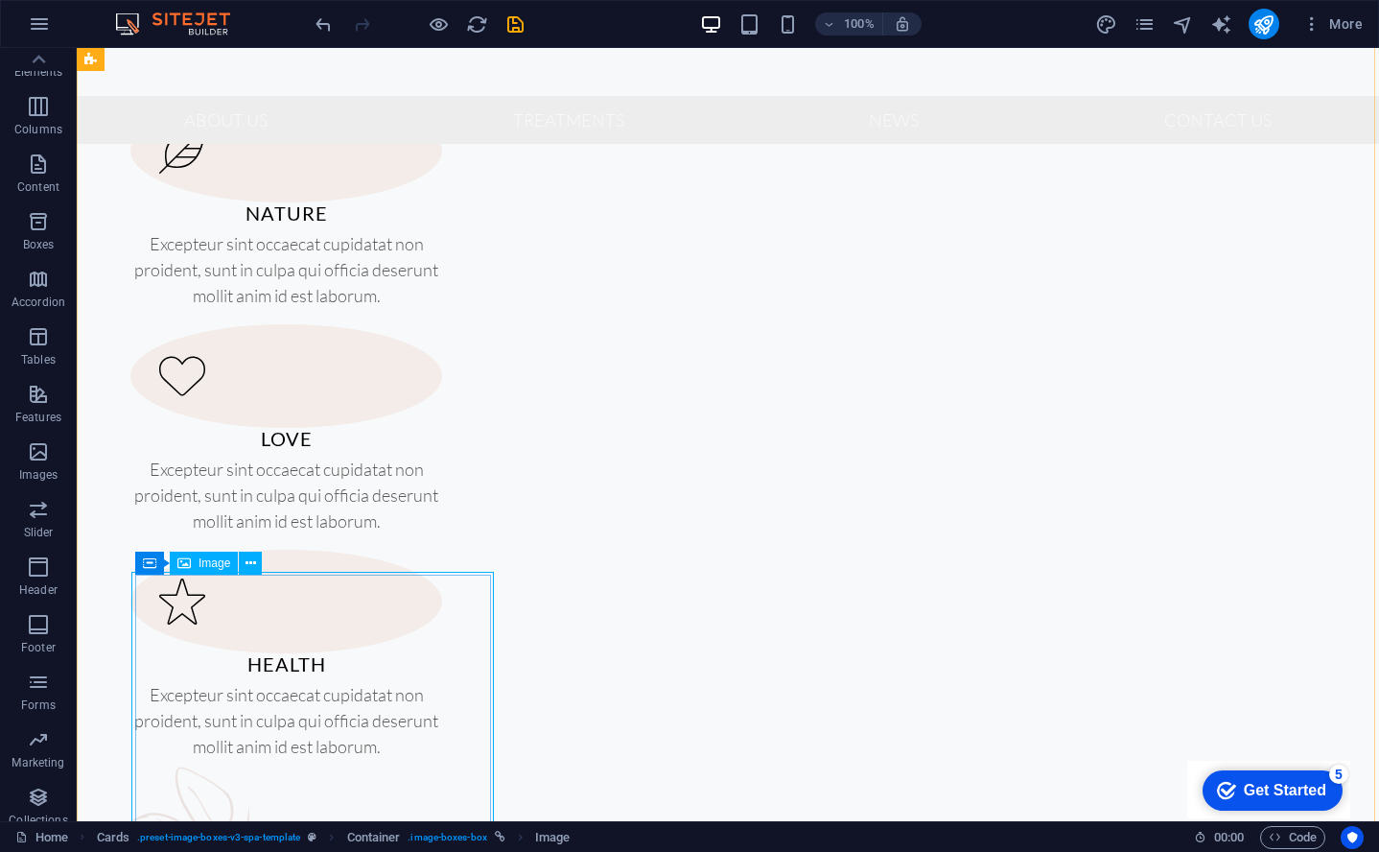
scroll to position [1493, 0]
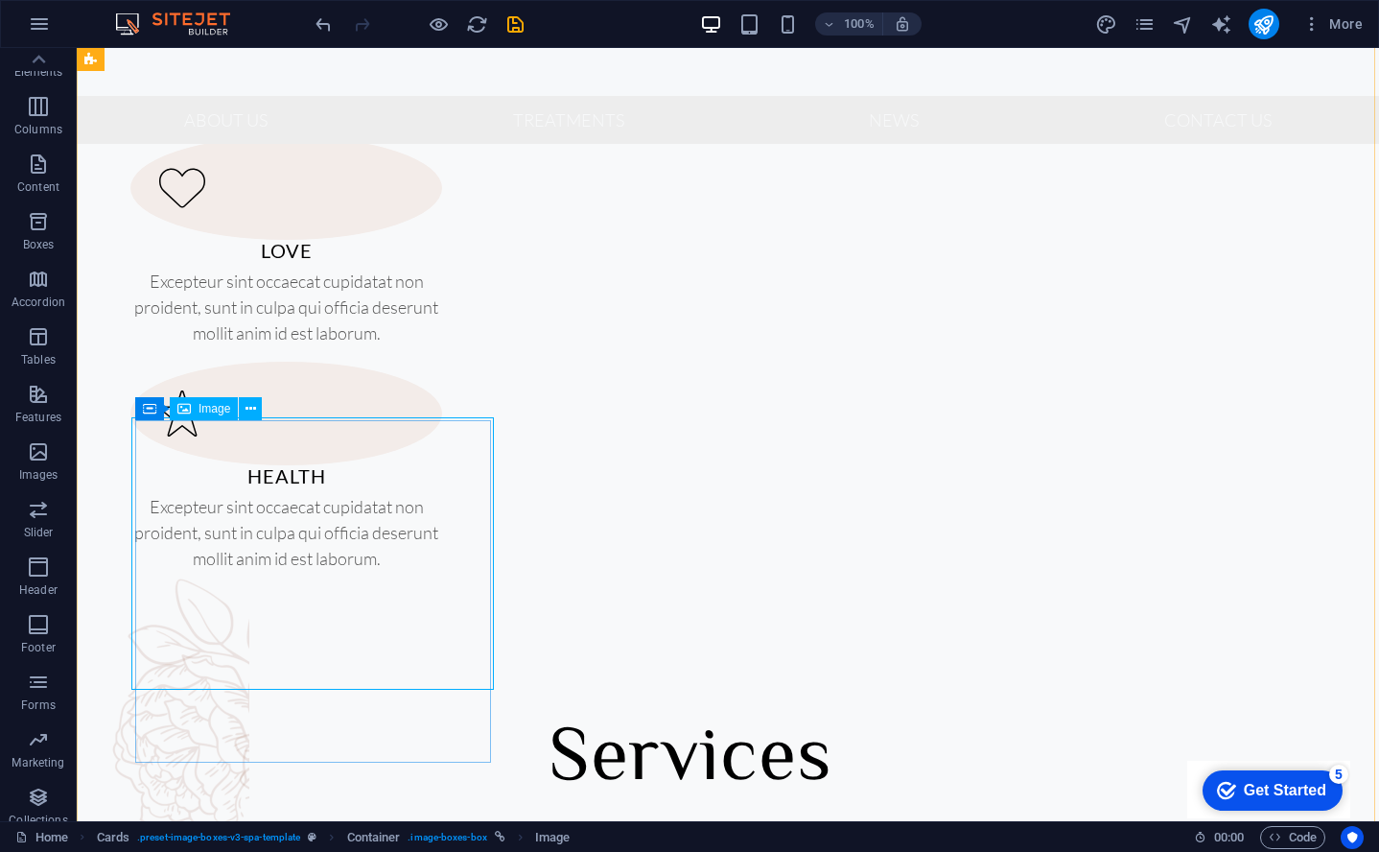
select select "%"
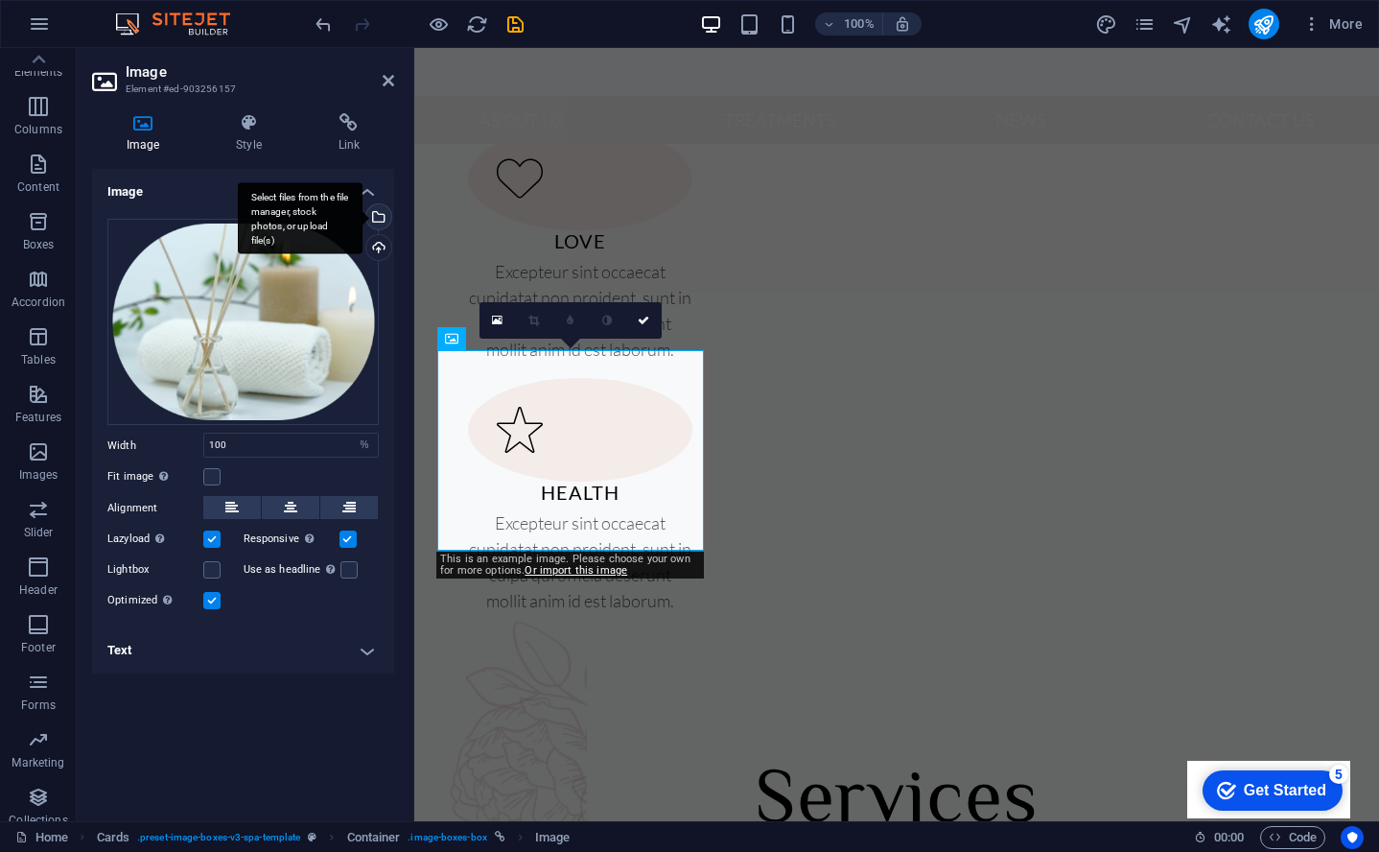
click at [377, 219] on div "Select files from the file manager, stock photos, or upload file(s)" at bounding box center [377, 218] width 29 height 29
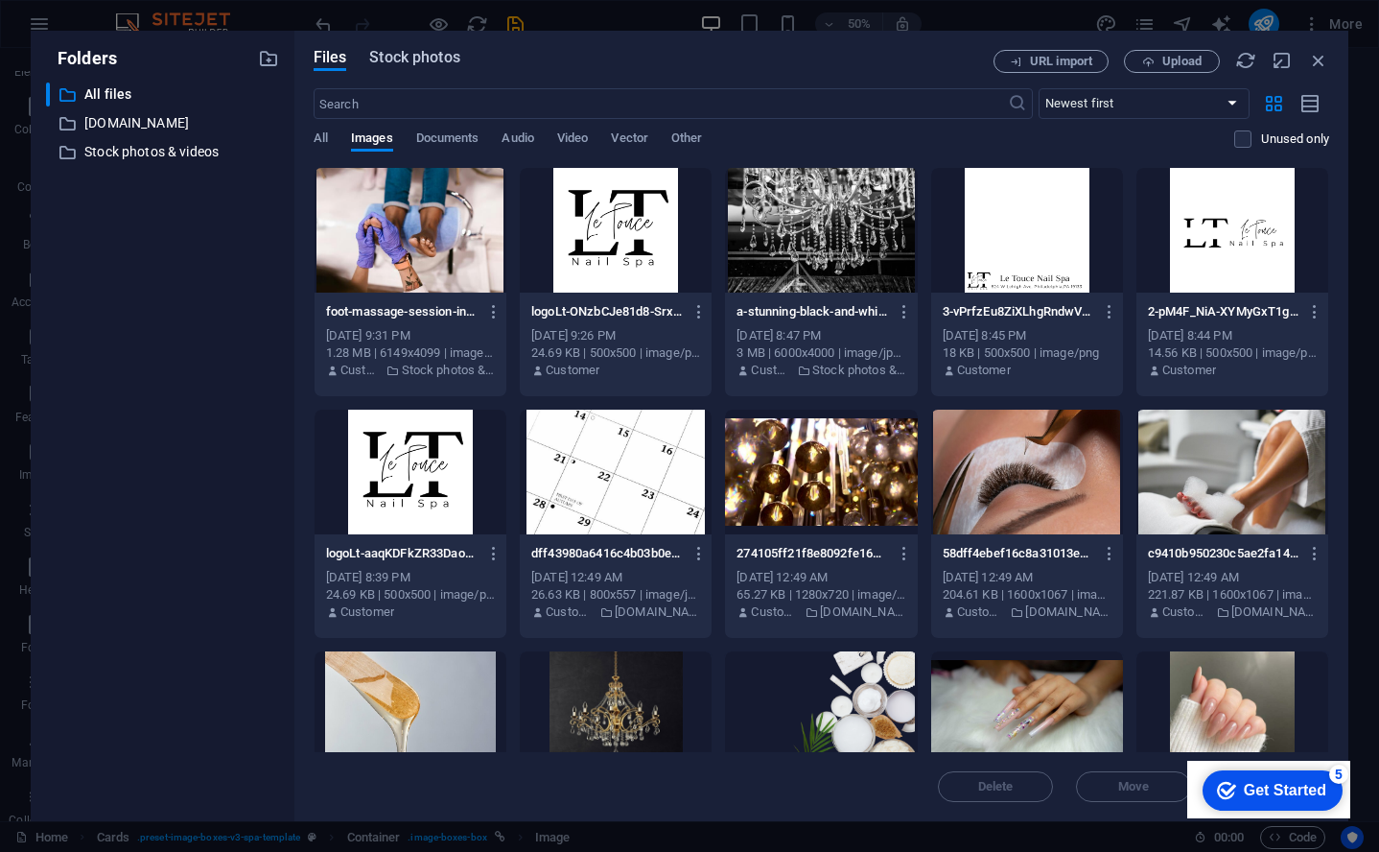
click at [422, 66] on span "Stock photos" at bounding box center [414, 57] width 90 height 23
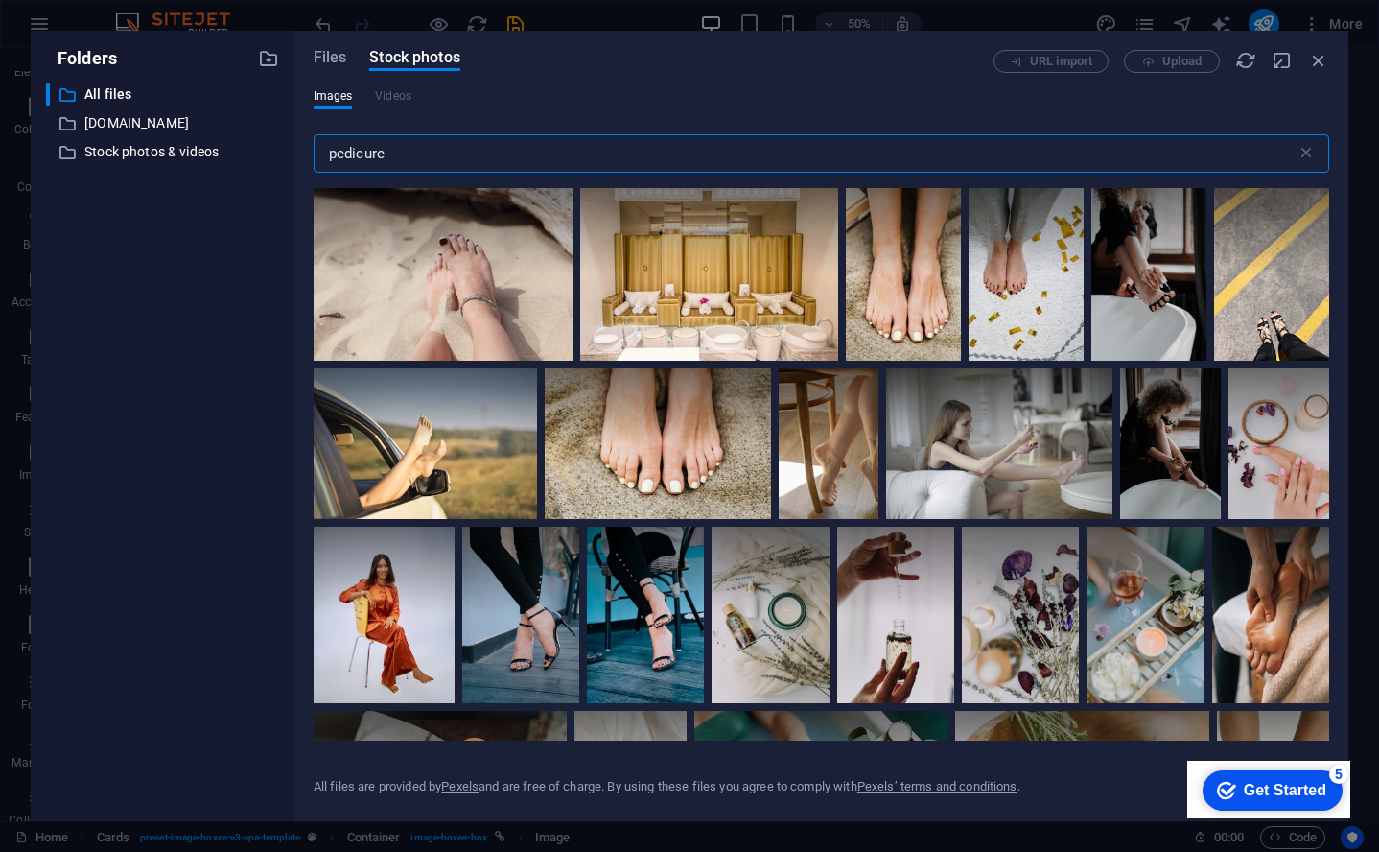
drag, startPoint x: 420, startPoint y: 147, endPoint x: 394, endPoint y: 158, distance: 28.3
click at [394, 158] on input "pedicure" at bounding box center [805, 153] width 983 height 38
drag, startPoint x: 394, startPoint y: 155, endPoint x: 319, endPoint y: 156, distance: 74.8
click at [319, 156] on input "pedicure" at bounding box center [805, 153] width 983 height 38
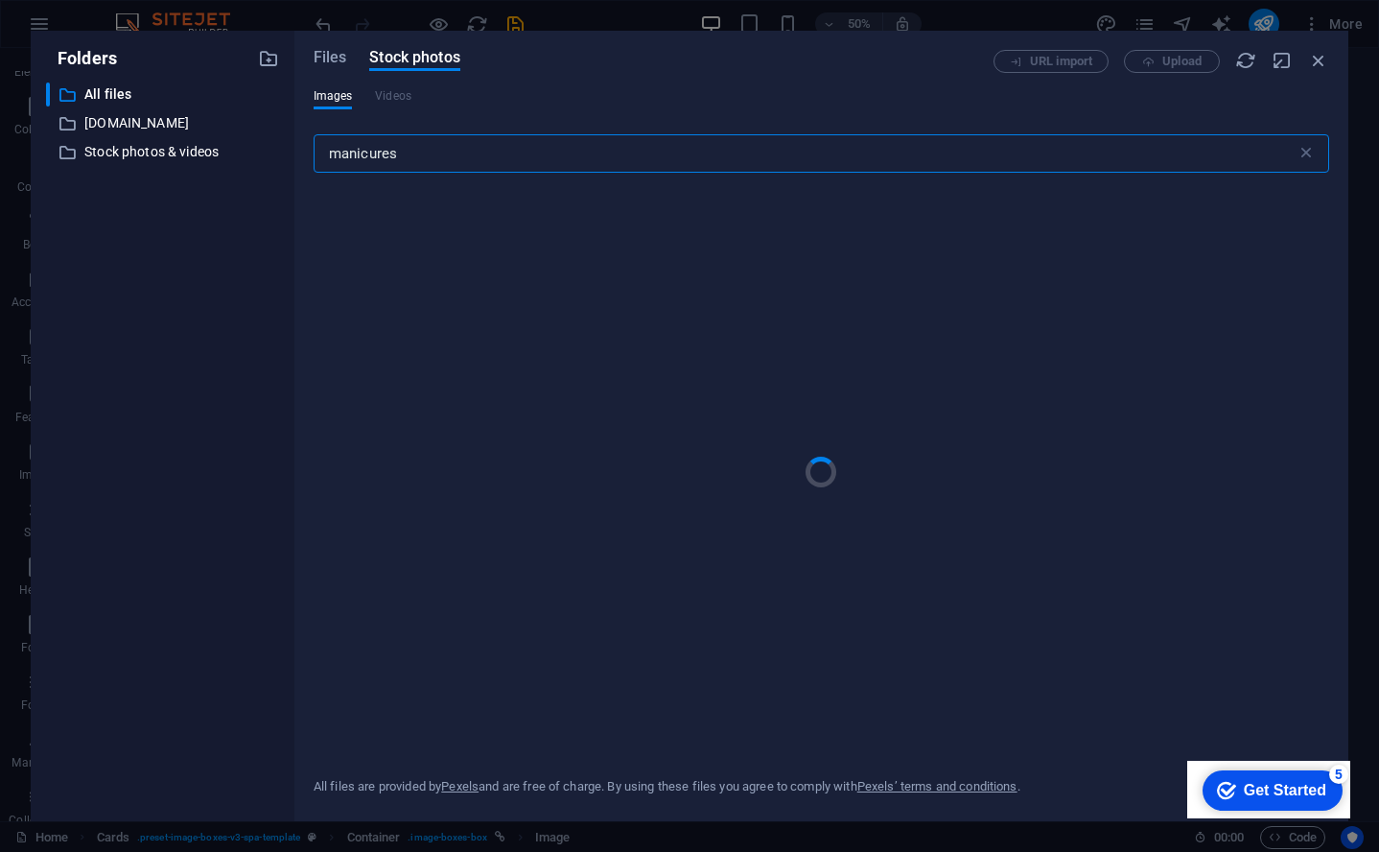
type input "manicures"
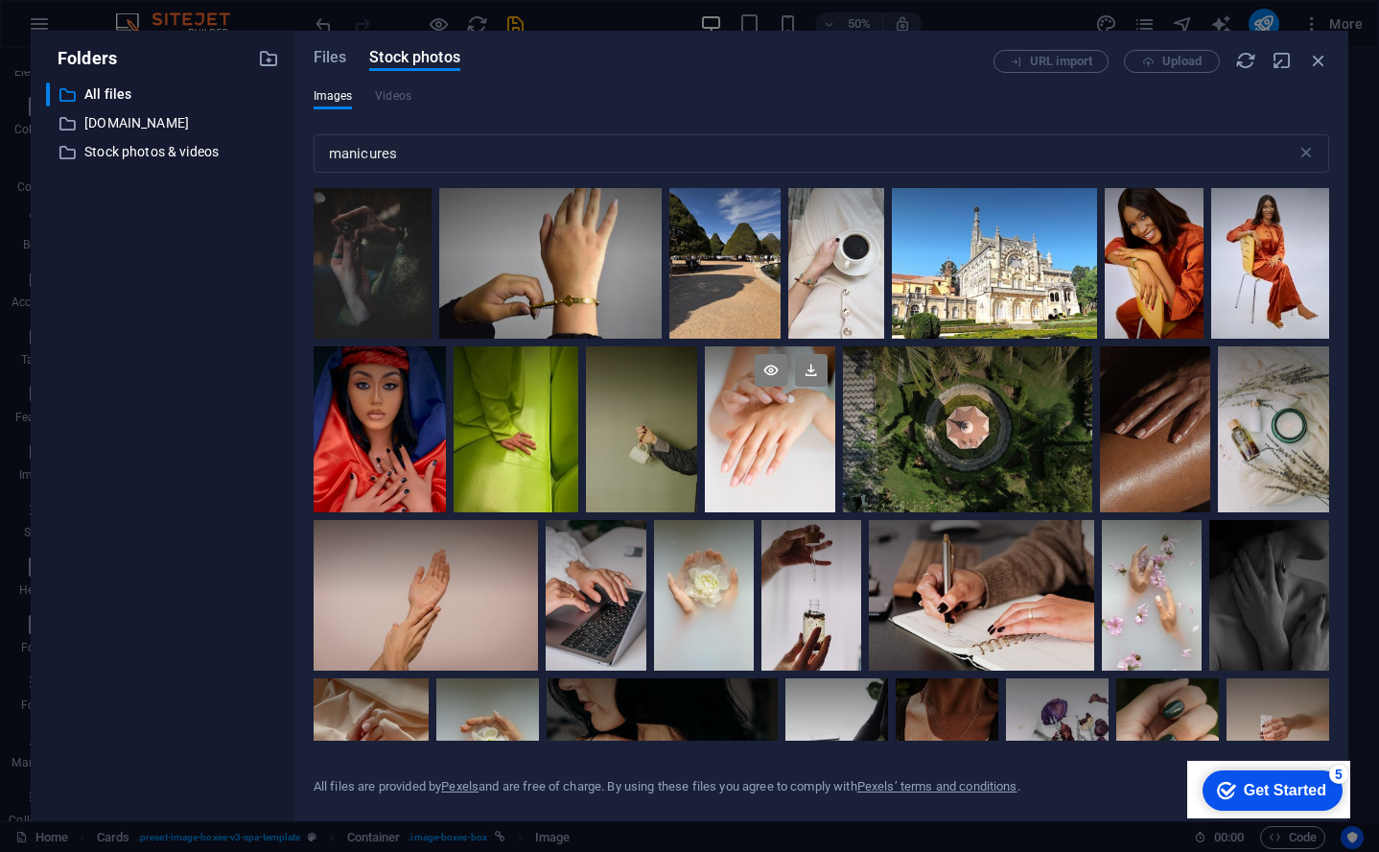
scroll to position [189, 0]
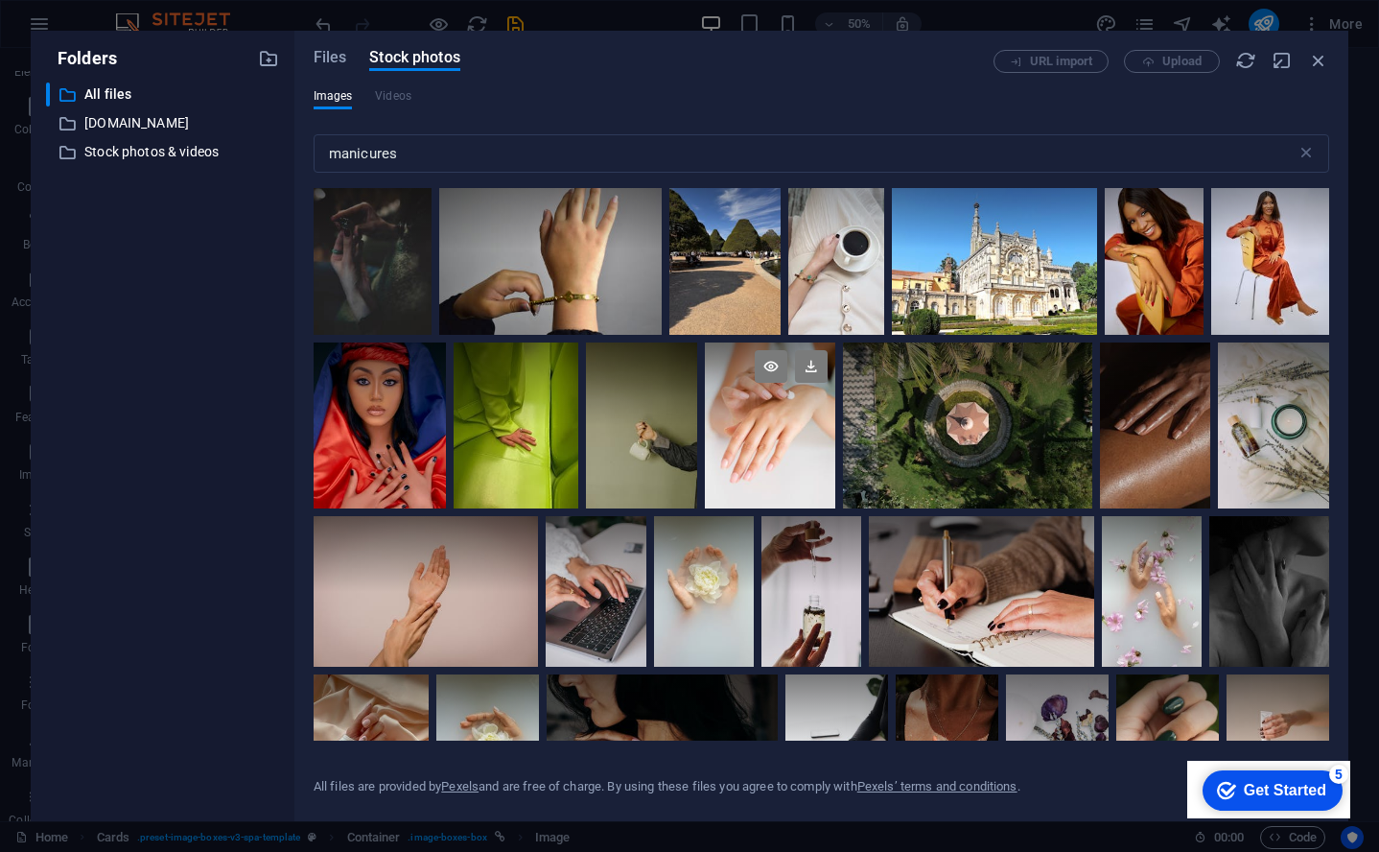
click at [764, 432] on div at bounding box center [770, 425] width 130 height 166
click at [1244, 783] on div "Get Started" at bounding box center [1285, 790] width 83 height 17
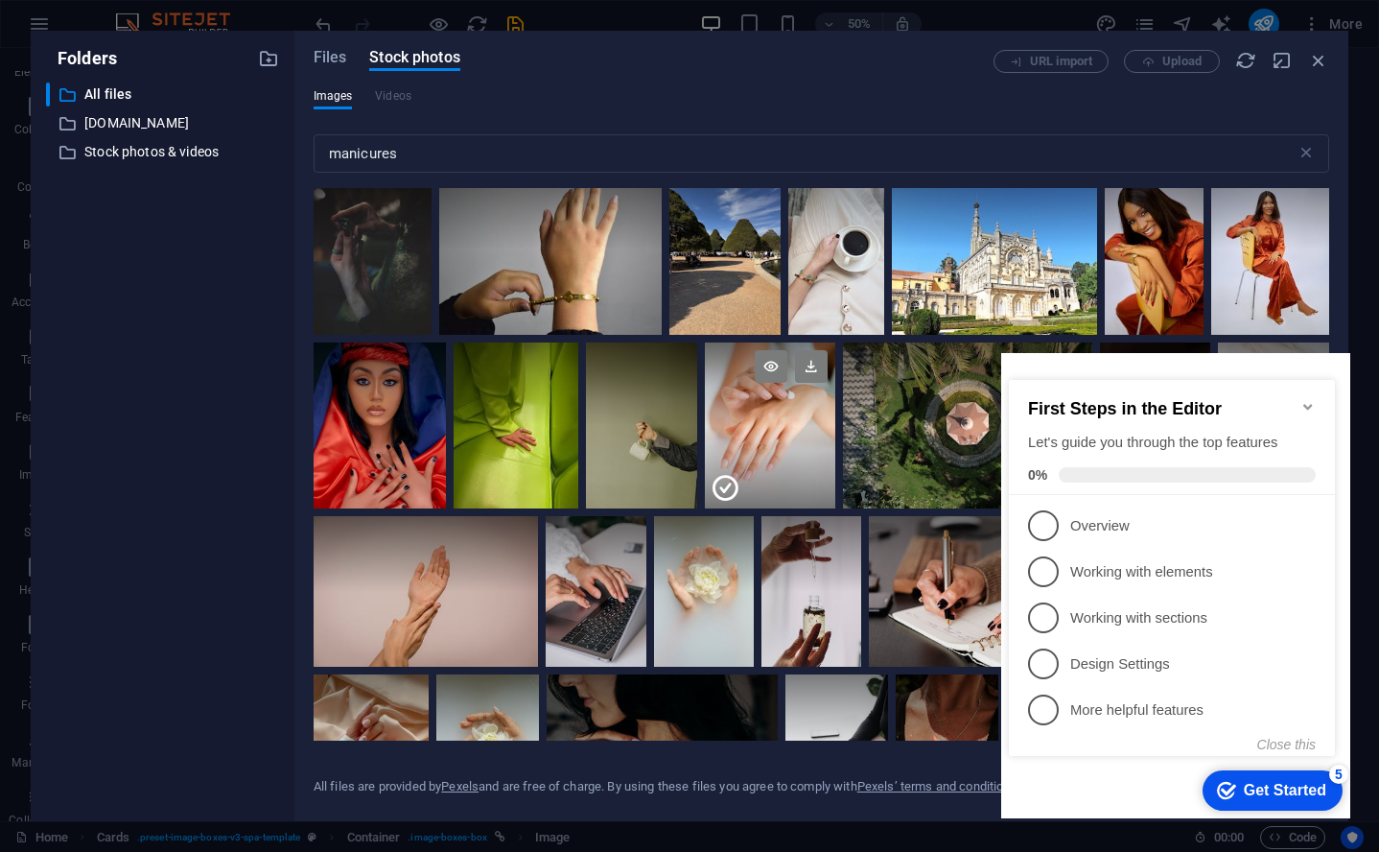
click at [788, 427] on div at bounding box center [770, 467] width 130 height 83
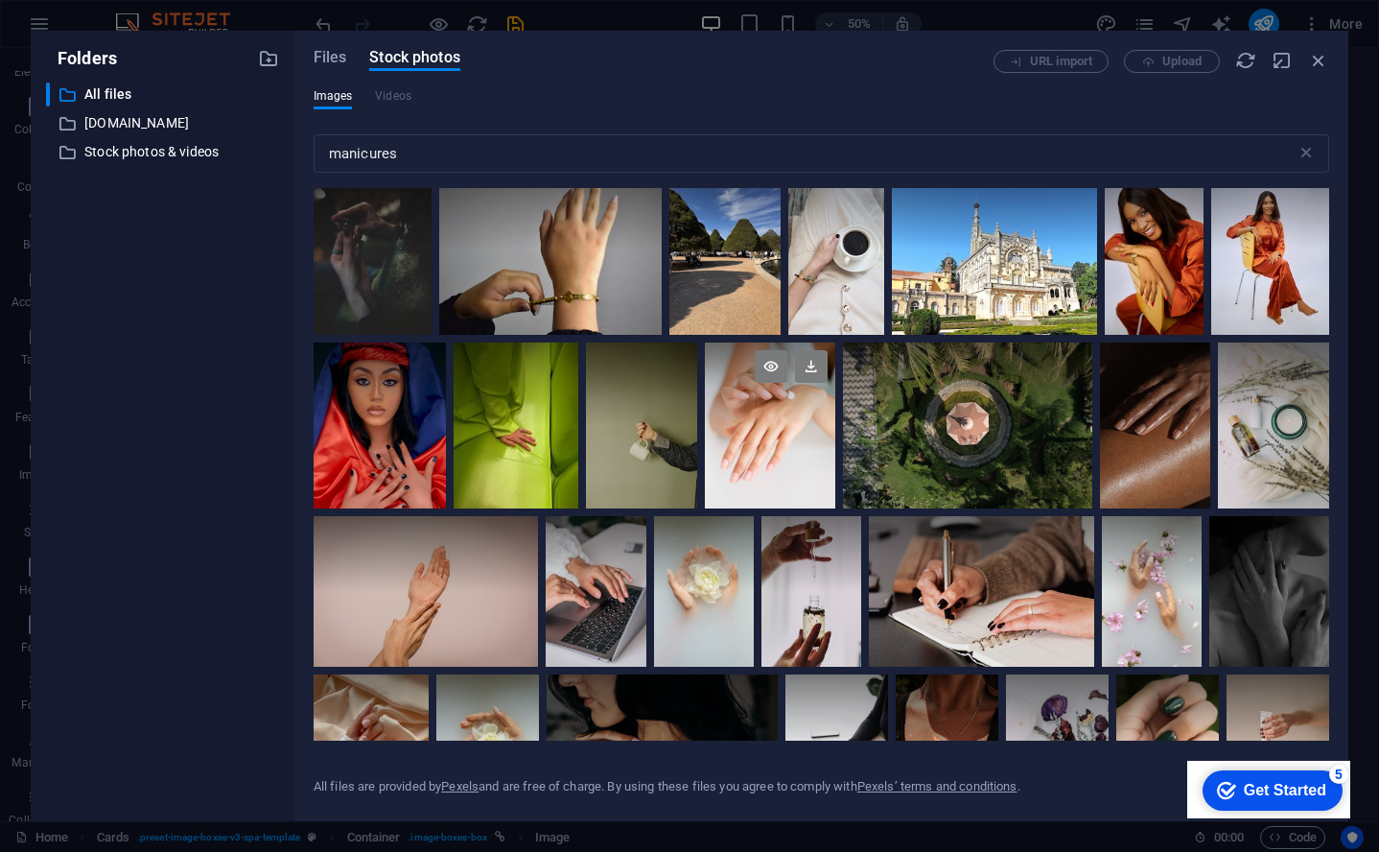
drag, startPoint x: 788, startPoint y: 427, endPoint x: 336, endPoint y: 63, distance: 580.0
click at [788, 427] on div at bounding box center [770, 425] width 130 height 166
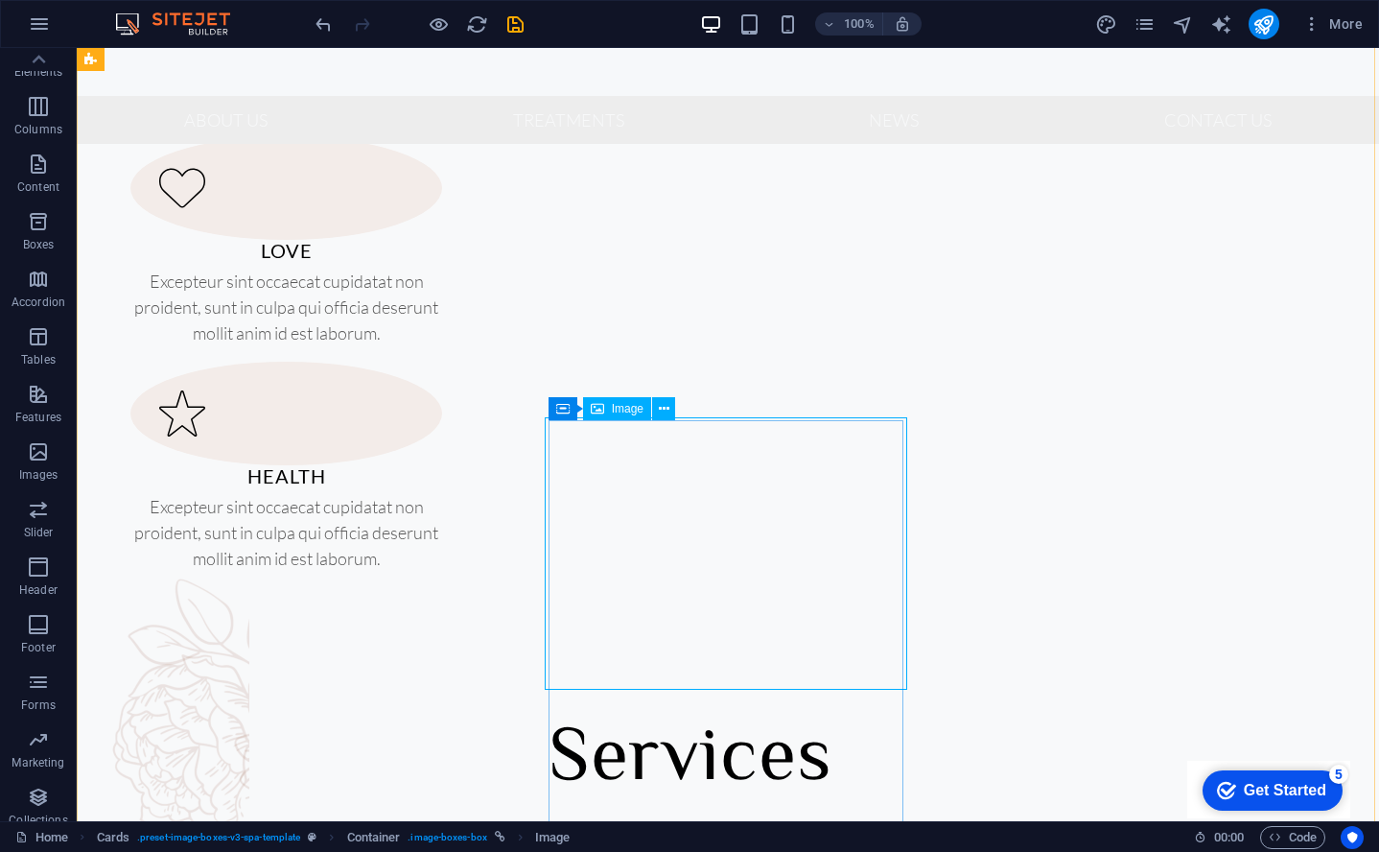
select select "%"
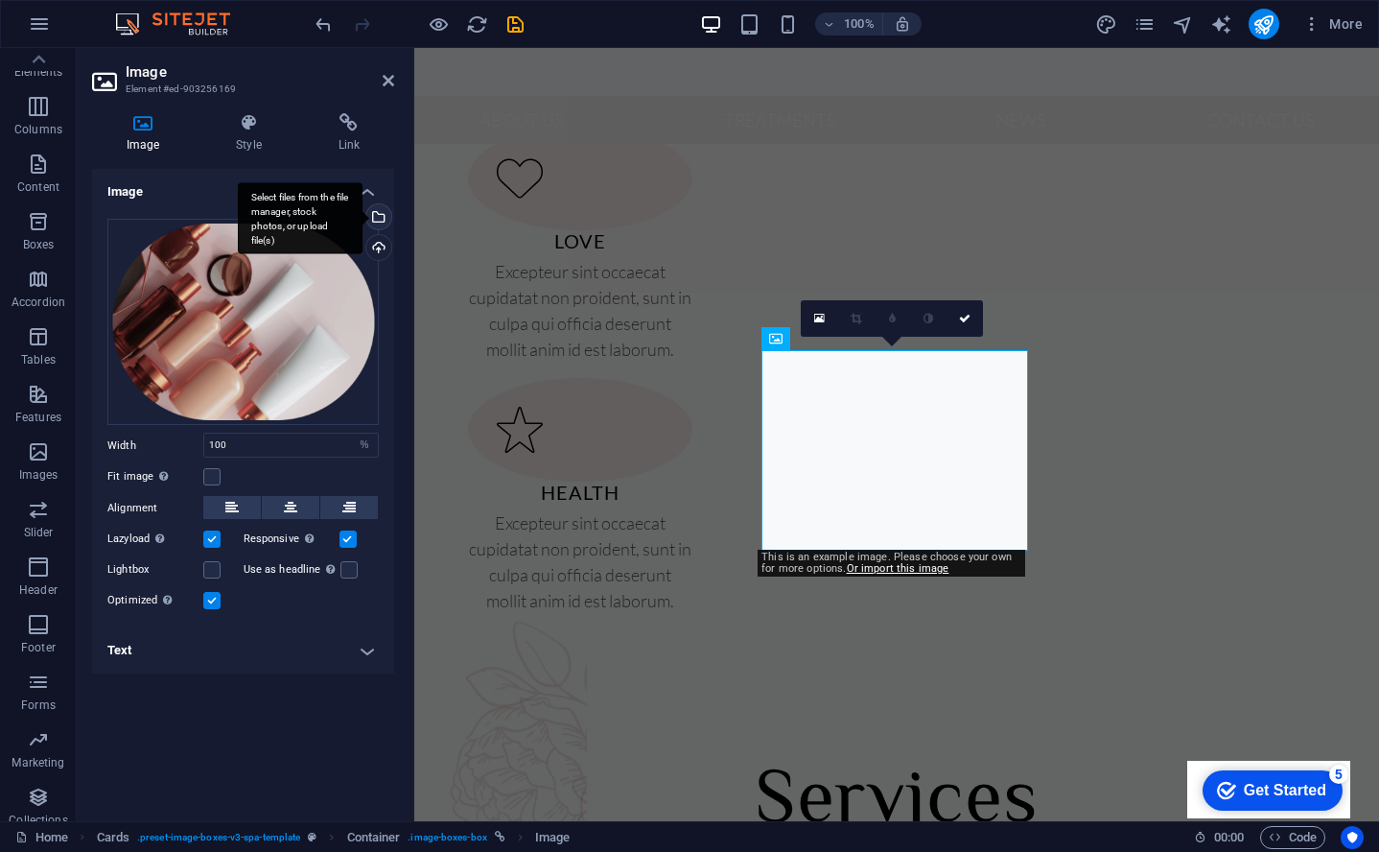
click at [383, 210] on div "Select files from the file manager, stock photos, or upload file(s)" at bounding box center [377, 218] width 29 height 29
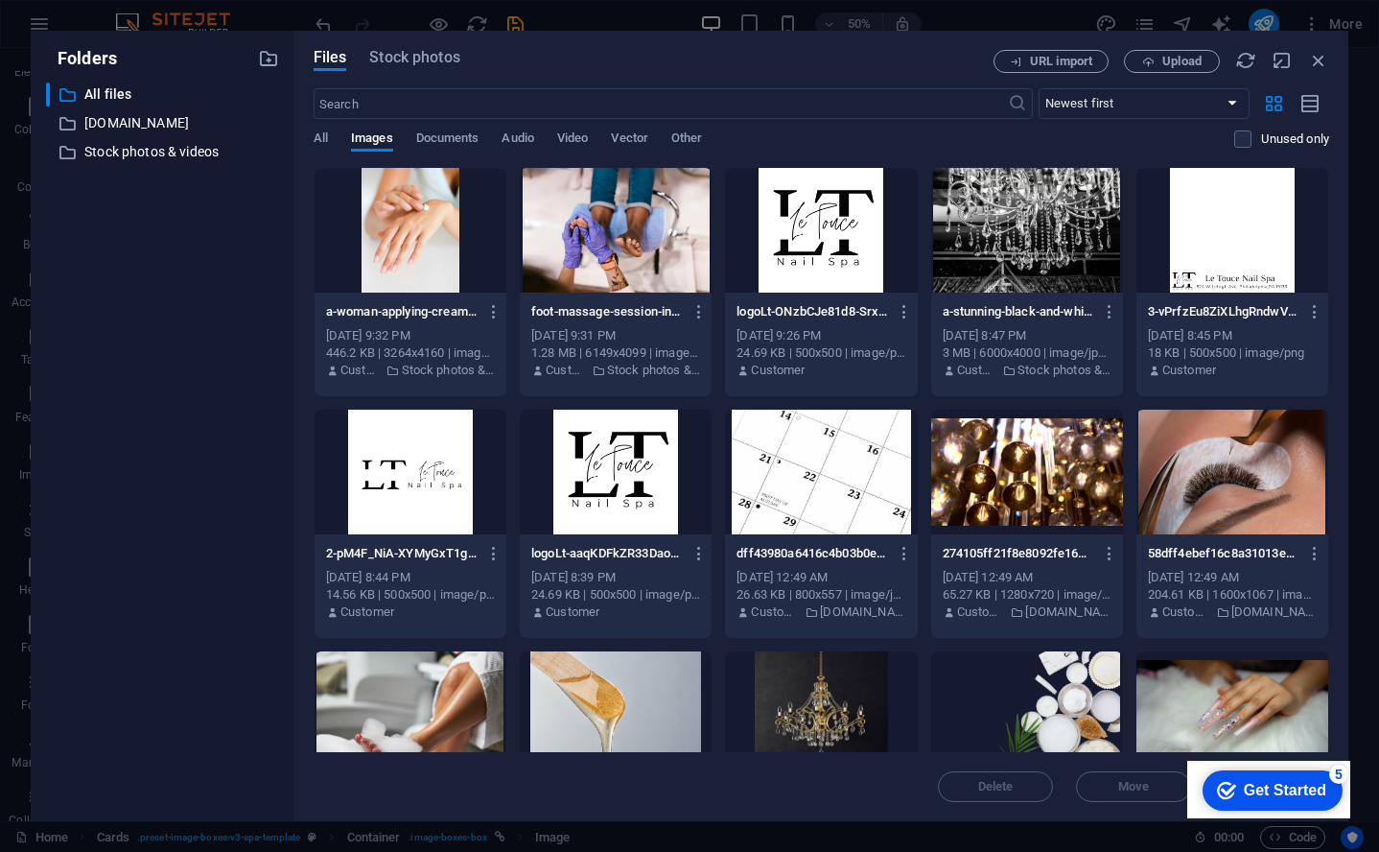
click at [1225, 477] on div at bounding box center [1233, 472] width 192 height 125
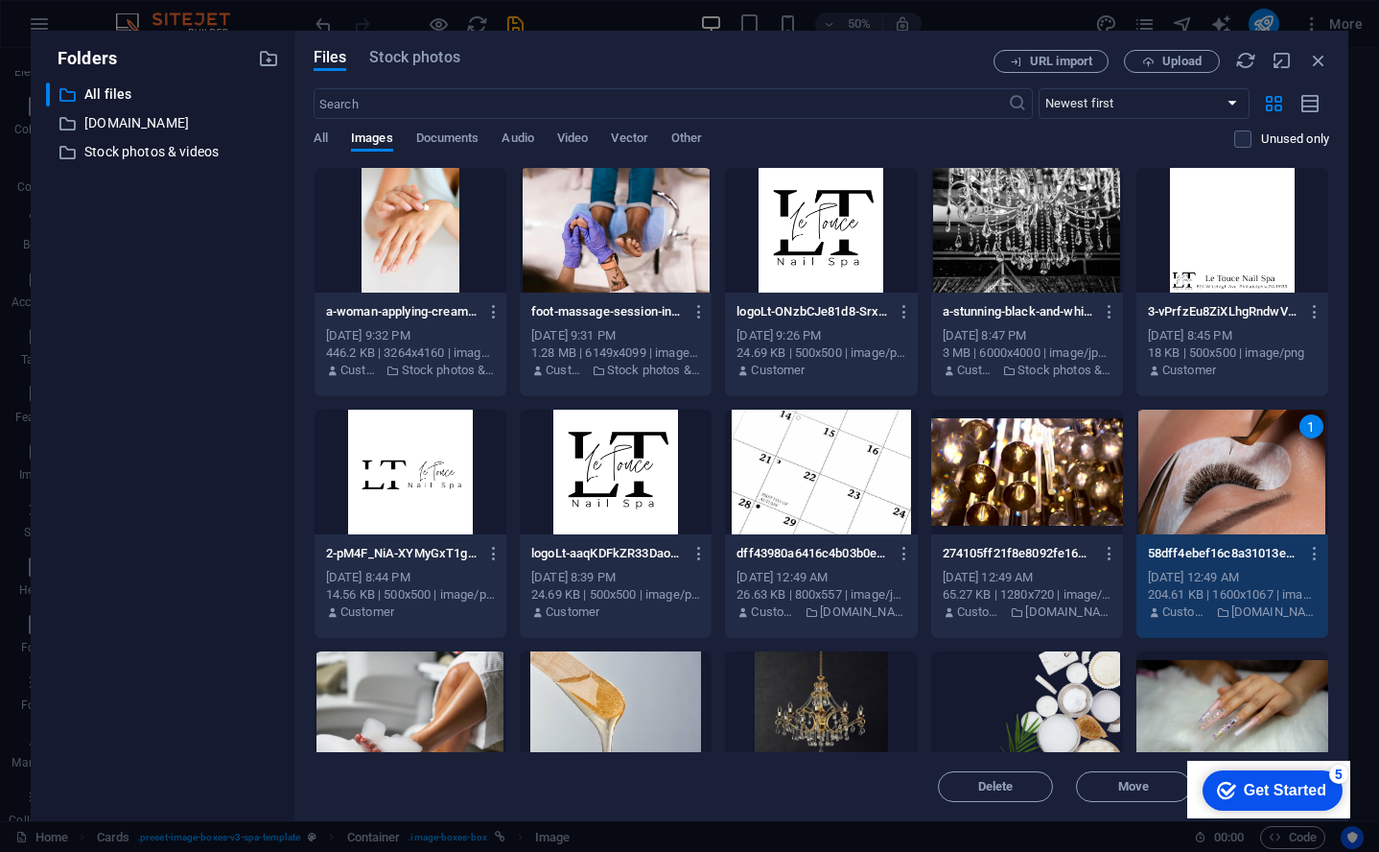
click at [1228, 473] on div "1" at bounding box center [1233, 472] width 192 height 125
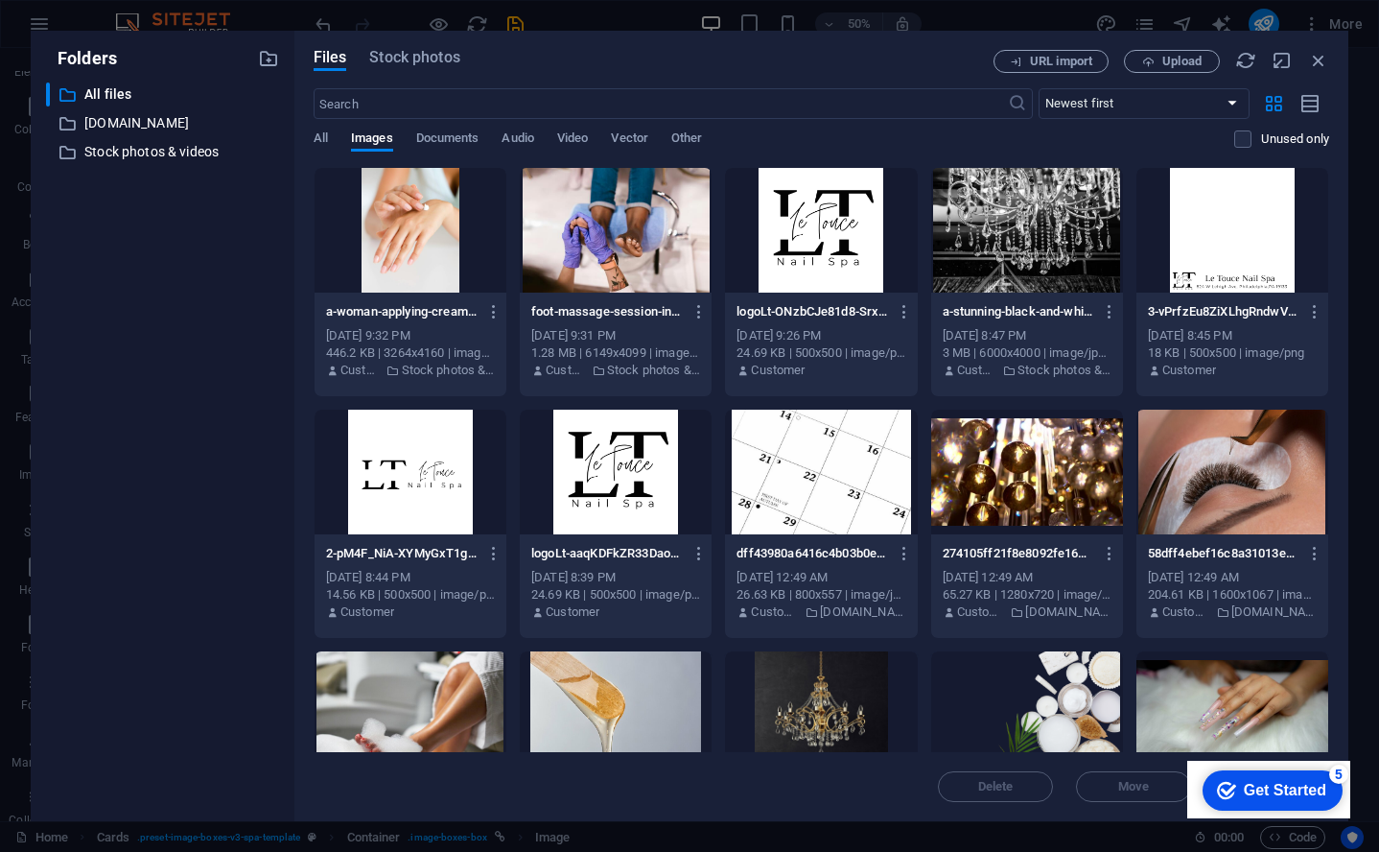
click at [1228, 473] on div at bounding box center [1233, 472] width 192 height 125
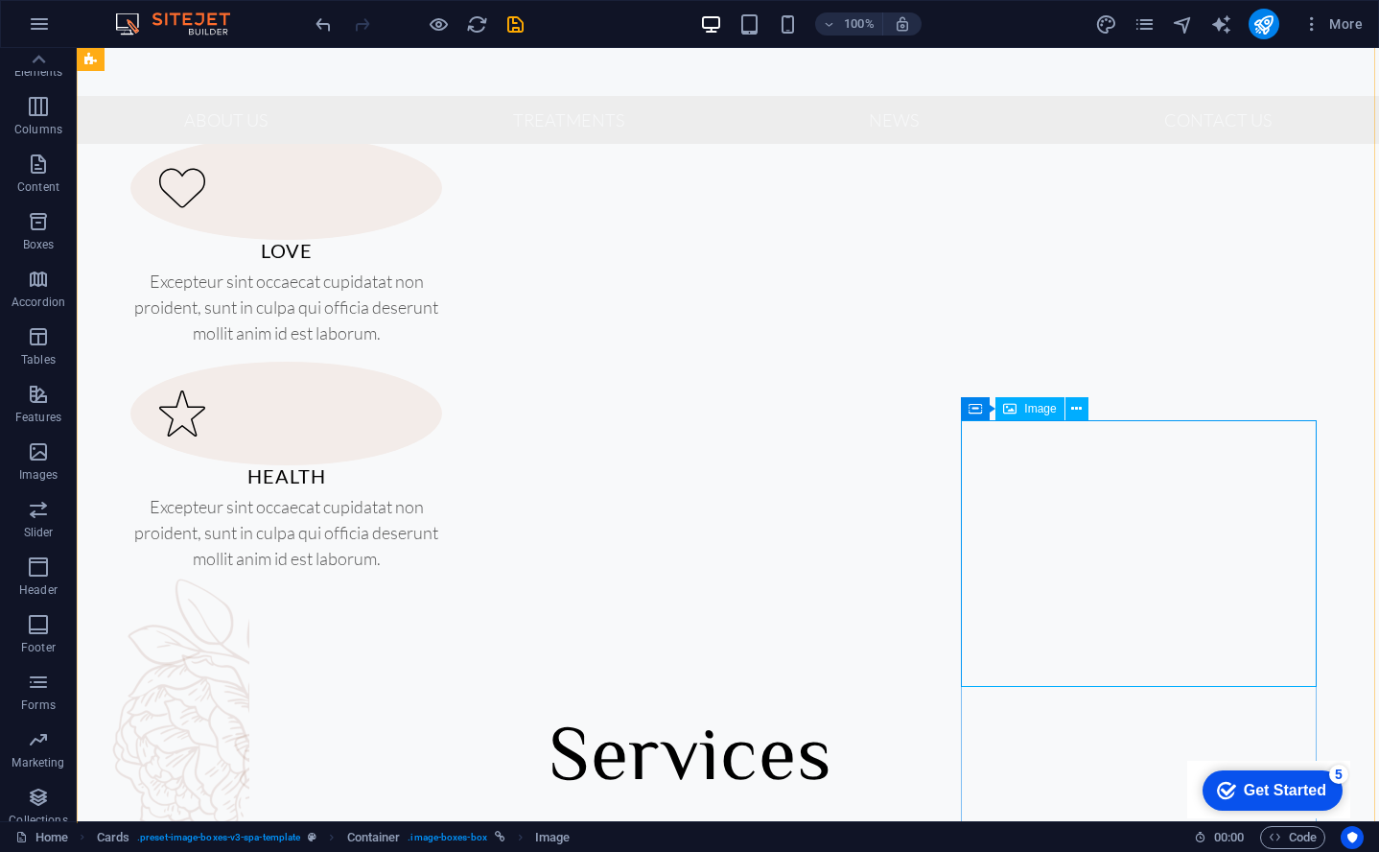
select select "%"
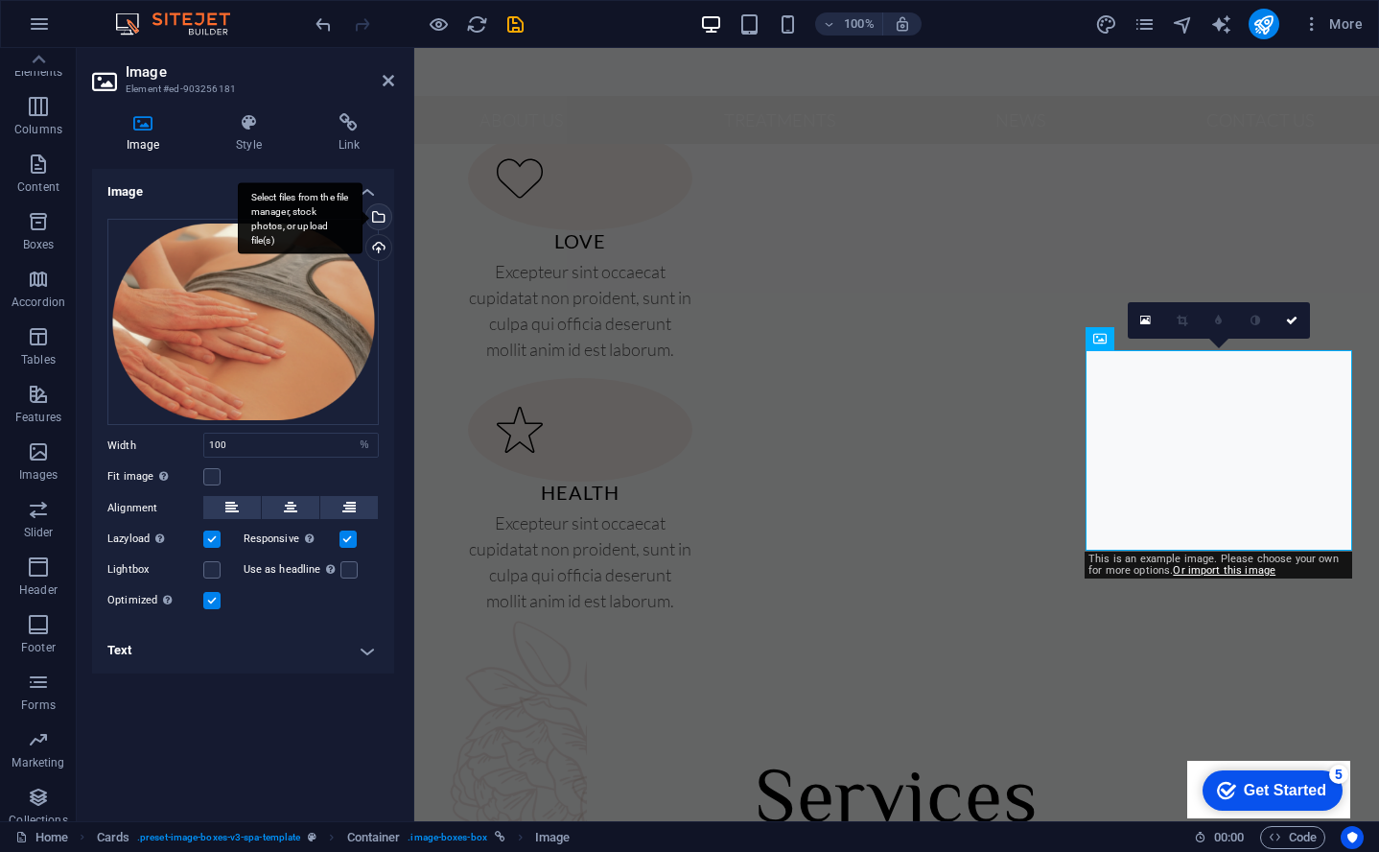
click at [381, 218] on div "Select files from the file manager, stock photos, or upload file(s)" at bounding box center [377, 218] width 29 height 29
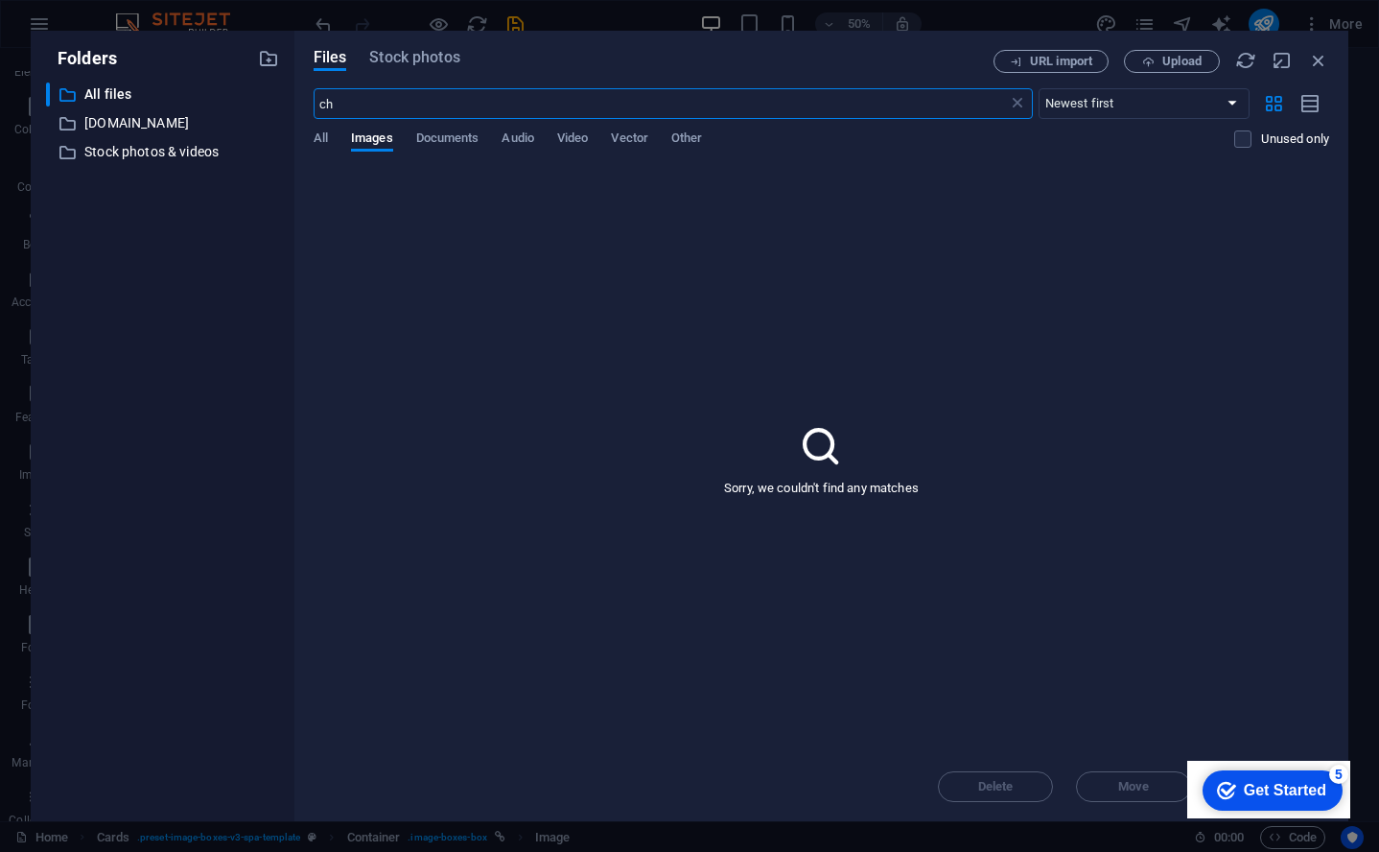
type input "c"
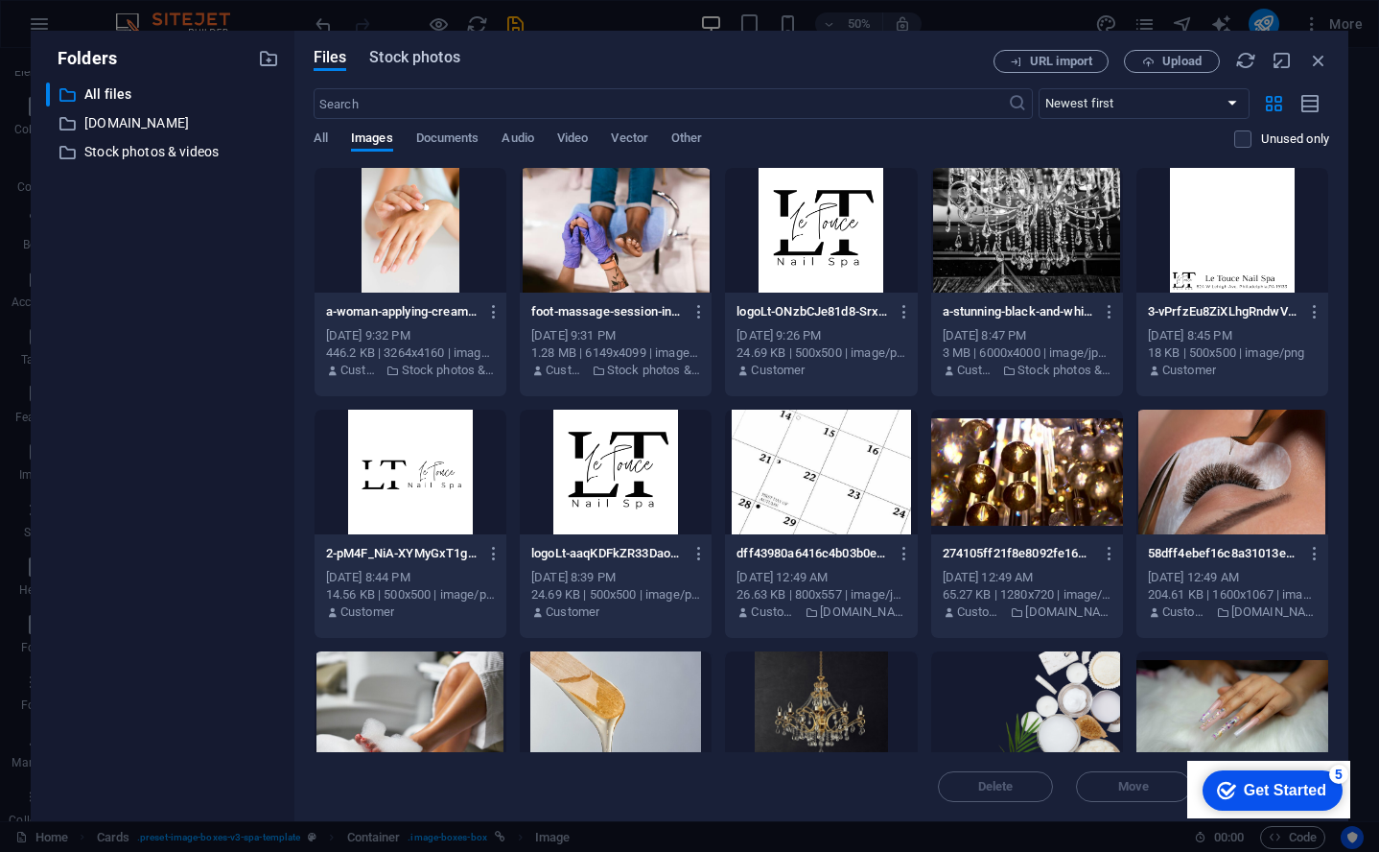
click at [393, 60] on span "Stock photos" at bounding box center [414, 57] width 90 height 23
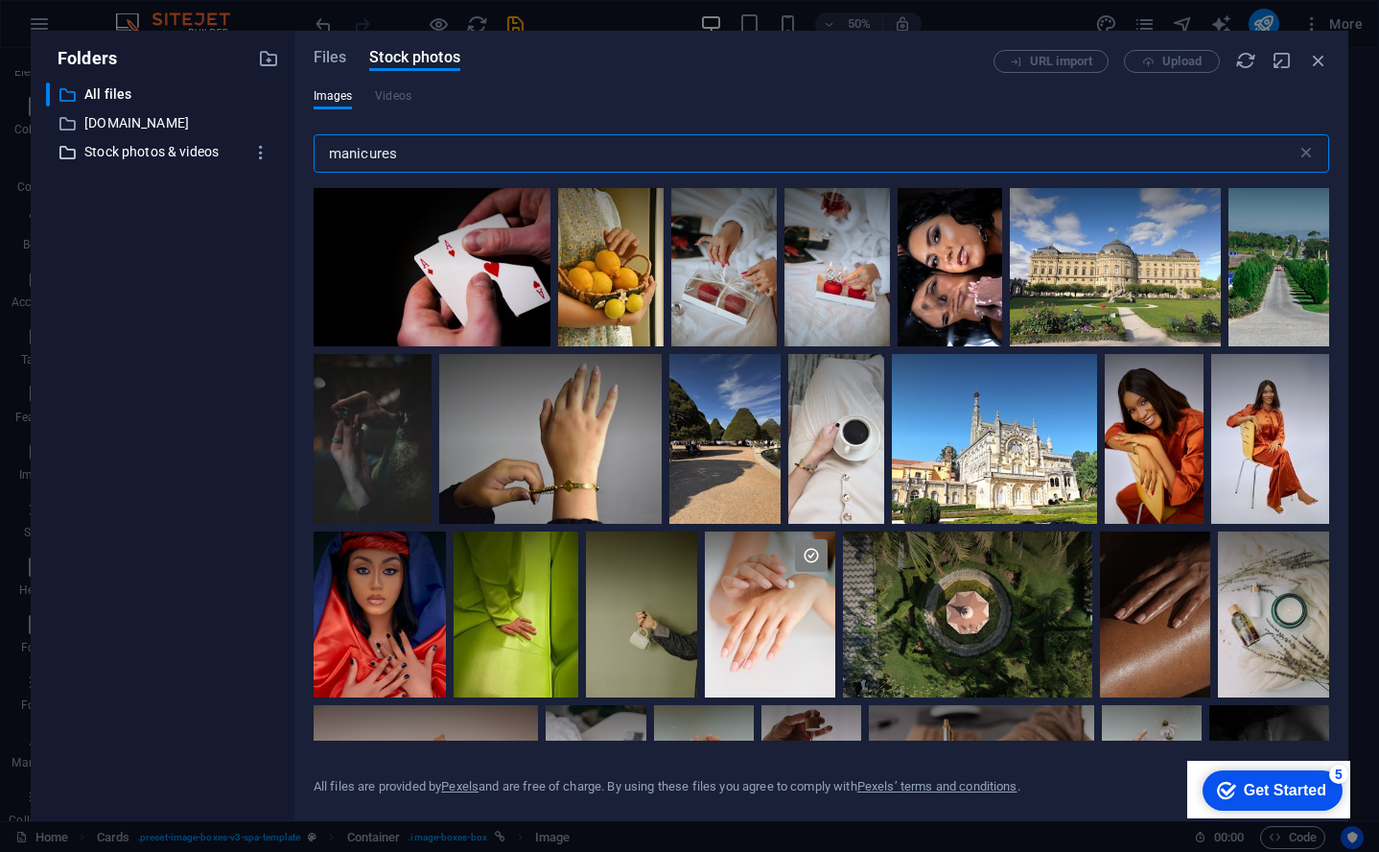
drag, startPoint x: 382, startPoint y: 158, endPoint x: 272, endPoint y: 157, distance: 109.4
click at [272, 157] on div "Folders ​ All files All files ​ [DOMAIN_NAME] [DOMAIN_NAME] ​ Stock photos & vi…" at bounding box center [690, 426] width 1318 height 790
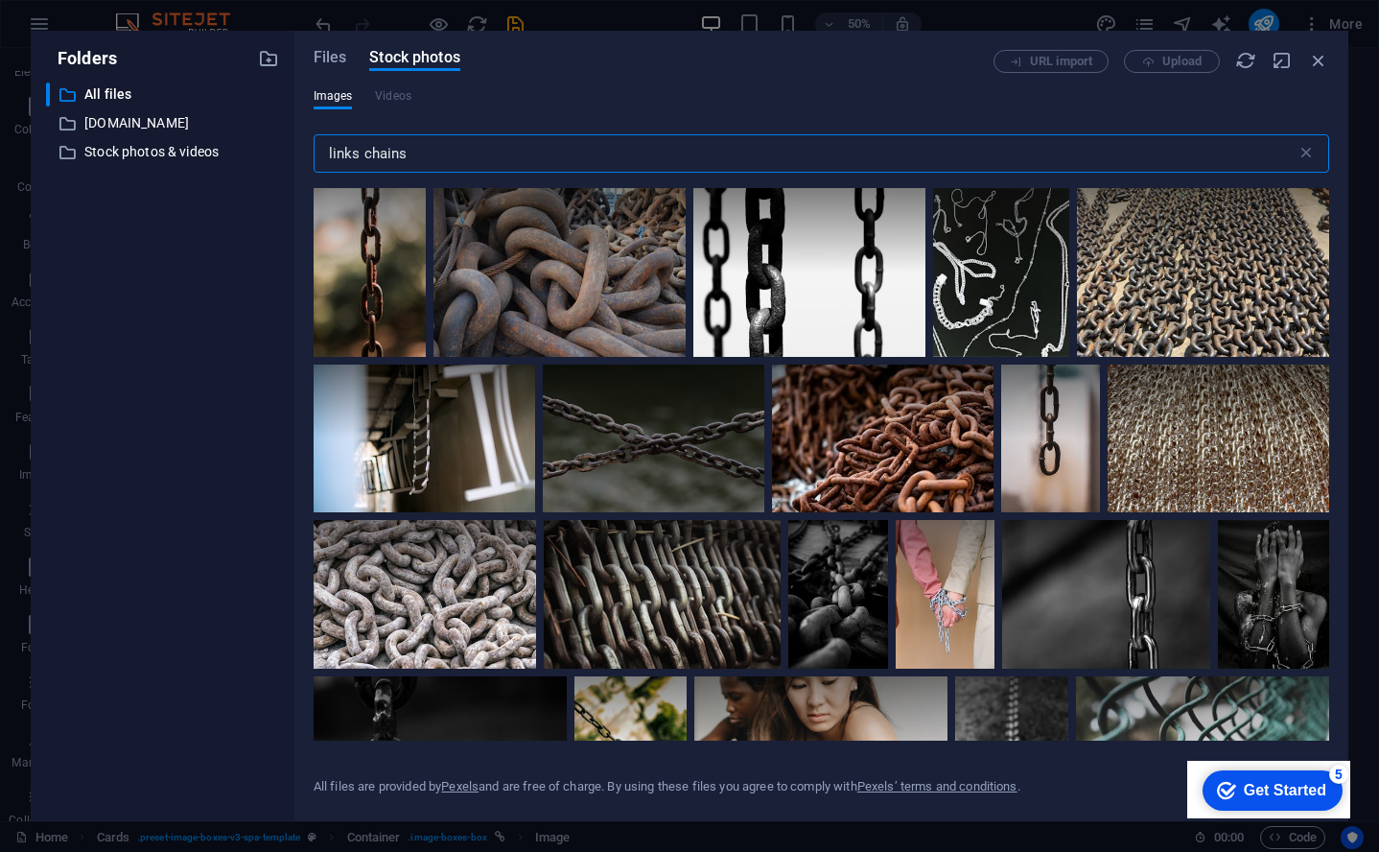
click at [421, 158] on input "links chains" at bounding box center [805, 153] width 983 height 38
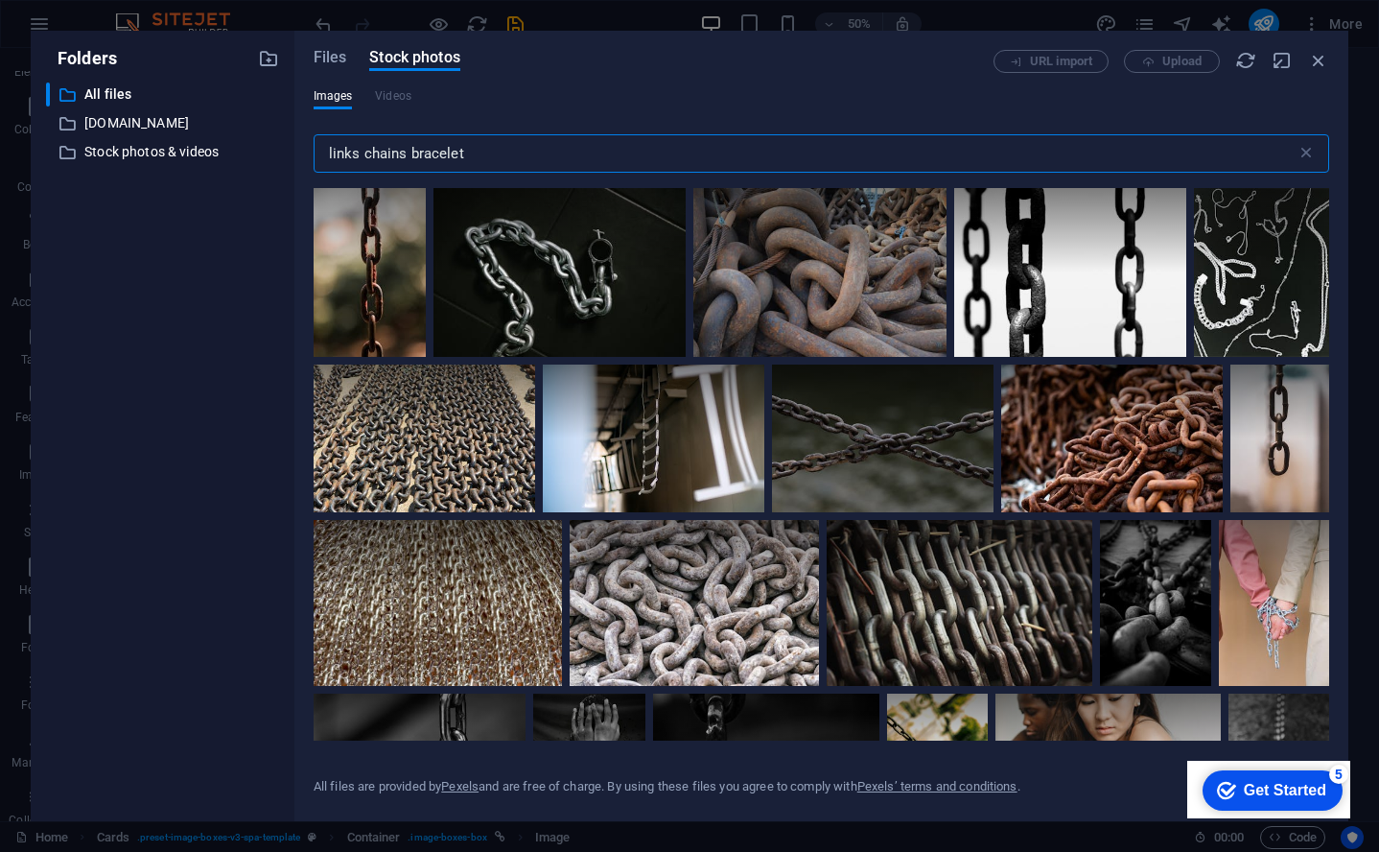
type input "links chains bracelets"
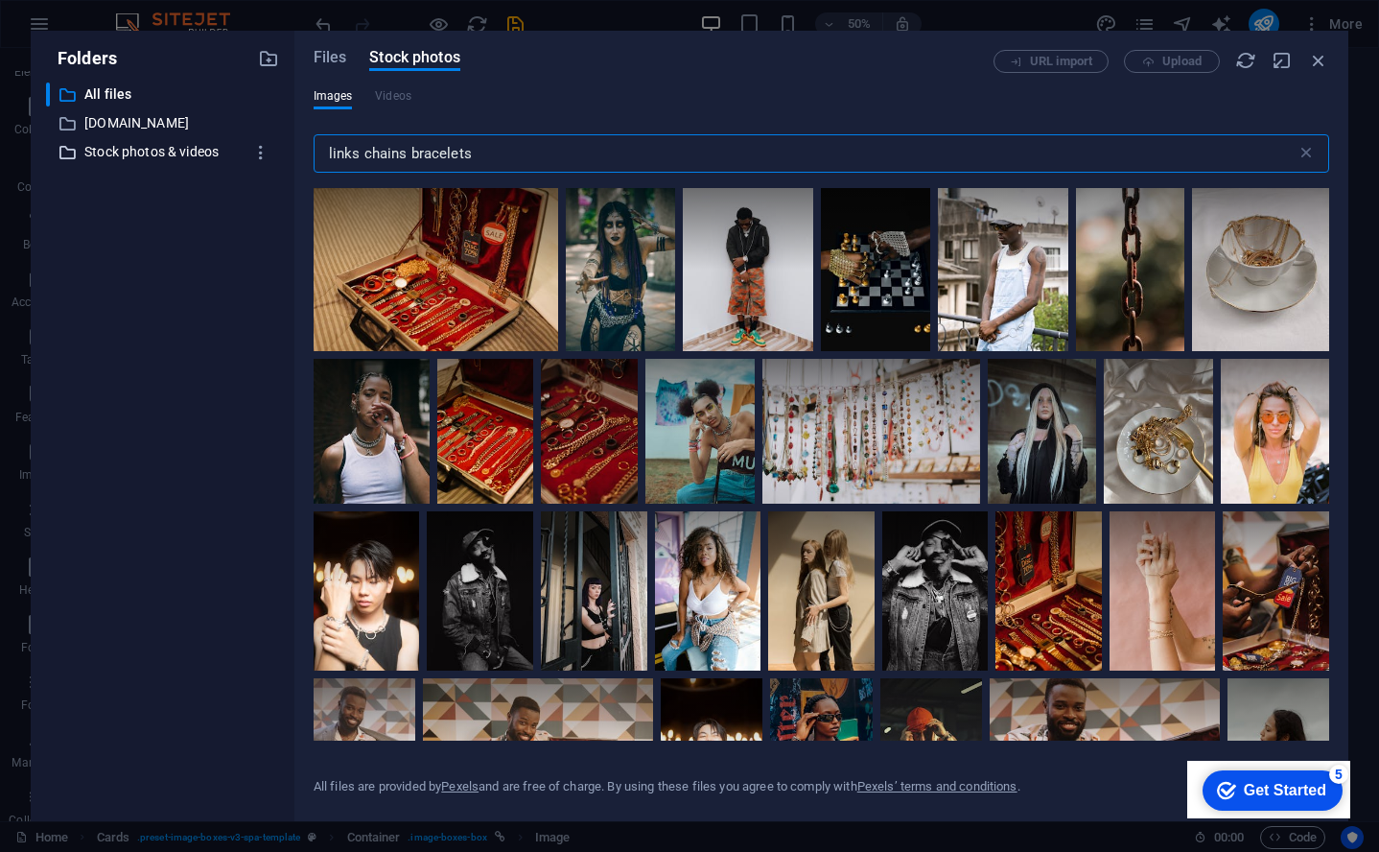
drag, startPoint x: 500, startPoint y: 151, endPoint x: 229, endPoint y: 147, distance: 270.6
click at [229, 147] on div "Folders ​ All files All files ​ [DOMAIN_NAME] [DOMAIN_NAME] ​ Stock photos & vi…" at bounding box center [690, 426] width 1318 height 790
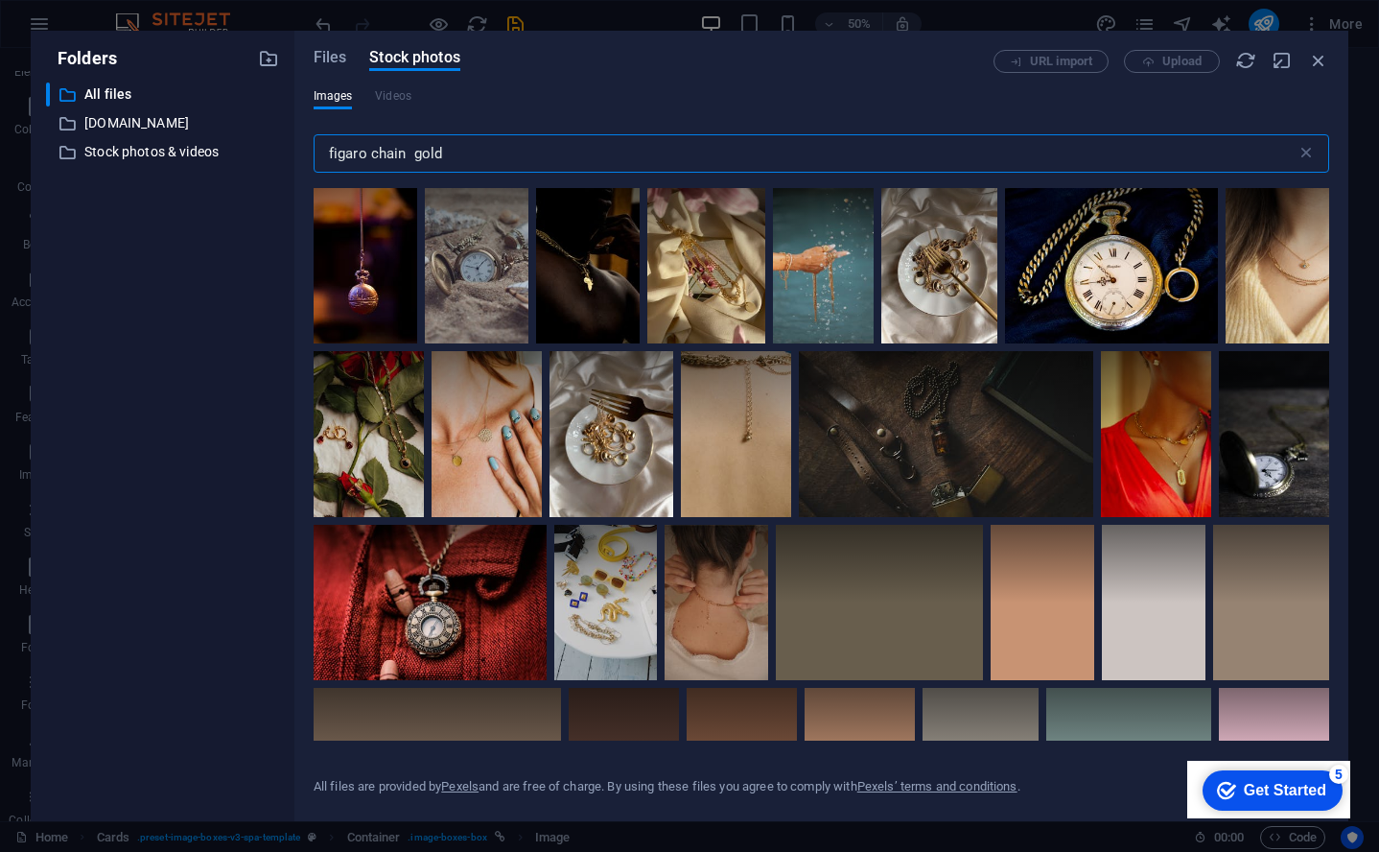
click at [343, 154] on input "figaro chain gold" at bounding box center [805, 153] width 983 height 38
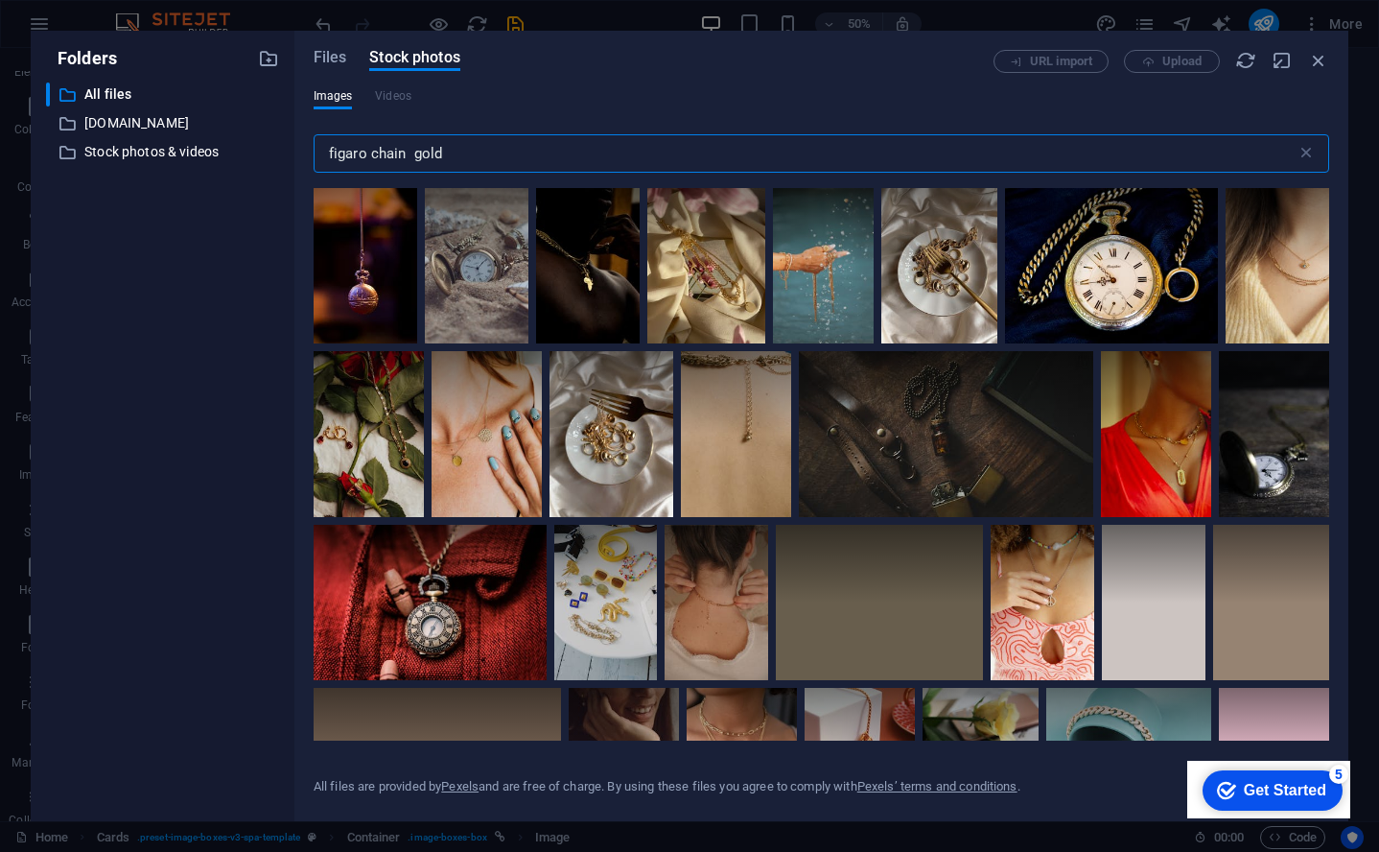
click at [343, 154] on input "figaro chain gold" at bounding box center [805, 153] width 983 height 38
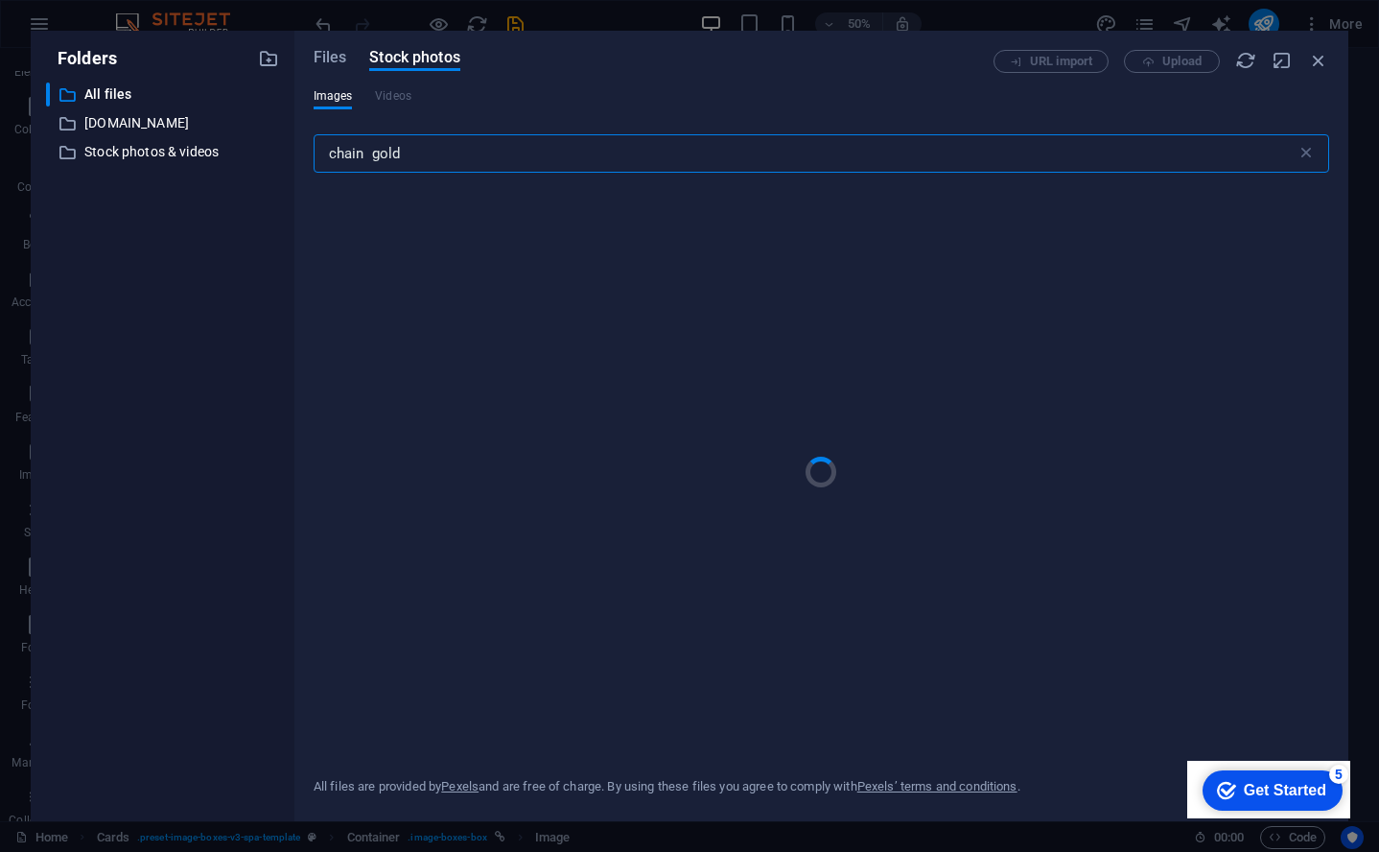
click at [431, 161] on input "chain gold" at bounding box center [805, 153] width 983 height 38
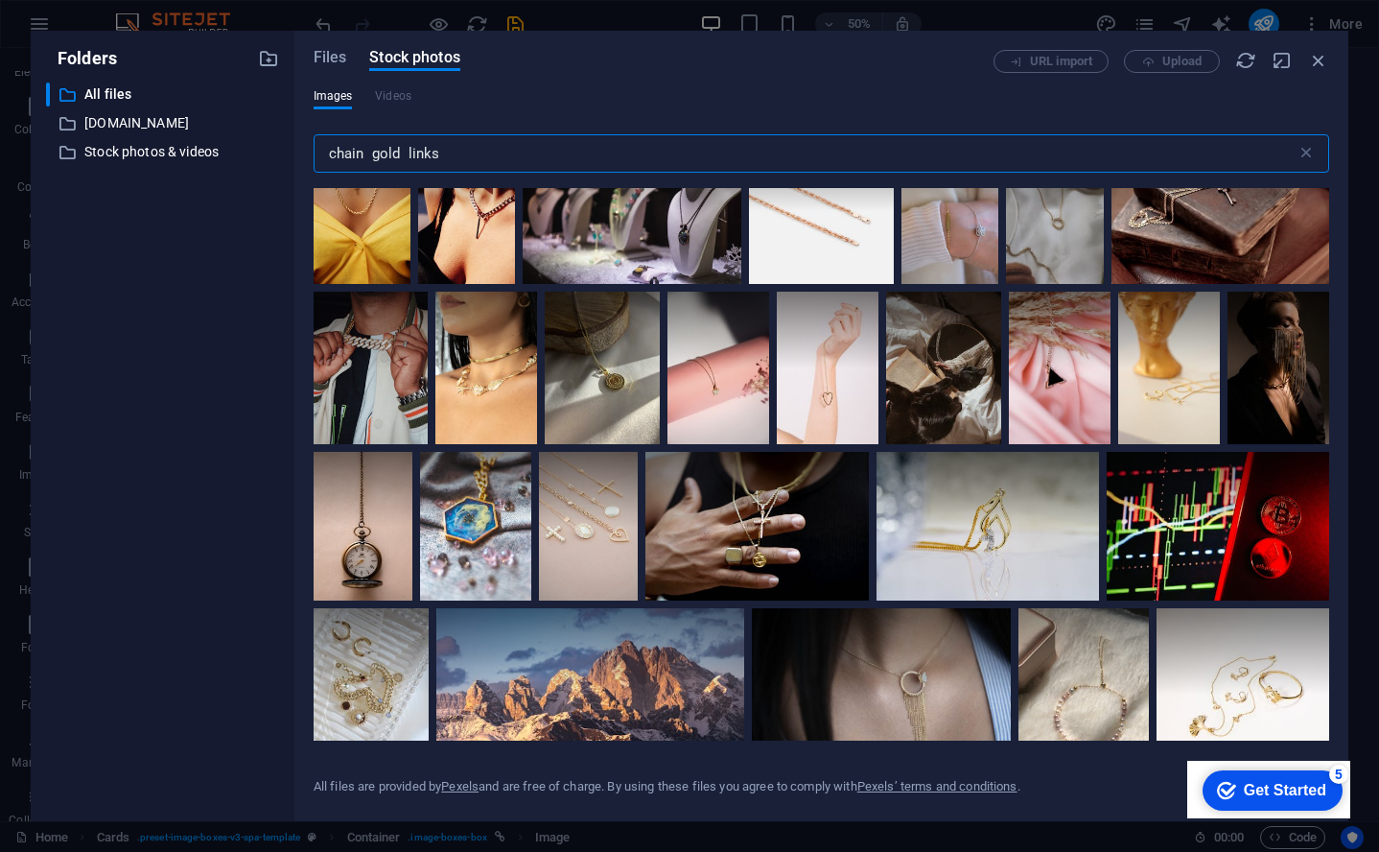
scroll to position [3508, 0]
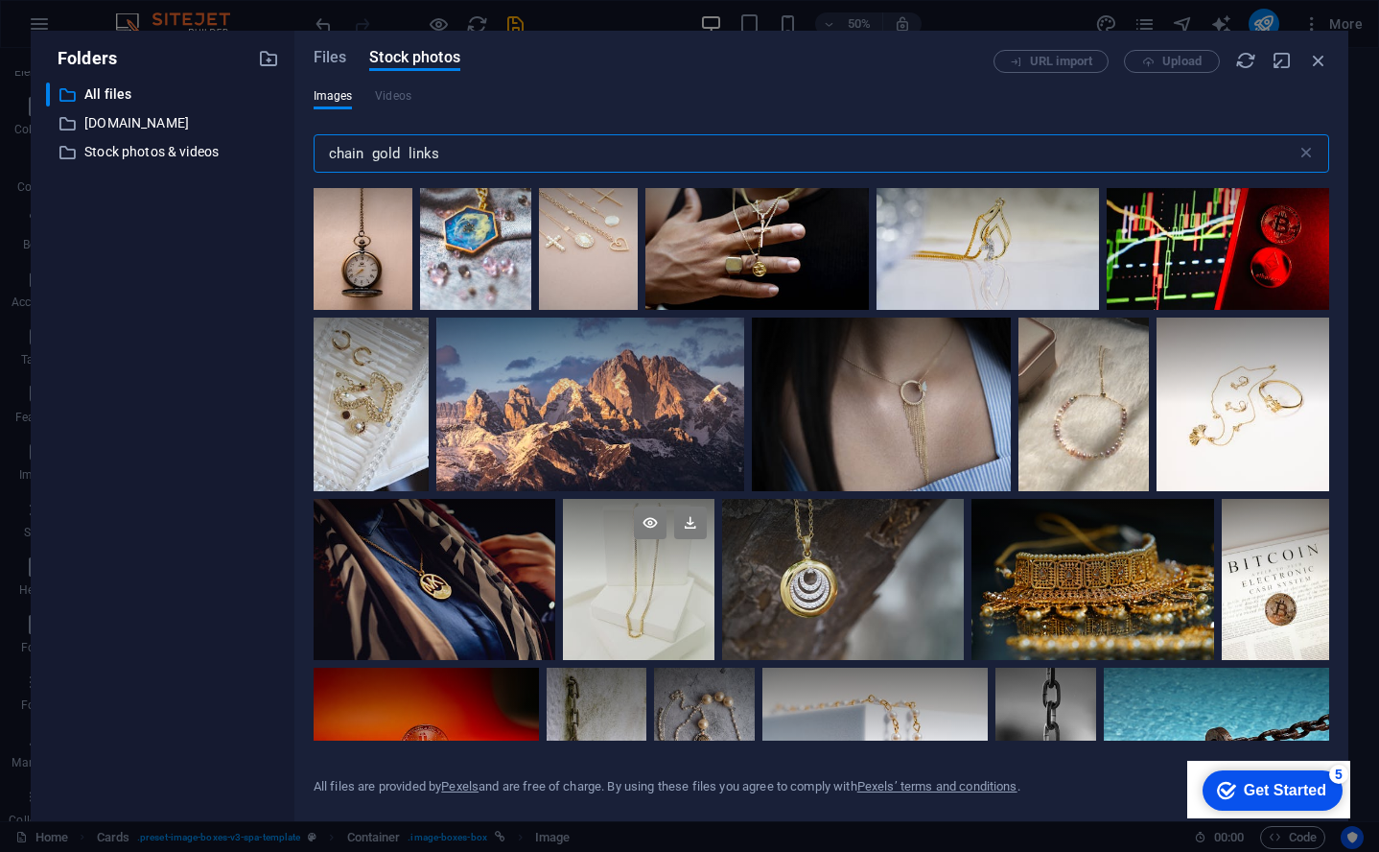
type input "chain gold links"
click at [660, 584] on div at bounding box center [639, 579] width 152 height 161
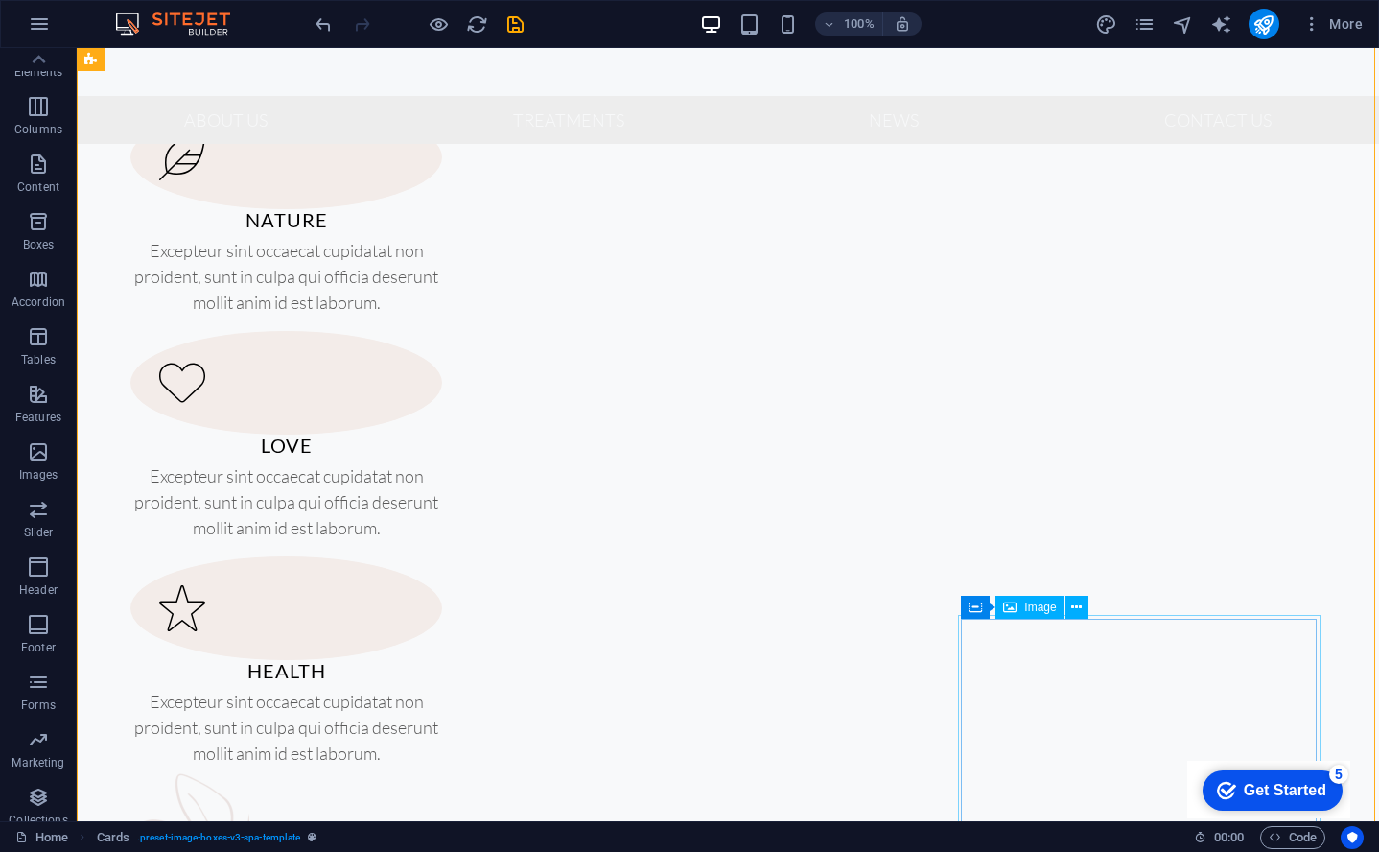
scroll to position [1102, 0]
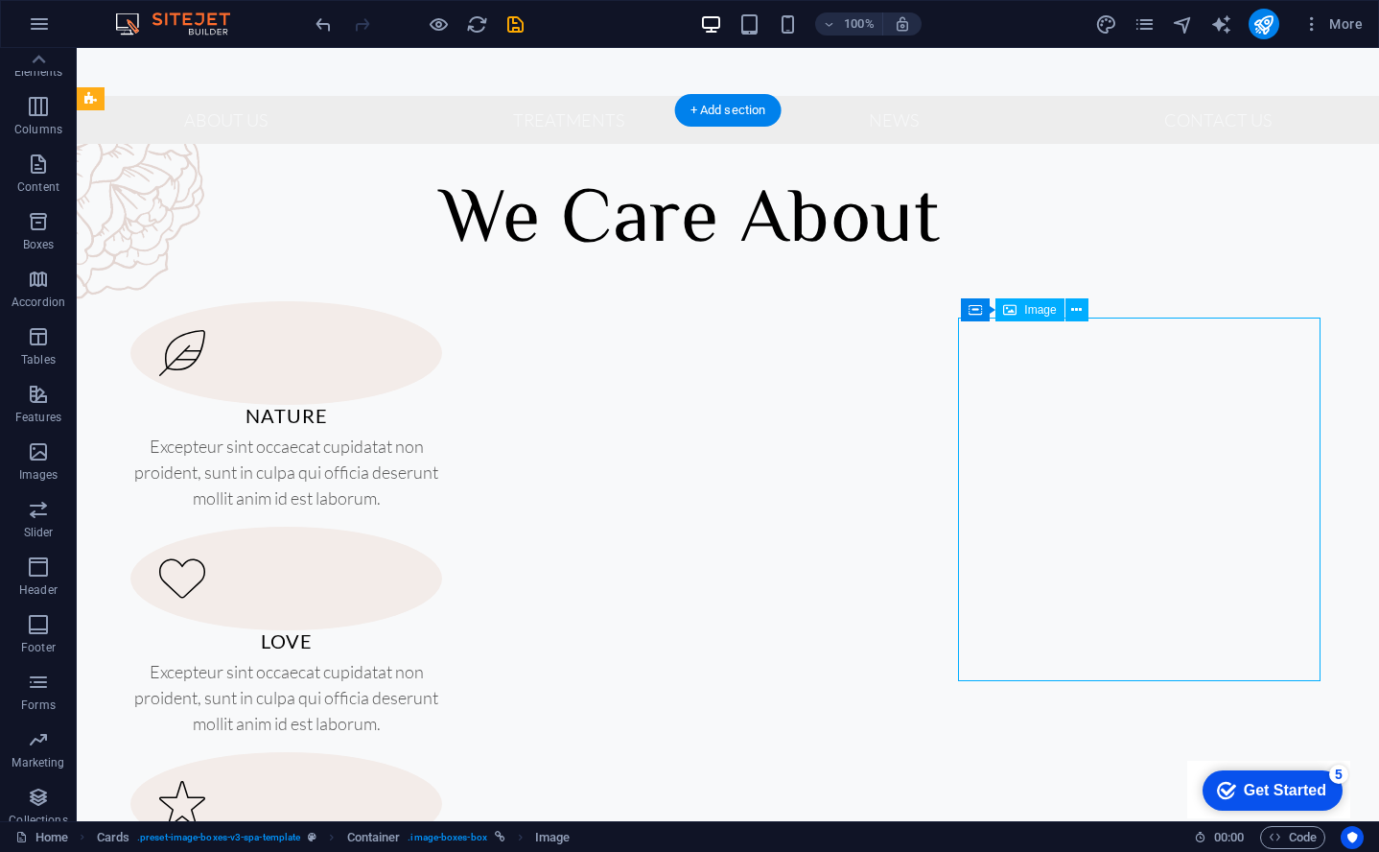
select select "%"
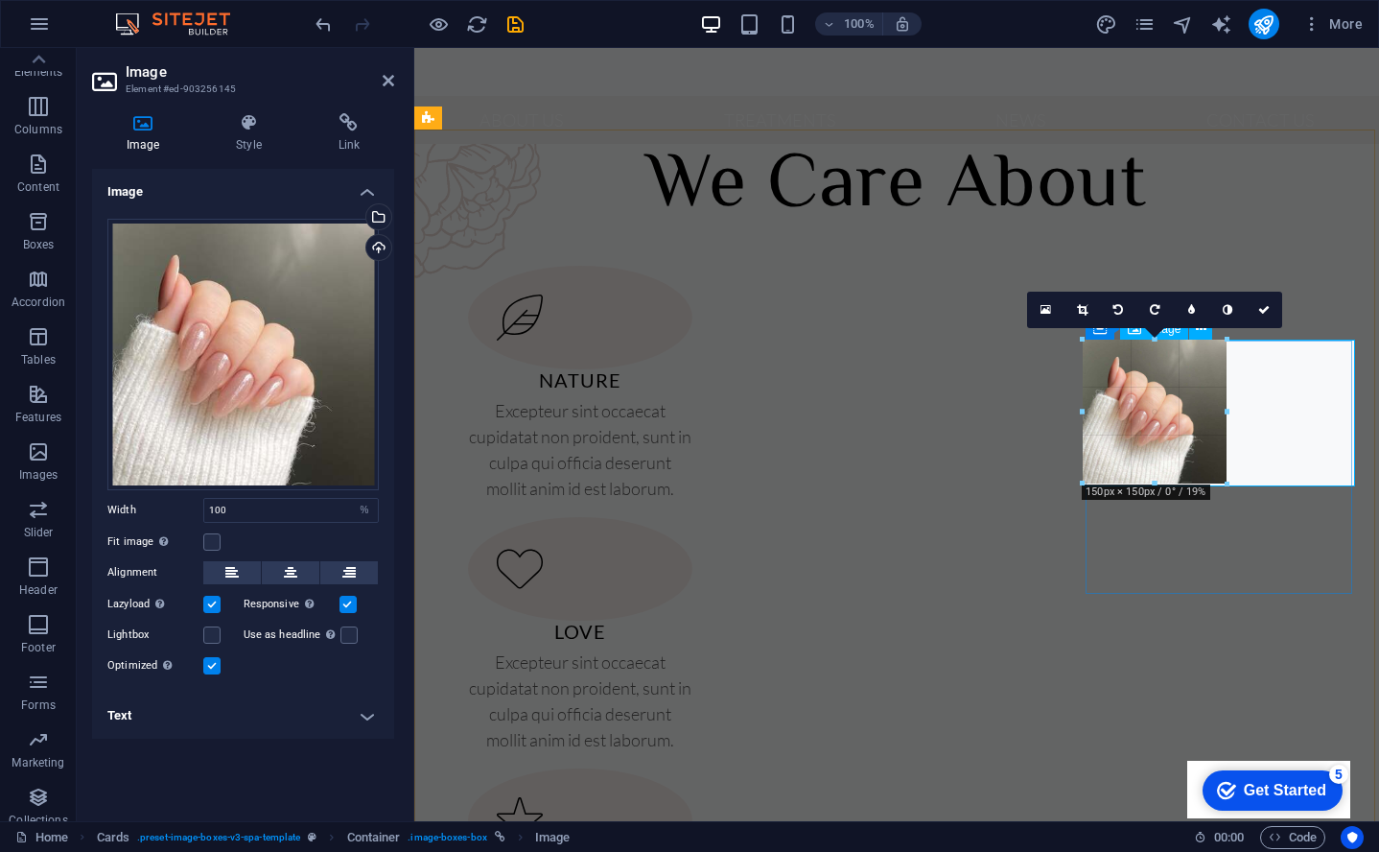
drag, startPoint x: 1215, startPoint y: 602, endPoint x: 1224, endPoint y: 483, distance: 120.2
type input "150"
select select "px"
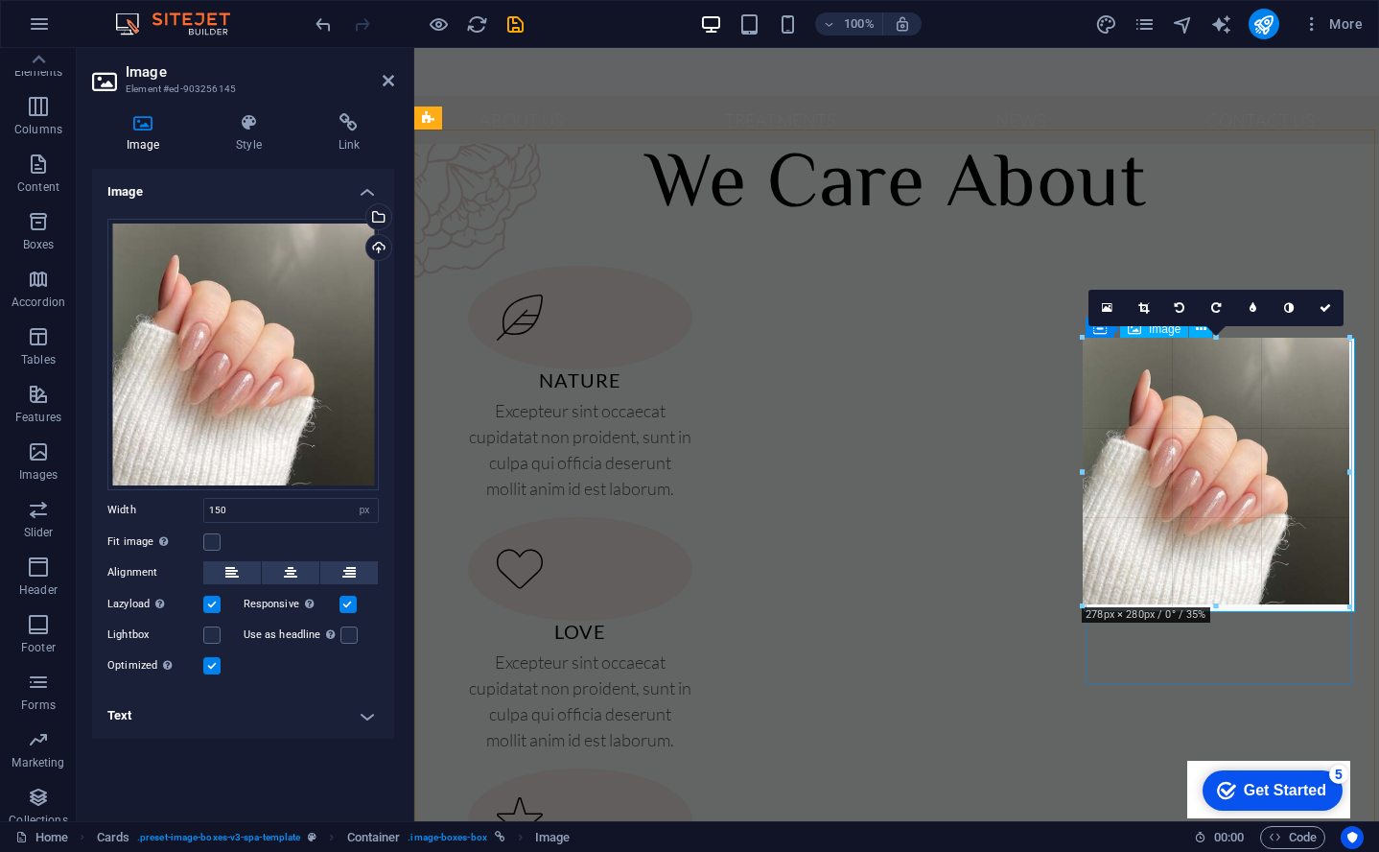
drag, startPoint x: 1227, startPoint y: 410, endPoint x: 1356, endPoint y: 411, distance: 128.6
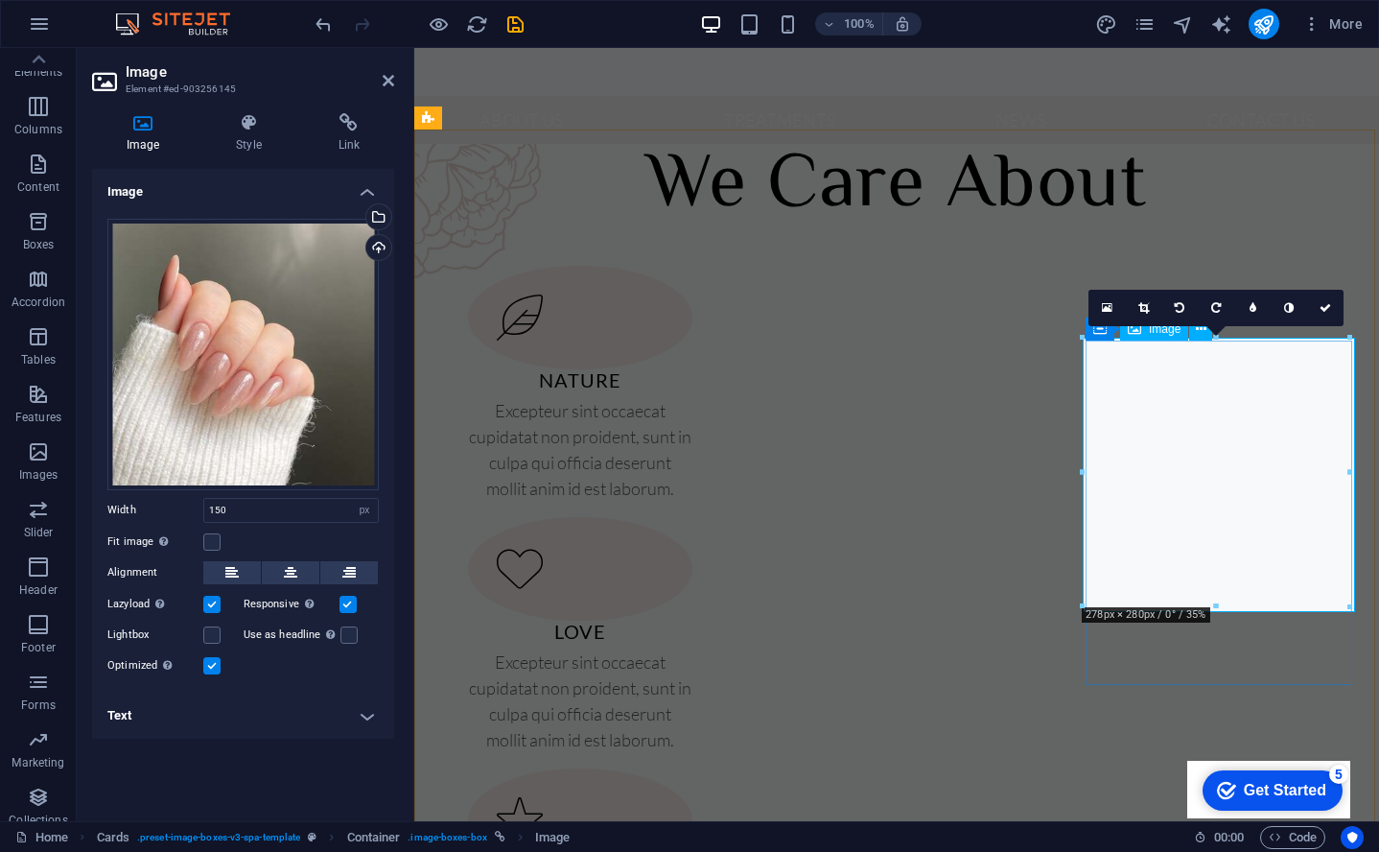
type input "278"
click at [1144, 309] on icon at bounding box center [1144, 308] width 11 height 12
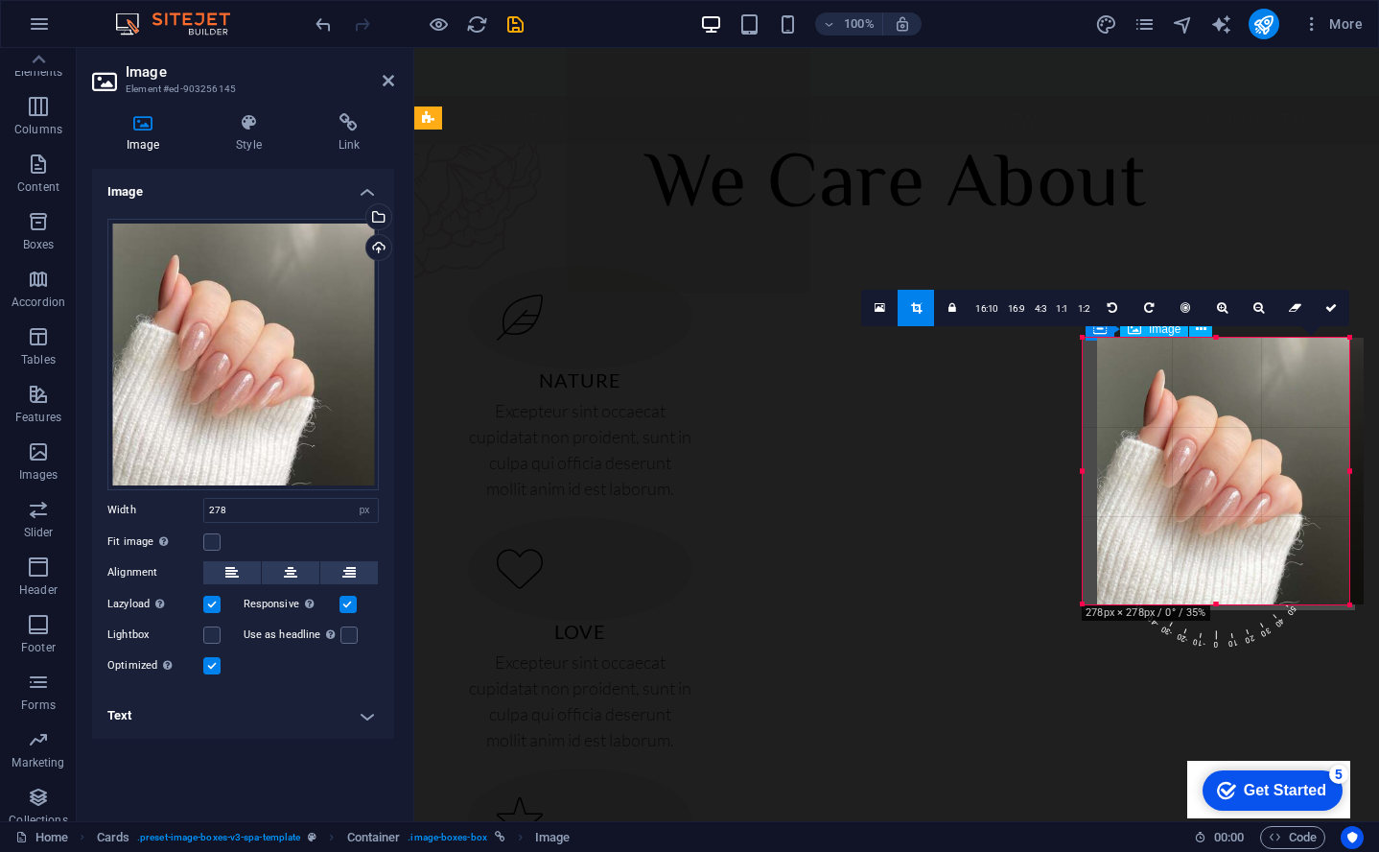
drag, startPoint x: 1217, startPoint y: 601, endPoint x: 1232, endPoint y: 600, distance: 14.4
click at [1232, 600] on div at bounding box center [1230, 471] width 267 height 267
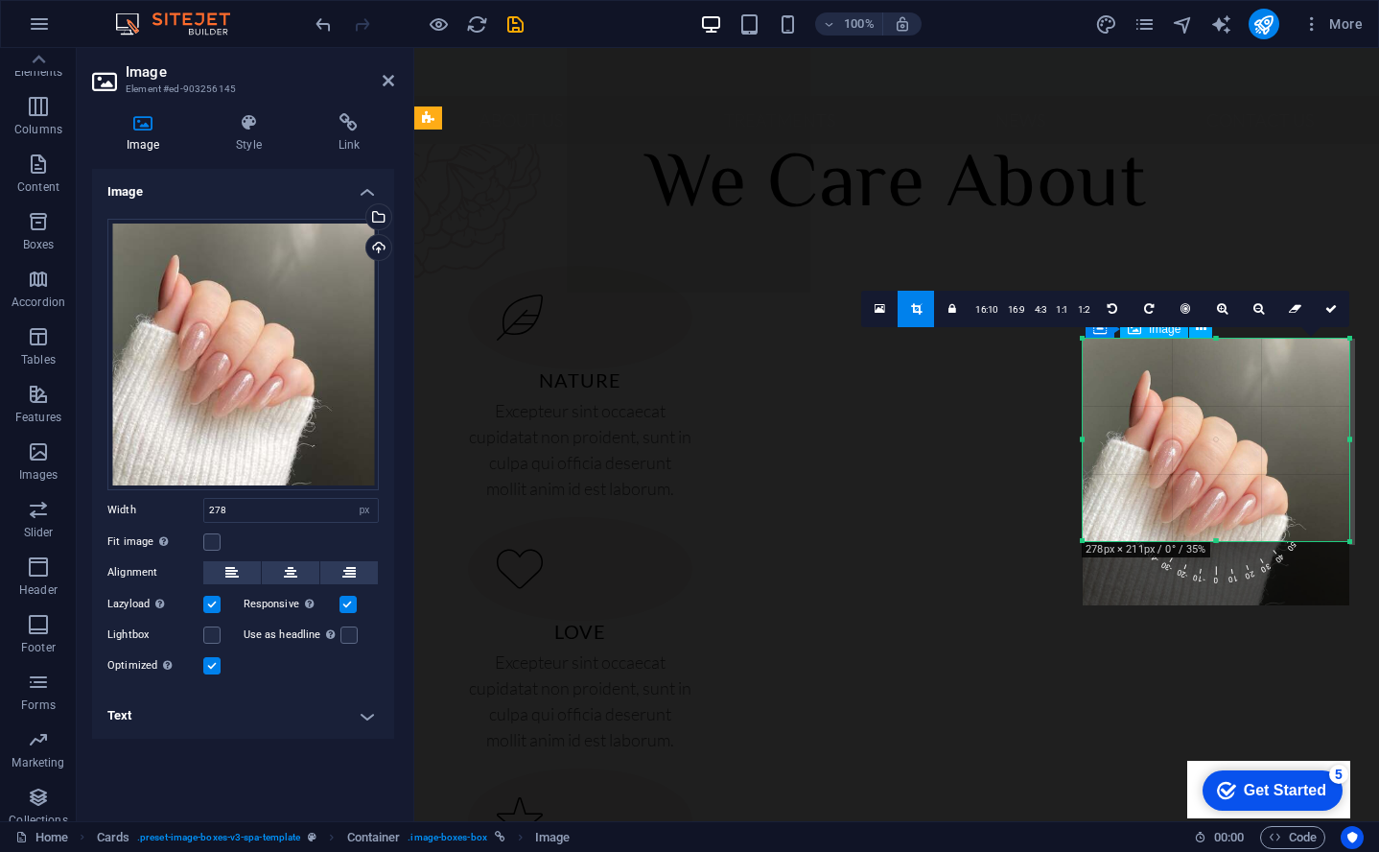
drag, startPoint x: 1217, startPoint y: 605, endPoint x: 1215, endPoint y: 541, distance: 64.3
click at [1215, 541] on div at bounding box center [1216, 541] width 267 height 7
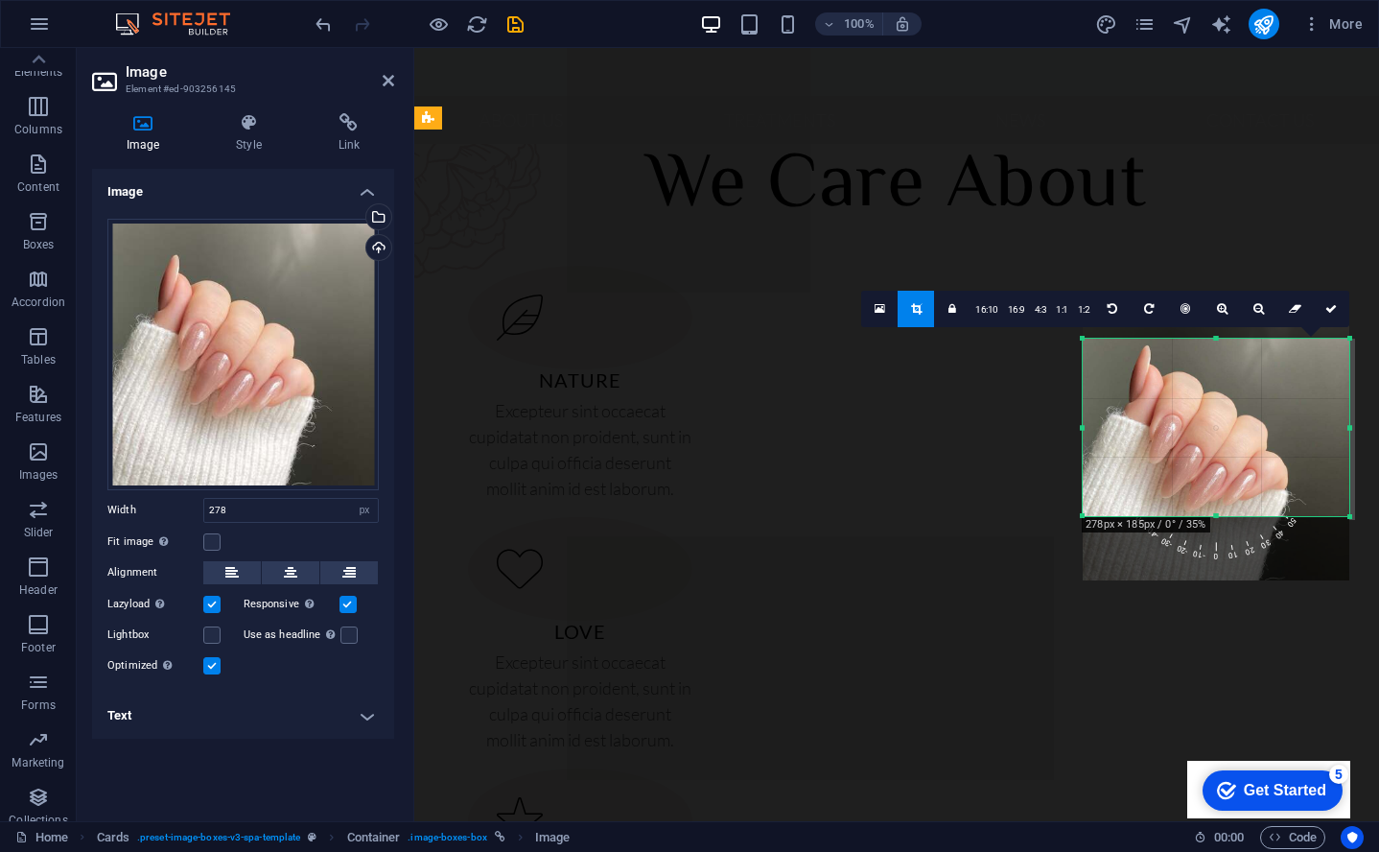
drag, startPoint x: 1220, startPoint y: 337, endPoint x: 1221, endPoint y: 362, distance: 25.0
click at [1221, 362] on div "180 170 160 150 140 130 120 110 100 90 80 70 60 50 40 30 20 10 0 -10 -20 -30 -4…" at bounding box center [1216, 427] width 267 height 177
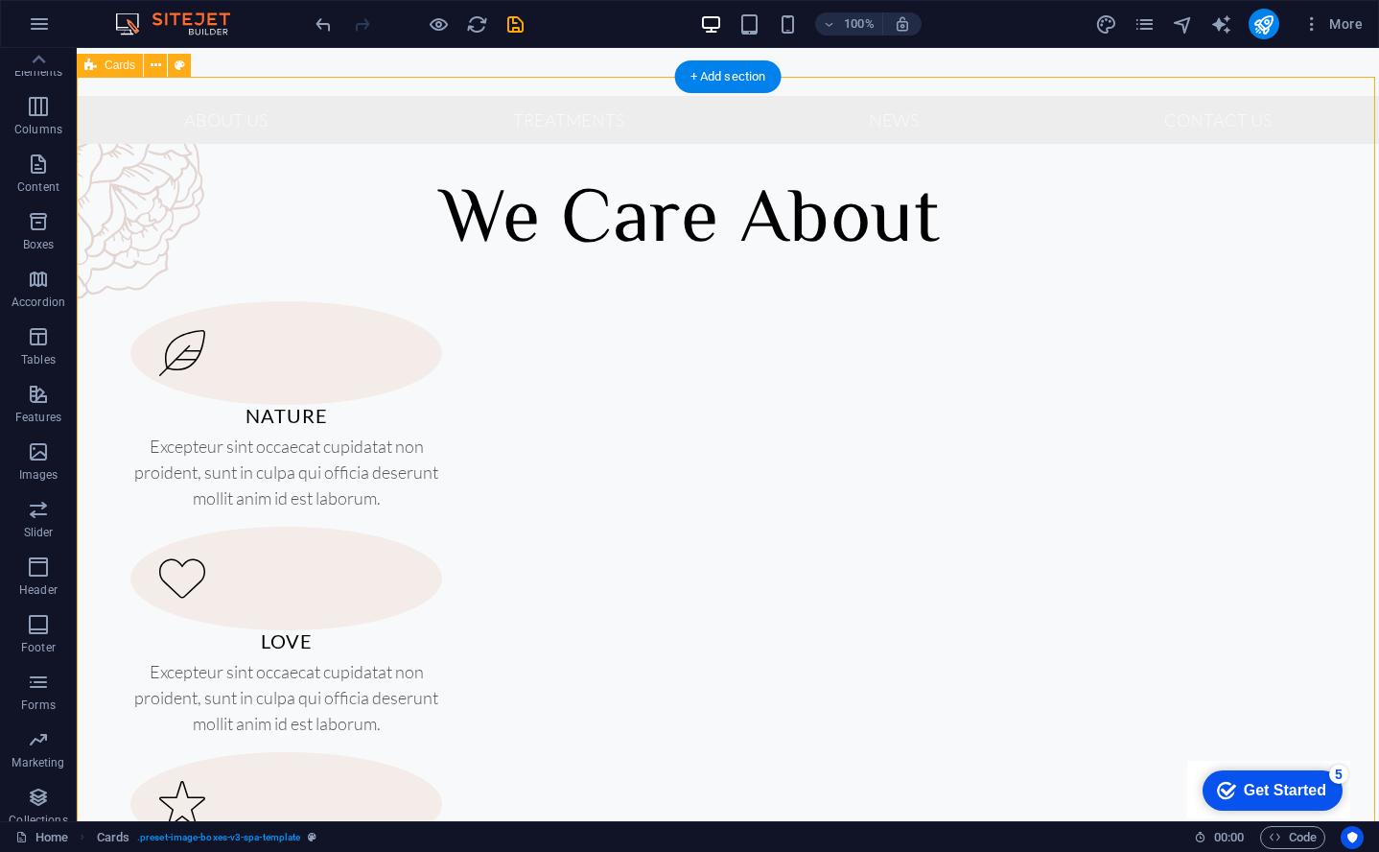
scroll to position [1209, 0]
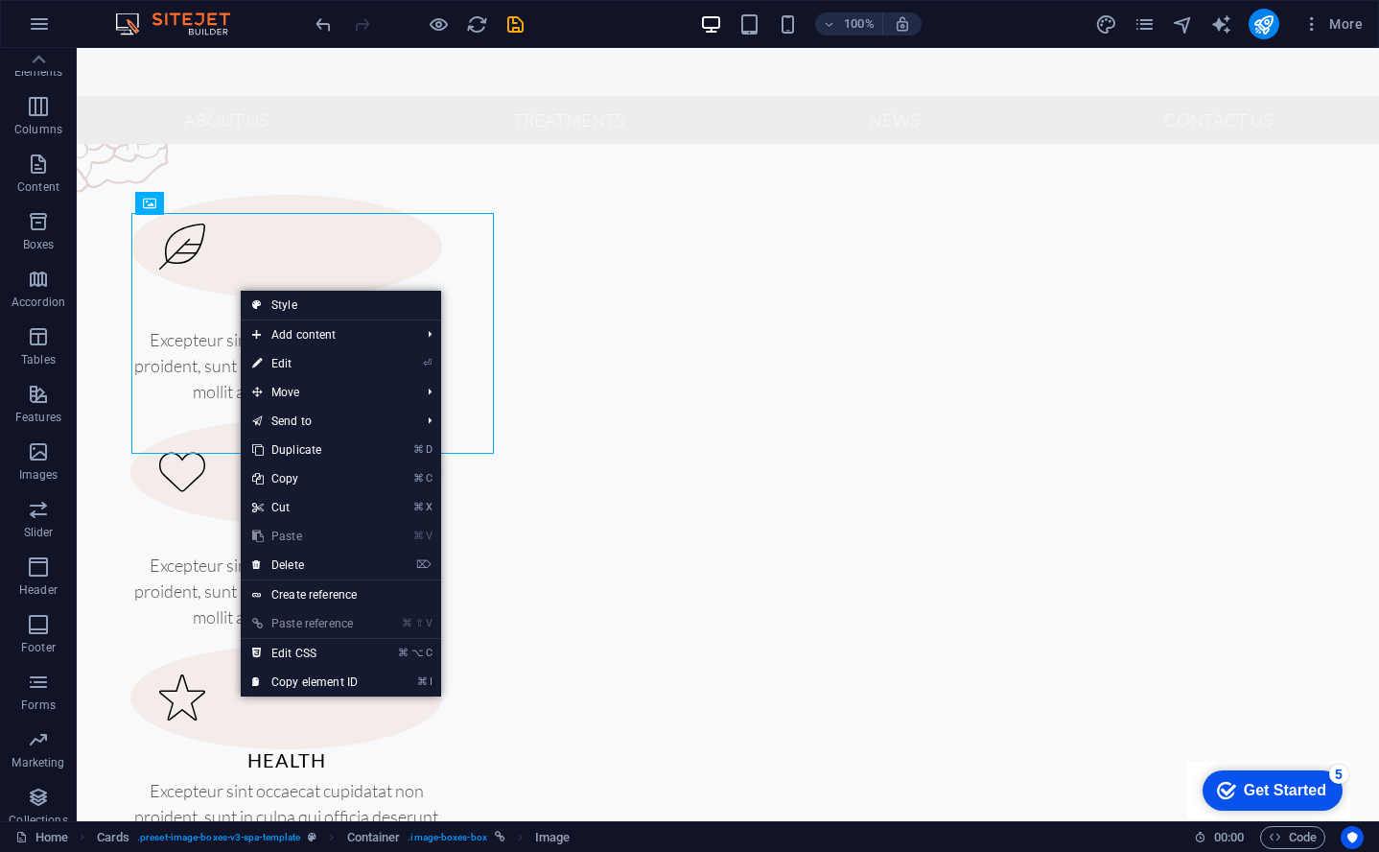
select select "%"
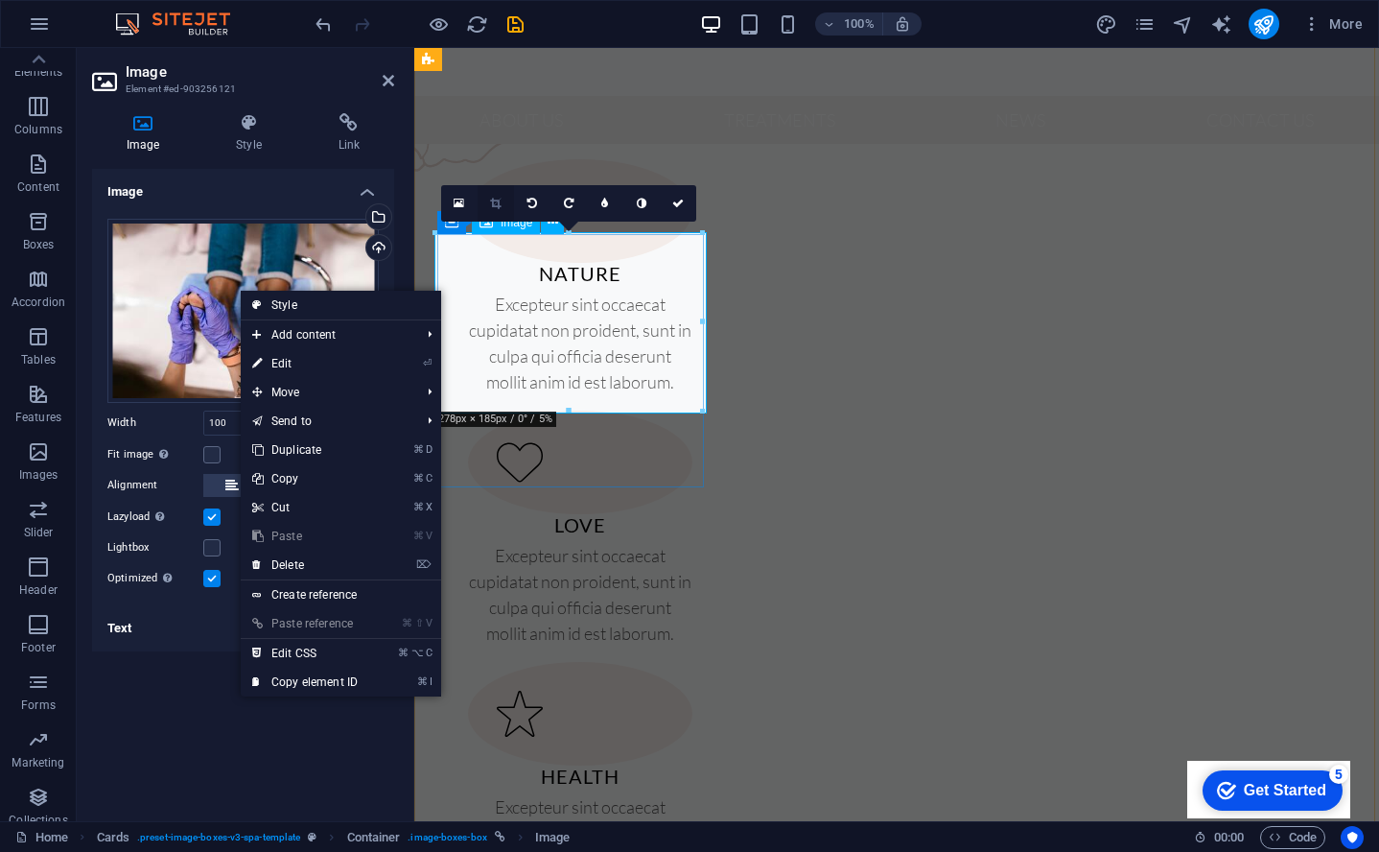
click at [498, 203] on icon at bounding box center [495, 204] width 11 height 12
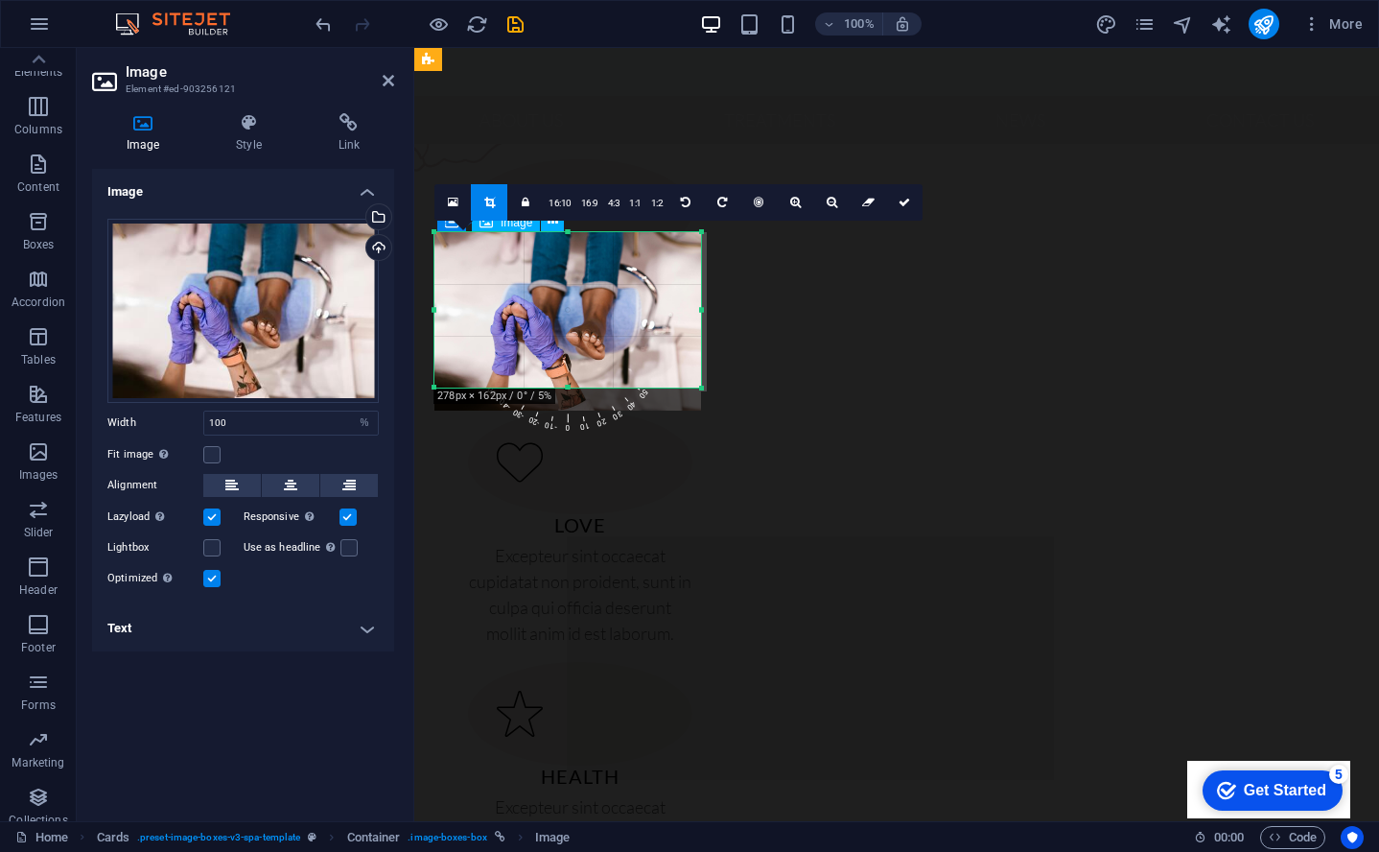
drag, startPoint x: 705, startPoint y: 413, endPoint x: 701, endPoint y: 391, distance: 22.4
click at [701, 391] on div at bounding box center [702, 389] width 12 height 12
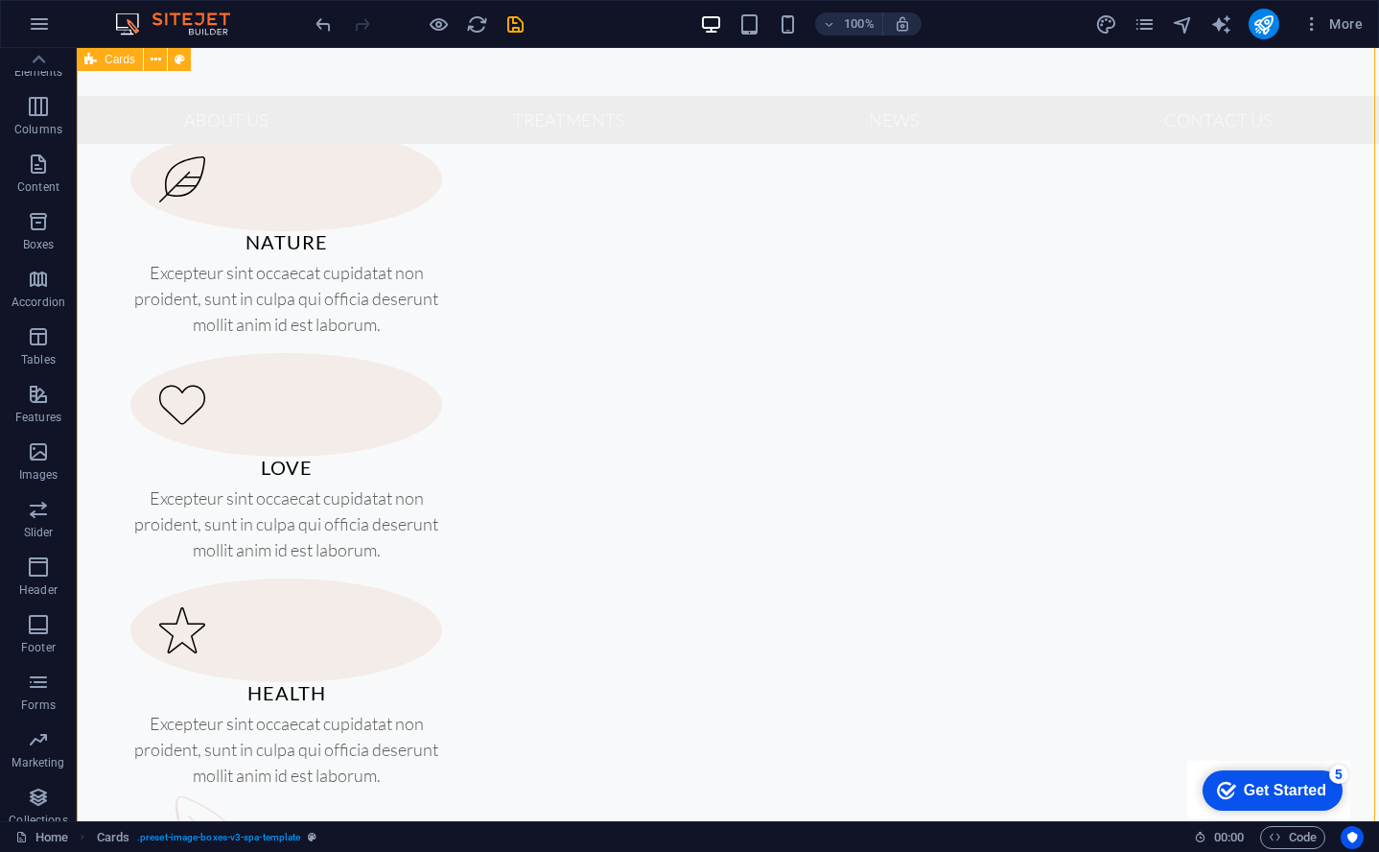
scroll to position [1600, 0]
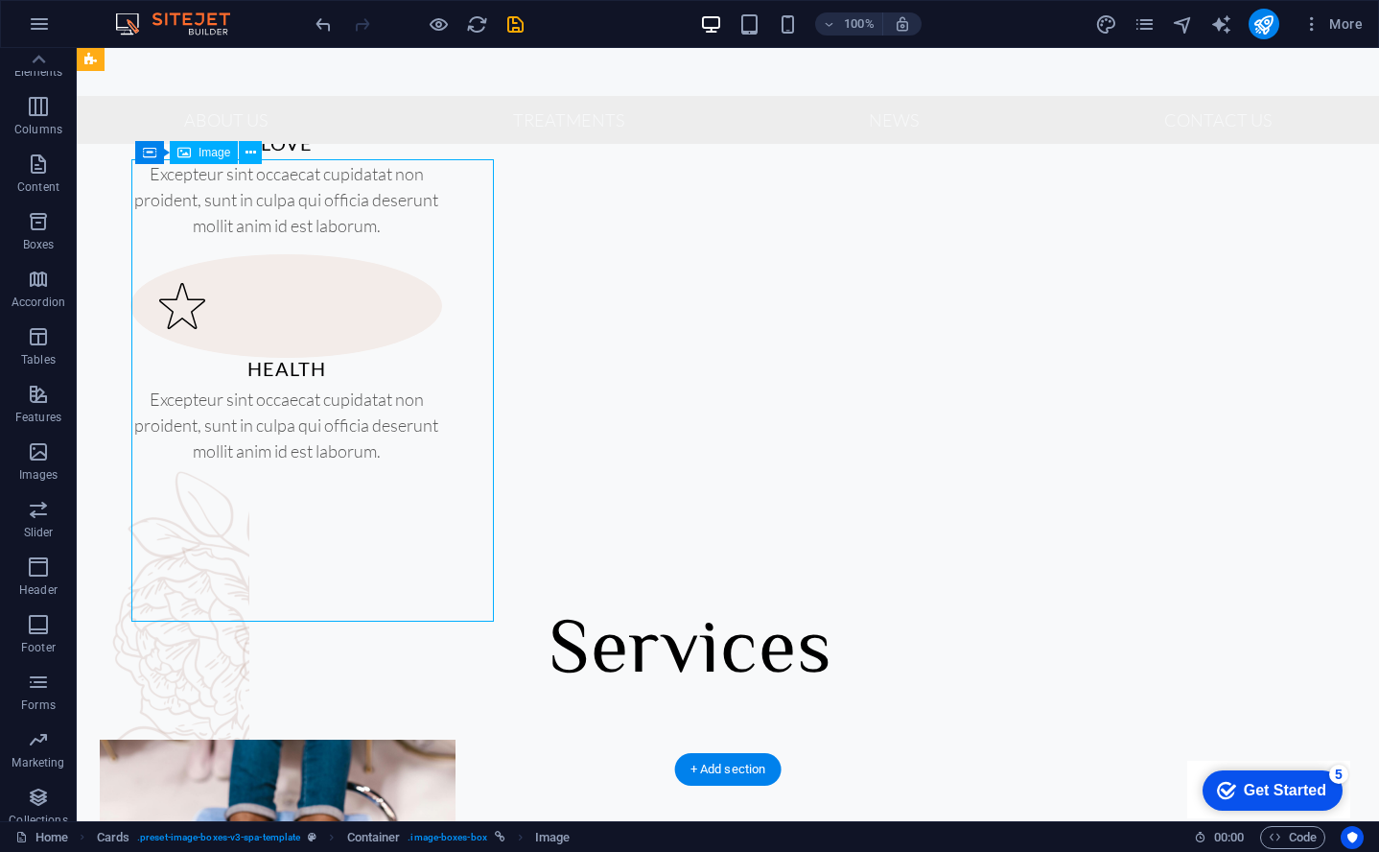
select select "%"
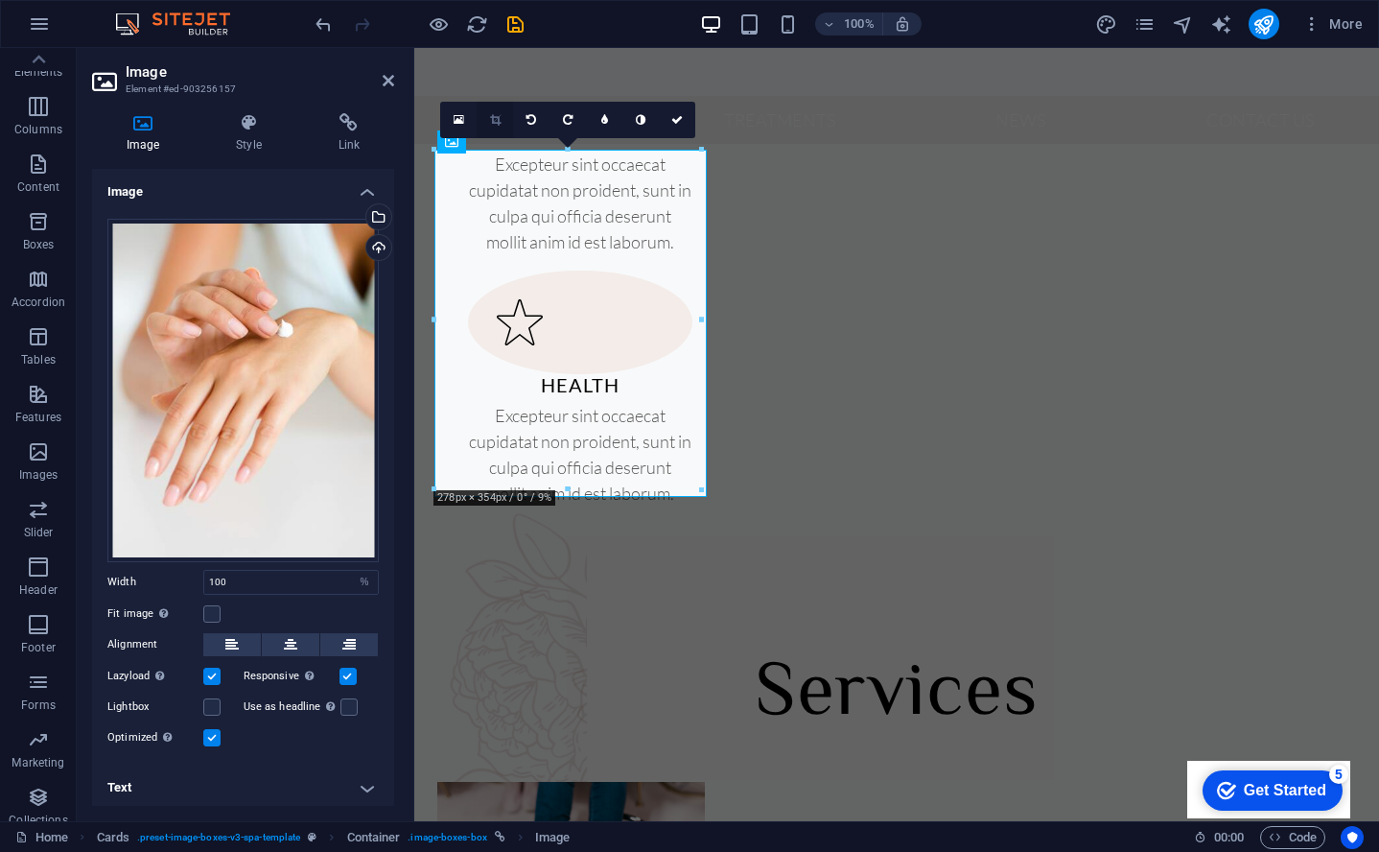
click at [496, 117] on icon at bounding box center [495, 120] width 11 height 12
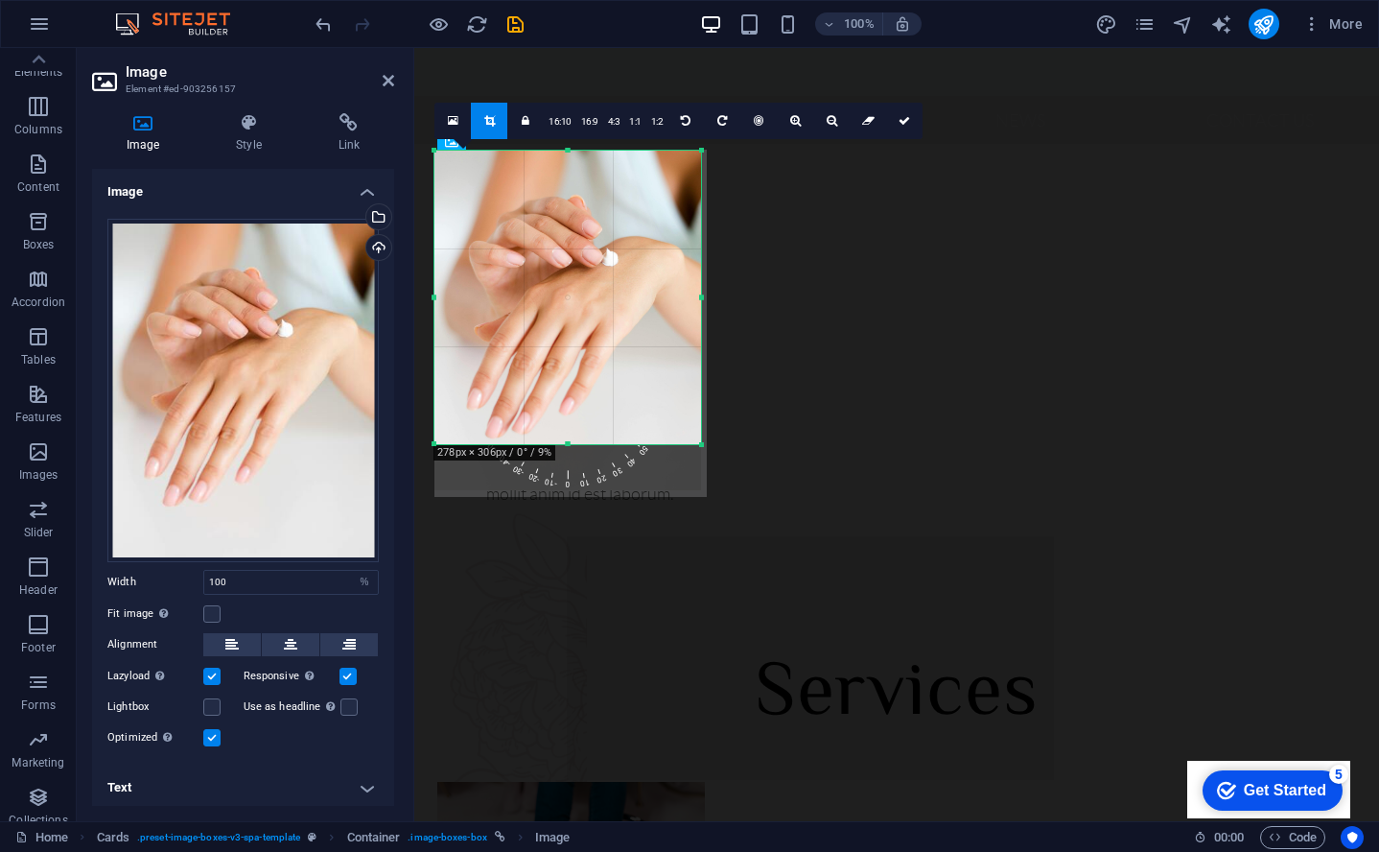
drag, startPoint x: 570, startPoint y: 488, endPoint x: 570, endPoint y: 442, distance: 46.0
click at [570, 442] on div at bounding box center [568, 444] width 267 height 7
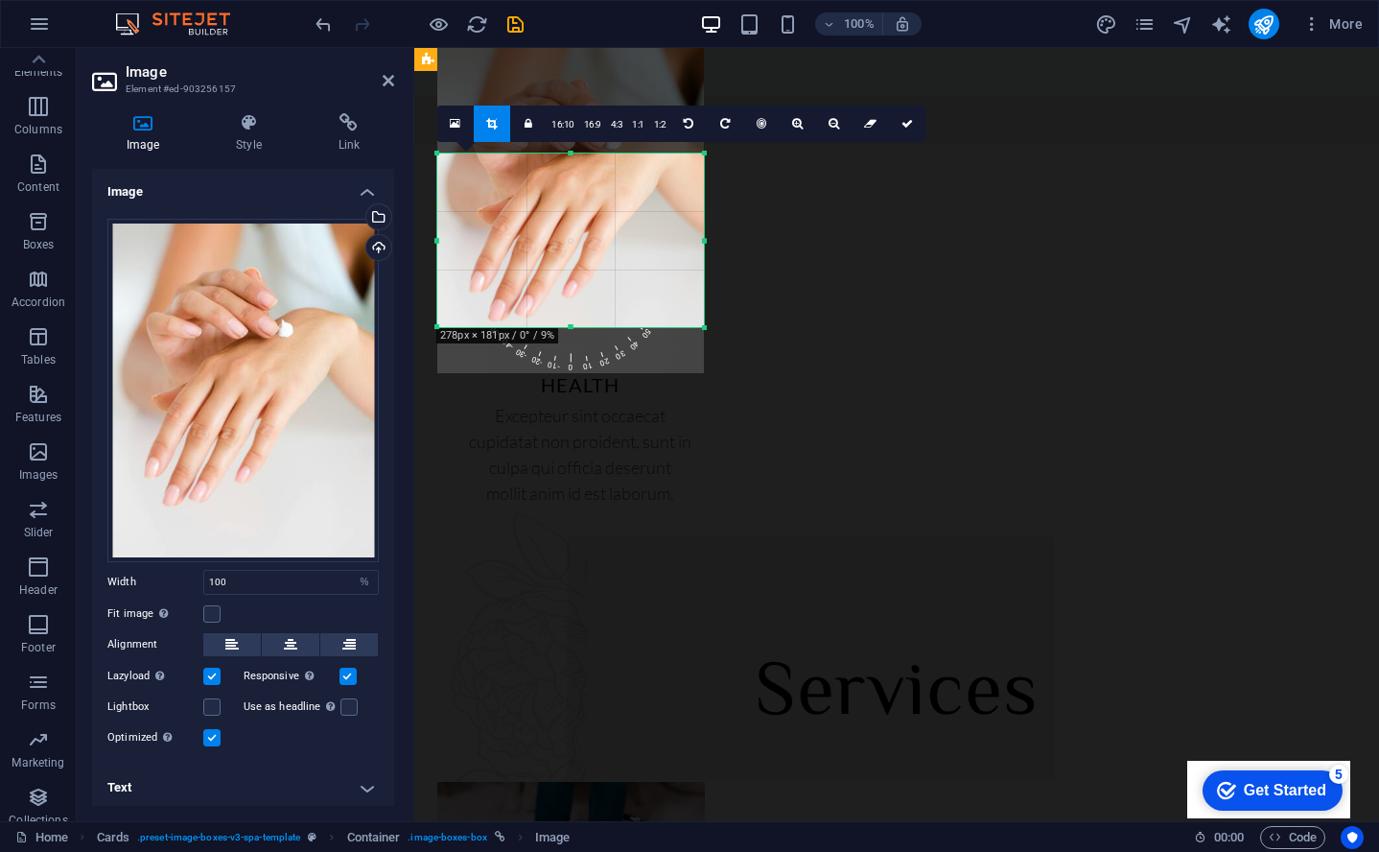
drag, startPoint x: 569, startPoint y: 151, endPoint x: 572, endPoint y: 271, distance: 119.9
click at [572, 271] on div "180 170 160 150 140 130 120 110 100 90 80 70 60 50 40 30 20 10 0 -10 -20 -30 -4…" at bounding box center [570, 240] width 267 height 174
click at [906, 121] on icon at bounding box center [908, 124] width 12 height 12
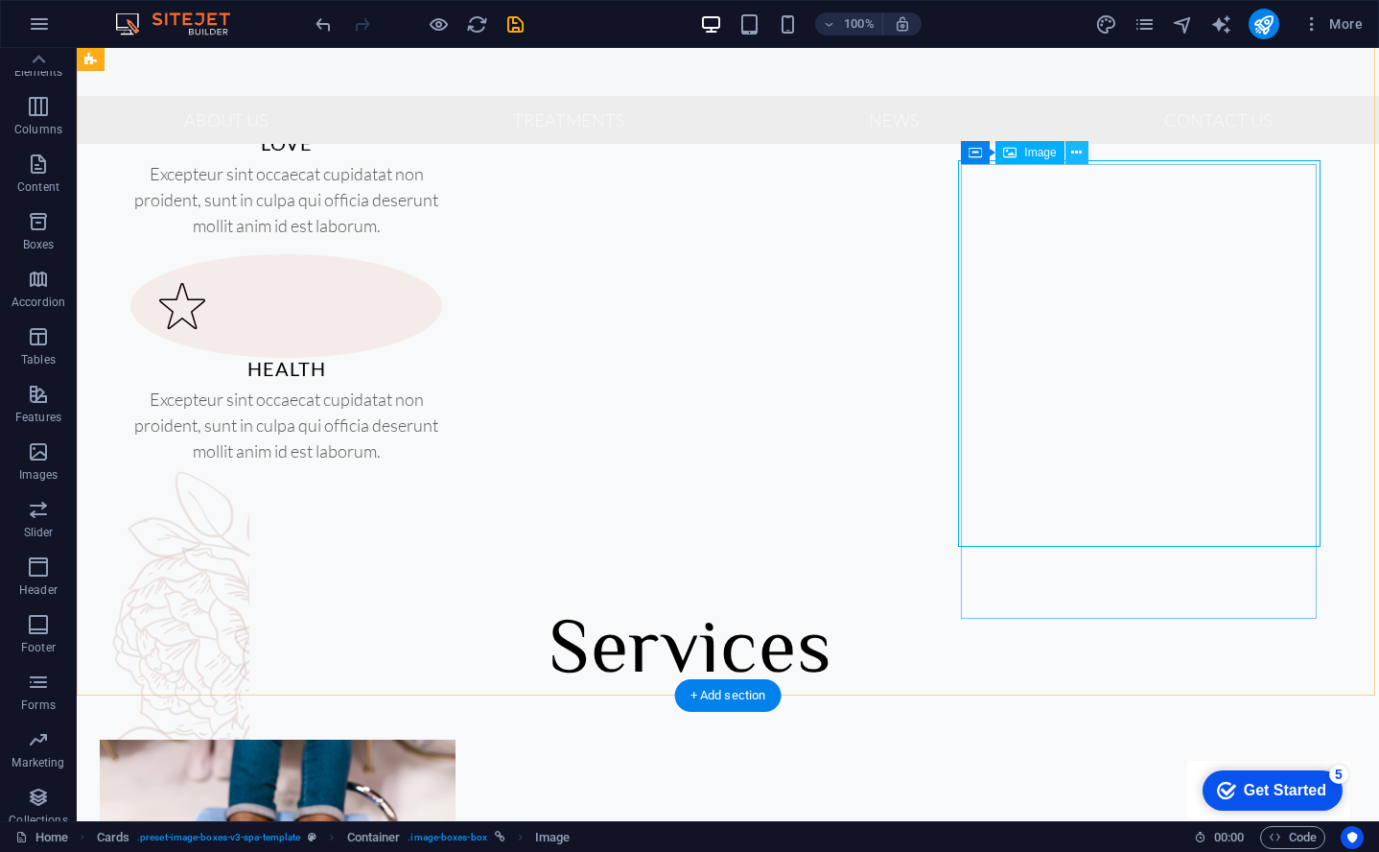
click at [1073, 157] on icon at bounding box center [1077, 153] width 11 height 20
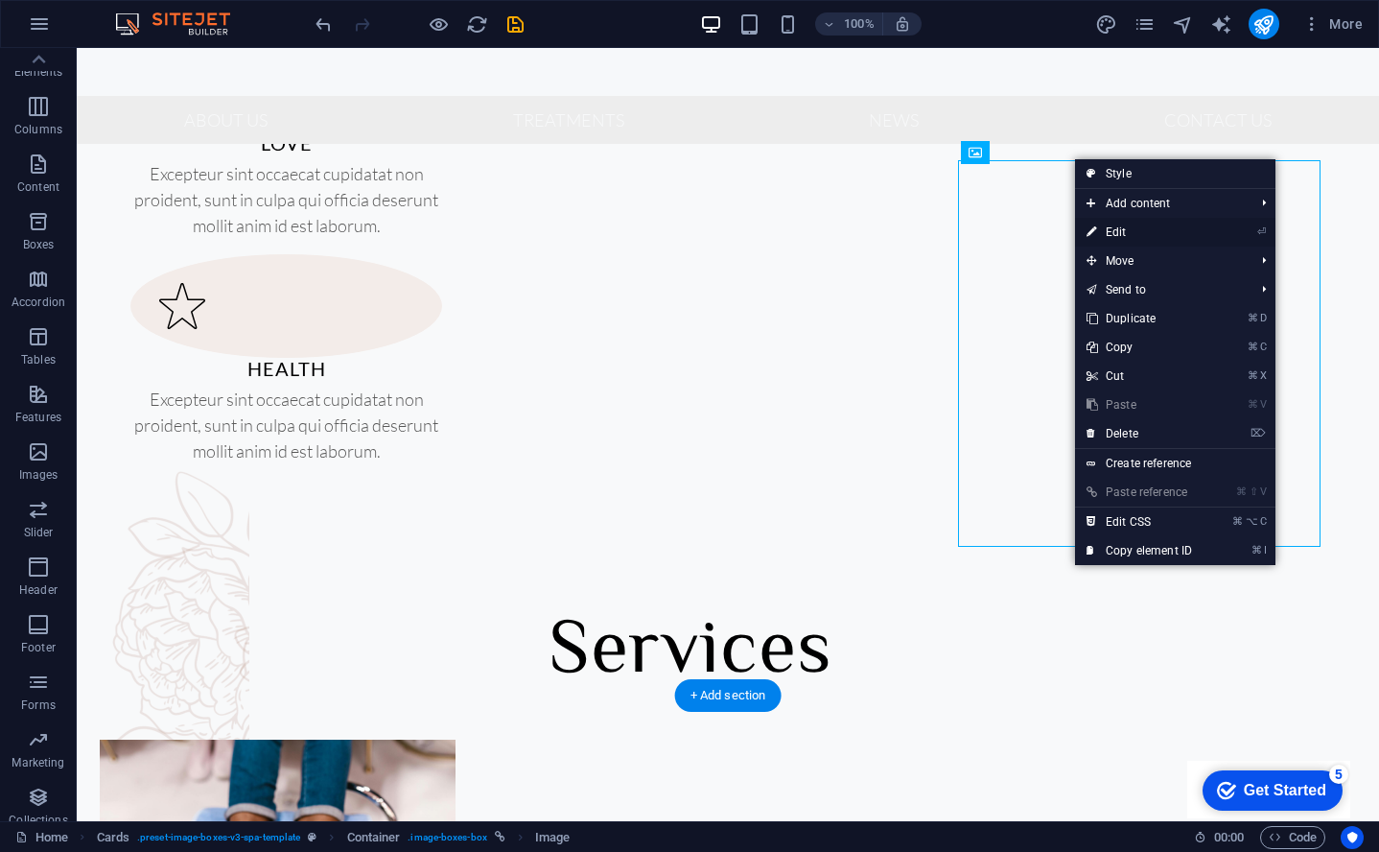
click at [1100, 232] on link "⏎ Edit" at bounding box center [1139, 232] width 129 height 29
select select "%"
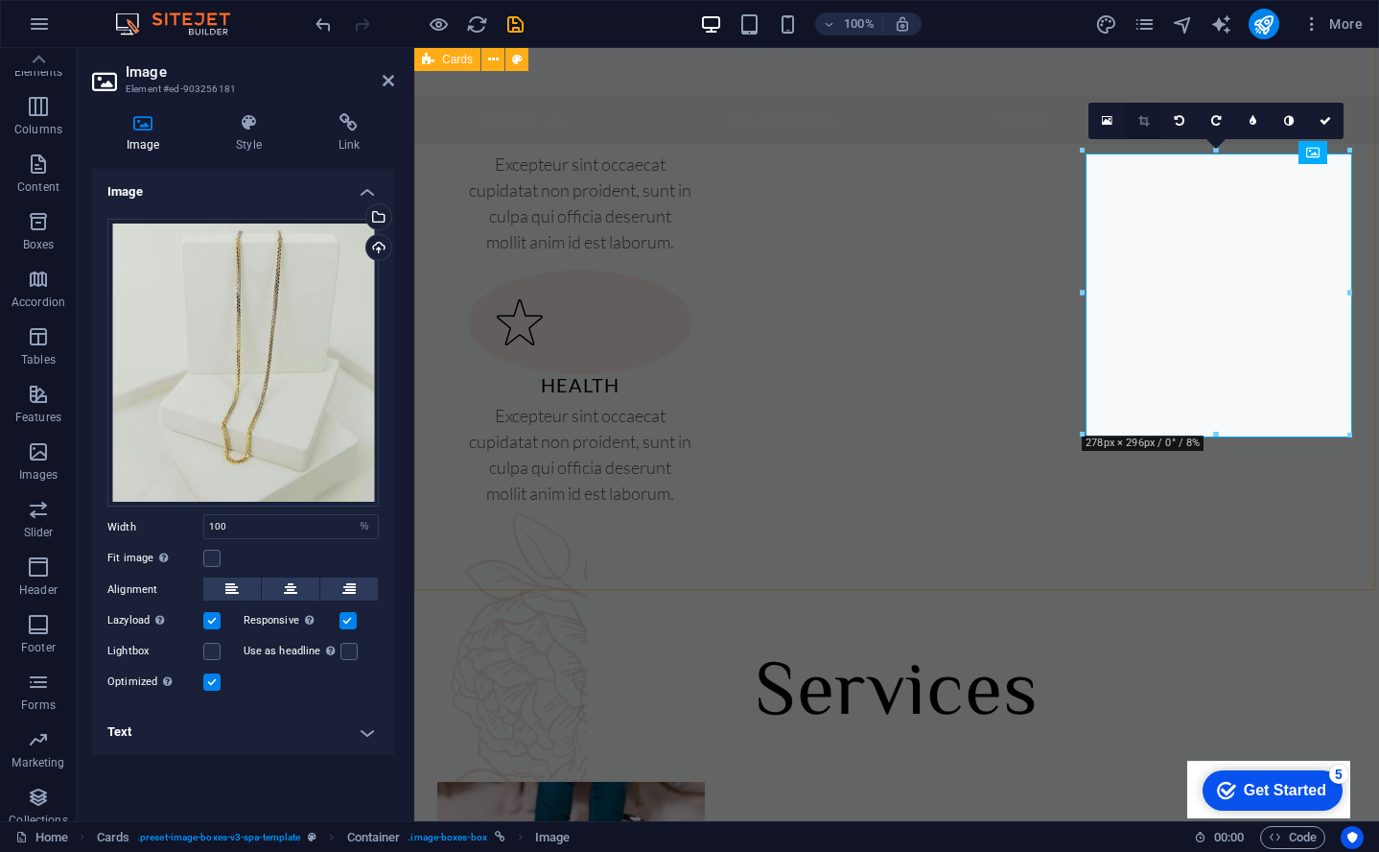
click at [1145, 125] on icon at bounding box center [1144, 121] width 11 height 12
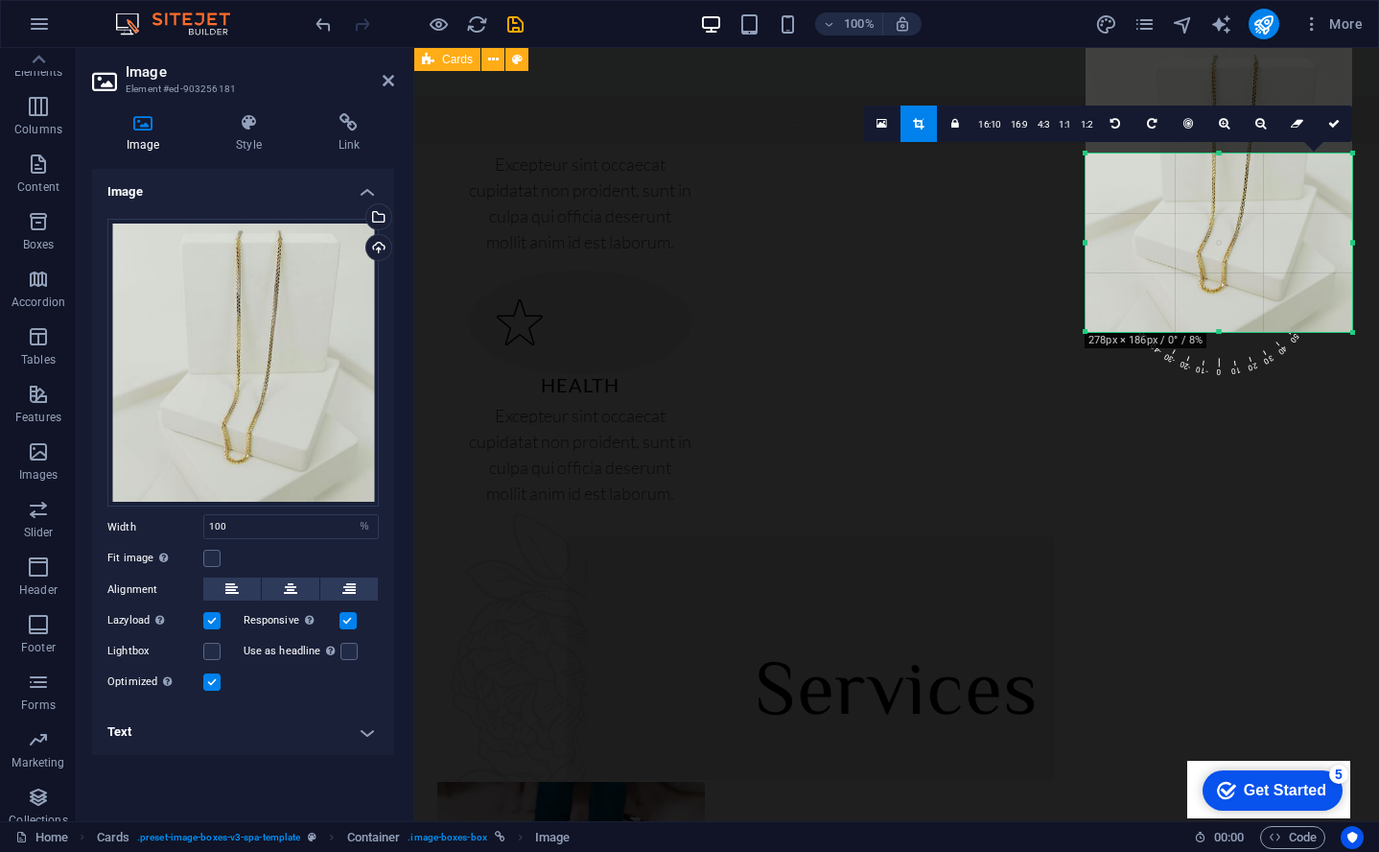
drag, startPoint x: 1221, startPoint y: 154, endPoint x: 1221, endPoint y: 260, distance: 105.5
click at [1221, 260] on div "180 170 160 150 140 130 120 110 100 90 80 70 60 50 40 30 20 10 0 -10 -20 -30 -4…" at bounding box center [1219, 242] width 267 height 178
click at [1221, 240] on div at bounding box center [1219, 190] width 267 height 284
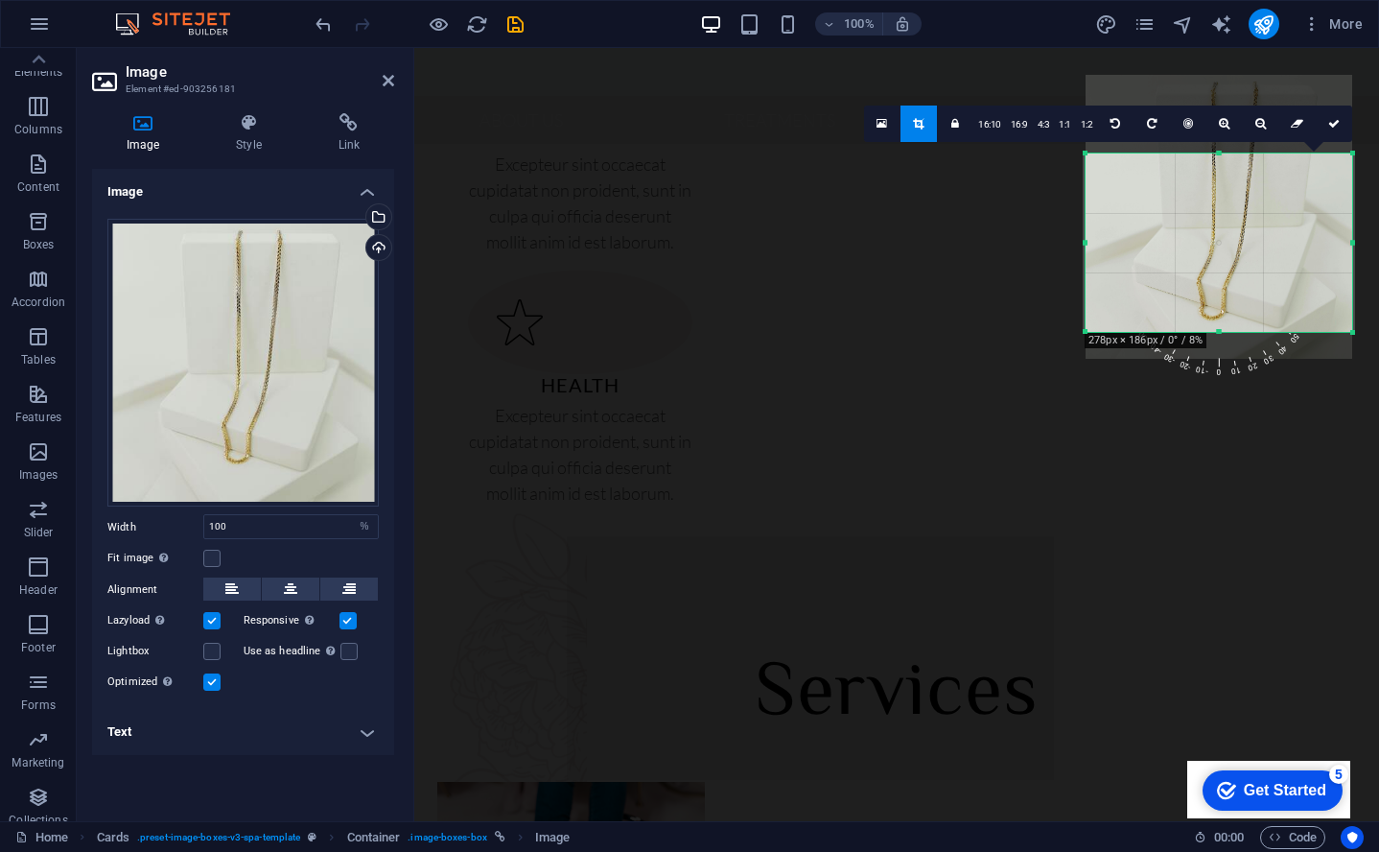
drag, startPoint x: 1221, startPoint y: 240, endPoint x: 1222, endPoint y: 267, distance: 26.9
click at [1222, 267] on div at bounding box center [1219, 217] width 267 height 284
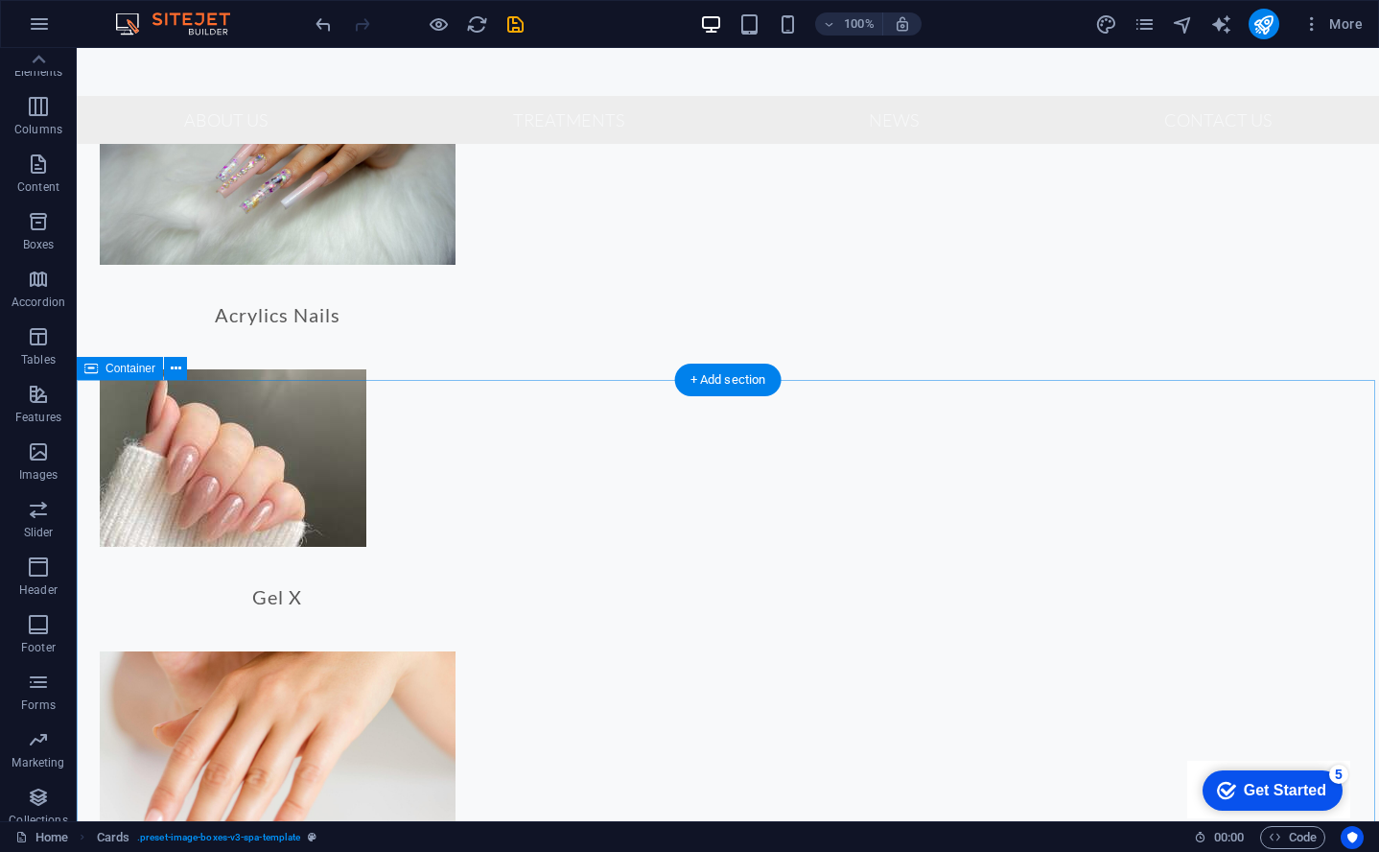
scroll to position [2239, 0]
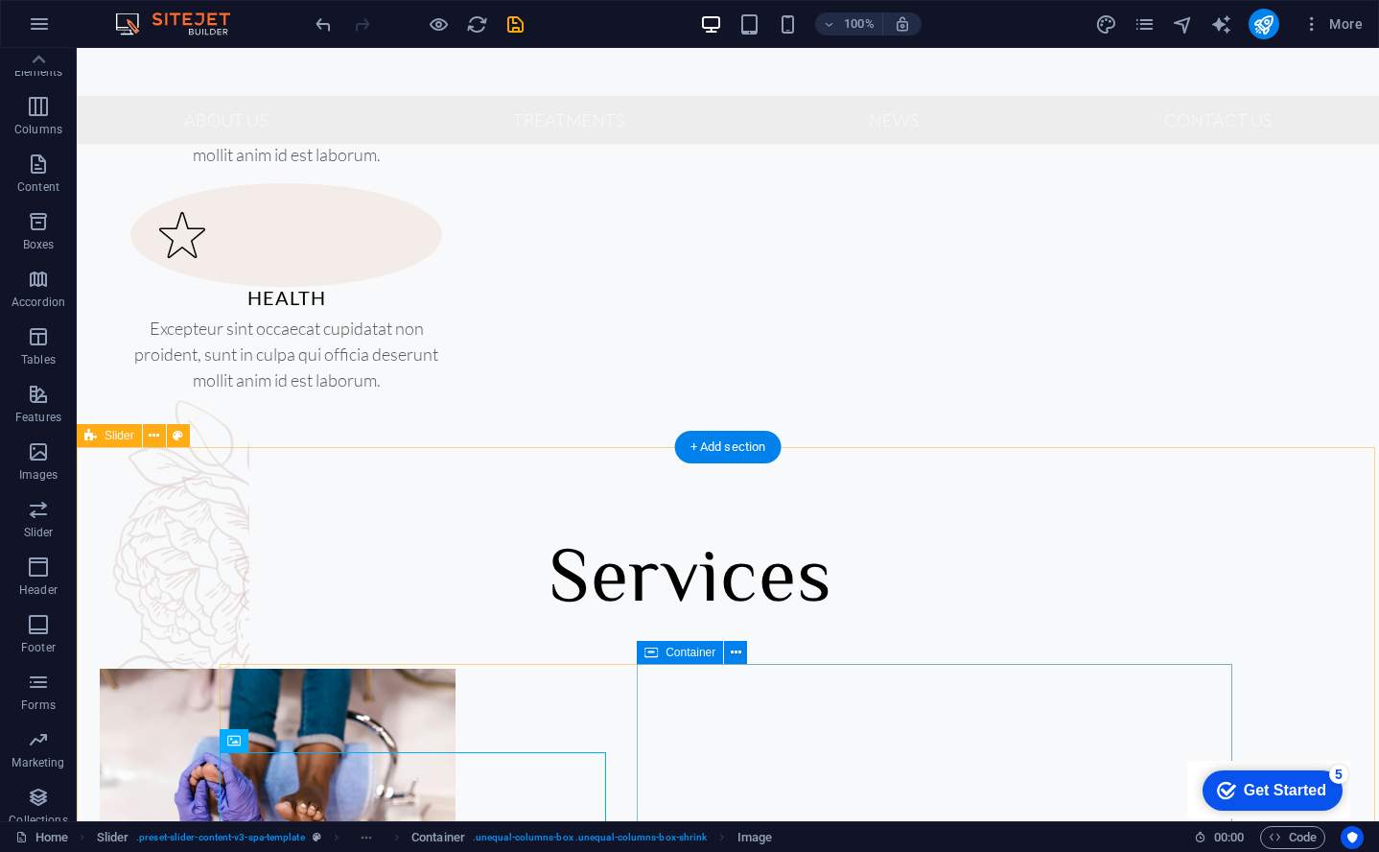
scroll to position [1823, 0]
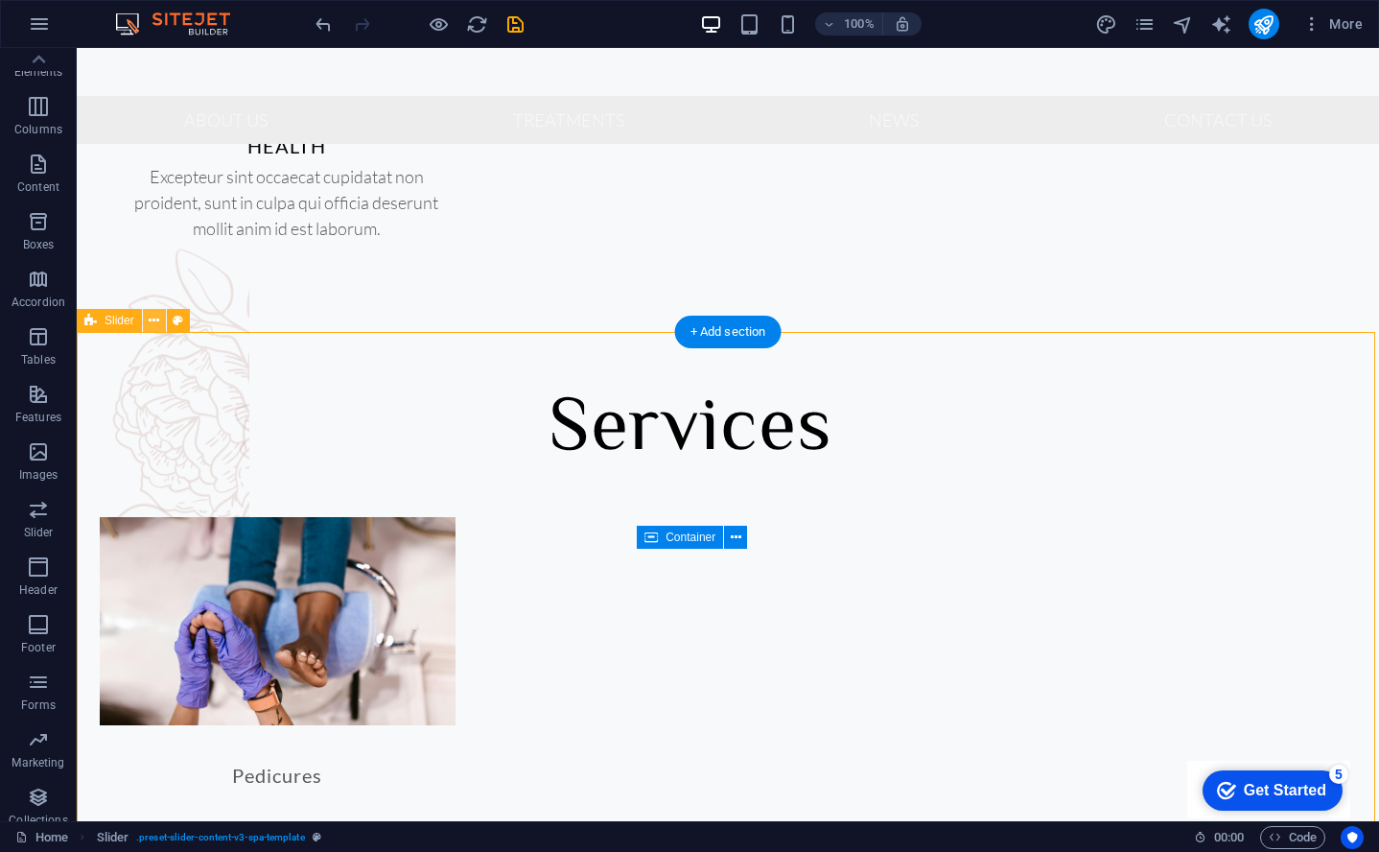
click at [157, 324] on icon at bounding box center [154, 321] width 11 height 20
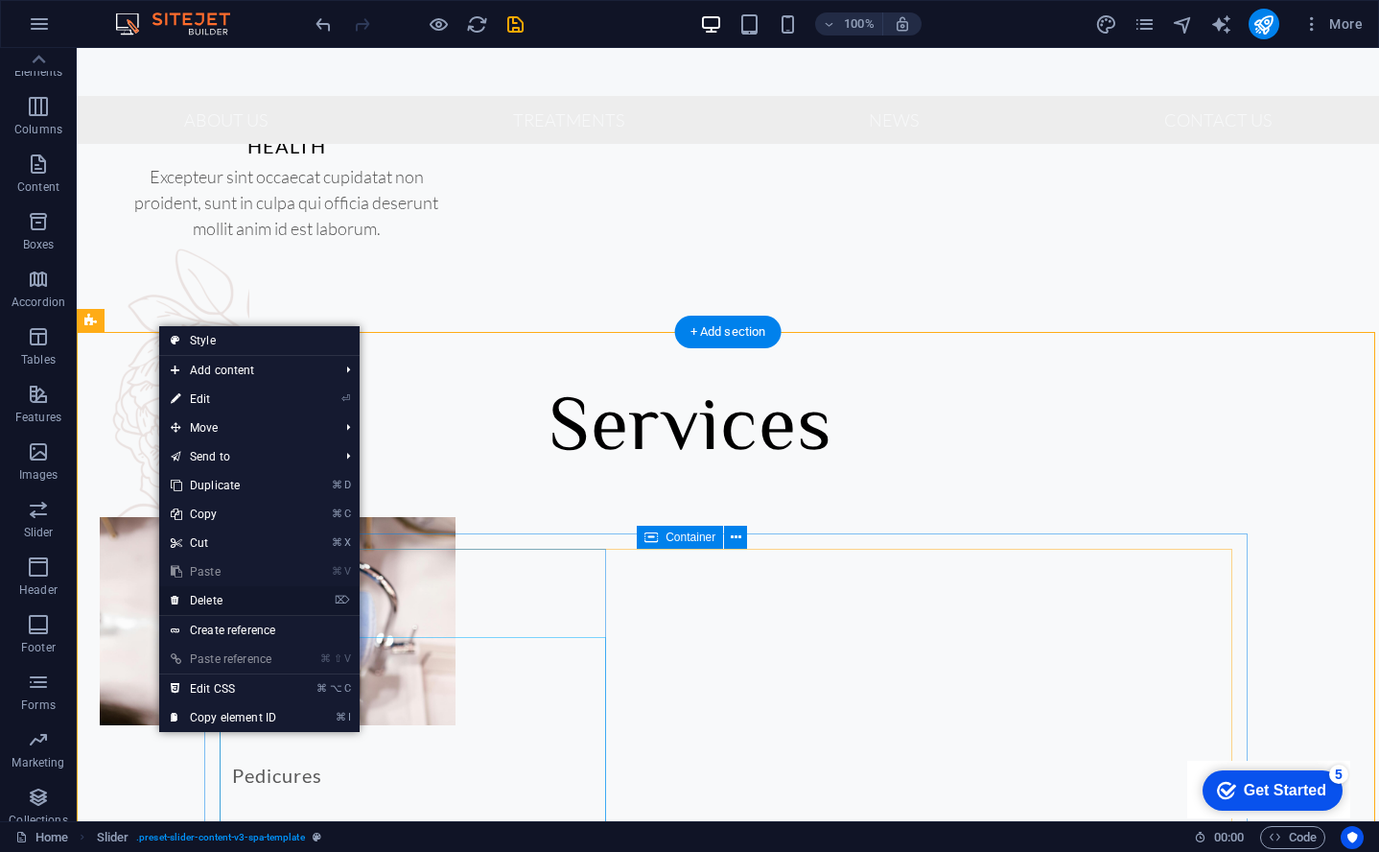
click at [236, 605] on link "⌦ Delete" at bounding box center [223, 600] width 129 height 29
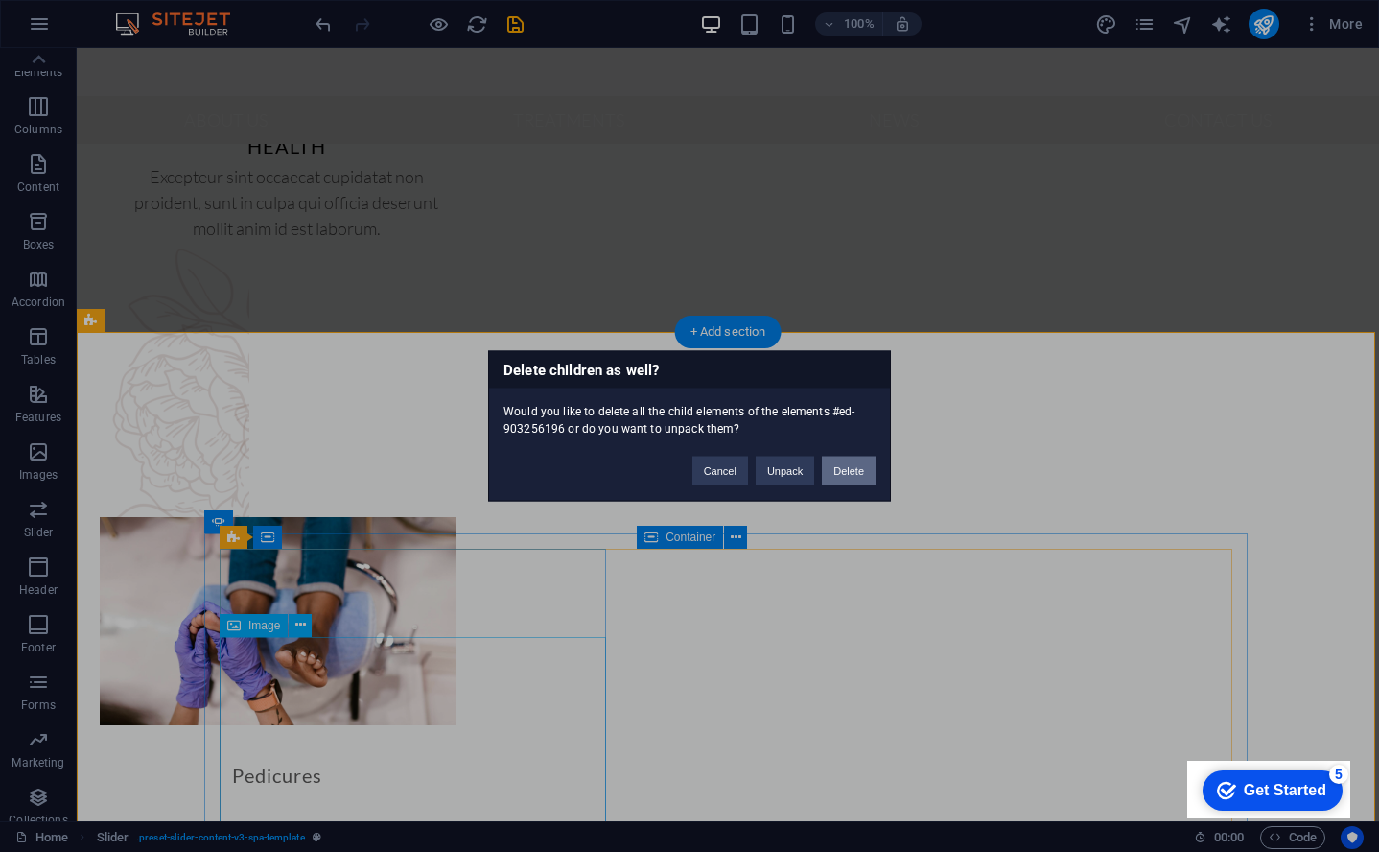
drag, startPoint x: 828, startPoint y: 478, endPoint x: 744, endPoint y: 436, distance: 93.1
click at [828, 478] on button "Delete" at bounding box center [849, 471] width 54 height 29
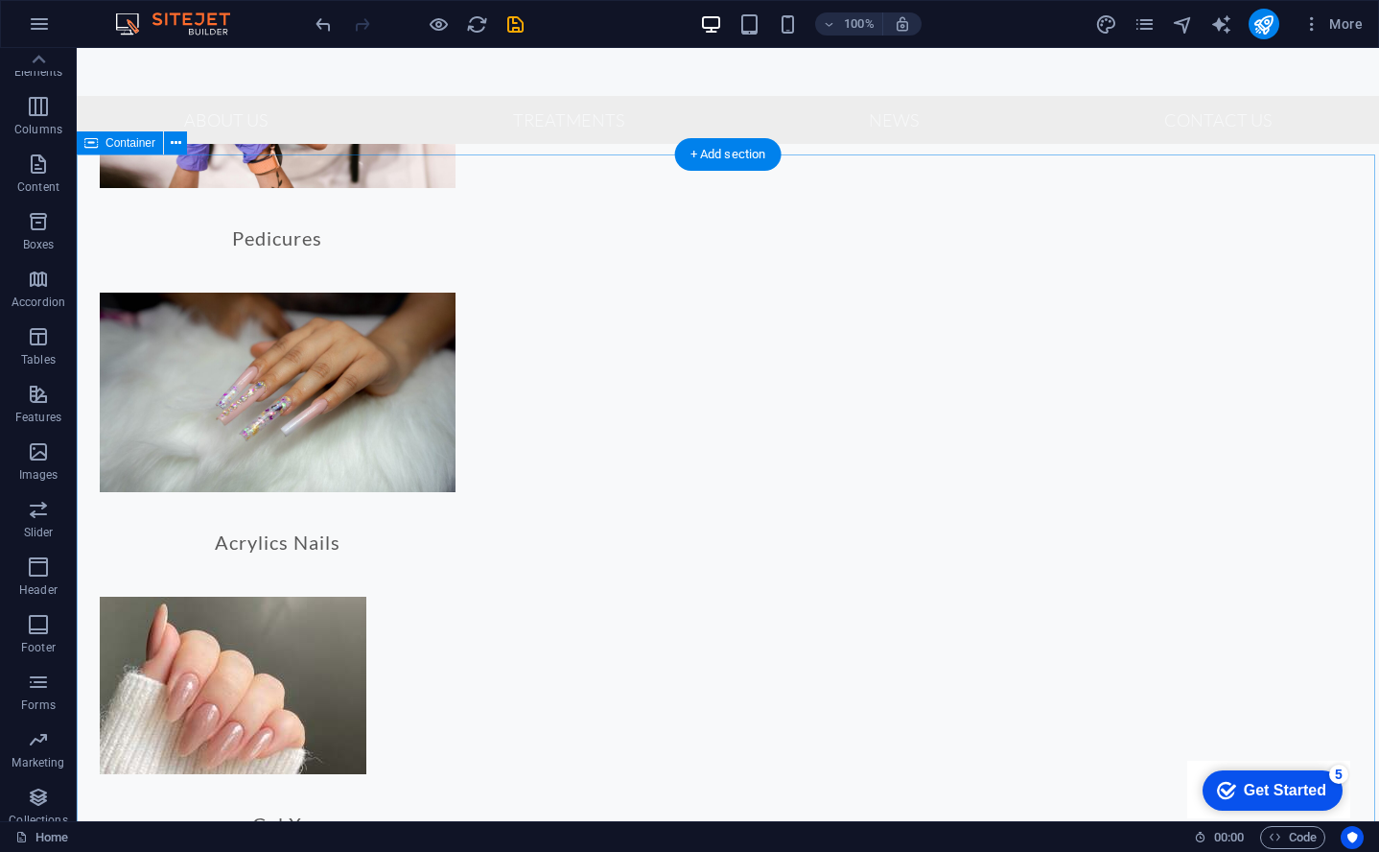
scroll to position [2356, 0]
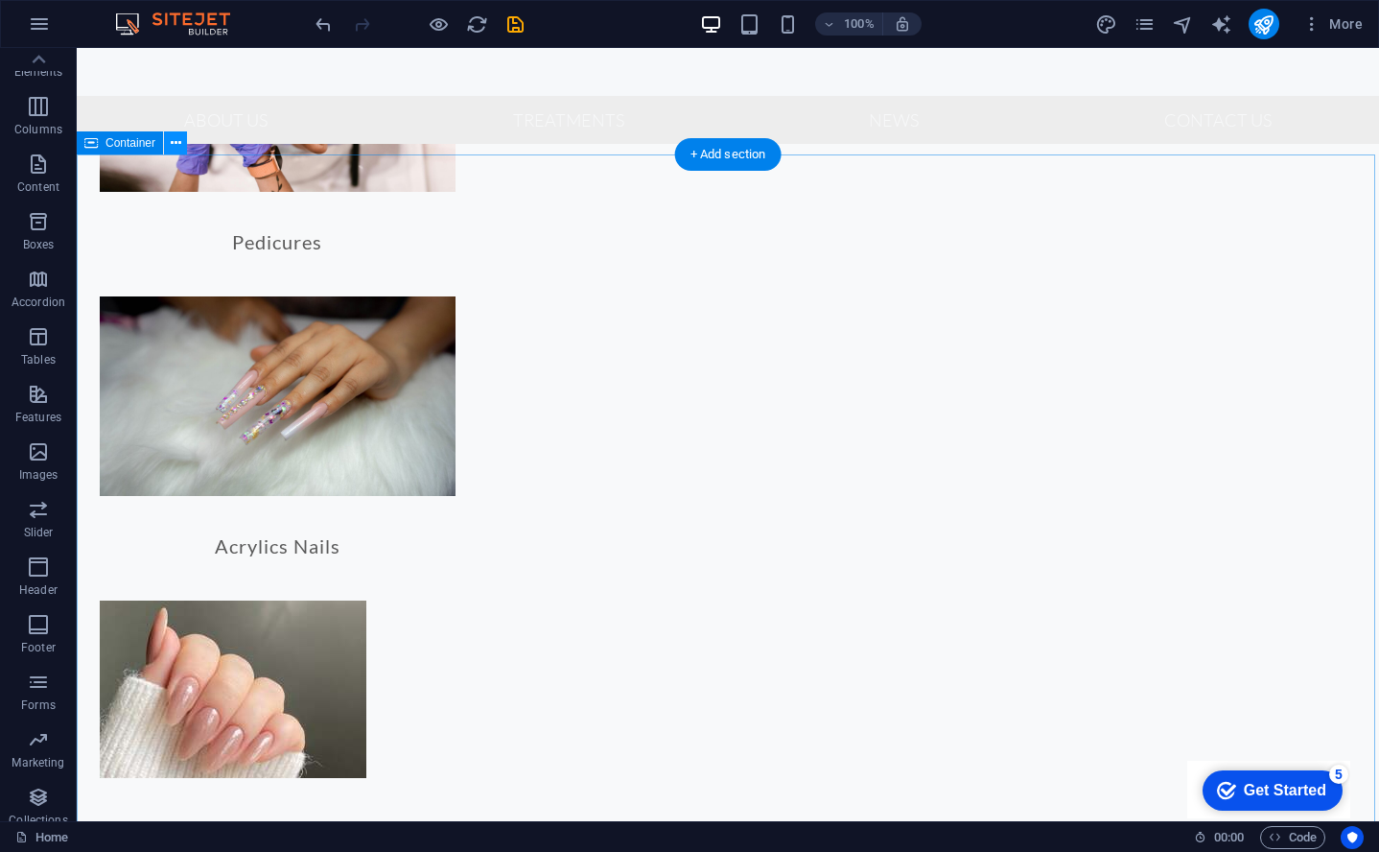
click at [171, 148] on icon at bounding box center [176, 143] width 11 height 20
click at [177, 147] on icon at bounding box center [176, 143] width 11 height 20
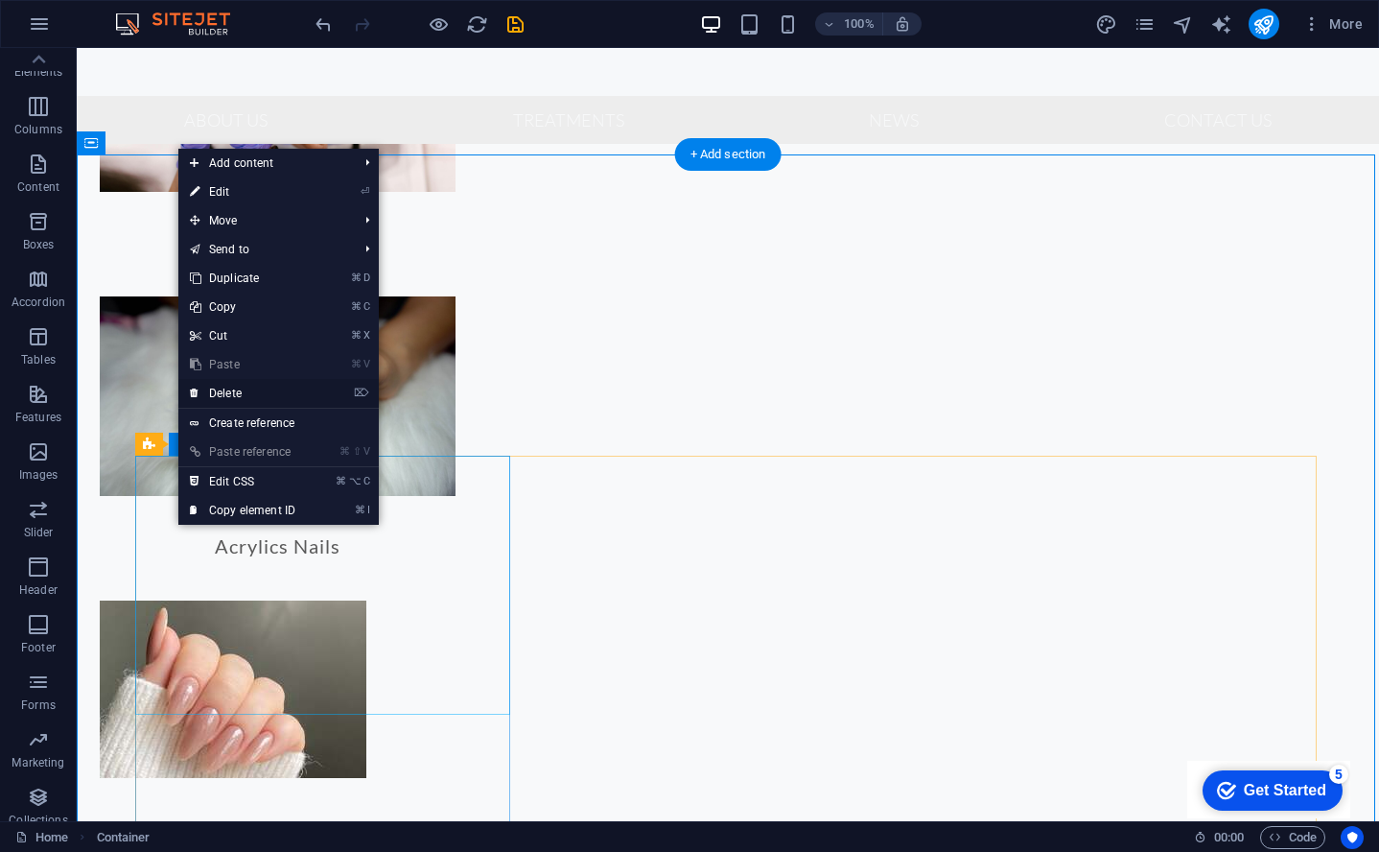
click at [271, 396] on link "⌦ Delete" at bounding box center [242, 393] width 129 height 29
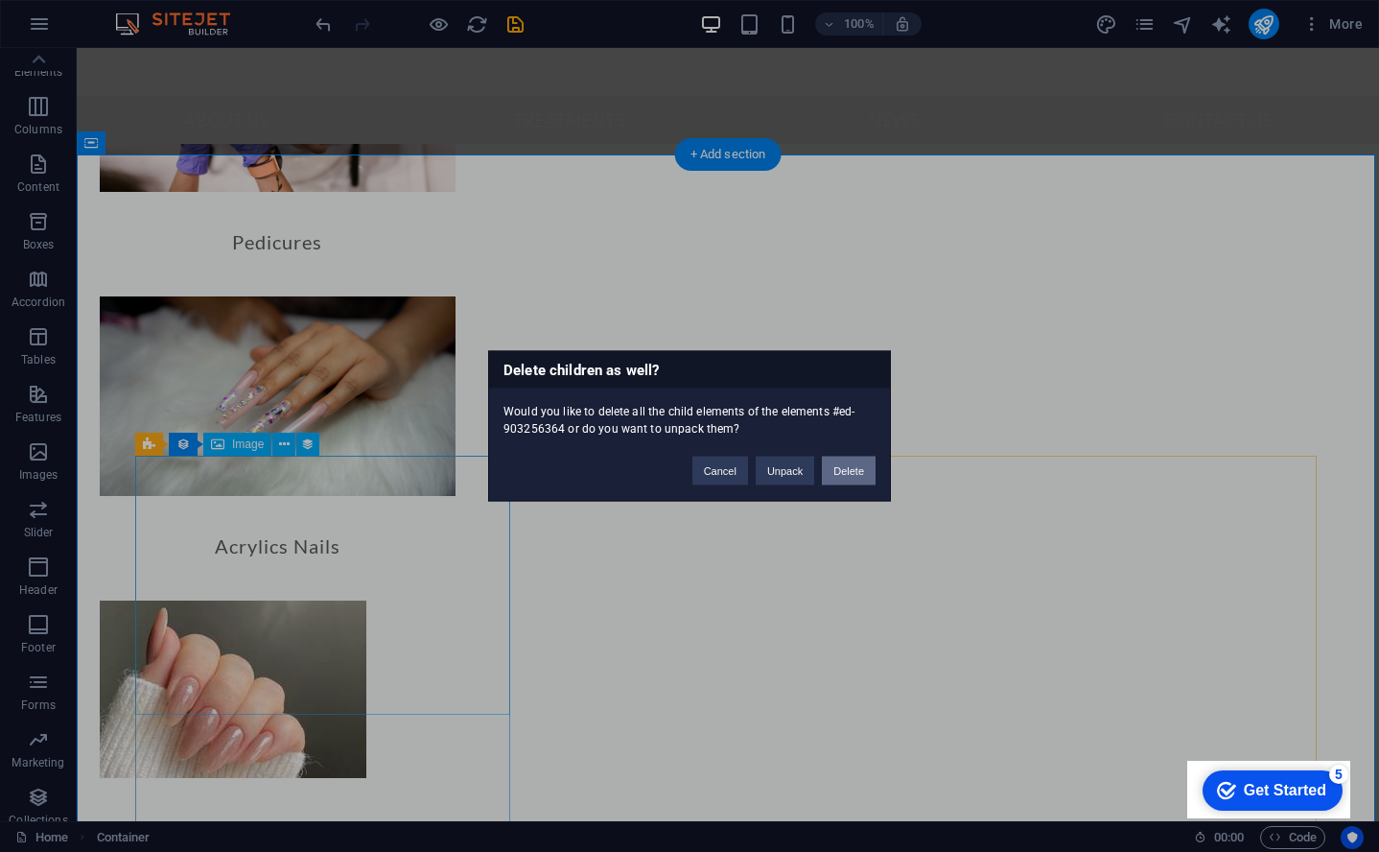
click at [865, 471] on button "Delete" at bounding box center [849, 471] width 54 height 29
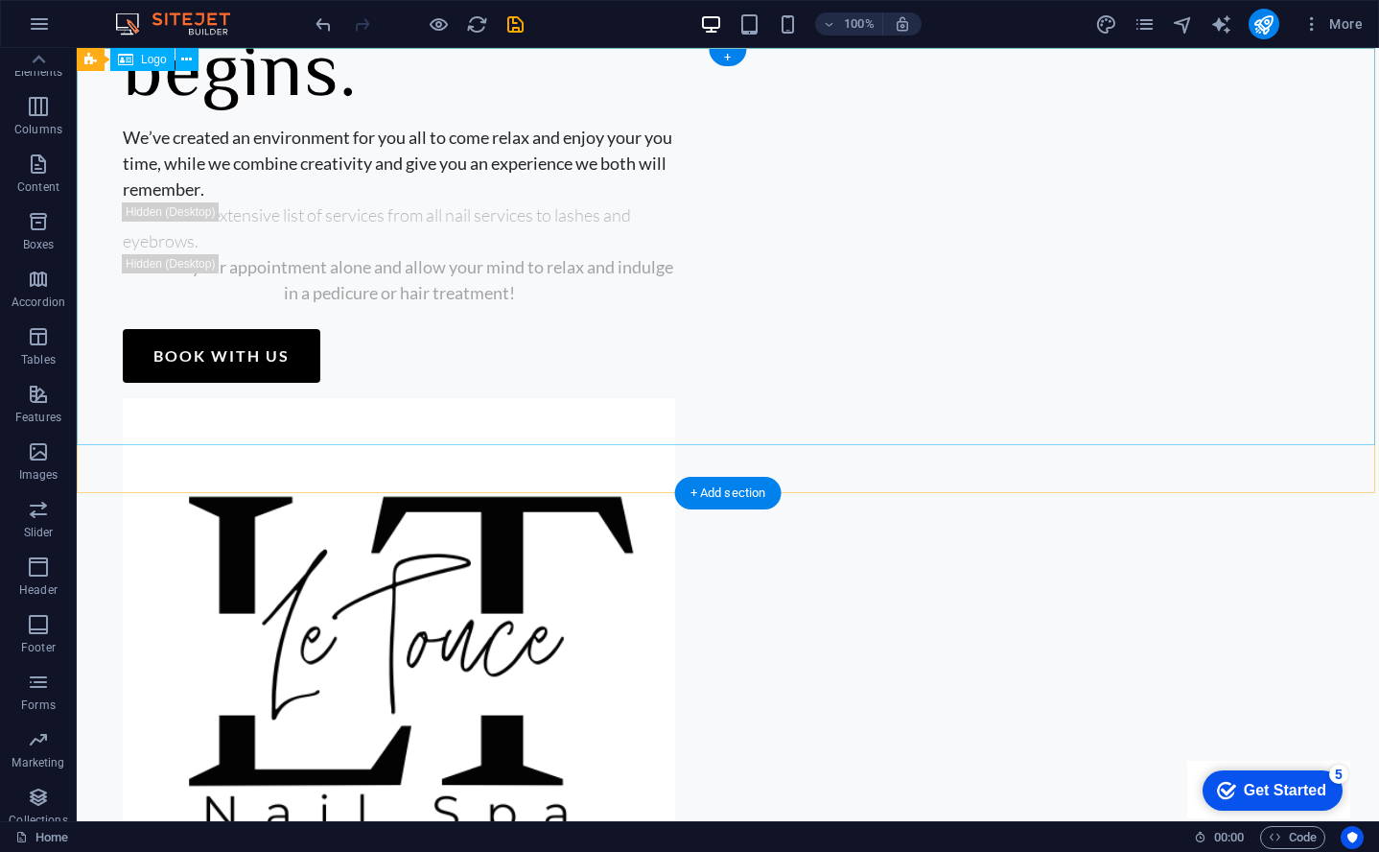
scroll to position [0, 0]
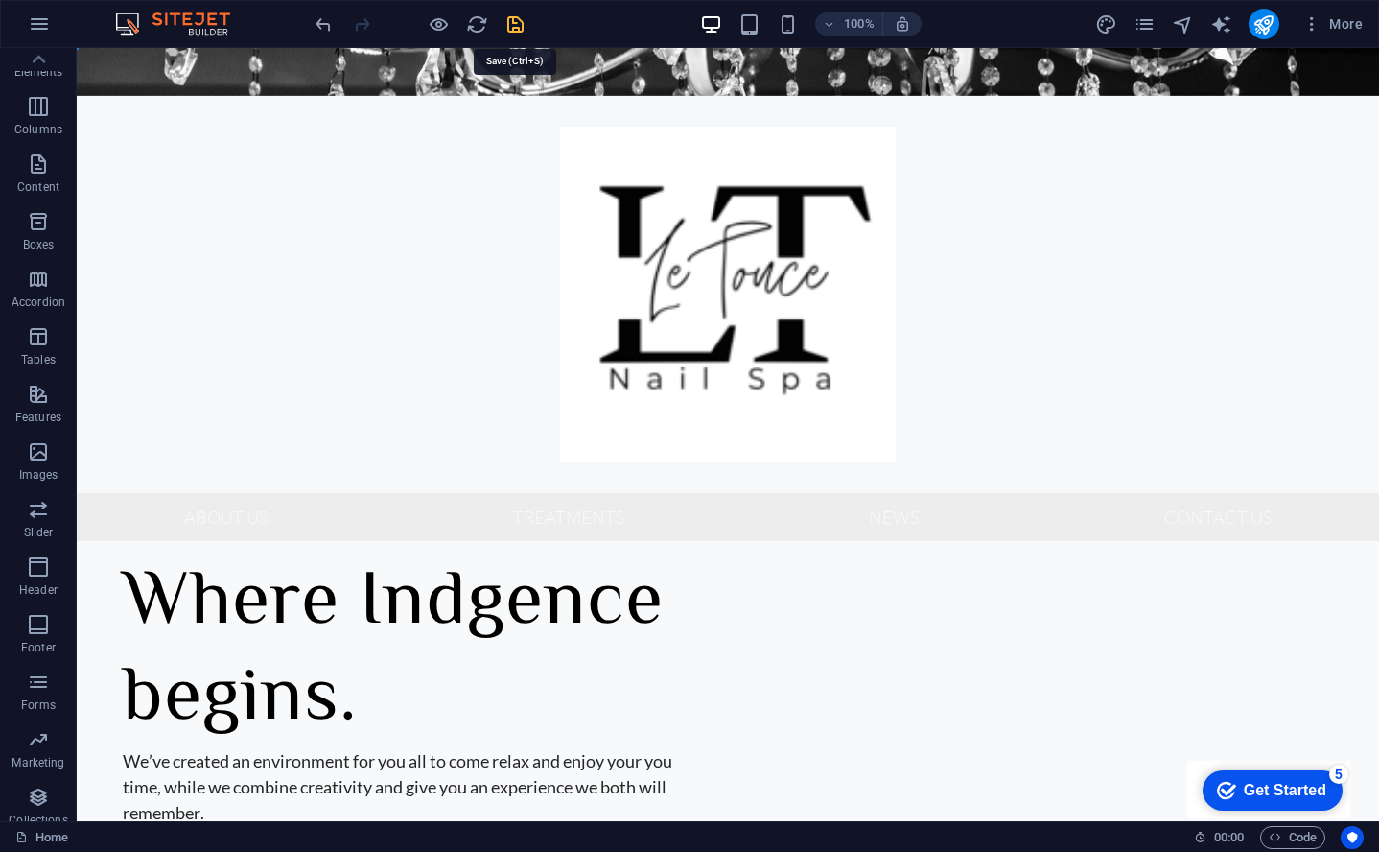
click at [517, 22] on icon "save" at bounding box center [516, 24] width 22 height 22
